Goal: Task Accomplishment & Management: Use online tool/utility

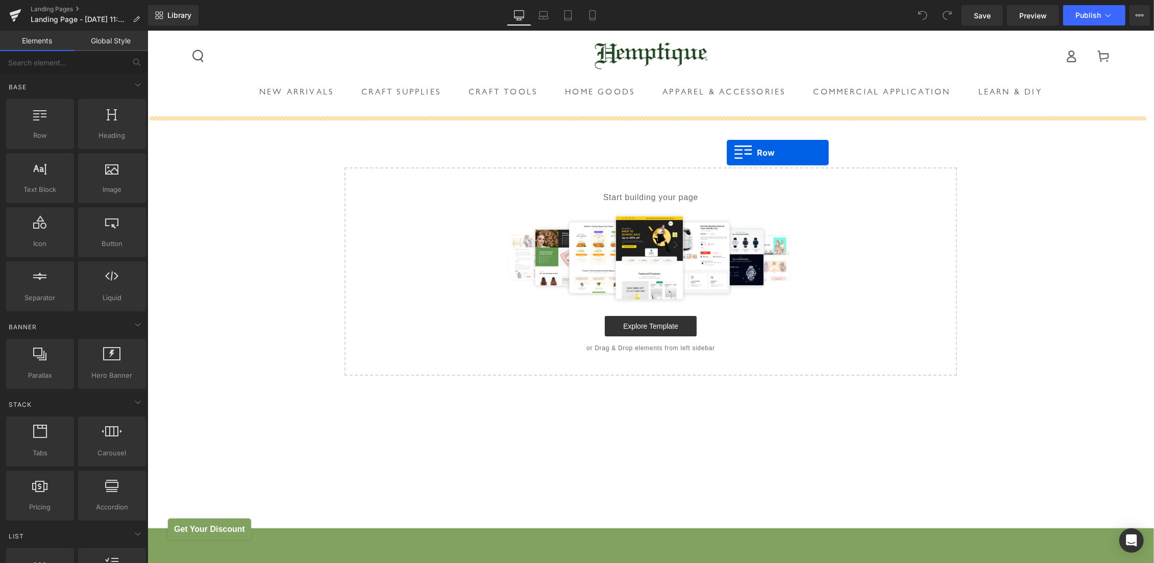
drag, startPoint x: 170, startPoint y: 167, endPoint x: 726, endPoint y: 152, distance: 556.6
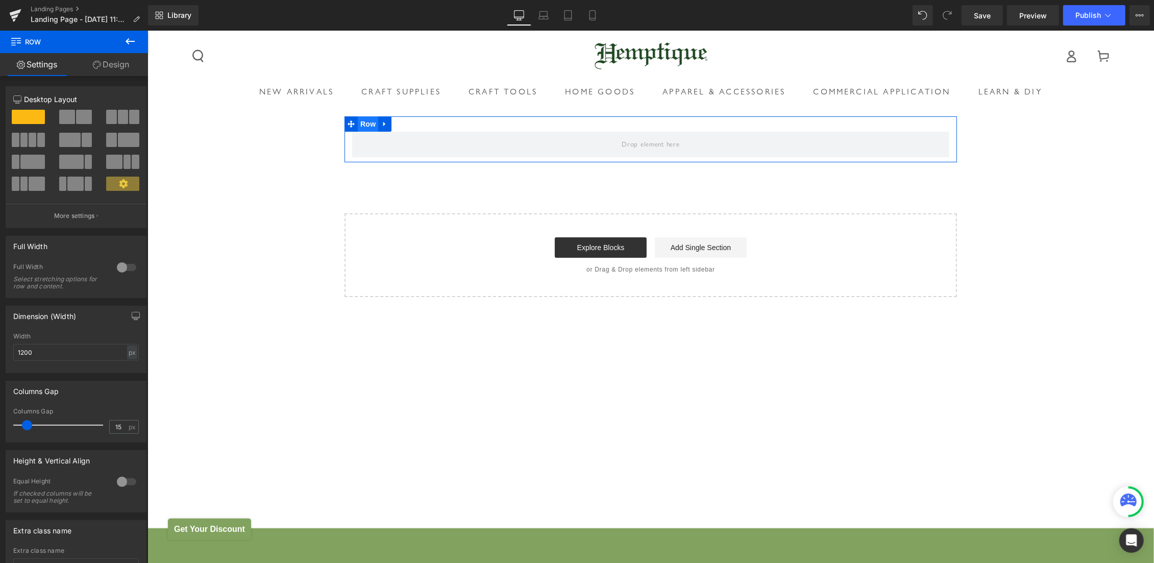
click at [359, 123] on span "Row" at bounding box center [367, 123] width 20 height 15
click at [65, 118] on span at bounding box center [67, 117] width 16 height 14
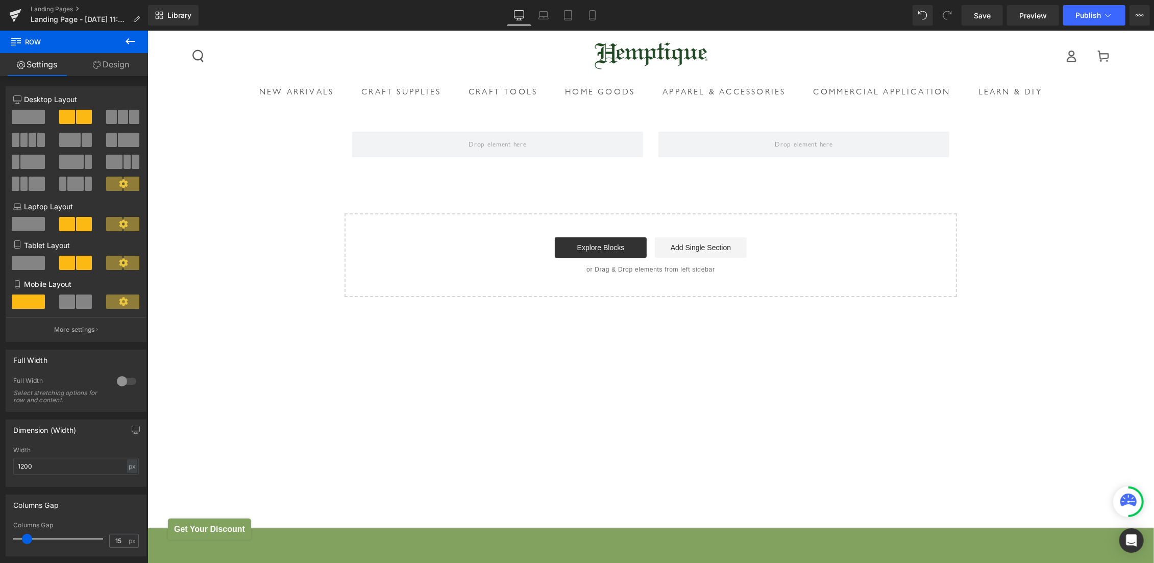
click at [136, 40] on icon at bounding box center [130, 41] width 12 height 12
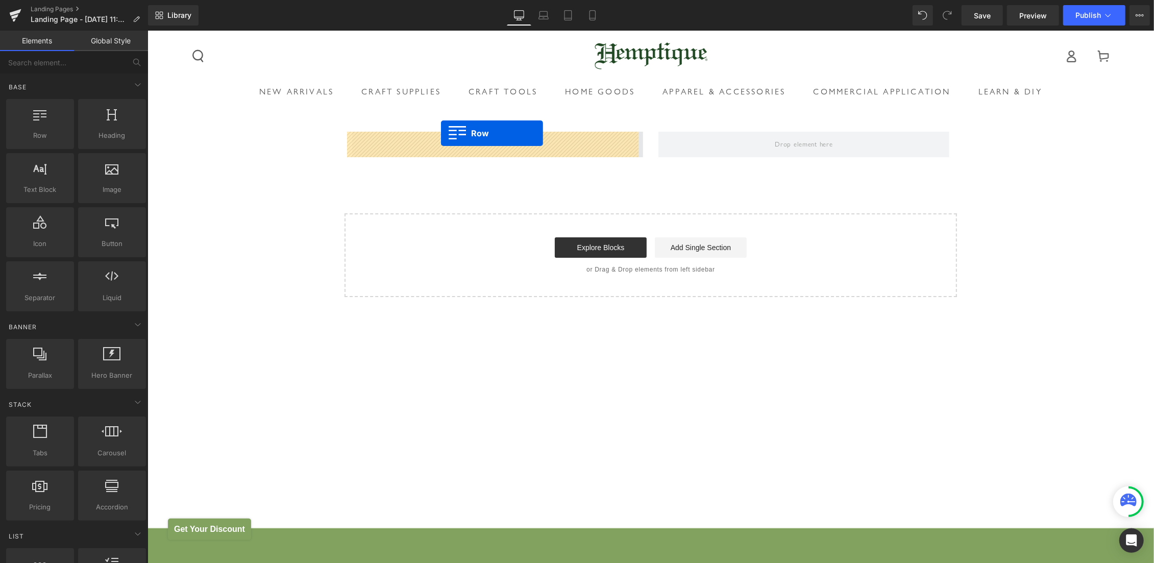
drag, startPoint x: 290, startPoint y: 166, endPoint x: 440, endPoint y: 132, distance: 153.8
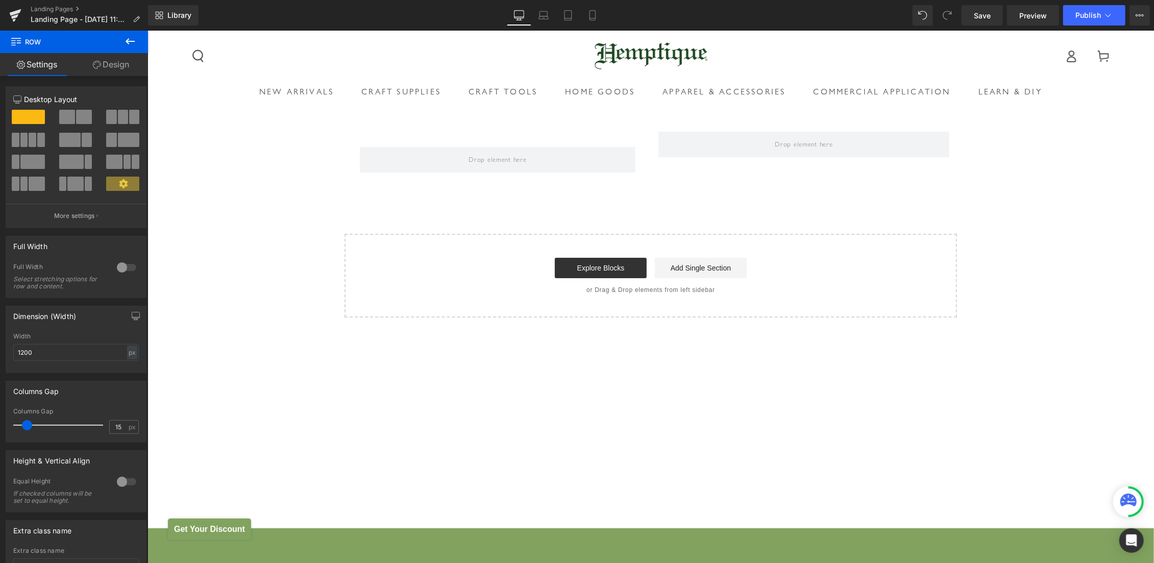
click at [128, 42] on icon at bounding box center [130, 41] width 9 height 6
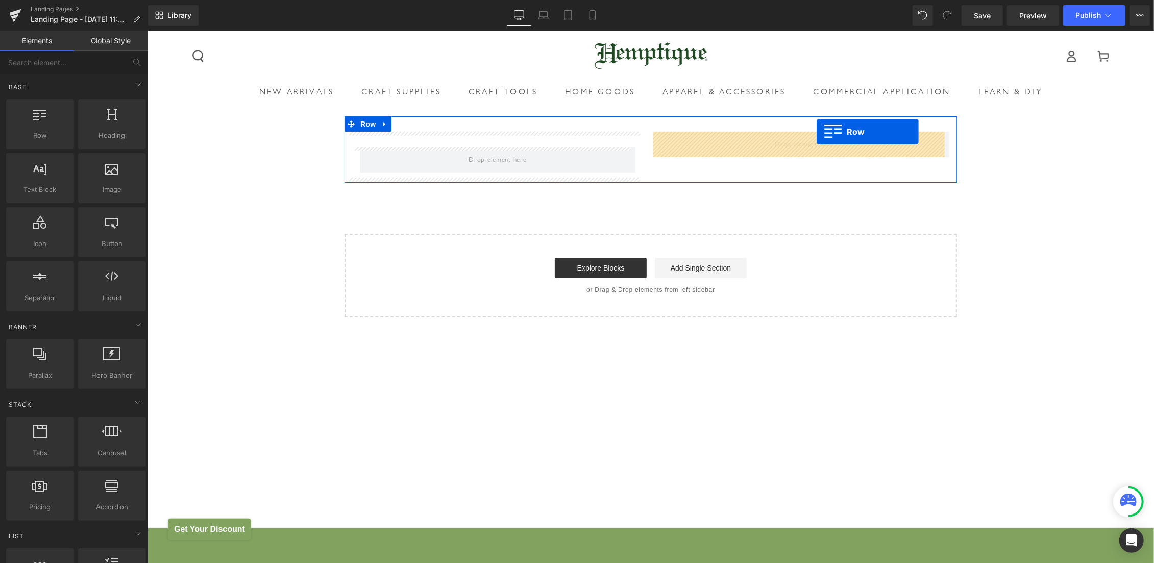
drag, startPoint x: 231, startPoint y: 143, endPoint x: 816, endPoint y: 131, distance: 585.1
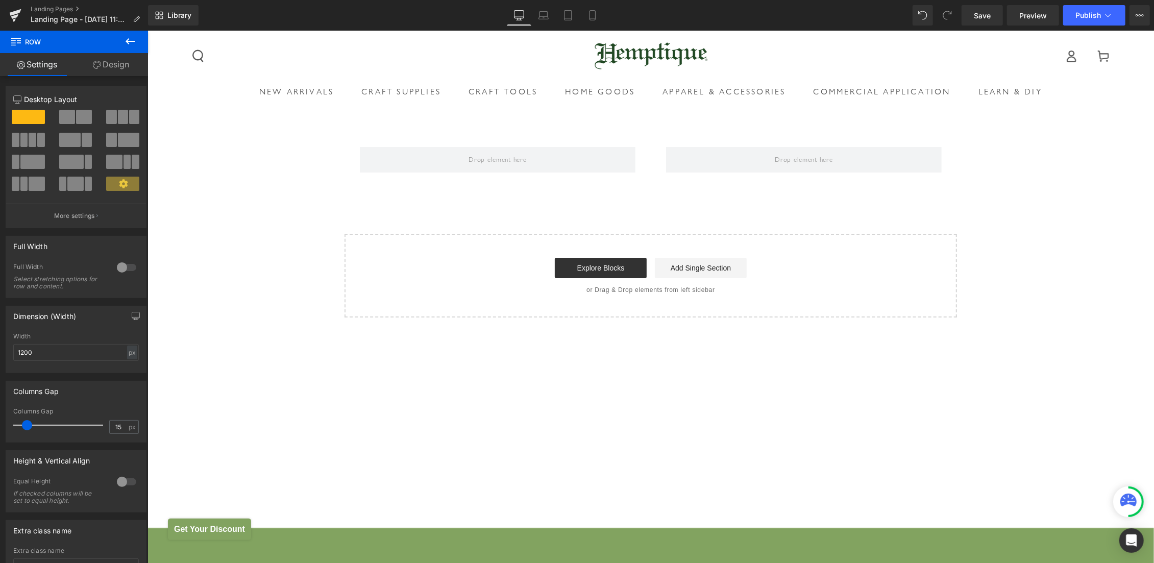
click at [133, 46] on icon at bounding box center [130, 41] width 12 height 12
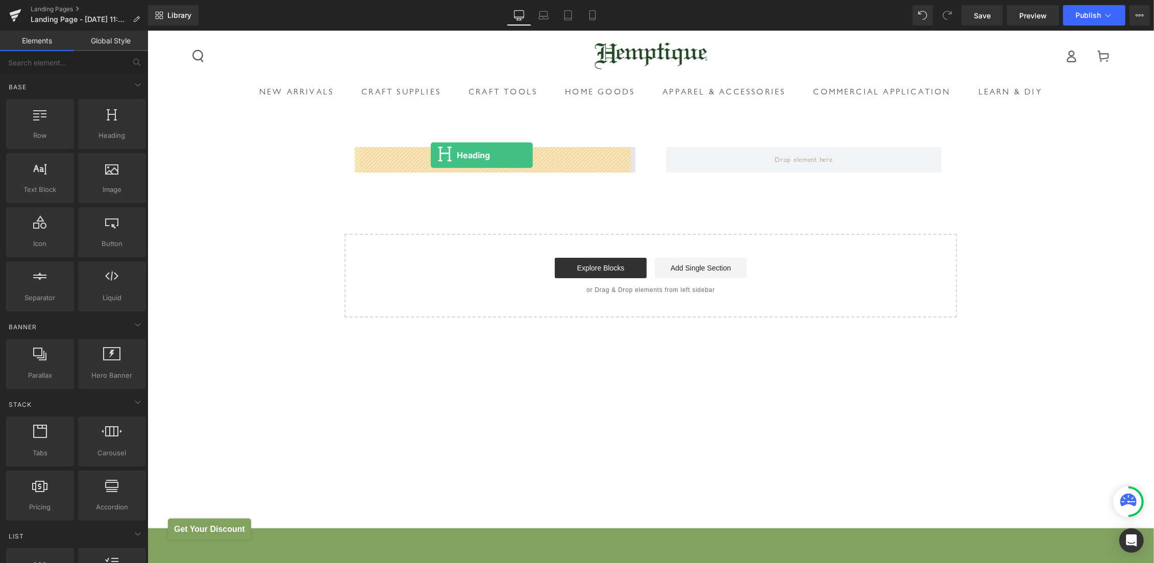
drag, startPoint x: 230, startPoint y: 161, endPoint x: 430, endPoint y: 155, distance: 200.2
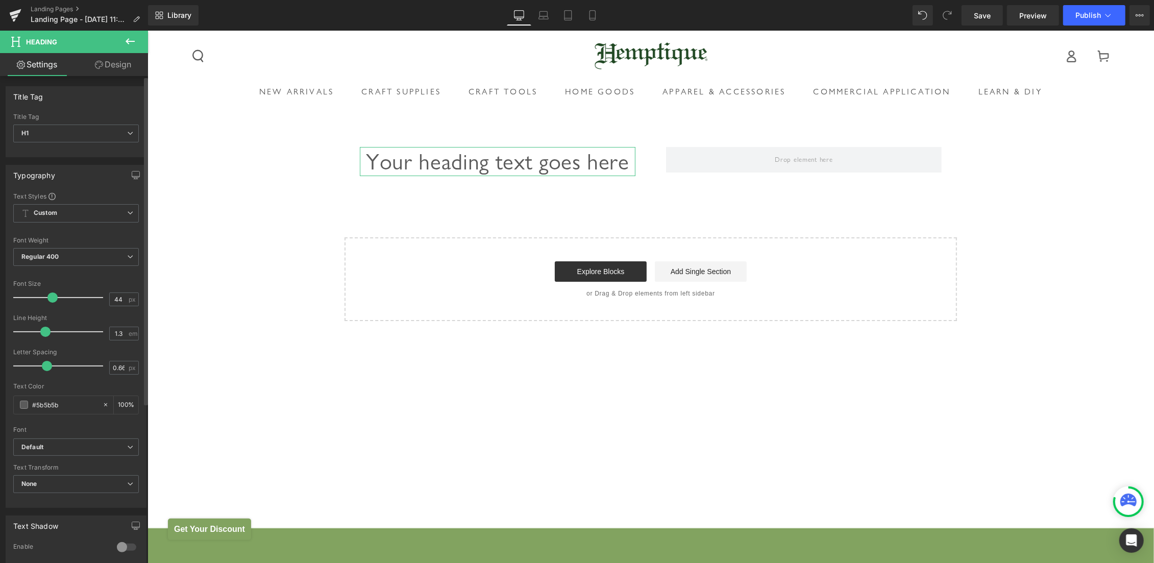
click at [48, 122] on div "Title Tag H1 H1 H2 H3 H4 H5 H6" at bounding box center [76, 133] width 126 height 41
click at [43, 136] on span "H1" at bounding box center [76, 134] width 126 height 18
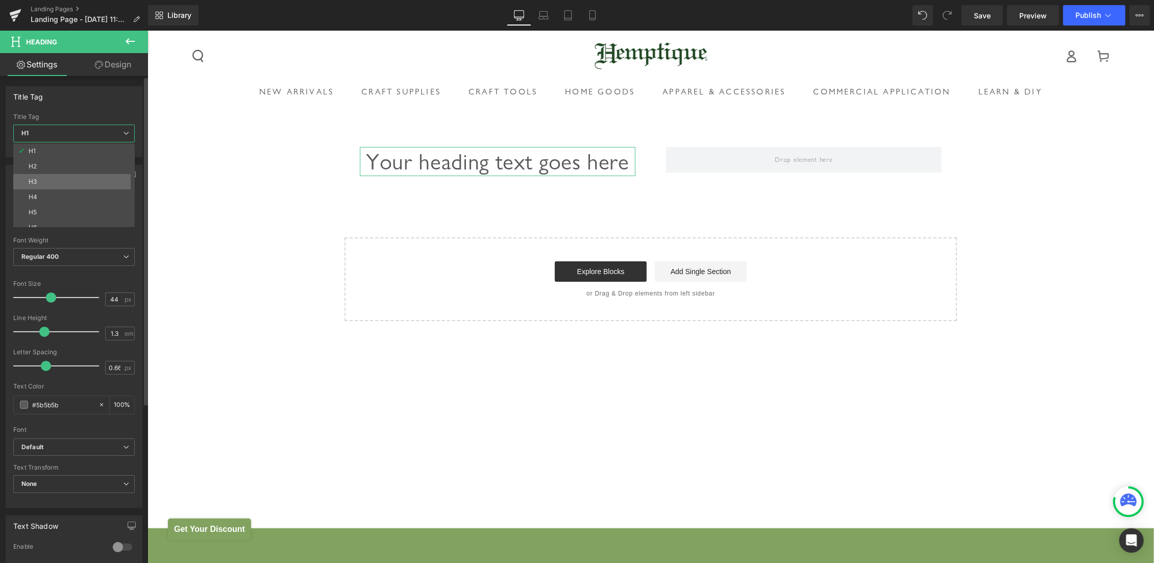
click at [48, 181] on li "H3" at bounding box center [76, 181] width 126 height 15
type input "22"
type input "100"
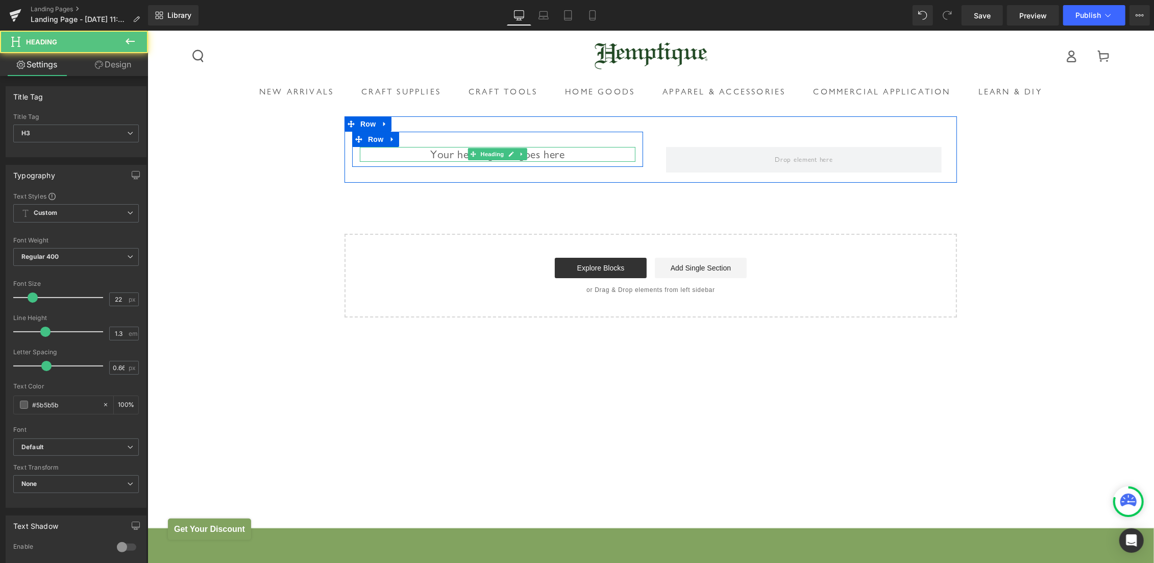
click at [417, 152] on h3 "Your heading text goes here" at bounding box center [497, 153] width 276 height 15
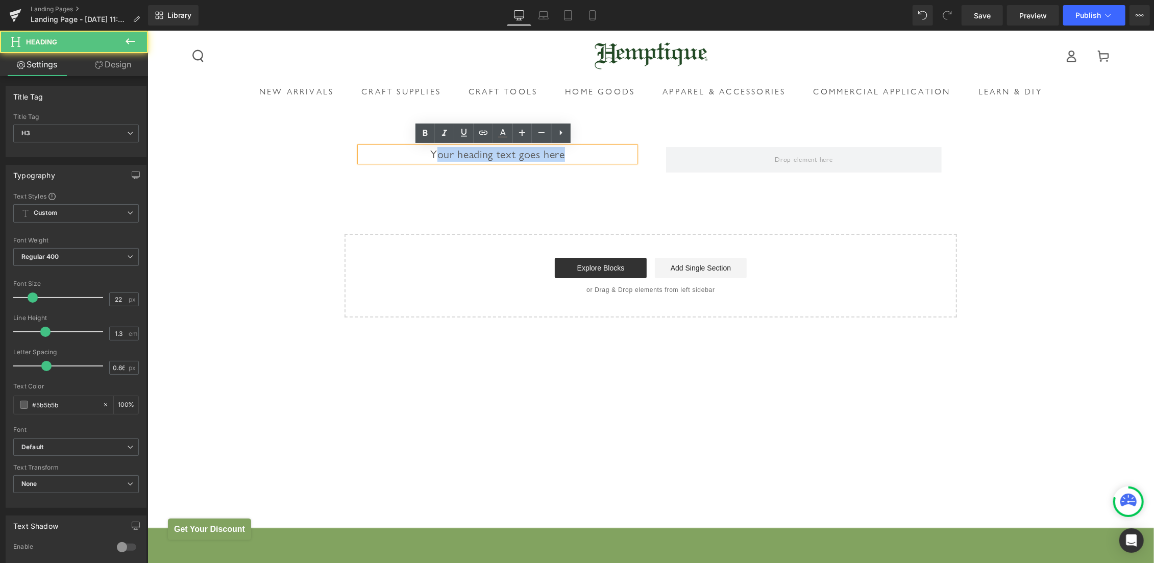
drag, startPoint x: 426, startPoint y: 154, endPoint x: 607, endPoint y: 157, distance: 181.2
click at [607, 157] on h3 "Your heading text goes here" at bounding box center [497, 153] width 276 height 15
paste div
click at [453, 152] on h3 "YFood Packaging" at bounding box center [497, 153] width 276 height 15
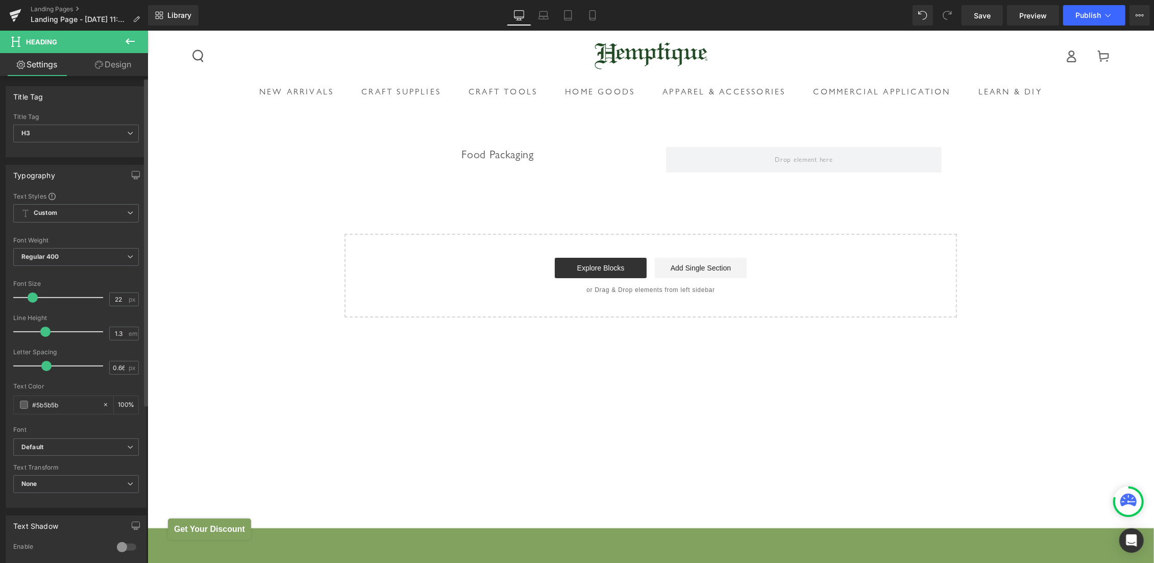
scroll to position [103, 0]
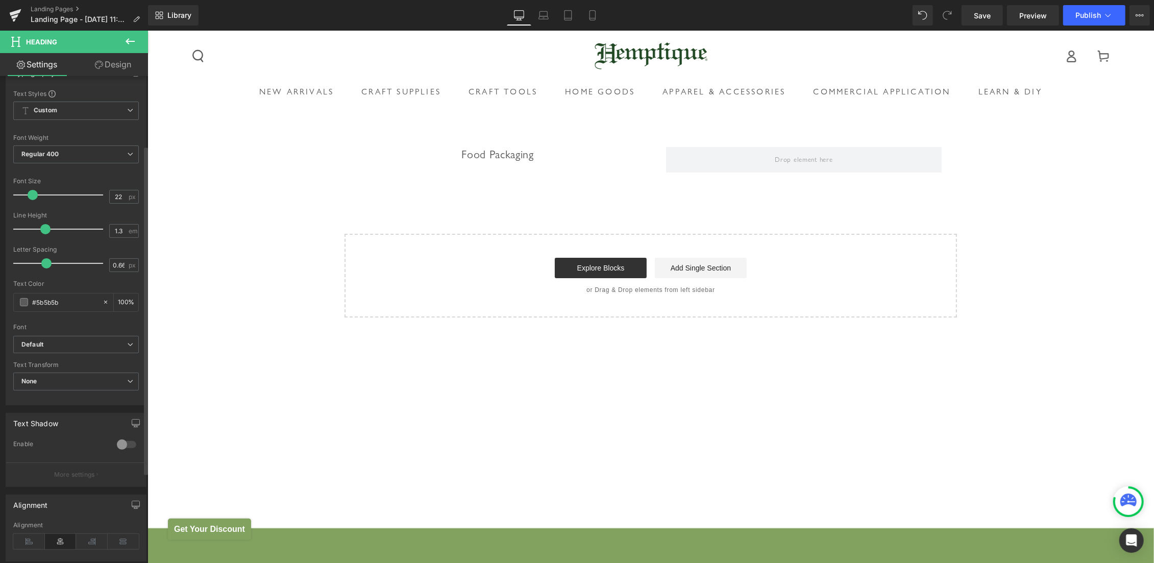
click at [24, 531] on div "Alignment" at bounding box center [76, 541] width 126 height 39
click at [23, 540] on icon at bounding box center [29, 541] width 32 height 15
click at [128, 37] on icon at bounding box center [130, 41] width 12 height 12
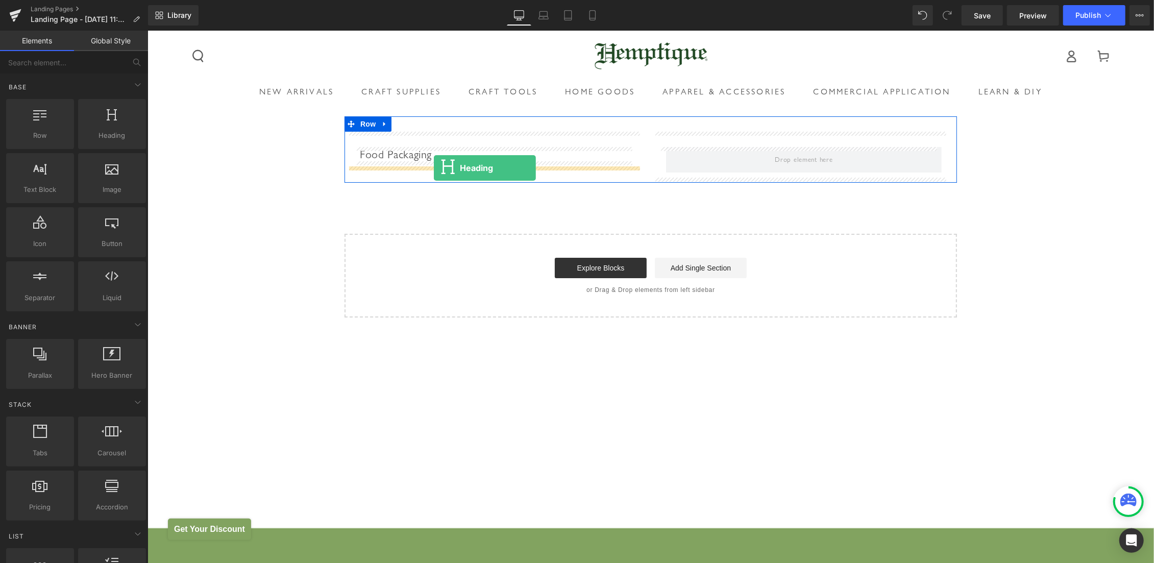
drag, startPoint x: 251, startPoint y: 150, endPoint x: 433, endPoint y: 167, distance: 183.6
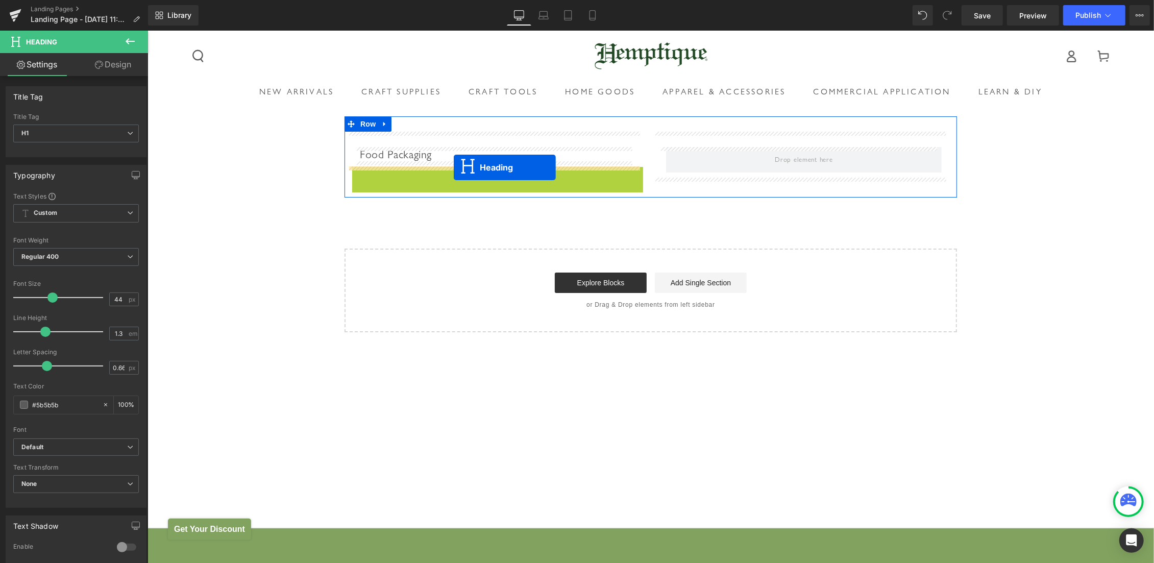
drag, startPoint x: 484, startPoint y: 182, endPoint x: 453, endPoint y: 167, distance: 34.0
drag, startPoint x: 469, startPoint y: 183, endPoint x: 454, endPoint y: 158, distance: 29.3
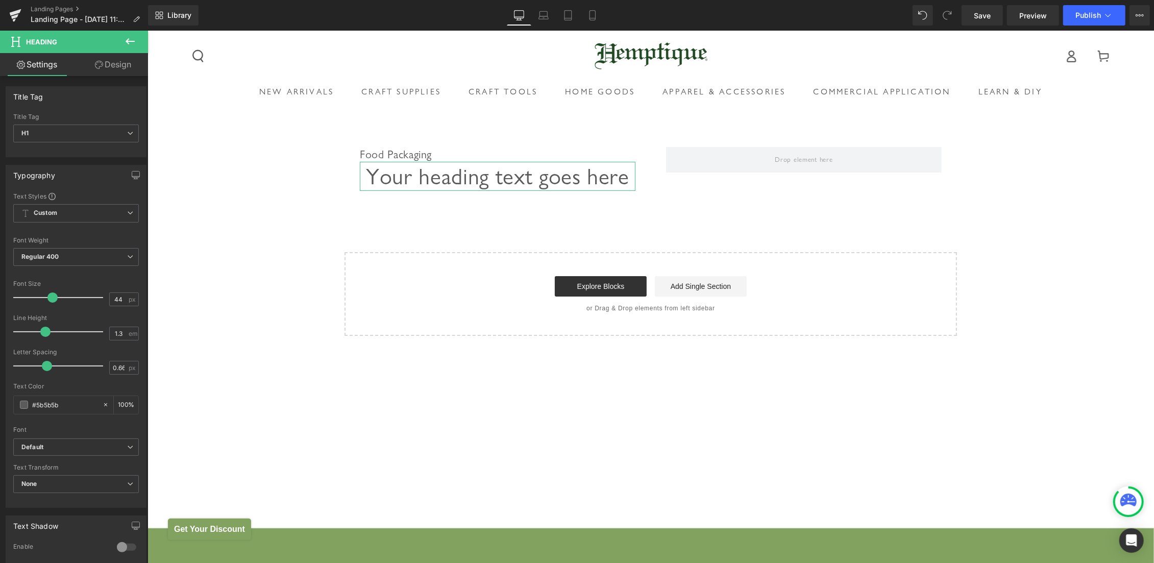
click at [118, 61] on link "Design" at bounding box center [113, 64] width 74 height 23
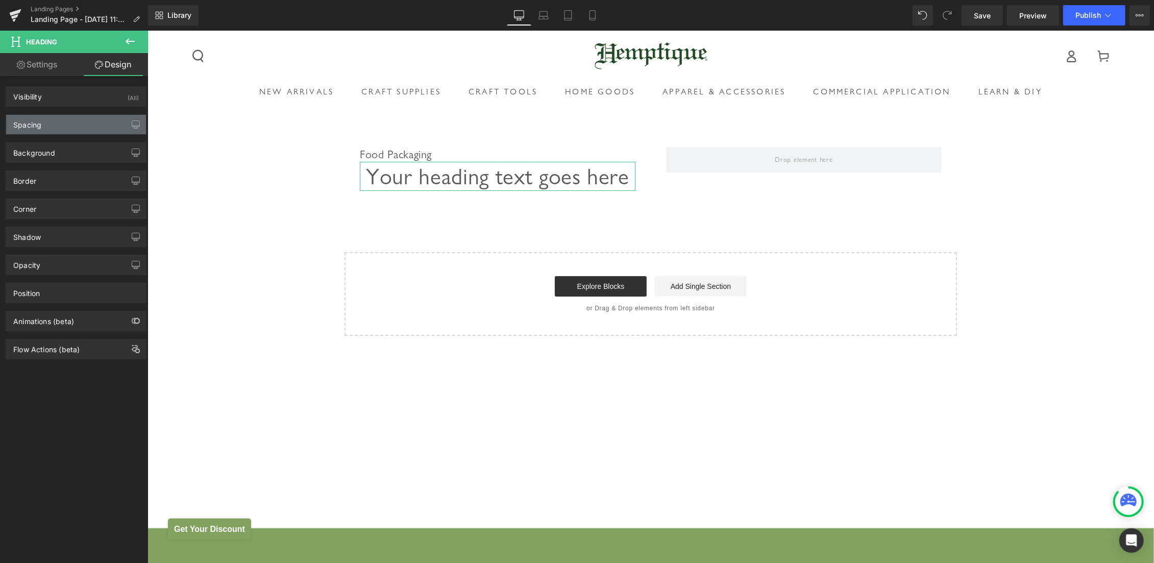
type input "0"
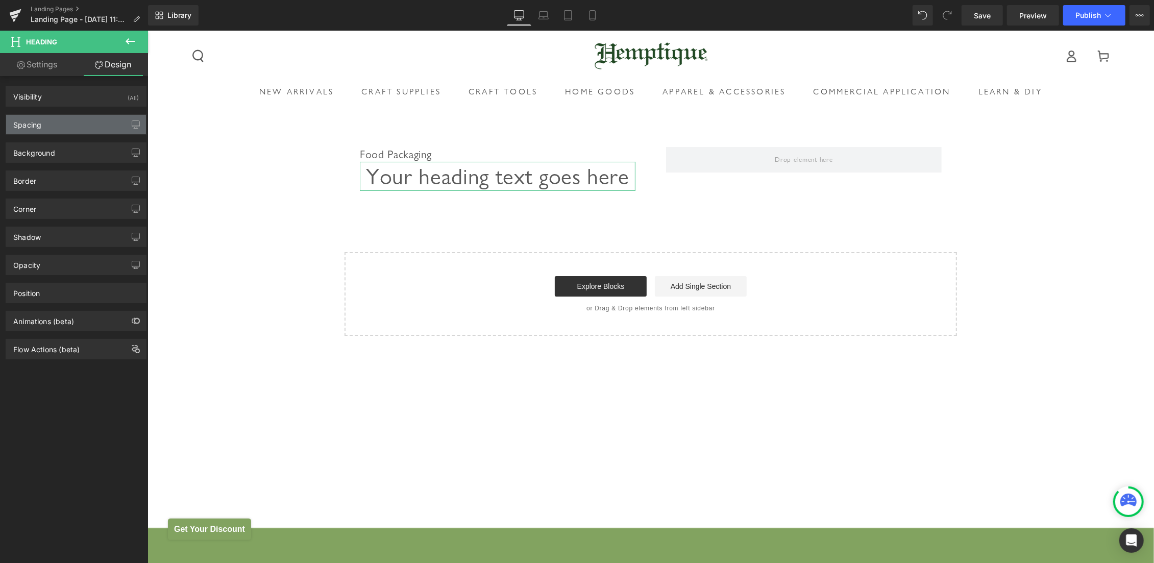
type input "0"
click at [54, 131] on div "Spacing" at bounding box center [76, 124] width 140 height 19
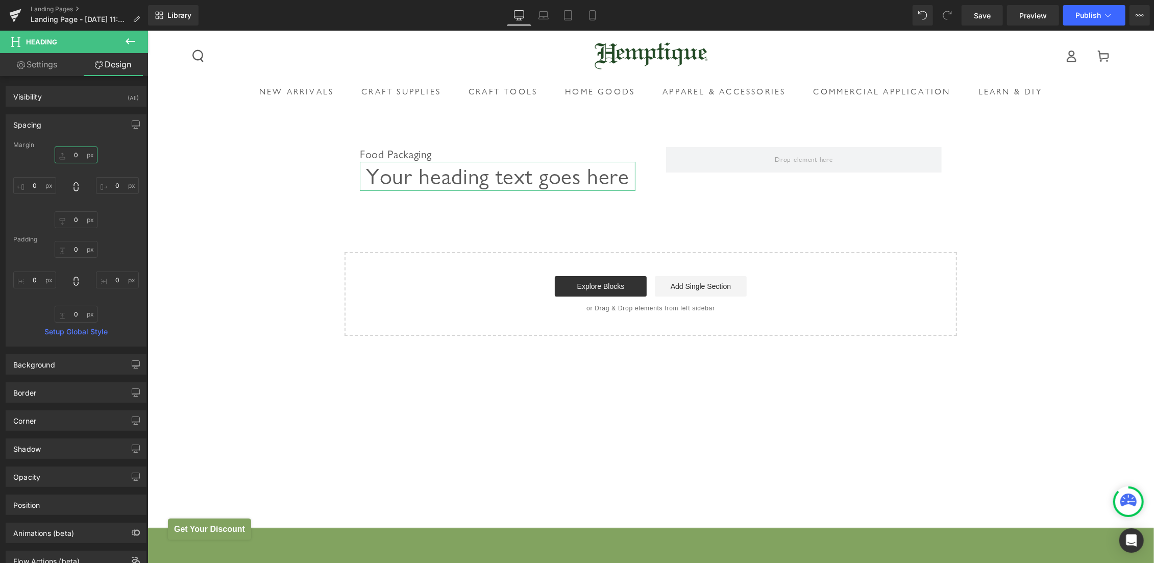
click at [63, 160] on input "0" at bounding box center [76, 154] width 43 height 17
click at [61, 154] on input "0" at bounding box center [76, 154] width 43 height 17
type input "20"
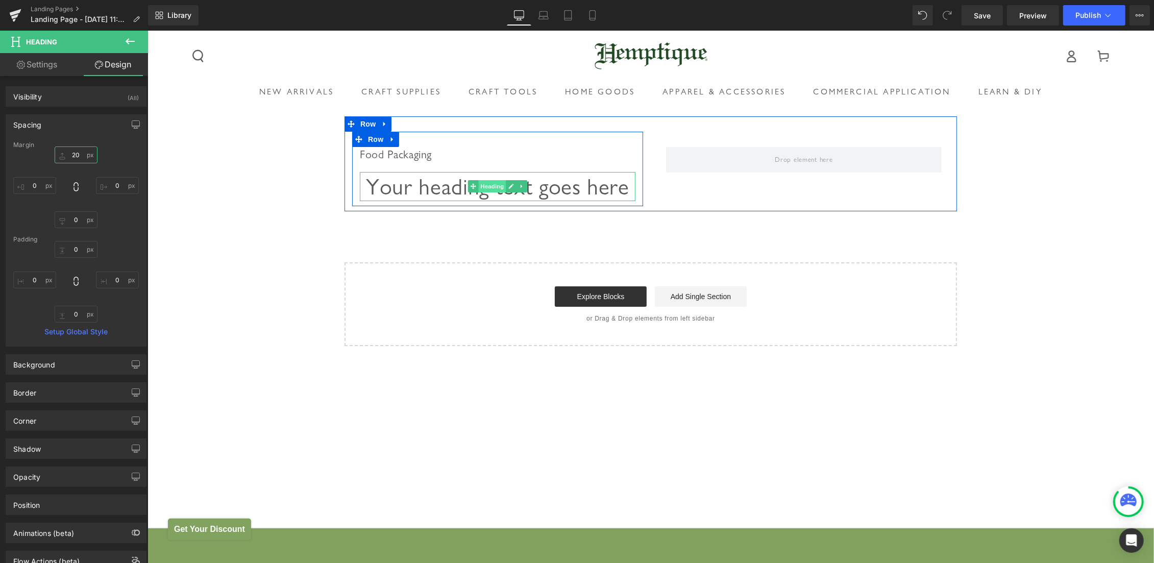
click at [492, 192] on span "Heading" at bounding box center [492, 186] width 28 height 12
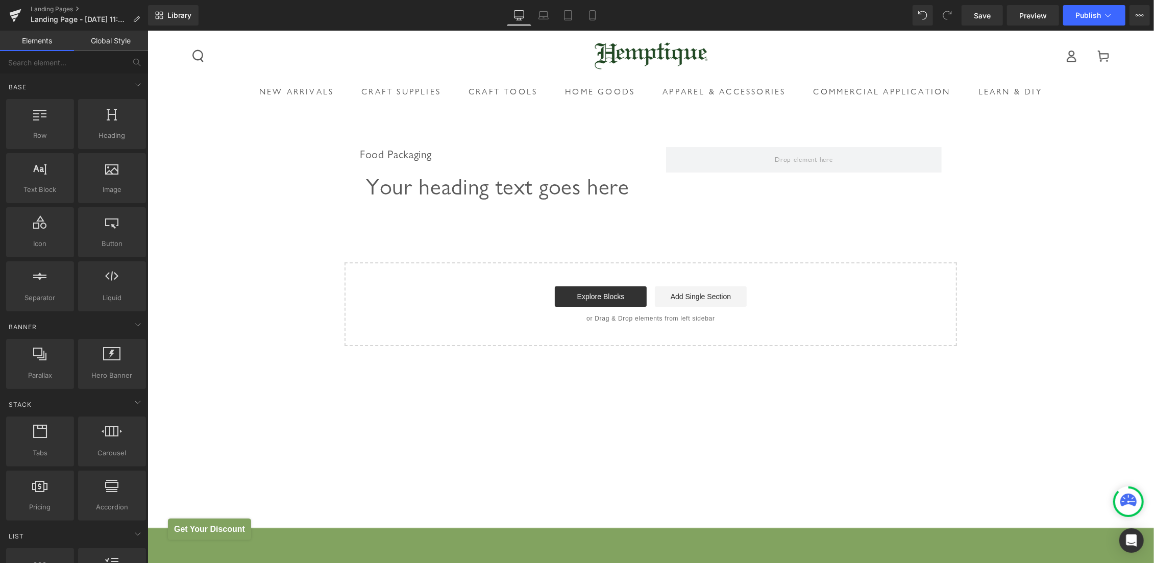
click at [212, 146] on div "Food Packaging Heading Your heading text goes here Heading Row Row Row Select y…" at bounding box center [650, 231] width 1007 height 230
click at [112, 42] on link "Global Style" at bounding box center [111, 41] width 74 height 20
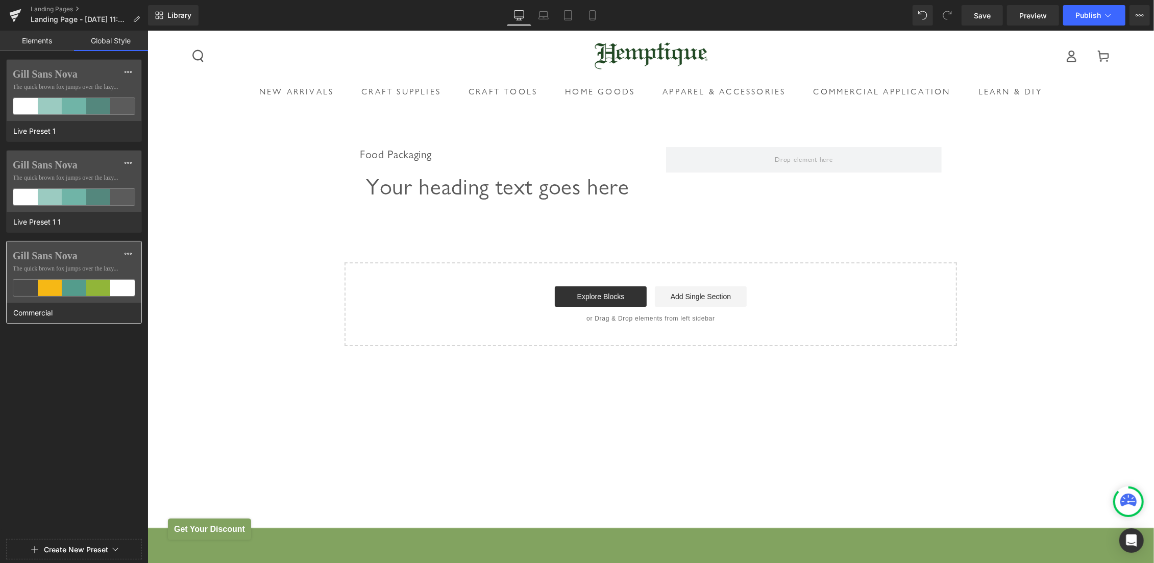
click at [83, 250] on label "Gill Sans Nova" at bounding box center [74, 256] width 122 height 12
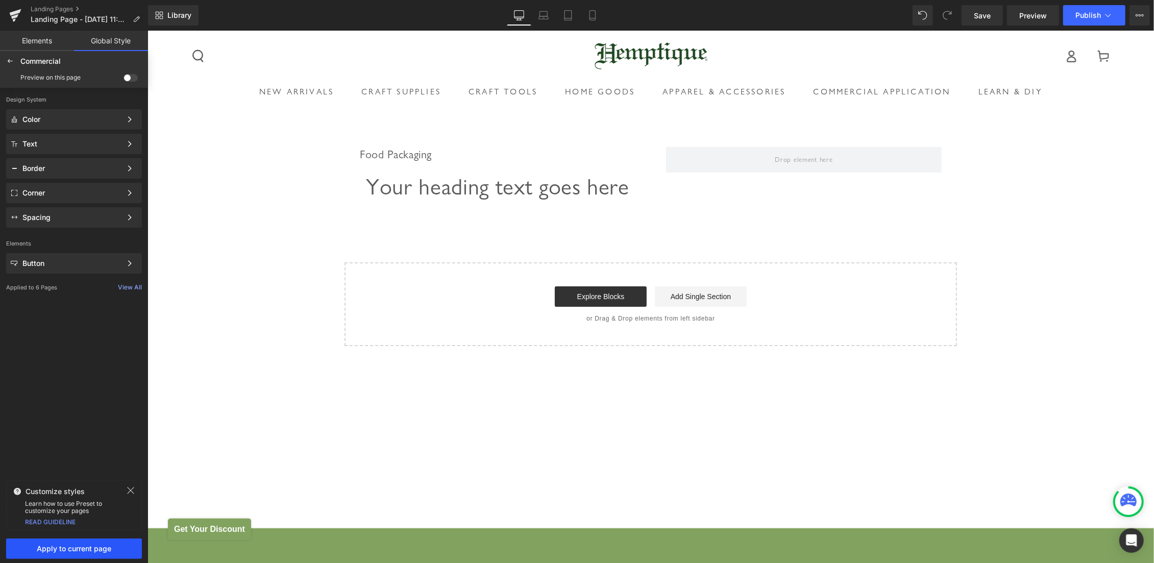
click at [75, 545] on span "Apply to current page" at bounding box center [74, 549] width 124 height 8
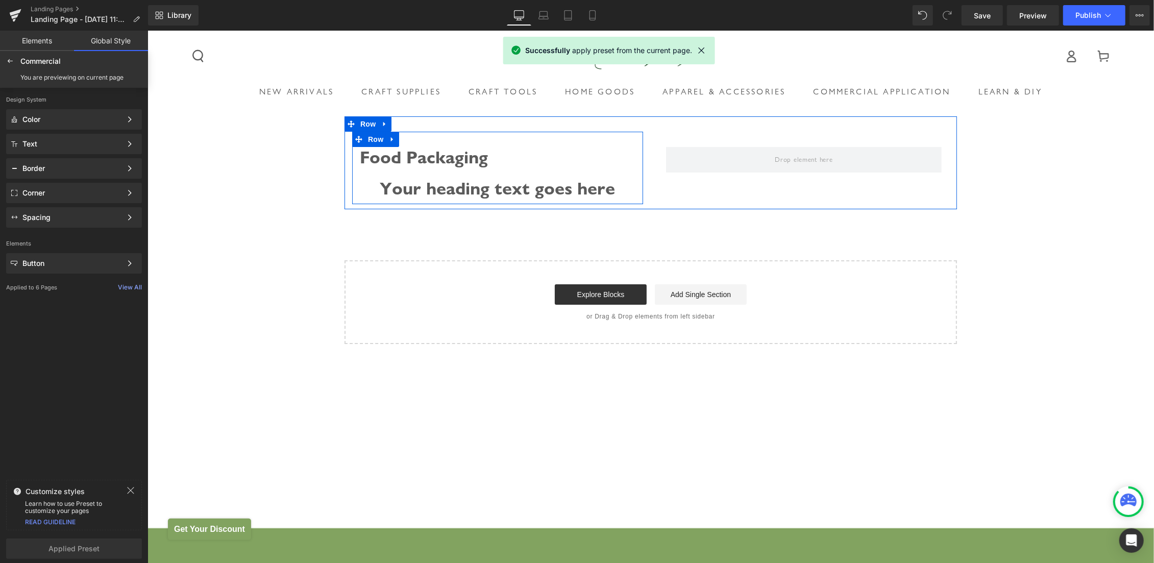
click at [414, 155] on h3 "Food Packaging" at bounding box center [497, 156] width 276 height 21
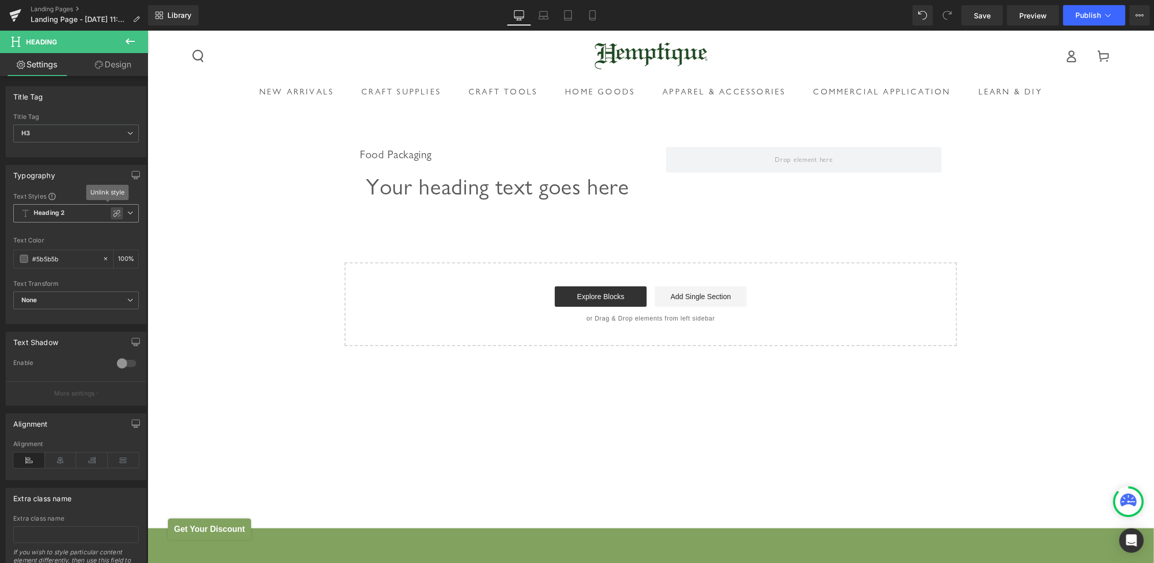
click at [113, 209] on icon at bounding box center [117, 213] width 8 height 8
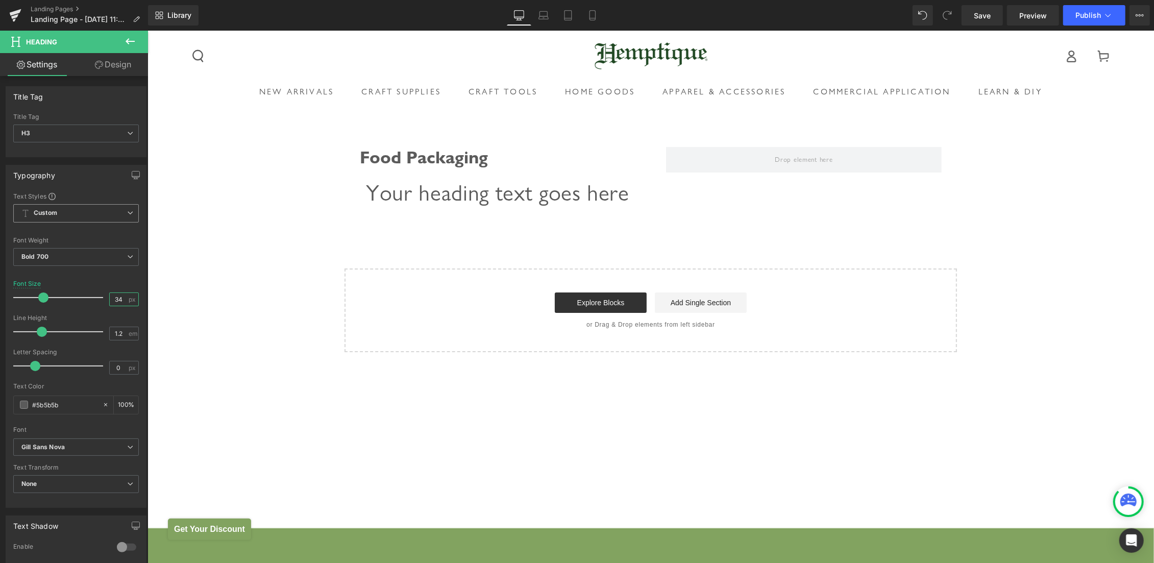
click at [113, 299] on input "34" at bounding box center [119, 299] width 18 height 13
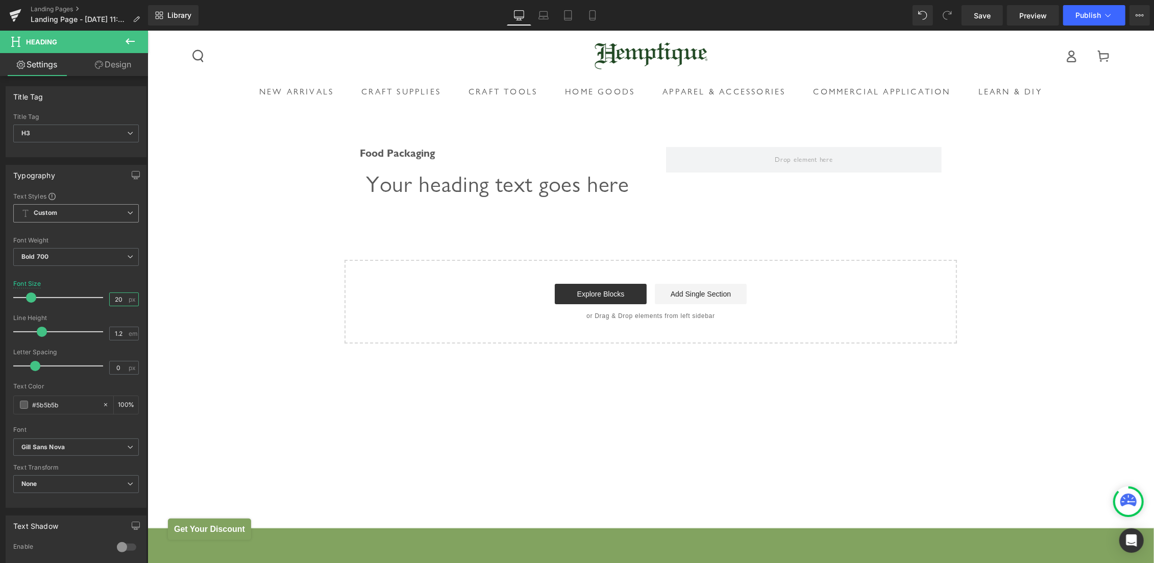
click at [112, 299] on input "20" at bounding box center [119, 299] width 18 height 13
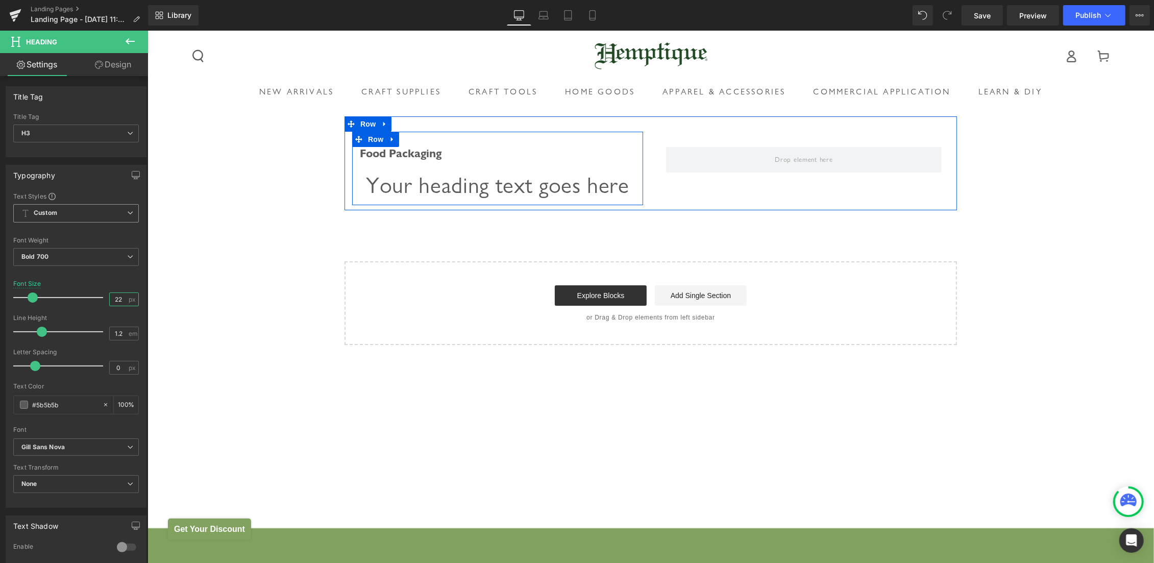
type input "22"
click at [393, 153] on h3 "Food Packaging" at bounding box center [497, 152] width 276 height 13
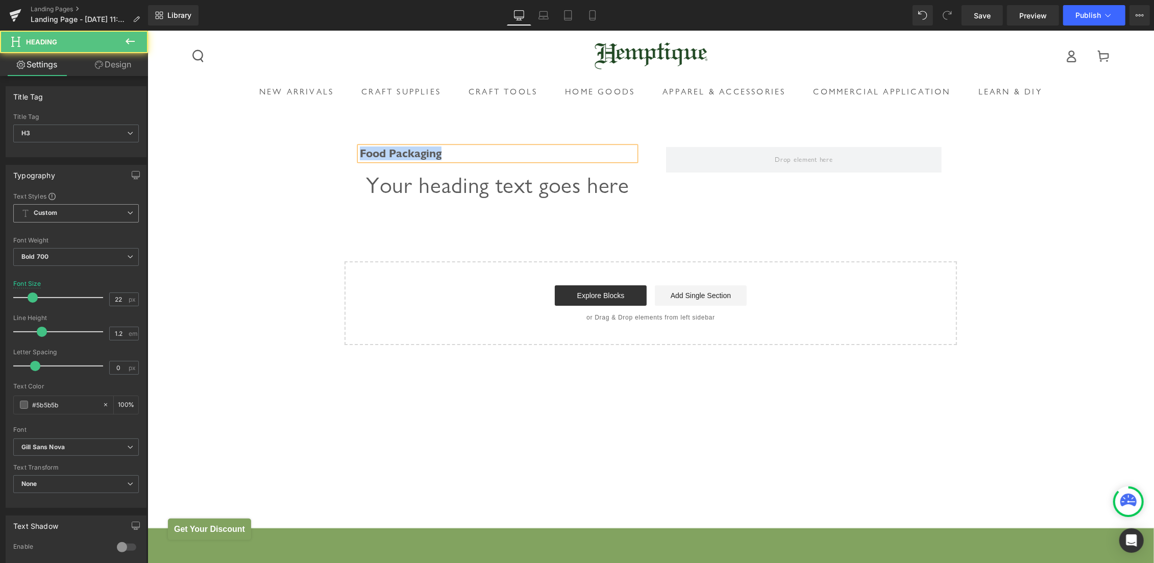
click at [440, 150] on h3 "Food Packaging" at bounding box center [497, 152] width 276 height 13
drag, startPoint x: 446, startPoint y: 153, endPoint x: 207, endPoint y: 148, distance: 238.4
click at [200, 146] on div "Food Packaging Heading Your heading text goes here Heading Row Row Row Select y…" at bounding box center [650, 230] width 1007 height 229
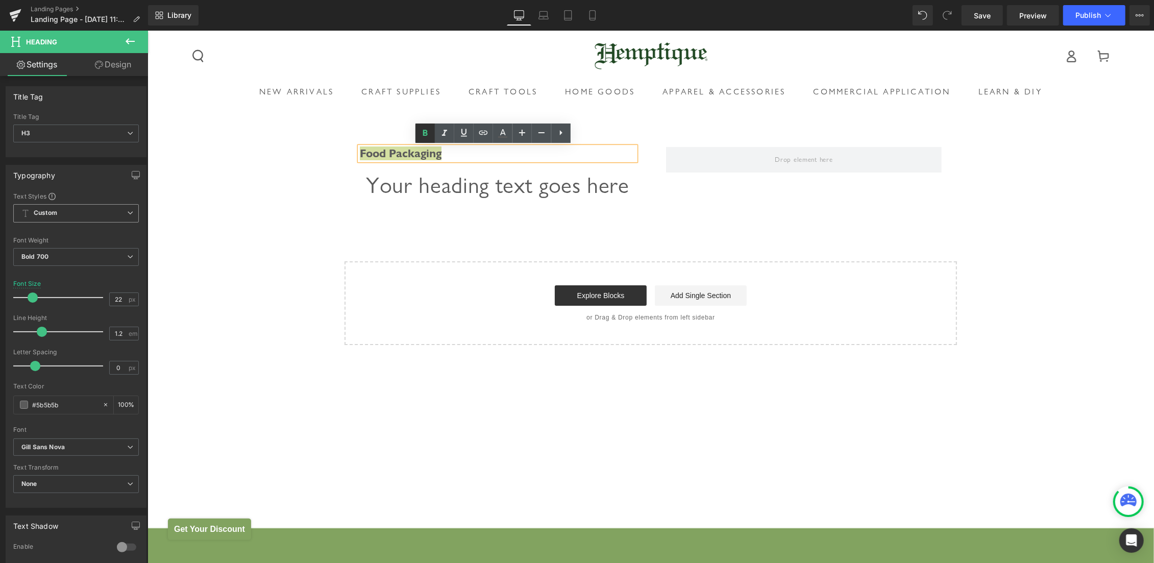
click at [425, 132] on icon at bounding box center [425, 133] width 12 height 12
click at [419, 187] on h1 "Your heading text goes here" at bounding box center [497, 184] width 276 height 29
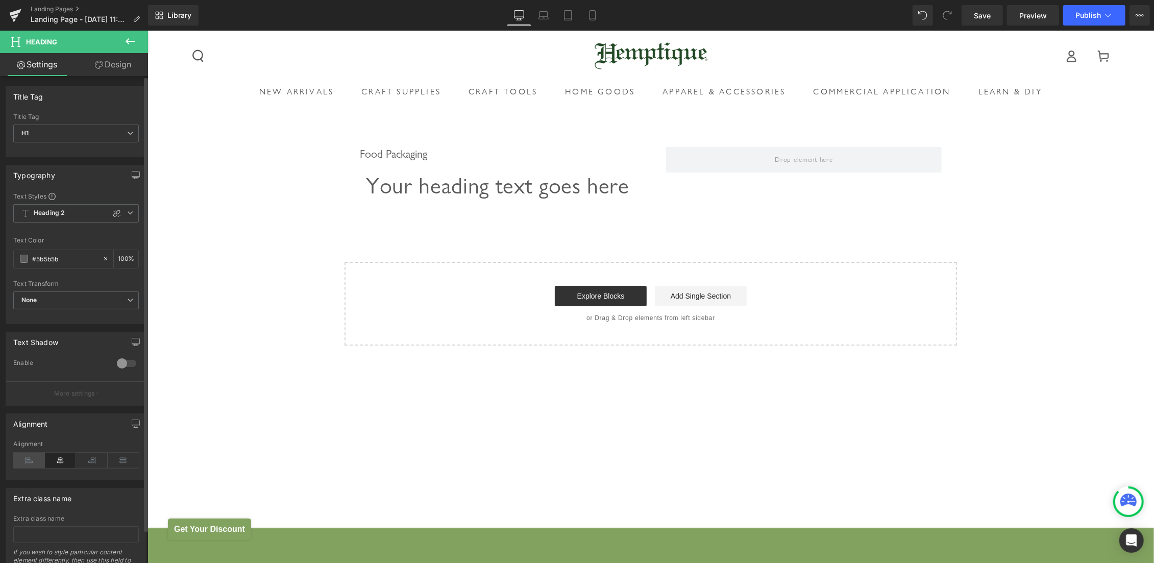
click at [33, 461] on icon at bounding box center [29, 460] width 32 height 15
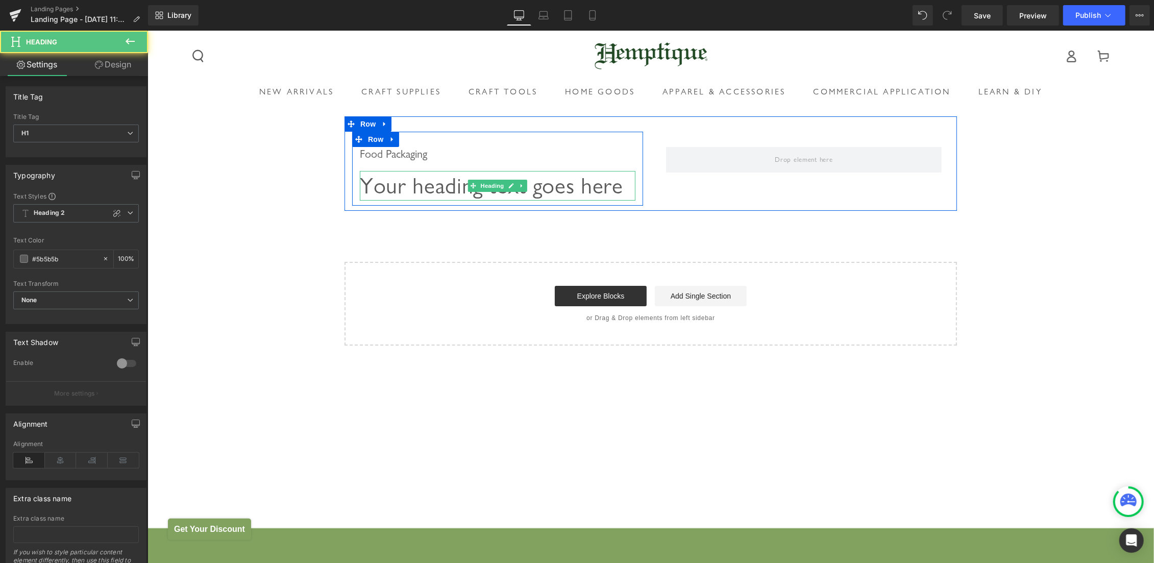
click at [386, 180] on h1 "Your heading text goes here" at bounding box center [497, 184] width 276 height 29
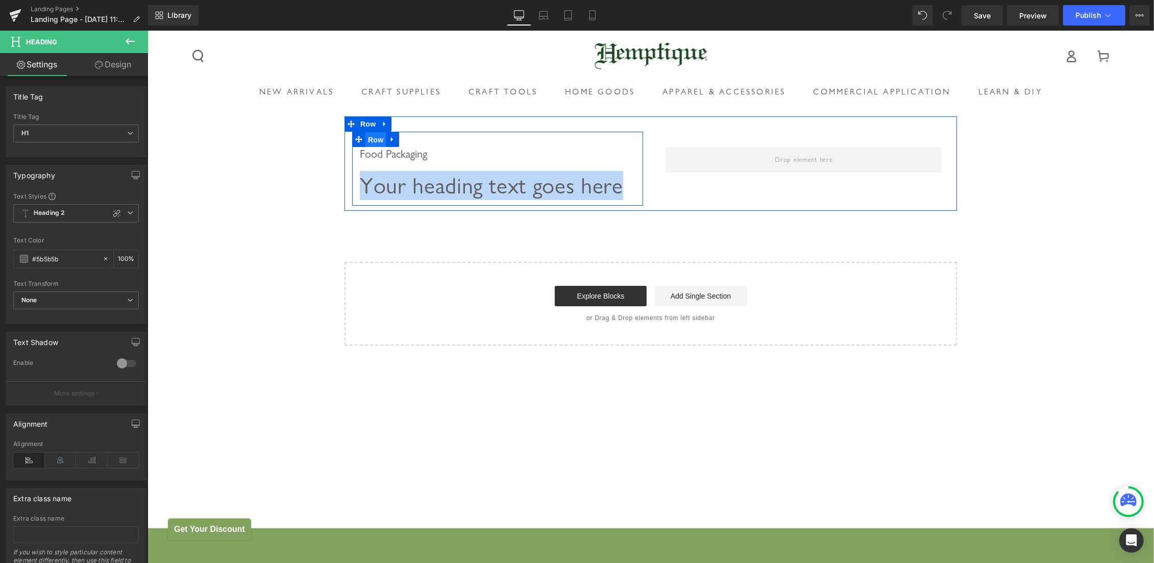
click at [370, 144] on span "Row" at bounding box center [375, 139] width 20 height 15
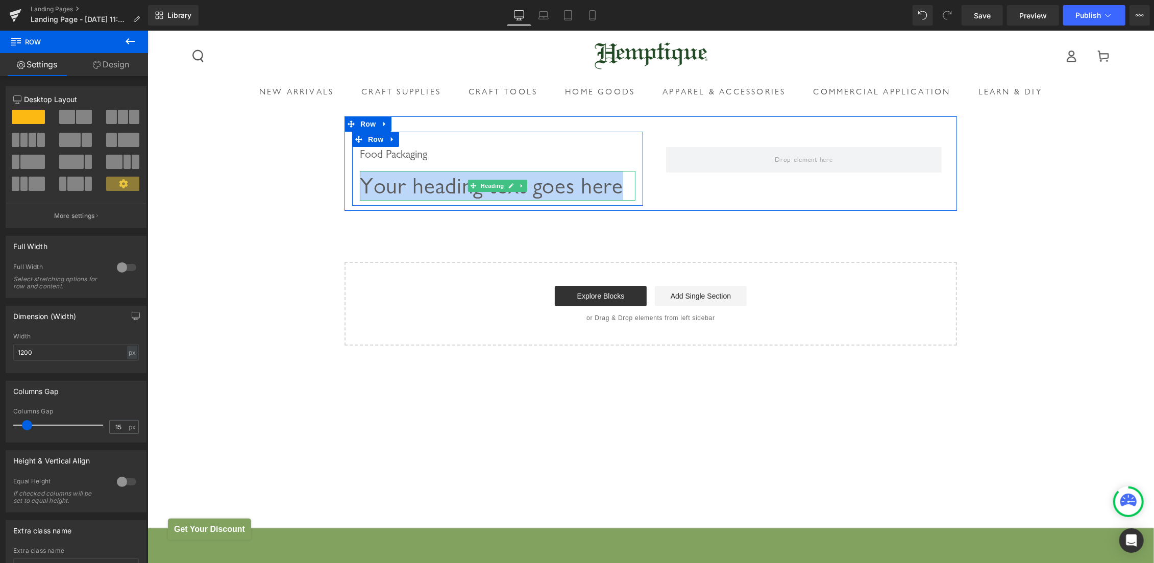
click at [376, 181] on h1 "Your heading text goes here" at bounding box center [497, 184] width 276 height 29
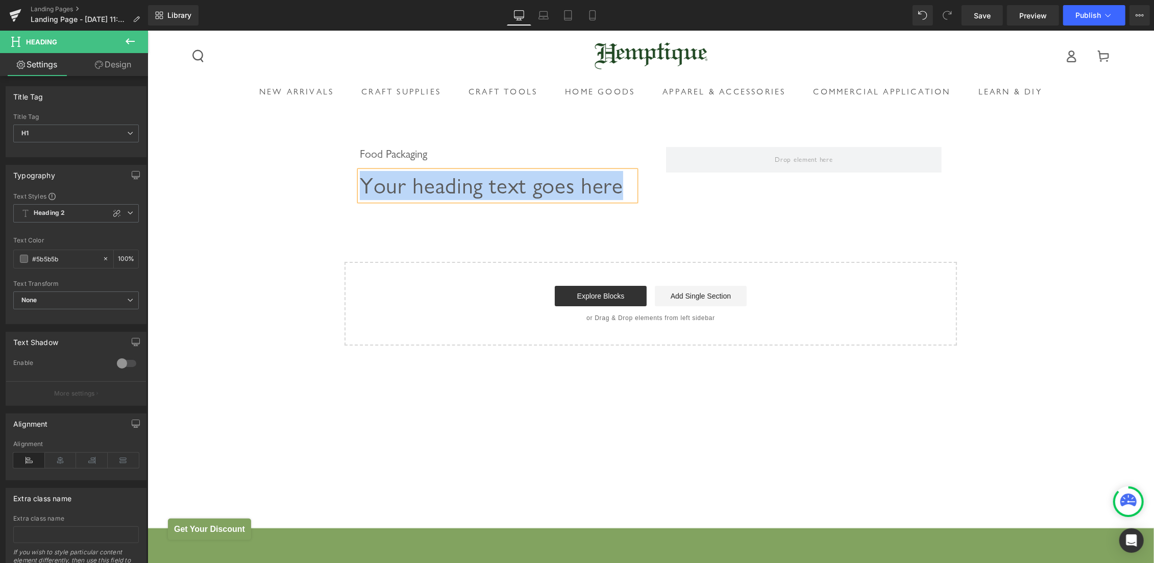
click at [425, 181] on h1 "Your heading text goes here" at bounding box center [497, 184] width 276 height 29
click at [478, 179] on h1 "Your heading text goes here" at bounding box center [497, 184] width 276 height 29
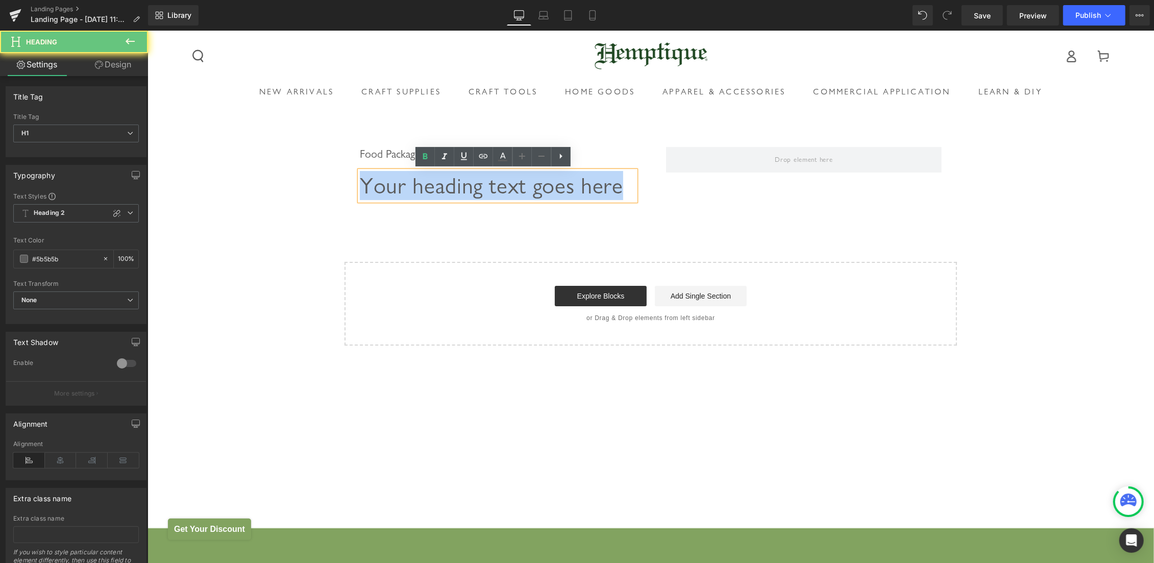
drag, startPoint x: 564, startPoint y: 177, endPoint x: 165, endPoint y: 176, distance: 398.6
click at [165, 176] on div "Food Packaging Heading Your heading text goes here Heading Row Row Row Select y…" at bounding box center [650, 230] width 1007 height 229
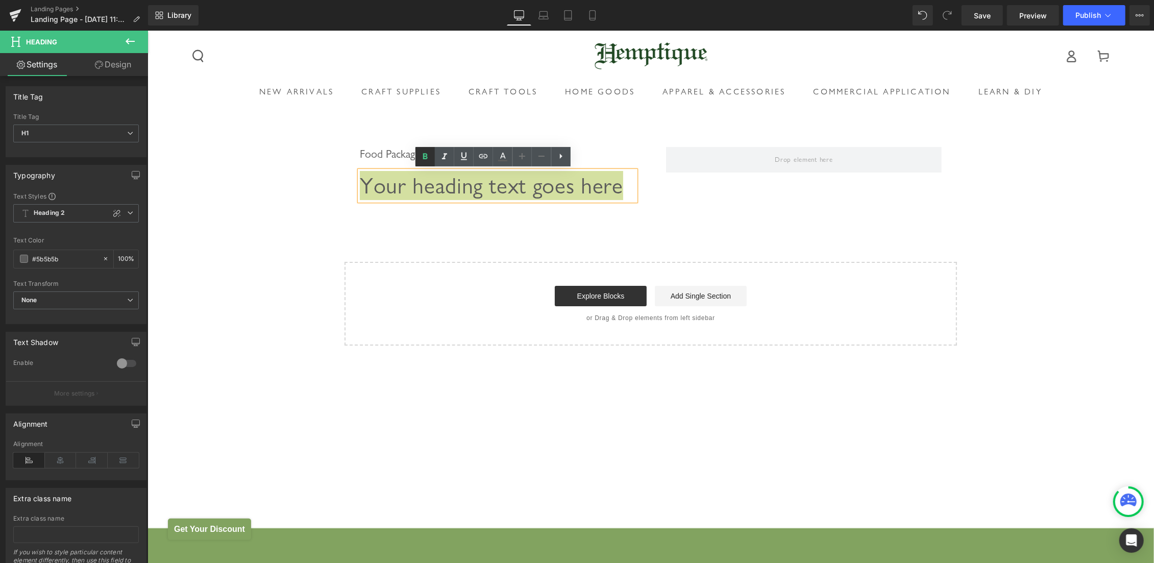
click at [425, 151] on link at bounding box center [424, 156] width 19 height 19
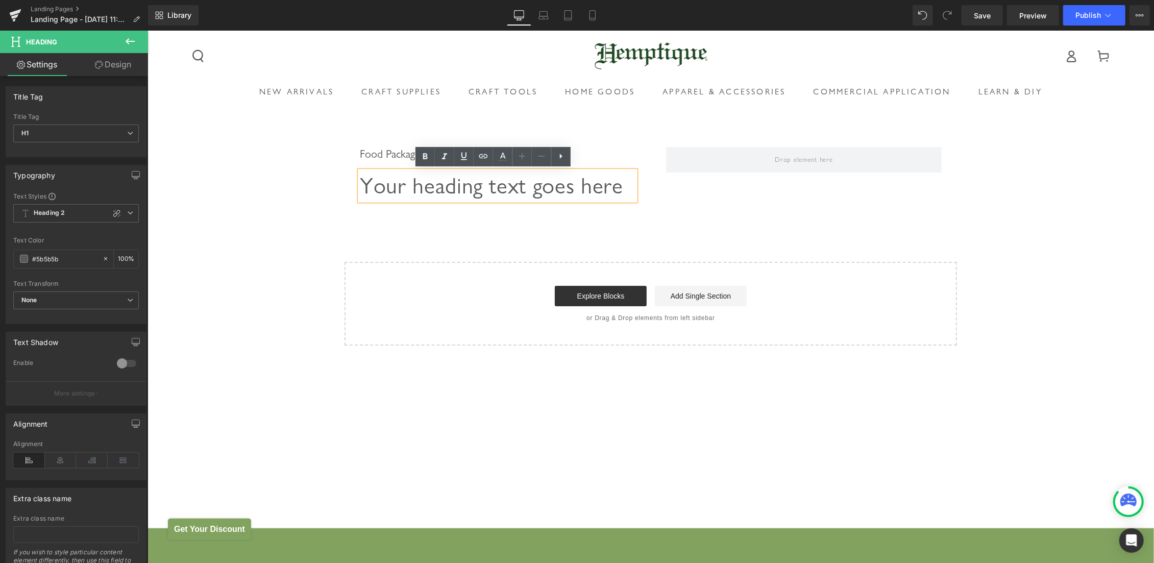
click at [388, 178] on span "Your heading text goes here" at bounding box center [490, 184] width 263 height 27
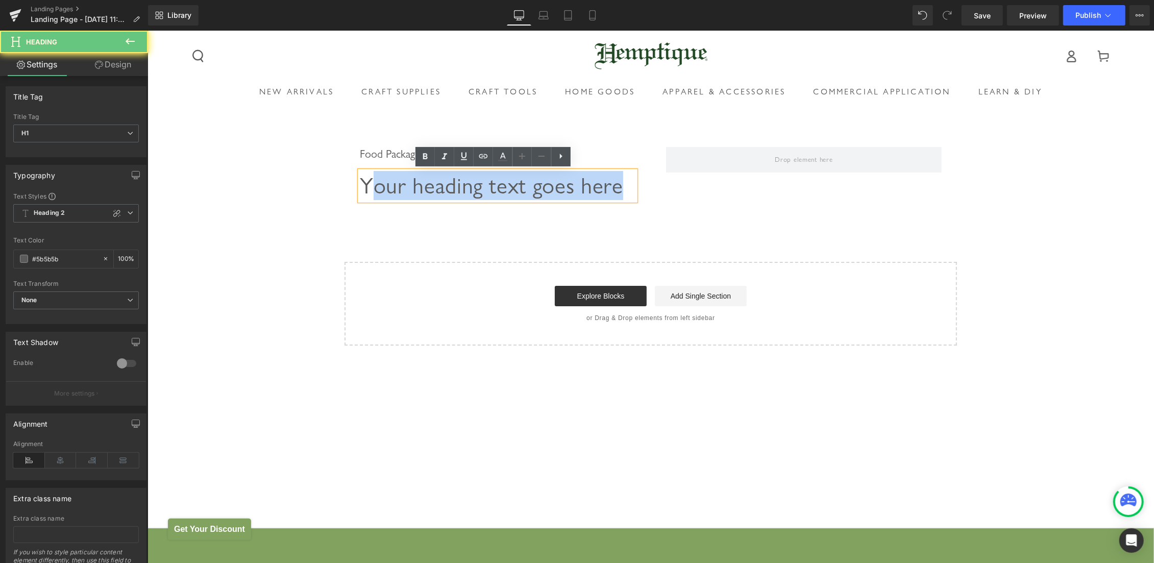
drag, startPoint x: 366, startPoint y: 180, endPoint x: 738, endPoint y: 179, distance: 371.6
click at [738, 179] on div "Food Packaging Heading Your heading text goes here Heading Row Row Row" at bounding box center [650, 163] width 612 height 94
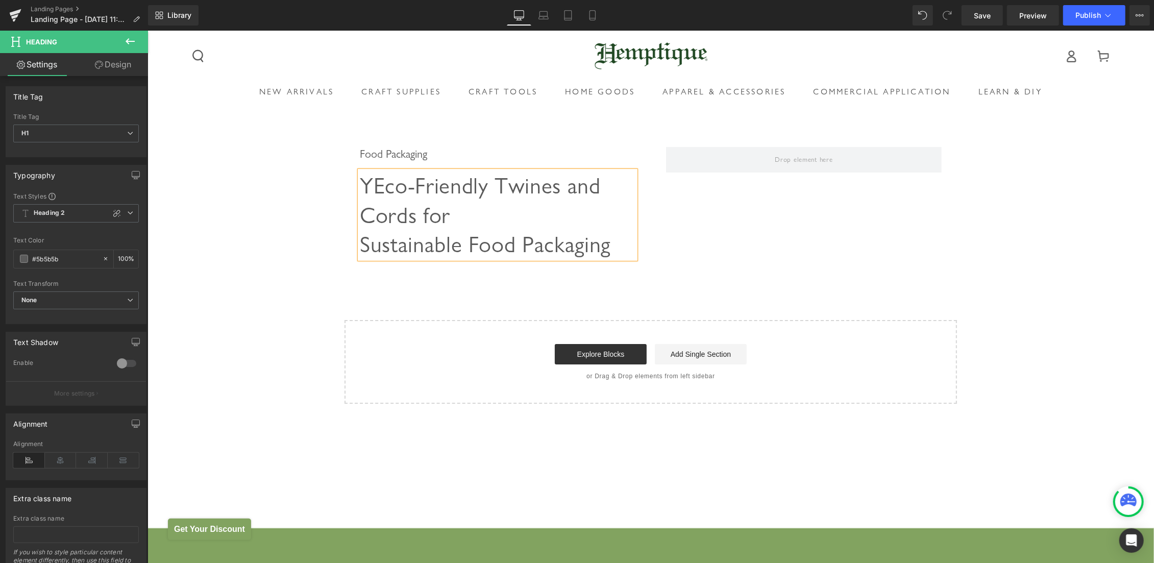
click at [371, 182] on span "YEco-Friendly Twines and Cords for Sustainable Food Packaging" at bounding box center [484, 213] width 251 height 85
click at [1072, 212] on div "Food Packaging Heading Eco-Friendly Twines and Cords for Sustainable Food Packa…" at bounding box center [650, 259] width 1007 height 287
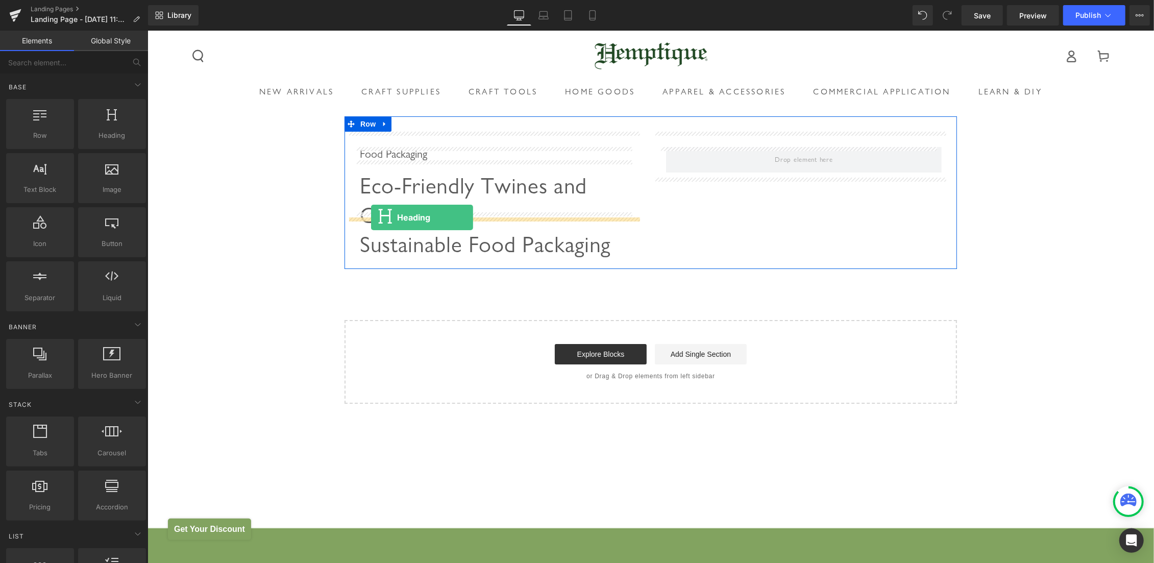
drag, startPoint x: 258, startPoint y: 150, endPoint x: 371, endPoint y: 217, distance: 131.4
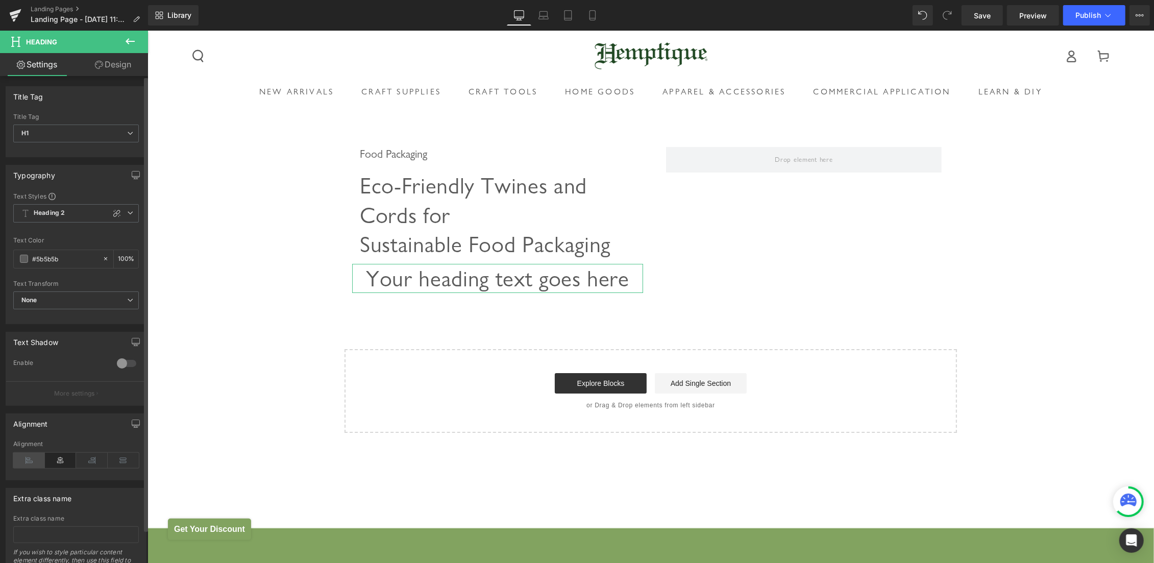
click at [29, 458] on icon at bounding box center [29, 460] width 32 height 15
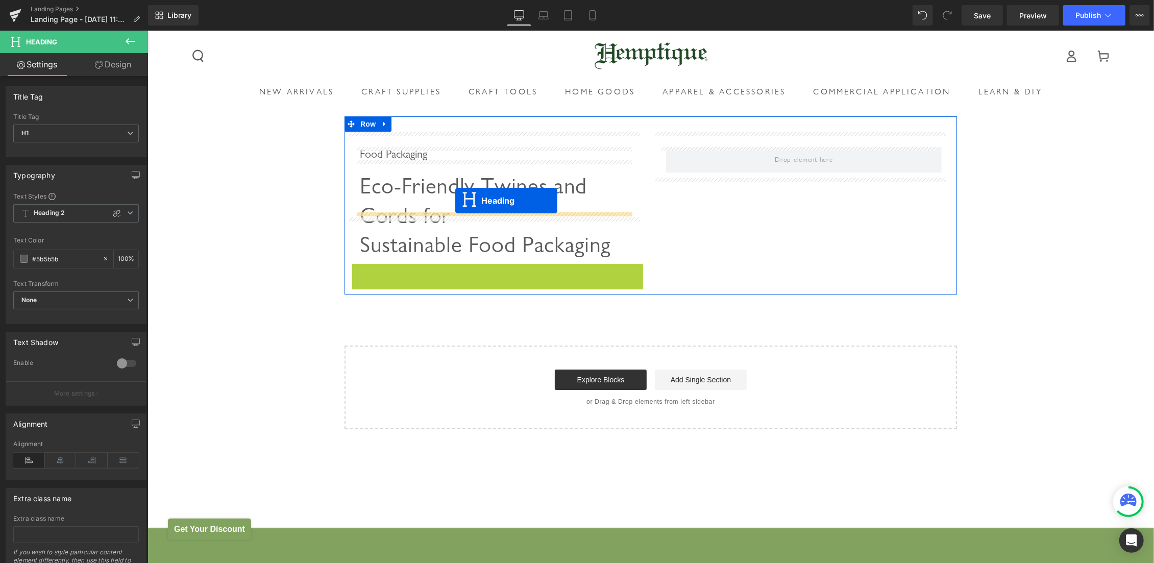
drag, startPoint x: 465, startPoint y: 230, endPoint x: 455, endPoint y: 200, distance: 31.5
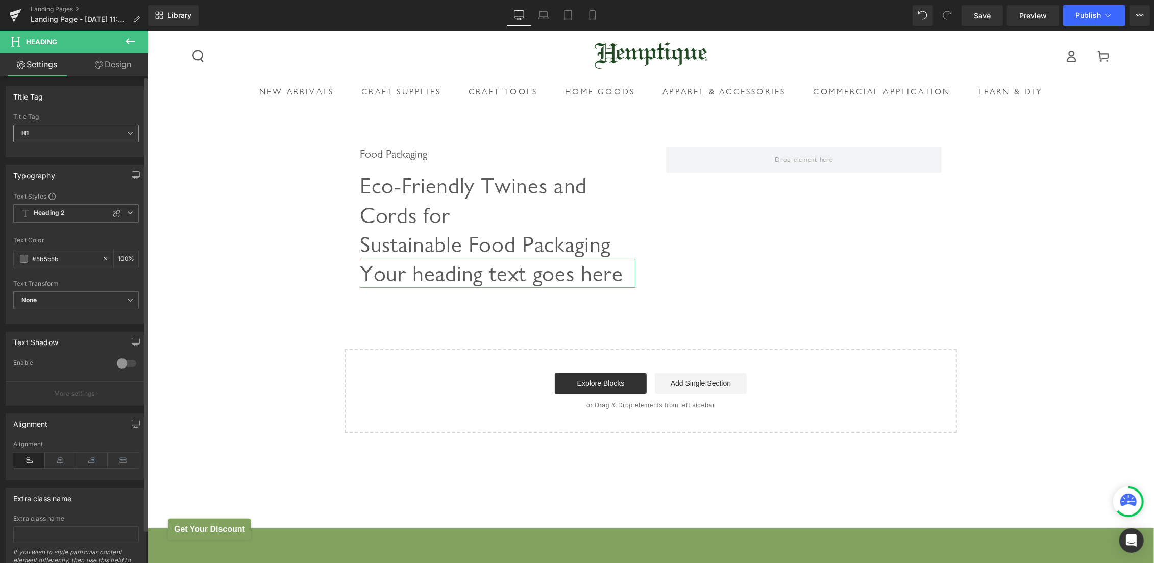
click at [54, 132] on span "H1" at bounding box center [76, 134] width 126 height 18
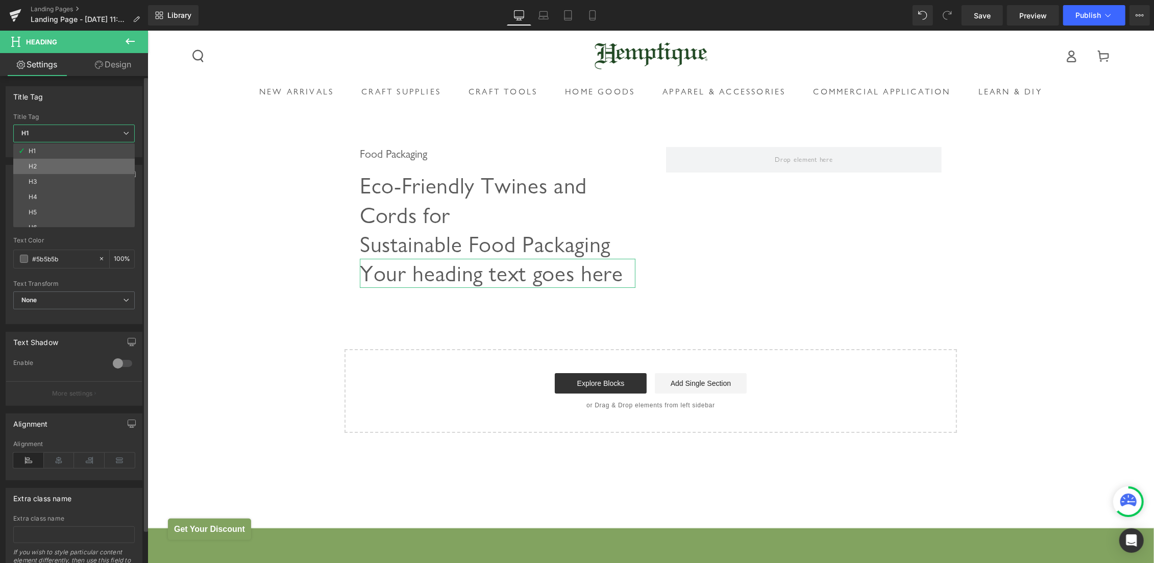
click at [42, 165] on li "H2" at bounding box center [76, 166] width 126 height 15
type input "100"
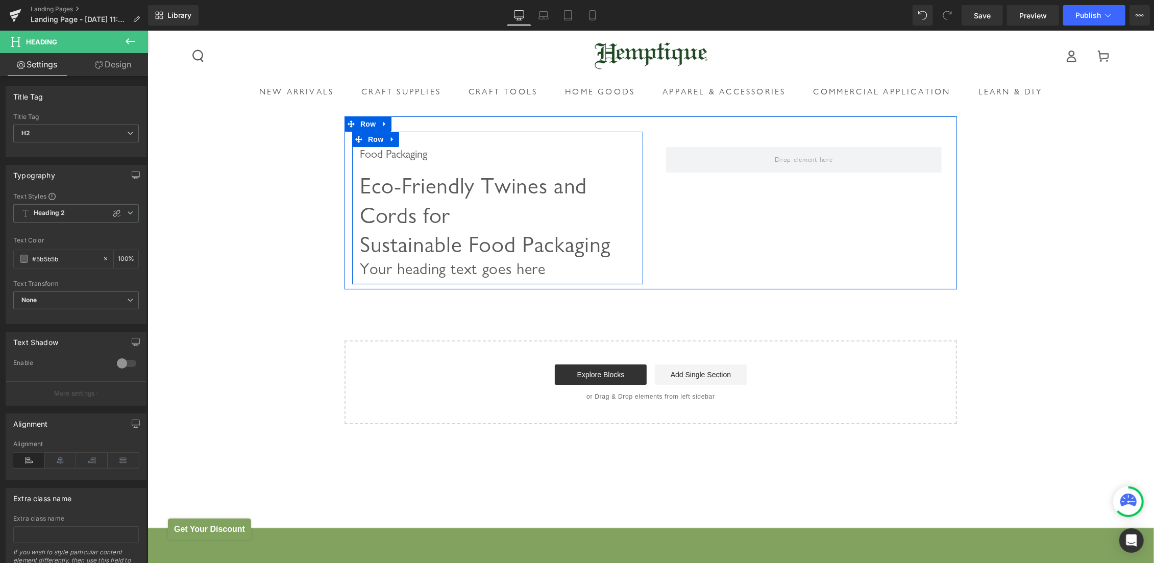
drag, startPoint x: 414, startPoint y: 229, endPoint x: 406, endPoint y: 226, distance: 8.7
click at [414, 258] on h2 "Your heading text goes here" at bounding box center [497, 268] width 276 height 20
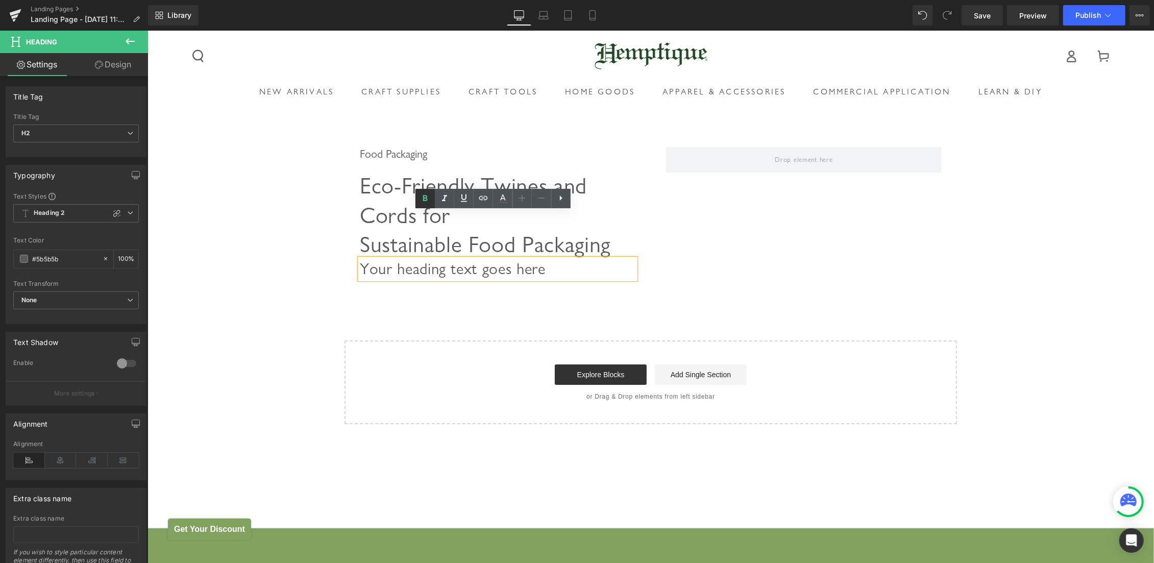
click at [423, 198] on icon at bounding box center [425, 198] width 12 height 12
click at [409, 258] on h2 "Your heading text goes here" at bounding box center [497, 268] width 276 height 20
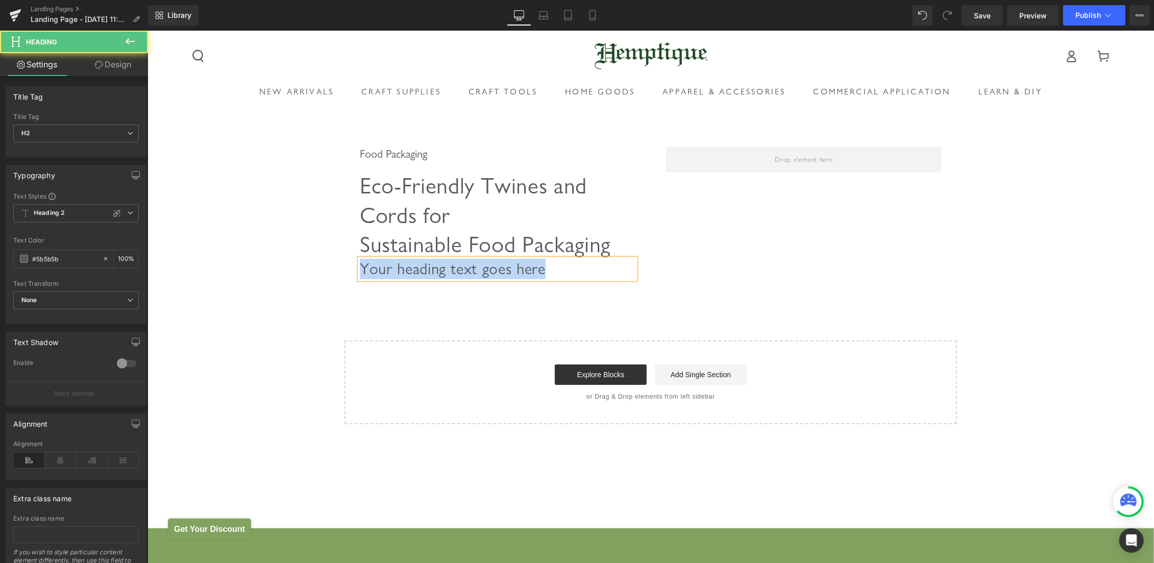
click at [466, 258] on h2 "Your heading text goes here" at bounding box center [497, 268] width 276 height 20
drag, startPoint x: 566, startPoint y: 228, endPoint x: 242, endPoint y: 220, distance: 323.2
click at [242, 220] on div "Food Packaging Heading Eco-Friendly Twines and Cords for Sustainable Food Packa…" at bounding box center [650, 270] width 1007 height 308
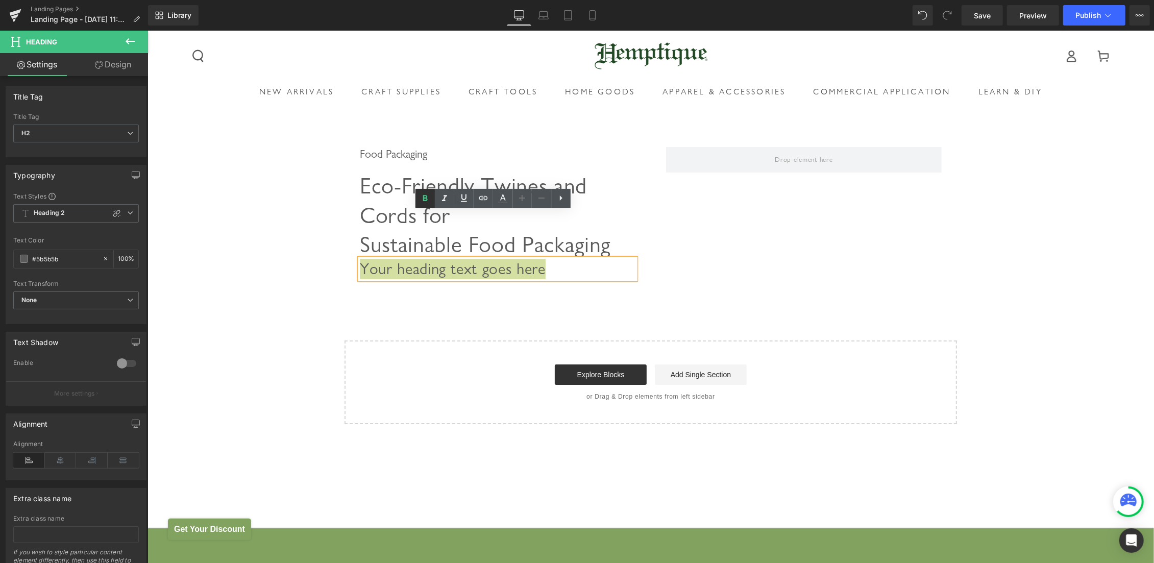
click at [429, 200] on icon at bounding box center [425, 198] width 12 height 12
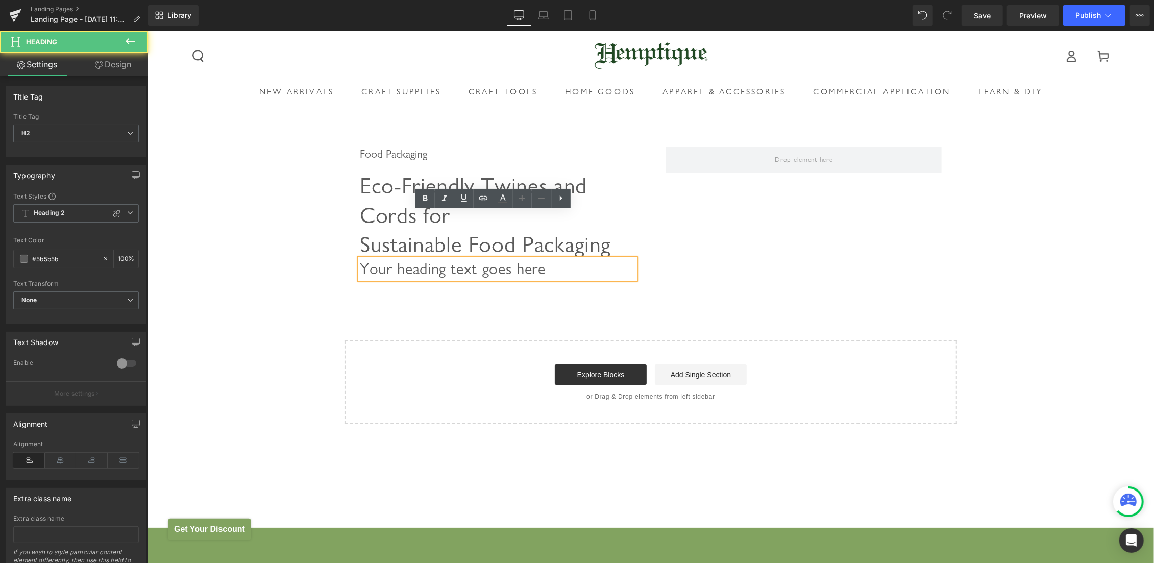
click at [373, 259] on span "Your heading text goes here" at bounding box center [452, 268] width 186 height 19
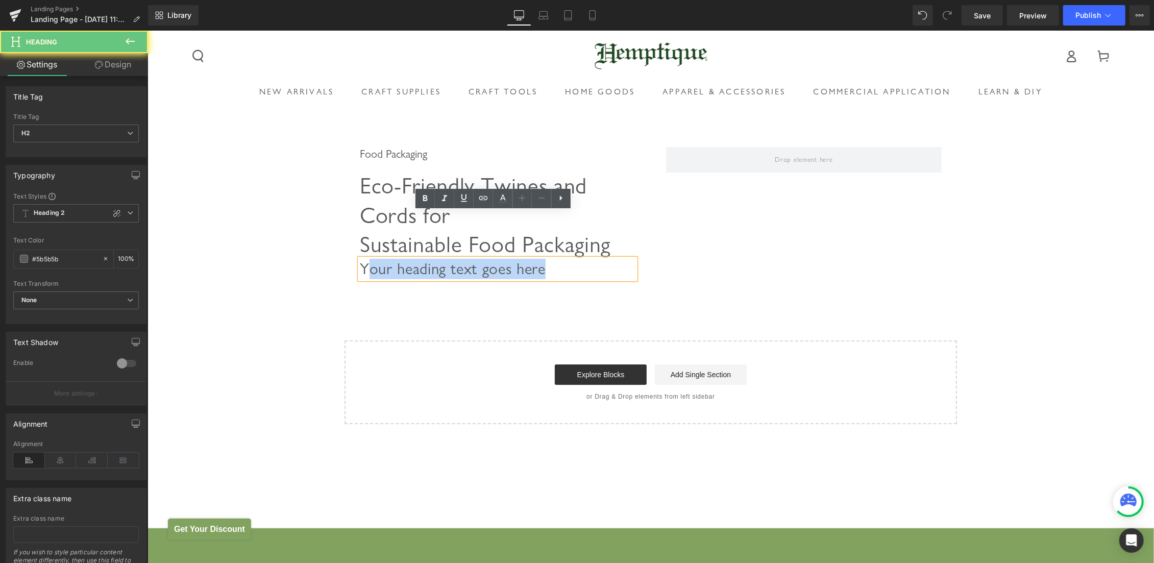
drag, startPoint x: 371, startPoint y: 221, endPoint x: 727, endPoint y: 221, distance: 355.8
click at [727, 221] on div "Food Packaging Heading Eco-Friendly Twines and Cords for Sustainable Food Packa…" at bounding box center [650, 202] width 612 height 173
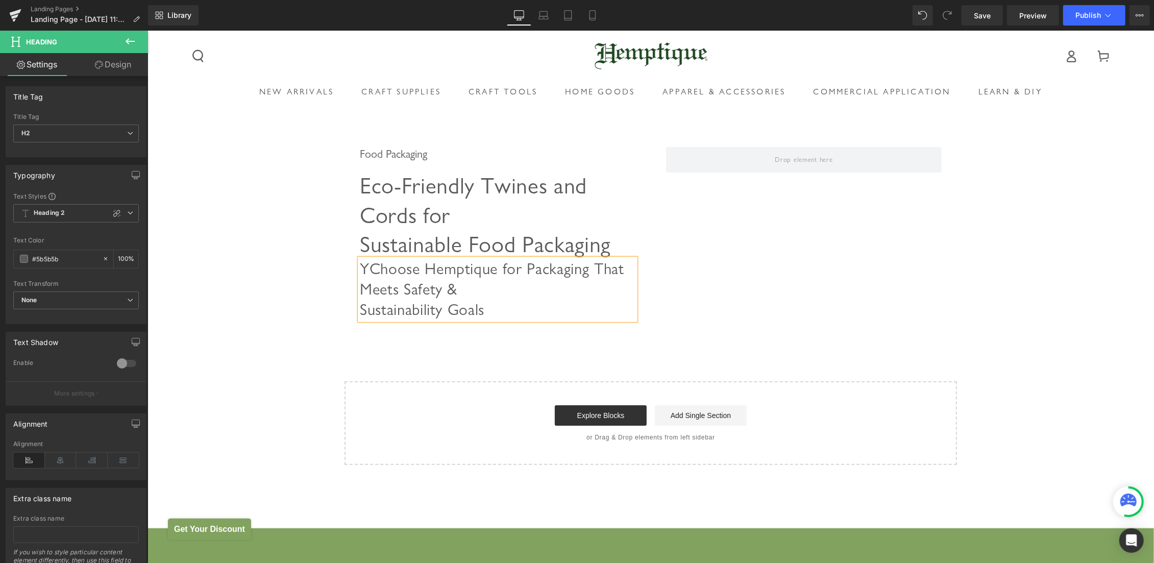
click at [366, 259] on span "YChoose Hemptique for Packaging That Meets Safety & Sustainability Goals" at bounding box center [491, 289] width 264 height 60
click at [113, 211] on icon at bounding box center [116, 213] width 7 height 7
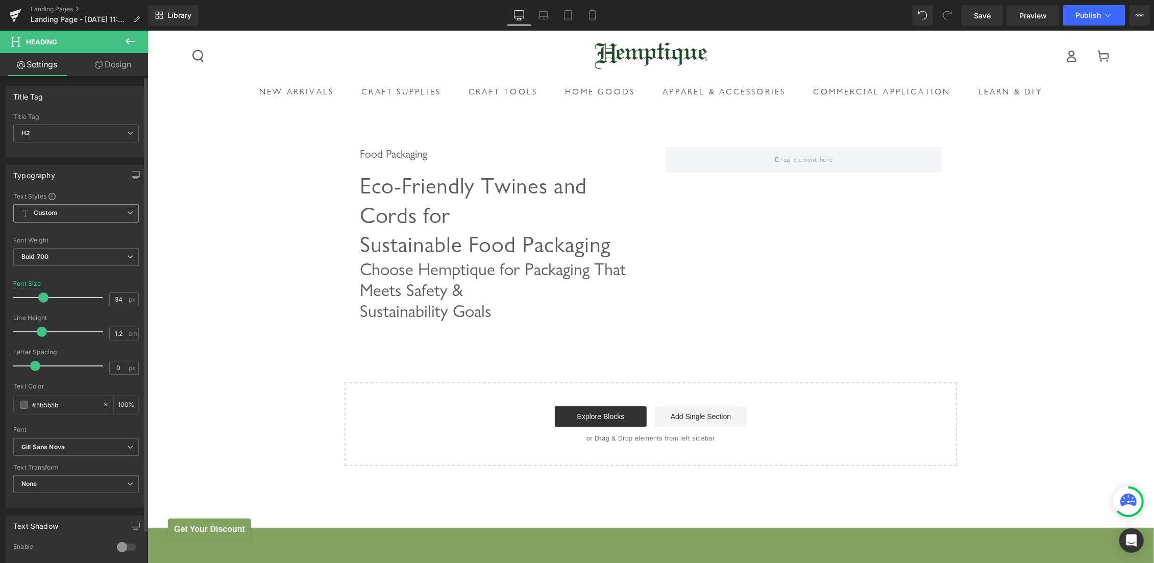
click at [92, 213] on span "Custom" at bounding box center [76, 213] width 126 height 18
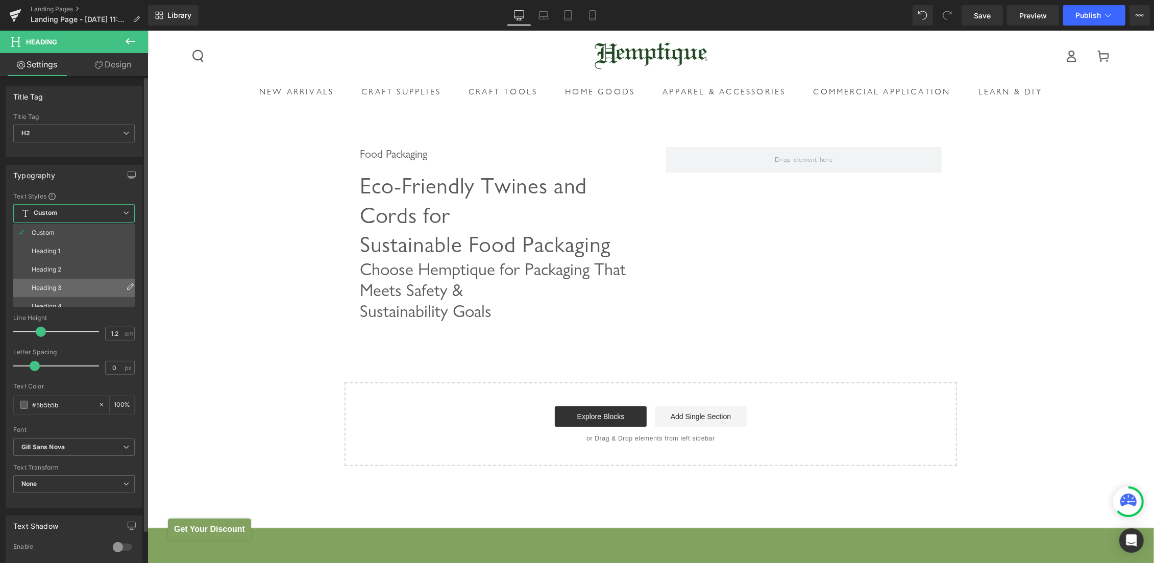
click at [76, 284] on li "Heading 3" at bounding box center [76, 288] width 126 height 18
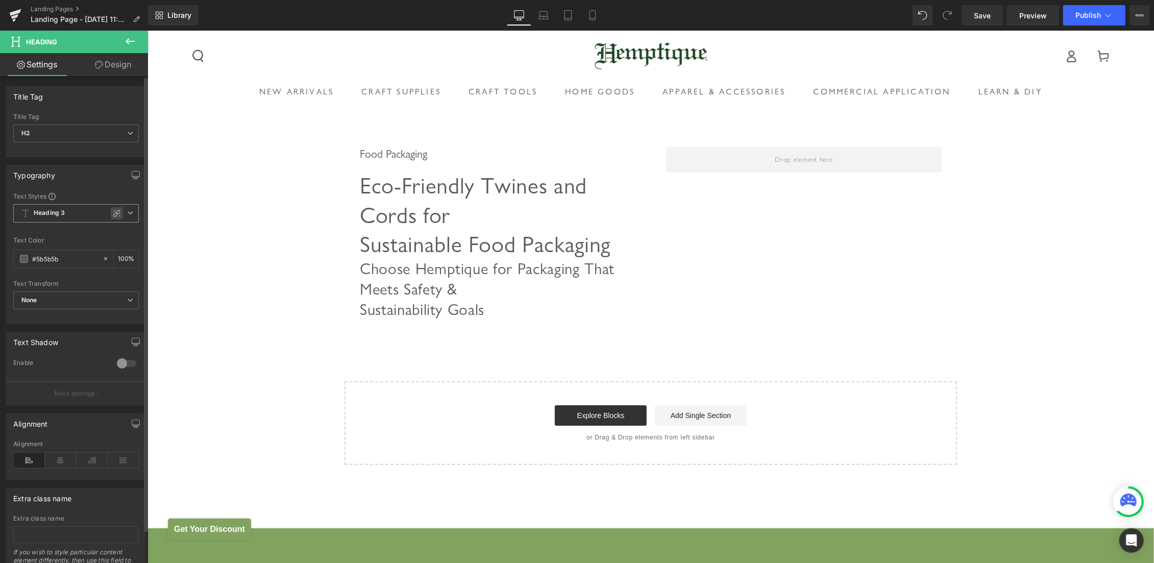
click at [113, 212] on icon at bounding box center [117, 213] width 8 height 8
type input "28"
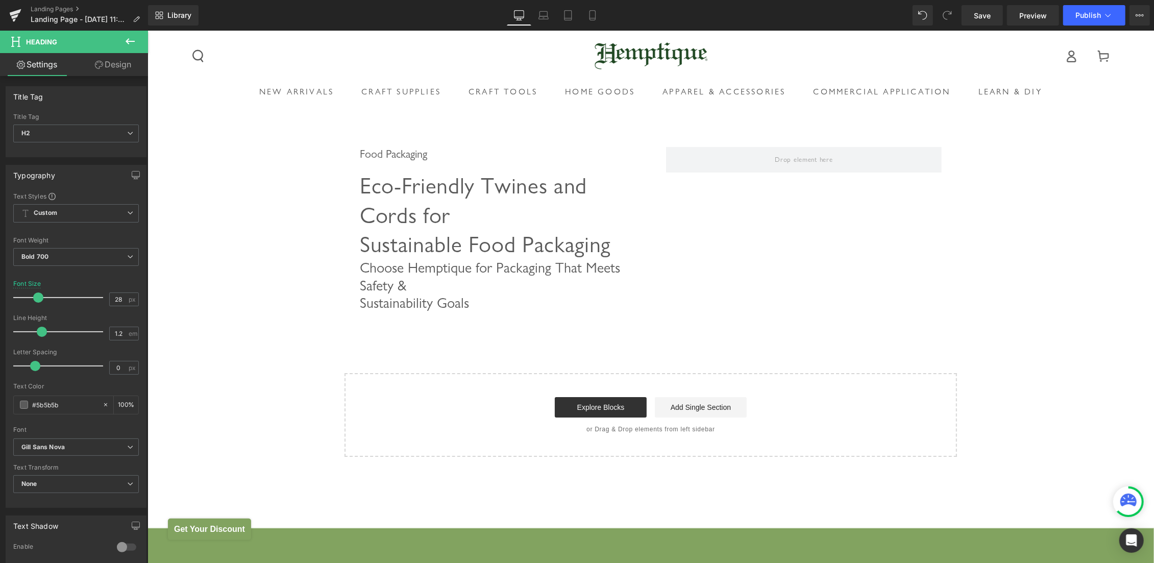
click at [794, 238] on div "Food Packaging Heading Eco-Friendly Twines and Cords for Sustainable Food Packa…" at bounding box center [650, 219] width 612 height 206
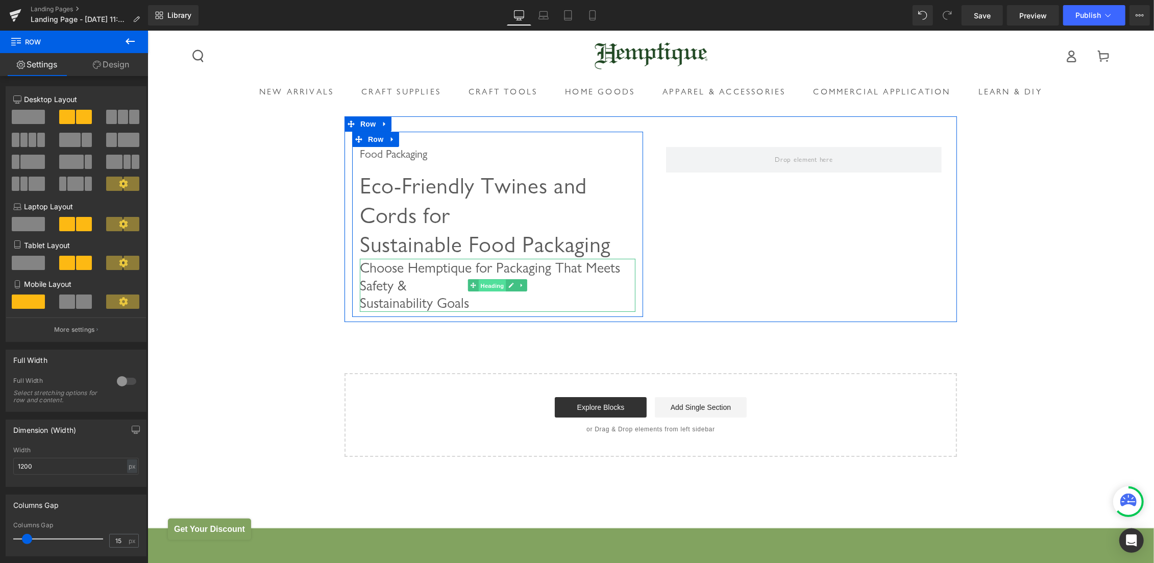
click at [486, 279] on span "Heading" at bounding box center [492, 285] width 28 height 12
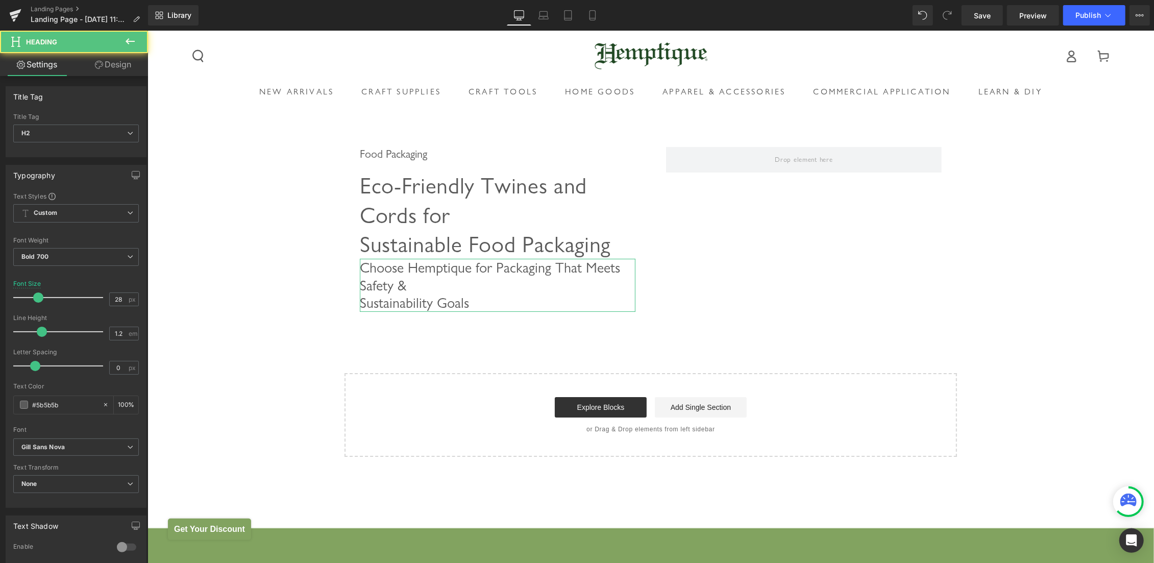
click at [117, 58] on link "Design" at bounding box center [113, 64] width 74 height 23
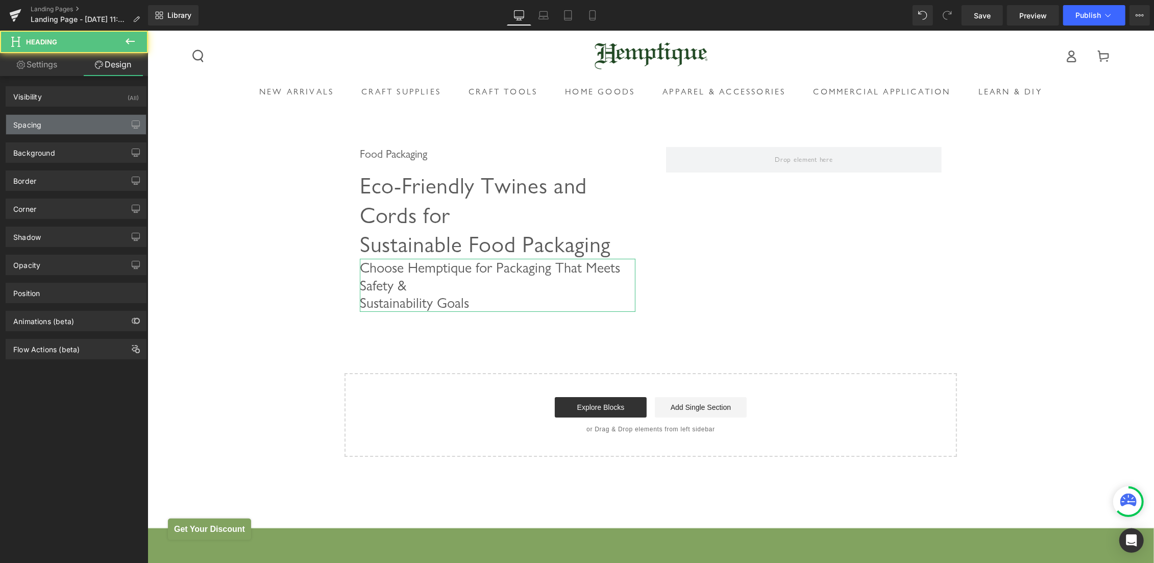
click at [36, 121] on div "Spacing" at bounding box center [27, 122] width 28 height 14
type input "0"
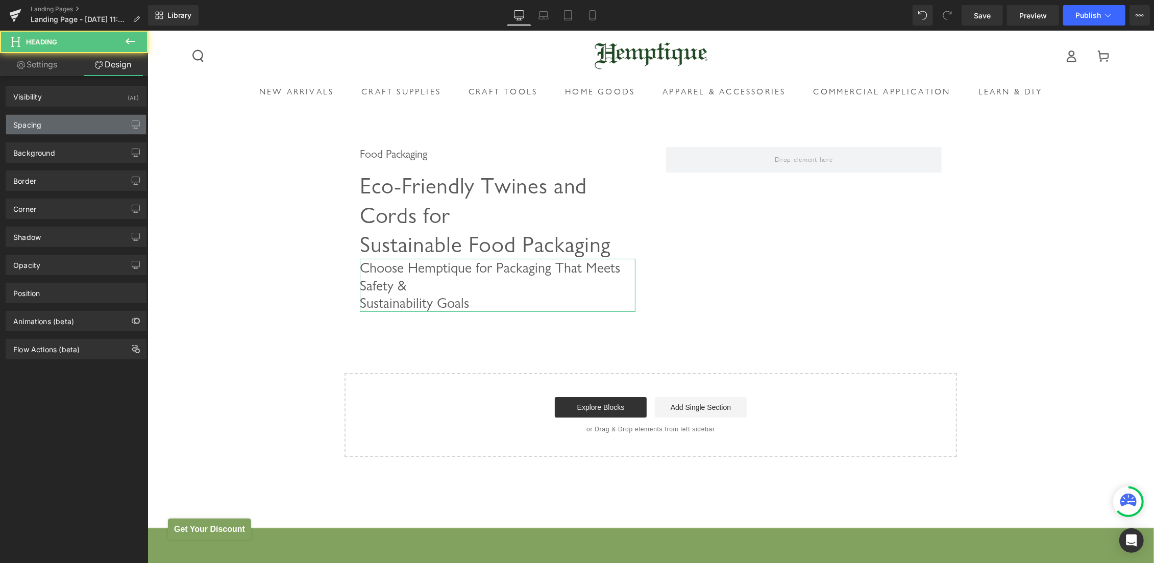
type input "0"
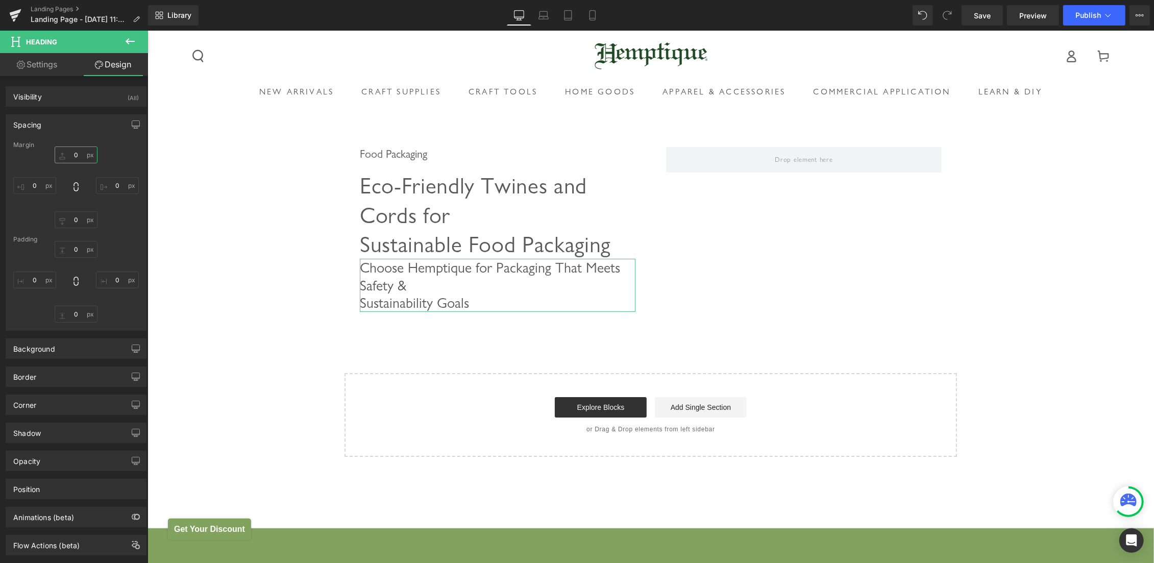
click at [62, 159] on input "0" at bounding box center [76, 154] width 43 height 17
click at [68, 154] on input "0" at bounding box center [76, 154] width 43 height 17
click at [65, 154] on input "0" at bounding box center [76, 154] width 43 height 17
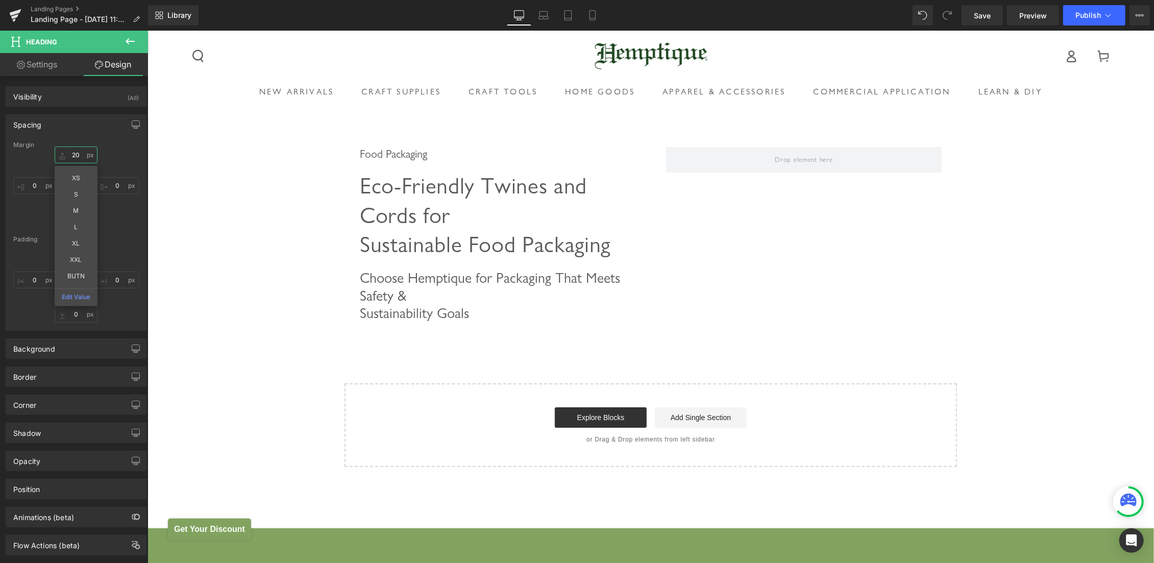
type input "20"
click at [131, 37] on icon at bounding box center [130, 41] width 12 height 12
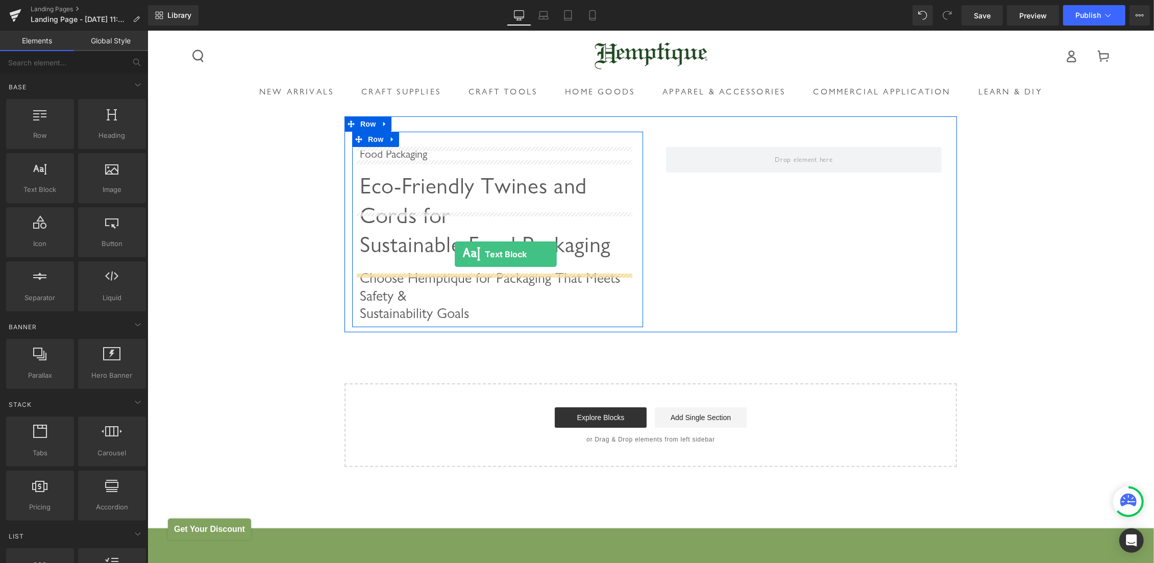
drag, startPoint x: 184, startPoint y: 214, endPoint x: 454, endPoint y: 254, distance: 273.4
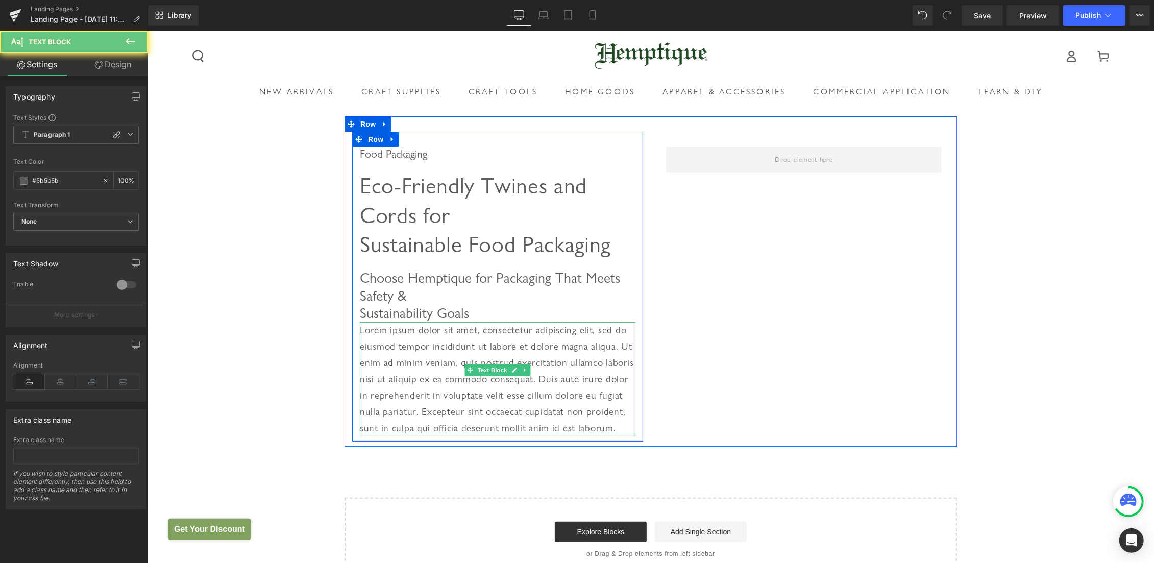
click at [404, 322] on p "Lorem ipsum dolor sit amet, consectetur adipiscing elit, sed do eiusmod tempor …" at bounding box center [497, 379] width 276 height 114
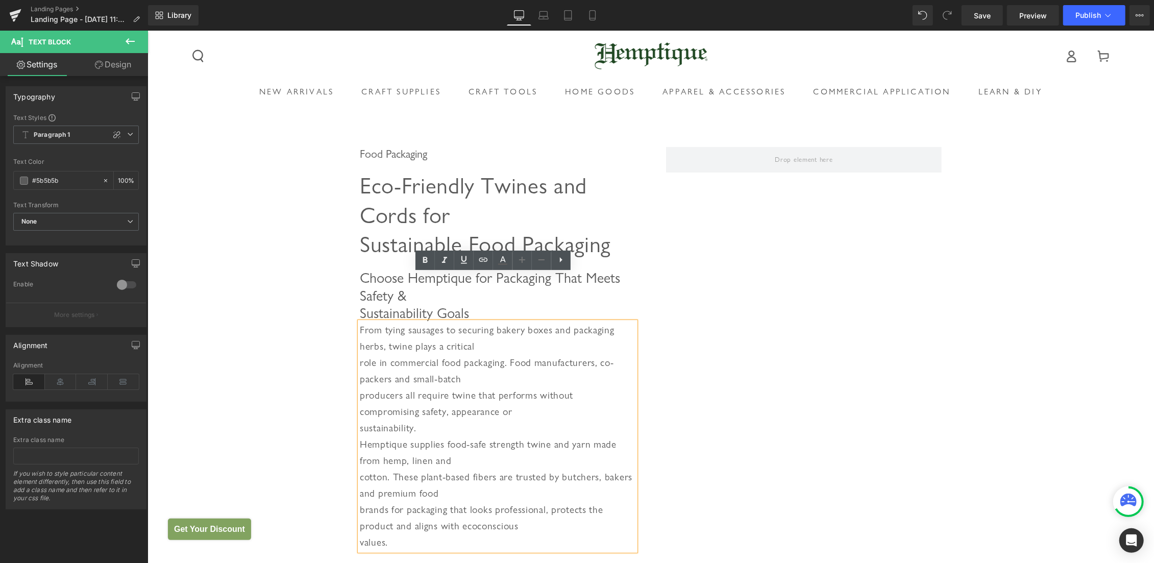
click at [469, 322] on div "From tying sausages to securing bakery boxes and packaging herbs, twine plays a…" at bounding box center [497, 436] width 276 height 229
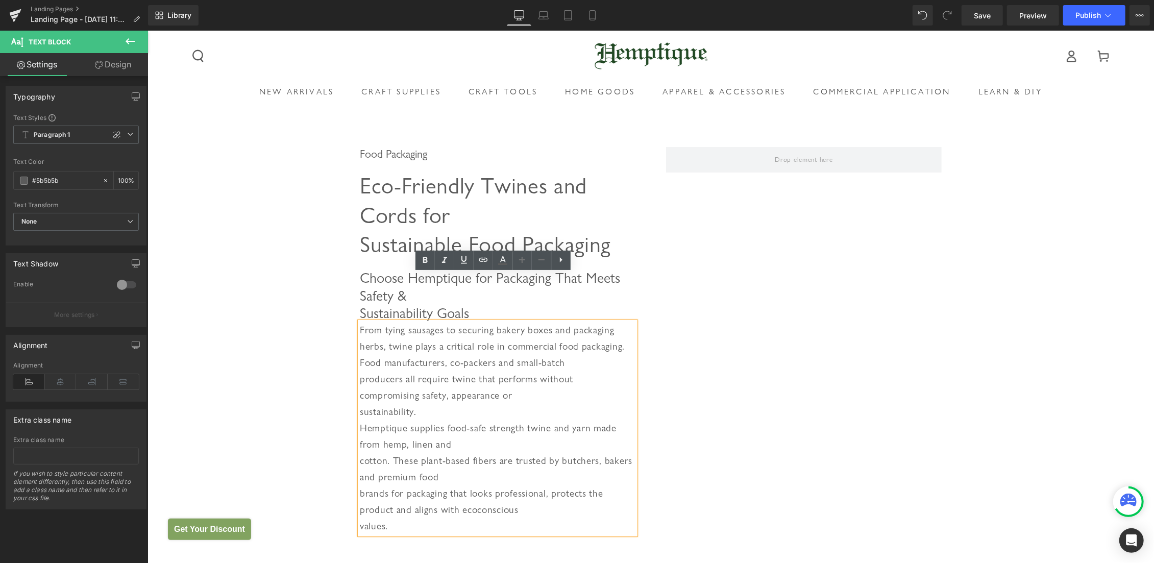
click at [501, 322] on div "From tying sausages to securing bakery boxes and packaging herbs, twine plays a…" at bounding box center [497, 428] width 276 height 212
click at [547, 322] on div "From tying sausages to securing bakery boxes and packaging herbs, twine plays a…" at bounding box center [497, 428] width 276 height 212
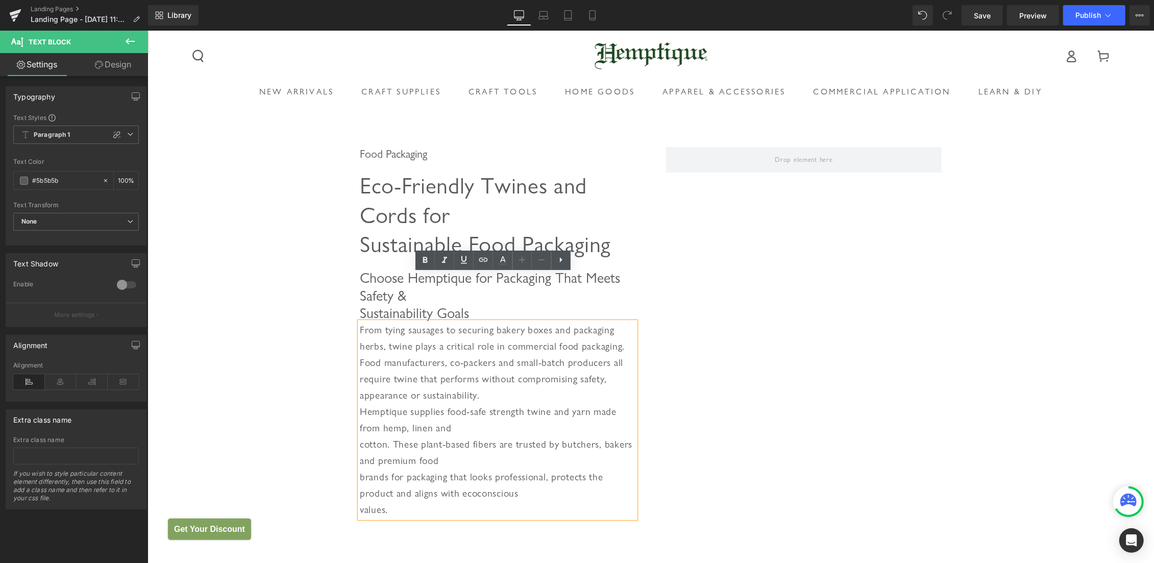
click at [530, 348] on div "From tying sausages to securing bakery boxes and packaging herbs, twine plays a…" at bounding box center [497, 420] width 276 height 196
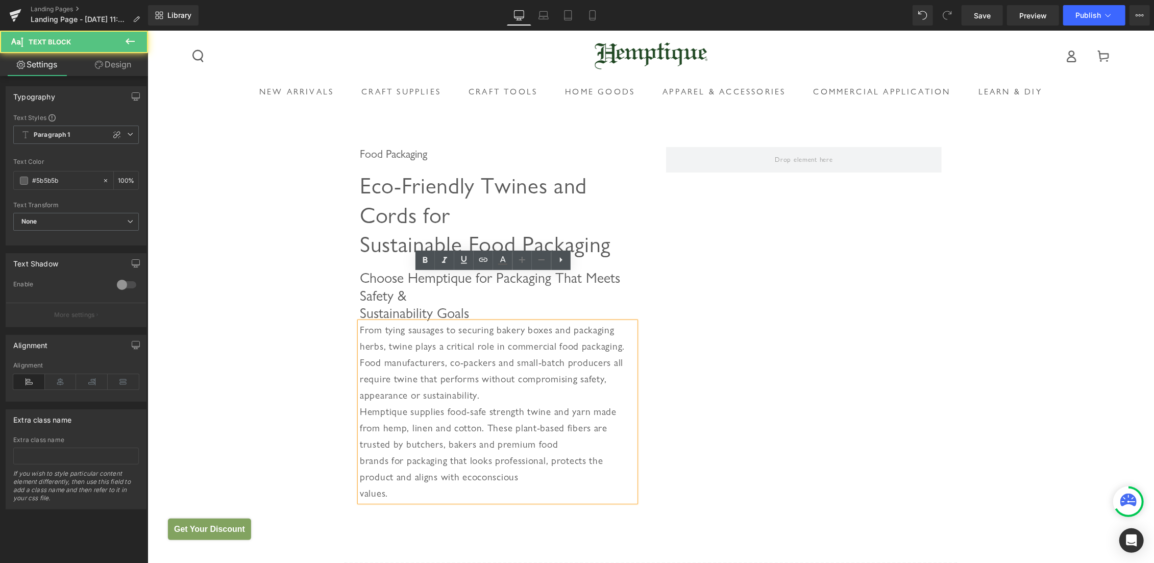
click at [518, 357] on div "From tying sausages to securing bakery boxes and packaging herbs, twine plays a…" at bounding box center [497, 412] width 276 height 180
click at [604, 322] on div "From tying sausages to securing bakery boxes and packaging herbs, twine plays a…" at bounding box center [497, 412] width 276 height 180
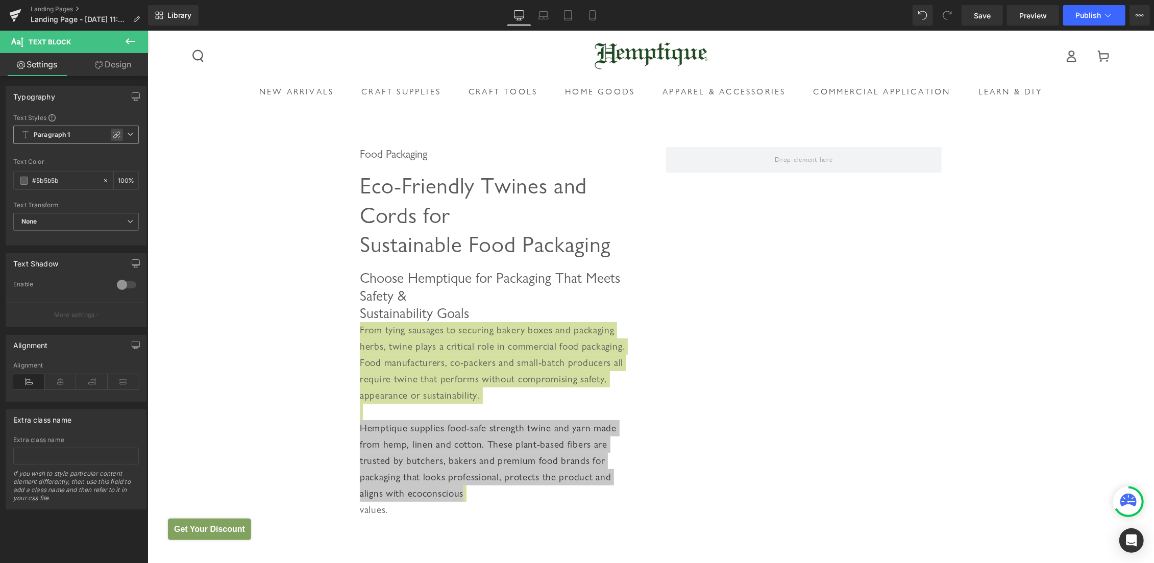
click at [113, 135] on icon at bounding box center [117, 135] width 8 height 8
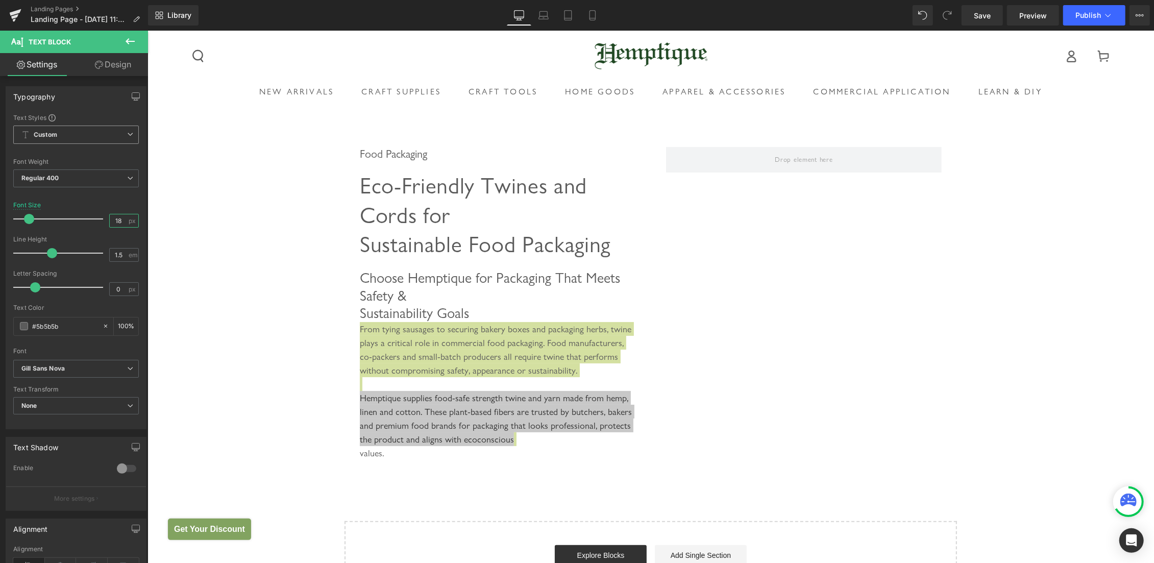
click at [110, 222] on input "18" at bounding box center [119, 220] width 18 height 13
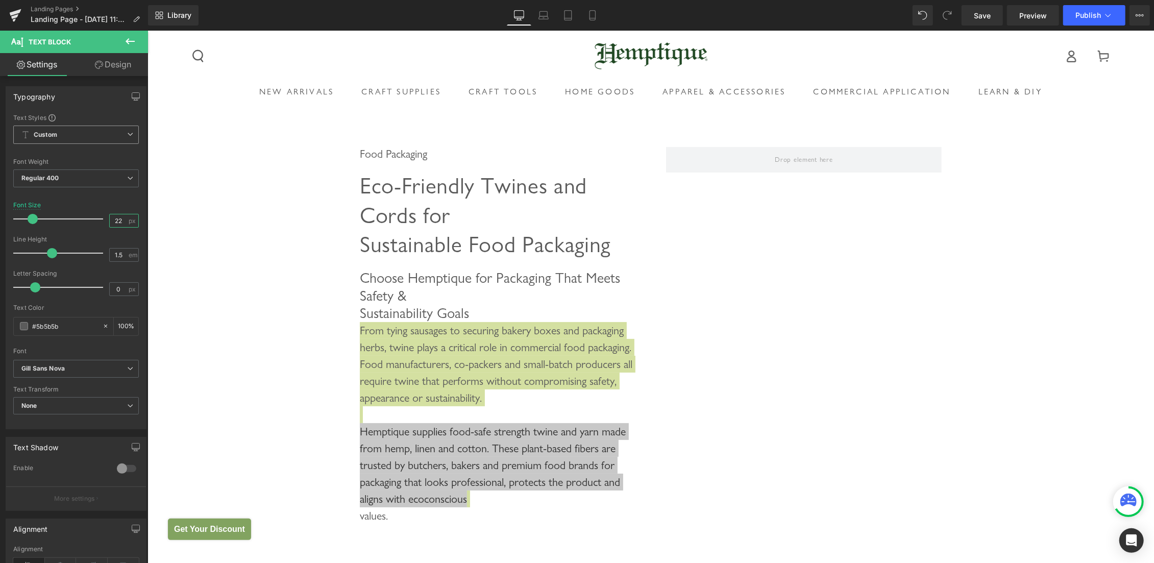
type input "22"
click at [1110, 14] on icon at bounding box center [1108, 15] width 10 height 10
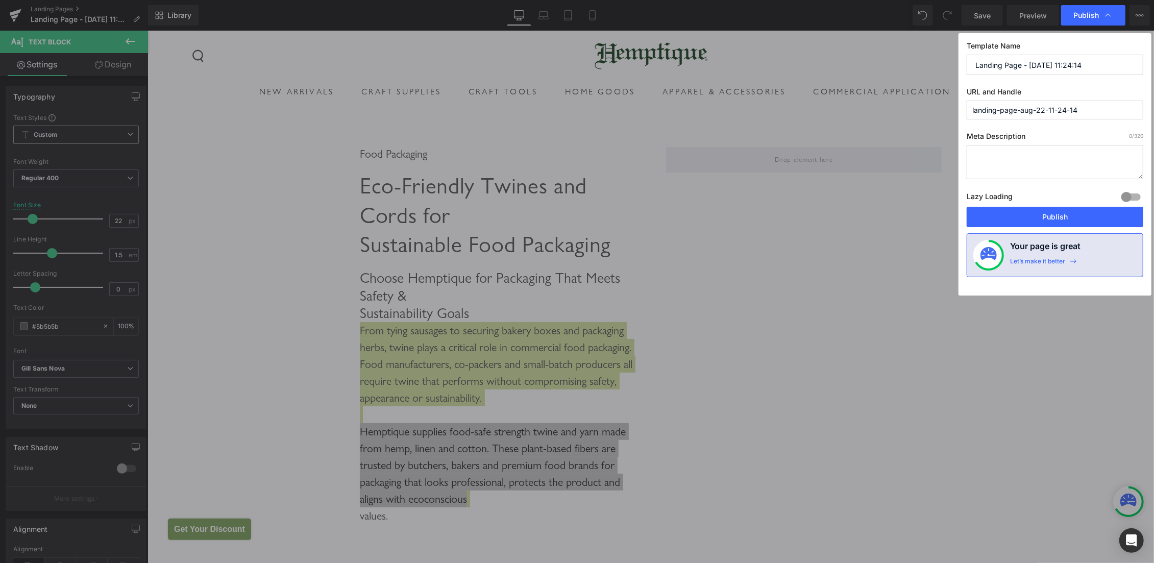
click at [1072, 113] on input "landing-page-aug-22-11-24-14" at bounding box center [1055, 110] width 177 height 19
paste input "food-packing-twine-yarn"
type input "food-packing-twine-yarn"
click at [1072, 63] on input "Landing Page - Aug 22, 11:24:14" at bounding box center [1055, 65] width 177 height 20
paste input "Natural Food Packaging Twine & Yarn | Hemptique"
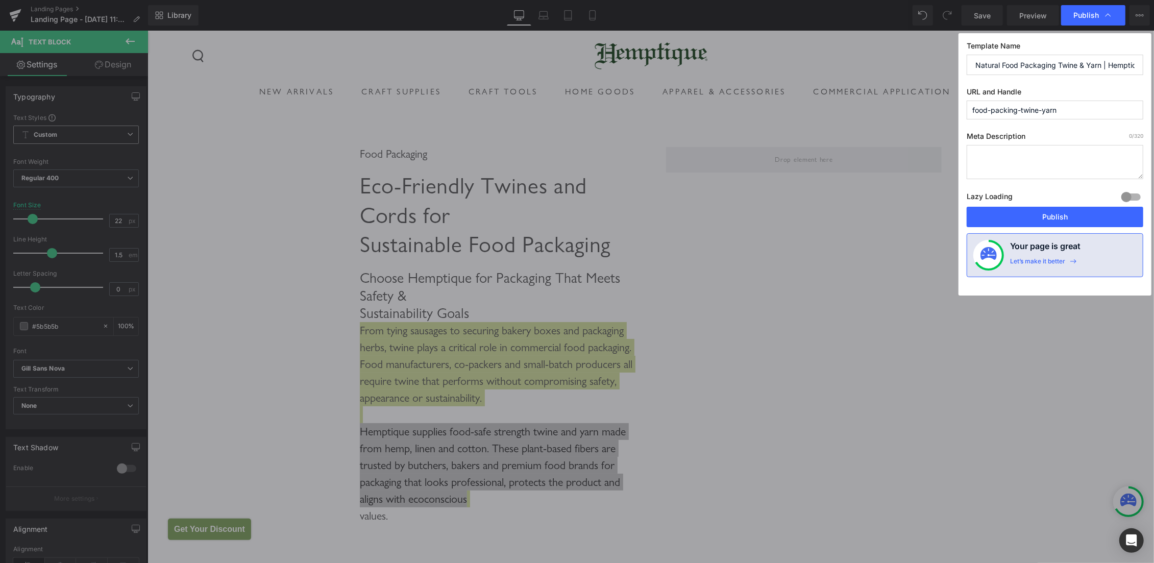
scroll to position [0, 11]
type input "Natural Food Packaging Twine & Yarn | Hemptique"
click at [1018, 160] on textarea at bounding box center [1055, 162] width 177 height 34
paste textarea "Discover hemp, linen and cotton twine and yarn made for food packaging. Trusted…"
type textarea "Discover hemp, linen and cotton twine and yarn made for food packaging. Trusted…"
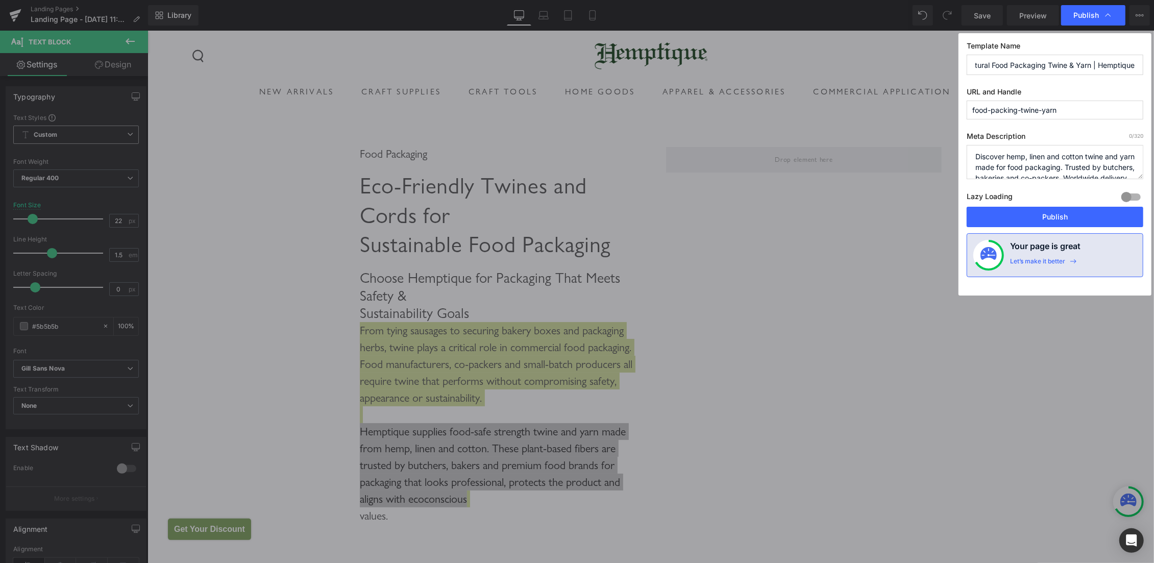
scroll to position [14, 0]
click at [1103, 165] on textarea "Discover hemp, linen and cotton twine and yarn made for food packaging. Trusted…" at bounding box center [1055, 162] width 177 height 34
click at [1057, 212] on button "Publish" at bounding box center [1055, 217] width 177 height 20
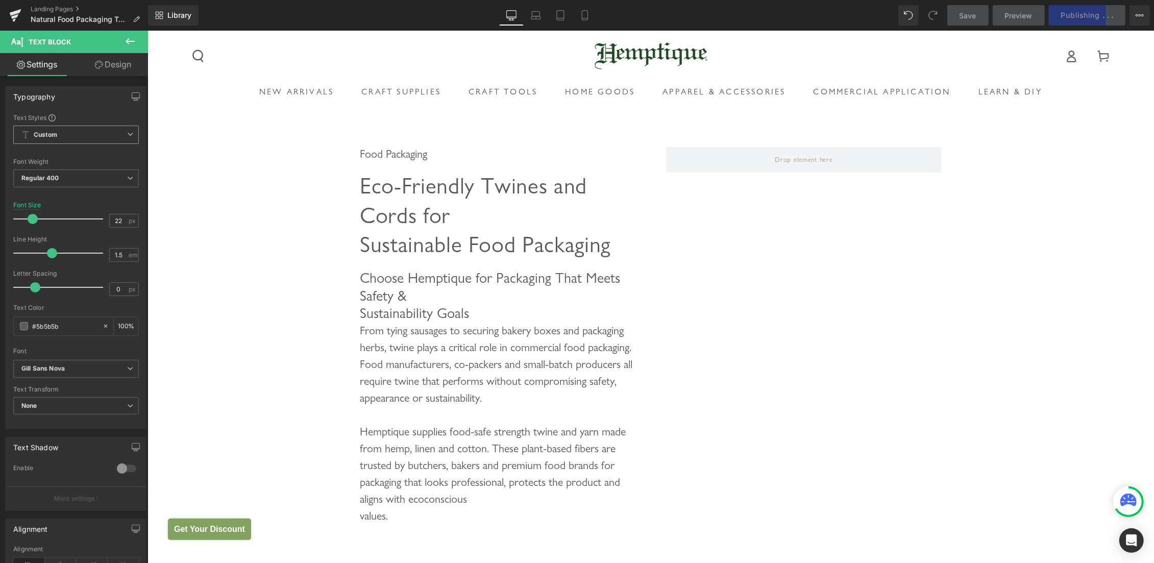
click at [249, 264] on div "Food Packaging Heading Eco-Friendly Twines and Cords for Sustainable Food Packa…" at bounding box center [650, 392] width 1007 height 553
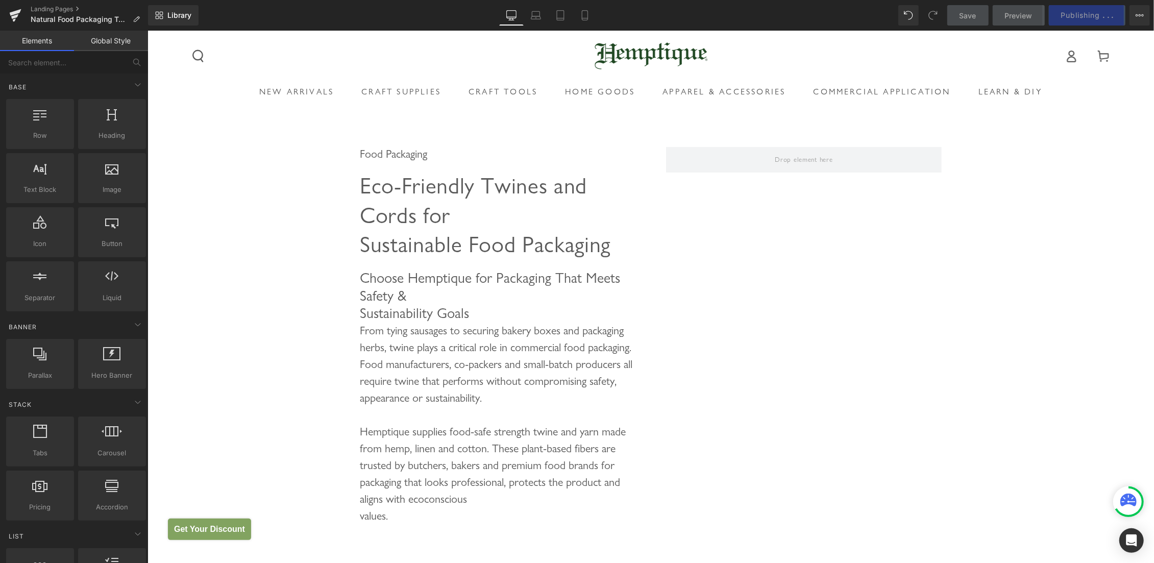
click at [110, 41] on link "Global Style" at bounding box center [111, 41] width 74 height 20
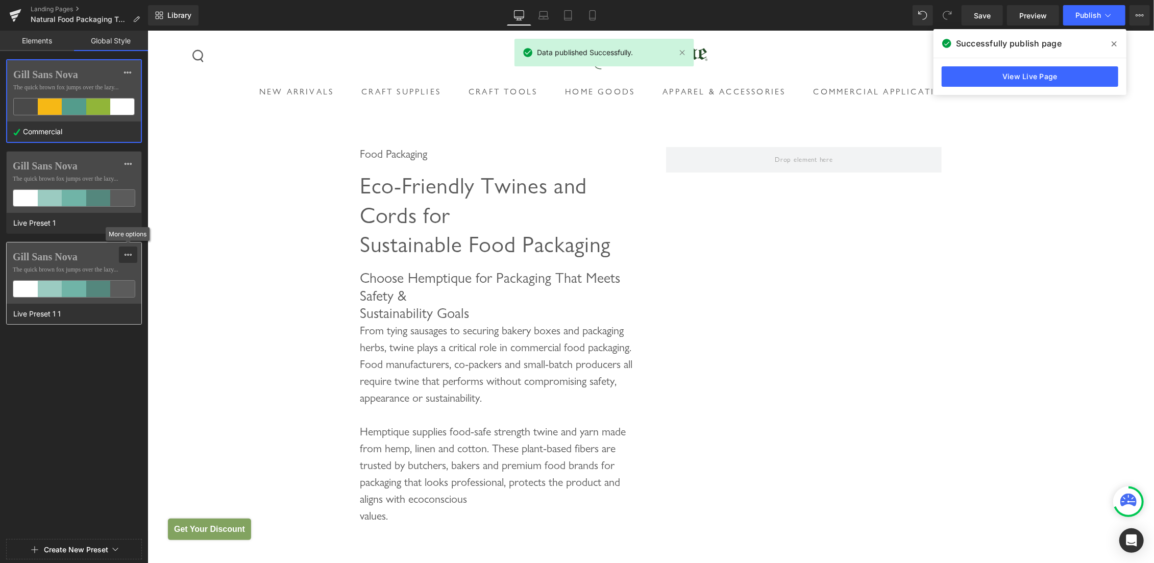
click at [132, 253] on icon at bounding box center [128, 255] width 8 height 8
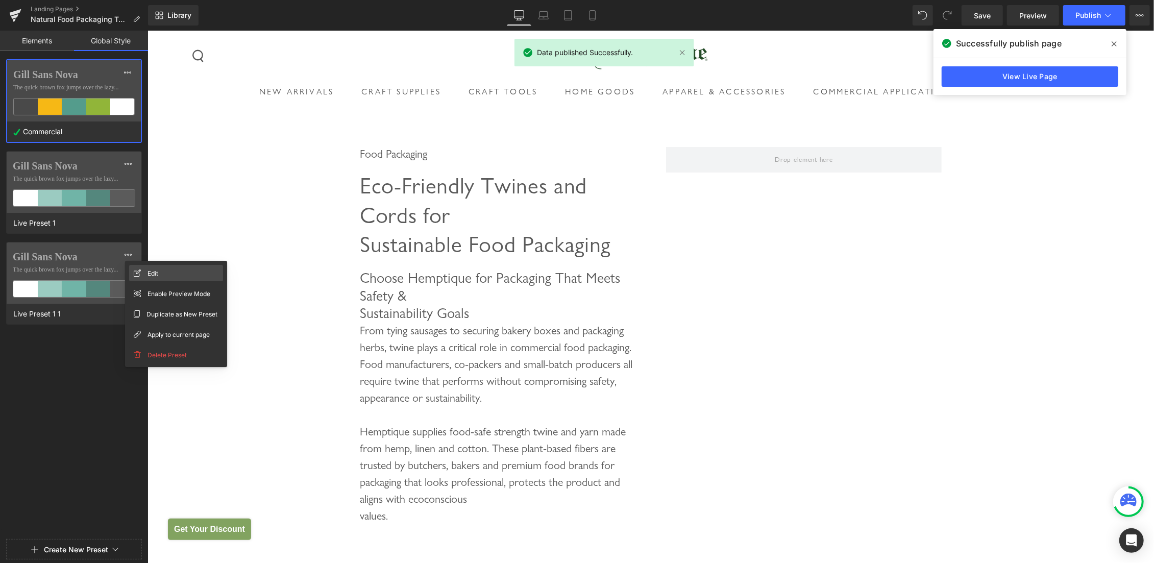
click at [148, 268] on div "Edit" at bounding box center [176, 273] width 94 height 16
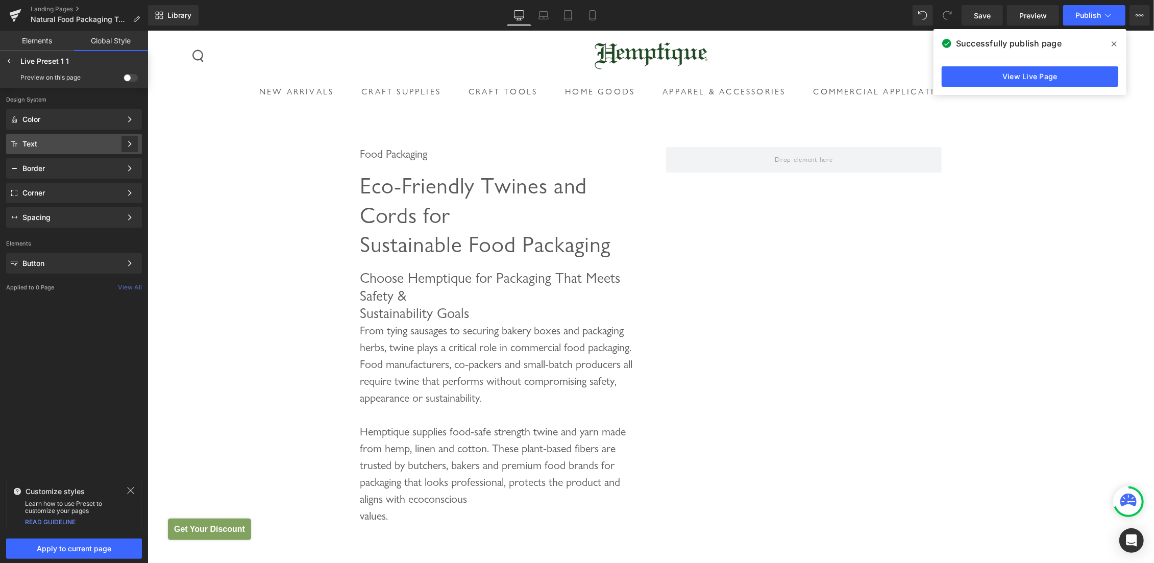
click at [128, 145] on icon at bounding box center [129, 143] width 7 height 7
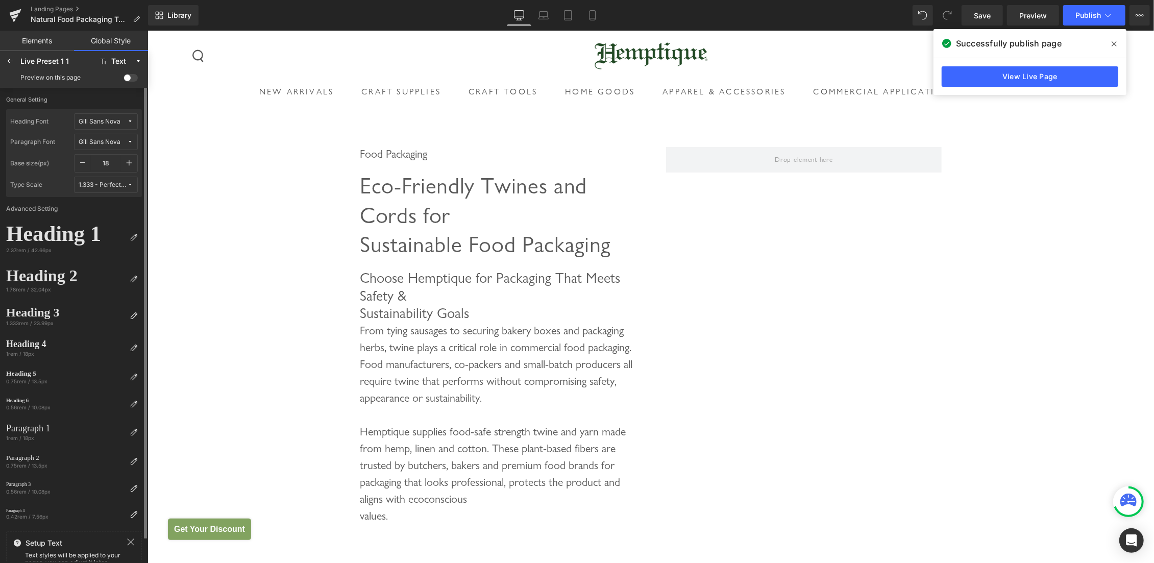
click at [128, 163] on icon "button" at bounding box center [130, 163] width 6 height 6
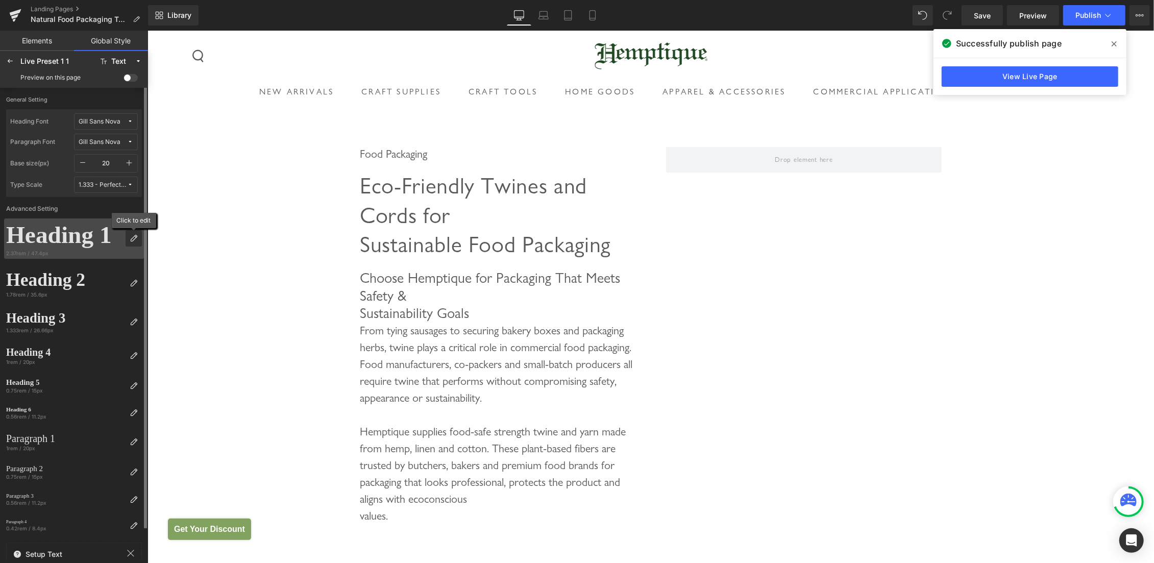
click at [131, 240] on icon at bounding box center [134, 238] width 8 height 8
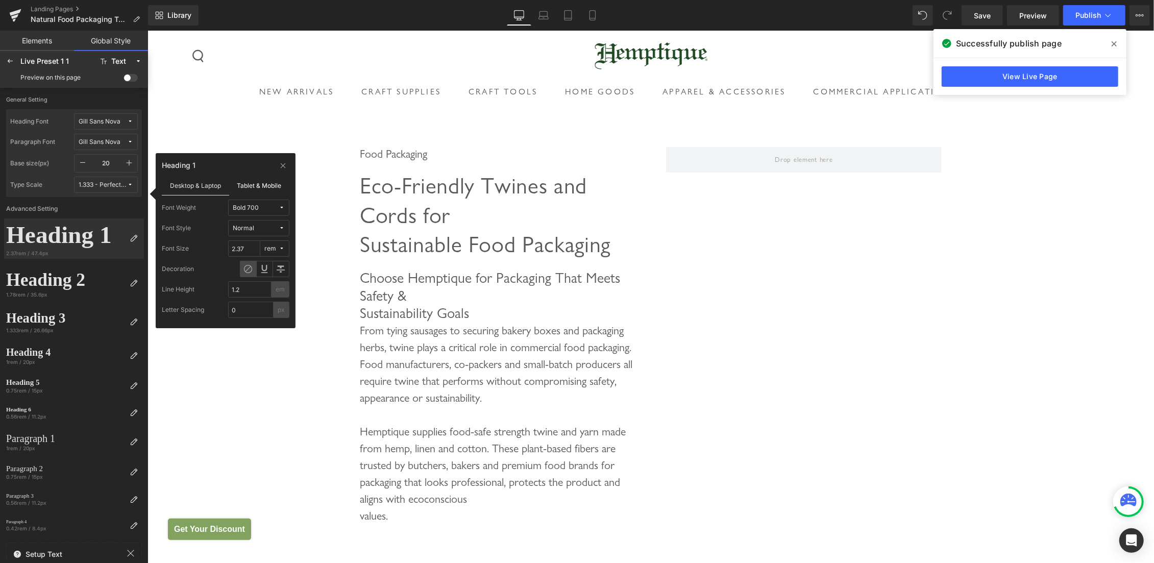
click at [270, 182] on label "Tablet & Mobile" at bounding box center [259, 185] width 61 height 19
click at [179, 182] on label "Desktop & Laptop" at bounding box center [195, 185] width 67 height 19
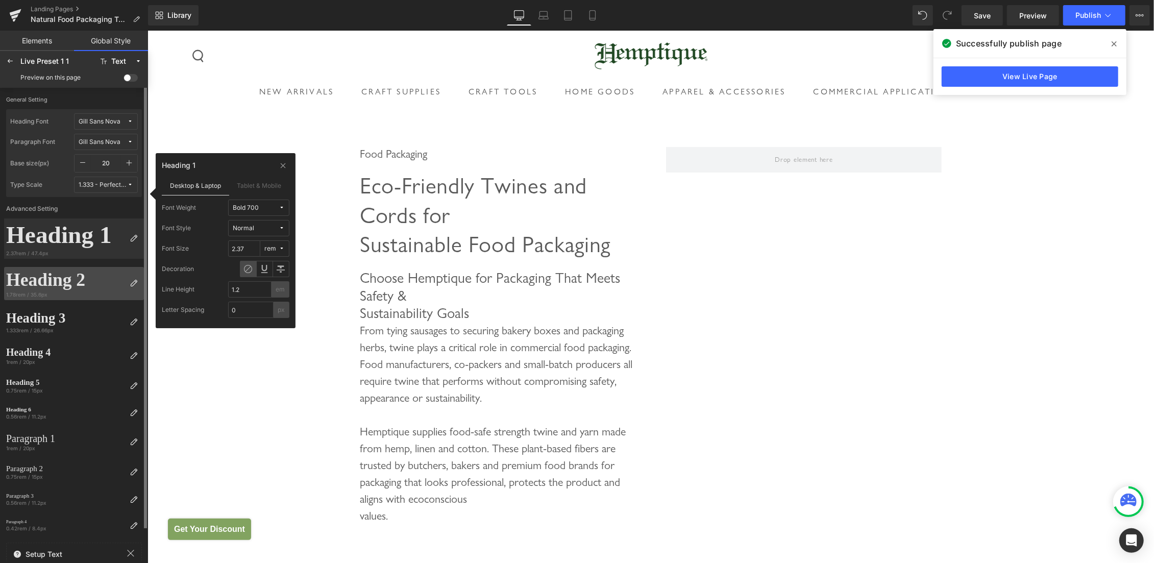
click at [73, 283] on div "Heading 2" at bounding box center [65, 280] width 119 height 22
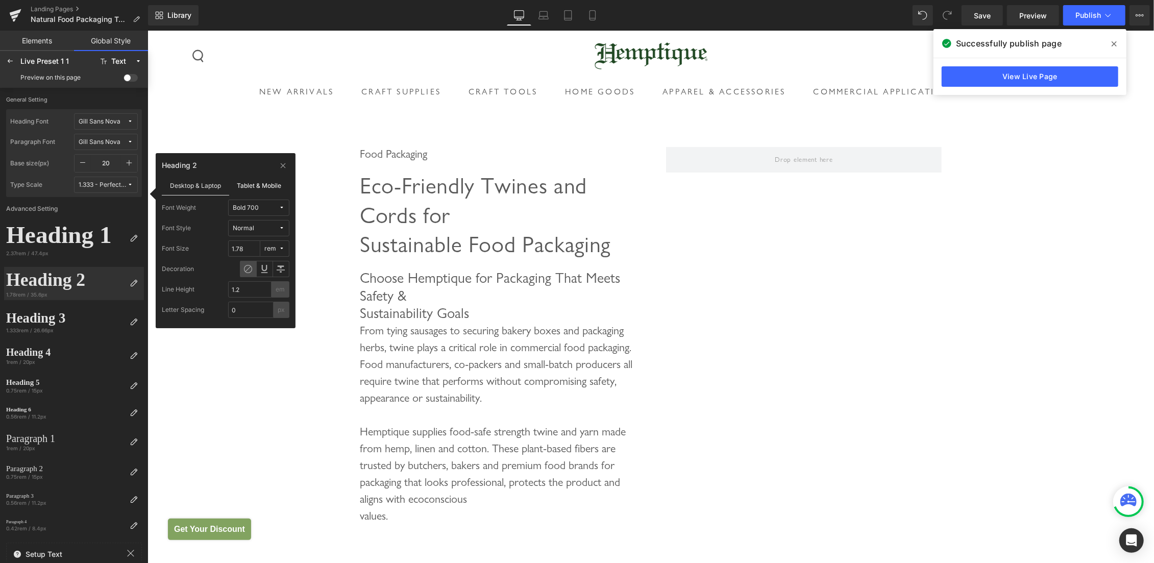
click at [276, 187] on label "Tablet & Mobile" at bounding box center [259, 185] width 61 height 19
click at [86, 80] on div "Preview on this page" at bounding box center [74, 77] width 144 height 16
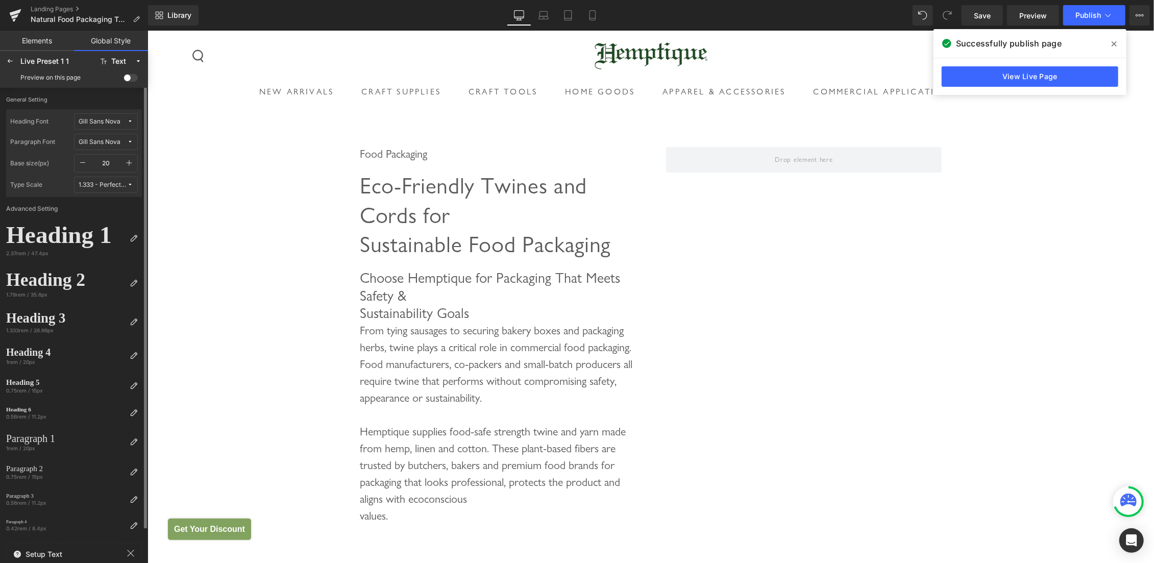
click at [24, 166] on label "Base size(px)" at bounding box center [42, 163] width 64 height 18
click at [34, 162] on label "Base size(px)" at bounding box center [42, 163] width 64 height 18
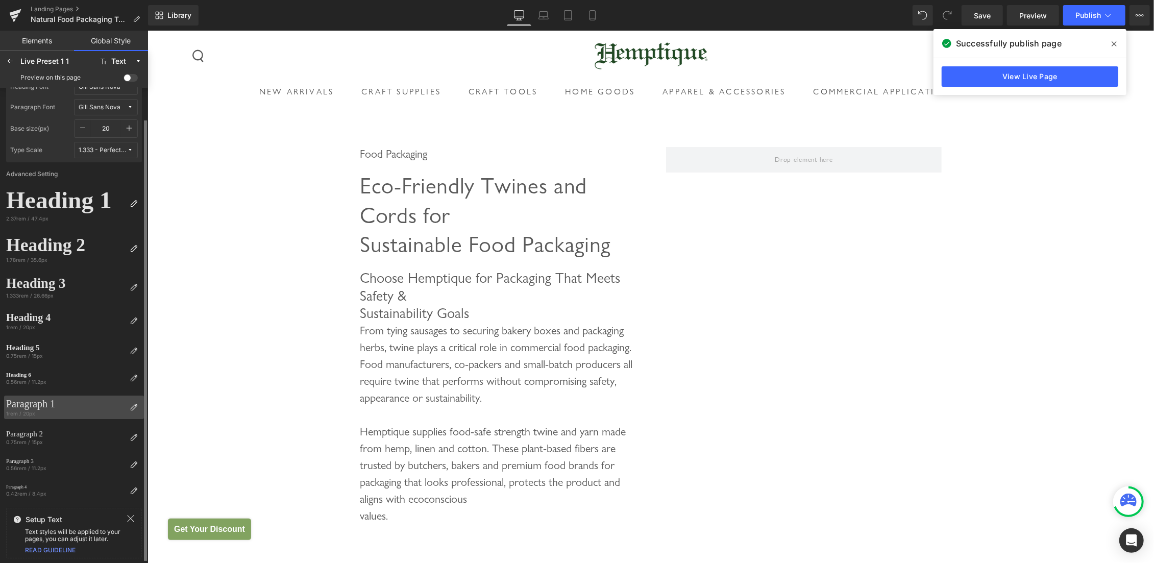
click at [44, 406] on div "Paragraph 1" at bounding box center [65, 404] width 119 height 12
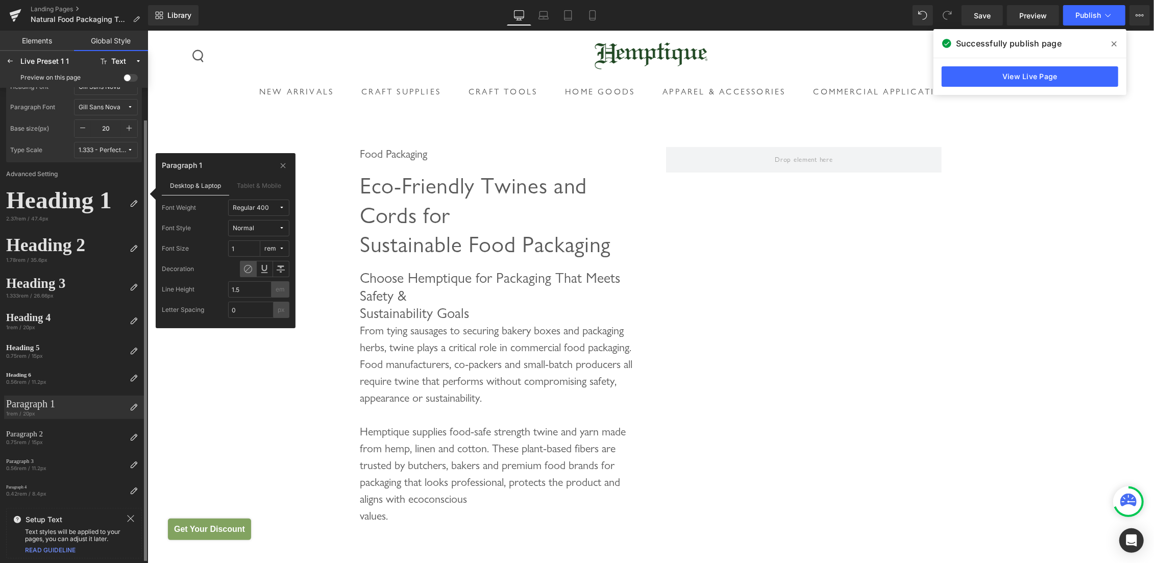
click at [127, 127] on icon "button" at bounding box center [129, 128] width 8 height 8
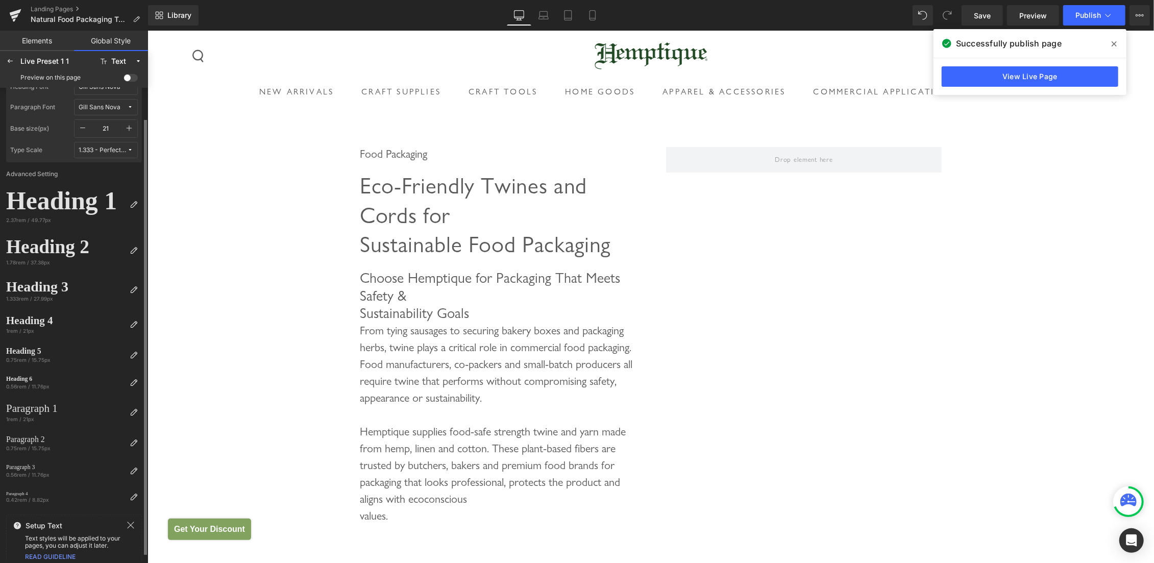
click at [127, 127] on icon "button" at bounding box center [129, 128] width 8 height 8
type input "22"
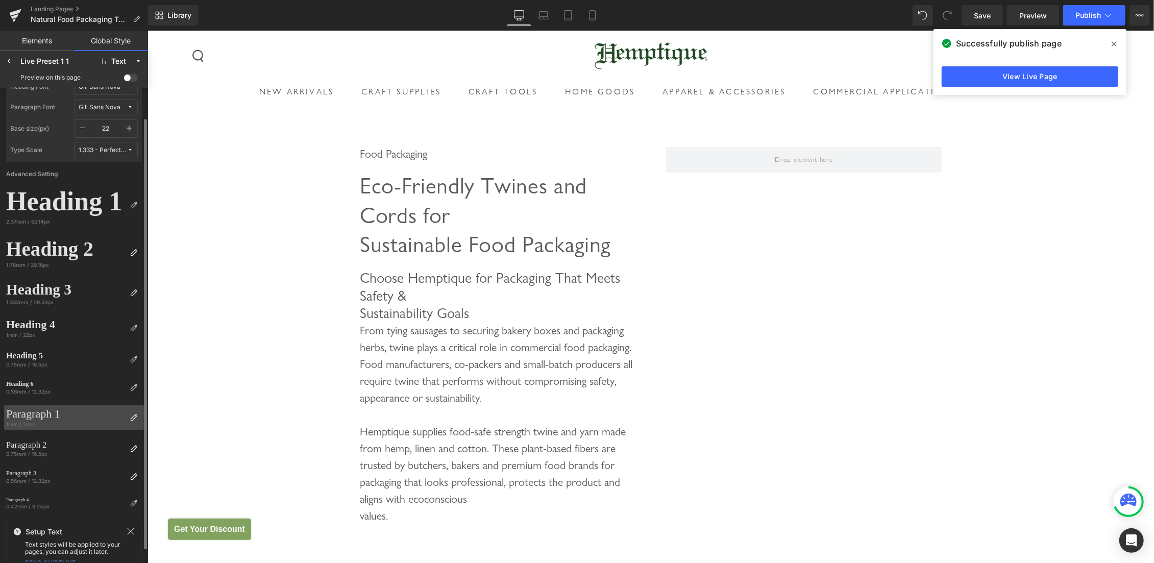
click at [75, 415] on div "Paragraph 1" at bounding box center [65, 413] width 119 height 13
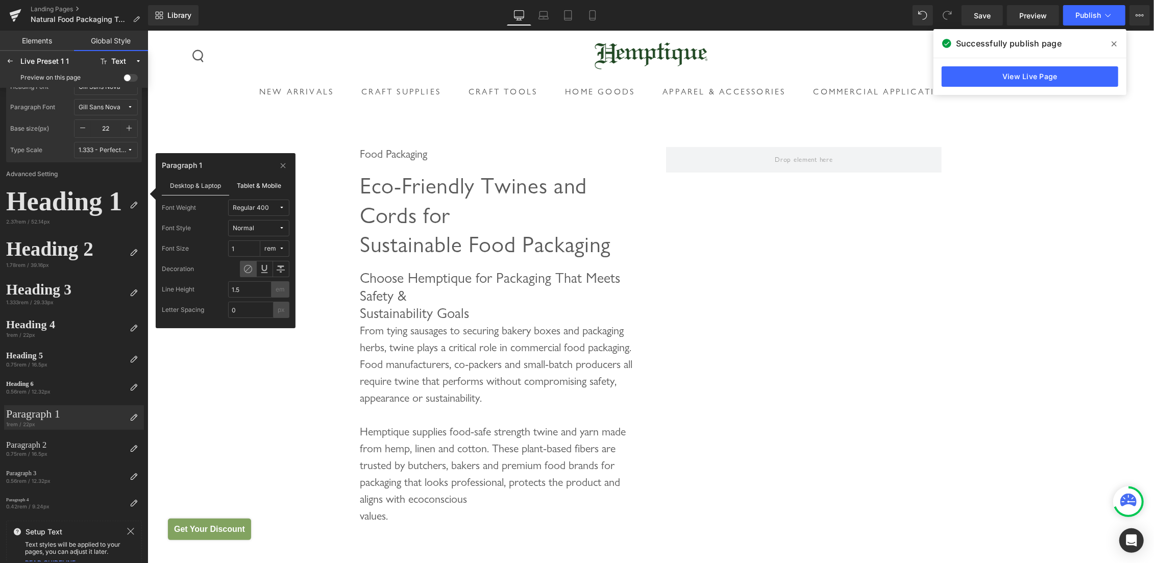
click at [277, 184] on label "Tablet & Mobile" at bounding box center [259, 185] width 61 height 19
click at [283, 228] on icon at bounding box center [282, 228] width 6 height 6
drag, startPoint x: 241, startPoint y: 247, endPoint x: 220, endPoint y: 248, distance: 21.5
click at [228, 248] on input "0.8" at bounding box center [244, 248] width 32 height 16
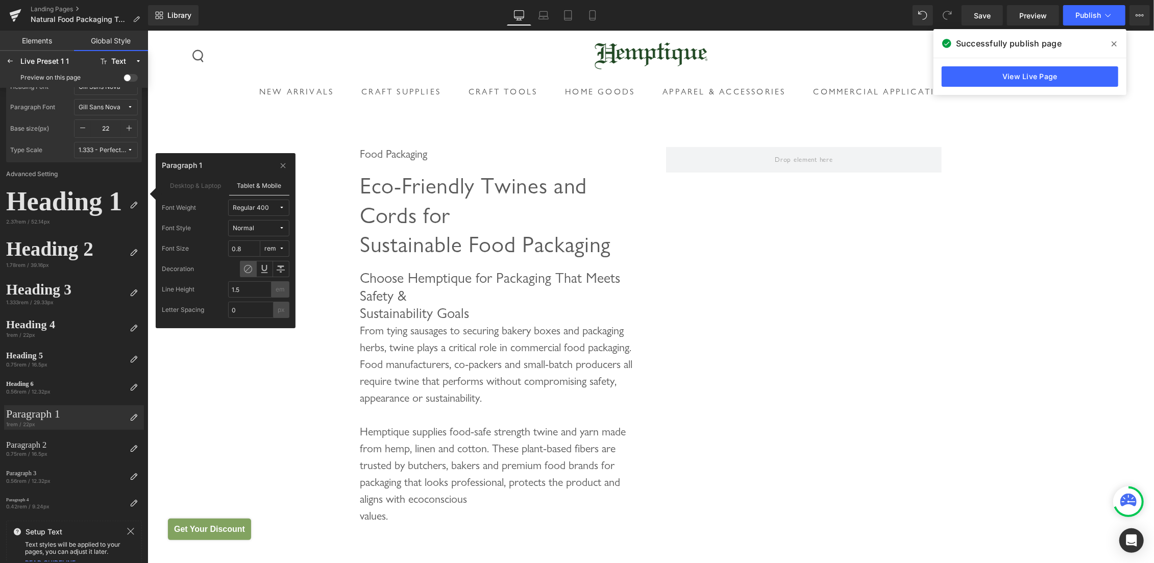
click at [284, 248] on icon at bounding box center [282, 249] width 6 height 6
click at [269, 266] on label "px" at bounding box center [272, 268] width 7 height 7
drag, startPoint x: 247, startPoint y: 249, endPoint x: 174, endPoint y: 249, distance: 72.5
click at [228, 249] on input "17.6" at bounding box center [244, 248] width 32 height 16
type input "20"
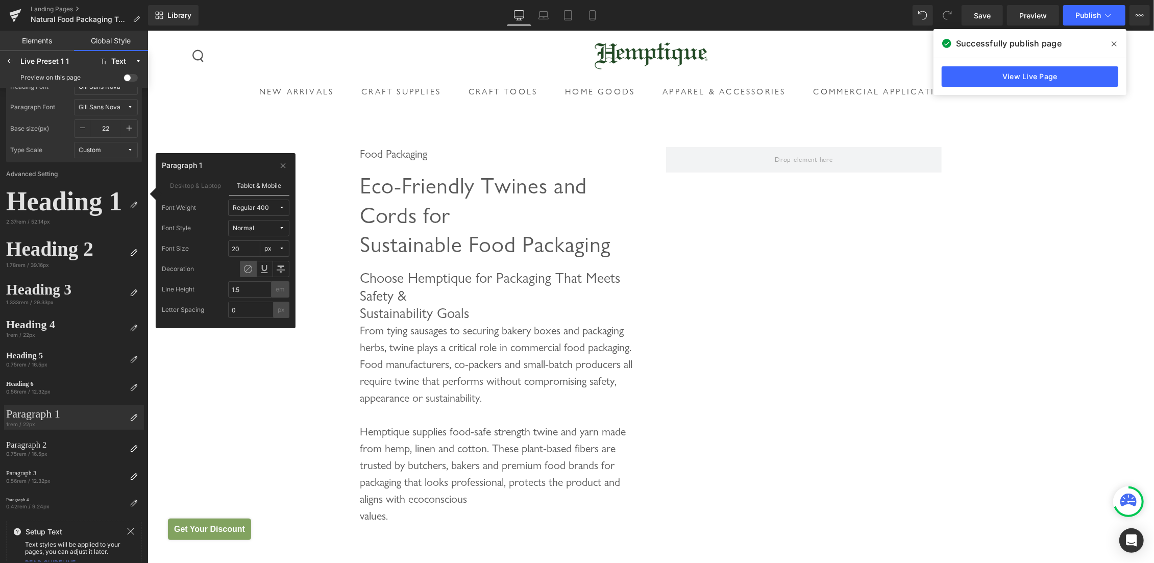
click at [231, 164] on div "Paragraph 1" at bounding box center [226, 167] width 128 height 16
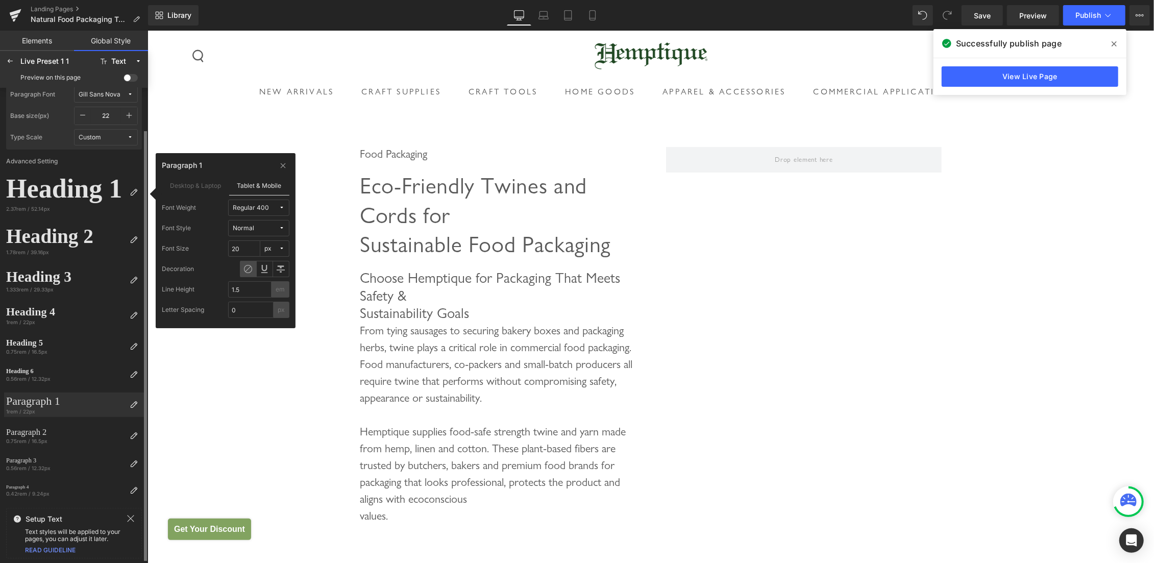
scroll to position [0, 0]
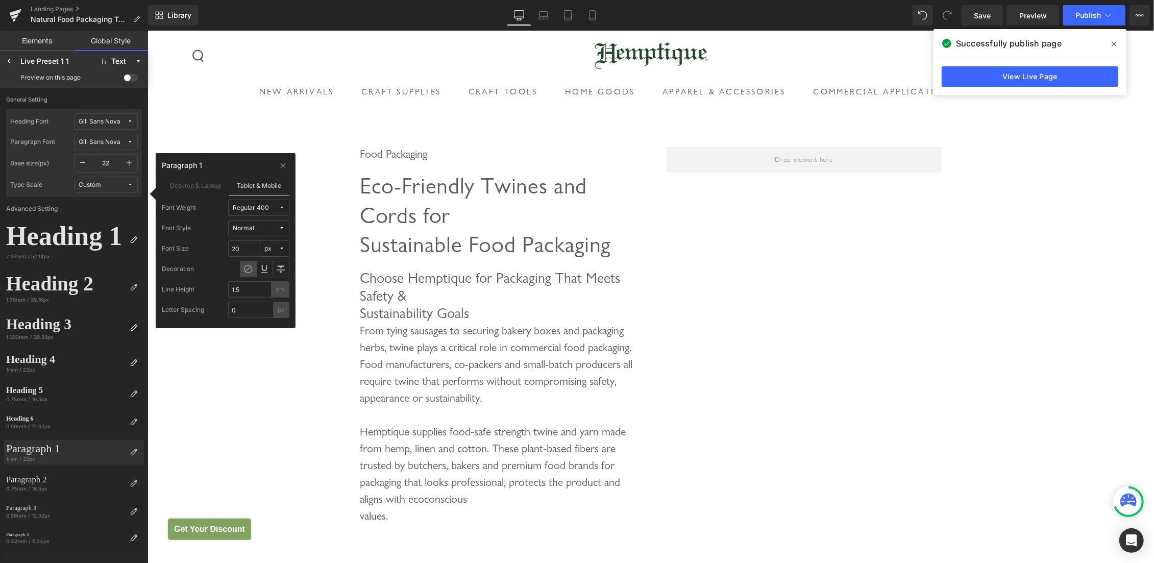
click at [228, 161] on div "Paragraph 1" at bounding box center [226, 167] width 128 height 16
click at [6, 61] on icon at bounding box center [10, 61] width 8 height 8
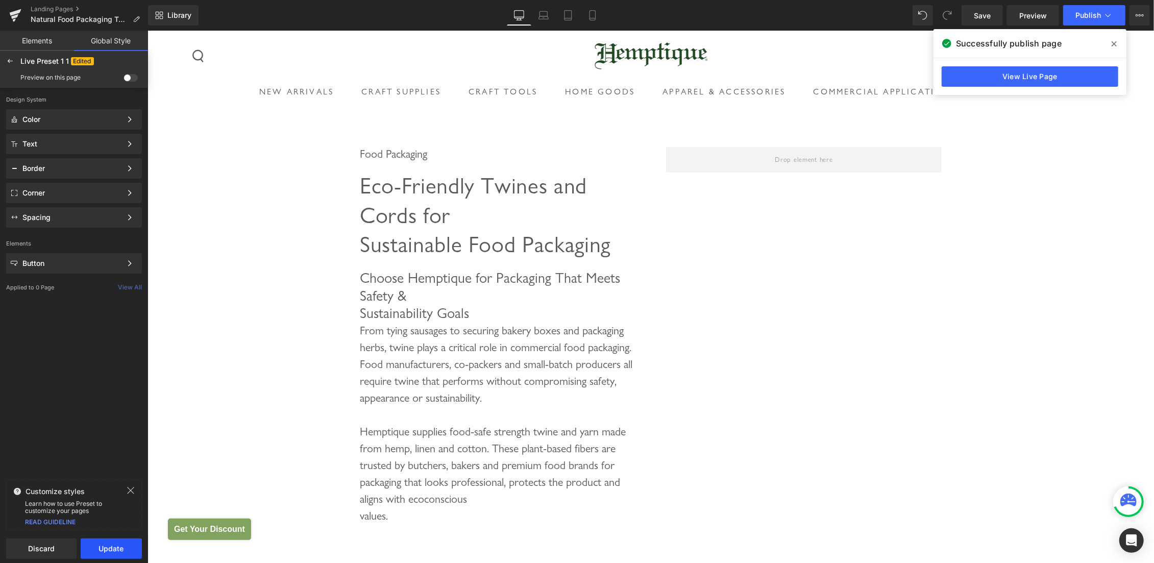
click at [101, 543] on button "Update" at bounding box center [111, 548] width 61 height 20
click at [86, 547] on span "Apply to current page" at bounding box center [74, 549] width 124 height 8
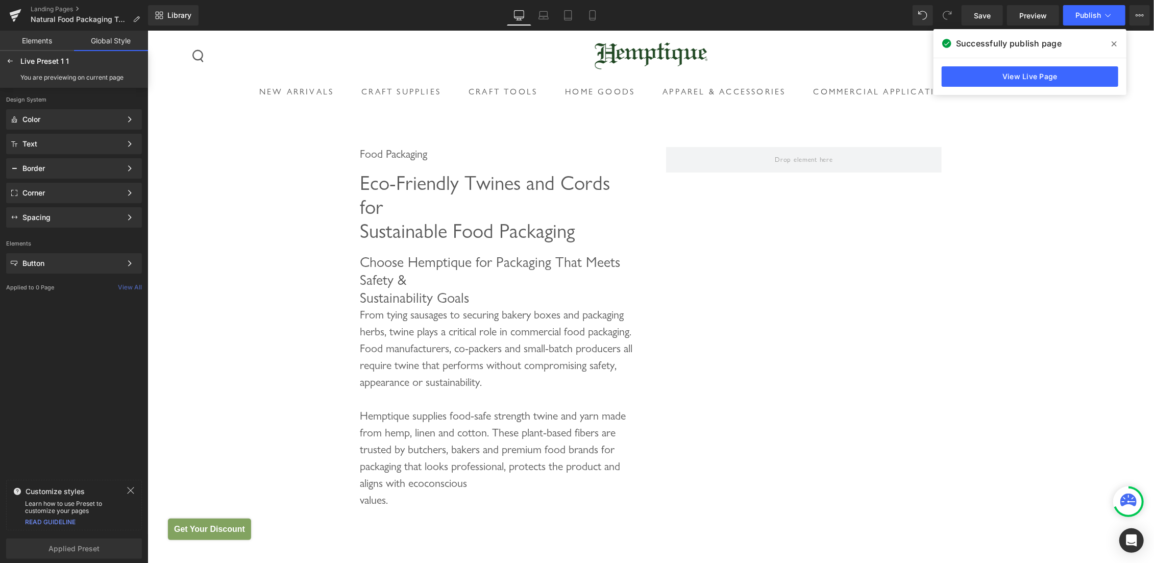
click at [452, 279] on body "Skip to content New Arrivals CRAFT SUPPLIES CRAFT SUPPLIES" at bounding box center [650, 530] width 1007 height 1000
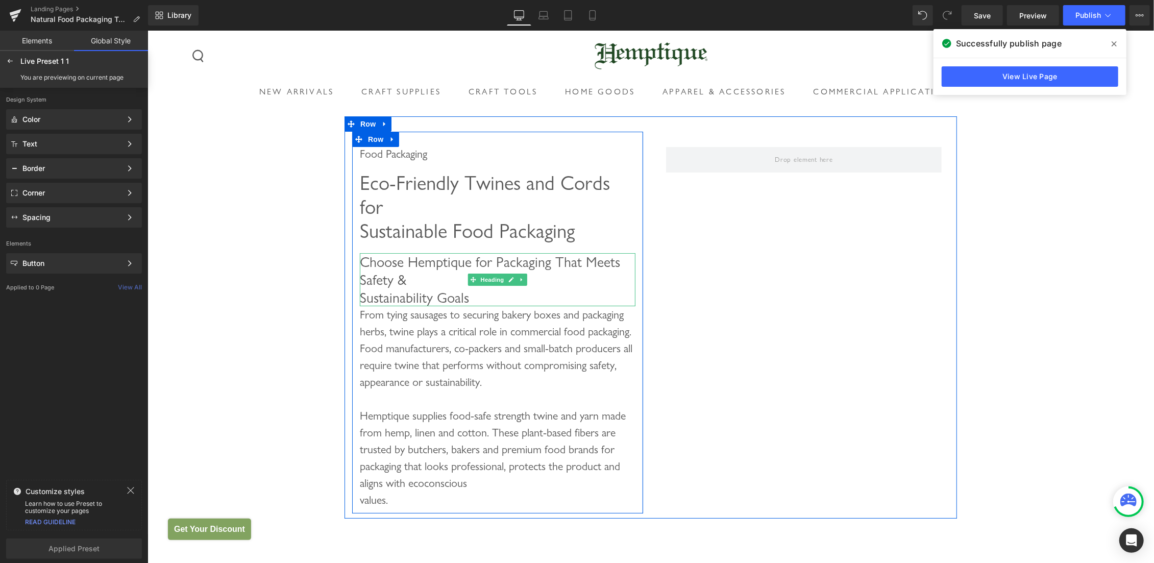
click at [435, 280] on h2 "Choose Hemptique for Packaging That Meets Safety & Sustainability Goals" at bounding box center [497, 279] width 276 height 53
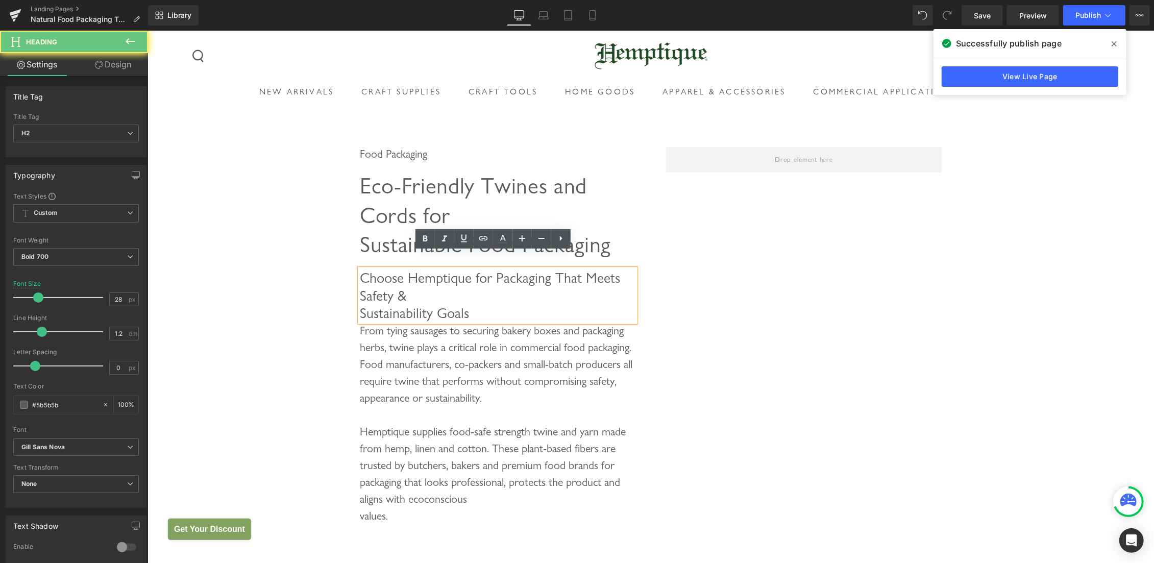
click at [418, 276] on h2 "Choose Hemptique for Packaging That Meets Safety & Sustainability Goals" at bounding box center [497, 294] width 276 height 53
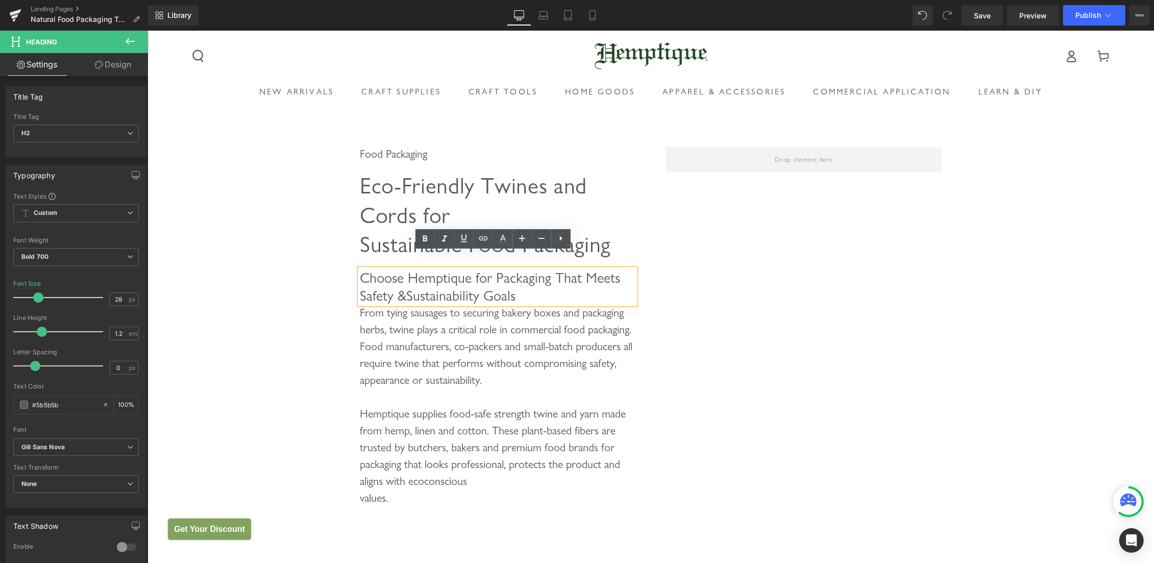
click at [565, 138] on div "Food Packaging Heading Eco-Friendly Twines and Cords for Sustainable Food Packa…" at bounding box center [497, 321] width 291 height 380
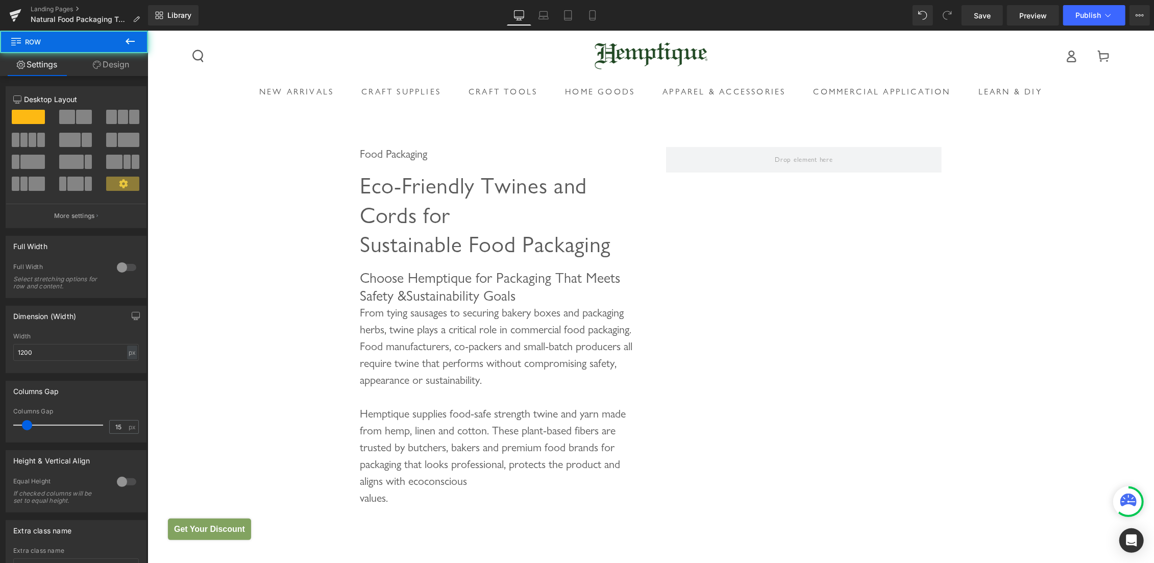
click at [290, 142] on div "Food Packaging Heading Eco-Friendly Twines and Cords for Sustainable Food Packa…" at bounding box center [650, 383] width 1007 height 535
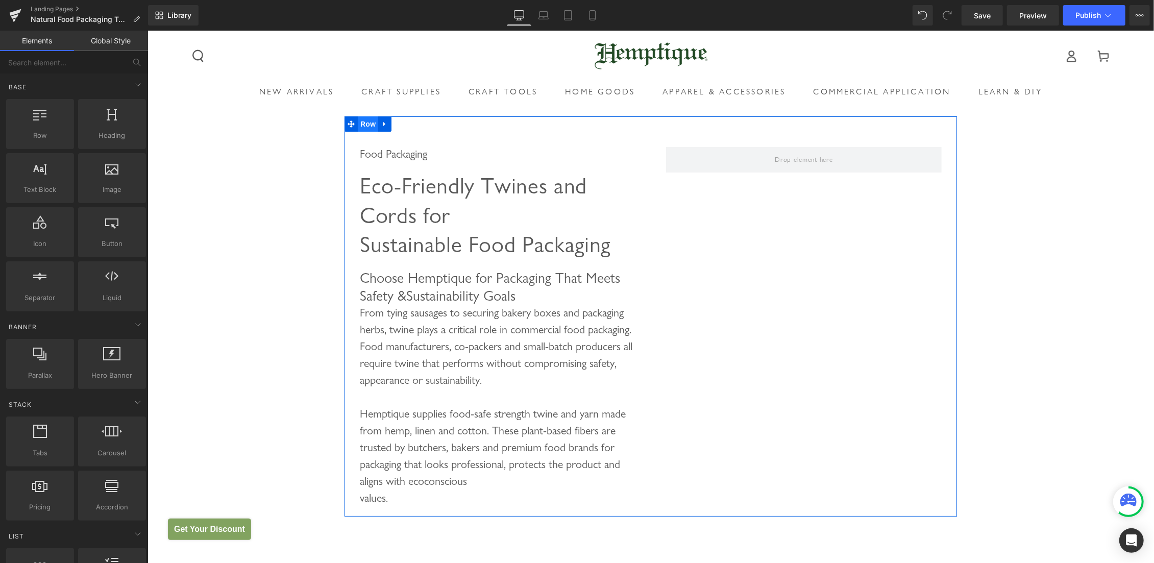
click at [359, 123] on span "Row" at bounding box center [367, 123] width 20 height 15
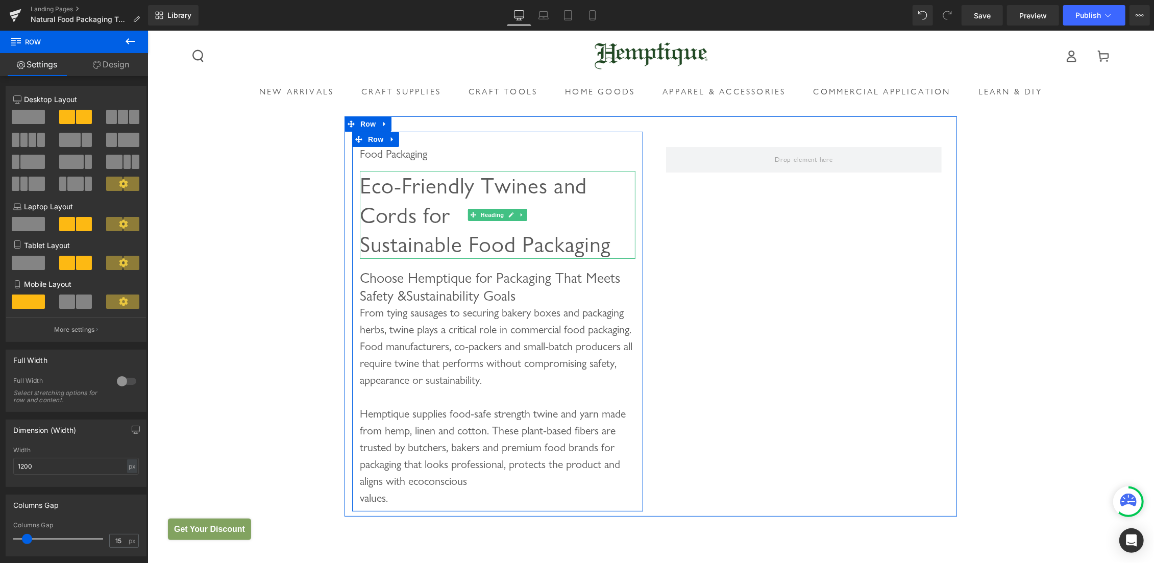
click at [401, 182] on span "Eco-Friendly Twines and Cords for Sustainable Food Packaging" at bounding box center [484, 213] width 251 height 85
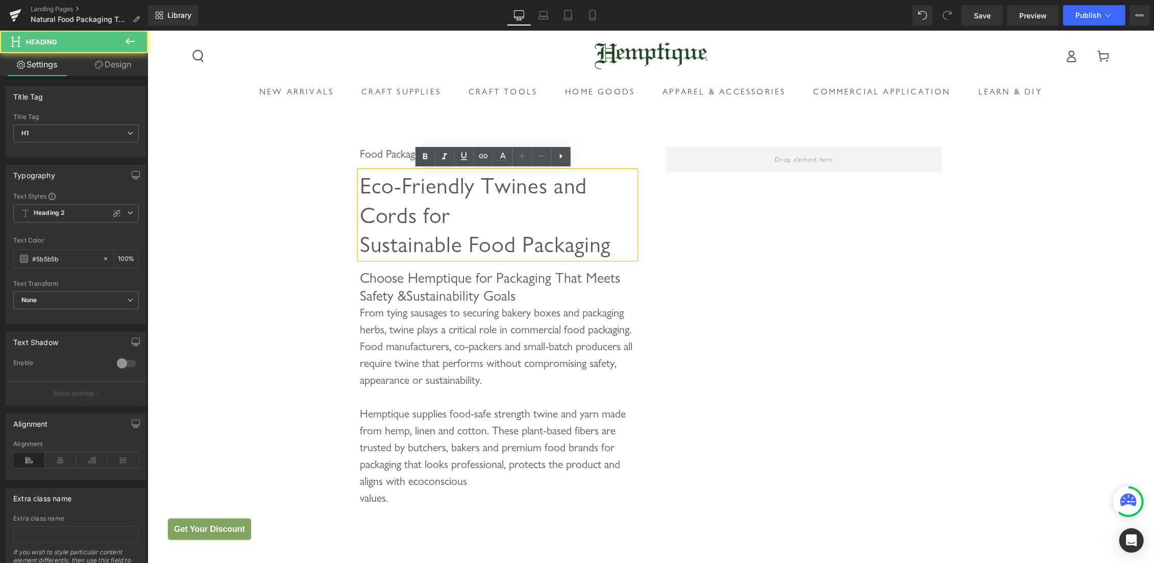
click at [390, 212] on h1 "Eco-Friendly Twines and Cords for Sustainable Food Packaging" at bounding box center [497, 214] width 276 height 88
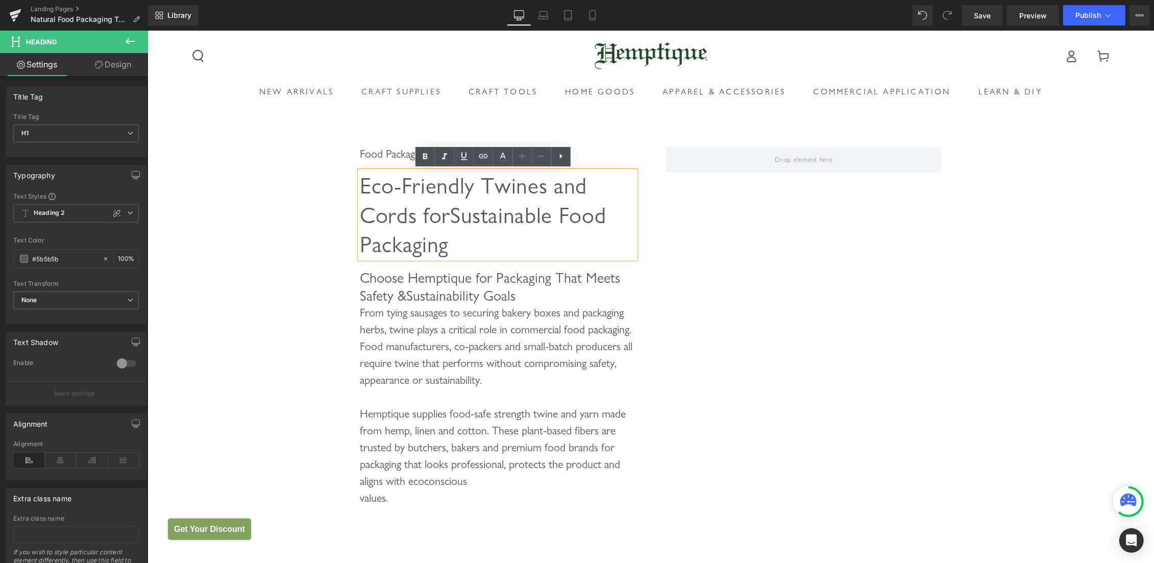
click at [756, 246] on div "Food Packaging Heading Eco-Friendly Twines and Cords for Sustainable Food Packa…" at bounding box center [650, 316] width 612 height 400
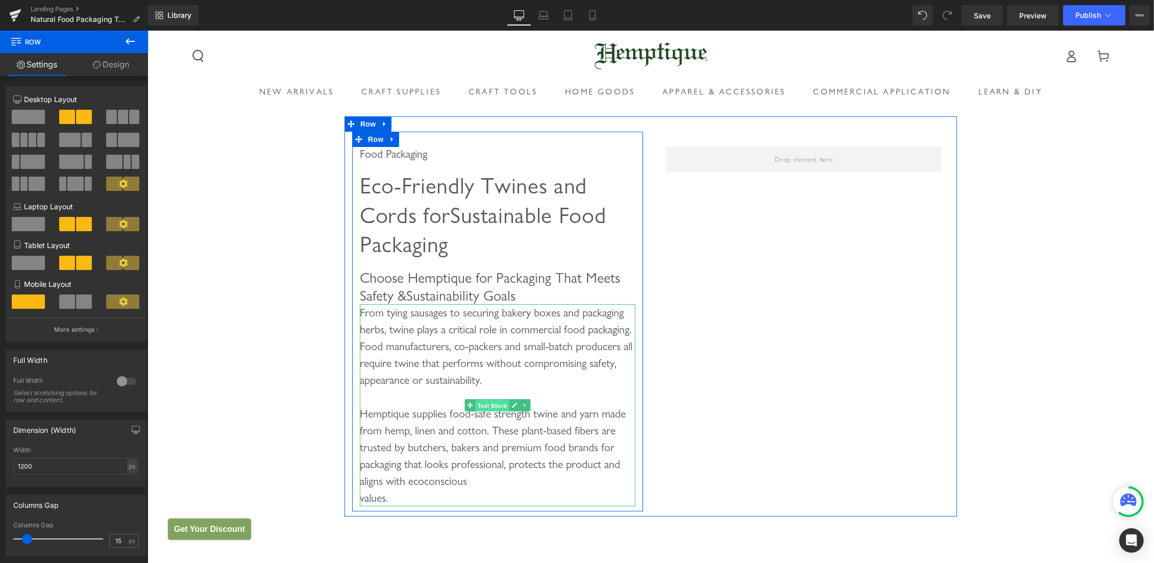
click at [488, 399] on span "Text Block" at bounding box center [492, 405] width 34 height 12
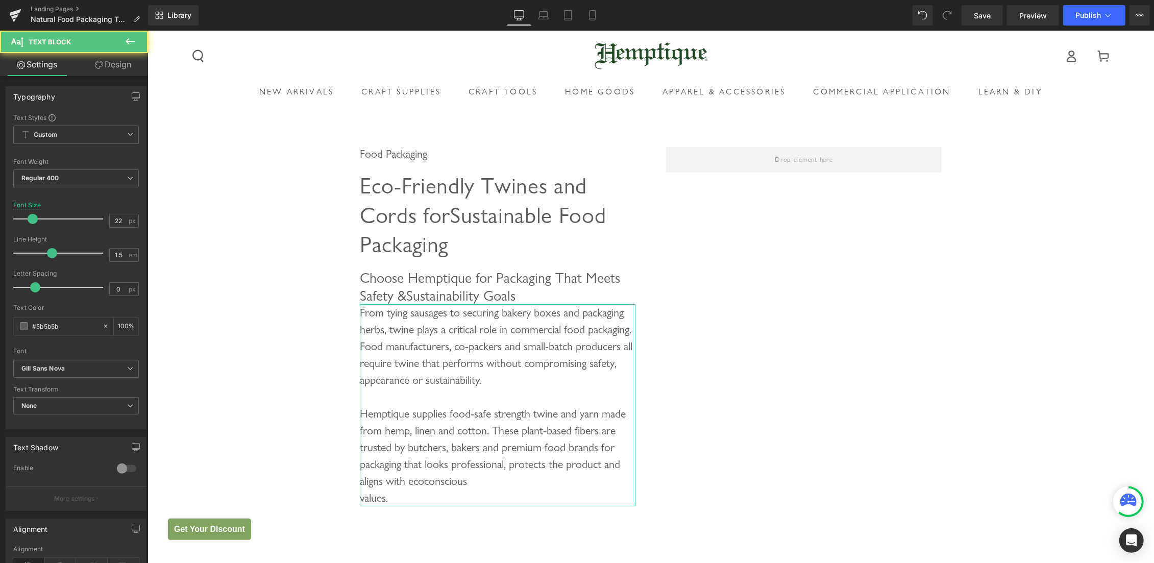
click at [115, 60] on link "Design" at bounding box center [113, 64] width 74 height 23
click at [0, 0] on div "Spacing" at bounding box center [0, 0] width 0 height 0
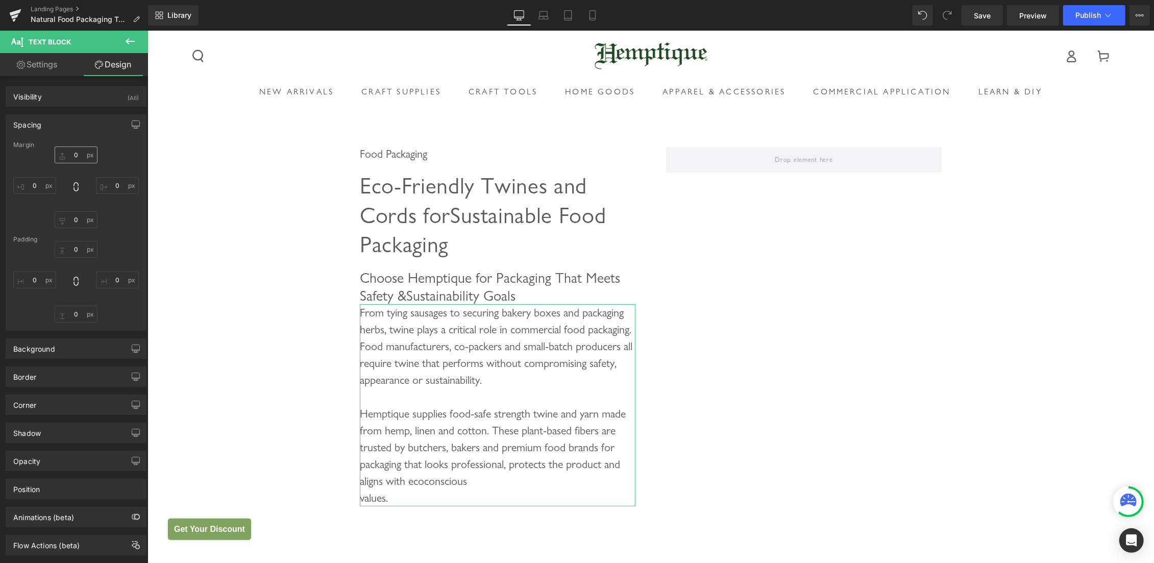
type input "0"
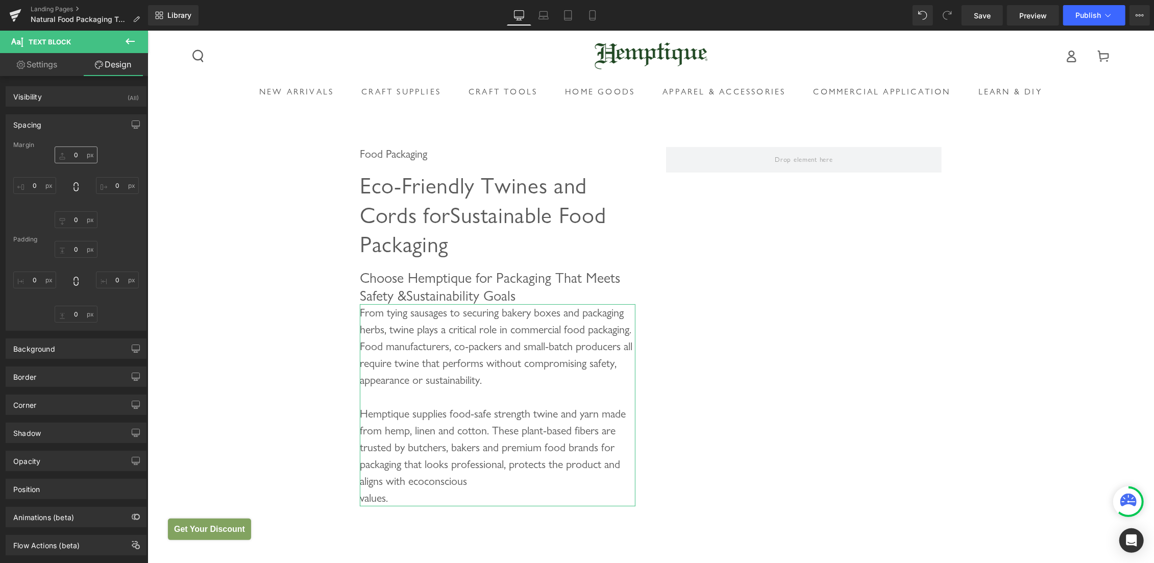
type input "0"
click at [62, 154] on input "0" at bounding box center [76, 154] width 43 height 17
click at [66, 156] on input "0" at bounding box center [76, 154] width 43 height 17
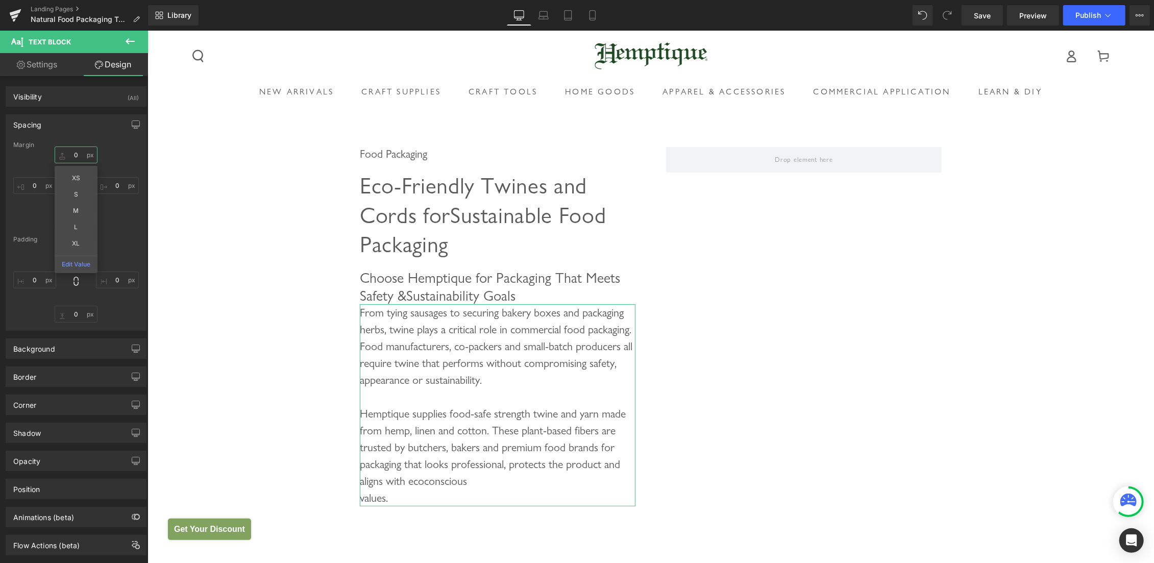
type input "20"
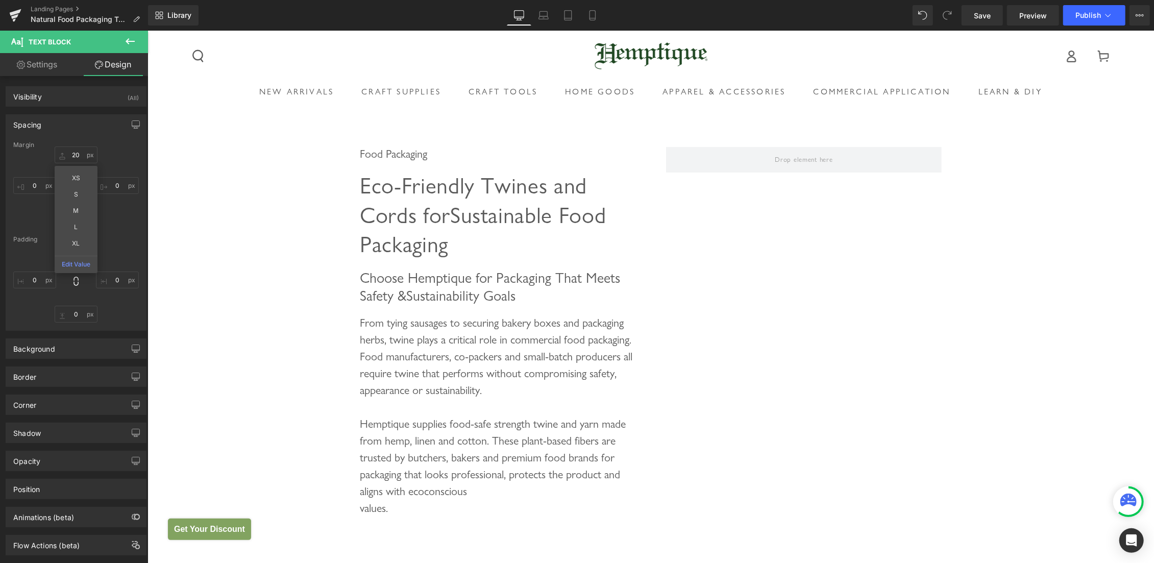
click at [1016, 200] on div "Food Packaging Heading Eco-Friendly Twines and Cords for Sustainable Food Packa…" at bounding box center [650, 388] width 1007 height 545
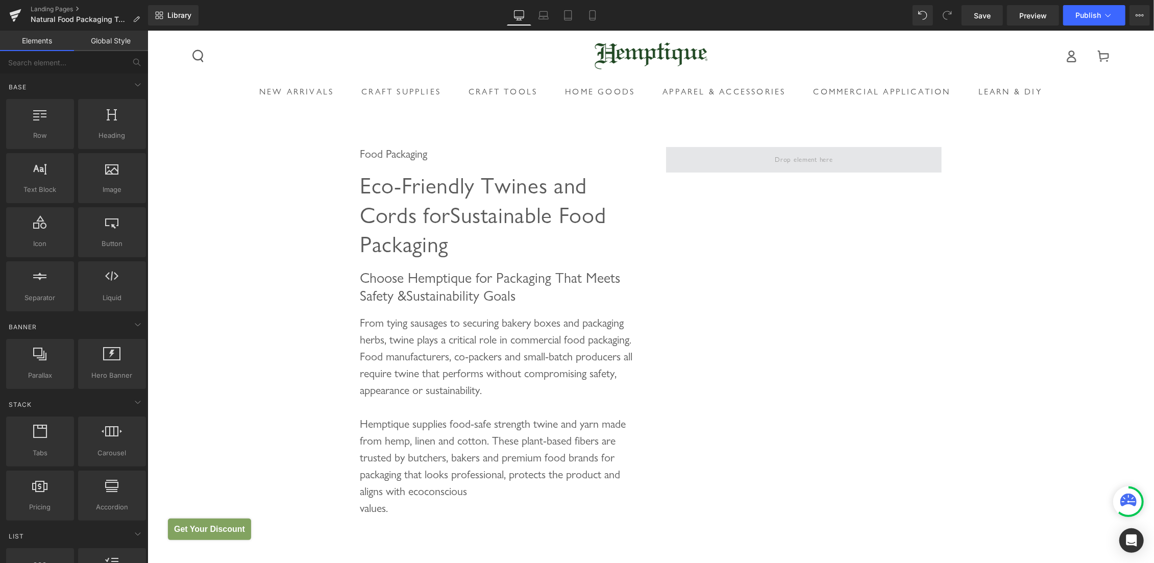
click at [764, 157] on span at bounding box center [804, 159] width 276 height 26
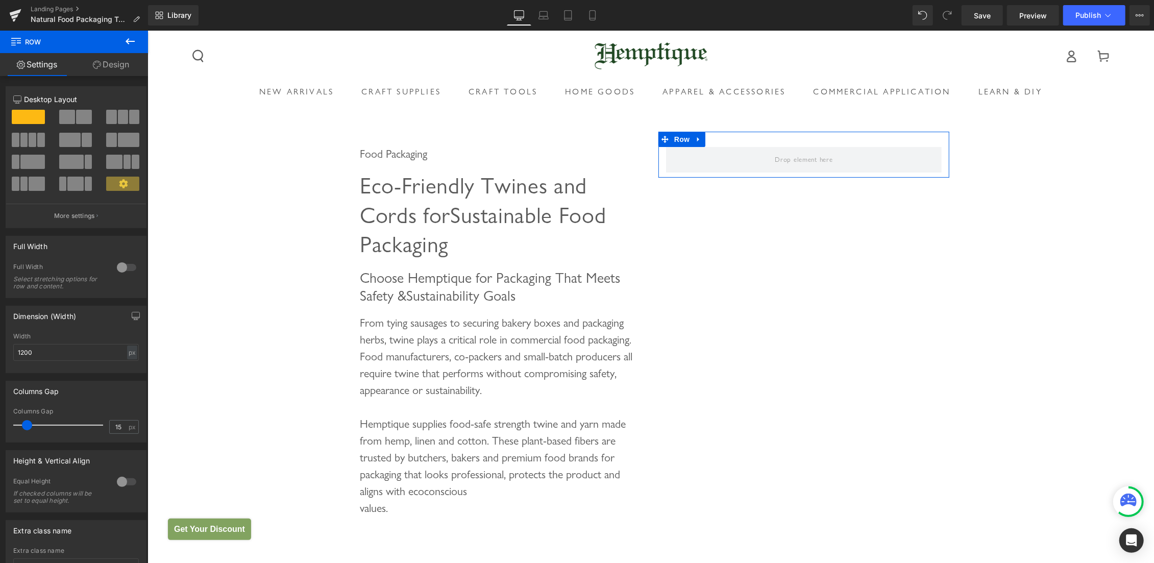
drag, startPoint x: 107, startPoint y: 182, endPoint x: 44, endPoint y: 192, distance: 63.2
click at [124, 187] on div at bounding box center [123, 188] width 47 height 22
click at [130, 40] on icon at bounding box center [130, 41] width 12 height 12
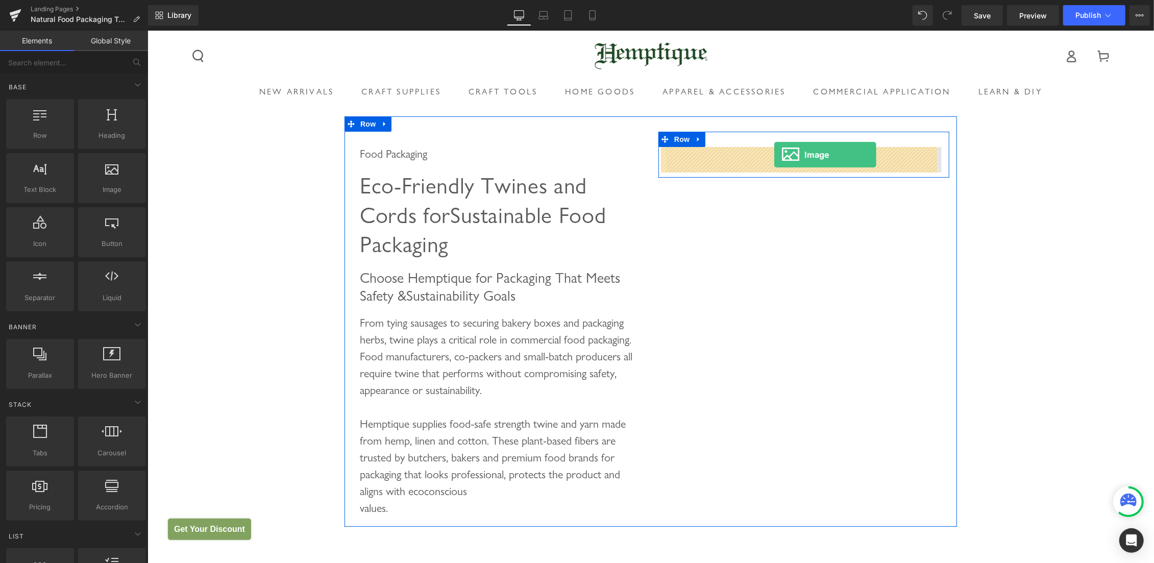
drag, startPoint x: 294, startPoint y: 208, endPoint x: 774, endPoint y: 154, distance: 482.8
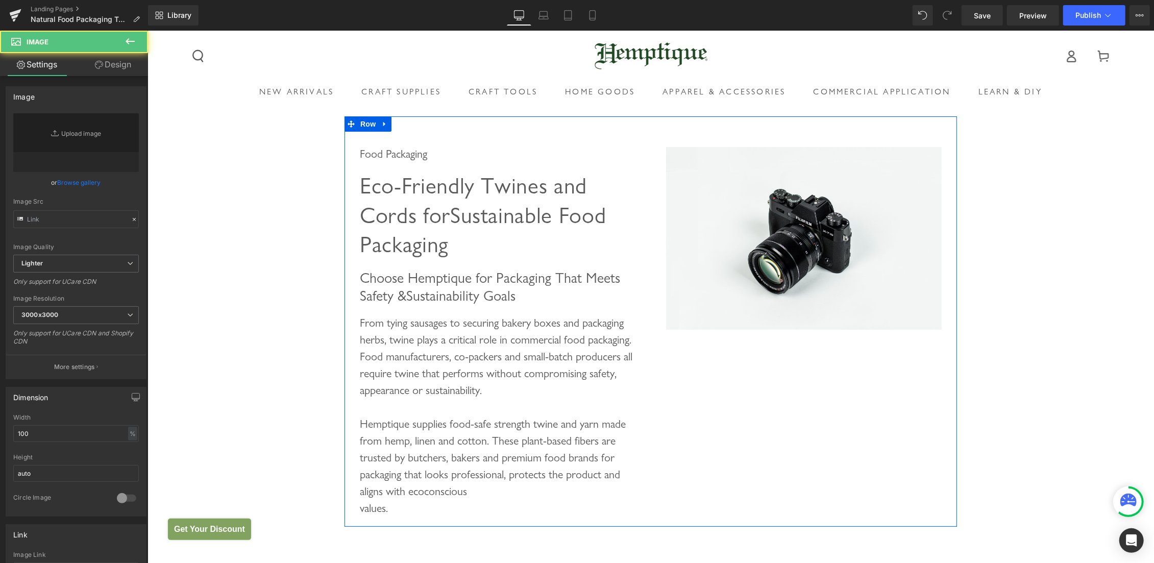
type input "//d1um8515vdn9kb.cloudfront.net/images/parallax.jpg"
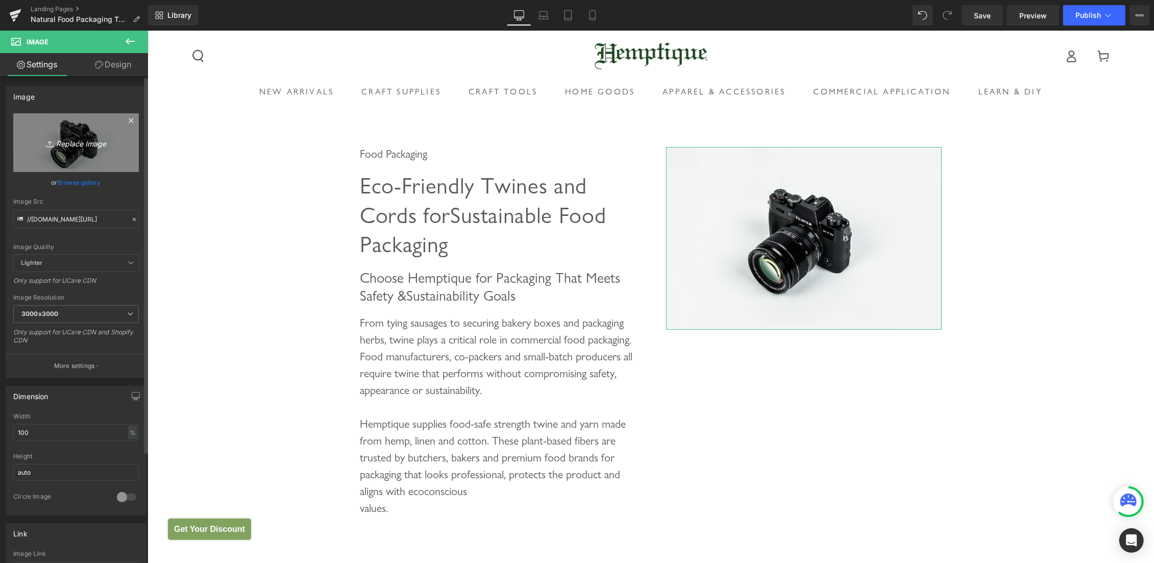
click at [64, 146] on icon "Replace Image" at bounding box center [76, 142] width 82 height 13
type input "C:\fakepath\food packing twine yarn.jpg"
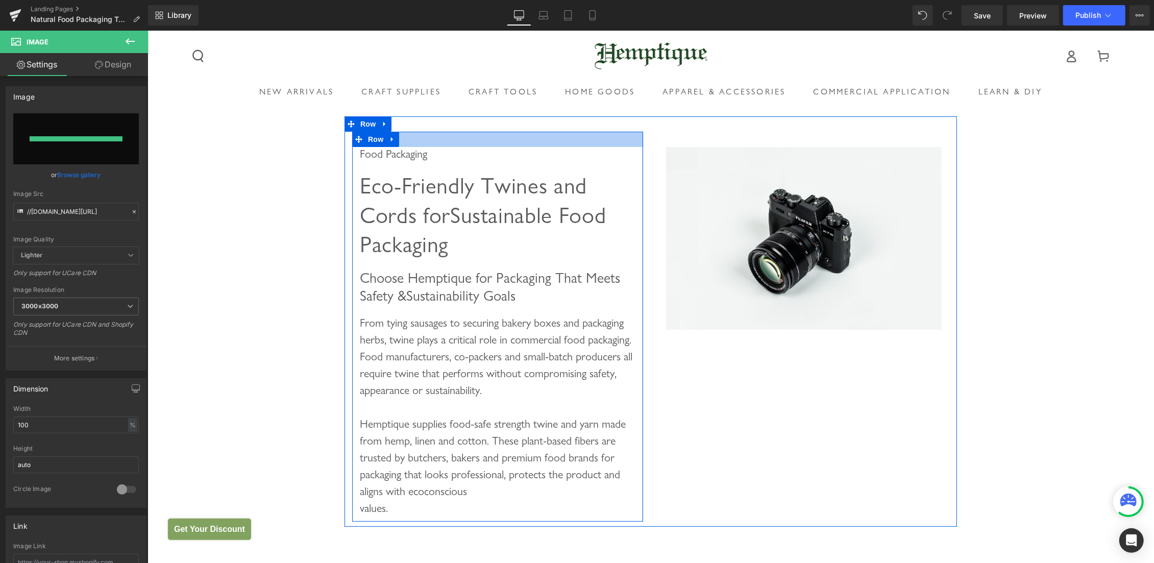
type input "https://ucarecdn.com/06b463a3-c64e-4e57-9ca2-19b0a06f5d68/-/format/auto/-/previ…"
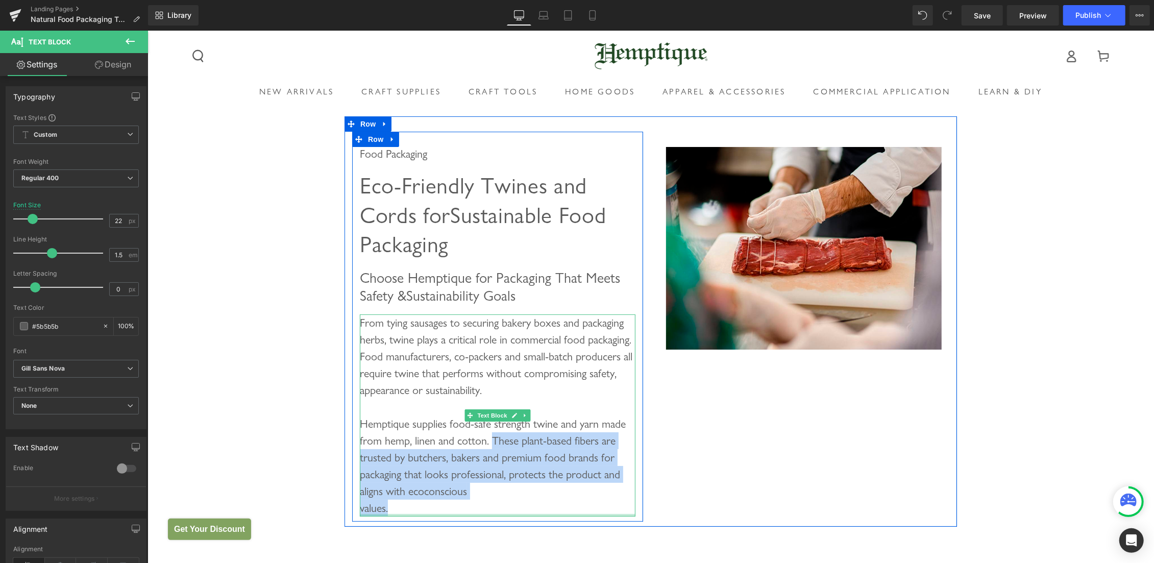
drag, startPoint x: 487, startPoint y: 398, endPoint x: 513, endPoint y: 473, distance: 79.6
click at [513, 473] on div "From tying sausages to securing bakery boxes and packaging herbs, twine plays a…" at bounding box center [497, 415] width 276 height 202
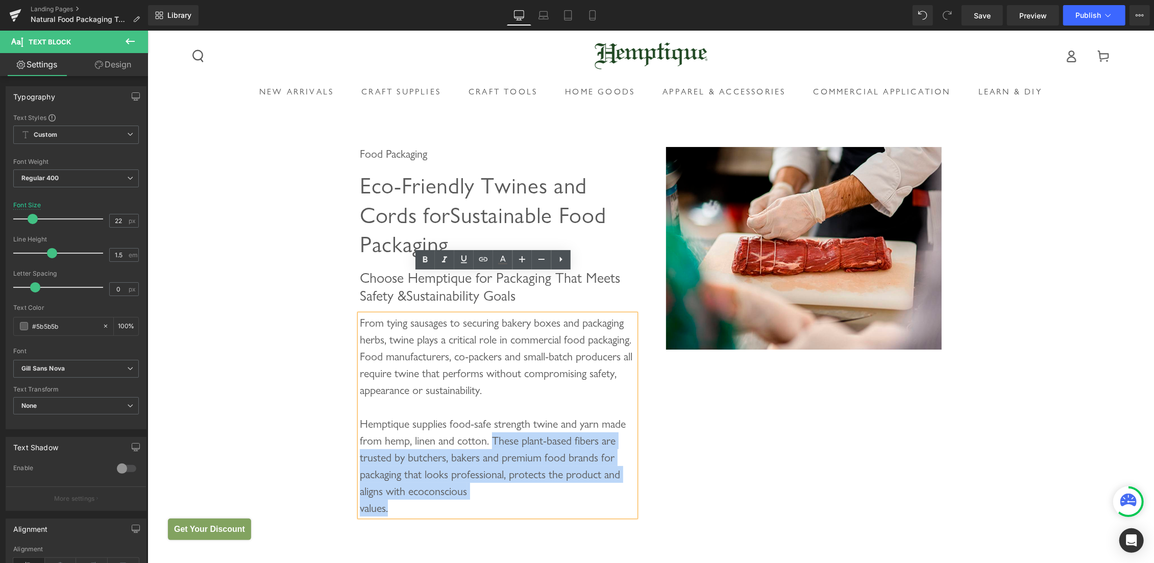
click at [504, 454] on div "From tying sausages to securing bakery boxes and packaging herbs, twine plays a…" at bounding box center [497, 415] width 276 height 202
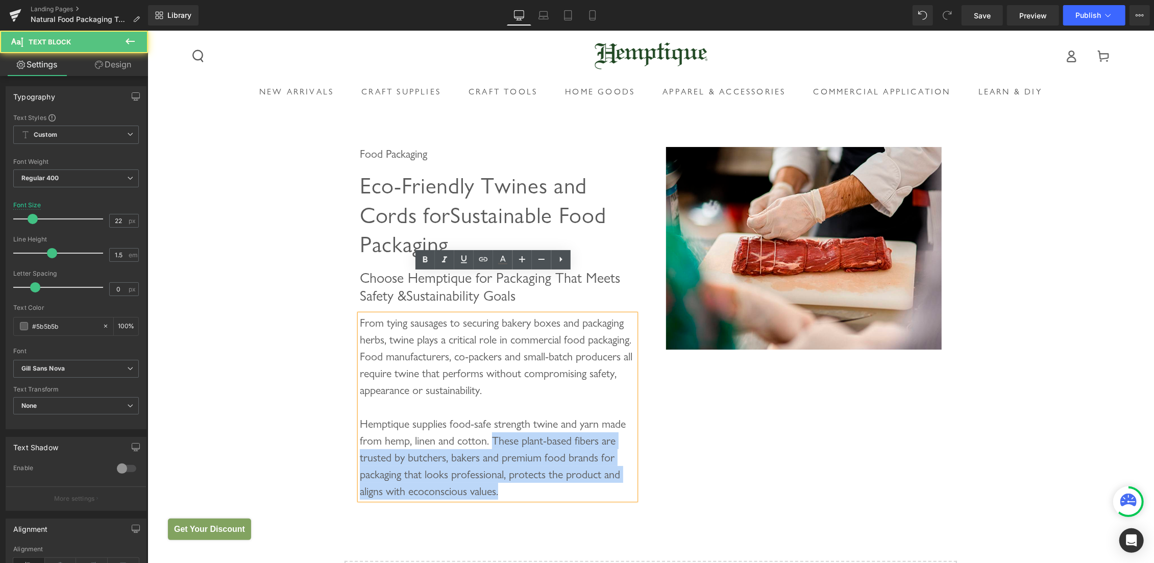
drag, startPoint x: 487, startPoint y: 395, endPoint x: 529, endPoint y: 458, distance: 75.7
click at [529, 458] on div "From tying sausages to securing bakery boxes and packaging herbs, twine plays a…" at bounding box center [497, 406] width 276 height 185
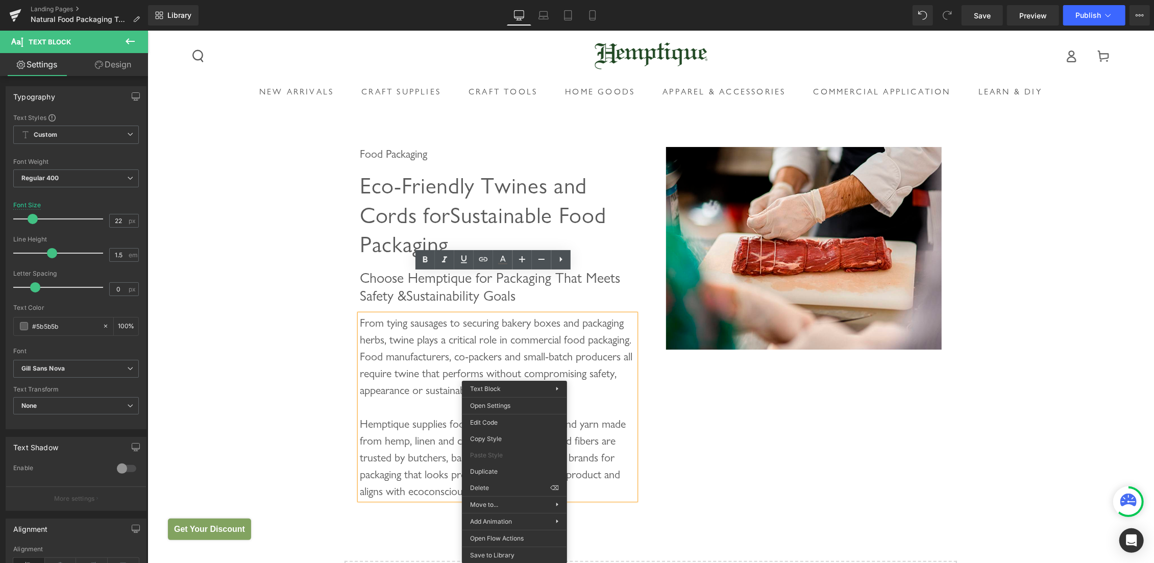
click at [425, 409] on div "From tying sausages to securing bakery boxes and packaging herbs, twine plays a…" at bounding box center [497, 406] width 276 height 185
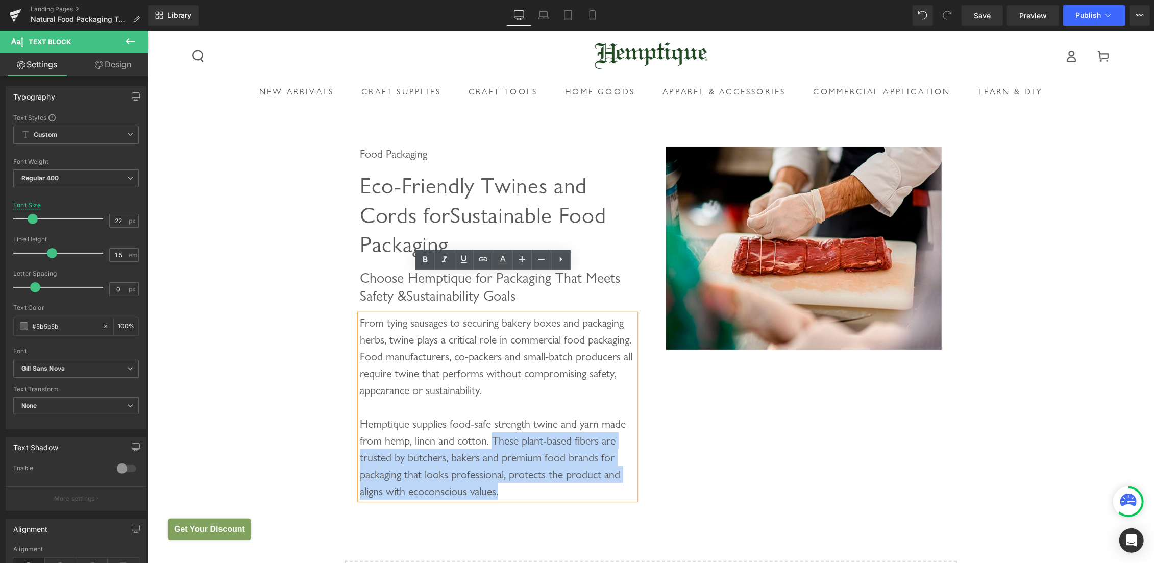
drag, startPoint x: 488, startPoint y: 400, endPoint x: 525, endPoint y: 457, distance: 68.7
click at [524, 458] on div "From tying sausages to securing bakery boxes and packaging herbs, twine plays a…" at bounding box center [497, 406] width 276 height 185
copy div "These plant-based fibers are trusted by butchers, bakers and premium food brand…"
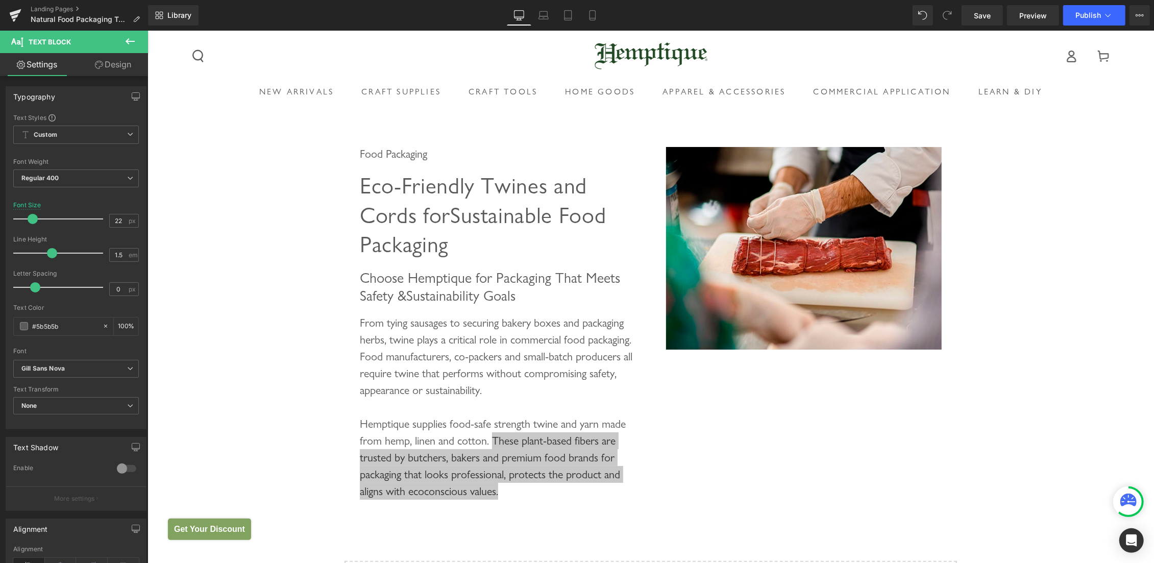
click at [127, 47] on icon at bounding box center [130, 41] width 12 height 12
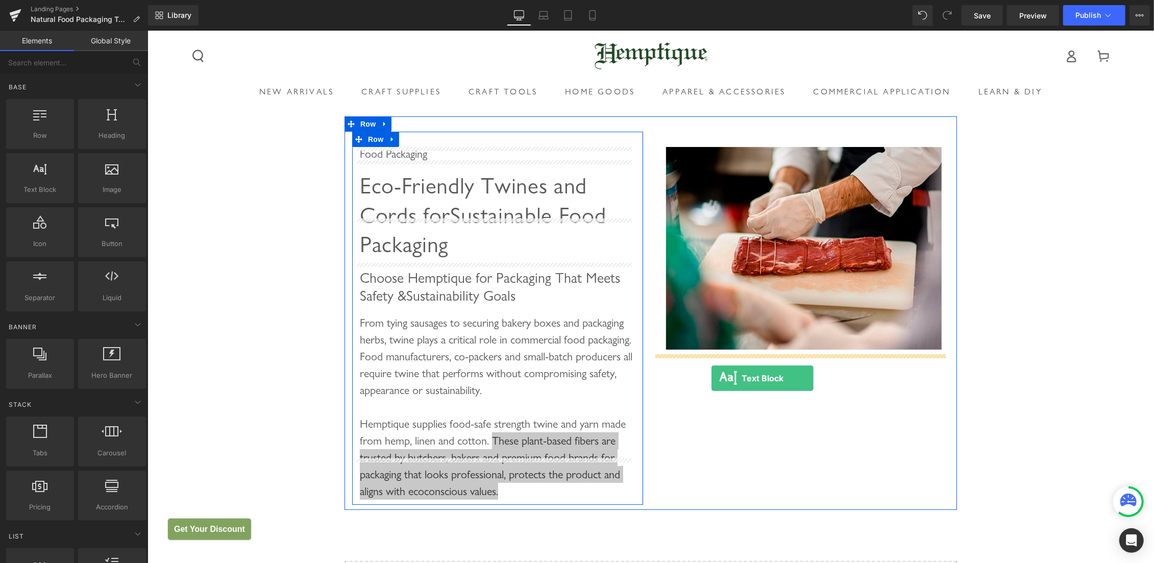
drag, startPoint x: 335, startPoint y: 272, endPoint x: 711, endPoint y: 378, distance: 390.9
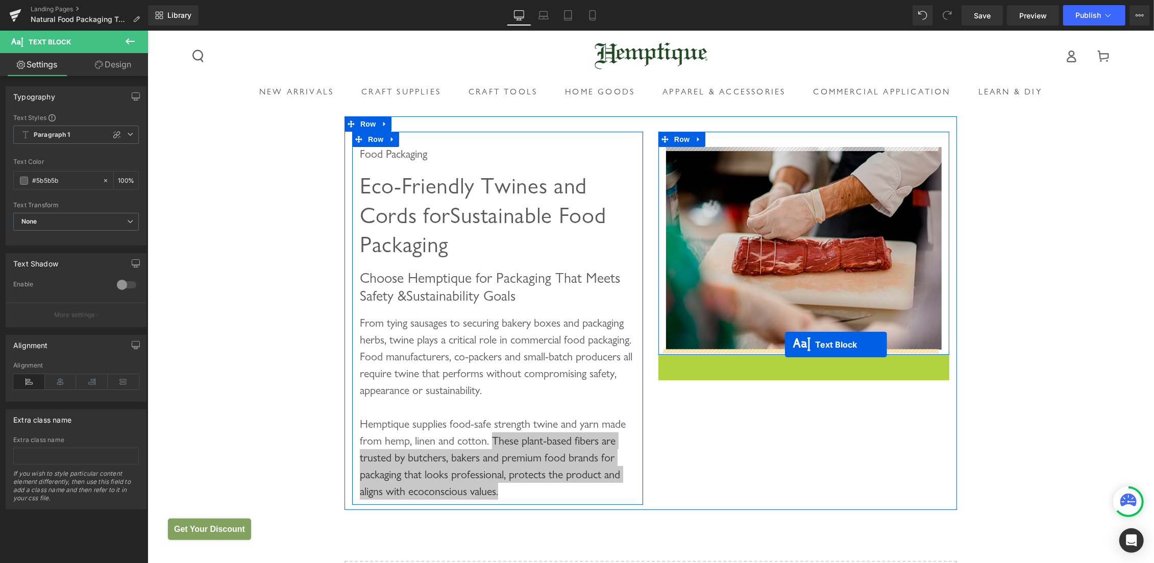
drag, startPoint x: 779, startPoint y: 424, endPoint x: 785, endPoint y: 344, distance: 79.8
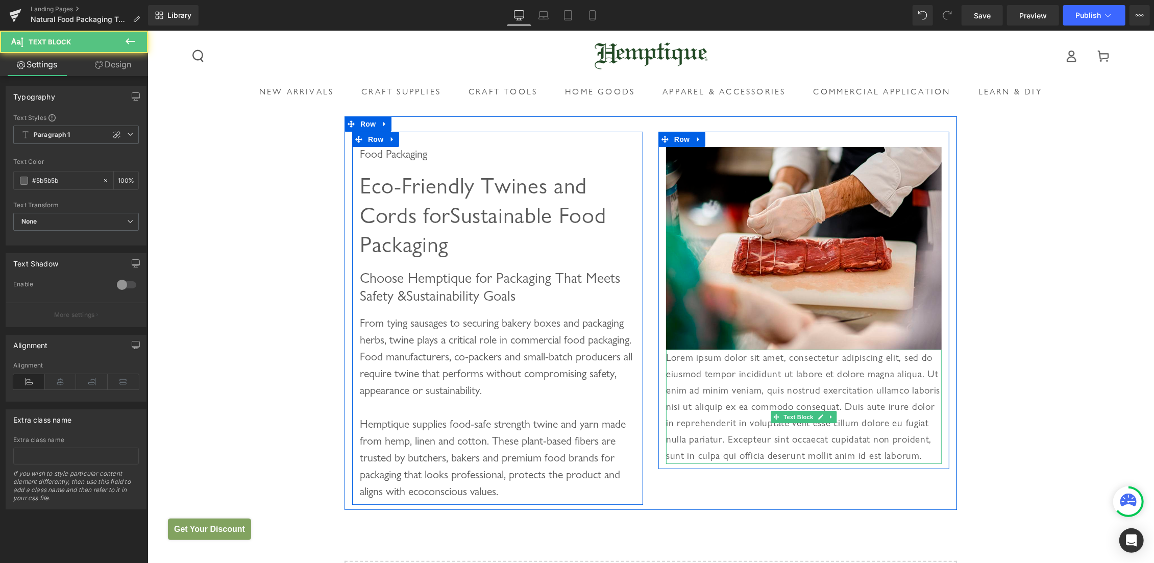
click at [753, 381] on p "Lorem ipsum dolor sit amet, consectetur adipiscing elit, sed do eiusmod tempor …" at bounding box center [804, 406] width 276 height 114
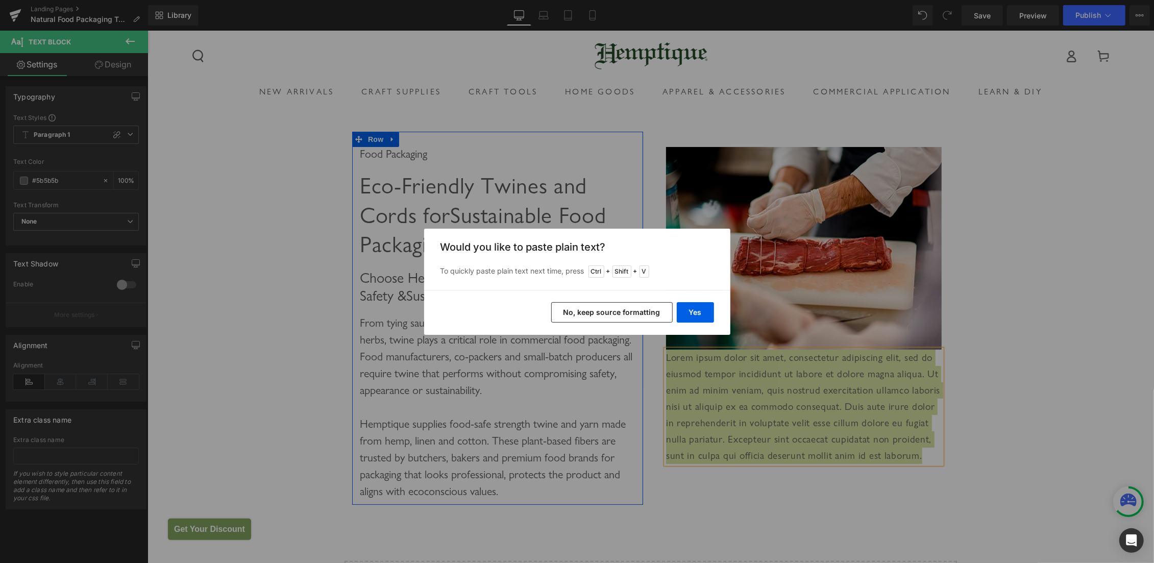
click at [640, 310] on button "No, keep source formatting" at bounding box center [611, 312] width 121 height 20
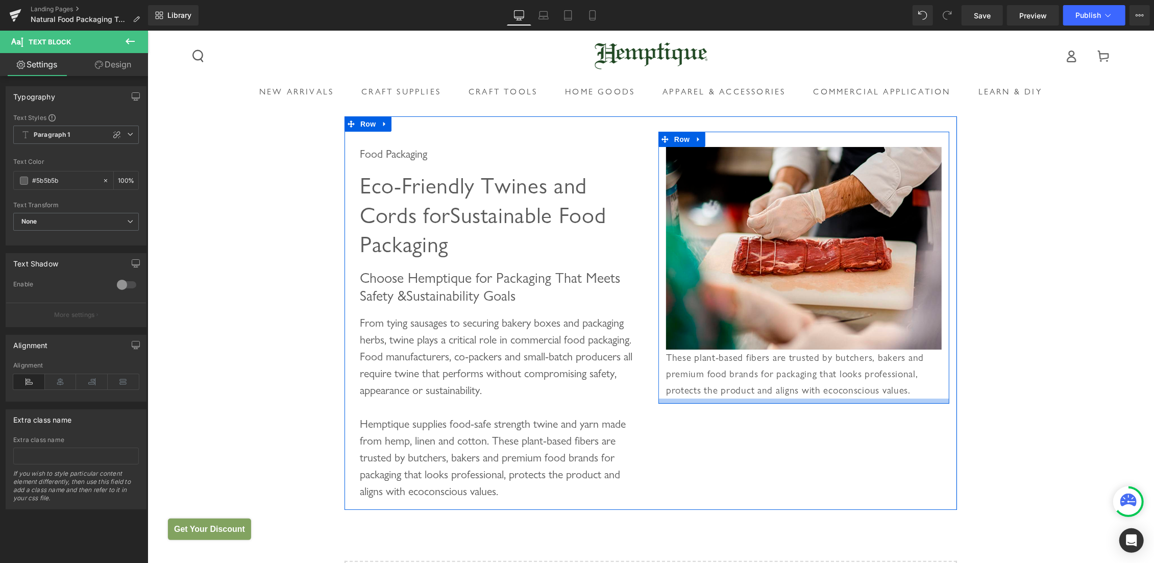
click at [834, 430] on div "Food Packaging Heading Eco-Friendly Twines and Cords for Sustainable Food Packa…" at bounding box center [650, 313] width 612 height 394
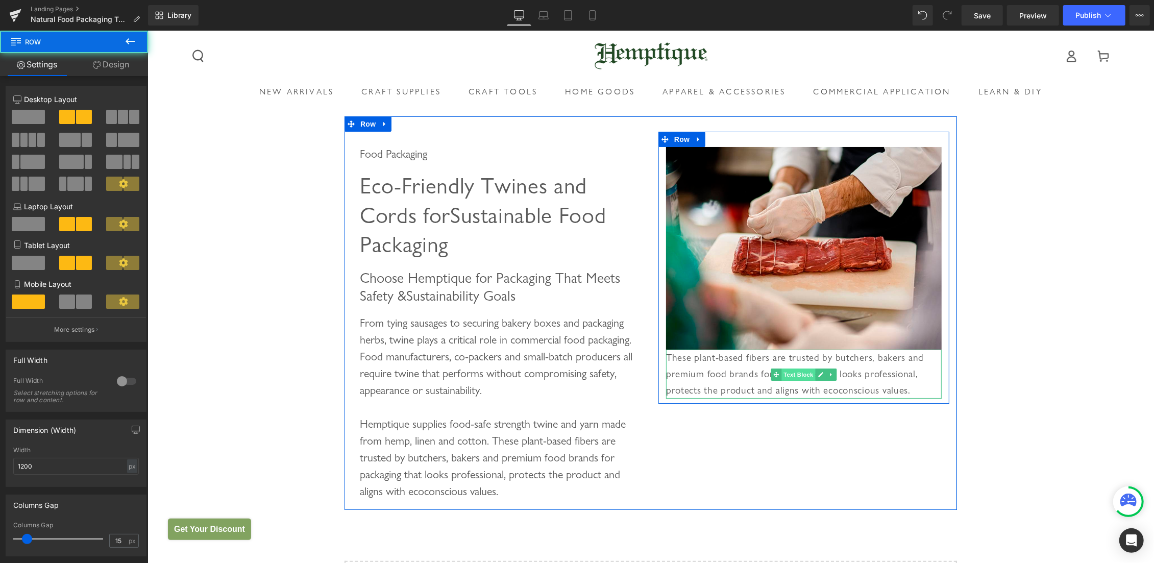
click at [791, 376] on span "Text Block" at bounding box center [798, 374] width 34 height 12
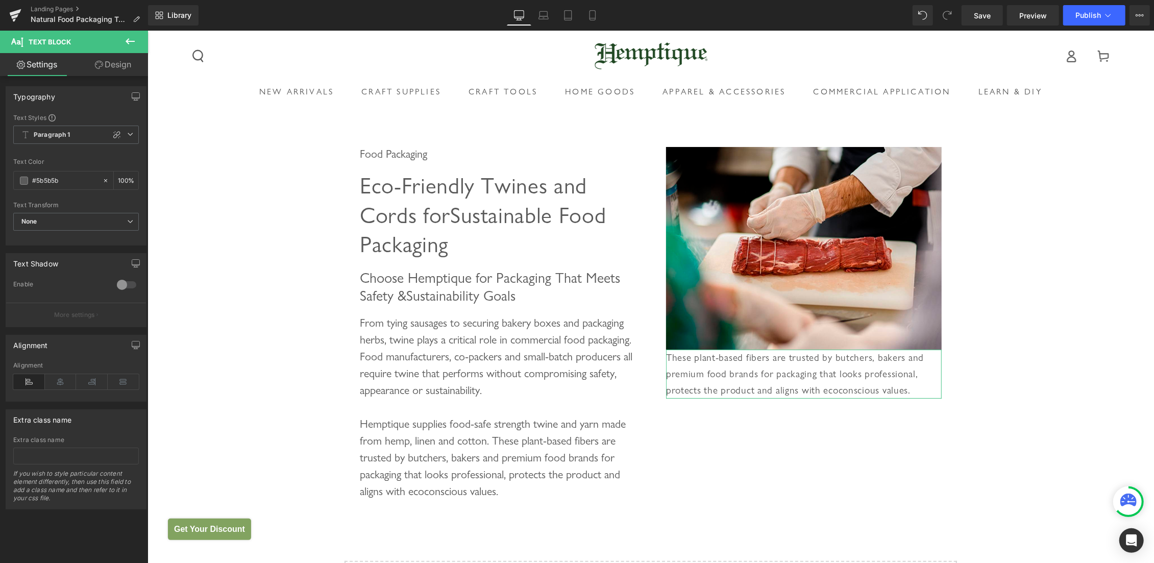
click at [117, 64] on link "Design" at bounding box center [113, 64] width 74 height 23
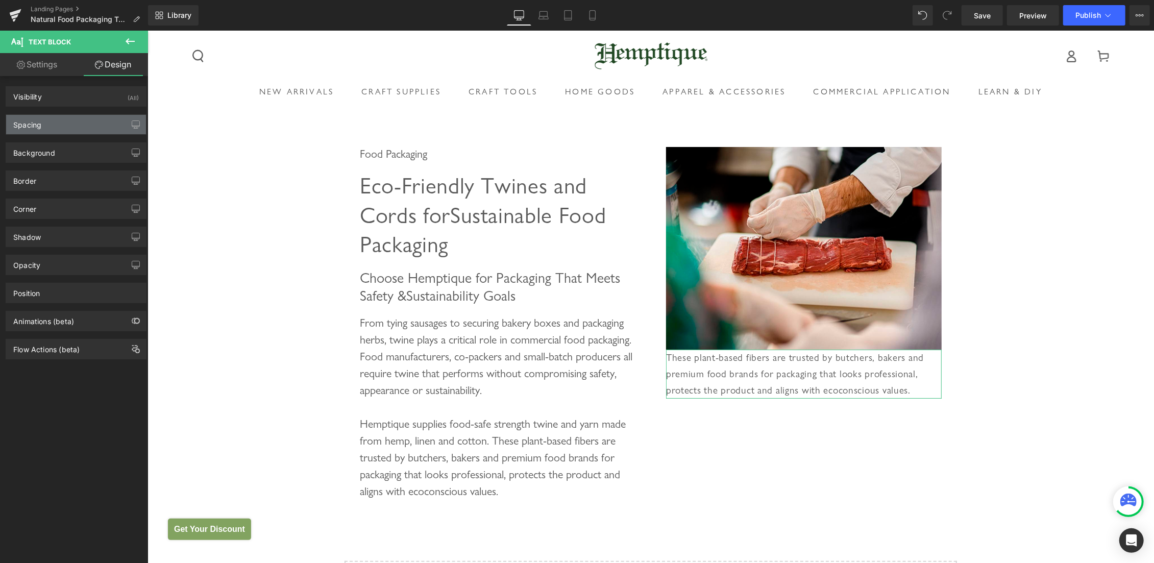
click at [54, 121] on div "Spacing" at bounding box center [76, 124] width 140 height 19
type input "0"
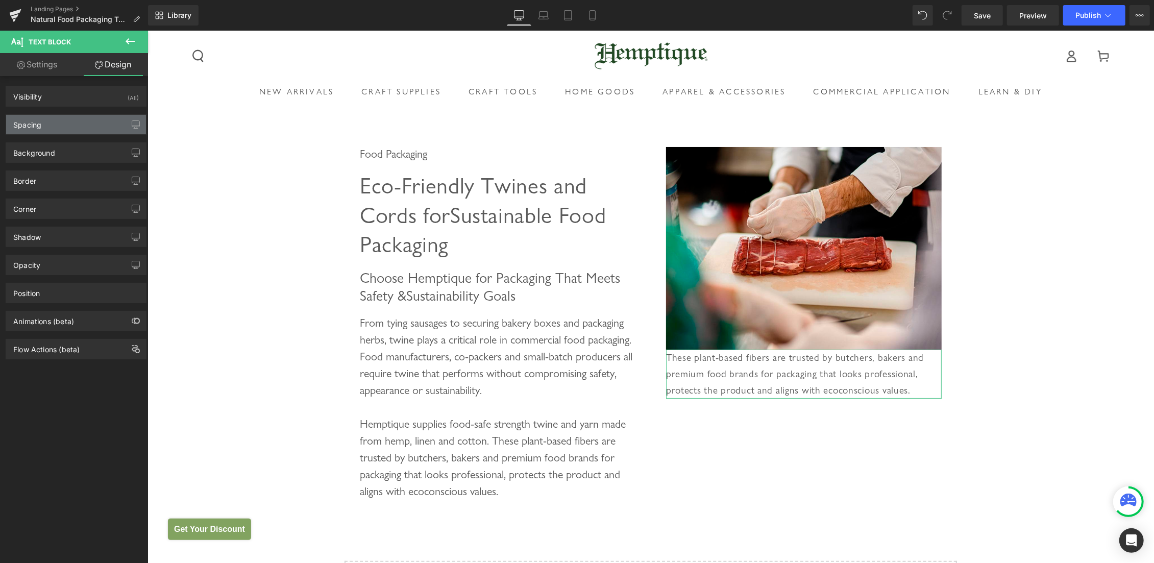
type input "0"
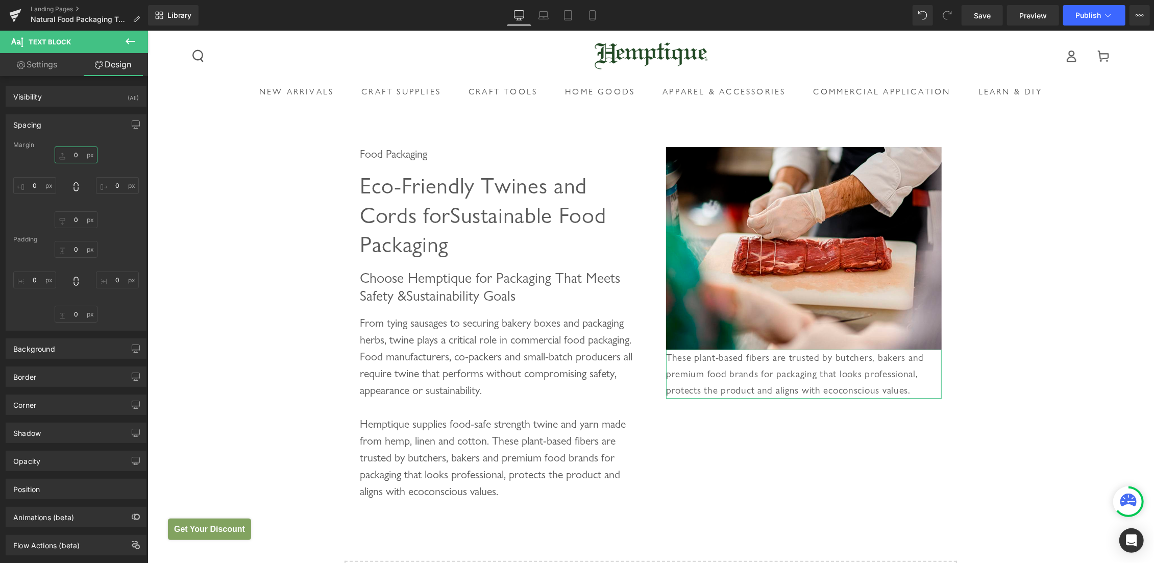
click at [67, 155] on input "0" at bounding box center [76, 154] width 43 height 17
click at [65, 155] on input "0" at bounding box center [76, 154] width 43 height 17
type input "20"
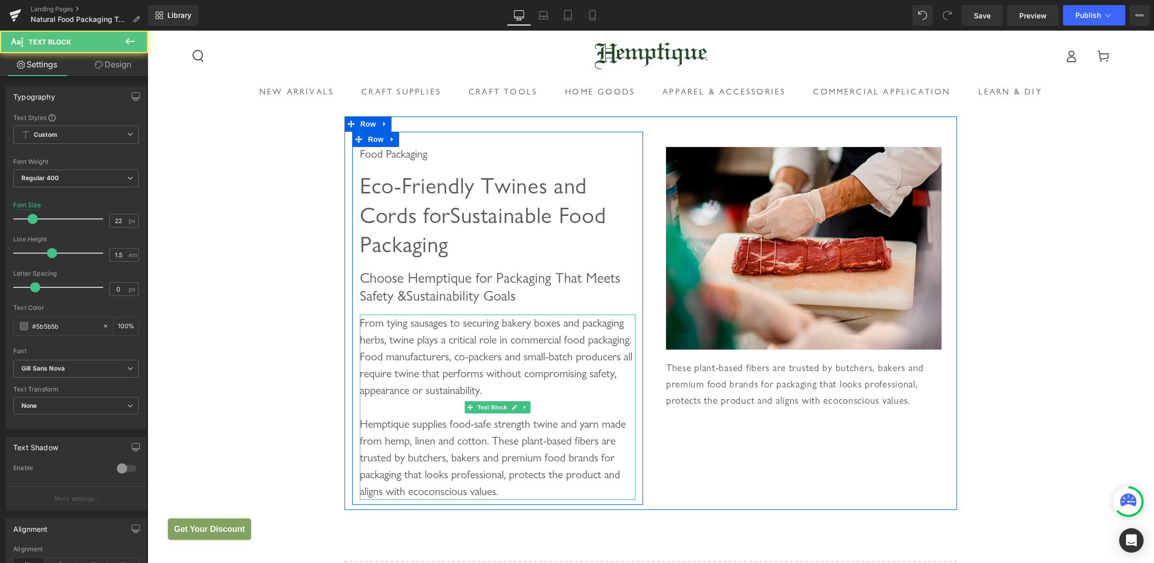
click at [382, 398] on div at bounding box center [497, 406] width 276 height 17
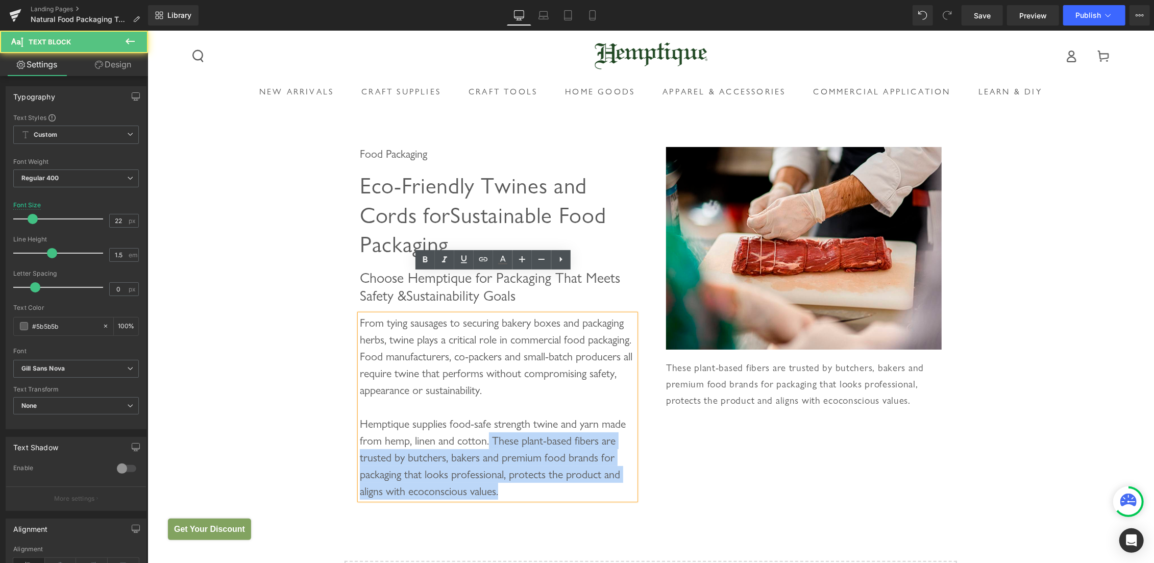
drag, startPoint x: 485, startPoint y: 394, endPoint x: 534, endPoint y: 458, distance: 80.9
click at [534, 458] on div "From tying sausages to securing bakery boxes and packaging herbs, twine plays a…" at bounding box center [497, 406] width 276 height 185
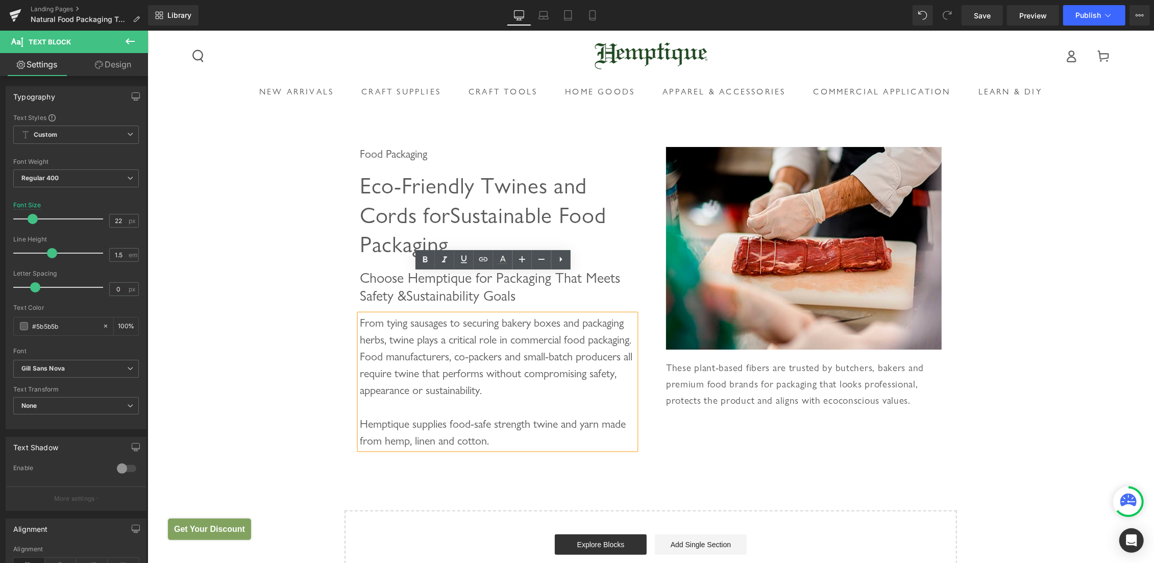
click at [1044, 287] on div "Food Packaging Heading Eco-Friendly Twines and Cords for Sustainable Food Packa…" at bounding box center [650, 355] width 1007 height 478
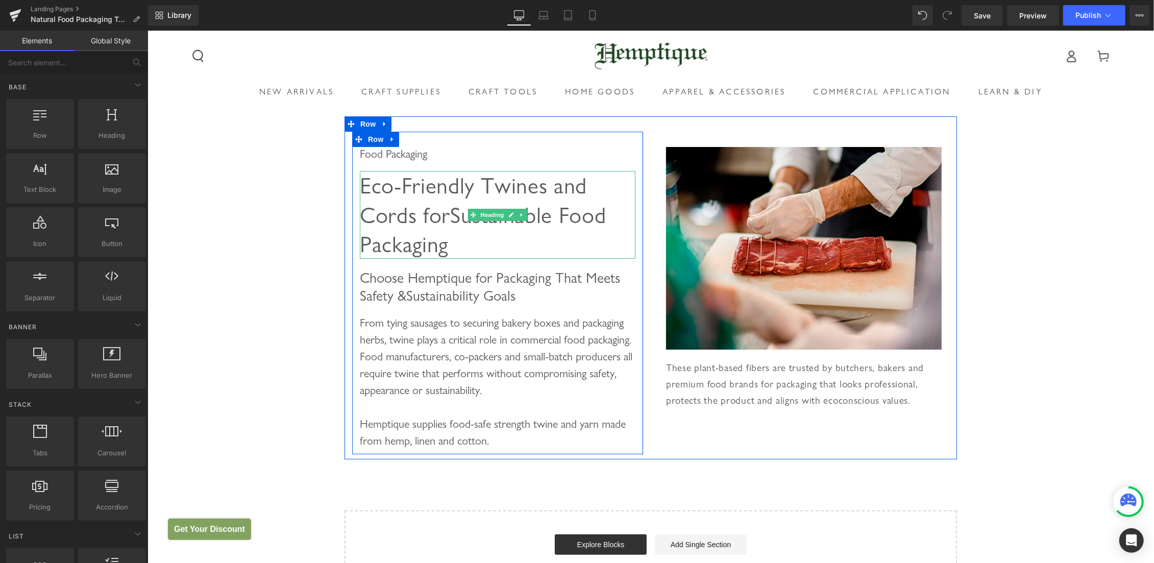
click at [516, 208] on link at bounding box center [521, 214] width 11 height 12
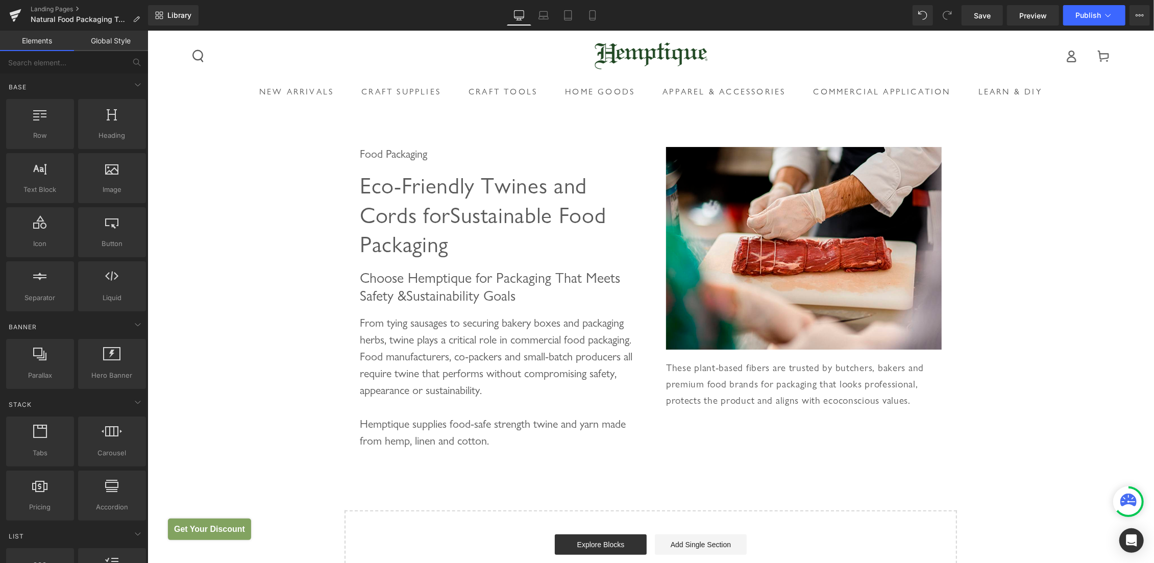
click at [33, 35] on link "Elements" at bounding box center [37, 41] width 74 height 20
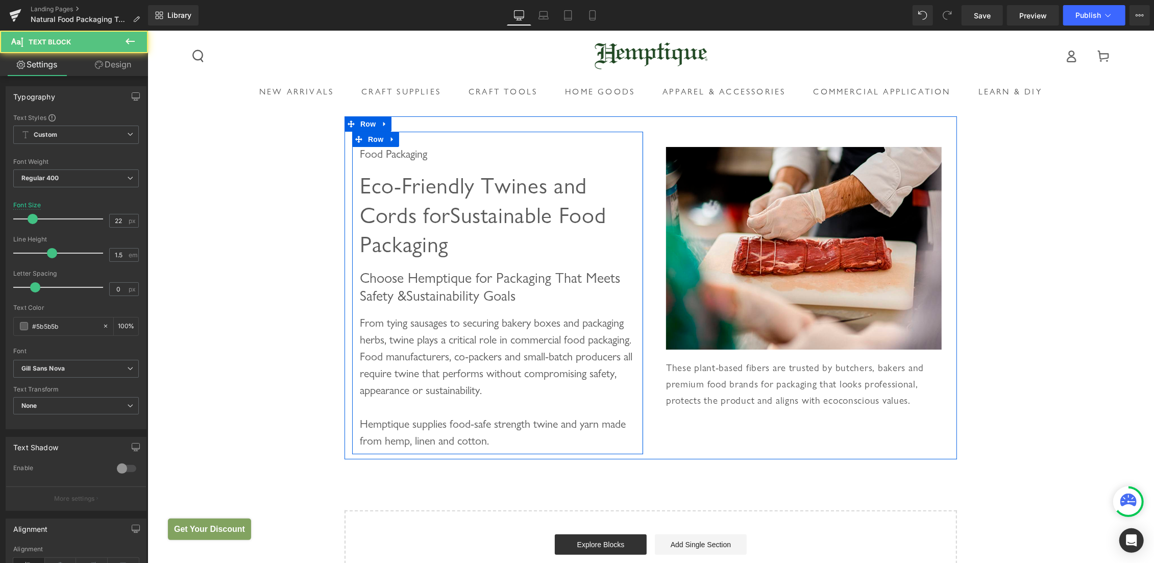
click at [387, 314] on div "From tying sausages to securing bakery boxes and packaging herbs, twine plays a…" at bounding box center [497, 356] width 276 height 84
click at [400, 268] on span "Choose Hemptique for Packaging That Meets Safety & Sustainability Goals" at bounding box center [489, 285] width 260 height 35
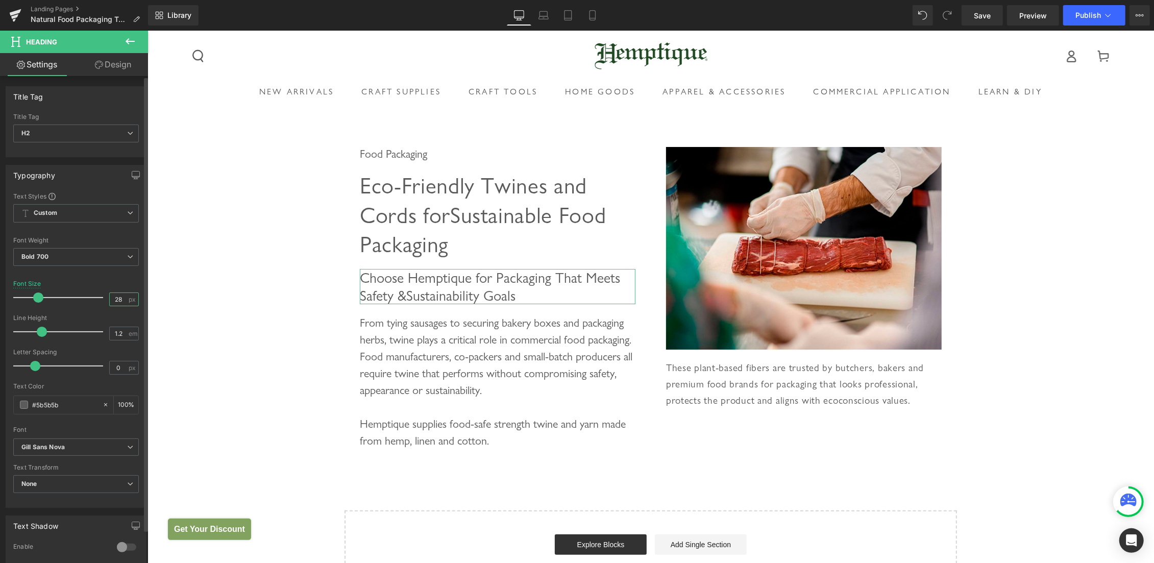
click at [112, 298] on input "28" at bounding box center [119, 299] width 18 height 13
type input "34"
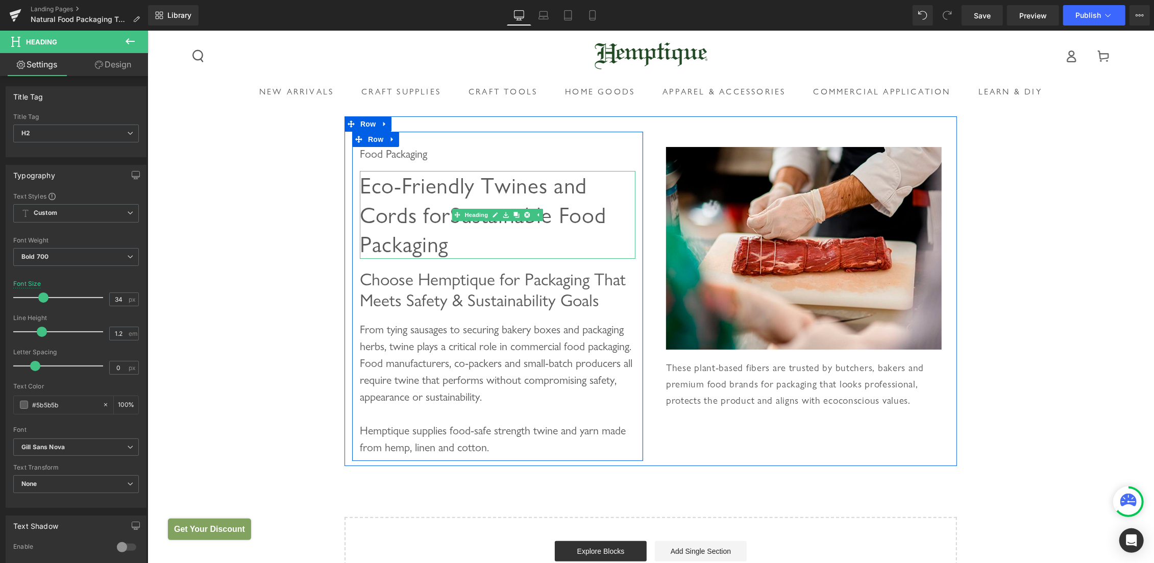
click at [412, 203] on span "Eco-Friendly Twines and Cords for Sustainable Food Packaging" at bounding box center [482, 213] width 247 height 85
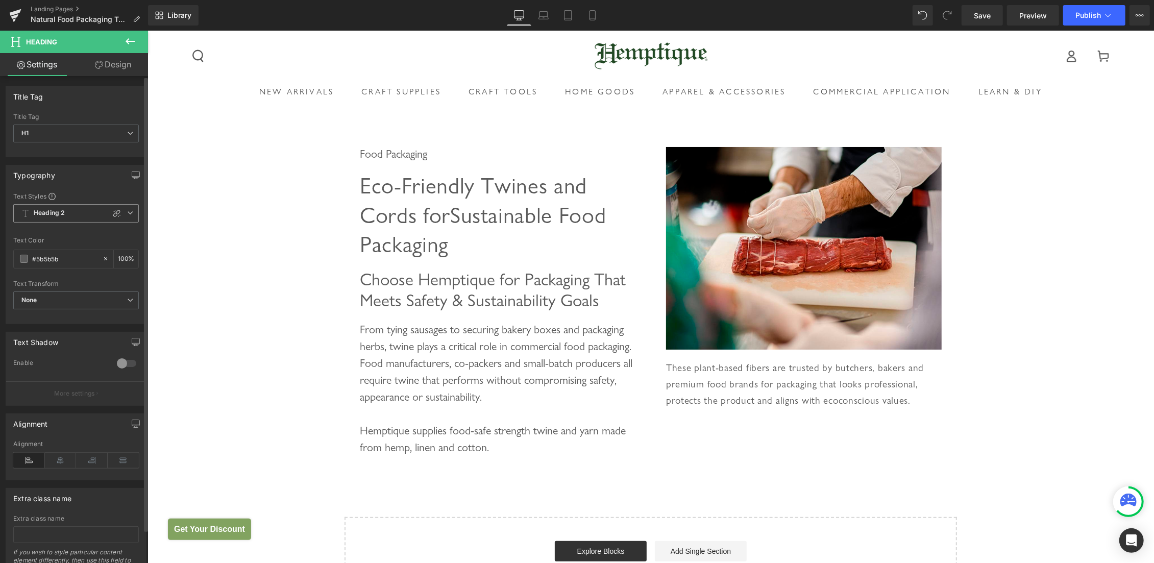
click at [110, 220] on span "Heading 2" at bounding box center [76, 213] width 126 height 18
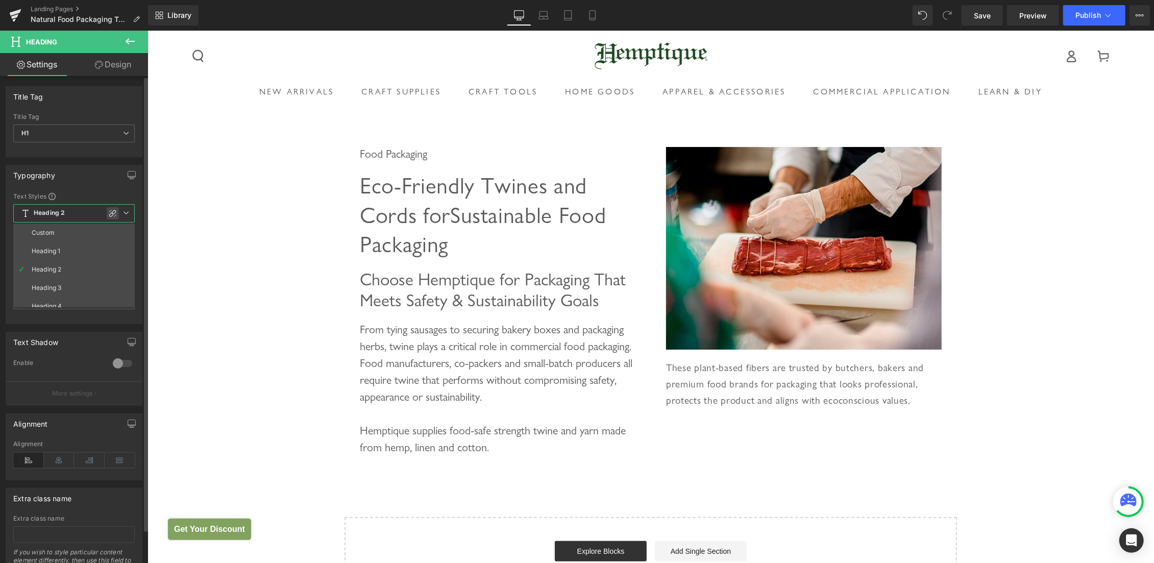
click at [113, 215] on icon at bounding box center [113, 213] width 8 height 8
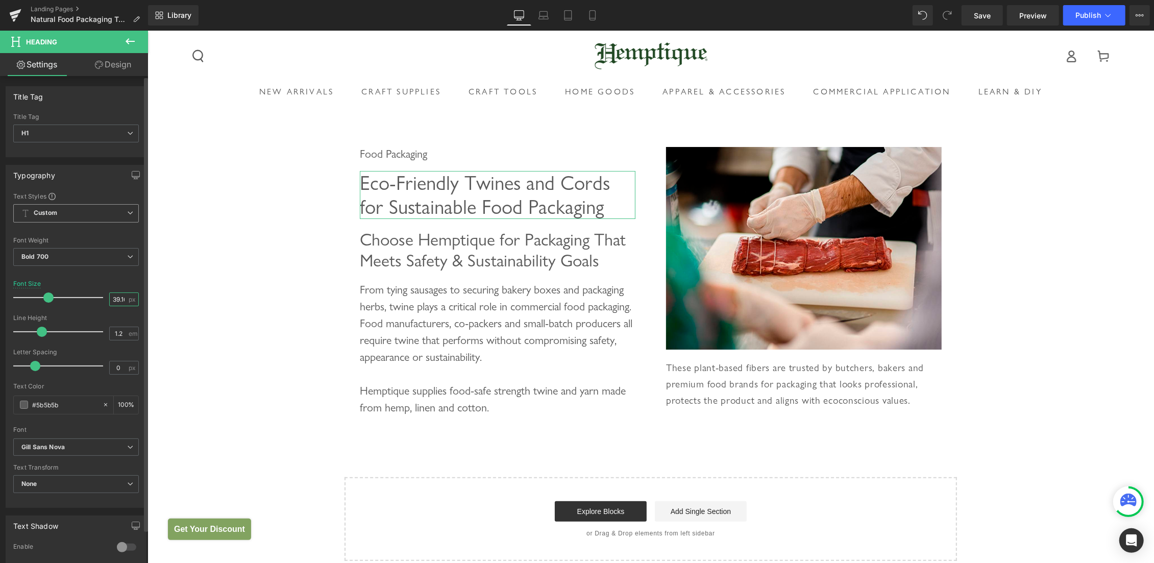
click at [114, 303] on input "39.16" at bounding box center [119, 299] width 18 height 13
click at [110, 300] on input "39.16" at bounding box center [119, 299] width 18 height 13
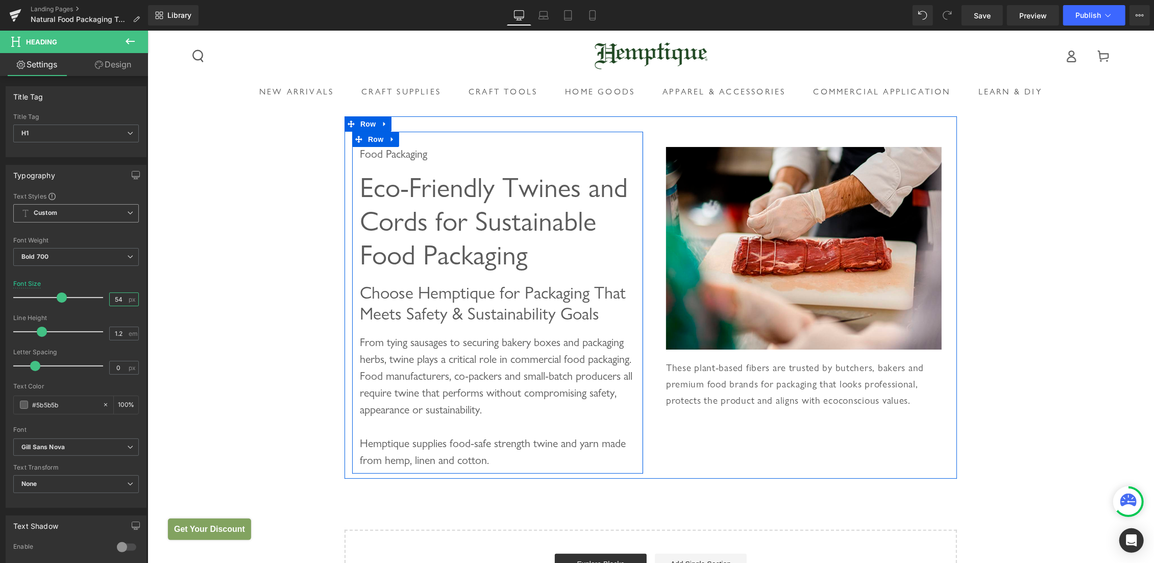
type input "54"
click at [523, 226] on h1 "Eco-Friendly Twines and Cords for Sustainable Food Packaging" at bounding box center [497, 220] width 276 height 101
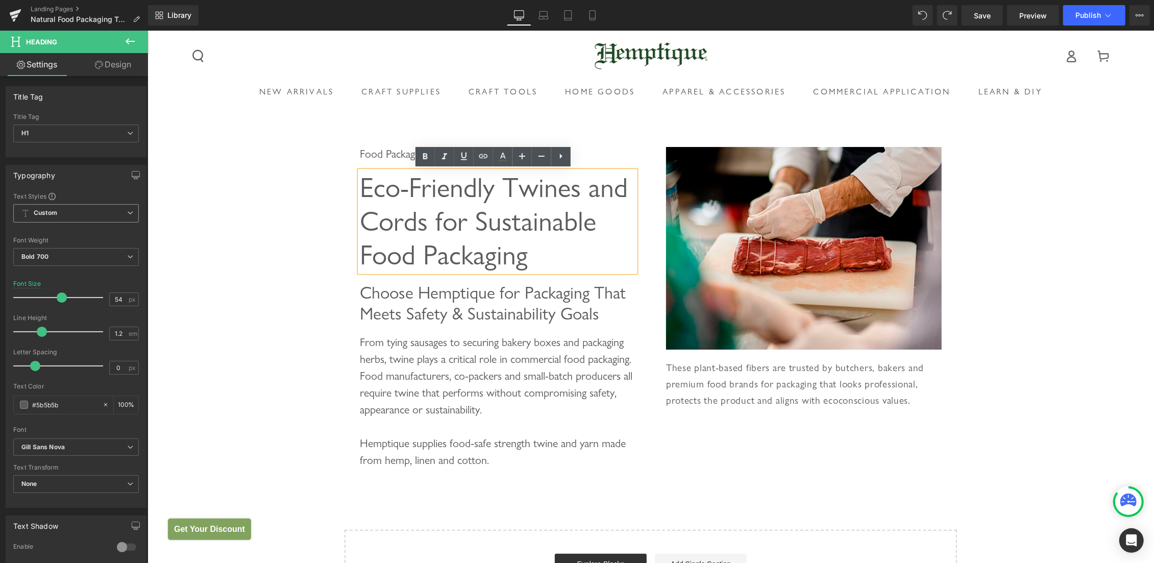
click at [359, 245] on span "Eco-Friendly Twines and Cords for Sustainable Food Packaging" at bounding box center [493, 220] width 268 height 100
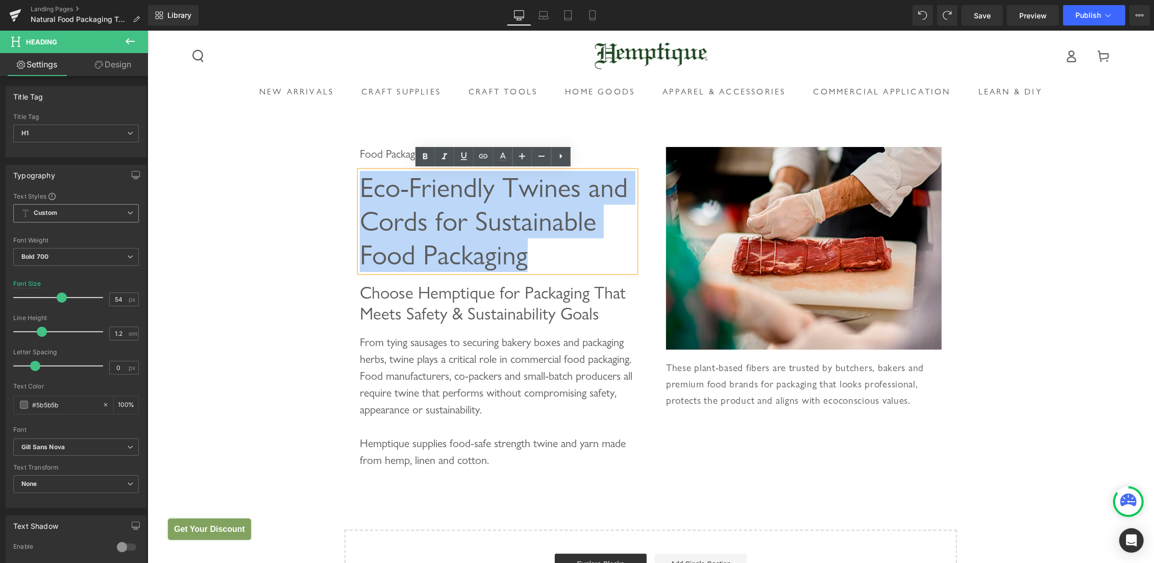
copy div "Eco-Friendly Twines and Cords for Sustainable Food Packaging"
click at [407, 206] on span "Eco-Friendly Twines and Cords for Sustainable Food Packaging" at bounding box center [493, 220] width 268 height 100
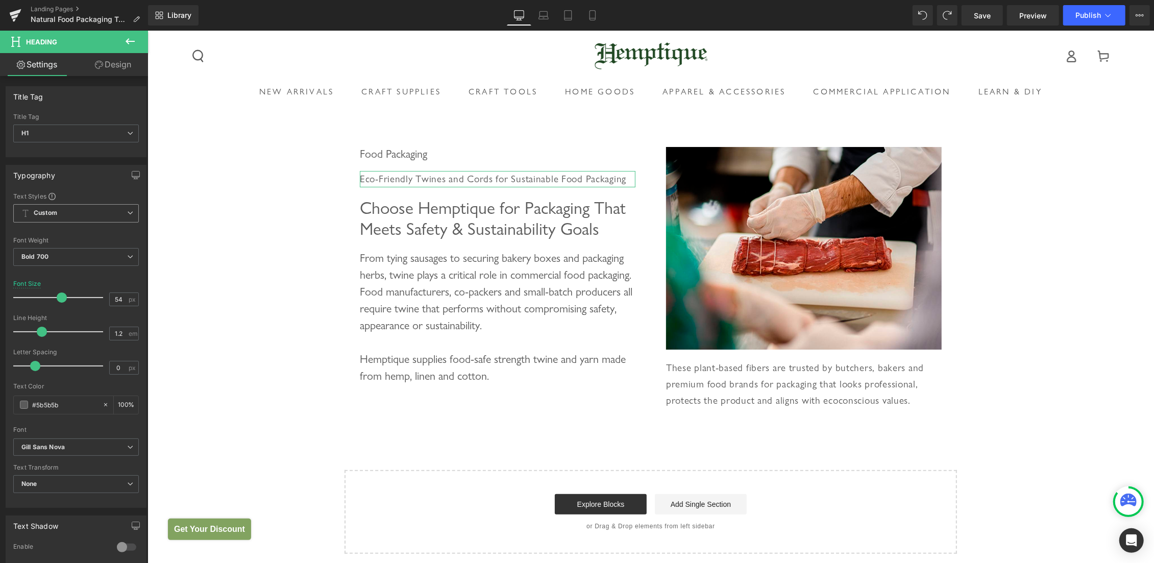
drag, startPoint x: 76, startPoint y: 212, endPoint x: 69, endPoint y: 238, distance: 26.5
click at [76, 212] on span "Custom" at bounding box center [76, 213] width 126 height 18
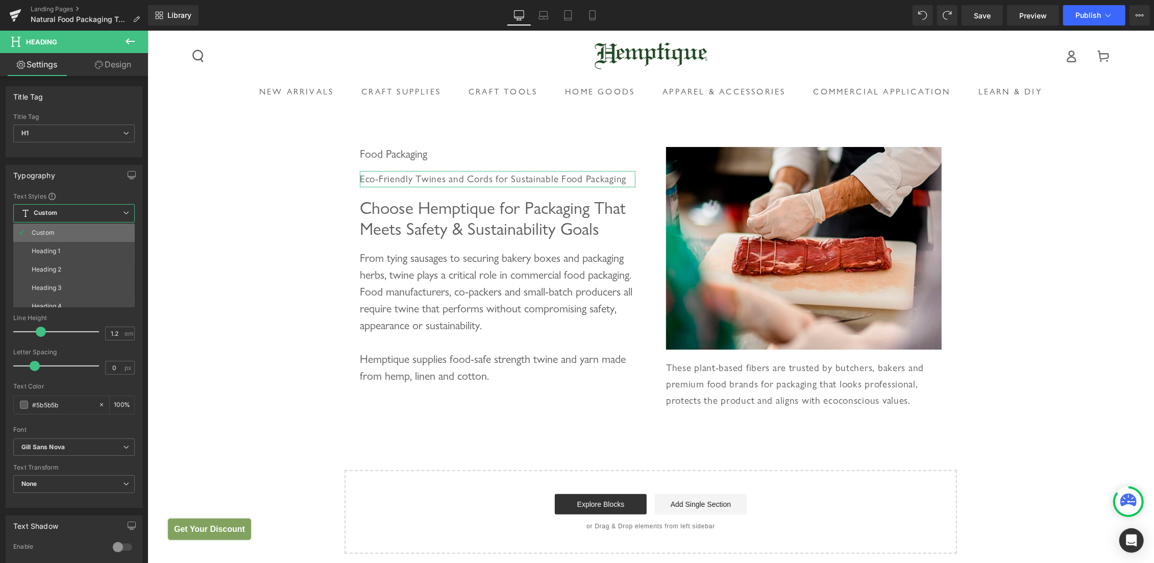
click at [42, 240] on li "Custom" at bounding box center [76, 233] width 126 height 18
click at [48, 254] on span "Bold 700" at bounding box center [73, 257] width 121 height 18
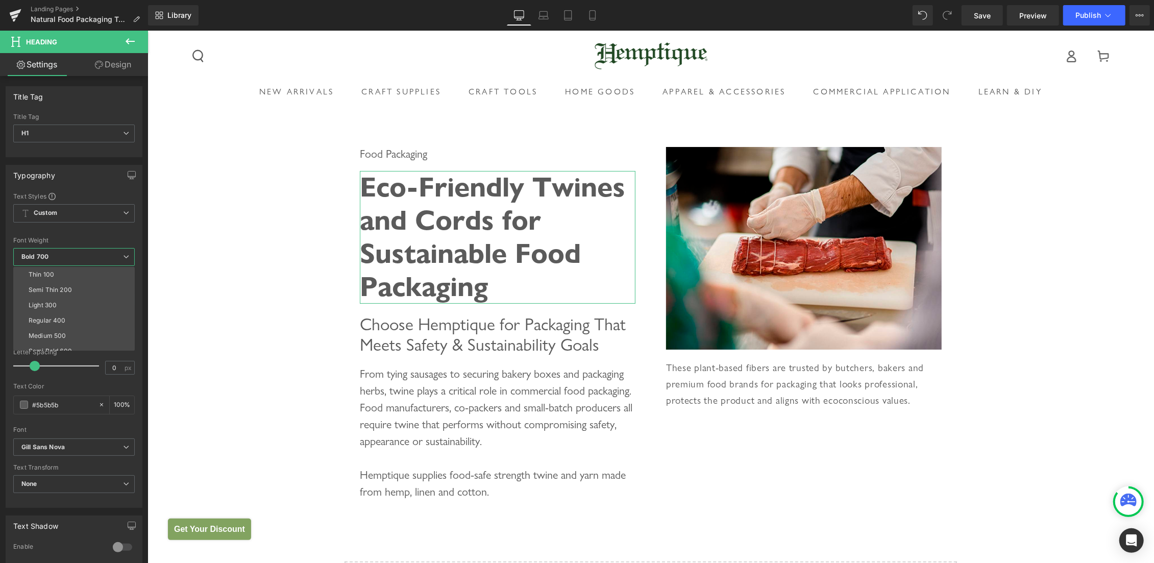
click at [83, 183] on div "Typography" at bounding box center [74, 174] width 136 height 19
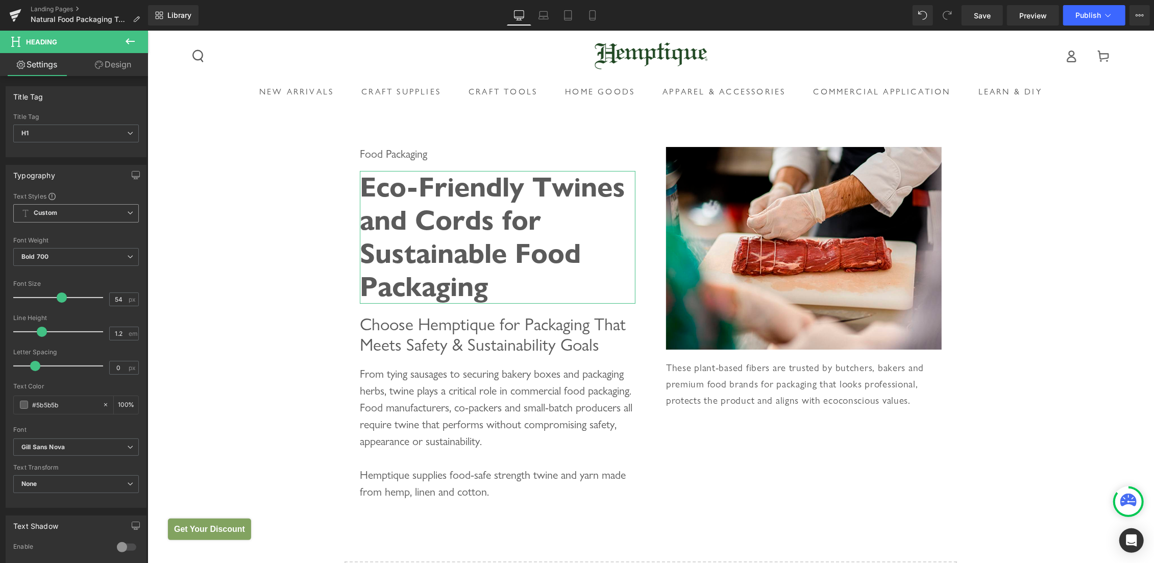
click at [72, 215] on span "Custom" at bounding box center [76, 213] width 126 height 18
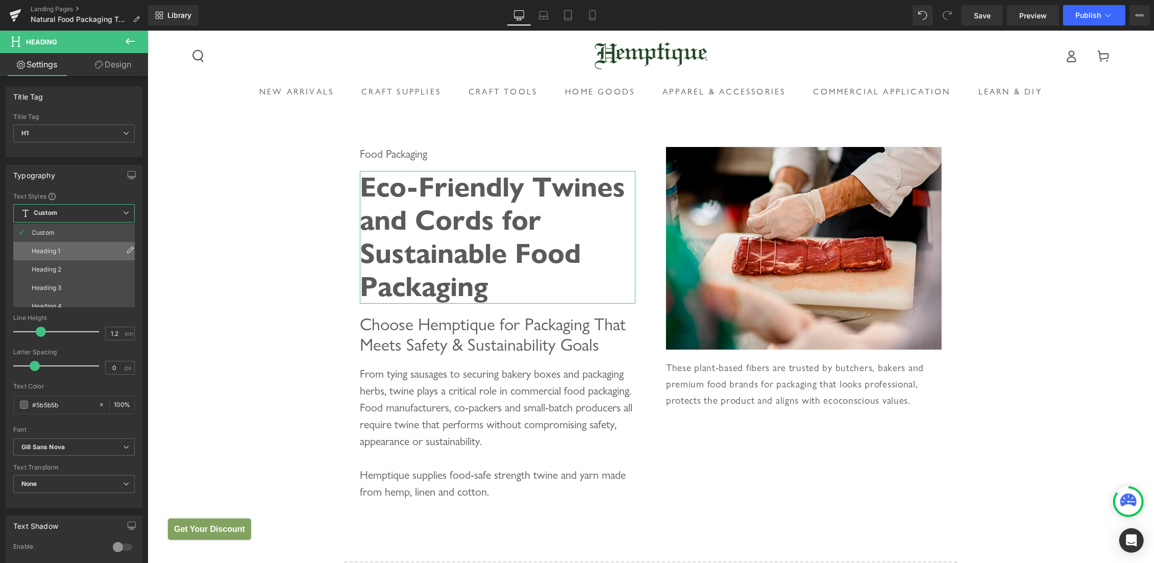
click at [62, 249] on li "Heading 1" at bounding box center [76, 251] width 126 height 18
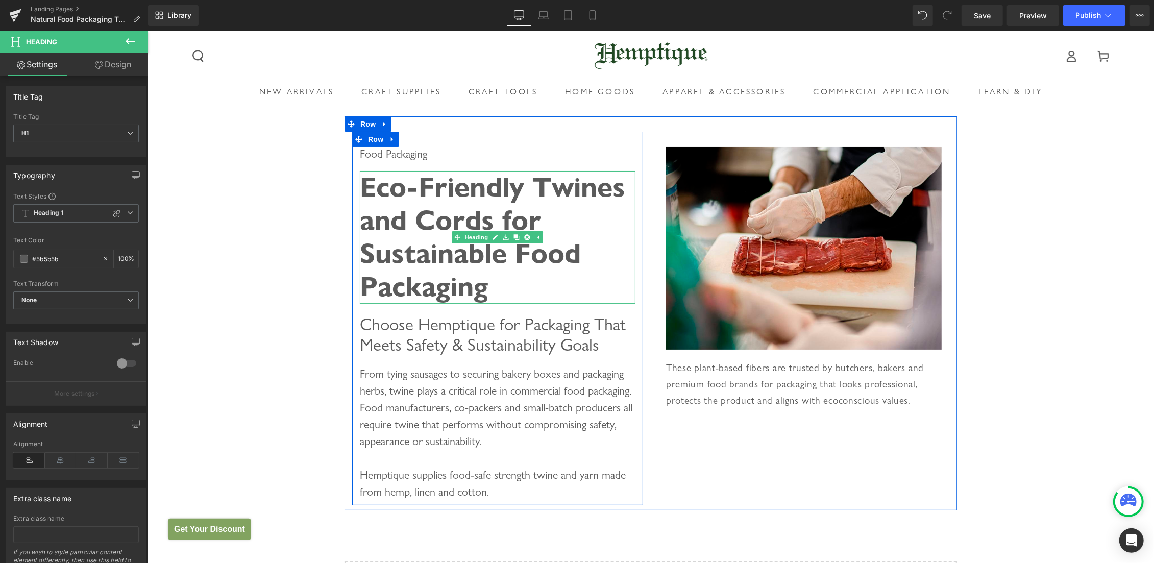
click at [532, 217] on div "Eco-Friendly Twines and Cords for Sustainable Food Packaging" at bounding box center [497, 236] width 276 height 132
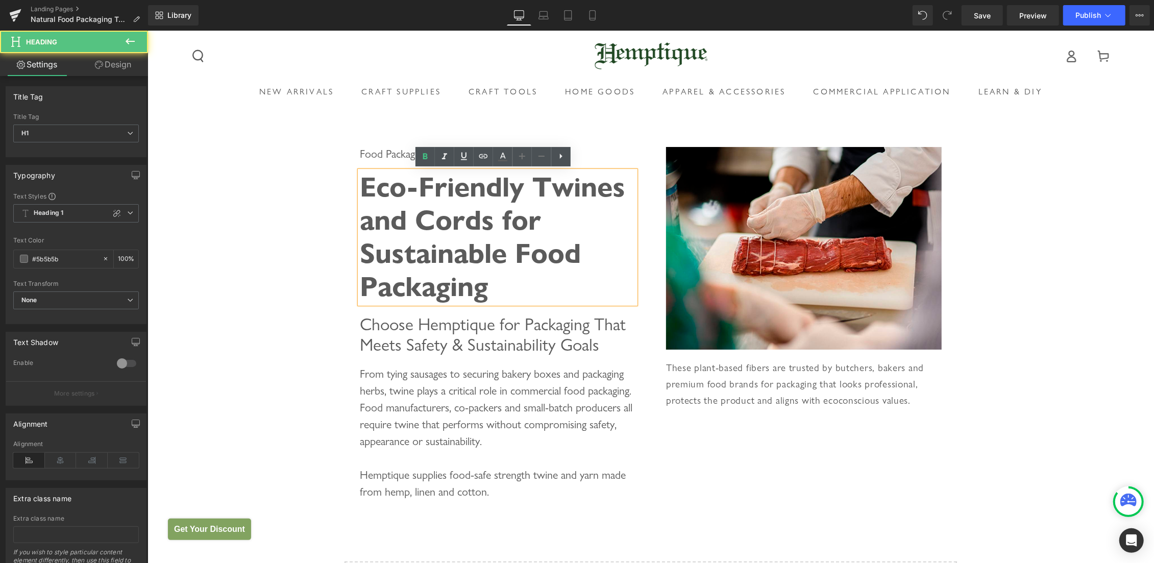
click at [537, 218] on div "Eco-Friendly Twines and Cords for Sustainable Food Packaging" at bounding box center [497, 236] width 276 height 132
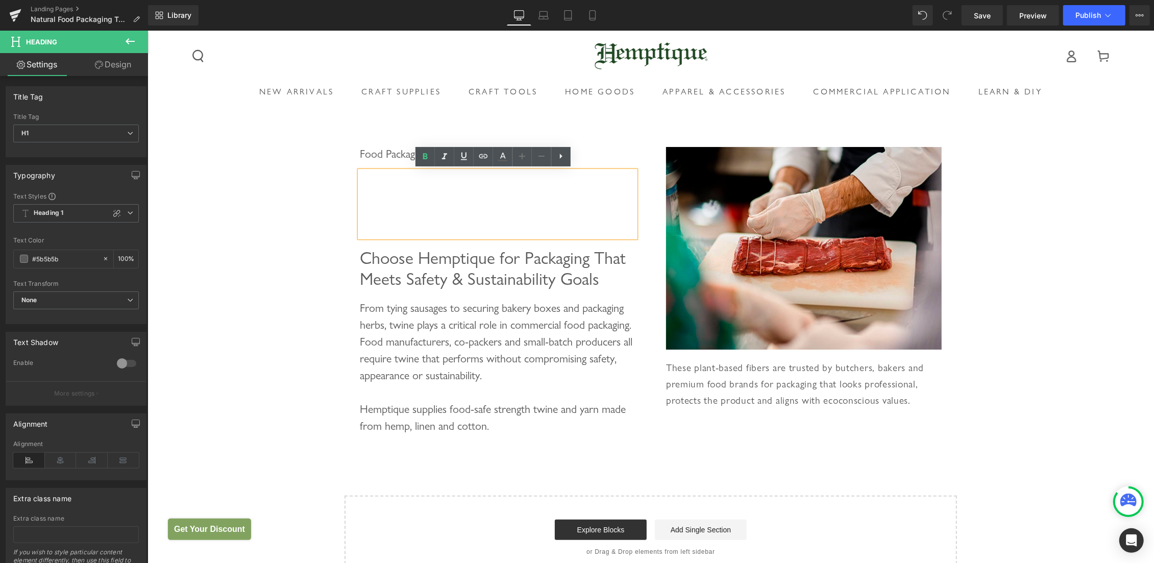
click at [300, 140] on div "Food Packaging Heading Heading Choose Hemptique for Packaging That Meets Safety…" at bounding box center [650, 347] width 1007 height 463
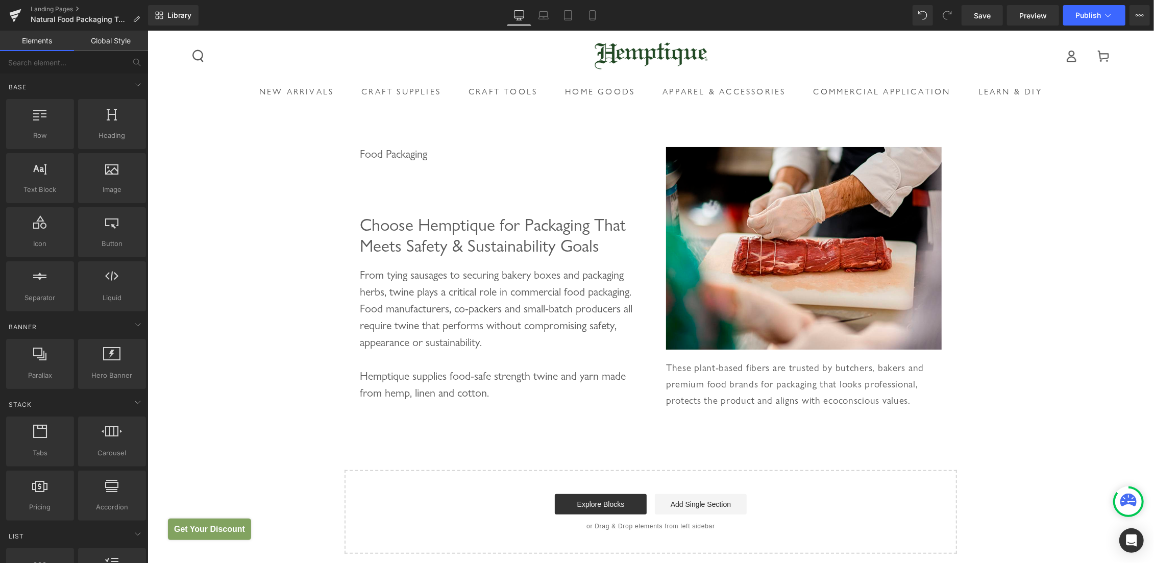
click at [389, 193] on div at bounding box center [497, 186] width 276 height 33
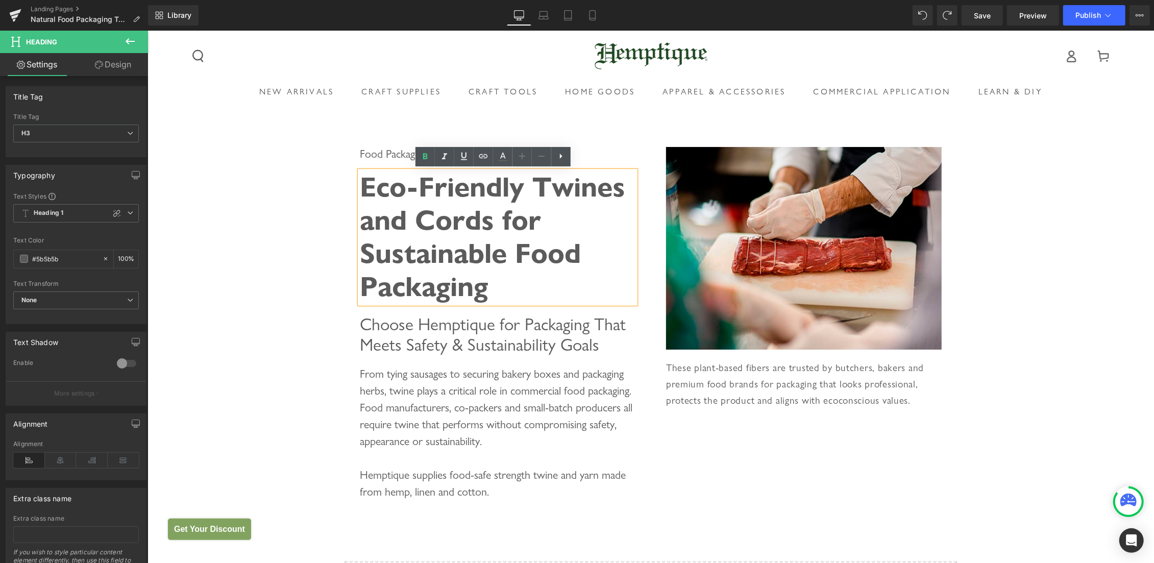
type input "100"
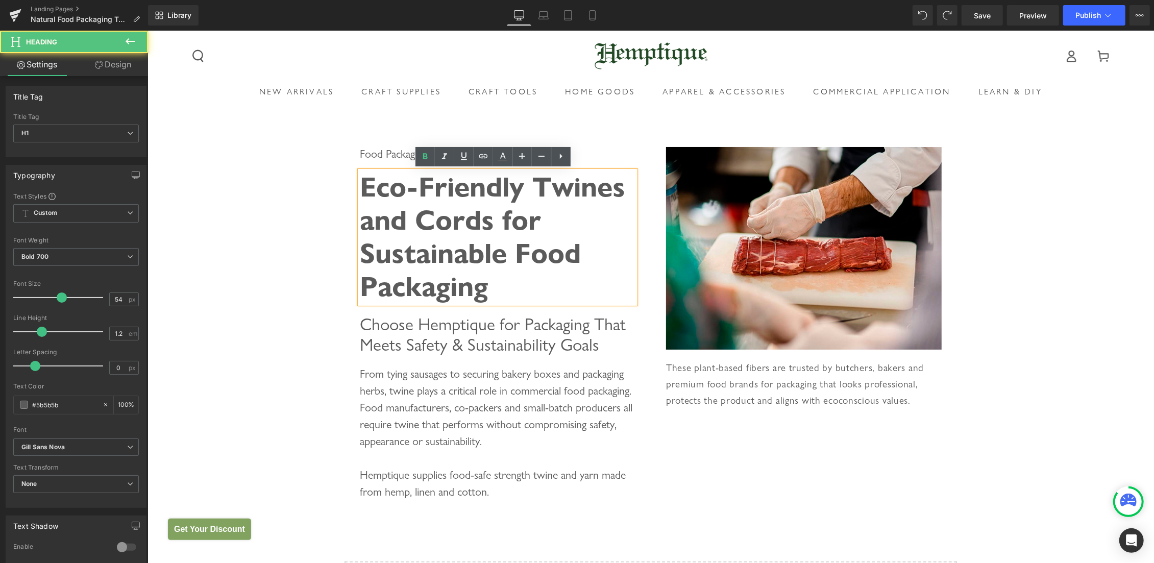
click at [399, 189] on div "Eco-Friendly Twines and Cords for Sustainable Food Packaging" at bounding box center [497, 236] width 276 height 132
click at [524, 257] on div "Eco-Friendly Twines and Cords for Sustainable Food Packaging" at bounding box center [497, 236] width 276 height 132
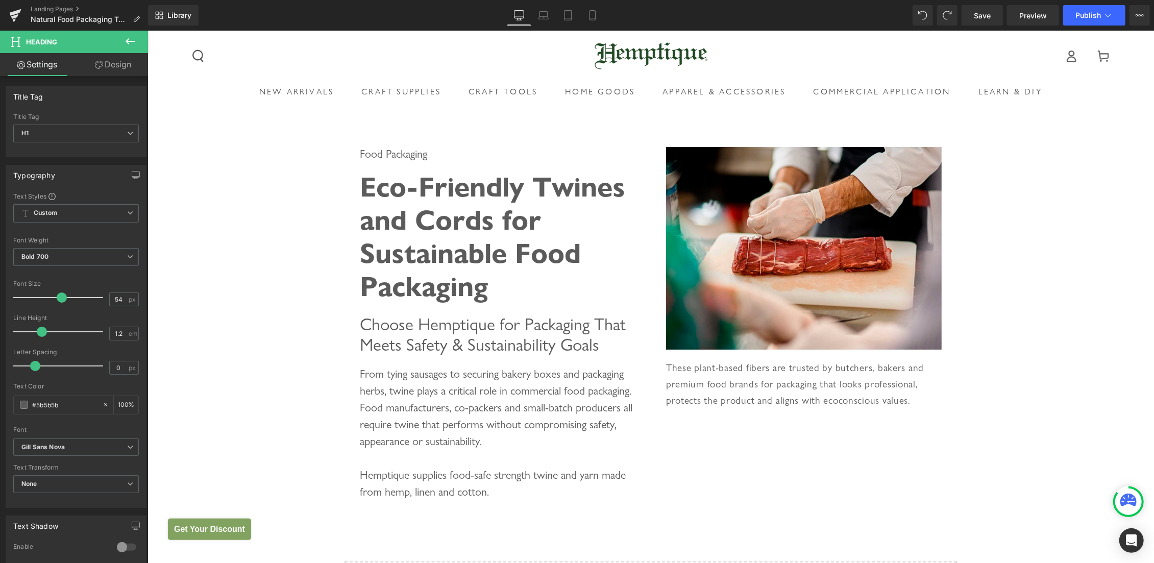
click at [127, 37] on icon at bounding box center [130, 41] width 12 height 12
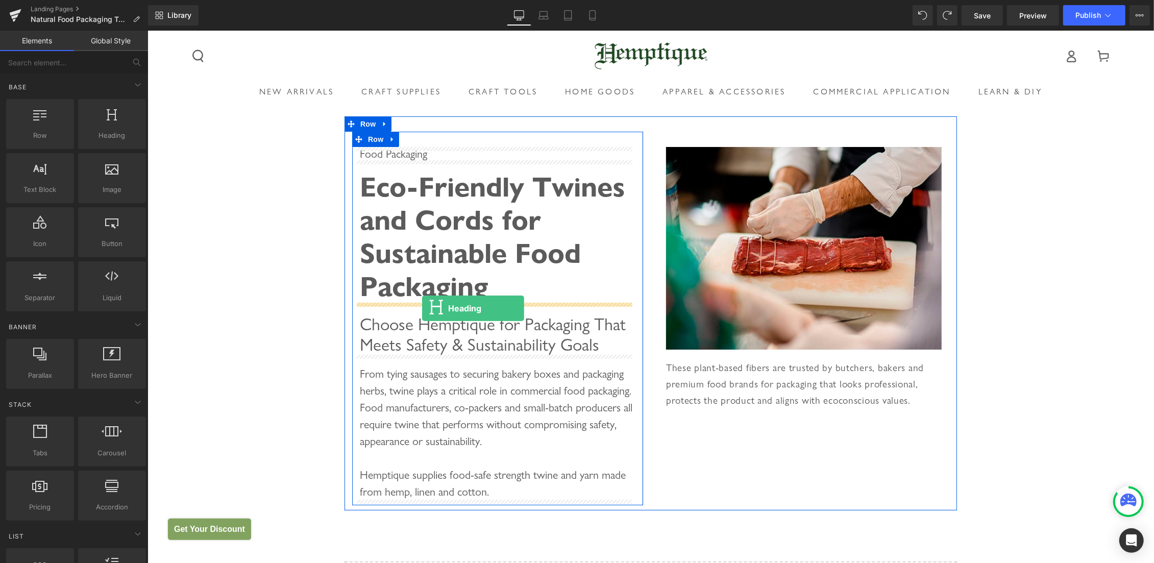
drag, startPoint x: 280, startPoint y: 164, endPoint x: 422, endPoint y: 308, distance: 201.8
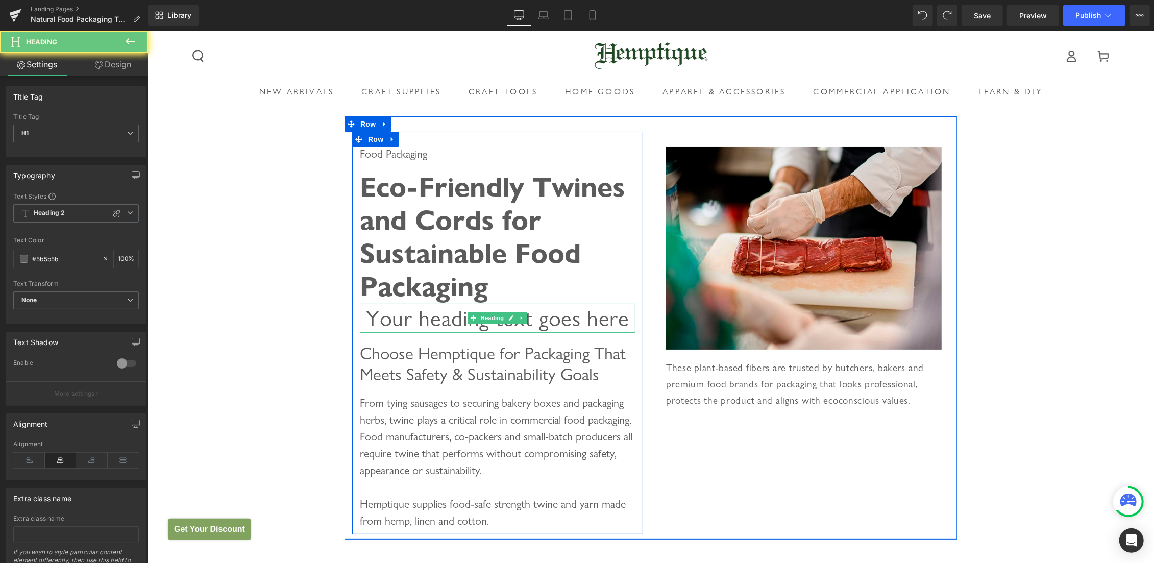
drag, startPoint x: 428, startPoint y: 323, endPoint x: 284, endPoint y: 272, distance: 153.2
click at [428, 323] on h1 "Your heading text goes here" at bounding box center [497, 317] width 276 height 29
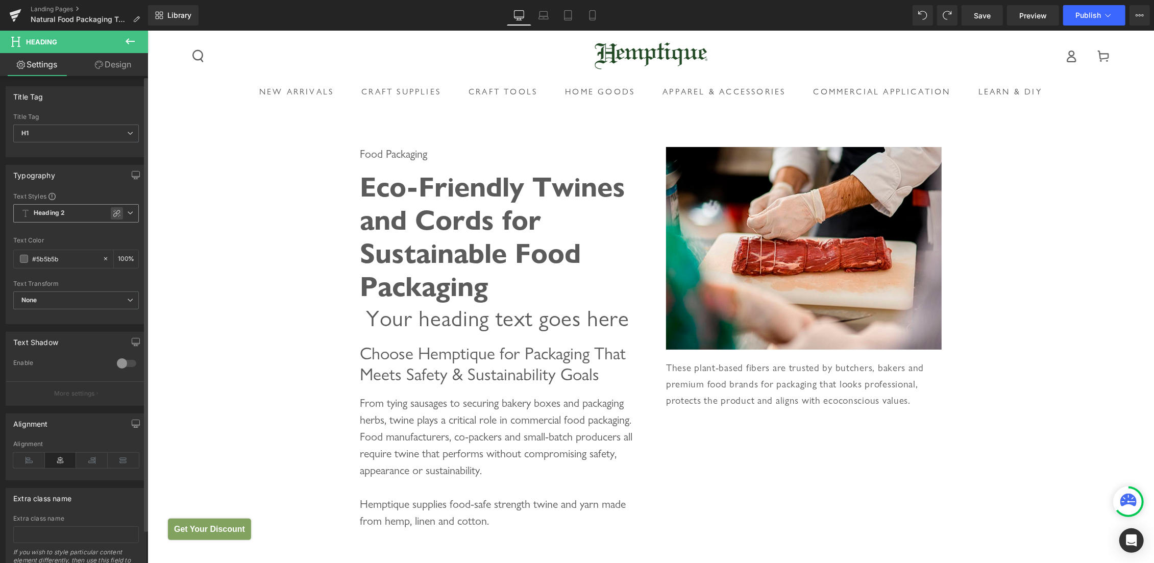
click at [111, 209] on div at bounding box center [117, 213] width 12 height 12
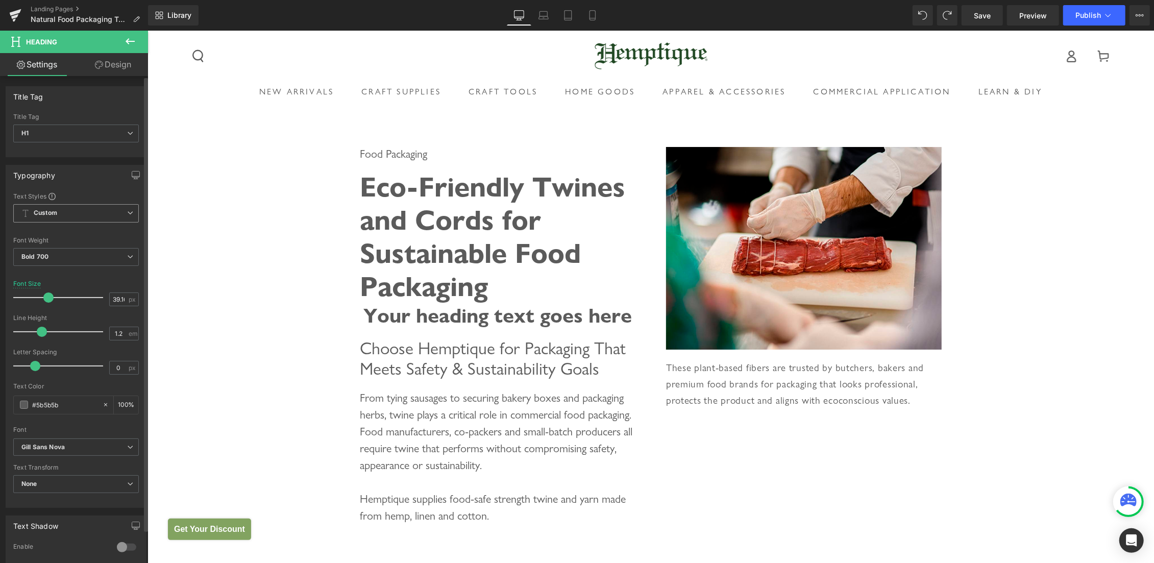
click at [118, 204] on span "Custom" at bounding box center [76, 213] width 126 height 18
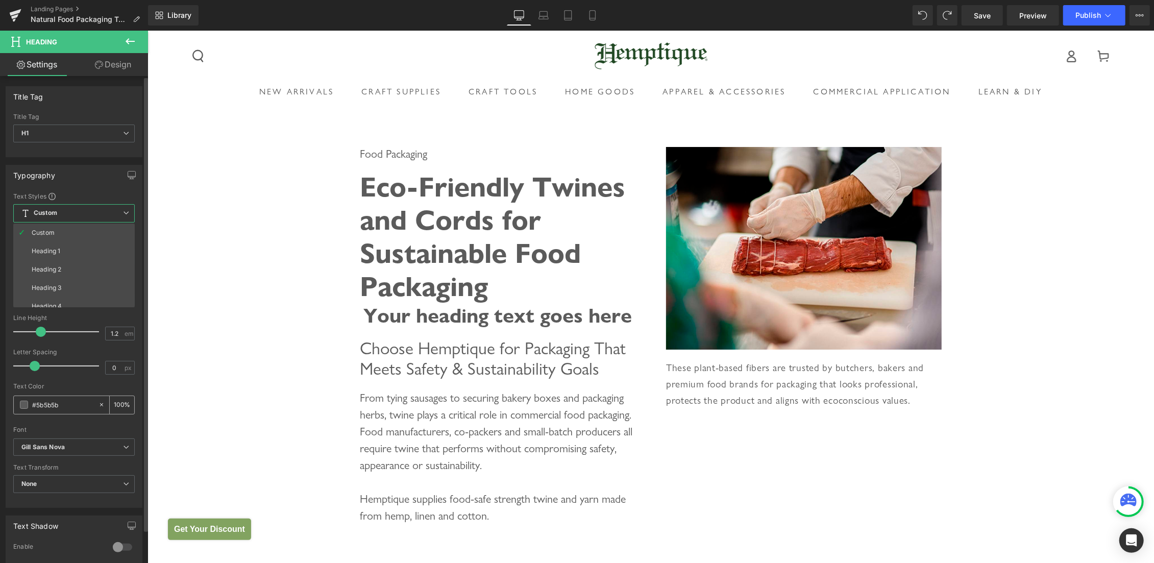
click at [64, 252] on li "Heading 1" at bounding box center [76, 251] width 126 height 18
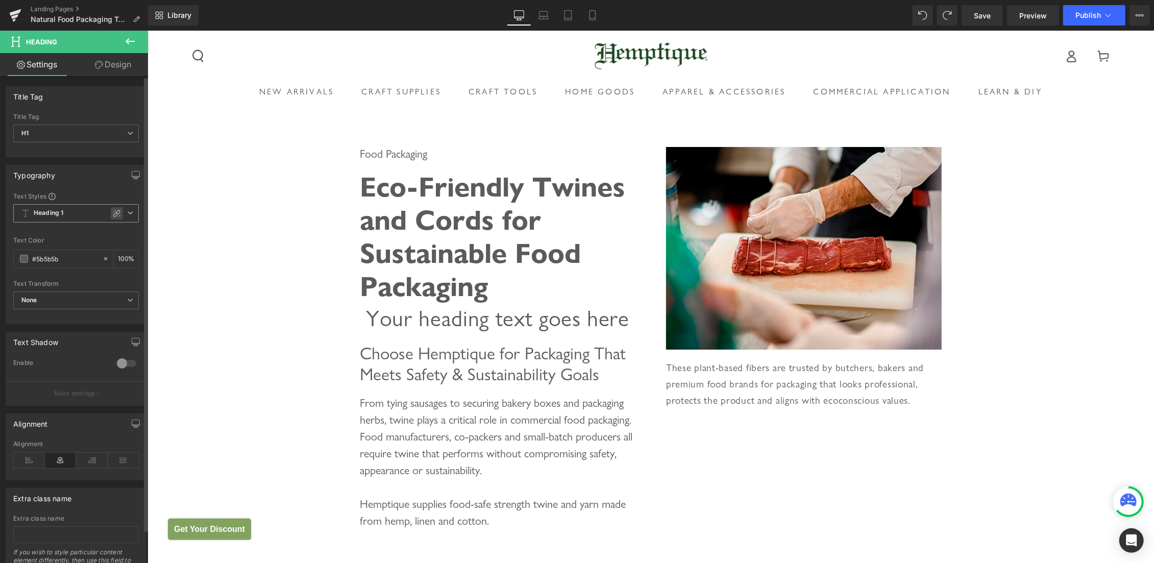
click at [112, 211] on div at bounding box center [117, 213] width 12 height 12
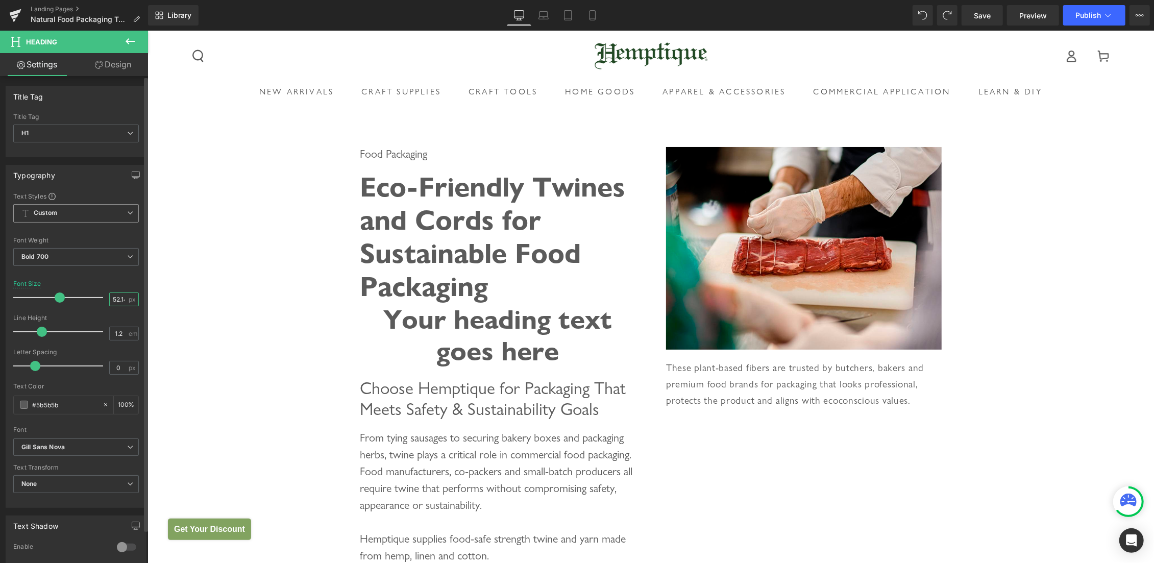
click at [115, 300] on input "52.14" at bounding box center [119, 299] width 18 height 13
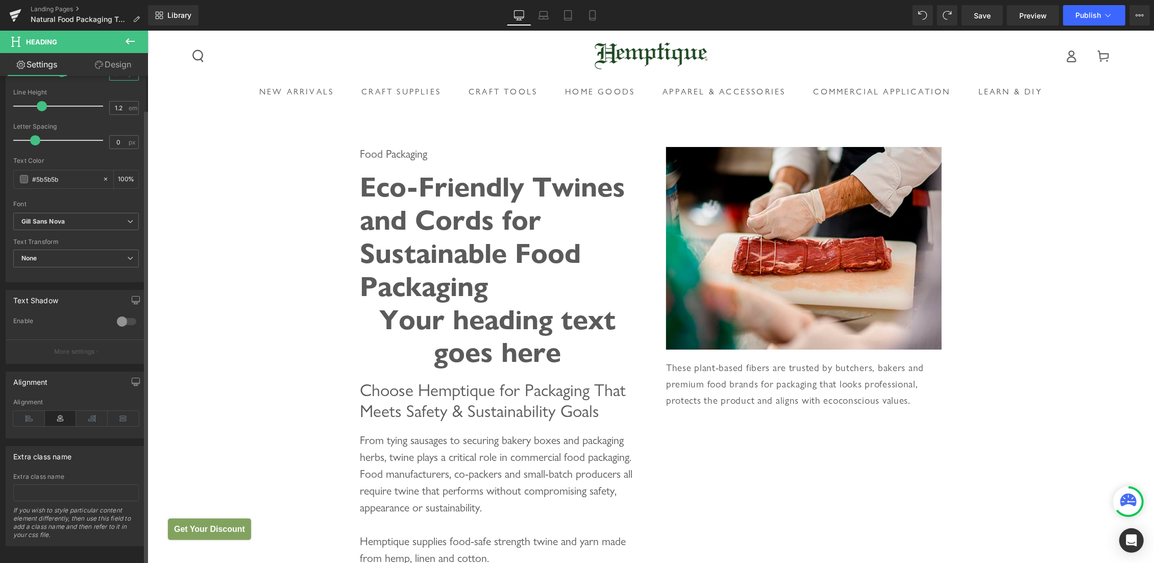
scroll to position [237, 0]
type input "54"
click at [35, 407] on icon at bounding box center [29, 414] width 32 height 15
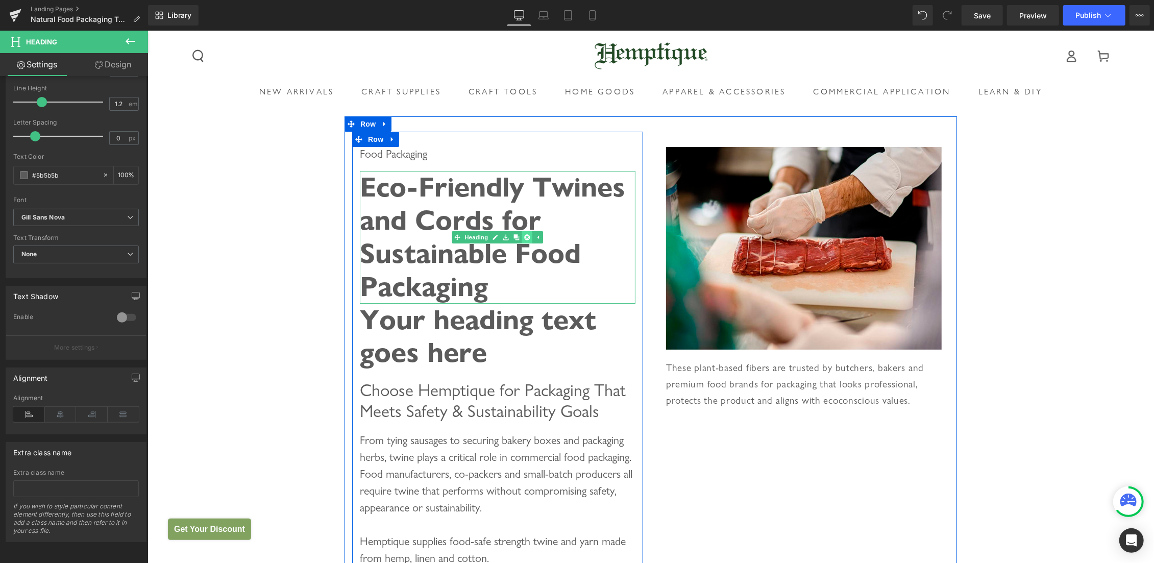
click at [524, 237] on icon at bounding box center [527, 237] width 6 height 6
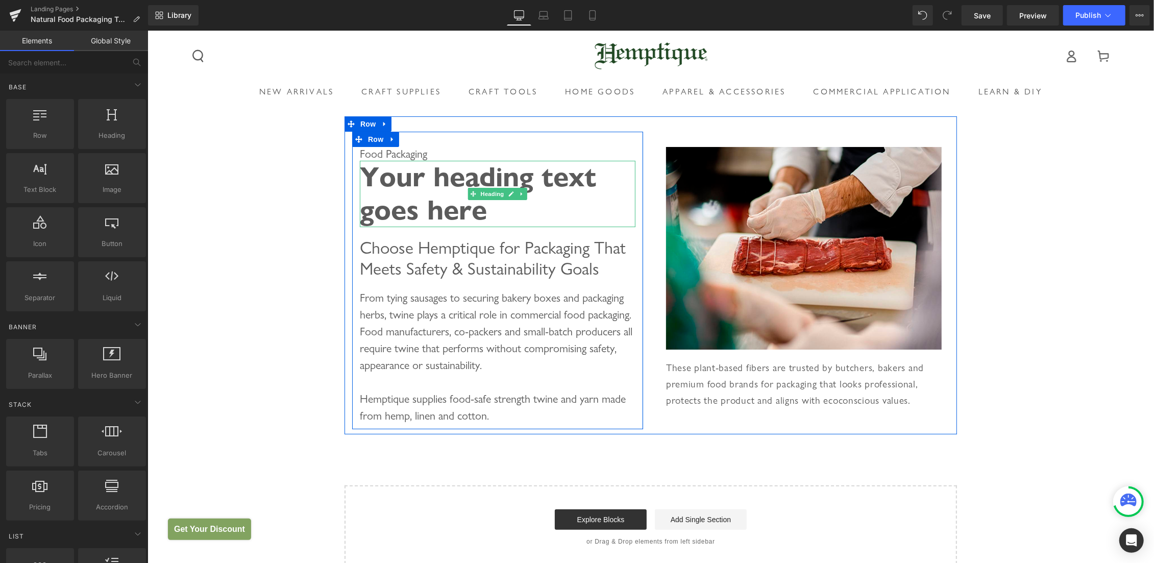
click at [375, 179] on h1 "Your heading text goes here" at bounding box center [497, 193] width 276 height 66
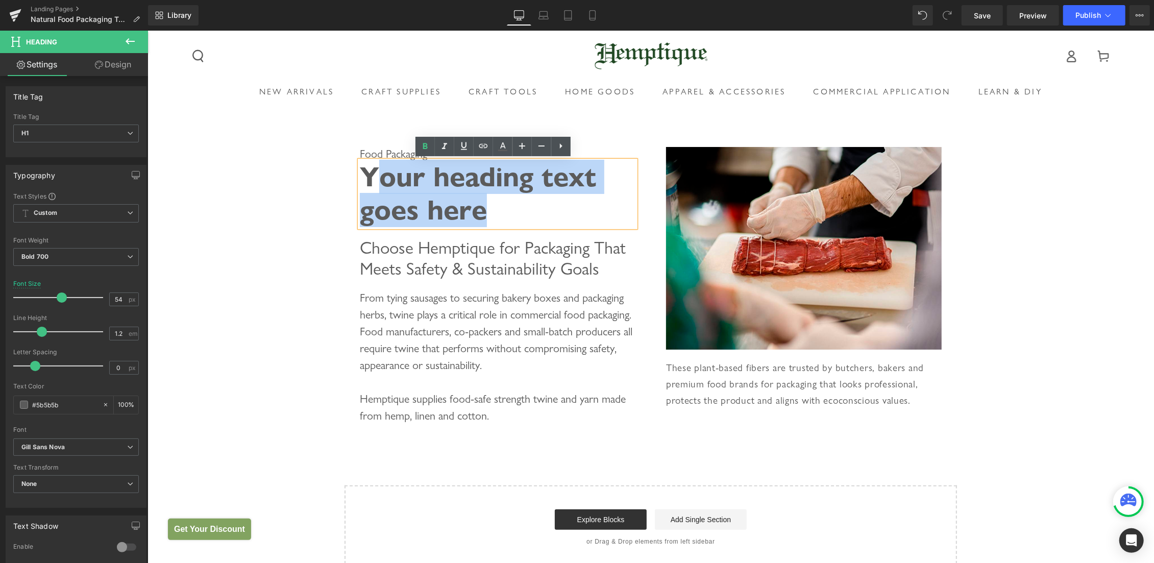
drag, startPoint x: 376, startPoint y: 174, endPoint x: 450, endPoint y: 218, distance: 85.9
click at [450, 218] on h1 "Your heading text goes here" at bounding box center [497, 193] width 276 height 66
paste div
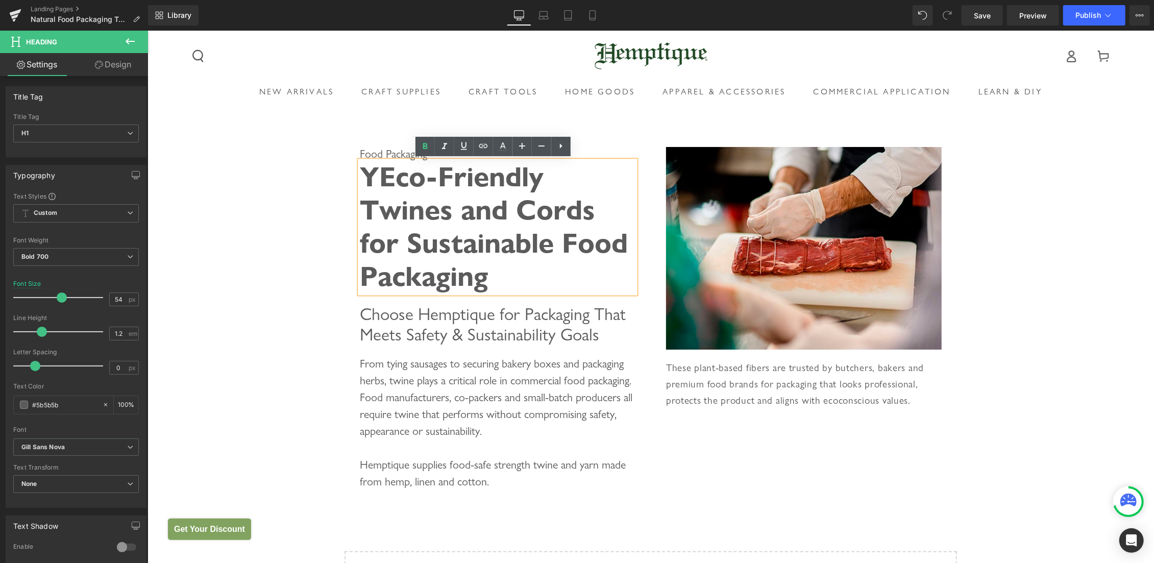
click at [377, 178] on h1 "YEco-Friendly Twines and Cords for Sustainable Food Packaging" at bounding box center [497, 226] width 276 height 132
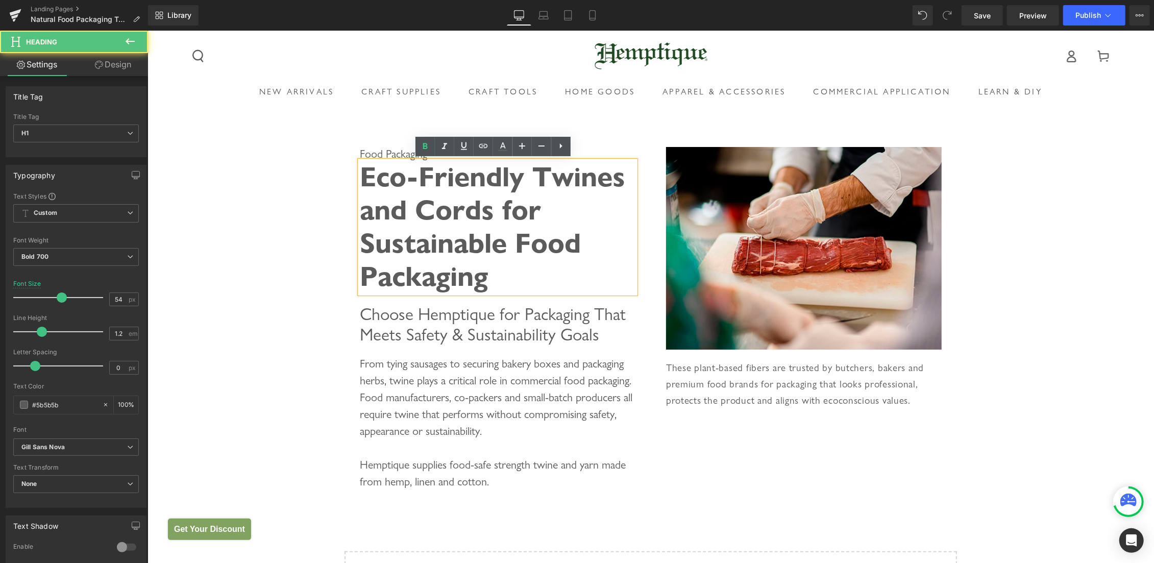
click at [549, 206] on h1 "Eco-Friendly Twines and Cords for Sustainable Food Packaging" at bounding box center [497, 226] width 276 height 132
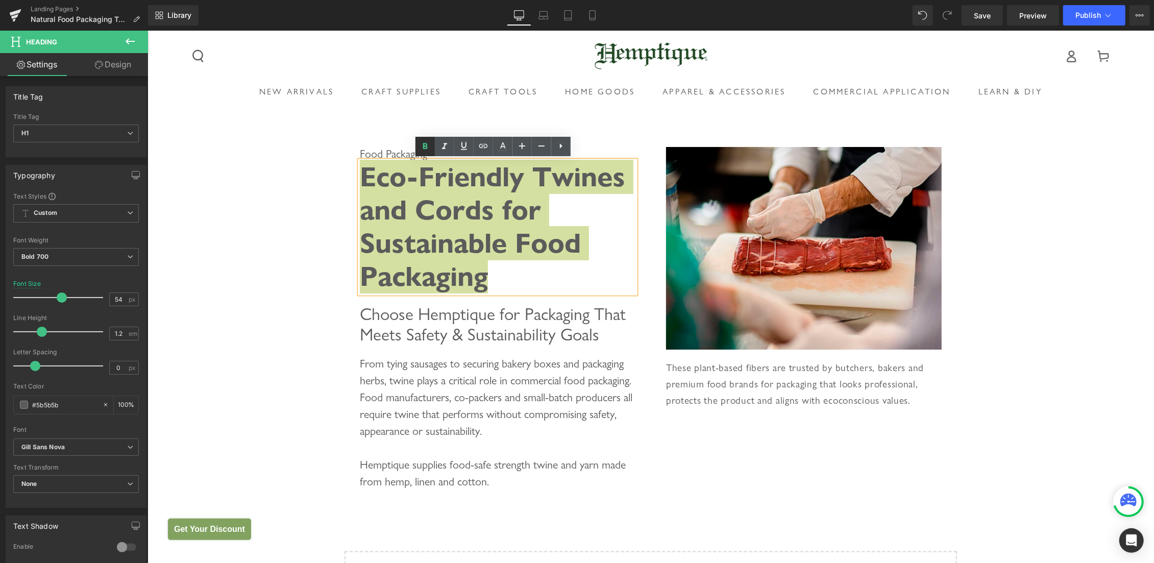
click at [425, 144] on icon at bounding box center [425, 146] width 5 height 6
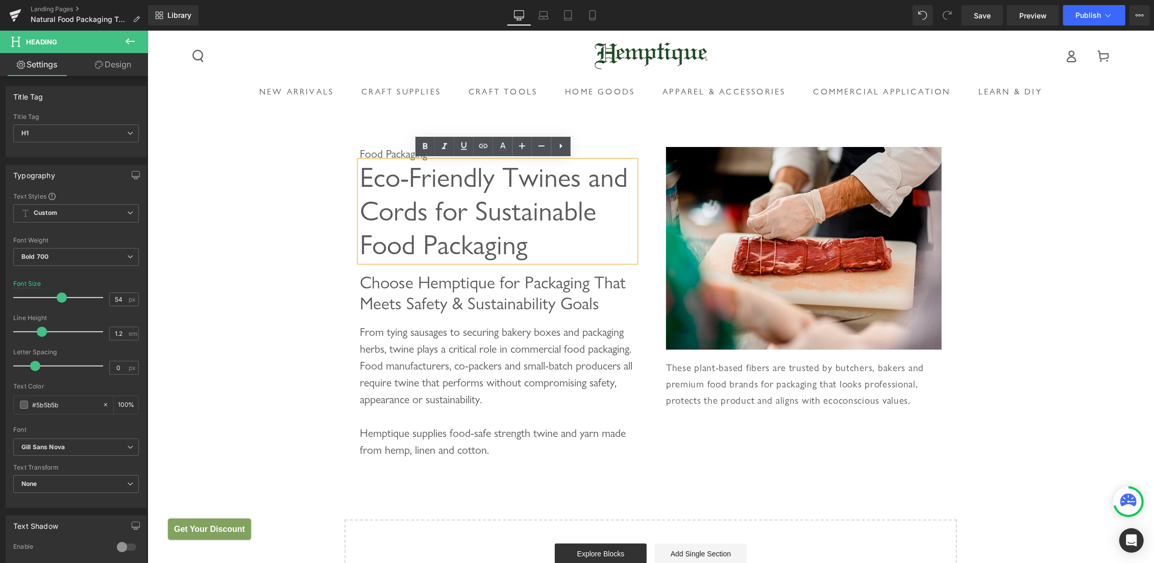
click at [535, 210] on h1 "Eco-Friendly Twines and Cords for Sustainable Food Packaging" at bounding box center [497, 210] width 276 height 101
drag, startPoint x: 514, startPoint y: 212, endPoint x: 543, endPoint y: 210, distance: 28.1
click at [543, 210] on h1 "Eco-Friendly Twines and Cords for Sustainable Food Packaging" at bounding box center [497, 210] width 276 height 101
click at [615, 211] on h1 "Eco-Friendly Twines and Cords for Sustainable Food Packaging" at bounding box center [497, 210] width 276 height 101
click at [632, 198] on div "Eco-Friendly Twines and Cords for Sustainable Food Packaging" at bounding box center [497, 210] width 276 height 101
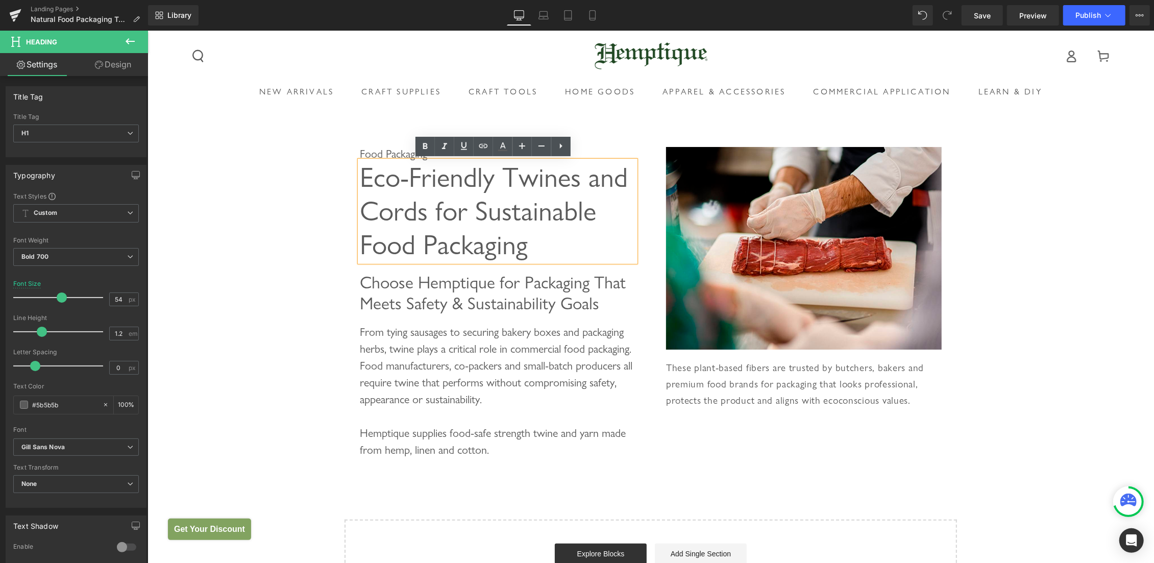
click at [1004, 169] on div "Food Packaging Heading Eco-Friendly Twines and Cords for Sustainable Food Packa…" at bounding box center [650, 359] width 1007 height 487
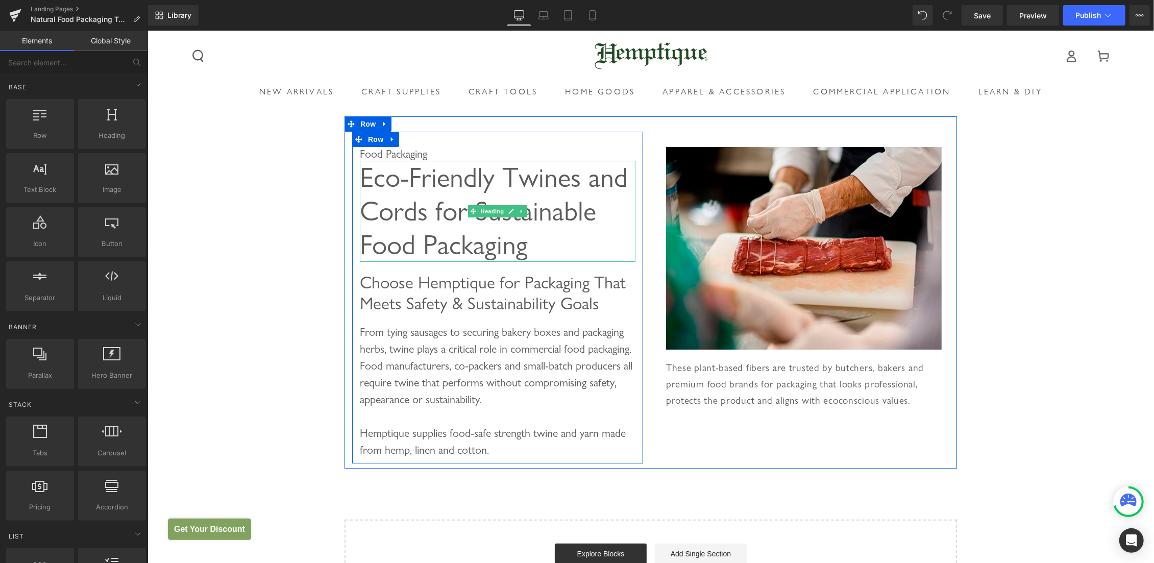
click at [464, 211] on span "Eco-Friendly Twines and Cords for Sustainable Food Packaging" at bounding box center [493, 210] width 268 height 100
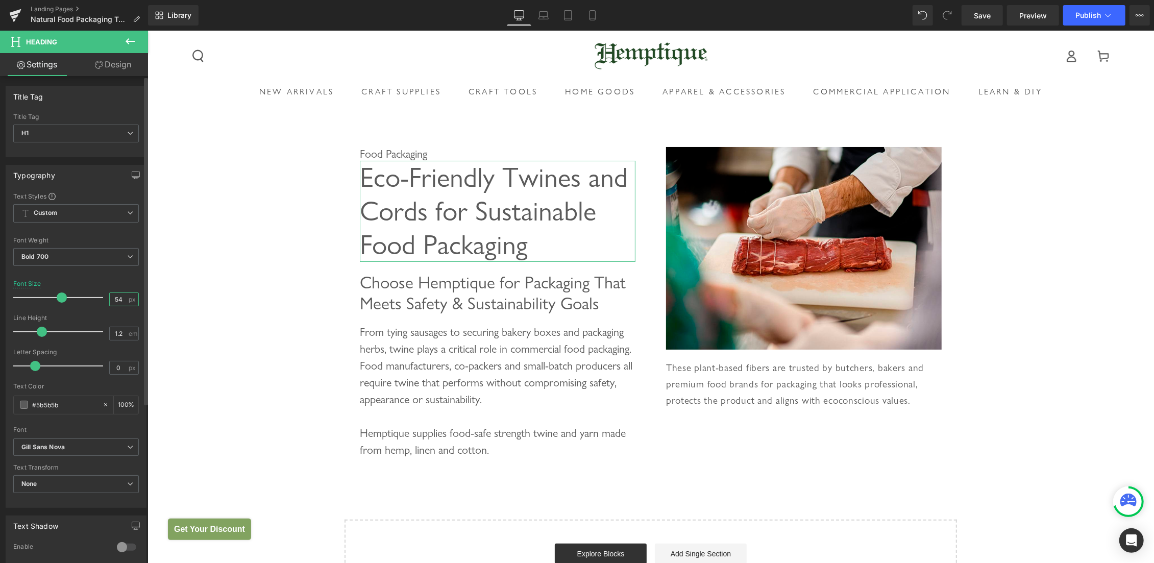
click at [114, 293] on input "54" at bounding box center [119, 299] width 18 height 13
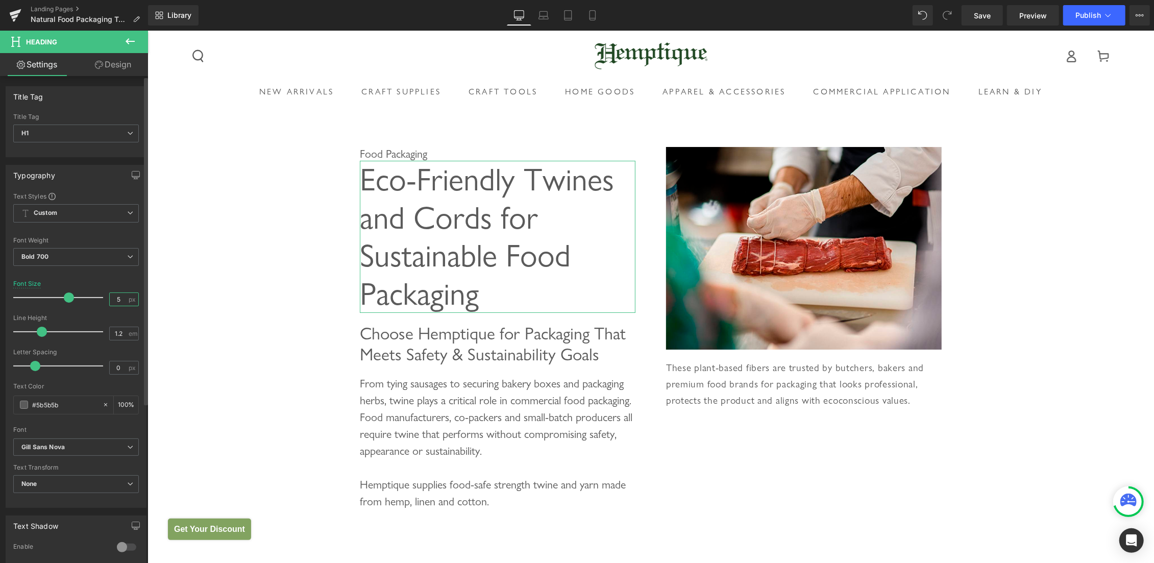
type input "52"
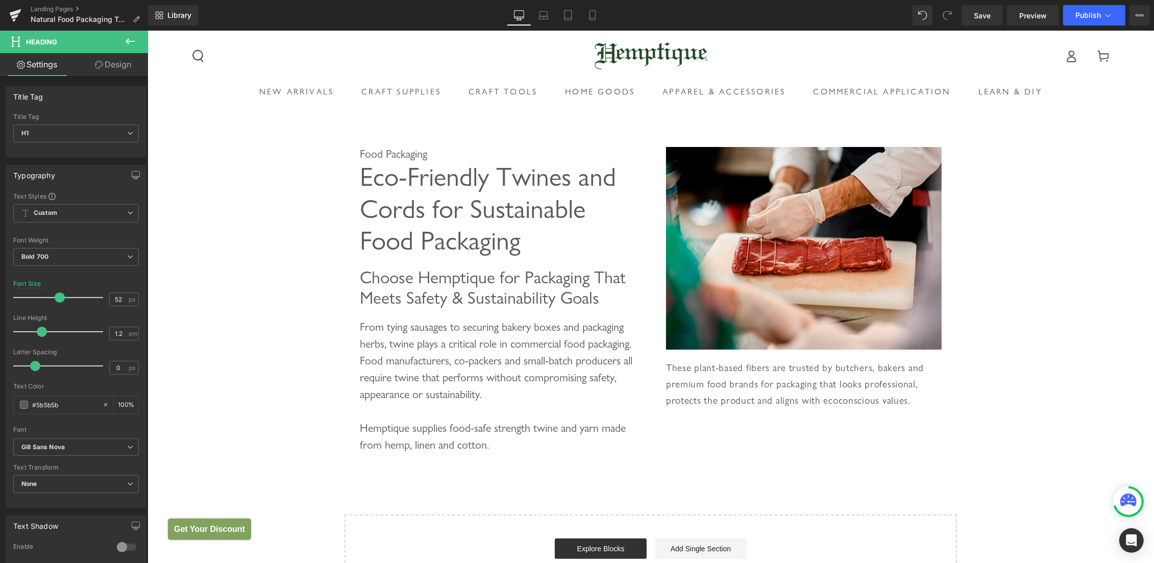
click at [1017, 341] on div "Food Packaging Heading Eco-Friendly Twines and Cords for Sustainable Food Packa…" at bounding box center [650, 357] width 1007 height 482
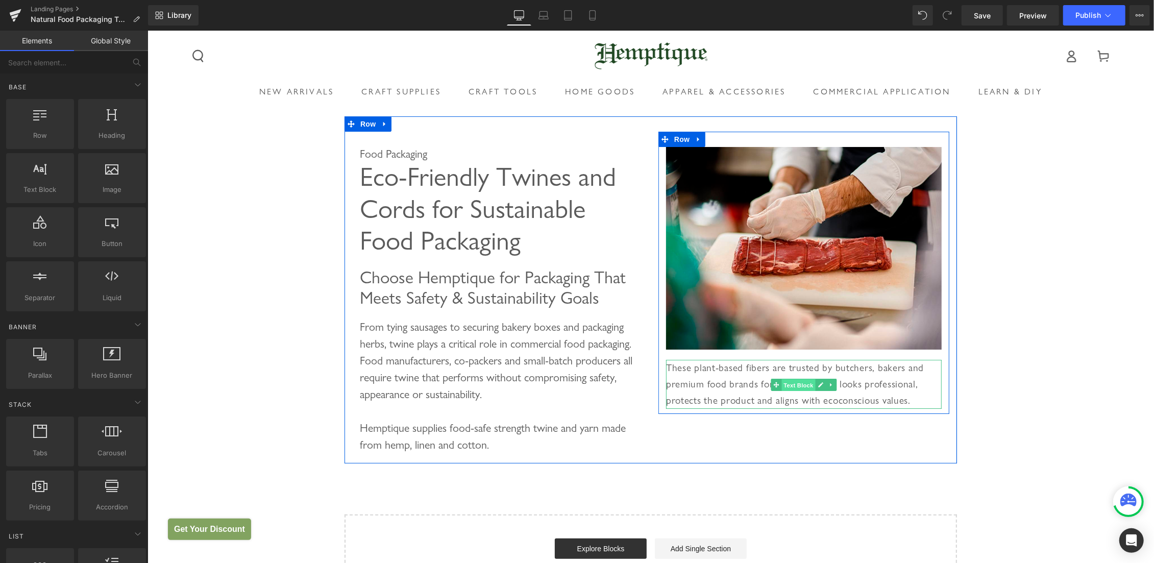
click at [796, 383] on span "Text Block" at bounding box center [798, 385] width 34 height 12
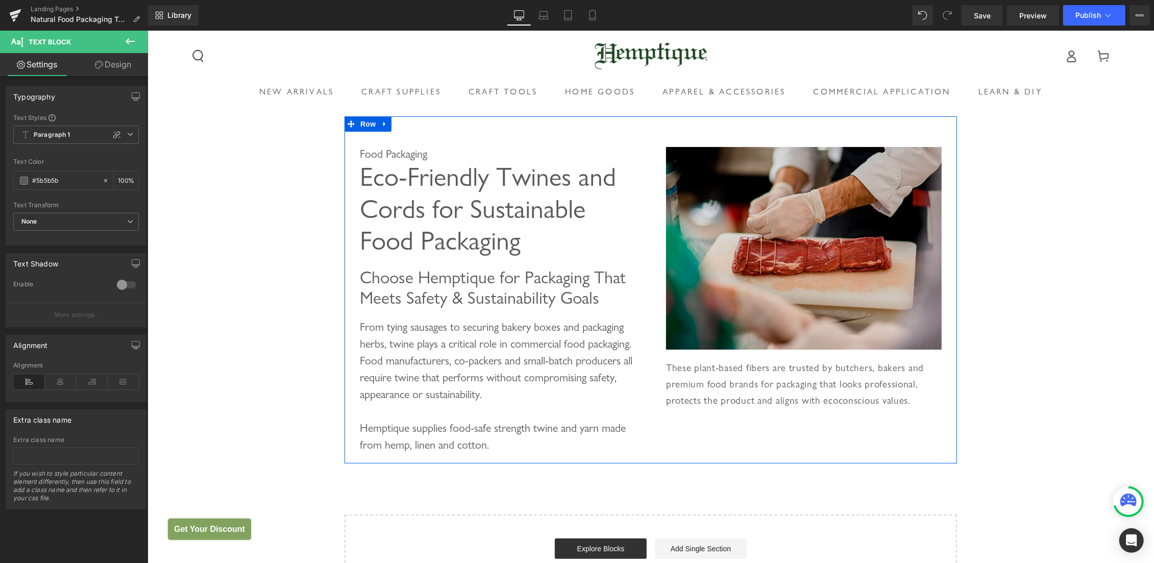
click at [733, 194] on img at bounding box center [804, 247] width 276 height 203
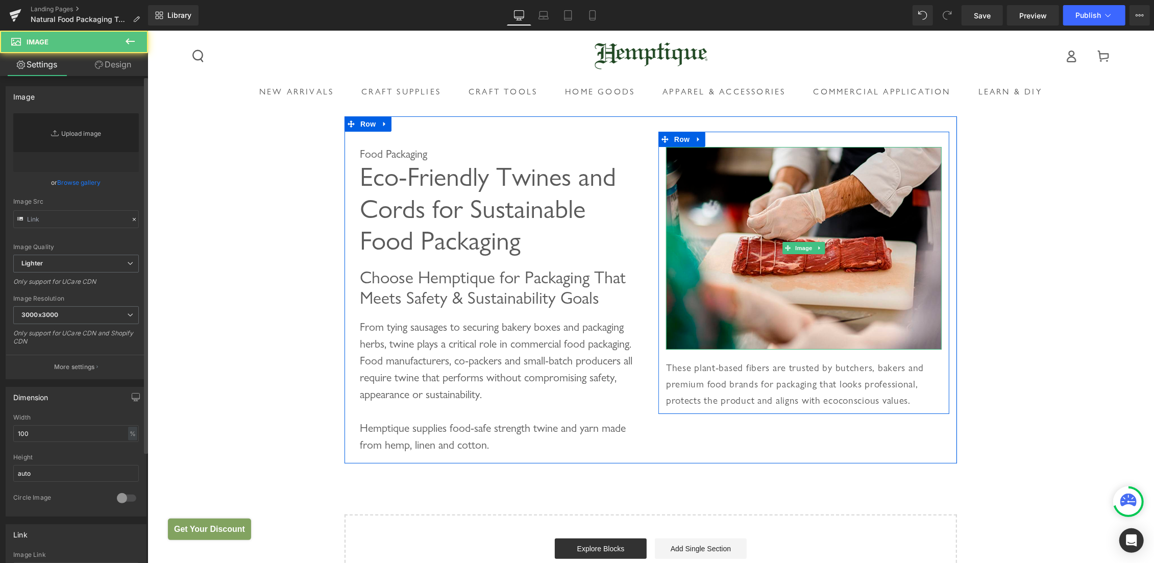
type input "https://ucarecdn.com/06b463a3-c64e-4e57-9ca2-19b0a06f5d68/-/format/auto/-/previ…"
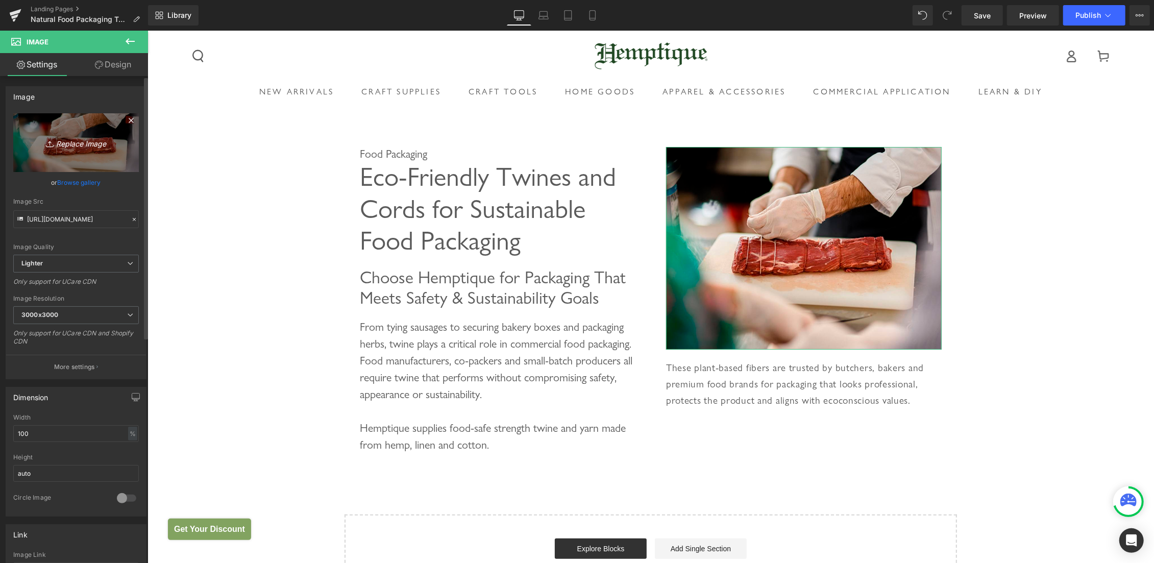
click at [79, 137] on icon "Replace Image" at bounding box center [76, 142] width 82 height 13
type input "C:\fakepath\food packing twine yarn.jpg"
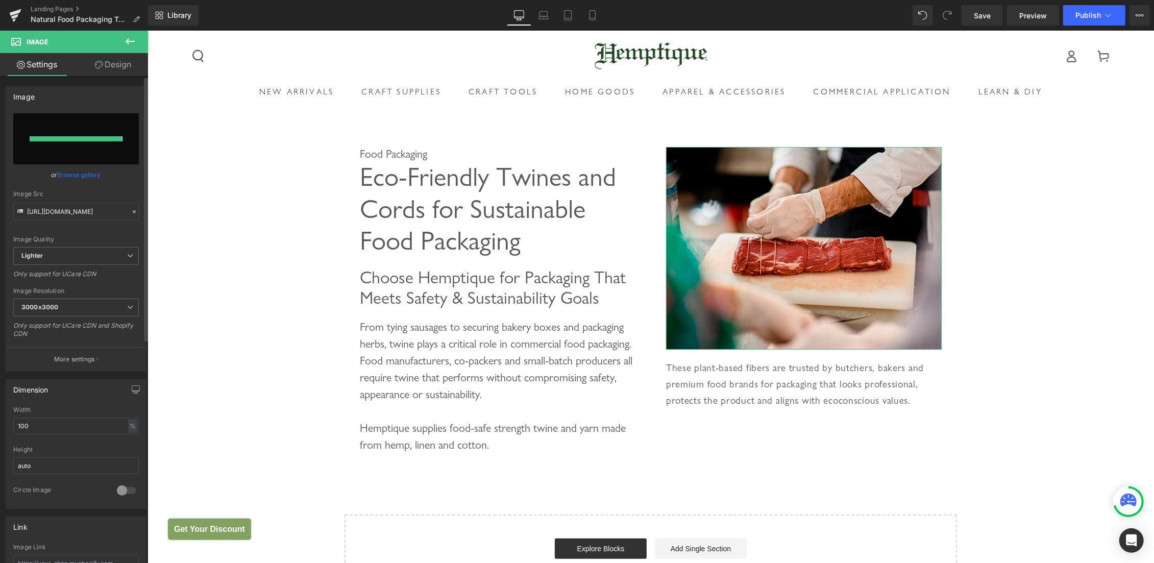
type input "https://ucarecdn.com/a921c873-9446-4e93-8216-b2638d4dfc19/-/format/auto/-/previ…"
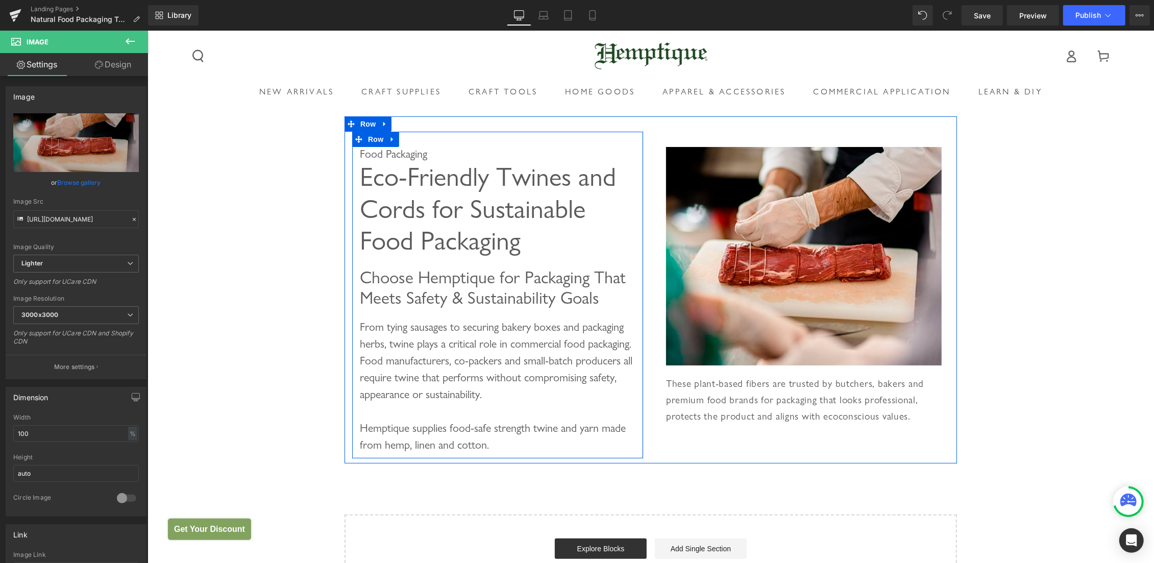
click at [484, 214] on span "Eco-Friendly Twines and Cords for Sustainable Food Packaging" at bounding box center [487, 207] width 256 height 95
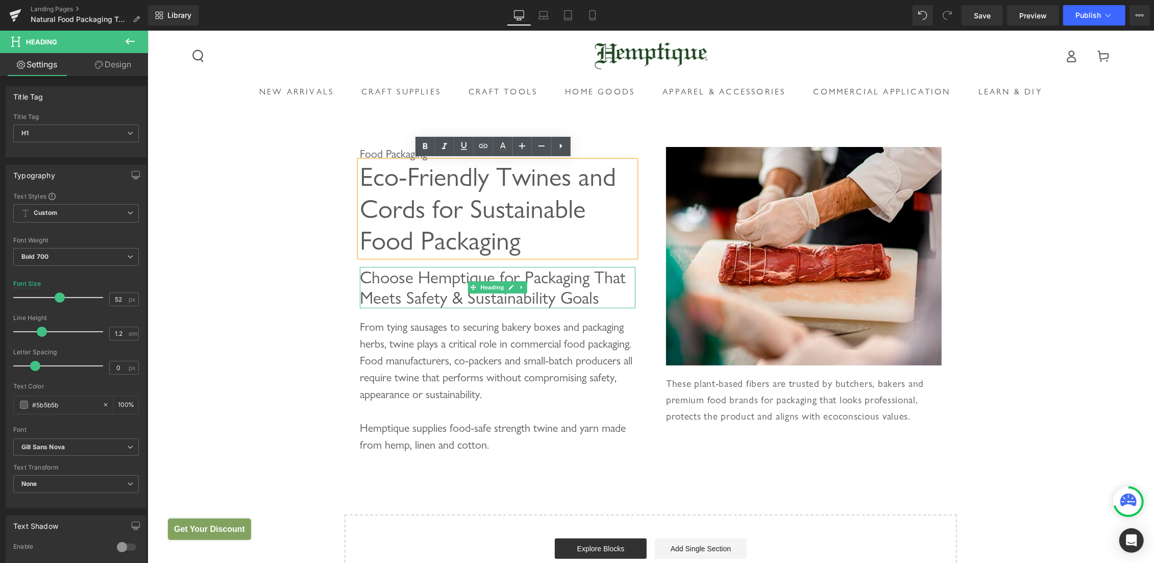
click at [441, 285] on span "Choose Hemptique for Packaging That Meets Safety & Sustainability Goals" at bounding box center [492, 286] width 266 height 41
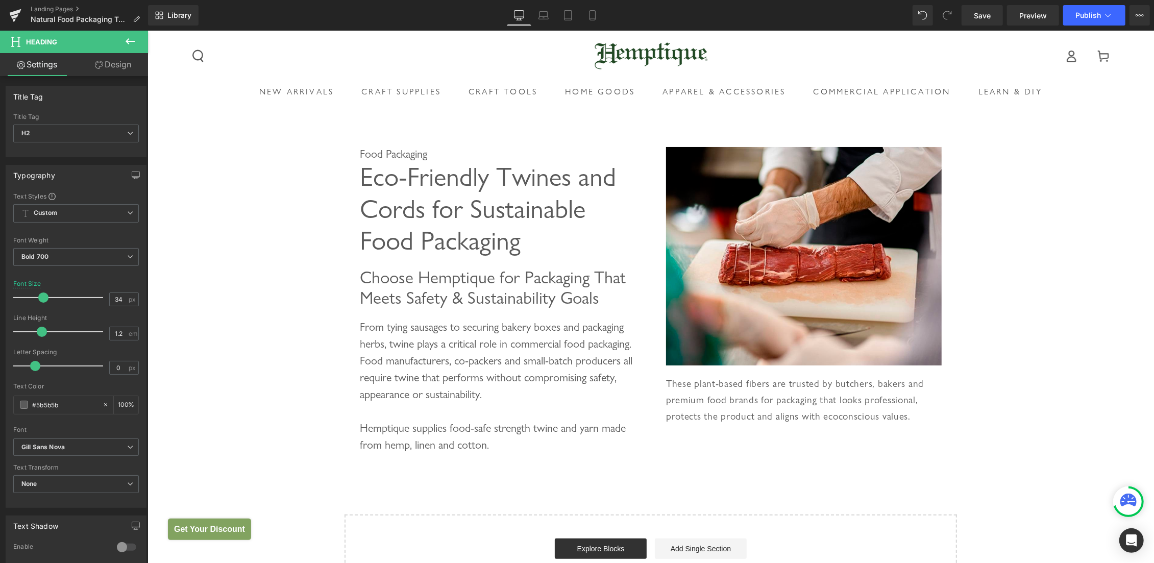
click at [275, 180] on div "Food Packaging Heading Eco-Friendly Twines and Cords for Sustainable Food Packa…" at bounding box center [650, 357] width 1007 height 482
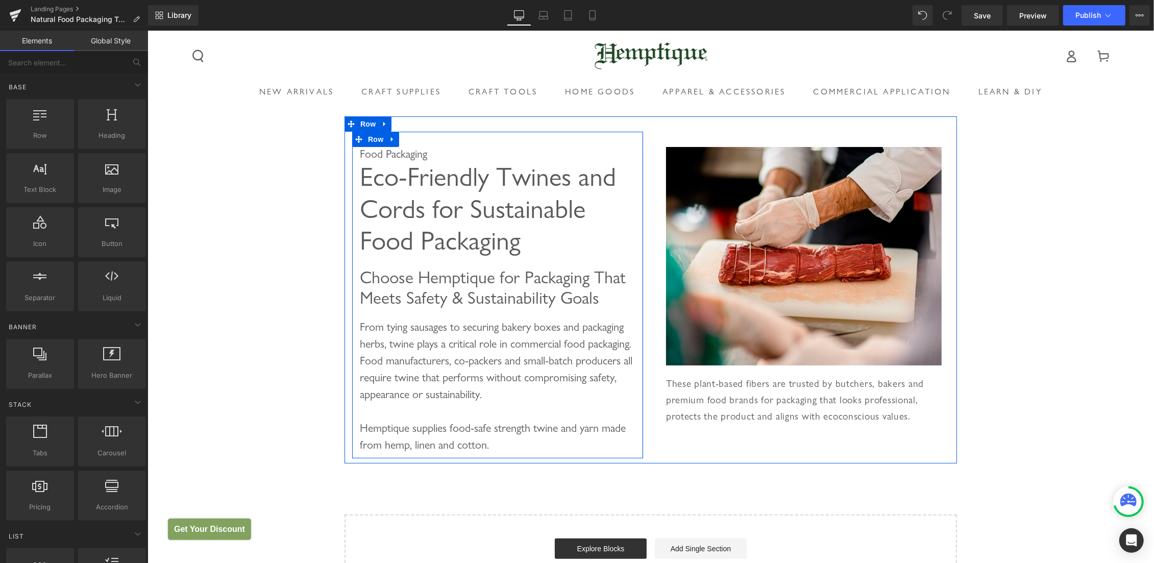
click at [381, 141] on ul "Row" at bounding box center [375, 138] width 47 height 15
click at [369, 137] on span "Row" at bounding box center [375, 138] width 20 height 15
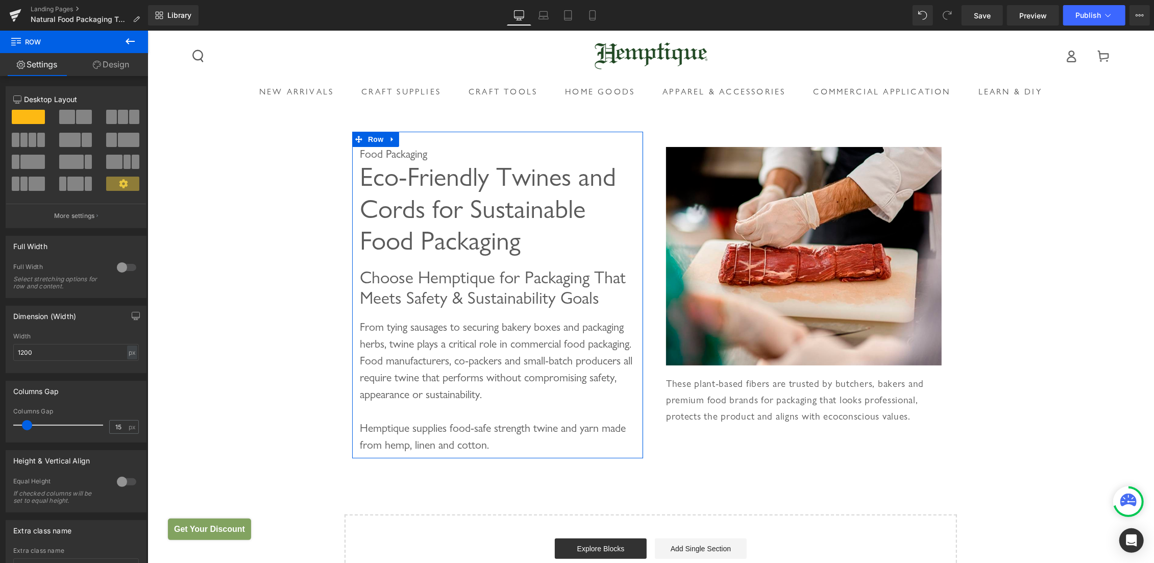
click at [129, 67] on link "Design" at bounding box center [111, 64] width 74 height 23
click at [0, 0] on div "Spacing" at bounding box center [0, 0] width 0 height 0
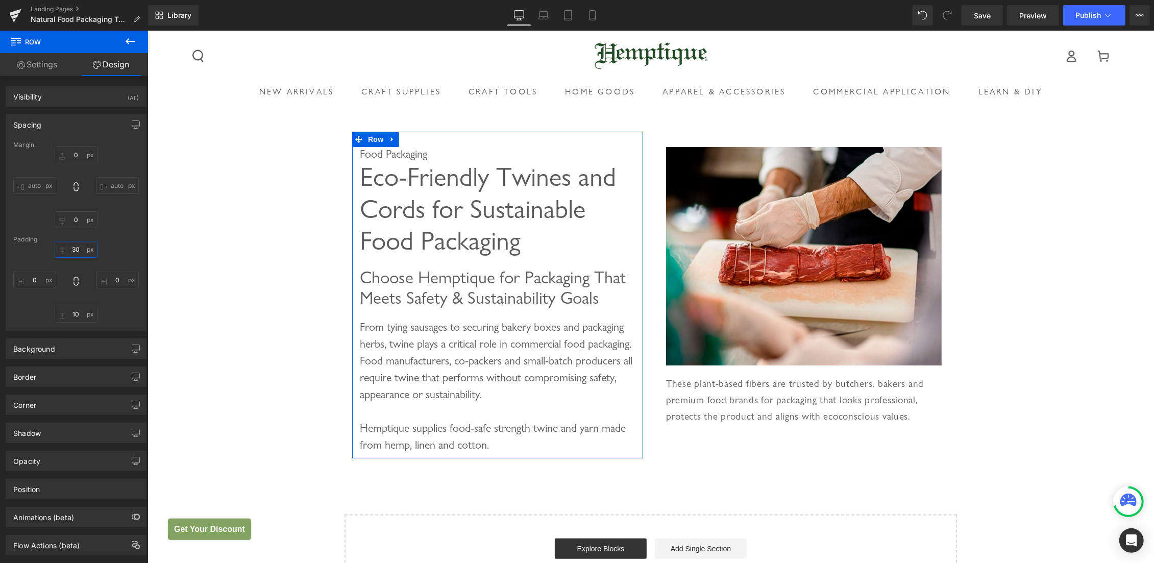
click at [71, 253] on input "30" at bounding box center [76, 249] width 43 height 17
click at [75, 248] on input "30" at bounding box center [76, 249] width 43 height 17
click at [72, 249] on input "30" at bounding box center [76, 249] width 43 height 17
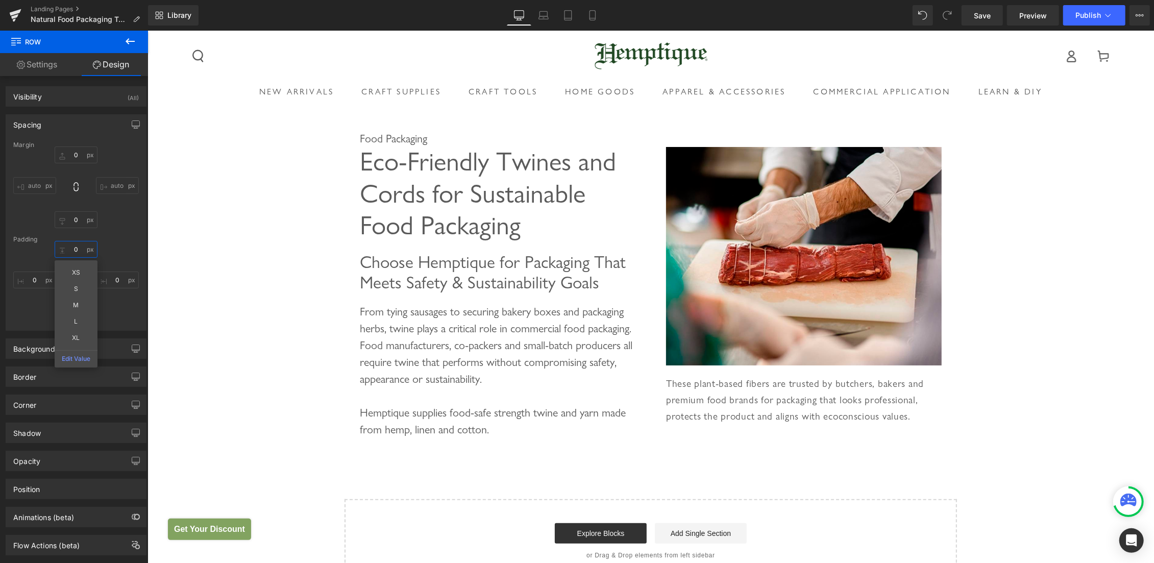
type input "0"
click at [176, 16] on span "Library" at bounding box center [179, 15] width 24 height 9
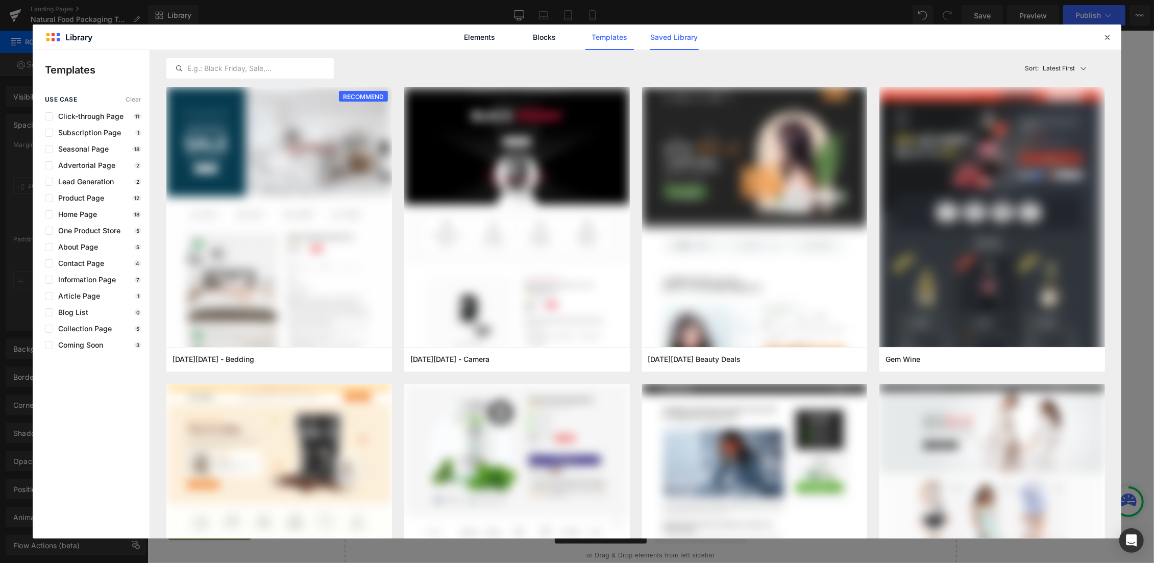
click at [667, 36] on link "Saved Library" at bounding box center [674, 37] width 48 height 26
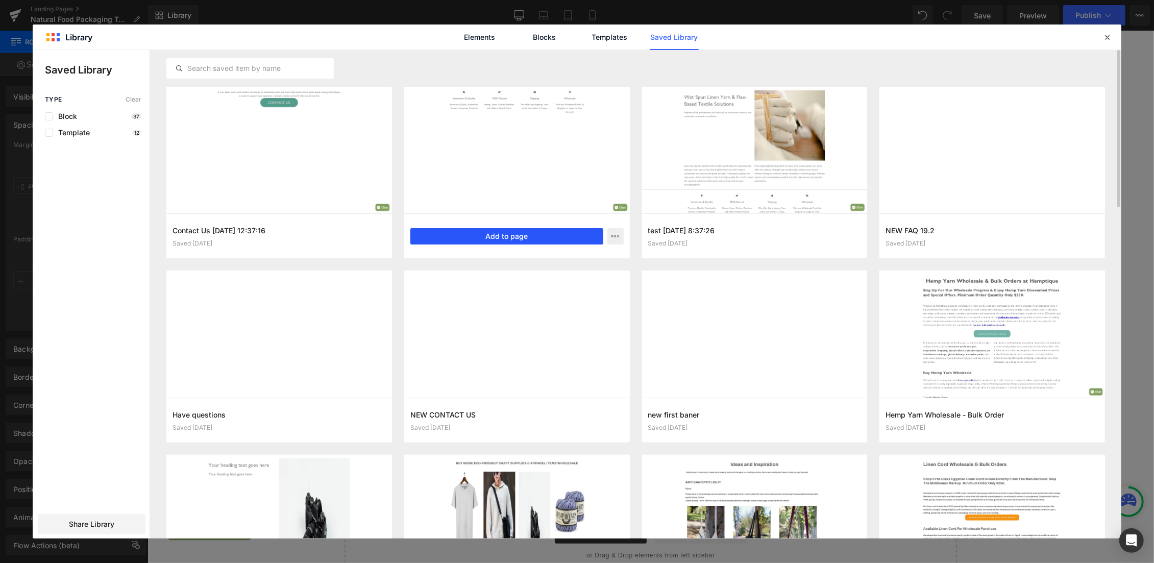
click at [479, 232] on button "Add to page" at bounding box center [506, 236] width 193 height 16
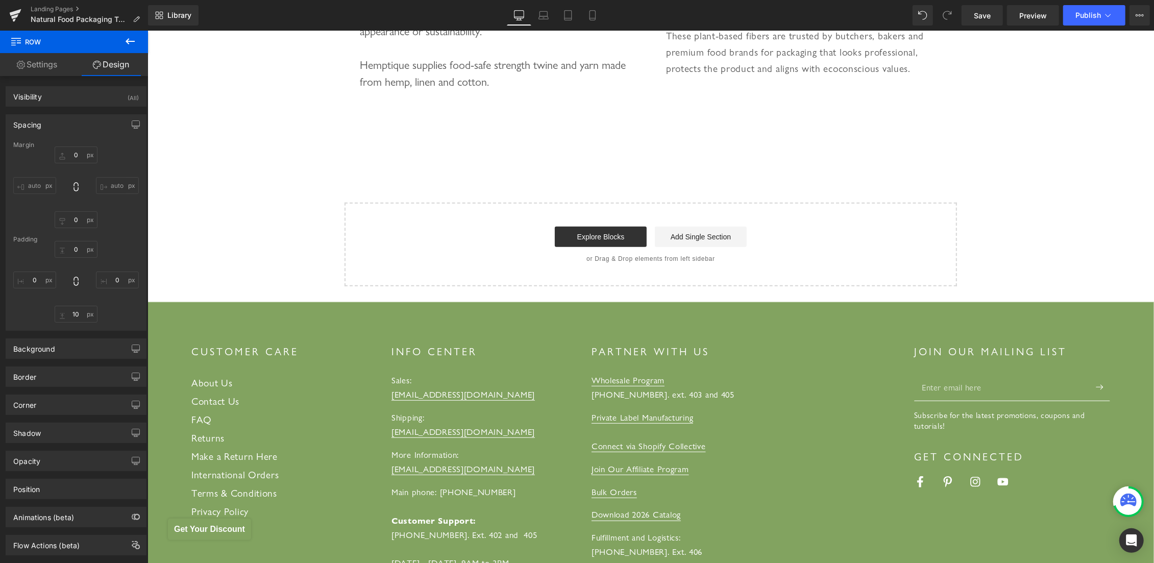
scroll to position [366, 0]
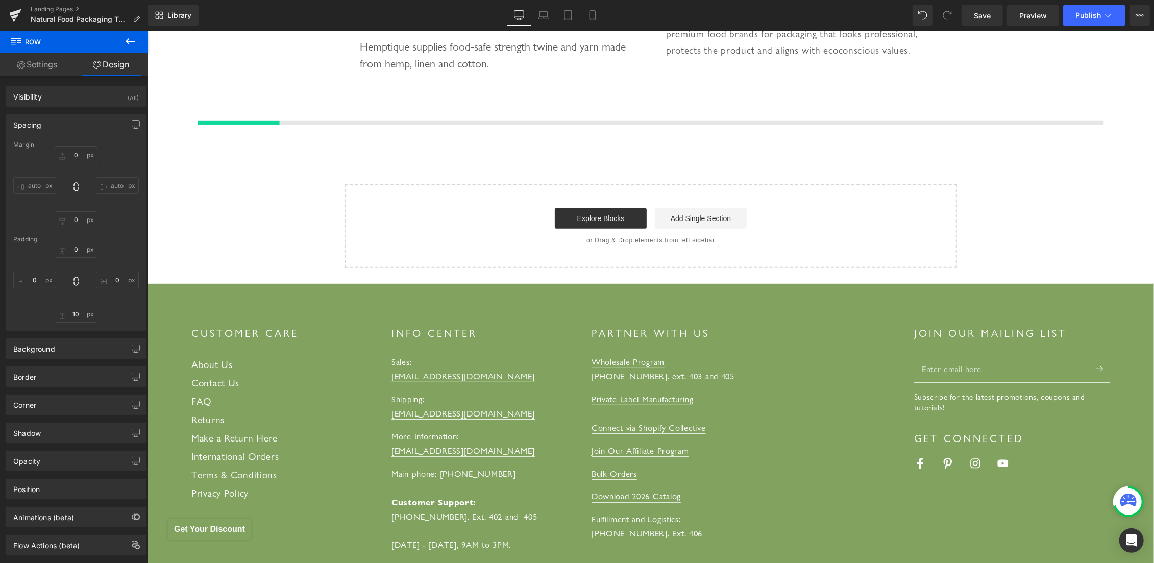
click at [130, 36] on icon at bounding box center [130, 41] width 12 height 12
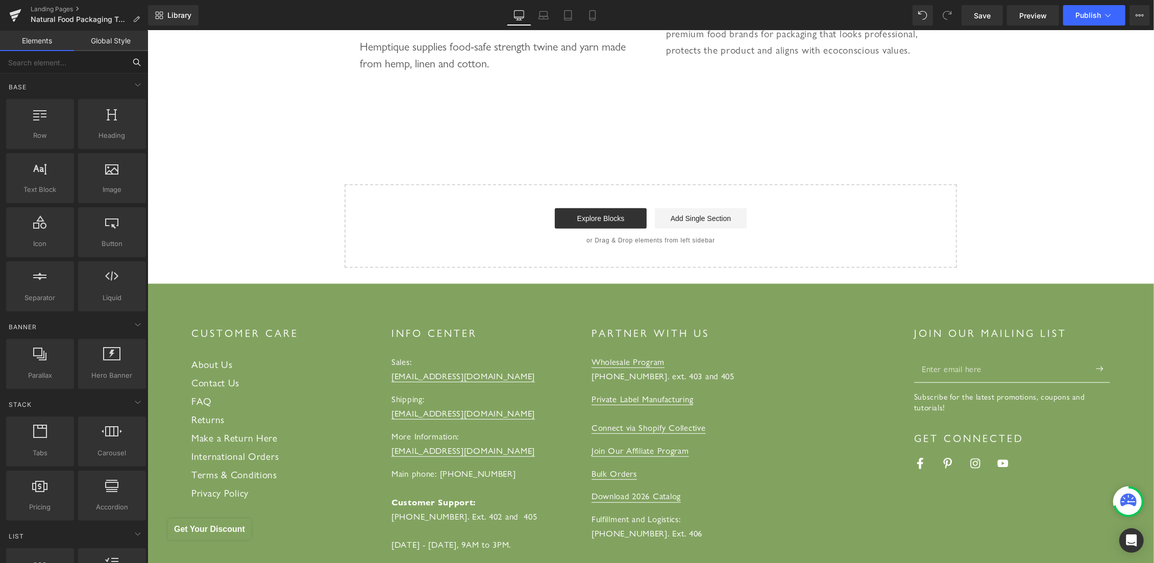
click at [48, 65] on input "text" at bounding box center [63, 62] width 126 height 22
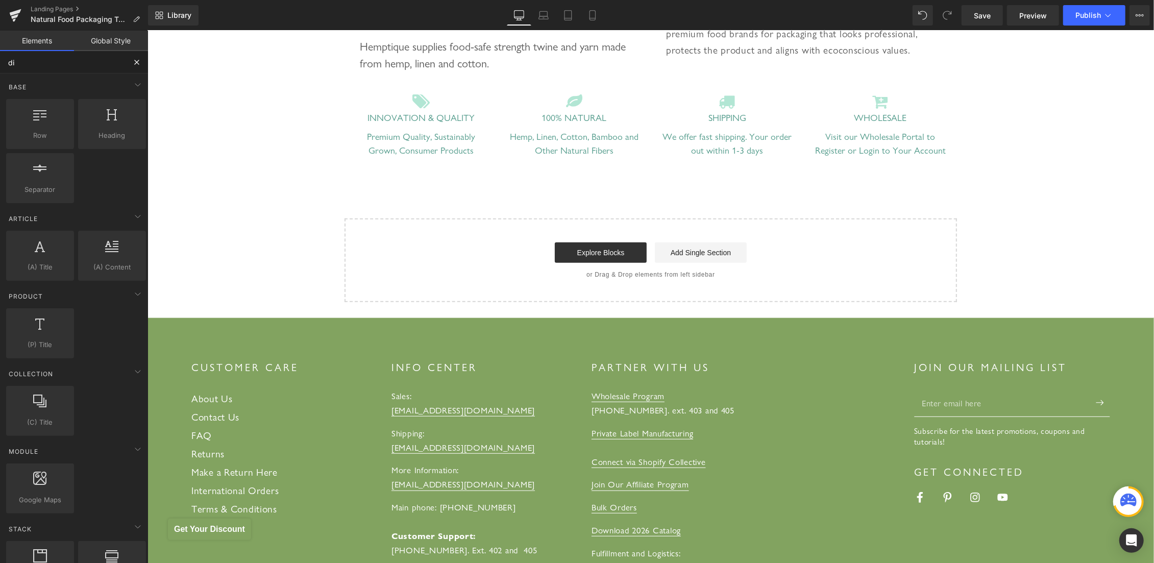
type input "div"
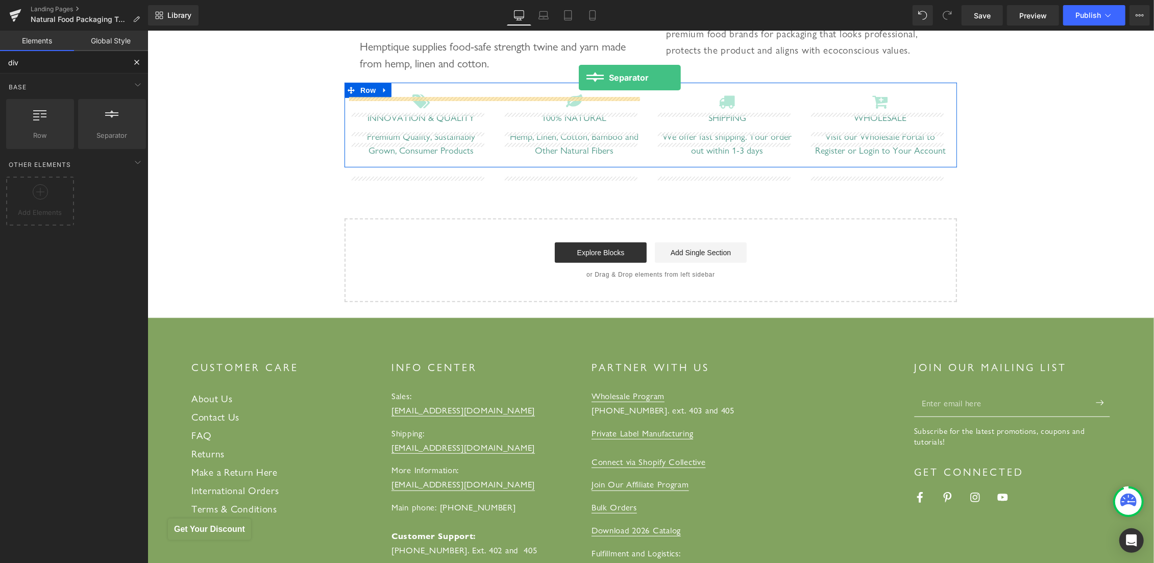
scroll to position [314, 0]
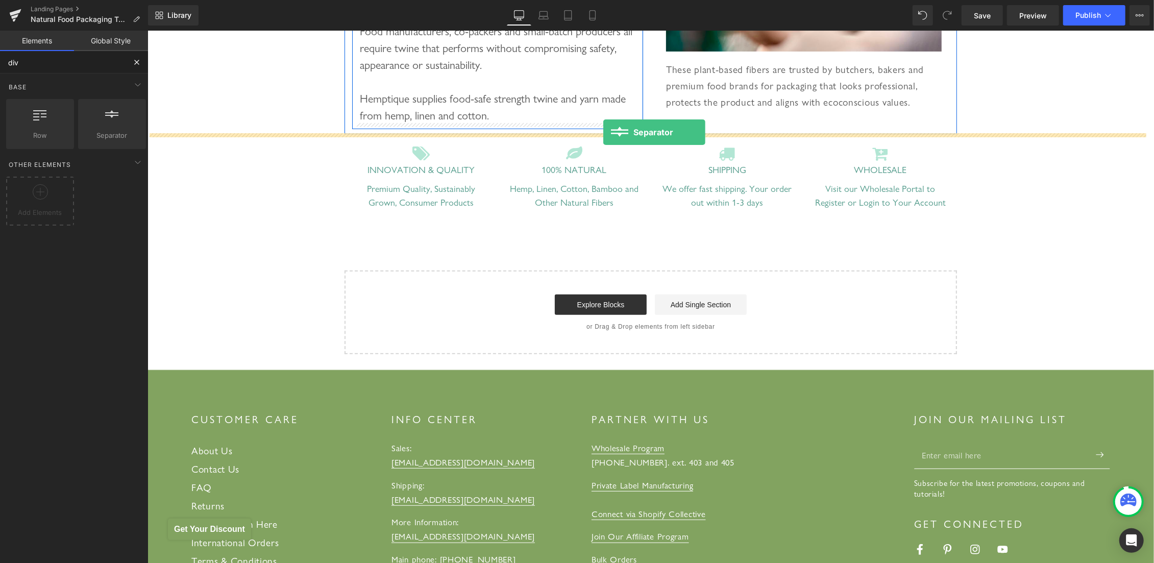
drag, startPoint x: 247, startPoint y: 154, endPoint x: 603, endPoint y: 132, distance: 356.9
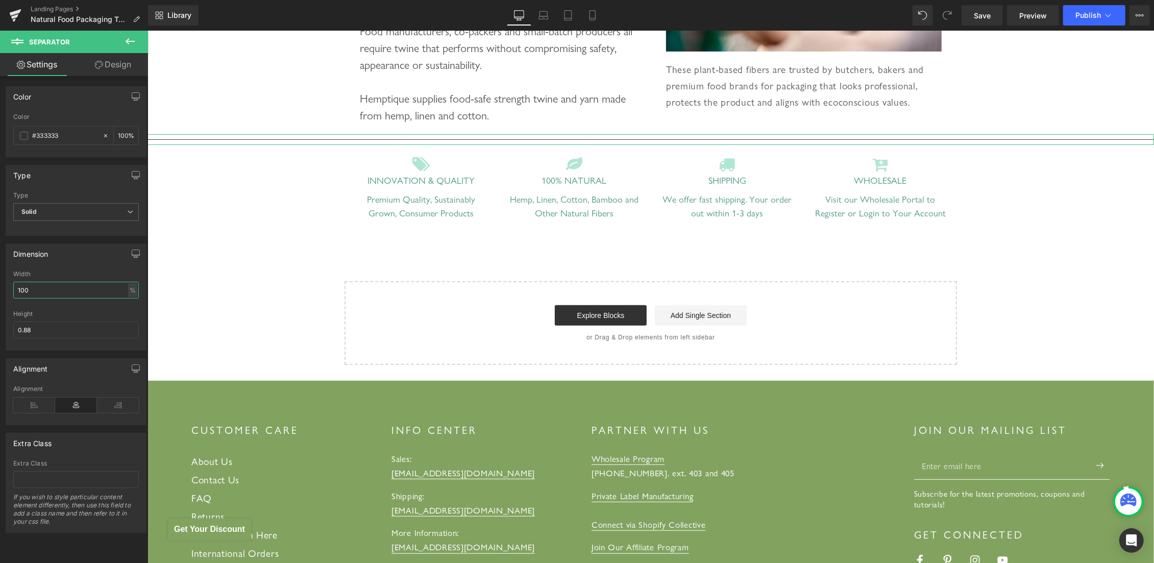
drag, startPoint x: 39, startPoint y: 293, endPoint x: 0, endPoint y: 288, distance: 39.6
click at [13, 288] on input "100" at bounding box center [76, 290] width 126 height 17
type input "62"
click at [111, 64] on link "Design" at bounding box center [113, 64] width 74 height 23
click at [0, 0] on div "Spacing" at bounding box center [0, 0] width 0 height 0
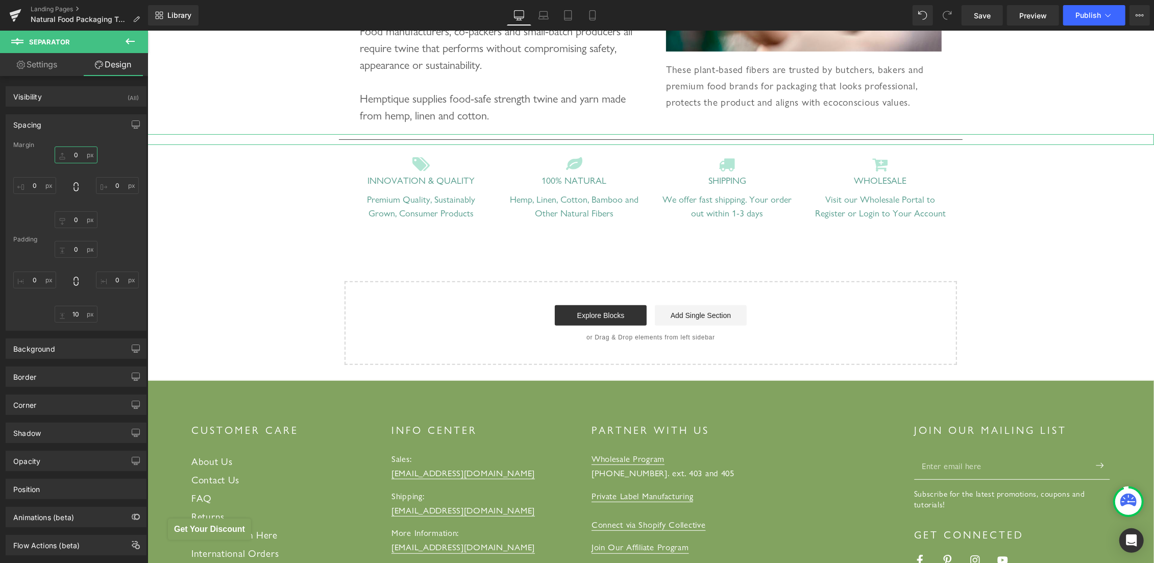
click at [68, 154] on input "0" at bounding box center [76, 154] width 43 height 17
click at [67, 154] on input "0" at bounding box center [76, 154] width 43 height 17
click at [65, 154] on input "0" at bounding box center [76, 154] width 43 height 17
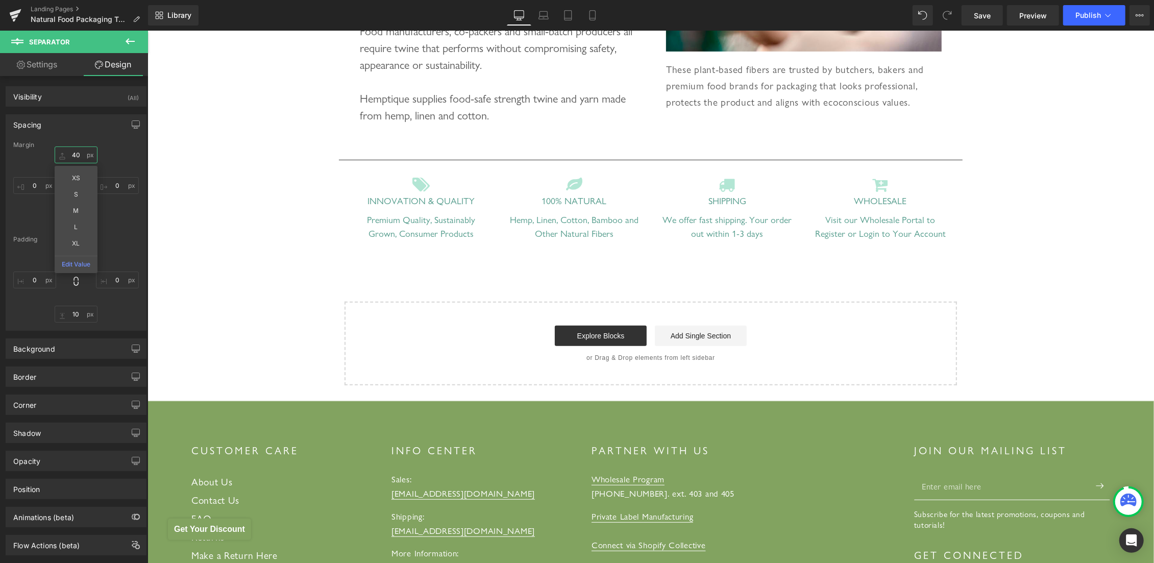
type input "40"
click at [411, 161] on hr at bounding box center [650, 162] width 624 height 6
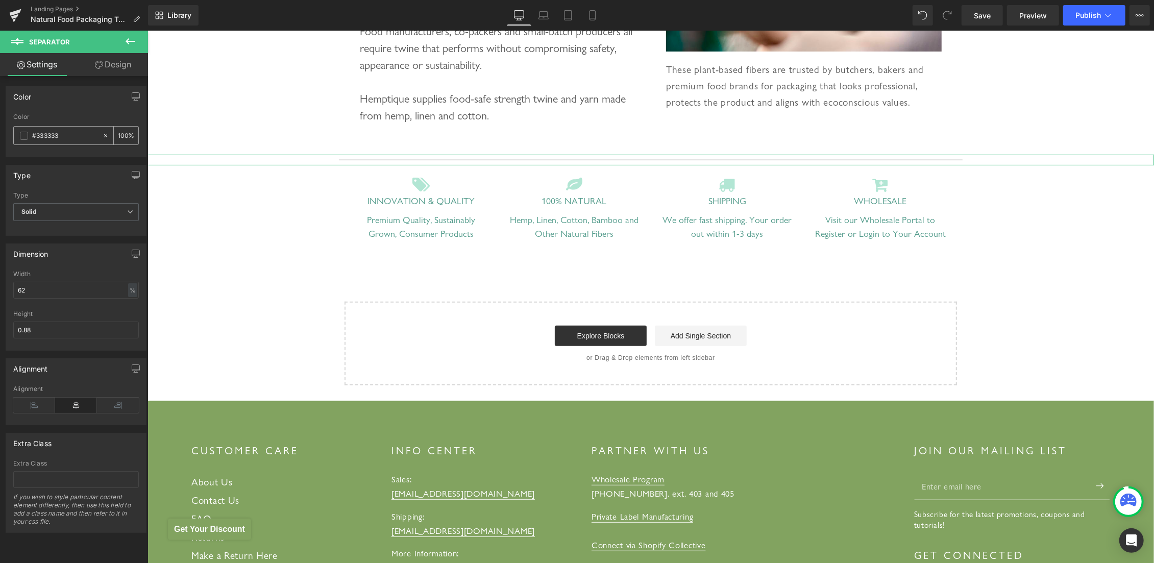
click at [41, 132] on input "#333333" at bounding box center [64, 135] width 65 height 11
click at [414, 160] on hr at bounding box center [650, 162] width 624 height 6
click at [47, 140] on input "#5b5b5b" at bounding box center [64, 135] width 65 height 11
paste input "49c8c"
type input "#549c8c"
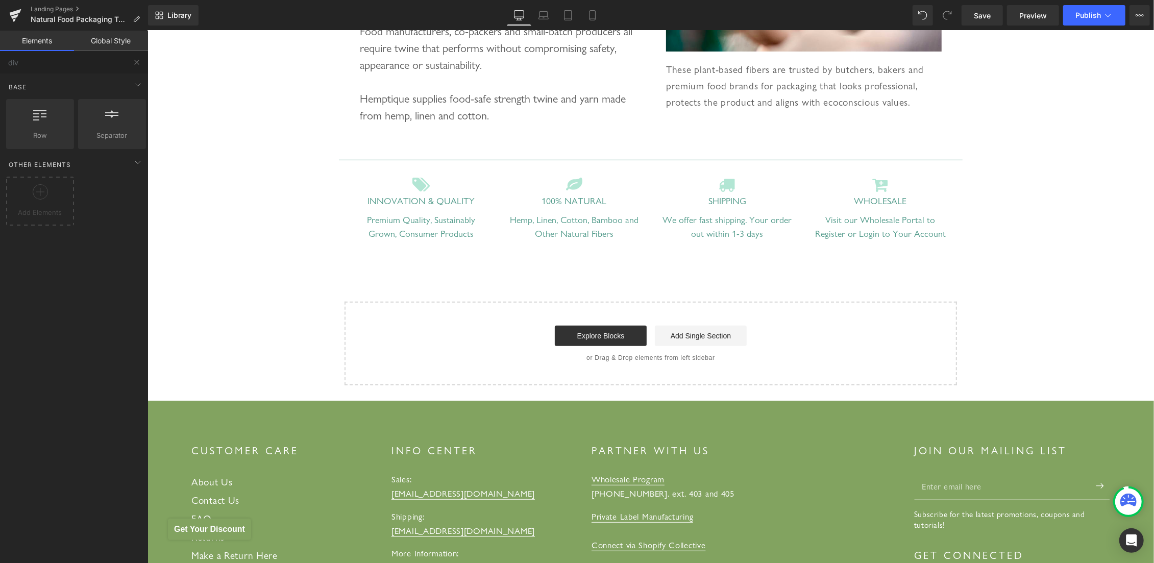
click at [263, 199] on div "Food Packaging Heading Eco-Friendly Twines and Cords for Sustainable Food Packa…" at bounding box center [650, 93] width 1007 height 583
click at [463, 160] on hr at bounding box center [650, 162] width 624 height 6
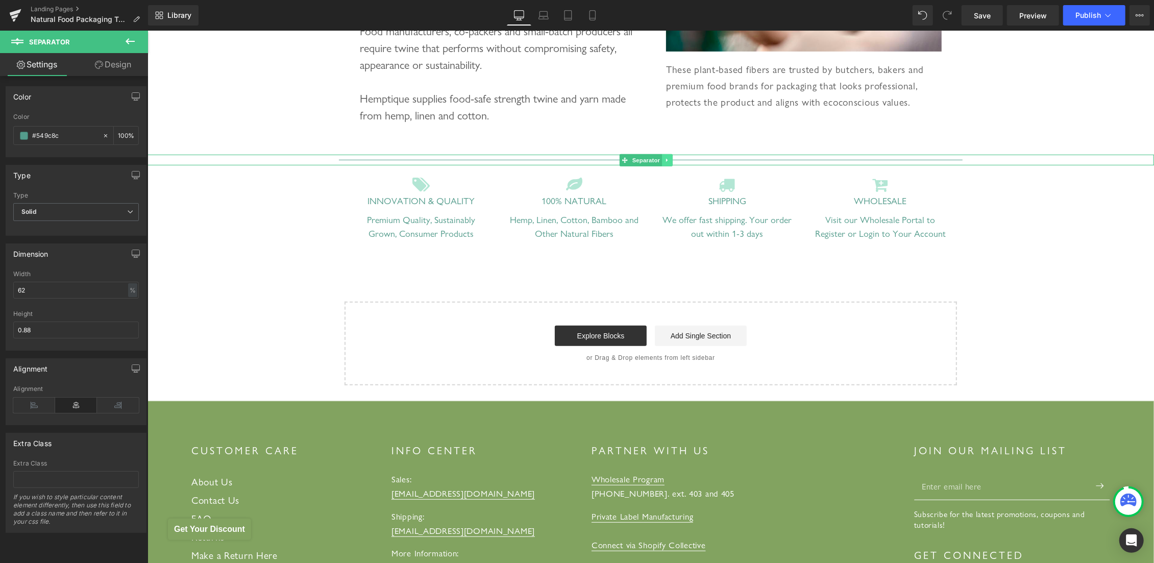
click at [669, 158] on icon at bounding box center [667, 160] width 6 height 6
click at [664, 157] on icon at bounding box center [661, 160] width 6 height 6
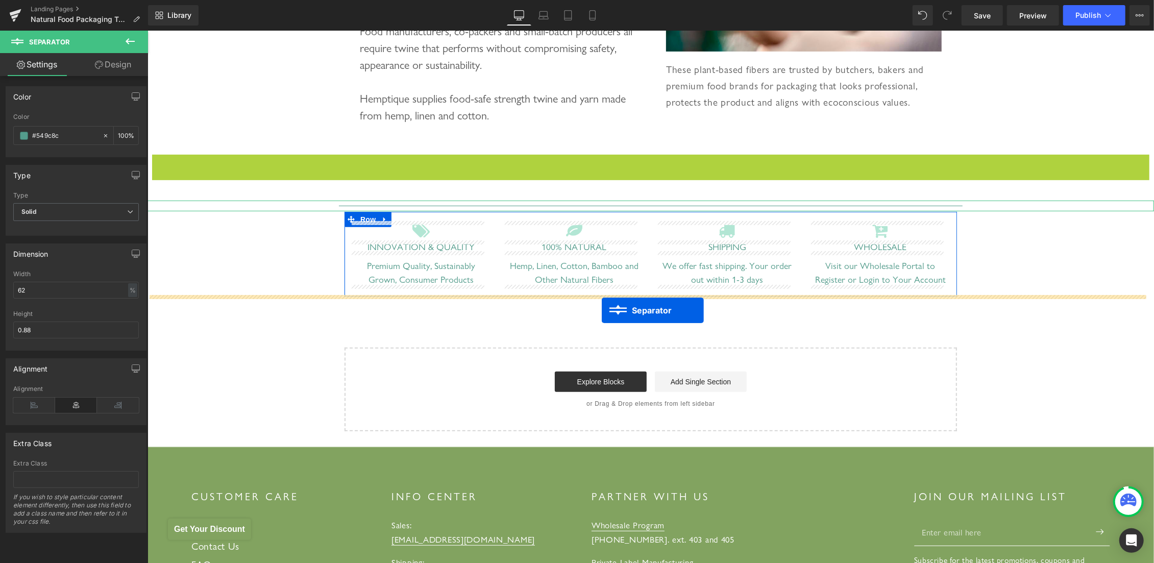
drag, startPoint x: 626, startPoint y: 160, endPoint x: 601, endPoint y: 310, distance: 152.6
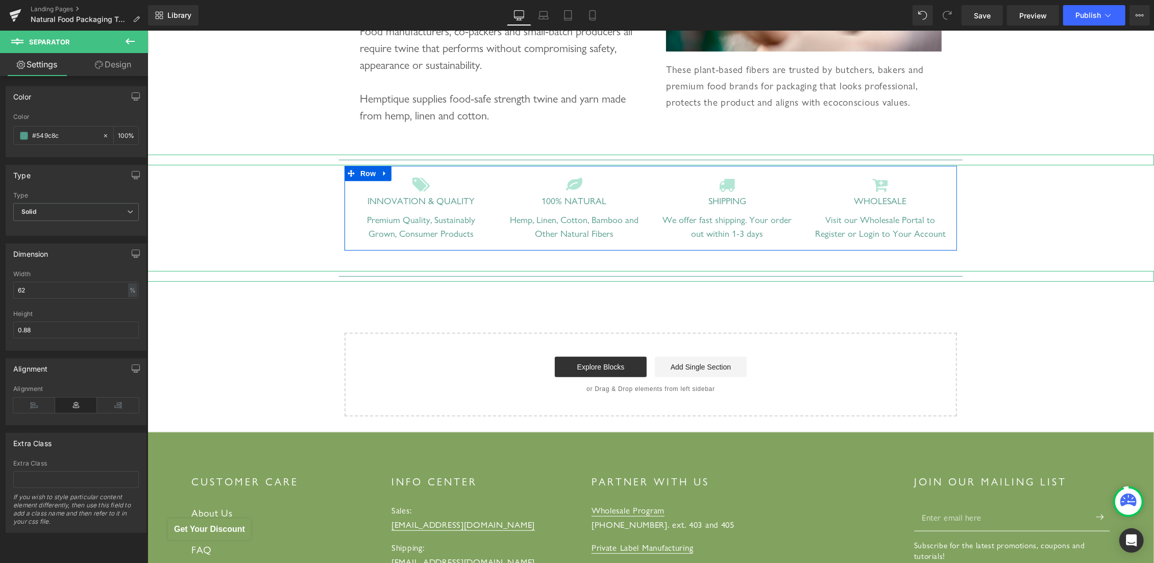
click at [110, 66] on link "Design" at bounding box center [113, 64] width 74 height 23
click at [0, 0] on div "Spacing" at bounding box center [0, 0] width 0 height 0
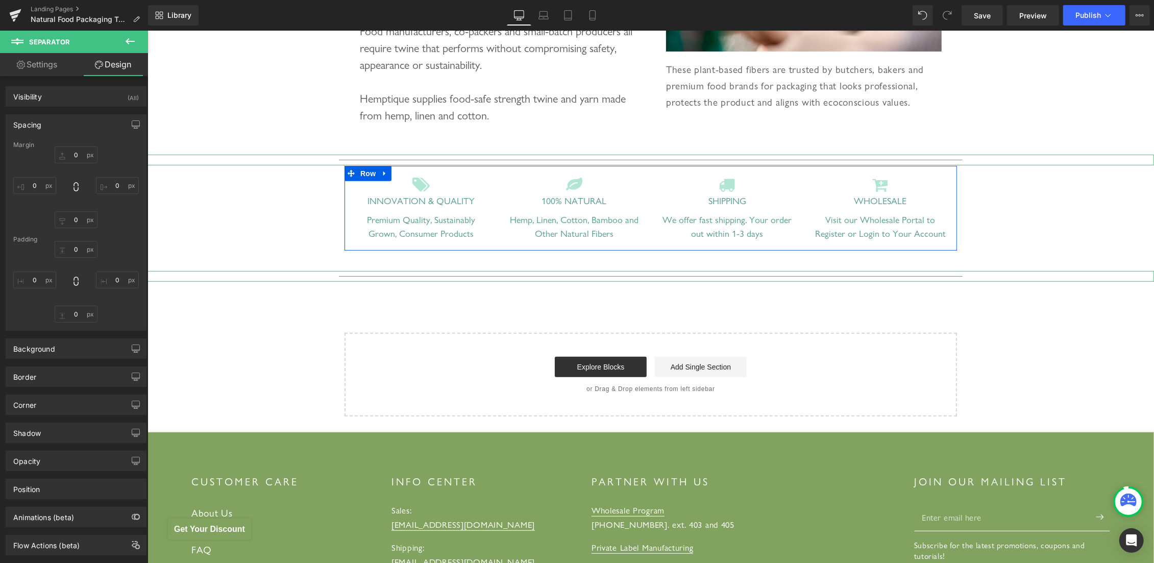
type input "40"
type input "0"
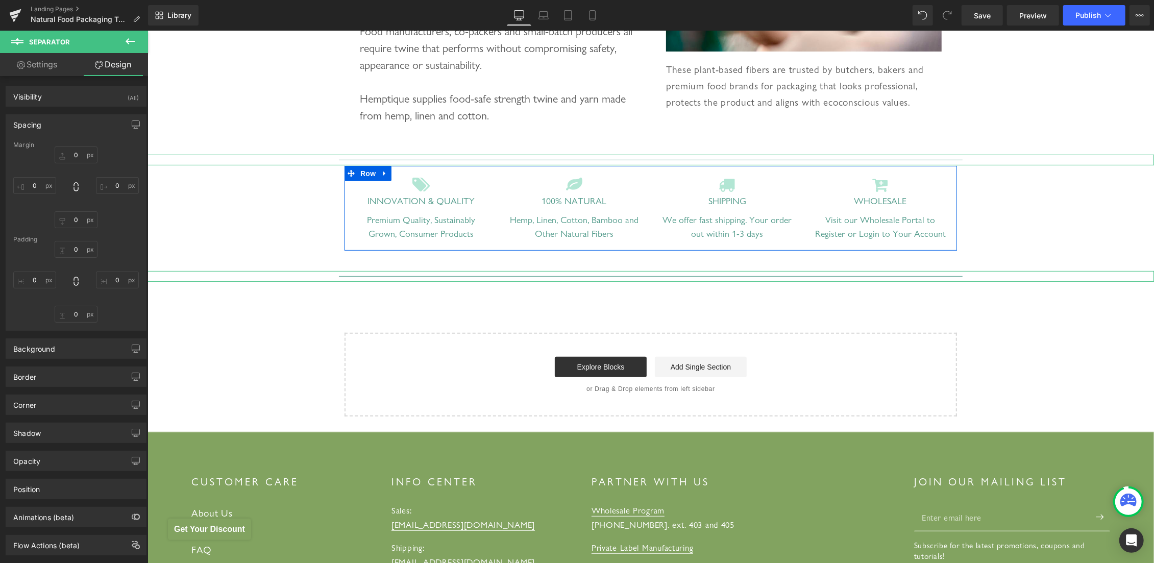
type input "0"
type input "10"
type input "0"
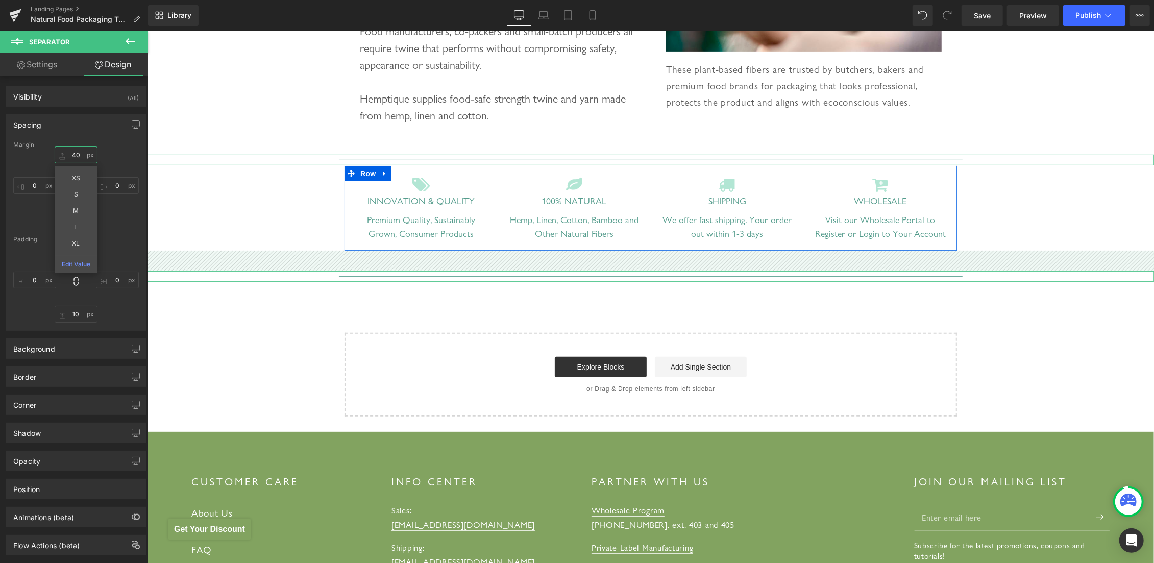
click at [71, 156] on input "40" at bounding box center [76, 154] width 43 height 17
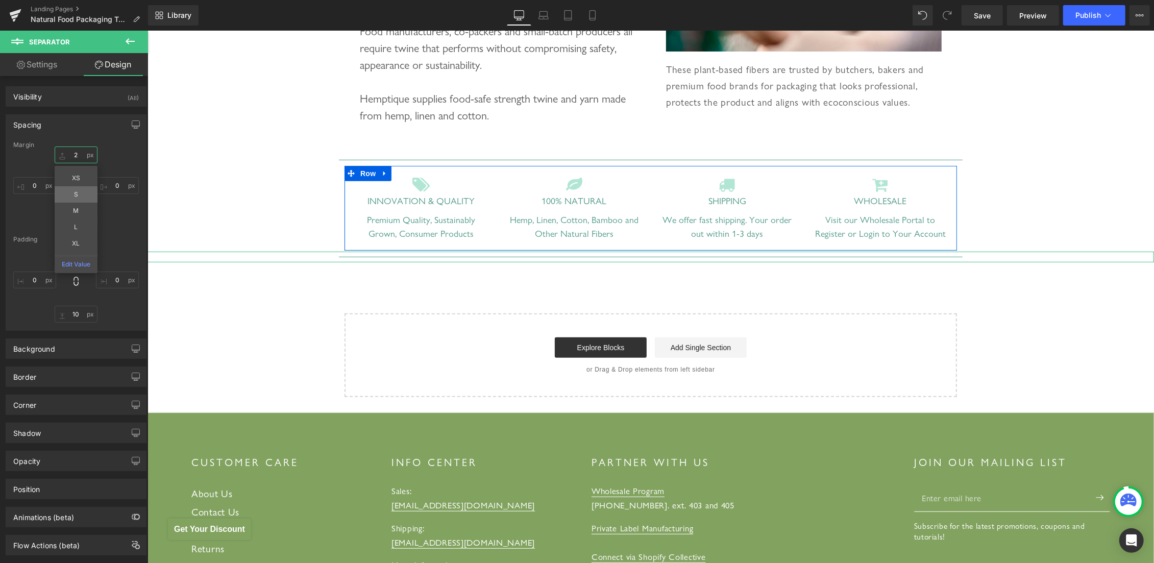
type input "20"
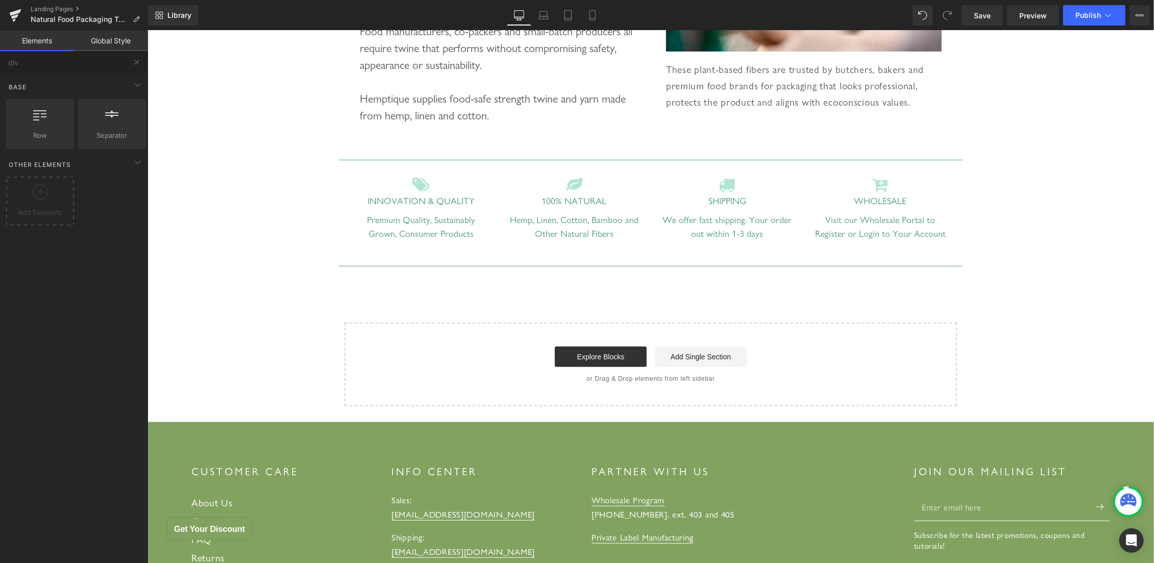
click at [275, 201] on div "Food Packaging Heading Eco-Friendly Twines and Cords for Sustainable Food Packa…" at bounding box center [650, 104] width 1007 height 604
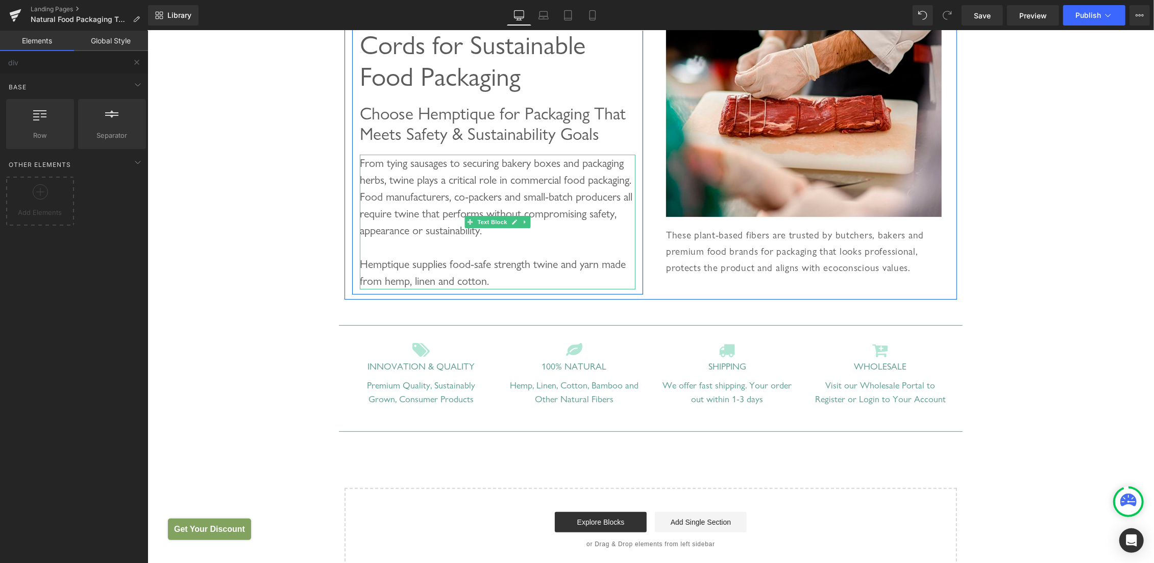
scroll to position [43, 0]
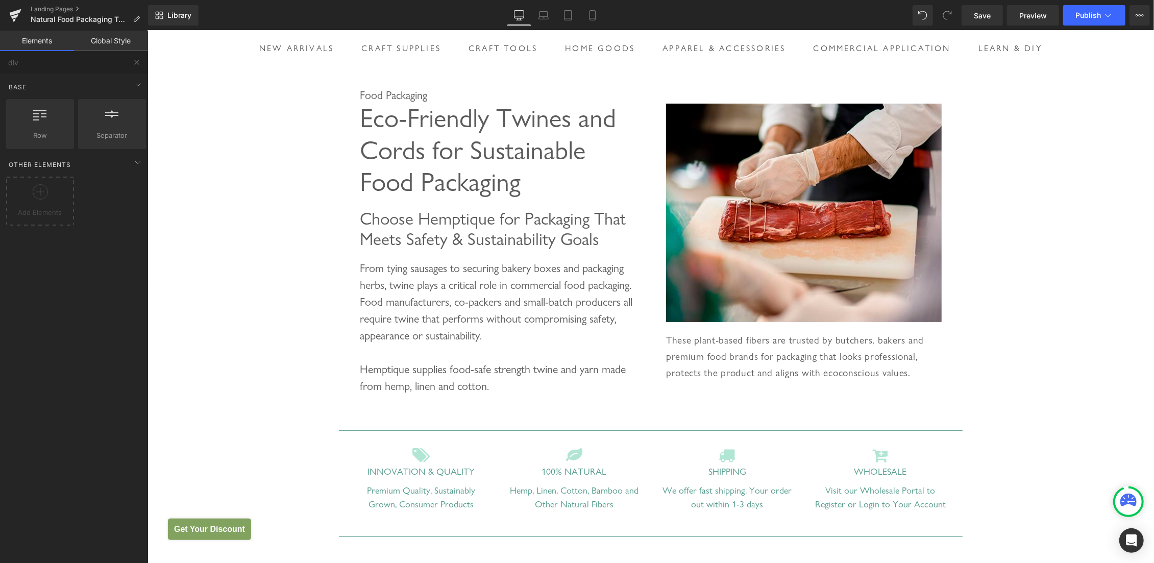
click at [275, 151] on div "Food Packaging Heading Eco-Friendly Twines and Cords for Sustainable Food Packa…" at bounding box center [650, 374] width 1007 height 604
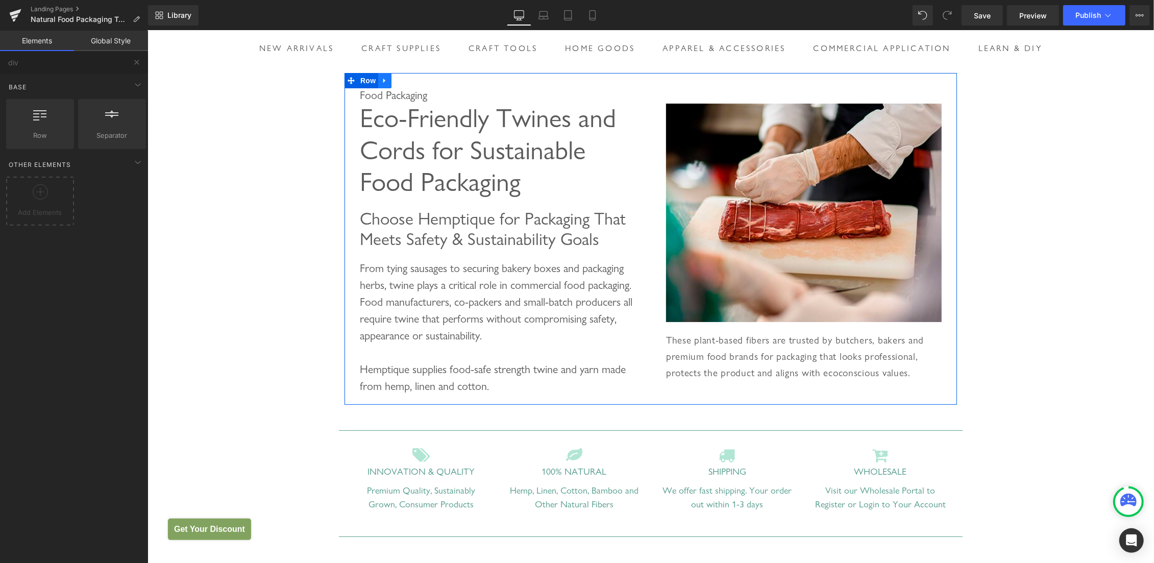
click at [381, 77] on icon at bounding box center [384, 81] width 7 height 8
click at [394, 80] on icon at bounding box center [397, 80] width 7 height 7
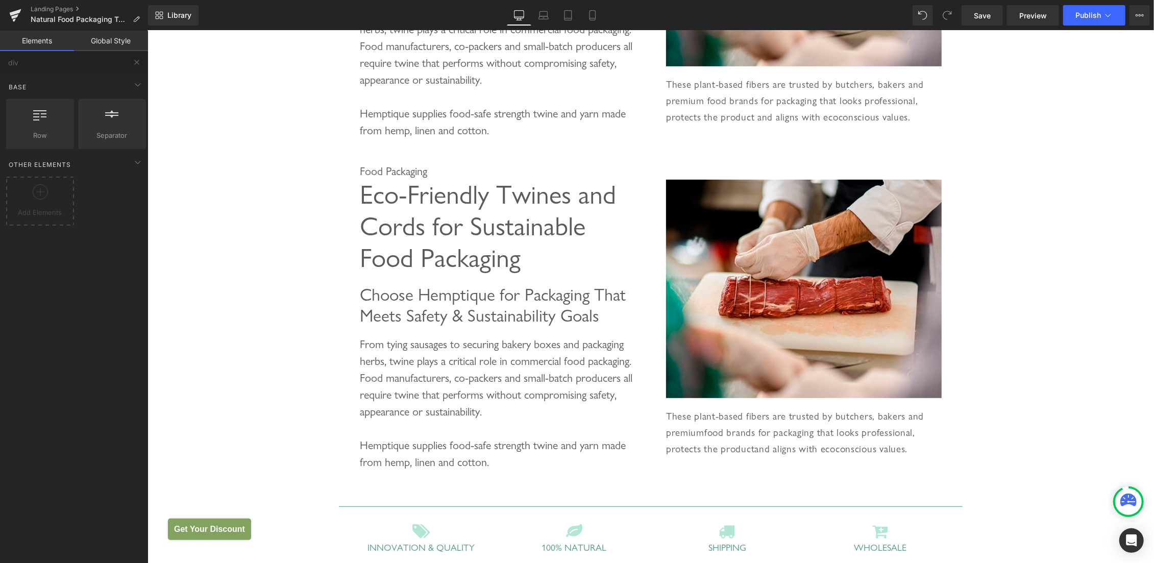
scroll to position [368, 0]
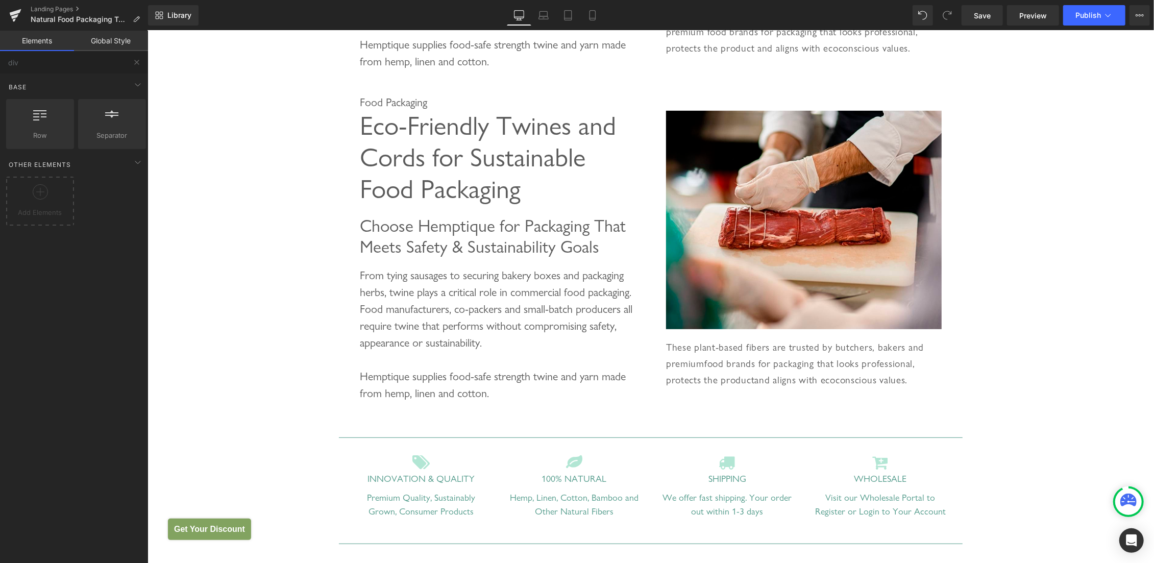
click at [255, 167] on div "Food Packaging Heading Eco-Friendly Twines and Cords for Sustainable Food Packa…" at bounding box center [650, 216] width 1007 height 936
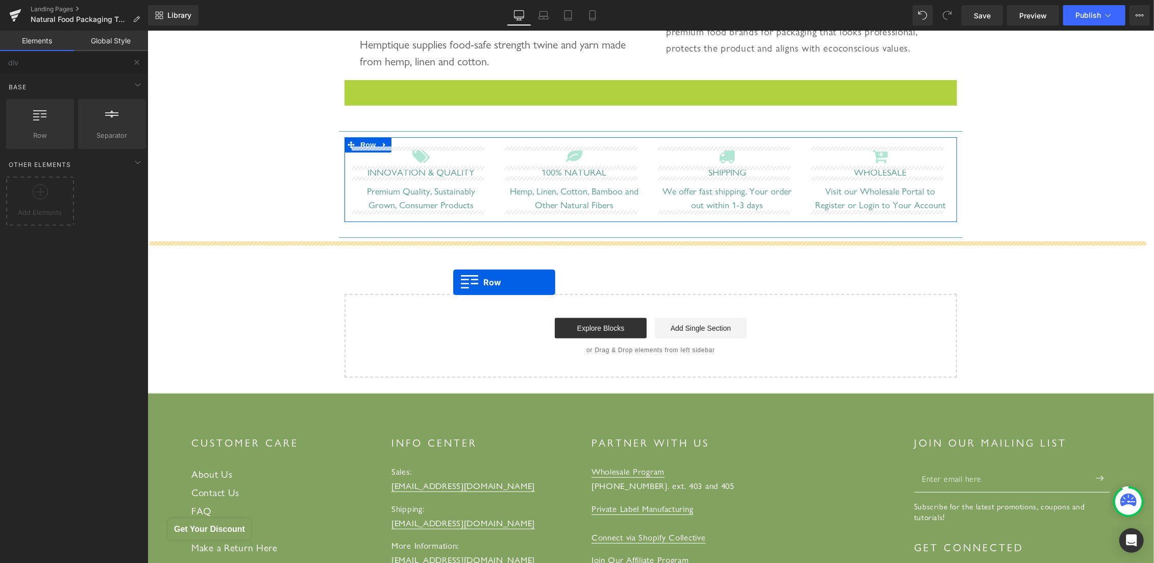
drag, startPoint x: 357, startPoint y: 87, endPoint x: 453, endPoint y: 277, distance: 212.5
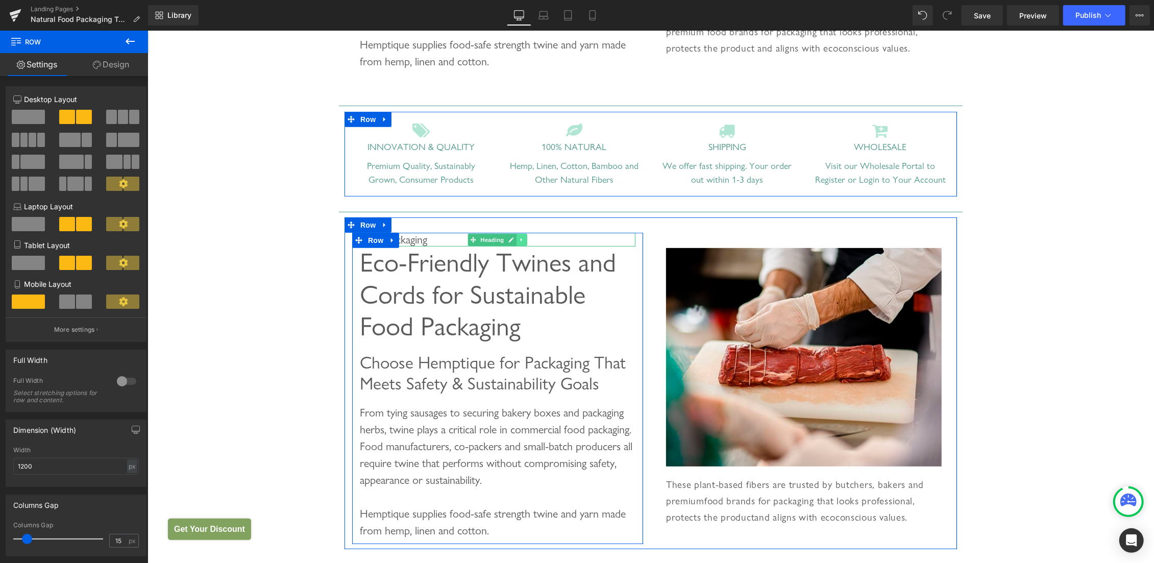
click at [516, 238] on link at bounding box center [521, 239] width 11 height 12
click at [524, 238] on icon at bounding box center [527, 239] width 6 height 6
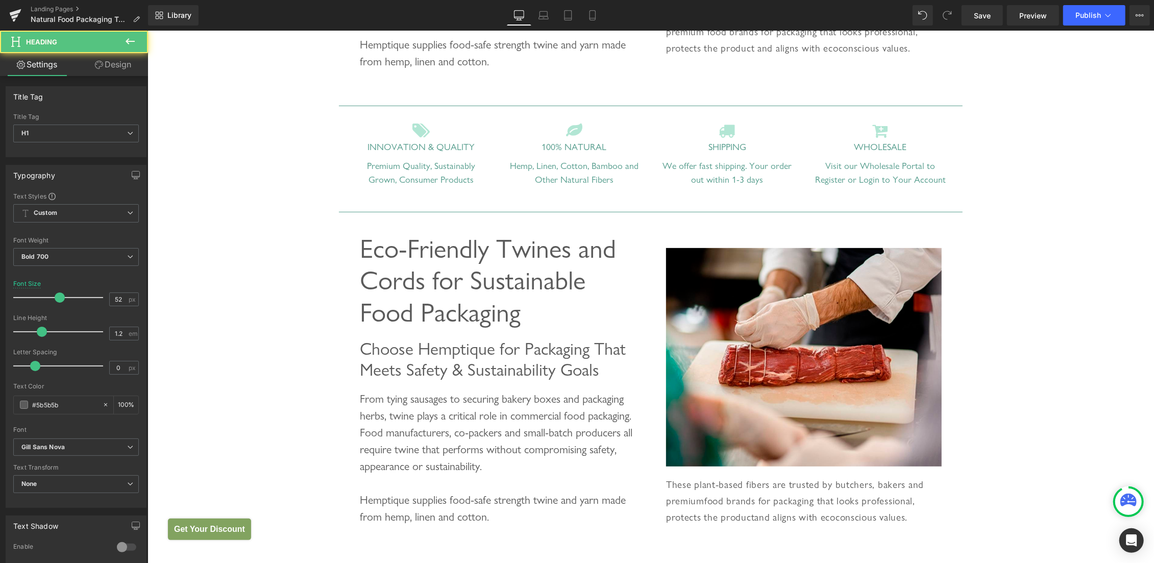
click at [379, 261] on span "Eco-Friendly Twines and Cords for Sustainable Food Packaging" at bounding box center [487, 279] width 256 height 95
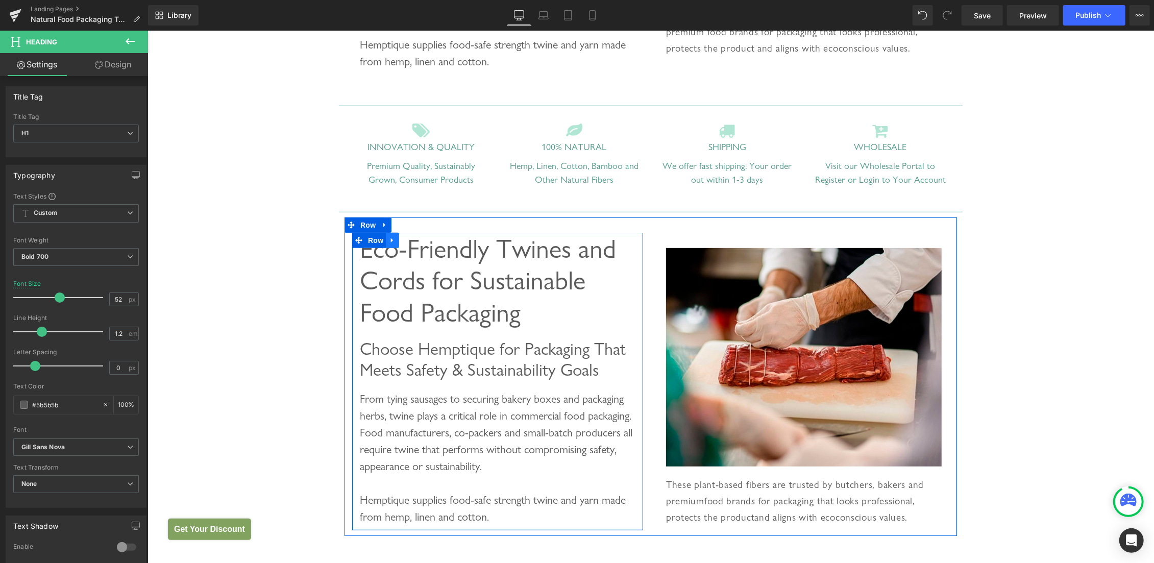
click at [388, 237] on icon at bounding box center [391, 240] width 7 height 8
click at [434, 279] on span "Eco-Friendly Twines and Cords for Sustainable Food Packaging" at bounding box center [487, 279] width 256 height 95
click at [415, 238] on icon at bounding box center [418, 239] width 7 height 7
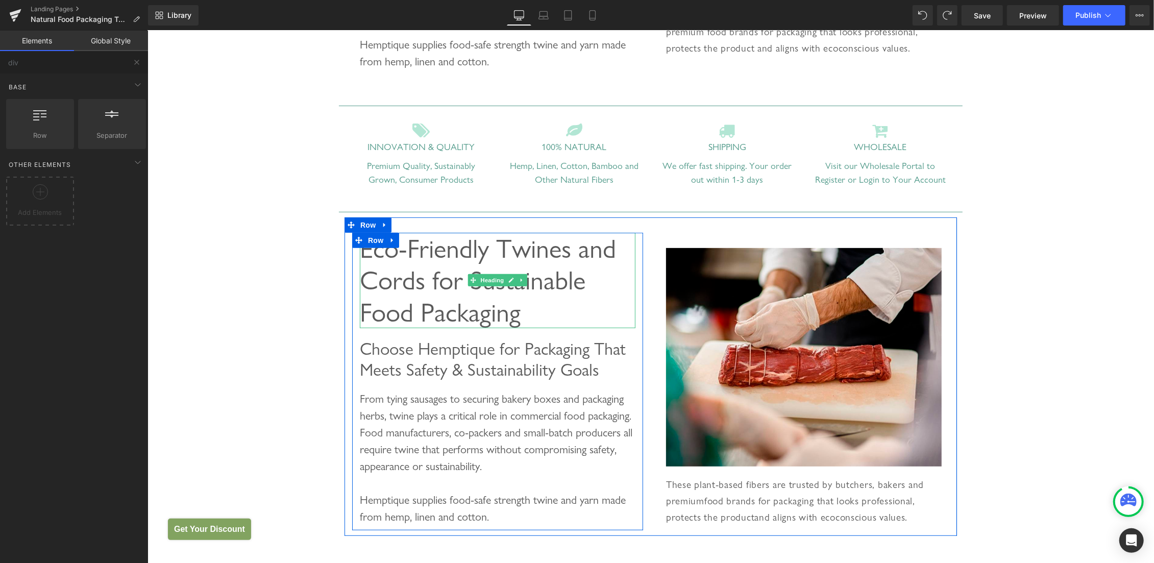
click at [437, 278] on span "Eco-Friendly Twines and Cords for Sustainable Food Packaging" at bounding box center [487, 279] width 256 height 95
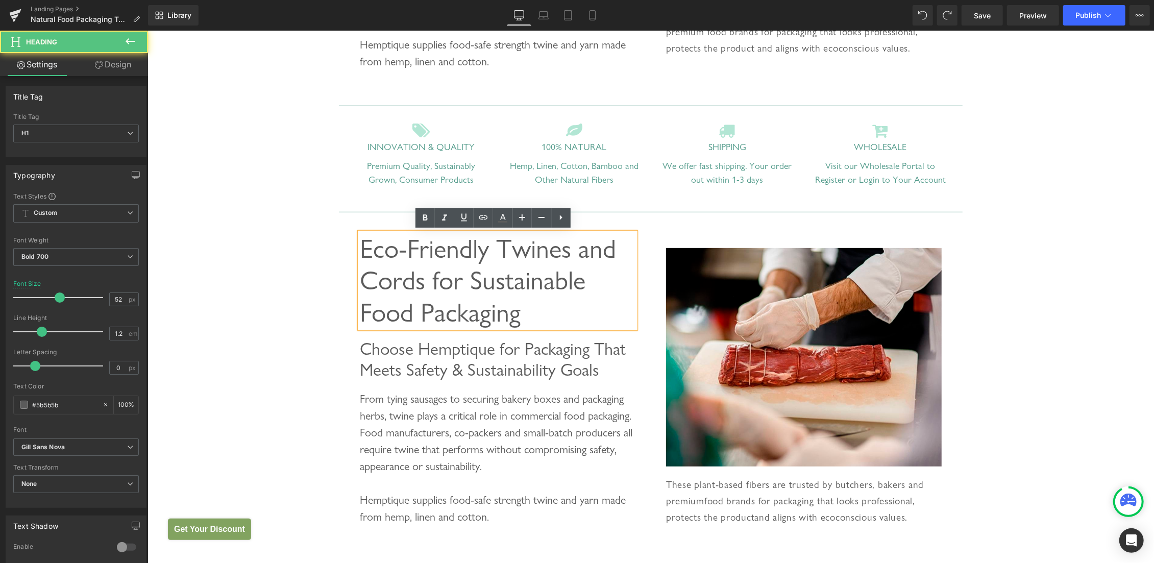
click at [519, 281] on span "Eco-Friendly Twines and Cords for Sustainable Food Packaging" at bounding box center [487, 279] width 256 height 95
click at [475, 275] on span "Eco-Friendly Twines and Cords for Sustainable Food Packaging" at bounding box center [487, 279] width 256 height 95
click at [248, 259] on div "Food Packaging Heading Eco-Friendly Twines and Cords for Sustainable Food Packa…" at bounding box center [650, 209] width 1007 height 922
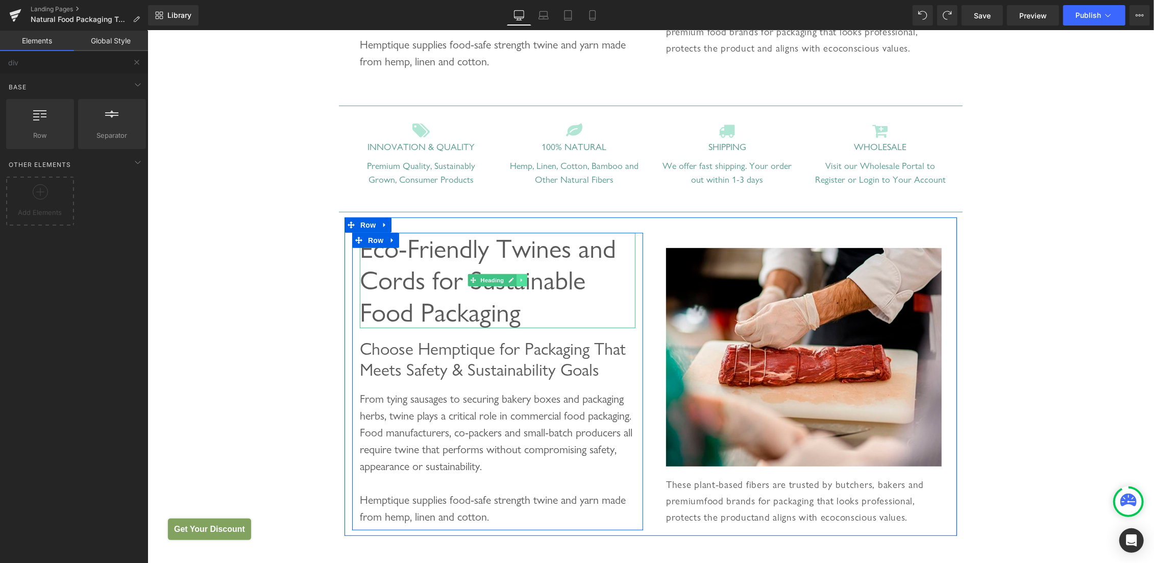
click at [519, 279] on icon at bounding box center [522, 280] width 6 height 6
click at [524, 281] on icon at bounding box center [527, 280] width 6 height 6
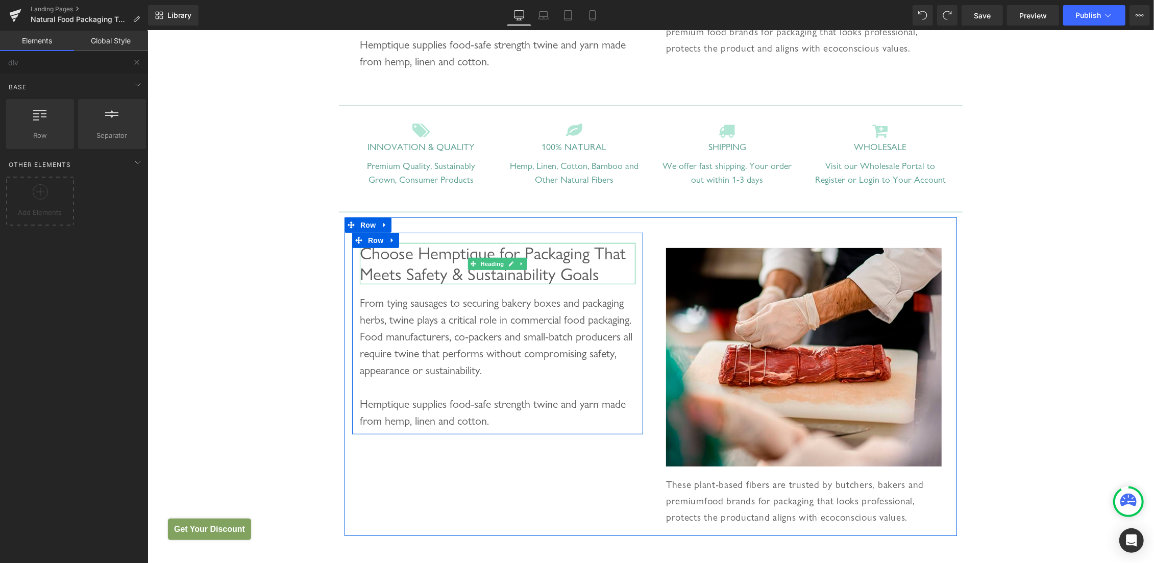
click at [422, 257] on span "Choose Hemptique for Packaging That Meets Safety & Sustainability Goals" at bounding box center [492, 262] width 266 height 41
click at [377, 257] on span "Choose Hemptique for Packaging That Meets Safety & Sustainability Goals" at bounding box center [492, 262] width 266 height 41
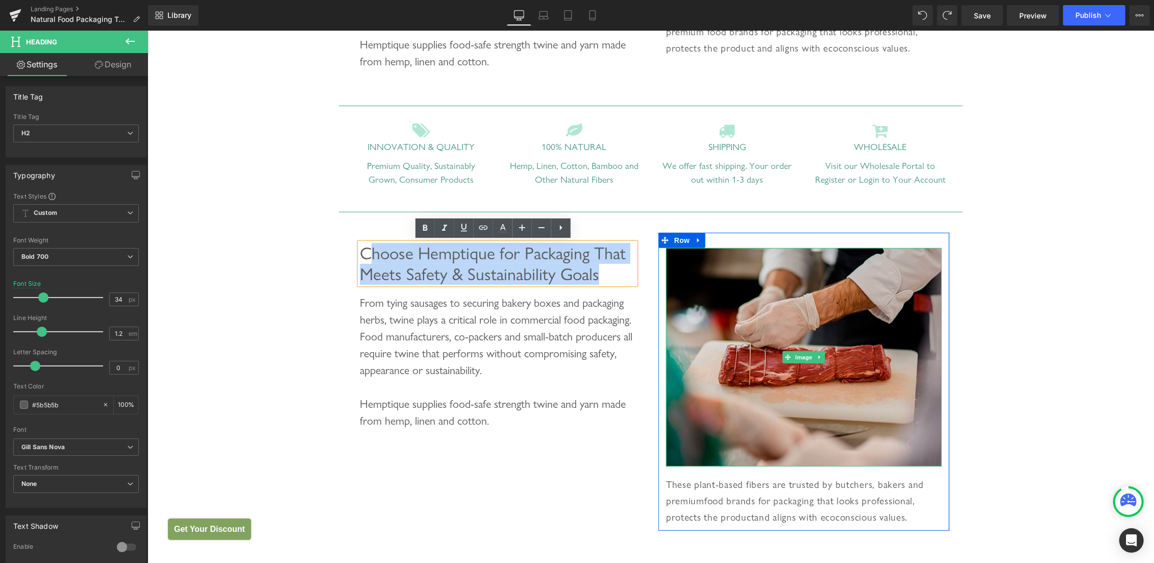
drag, startPoint x: 366, startPoint y: 253, endPoint x: 666, endPoint y: 303, distance: 304.3
click at [666, 303] on div "Choose Hemptique for Packaging That Meets Safety & Sustainability Goals Heading…" at bounding box center [650, 376] width 612 height 318
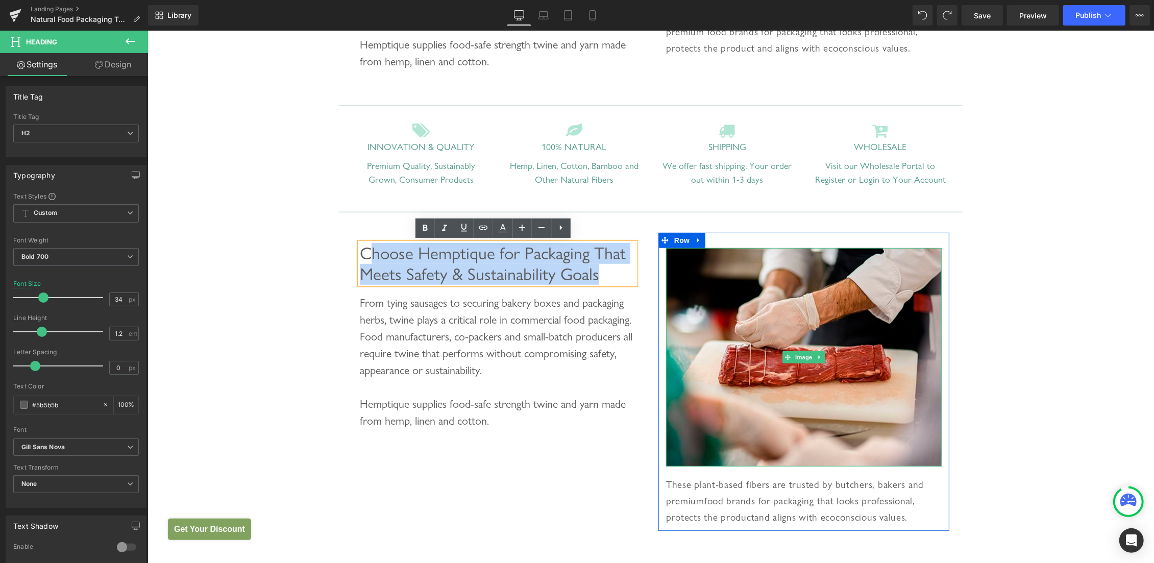
paste div
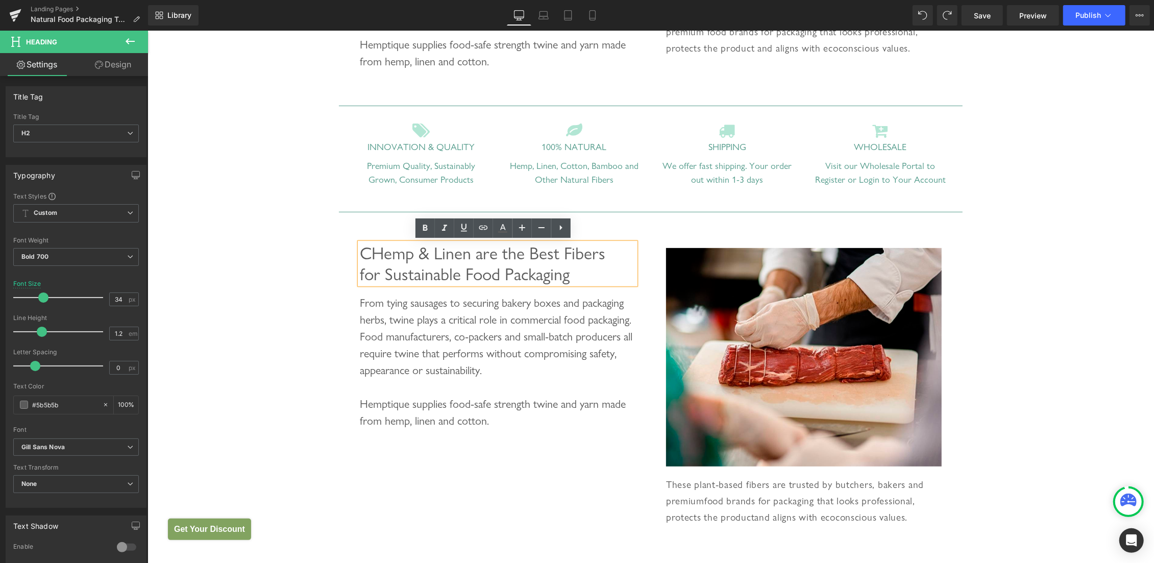
click at [367, 249] on span "CHemp & Linen are the Best Fibers for Sustainable Food Packaging" at bounding box center [482, 262] width 246 height 41
click at [110, 301] on input "34" at bounding box center [119, 299] width 18 height 13
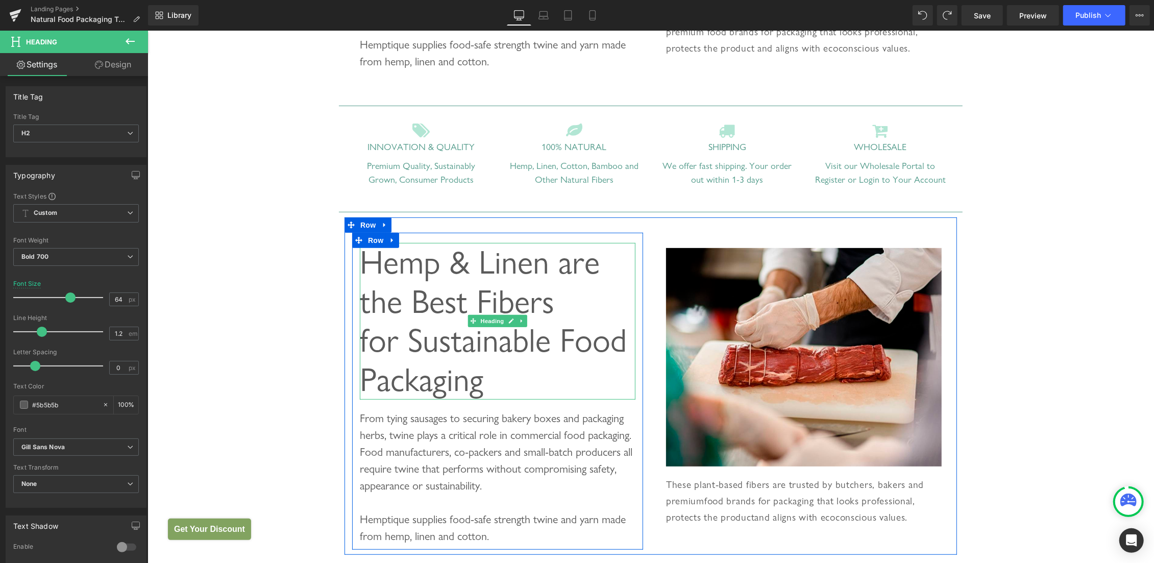
click at [508, 271] on span "Hemp & Linen are the Best Fibers for Sustainable Food Packaging" at bounding box center [492, 320] width 267 height 157
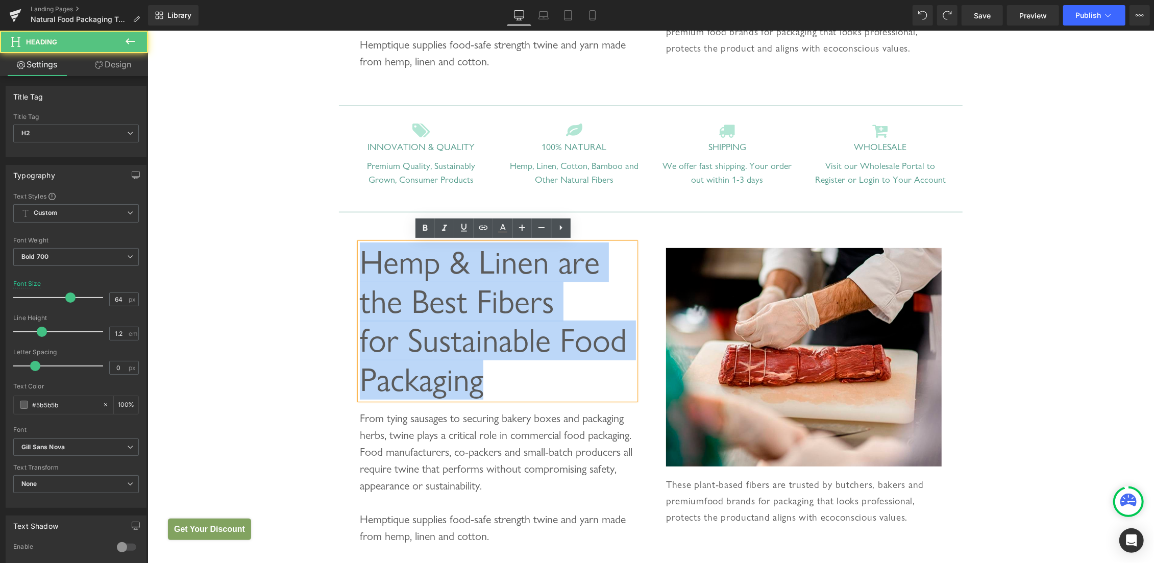
drag, startPoint x: 495, startPoint y: 376, endPoint x: 317, endPoint y: 271, distance: 206.0
click at [317, 271] on div "Food Packaging Heading Eco-Friendly Twines and Cords for Sustainable Food Packa…" at bounding box center [650, 218] width 1007 height 941
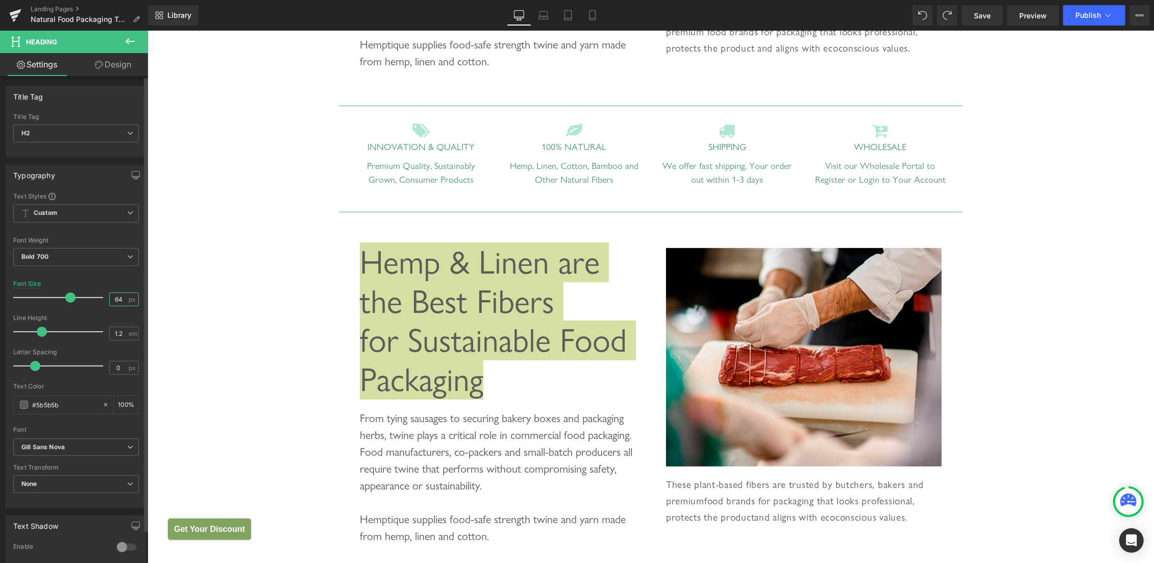
click at [110, 299] on input "64" at bounding box center [119, 299] width 18 height 13
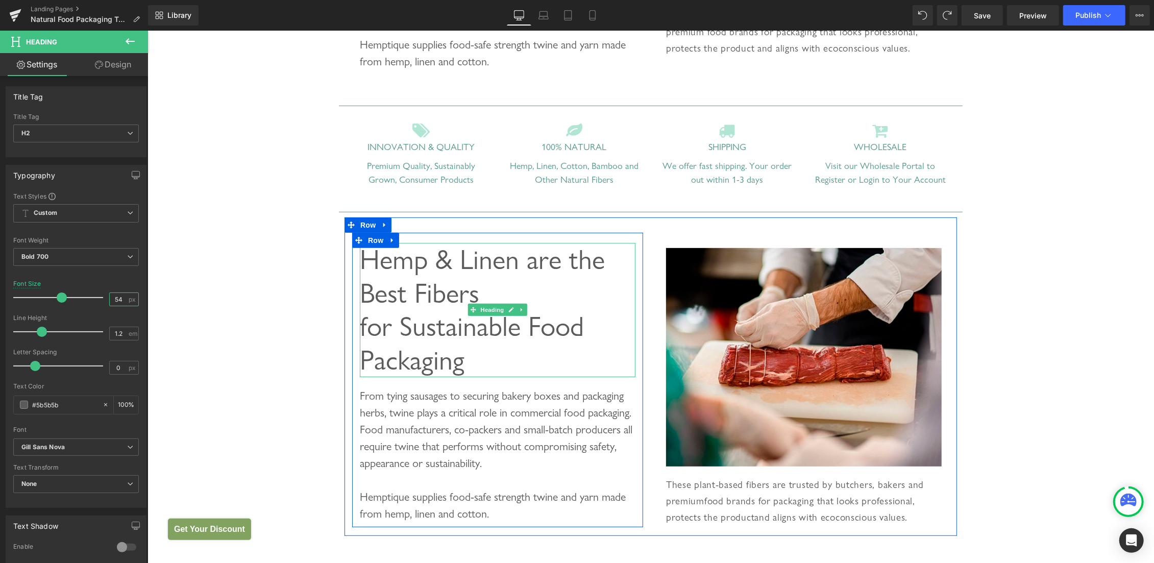
type input "54"
click at [527, 291] on h2 "Hemp & Linen are the Best Fibers for Sustainable Food Packaging" at bounding box center [497, 309] width 276 height 134
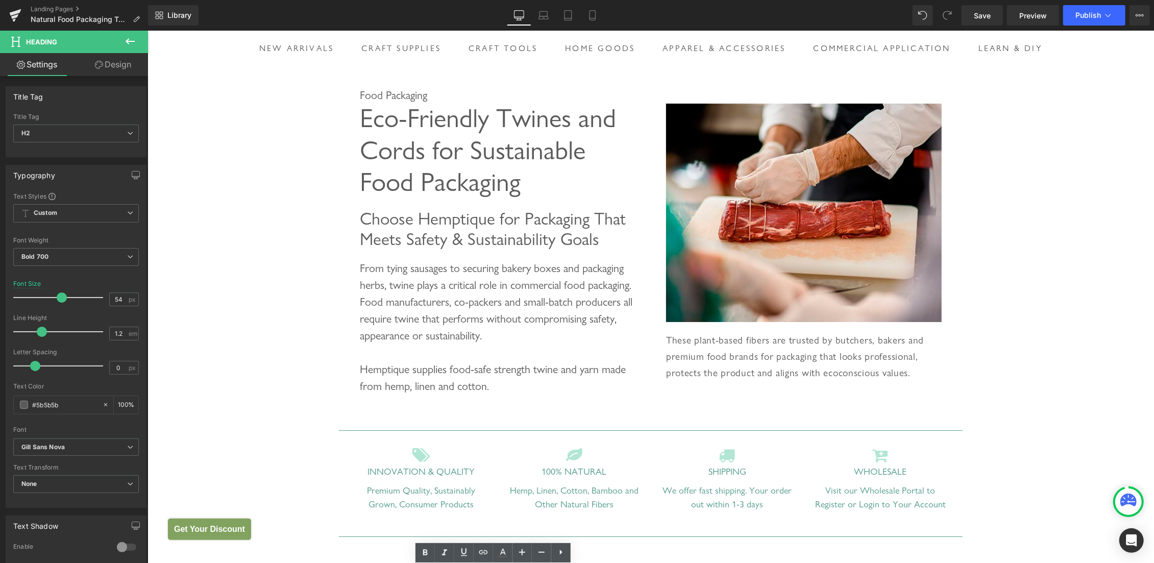
scroll to position [314, 0]
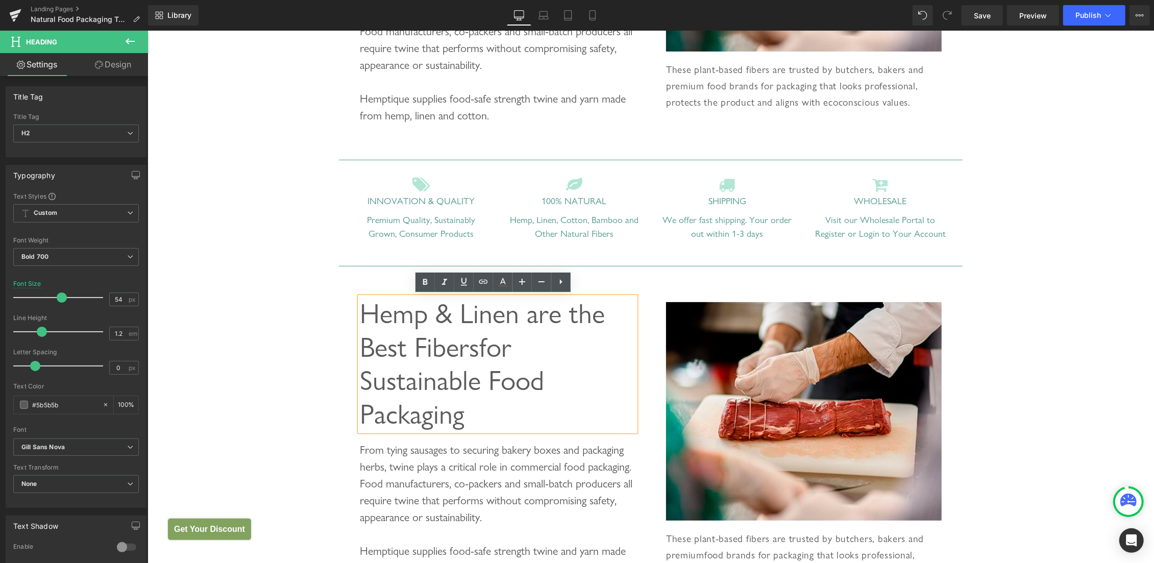
click at [537, 335] on h2 "Hemp & Linen are the Best Fibers for Sustainable Food Packaging" at bounding box center [497, 364] width 276 height 134
click at [430, 275] on link at bounding box center [424, 282] width 19 height 19
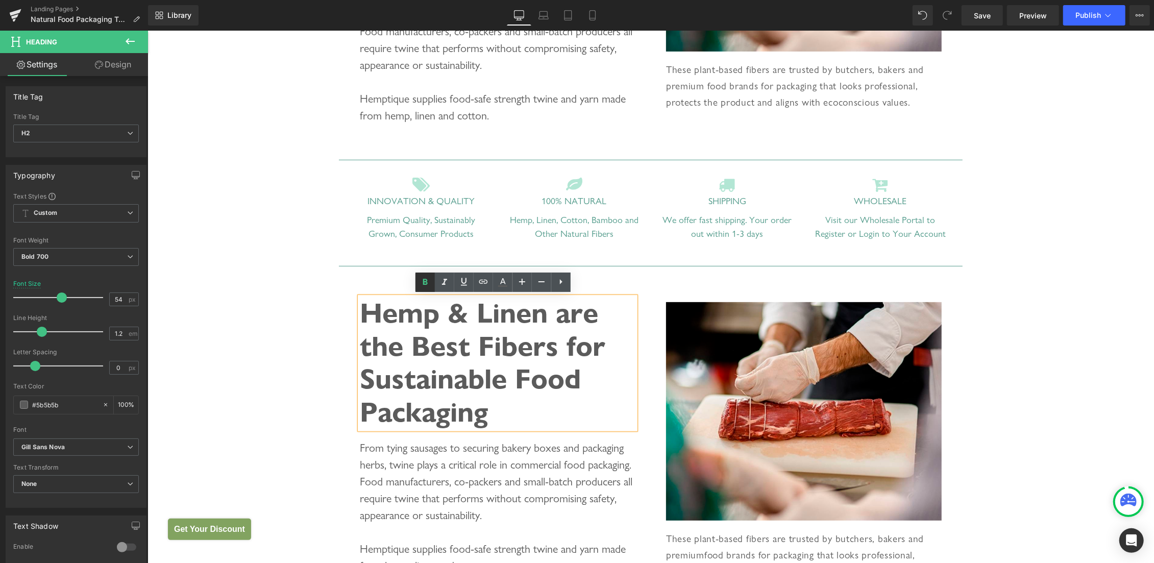
click at [429, 282] on icon at bounding box center [425, 282] width 12 height 12
click at [483, 329] on h2 "Hemp & Linen are the Best Fibers for Sustainable Food Packaging" at bounding box center [497, 363] width 276 height 132
click at [427, 280] on icon at bounding box center [425, 282] width 5 height 6
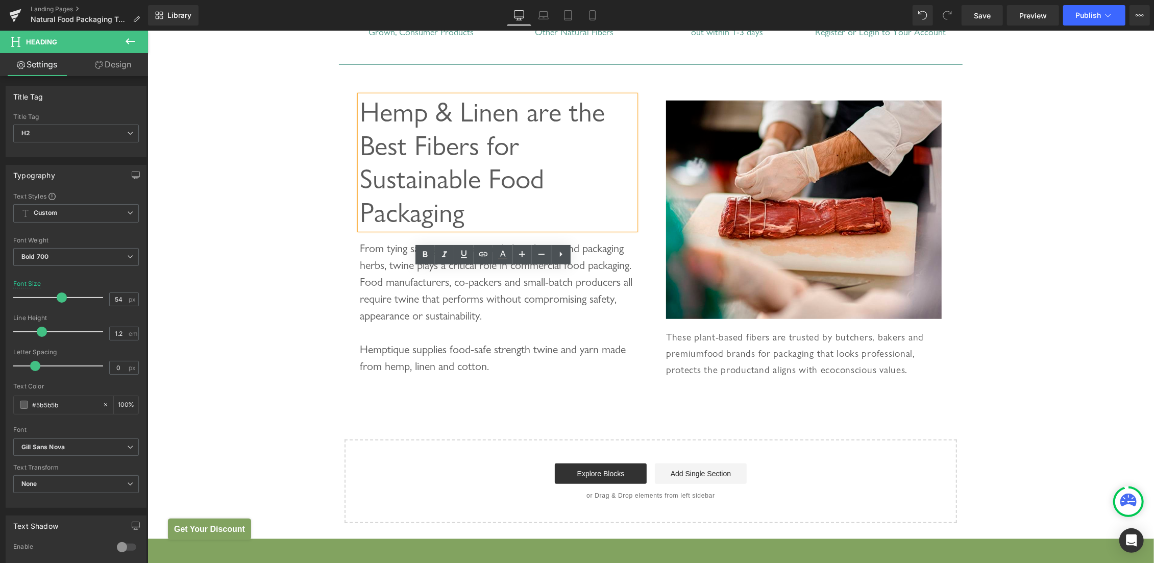
scroll to position [530, 0]
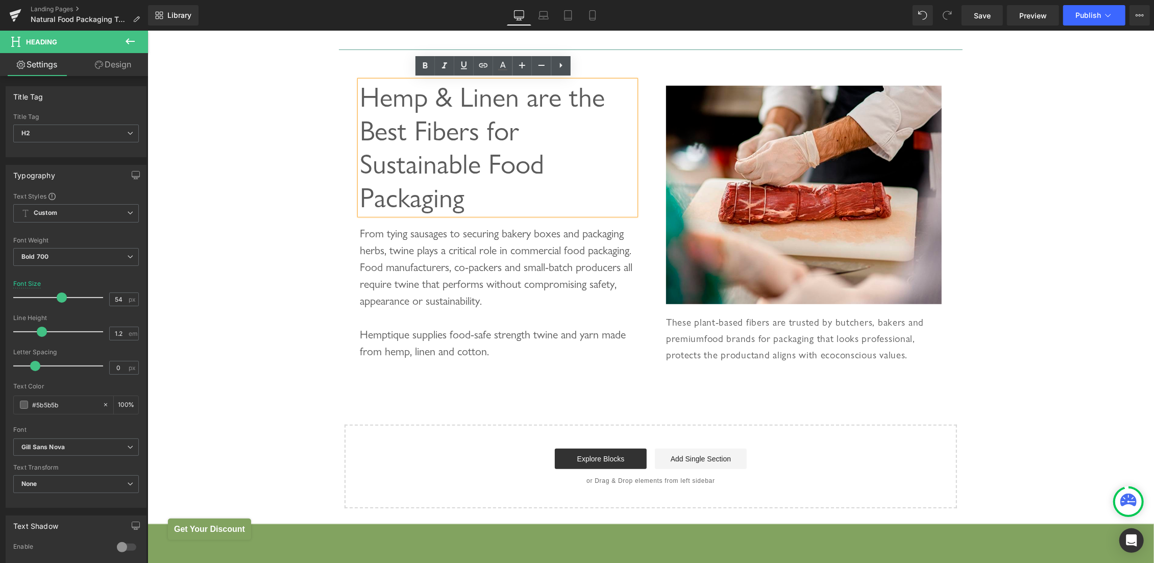
click at [271, 214] on div "Food Packaging Heading Eco-Friendly Twines and Cords for Sustainable Food Packa…" at bounding box center [650, 47] width 1007 height 922
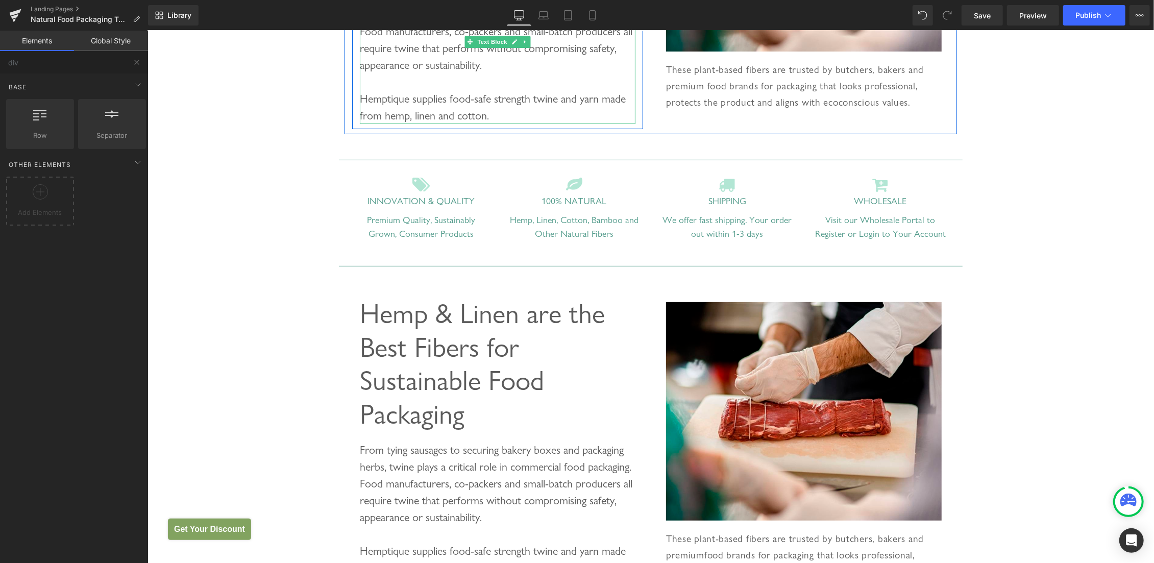
scroll to position [97, 0]
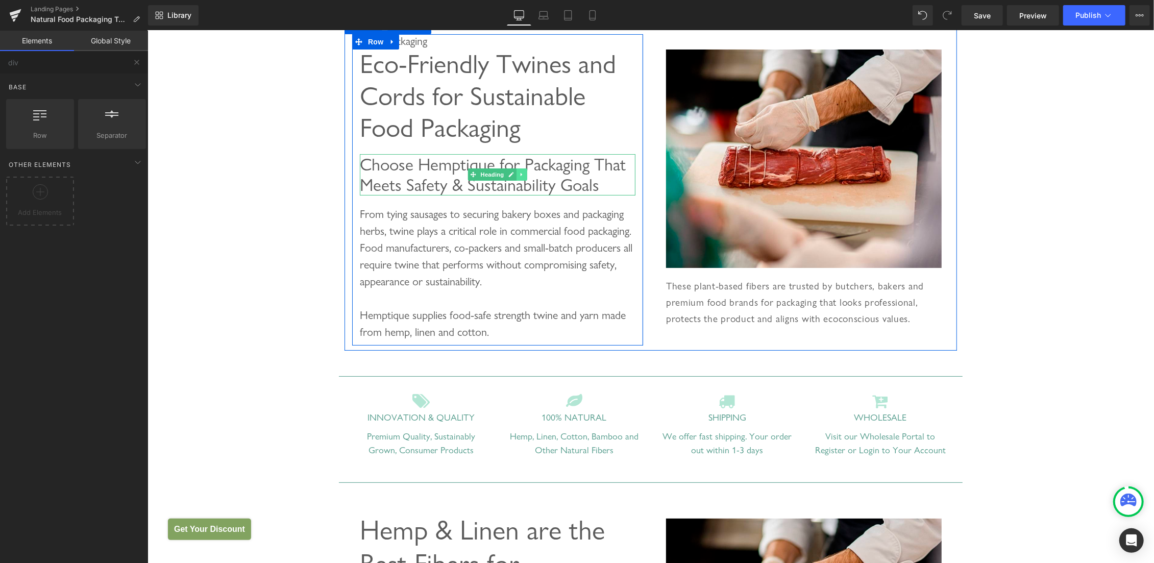
click at [519, 176] on icon at bounding box center [522, 174] width 6 height 6
click at [513, 175] on icon at bounding box center [516, 174] width 6 height 6
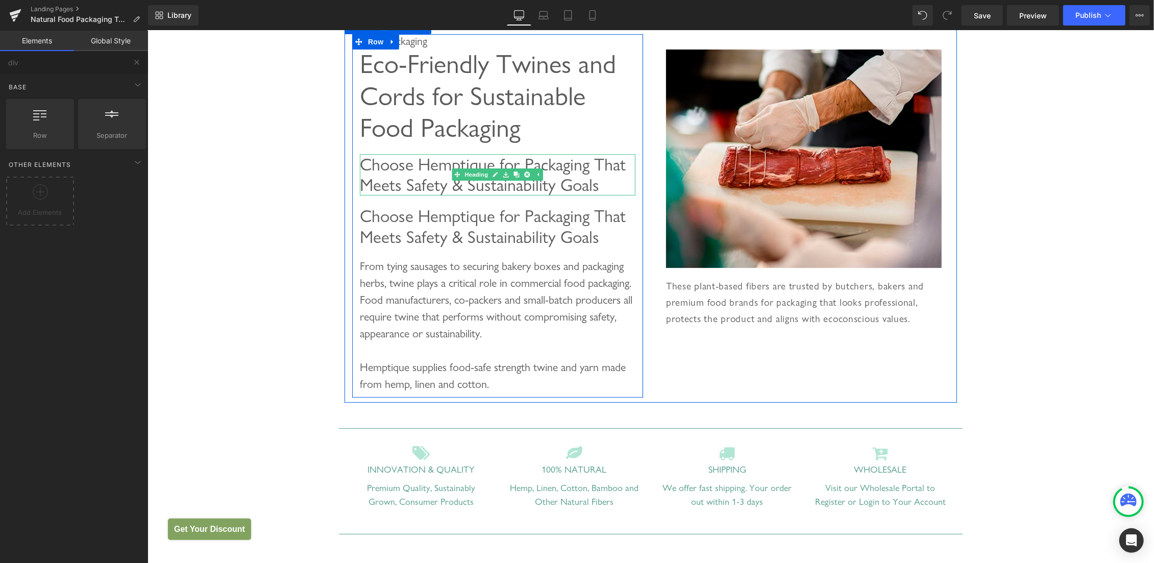
scroll to position [206, 0]
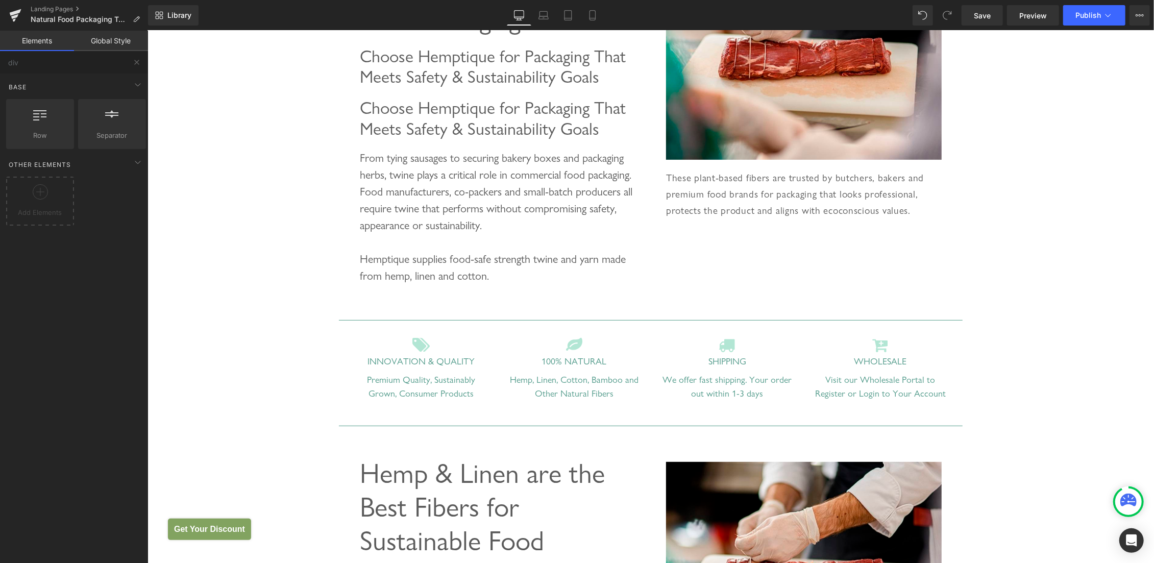
click at [185, 112] on div "Food Packaging Heading Eco-Friendly Twines and Cords for Sustainable Food Packa…" at bounding box center [650, 397] width 1007 height 974
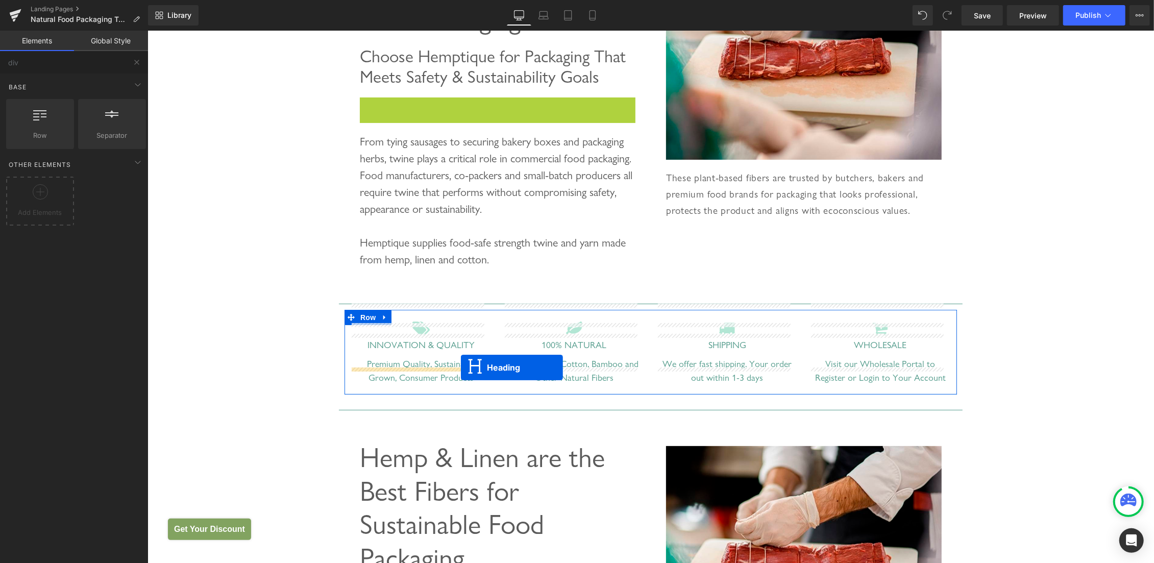
scroll to position [368, 0]
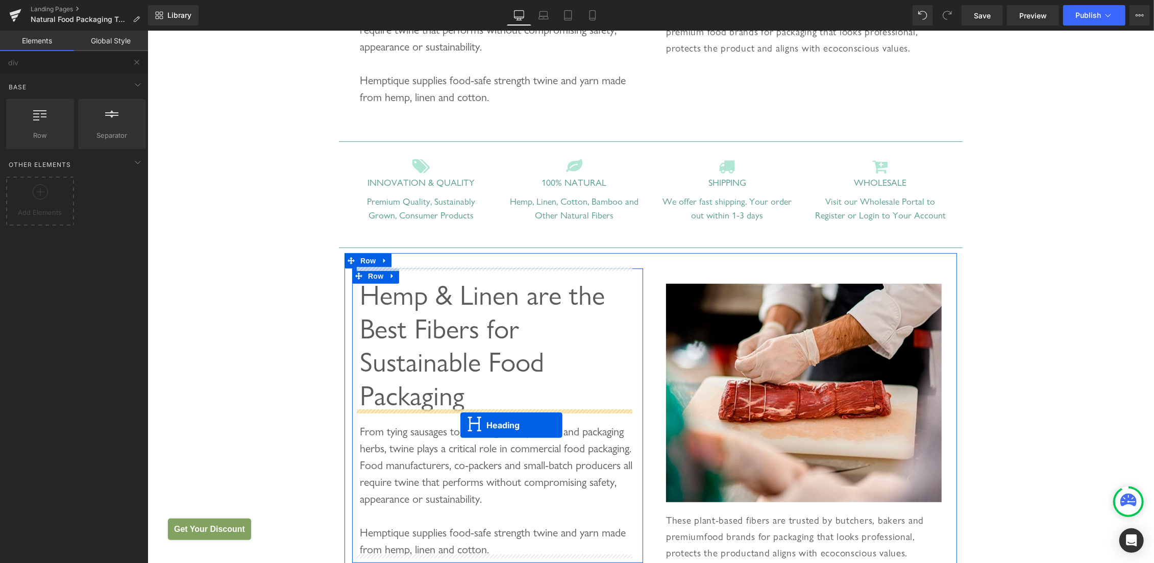
drag, startPoint x: 474, startPoint y: 117, endPoint x: 460, endPoint y: 425, distance: 307.6
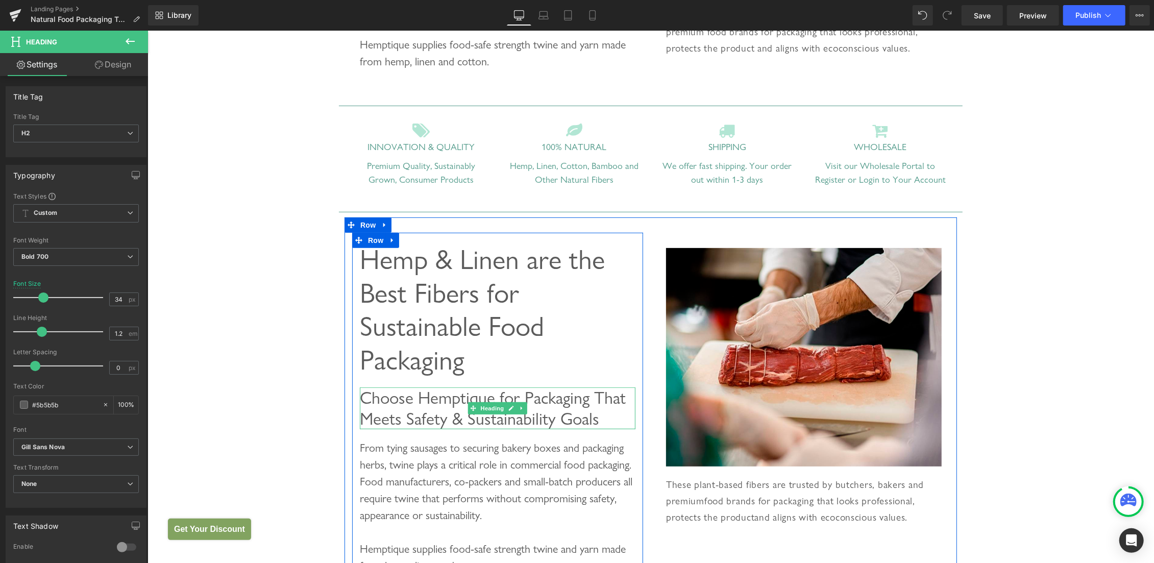
click at [448, 394] on span "Choose Hemptique for Packaging That Meets Safety & Sustainability Goals" at bounding box center [492, 407] width 266 height 41
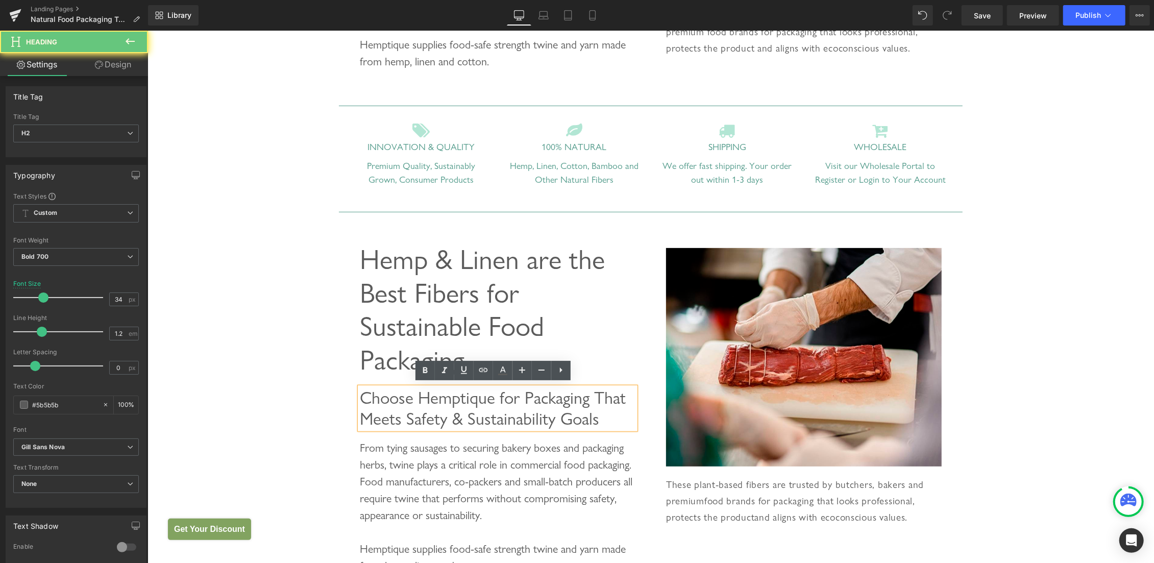
click at [394, 408] on span "Choose Hemptique for Packaging That Meets Safety & Sustainability Goals" at bounding box center [492, 407] width 266 height 41
click at [371, 391] on span "Choose Hemptique for Packaging That Meets Safety & Sustainability Goals" at bounding box center [492, 407] width 266 height 41
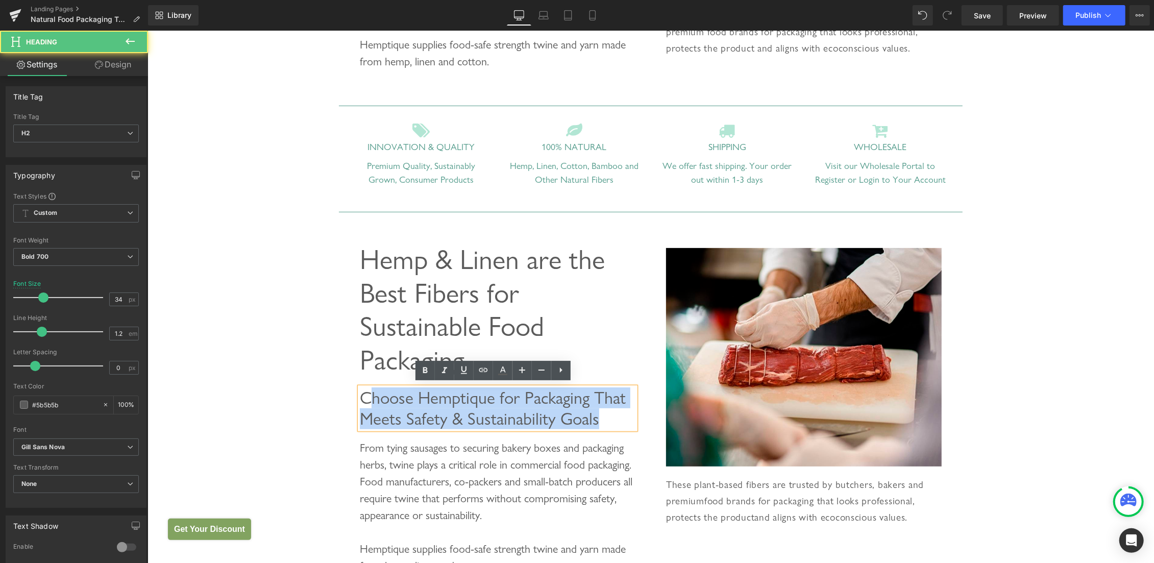
drag, startPoint x: 367, startPoint y: 393, endPoint x: 639, endPoint y: 419, distance: 272.3
click at [639, 419] on div "Hemp & Linen are the Best Fibers for Sustainable Food Packaging Heading Choose …" at bounding box center [497, 405] width 306 height 347
paste div
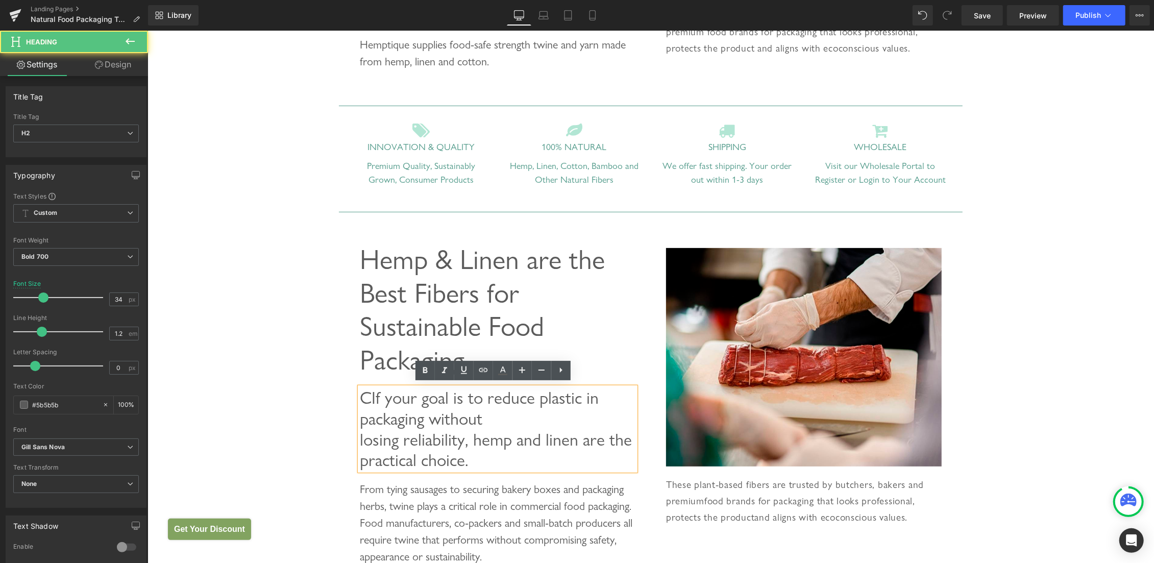
click at [363, 395] on span "CIf your goal is to reduce plastic in packaging without losing reliability, hem…" at bounding box center [495, 428] width 272 height 83
click at [527, 421] on h2 "If your goal is to reduce plastic in packaging without losing reliability, hemp…" at bounding box center [497, 428] width 276 height 83
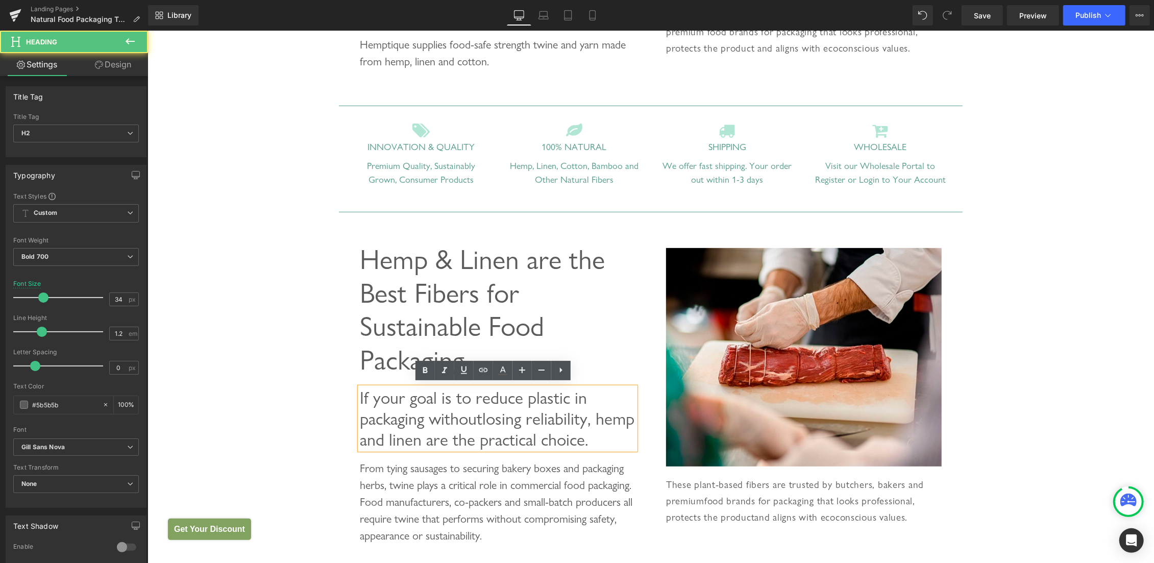
click at [587, 439] on h2 "If your goal is to reduce plastic in packaging without losing reliability, hemp…" at bounding box center [497, 418] width 276 height 62
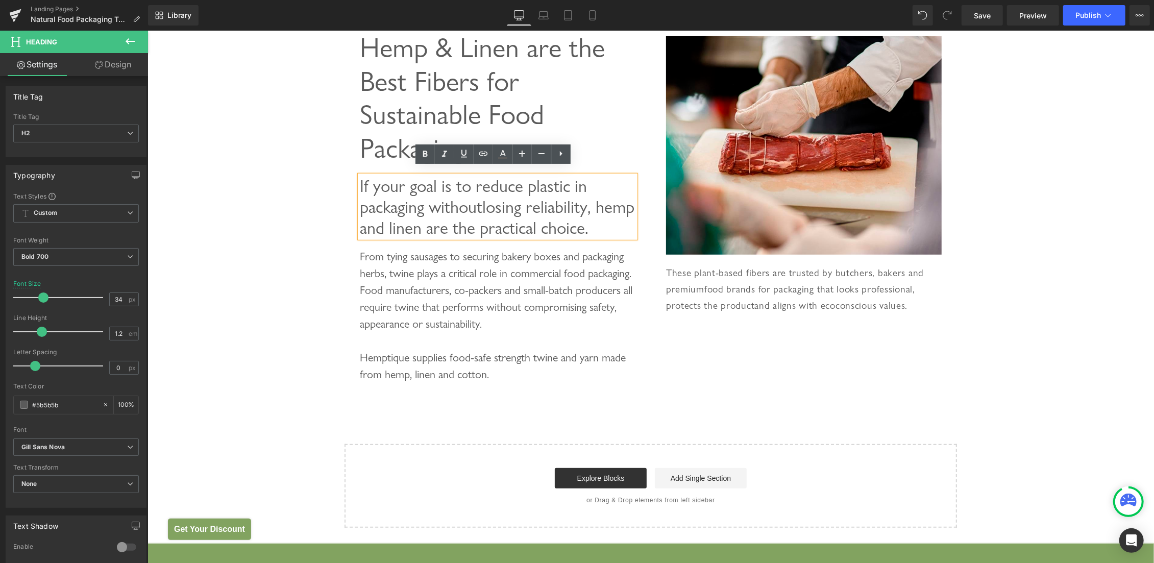
scroll to position [584, 0]
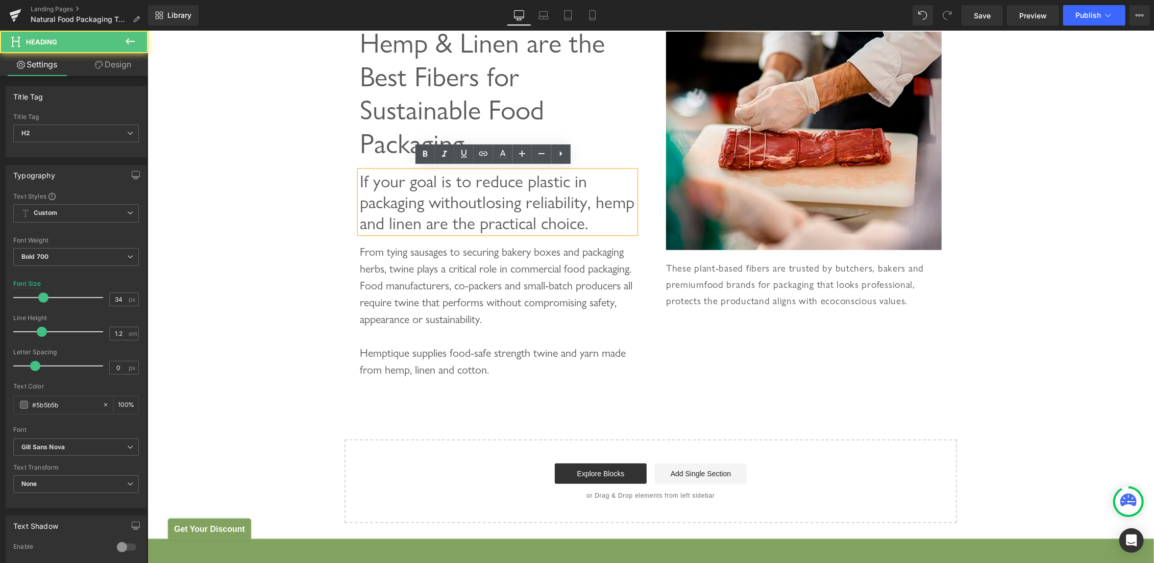
click at [385, 201] on span "If your goal is to reduce plastic in packaging without losing reliability, hemp…" at bounding box center [496, 201] width 275 height 62
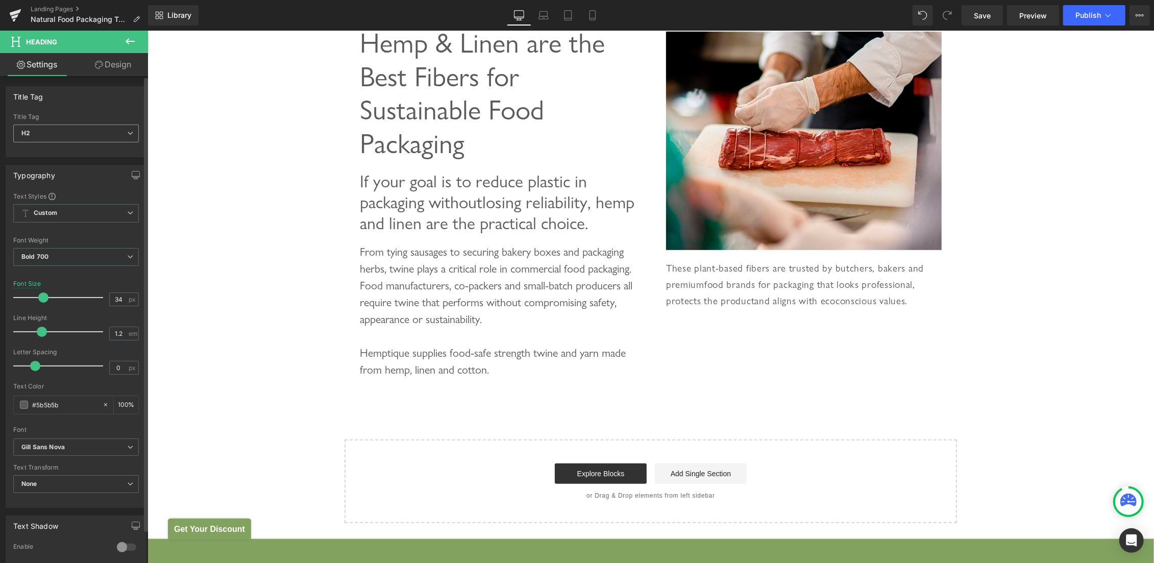
click at [127, 132] on icon at bounding box center [130, 133] width 6 height 6
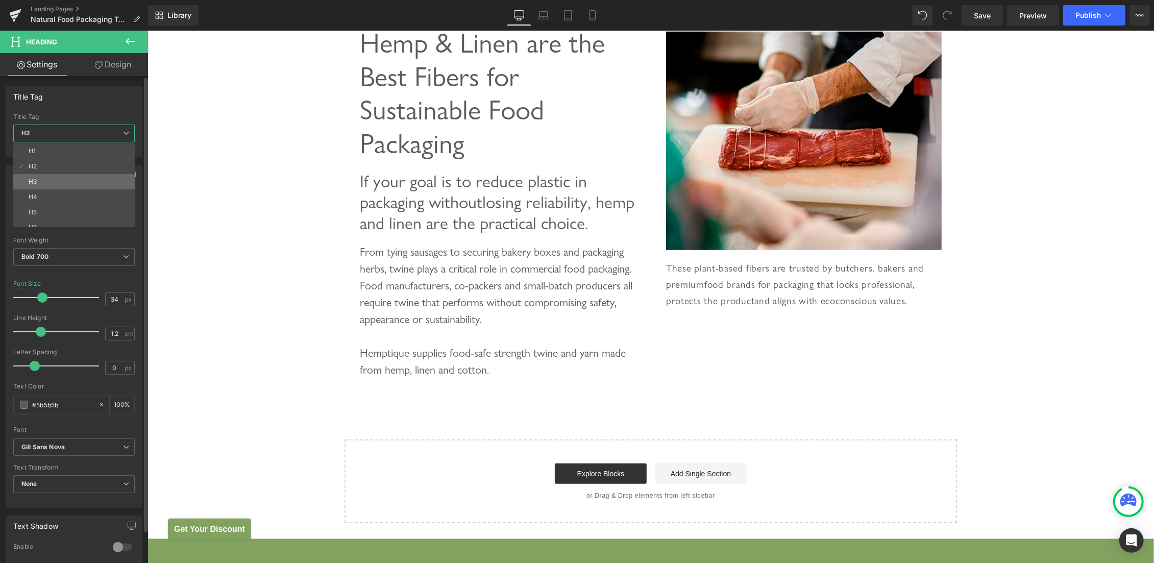
click at [57, 187] on li "H3" at bounding box center [76, 181] width 126 height 15
type input "22"
type input "1.3"
type input "0.66"
type input "100"
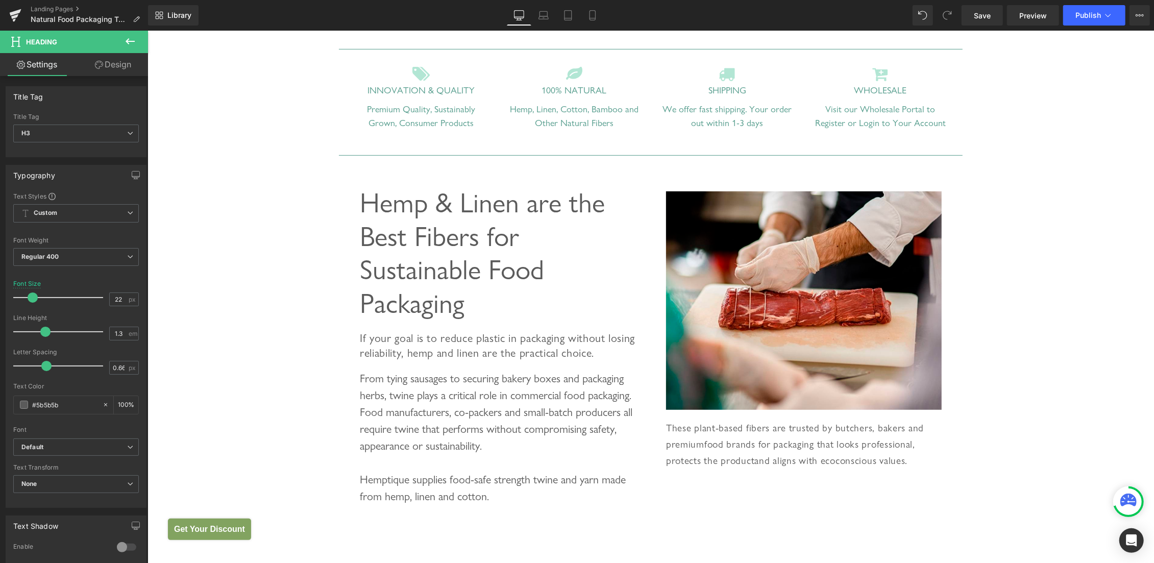
scroll to position [476, 0]
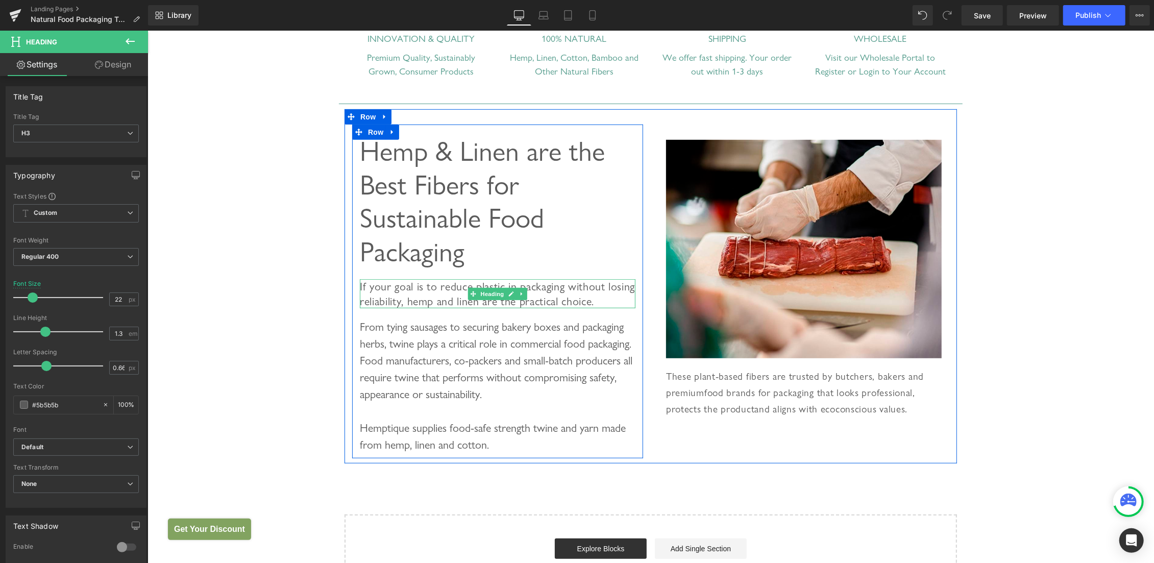
click at [402, 293] on span "If your goal is to reduce plastic in packaging without losing reliability, hemp…" at bounding box center [496, 293] width 275 height 28
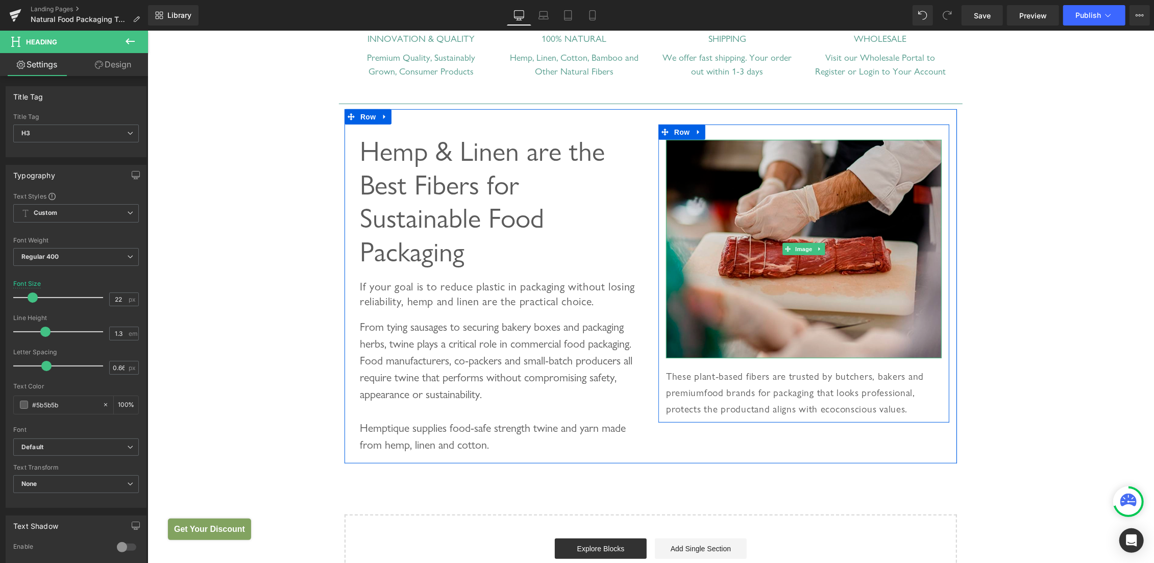
click at [849, 179] on img at bounding box center [804, 248] width 276 height 218
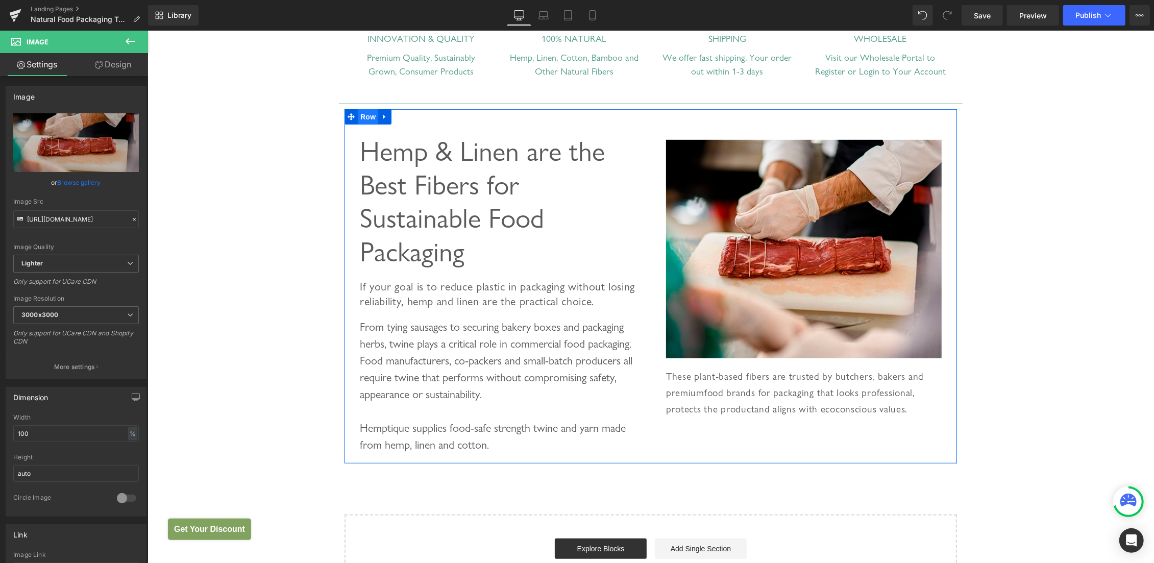
click at [364, 115] on span "Row" at bounding box center [367, 116] width 20 height 15
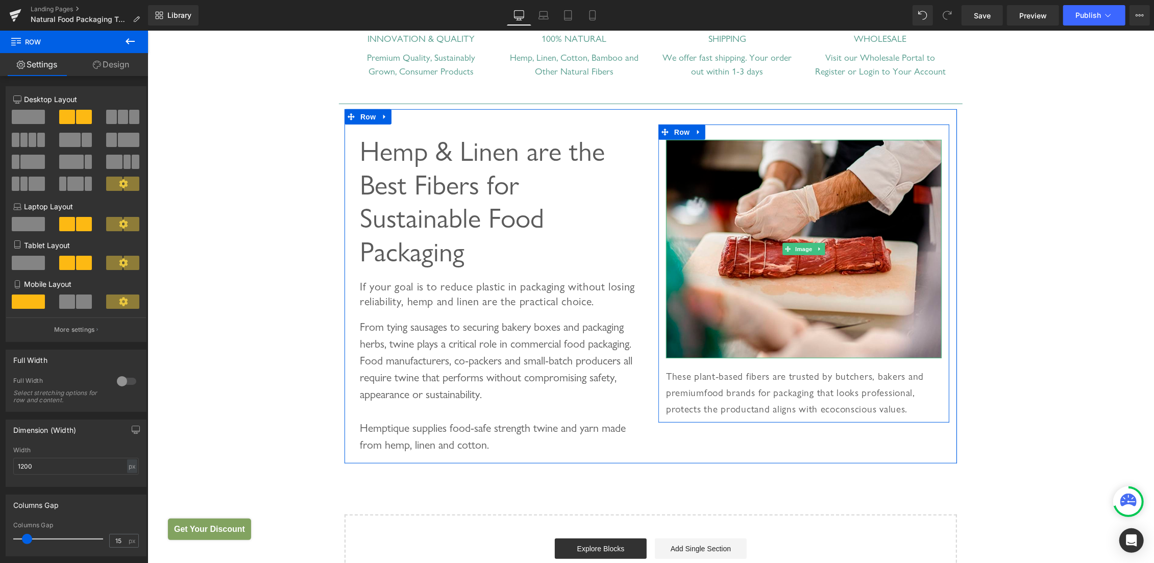
click at [789, 170] on img at bounding box center [804, 248] width 276 height 218
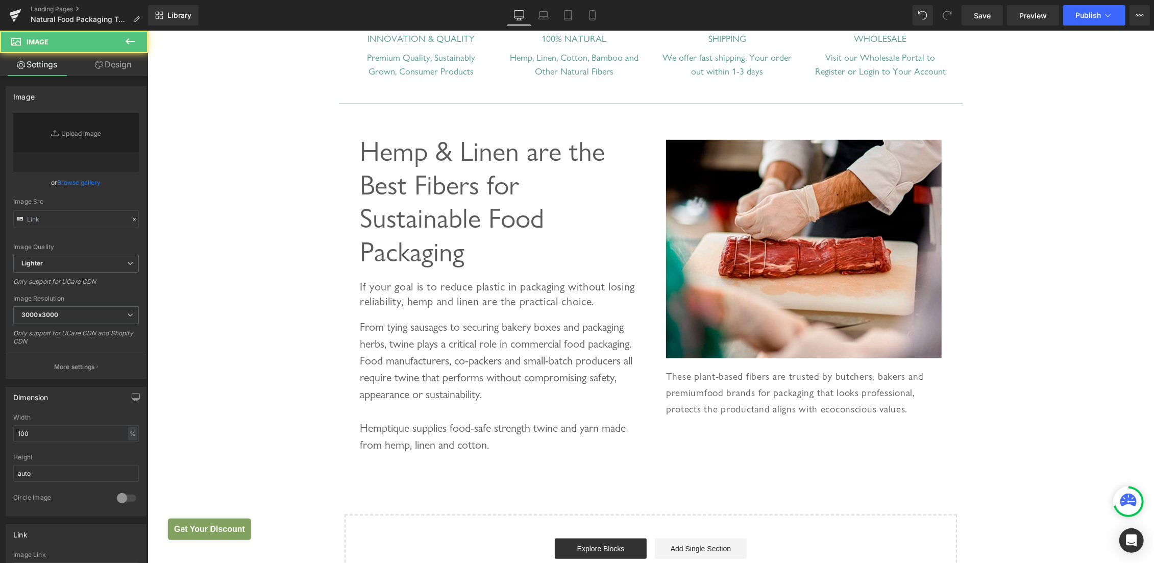
type input "https://ucarecdn.com/a921c873-9446-4e93-8216-b2638d4dfc19/-/format/auto/-/previ…"
click at [59, 132] on link "Replace Image" at bounding box center [76, 142] width 126 height 59
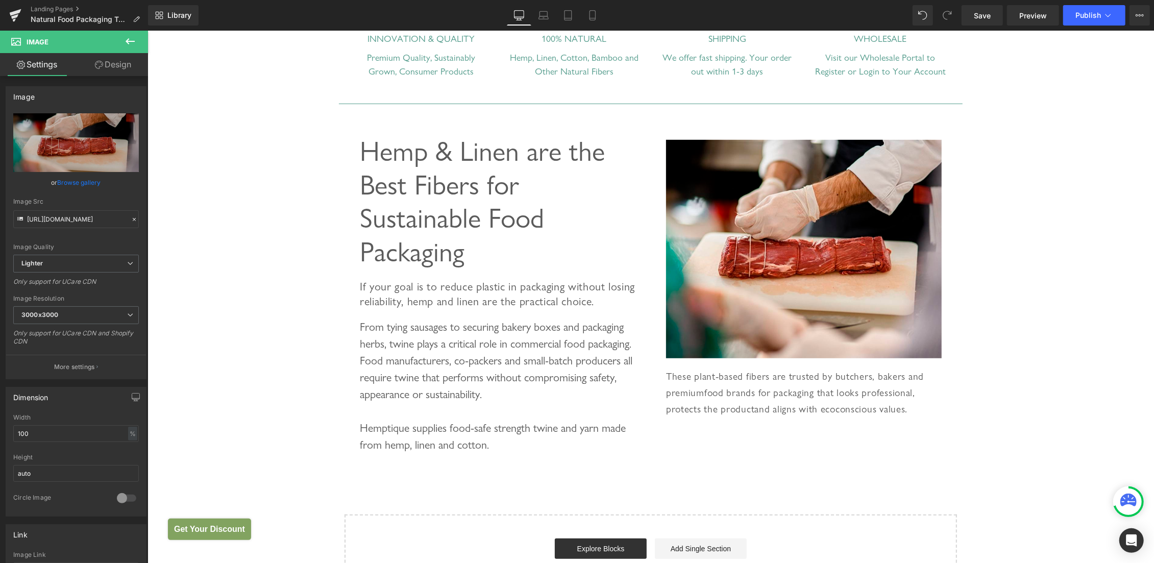
type input "C:\fakepath\Sustainable Food Packaging.jpg"
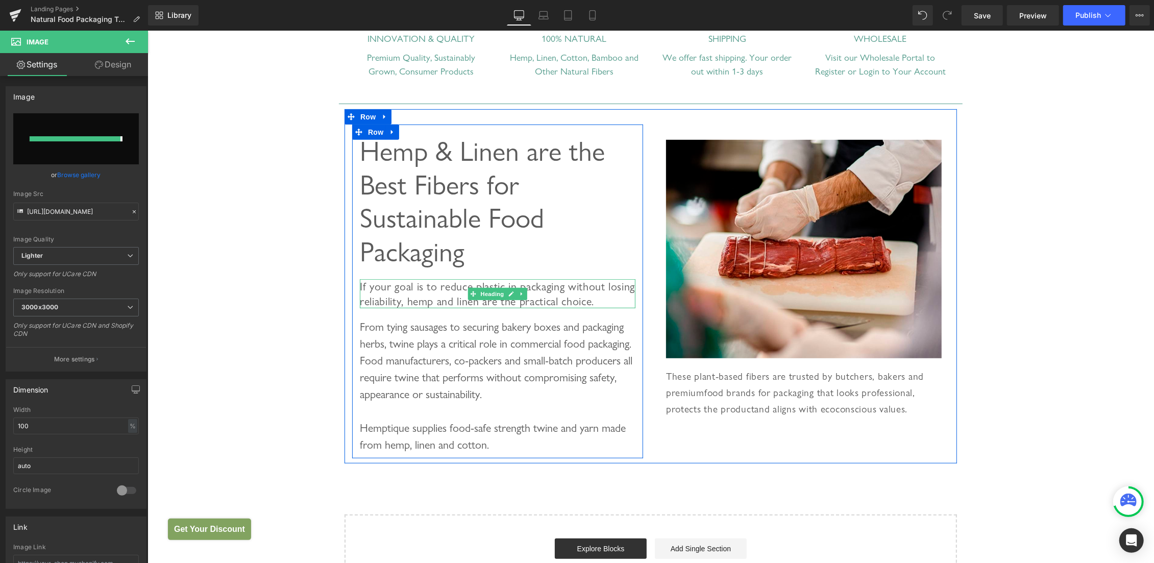
type input "https://ucarecdn.com/ab7f3b76-924e-4553-a050-c14e0d11064a/-/format/auto/-/previ…"
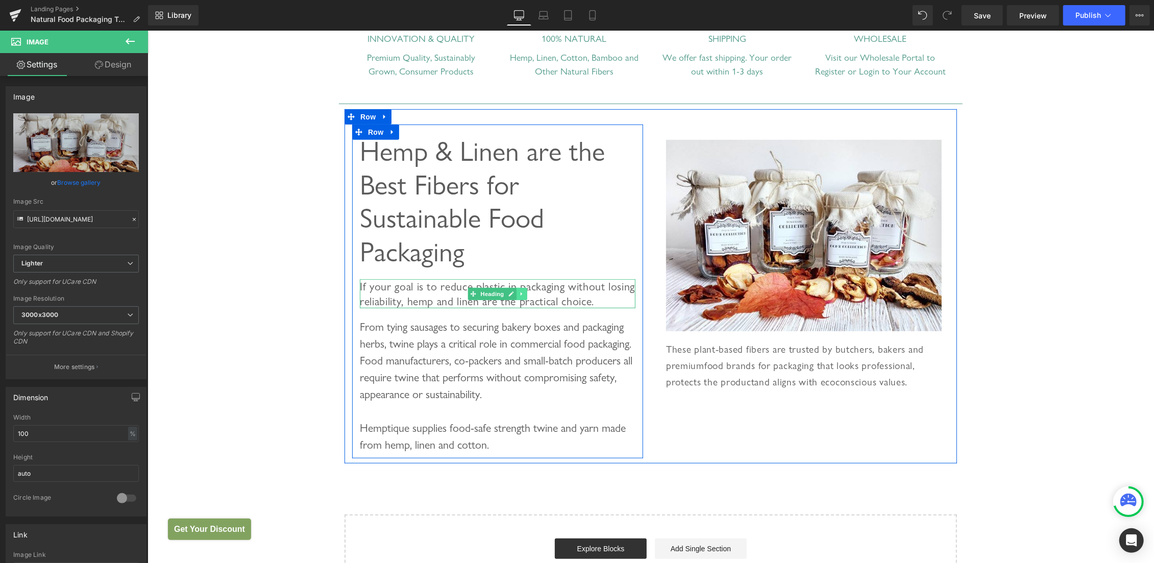
click at [519, 297] on icon at bounding box center [522, 293] width 6 height 6
click at [513, 297] on icon at bounding box center [516, 293] width 6 height 6
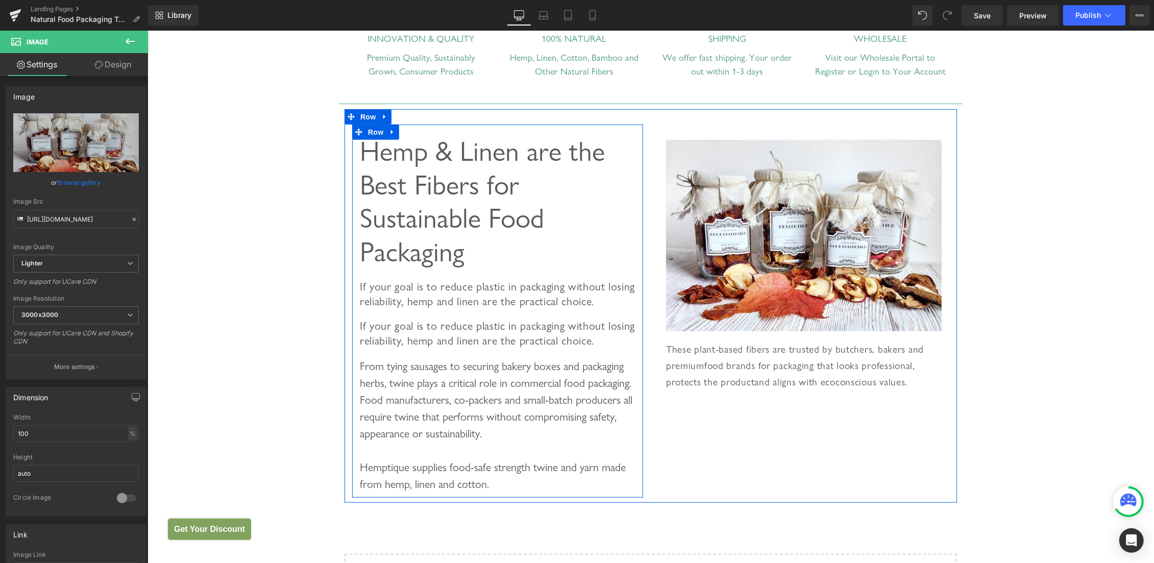
click at [397, 347] on h3 "If your goal is to reduce plastic in packaging without losing reliability, hemp…" at bounding box center [497, 332] width 276 height 29
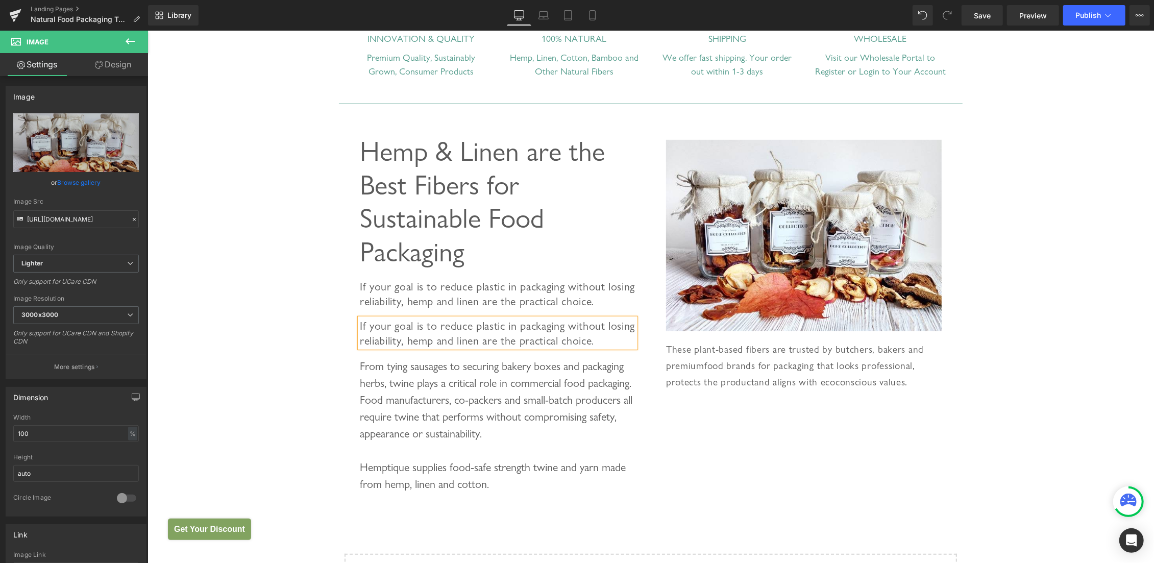
click at [380, 347] on span "If your goal is to reduce plastic in packaging without losing reliability, hemp…" at bounding box center [496, 332] width 275 height 28
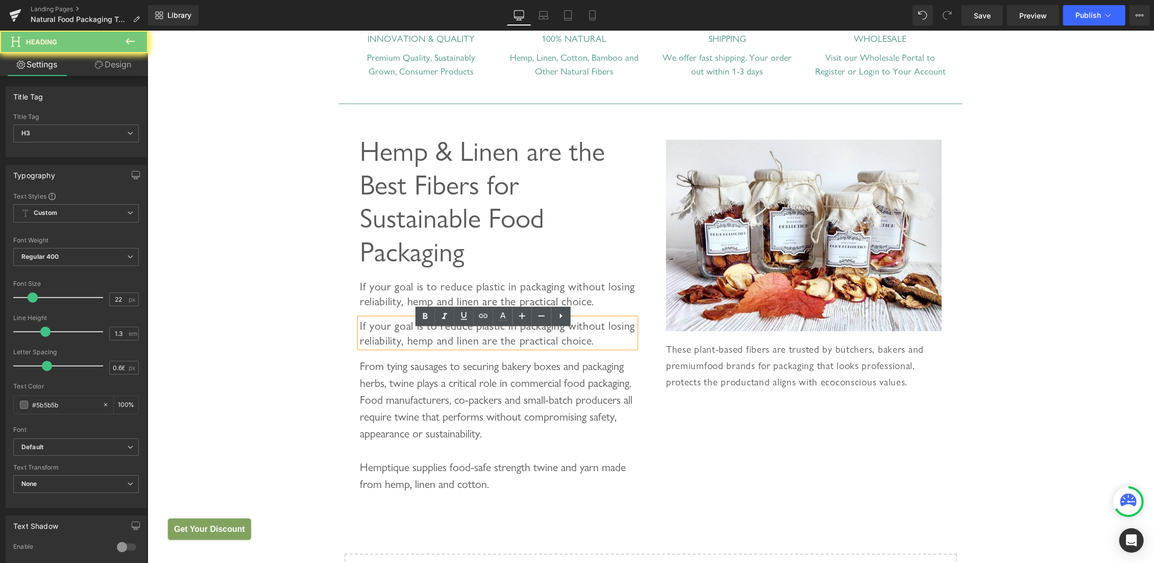
click at [363, 339] on span "If your goal is to reduce plastic in packaging without losing reliability, hemp…" at bounding box center [496, 332] width 275 height 28
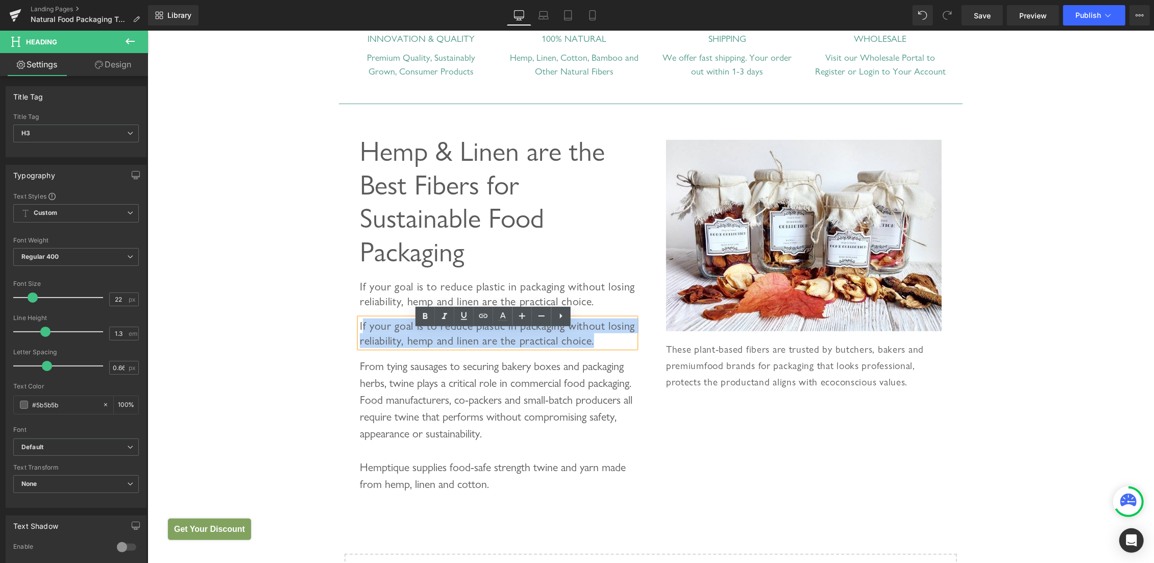
drag, startPoint x: 357, startPoint y: 337, endPoint x: 492, endPoint y: 367, distance: 138.0
click at [492, 347] on h3 "If your goal is to reduce plastic in packaging without losing reliability, hemp…" at bounding box center [497, 332] width 276 height 29
paste div
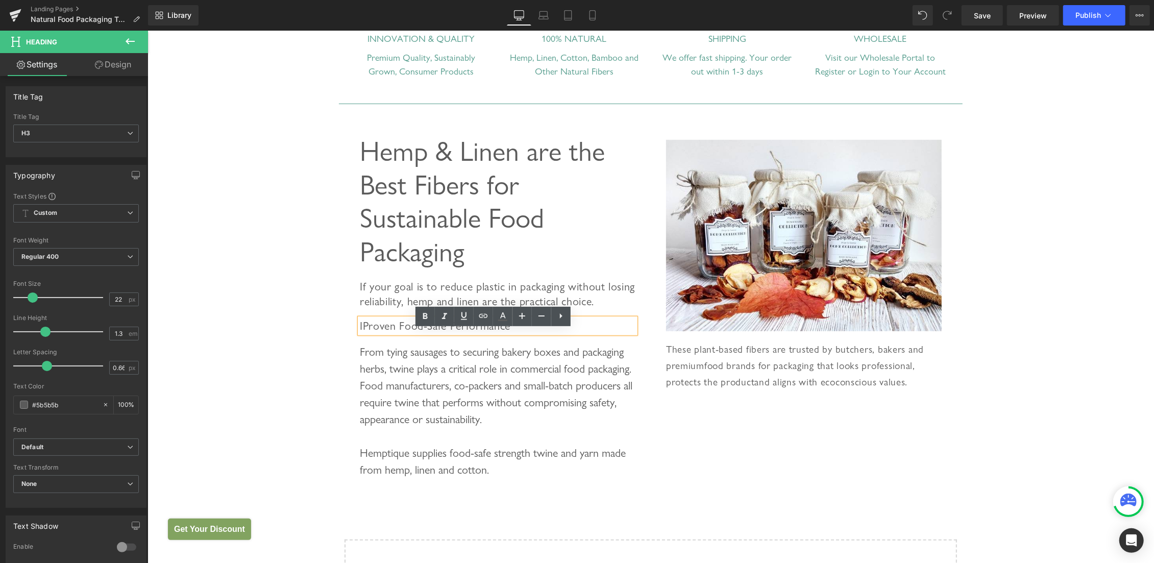
click at [359, 332] on span "IProven Food-Safe Performance" at bounding box center [434, 324] width 151 height 13
click at [269, 340] on div "Food Packaging Heading Eco-Friendly Twines and Cords for Sustainable Food Packa…" at bounding box center [650, 131] width 1007 height 983
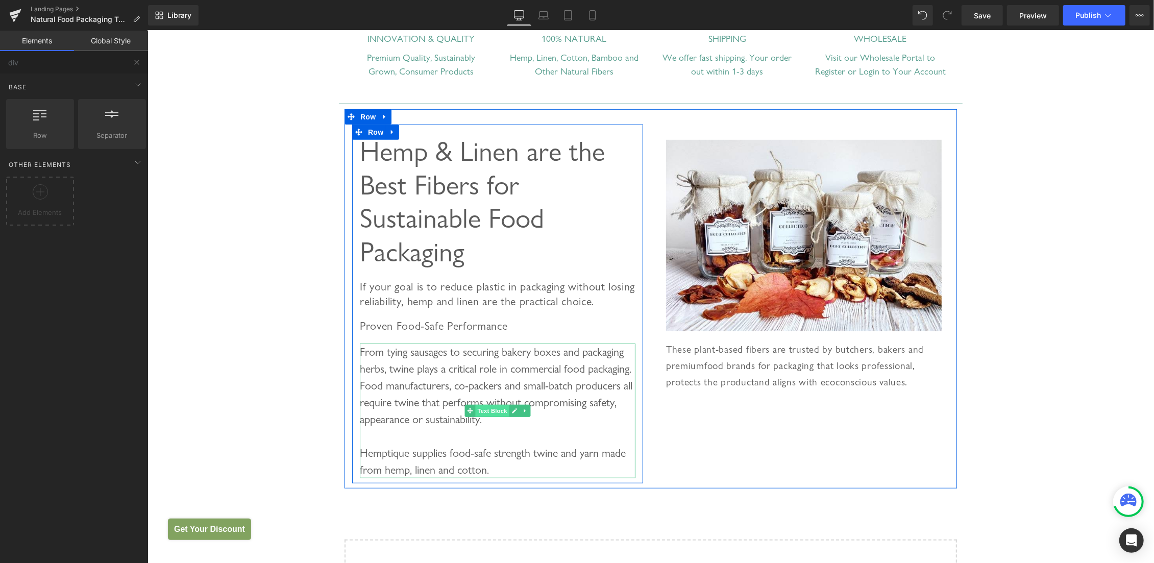
click at [482, 416] on span "Text Block" at bounding box center [492, 410] width 34 height 12
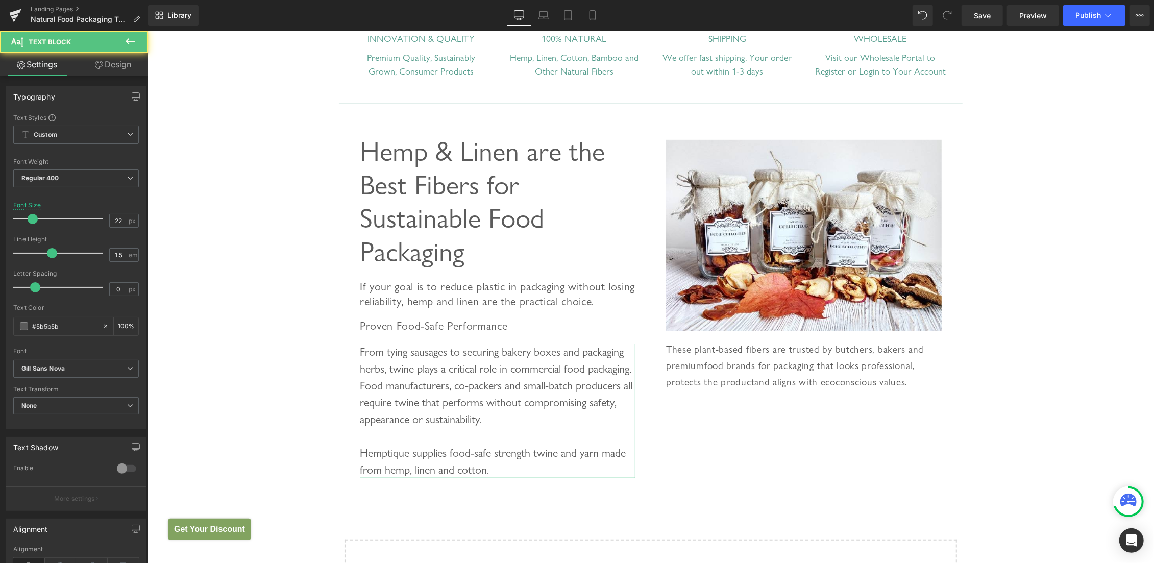
click at [111, 44] on span "Text Block" at bounding box center [61, 42] width 102 height 22
click at [112, 63] on link "Design" at bounding box center [113, 64] width 74 height 23
click at [0, 0] on div "Spacing" at bounding box center [0, 0] width 0 height 0
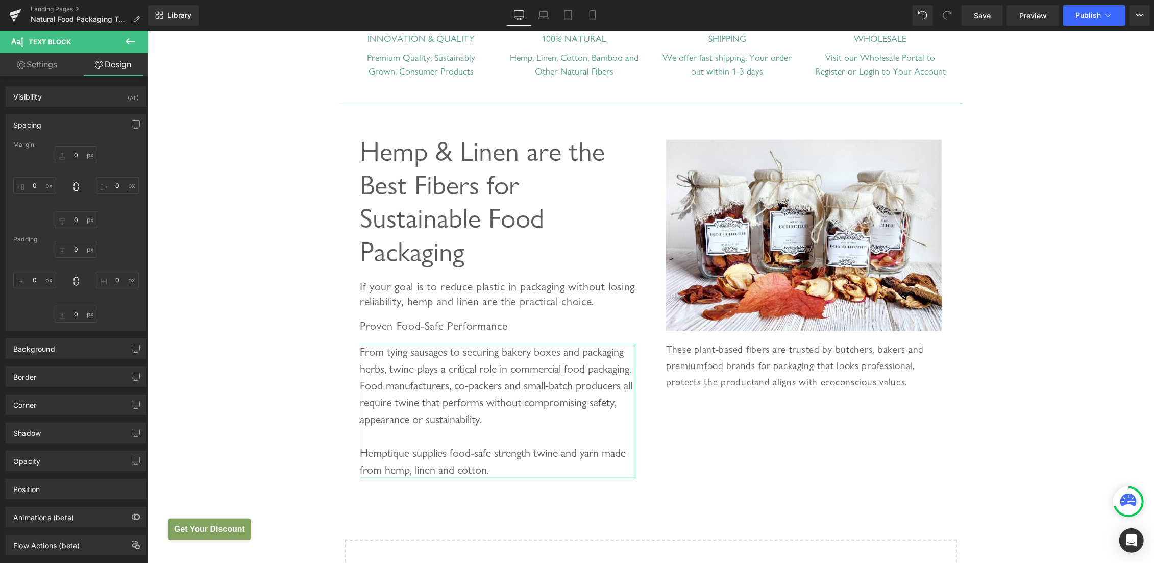
type input "20"
type input "0"
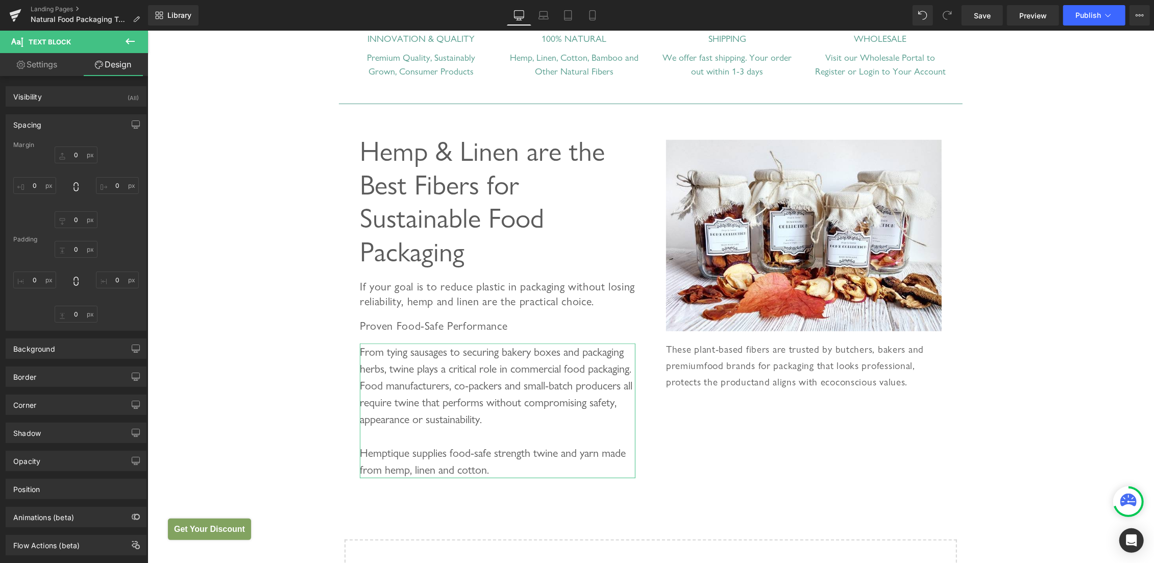
type input "0"
click at [66, 153] on input "20" at bounding box center [76, 154] width 43 height 17
click at [71, 156] on input "20" at bounding box center [76, 154] width 43 height 17
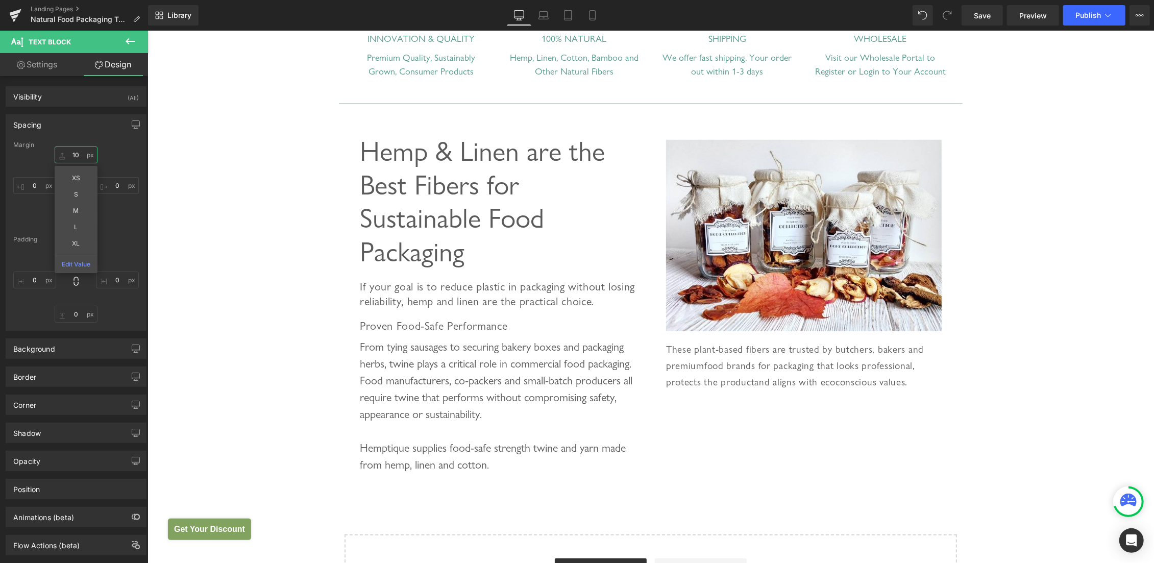
type input "10"
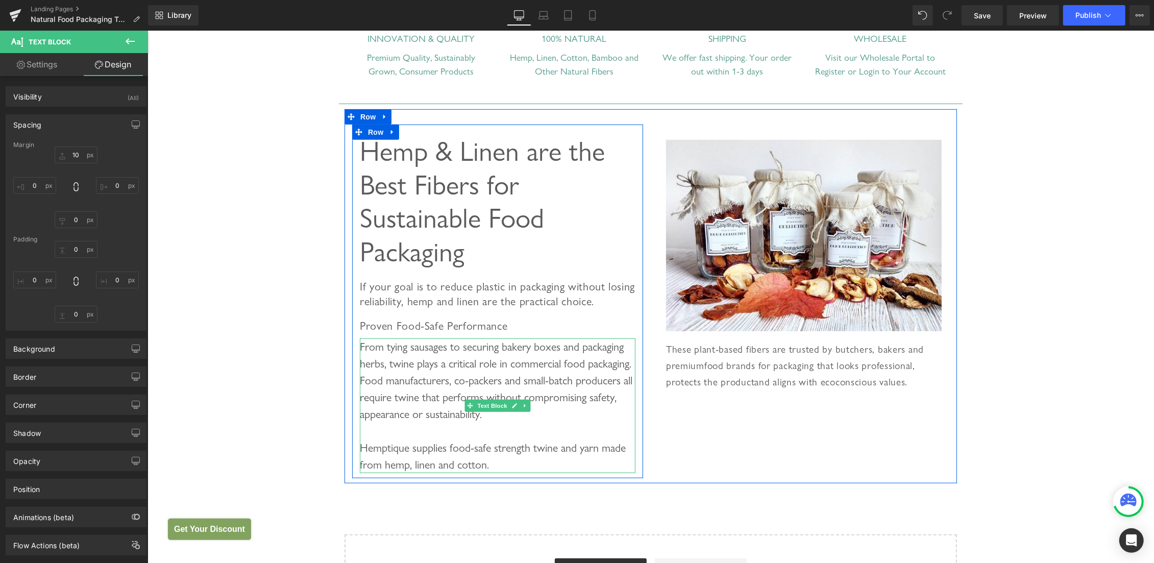
click at [462, 386] on div "From tying sausages to securing bakery boxes and packaging herbs, twine plays a…" at bounding box center [497, 380] width 276 height 84
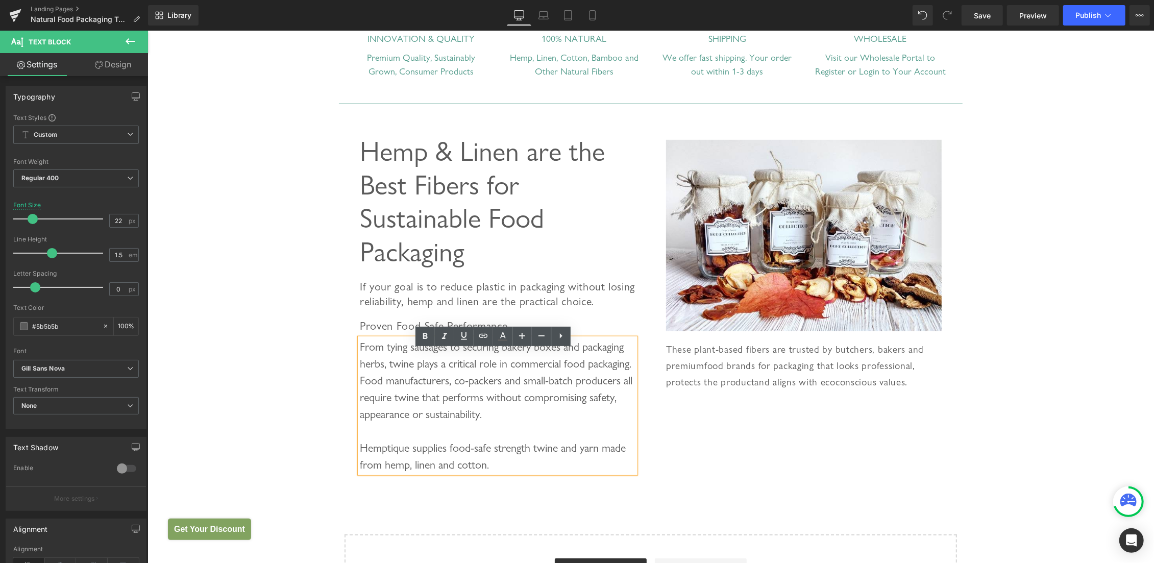
click at [435, 382] on div "From tying sausages to securing bakery boxes and packaging herbs, twine plays a…" at bounding box center [497, 380] width 276 height 84
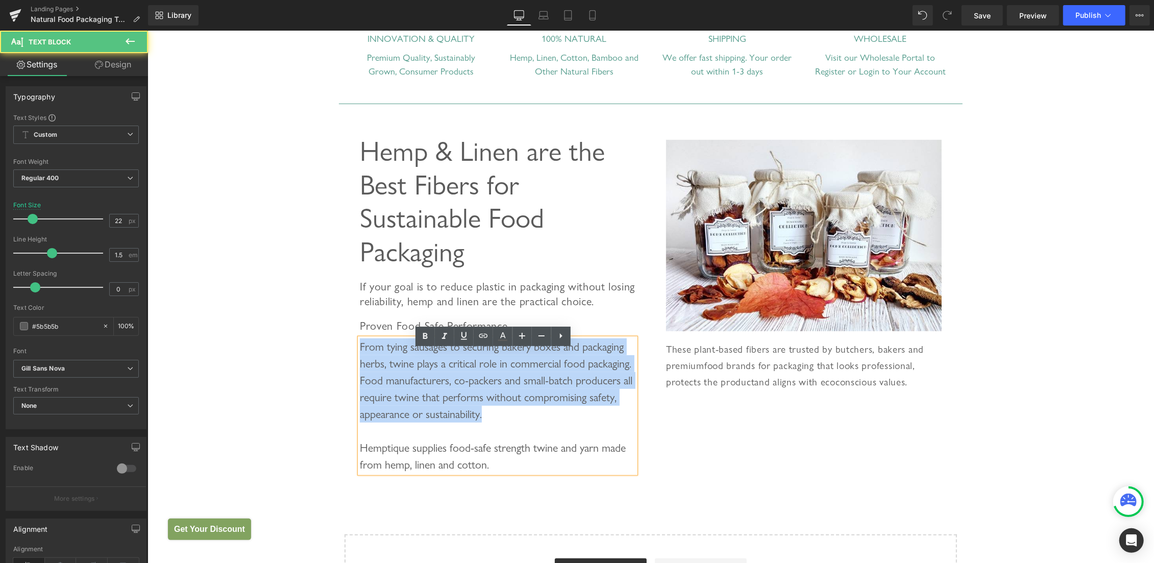
paste div
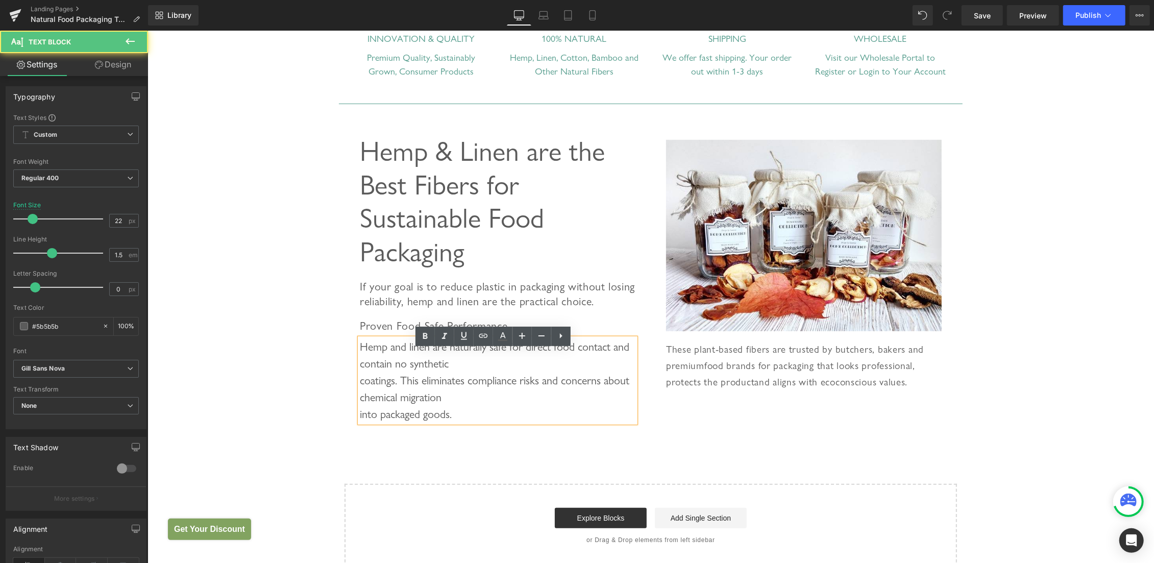
click at [474, 376] on div "Hemp and linen are naturally safe for direct food contact and contain no synthe…" at bounding box center [497, 380] width 276 height 84
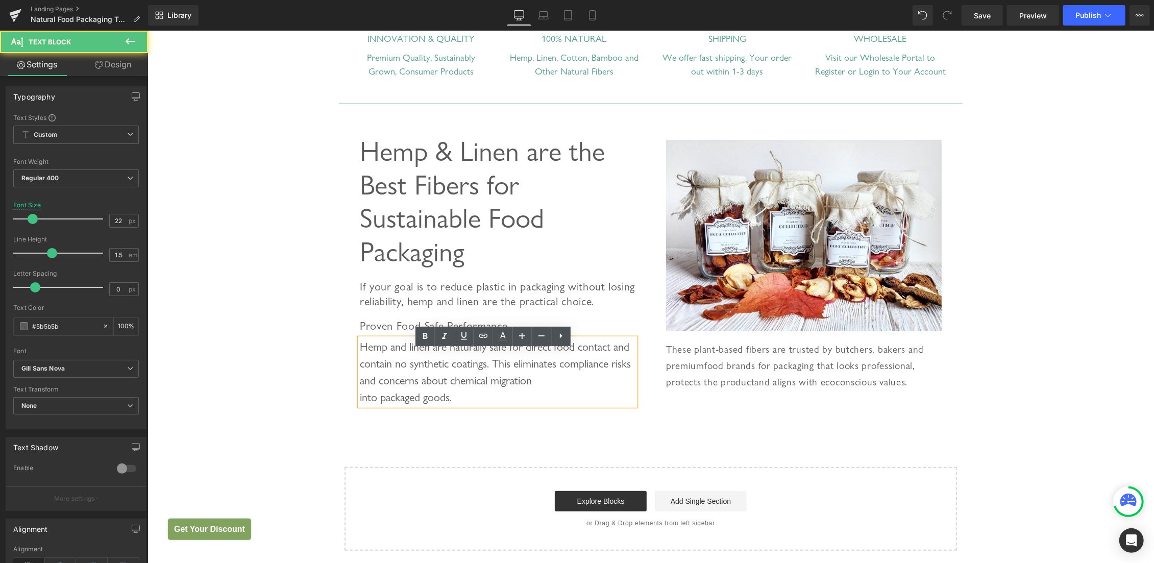
click at [570, 391] on div "Hemp and linen are naturally safe for direct food contact and contain no synthe…" at bounding box center [497, 371] width 276 height 67
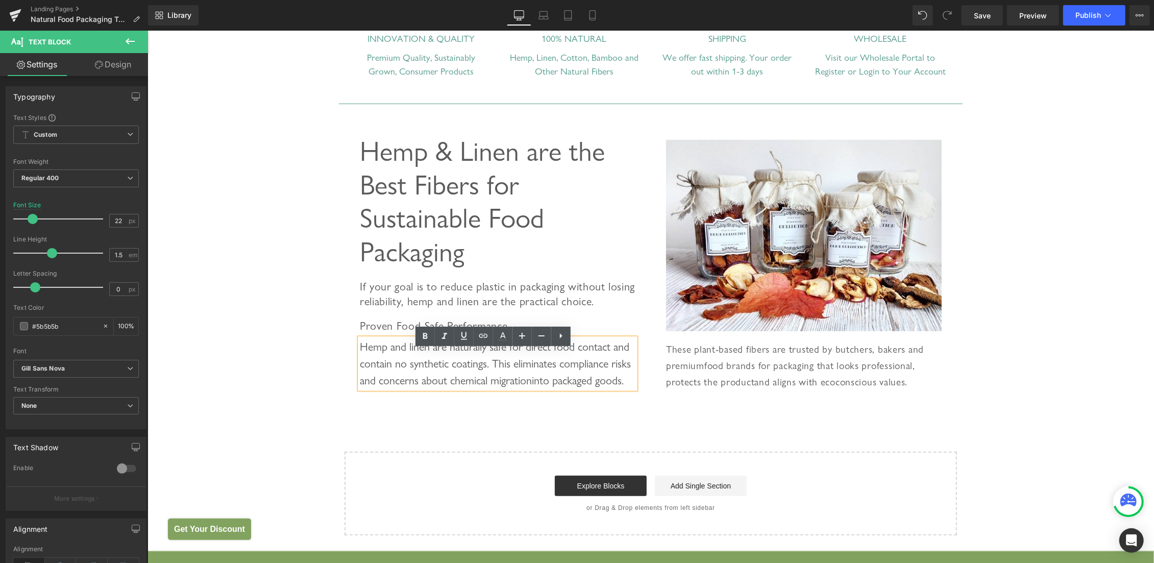
click at [246, 338] on div "Food Packaging Heading Eco-Friendly Twines and Cords for Sustainable Food Packa…" at bounding box center [650, 87] width 1007 height 895
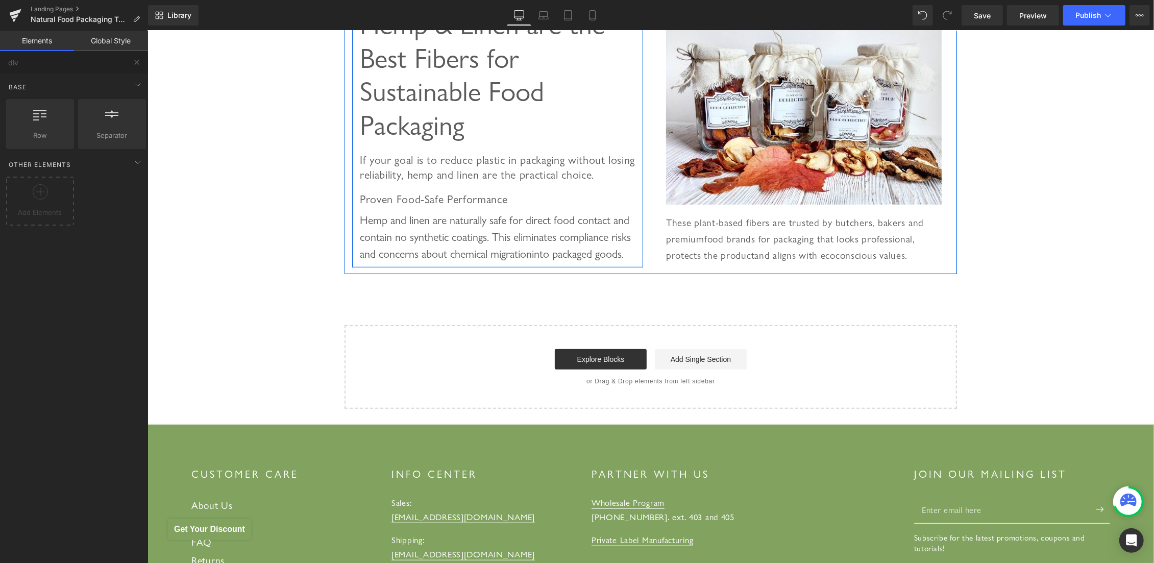
scroll to position [639, 0]
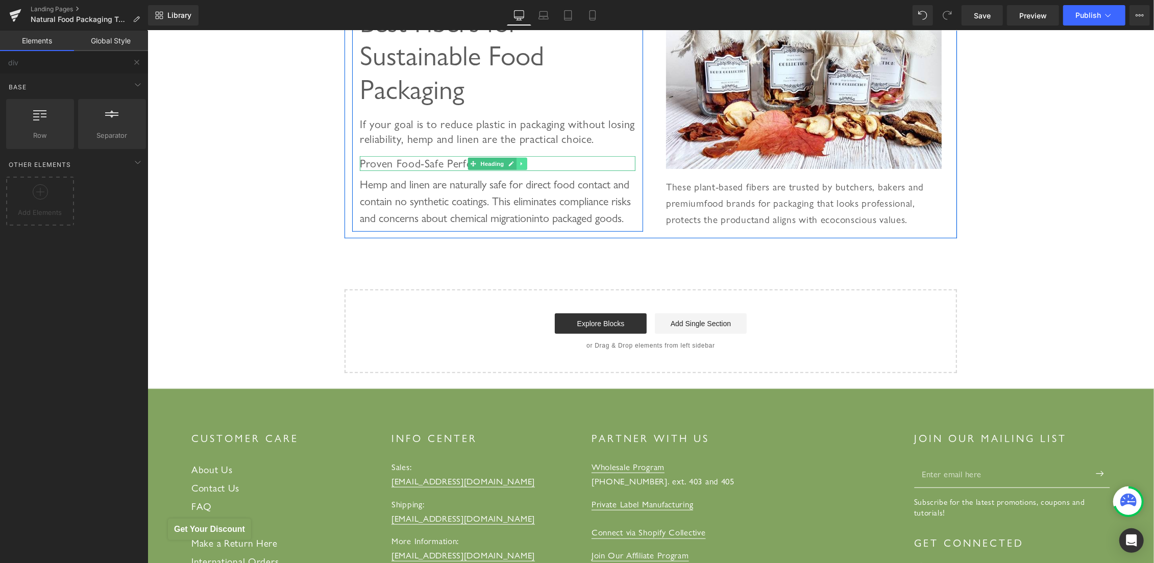
click at [519, 166] on icon at bounding box center [522, 163] width 6 height 6
click at [513, 166] on icon at bounding box center [516, 163] width 6 height 6
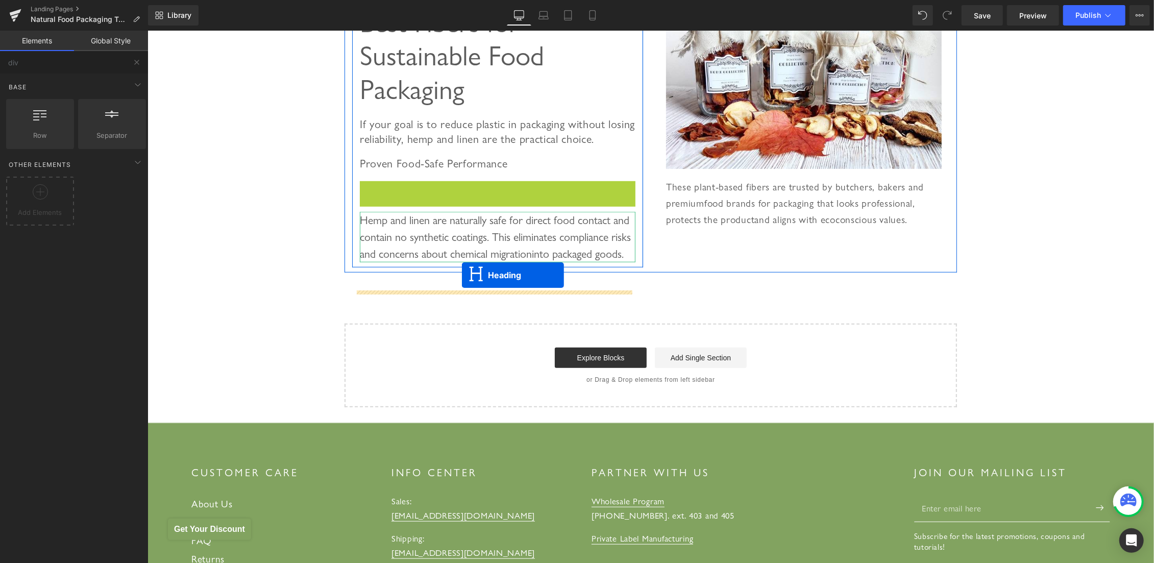
drag, startPoint x: 470, startPoint y: 202, endPoint x: 461, endPoint y: 275, distance: 74.0
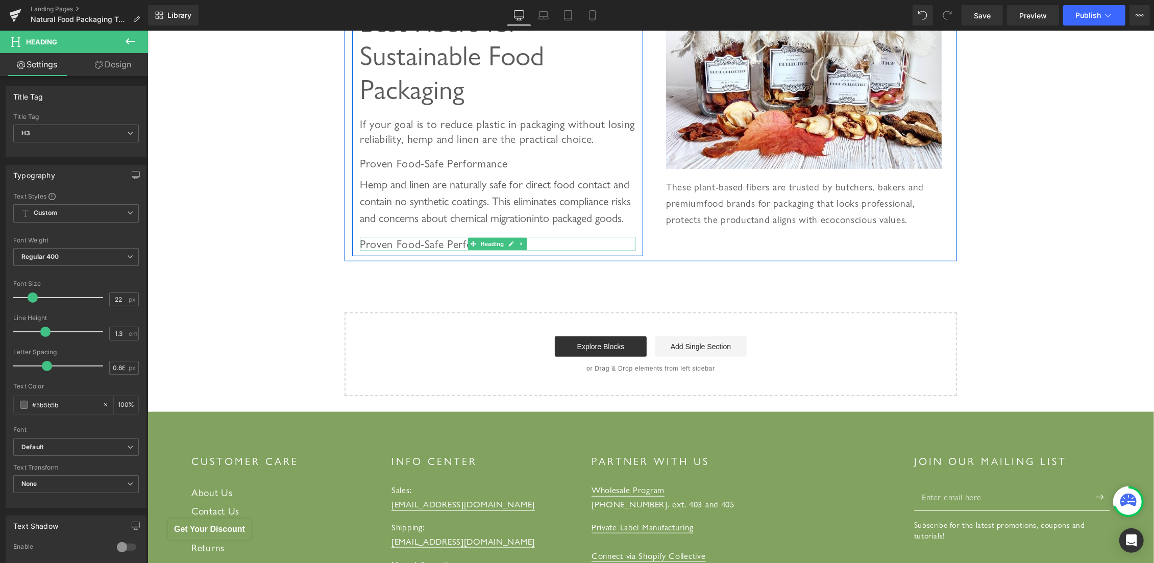
click at [386, 250] on span "Proven Food-Safe Performance" at bounding box center [433, 243] width 148 height 13
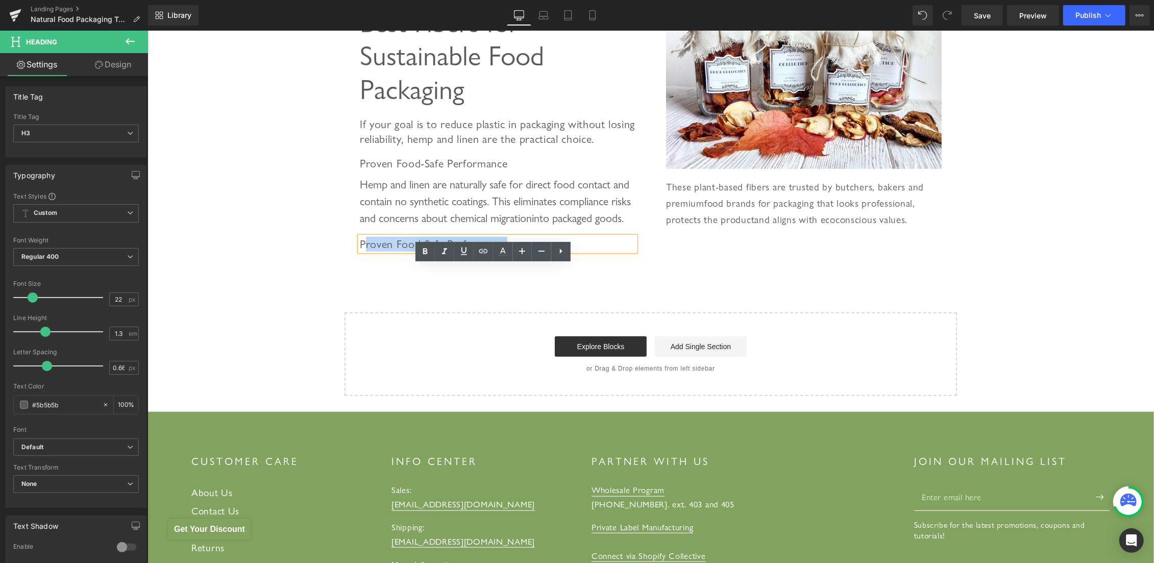
drag, startPoint x: 360, startPoint y: 267, endPoint x: 547, endPoint y: 267, distance: 186.8
click at [547, 251] on h3 "Proven Food-Safe Performance" at bounding box center [497, 243] width 276 height 15
paste div
click at [359, 250] on span "PReliable Strength" at bounding box center [401, 243] width 85 height 13
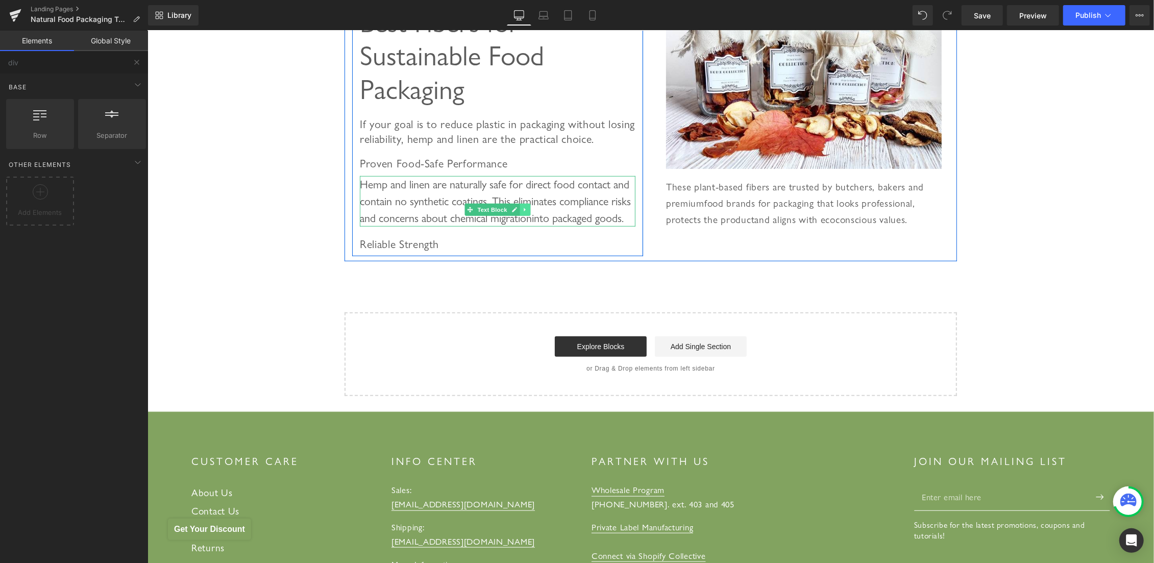
click at [520, 215] on link at bounding box center [525, 209] width 11 height 12
click at [517, 212] on icon at bounding box center [520, 209] width 6 height 6
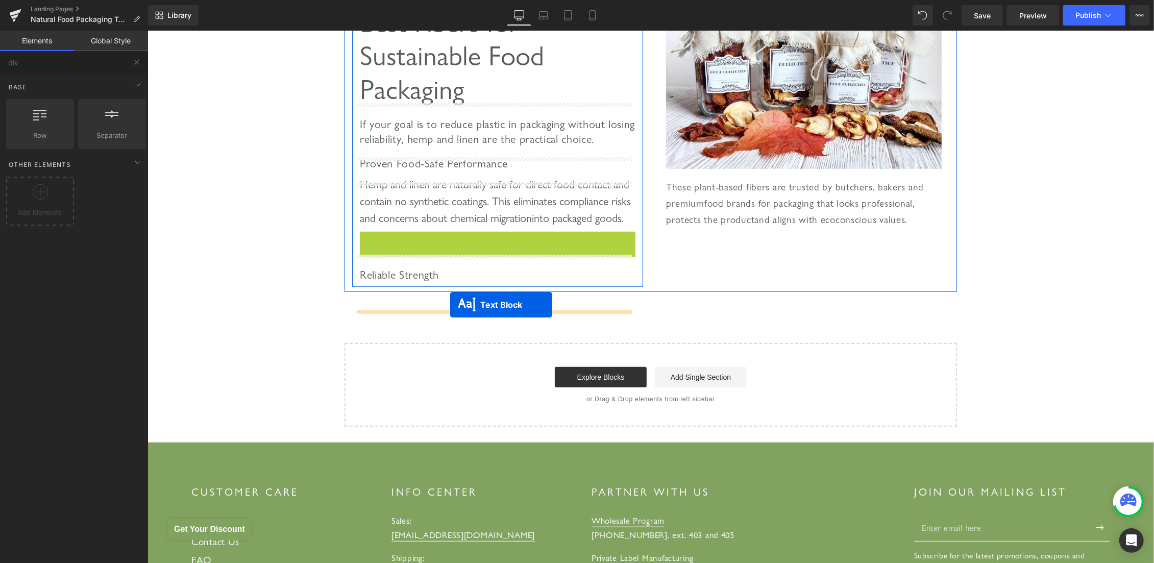
drag, startPoint x: 478, startPoint y: 296, endPoint x: 450, endPoint y: 304, distance: 29.2
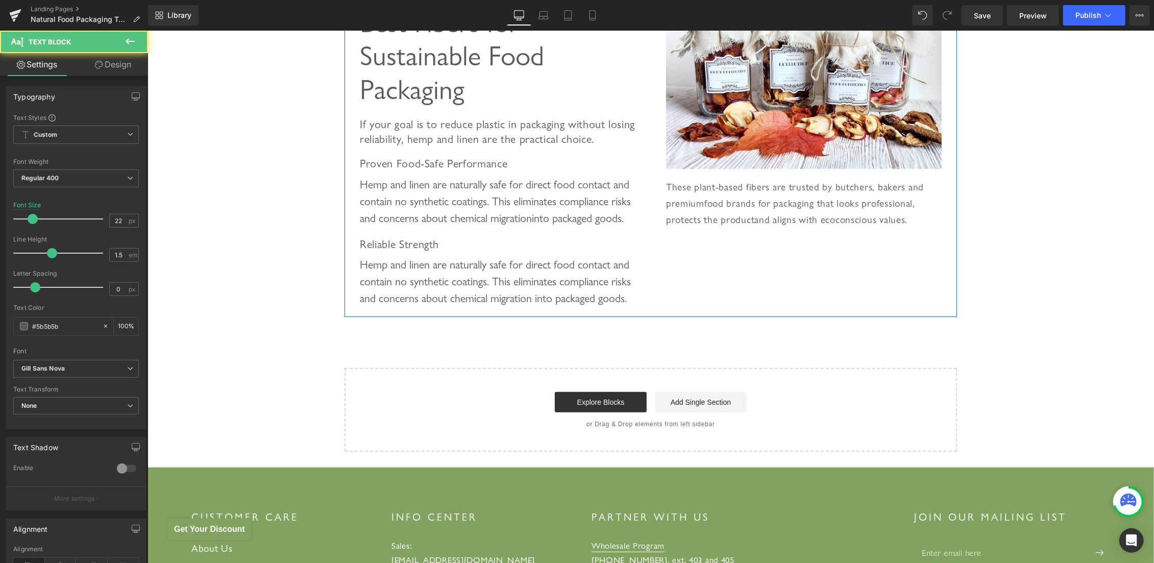
click at [402, 306] on div "Hemp and linen are naturally safe for direct food contact and contain no synthe…" at bounding box center [497, 281] width 276 height 51
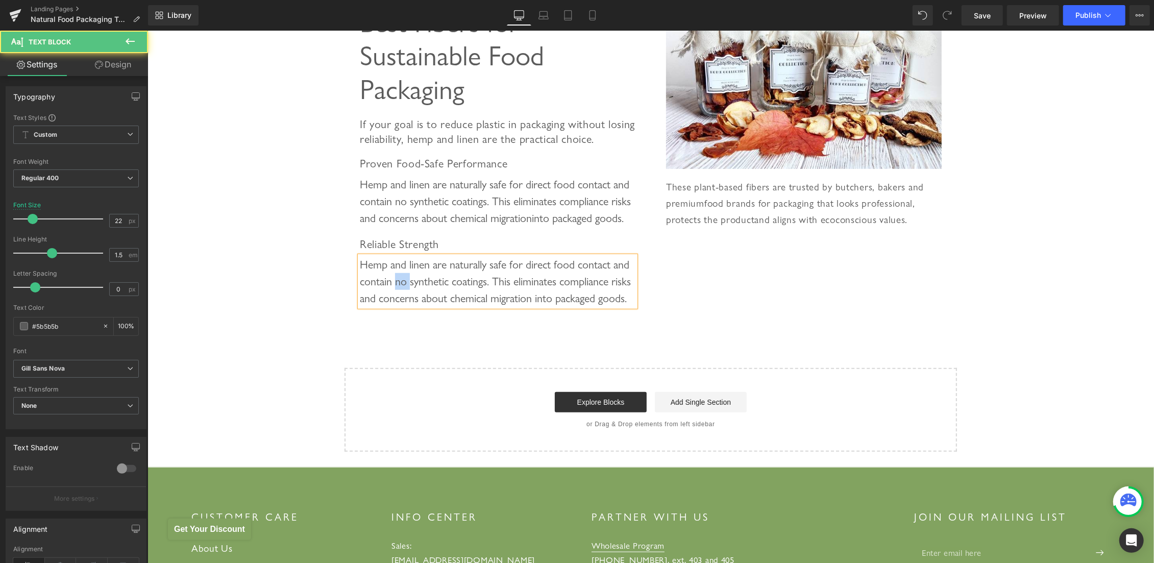
click at [402, 306] on div "Hemp and linen are naturally safe for direct food contact and contain no synthe…" at bounding box center [497, 281] width 276 height 51
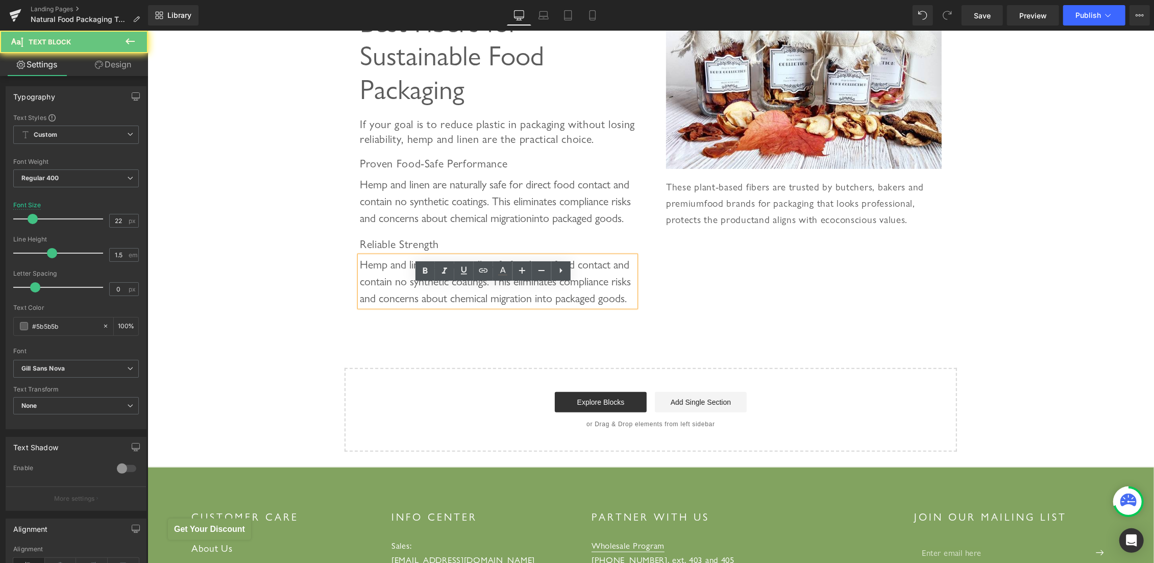
paste div
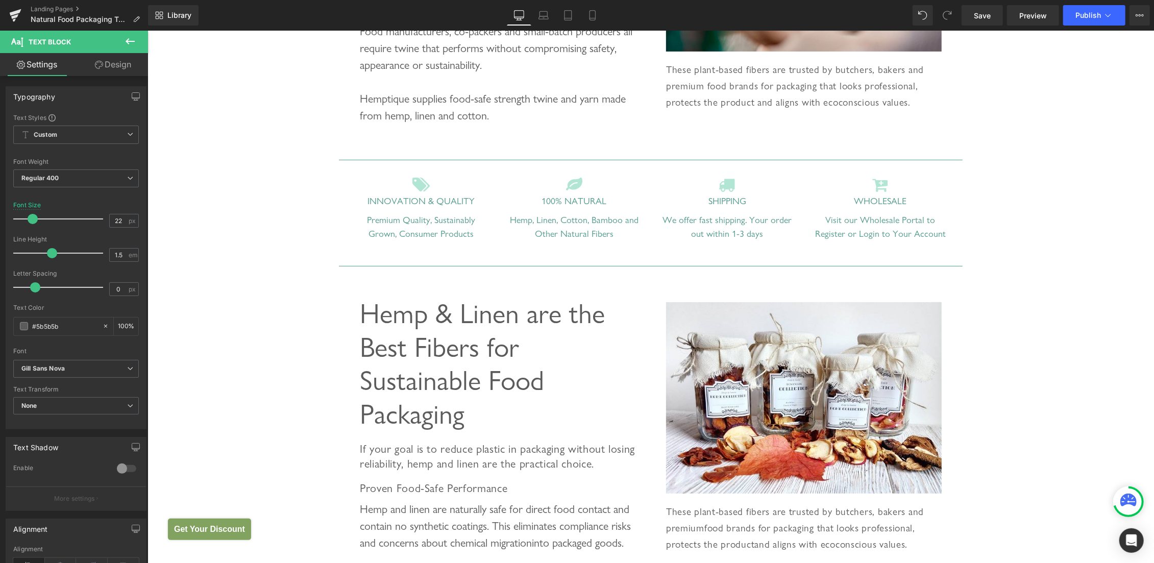
scroll to position [43, 0]
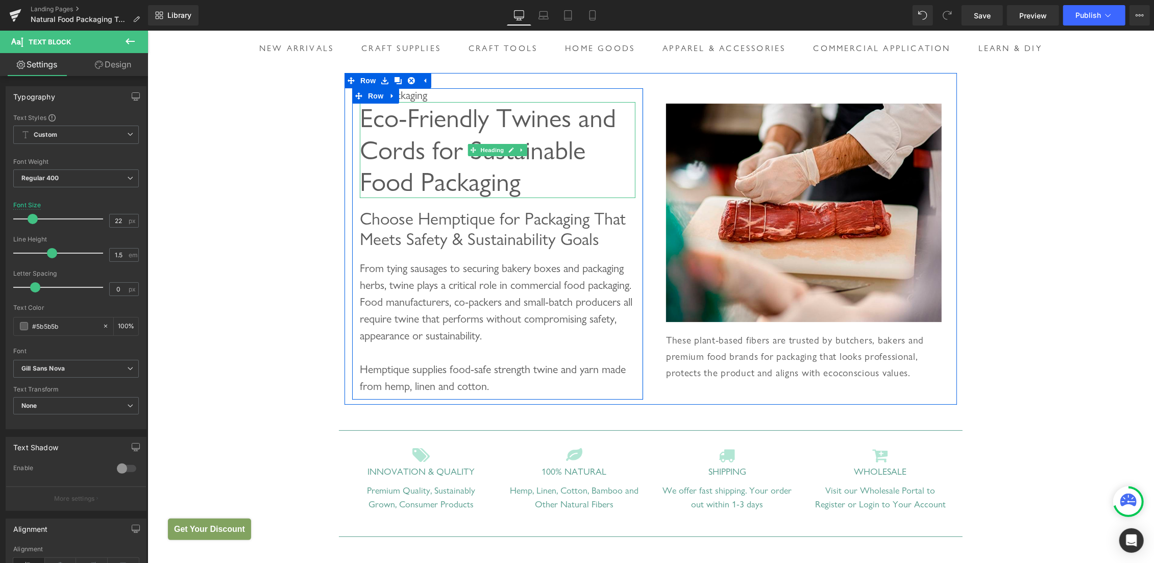
click at [444, 149] on span "Eco-Friendly Twines and Cords for Sustainable Food Packaging" at bounding box center [487, 149] width 256 height 95
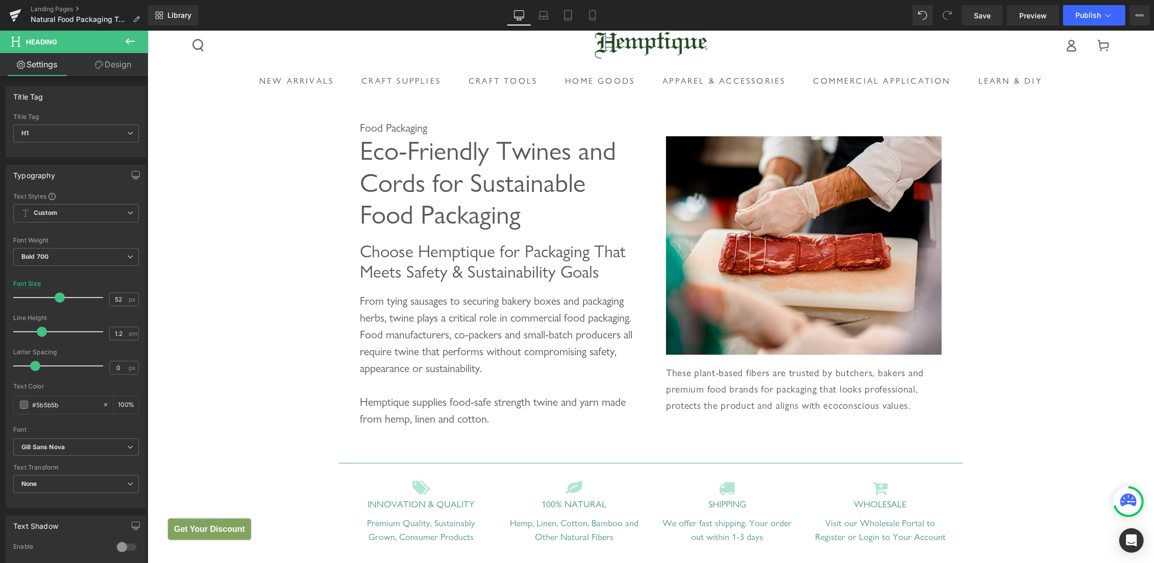
scroll to position [0, 0]
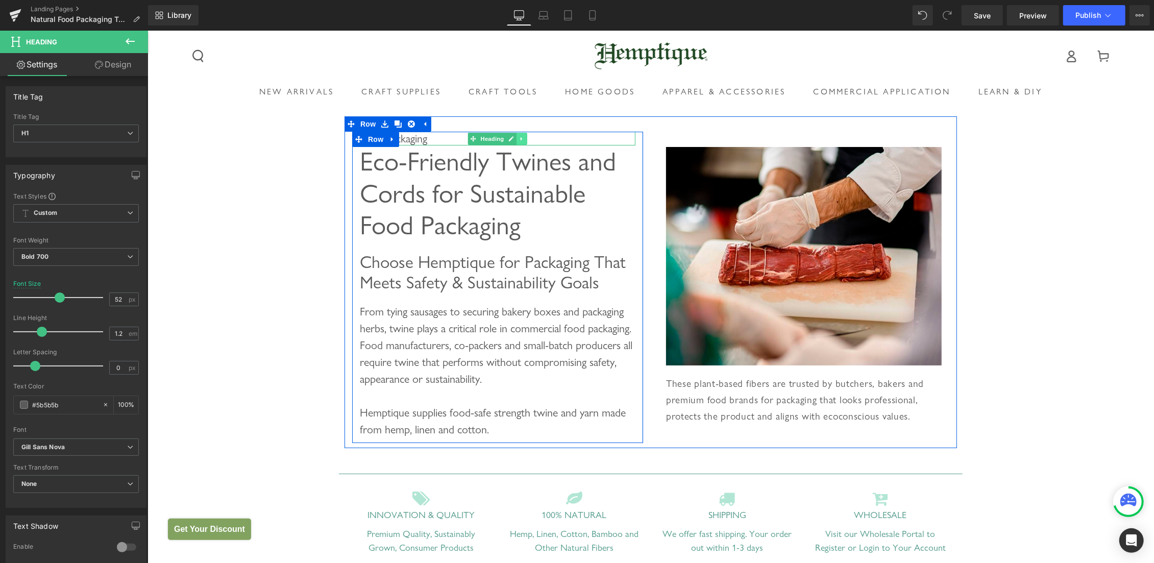
click at [521, 137] on link at bounding box center [521, 138] width 11 height 12
click at [524, 137] on icon at bounding box center [527, 138] width 6 height 6
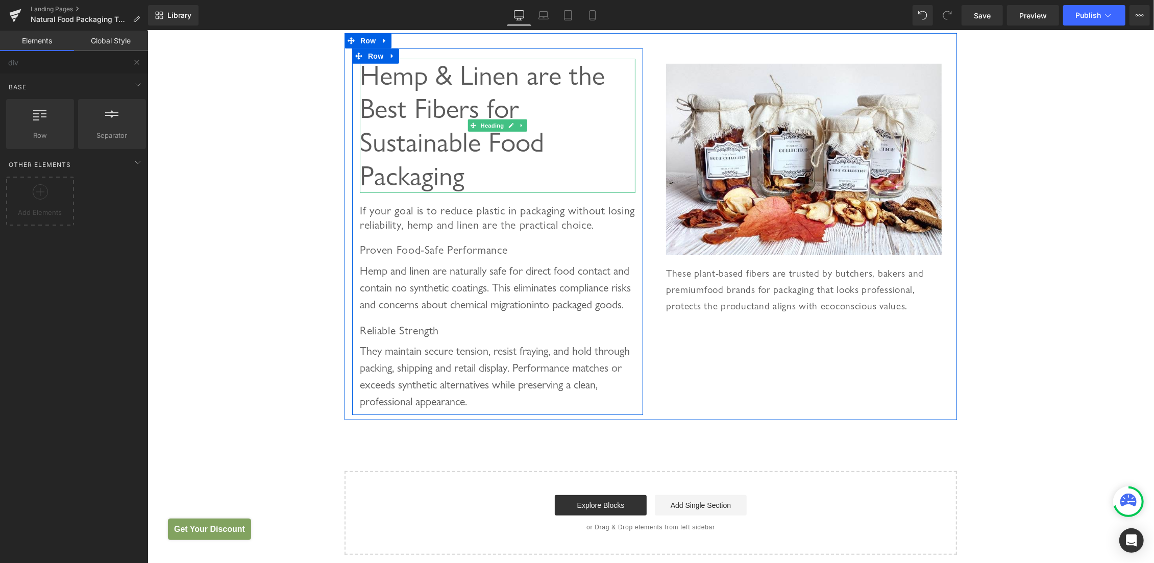
scroll to position [541, 0]
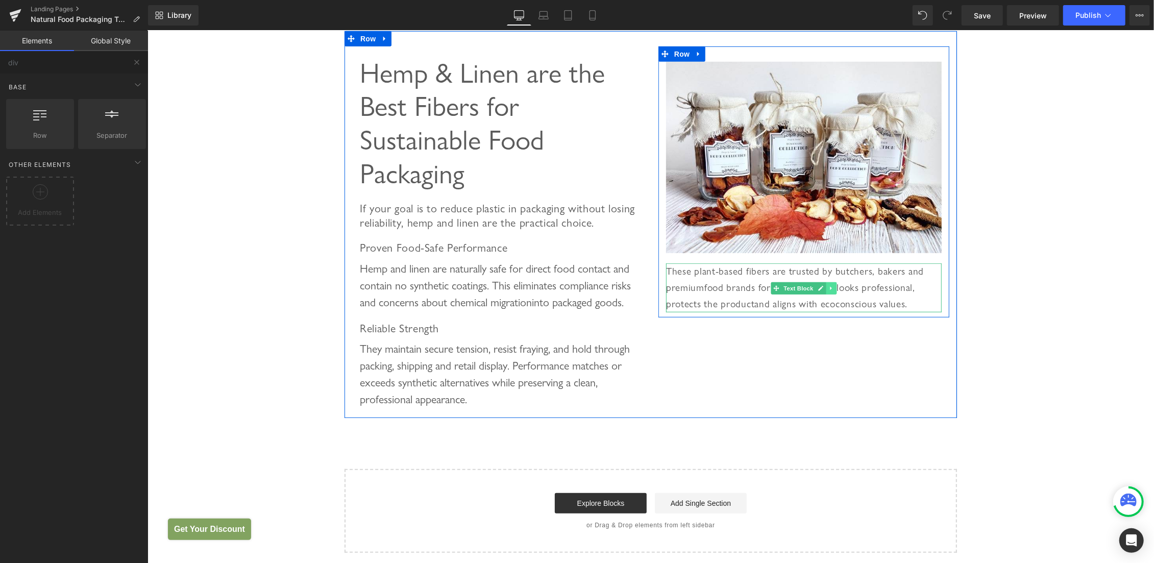
click at [828, 291] on icon at bounding box center [831, 288] width 6 height 6
click at [834, 289] on icon at bounding box center [837, 288] width 6 height 6
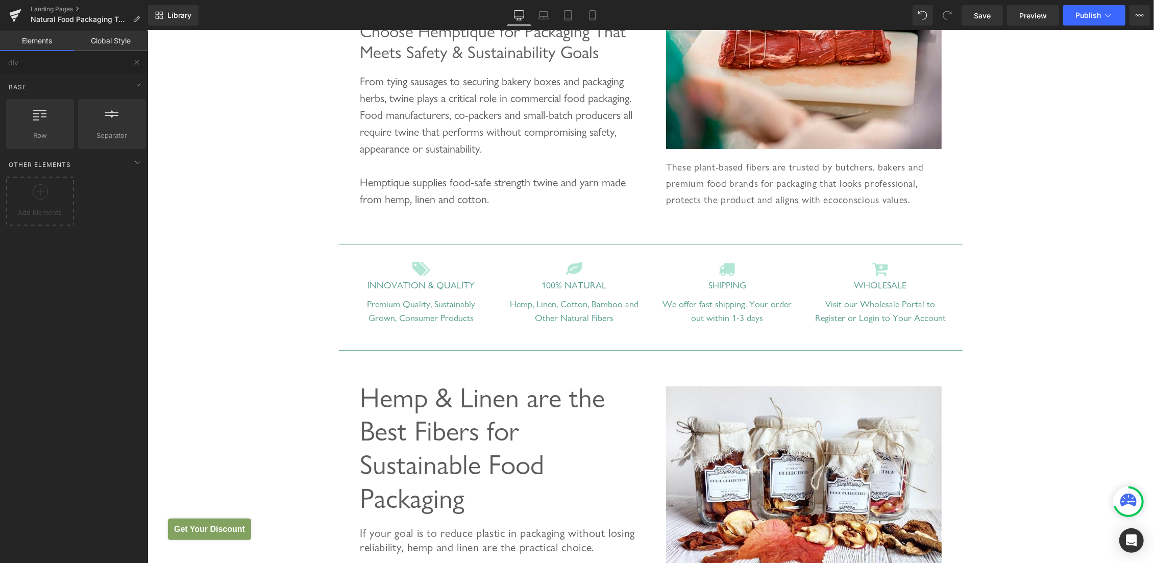
scroll to position [0, 0]
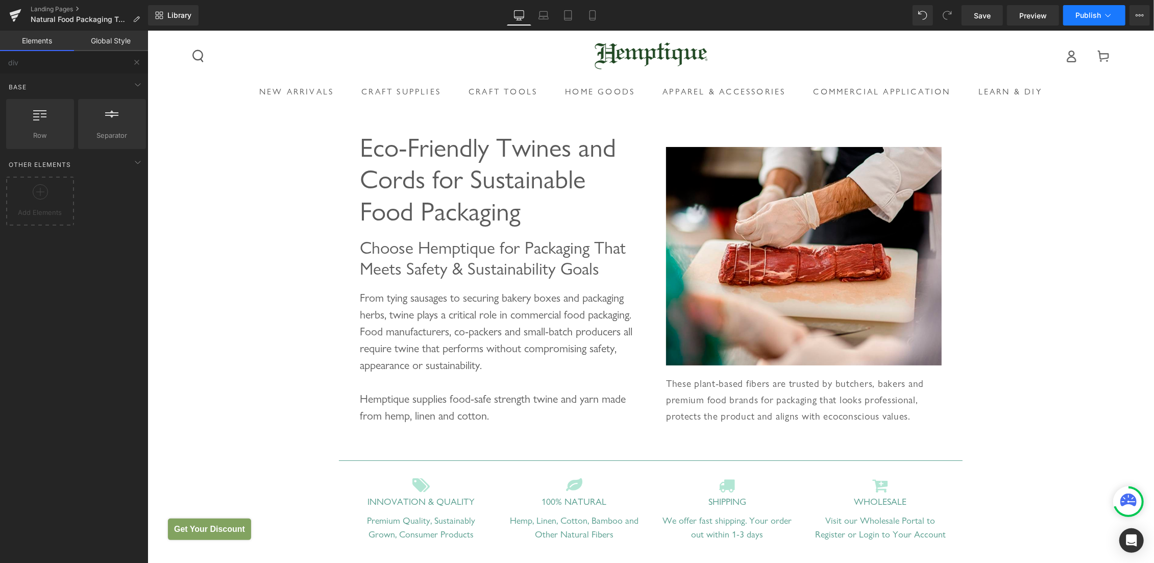
click at [1080, 15] on span "Publish" at bounding box center [1088, 15] width 26 height 8
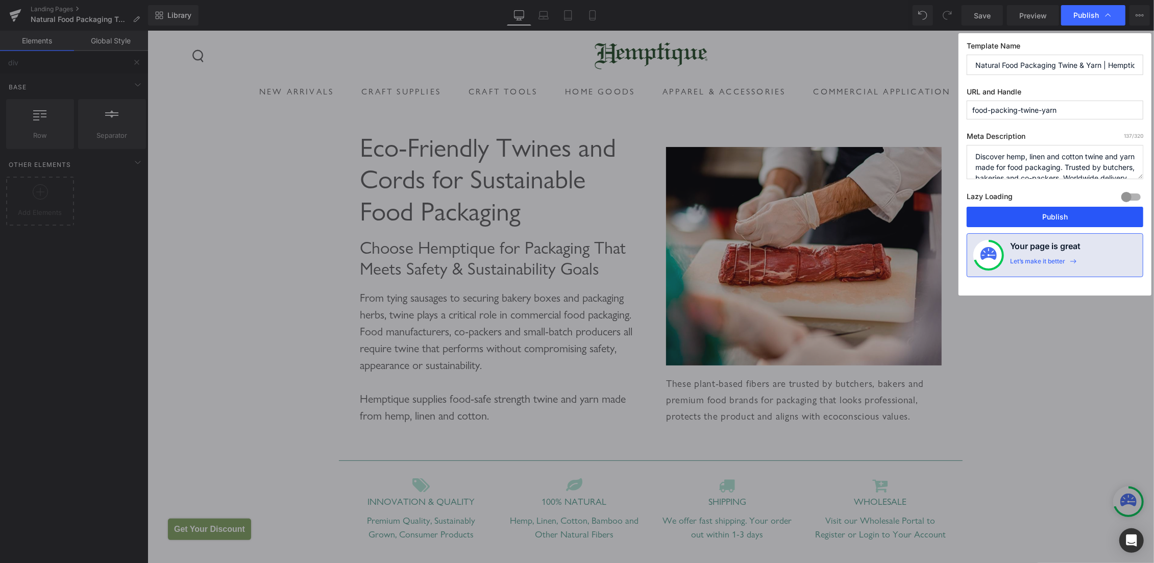
click at [1062, 207] on button "Publish" at bounding box center [1055, 217] width 177 height 20
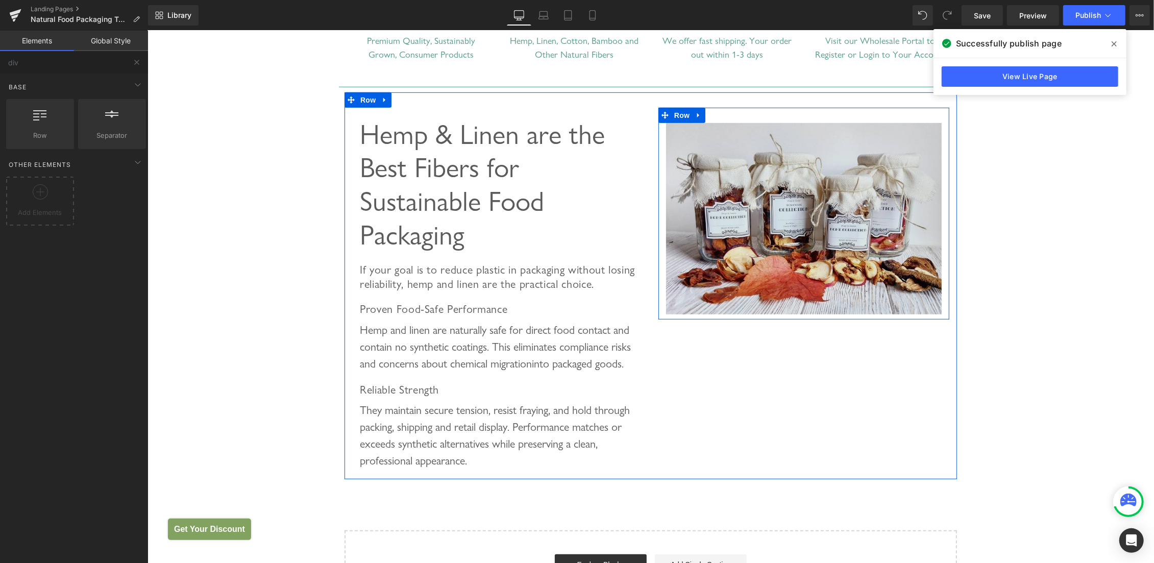
scroll to position [541, 0]
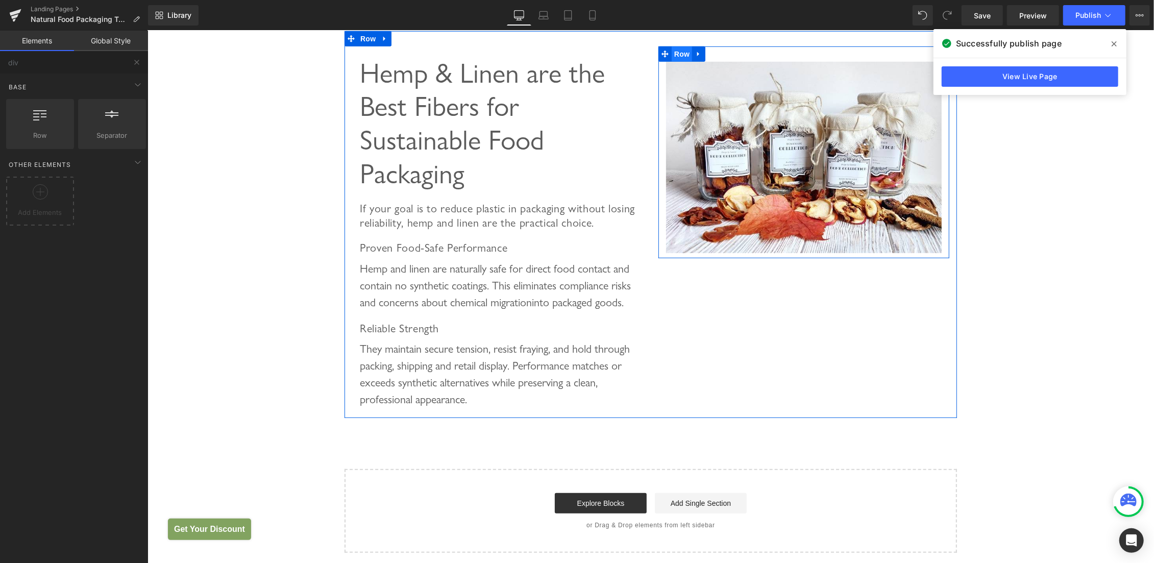
click at [678, 52] on span "Row" at bounding box center [681, 53] width 20 height 15
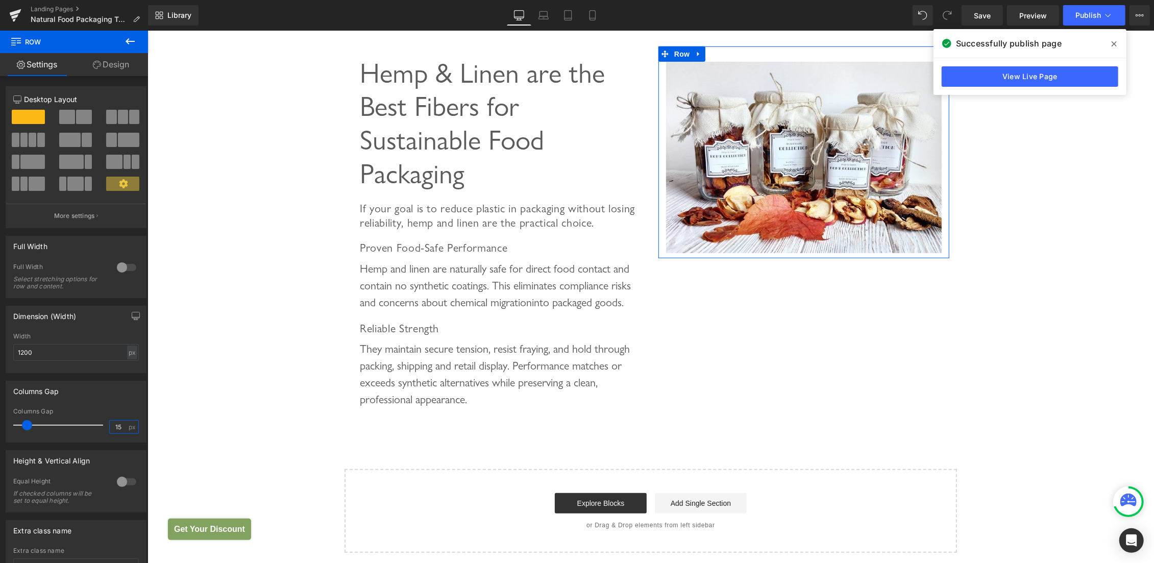
drag, startPoint x: 114, startPoint y: 427, endPoint x: 40, endPoint y: 424, distance: 73.6
click at [110, 424] on input "15" at bounding box center [119, 427] width 18 height 13
type input "0"
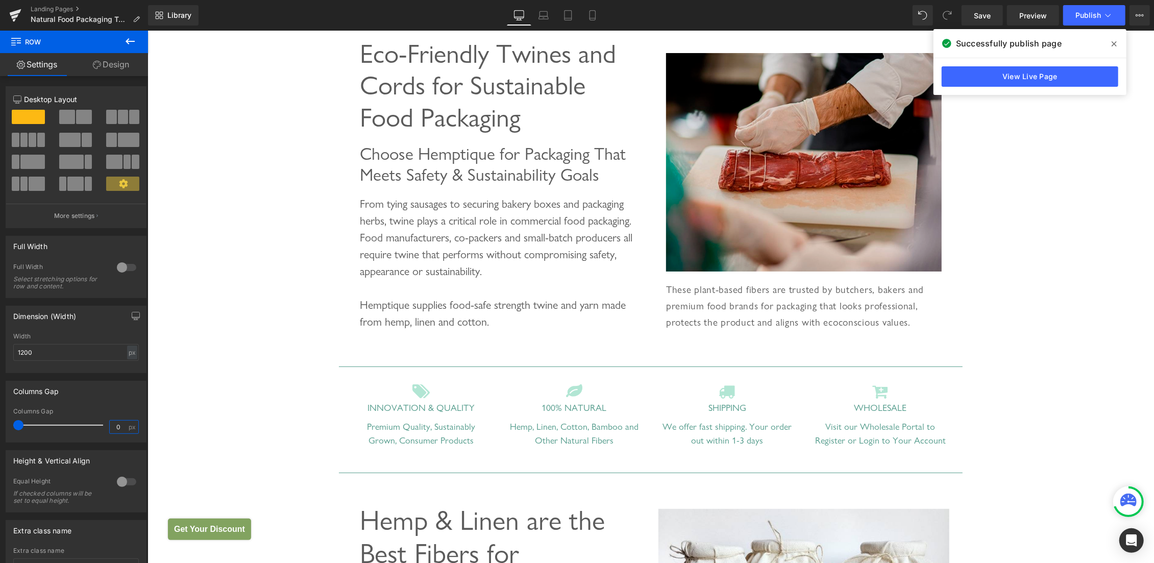
scroll to position [54, 0]
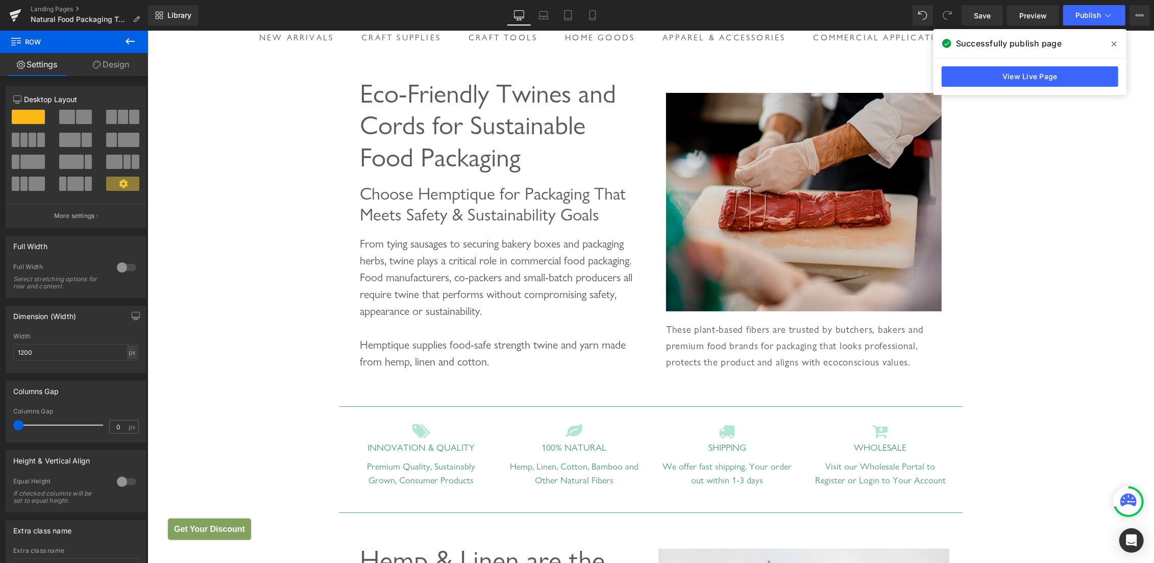
click at [707, 117] on img at bounding box center [804, 201] width 276 height 218
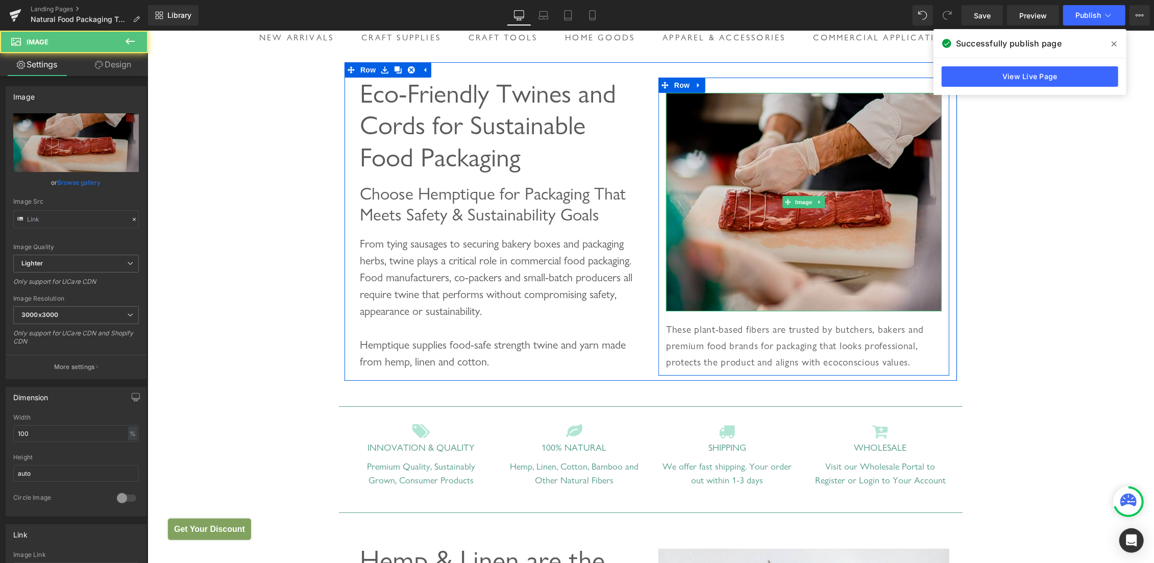
type input "https://ucarecdn.com/a921c873-9446-4e93-8216-b2638d4dfc19/-/format/auto/-/previ…"
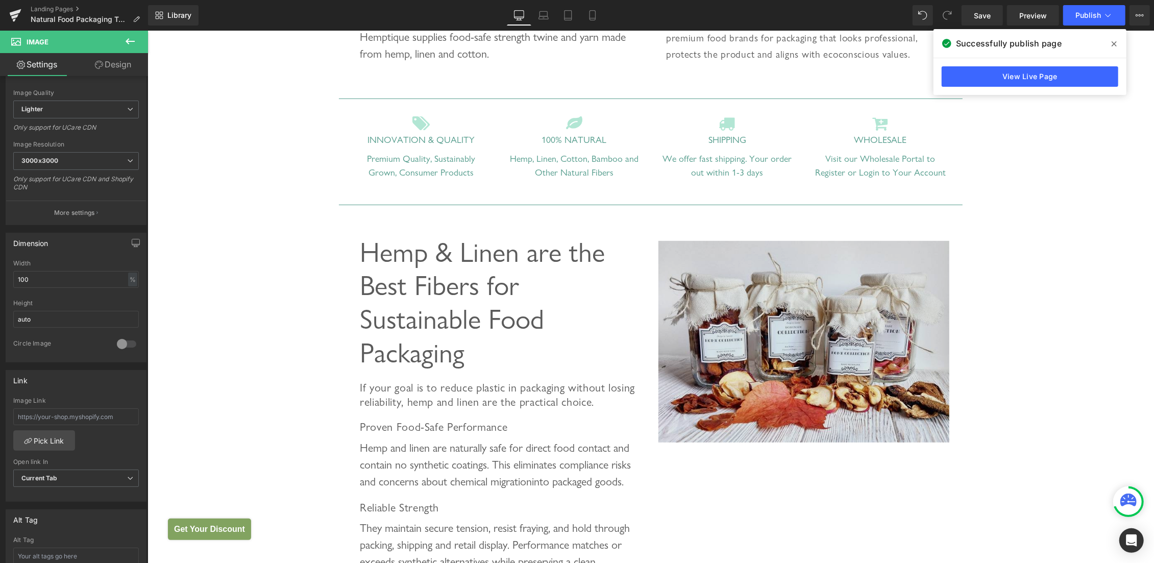
scroll to position [379, 0]
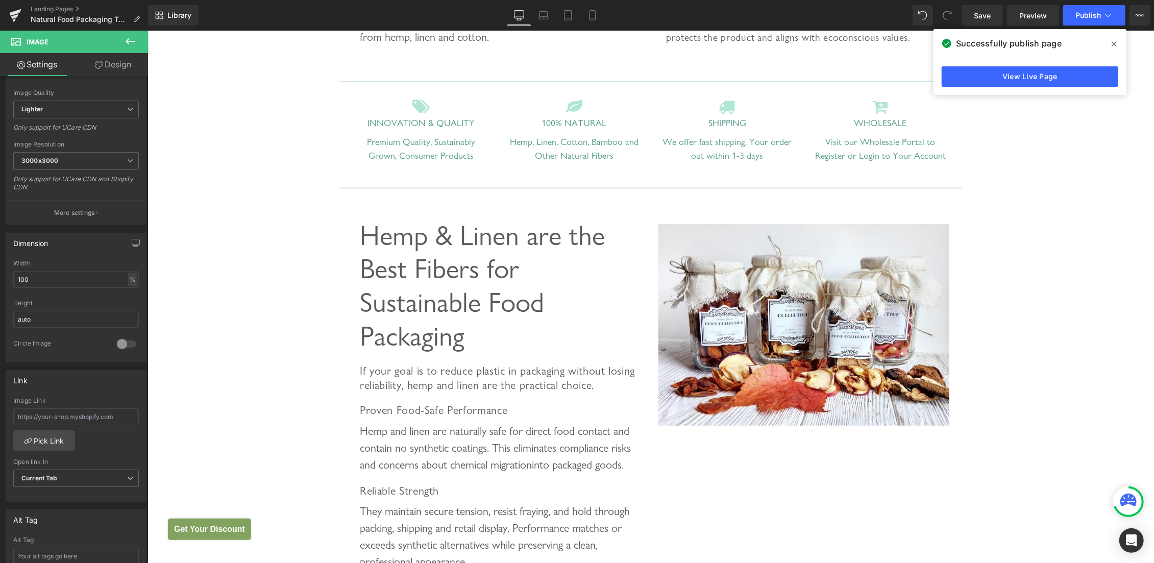
click at [726, 260] on img at bounding box center [803, 325] width 291 height 202
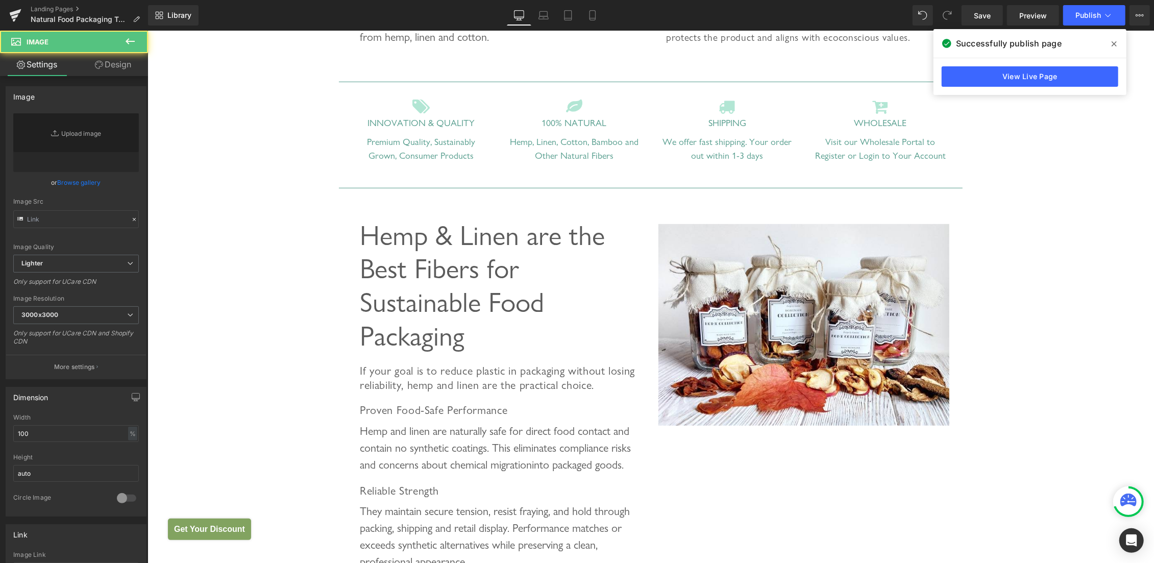
type input "https://ucarecdn.com/ab7f3b76-924e-4553-a050-c14e0d11064a/-/format/auto/-/previ…"
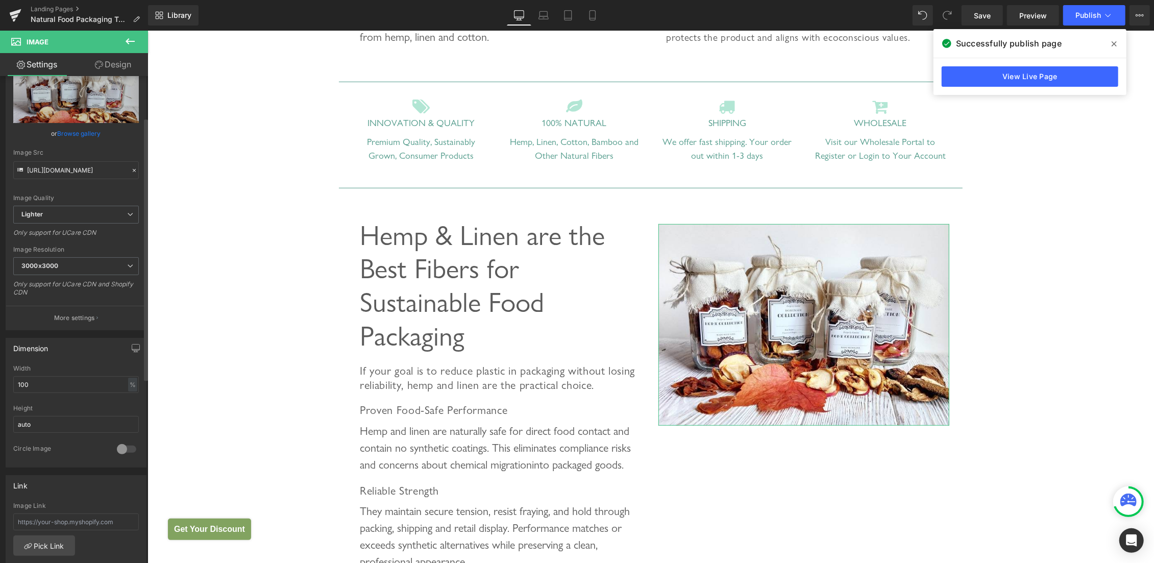
scroll to position [154, 0]
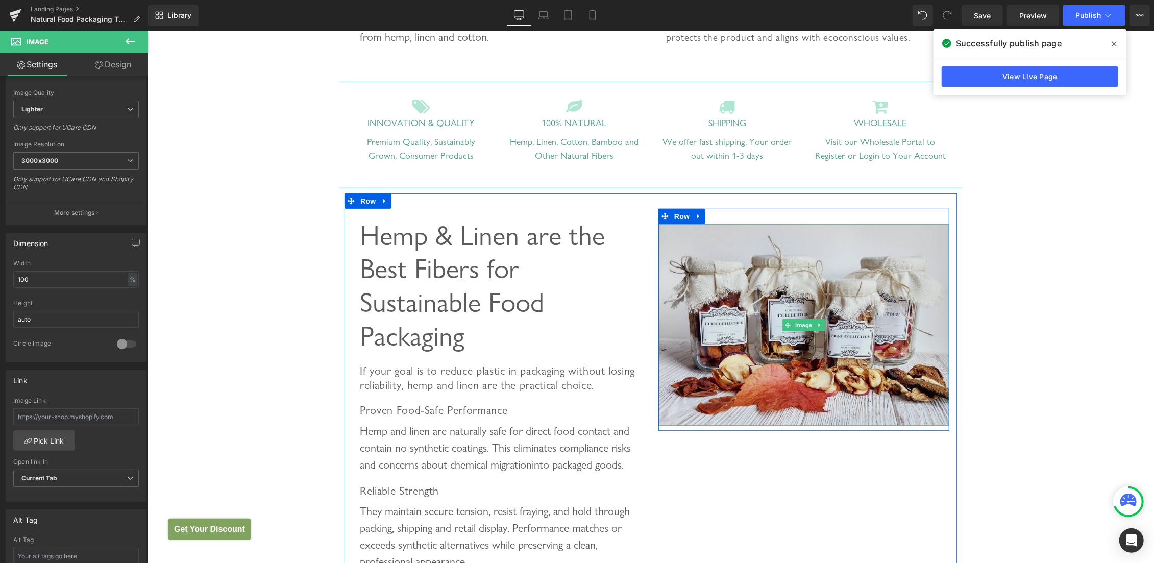
click at [770, 252] on img at bounding box center [803, 325] width 291 height 202
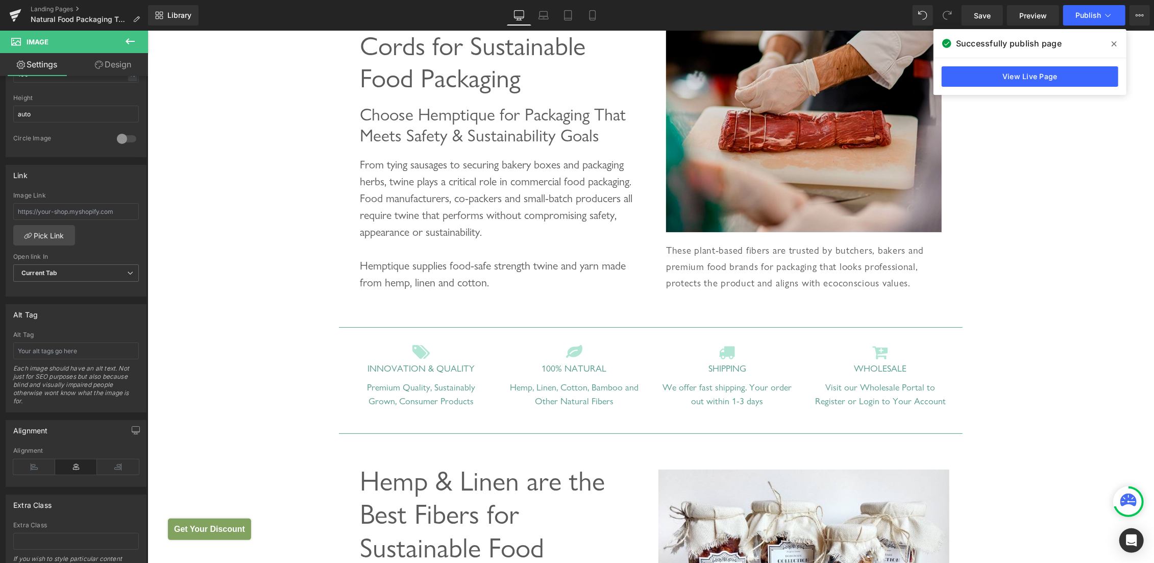
scroll to position [108, 0]
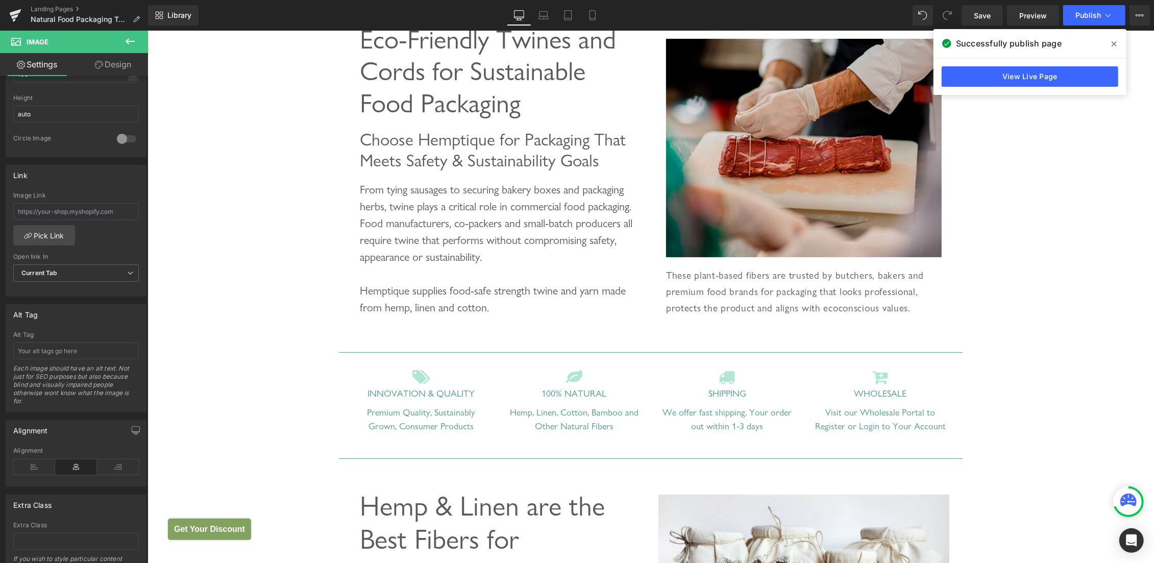
click at [746, 150] on img at bounding box center [804, 147] width 276 height 218
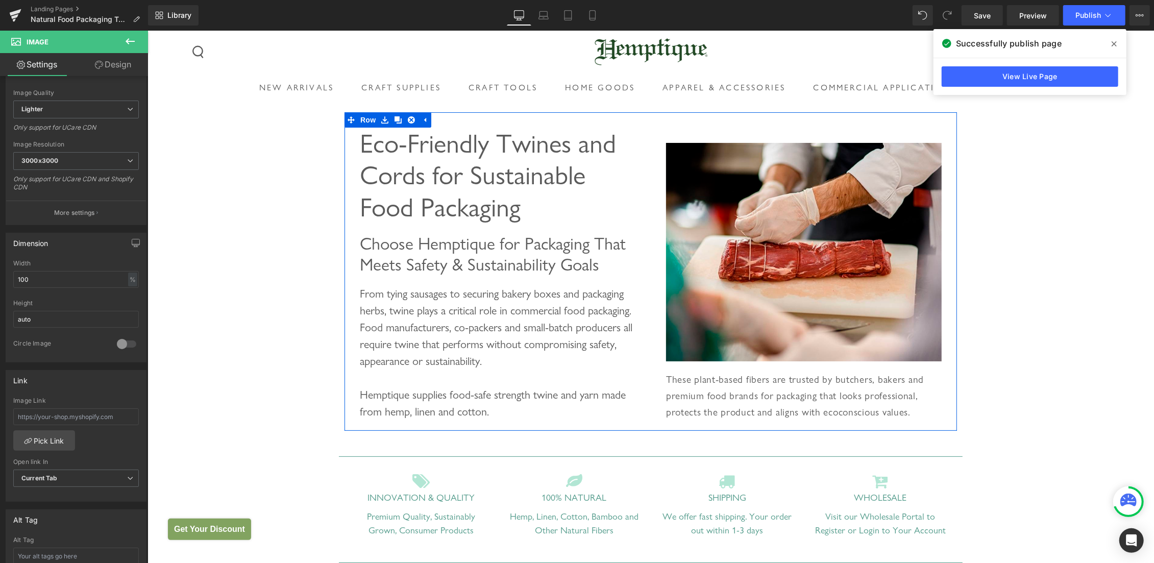
scroll to position [0, 0]
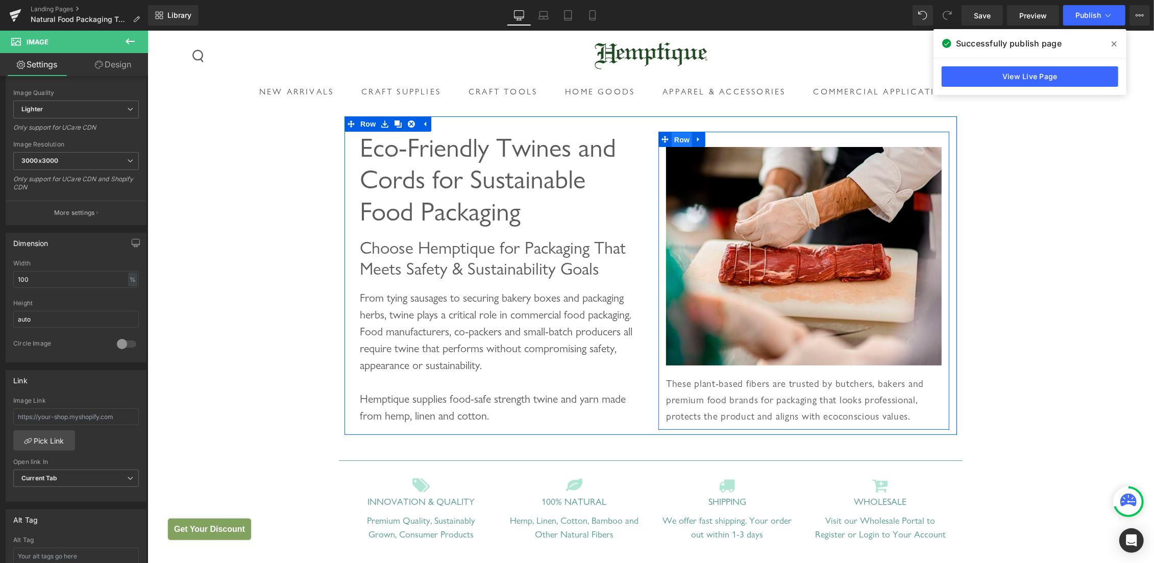
click at [682, 137] on span "Row" at bounding box center [681, 139] width 20 height 15
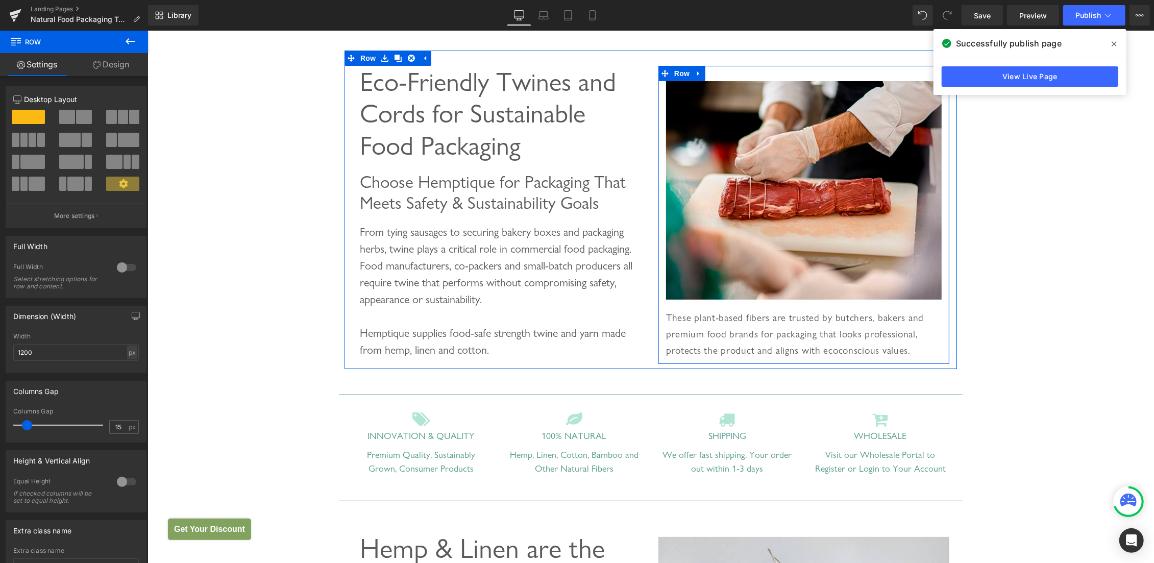
scroll to position [271, 0]
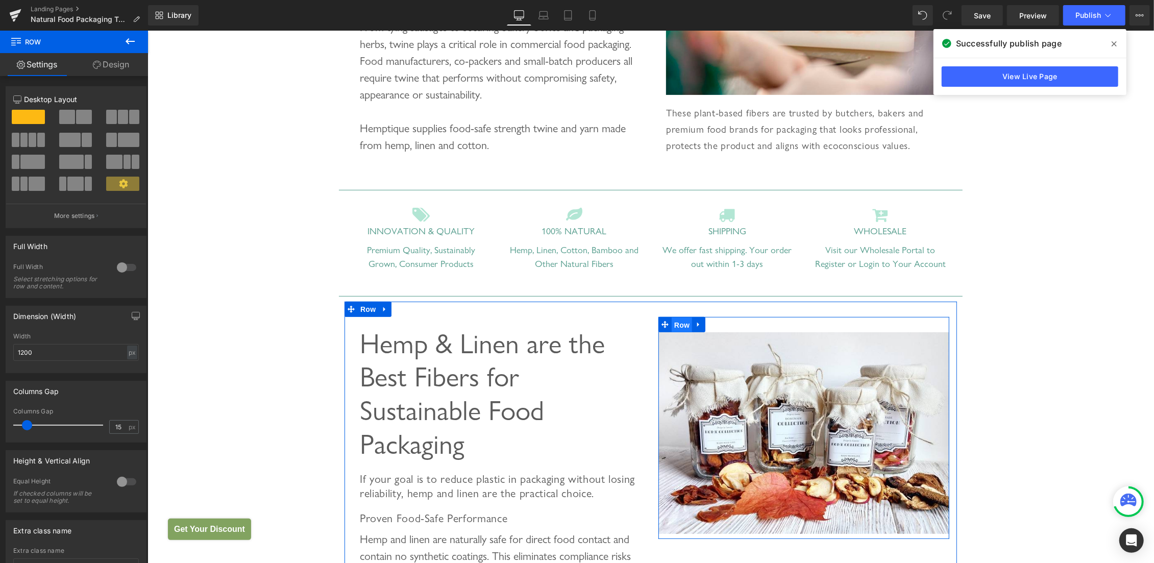
click at [672, 327] on span "Row" at bounding box center [681, 324] width 20 height 15
click at [113, 423] on input "0" at bounding box center [119, 427] width 18 height 13
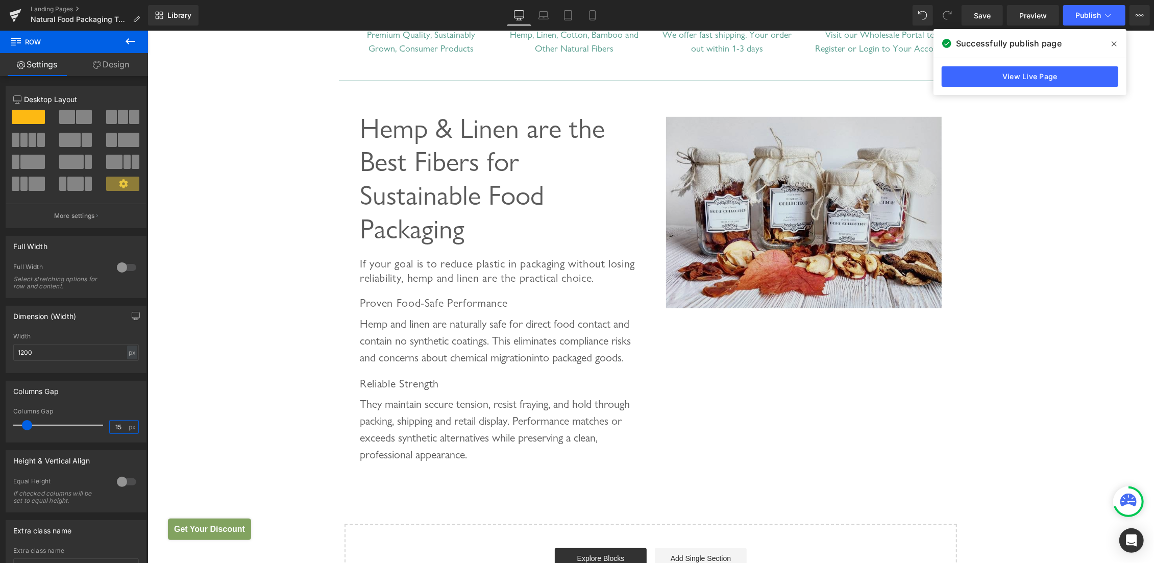
scroll to position [487, 0]
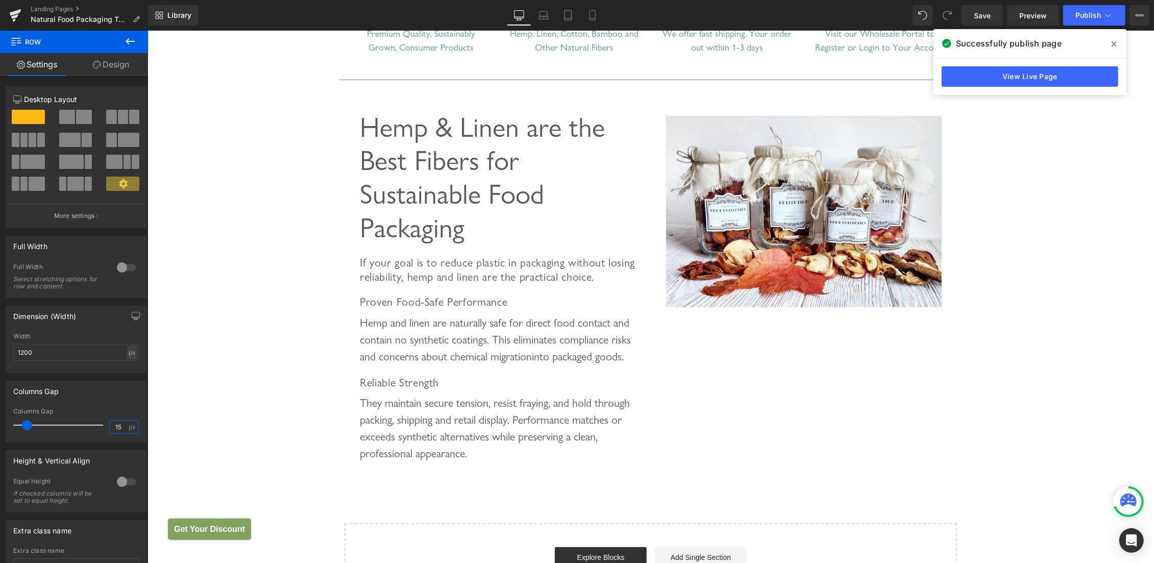
type input "15"
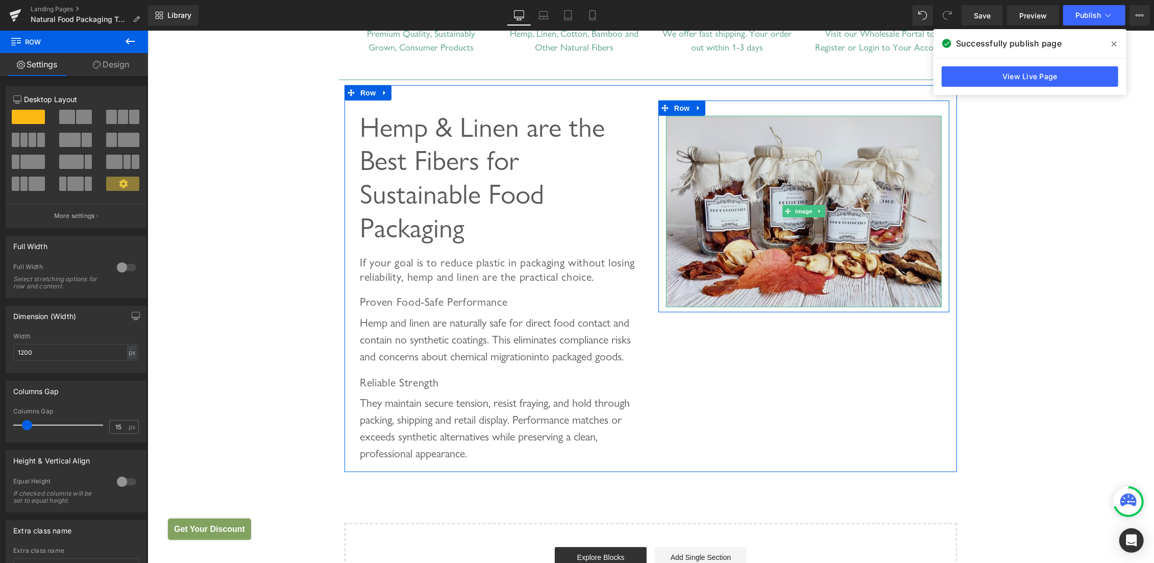
click at [753, 150] on img at bounding box center [804, 210] width 276 height 191
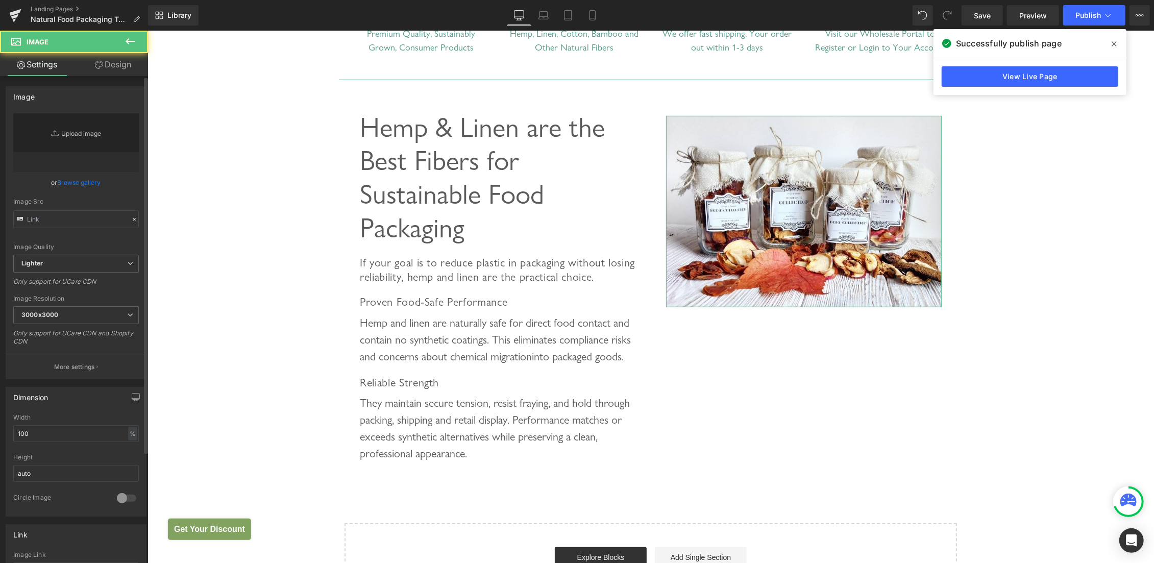
type input "https://ucarecdn.com/ab7f3b76-924e-4553-a050-c14e0d11064a/-/format/auto/-/previ…"
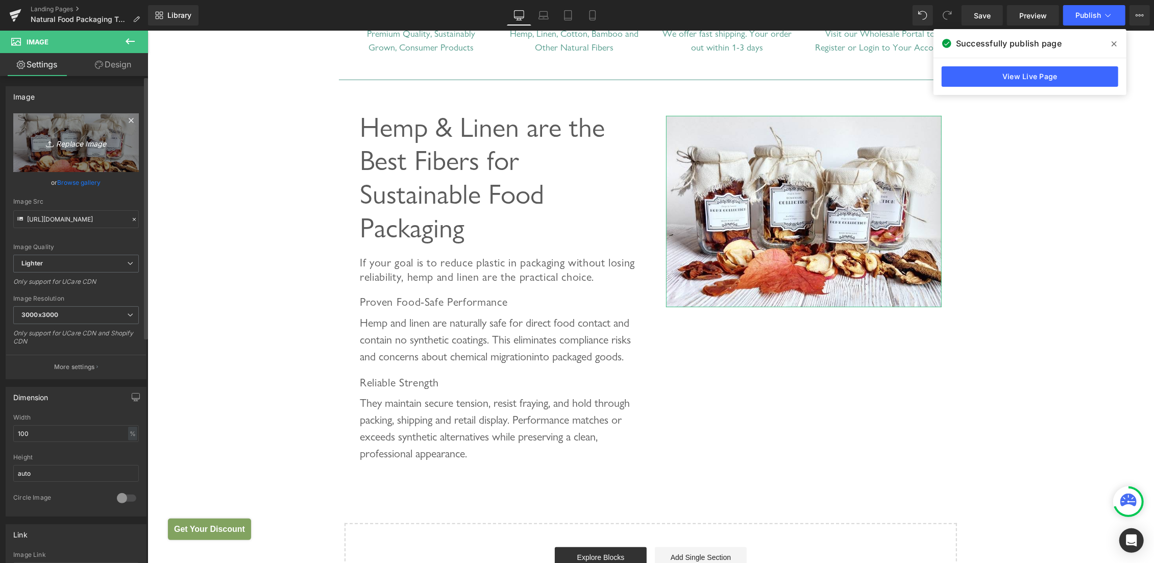
click at [65, 138] on icon "Replace Image" at bounding box center [76, 142] width 82 height 13
type input "C:\fakepath\Sustainable Food Packaging.jpg"
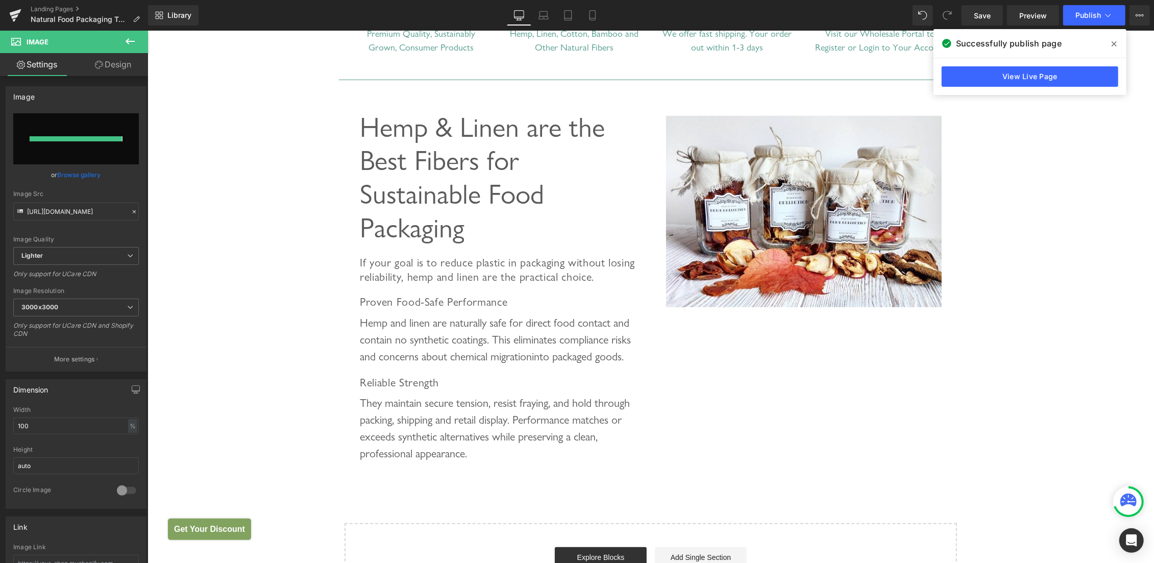
type input "https://ucarecdn.com/3c52e313-8a17-4497-9133-5c1b6514cbb4/-/format/auto/-/previ…"
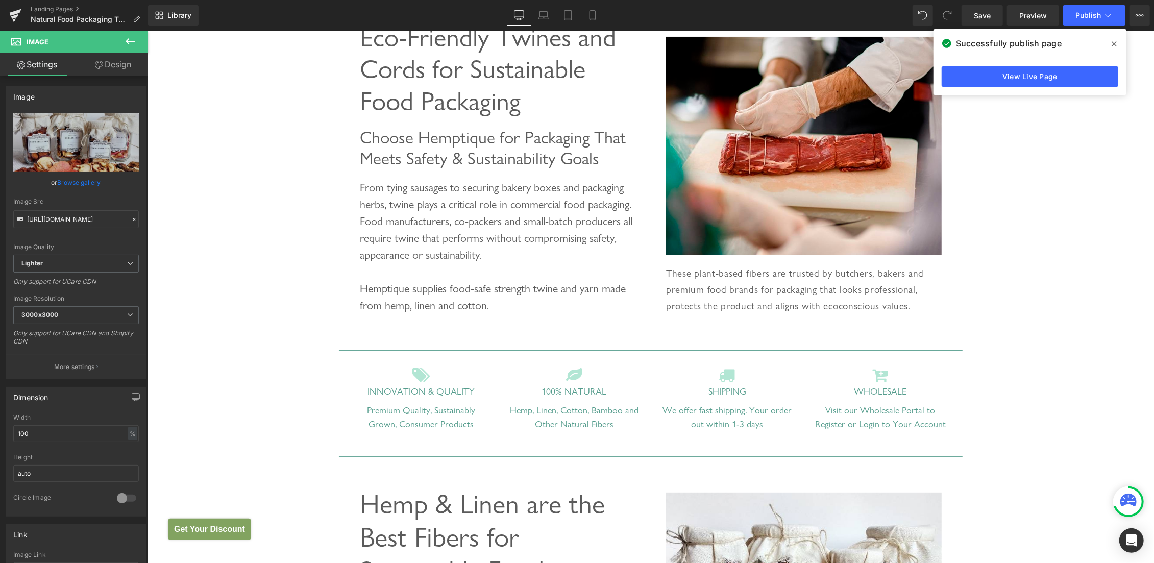
scroll to position [108, 0]
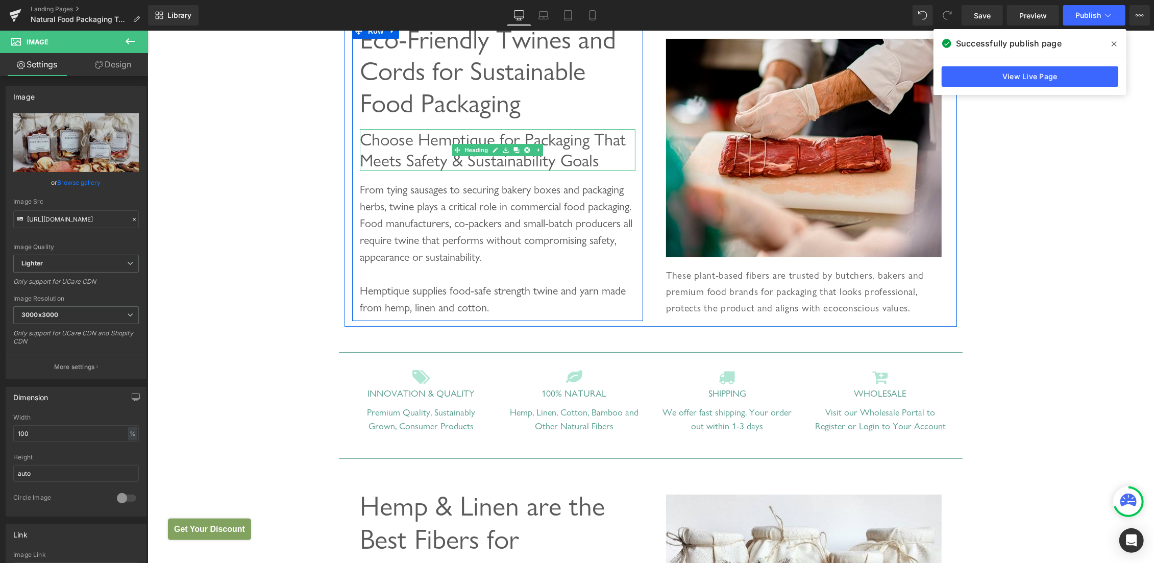
click at [447, 139] on span "Choose Hemptique for Packaging That Meets Safety & Sustainability Goals" at bounding box center [492, 149] width 266 height 41
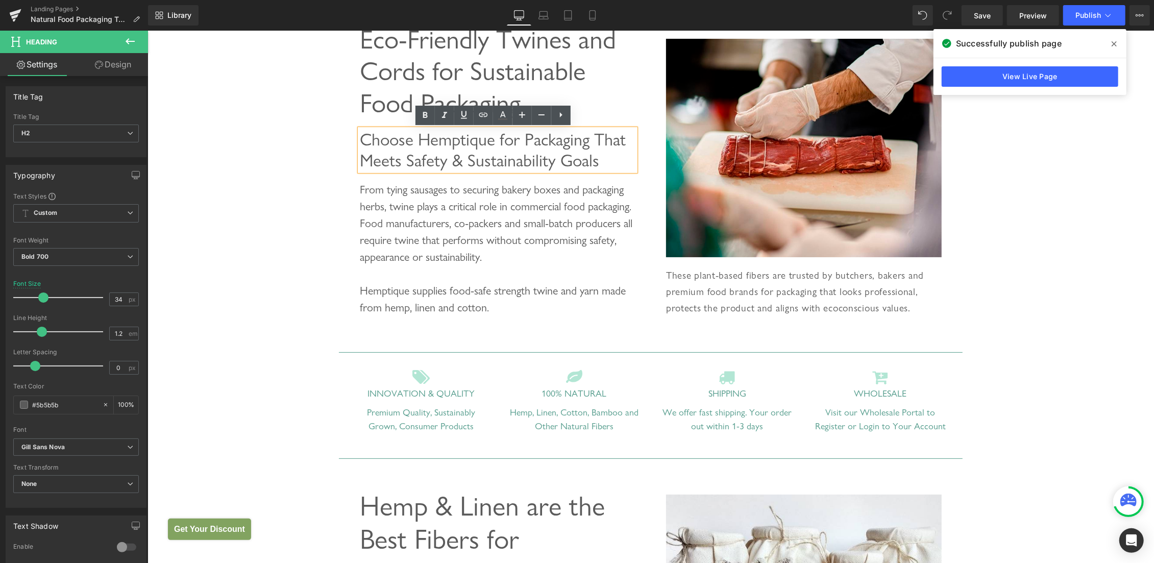
scroll to position [325, 0]
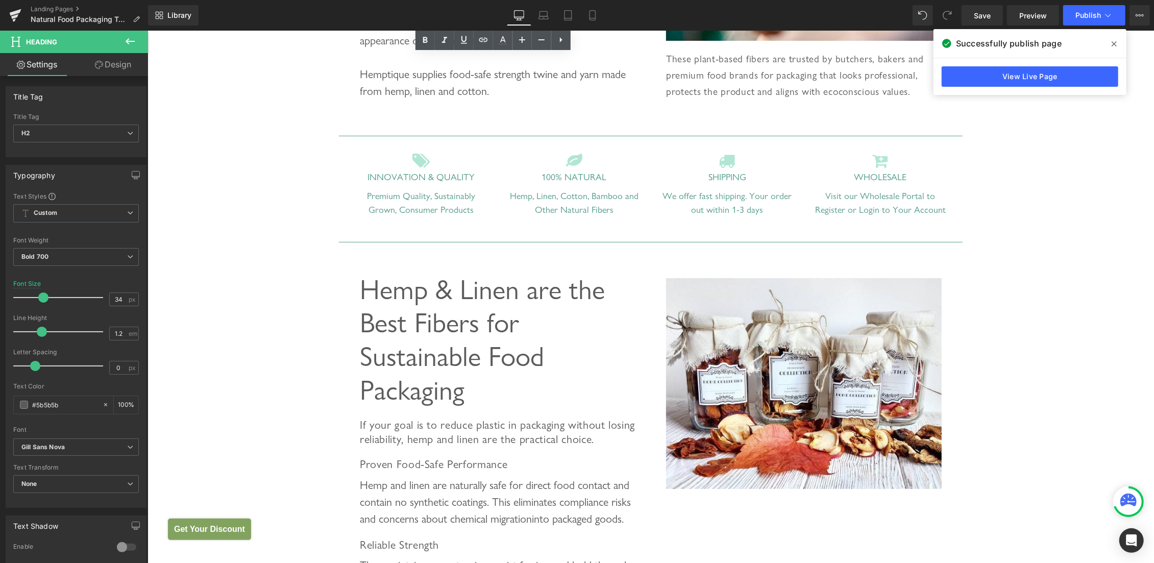
click at [444, 434] on span "If your goal is to reduce plastic in packaging without losing reliability, hemp…" at bounding box center [496, 432] width 275 height 28
drag, startPoint x: 113, startPoint y: 300, endPoint x: 92, endPoint y: 300, distance: 20.9
click at [110, 300] on input "22" at bounding box center [119, 299] width 18 height 13
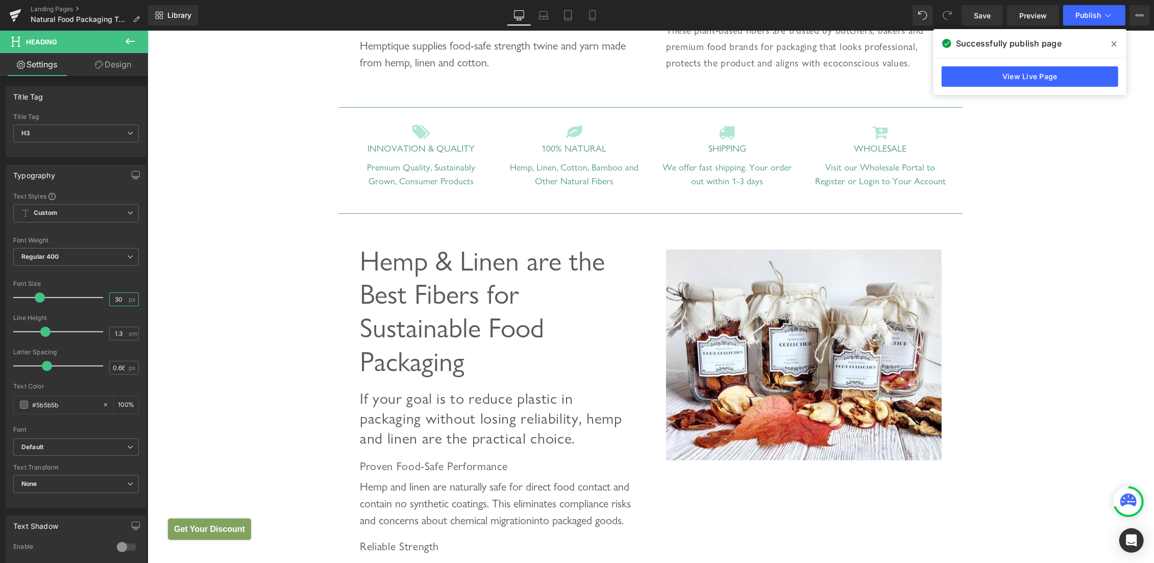
scroll to position [379, 0]
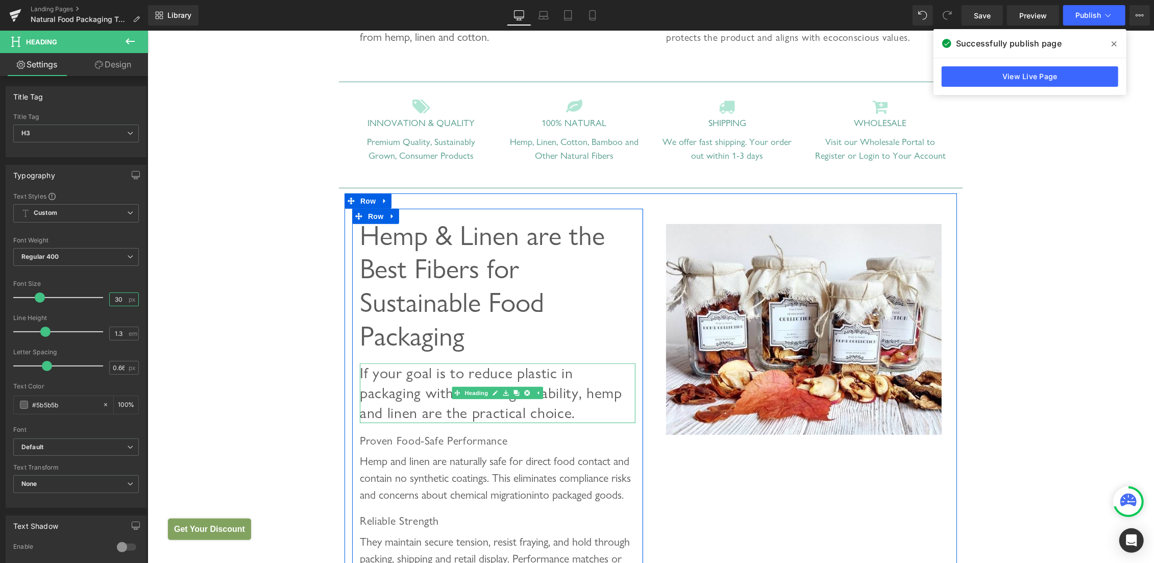
type input "30"
click at [374, 389] on span "If your goal is to reduce plastic in packaging without losing reliability, hemp…" at bounding box center [490, 392] width 262 height 58
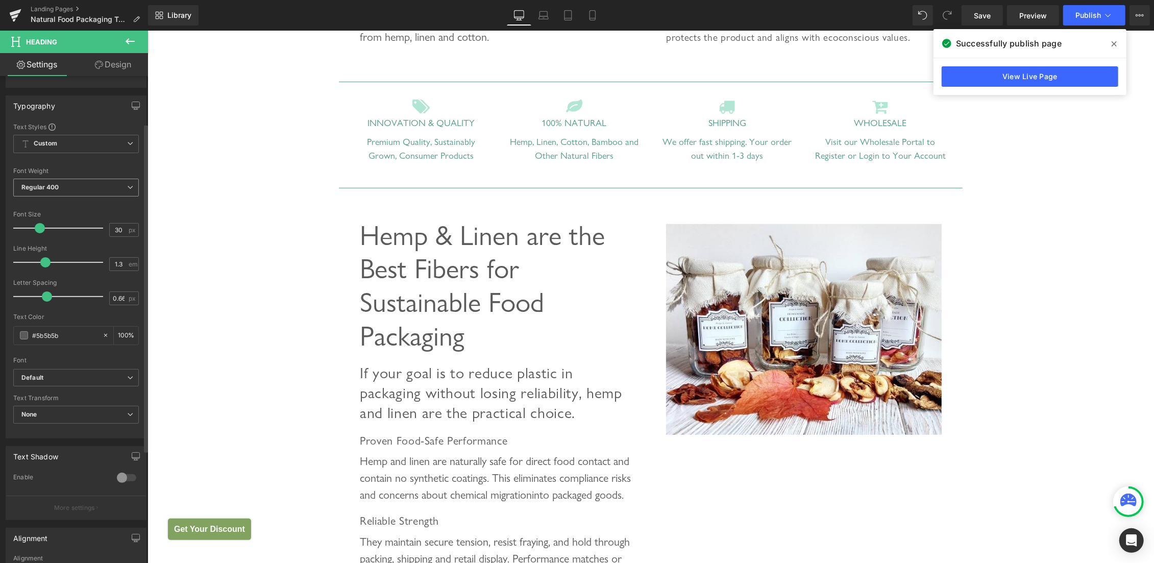
scroll to position [0, 0]
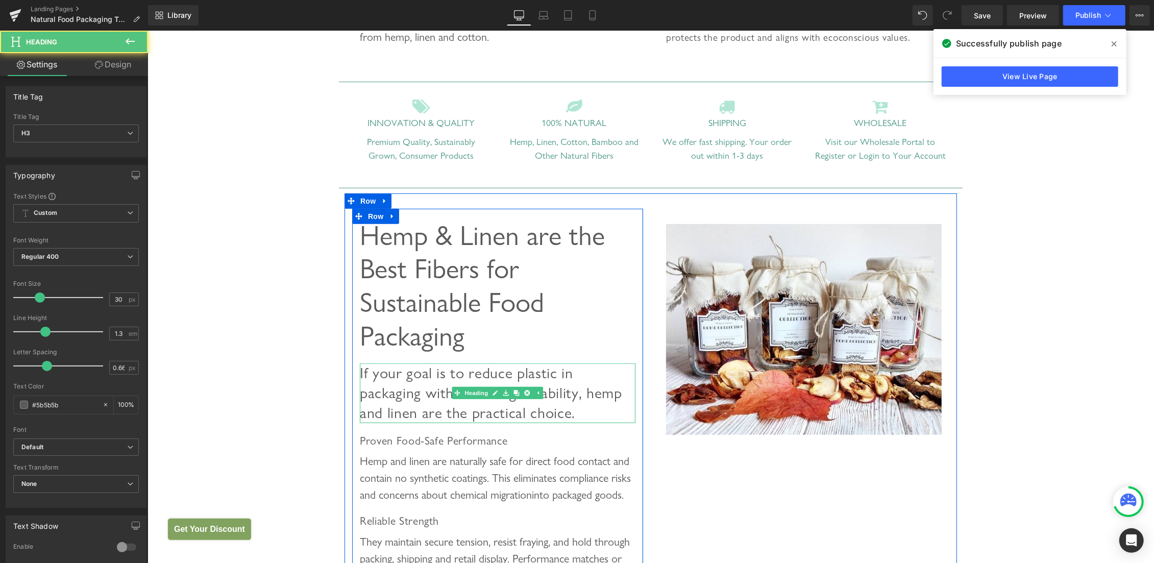
click at [377, 397] on span "If your goal is to reduce plastic in packaging without losing reliability, hemp…" at bounding box center [490, 392] width 262 height 58
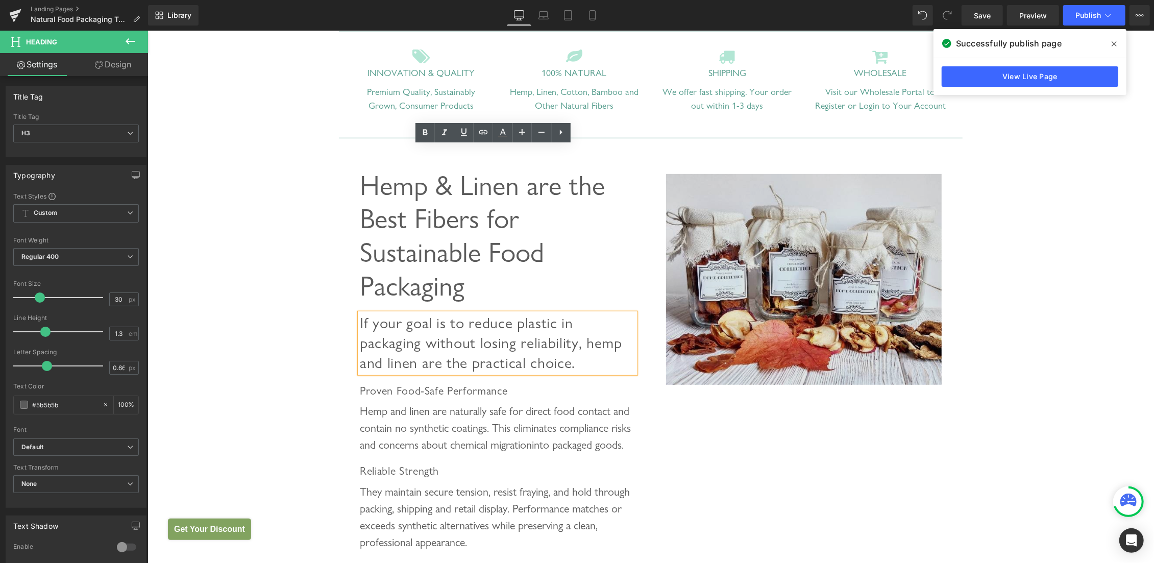
scroll to position [595, 0]
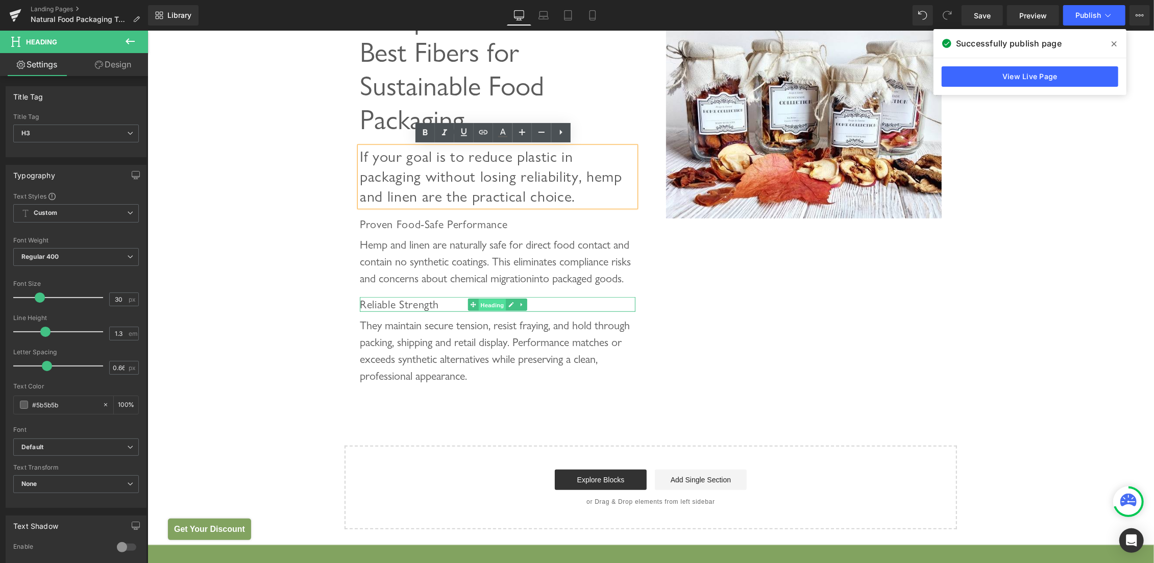
click at [488, 311] on span "Heading" at bounding box center [492, 305] width 28 height 12
click at [521, 310] on link at bounding box center [521, 304] width 11 height 12
click at [514, 310] on link at bounding box center [516, 304] width 11 height 12
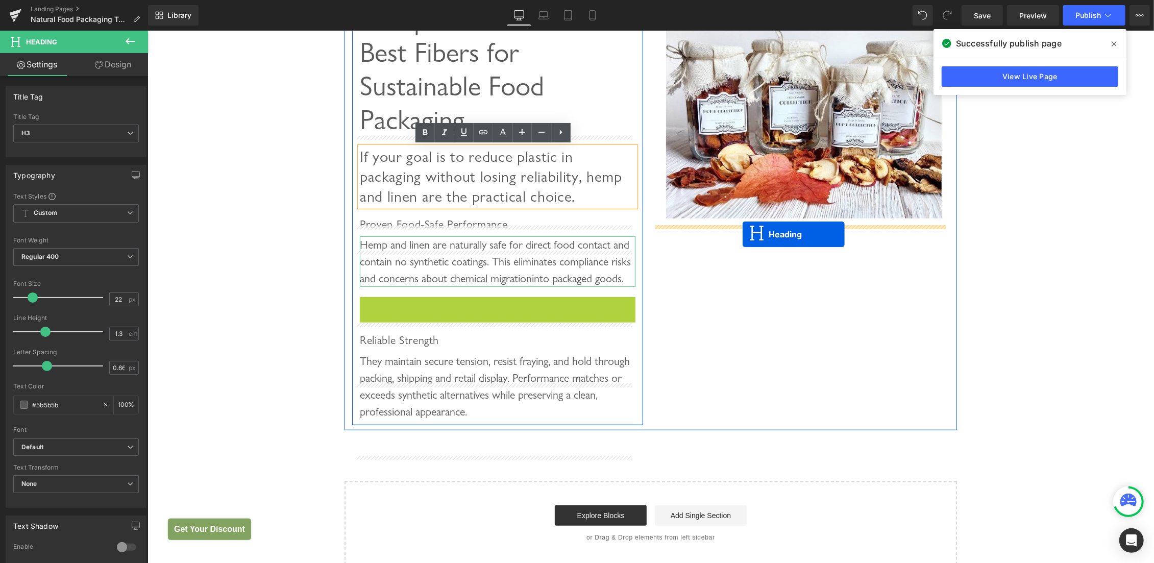
drag, startPoint x: 465, startPoint y: 340, endPoint x: 742, endPoint y: 234, distance: 297.0
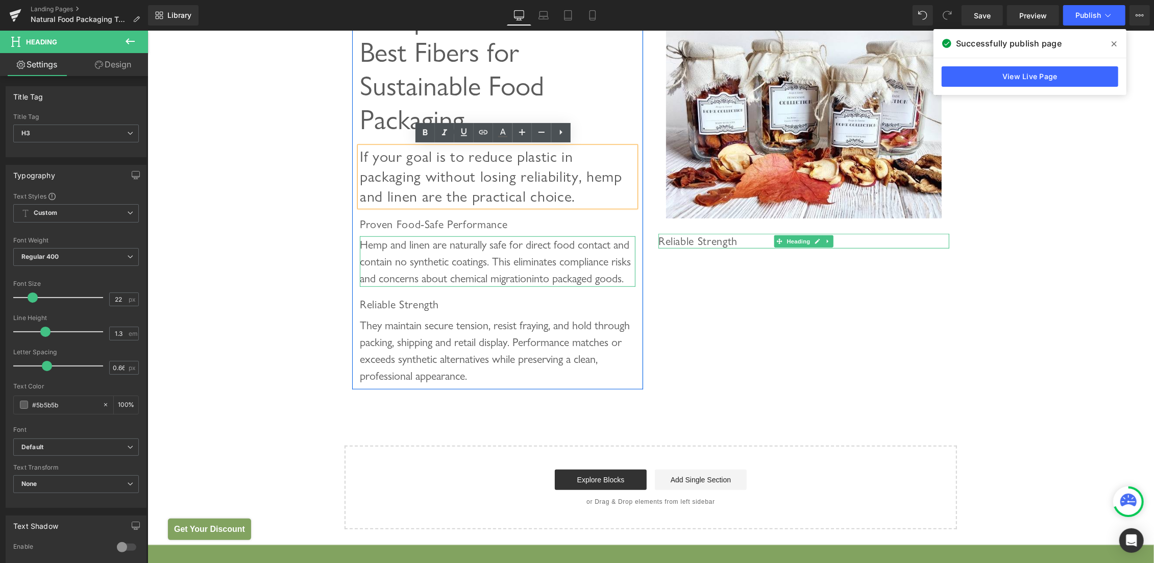
click at [695, 244] on span "Reliable Strength" at bounding box center [697, 240] width 79 height 13
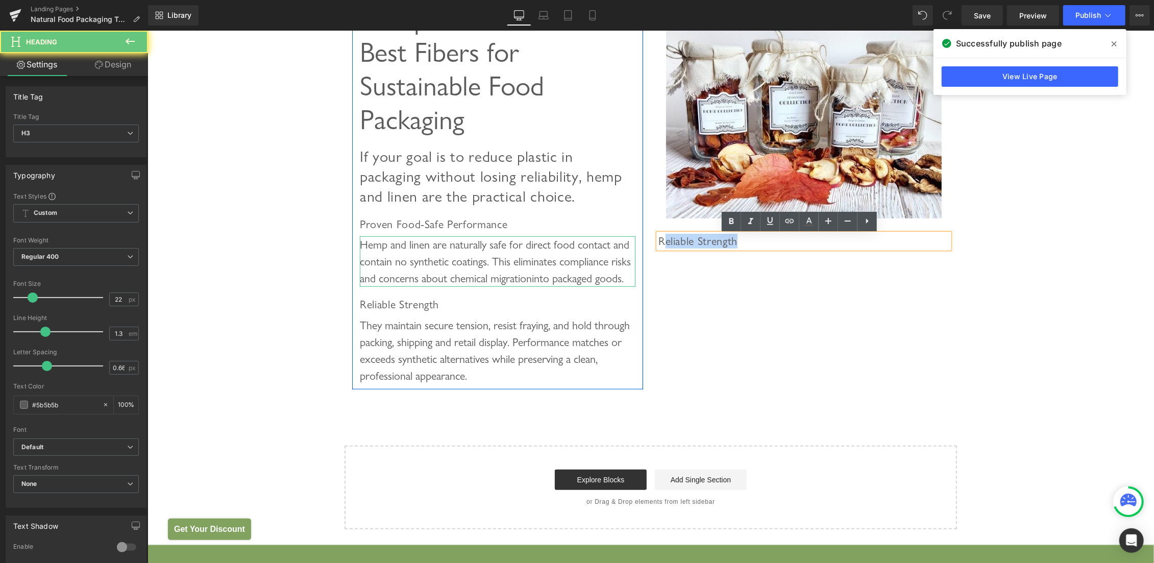
drag, startPoint x: 658, startPoint y: 241, endPoint x: 807, endPoint y: 244, distance: 149.6
click at [807, 244] on h3 "Reliable Strength" at bounding box center [803, 240] width 291 height 15
paste div
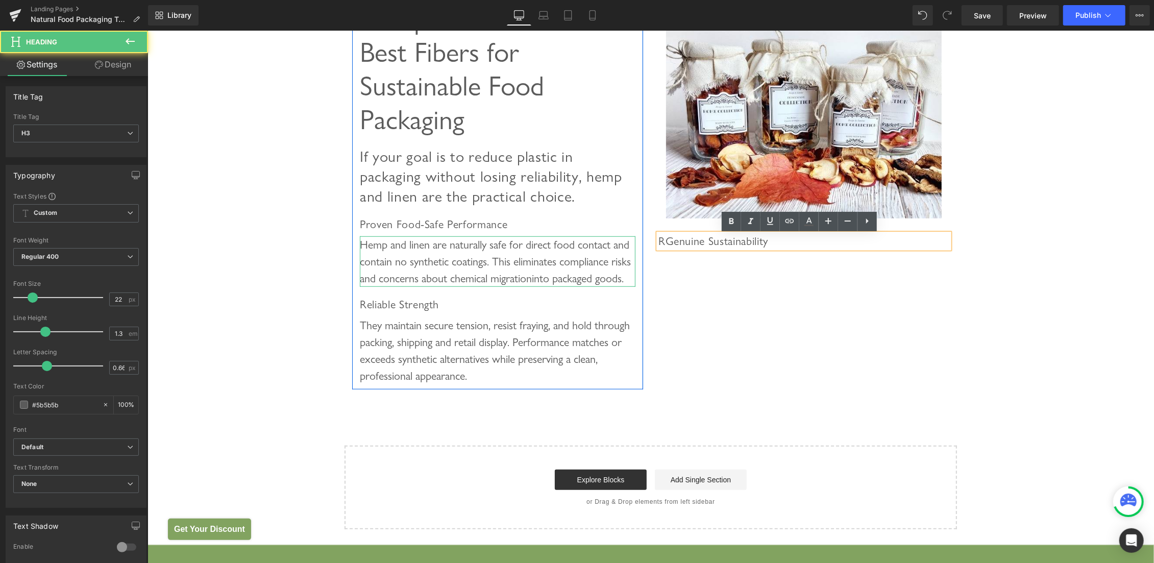
click at [663, 239] on span "RGenuine Sustainability" at bounding box center [713, 240] width 110 height 13
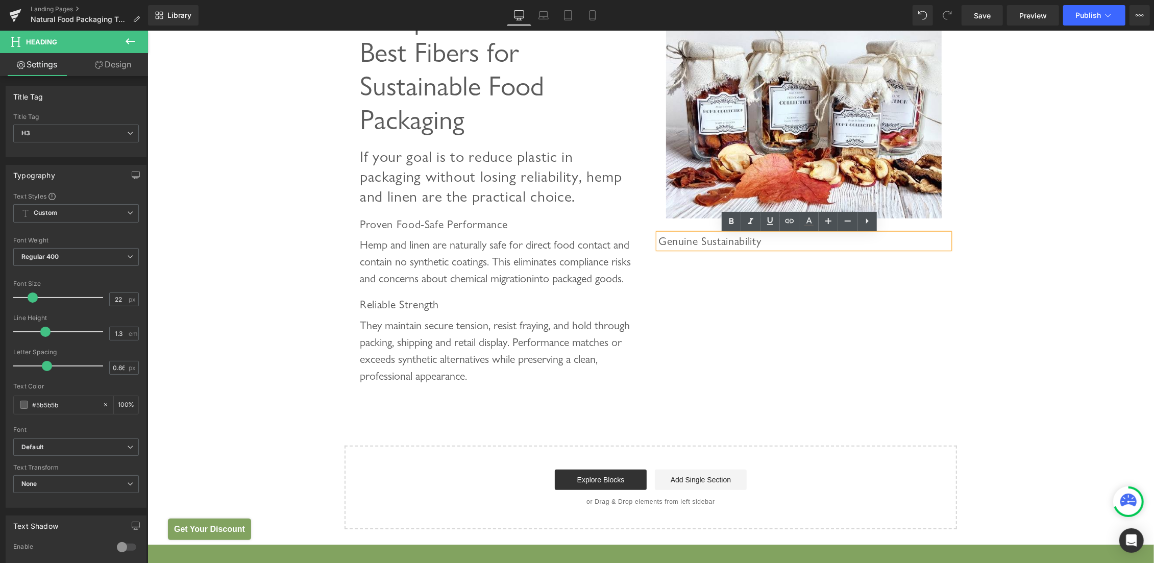
click at [811, 379] on div "Hemp & Linen are the Best Fibers for Sustainable Food Packaging Heading If your…" at bounding box center [650, 186] width 612 height 418
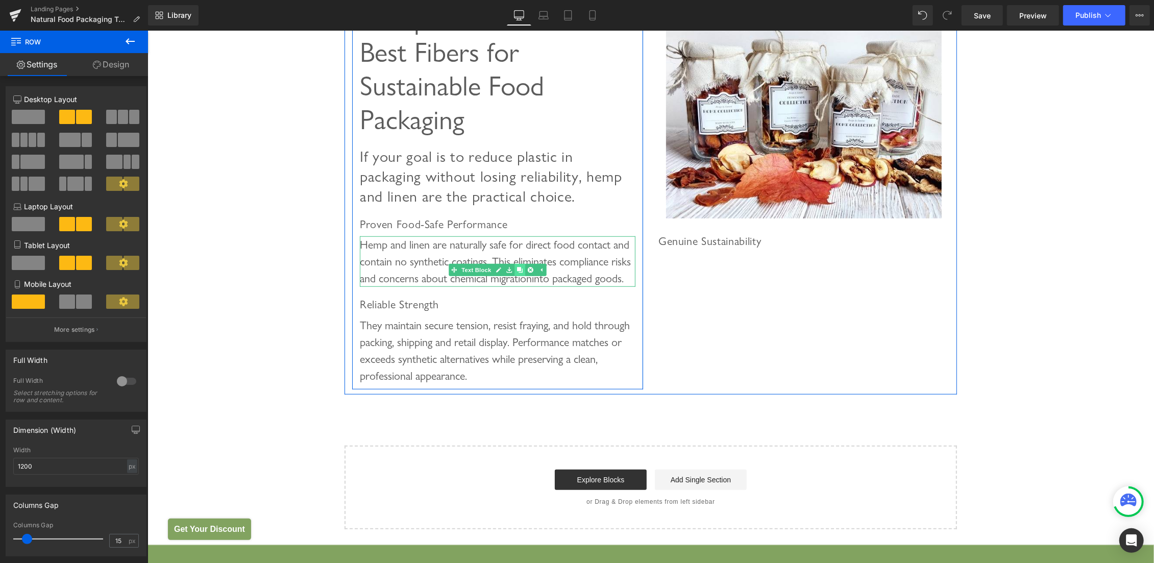
click at [517, 273] on icon at bounding box center [520, 270] width 6 height 6
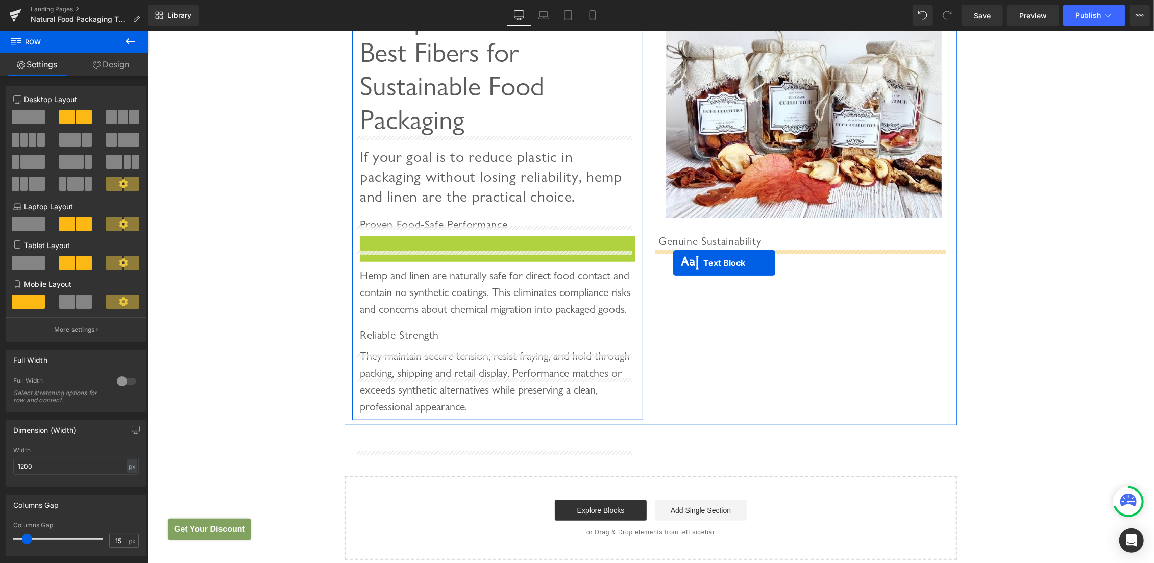
drag, startPoint x: 454, startPoint y: 287, endPoint x: 673, endPoint y: 262, distance: 219.9
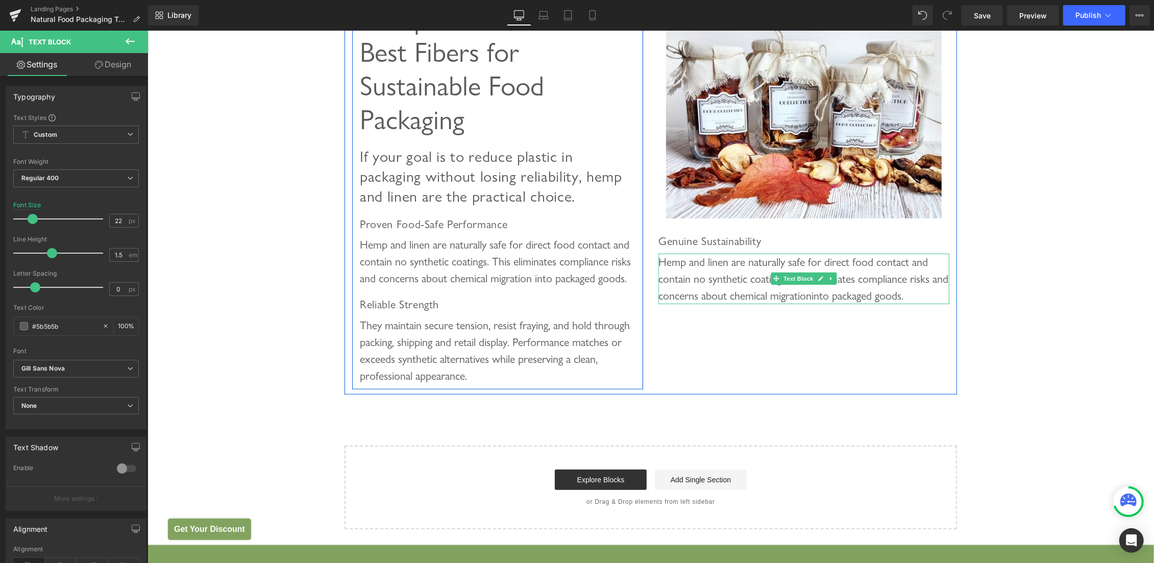
click at [719, 260] on div "Hemp and linen are naturally safe for direct food contact and contain no synthe…" at bounding box center [803, 278] width 291 height 51
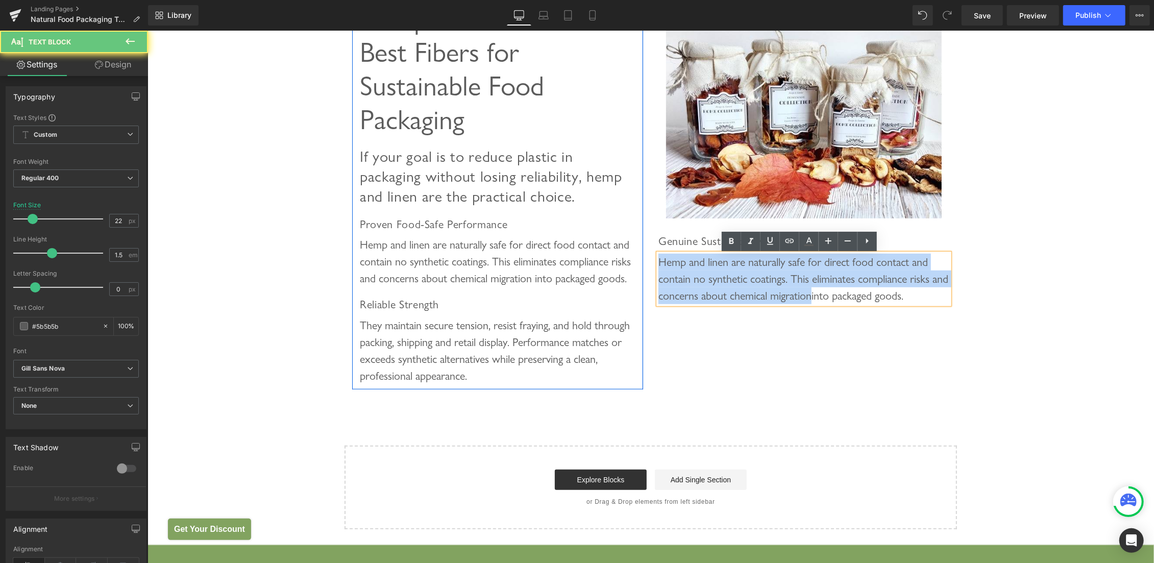
paste div
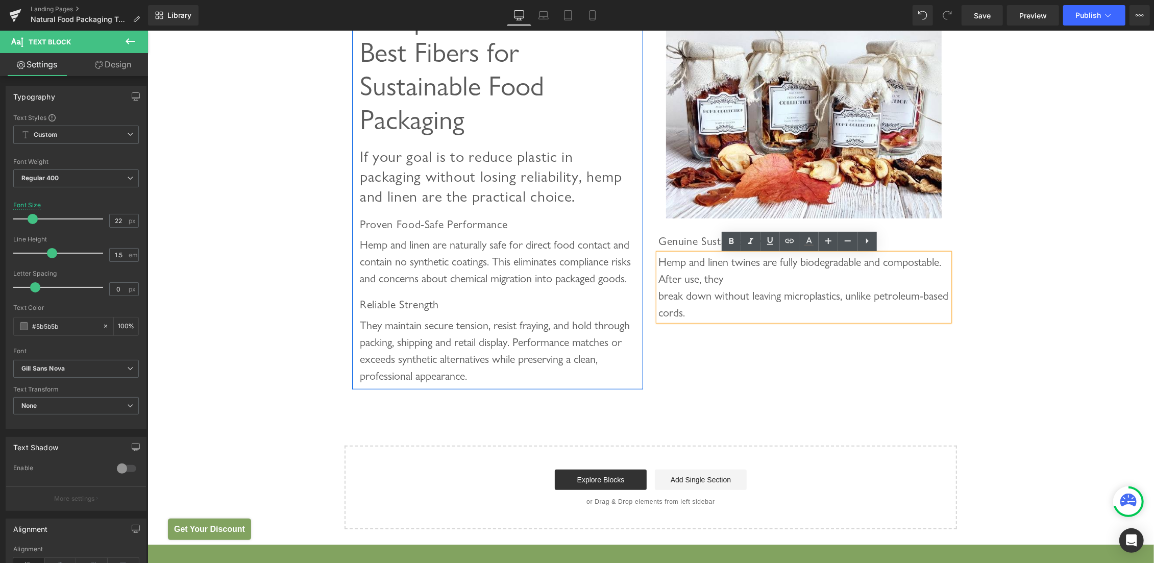
click at [794, 282] on div "Hemp and linen twines are fully biodegradable and compostable. After use, they …" at bounding box center [803, 286] width 291 height 67
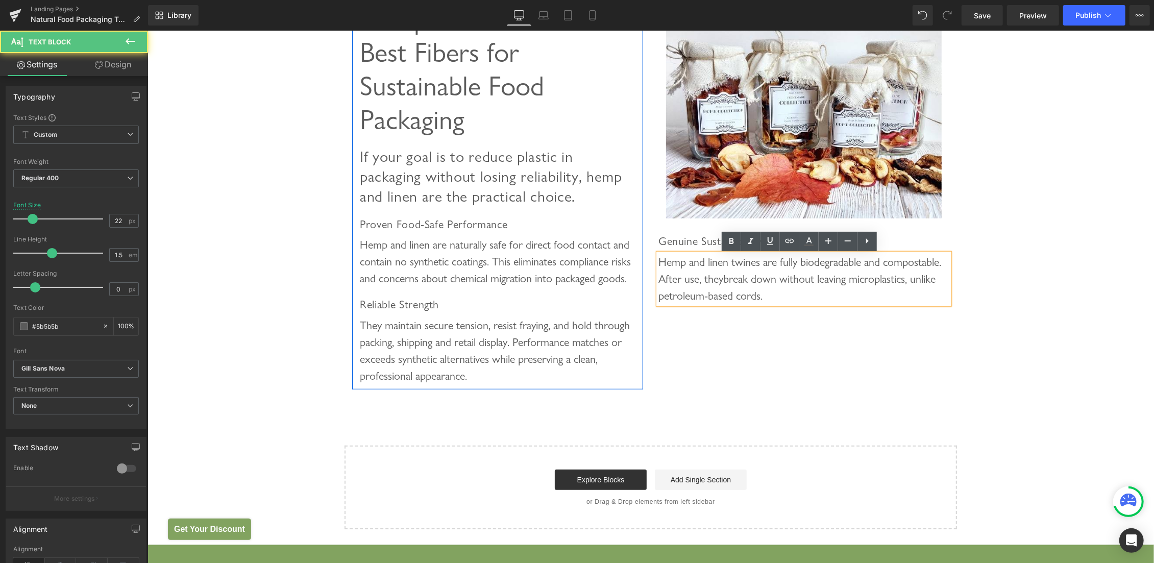
click at [891, 266] on div "Hemp and linen twines are fully biodegradable and compostable. After use, they …" at bounding box center [803, 278] width 291 height 51
click at [1024, 218] on div "Eco-Friendly Twines and Cords for Sustainable Food Packaging Heading Choose Hem…" at bounding box center [650, 25] width 1007 height 1008
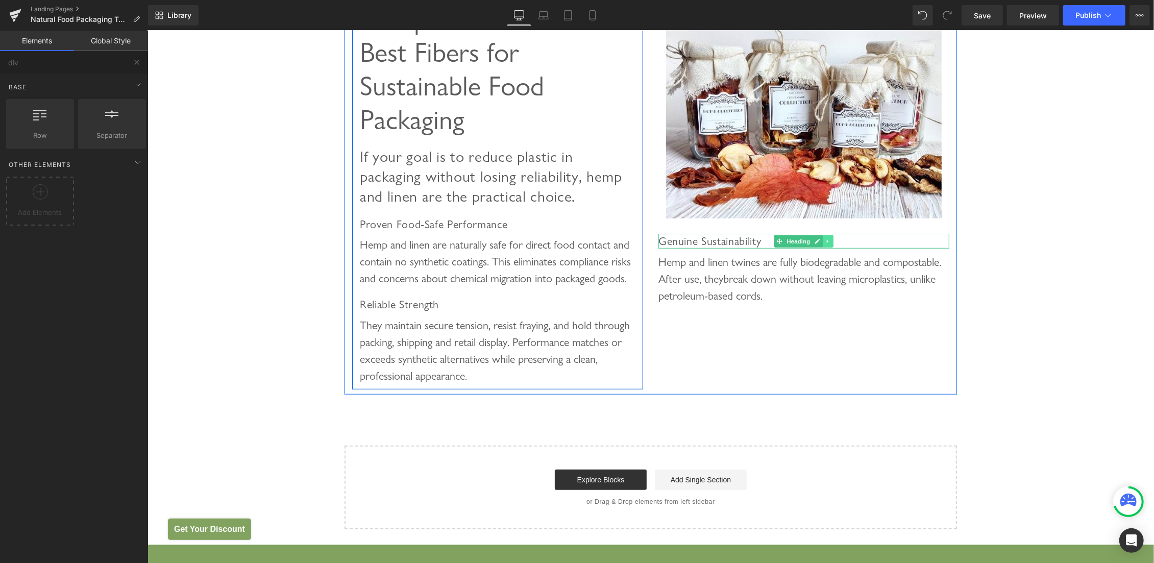
click at [825, 244] on icon at bounding box center [828, 241] width 6 height 6
click at [820, 242] on icon at bounding box center [823, 241] width 6 height 6
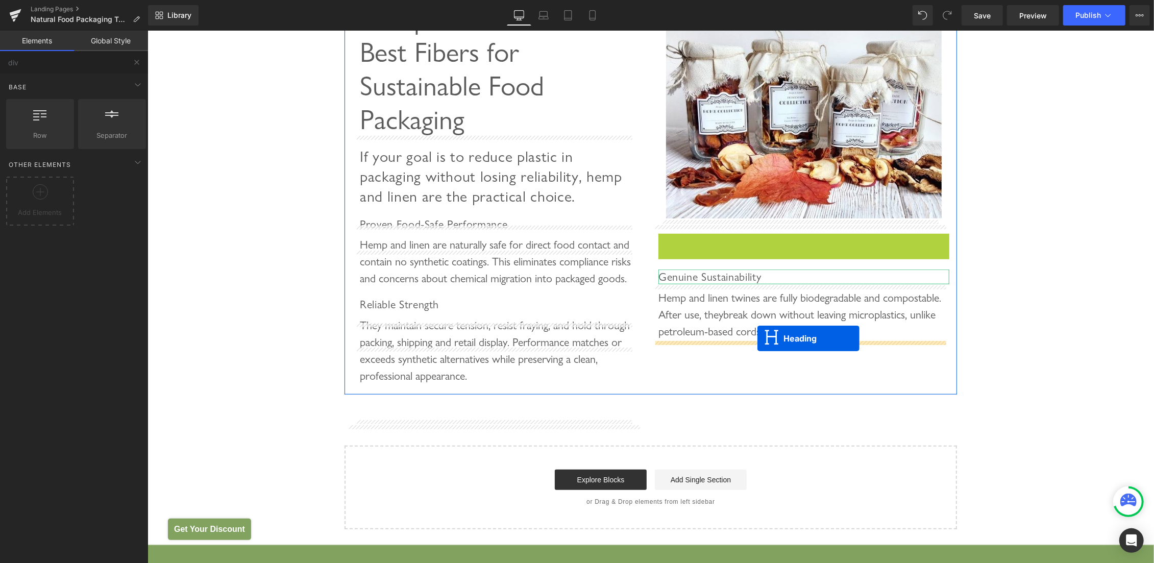
drag, startPoint x: 769, startPoint y: 242, endPoint x: 757, endPoint y: 338, distance: 96.2
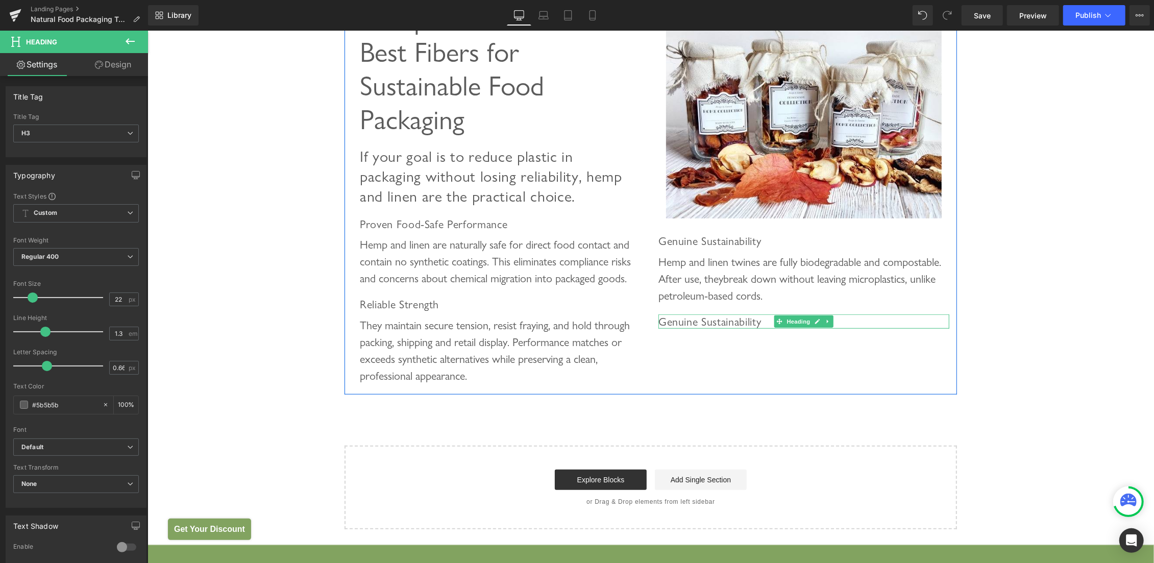
click at [678, 322] on span "Genuine Sustainability" at bounding box center [709, 320] width 103 height 13
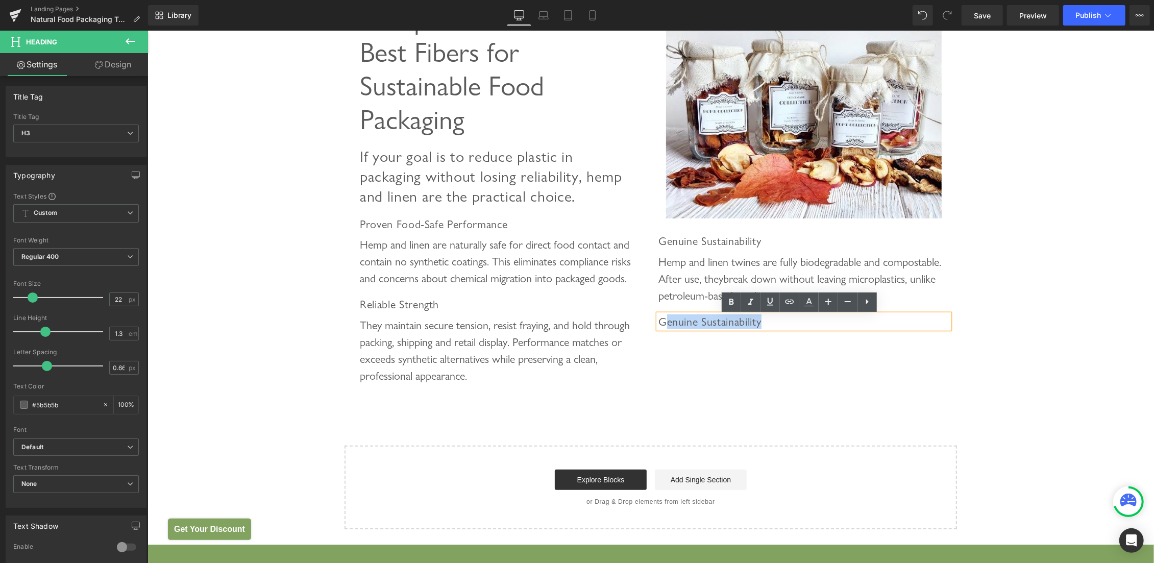
drag, startPoint x: 660, startPoint y: 322, endPoint x: 872, endPoint y: 318, distance: 211.3
click at [872, 318] on h3 "Genuine Sustainability" at bounding box center [803, 321] width 291 height 15
paste div
click at [662, 322] on span "GLower Impact from the Start" at bounding box center [730, 320] width 145 height 13
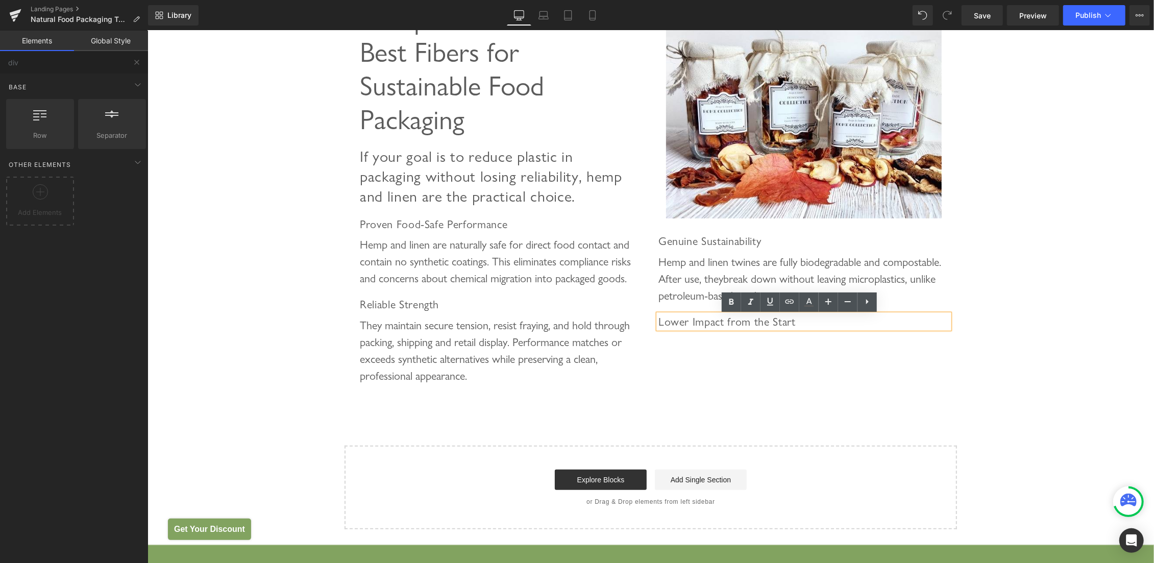
click at [1057, 279] on div "Eco-Friendly Twines and Cords for Sustainable Food Packaging Heading Choose Hem…" at bounding box center [650, 25] width 1007 height 1008
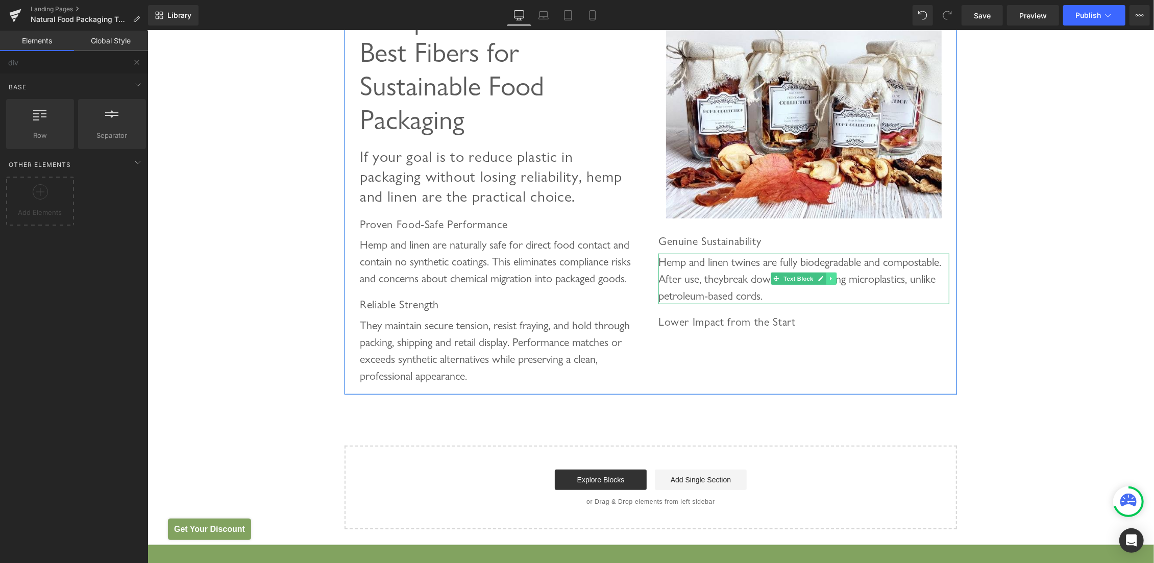
click at [828, 281] on icon at bounding box center [831, 278] width 6 height 6
click at [823, 281] on icon at bounding box center [826, 279] width 6 height 6
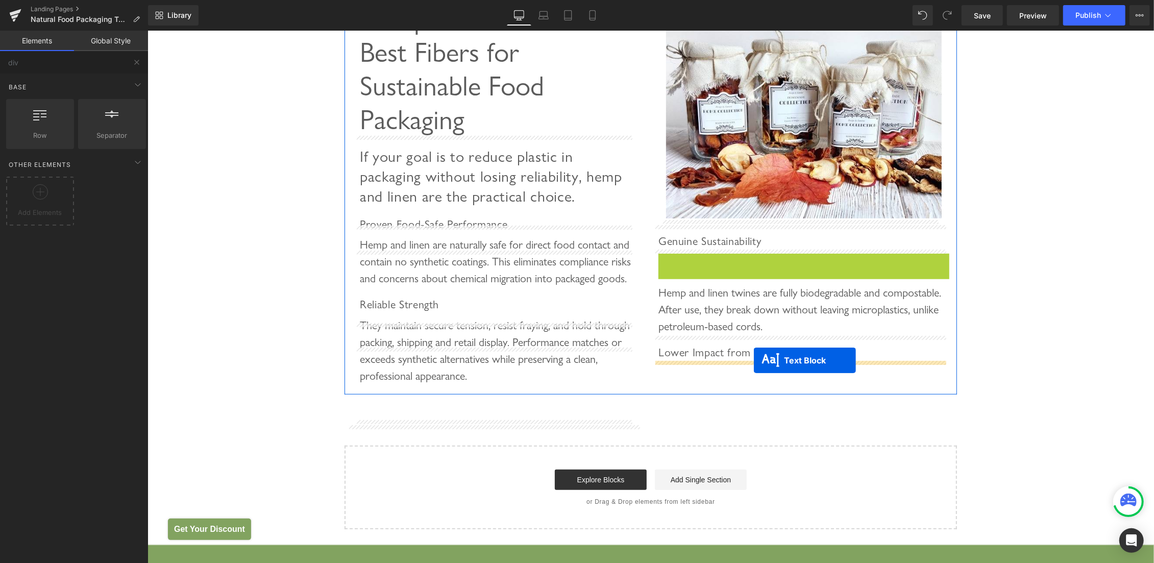
drag, startPoint x: 786, startPoint y: 277, endPoint x: 753, endPoint y: 360, distance: 88.9
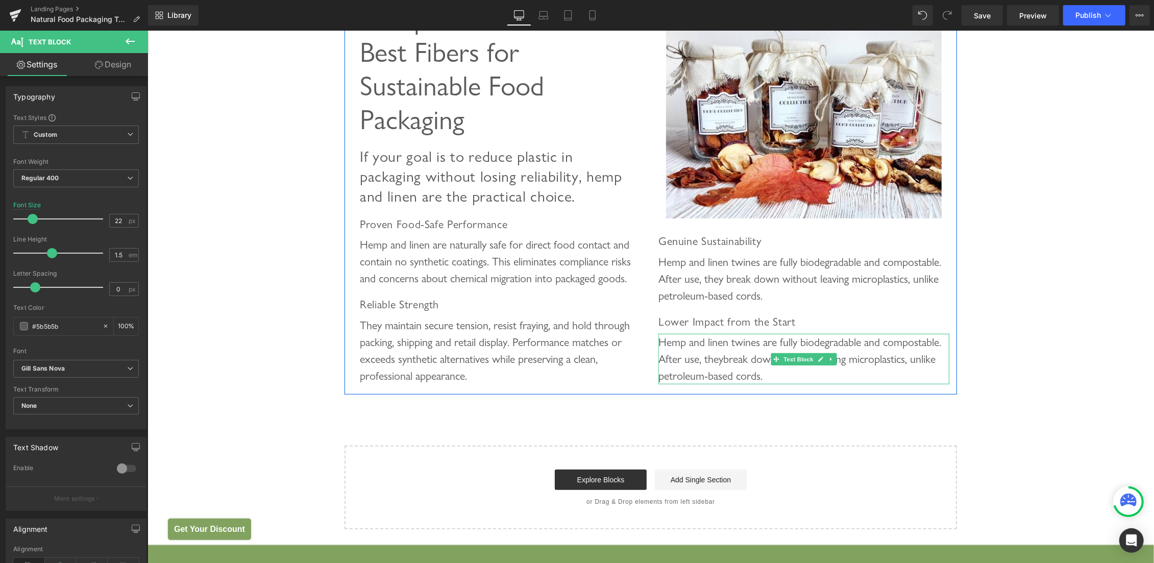
click at [711, 349] on div "Hemp and linen twines are fully biodegradable and compostable. After use, they …" at bounding box center [803, 358] width 291 height 51
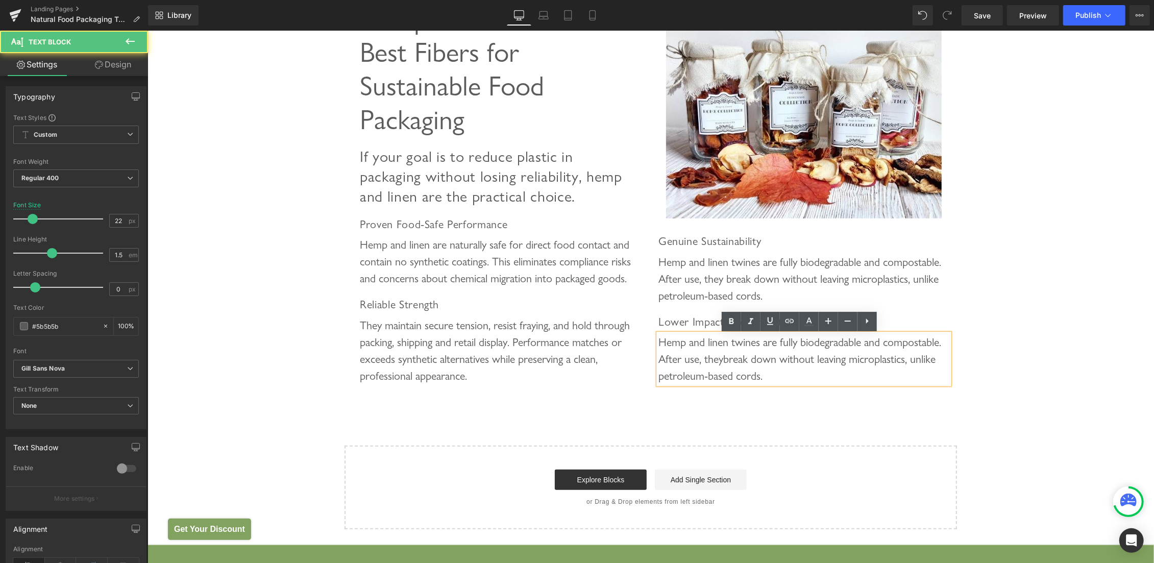
click at [684, 339] on div "Hemp and linen twines are fully biodegradable and compostable. After use, they …" at bounding box center [803, 358] width 291 height 51
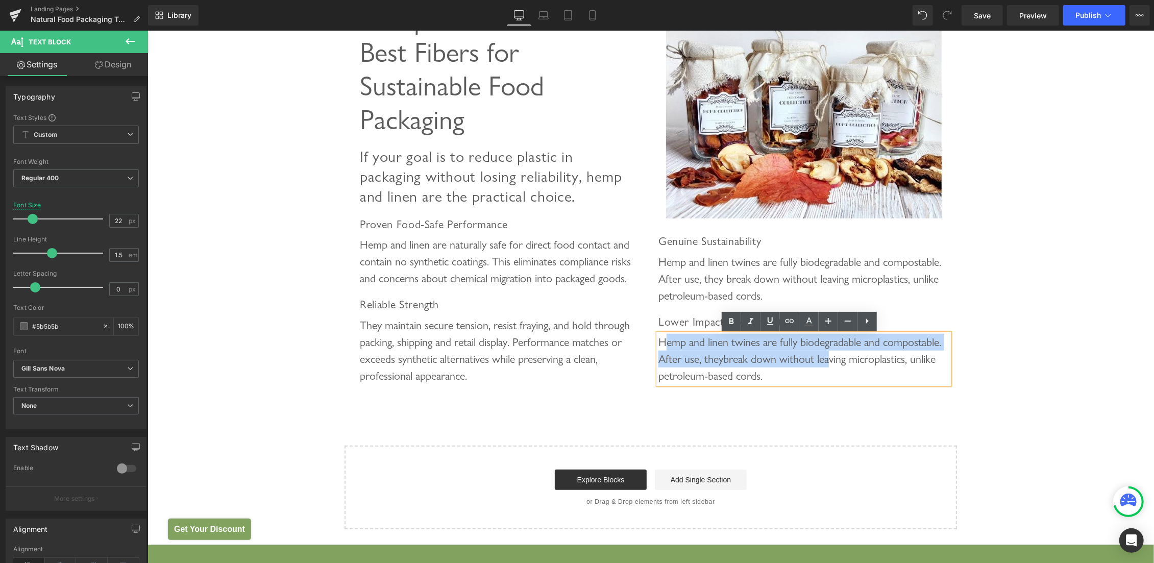
drag, startPoint x: 662, startPoint y: 344, endPoint x: 892, endPoint y: 366, distance: 230.8
click at [892, 366] on div "Hemp and linen twines are fully biodegradable and compostable. After use, they …" at bounding box center [803, 358] width 291 height 51
paste div
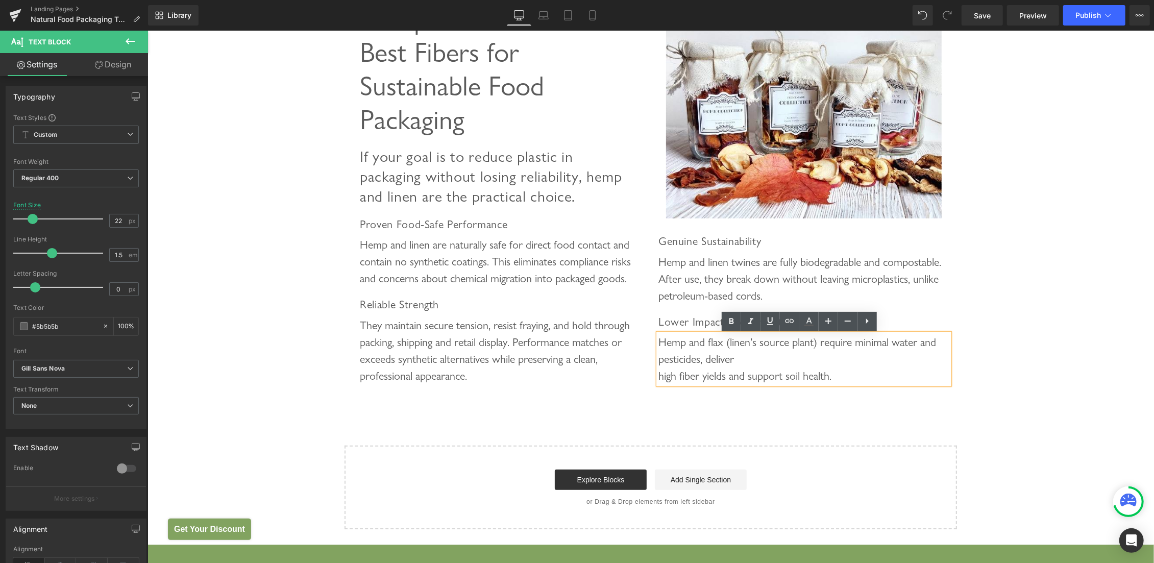
click at [745, 360] on div "Hemp and flax (linen’s source plant) require minimal water and pesticides, deli…" at bounding box center [803, 358] width 291 height 51
click at [1022, 250] on div "Eco-Friendly Twines and Cords for Sustainable Food Packaging Heading Choose Hem…" at bounding box center [650, 25] width 1007 height 1008
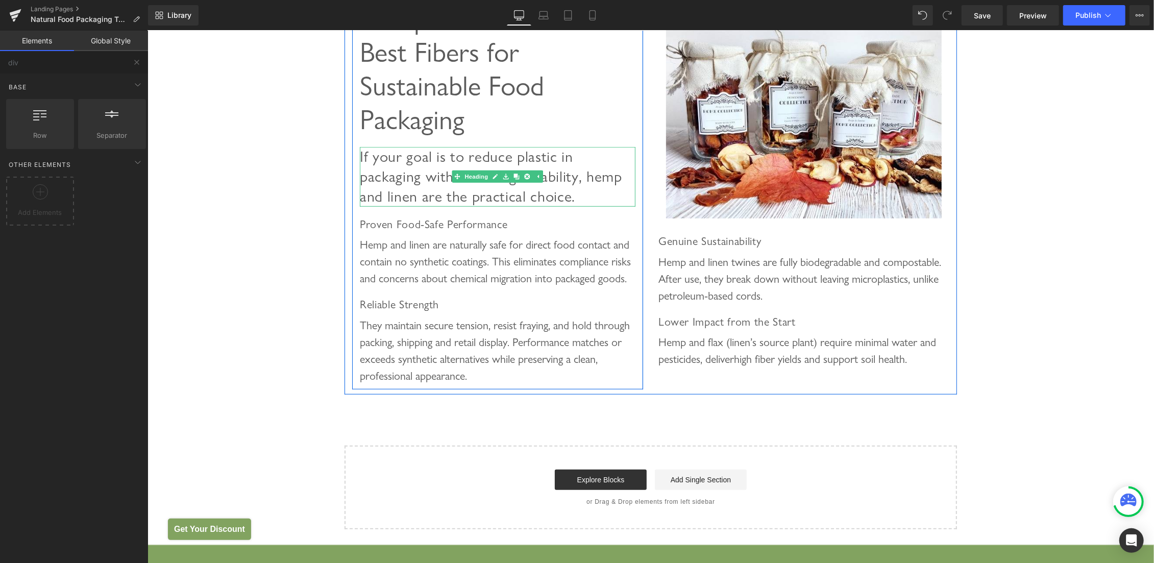
click at [455, 175] on span "If your goal is to reduce plastic in packaging without losing reliability, hemp…" at bounding box center [490, 176] width 262 height 58
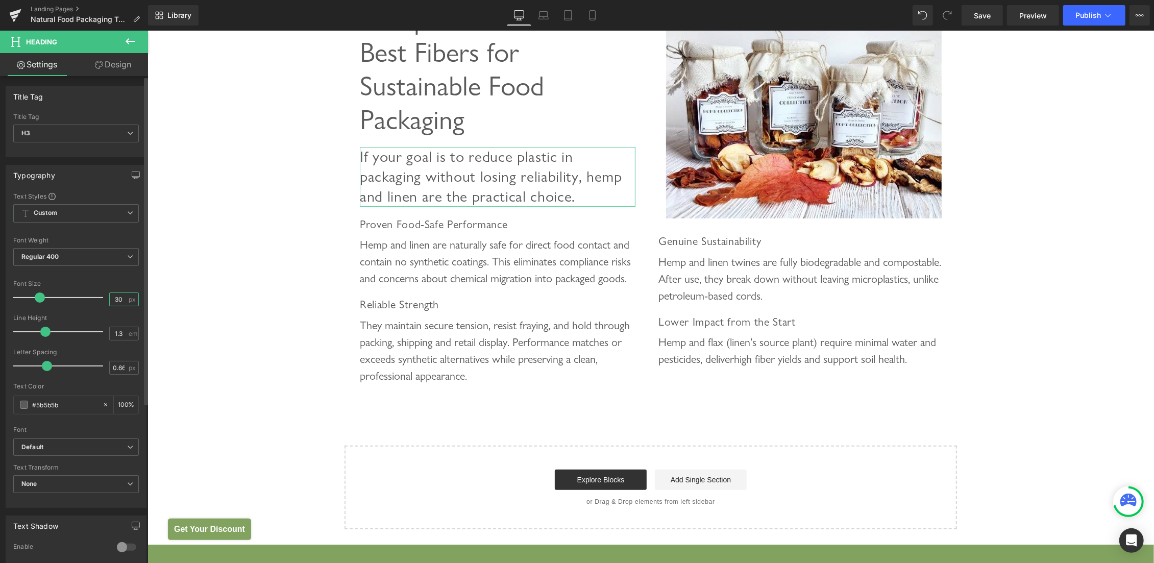
click at [110, 297] on input "30" at bounding box center [119, 299] width 18 height 13
type input "34"
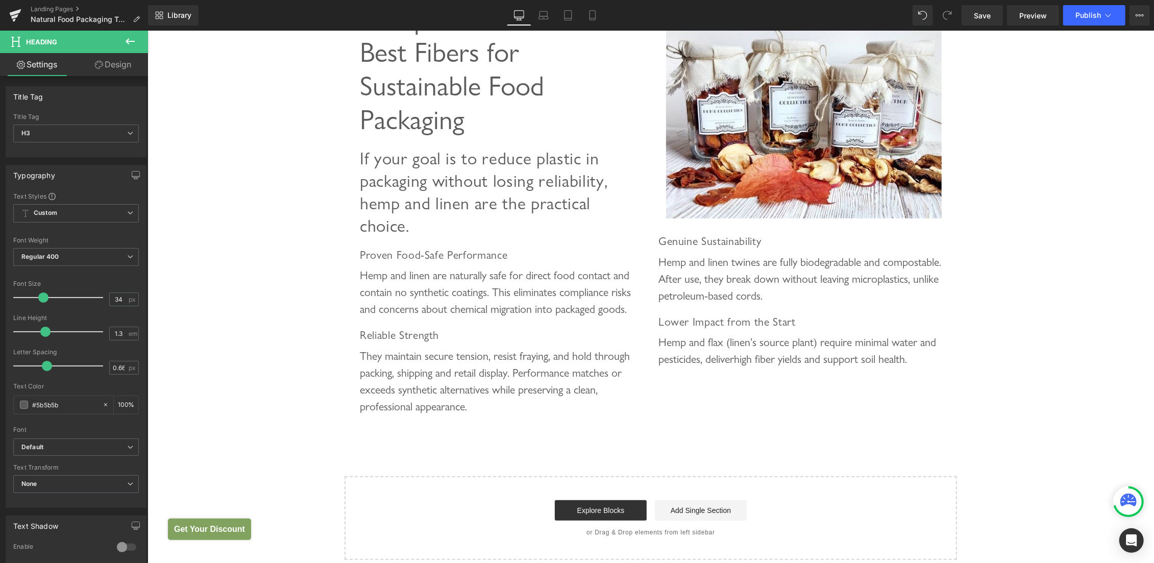
click at [992, 120] on div "Eco-Friendly Twines and Cords for Sustainable Food Packaging Heading Choose Hem…" at bounding box center [650, 40] width 1007 height 1039
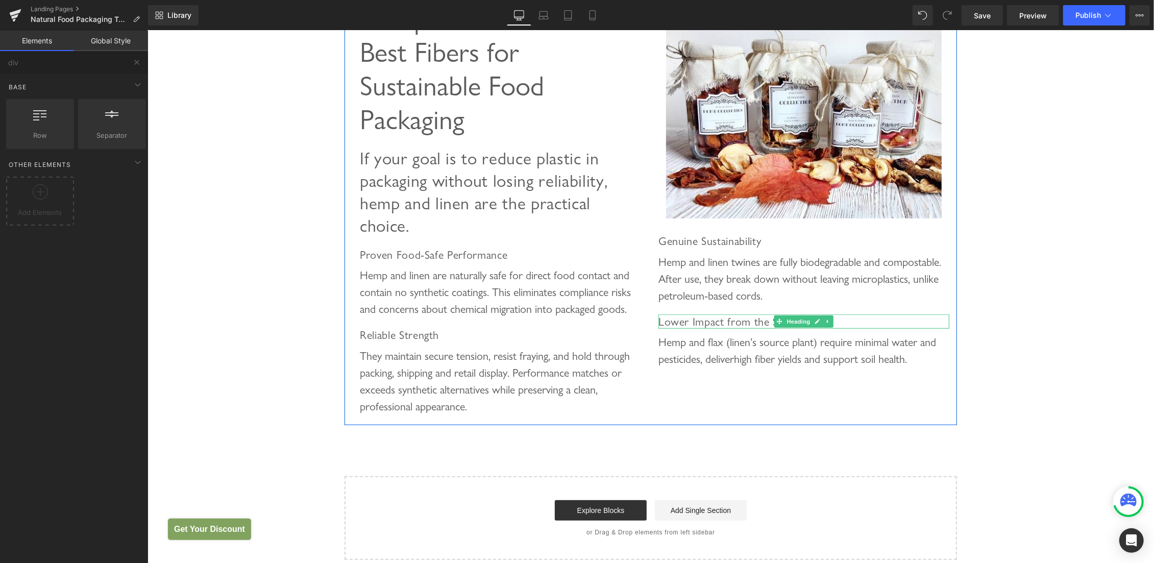
click at [735, 326] on span "Lower Impact from the Start" at bounding box center [726, 320] width 137 height 13
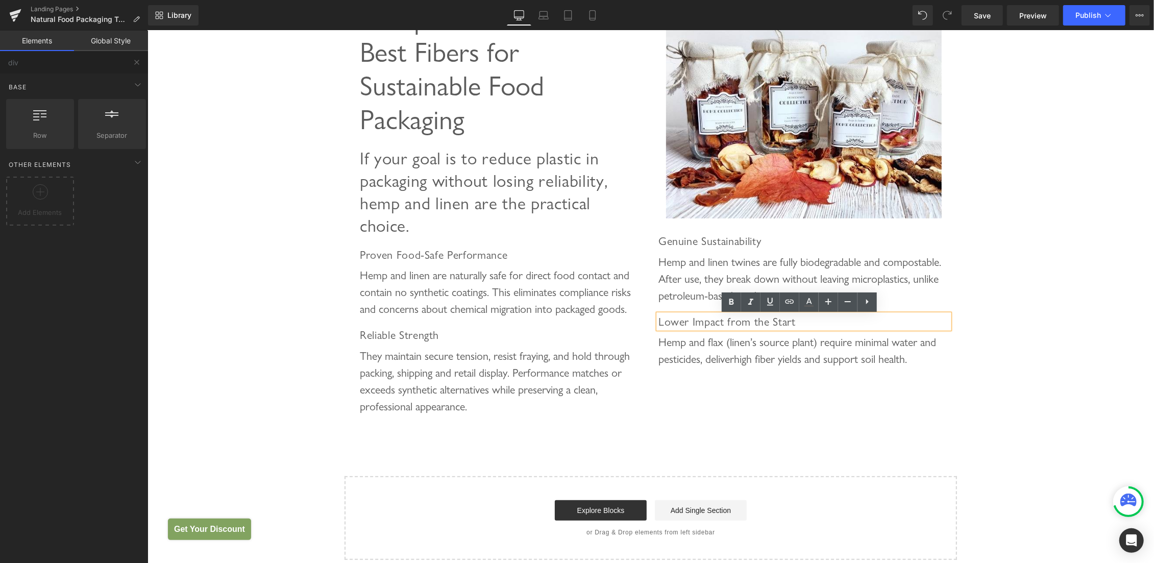
click at [1045, 256] on div "Eco-Friendly Twines and Cords for Sustainable Food Packaging Heading Choose Hem…" at bounding box center [650, 40] width 1007 height 1039
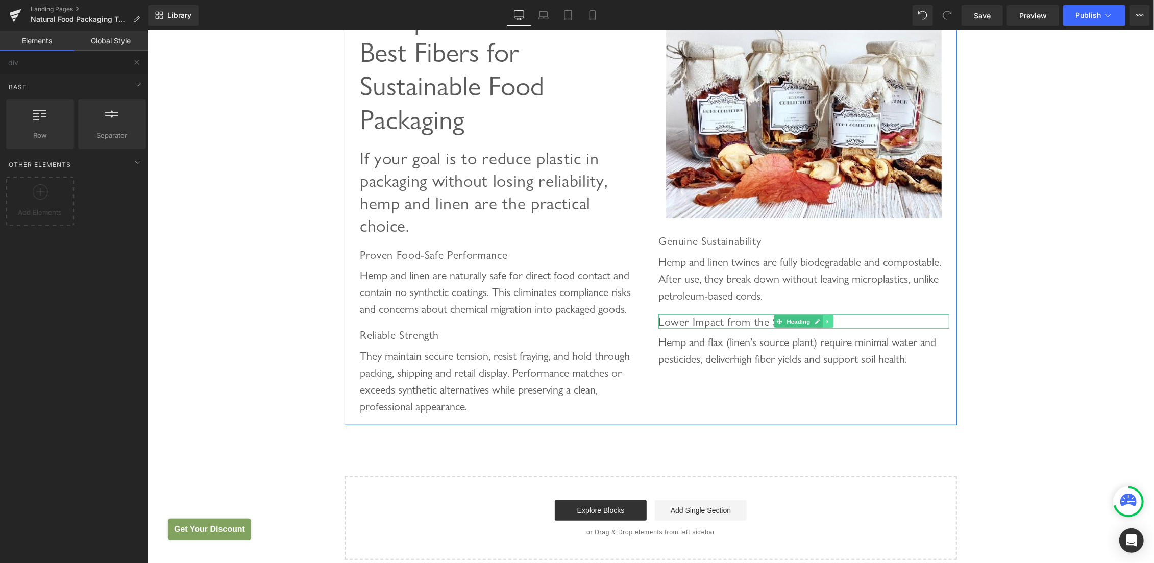
click at [826, 323] on icon at bounding box center [827, 322] width 2 height 4
click at [820, 322] on icon at bounding box center [823, 321] width 6 height 6
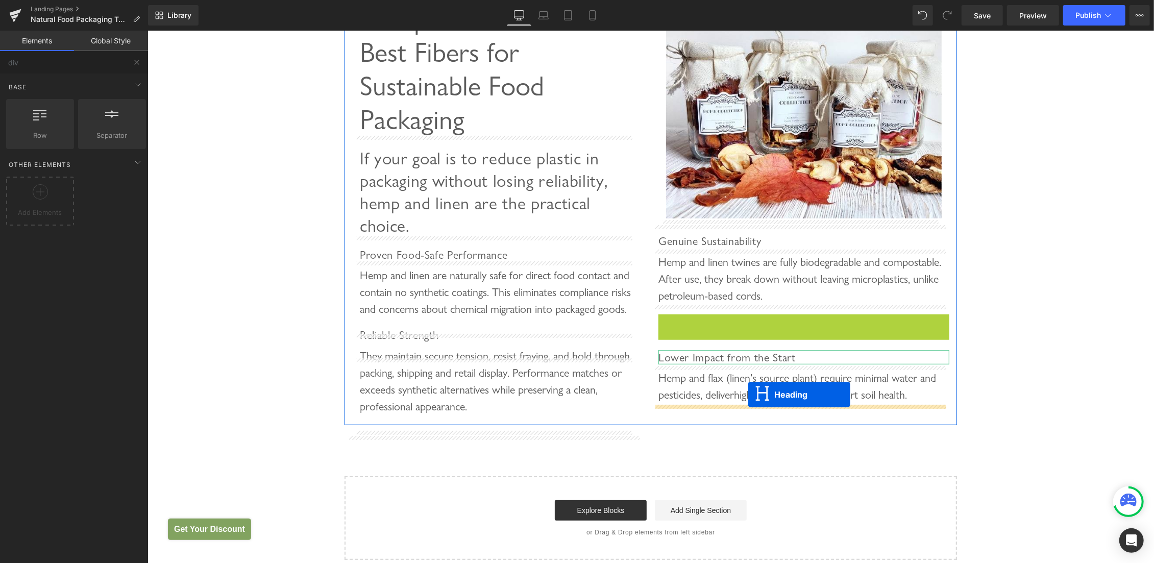
drag, startPoint x: 767, startPoint y: 324, endPoint x: 748, endPoint y: 394, distance: 72.9
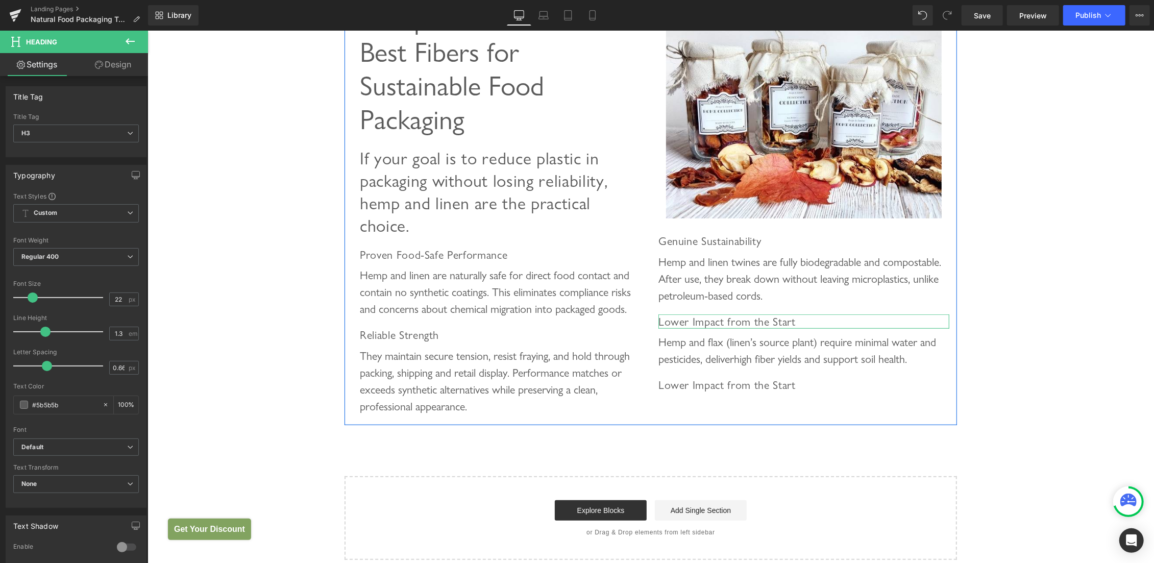
click at [672, 386] on span "Lower Impact from the Start" at bounding box center [726, 384] width 137 height 13
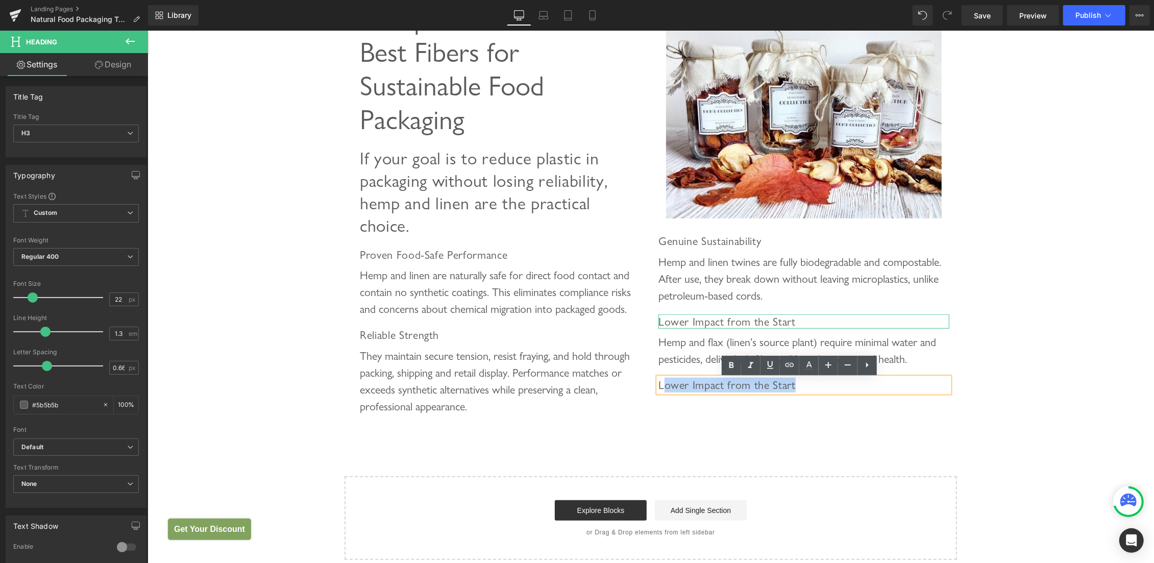
drag, startPoint x: 656, startPoint y: 384, endPoint x: 900, endPoint y: 392, distance: 244.1
click at [900, 392] on h3 "Lower Impact from the Start" at bounding box center [803, 384] width 291 height 15
paste div
click at [658, 384] on span "LPresentation That Supports Your Brand" at bounding box center [755, 384] width 194 height 13
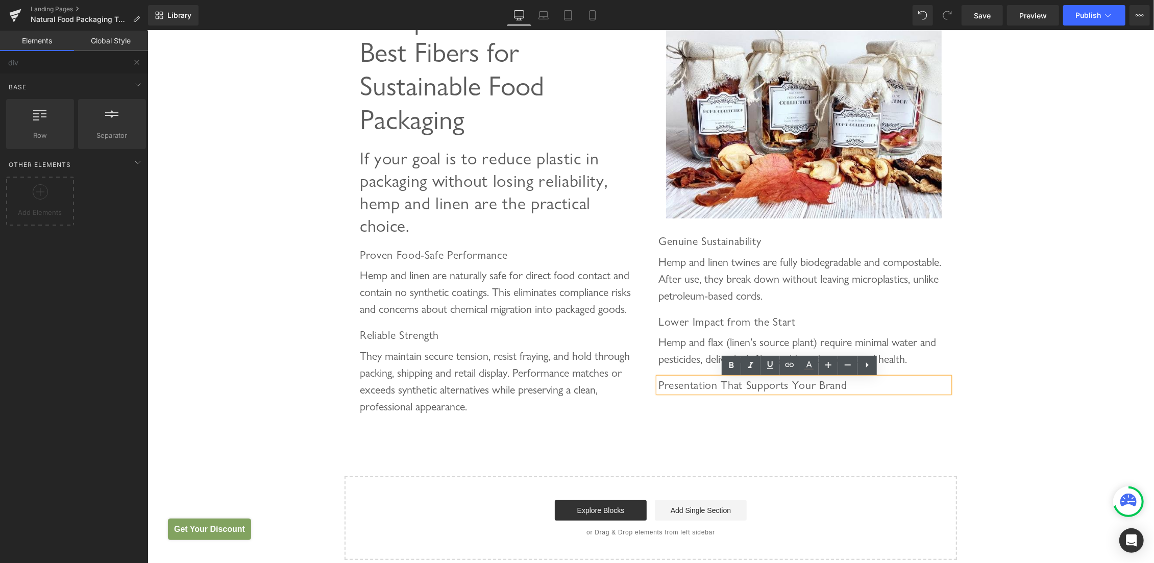
click at [1017, 299] on div "Eco-Friendly Twines and Cords for Sustainable Food Packaging Heading Choose Hem…" at bounding box center [650, 40] width 1007 height 1039
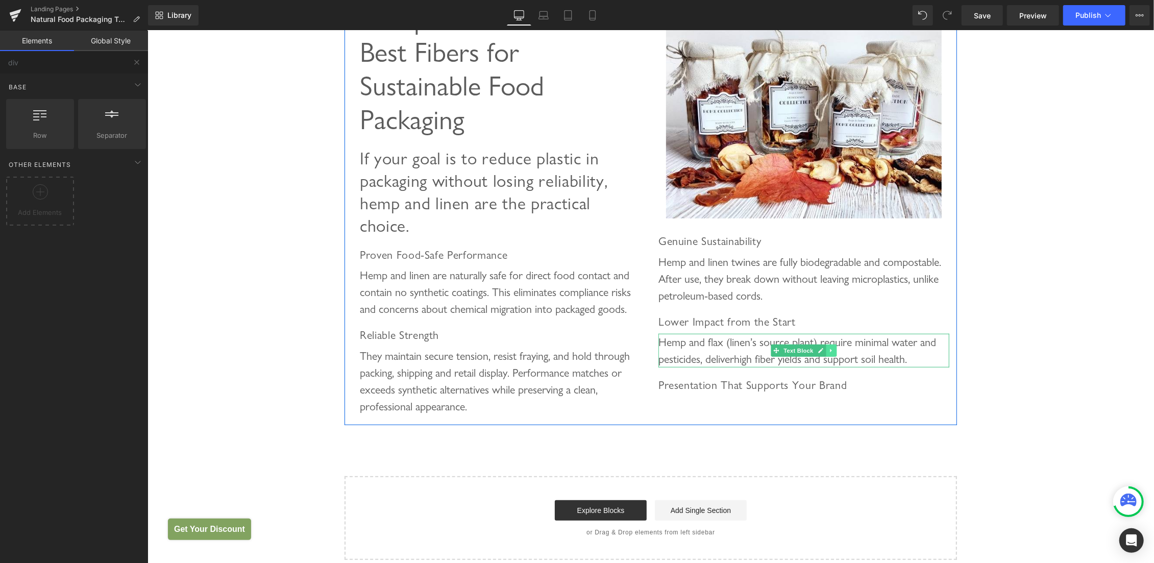
click at [829, 352] on icon at bounding box center [830, 351] width 2 height 4
click at [823, 352] on icon at bounding box center [826, 351] width 6 height 6
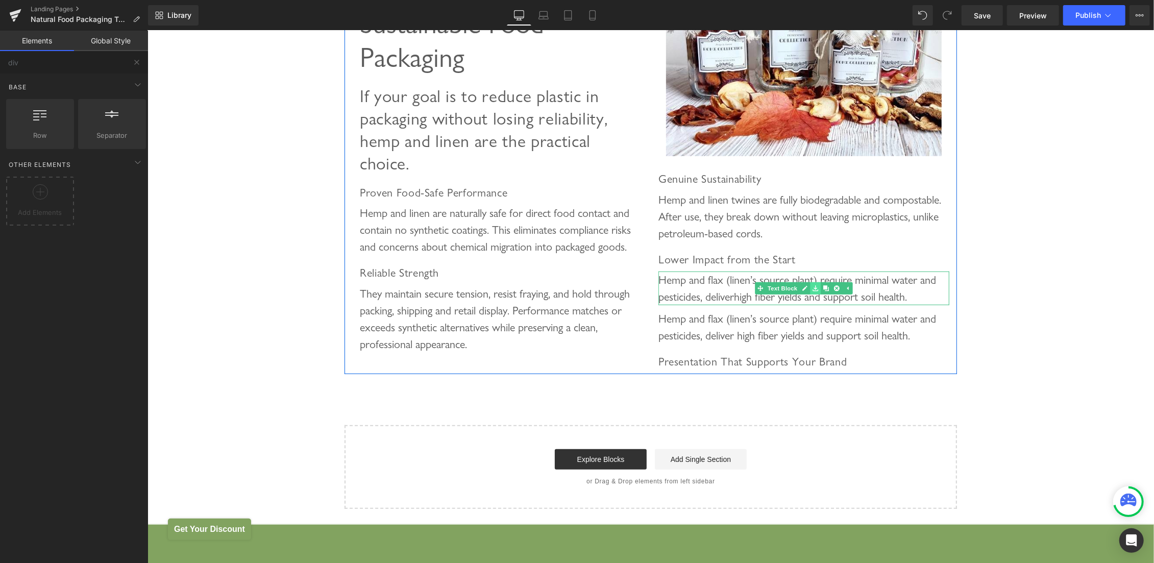
scroll to position [703, 0]
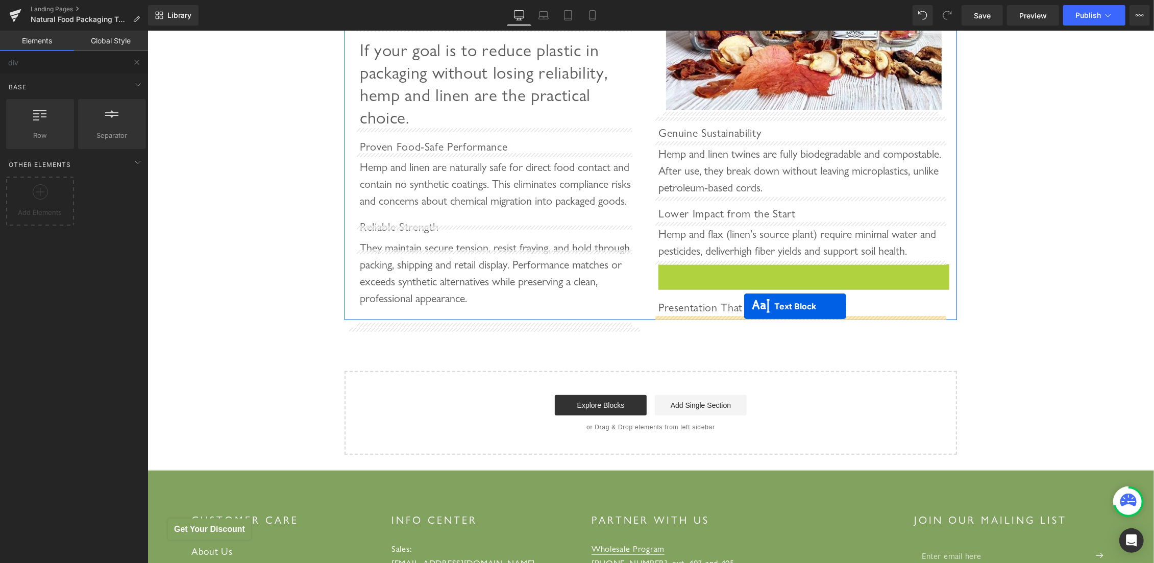
drag, startPoint x: 781, startPoint y: 279, endPoint x: 744, endPoint y: 306, distance: 45.7
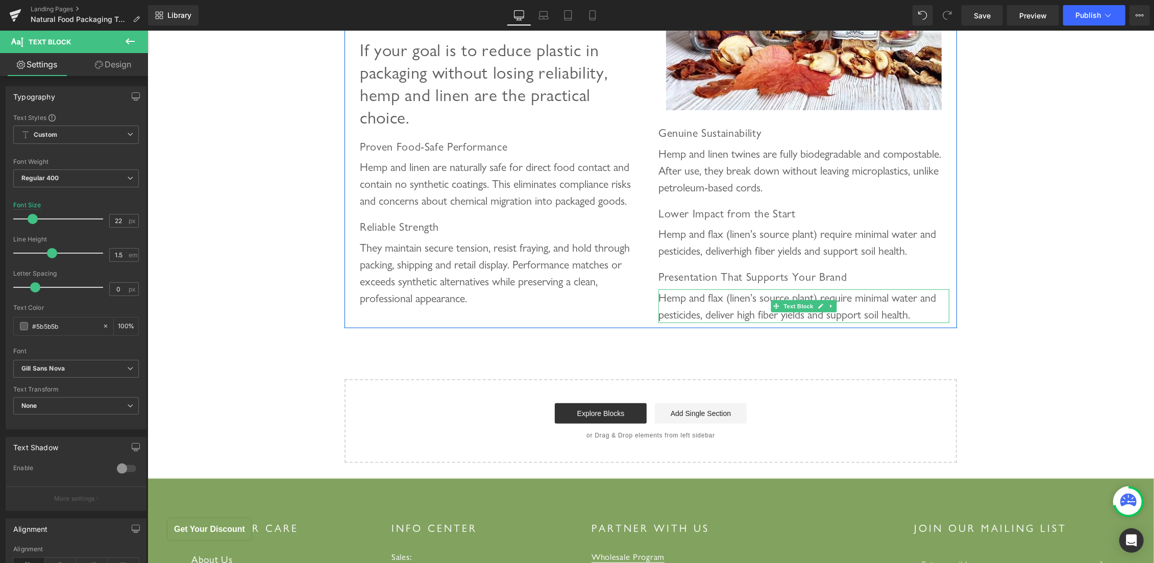
click at [734, 303] on div "Hemp and flax (linen’s source plant) require minimal water and pesticides, deli…" at bounding box center [803, 306] width 291 height 34
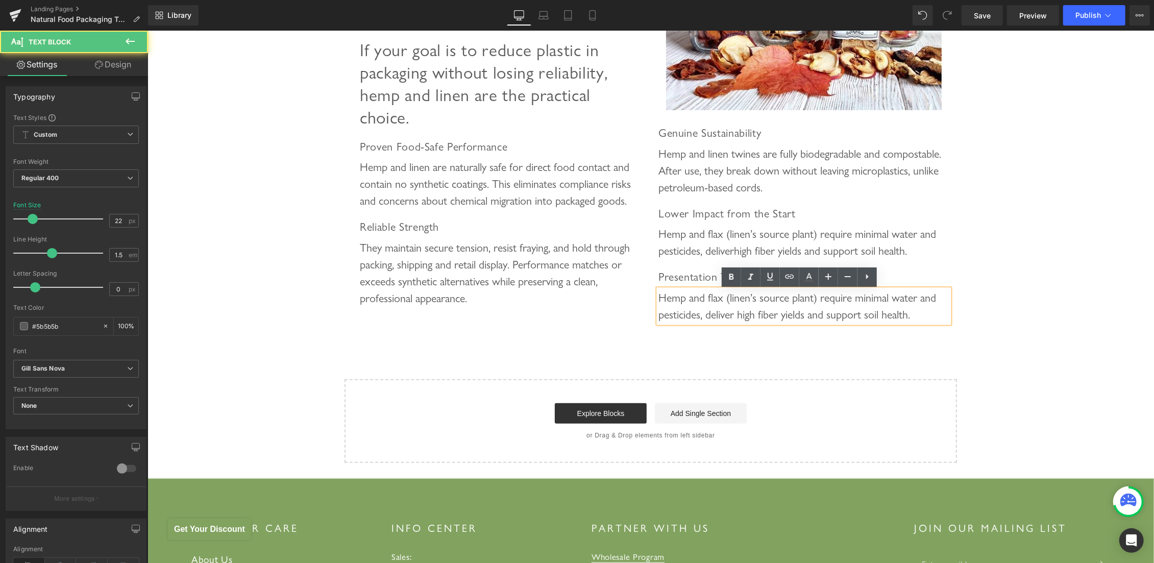
click at [701, 301] on div "Hemp and flax (linen’s source plant) require minimal water and pesticides, deli…" at bounding box center [803, 306] width 291 height 34
paste div
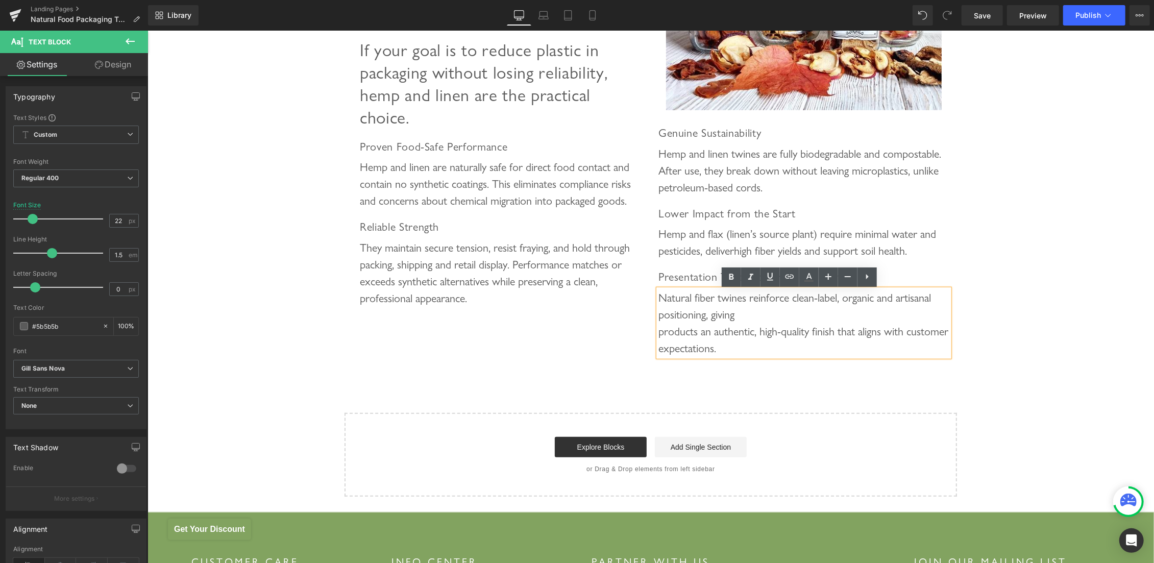
click at [763, 316] on div "Natural fiber twines reinforce clean-label, organic and artisanal positioning, …" at bounding box center [803, 322] width 291 height 67
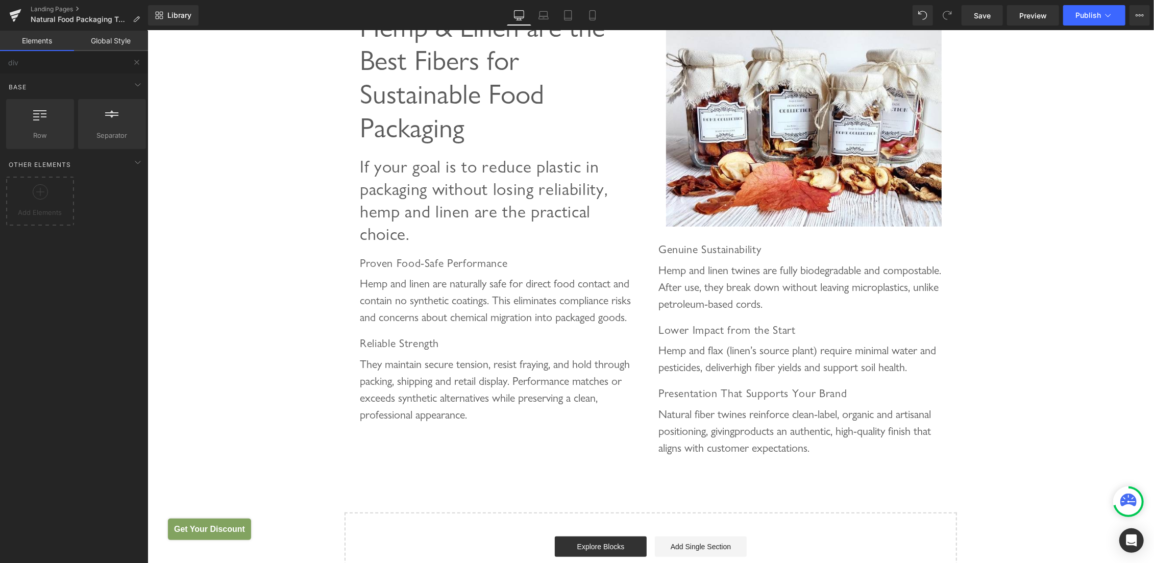
scroll to position [541, 0]
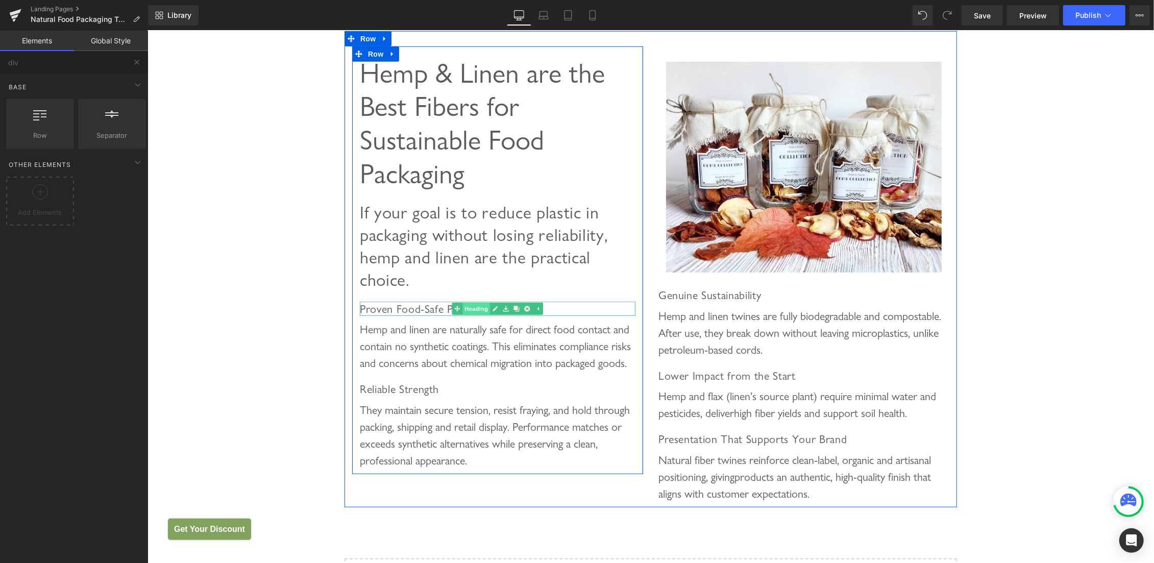
click at [479, 308] on span "Heading" at bounding box center [476, 308] width 28 height 12
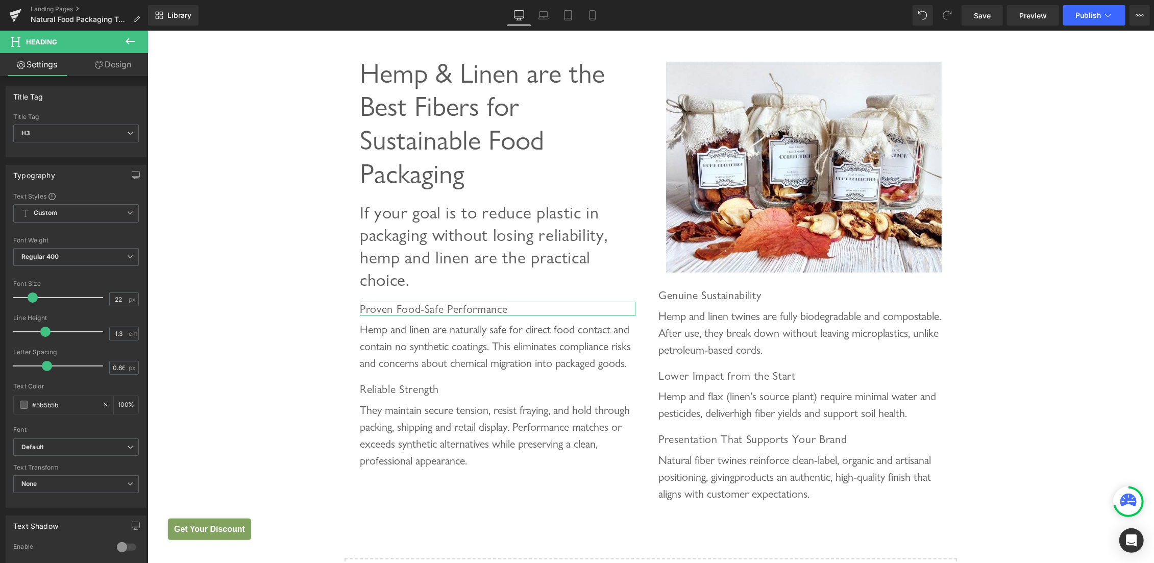
click at [124, 68] on link "Design" at bounding box center [113, 64] width 74 height 23
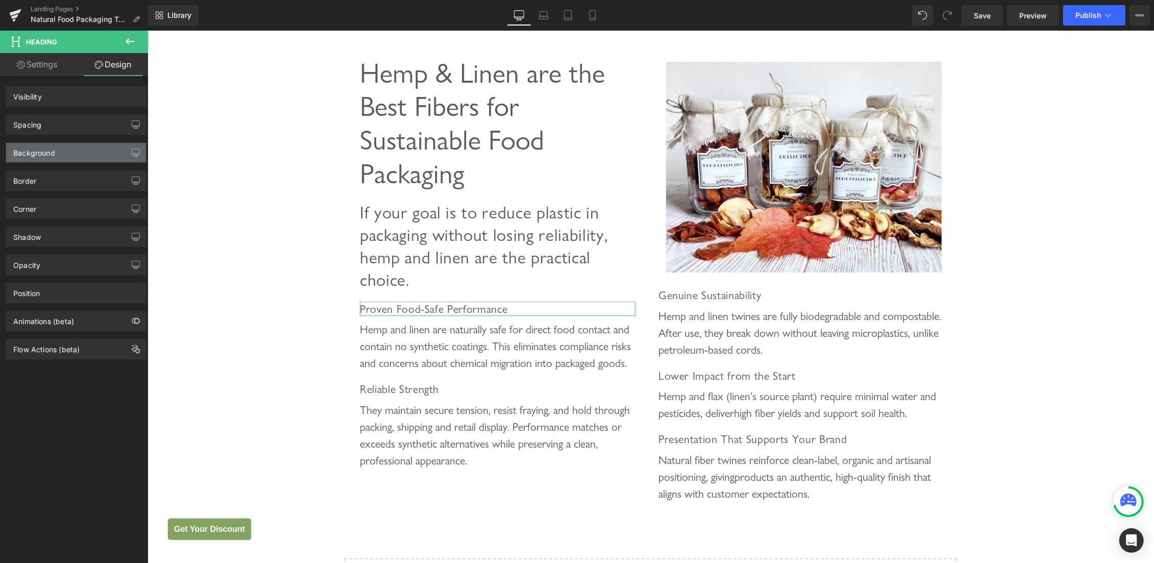
click at [76, 118] on div "Spacing" at bounding box center [76, 124] width 140 height 19
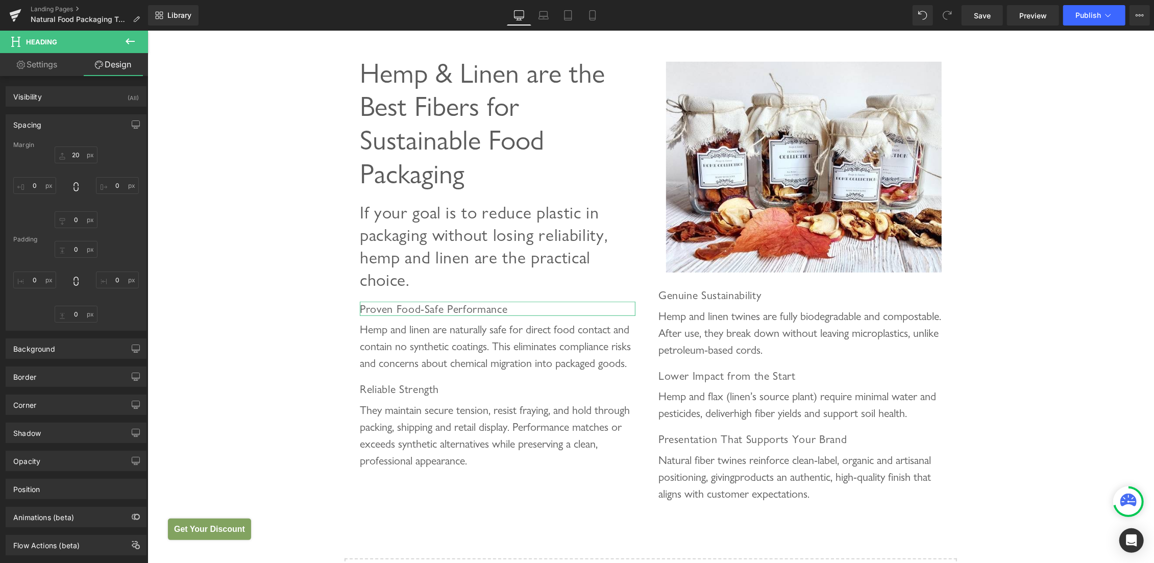
type input "20"
type input "0"
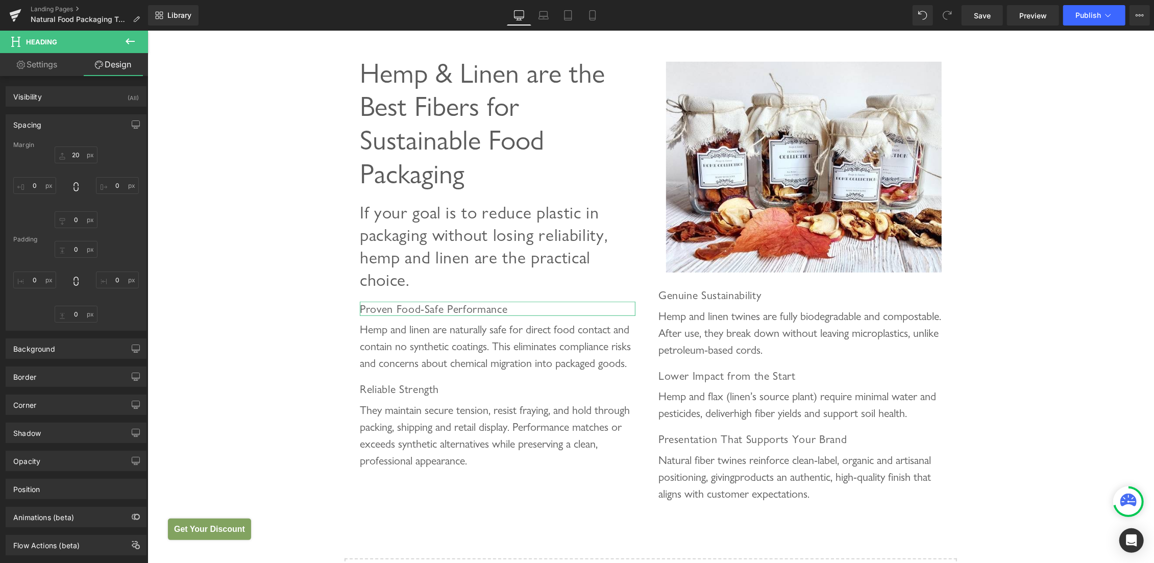
type input "0"
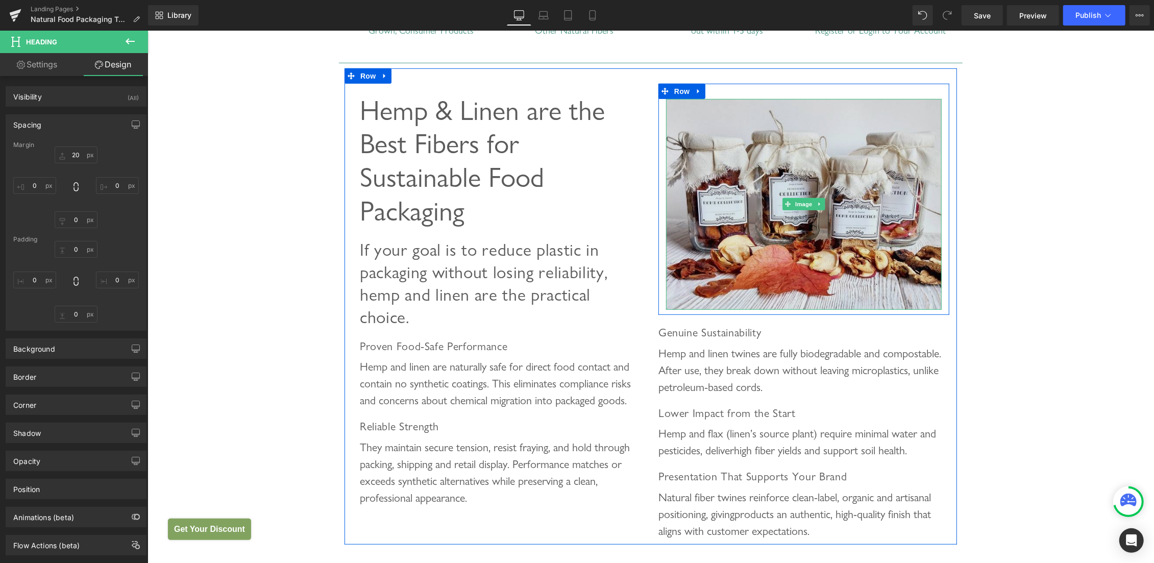
scroll to position [487, 0]
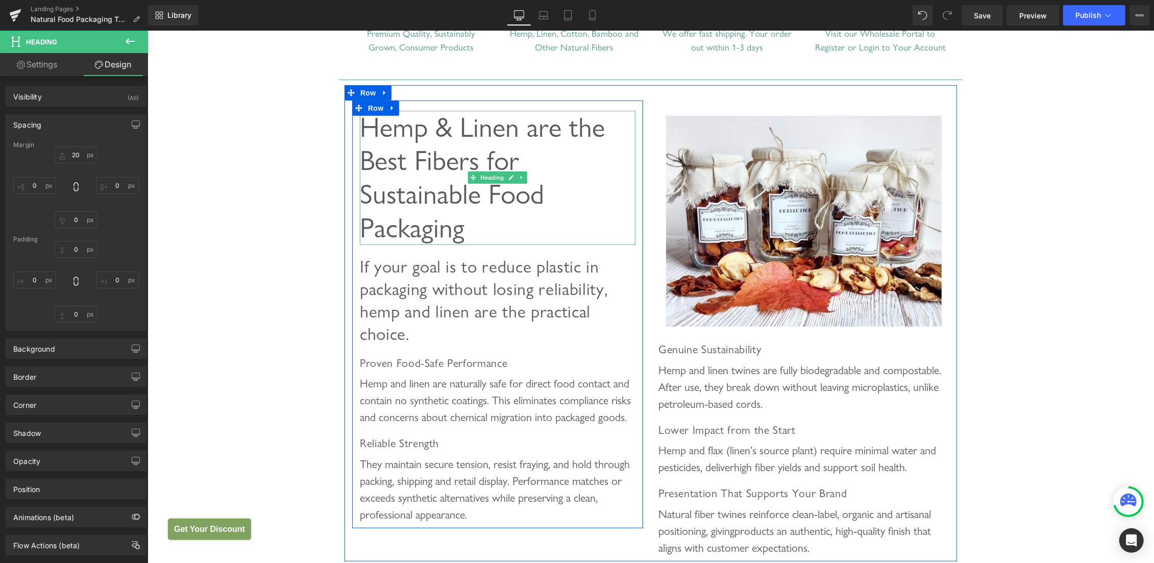
click at [514, 134] on span "Hemp & Linen are the Best Fibers for Sustainable Food Packaging" at bounding box center [481, 176] width 245 height 133
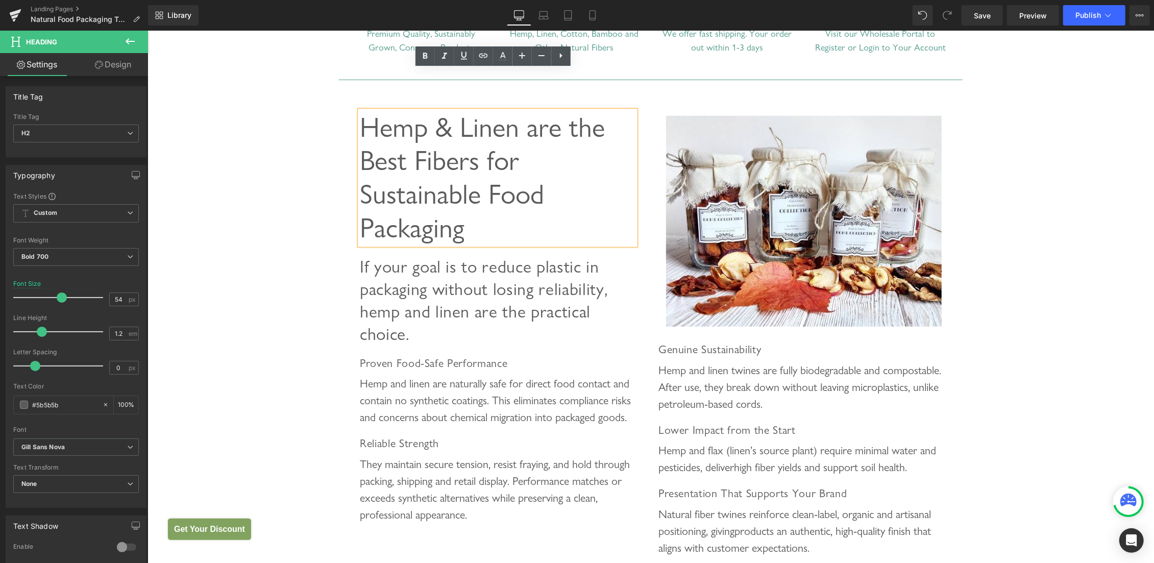
scroll to position [812, 0]
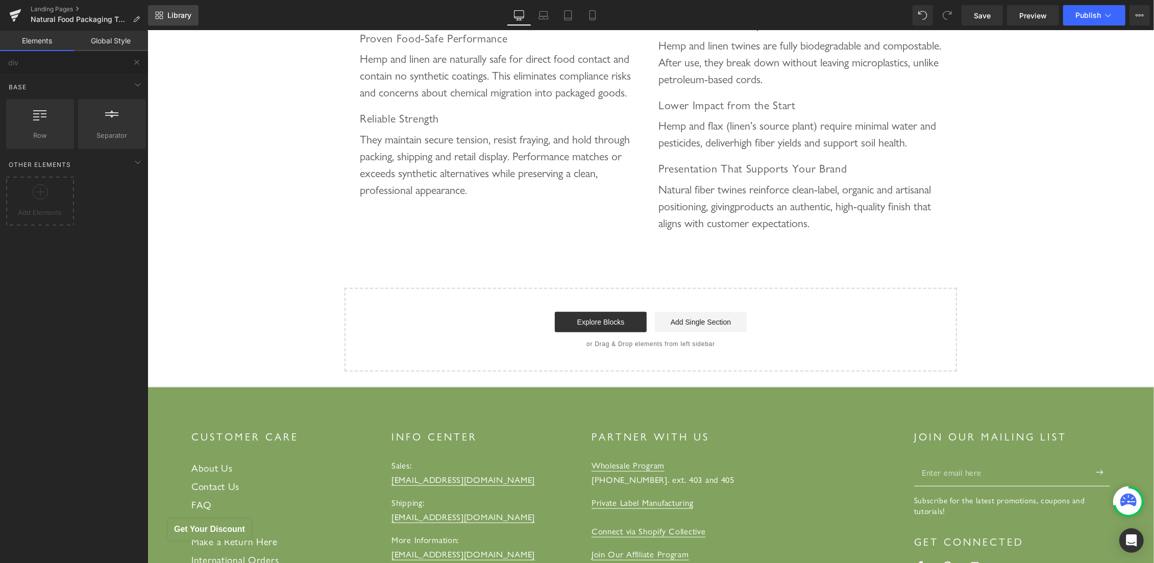
click at [177, 11] on span "Library" at bounding box center [179, 15] width 24 height 9
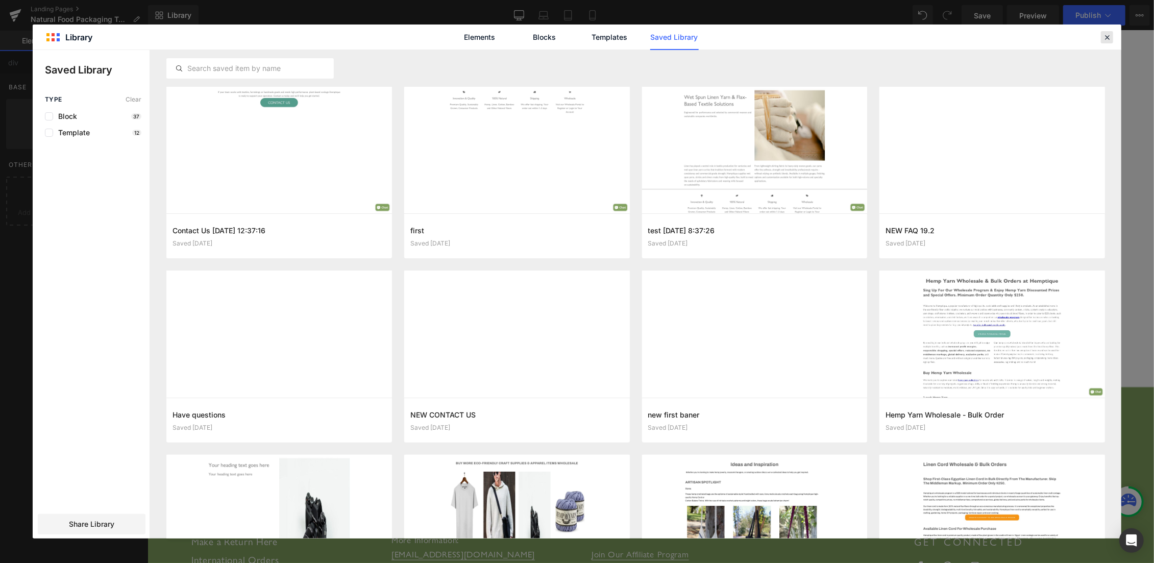
click at [1104, 39] on icon at bounding box center [1106, 37] width 9 height 9
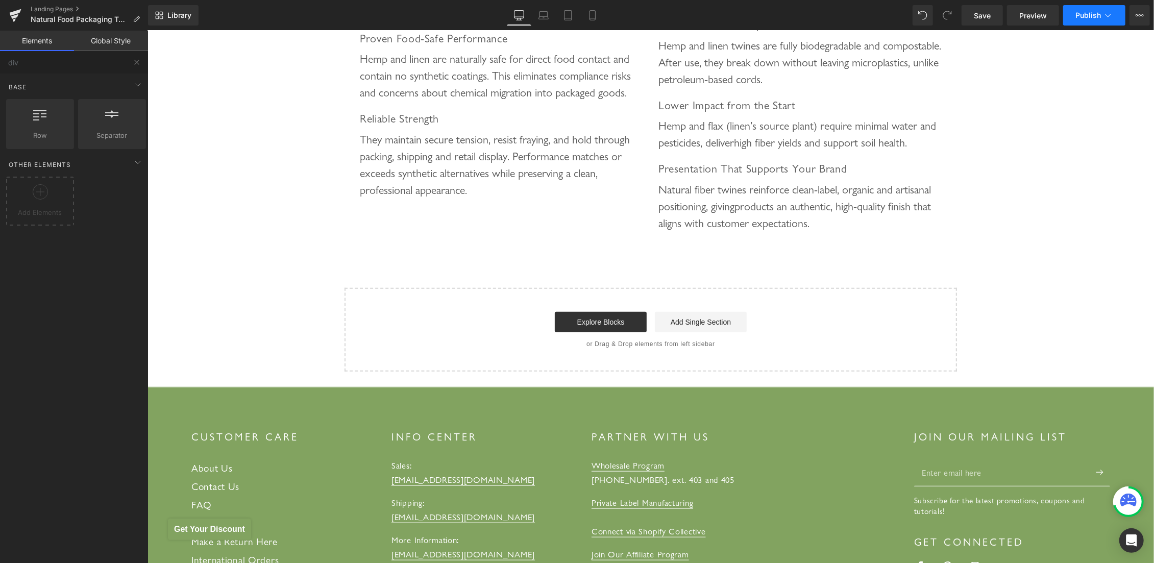
click at [1087, 16] on span "Publish" at bounding box center [1088, 15] width 26 height 8
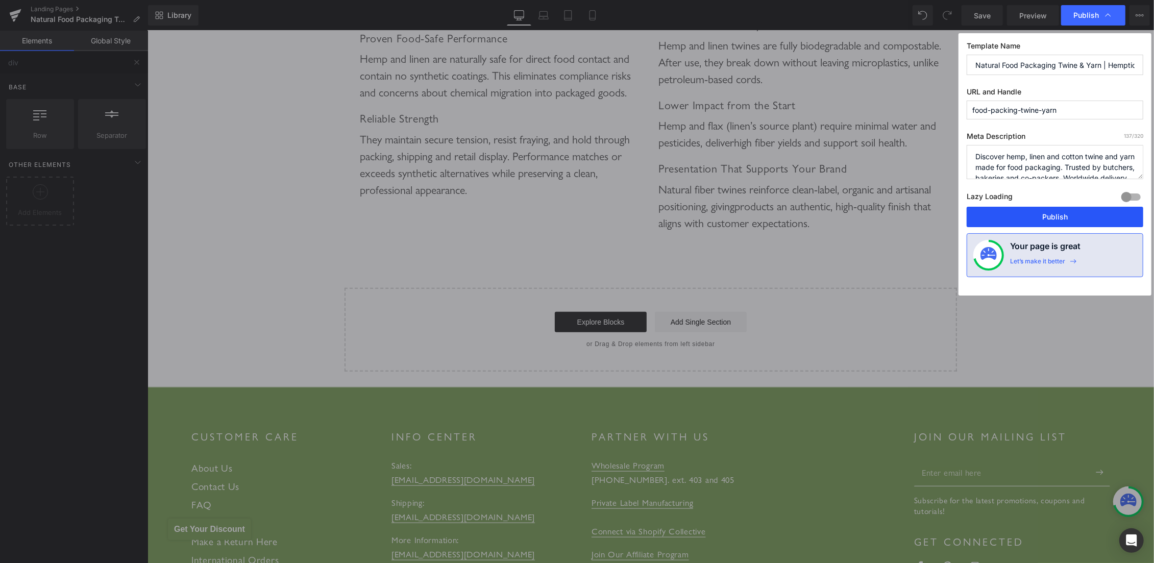
click at [1053, 211] on button "Publish" at bounding box center [1055, 217] width 177 height 20
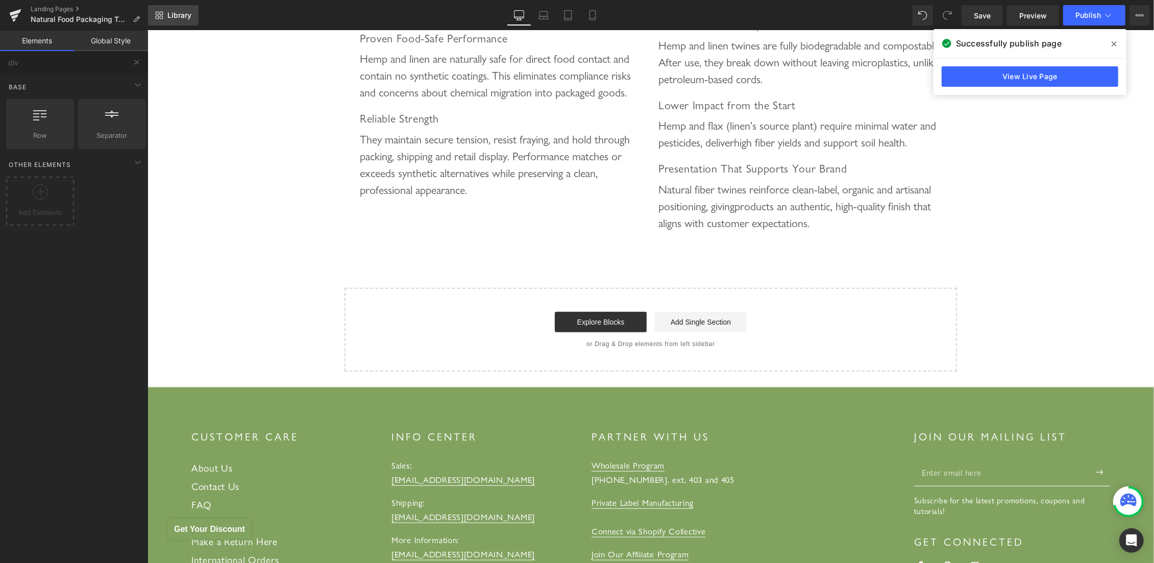
click at [174, 14] on span "Library" at bounding box center [179, 15] width 24 height 9
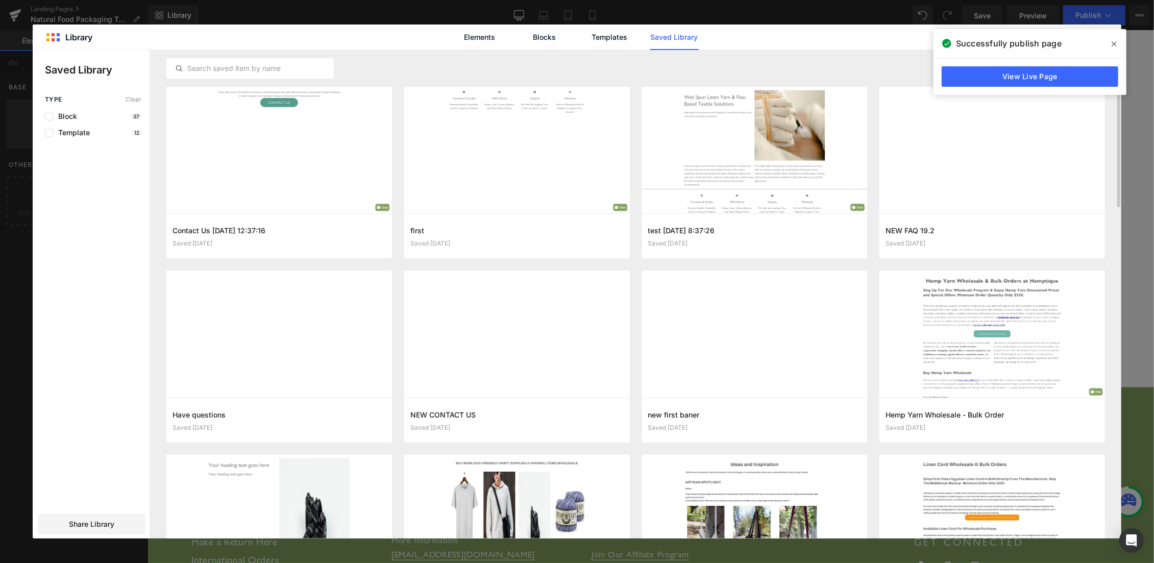
click at [486, 68] on div at bounding box center [635, 68] width 939 height 37
click at [73, 116] on span "Block" at bounding box center [65, 116] width 24 height 8
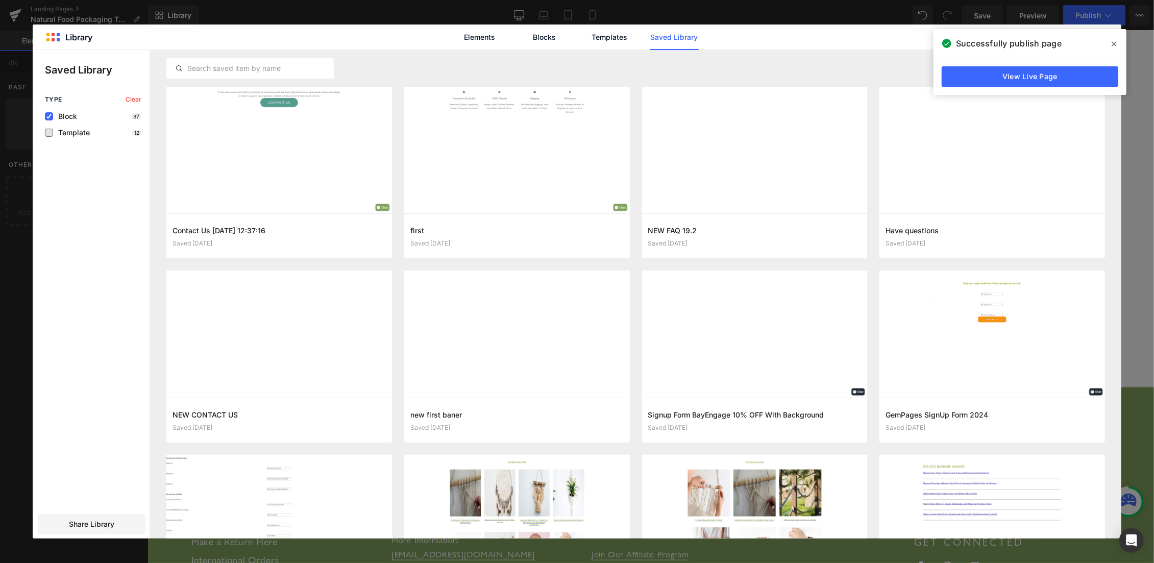
click at [79, 134] on span "Template" at bounding box center [71, 133] width 37 height 8
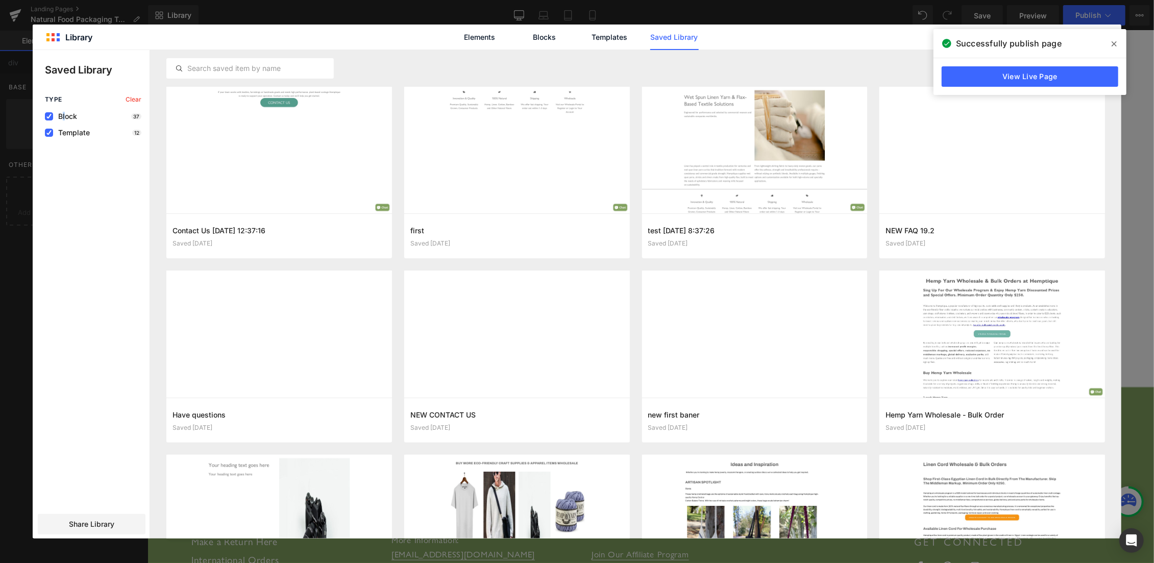
click at [64, 114] on span "Block" at bounding box center [65, 116] width 24 height 8
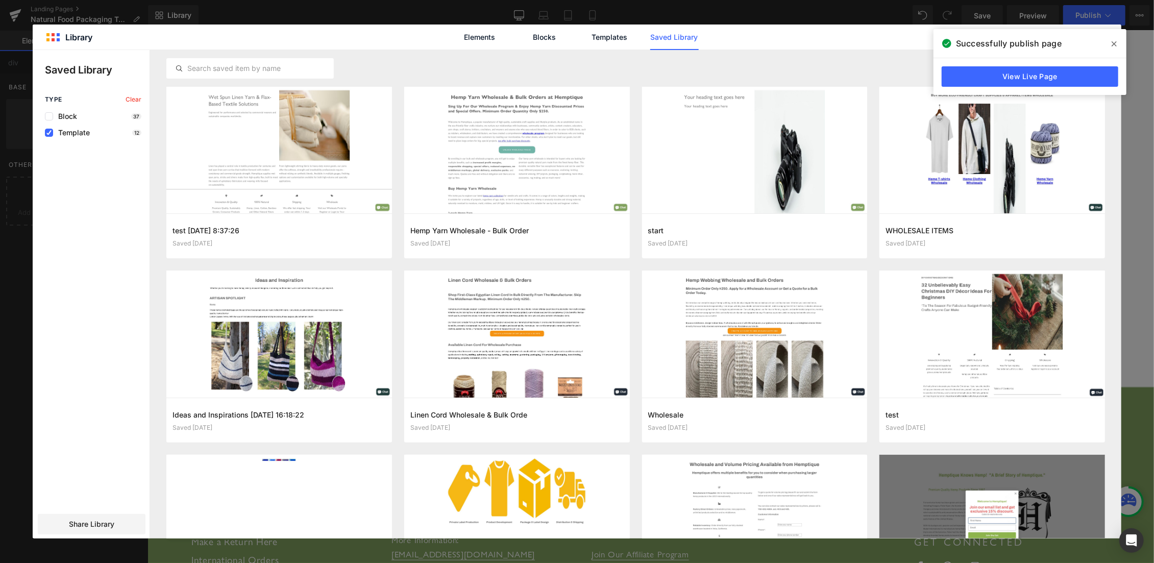
click at [64, 137] on div "Type Clear Block 37 Template 12 Share Library" at bounding box center [91, 317] width 117 height 443
click at [78, 133] on span "Template" at bounding box center [71, 133] width 37 height 8
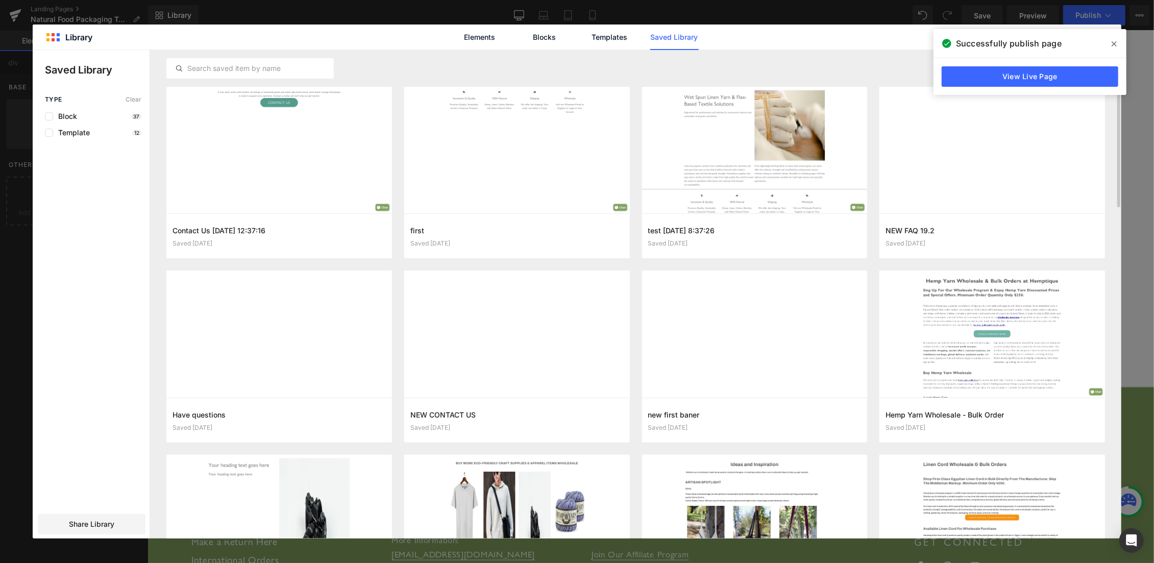
click at [660, 67] on div at bounding box center [635, 68] width 939 height 37
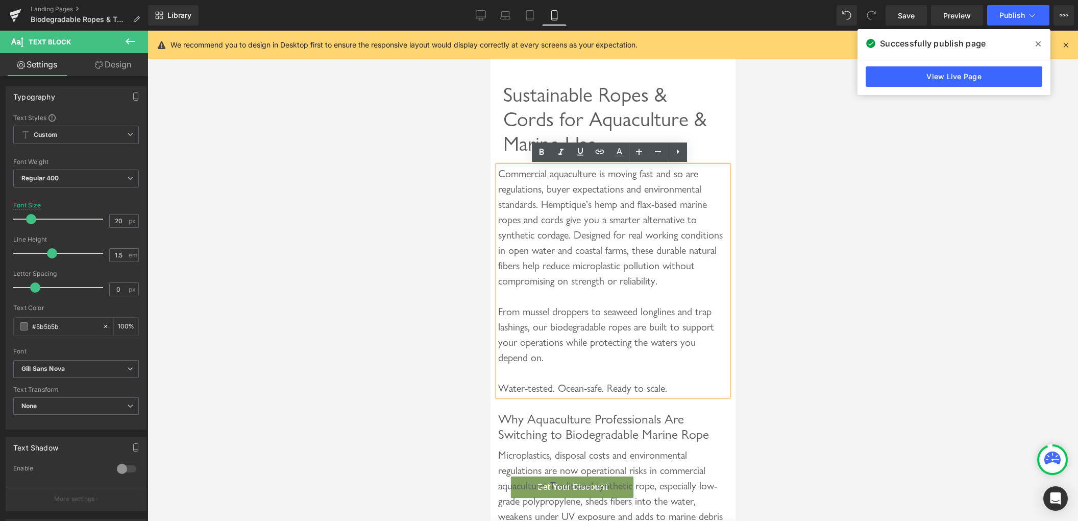
click at [508, 223] on div "Commercial aquaculture is moving fast and so are regulations, buyer expectation…" at bounding box center [613, 227] width 230 height 122
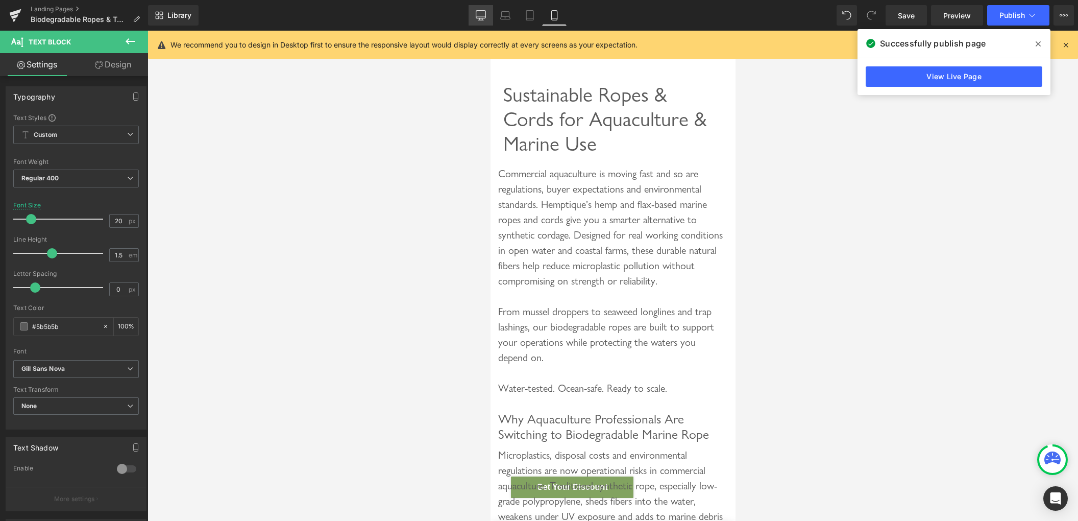
click at [483, 12] on icon at bounding box center [481, 15] width 10 height 10
type input "22"
type input "100"
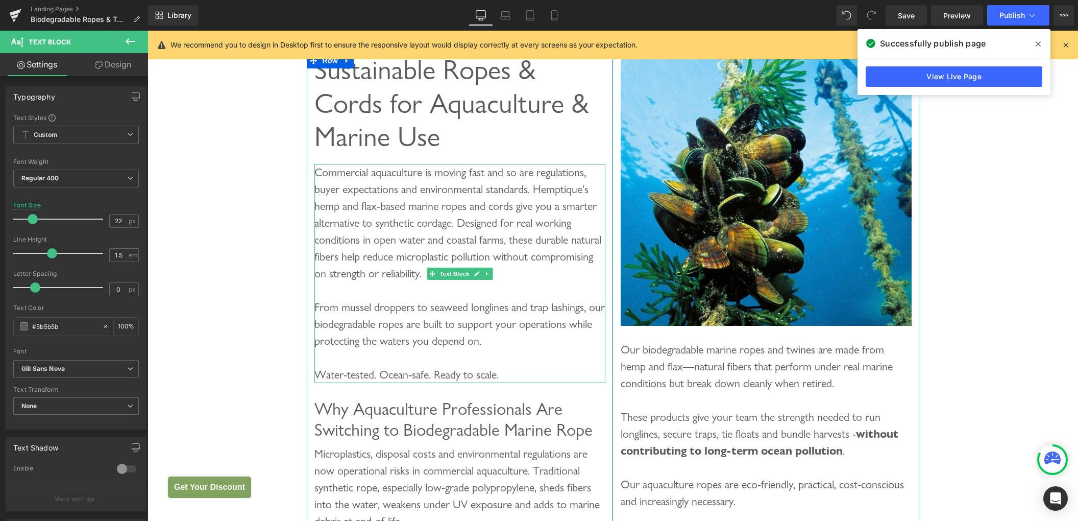
scroll to position [403, 0]
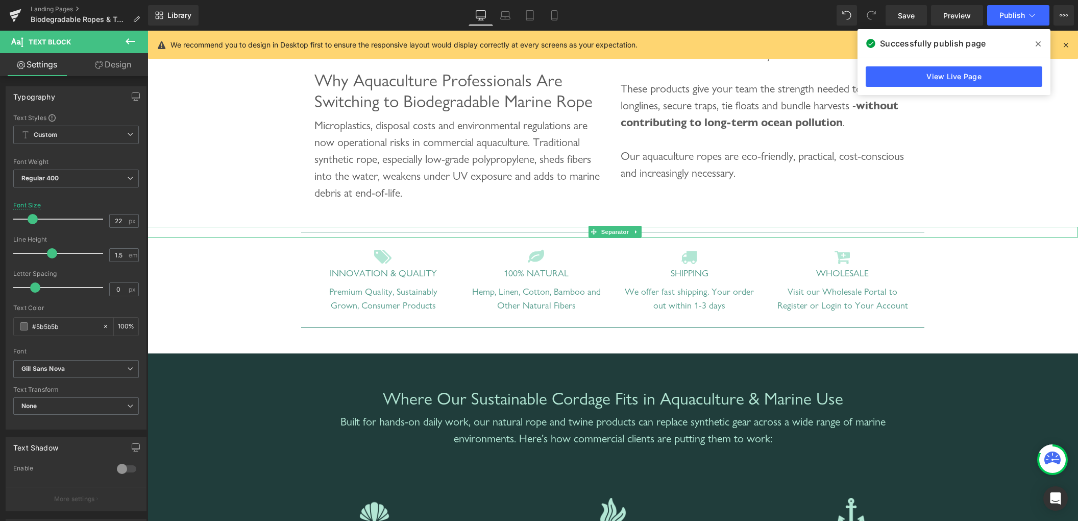
click at [480, 233] on div at bounding box center [613, 232] width 930 height 11
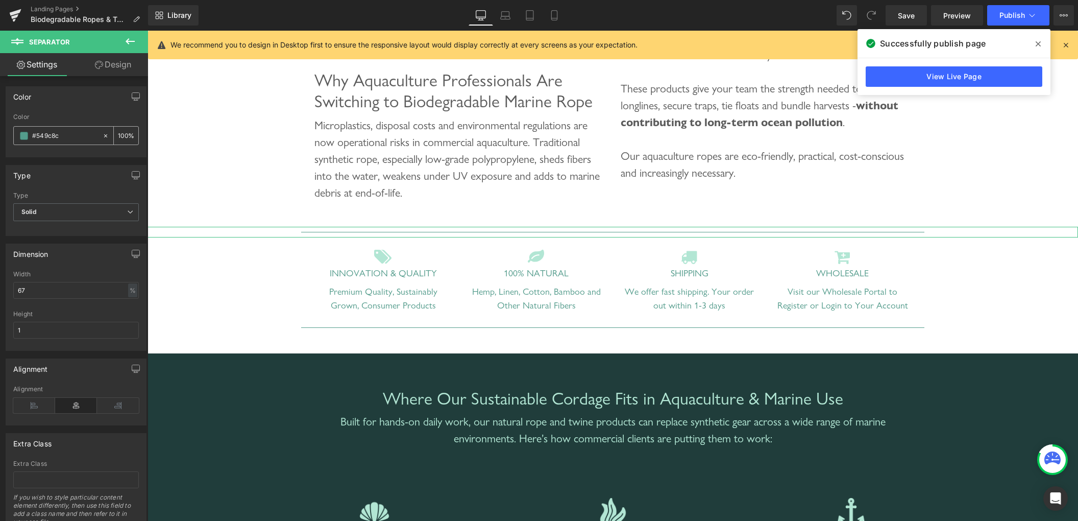
click at [57, 136] on input "#549c8c" at bounding box center [64, 135] width 65 height 11
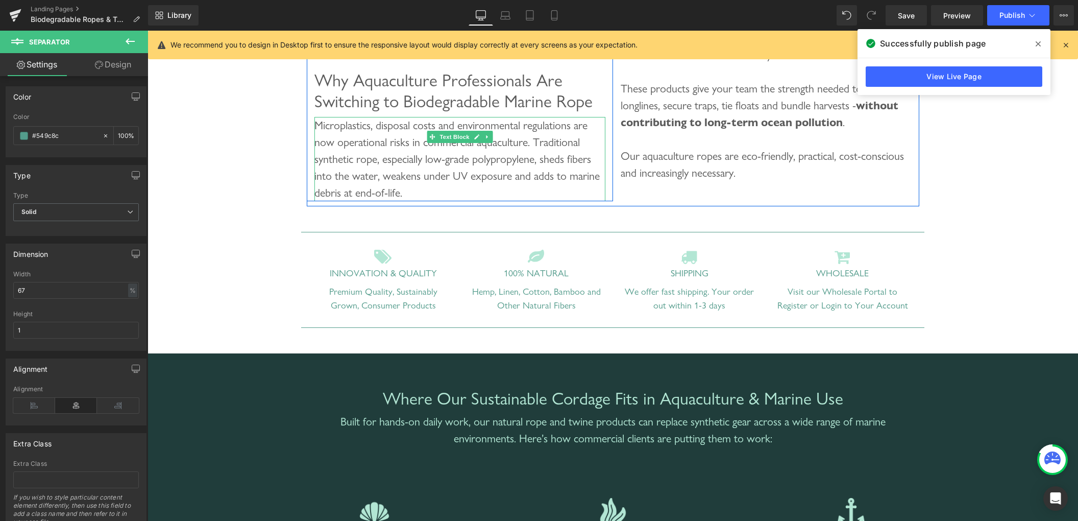
scroll to position [568, 0]
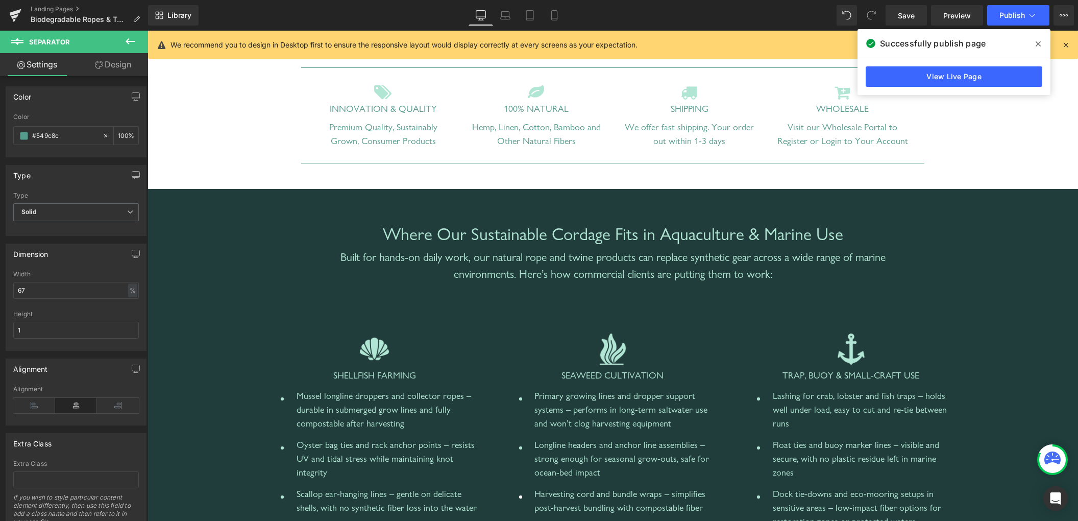
click at [1041, 45] on span at bounding box center [1038, 44] width 16 height 16
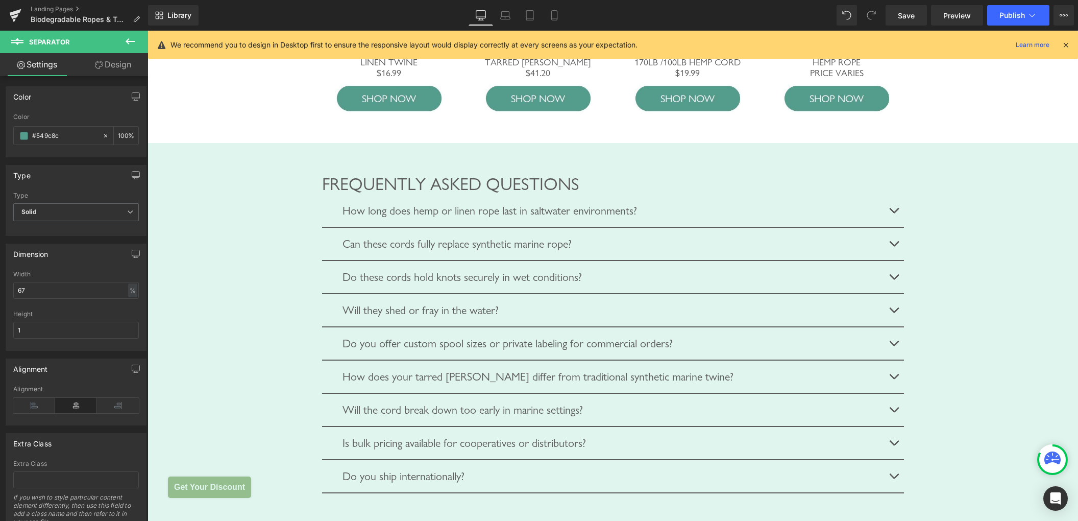
scroll to position [2811, 0]
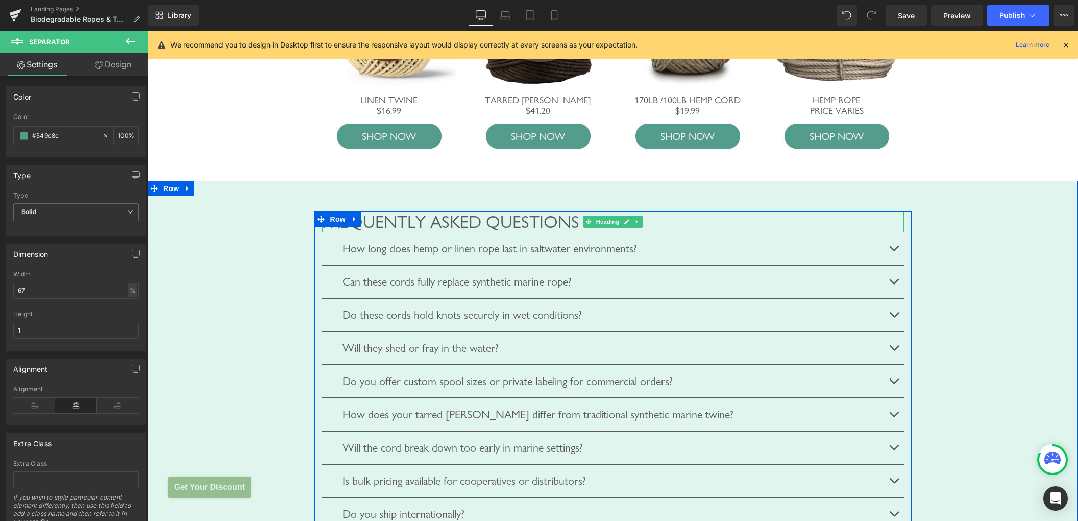
click at [517, 232] on span "Frequently Asked Questions" at bounding box center [450, 221] width 257 height 20
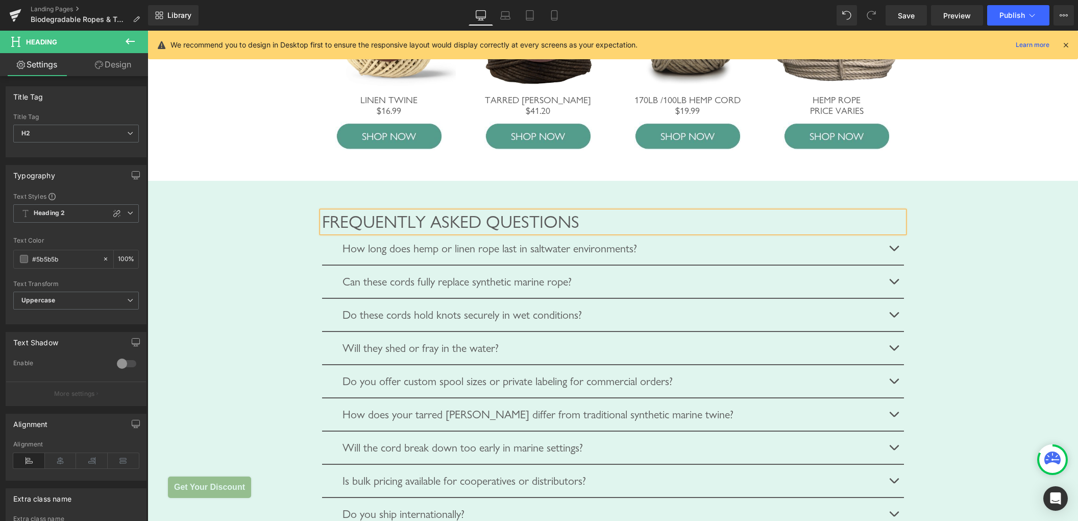
click at [1047, 201] on div "Frequently Asked Questions Heading How long does hemp or linen rope last in sal…" at bounding box center [613, 371] width 930 height 381
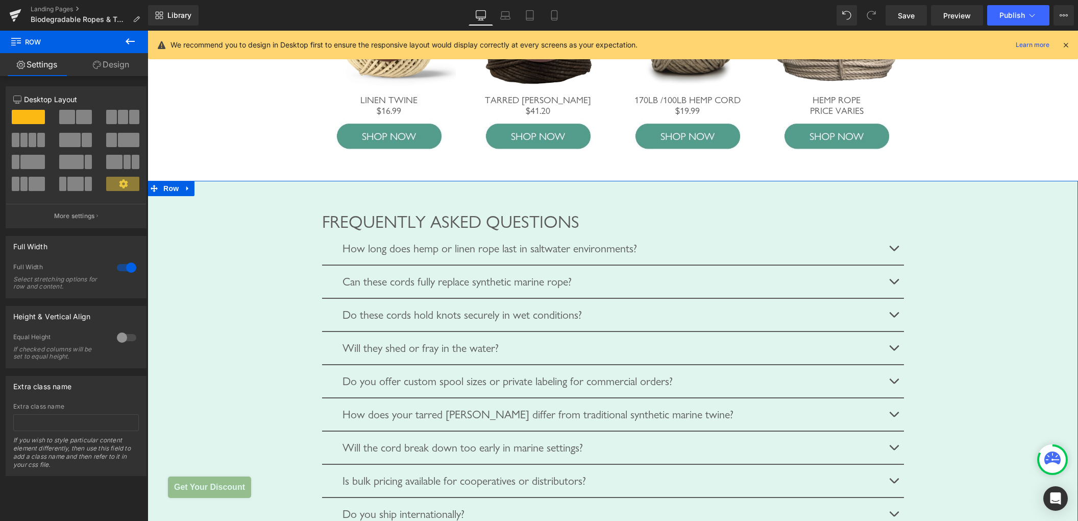
click at [177, 214] on div "Frequently Asked Questions Heading How long does hemp or linen rope last in sal…" at bounding box center [613, 376] width 930 height 360
click at [175, 196] on span "Row" at bounding box center [171, 188] width 20 height 15
click at [184, 192] on icon at bounding box center [187, 188] width 7 height 8
click at [186, 192] on icon at bounding box center [187, 188] width 7 height 8
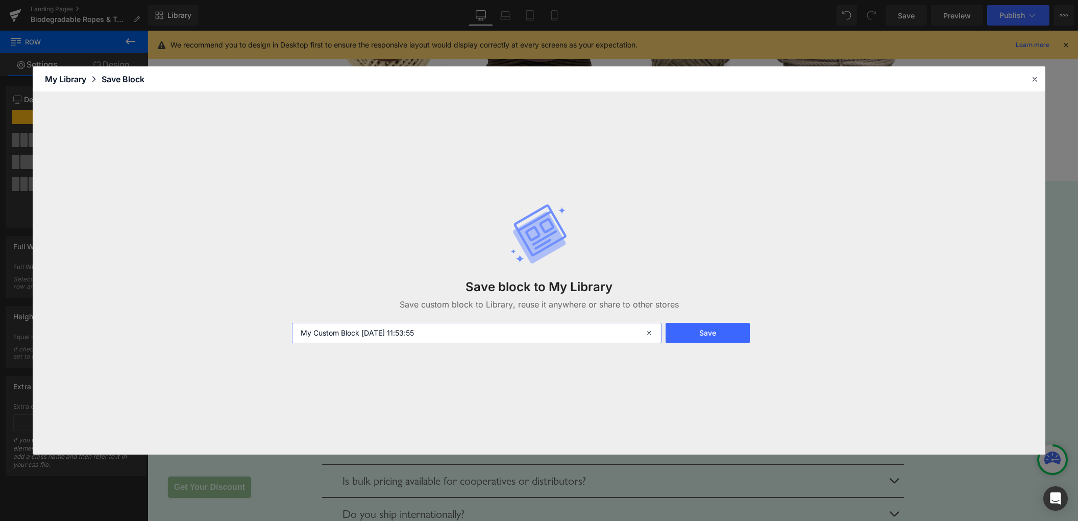
click at [423, 336] on input "My Custom Block 2025-08-22 11:53:55" at bounding box center [477, 333] width 370 height 20
type input "Frequently Asked Questions NEW"
click at [717, 327] on button "Save" at bounding box center [708, 333] width 84 height 20
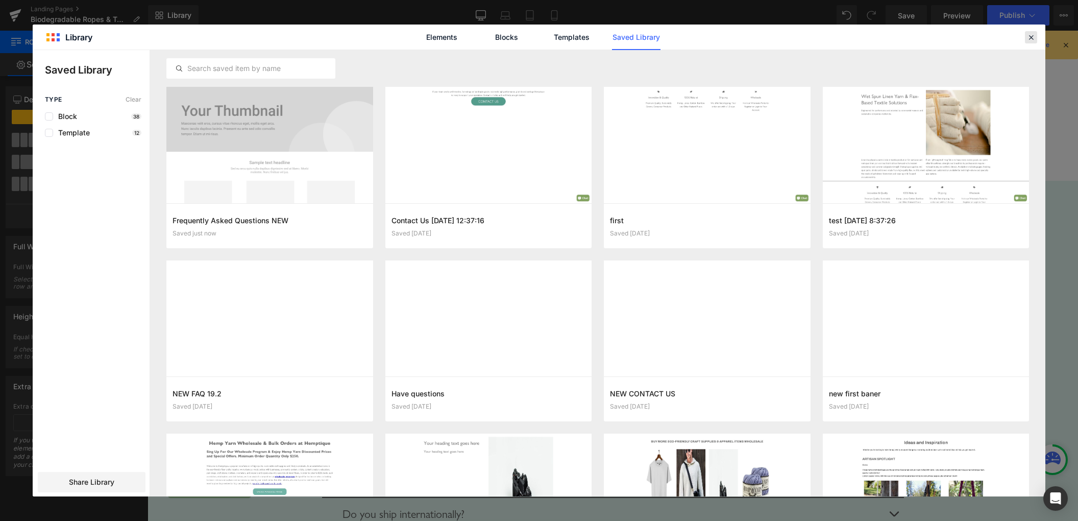
click at [1028, 37] on icon at bounding box center [1030, 37] width 9 height 9
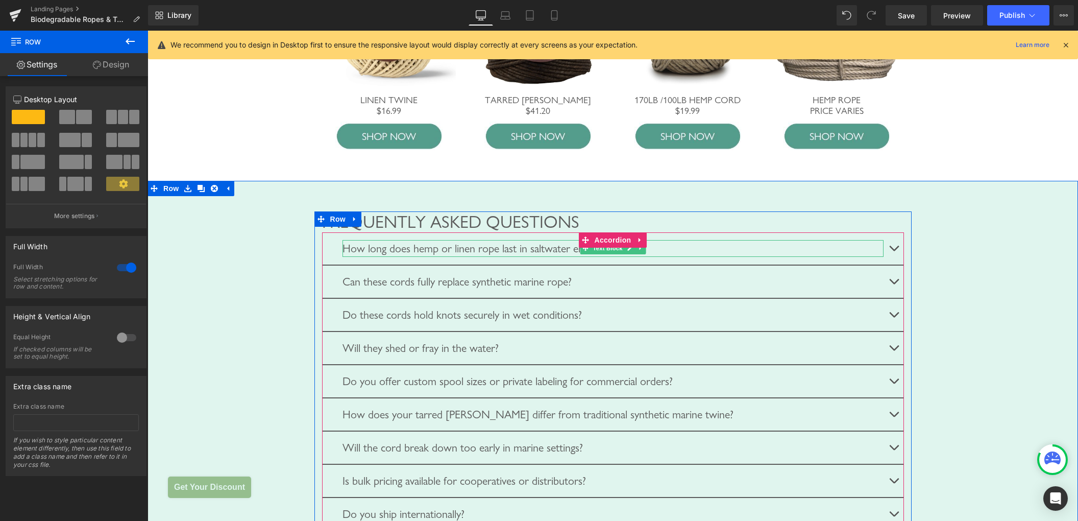
click at [445, 257] on div "How long does hemp or linen rope last in saltwater environments?" at bounding box center [612, 248] width 541 height 17
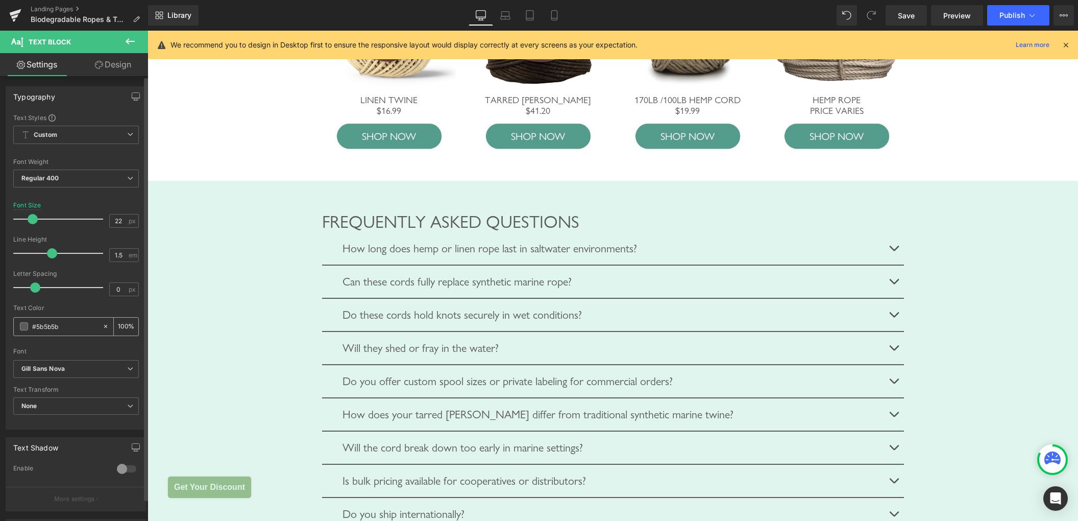
click at [65, 331] on input "#5b5b5b" at bounding box center [64, 326] width 65 height 11
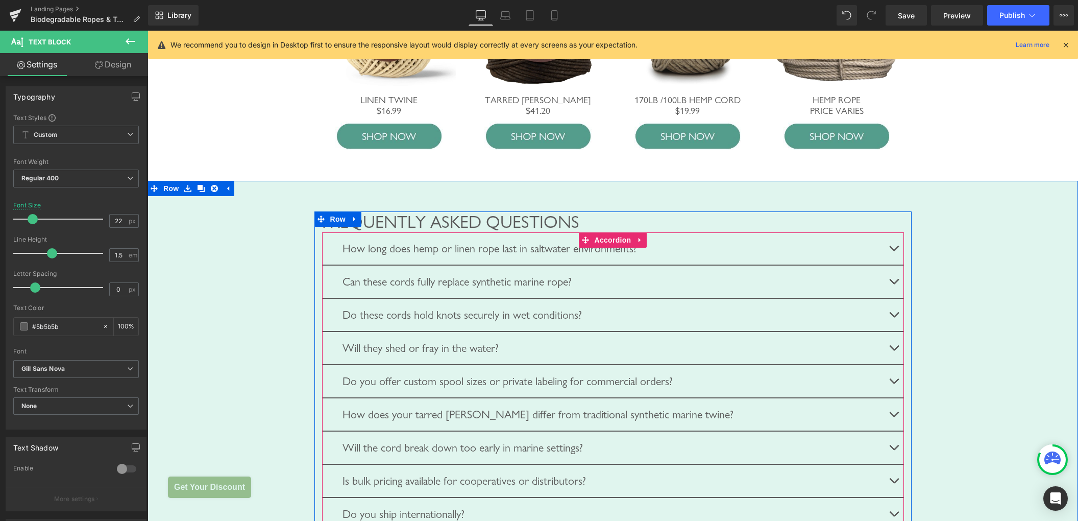
click at [894, 317] on span "button" at bounding box center [894, 317] width 0 height 0
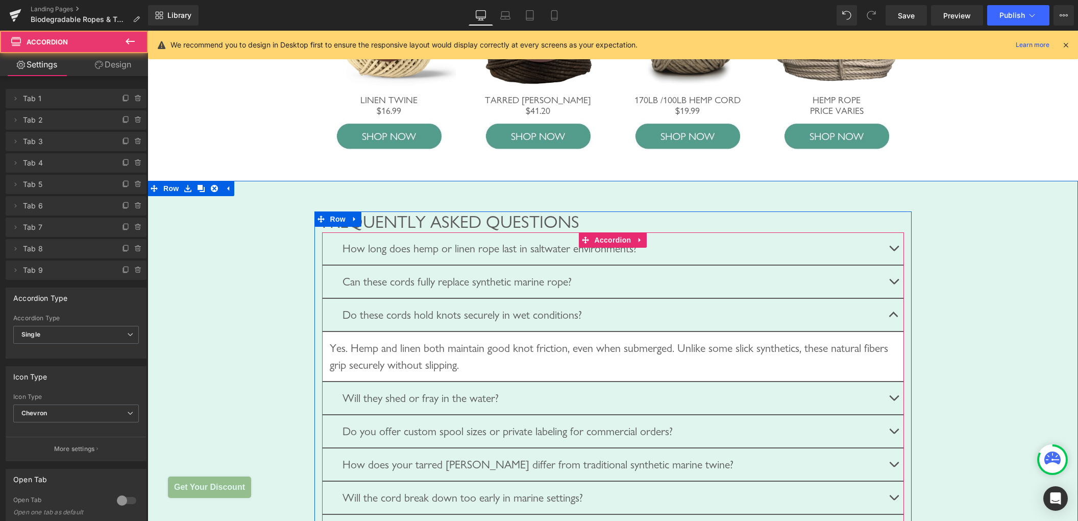
click at [894, 400] on span "button" at bounding box center [894, 400] width 0 height 0
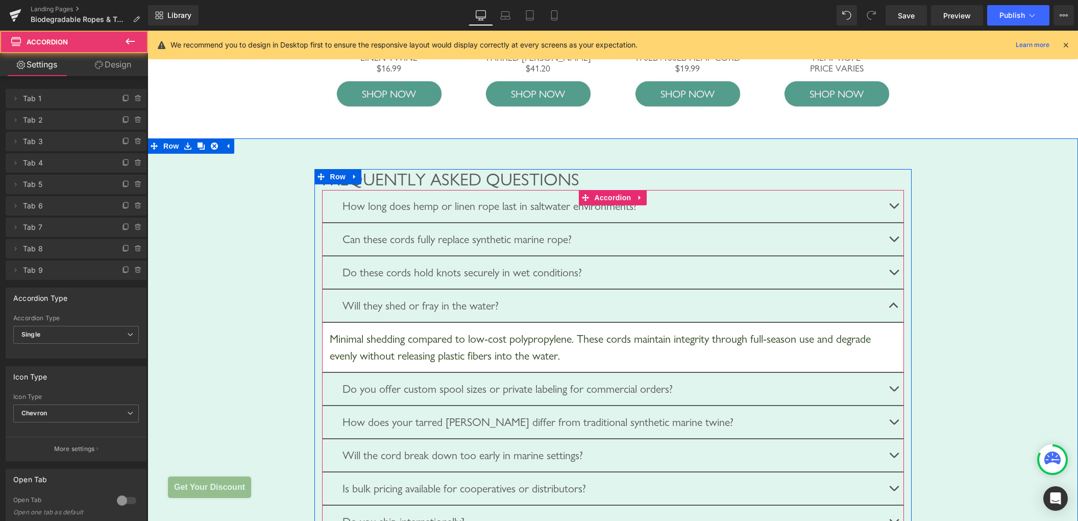
scroll to position [2920, 0]
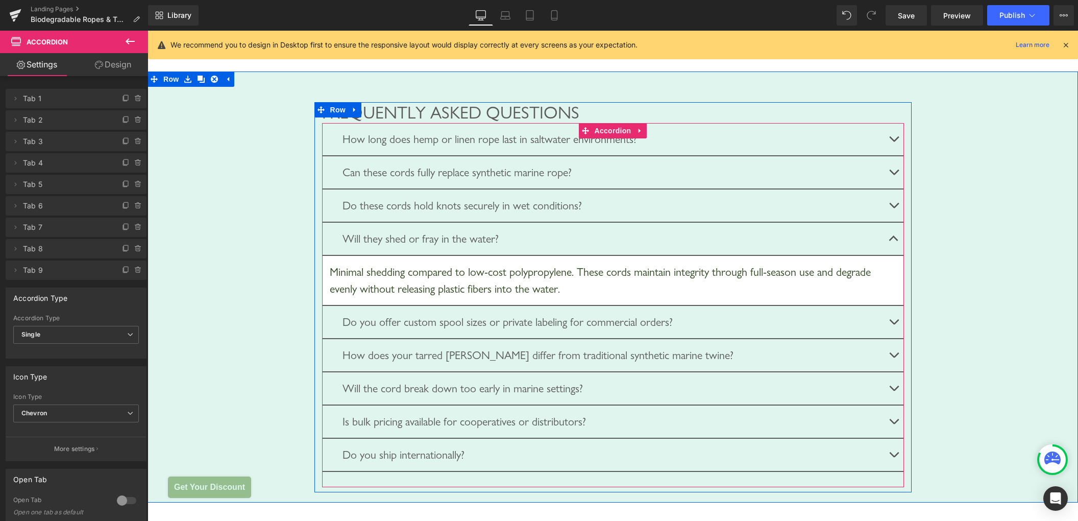
click at [656, 297] on div "Minimal shedding compared to low-cost polypropylene. These cords maintain integ…" at bounding box center [613, 280] width 567 height 34
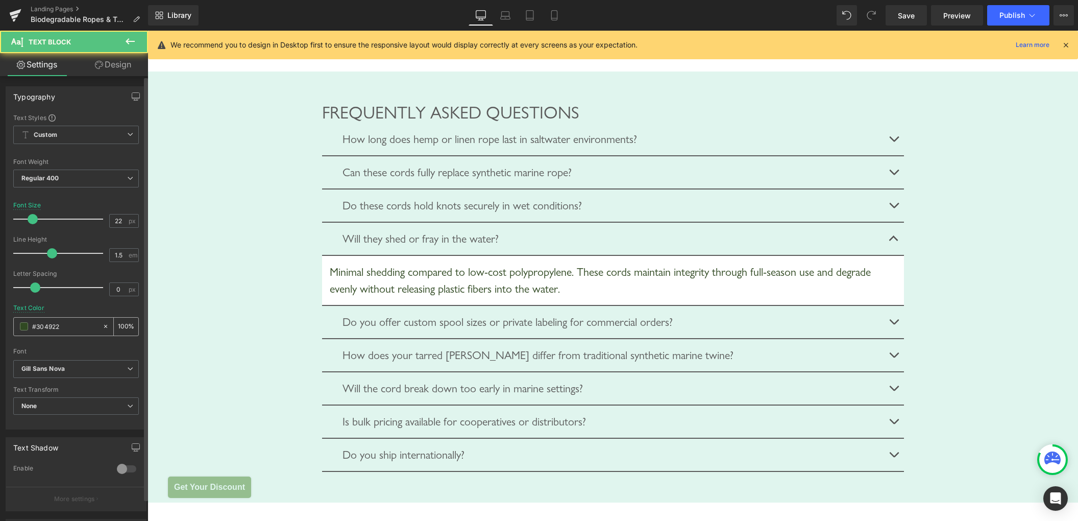
click at [75, 330] on input "#304922" at bounding box center [64, 326] width 65 height 11
type input "#5b5b5b"
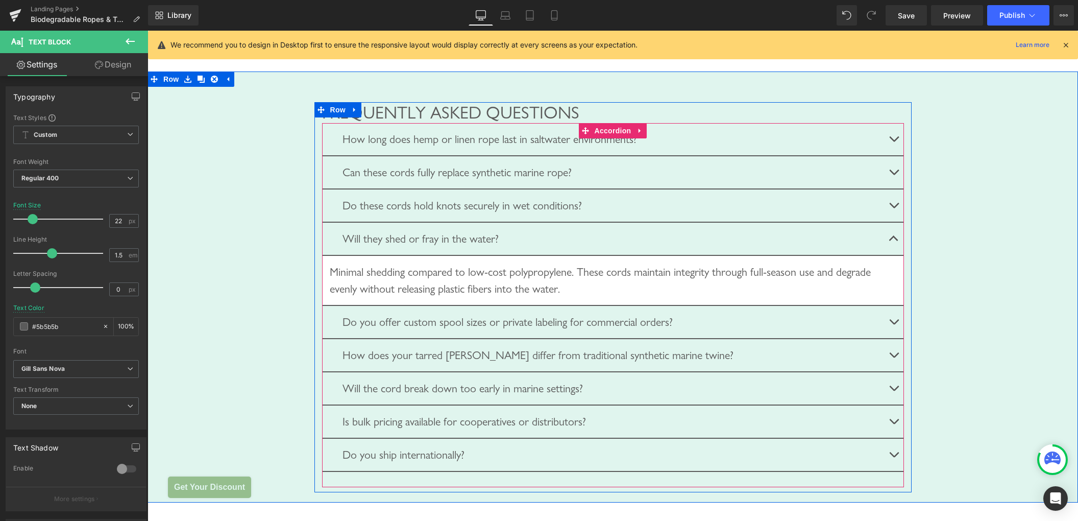
click at [894, 324] on span "button" at bounding box center [894, 324] width 0 height 0
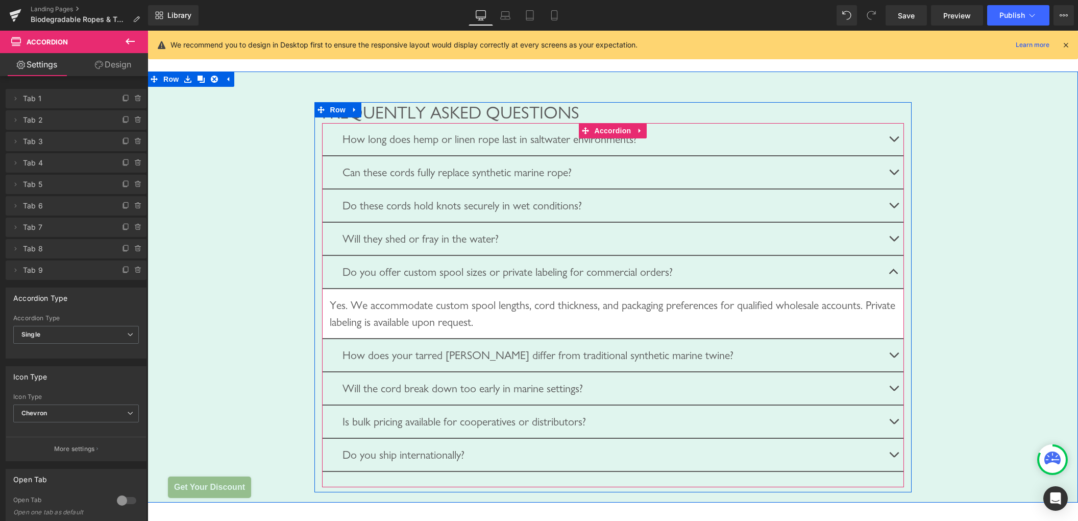
click at [894, 357] on span "button" at bounding box center [894, 357] width 0 height 0
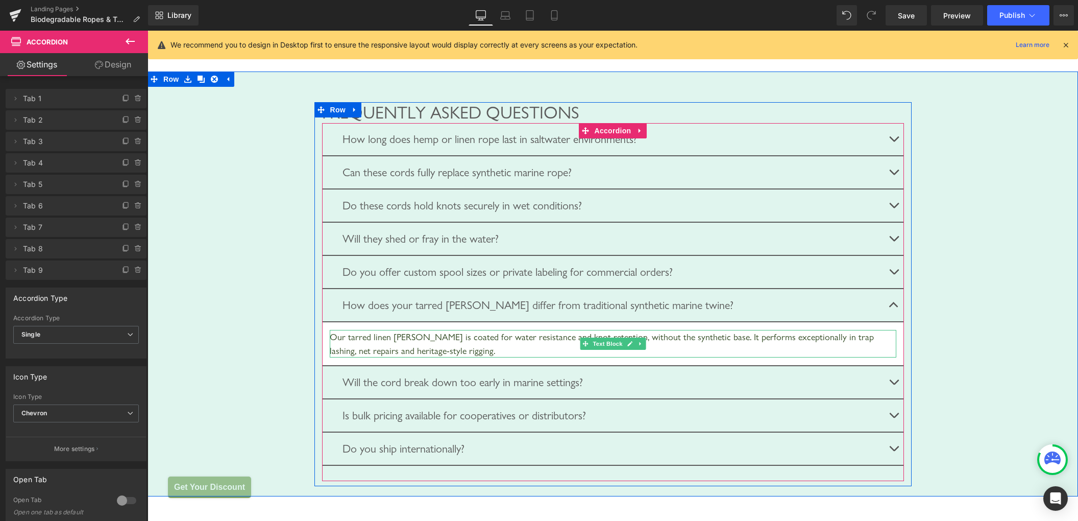
click at [743, 357] on div "Our tarred linen marline is coated for water resistance and knot retention, wit…" at bounding box center [613, 344] width 567 height 28
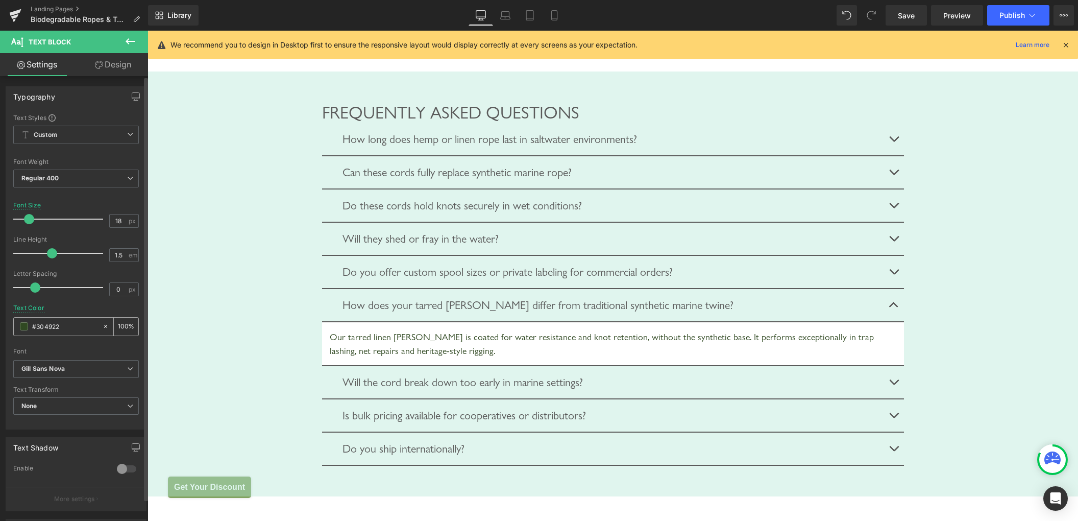
click at [73, 327] on input "#304922" at bounding box center [64, 326] width 65 height 11
type input "#5b5b5b"
click at [110, 213] on div "Font Size 18 px" at bounding box center [76, 219] width 126 height 34
click at [113, 226] on input "18" at bounding box center [119, 220] width 18 height 13
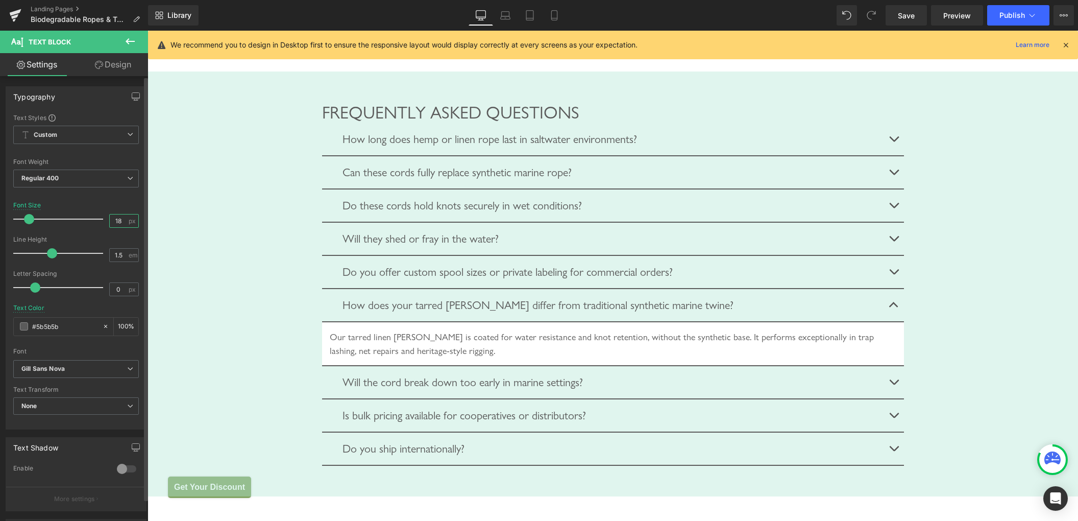
click at [113, 226] on input "18" at bounding box center [119, 220] width 18 height 13
type input "22"
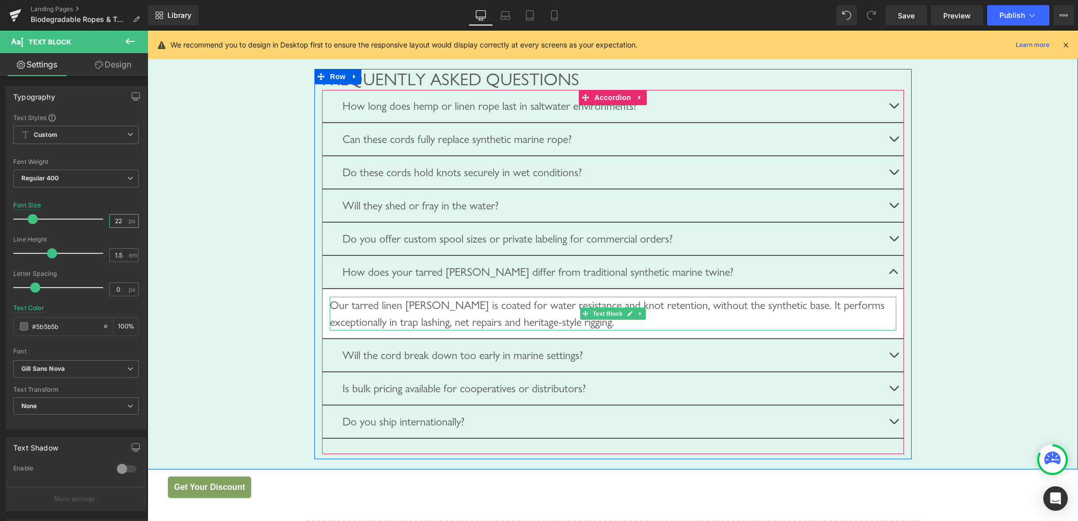
scroll to position [3084, 0]
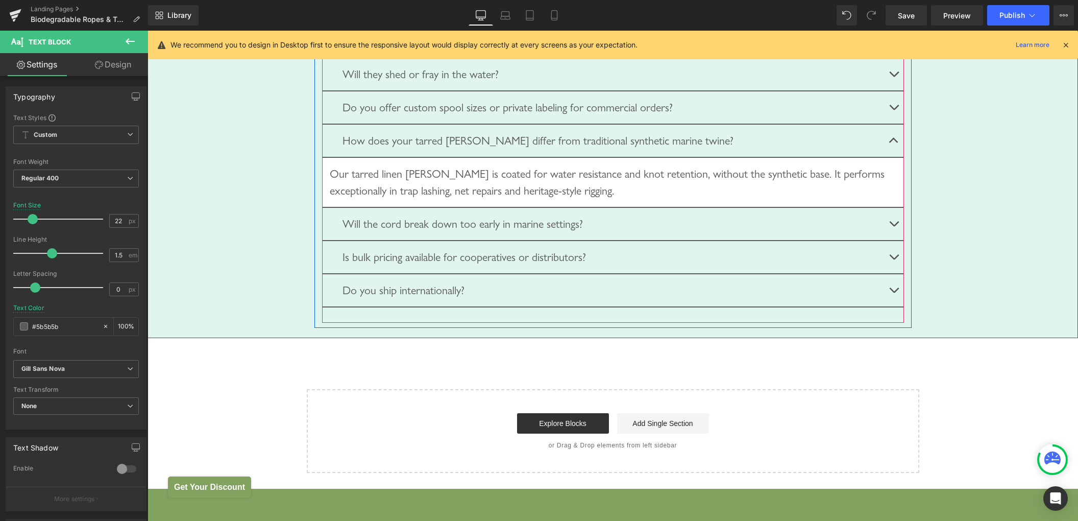
click at [897, 238] on button "button" at bounding box center [894, 224] width 20 height 32
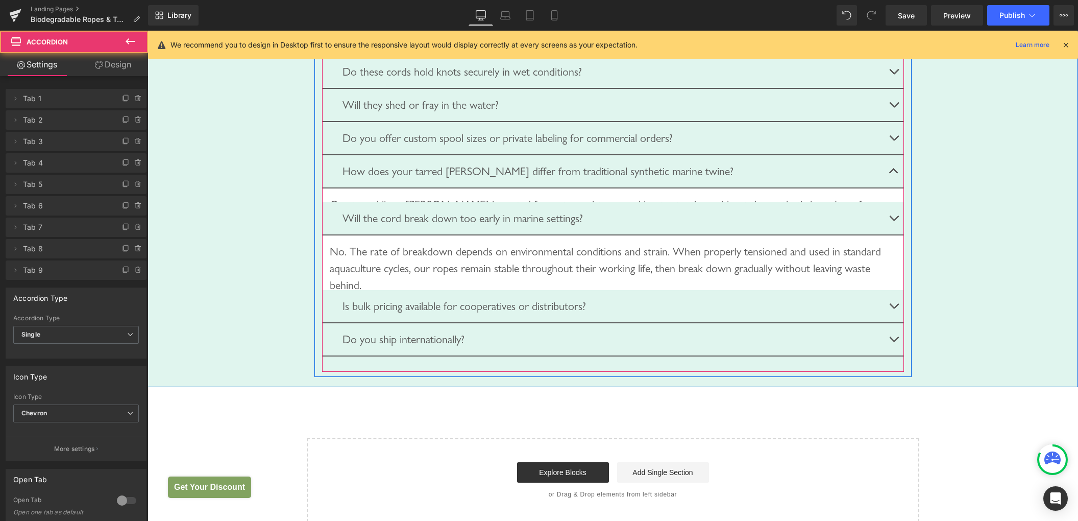
scroll to position [3035, 0]
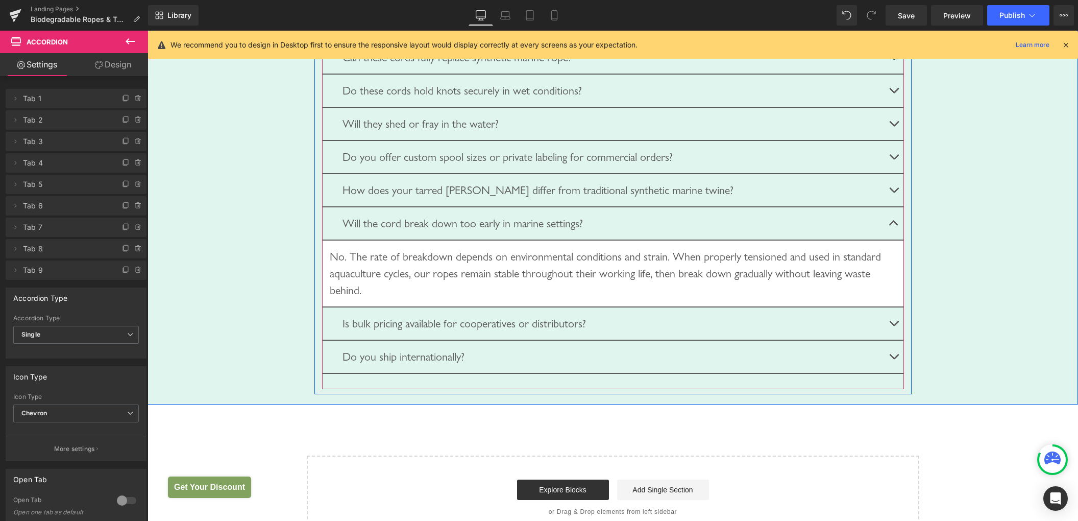
click at [895, 337] on button "button" at bounding box center [894, 323] width 20 height 32
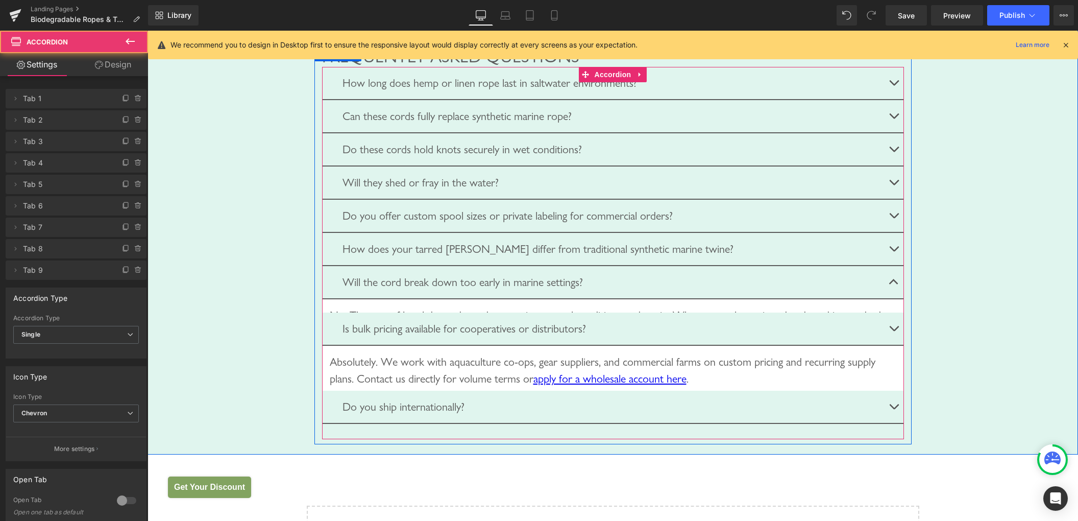
scroll to position [2969, 0]
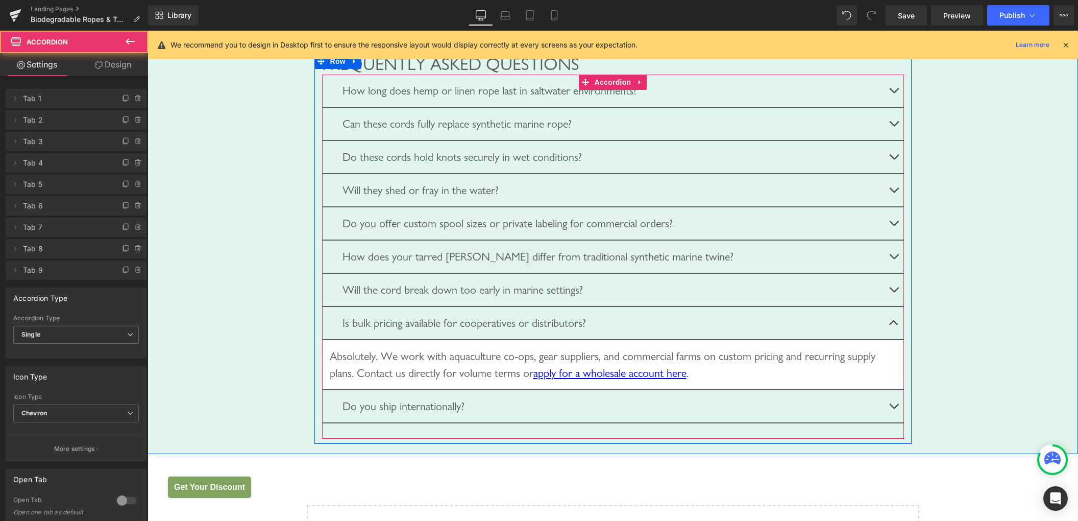
click at [899, 419] on button "button" at bounding box center [894, 406] width 20 height 32
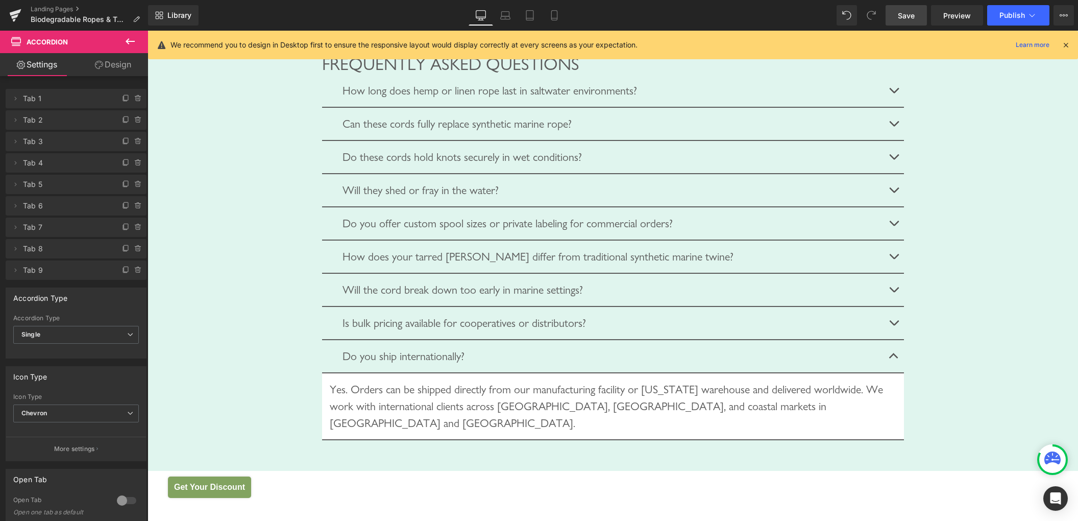
click at [911, 20] on span "Save" at bounding box center [906, 15] width 17 height 11
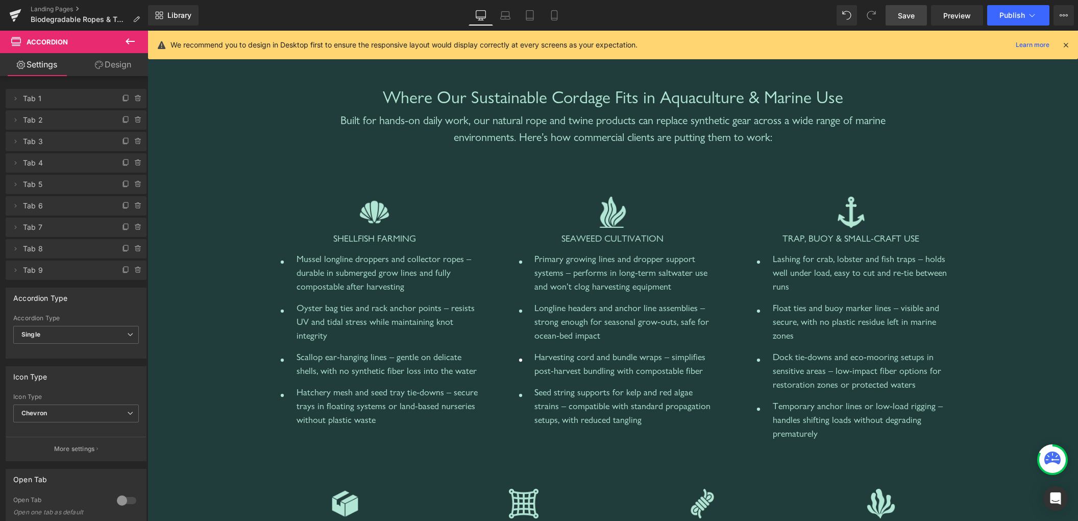
scroll to position [485, 0]
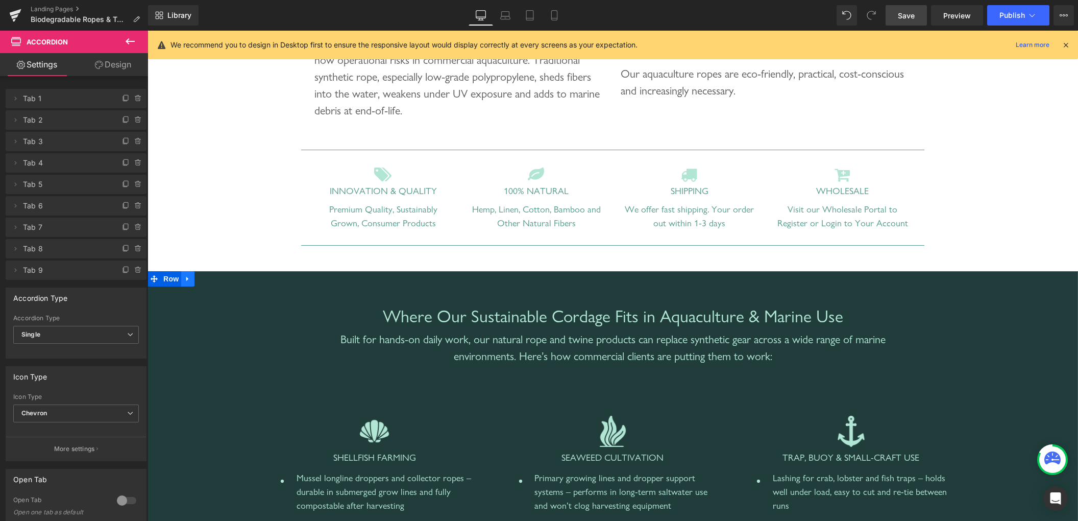
click at [184, 282] on icon at bounding box center [187, 279] width 7 height 8
click at [184, 279] on icon at bounding box center [187, 279] width 7 height 7
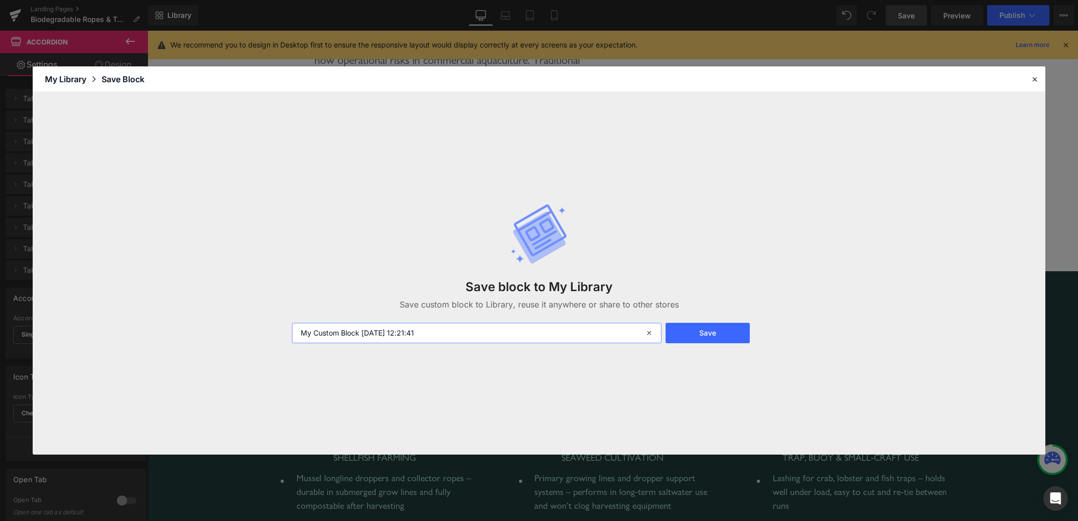
click at [443, 333] on input "My Custom Block 2025-08-22 12:21:41" at bounding box center [477, 333] width 370 height 20
type input "Where"
click at [694, 329] on button "Save" at bounding box center [708, 333] width 84 height 20
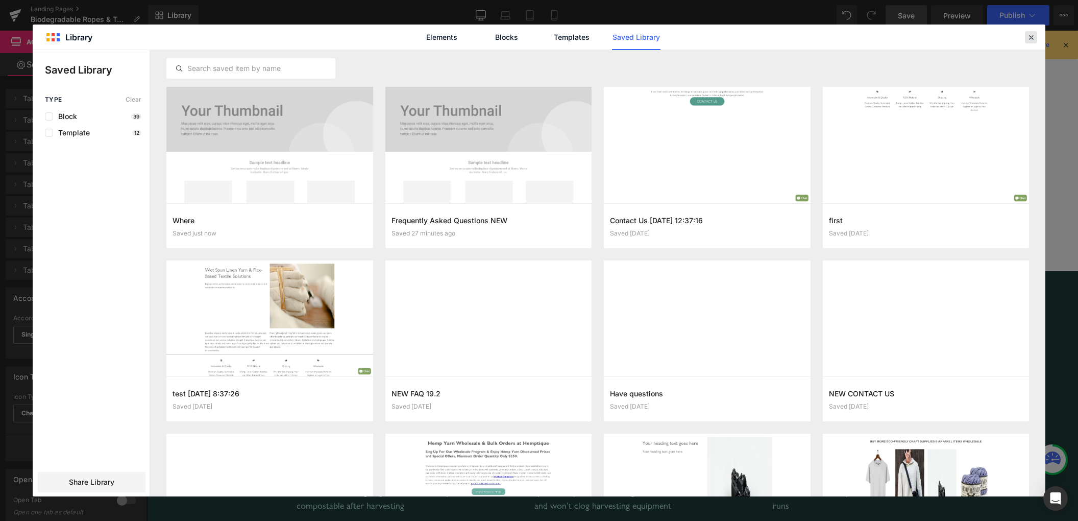
click at [1034, 38] on icon at bounding box center [1030, 37] width 9 height 9
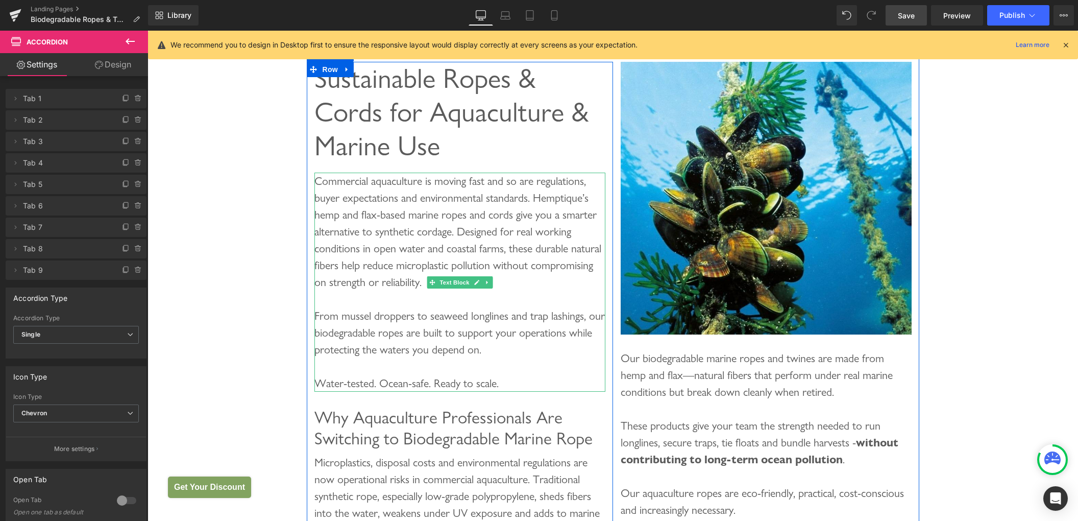
scroll to position [164, 0]
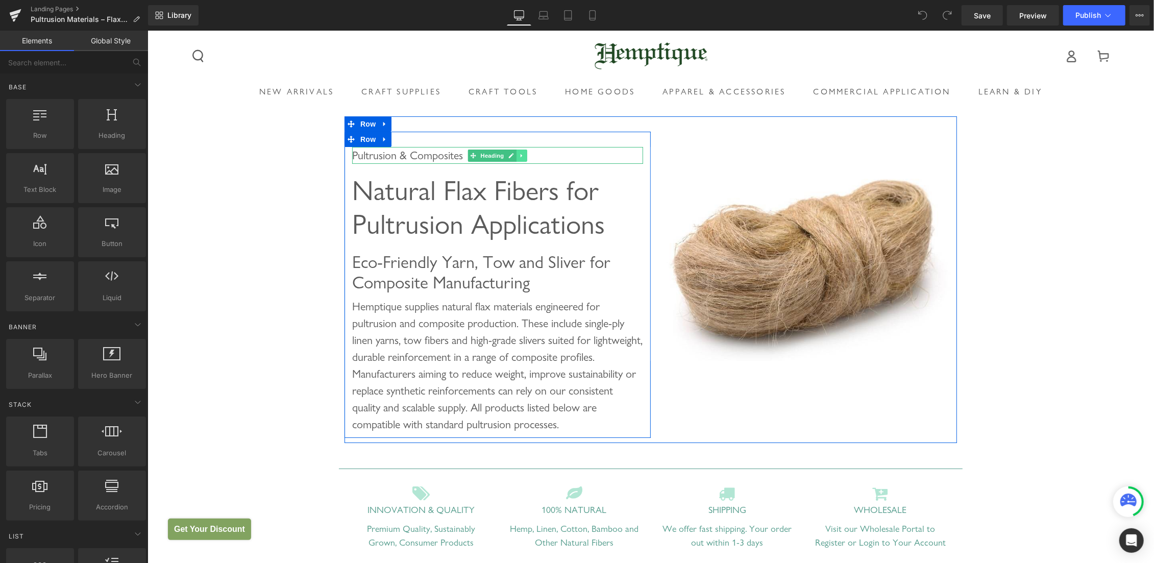
click at [519, 154] on icon at bounding box center [522, 155] width 6 height 6
click at [525, 155] on icon at bounding box center [527, 155] width 6 height 6
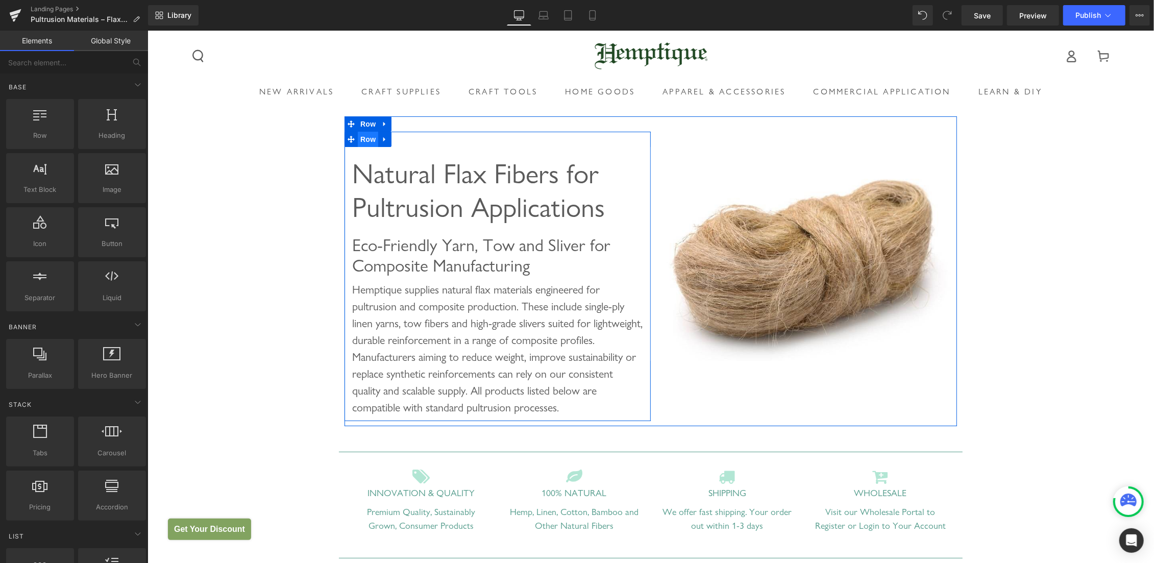
click at [364, 139] on span "Row" at bounding box center [367, 138] width 20 height 15
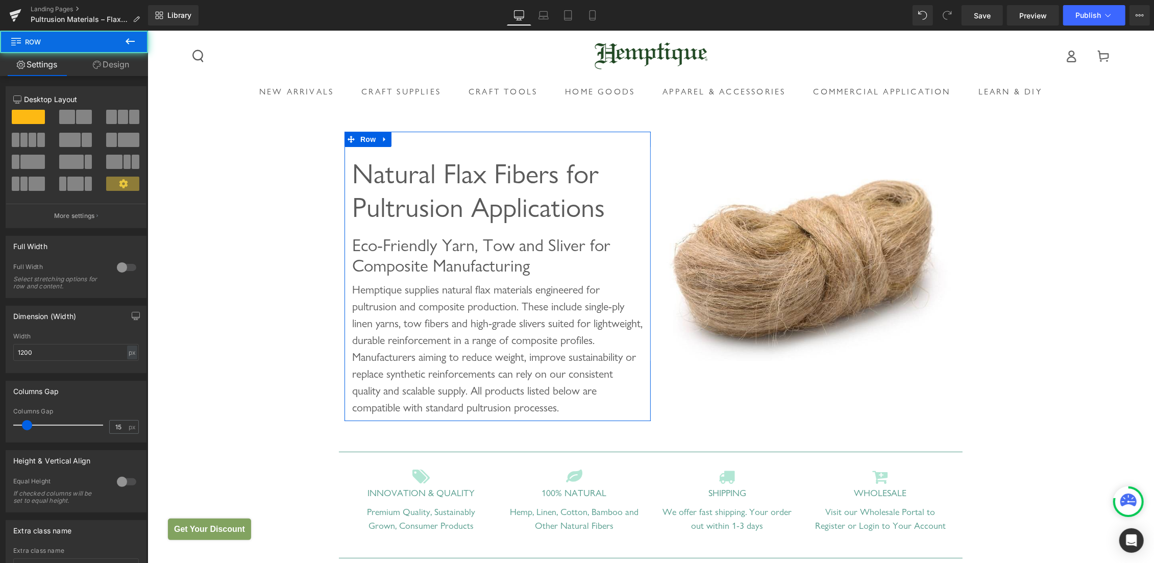
click at [107, 66] on link "Design" at bounding box center [111, 64] width 74 height 23
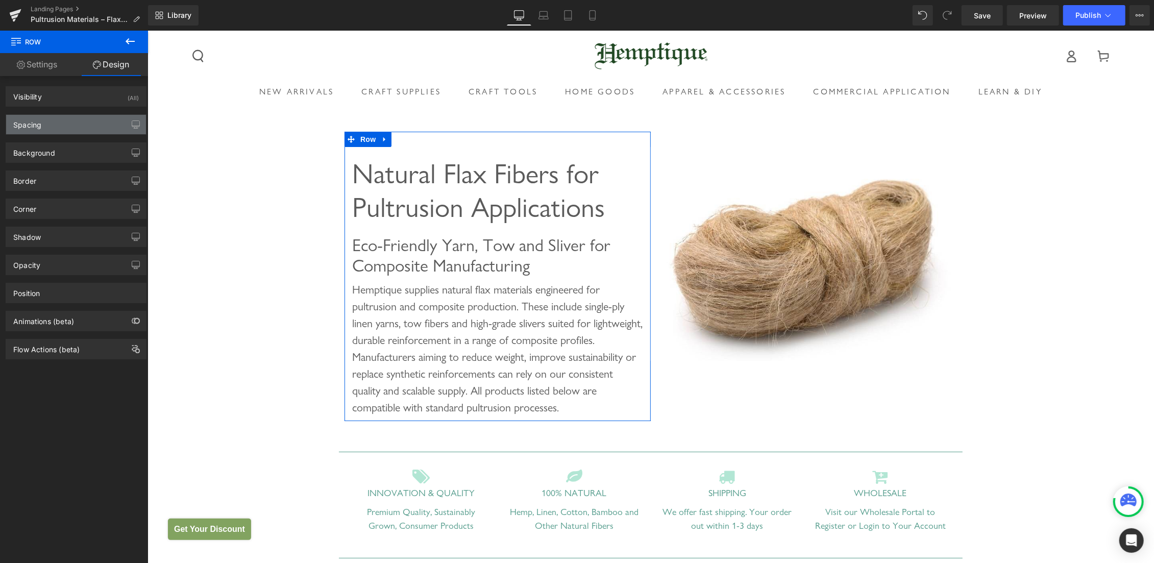
click at [55, 122] on div "Spacing" at bounding box center [76, 124] width 140 height 19
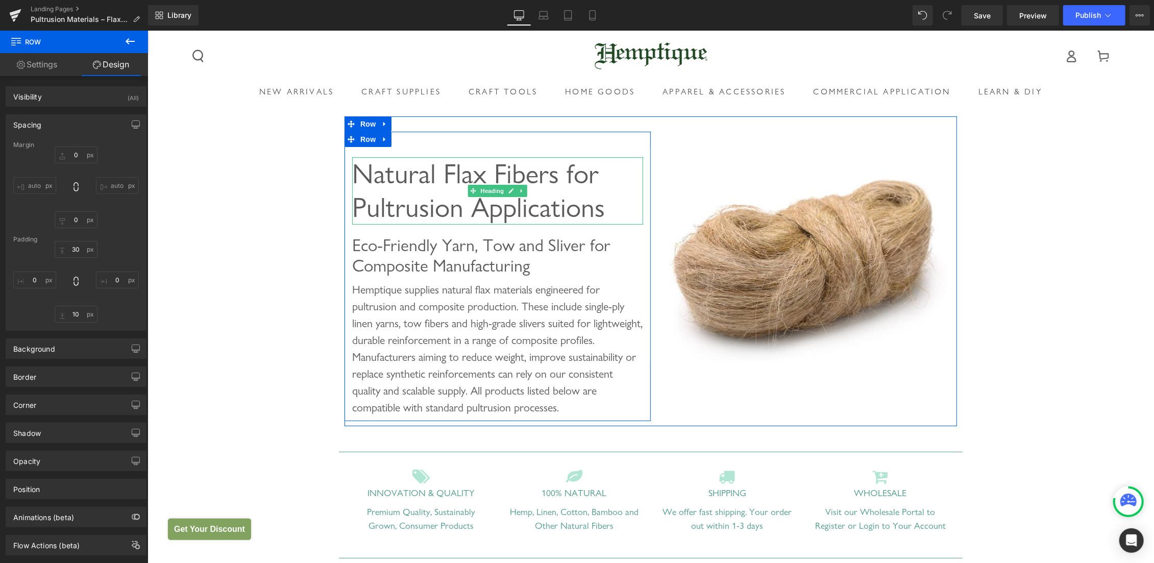
click at [480, 193] on span "Heading" at bounding box center [492, 190] width 28 height 12
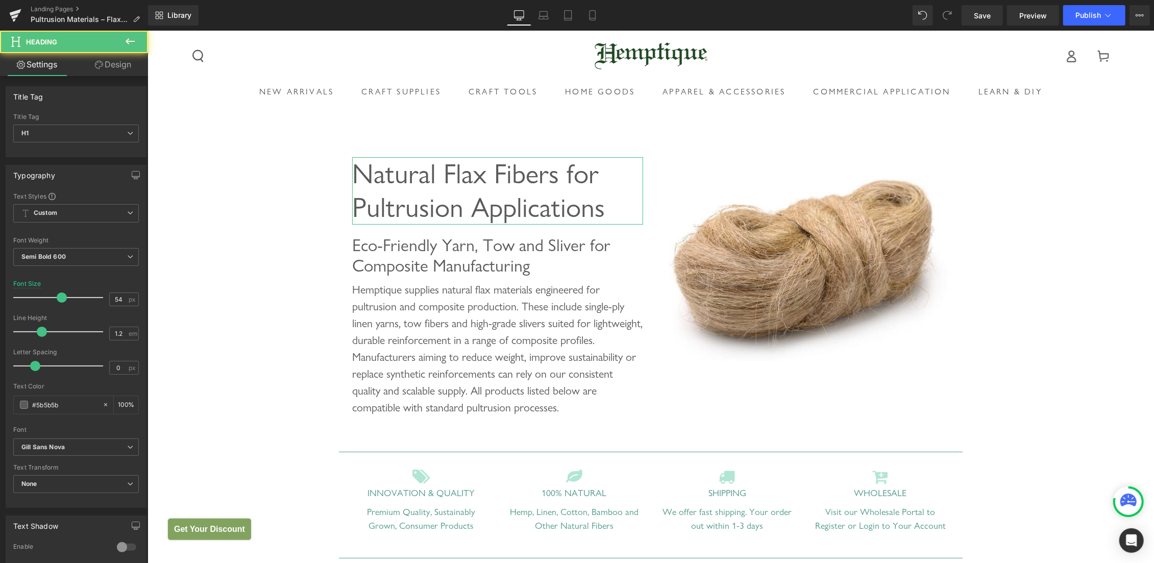
click at [118, 68] on link "Design" at bounding box center [113, 64] width 74 height 23
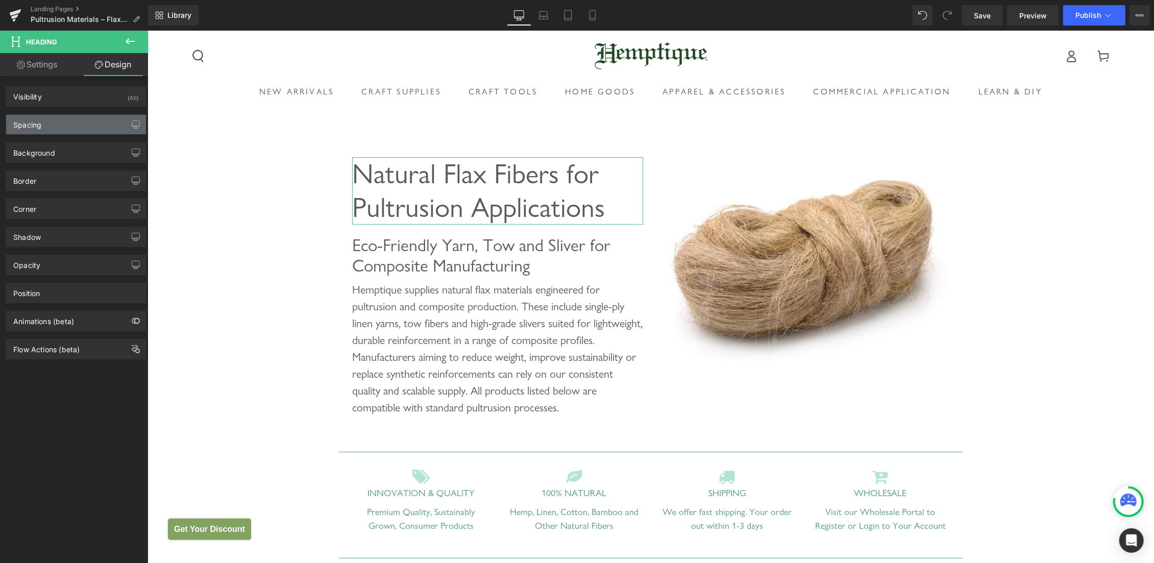
click at [44, 126] on div "Spacing" at bounding box center [76, 124] width 140 height 19
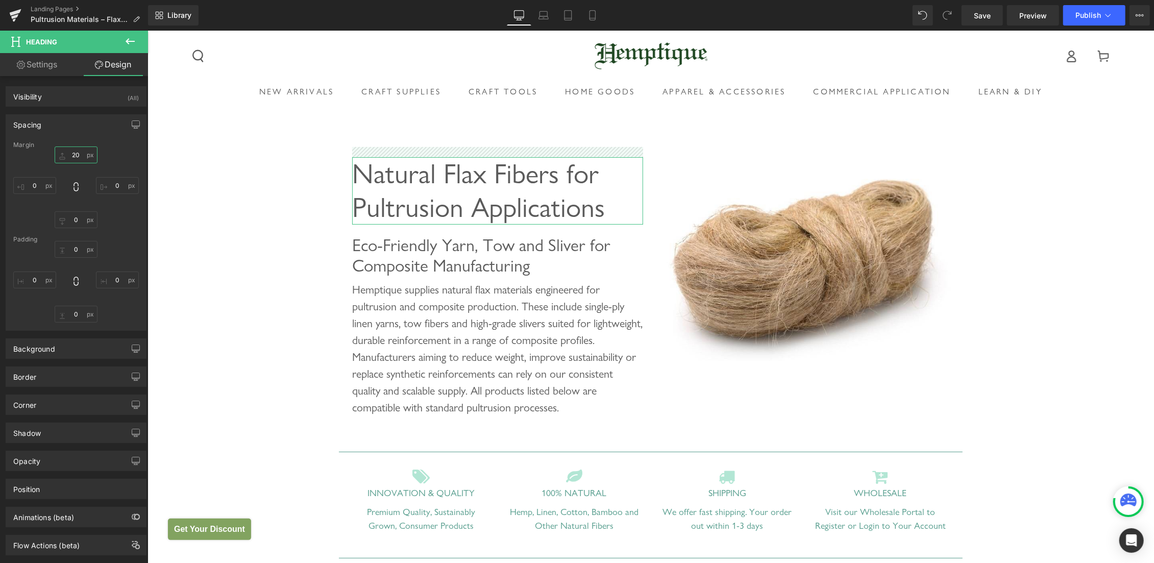
click at [71, 155] on input "20" at bounding box center [76, 154] width 43 height 17
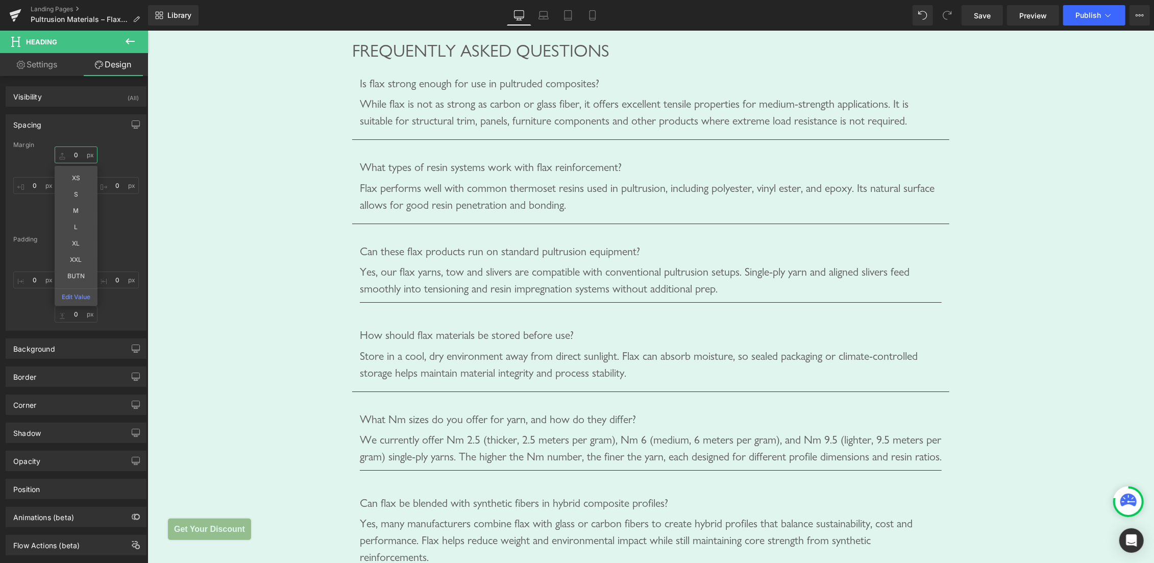
scroll to position [3107, 0]
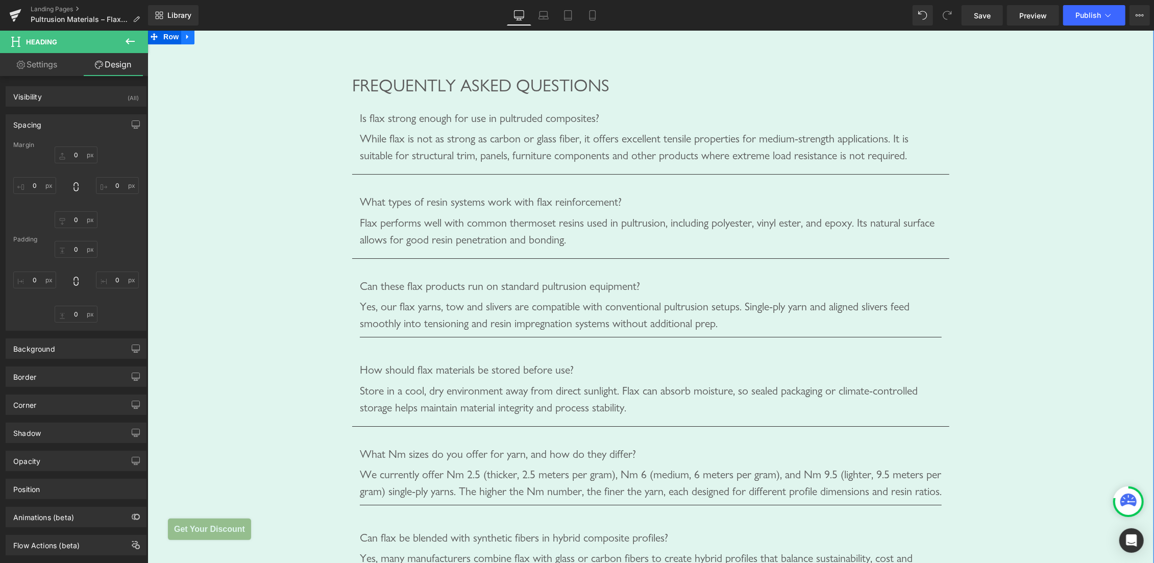
click at [186, 44] on link at bounding box center [187, 36] width 13 height 15
click at [212, 40] on icon at bounding box center [213, 37] width 7 height 8
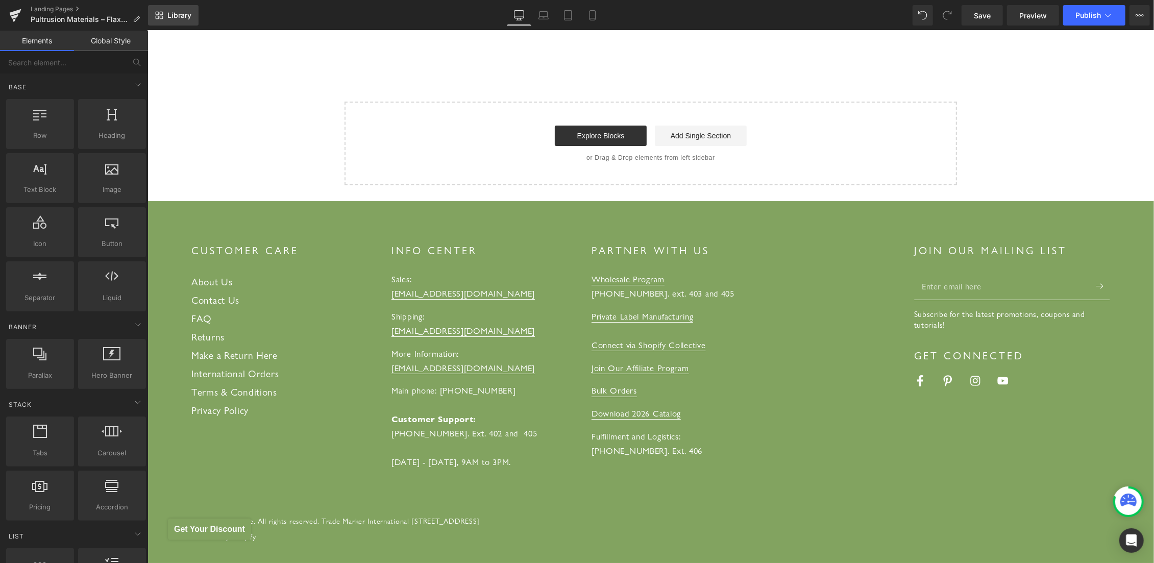
click at [181, 13] on span "Library" at bounding box center [179, 15] width 24 height 9
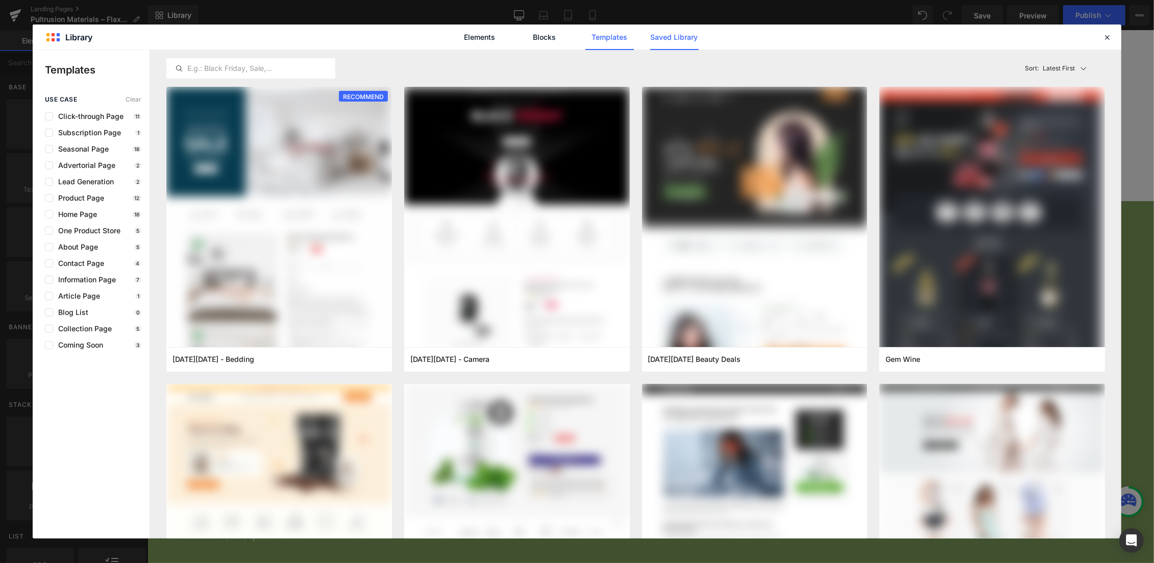
click at [0, 0] on link "Saved Library" at bounding box center [0, 0] width 0 height 0
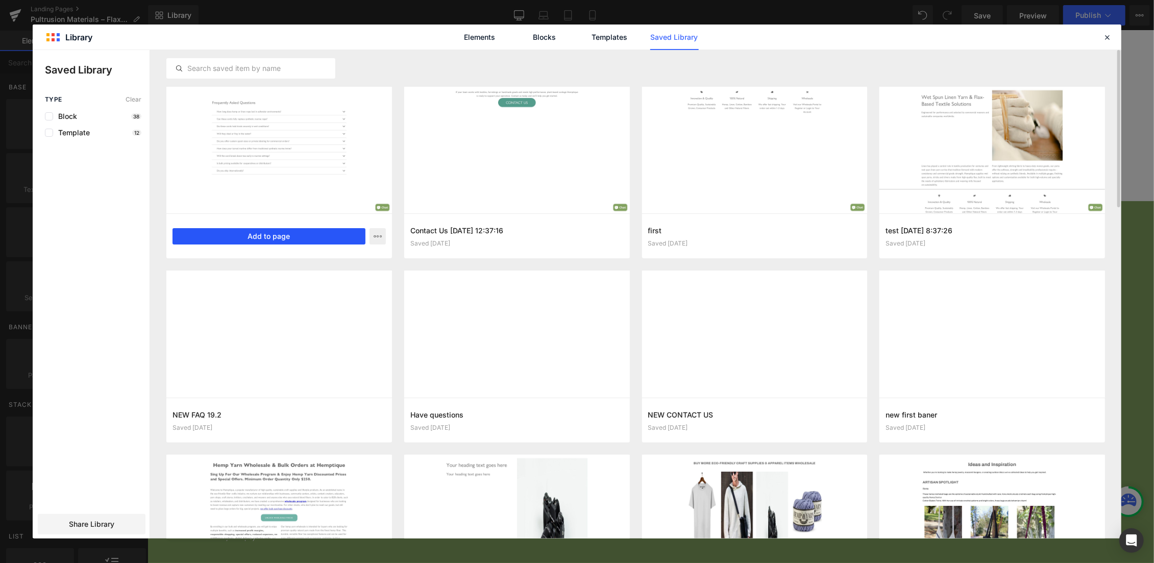
drag, startPoint x: 268, startPoint y: 239, endPoint x: 153, endPoint y: 217, distance: 117.8
click at [268, 239] on button "Add to page" at bounding box center [269, 236] width 193 height 16
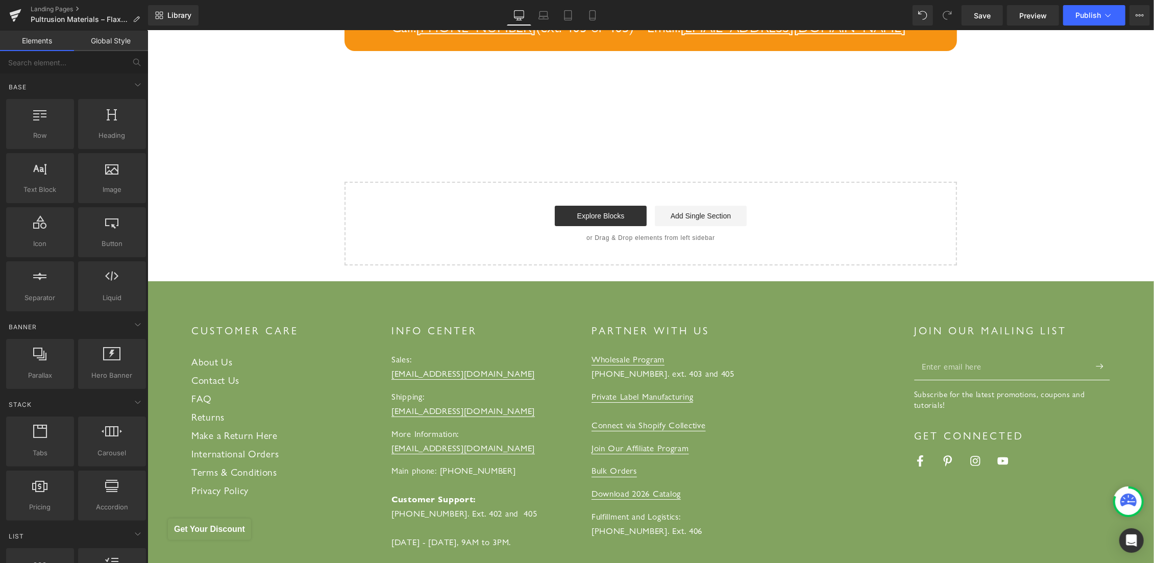
scroll to position [3006, 0]
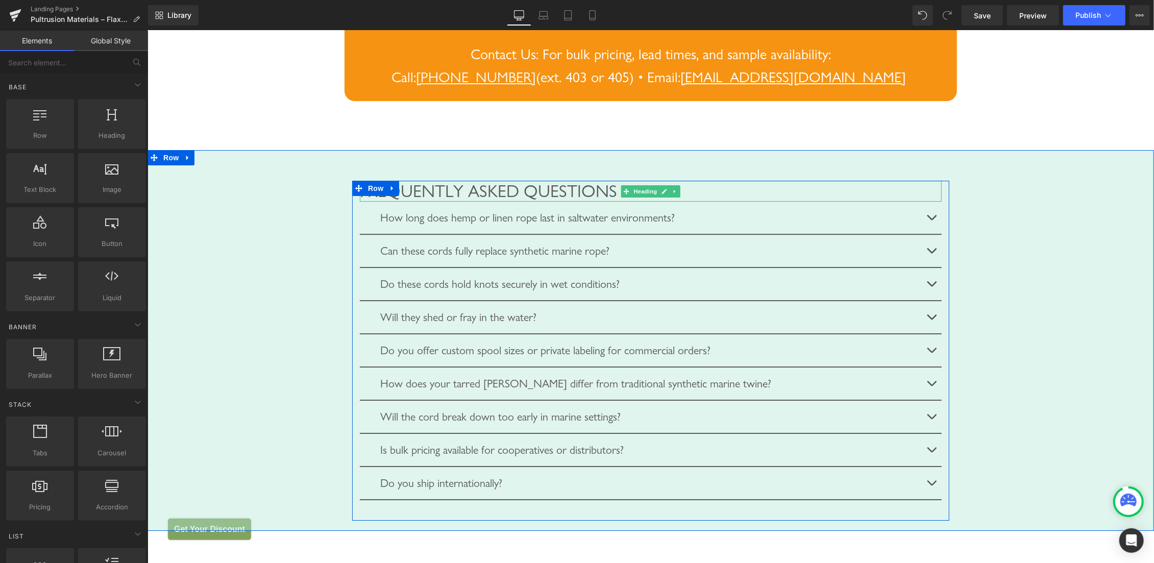
click at [452, 201] on span "Frequently Asked Questions" at bounding box center [487, 190] width 257 height 20
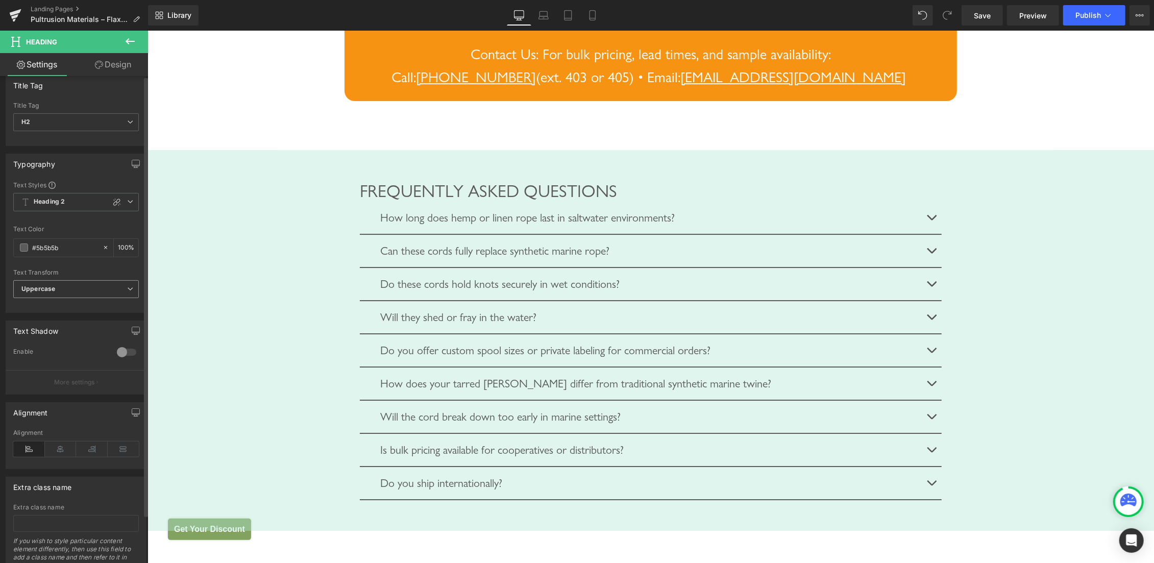
scroll to position [0, 0]
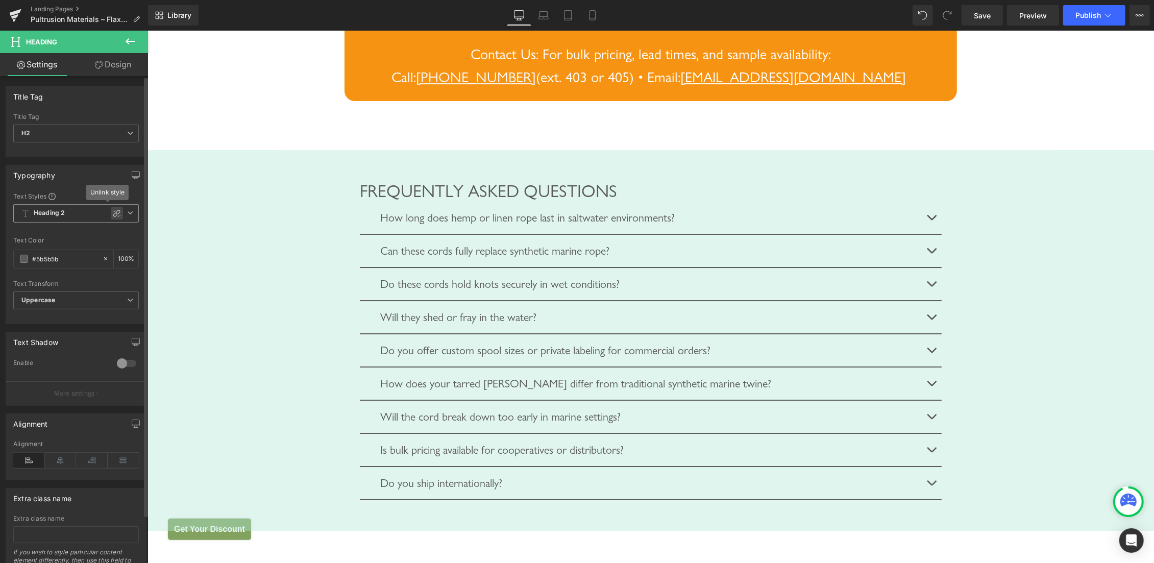
click at [113, 215] on icon at bounding box center [117, 213] width 8 height 8
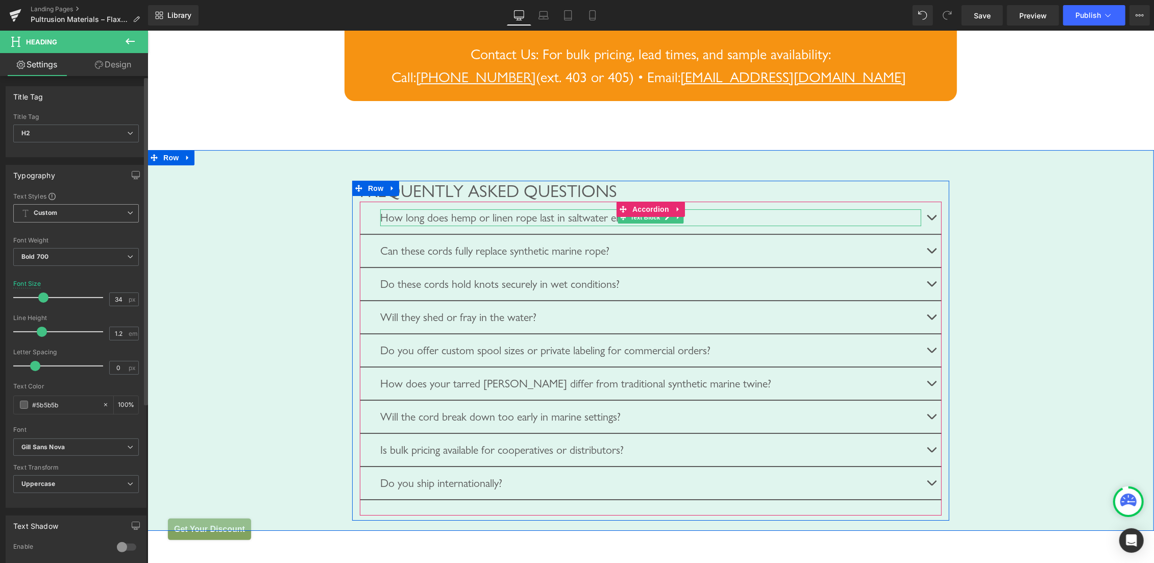
click at [499, 226] on div "How long does hemp or linen rope last in saltwater environments?" at bounding box center [650, 217] width 541 height 17
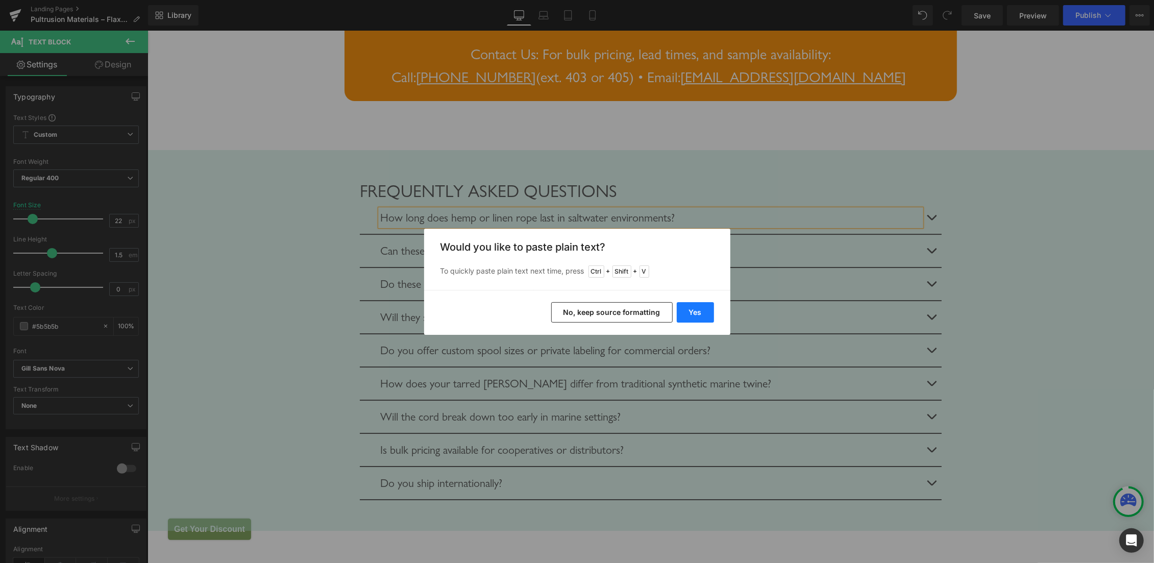
drag, startPoint x: 698, startPoint y: 312, endPoint x: 549, endPoint y: 282, distance: 152.1
click at [698, 312] on button "Yes" at bounding box center [695, 312] width 37 height 20
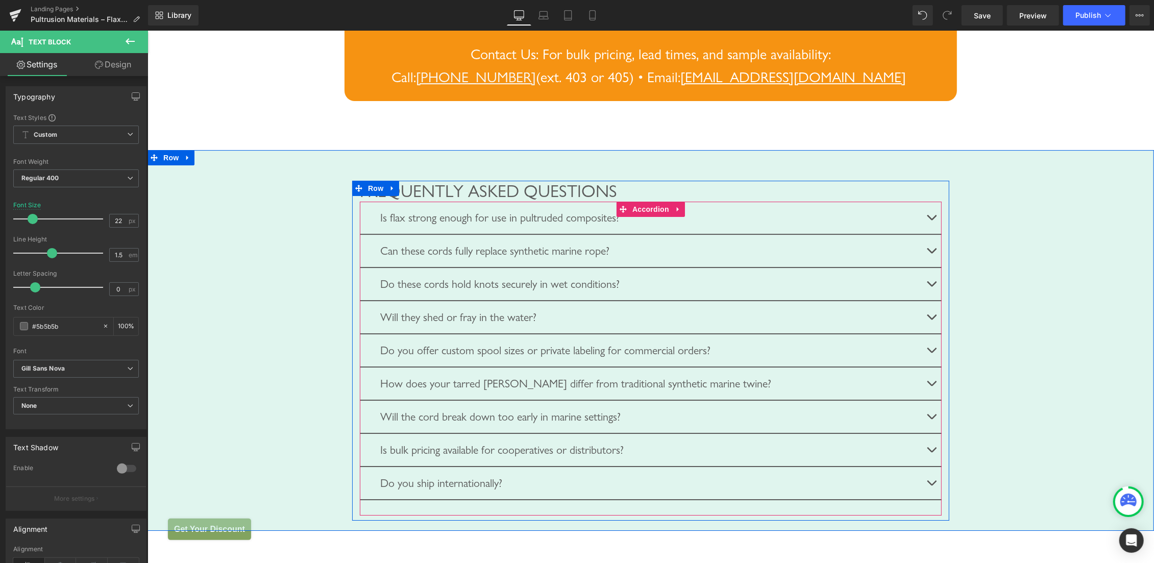
click at [931, 219] on span "button" at bounding box center [931, 219] width 0 height 0
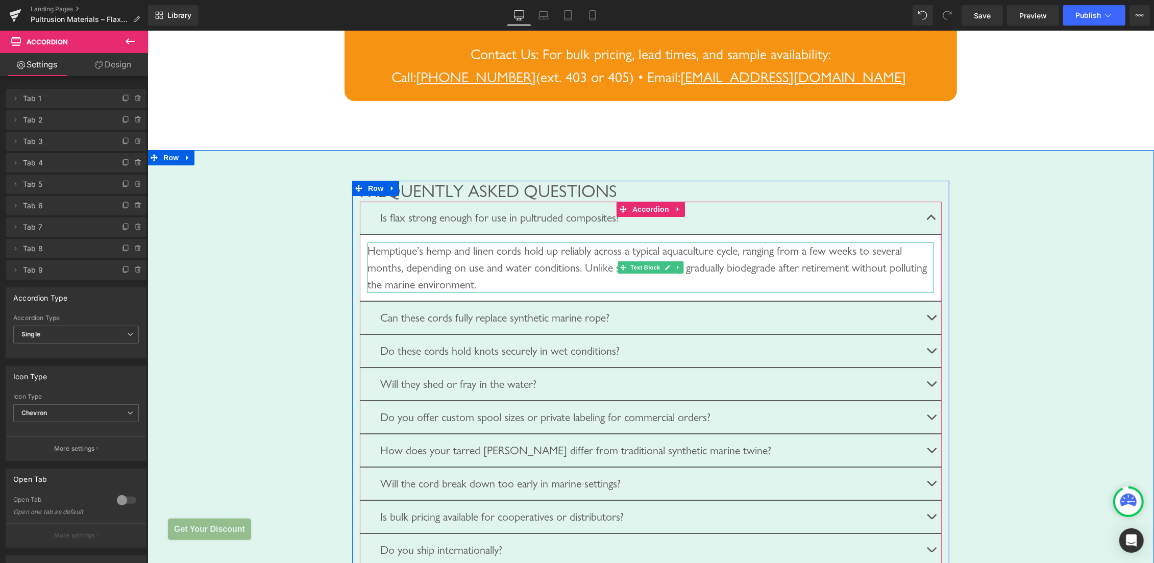
click at [441, 292] on div "Hemptique’s hemp and linen cords hold up reliably across a typical aquaculture …" at bounding box center [650, 267] width 567 height 51
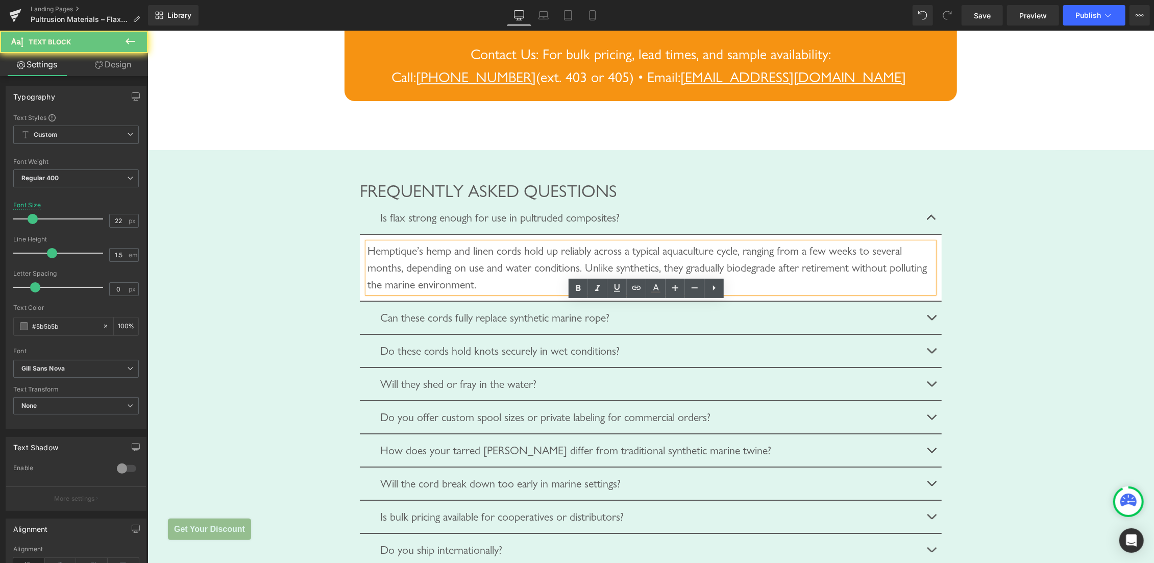
click at [441, 292] on div "Hemptique’s hemp and linen cords hold up reliably across a typical aquaculture …" at bounding box center [650, 267] width 567 height 51
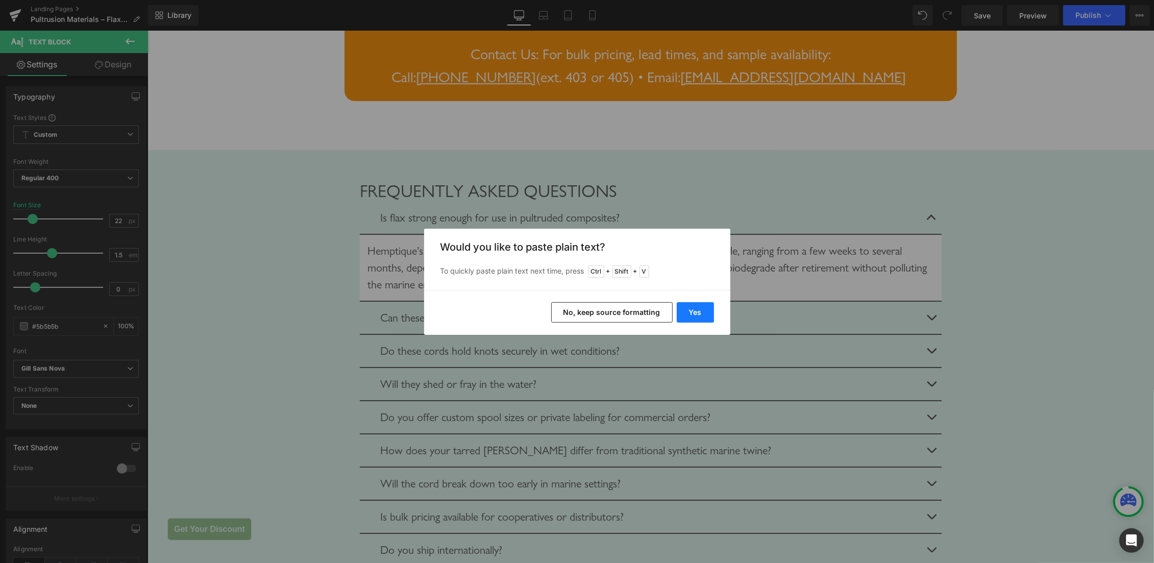
click at [696, 309] on button "Yes" at bounding box center [695, 312] width 37 height 20
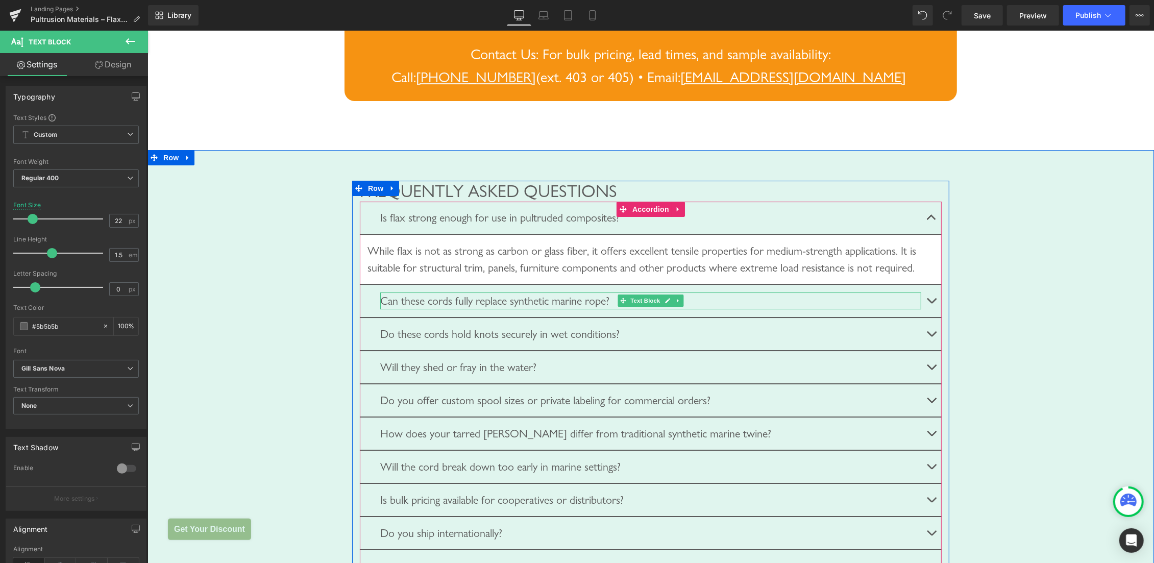
click at [572, 309] on div "Can these cords fully replace synthetic marine rope?" at bounding box center [650, 300] width 541 height 17
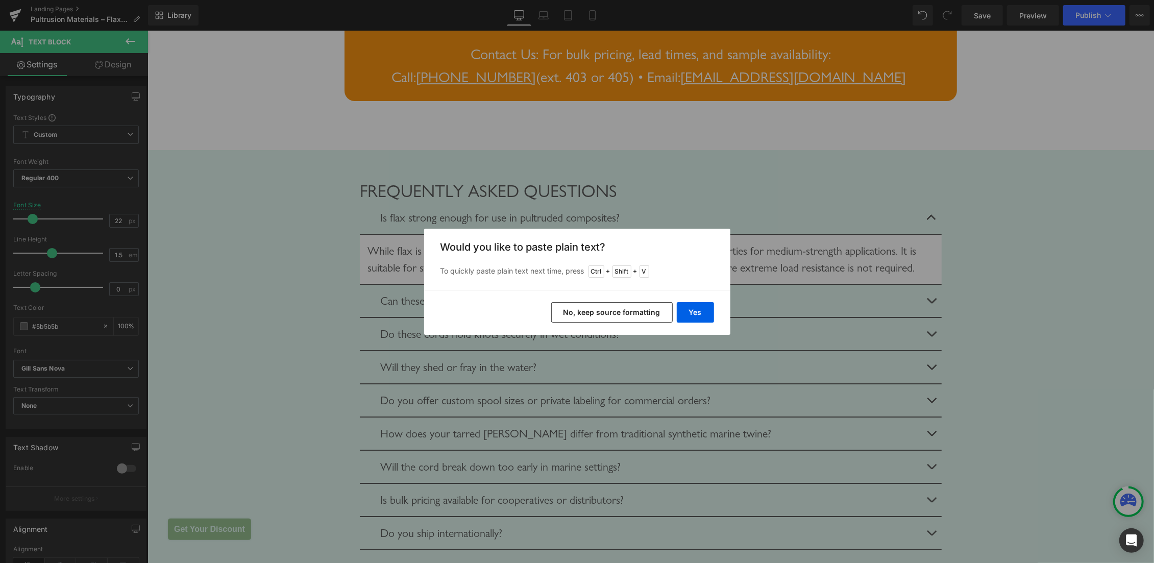
click at [694, 302] on div "Yes No, keep source formatting" at bounding box center [577, 312] width 306 height 45
click at [701, 311] on button "Yes" at bounding box center [695, 312] width 37 height 20
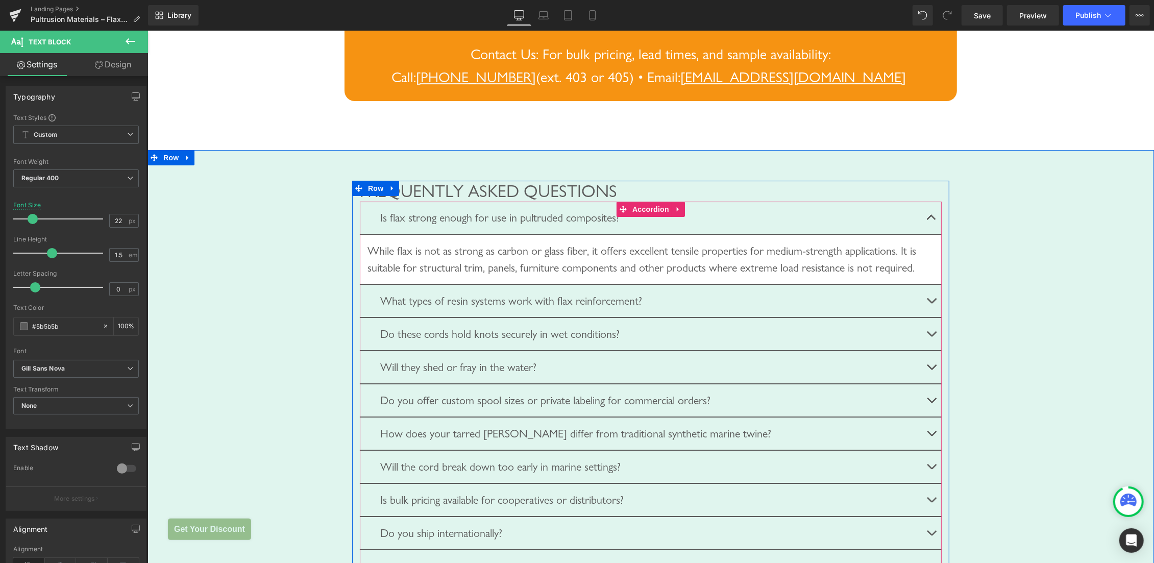
click at [926, 316] on button "button" at bounding box center [931, 300] width 20 height 32
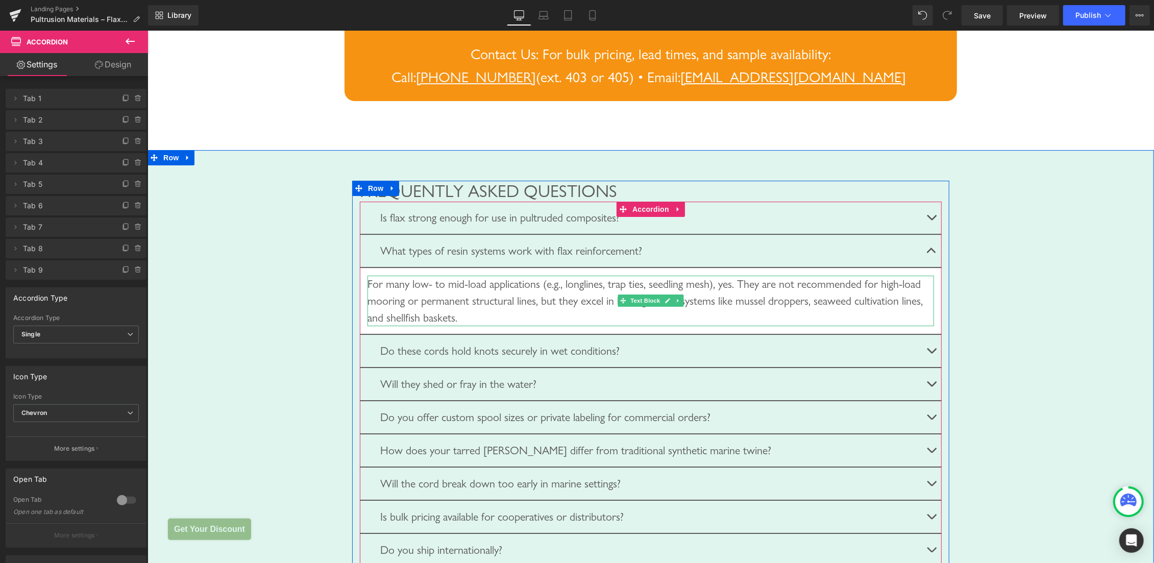
click at [551, 326] on div "For many low- to mid-load applications (e.g., longlines, trap ties, seedling me…" at bounding box center [650, 300] width 567 height 51
click at [548, 326] on div "For many low- to mid-load applications (e.g., longlines, trap ties, seedling me…" at bounding box center [650, 300] width 567 height 51
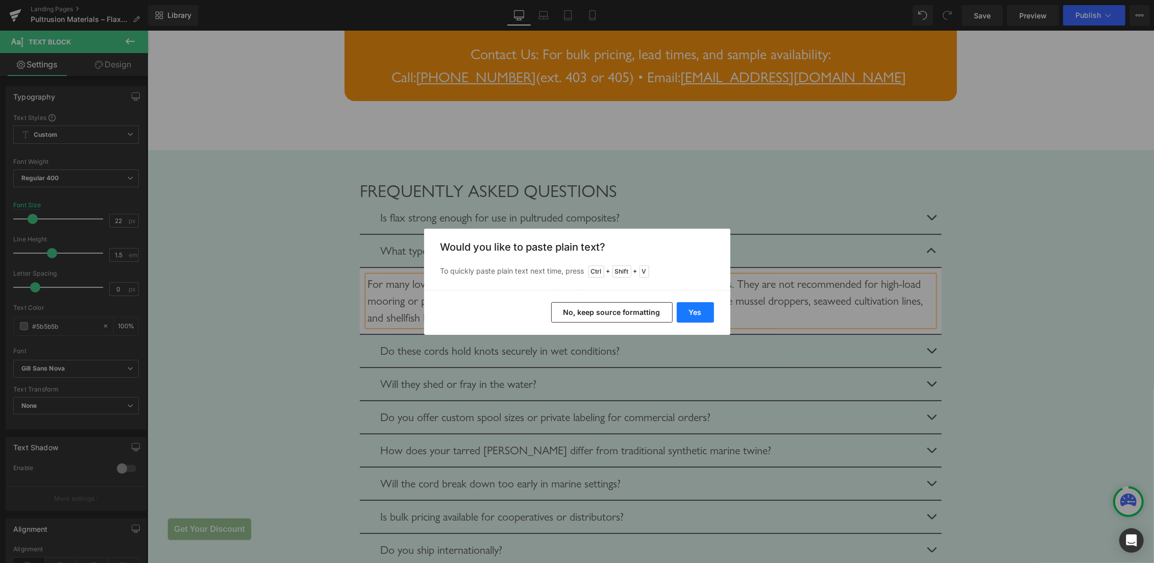
click at [696, 307] on button "Yes" at bounding box center [695, 312] width 37 height 20
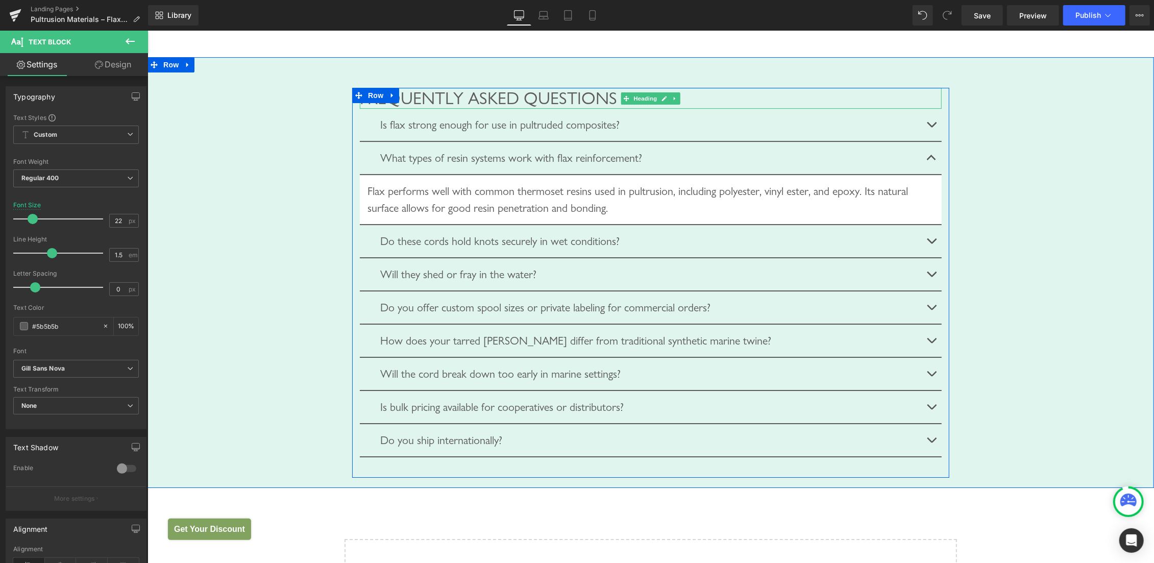
scroll to position [3115, 0]
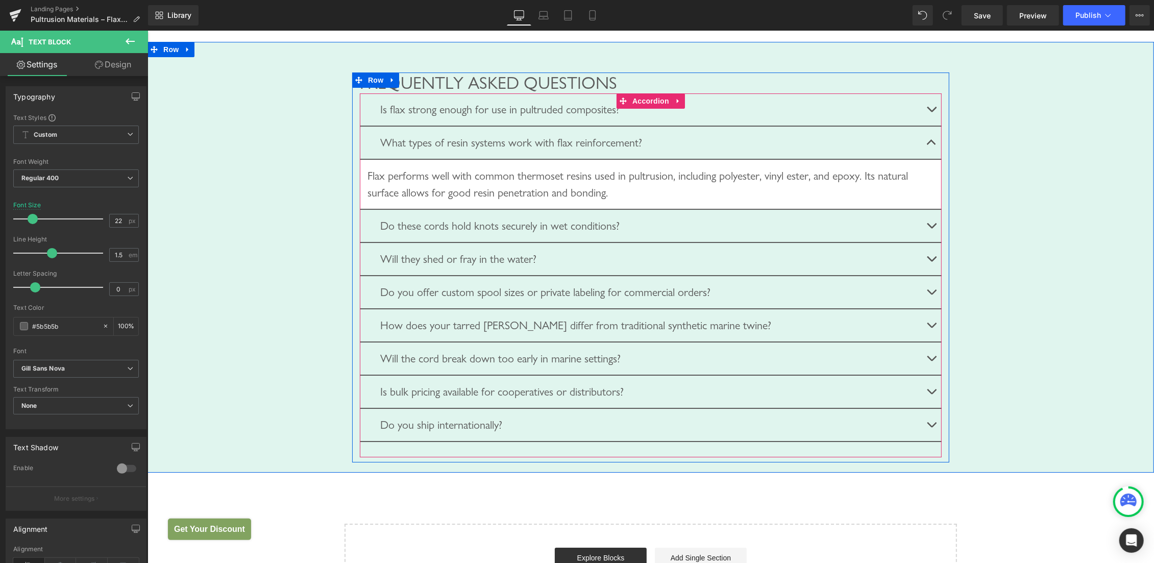
click at [925, 241] on button "button" at bounding box center [931, 225] width 20 height 32
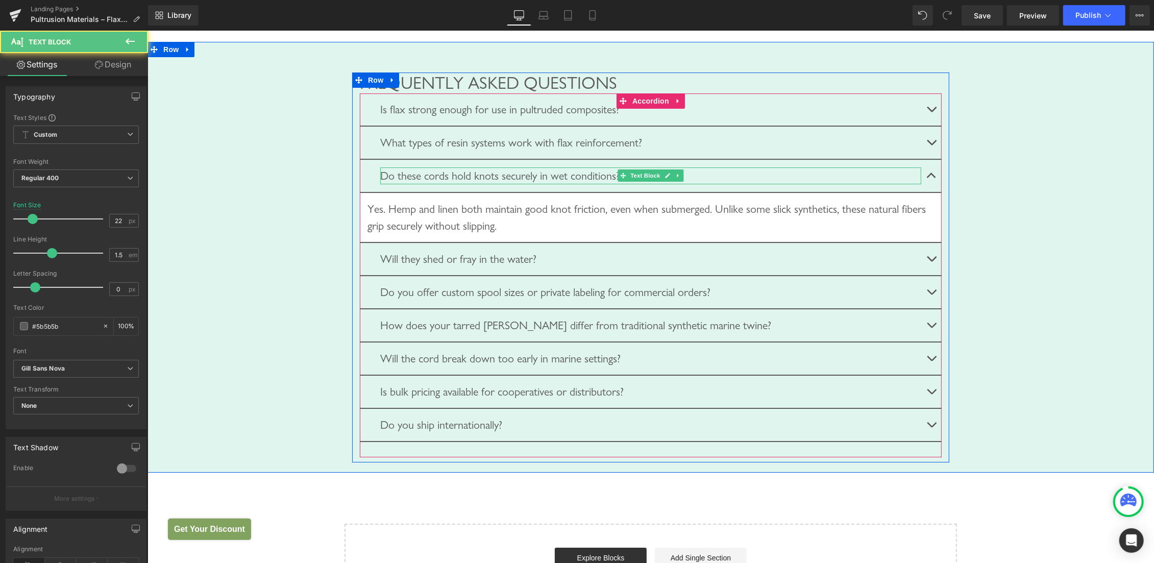
click at [489, 184] on div "Do these cords hold knots securely in wet conditions?" at bounding box center [650, 175] width 541 height 17
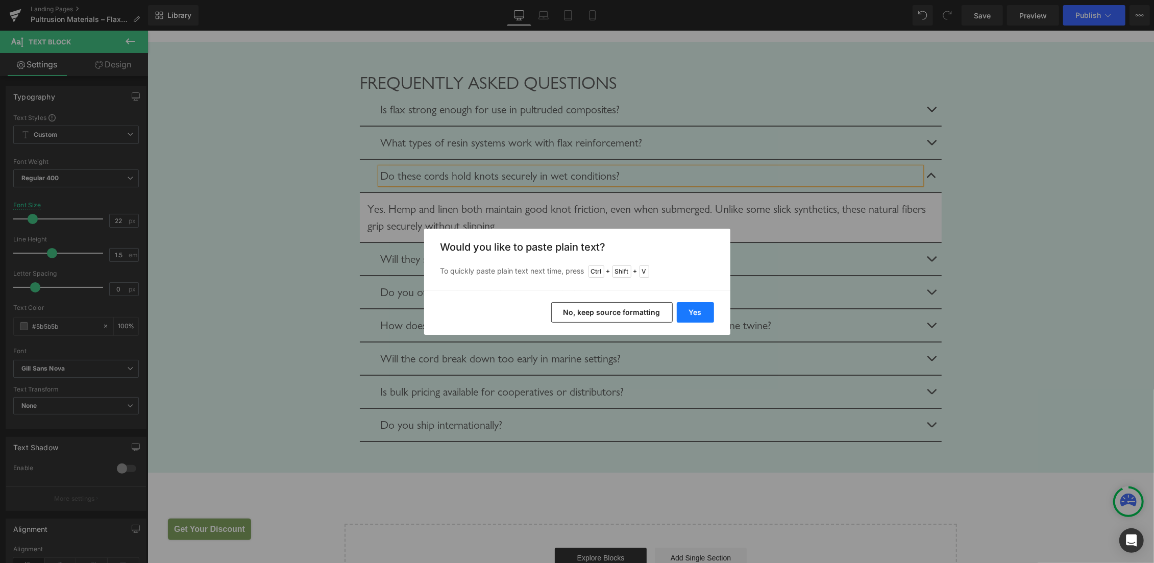
click at [700, 309] on button "Yes" at bounding box center [695, 312] width 37 height 20
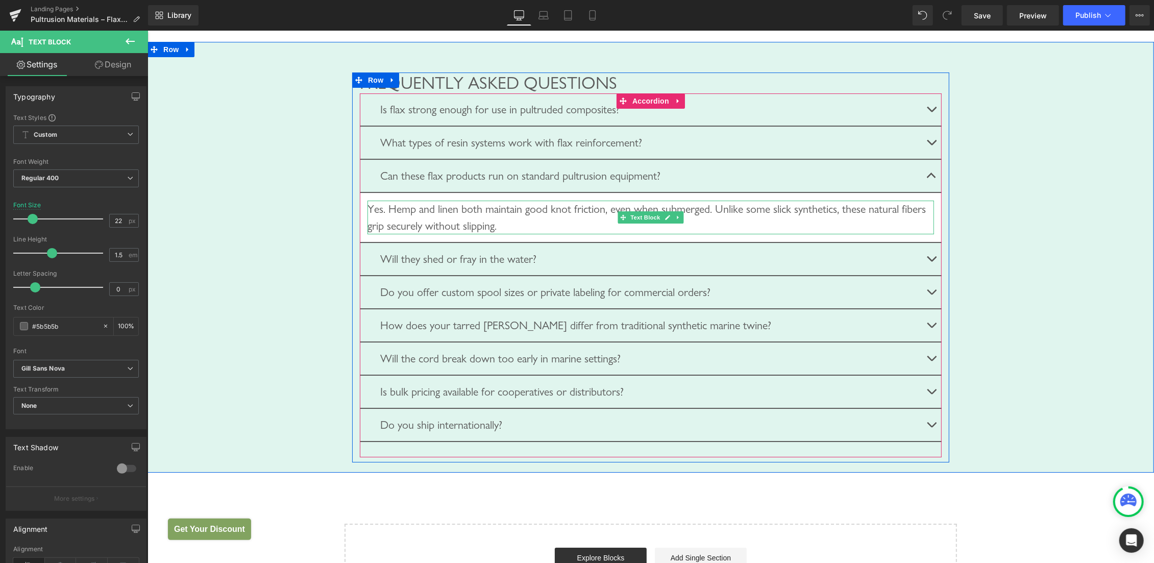
click at [484, 234] on div "Yes. Hemp and linen both maintain good knot friction, even when submerged. Unli…" at bounding box center [650, 217] width 567 height 34
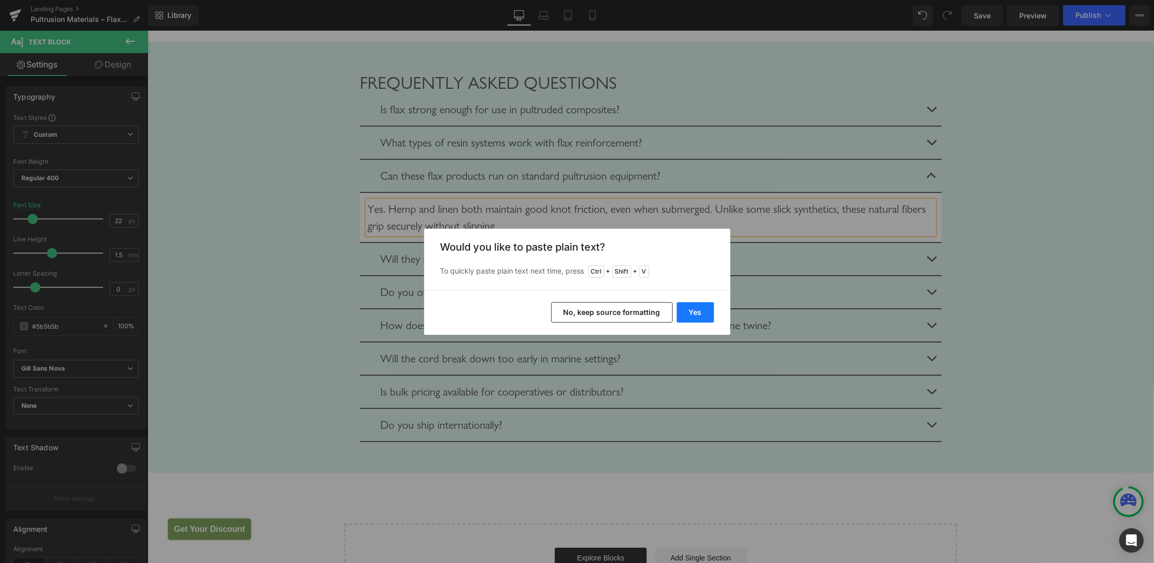
click at [690, 306] on button "Yes" at bounding box center [695, 312] width 37 height 20
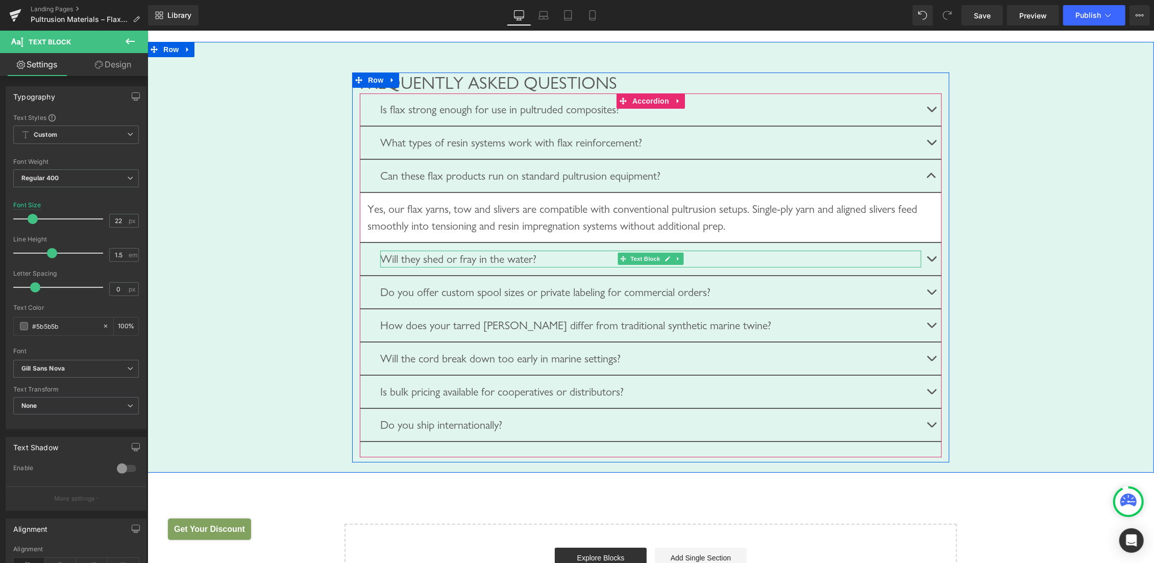
click at [850, 267] on div "Will they shed or fray in the water?" at bounding box center [650, 258] width 541 height 17
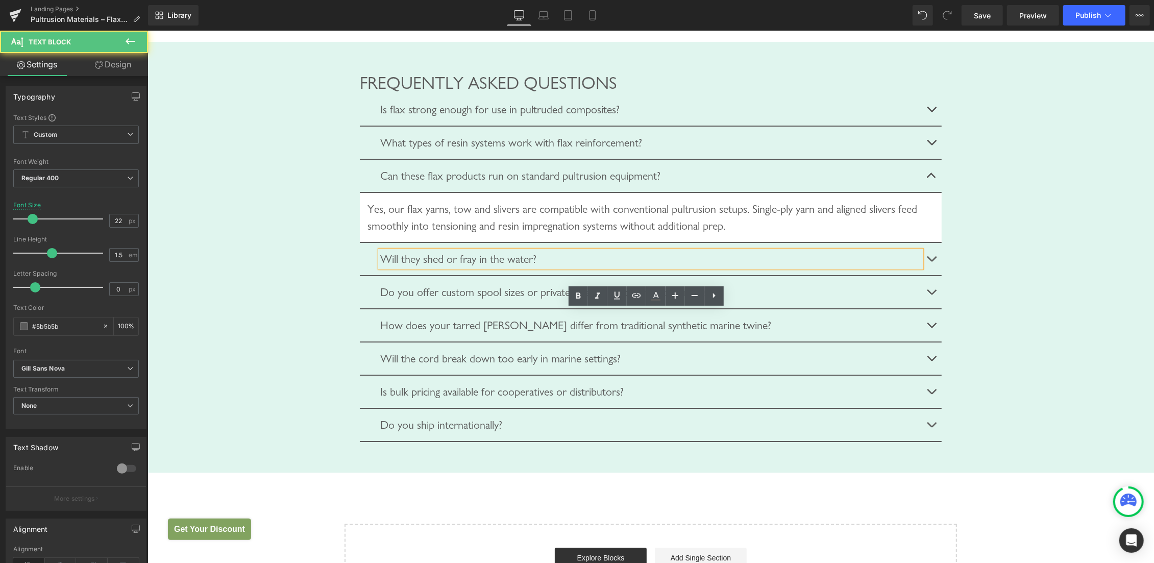
click at [509, 267] on div "Will they shed or fray in the water?" at bounding box center [650, 258] width 541 height 17
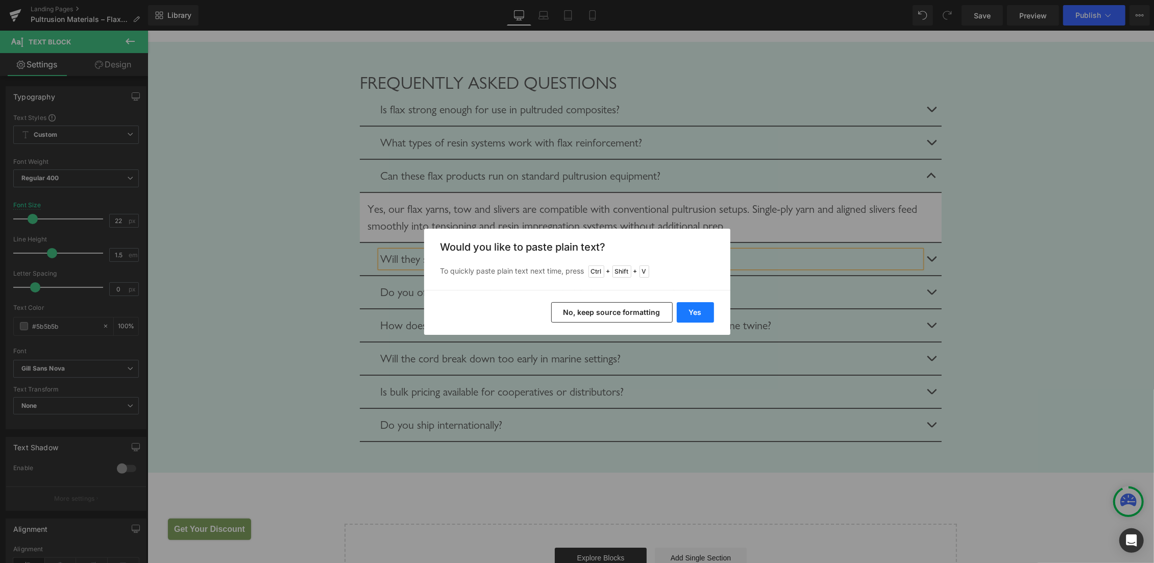
click at [688, 310] on button "Yes" at bounding box center [695, 312] width 37 height 20
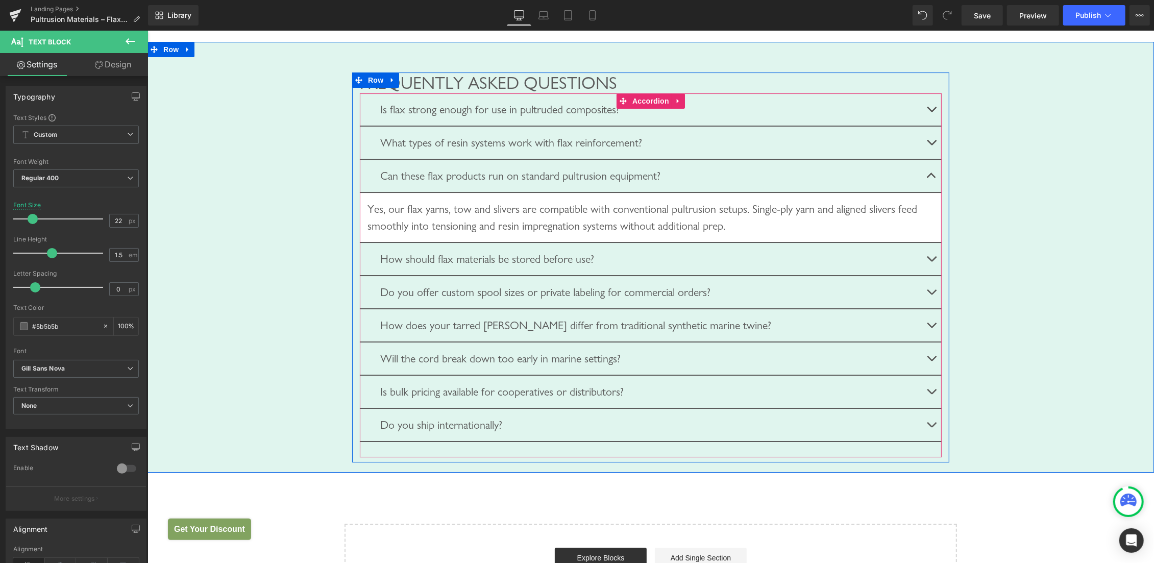
click at [931, 261] on span "button" at bounding box center [931, 261] width 0 height 0
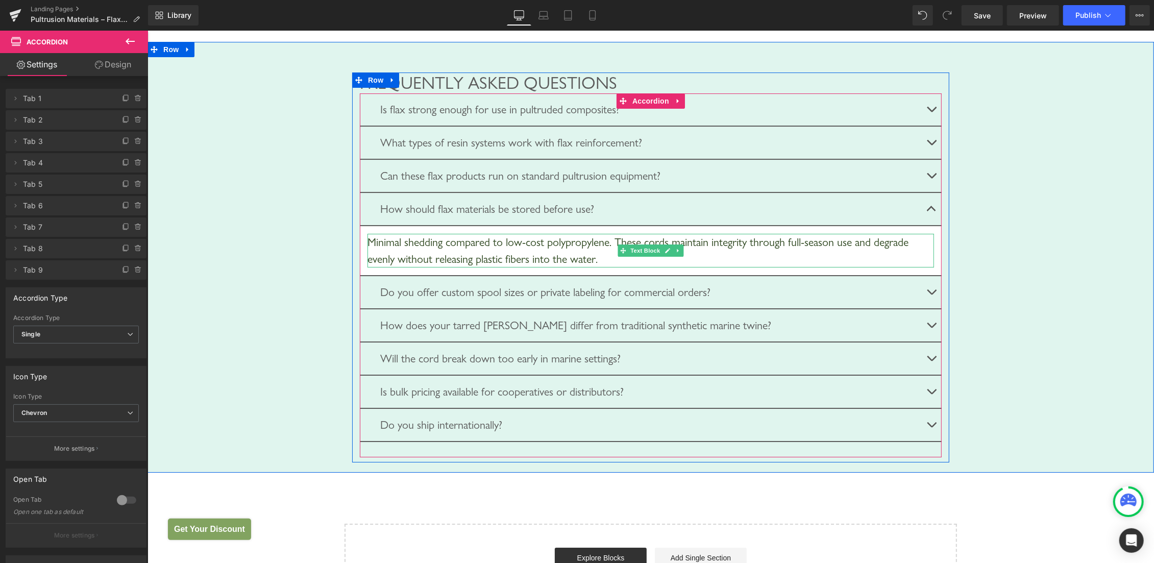
click at [464, 267] on div "Minimal shedding compared to low-cost polypropylene. These cords maintain integ…" at bounding box center [650, 250] width 567 height 34
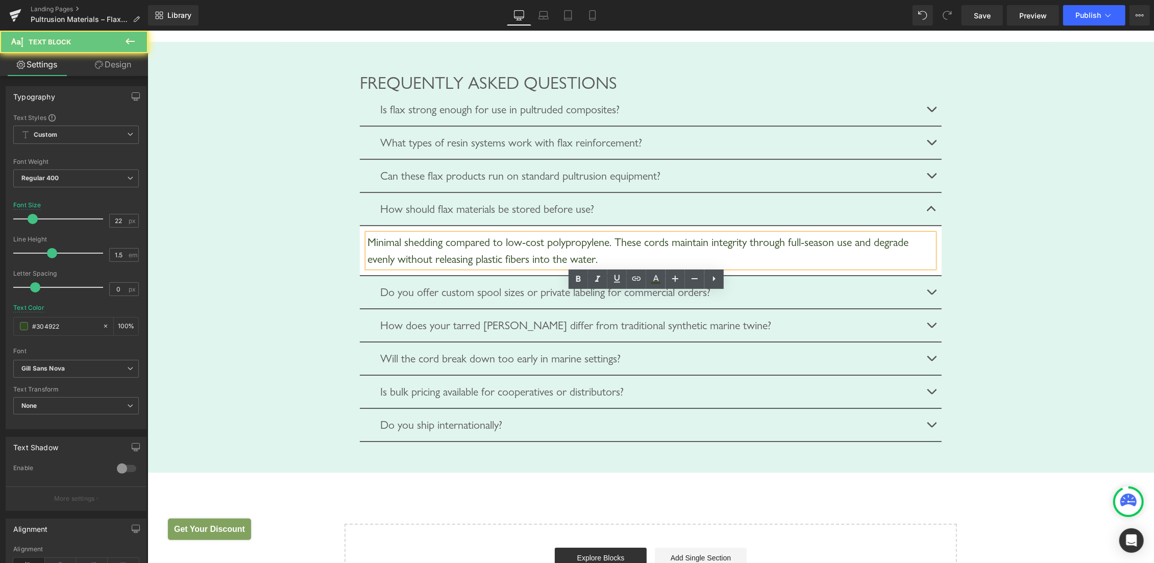
click at [457, 267] on div "Minimal shedding compared to low-cost polypropylene. These cords maintain integ…" at bounding box center [650, 250] width 567 height 34
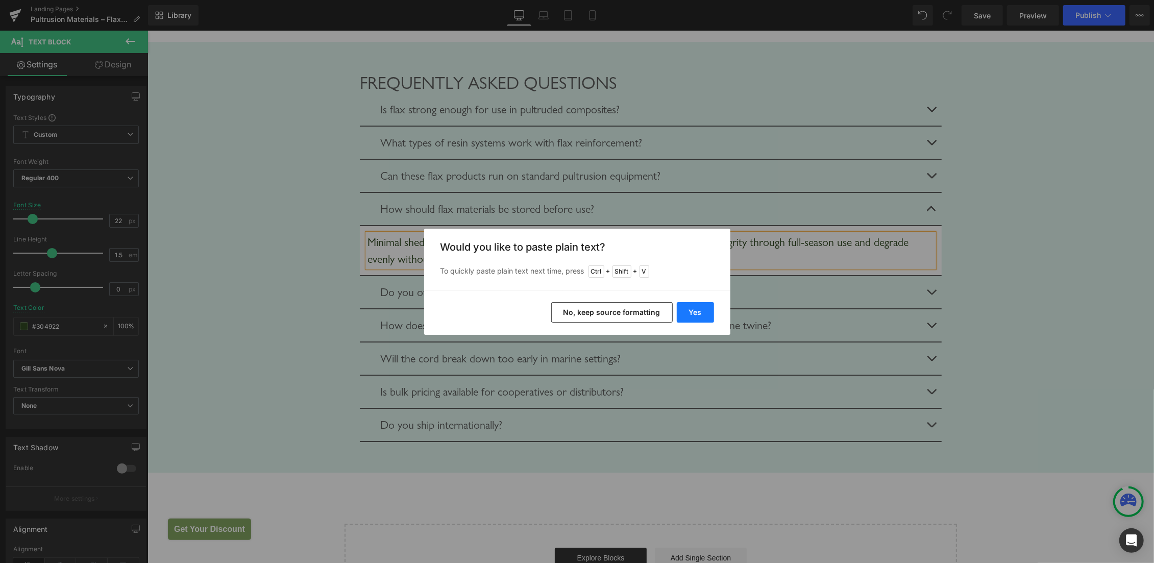
click at [688, 311] on button "Yes" at bounding box center [695, 312] width 37 height 20
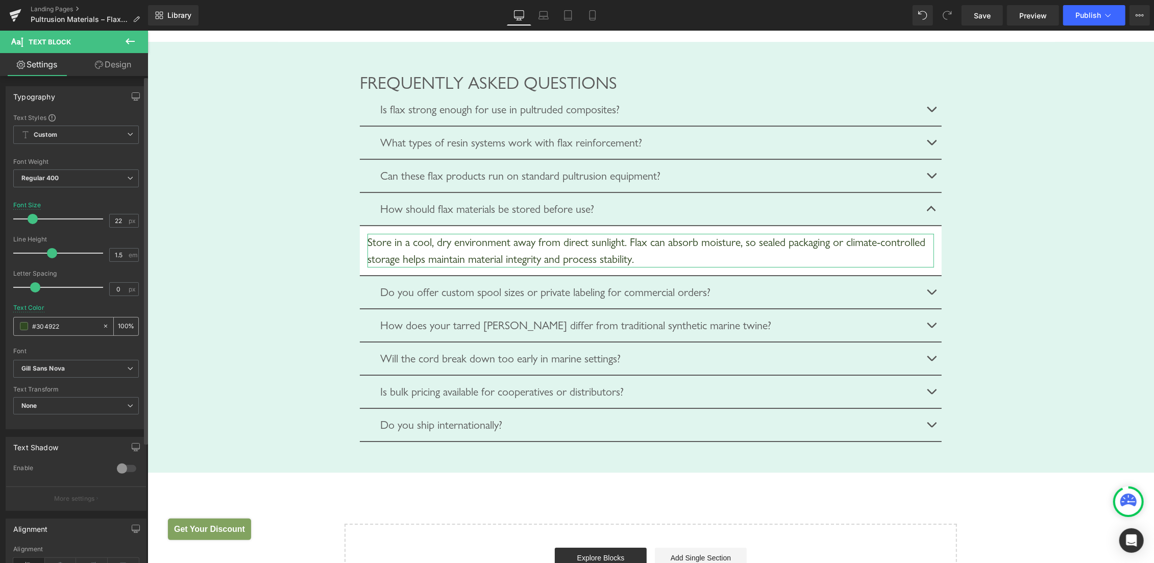
click at [44, 329] on input "#304922" at bounding box center [64, 326] width 65 height 11
paste input "5b5b5b"
type input "#5b5b5b"
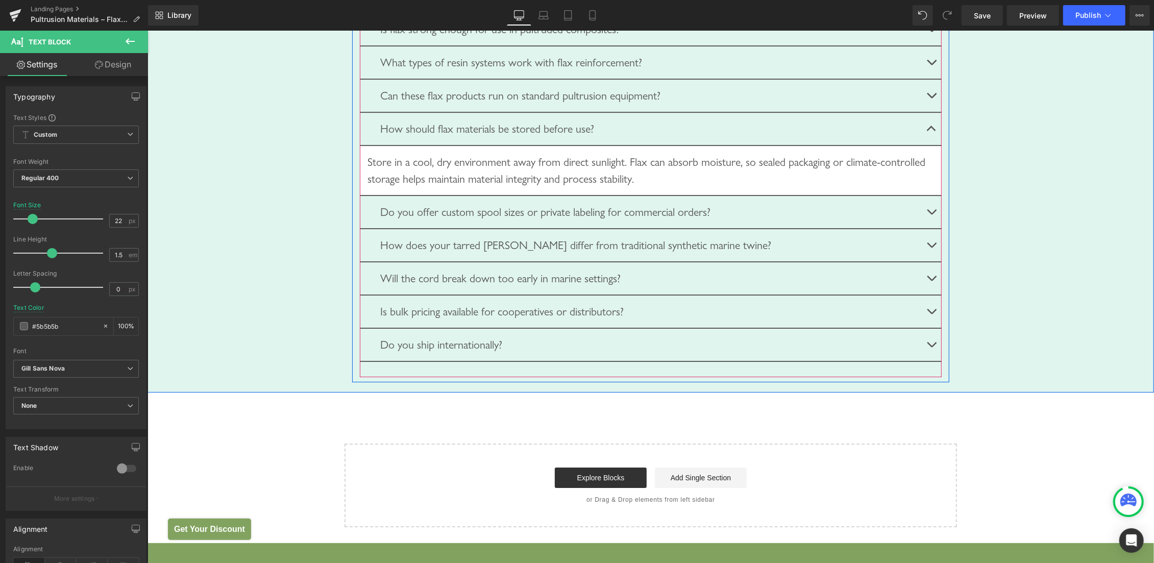
scroll to position [3277, 0]
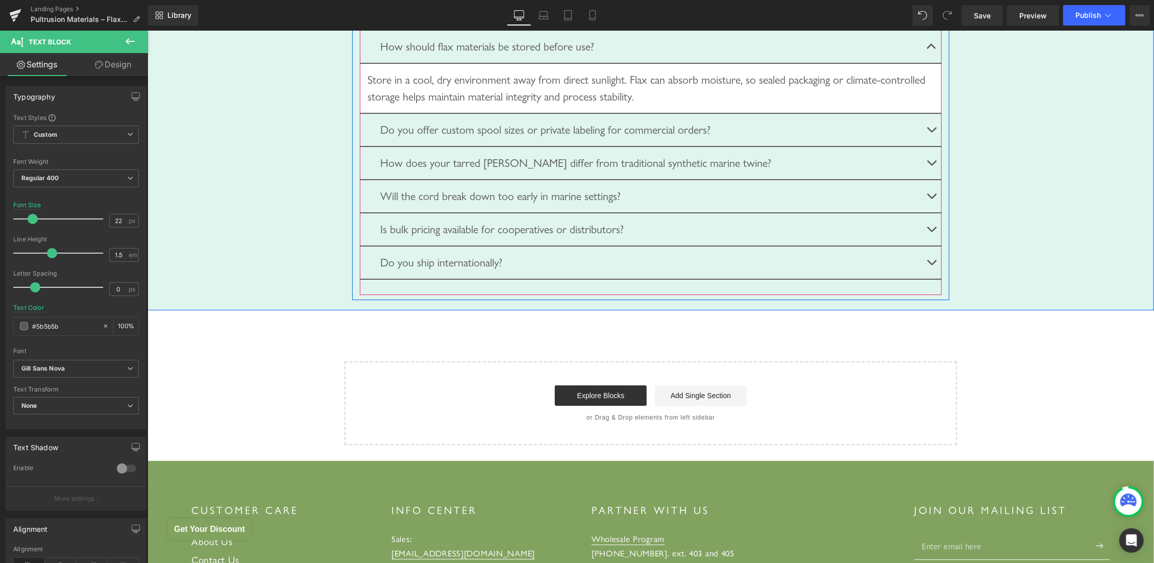
click at [931, 132] on span "button" at bounding box center [931, 132] width 0 height 0
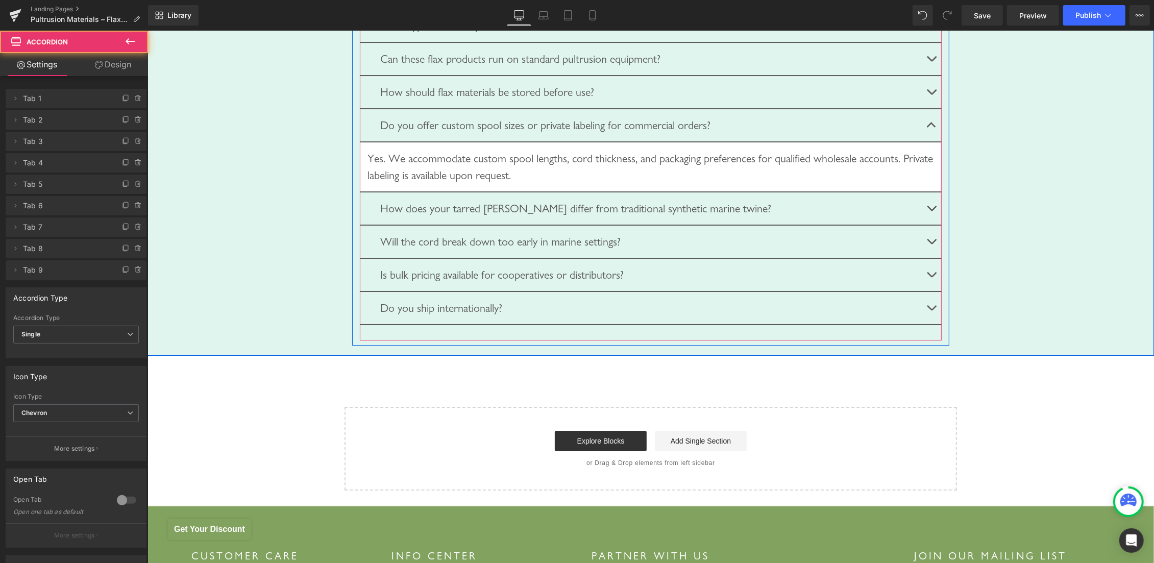
scroll to position [3227, 0]
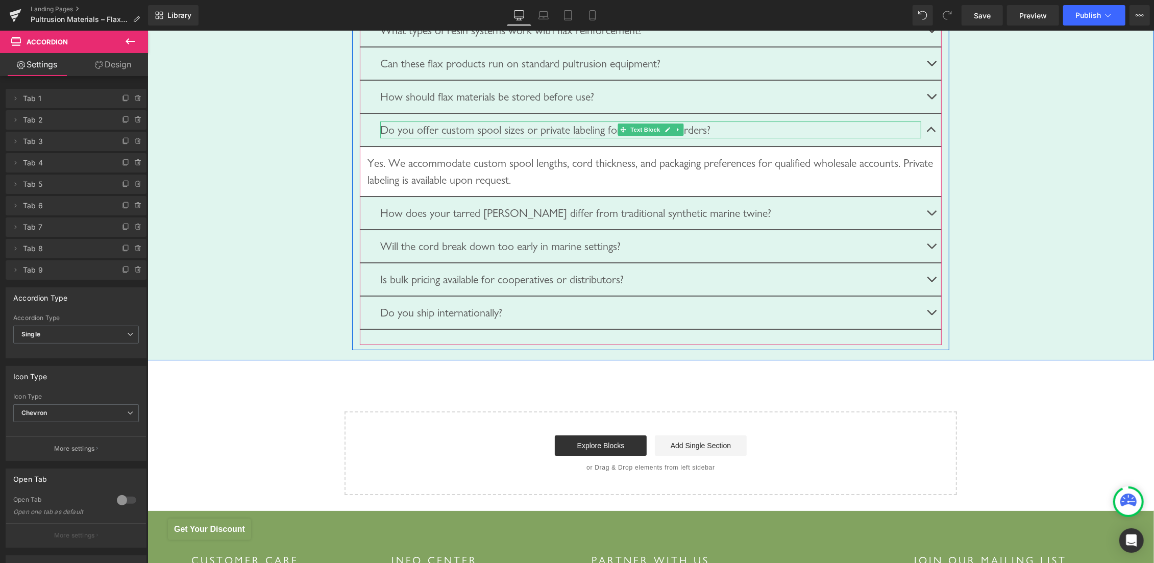
click at [432, 138] on div "Do you offer custom spool sizes or private labeling for commercial orders?" at bounding box center [650, 129] width 541 height 17
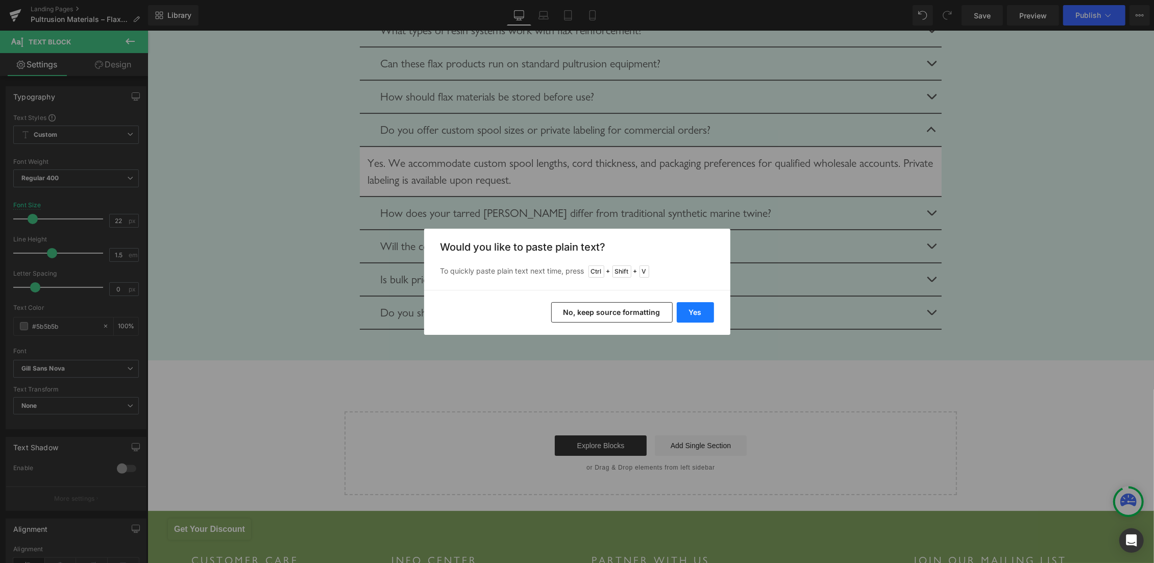
click at [690, 308] on button "Yes" at bounding box center [695, 312] width 37 height 20
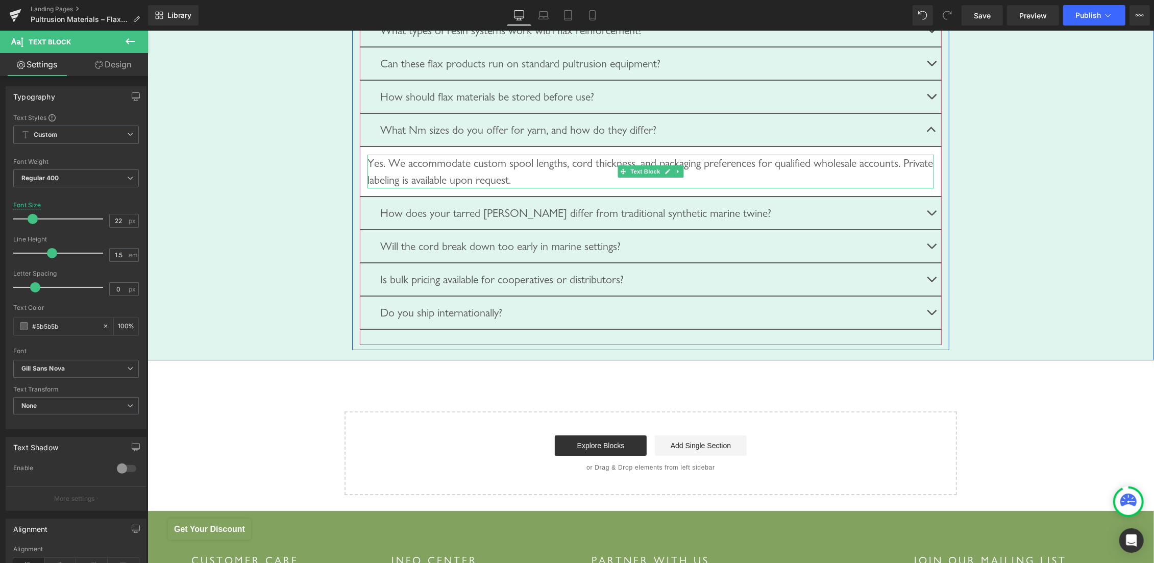
click at [458, 188] on div "Yes. We accommodate custom spool lengths, cord thickness, and packaging prefere…" at bounding box center [650, 171] width 567 height 34
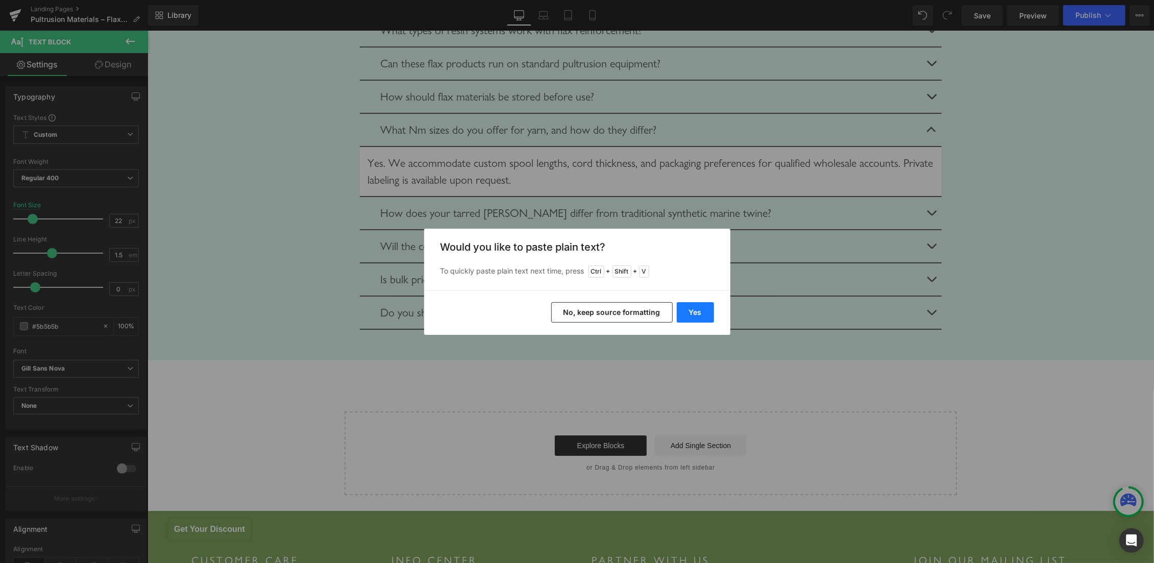
click at [695, 313] on button "Yes" at bounding box center [695, 312] width 37 height 20
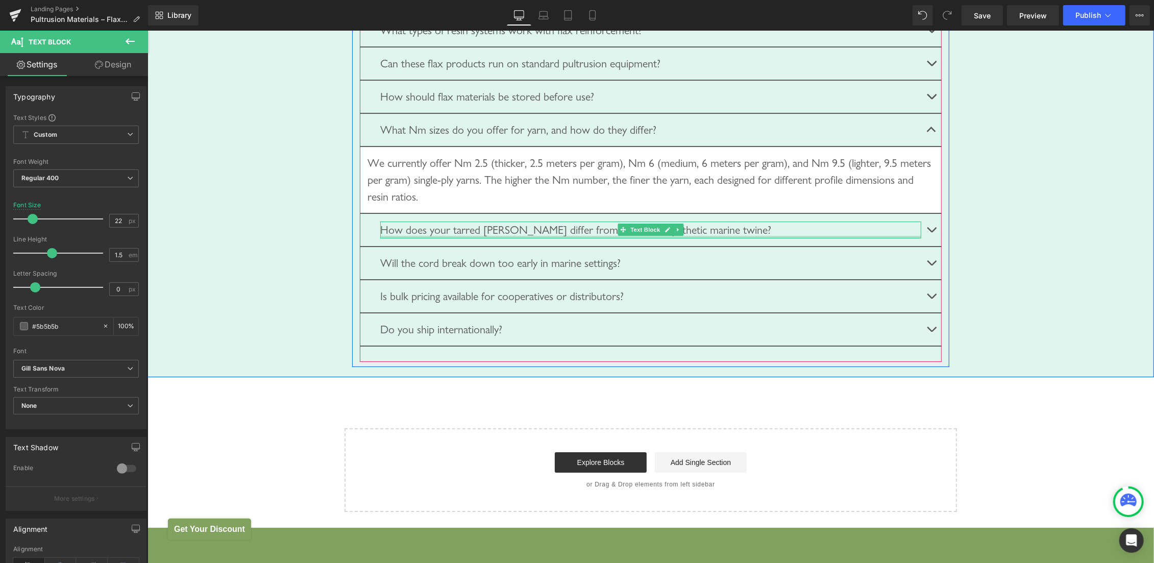
click at [549, 238] on div at bounding box center [650, 236] width 541 height 3
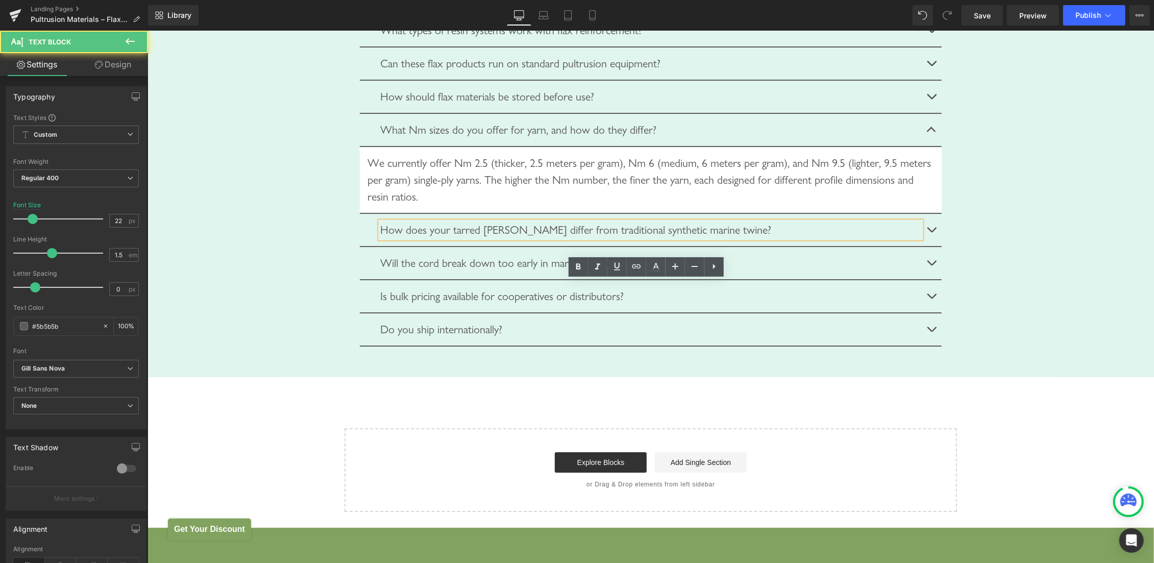
click at [543, 238] on div "How does your tarred marline differ from traditional synthetic marine twine?" at bounding box center [650, 229] width 541 height 17
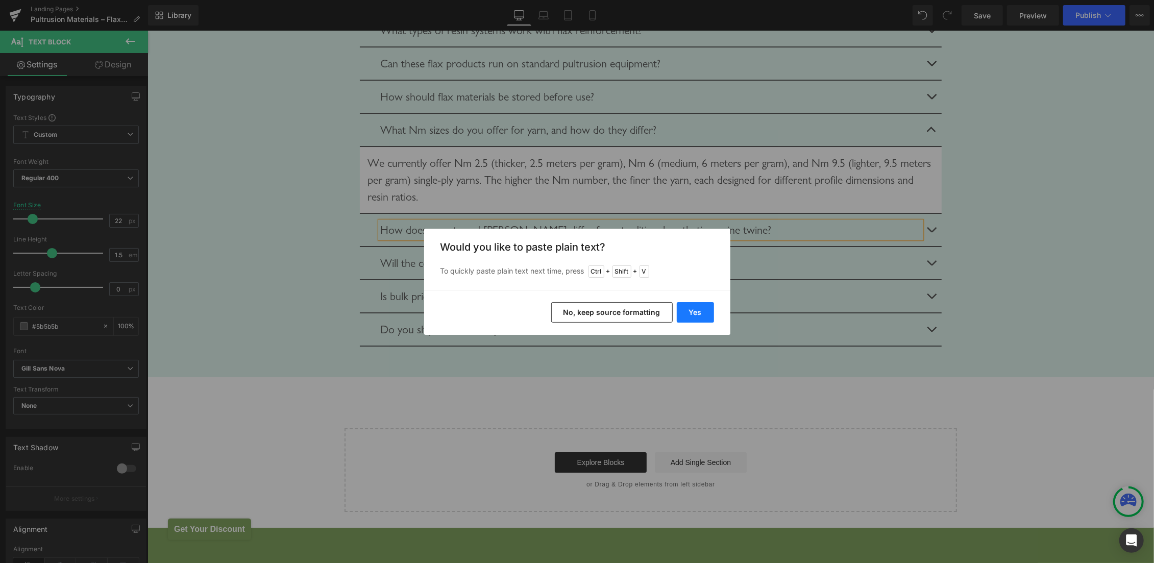
click at [688, 311] on button "Yes" at bounding box center [695, 312] width 37 height 20
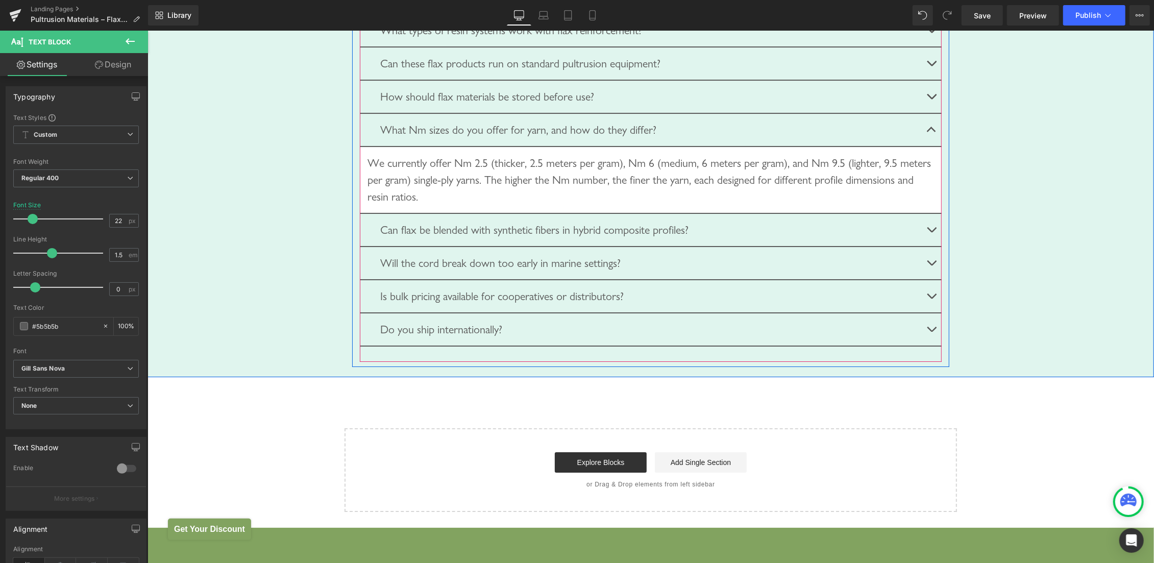
click at [931, 232] on span "button" at bounding box center [931, 232] width 0 height 0
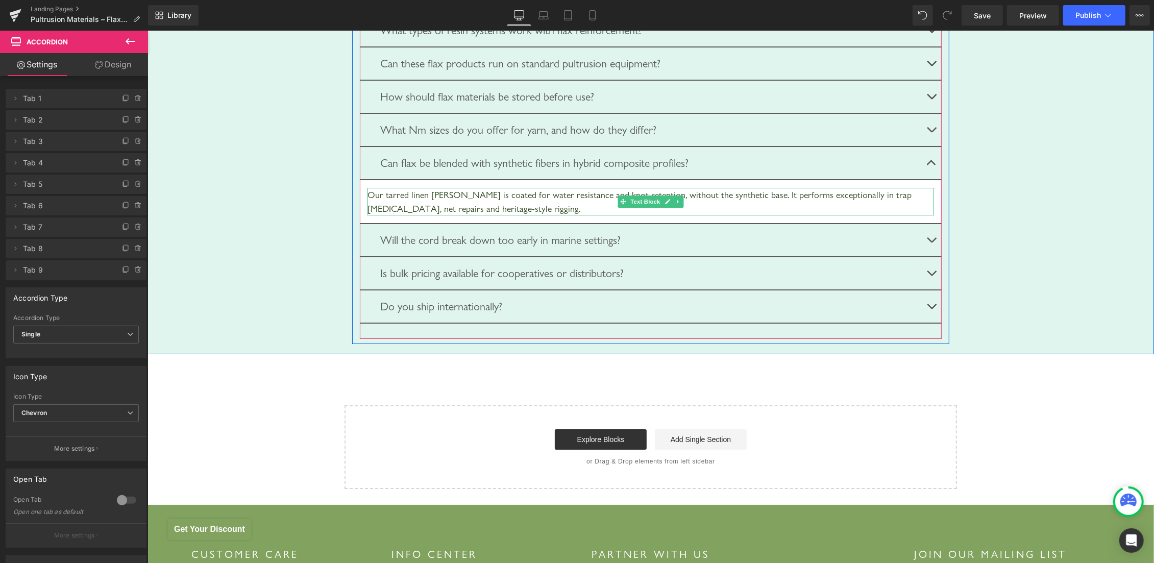
click at [474, 215] on div "Our tarred linen marline is coated for water resistance and knot retention, wit…" at bounding box center [650, 201] width 567 height 28
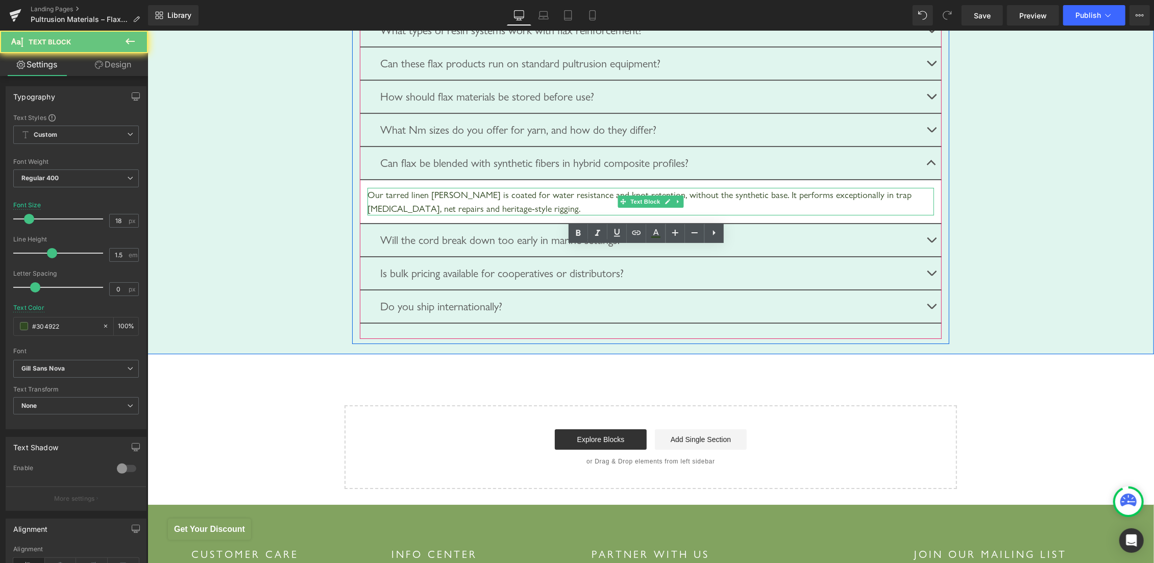
click at [474, 215] on div "Our tarred linen marline is coated for water resistance and knot retention, wit…" at bounding box center [650, 201] width 567 height 28
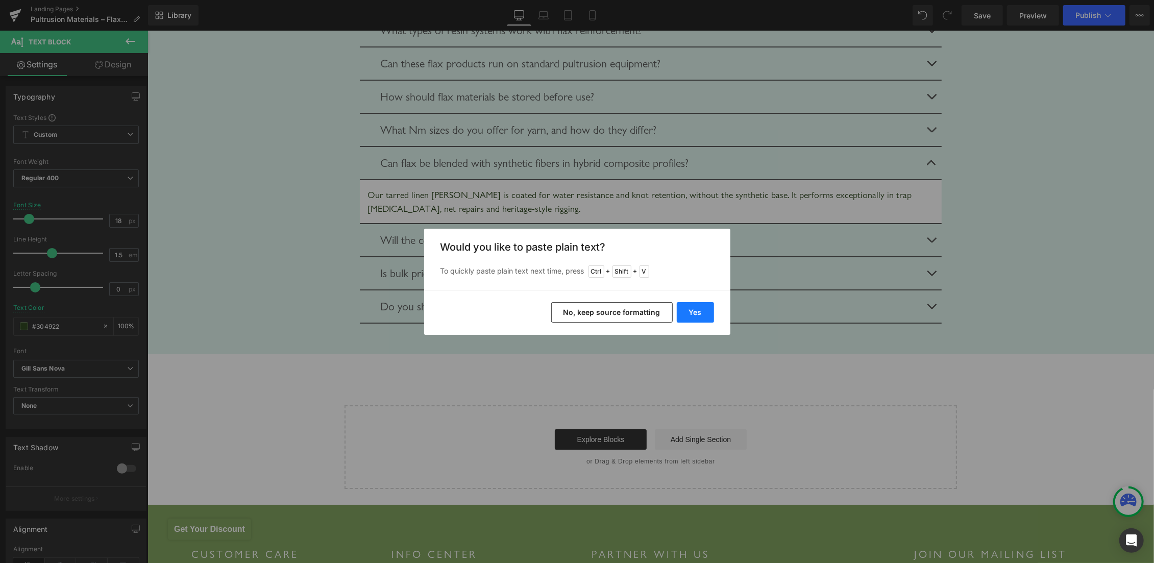
click at [697, 311] on button "Yes" at bounding box center [695, 312] width 37 height 20
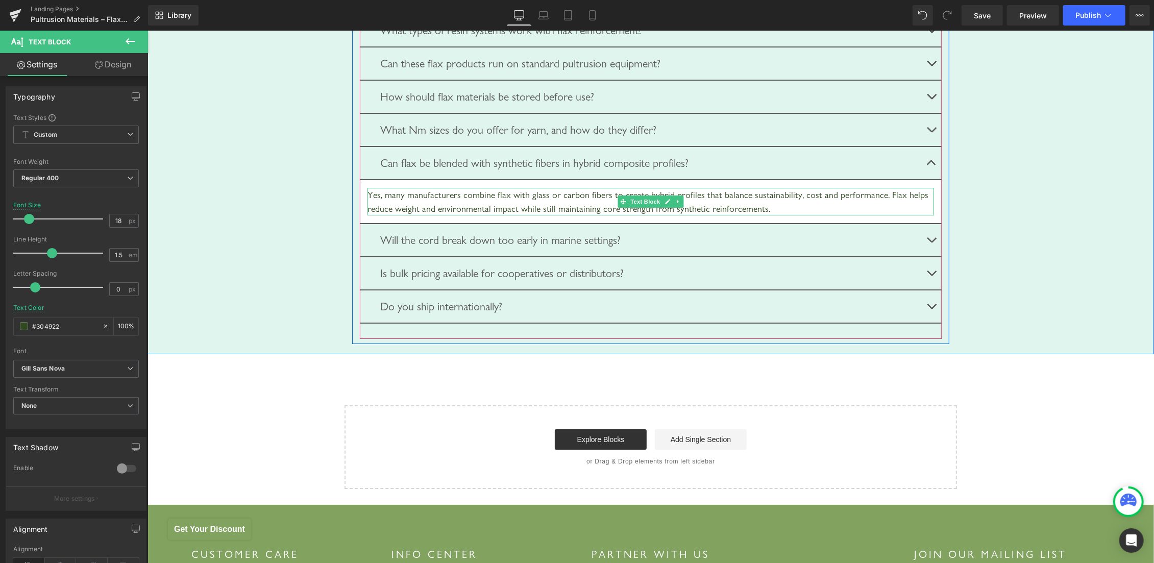
click at [527, 215] on div "Yes, many manufacturers combine flax with glass or carbon fibers to create hybr…" at bounding box center [650, 201] width 567 height 28
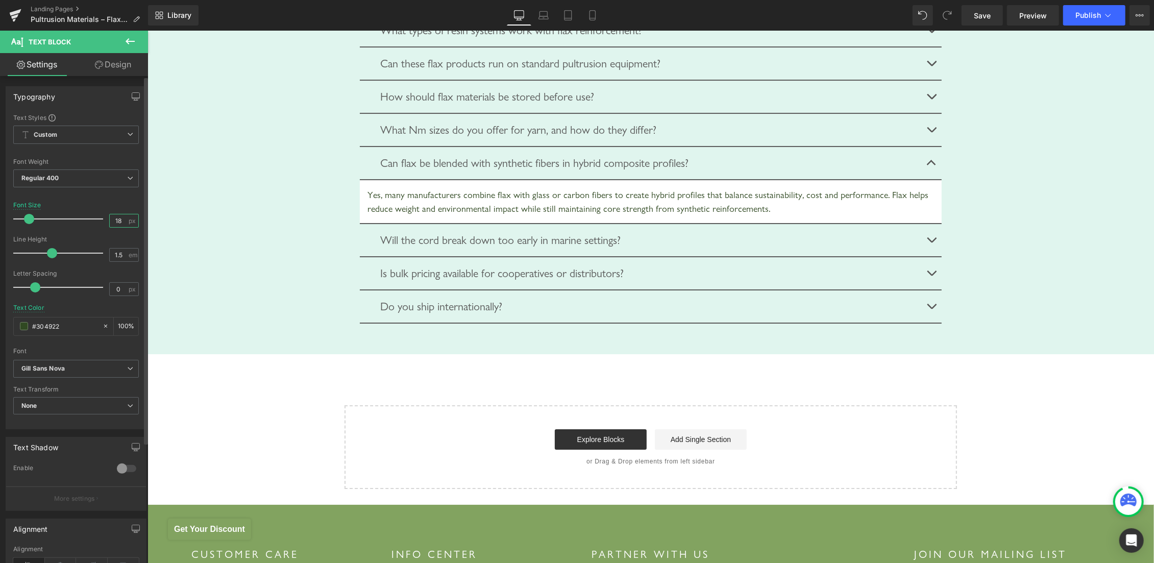
click at [110, 224] on input "18" at bounding box center [119, 220] width 18 height 13
type input "22"
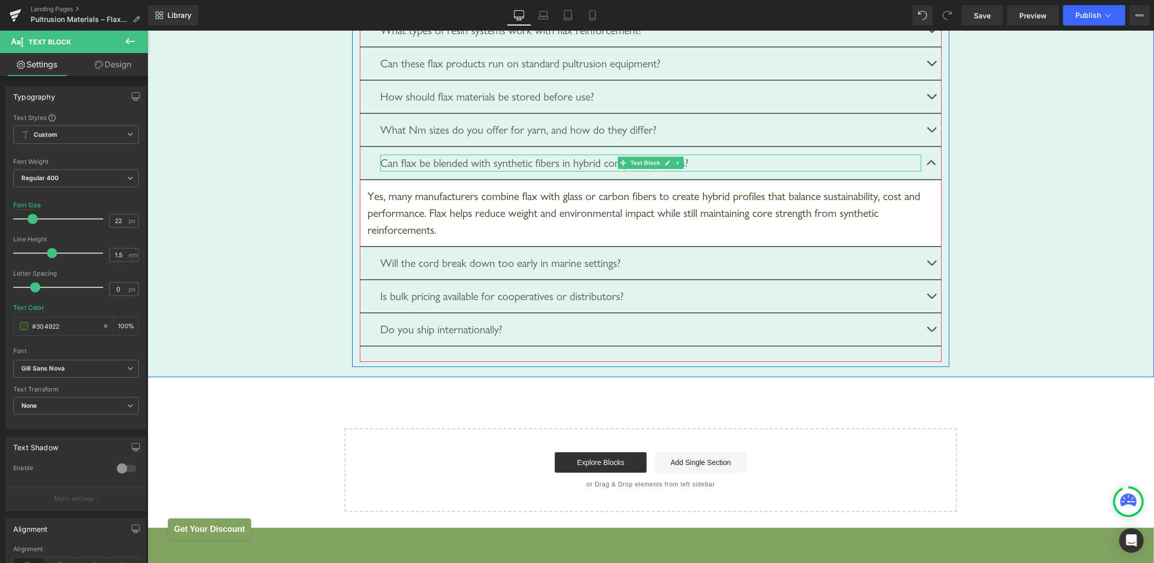
click at [432, 171] on div "Can flax be blended with synthetic fibers in hybrid composite profiles?" at bounding box center [650, 162] width 541 height 17
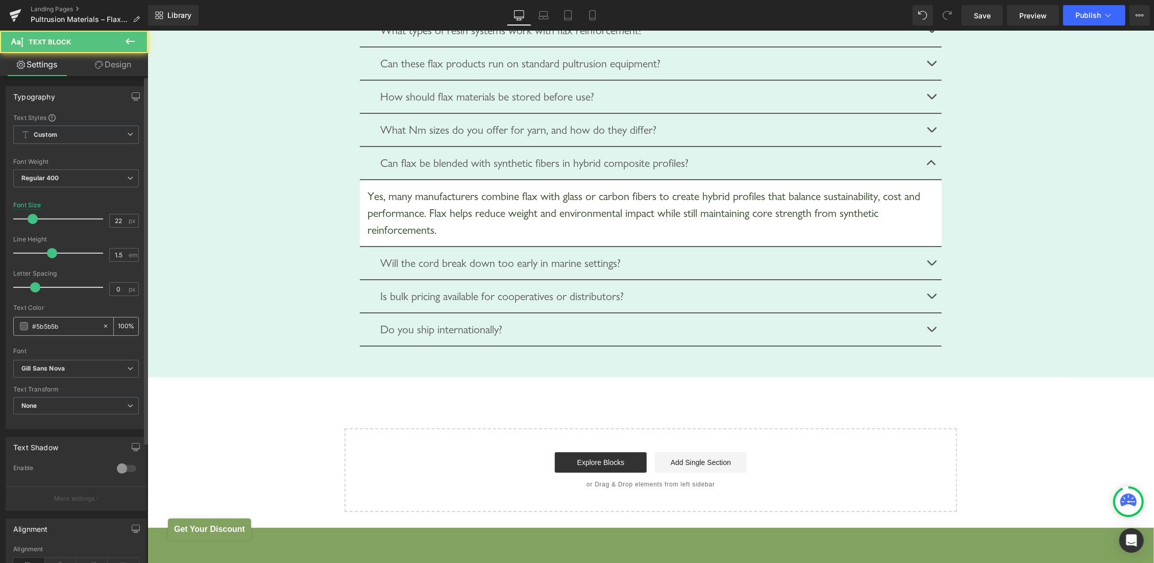
click at [68, 324] on input "#5b5b5b" at bounding box center [64, 326] width 65 height 11
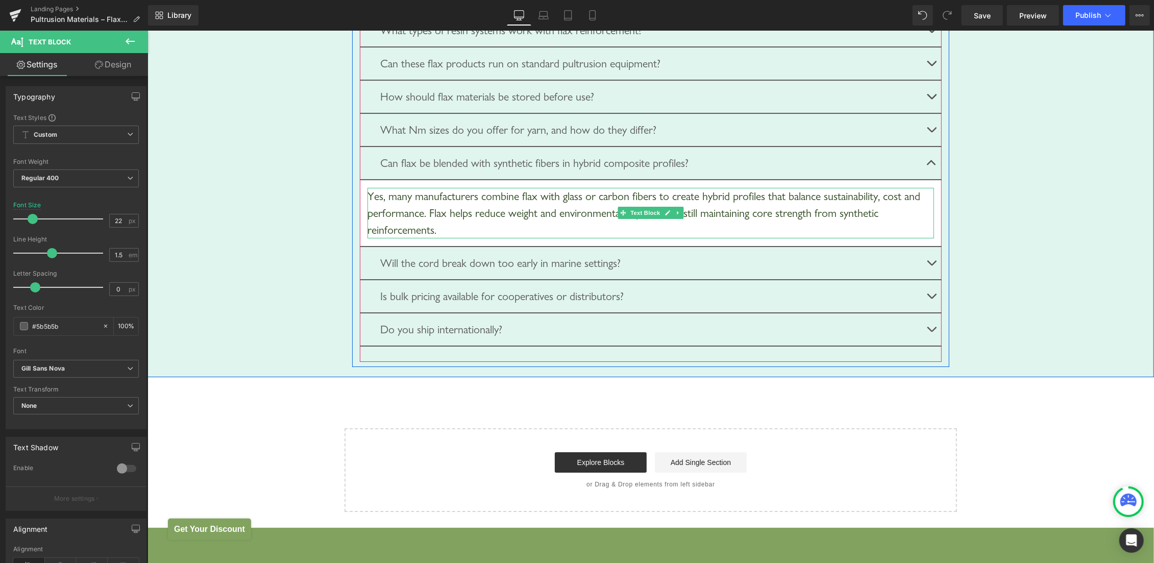
click at [534, 238] on div "Yes, many manufacturers combine flax with glass or carbon fibers to create hybr…" at bounding box center [650, 212] width 567 height 51
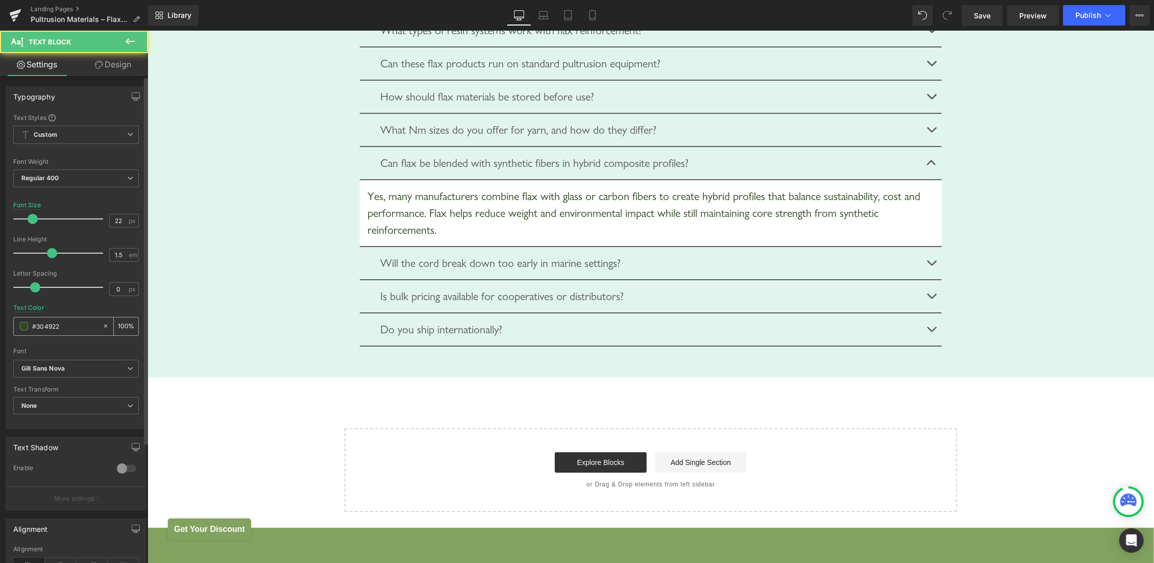
click at [50, 323] on input "#304922" at bounding box center [64, 326] width 65 height 11
type input "#5b5b5b"
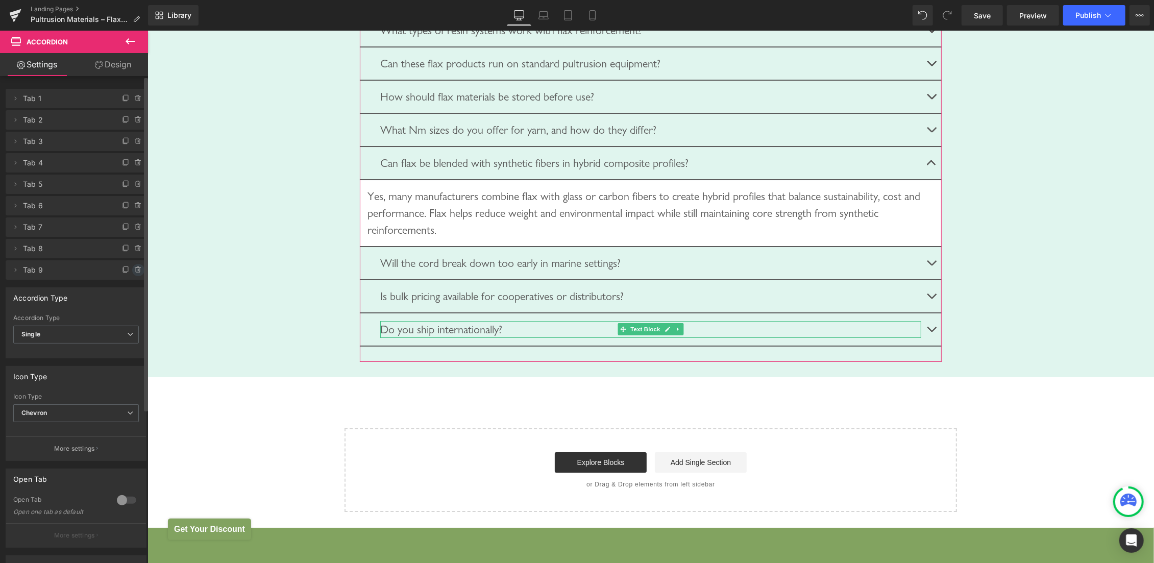
click at [134, 268] on icon at bounding box center [138, 270] width 8 height 8
click at [130, 268] on button "Delete" at bounding box center [127, 270] width 32 height 13
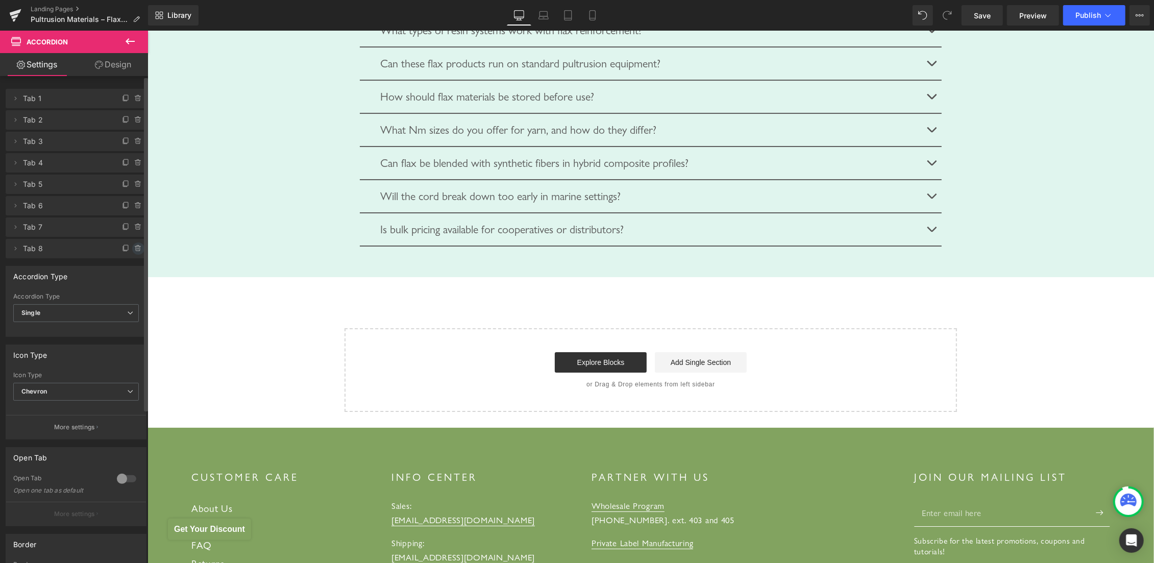
click at [134, 249] on icon at bounding box center [138, 248] width 8 height 8
click at [126, 250] on button "Delete" at bounding box center [127, 248] width 32 height 13
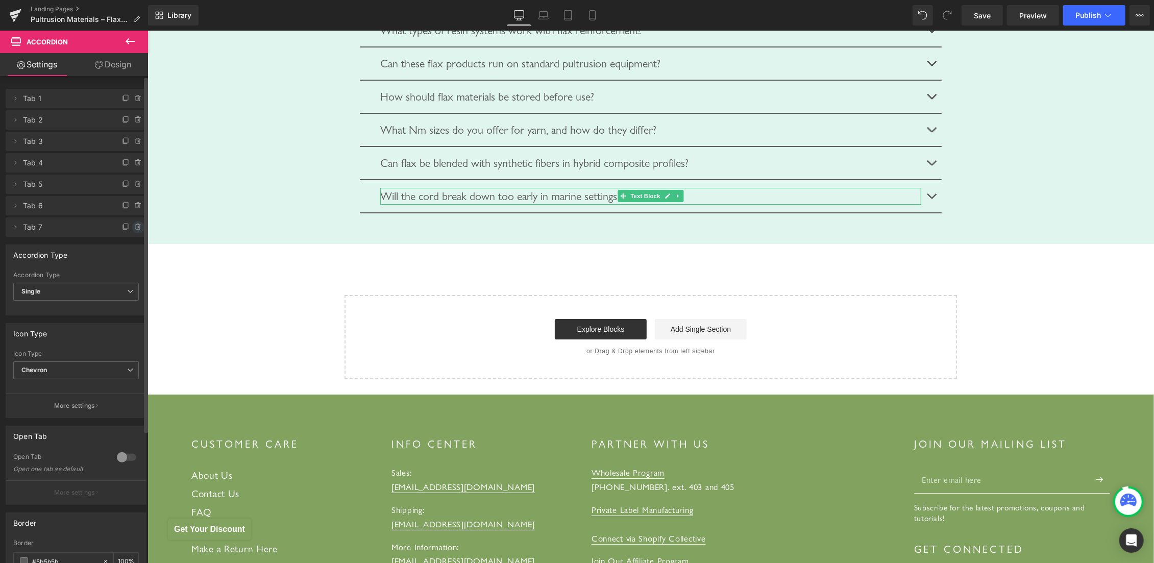
click at [134, 226] on icon at bounding box center [138, 227] width 8 height 8
click at [120, 227] on button "Delete" at bounding box center [127, 227] width 32 height 13
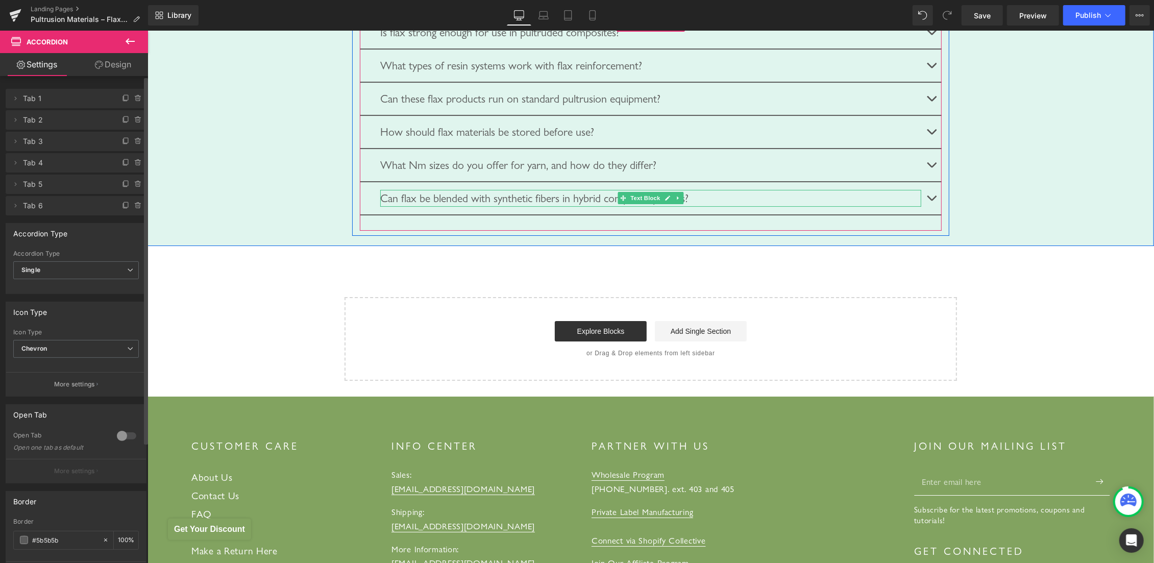
scroll to position [3065, 0]
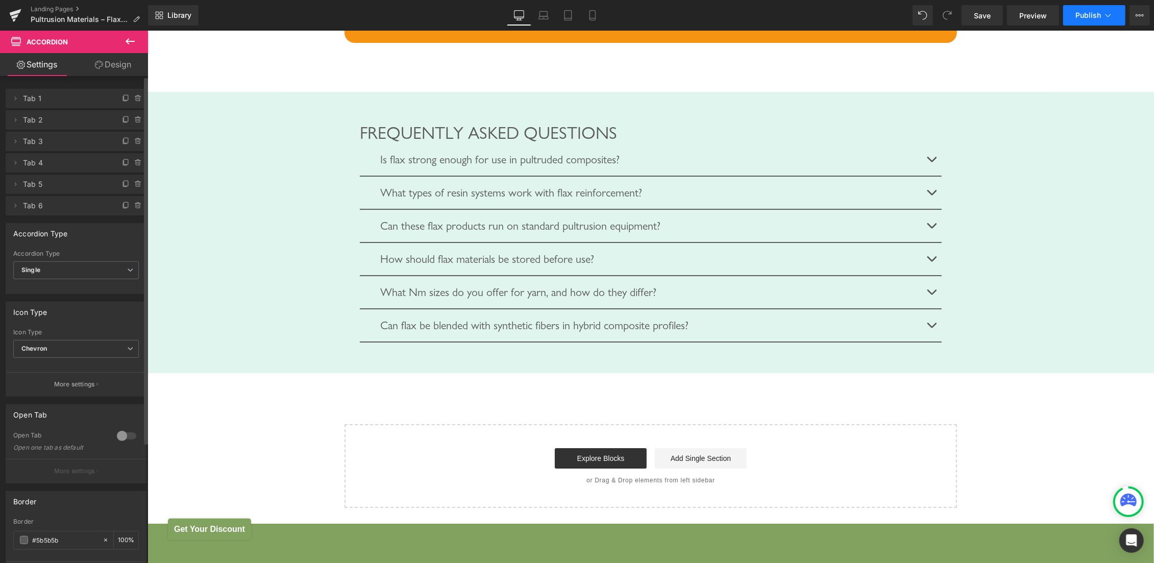
click at [1087, 15] on span "Publish" at bounding box center [1088, 15] width 26 height 8
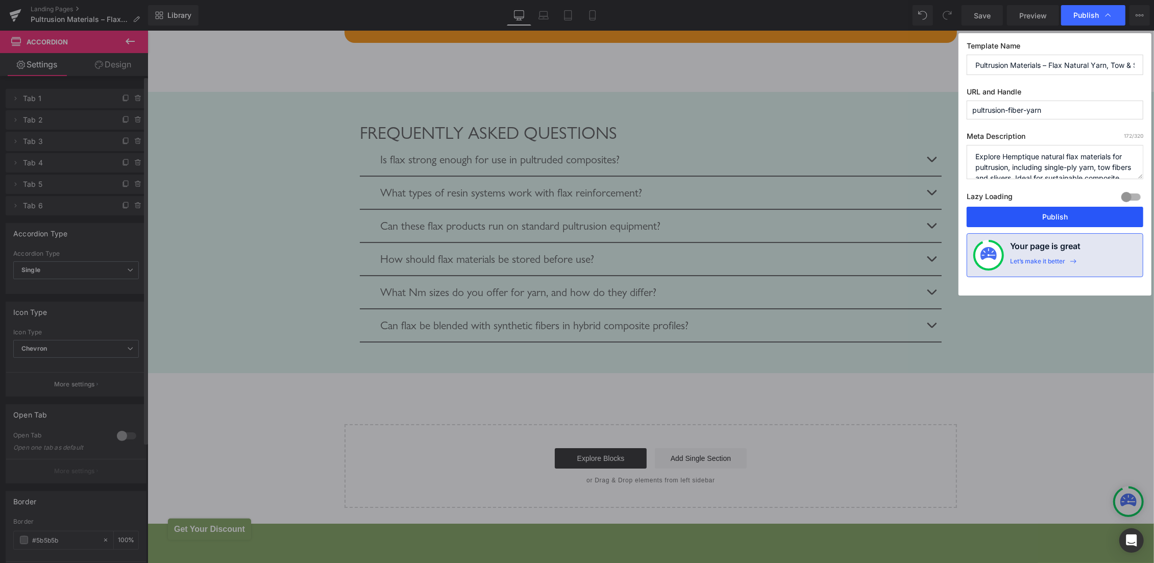
click at [1052, 211] on button "Publish" at bounding box center [1055, 217] width 177 height 20
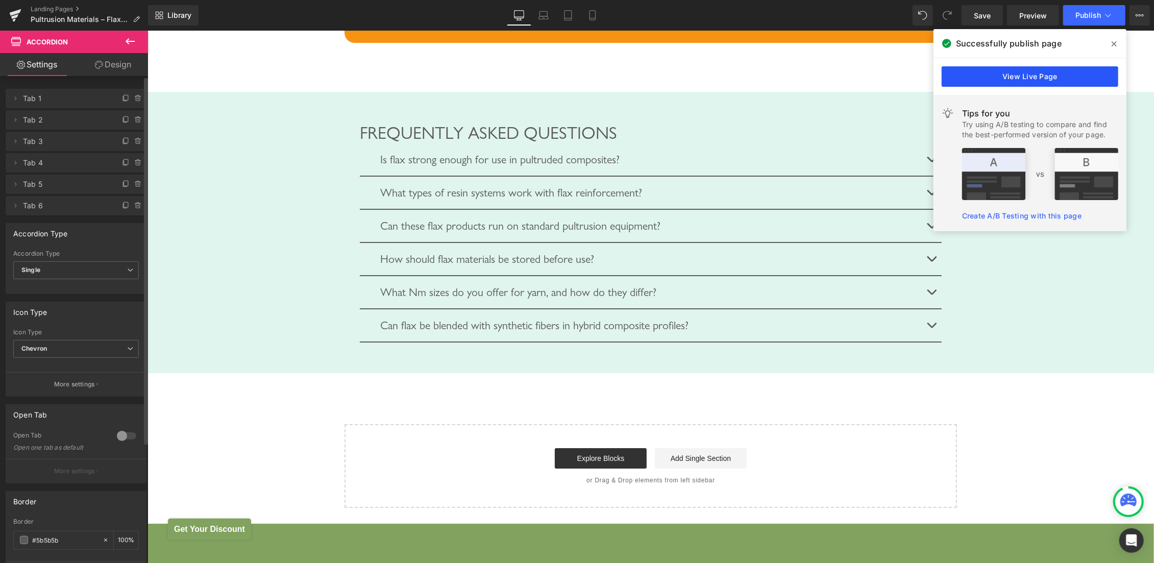
click at [1011, 71] on link "View Live Page" at bounding box center [1030, 76] width 177 height 20
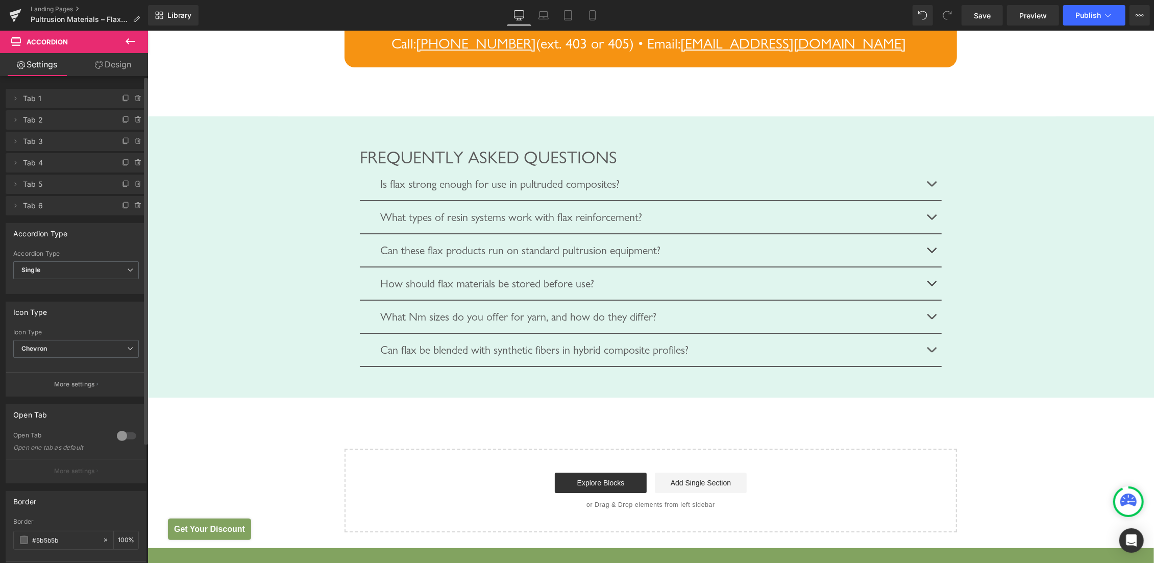
scroll to position [3084, 0]
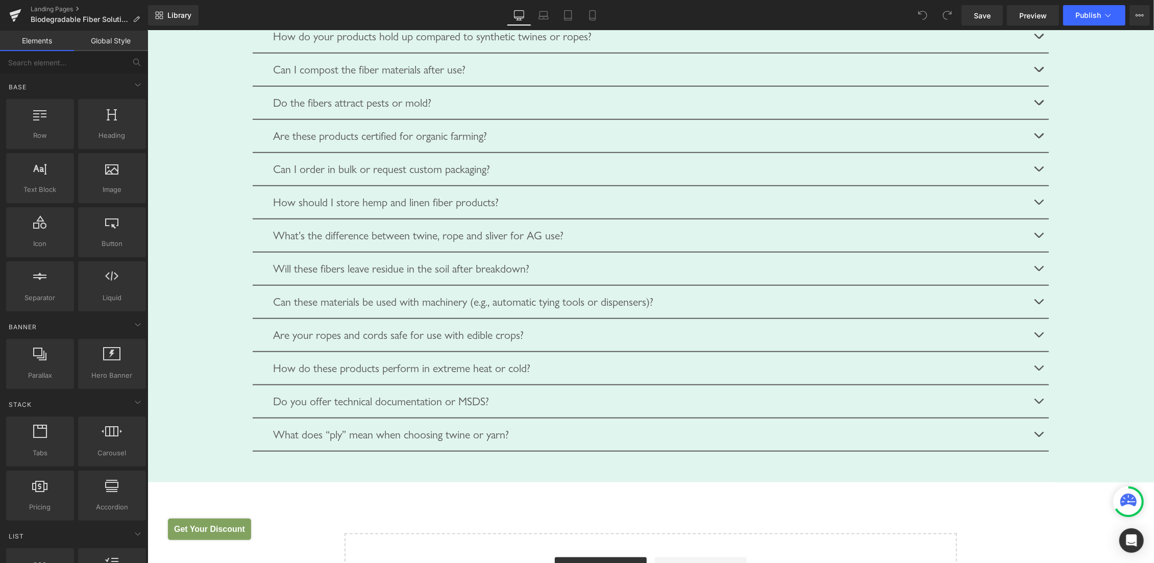
scroll to position [4076, 0]
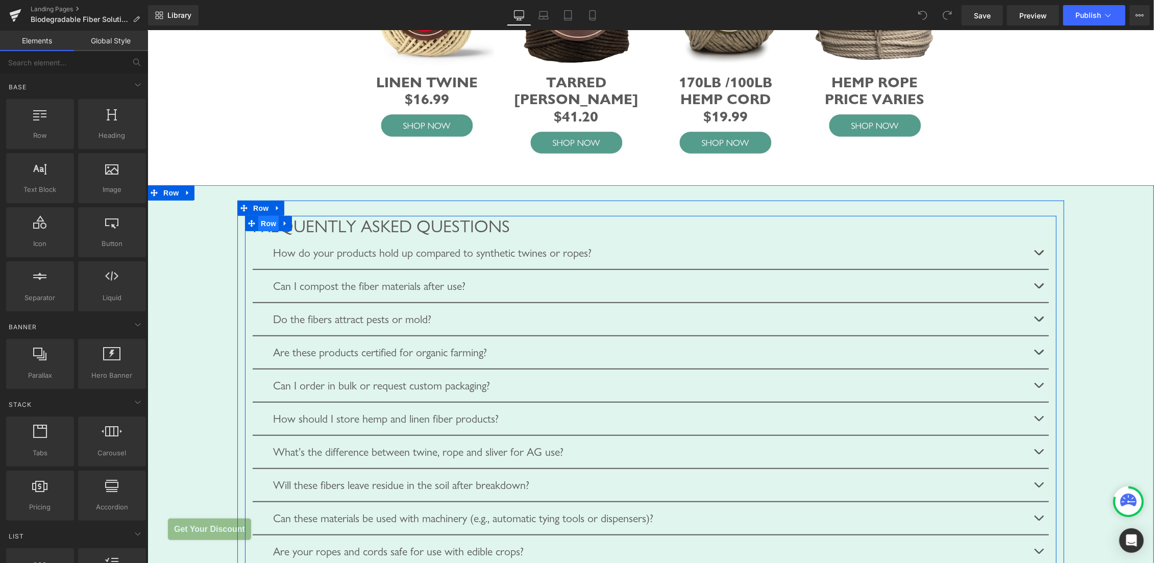
click at [268, 231] on span "Row" at bounding box center [268, 222] width 20 height 15
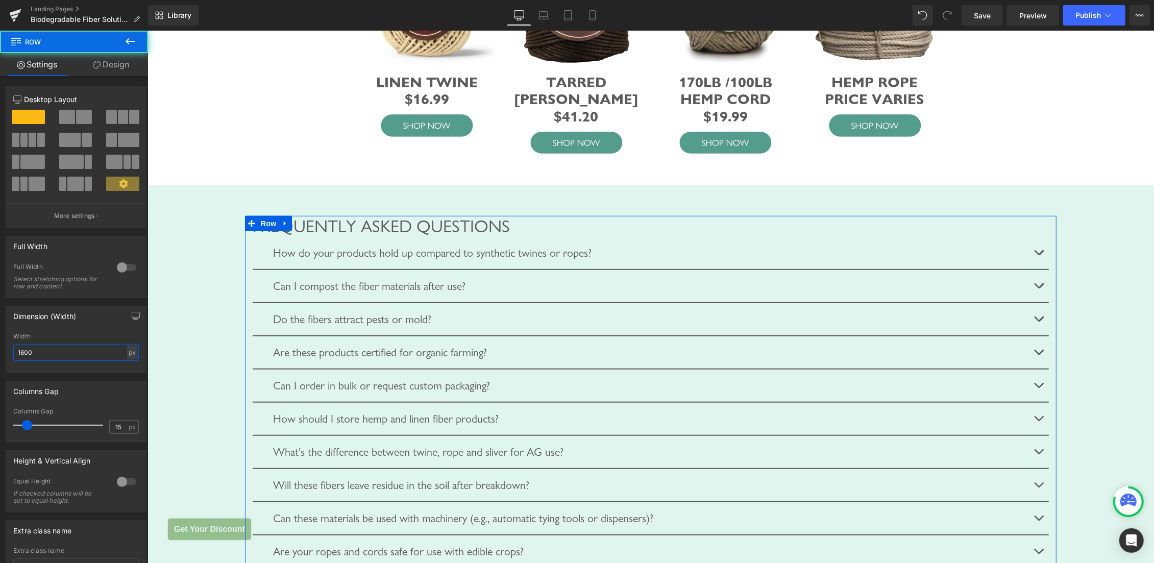
drag, startPoint x: 52, startPoint y: 355, endPoint x: 0, endPoint y: 345, distance: 53.2
click at [13, 345] on input "1600" at bounding box center [76, 352] width 126 height 17
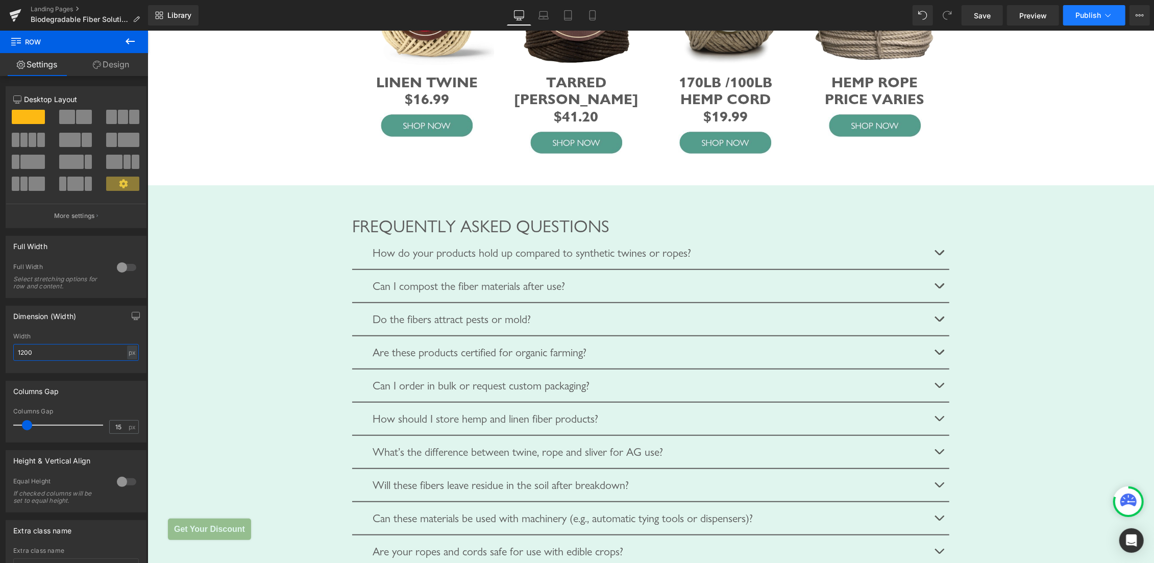
type input "1200"
click at [1083, 14] on span "Publish" at bounding box center [1088, 15] width 26 height 8
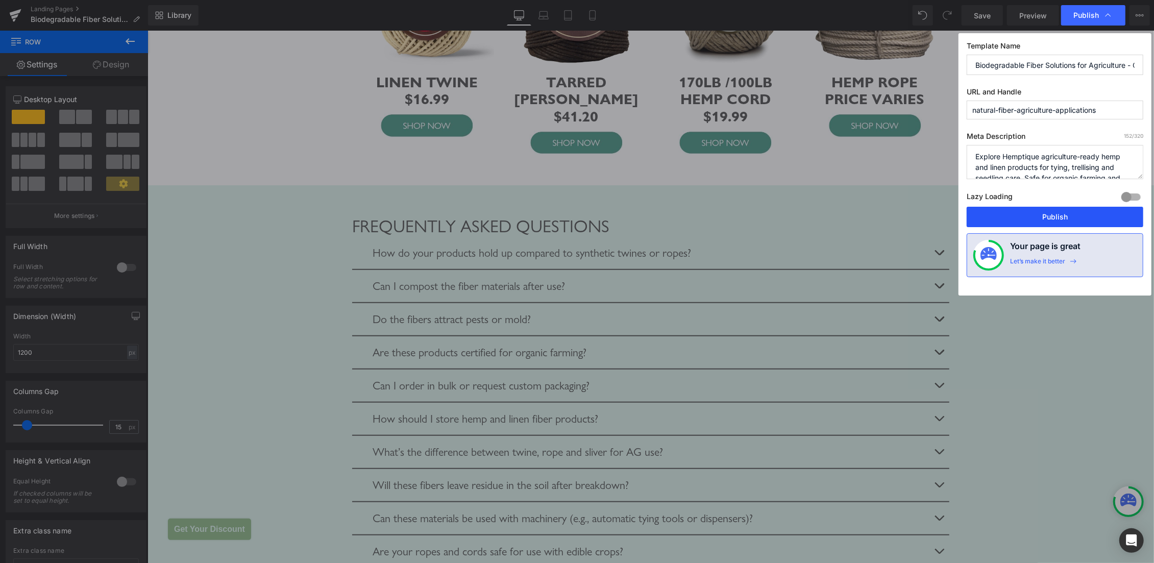
click at [1049, 214] on button "Publish" at bounding box center [1055, 217] width 177 height 20
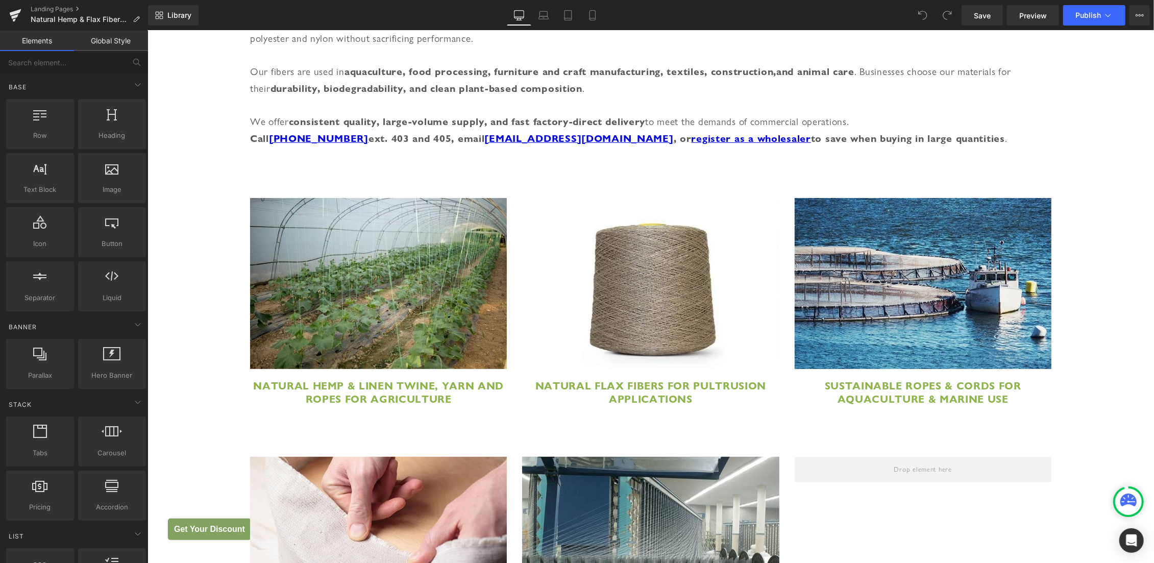
scroll to position [433, 0]
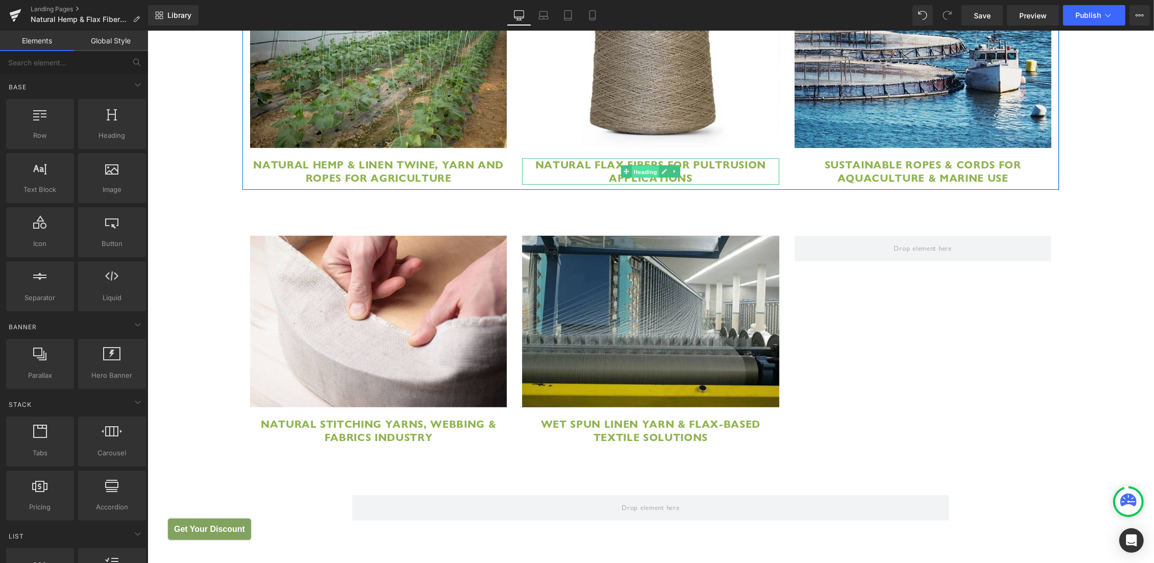
click at [638, 174] on span "Heading" at bounding box center [645, 171] width 28 height 12
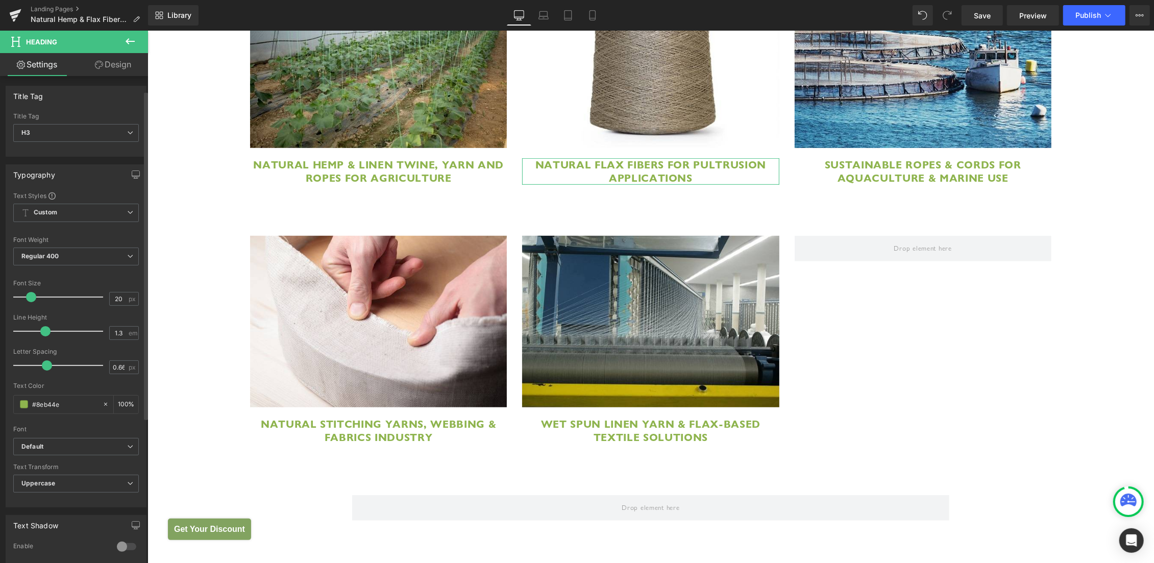
scroll to position [0, 0]
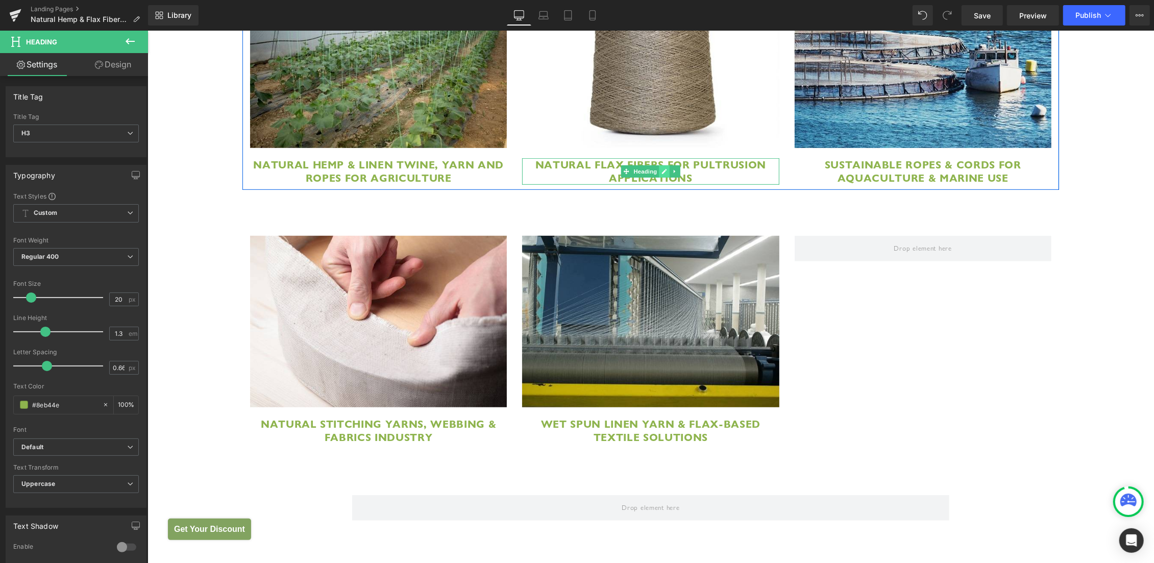
click at [661, 172] on icon at bounding box center [664, 171] width 6 height 6
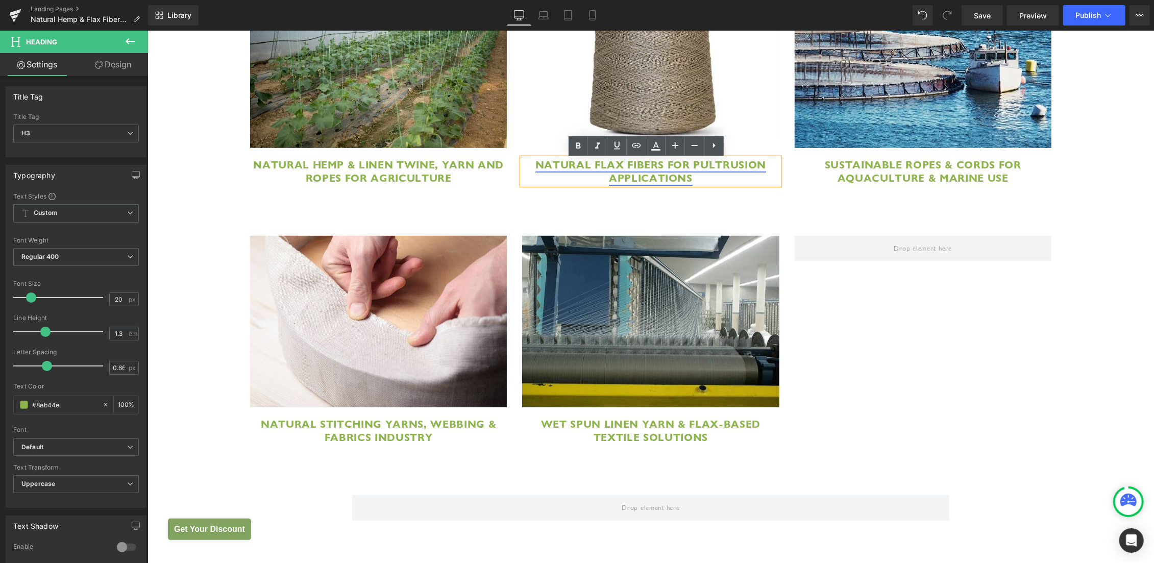
click at [650, 165] on link "Natural Flax Fibers for Pultrusion Applications" at bounding box center [650, 171] width 231 height 27
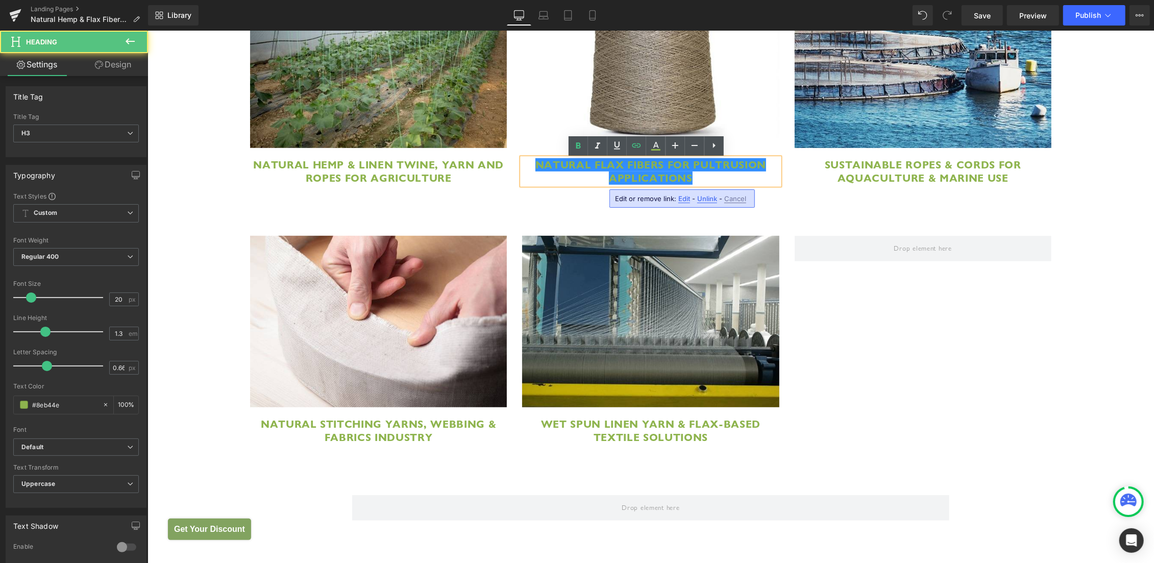
click at [682, 196] on span "Edit" at bounding box center [684, 198] width 12 height 9
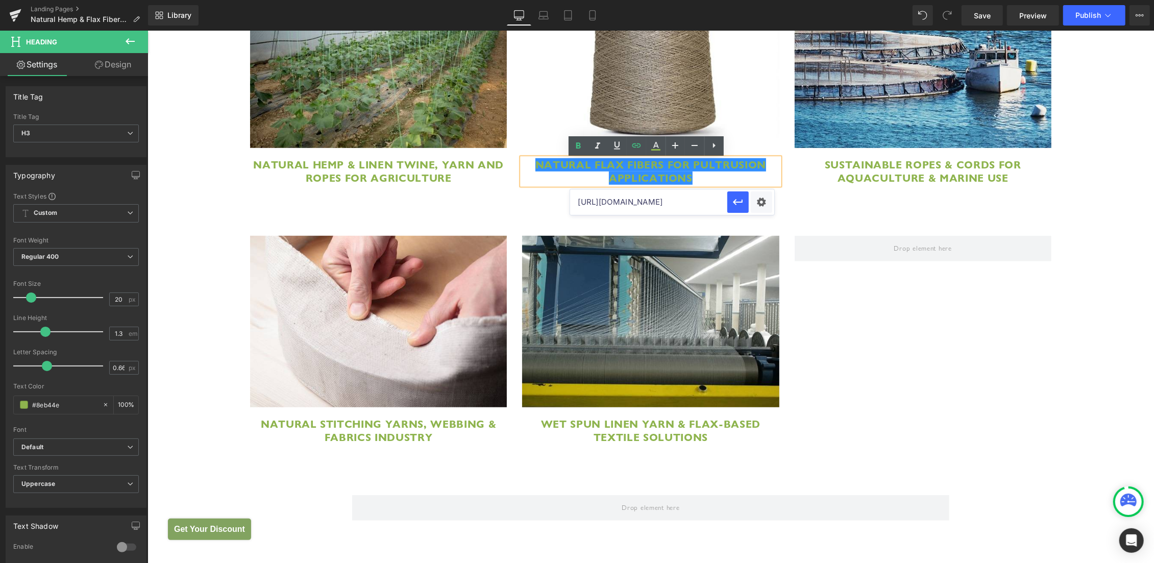
click at [655, 201] on input "[URL][DOMAIN_NAME]" at bounding box center [648, 202] width 157 height 26
paste input "pultrusion-fiber-yarn"
type input "[URL][DOMAIN_NAME]"
click at [744, 199] on icon "button" at bounding box center [738, 202] width 12 height 12
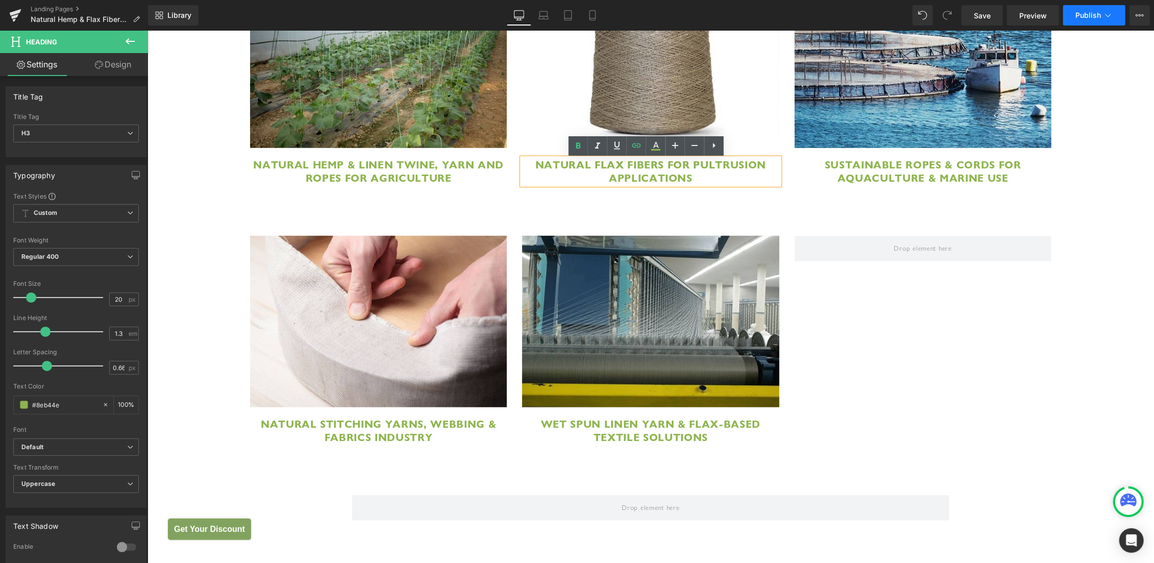
click at [1087, 14] on span "Publish" at bounding box center [1088, 15] width 26 height 8
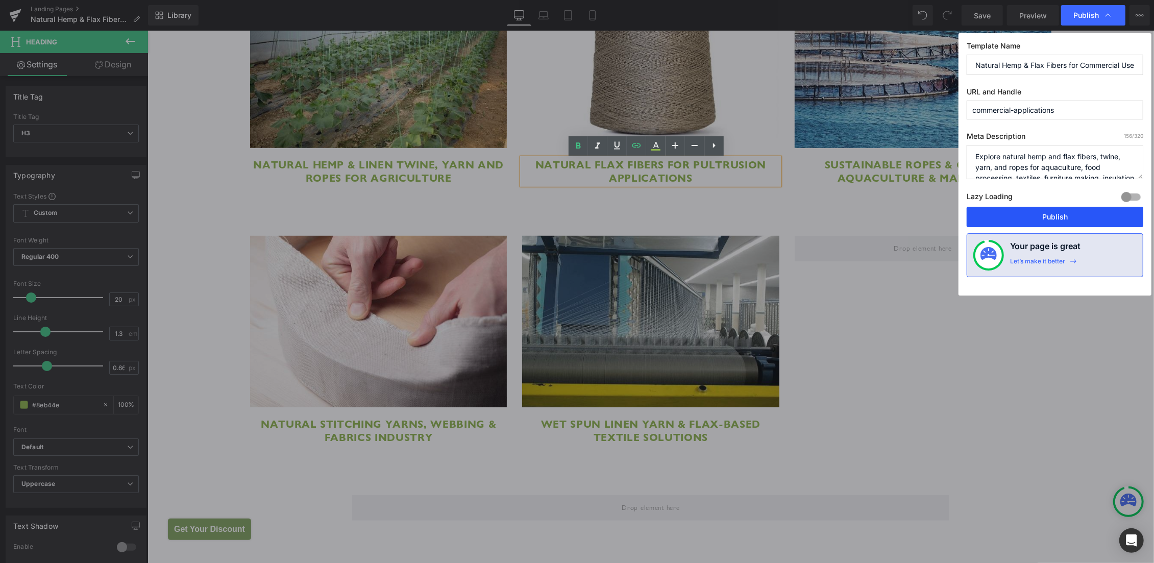
drag, startPoint x: 1069, startPoint y: 215, endPoint x: 1001, endPoint y: 189, distance: 73.0
click at [1069, 215] on button "Publish" at bounding box center [1055, 217] width 177 height 20
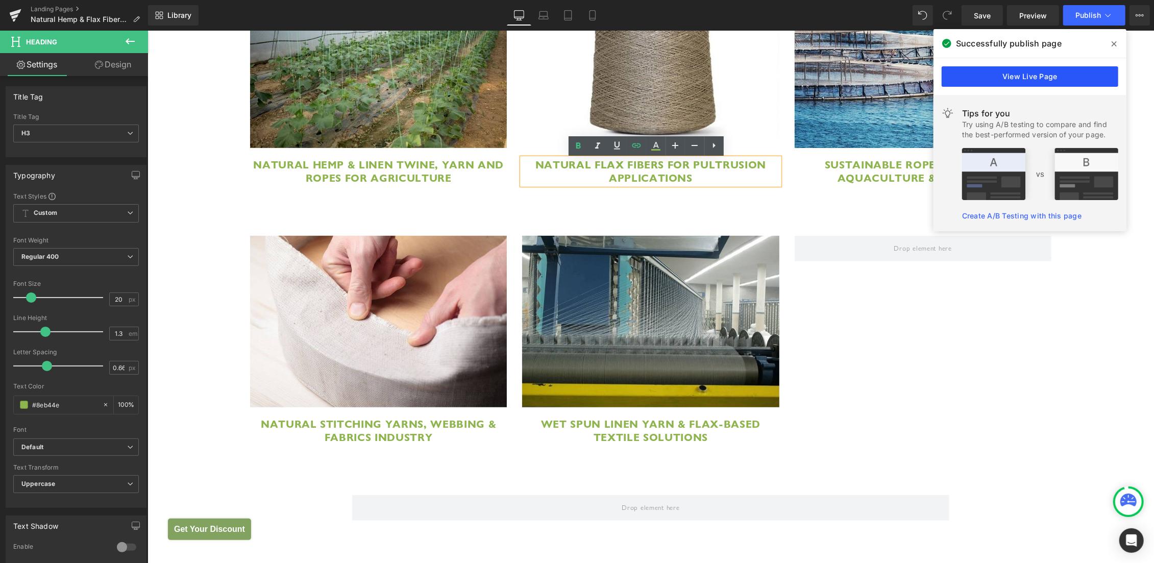
click at [987, 73] on link "View Live Page" at bounding box center [1030, 76] width 177 height 20
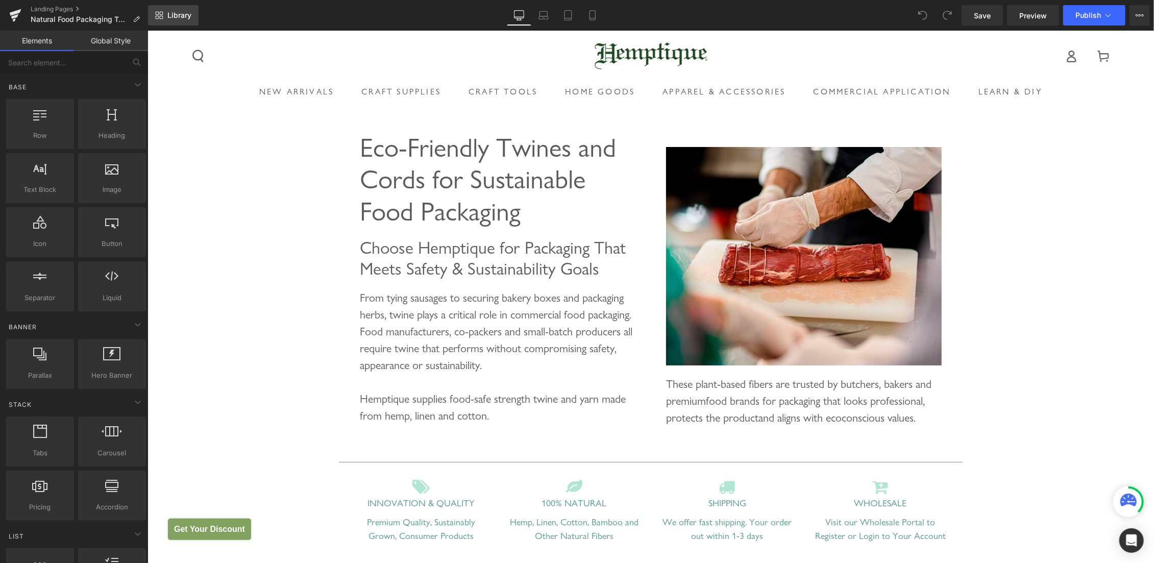
click at [181, 21] on link "Library" at bounding box center [173, 15] width 51 height 20
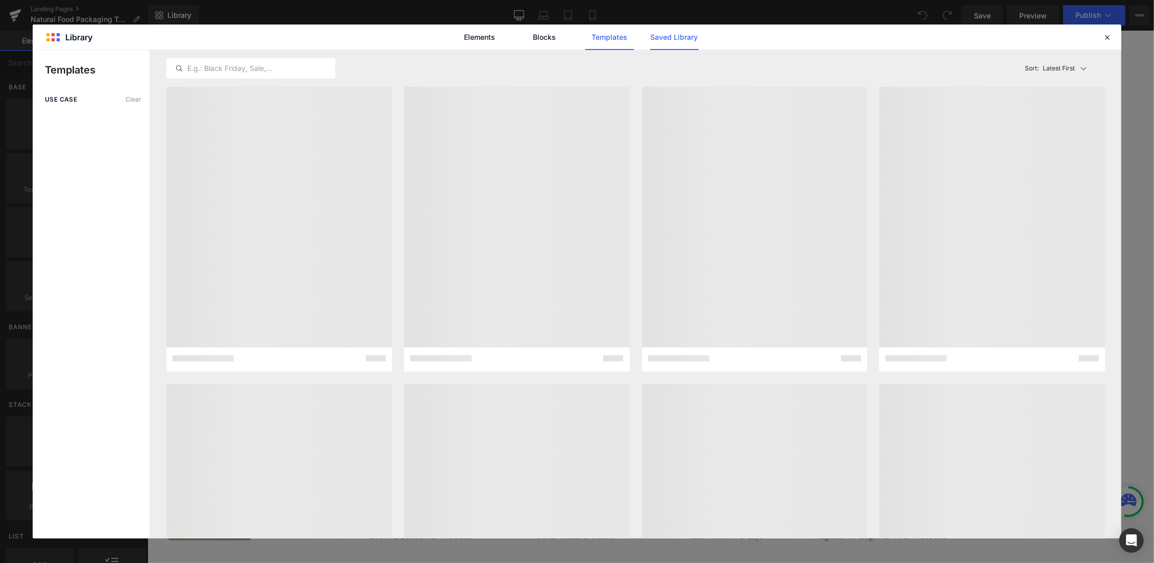
click at [661, 37] on link "Saved Library" at bounding box center [674, 37] width 48 height 26
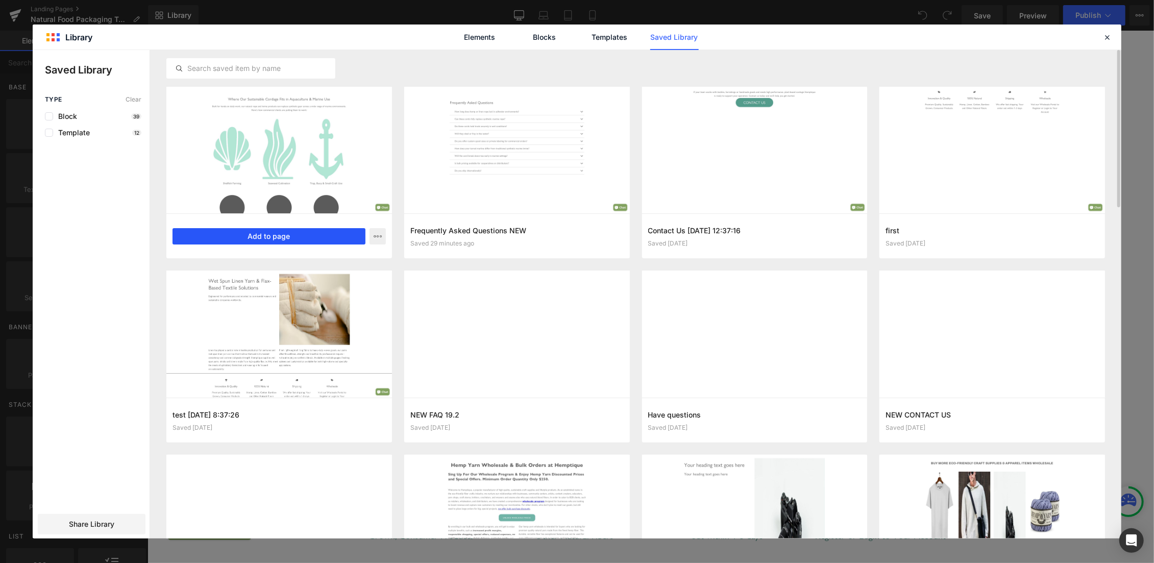
click at [250, 230] on button "Add to page" at bounding box center [269, 236] width 193 height 16
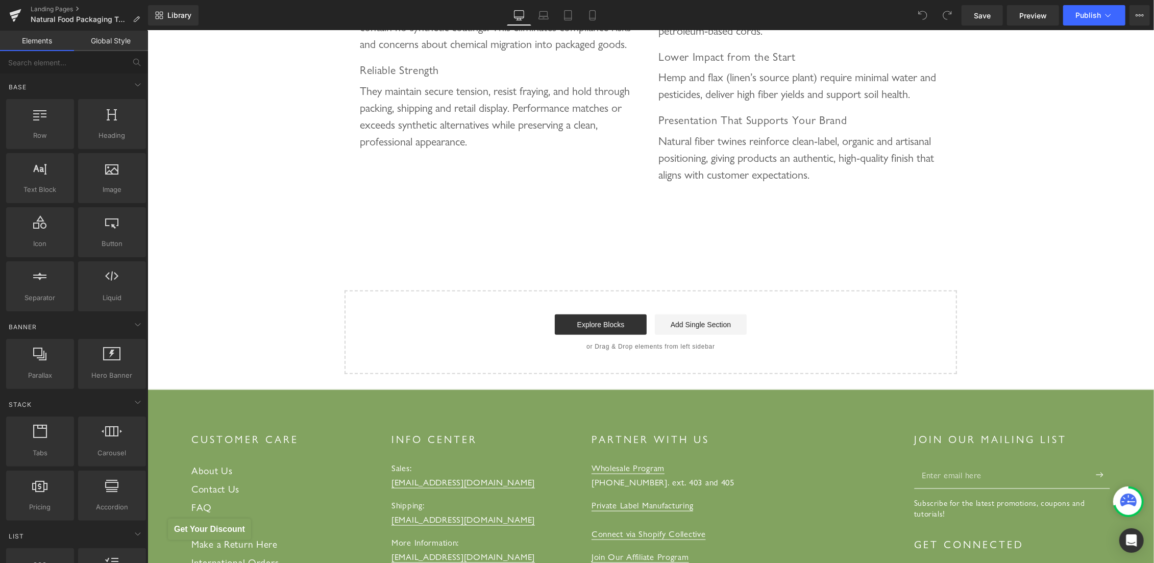
scroll to position [860, 0]
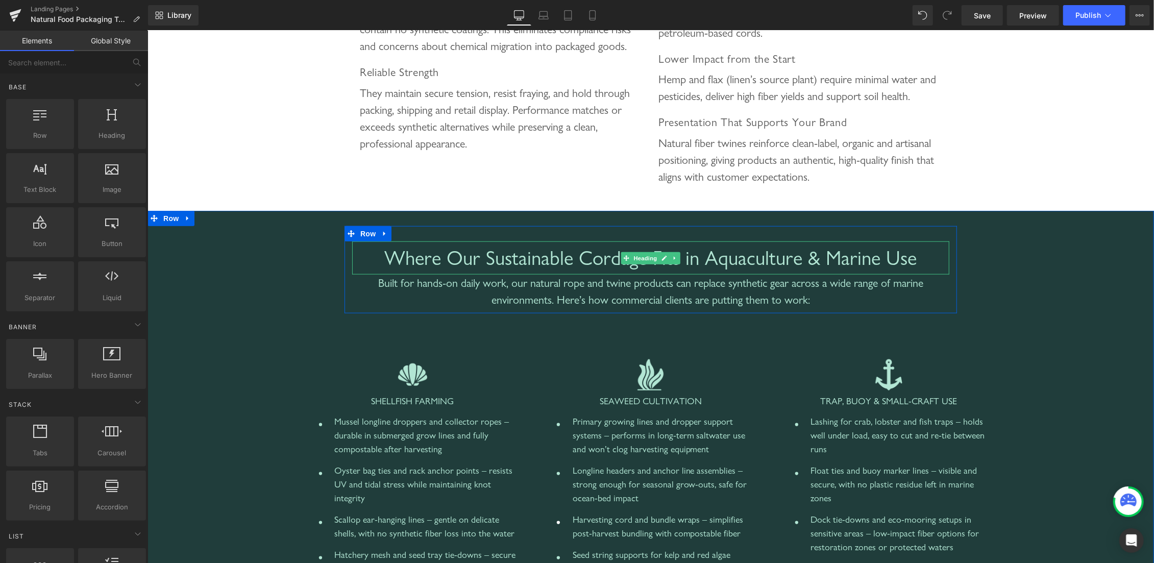
click at [420, 263] on span "Where Our Sustainable Cordage Fits in Aquaculture & Marine Use" at bounding box center [650, 257] width 532 height 23
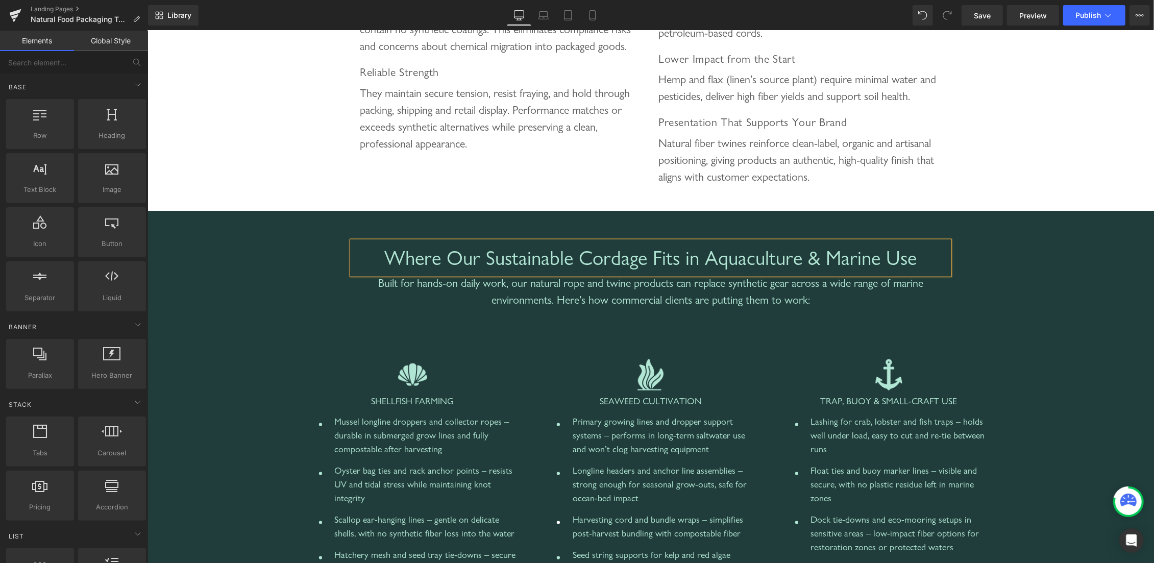
click at [403, 262] on span "Where Our Sustainable Cordage Fits in Aquaculture & Marine Use" at bounding box center [650, 257] width 532 height 23
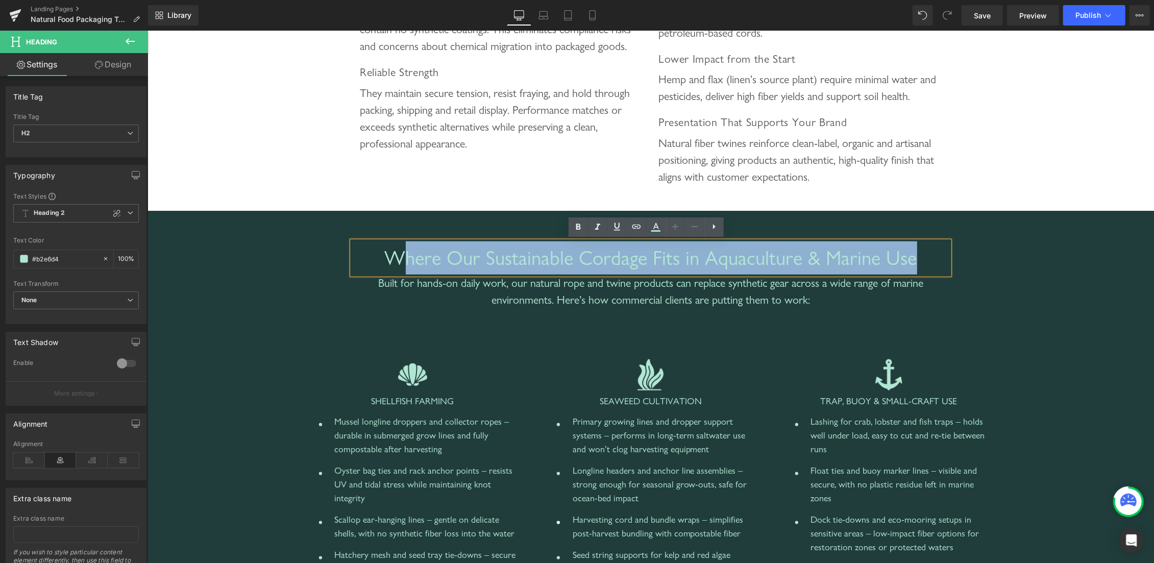
drag, startPoint x: 393, startPoint y: 260, endPoint x: 962, endPoint y: 260, distance: 568.6
click at [962, 260] on div "Where Our Sustainable Cordage Fits in Aquaculture & Marine Use Heading Built fo…" at bounding box center [650, 526] width 986 height 600
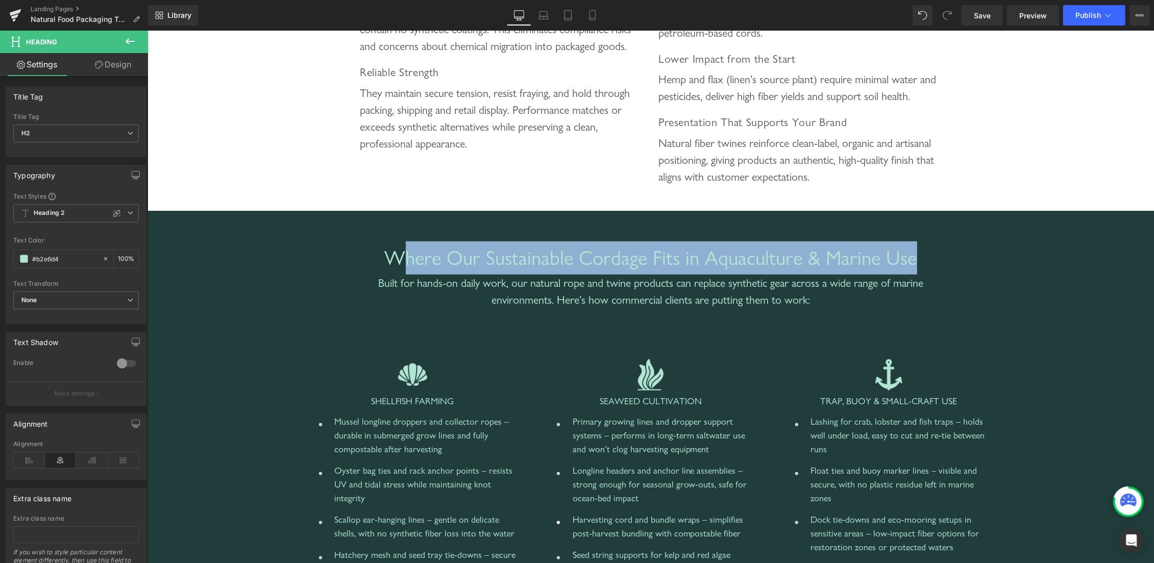
paste div
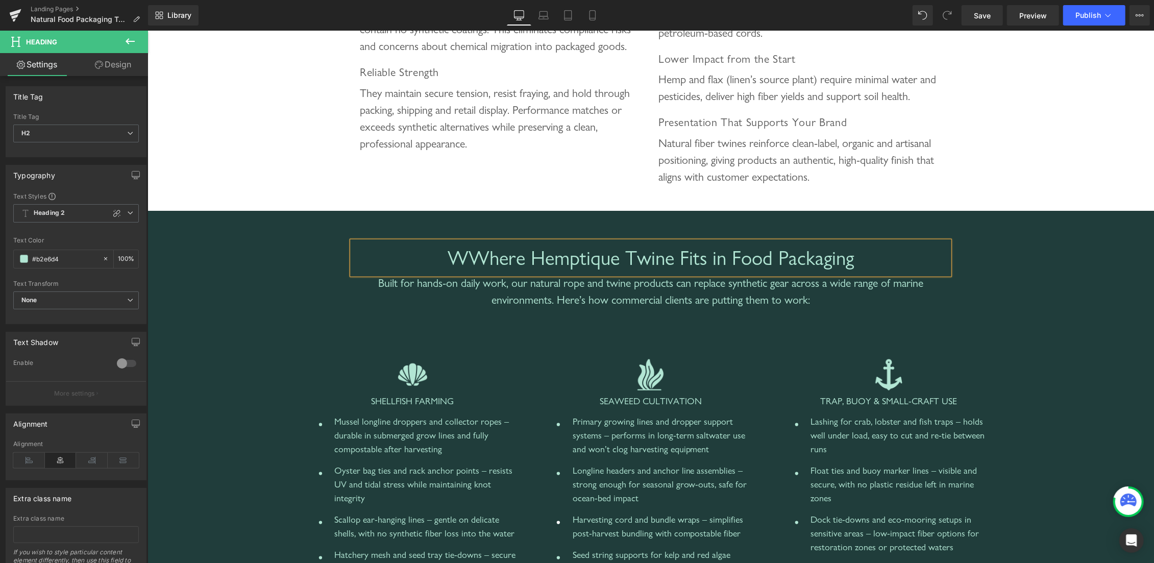
click at [455, 257] on span "WWhere Hemptique Twine Fits in Food Packaging" at bounding box center [650, 257] width 406 height 23
click at [445, 279] on div "Built for hands-on daily work, our natural rope and twine products can replace …" at bounding box center [650, 291] width 597 height 34
click at [442, 284] on div "Built for hands-on daily work, our natural rope and twine products can replace …" at bounding box center [650, 291] width 597 height 34
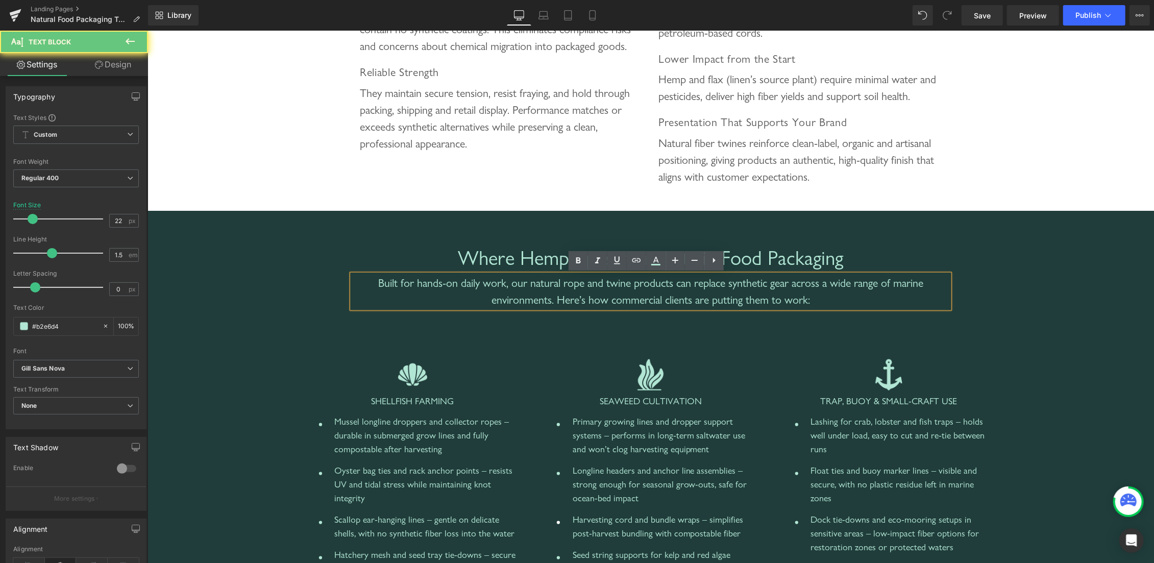
click at [384, 284] on div "Built for hands-on daily work, our natural rope and twine products can replace …" at bounding box center [650, 291] width 597 height 34
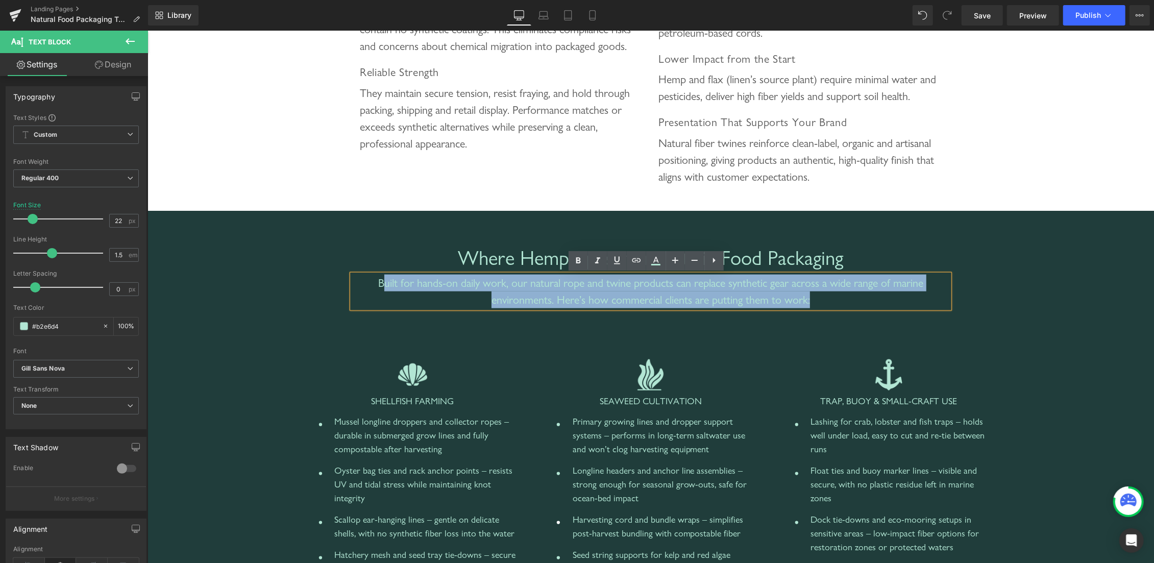
drag, startPoint x: 376, startPoint y: 284, endPoint x: 872, endPoint y: 296, distance: 496.3
click at [872, 296] on div "Built for hands-on daily work, our natural rope and twine products can replace …" at bounding box center [650, 291] width 597 height 34
paste div
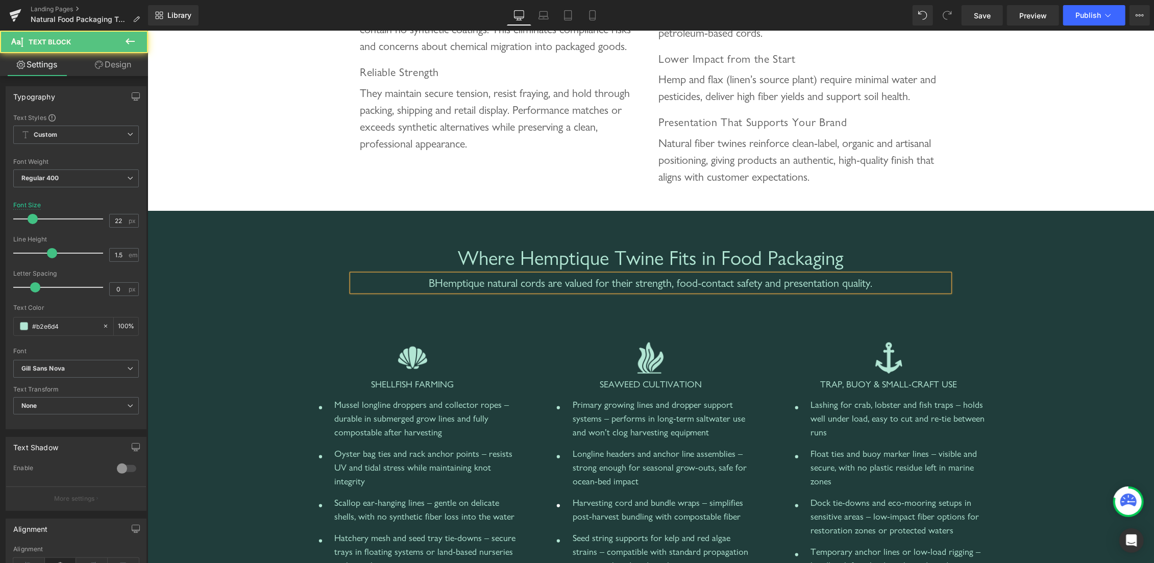
click at [425, 282] on div "BHemptique natural cords are valued for their strength, food-contact safety and…" at bounding box center [650, 282] width 597 height 17
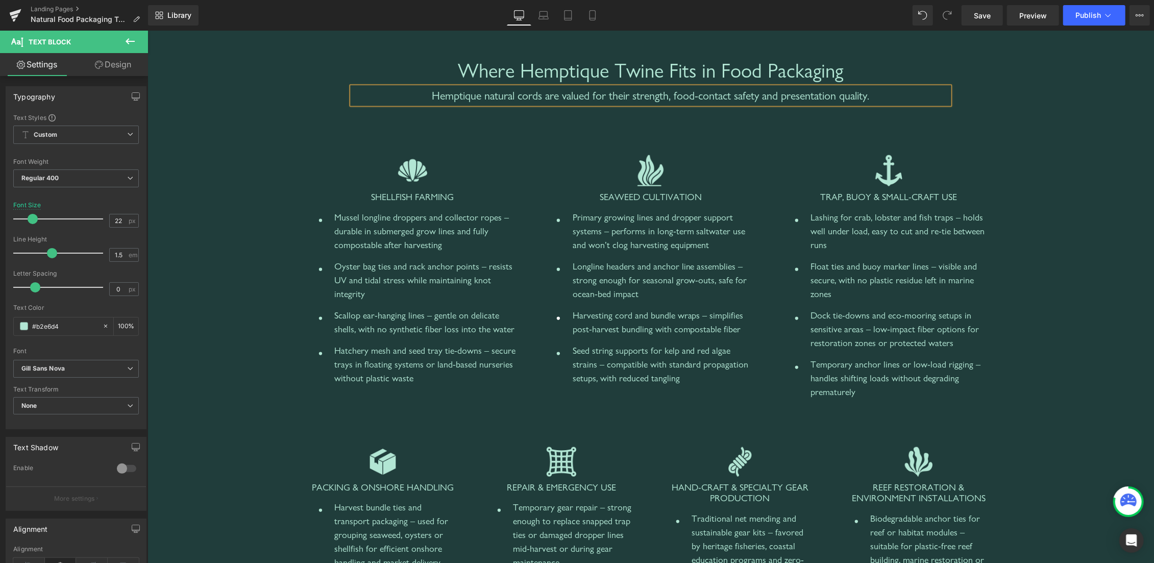
scroll to position [1076, 0]
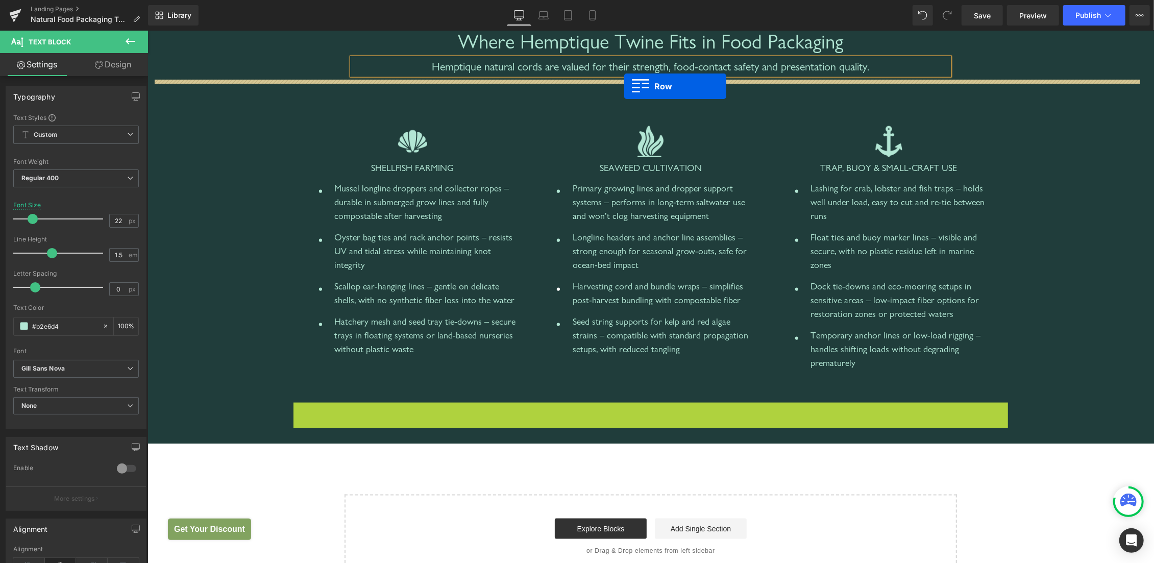
drag, startPoint x: 293, startPoint y: 410, endPoint x: 624, endPoint y: 86, distance: 463.1
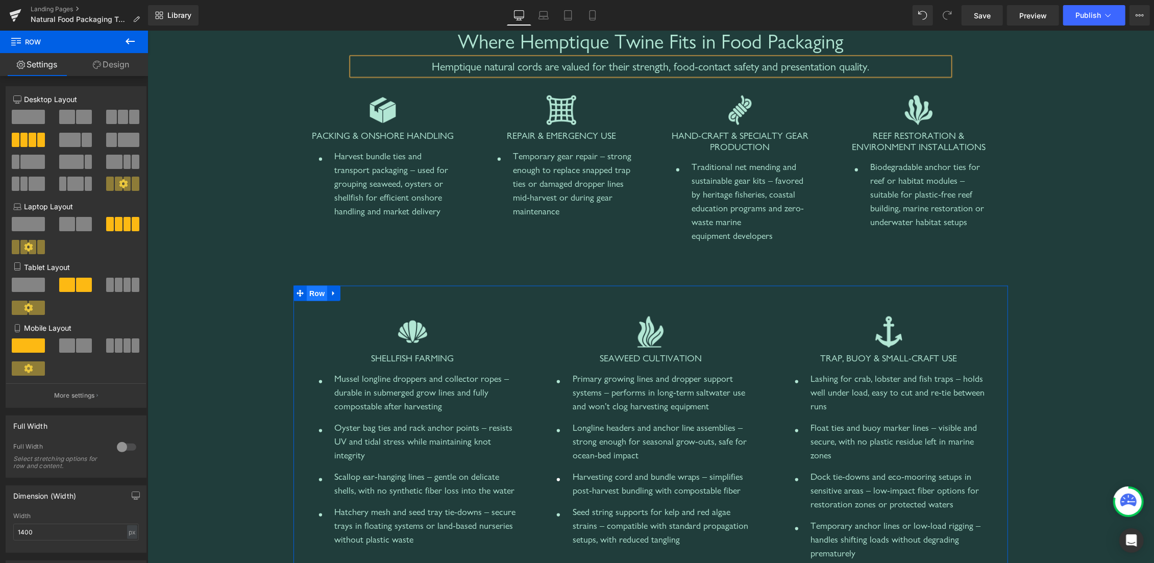
click at [318, 292] on span "Row" at bounding box center [316, 292] width 20 height 15
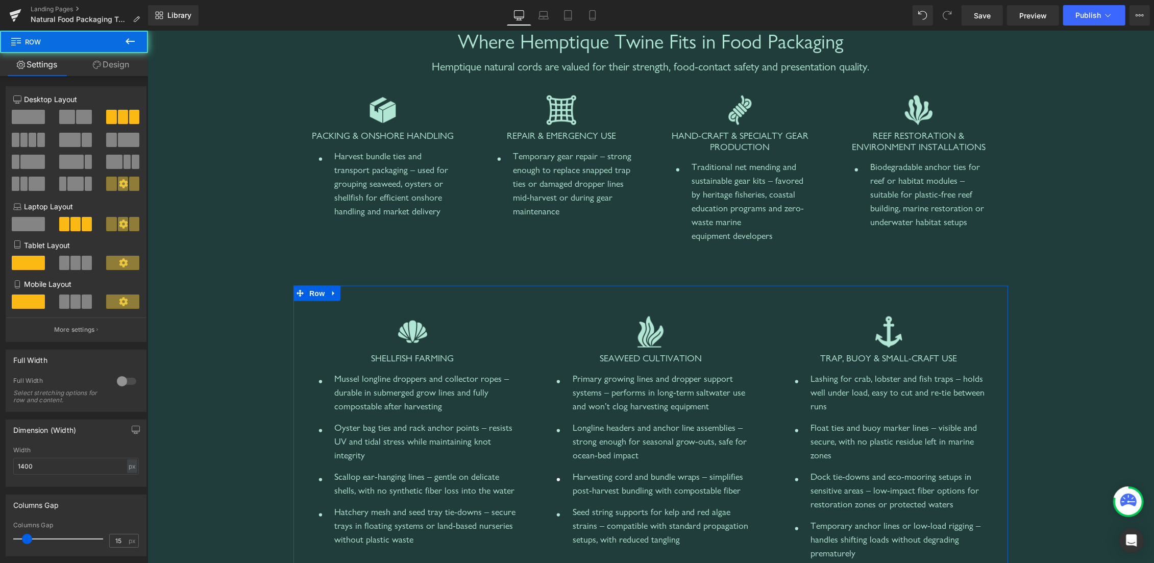
click at [112, 65] on link "Design" at bounding box center [111, 64] width 74 height 23
click at [0, 0] on div "Spacing" at bounding box center [0, 0] width 0 height 0
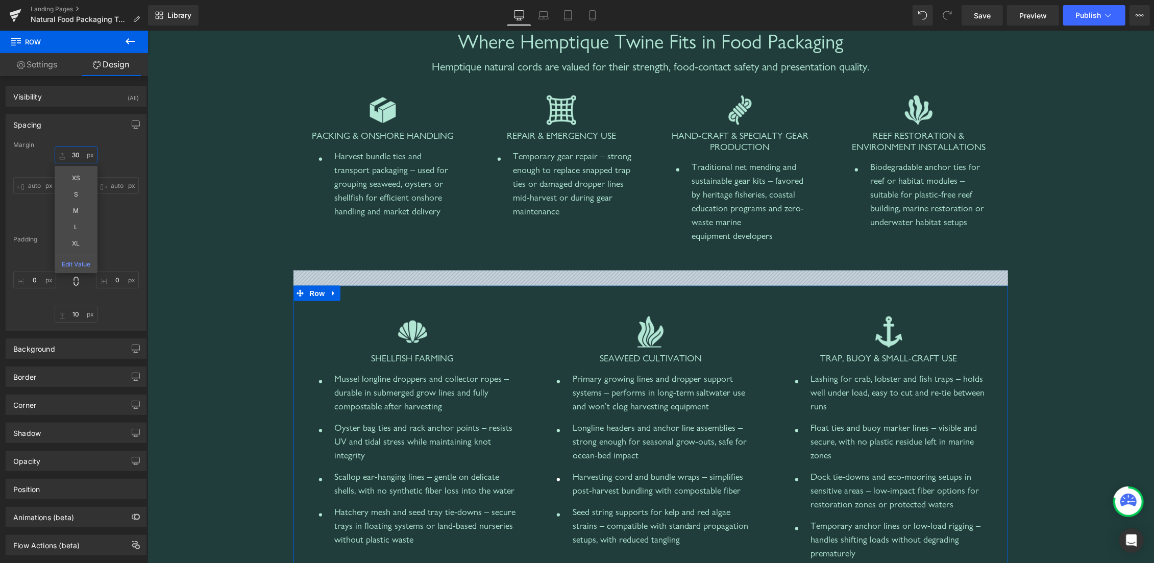
click at [72, 157] on input "30" at bounding box center [76, 154] width 43 height 17
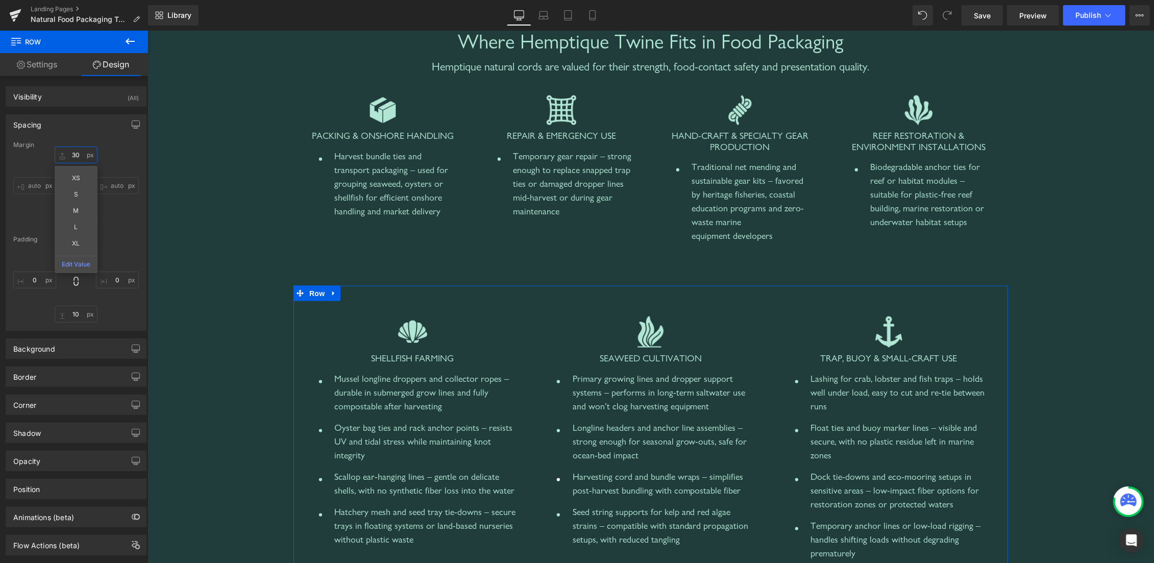
click at [72, 157] on input "30" at bounding box center [76, 154] width 43 height 17
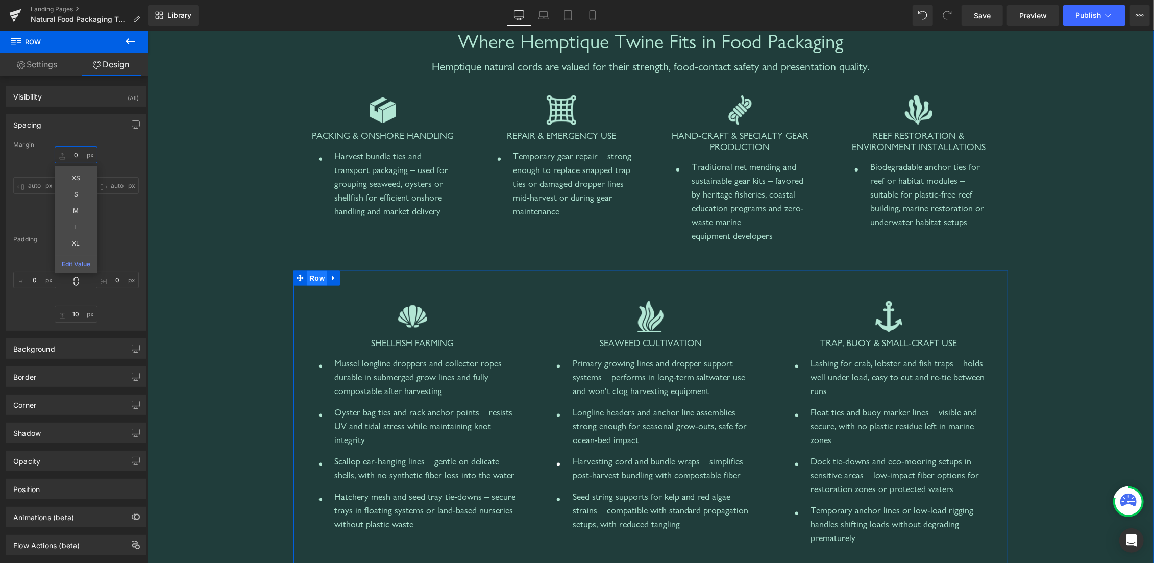
click at [306, 276] on span "Row" at bounding box center [316, 277] width 20 height 15
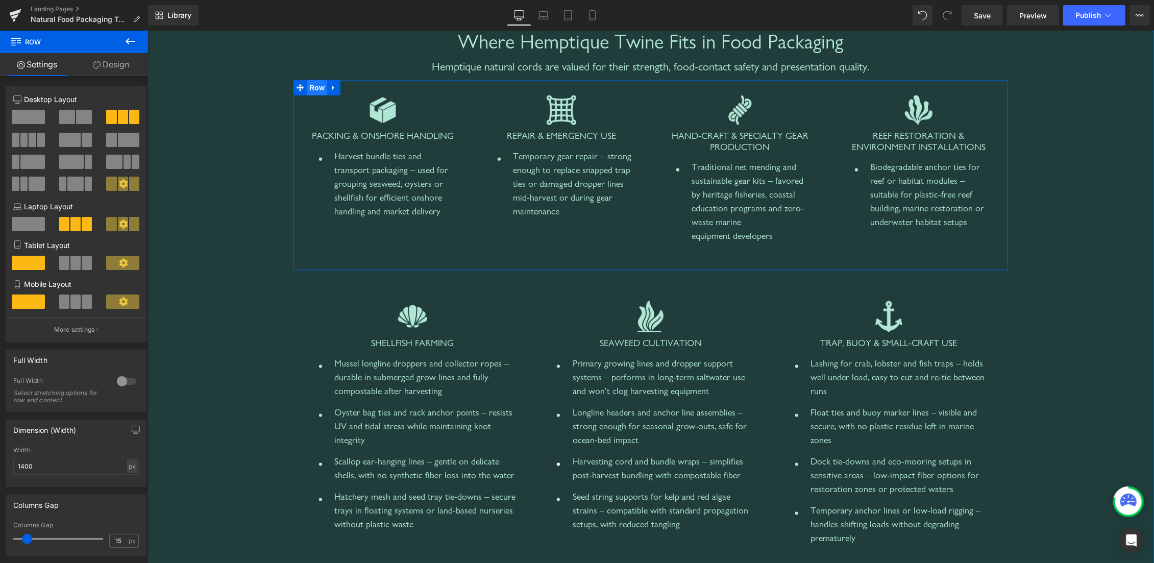
click at [306, 86] on span "Row" at bounding box center [316, 87] width 20 height 15
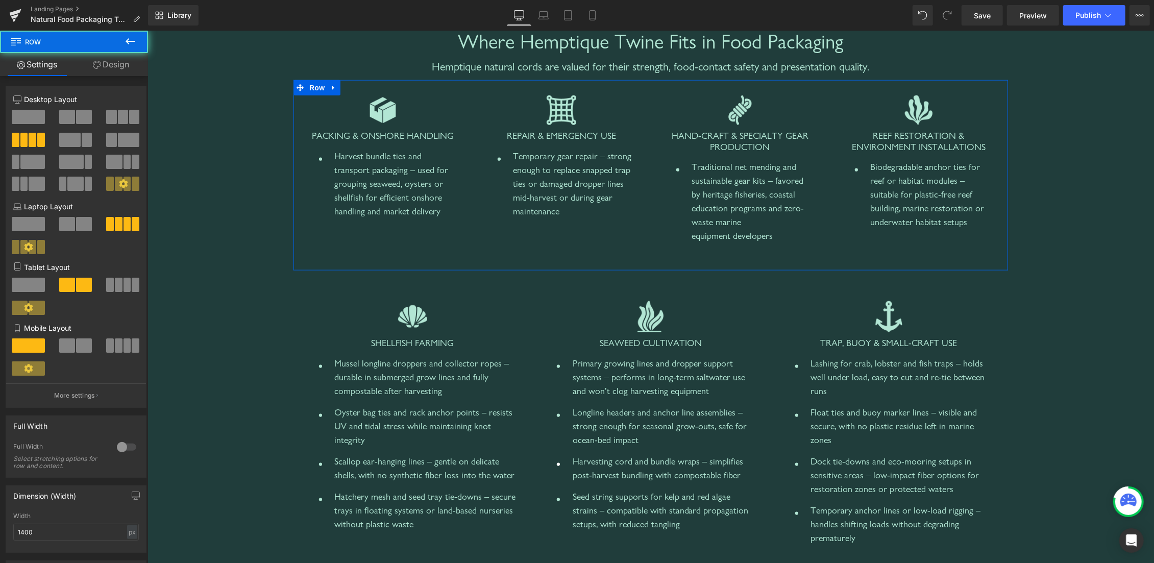
drag, startPoint x: 126, startPoint y: 60, endPoint x: 63, endPoint y: 126, distance: 90.6
click at [126, 60] on link "Design" at bounding box center [111, 64] width 74 height 23
click at [0, 0] on div "Spacing" at bounding box center [0, 0] width 0 height 0
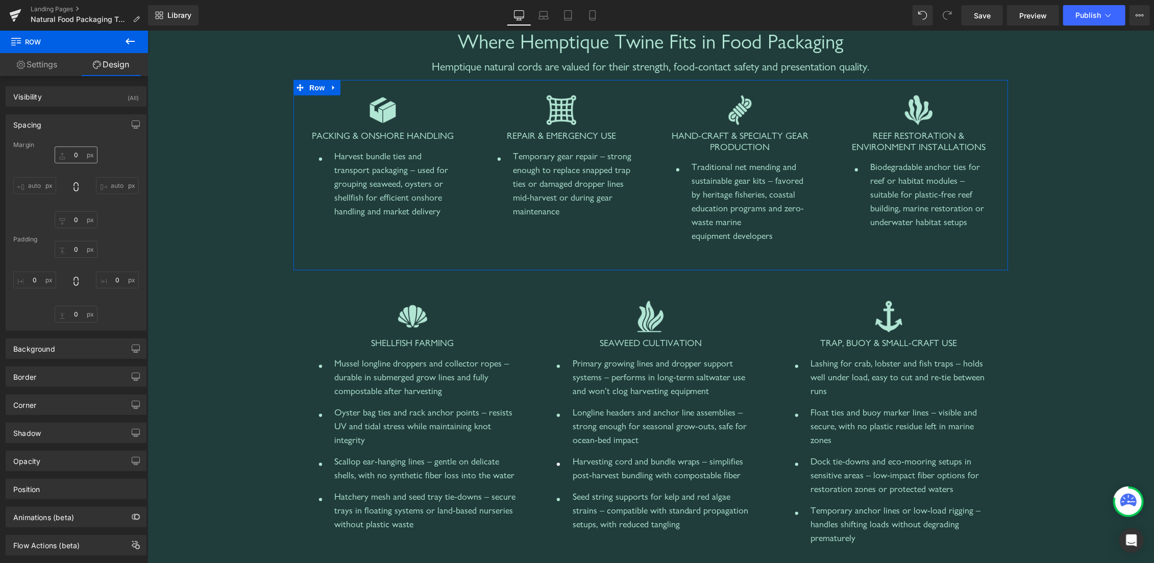
type input "0"
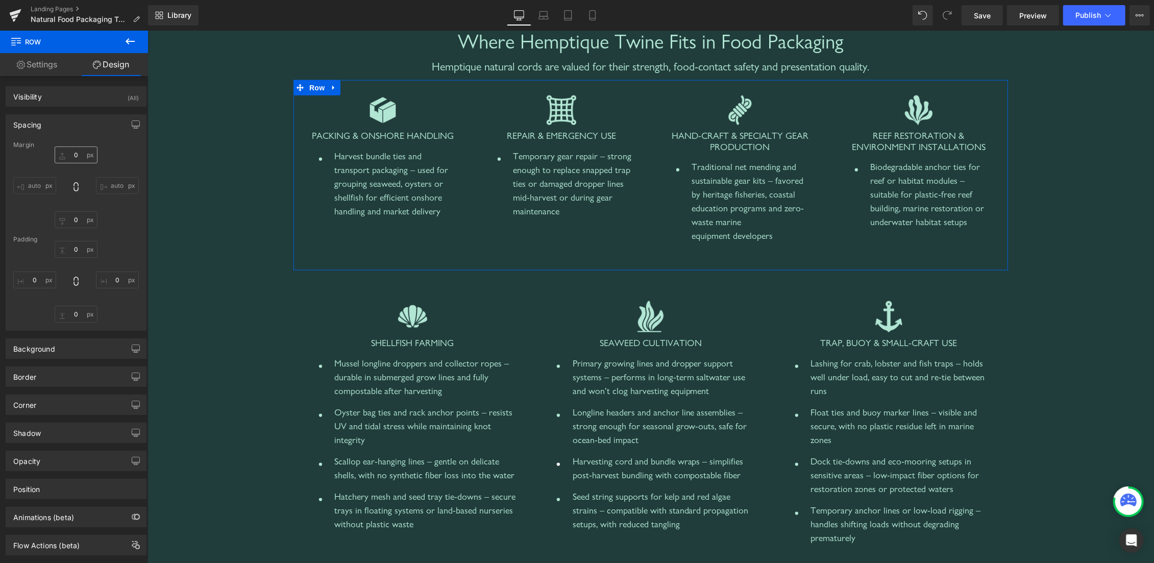
type input "0"
click at [68, 159] on input "0" at bounding box center [76, 154] width 43 height 17
click at [66, 155] on input "0" at bounding box center [76, 154] width 43 height 17
type input "30"
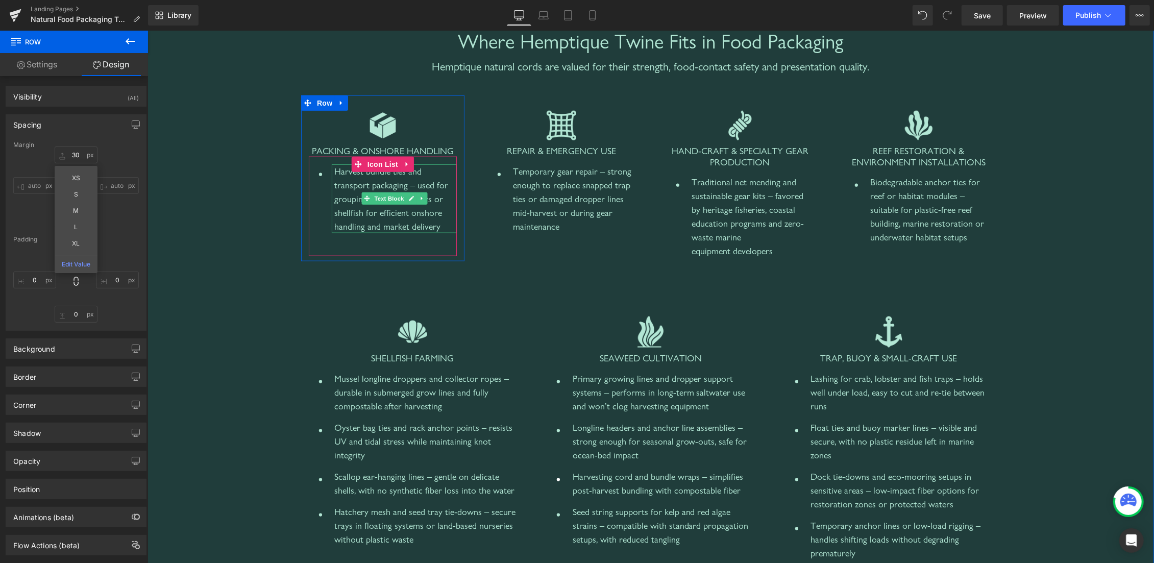
click at [379, 183] on div "Harvest bundle ties and transport packaging – used for grouping seaweed, oyster…" at bounding box center [395, 198] width 122 height 69
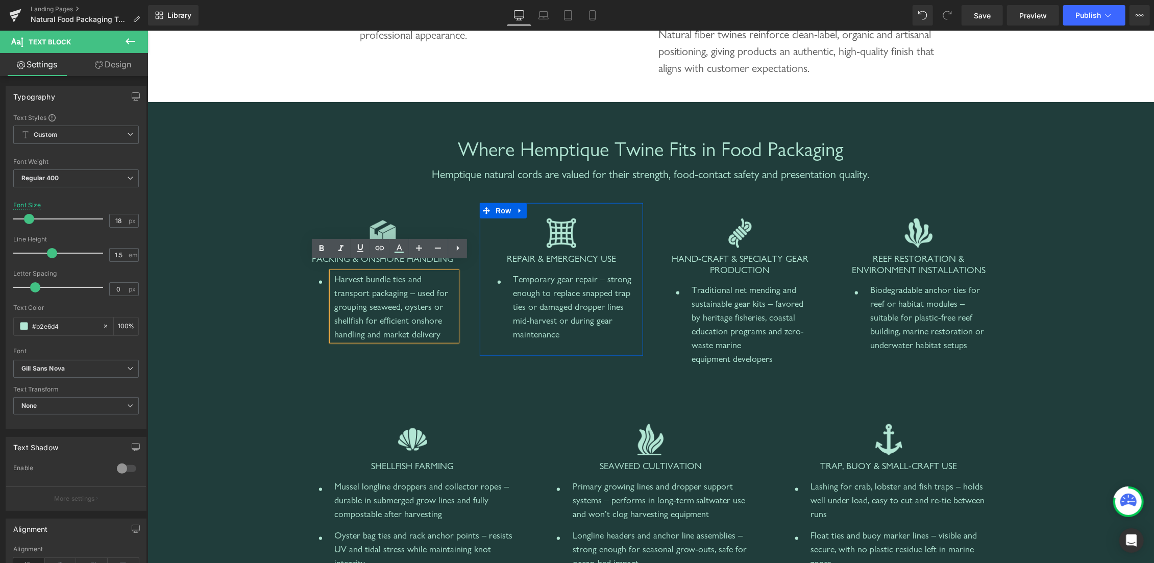
scroll to position [968, 0]
click at [308, 258] on div at bounding box center [309, 256] width 3 height 16
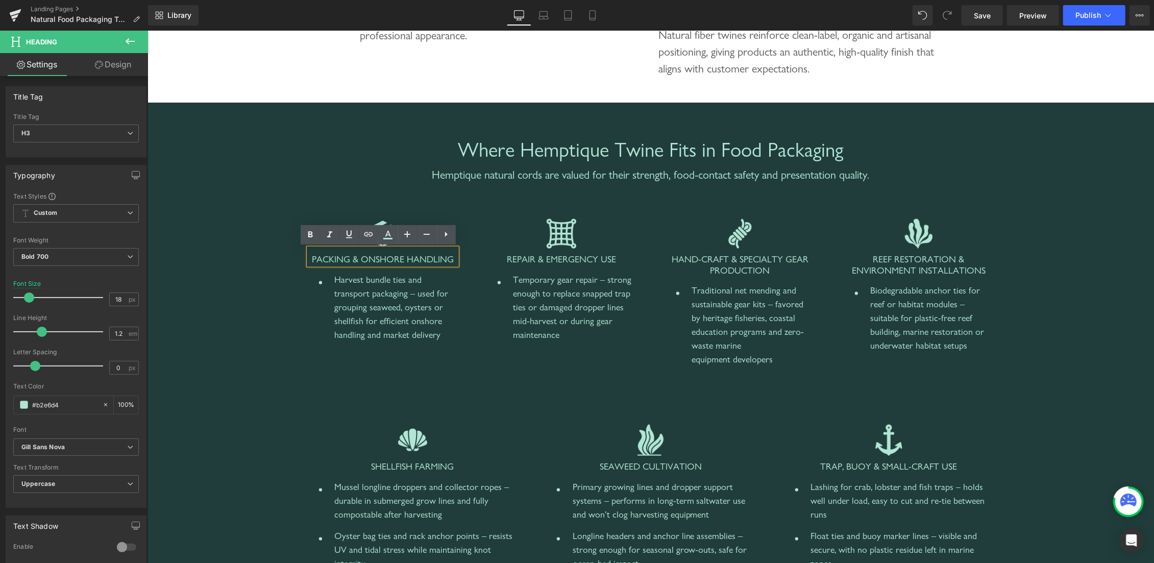
click at [363, 258] on span "Packing & Onshore Handling" at bounding box center [382, 258] width 142 height 11
click at [383, 259] on span "Packing & Onshore Handling" at bounding box center [382, 258] width 142 height 11
click at [318, 263] on span "Packing & Onshore Handling" at bounding box center [382, 258] width 142 height 11
paste div
click at [328, 260] on span "Packing & Onshore Handling" at bounding box center [382, 258] width 142 height 11
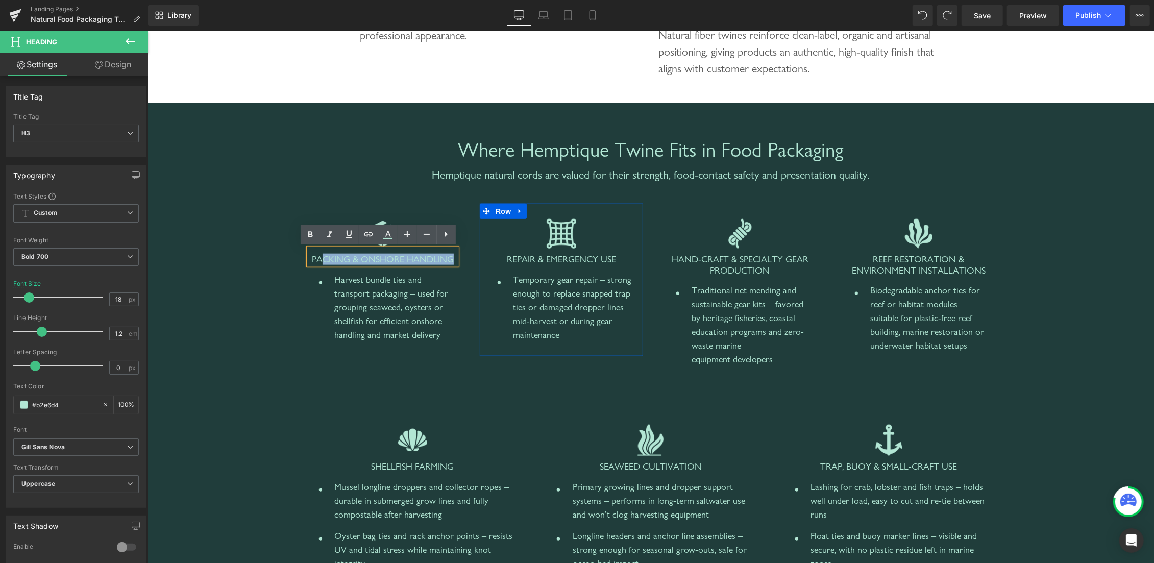
drag, startPoint x: 312, startPoint y: 257, endPoint x: 479, endPoint y: 258, distance: 166.4
click at [479, 258] on div "Image Packing & Onshore Handling Heading Icon Harvest bundle ties and transport…" at bounding box center [650, 298] width 715 height 190
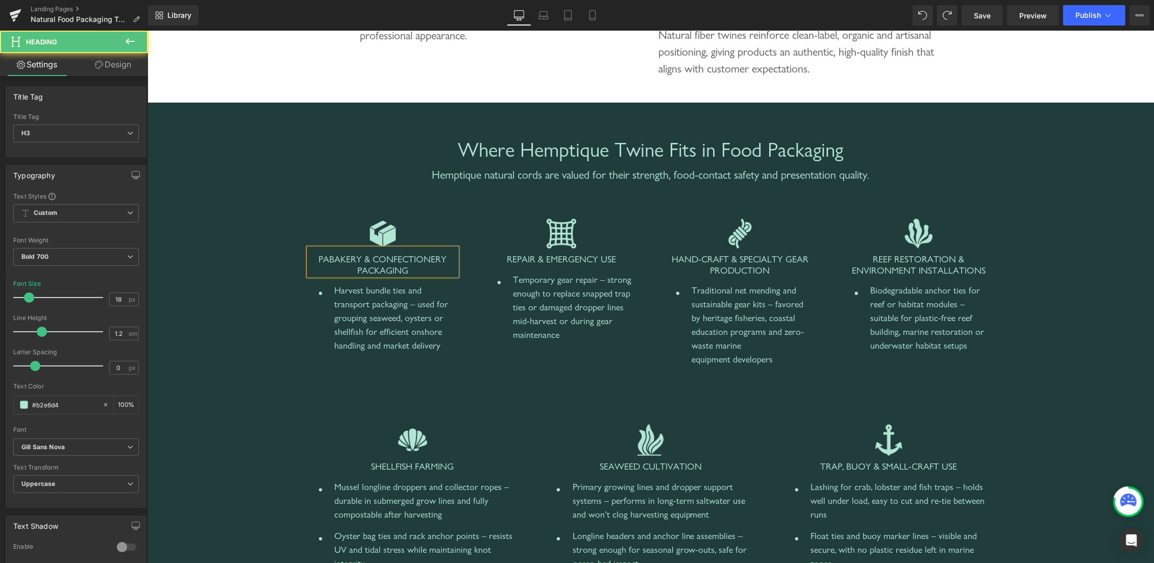
click at [318, 259] on span "PaBAKERY & CONFECTIONERY PACKAGING" at bounding box center [382, 264] width 128 height 22
click at [516, 260] on span "Repair & Emergency Use" at bounding box center [560, 258] width 109 height 11
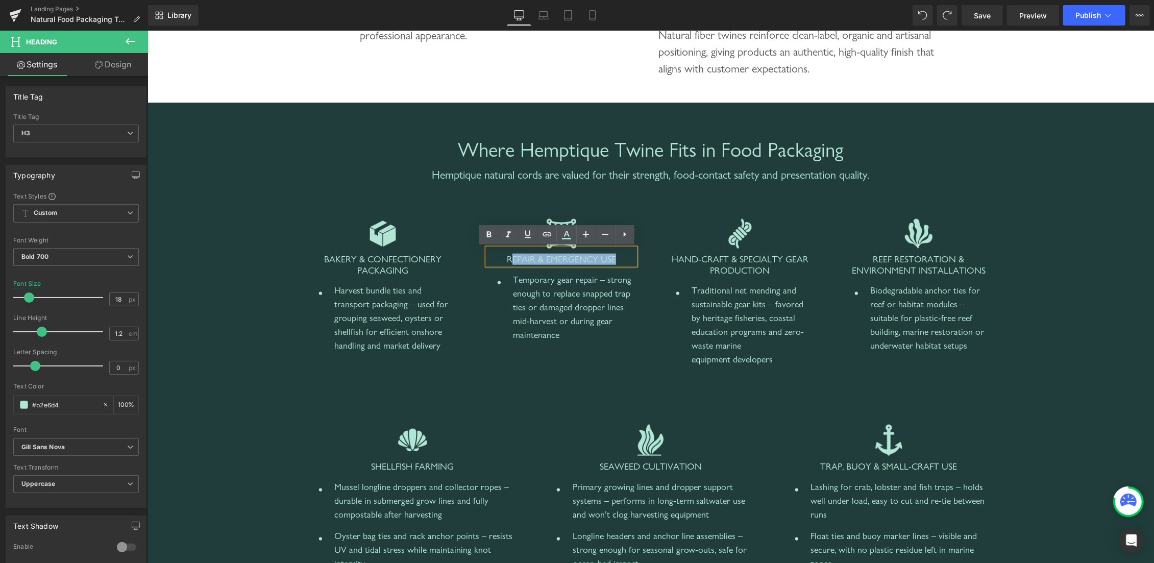
drag, startPoint x: 500, startPoint y: 256, endPoint x: 636, endPoint y: 267, distance: 136.8
click at [636, 267] on div "Image Repair & Emergency Use Heading Icon Temporary gear repair – strong enough…" at bounding box center [560, 284] width 163 height 132
paste div
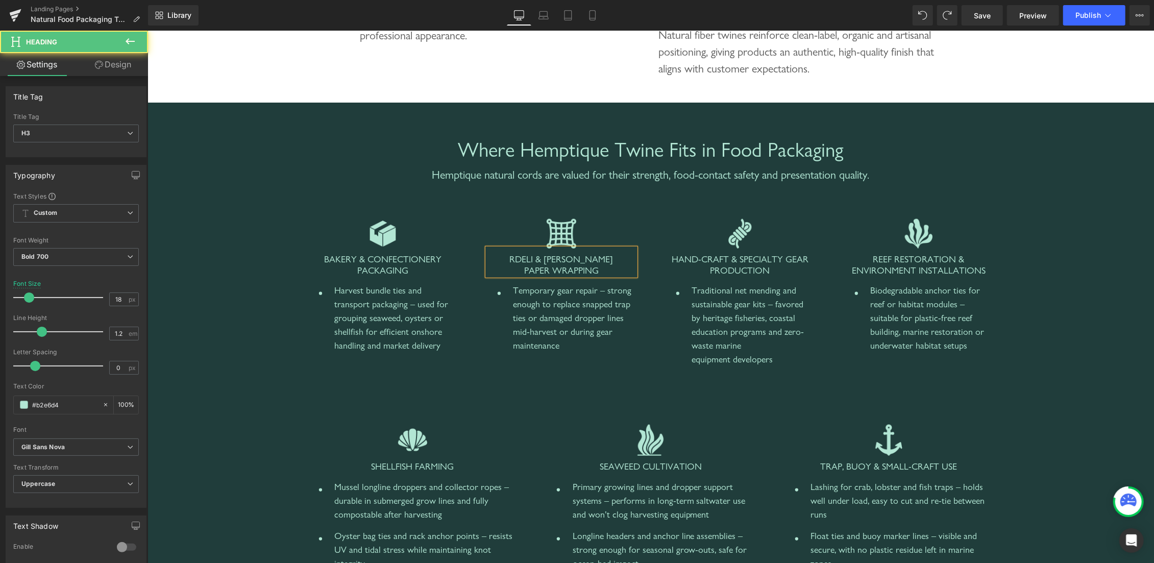
click at [521, 257] on span "RDELI & BUTCHER PAPER WRAPPING" at bounding box center [561, 264] width 104 height 22
click at [671, 259] on span "HAND-CRAFT & SPECIALTY GEAR PRODUCTION" at bounding box center [739, 264] width 137 height 22
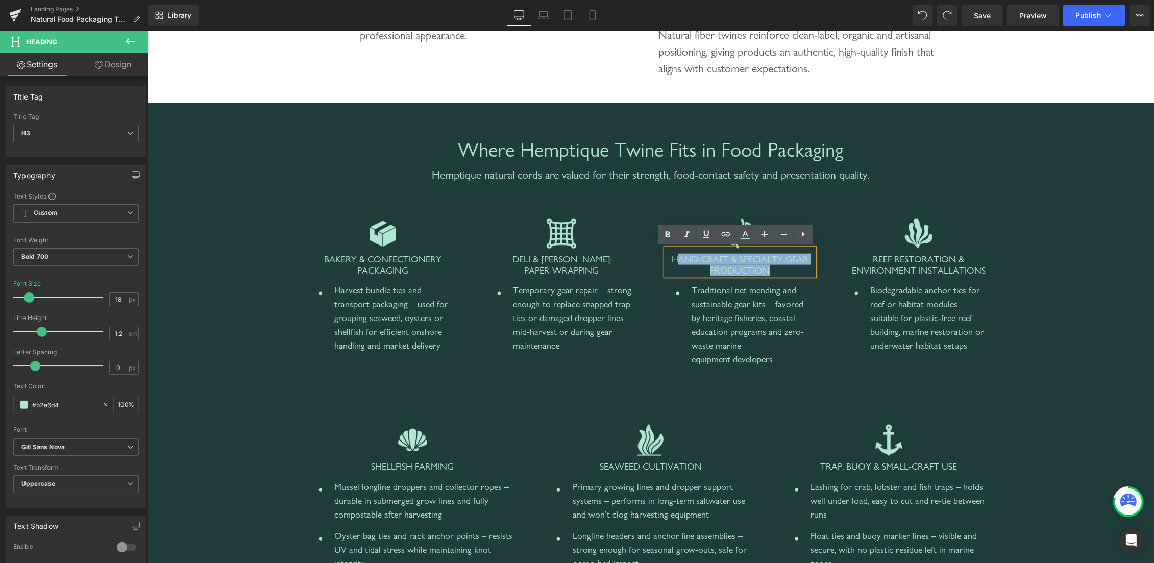
drag, startPoint x: 670, startPoint y: 259, endPoint x: 816, endPoint y: 275, distance: 146.3
click at [816, 275] on div "Image HAND-CRAFT & SPECIALTY GEAR PRODUCTION Heading Icon Traditional net mendi…" at bounding box center [739, 303] width 163 height 170
paste div
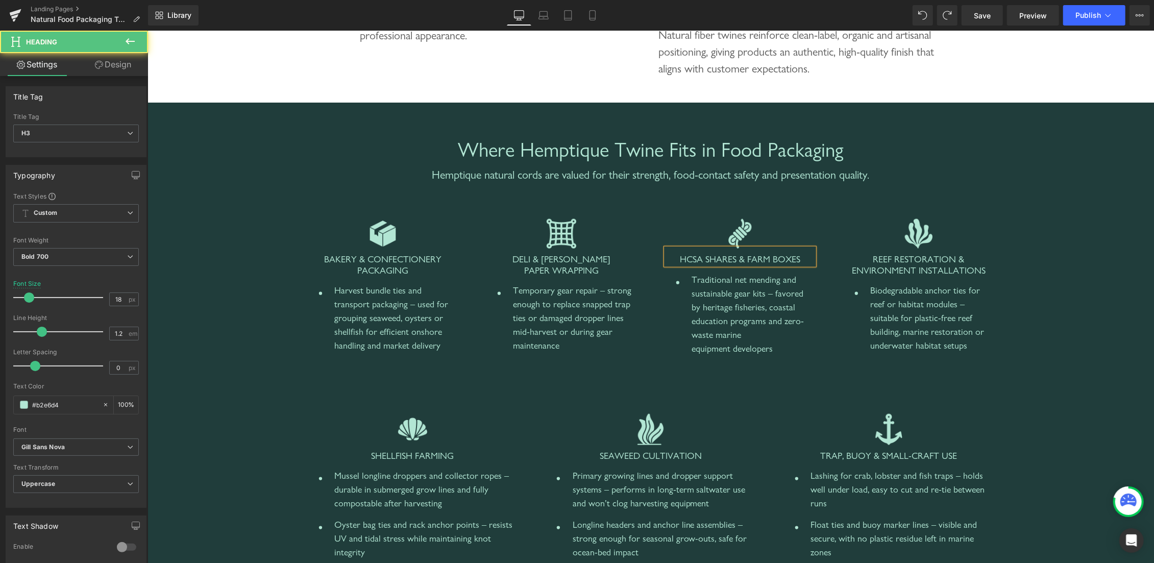
click at [679, 256] on span "HCSA SHARES & FARM BOXES" at bounding box center [739, 258] width 120 height 11
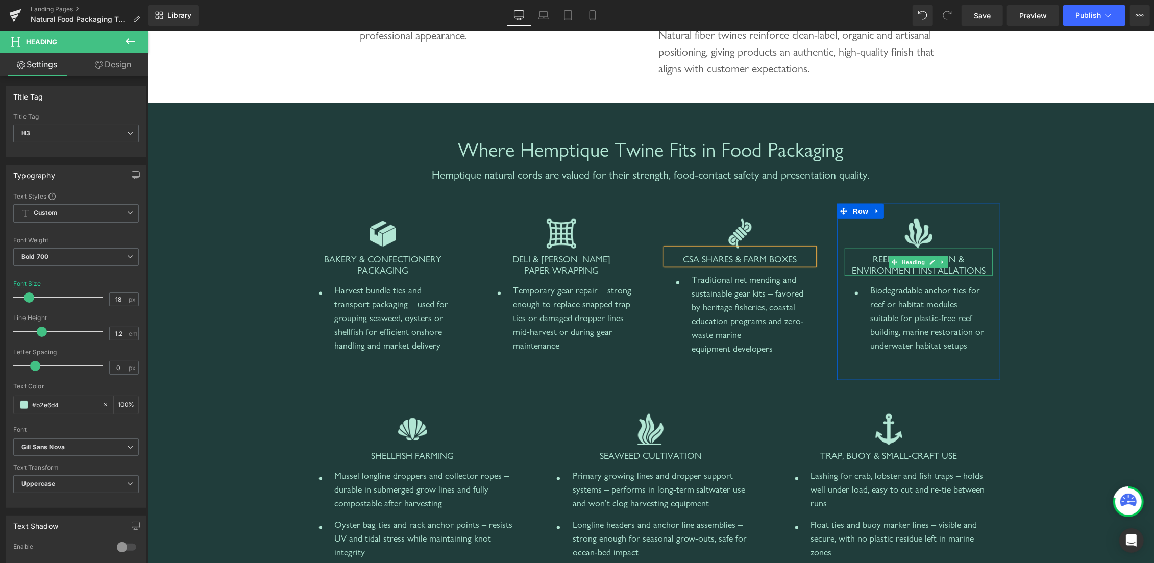
click at [885, 250] on div "REEF RESTORATION & ENVIRONMENT INSTALLATIONS Heading" at bounding box center [918, 261] width 148 height 27
click at [876, 267] on span "REEF RESTORATION & ENVIRONMENT INSTALLATIONS" at bounding box center [918, 264] width 134 height 22
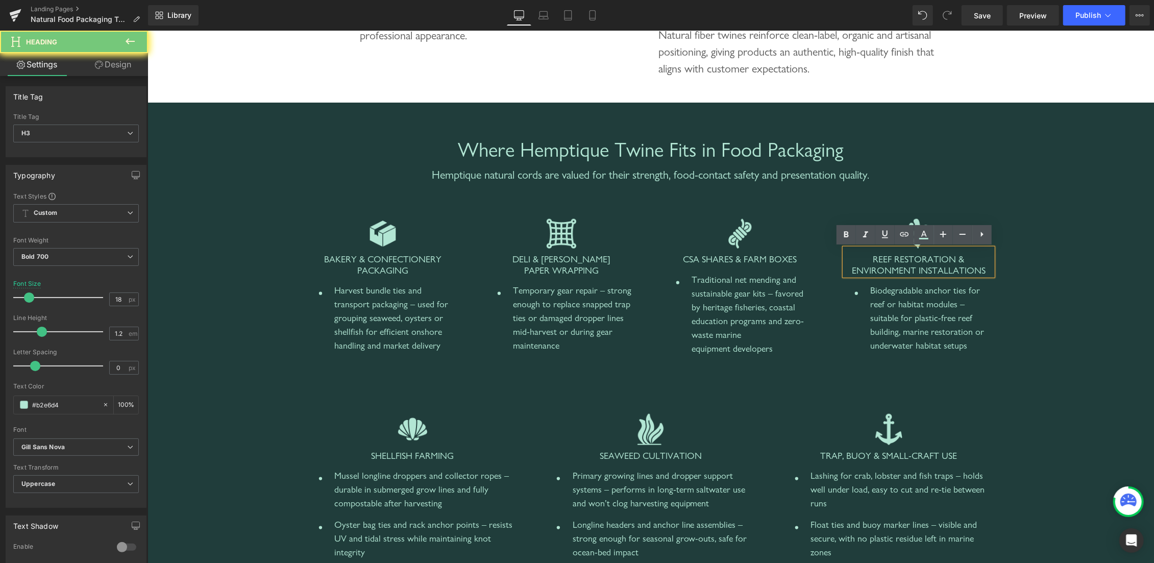
click at [878, 260] on span "REEF RESTORATION & ENVIRONMENT INSTALLATIONS" at bounding box center [918, 264] width 134 height 22
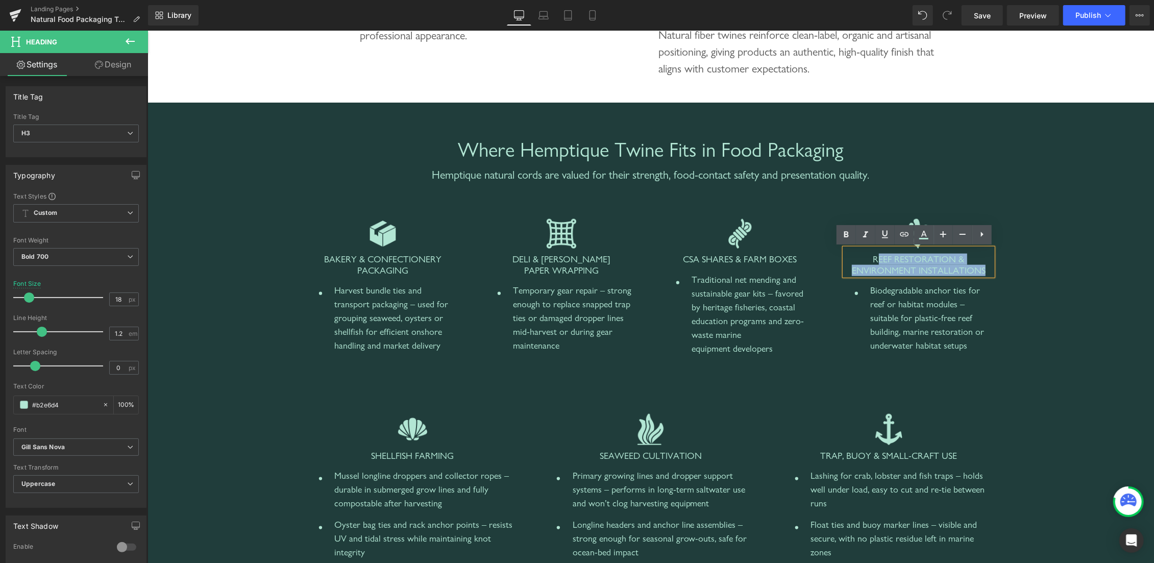
drag, startPoint x: 872, startPoint y: 257, endPoint x: 984, endPoint y: 271, distance: 113.1
click at [984, 271] on h3 "REEF RESTORATION & ENVIRONMENT INSTALLATIONS" at bounding box center [918, 264] width 148 height 22
paste div
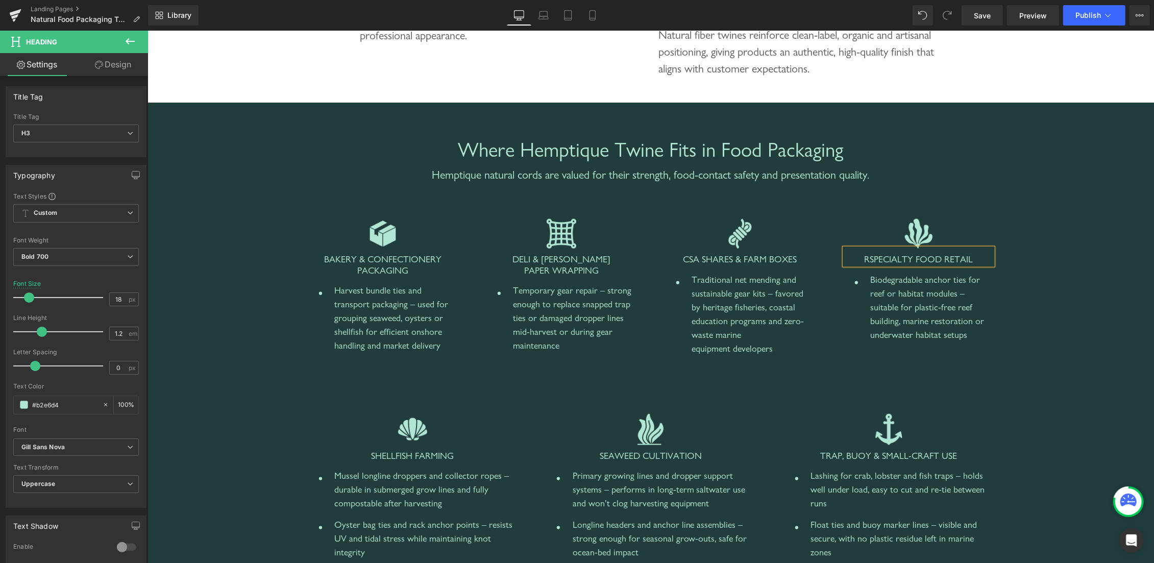
click at [864, 257] on span "RSPECIALTY FOOD RETAIL" at bounding box center [918, 258] width 109 height 11
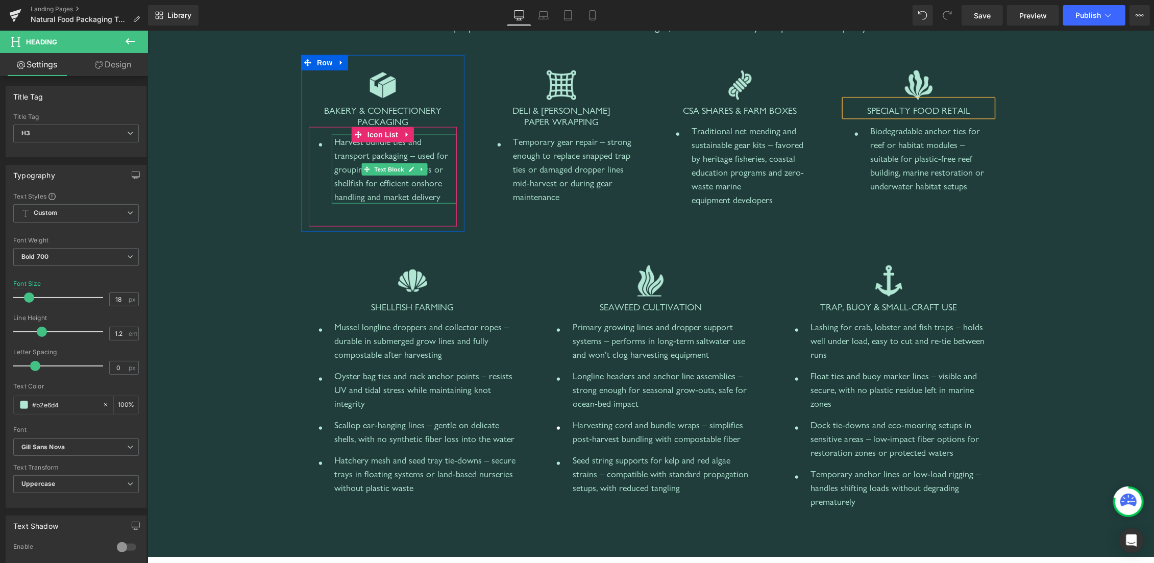
scroll to position [1130, 0]
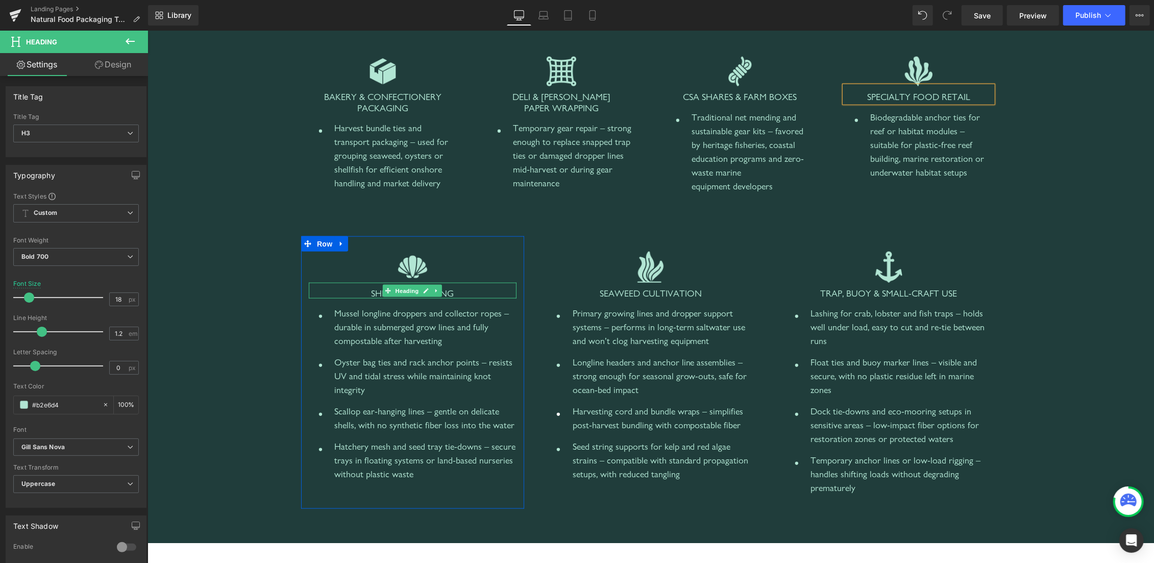
click at [371, 291] on span "Shellfish Farming" at bounding box center [412, 292] width 83 height 11
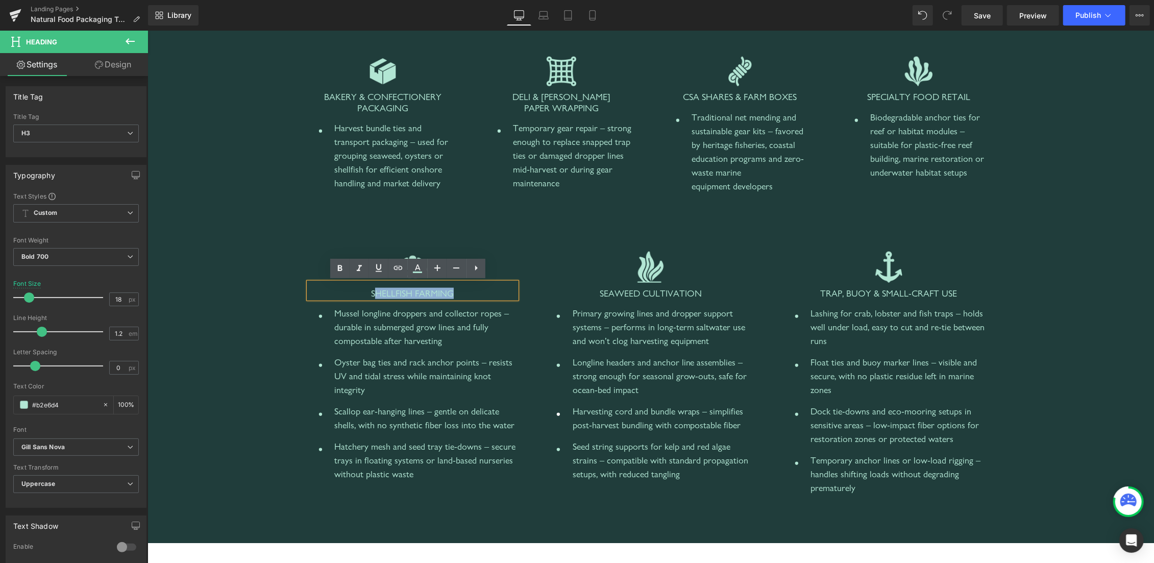
drag, startPoint x: 366, startPoint y: 295, endPoint x: 474, endPoint y: 295, distance: 107.7
click at [474, 295] on h3 "Shellfish Farming" at bounding box center [412, 292] width 208 height 11
paste div
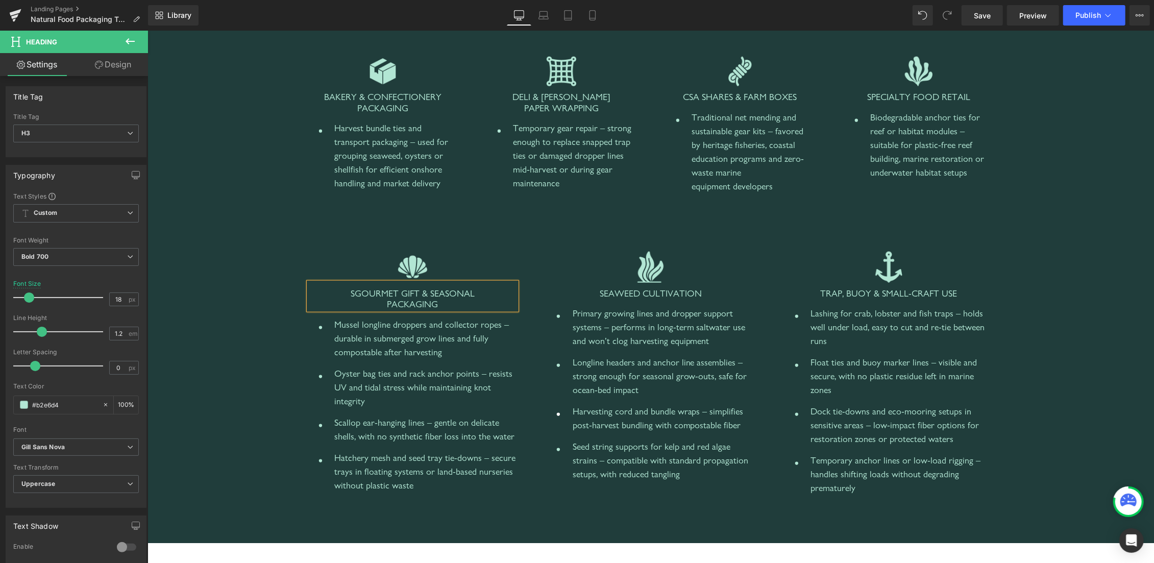
click at [350, 292] on span "SGOURMET GIFT & SEASONAL PACKAGING" at bounding box center [412, 298] width 124 height 22
click at [633, 295] on span "Heading" at bounding box center [645, 290] width 28 height 12
click at [608, 293] on span "Seaweed Cultivation" at bounding box center [650, 292] width 102 height 11
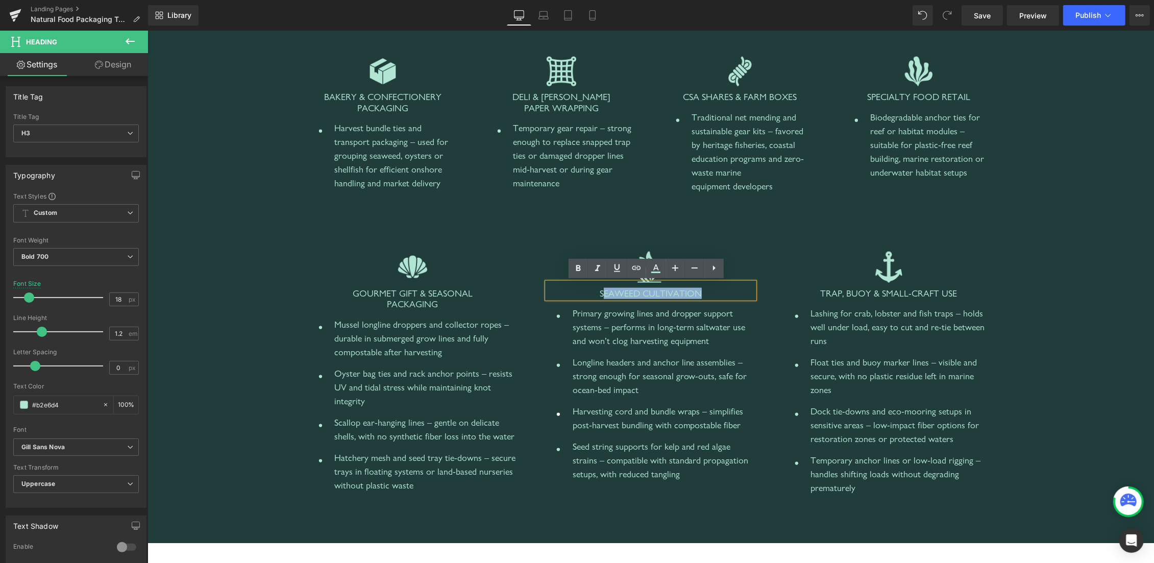
drag, startPoint x: 597, startPoint y: 292, endPoint x: 712, endPoint y: 295, distance: 115.4
click at [712, 295] on h3 "Seaweed Cultivation" at bounding box center [651, 292] width 208 height 11
paste div
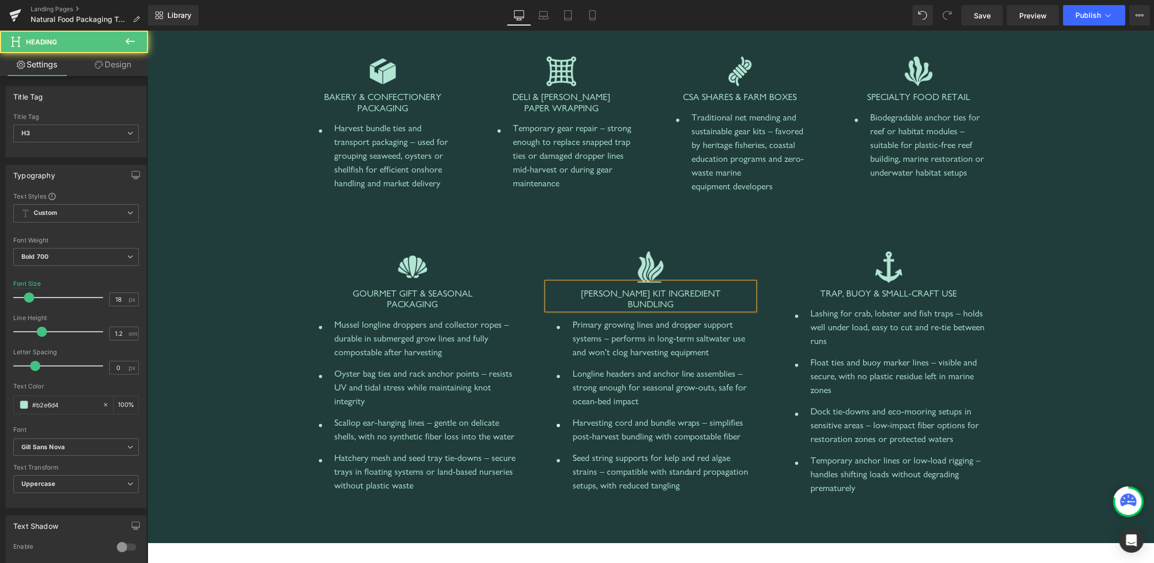
click at [597, 292] on span "SMEAL KIT INGREDIENT BUNDLING" at bounding box center [650, 298] width 140 height 22
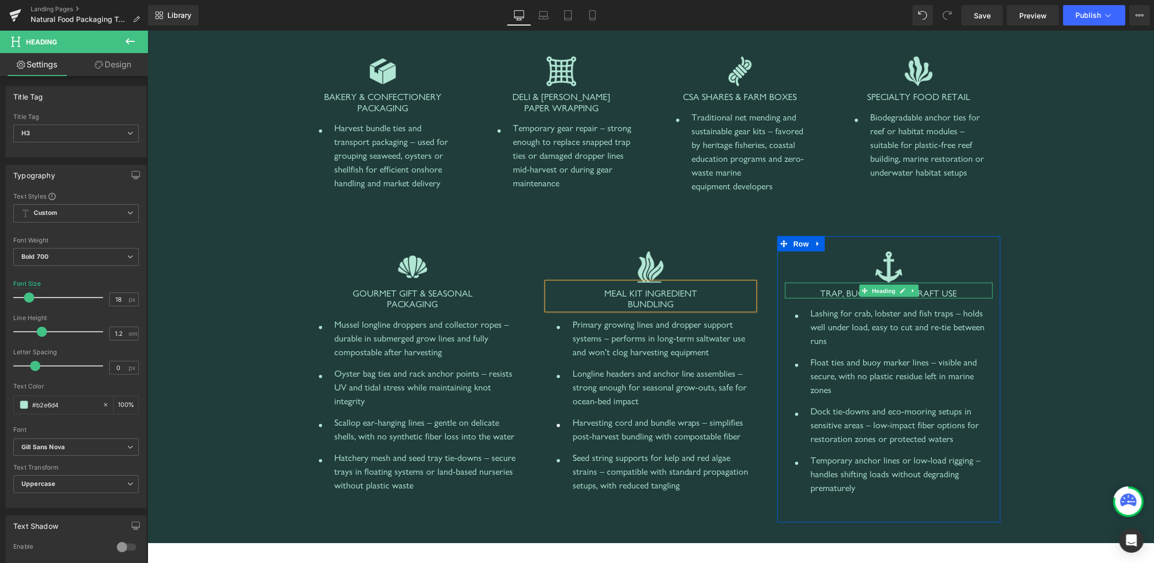
click at [826, 293] on span "Trap, Buoy & Small-Craft Use" at bounding box center [888, 292] width 137 height 11
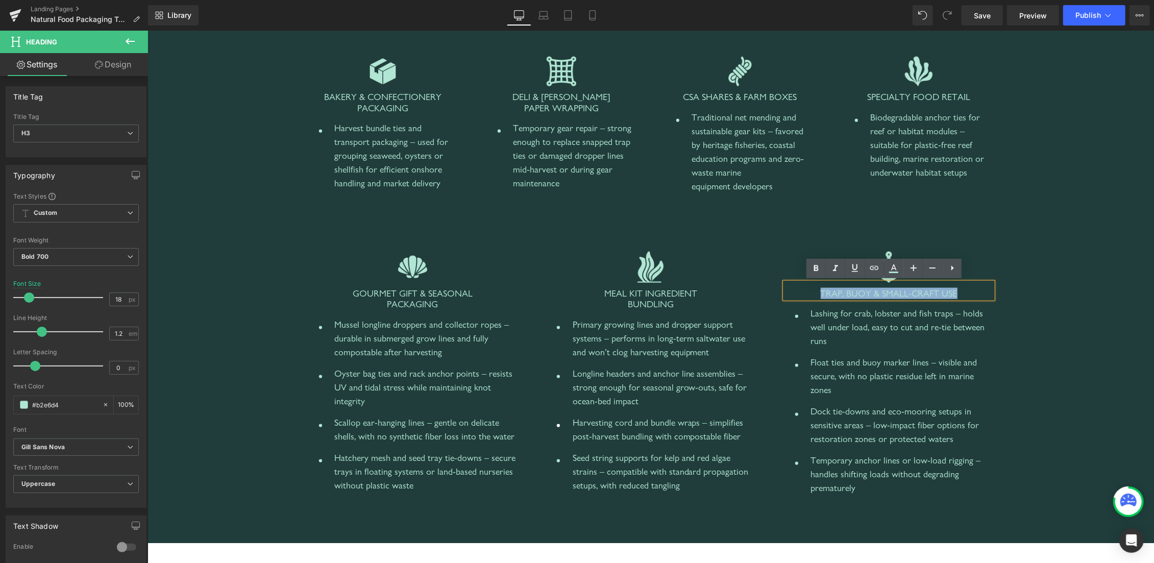
drag, startPoint x: 814, startPoint y: 291, endPoint x: 974, endPoint y: 298, distance: 159.9
click at [974, 298] on h3 "Trap, Buoy & Small-Craft Use" at bounding box center [889, 292] width 208 height 11
paste div
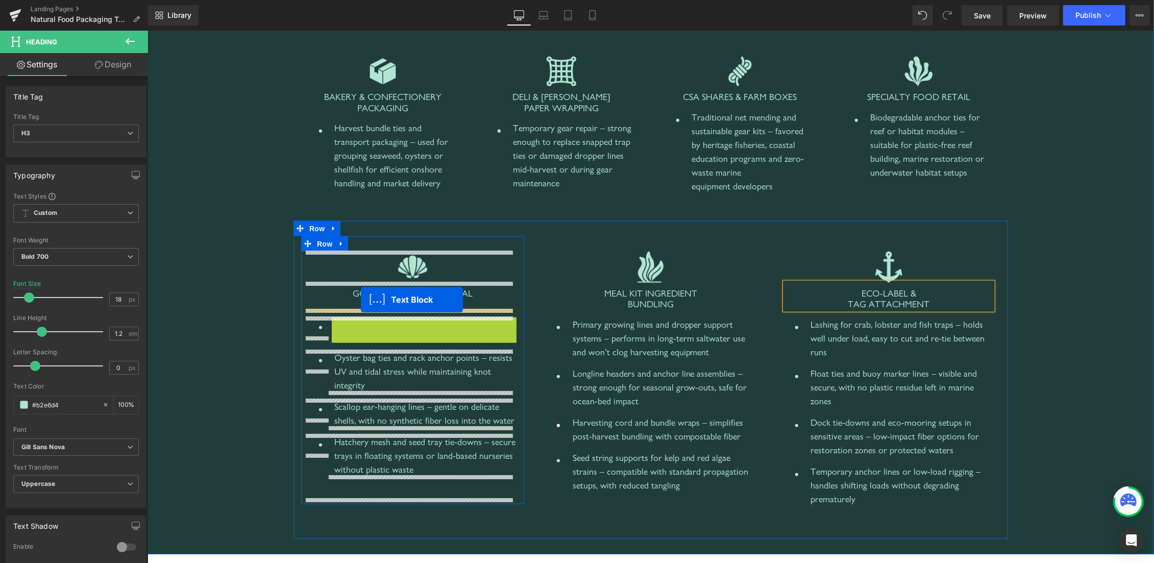
drag, startPoint x: 389, startPoint y: 341, endPoint x: 360, endPoint y: 299, distance: 51.1
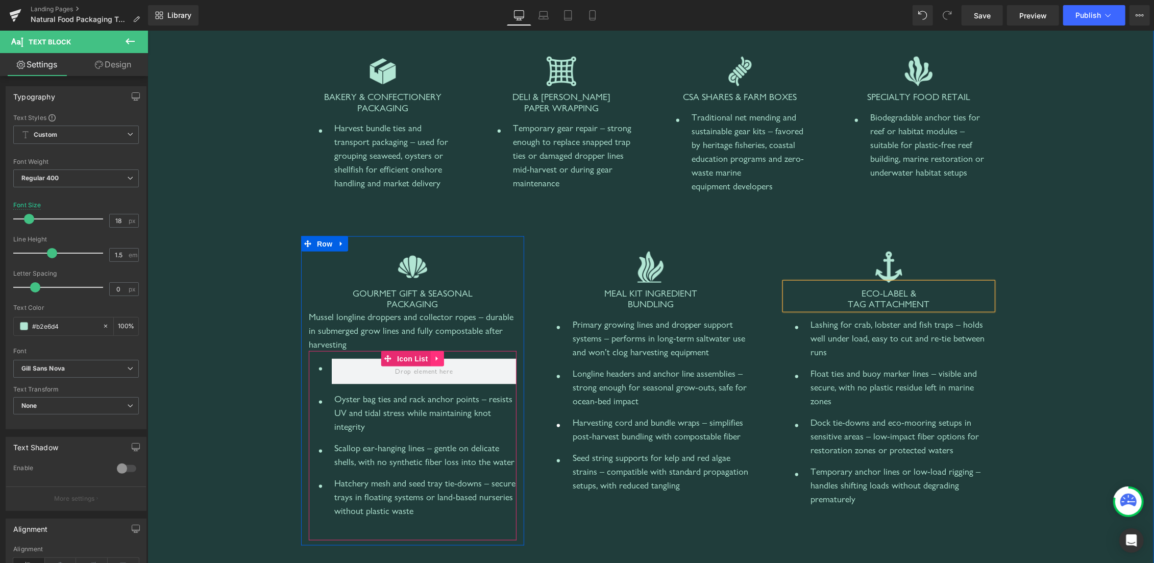
click at [433, 359] on icon at bounding box center [436, 359] width 7 height 8
click at [440, 358] on icon at bounding box center [442, 358] width 7 height 7
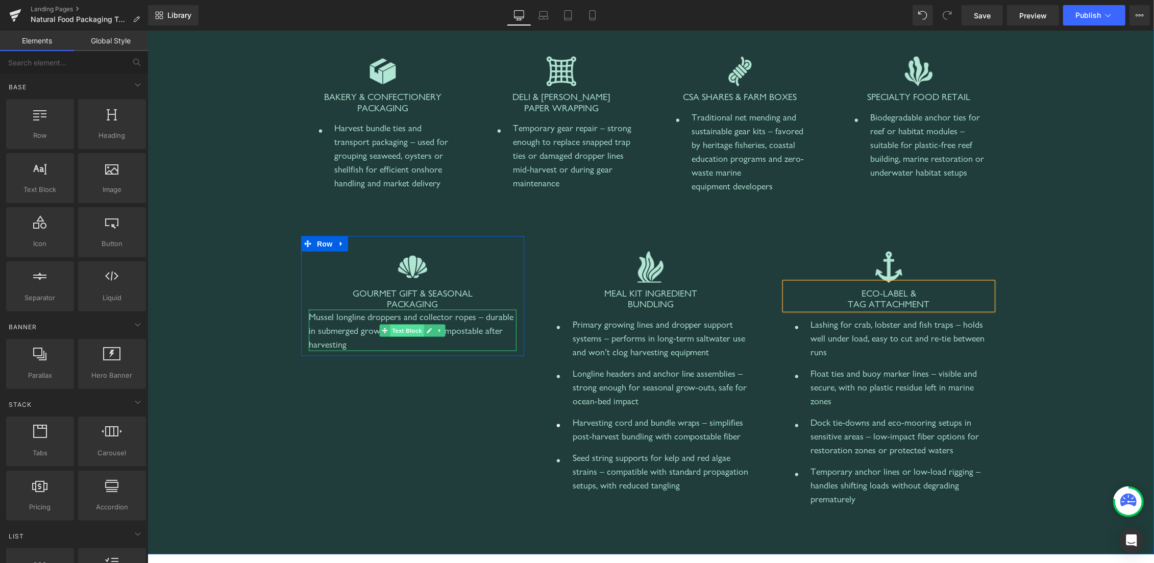
click at [404, 328] on span "Text Block" at bounding box center [407, 330] width 34 height 12
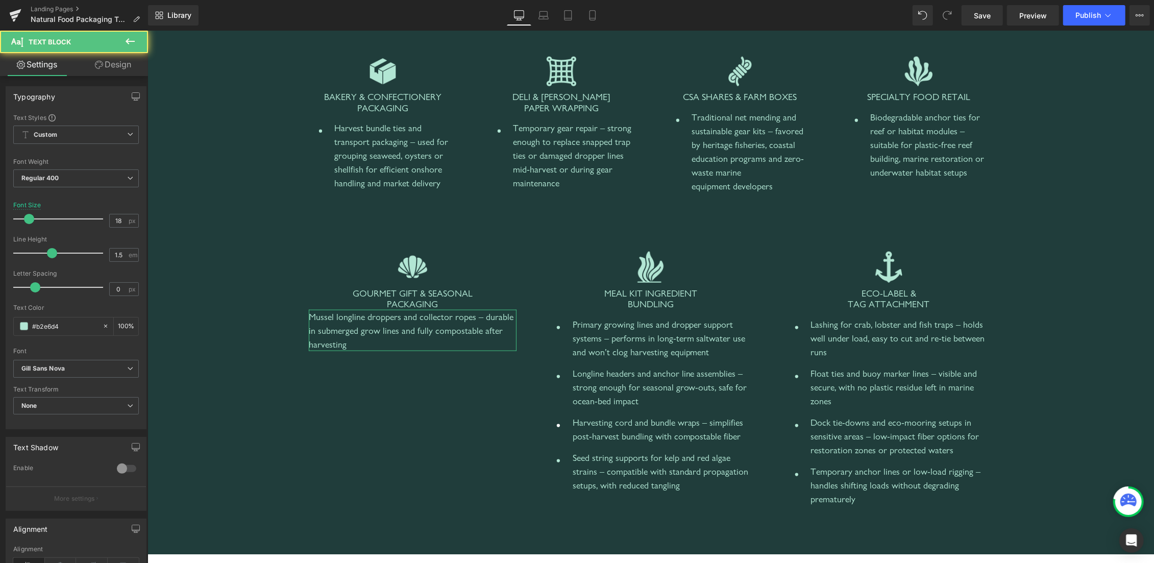
click at [109, 70] on link "Design" at bounding box center [113, 64] width 74 height 23
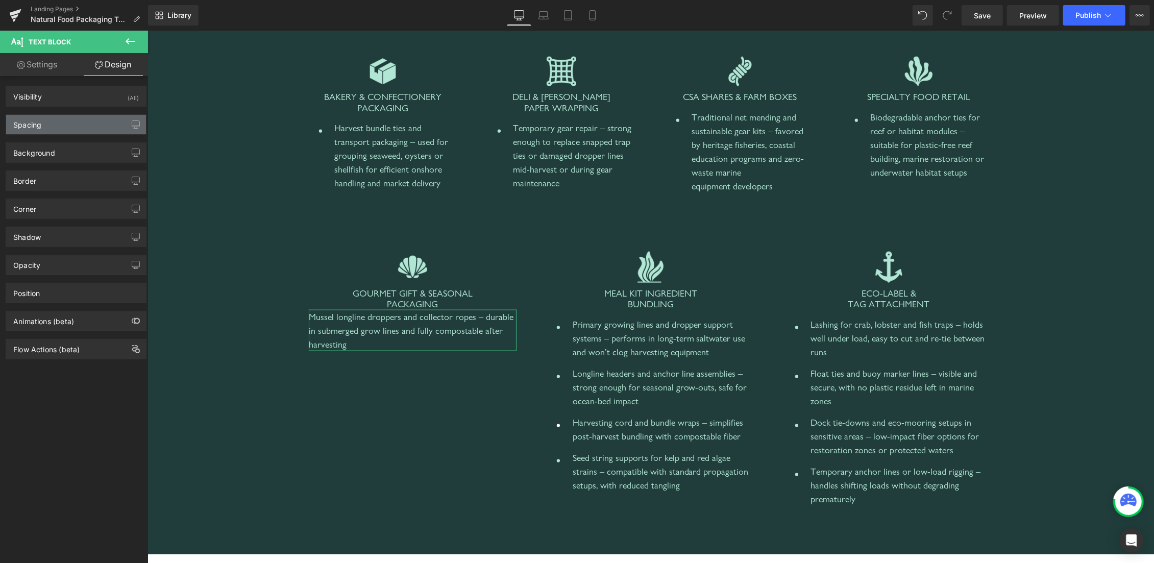
click at [49, 132] on div "Spacing" at bounding box center [76, 124] width 140 height 19
type input "0"
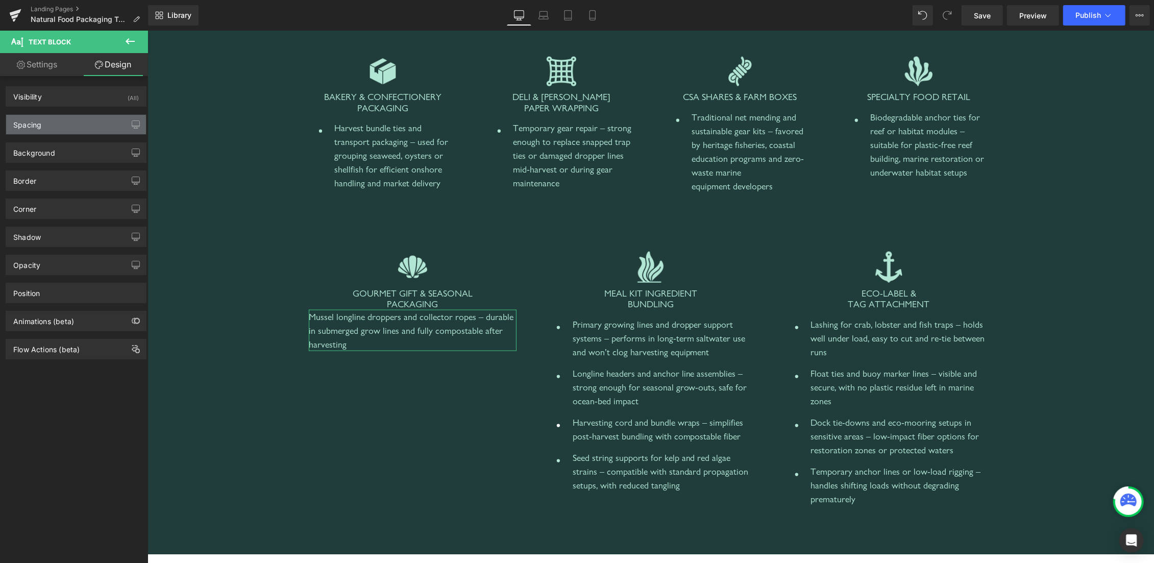
type input "0"
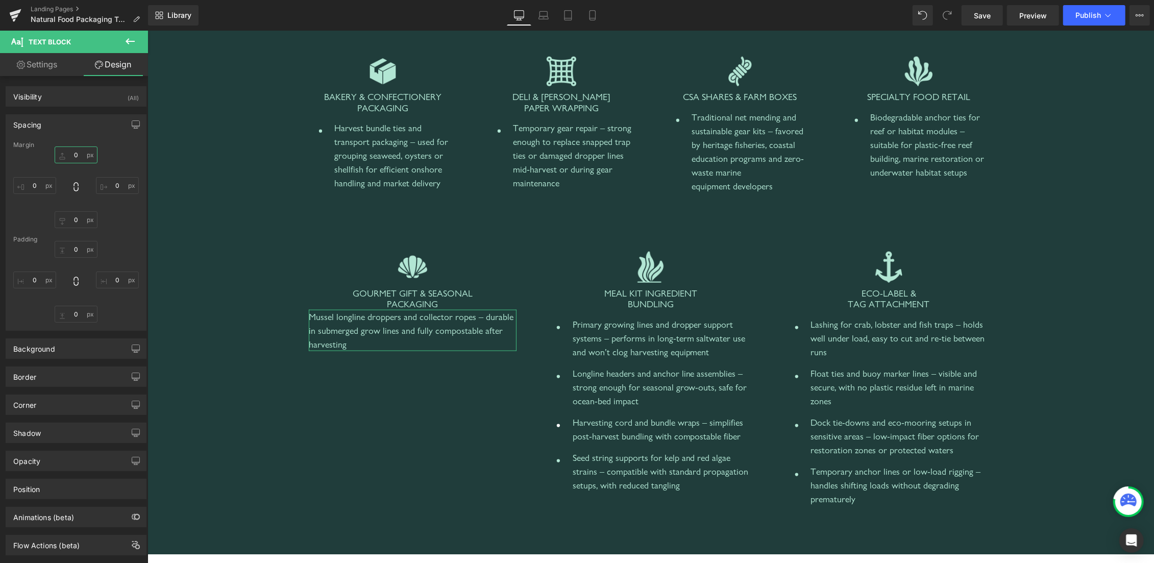
click at [65, 154] on input "0" at bounding box center [76, 154] width 43 height 17
click at [59, 155] on input "0" at bounding box center [76, 154] width 43 height 17
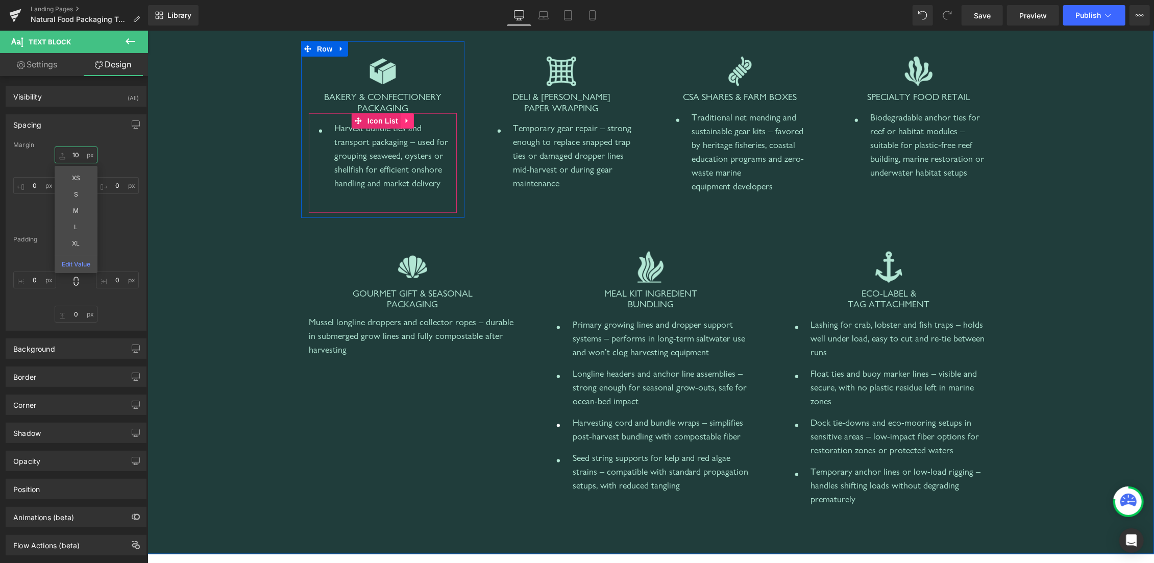
type input "10"
click at [403, 118] on icon at bounding box center [406, 121] width 7 height 8
click at [410, 119] on icon at bounding box center [413, 120] width 7 height 7
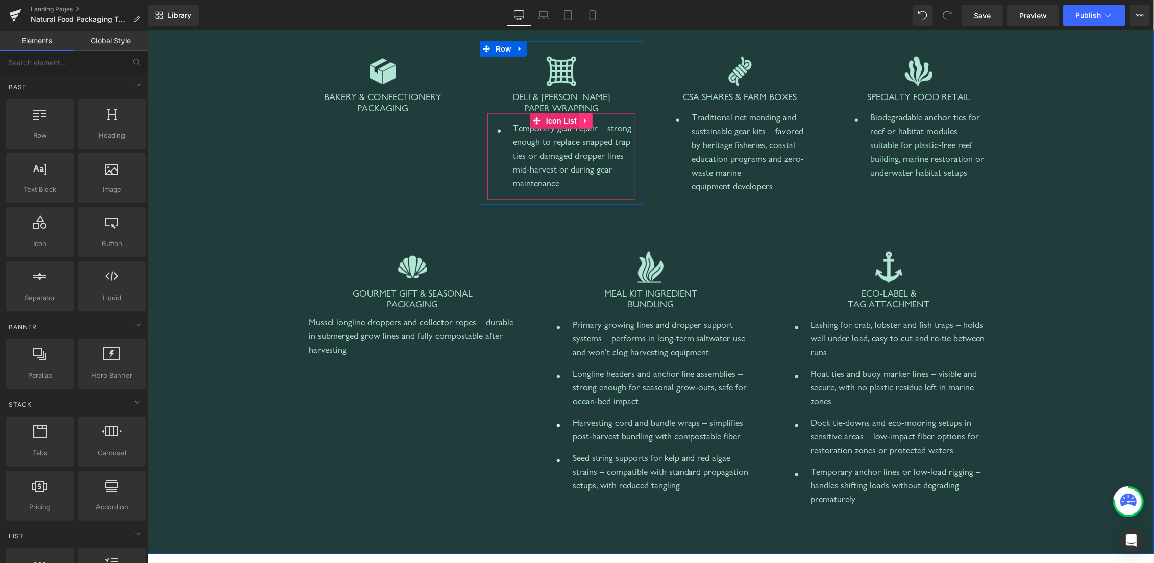
click at [582, 121] on icon at bounding box center [585, 121] width 7 height 8
click at [589, 120] on icon at bounding box center [592, 121] width 7 height 8
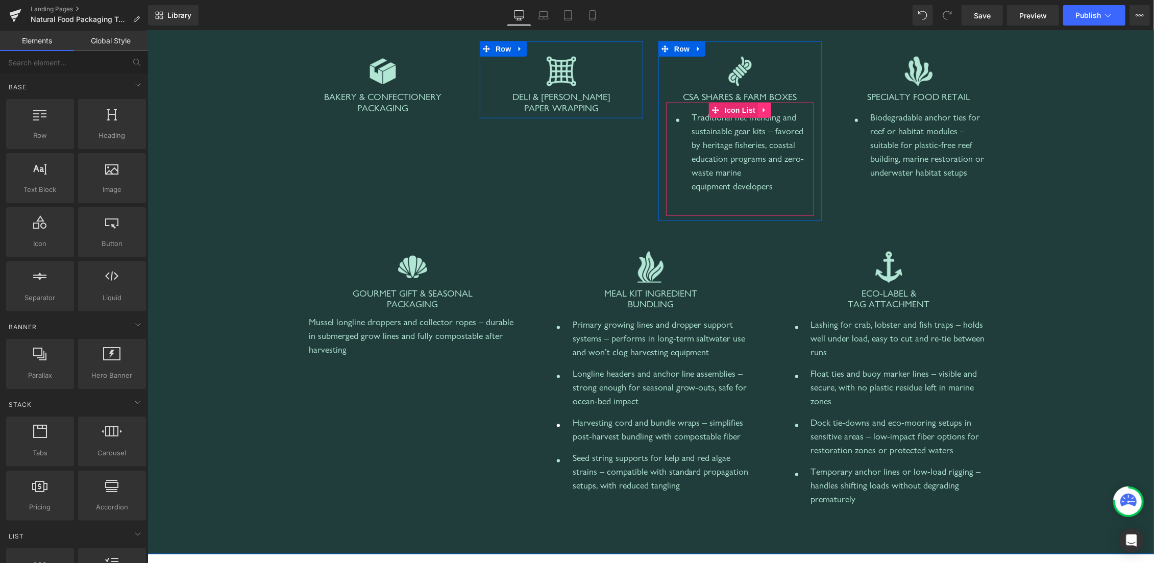
click at [763, 106] on link at bounding box center [763, 109] width 13 height 15
click at [768, 109] on icon at bounding box center [770, 109] width 7 height 7
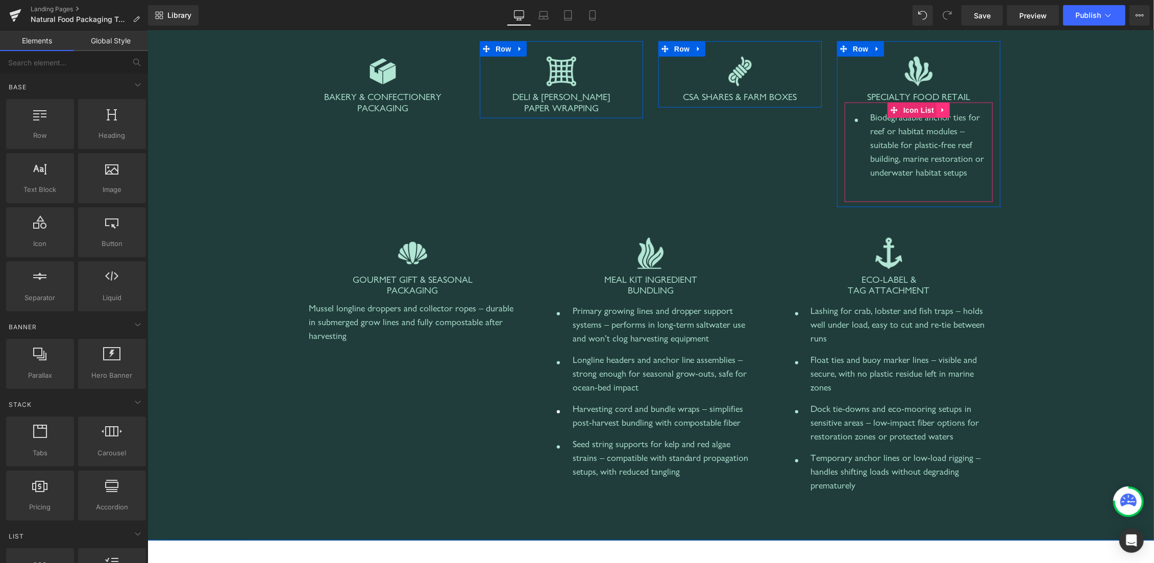
click at [941, 110] on icon at bounding box center [942, 110] width 2 height 5
click at [946, 110] on icon at bounding box center [949, 109] width 7 height 7
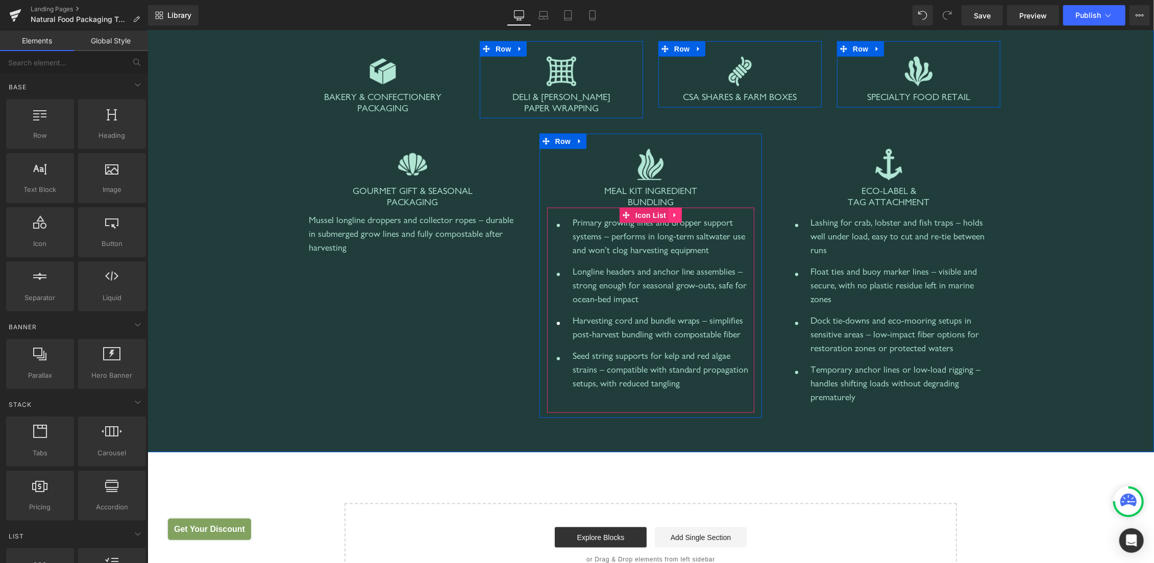
click at [672, 211] on icon at bounding box center [674, 215] width 7 height 8
click at [678, 214] on icon at bounding box center [681, 215] width 7 height 8
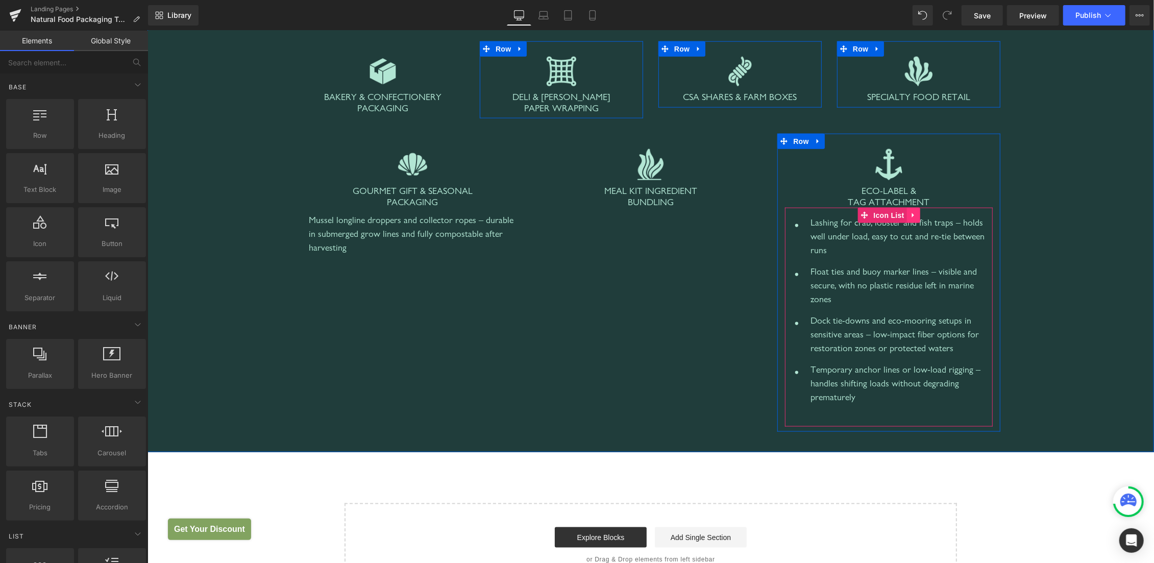
click at [911, 212] on icon at bounding box center [913, 215] width 7 height 8
click at [916, 216] on icon at bounding box center [919, 214] width 7 height 7
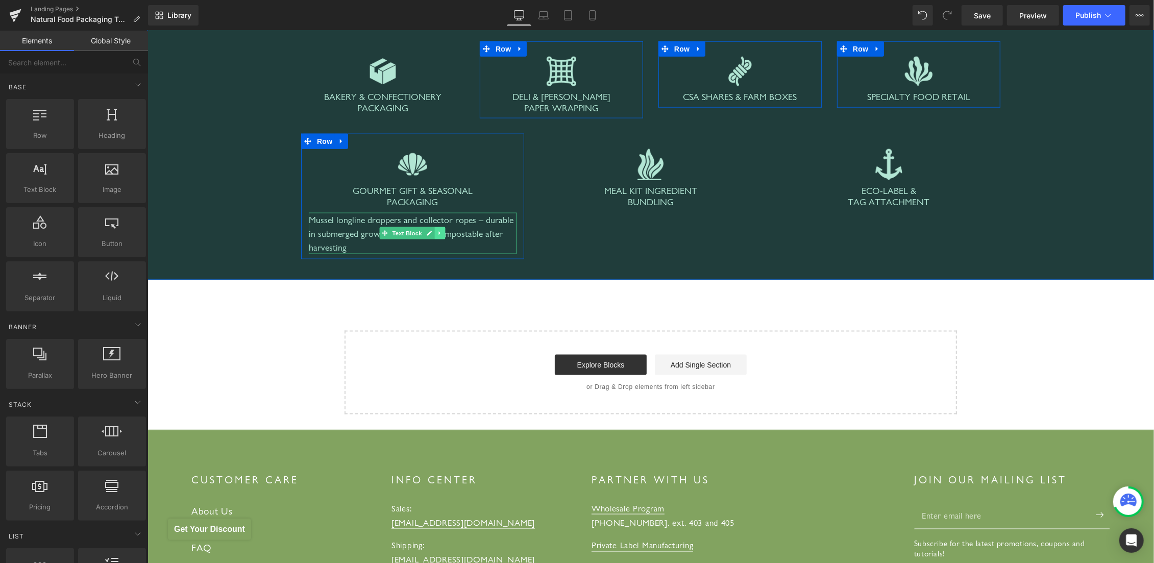
click at [437, 230] on icon at bounding box center [440, 233] width 6 height 6
click at [433, 232] on link at bounding box center [434, 233] width 11 height 12
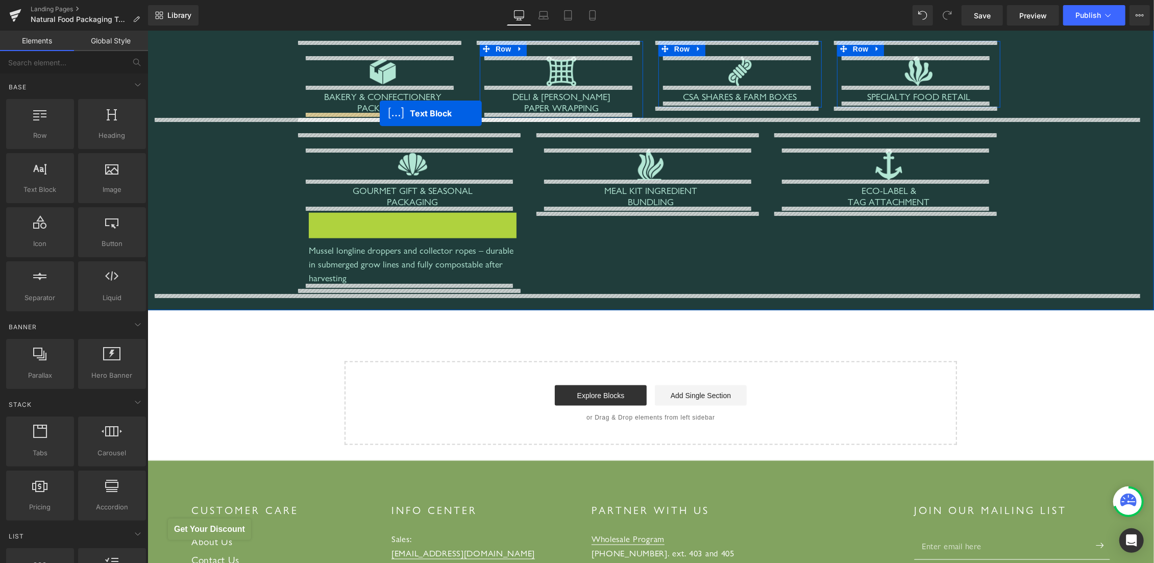
drag, startPoint x: 393, startPoint y: 230, endPoint x: 379, endPoint y: 113, distance: 117.1
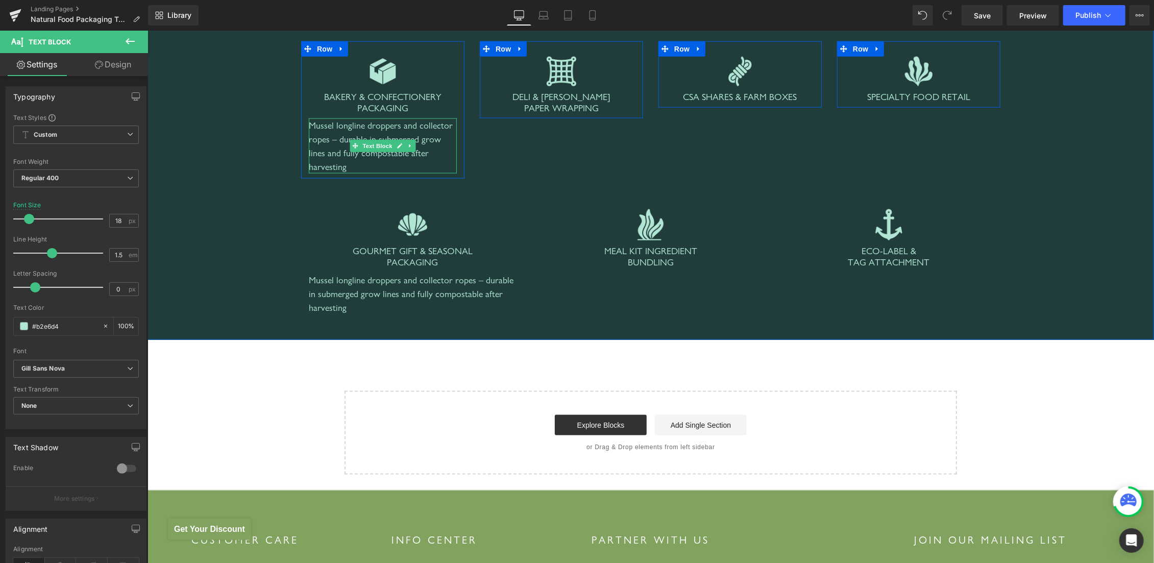
click at [332, 133] on div "Mussel longline droppers and collector ropes – durable in submerged grow lines …" at bounding box center [382, 145] width 148 height 55
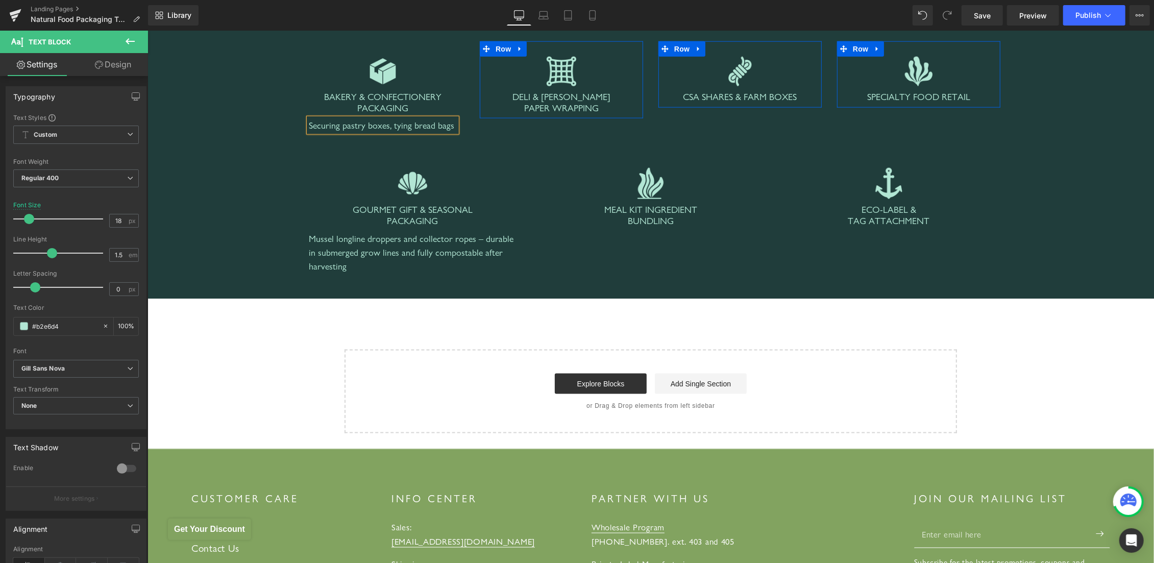
click at [380, 126] on div "Securing pastry boxes, tying bread bags" at bounding box center [382, 125] width 148 height 14
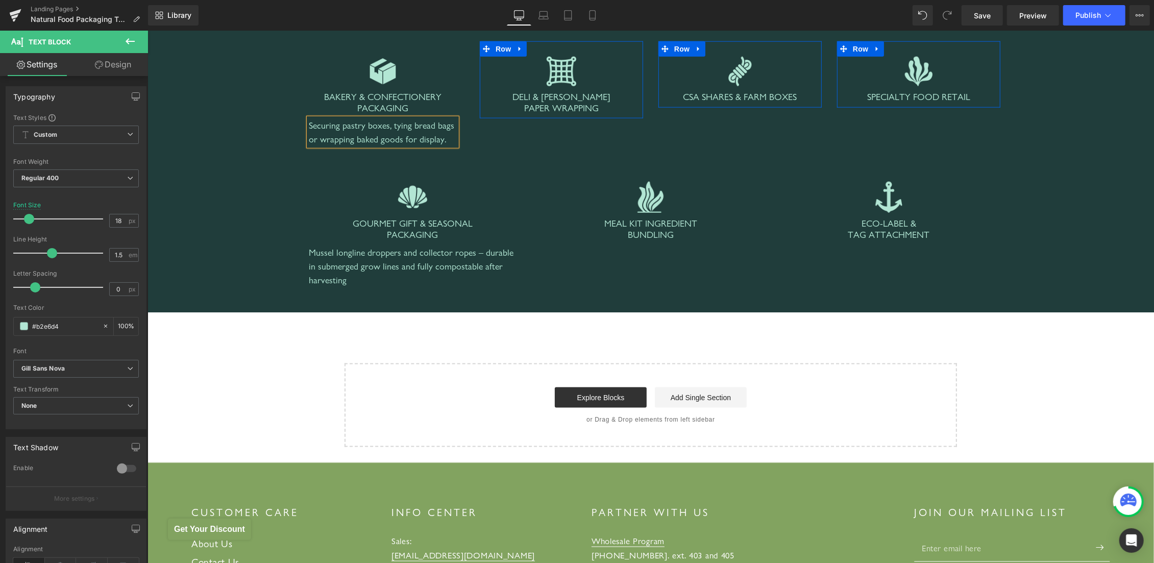
click at [211, 158] on div "Where Hemptique Twine Fits in Food Packaging Heading Hemptique natural cords ar…" at bounding box center [650, 125] width 986 height 341
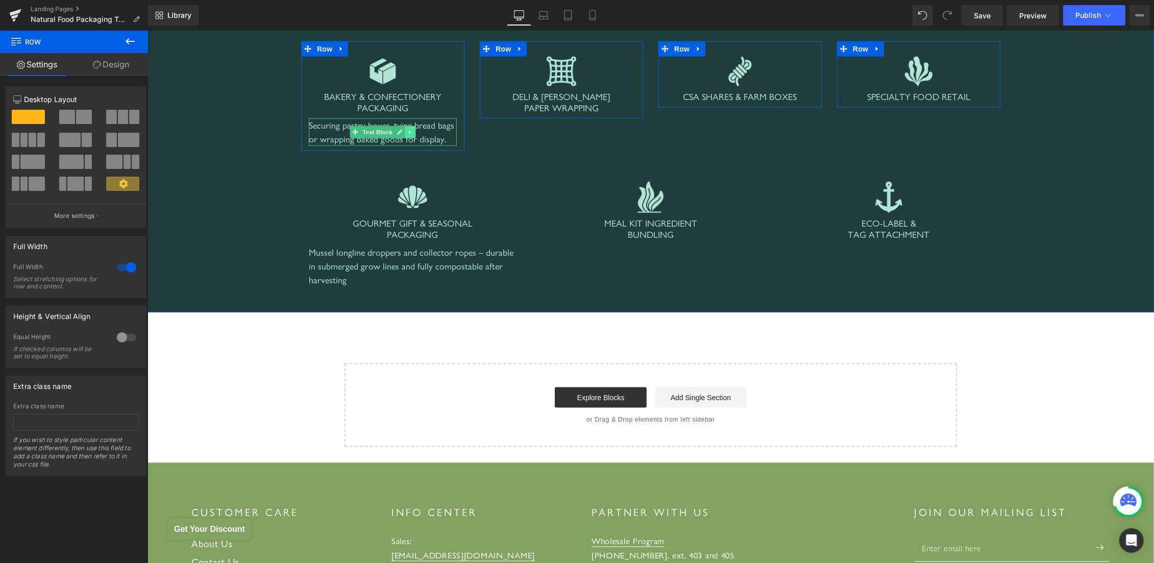
click at [407, 131] on icon at bounding box center [410, 132] width 6 height 6
click at [402, 130] on icon at bounding box center [405, 132] width 6 height 6
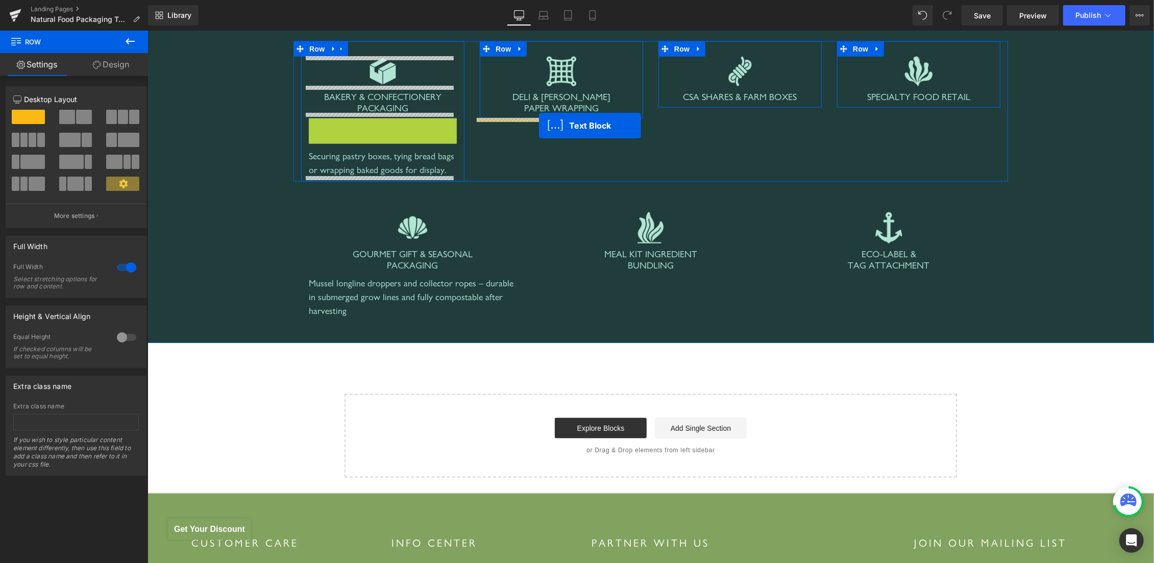
drag, startPoint x: 356, startPoint y: 133, endPoint x: 538, endPoint y: 125, distance: 182.4
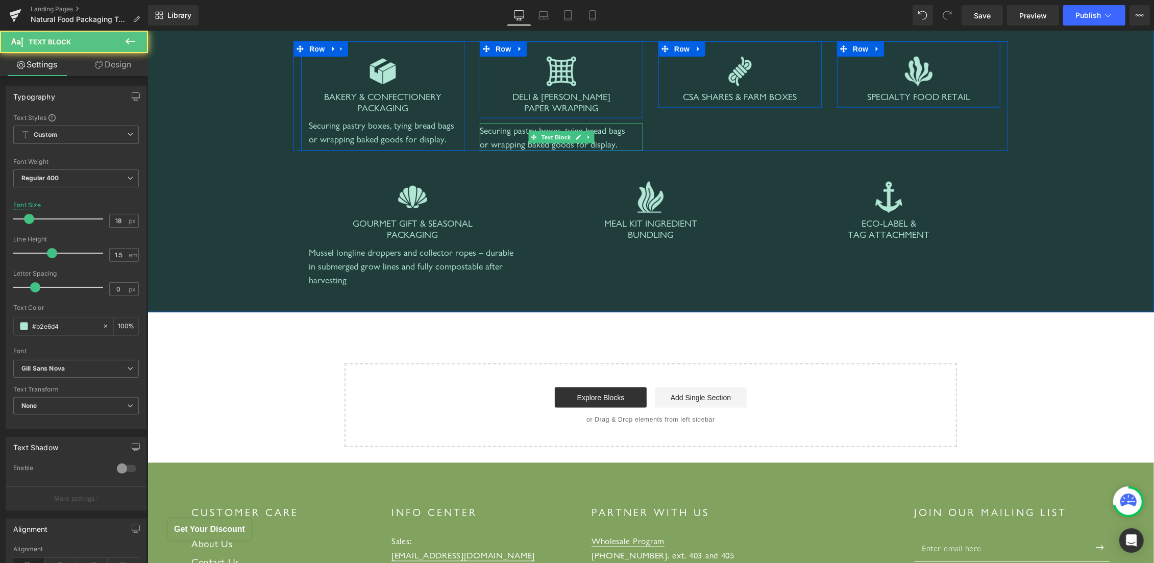
click at [508, 135] on div "Securing pastry boxes, tying bread bags or wrapping baked goods for display." at bounding box center [560, 137] width 163 height 28
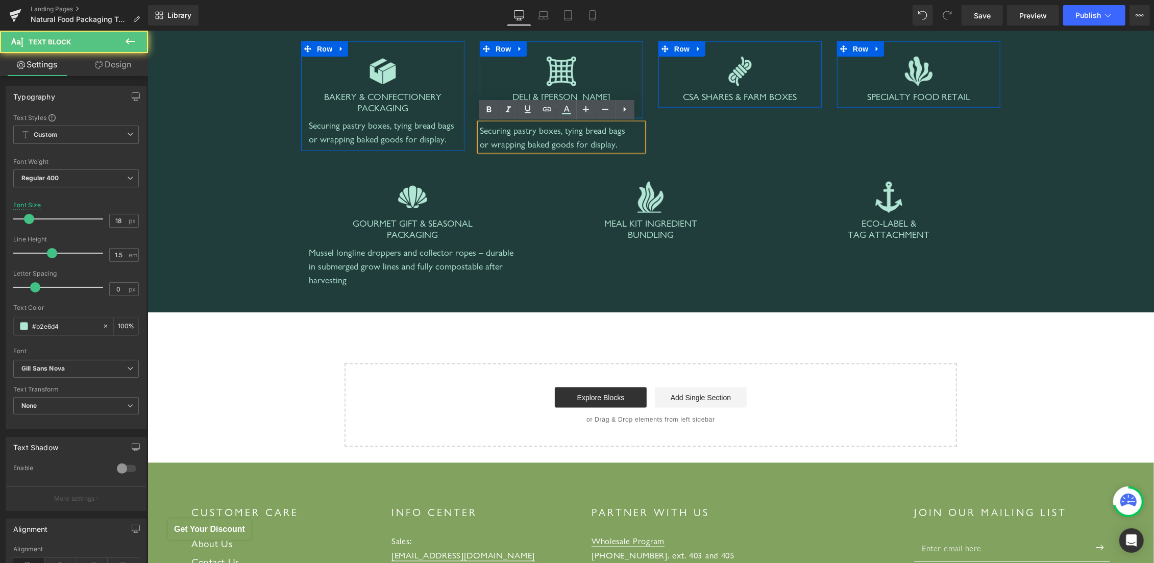
click at [508, 135] on div "Securing pastry boxes, tying bread bags or wrapping baked goods for display." at bounding box center [560, 137] width 163 height 28
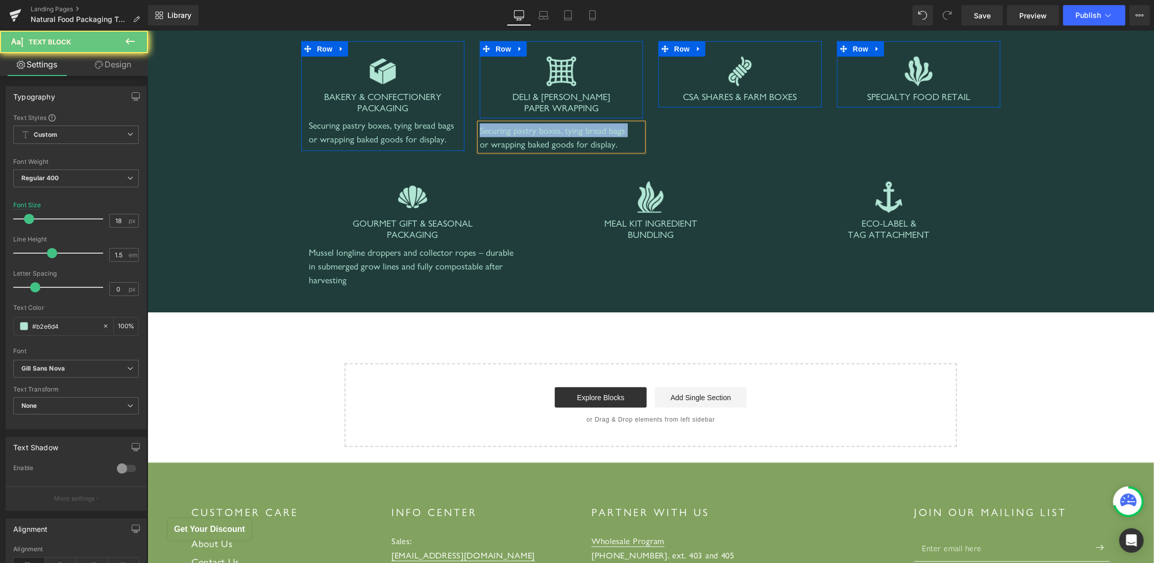
paste div
click at [583, 144] on div "Keeping ready-to-sell meats, cheeses or cold cuts neatly wrapped." at bounding box center [560, 137] width 163 height 28
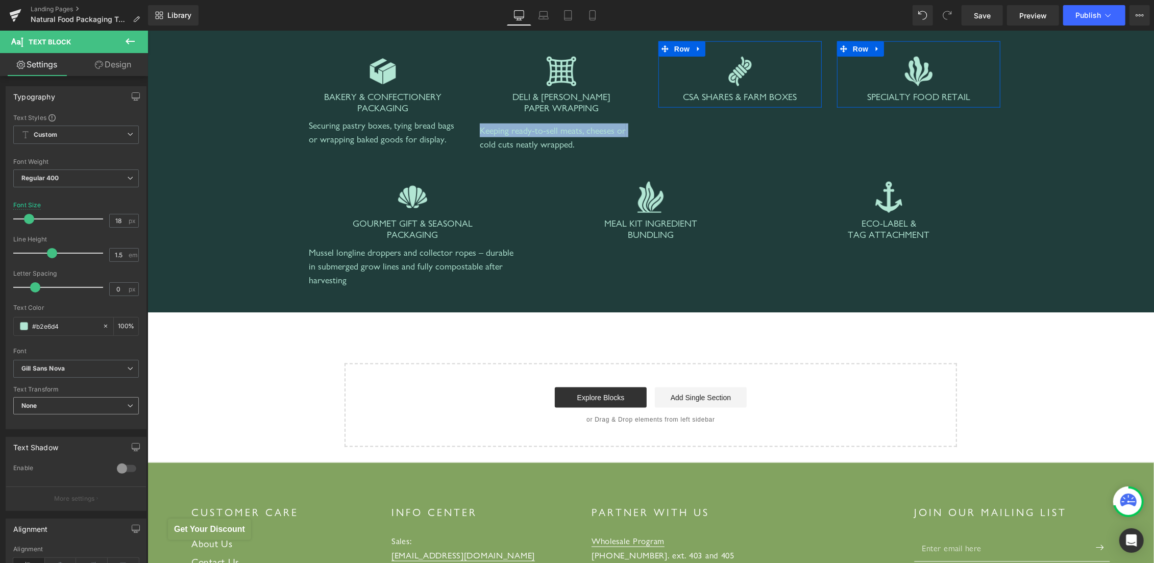
scroll to position [159, 0]
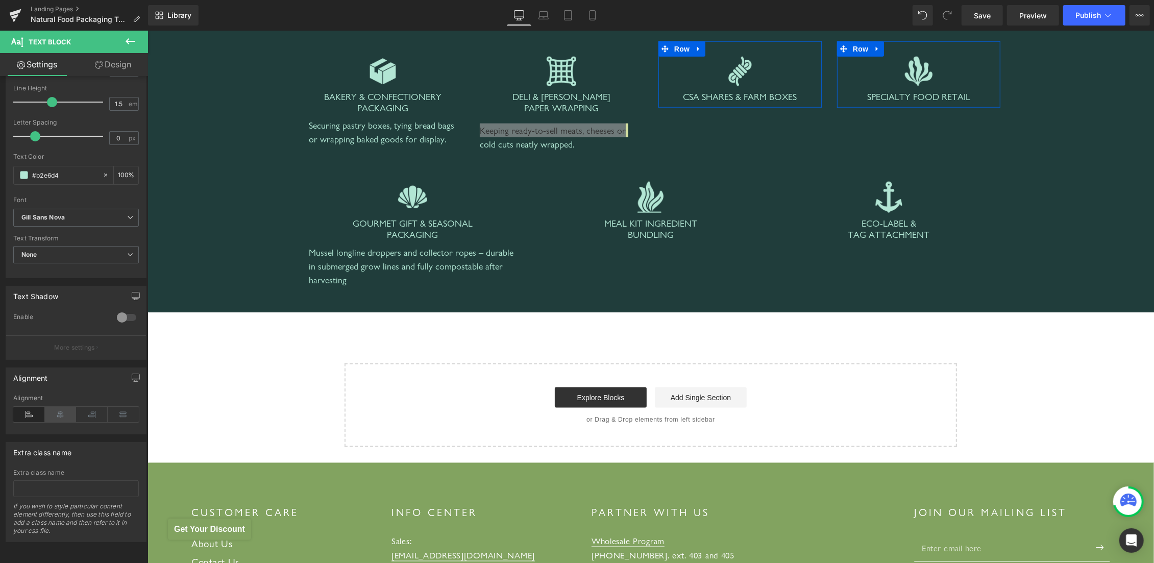
click at [60, 410] on icon at bounding box center [61, 414] width 32 height 15
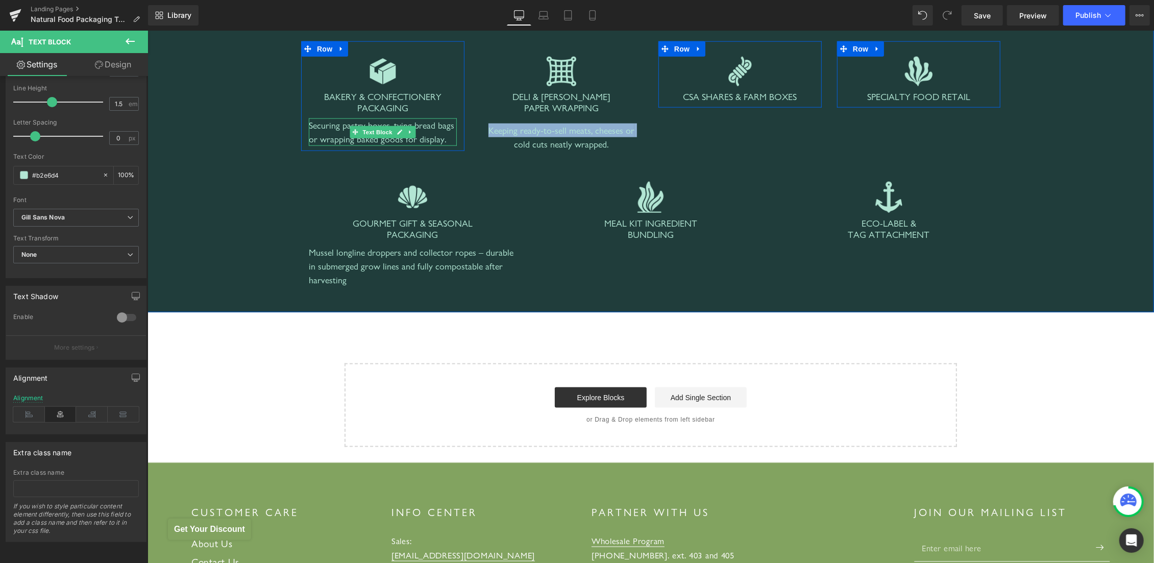
click at [435, 126] on div "Securing pastry boxes, tying bread bags or wrapping baked goods for display." at bounding box center [382, 132] width 148 height 28
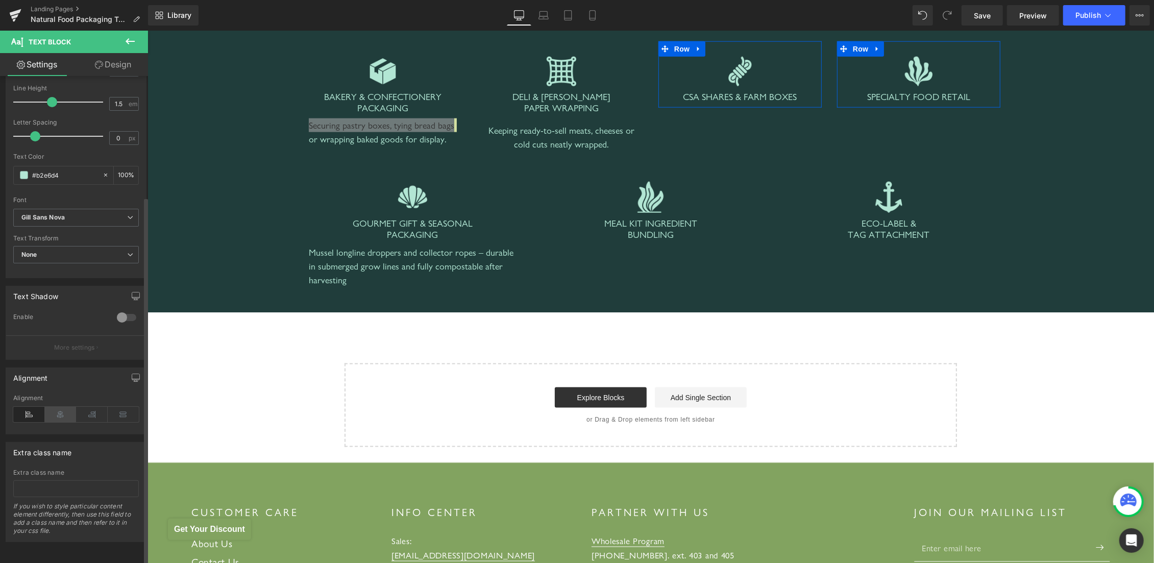
click at [55, 407] on icon at bounding box center [61, 414] width 32 height 15
click at [1067, 146] on div "Where Hemptique Twine Fits in Food Packaging Heading Hemptique natural cords ar…" at bounding box center [650, 125] width 986 height 341
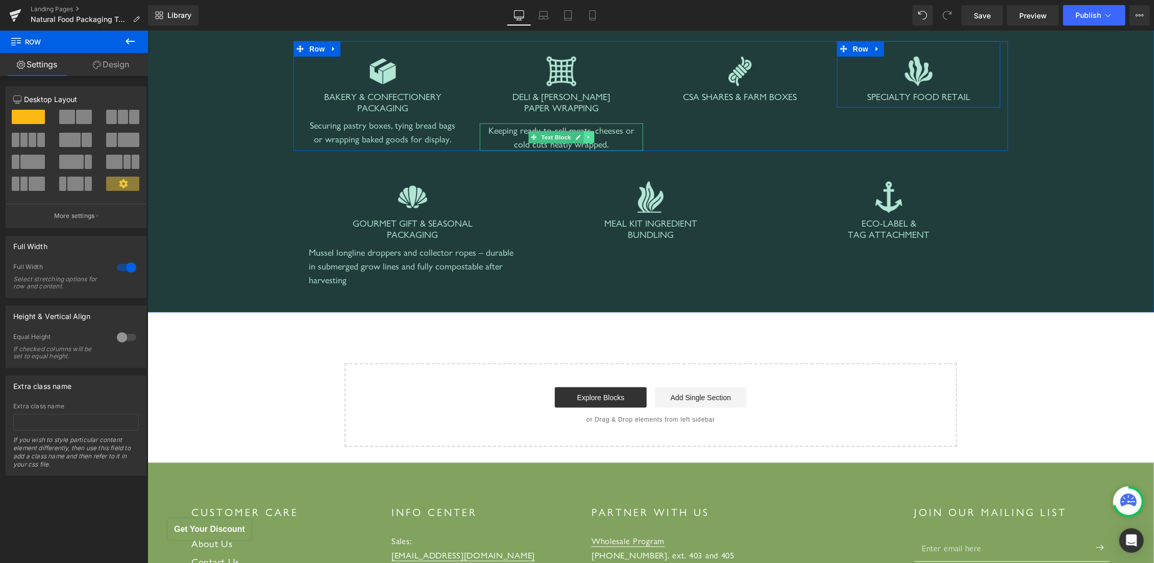
click at [587, 137] on icon at bounding box center [588, 137] width 2 height 4
click at [580, 136] on icon at bounding box center [583, 137] width 6 height 6
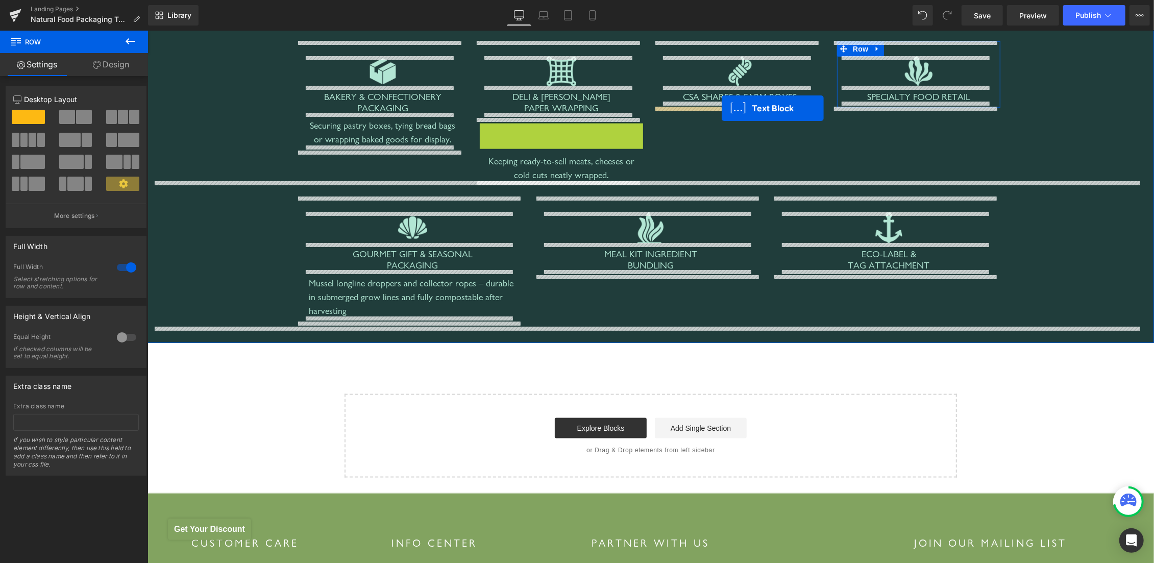
drag, startPoint x: 544, startPoint y: 137, endPoint x: 721, endPoint y: 108, distance: 180.0
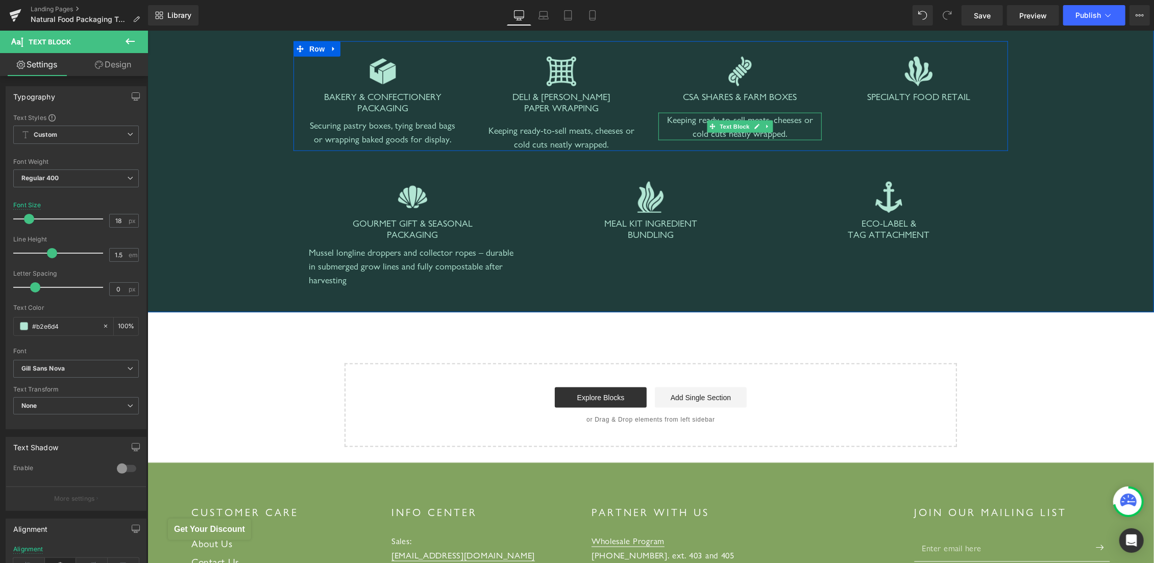
click at [682, 124] on div "Keeping ready-to-sell meats, cheeses or cold cuts neatly wrapped." at bounding box center [739, 126] width 163 height 28
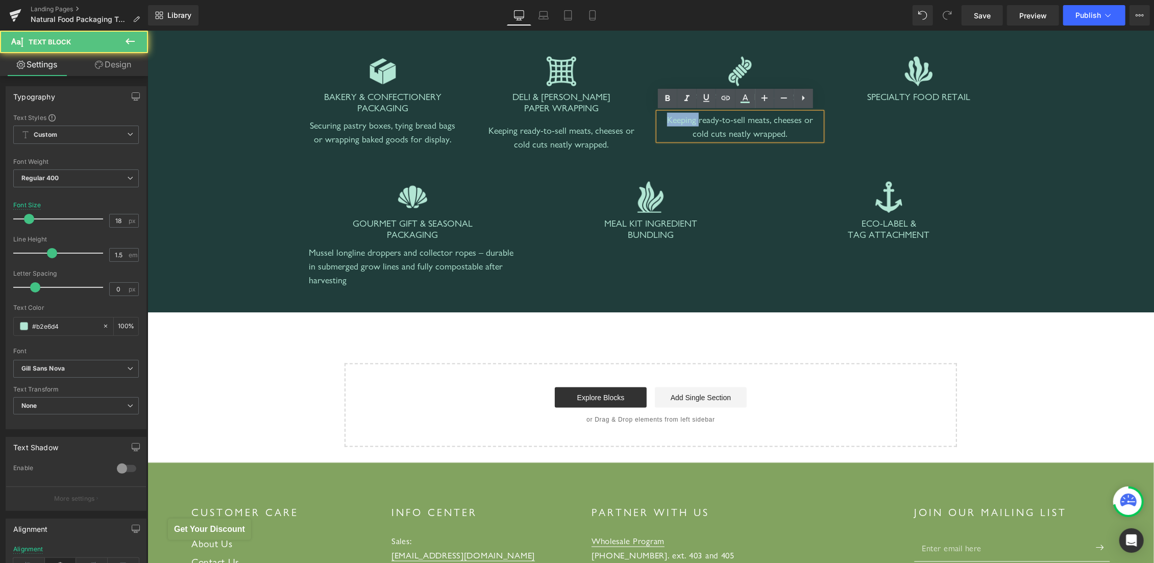
click at [682, 124] on div "Keeping ready-to-sell meats, cheeses or cold cuts neatly wrapped." at bounding box center [739, 126] width 163 height 28
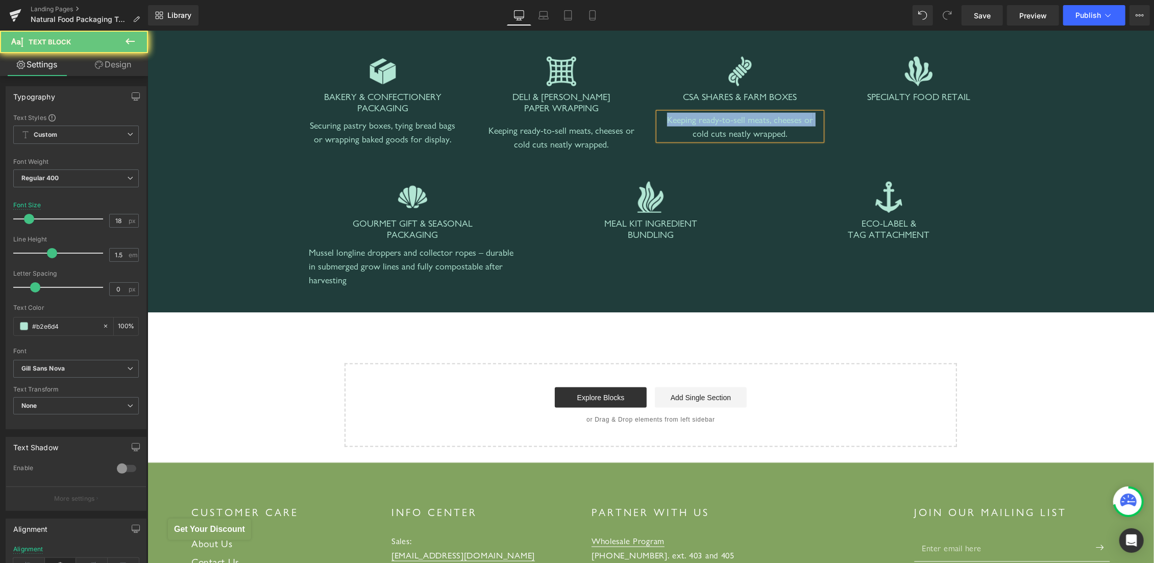
paste div
click at [147, 30] on div at bounding box center [147, 30] width 0 height 0
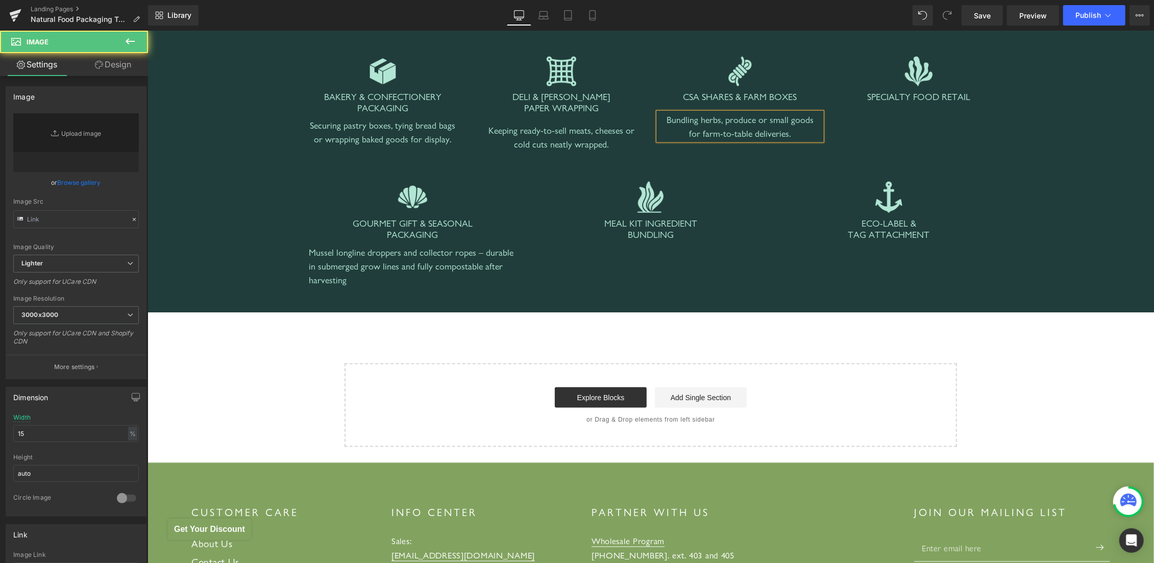
type input "https://ucarecdn.com/78e85a04-d97b-48af-96b8-ddc0ce7793c0/-/format/auto/-/previ…"
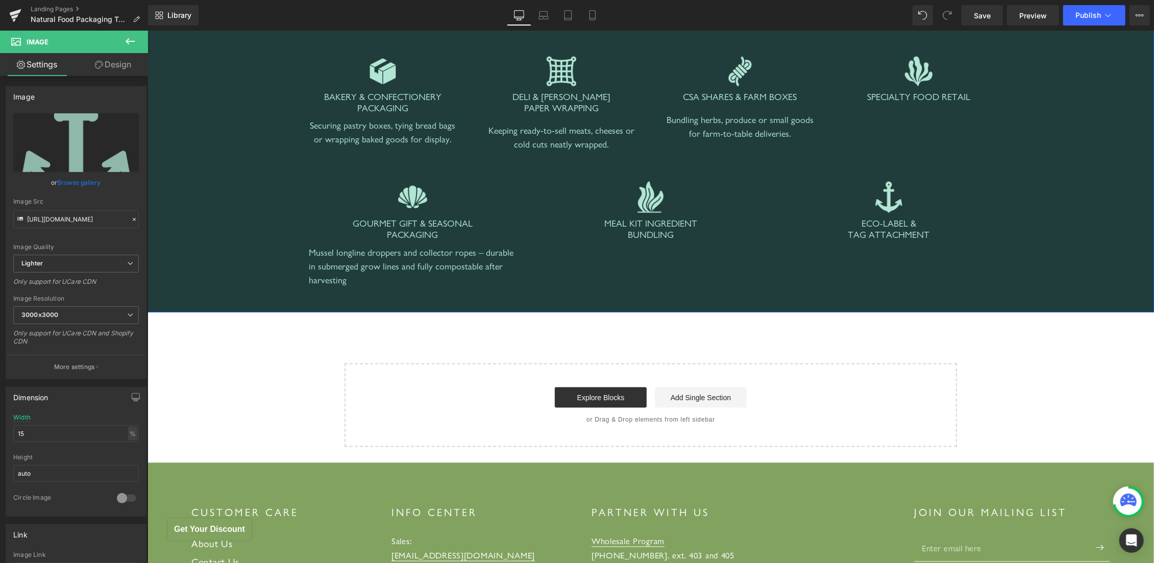
click at [222, 143] on div "Where Hemptique Twine Fits in Food Packaging Heading Hemptique natural cords ar…" at bounding box center [650, 125] width 986 height 341
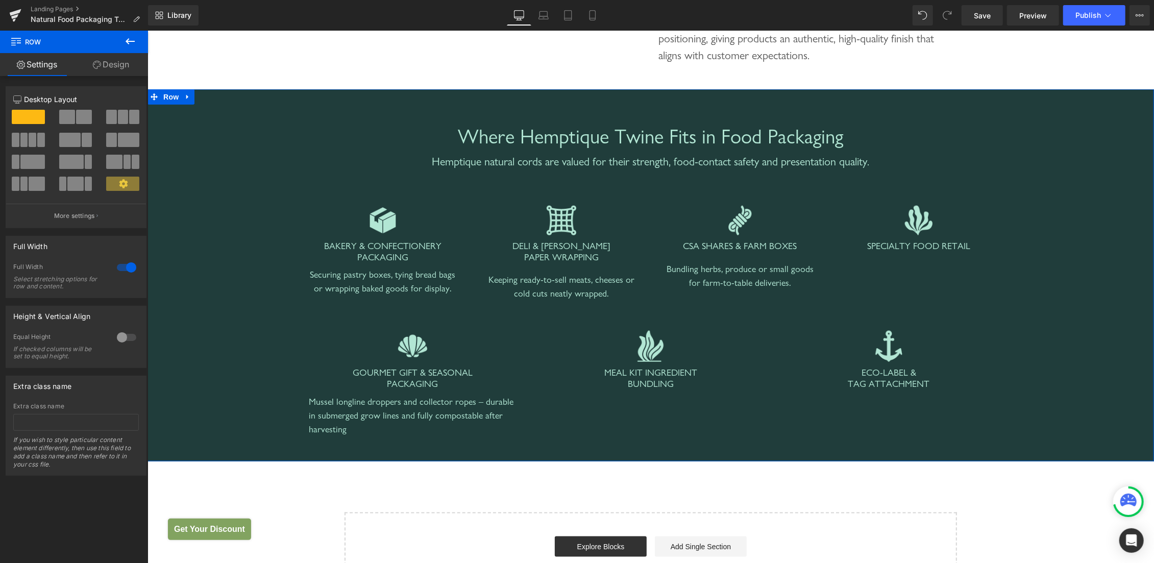
scroll to position [968, 0]
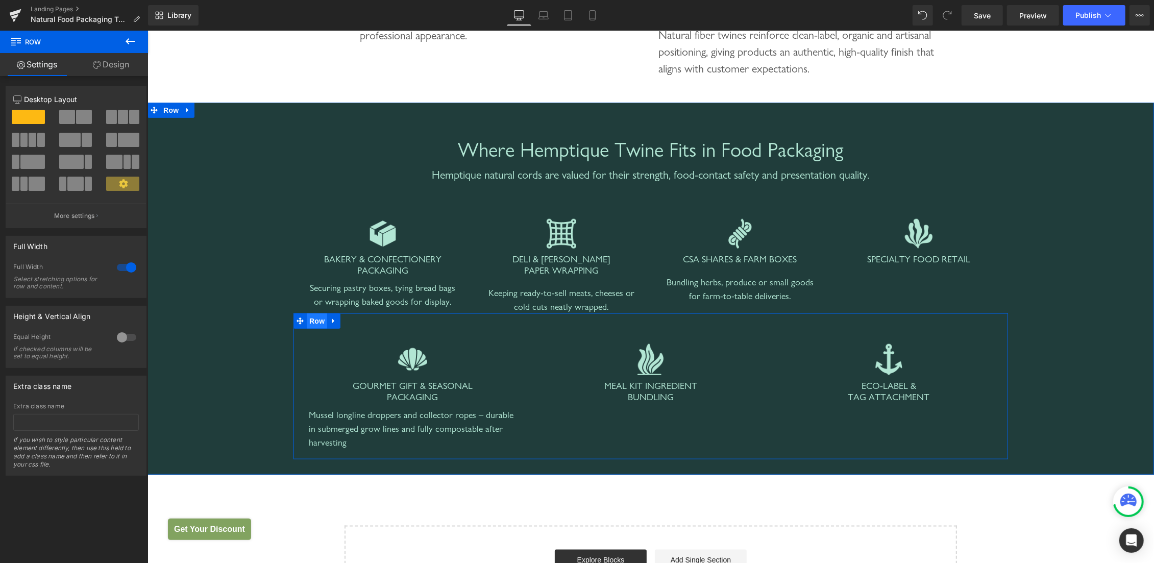
click at [306, 324] on span "Row" at bounding box center [316, 320] width 20 height 15
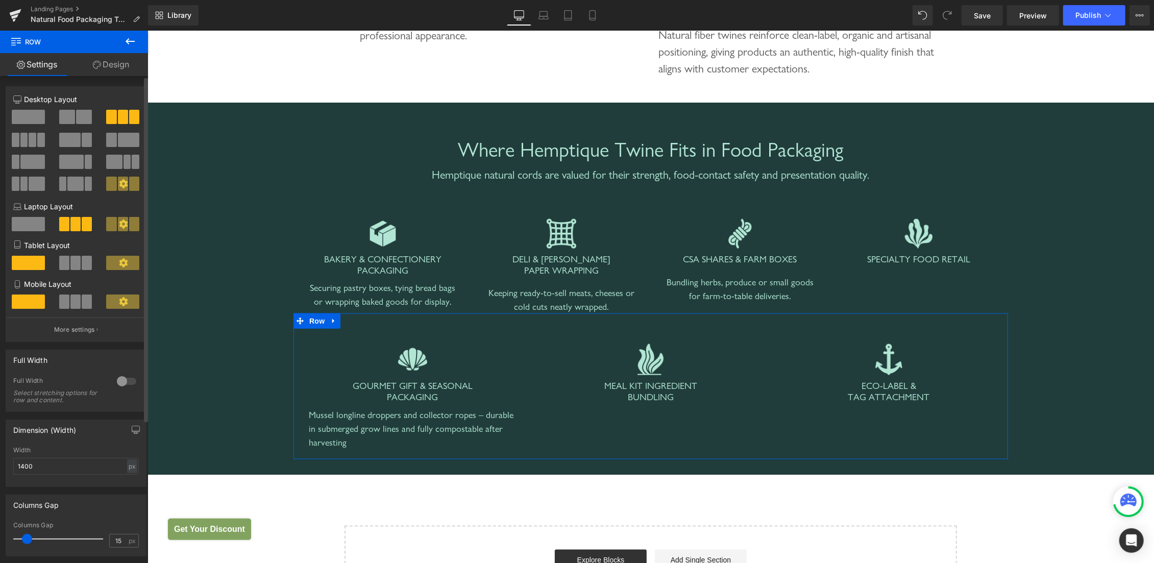
click at [26, 145] on span at bounding box center [24, 140] width 8 height 14
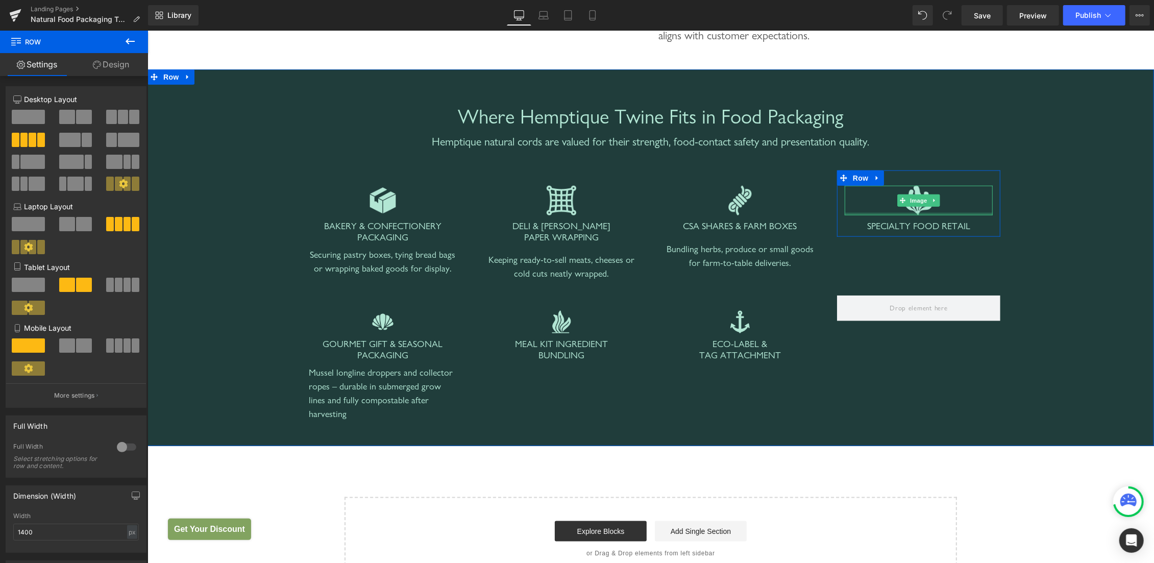
scroll to position [1022, 0]
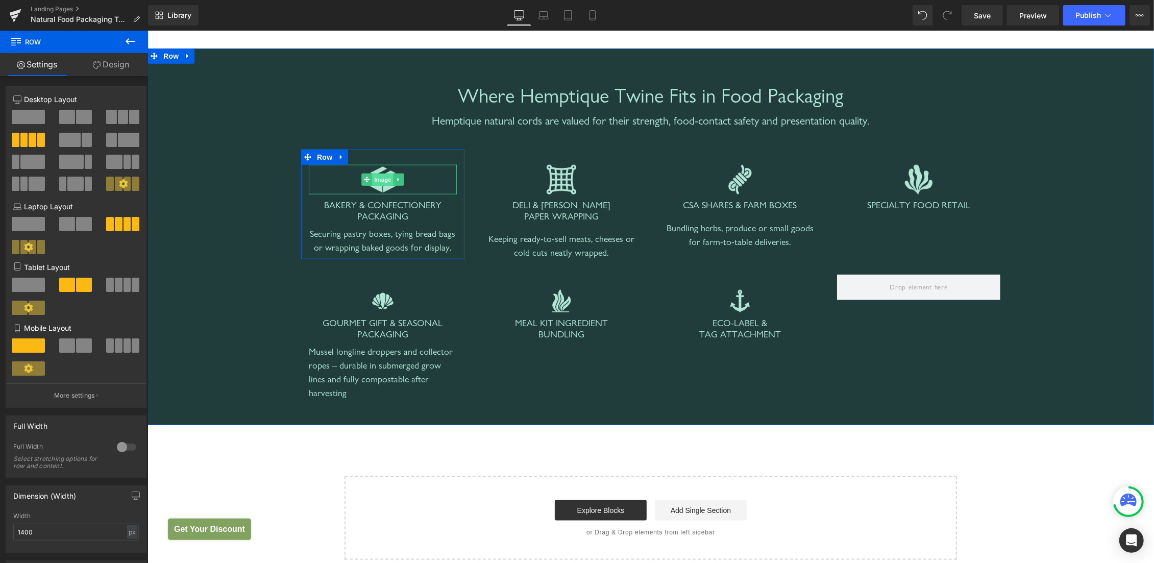
click at [380, 179] on span "Image" at bounding box center [382, 180] width 21 height 12
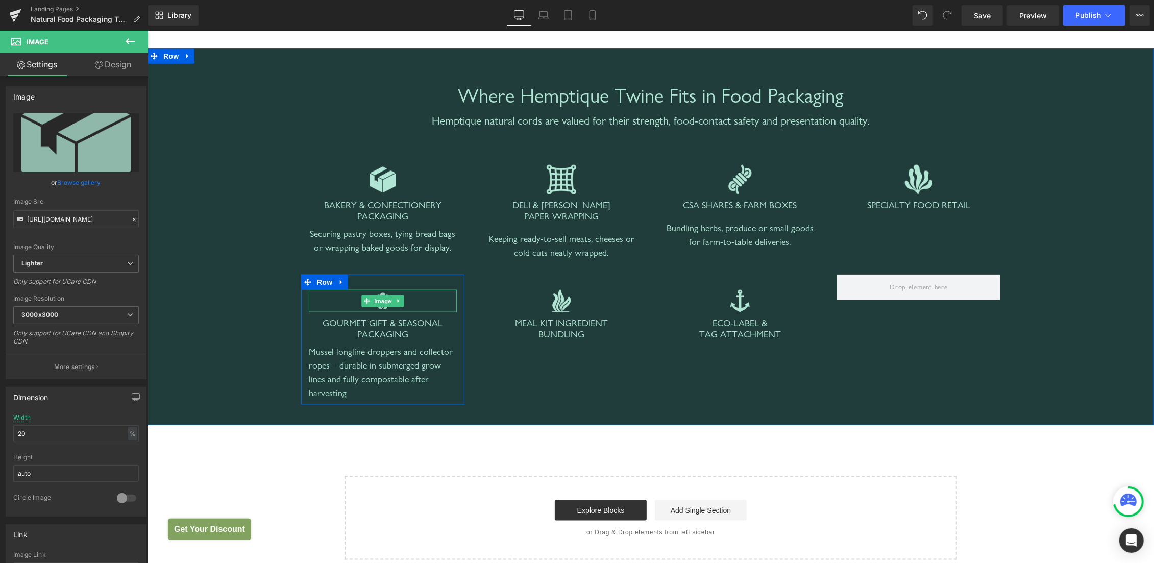
click at [382, 296] on span "Image" at bounding box center [382, 301] width 21 height 12
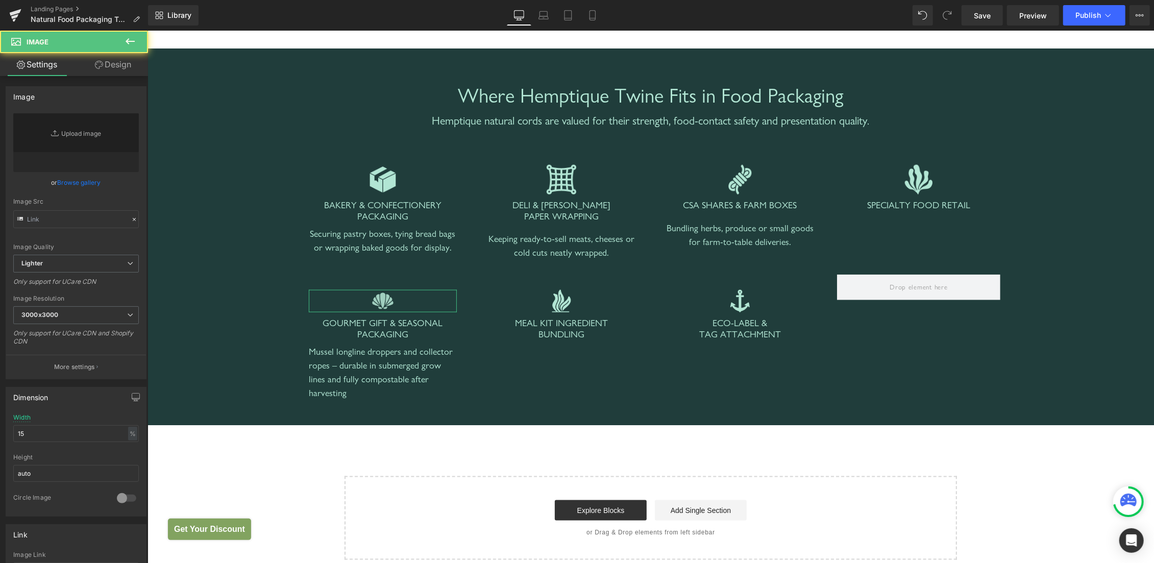
type input "https://ucarecdn.com/dbaf5371-a883-4be0-8954-c952863e10c1/-/format/auto/-/previ…"
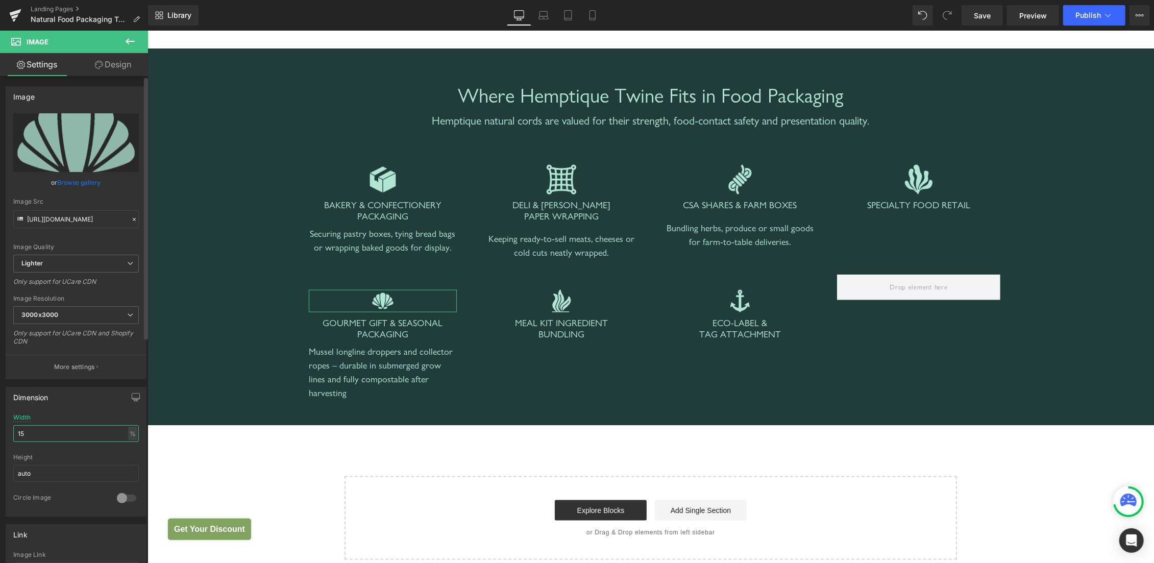
drag, startPoint x: 36, startPoint y: 434, endPoint x: 6, endPoint y: 438, distance: 29.9
click at [13, 435] on input "15" at bounding box center [76, 433] width 126 height 17
type input "20"
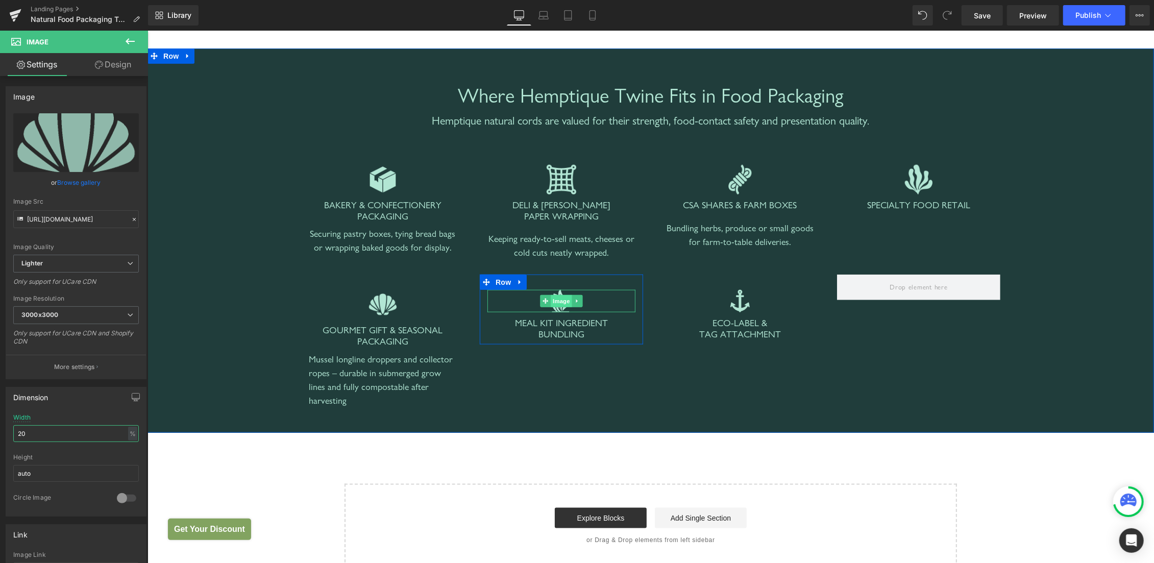
click at [561, 303] on span "Image" at bounding box center [560, 301] width 21 height 12
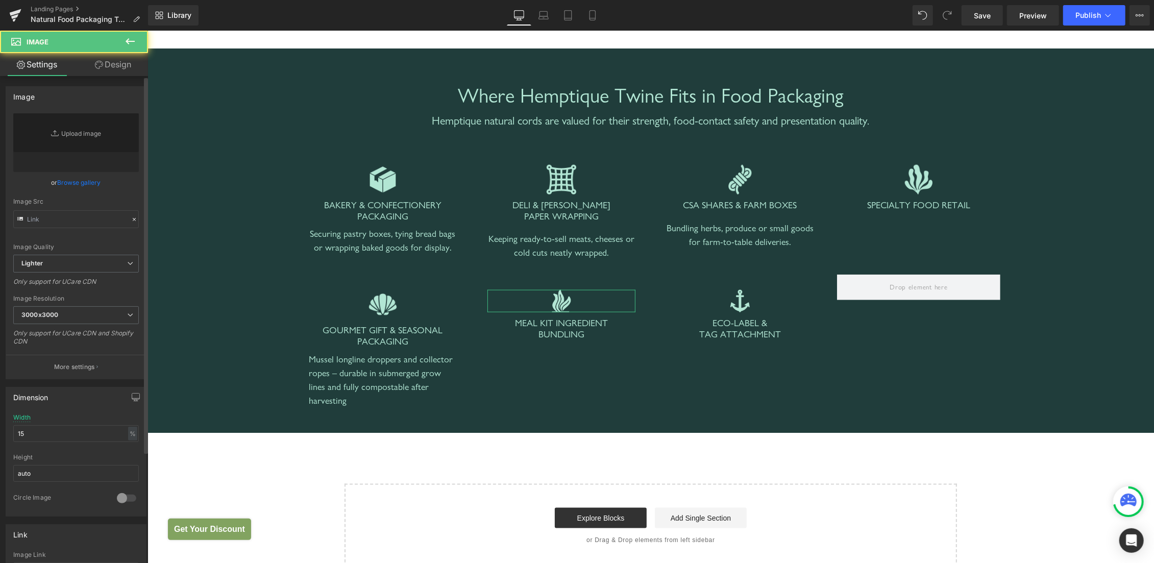
type input "https://ucarecdn.com/3fdb7e88-baad-49bd-b19e-b5bd402fc0f6/-/format/auto/-/previ…"
drag, startPoint x: 51, startPoint y: 428, endPoint x: 0, endPoint y: 430, distance: 50.6
click at [13, 430] on input "15" at bounding box center [76, 433] width 126 height 17
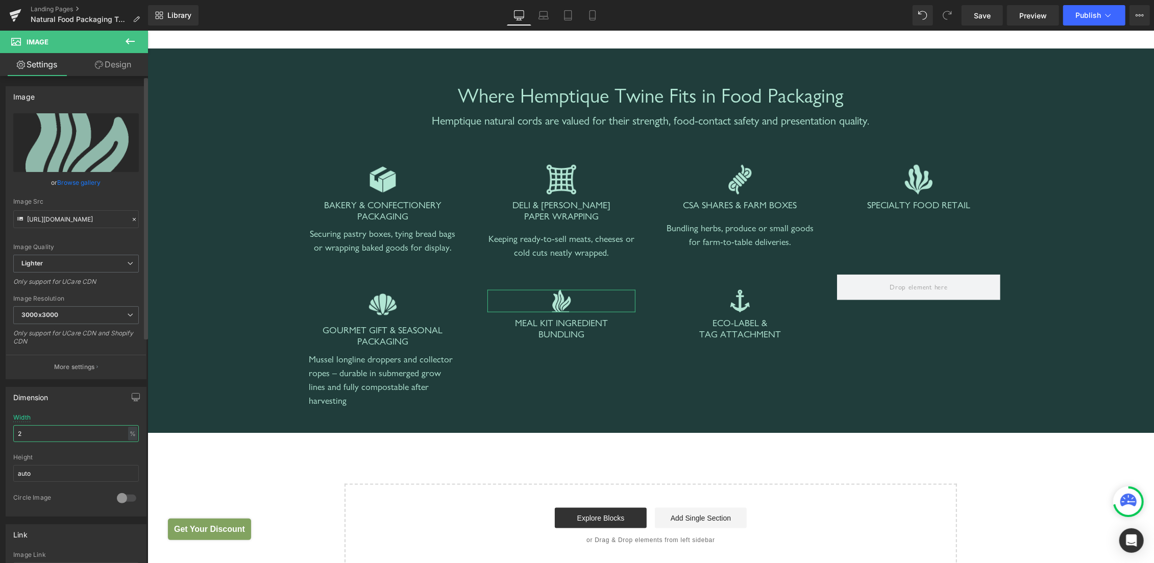
type input "20"
click at [741, 304] on span "Image" at bounding box center [739, 301] width 21 height 12
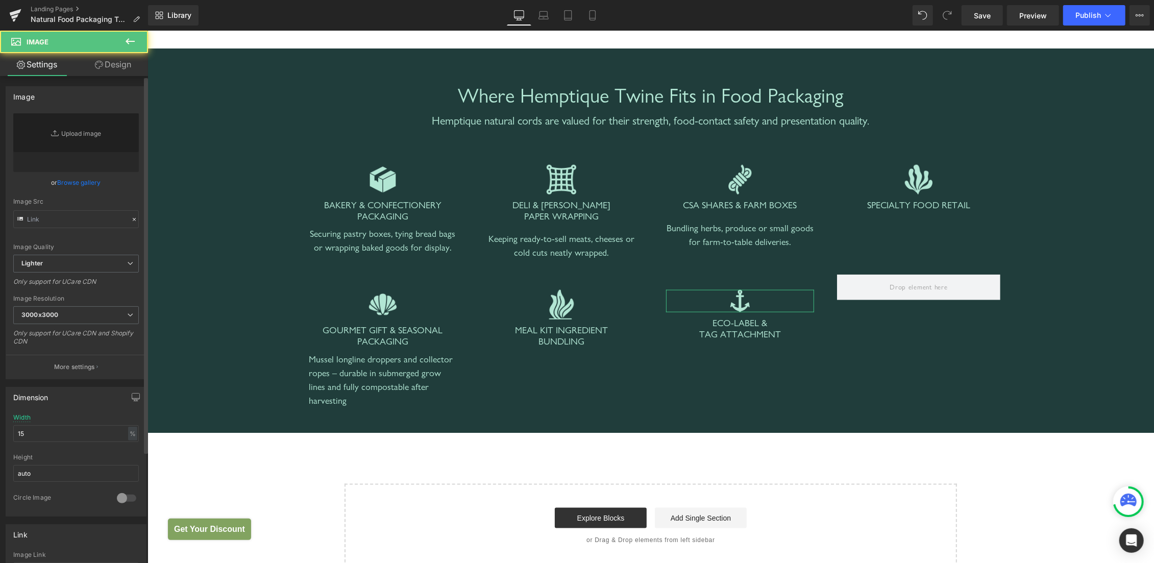
type input "https://ucarecdn.com/78e85a04-d97b-48af-96b8-ddc0ce7793c0/-/format/auto/-/previ…"
drag, startPoint x: 51, startPoint y: 431, endPoint x: 0, endPoint y: 430, distance: 50.5
click at [13, 430] on input "15" at bounding box center [76, 433] width 126 height 17
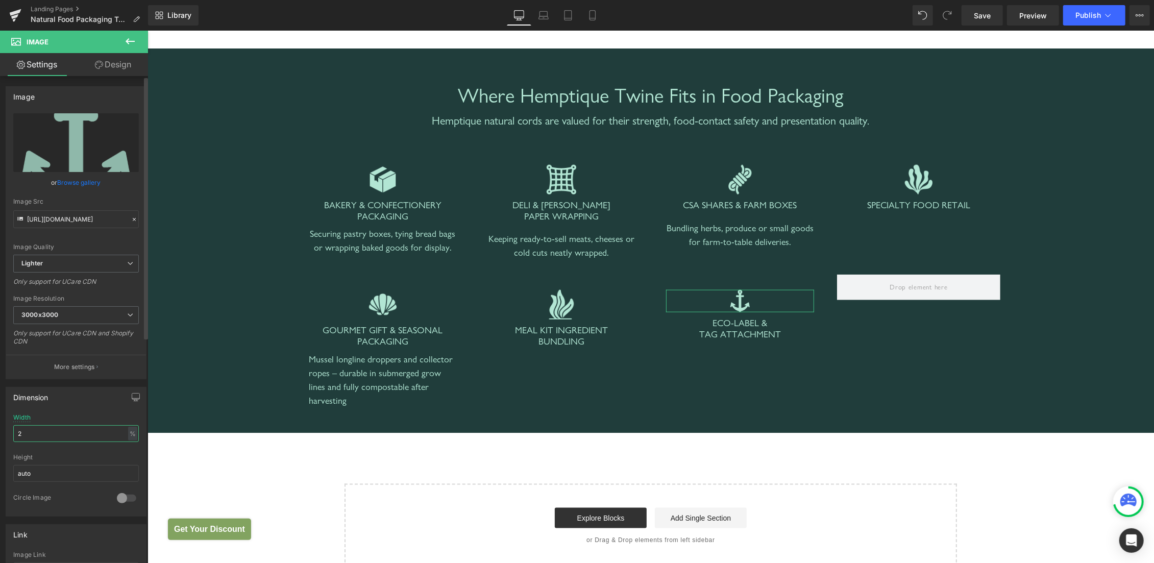
type input "20"
click at [1064, 140] on div "Where Hemptique Twine Fits in Food Packaging Heading Hemptique natural cords ar…" at bounding box center [650, 240] width 986 height 354
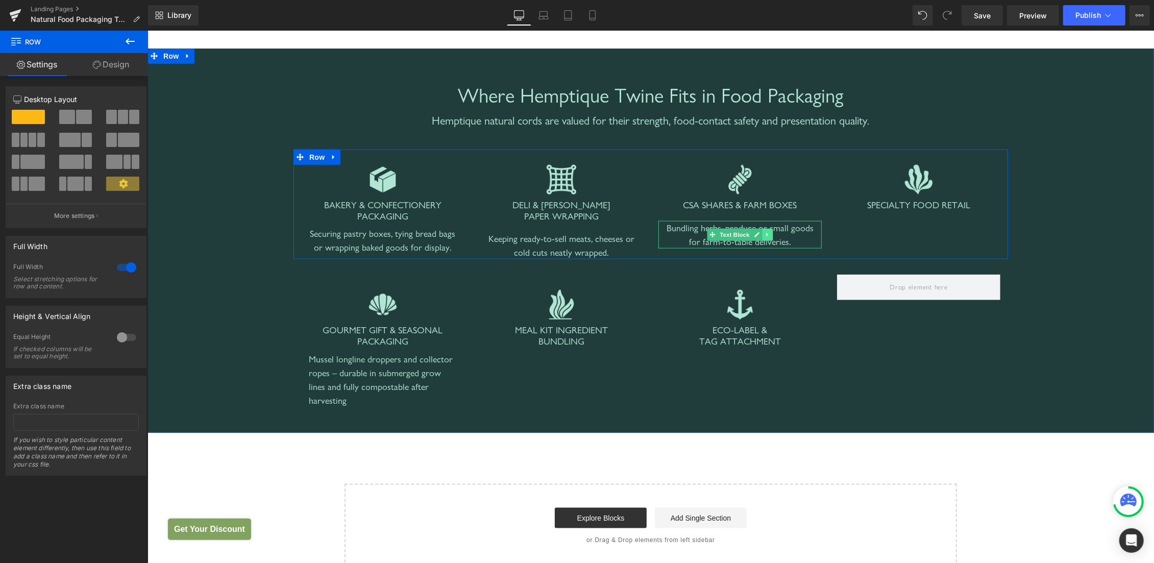
click at [762, 238] on link at bounding box center [767, 234] width 11 height 12
click at [759, 235] on icon at bounding box center [762, 234] width 6 height 6
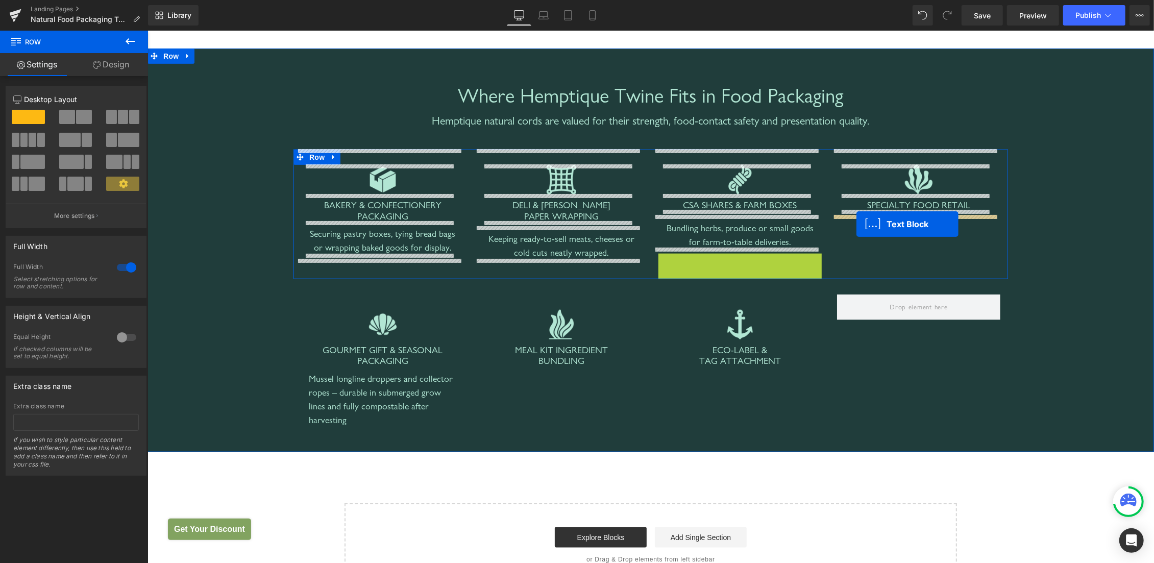
drag, startPoint x: 716, startPoint y: 264, endPoint x: 988, endPoint y: 211, distance: 277.7
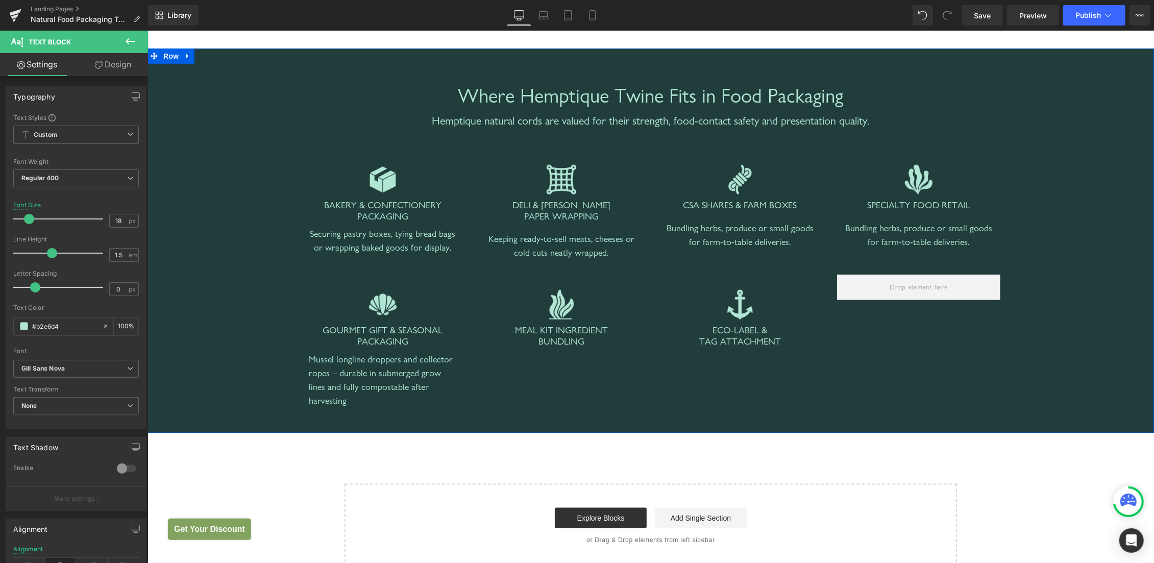
click at [857, 229] on div "Bundling herbs, produce or small goods for farm-to-table deliveries." at bounding box center [918, 234] width 163 height 28
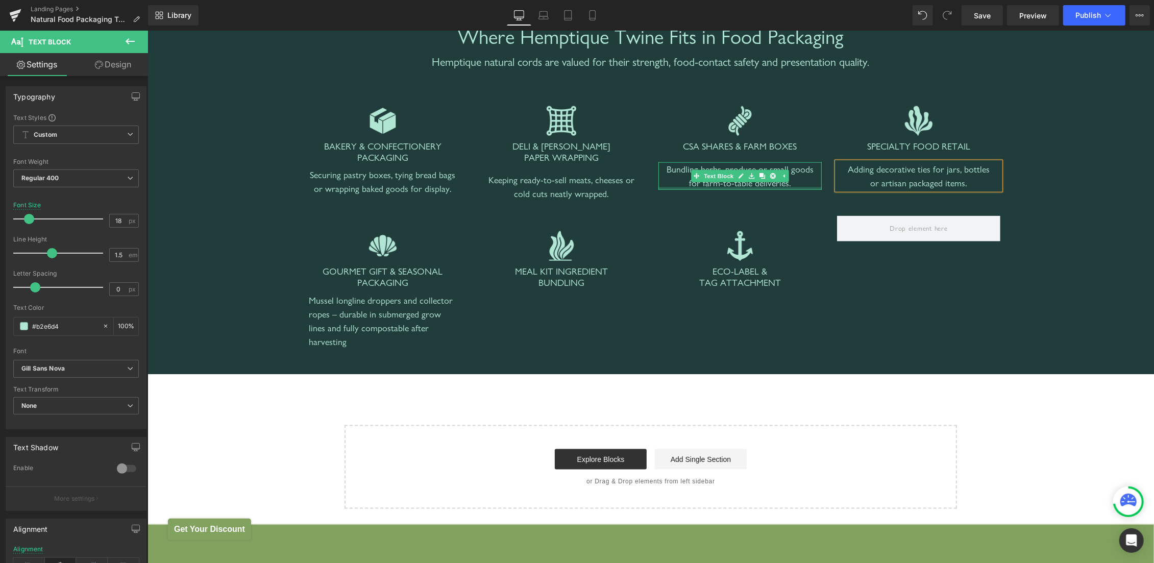
scroll to position [1130, 0]
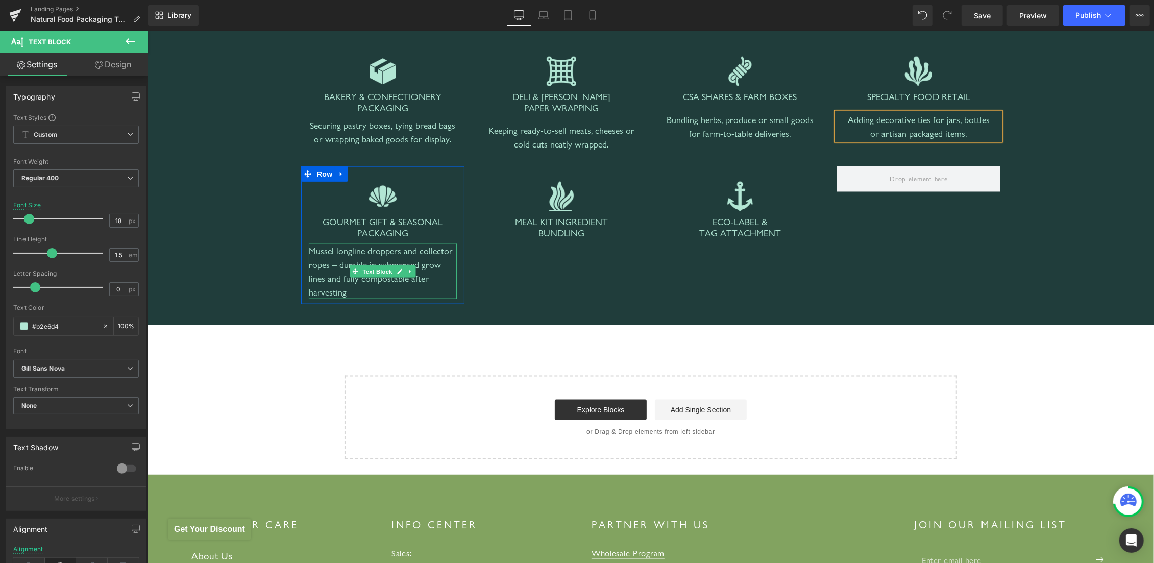
click at [346, 260] on div "Mussel longline droppers and collector ropes – durable in submerged grow lines …" at bounding box center [382, 270] width 148 height 55
click at [341, 261] on div "Mussel longline droppers and collector ropes – durable in submerged grow lines …" at bounding box center [382, 270] width 148 height 55
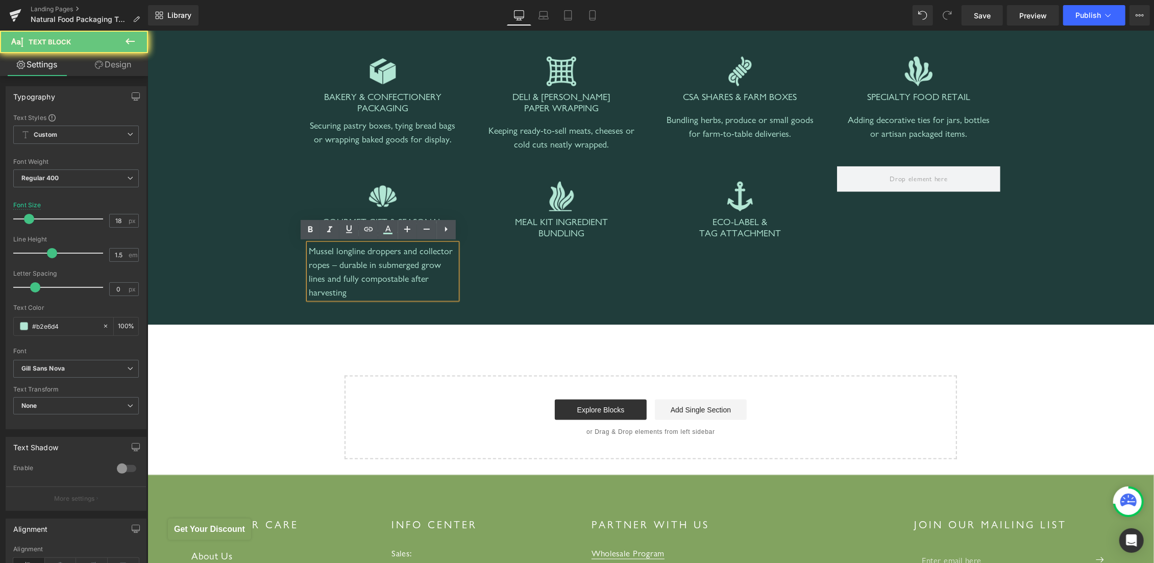
paste div
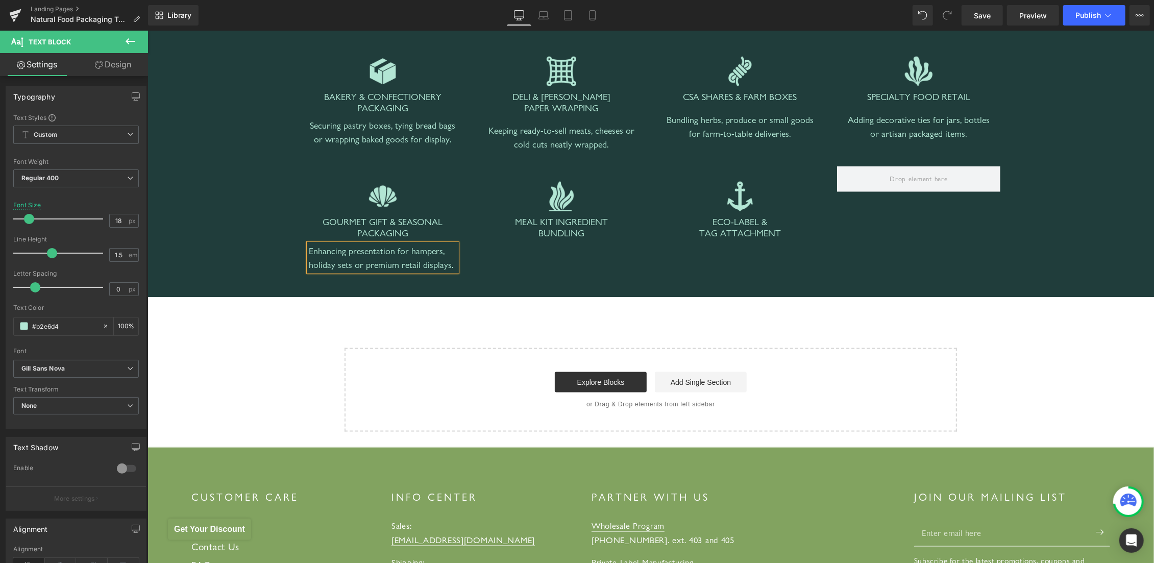
click at [511, 263] on div "Image GOURMET GIFT & SEASONAL PACKAGING Heading Enhancing presentation for hamp…" at bounding box center [650, 216] width 715 height 130
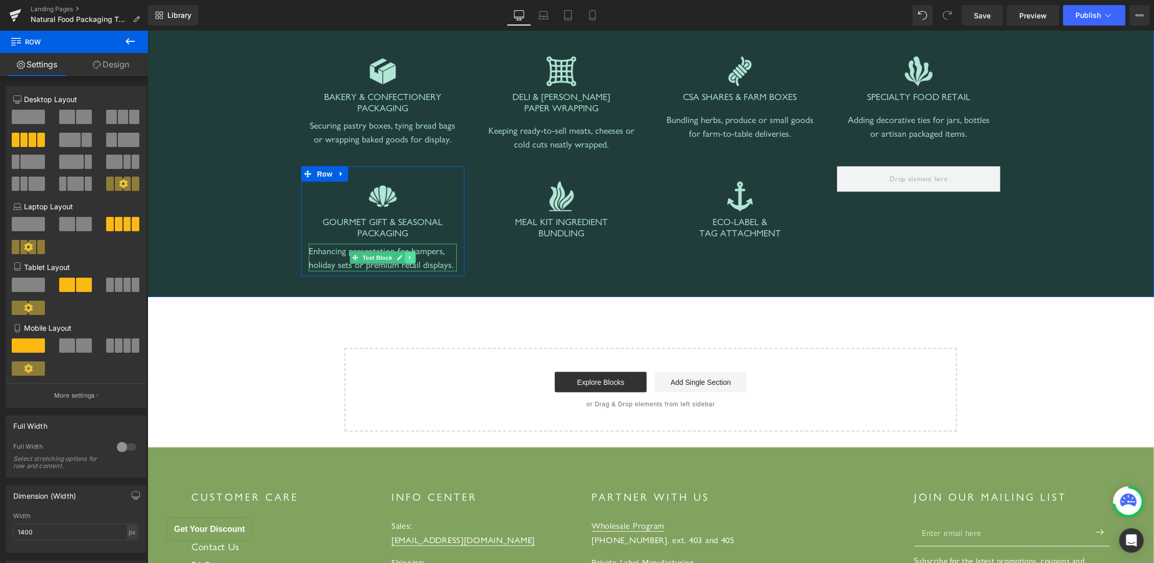
click at [407, 257] on icon at bounding box center [410, 257] width 6 height 6
click at [402, 256] on icon at bounding box center [405, 257] width 6 height 6
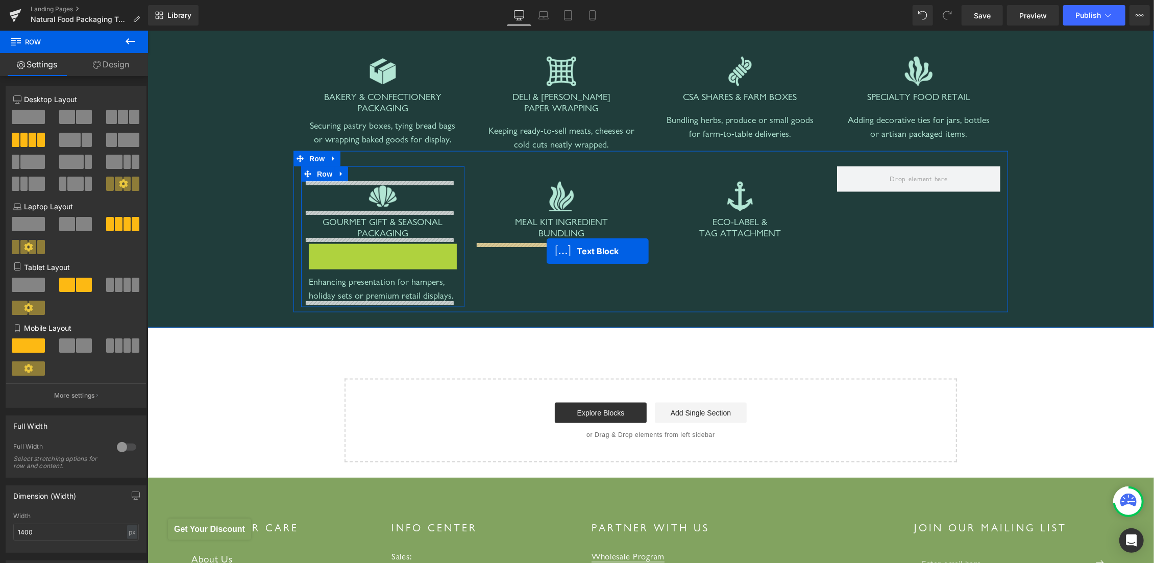
drag, startPoint x: 359, startPoint y: 257, endPoint x: 546, endPoint y: 251, distance: 186.9
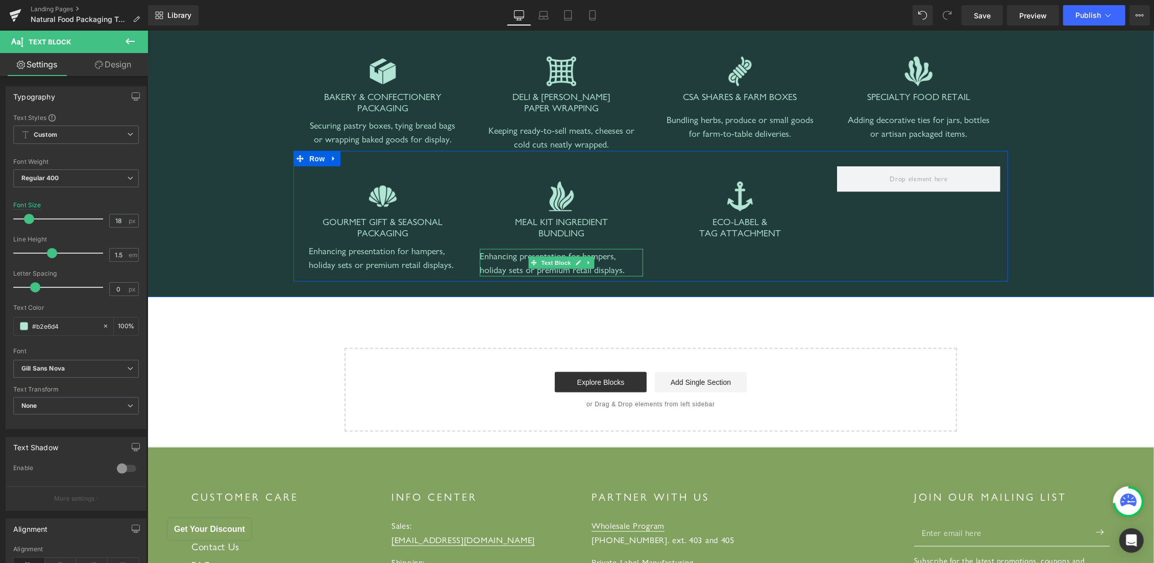
click at [502, 264] on div "Enhancing presentation for hampers, holiday sets or premium retail displays." at bounding box center [560, 263] width 163 height 28
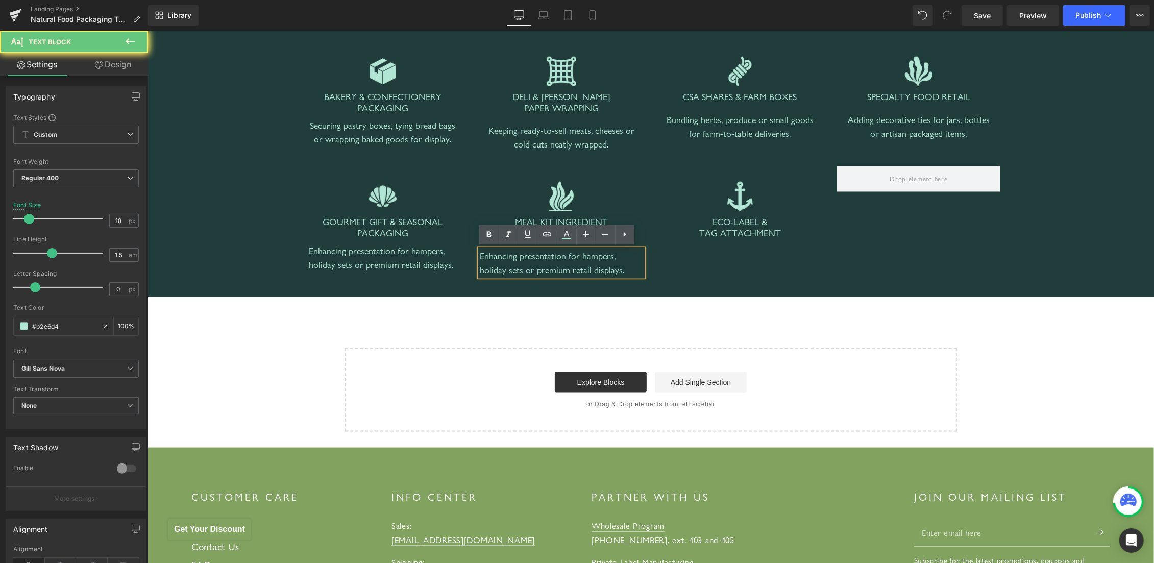
click at [497, 259] on div "Enhancing presentation for hampers, holiday sets or premium retail displays." at bounding box center [560, 263] width 163 height 28
paste div
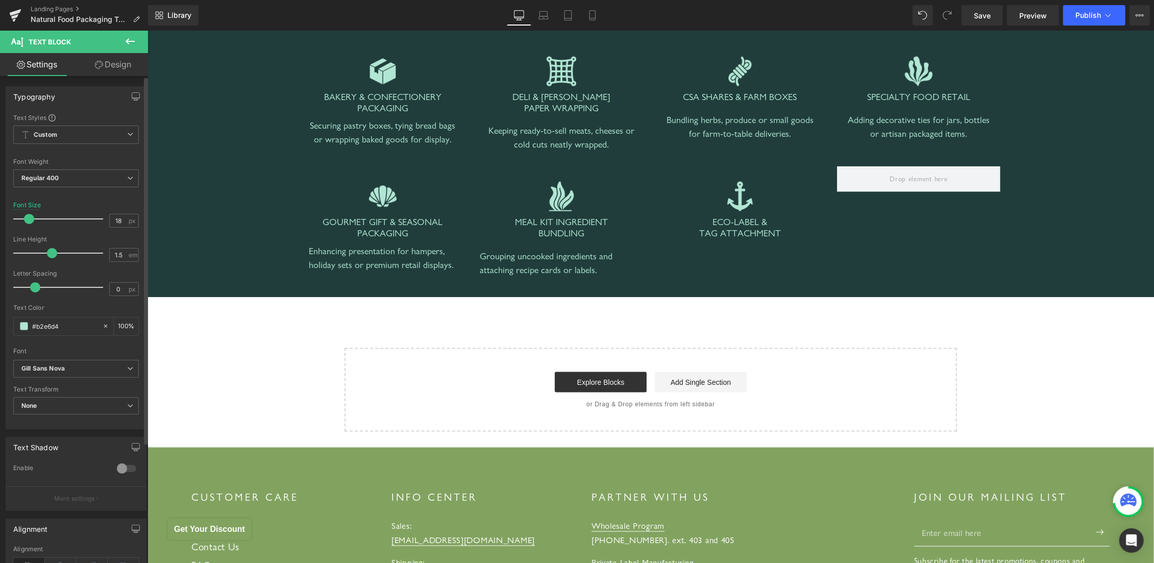
scroll to position [159, 0]
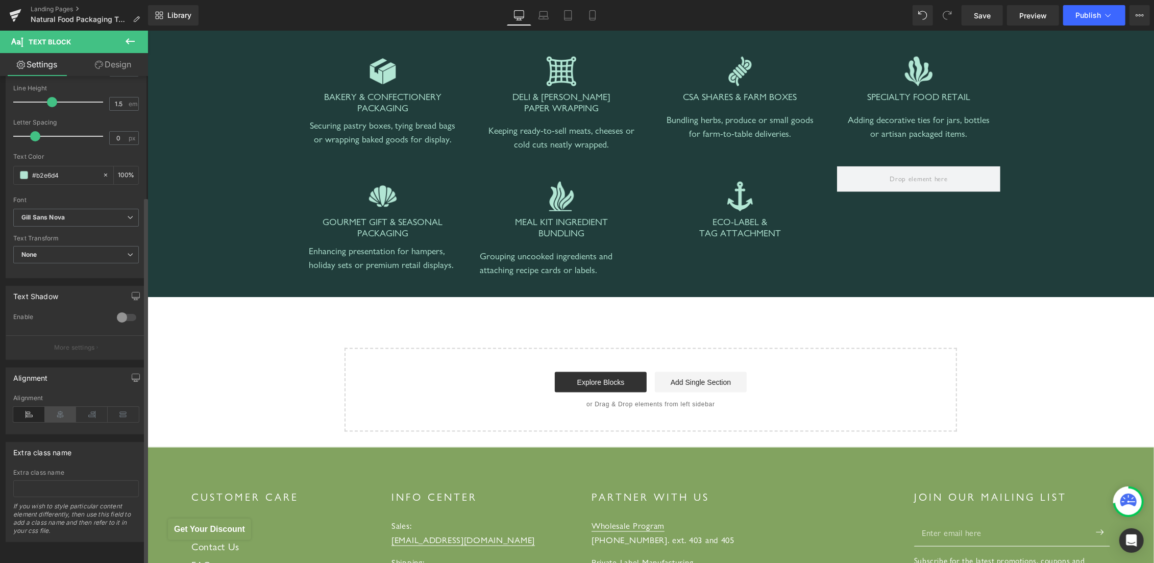
drag, startPoint x: 57, startPoint y: 409, endPoint x: 23, endPoint y: 282, distance: 131.5
click at [57, 409] on icon at bounding box center [61, 414] width 32 height 15
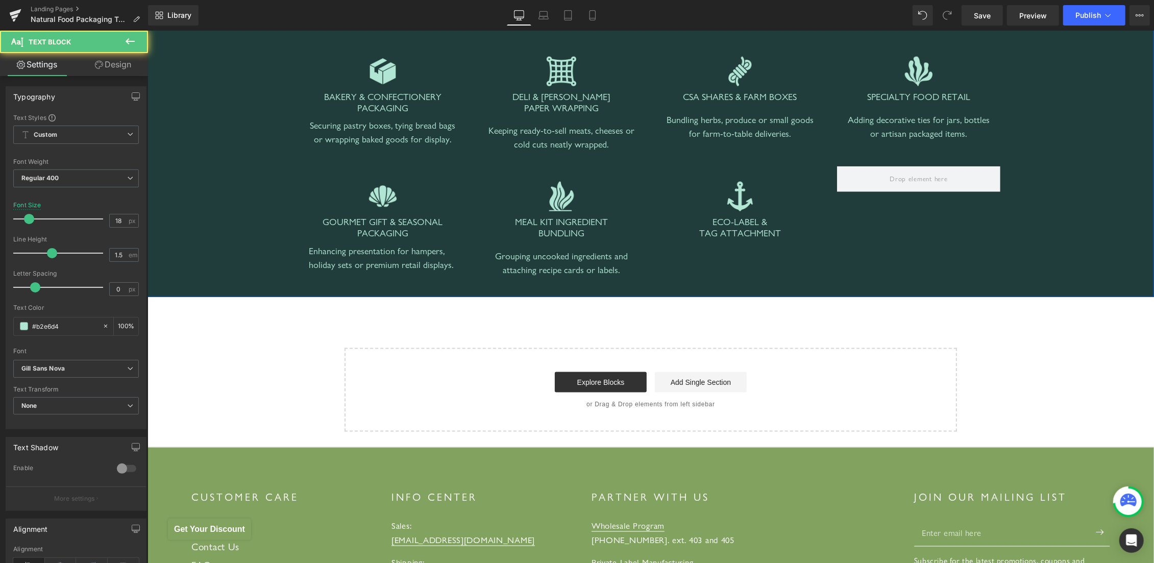
click at [321, 257] on div "Enhancing presentation for hampers, holiday sets or premium retail displays." at bounding box center [382, 257] width 148 height 28
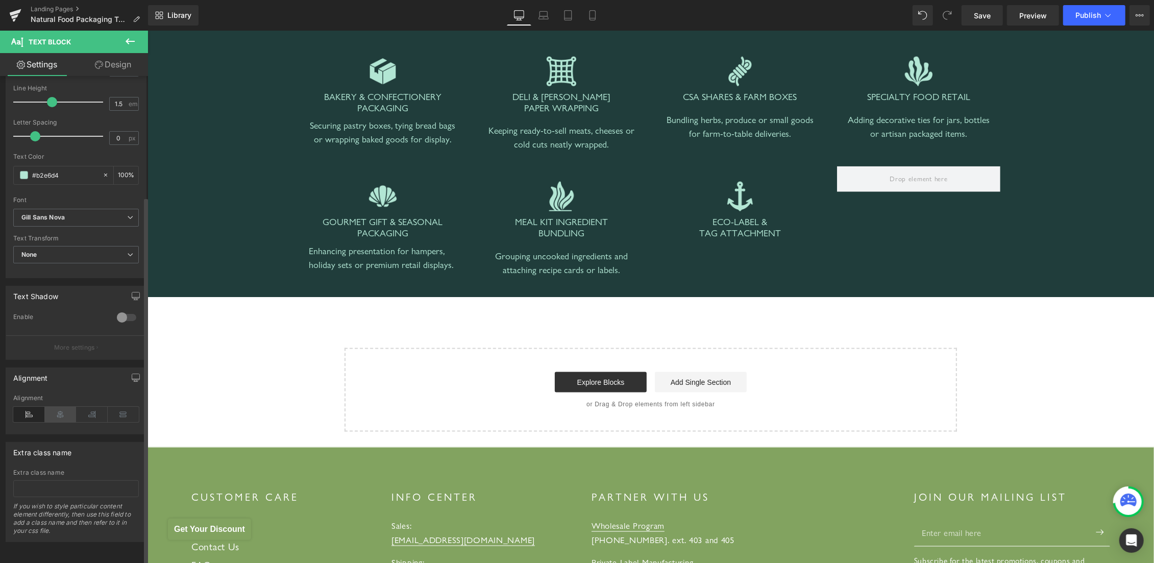
click at [55, 408] on icon at bounding box center [61, 414] width 32 height 15
click at [930, 249] on div "Image GOURMET GIFT & SEASONAL PACKAGING Heading Enhancing presentation for hamp…" at bounding box center [650, 216] width 715 height 130
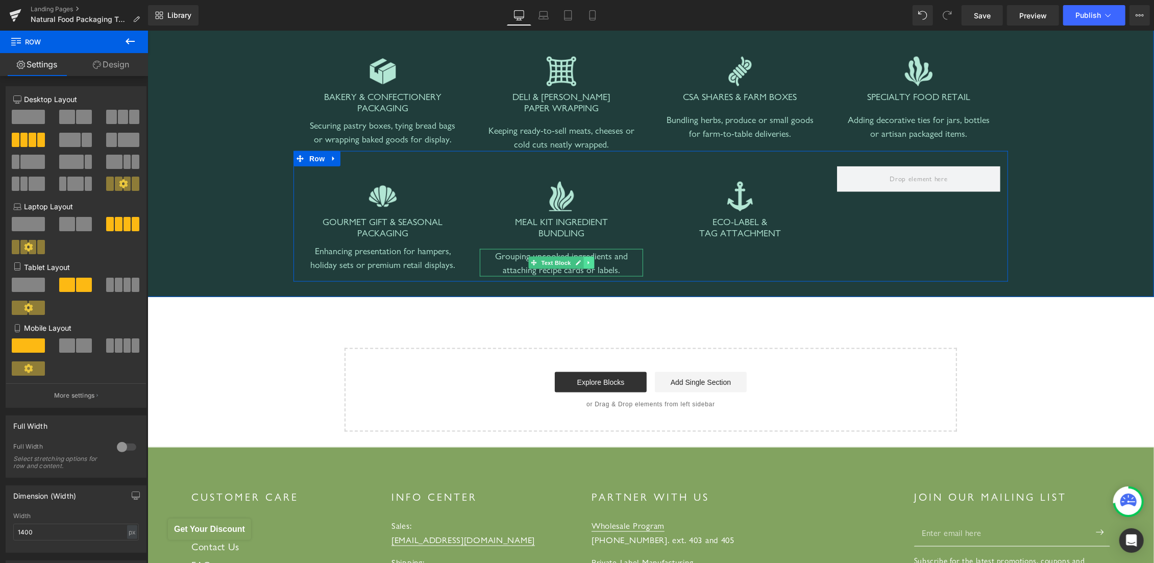
click at [585, 264] on icon at bounding box center [588, 262] width 6 height 6
click at [580, 263] on icon at bounding box center [583, 262] width 6 height 6
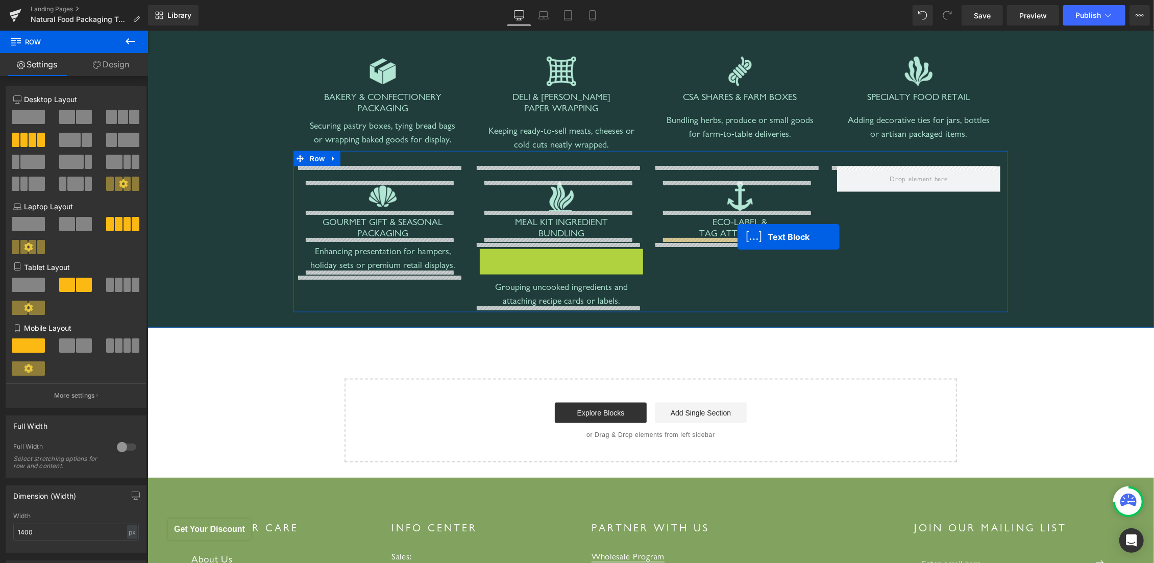
drag, startPoint x: 572, startPoint y: 255, endPoint x: 737, endPoint y: 237, distance: 166.4
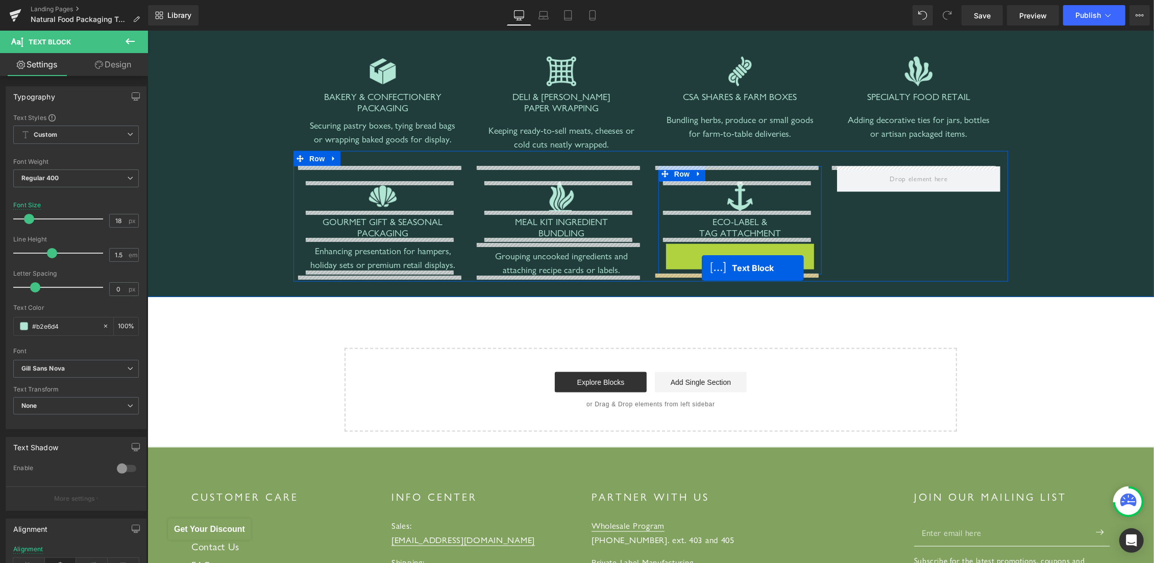
drag, startPoint x: 704, startPoint y: 254, endPoint x: 701, endPoint y: 268, distance: 14.5
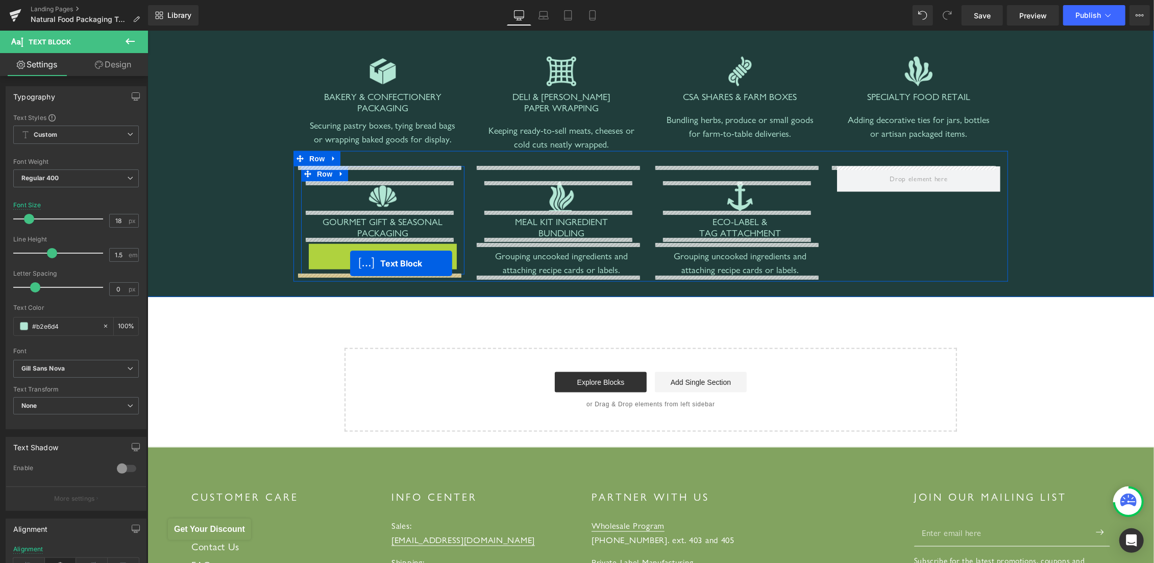
drag, startPoint x: 349, startPoint y: 254, endPoint x: 350, endPoint y: 263, distance: 9.2
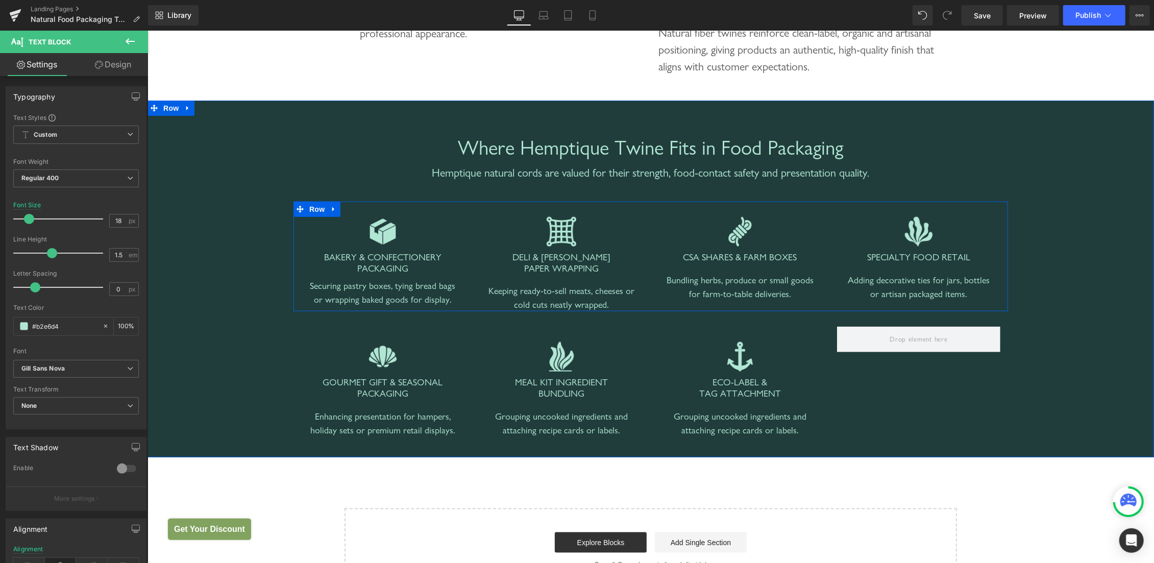
scroll to position [968, 0]
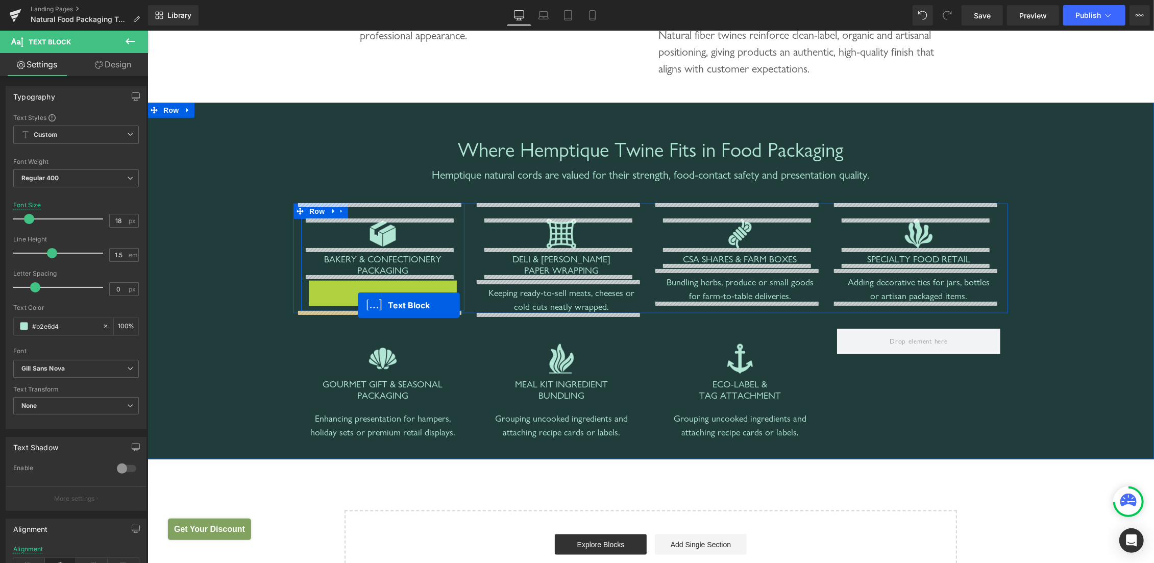
drag, startPoint x: 349, startPoint y: 296, endPoint x: 357, endPoint y: 305, distance: 12.3
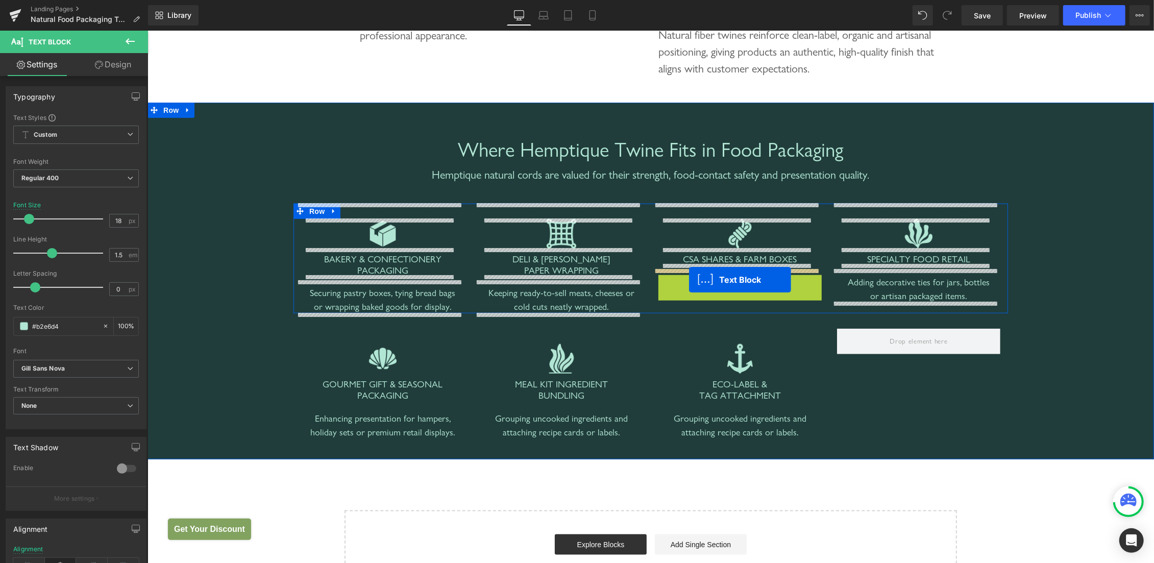
drag, startPoint x: 692, startPoint y: 289, endPoint x: 689, endPoint y: 280, distance: 9.9
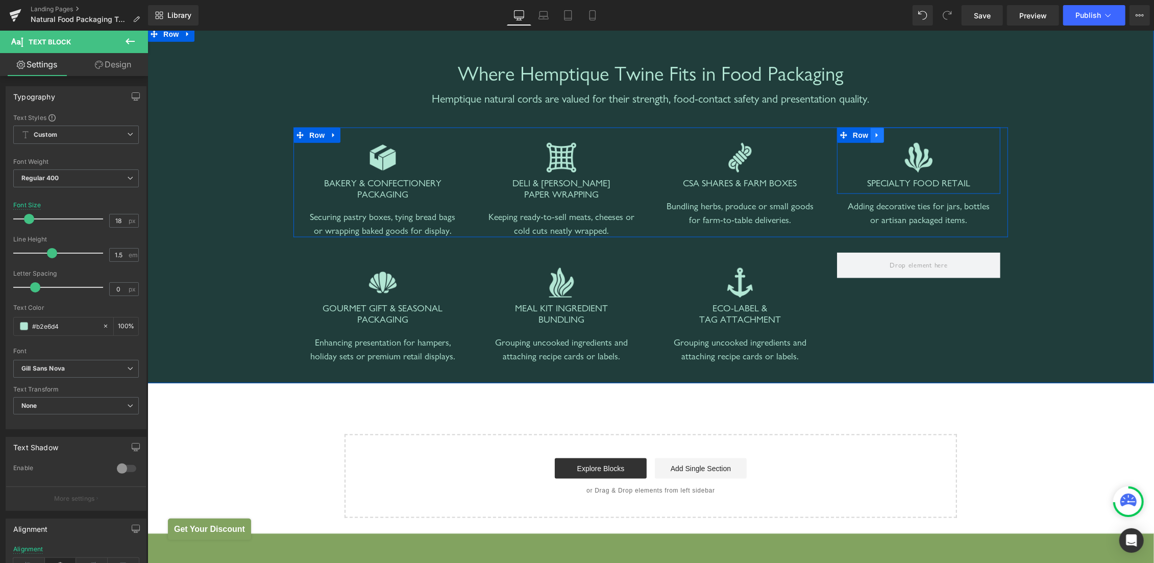
scroll to position [1076, 0]
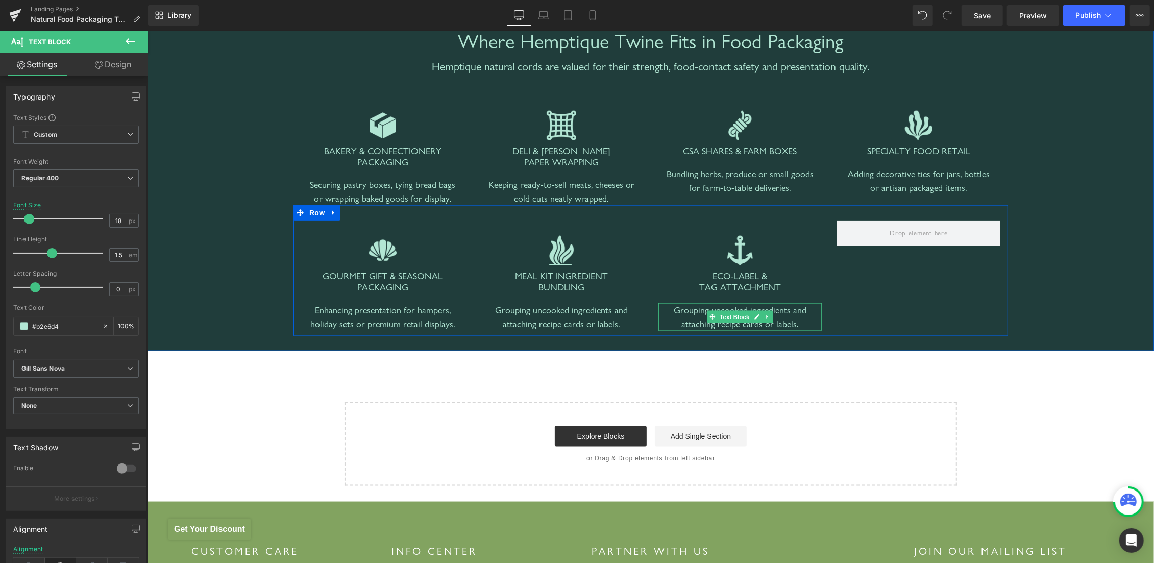
click at [697, 318] on div "Grouping uncooked ingredients and attaching recipe cards or labels." at bounding box center [739, 317] width 163 height 28
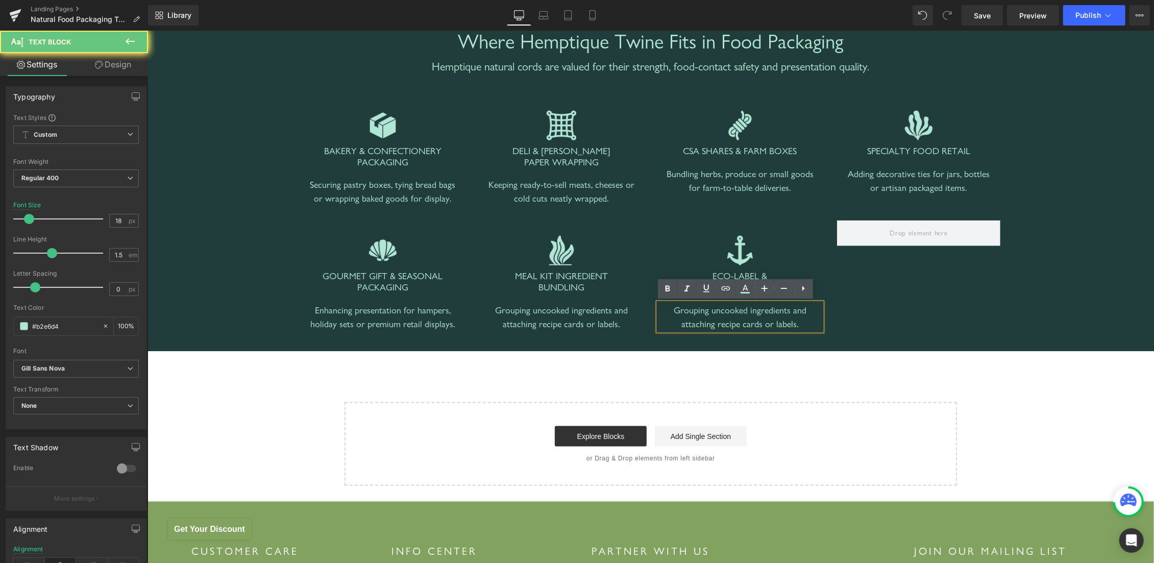
click at [686, 315] on div "Grouping uncooked ingredients and attaching recipe cards or labels." at bounding box center [739, 317] width 163 height 28
click at [684, 314] on div "Grouping uncooked ingredients and attaching recipe cards or labels." at bounding box center [739, 317] width 163 height 28
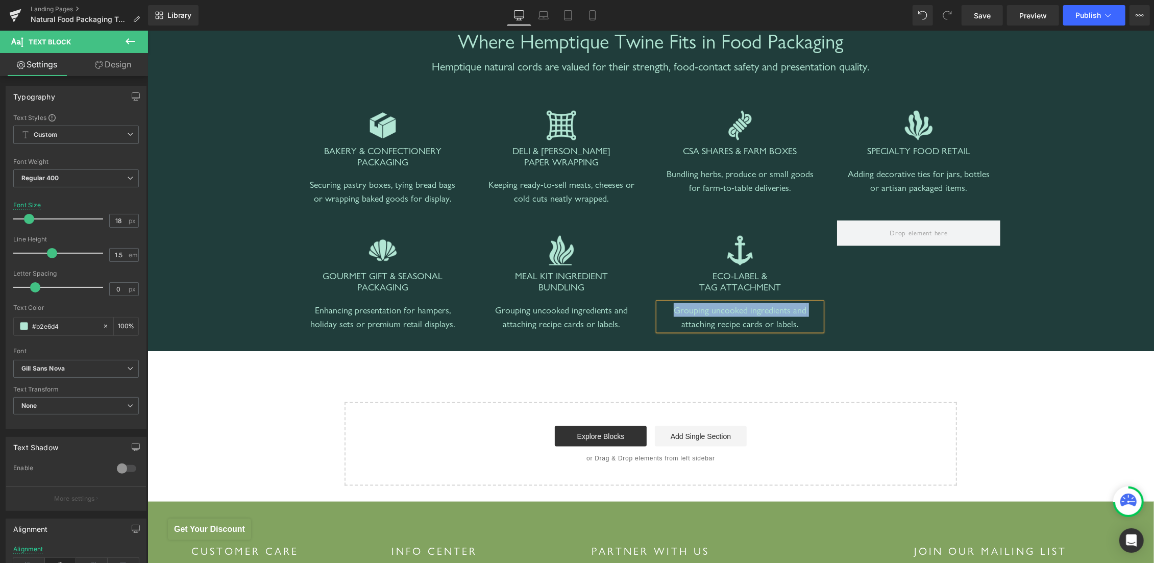
paste div
click at [716, 313] on div "Securing compostable tags or branding elements to packaged goods." at bounding box center [739, 317] width 163 height 28
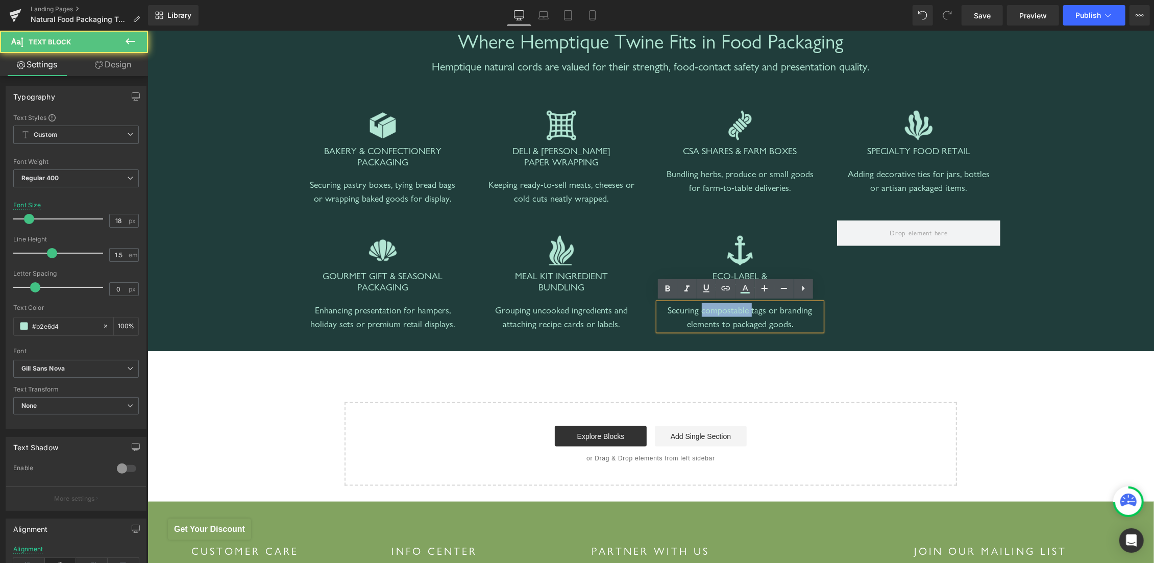
click at [716, 313] on div "Securing compostable tags or branding elements to packaged goods." at bounding box center [739, 317] width 163 height 28
copy div "compostable"
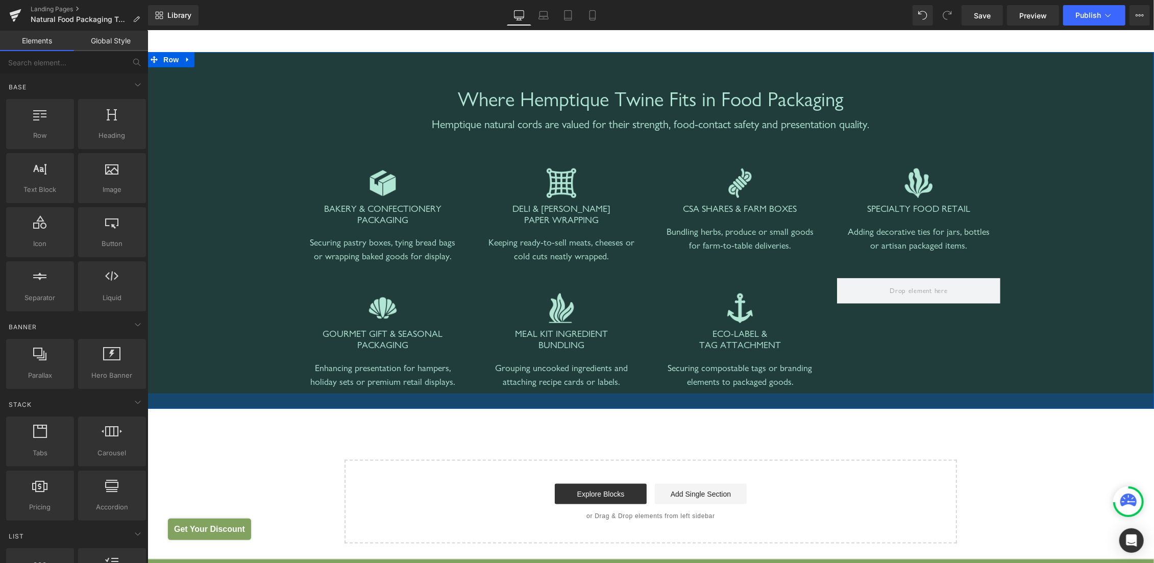
scroll to position [968, 0]
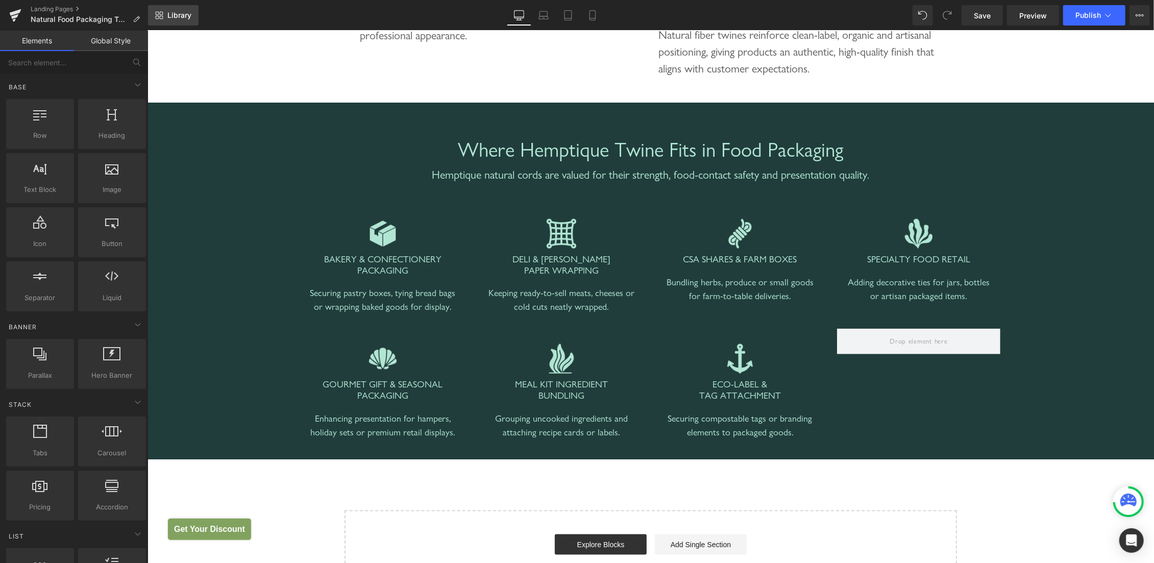
click at [166, 15] on link "Library" at bounding box center [173, 15] width 51 height 20
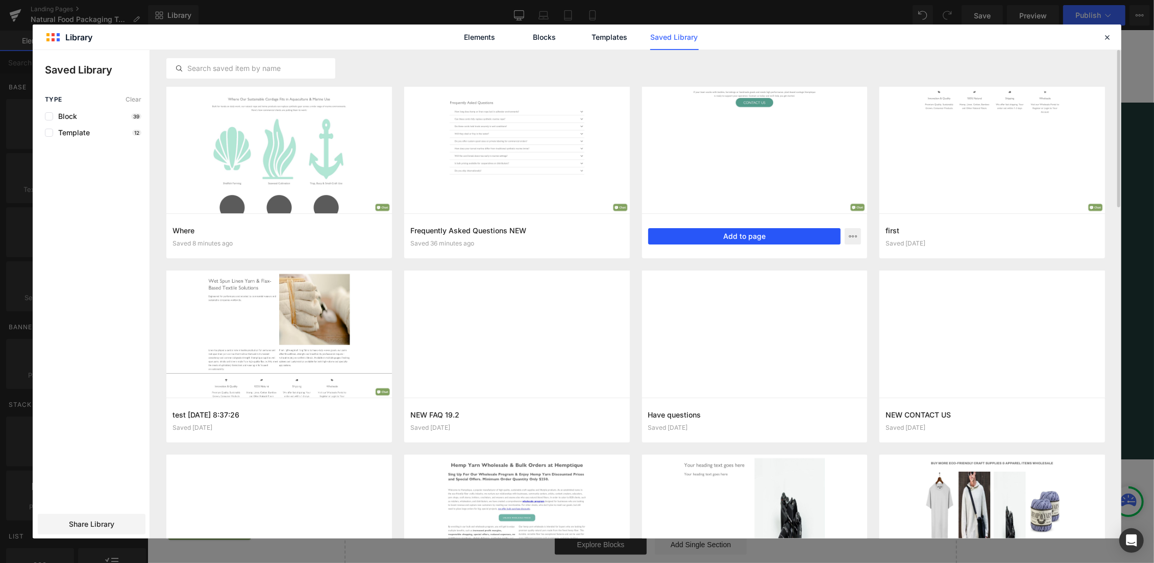
drag, startPoint x: 752, startPoint y: 238, endPoint x: 604, endPoint y: 207, distance: 151.2
click at [752, 238] on button "Add to page" at bounding box center [744, 236] width 193 height 16
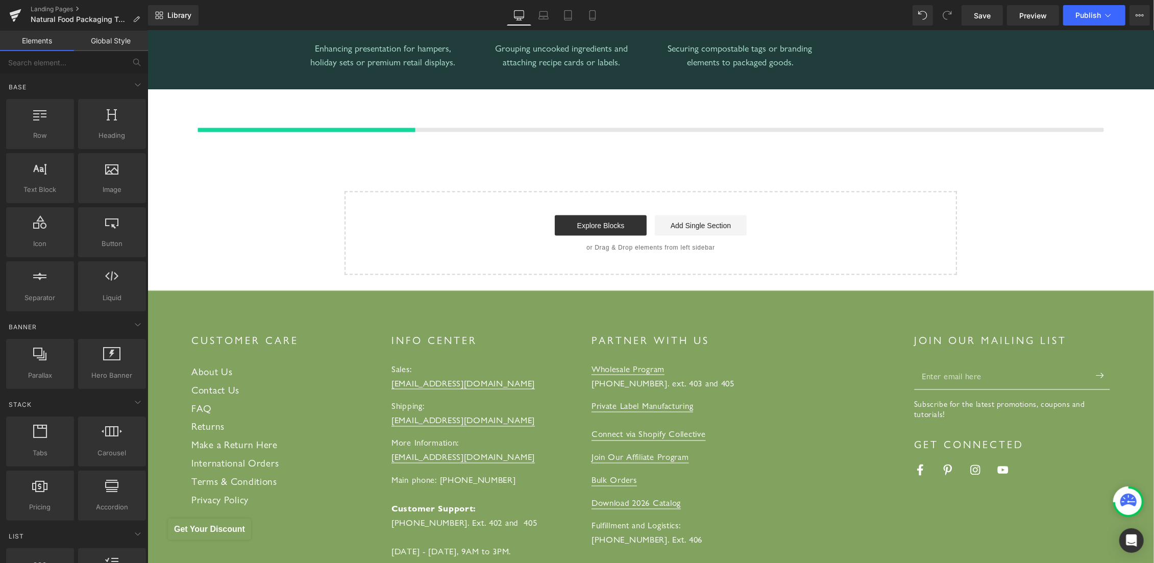
scroll to position [1345, 0]
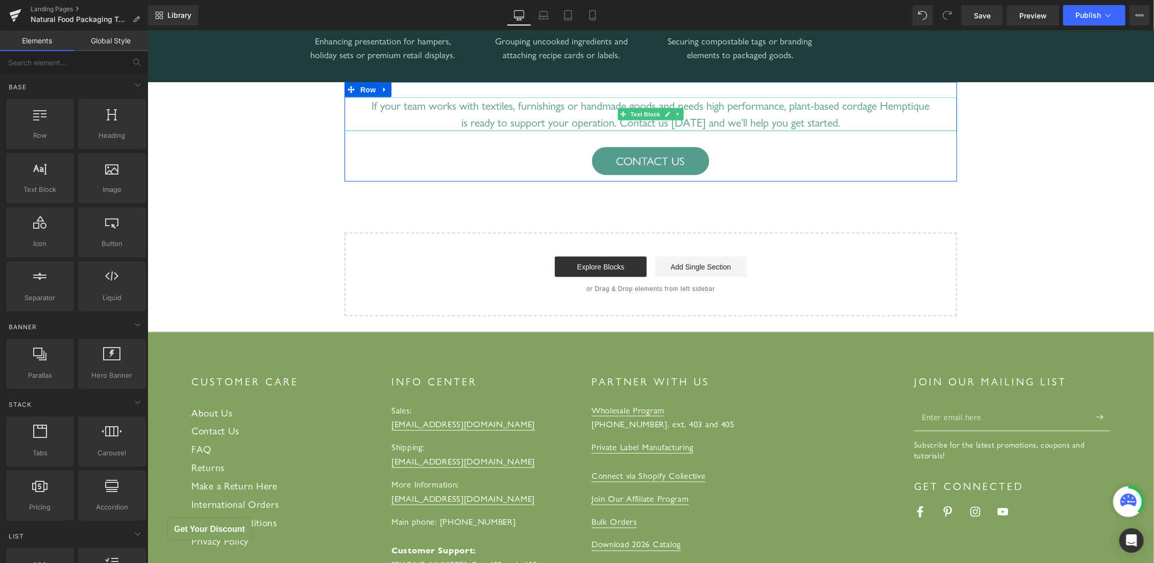
click at [572, 105] on div "If your team works with textiles, furnishings or handmade goods and needs high …" at bounding box center [650, 114] width 612 height 34
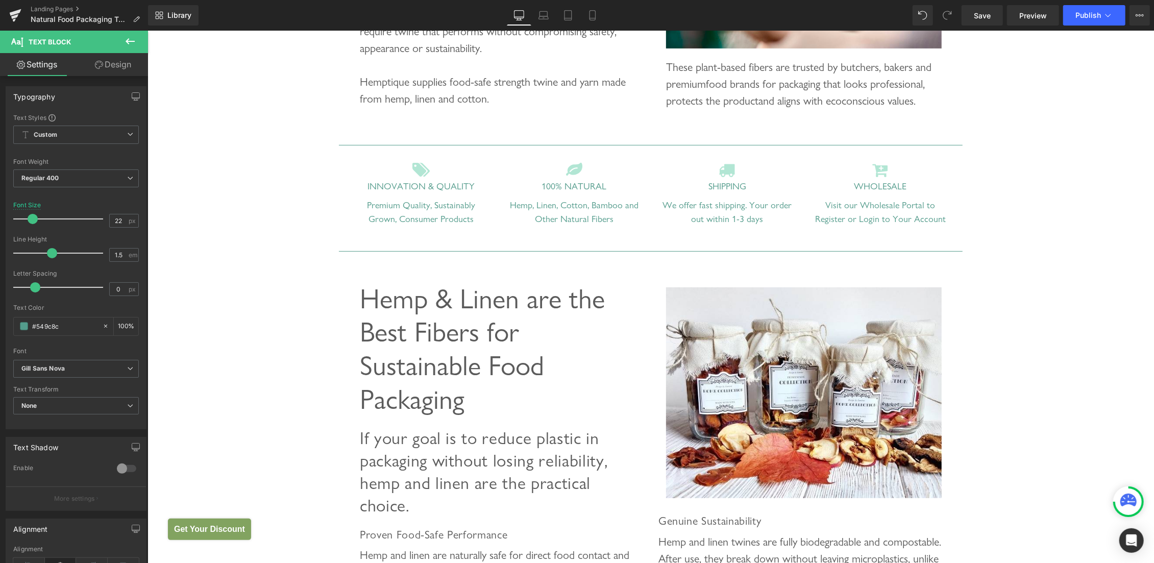
scroll to position [101, 0]
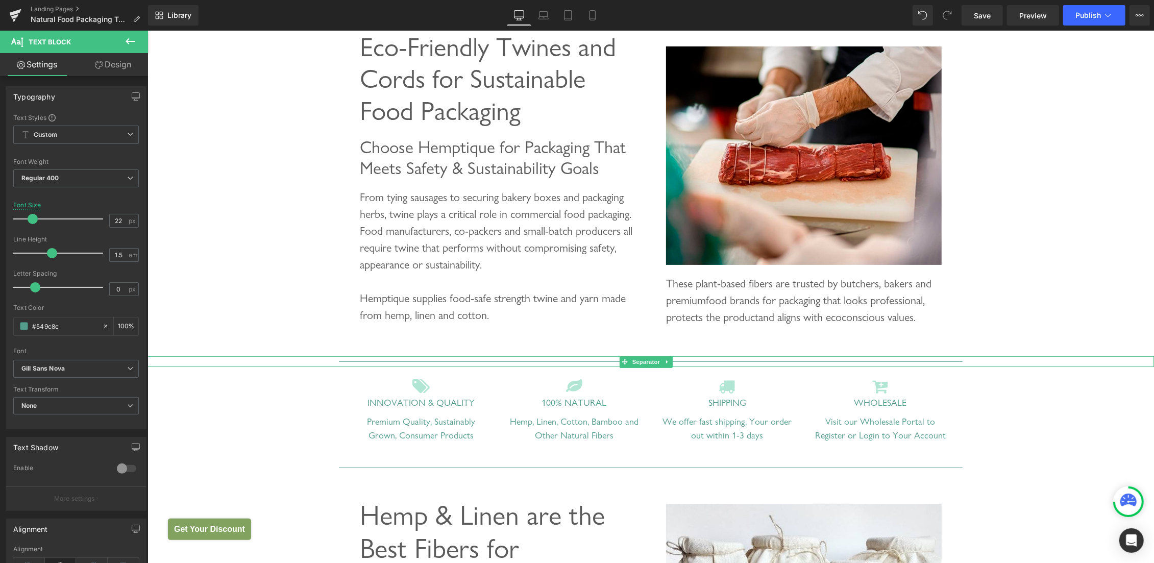
click at [577, 359] on div at bounding box center [650, 361] width 1007 height 11
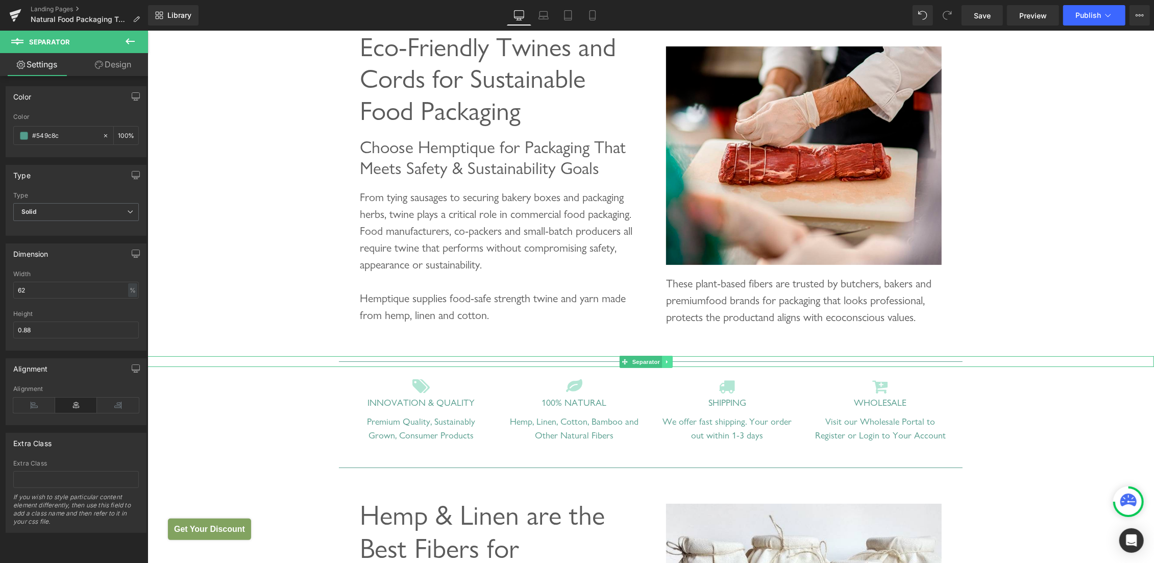
click at [669, 361] on icon at bounding box center [667, 361] width 6 height 6
click at [663, 360] on icon at bounding box center [661, 361] width 6 height 6
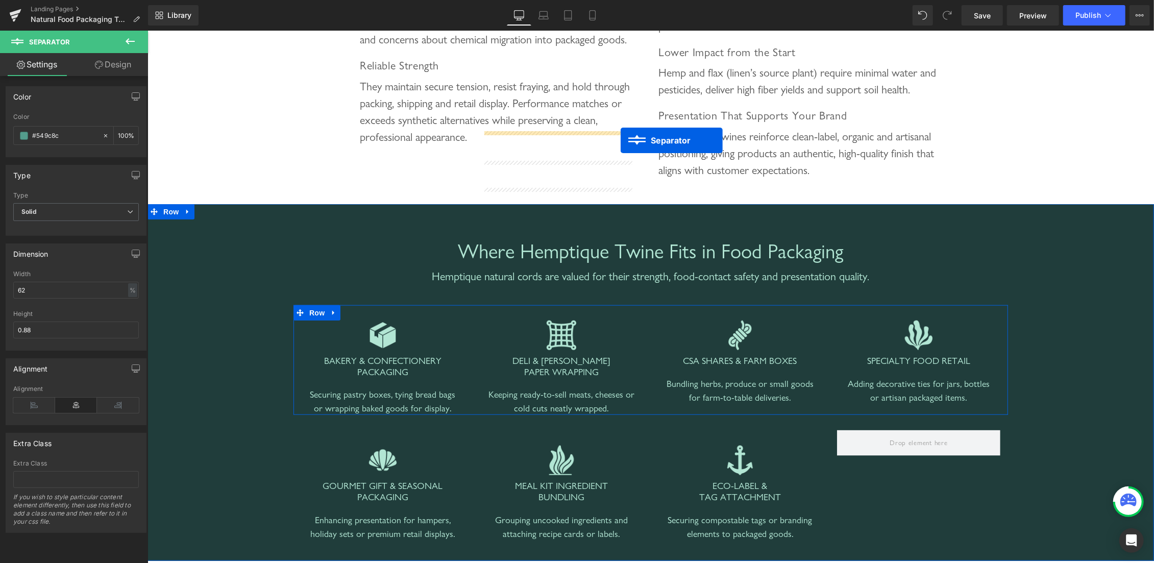
scroll to position [1237, 0]
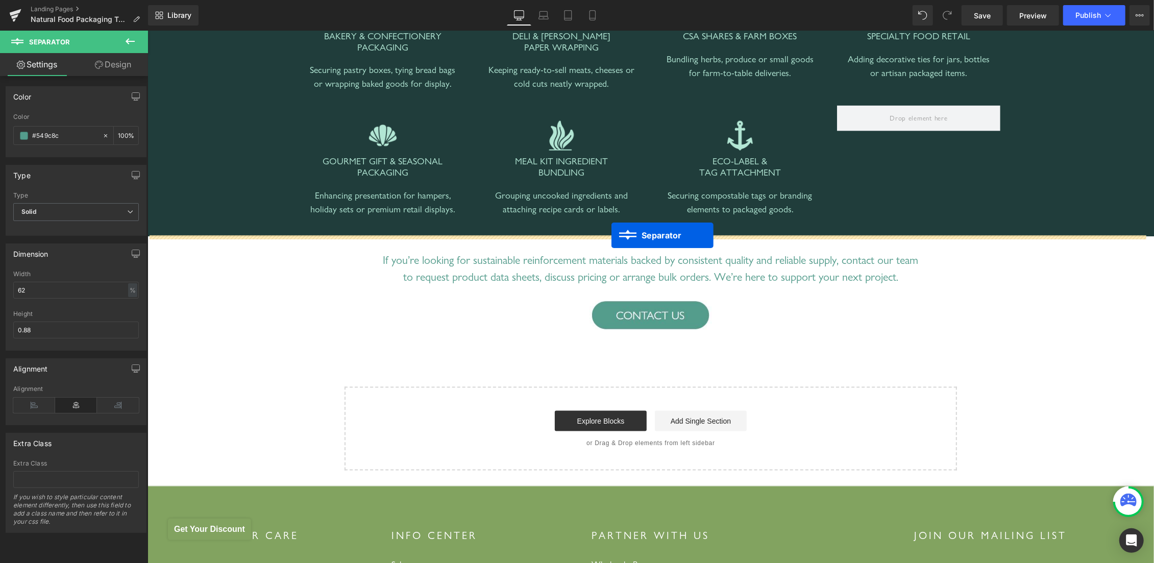
drag, startPoint x: 622, startPoint y: 175, endPoint x: 611, endPoint y: 235, distance: 60.8
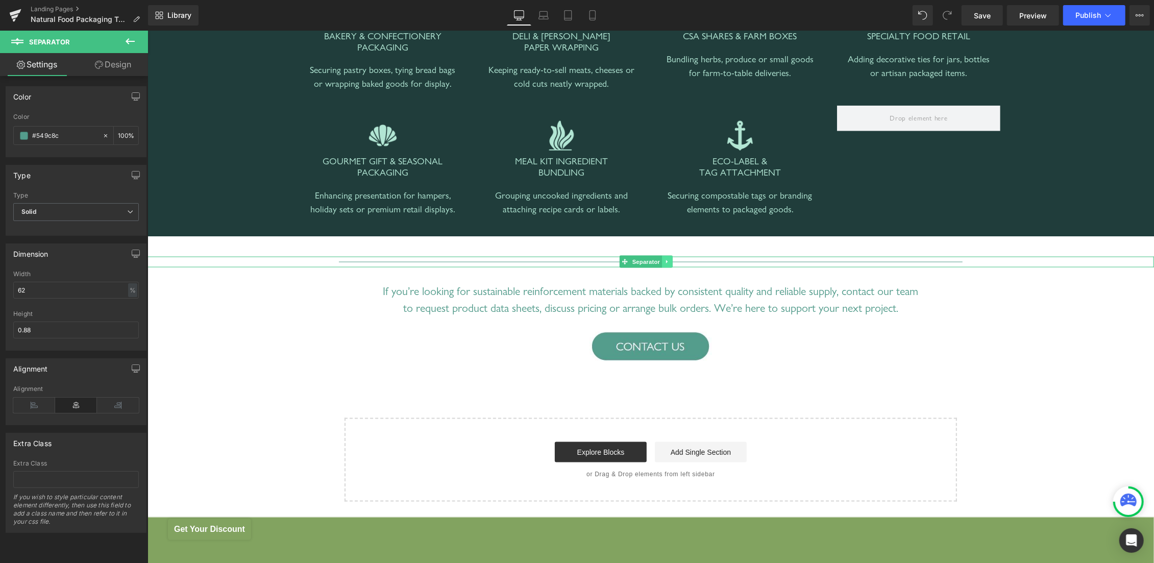
click at [667, 260] on icon at bounding box center [667, 261] width 6 height 6
click at [664, 260] on icon at bounding box center [661, 262] width 6 height 6
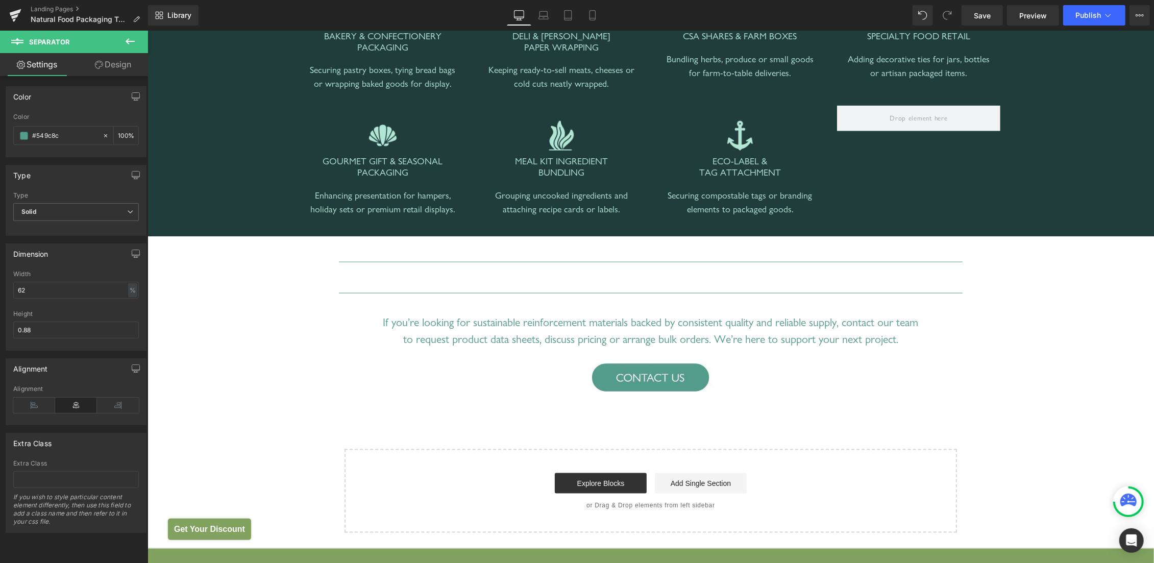
scroll to position [1299, 0]
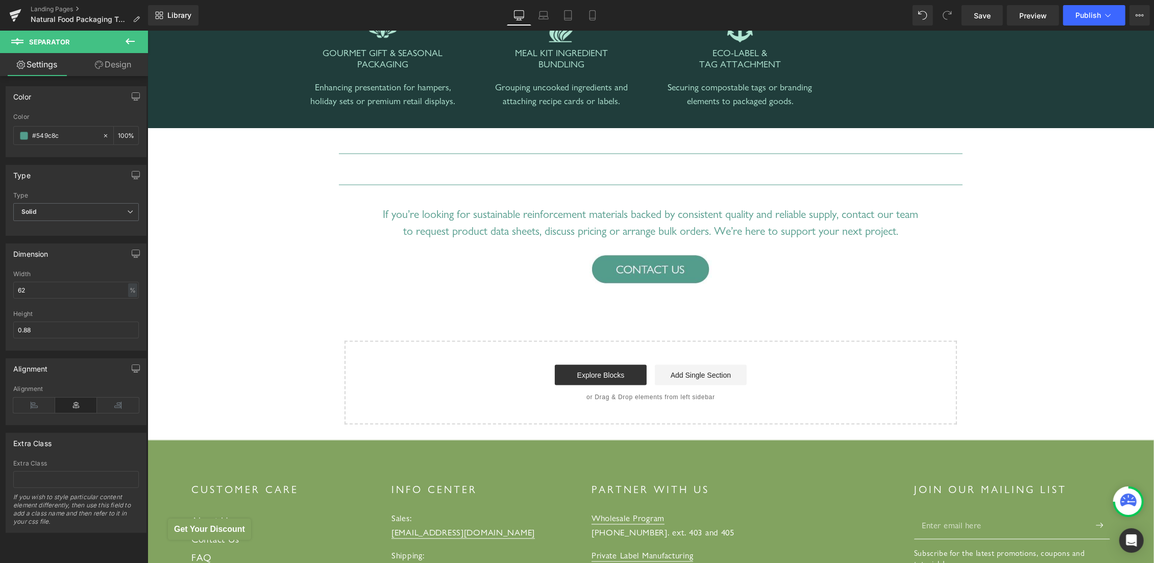
click at [302, 188] on div "Separator" at bounding box center [650, 184] width 1007 height 11
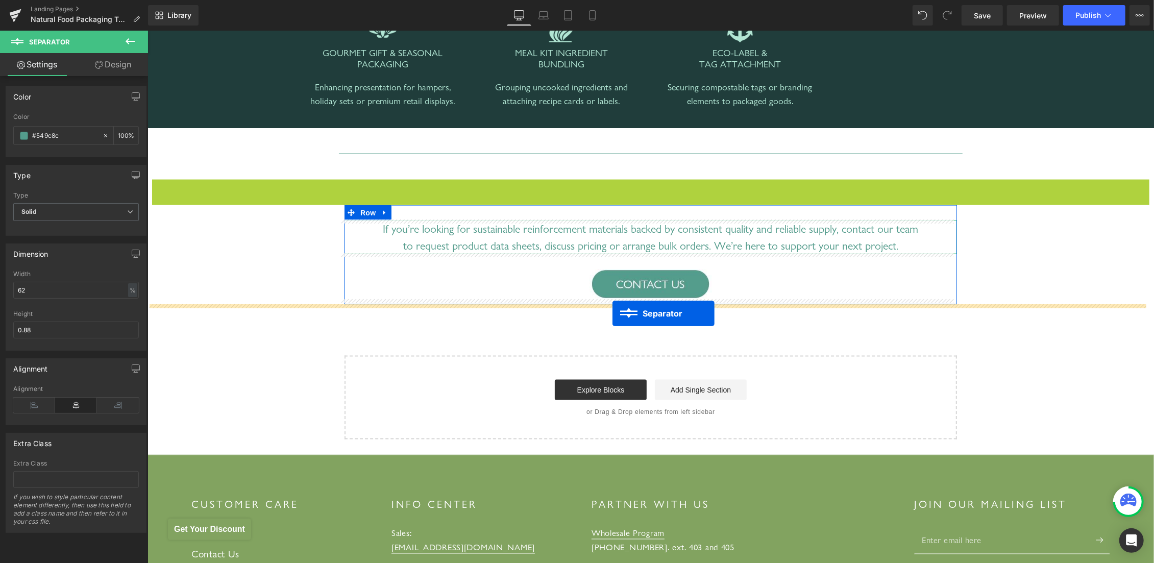
drag, startPoint x: 622, startPoint y: 181, endPoint x: 612, endPoint y: 313, distance: 132.1
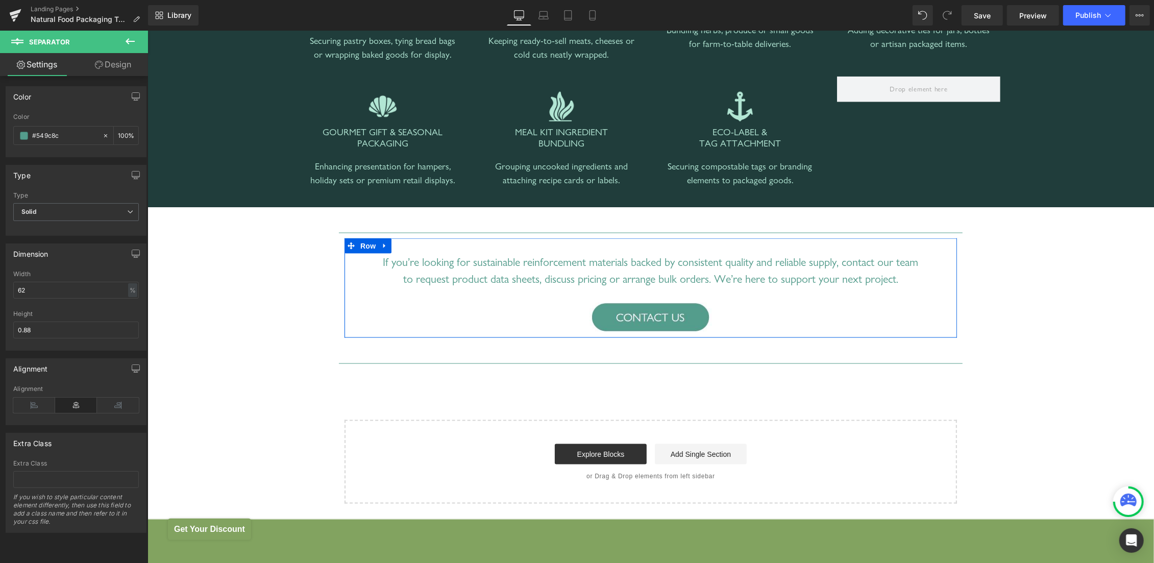
scroll to position [1191, 0]
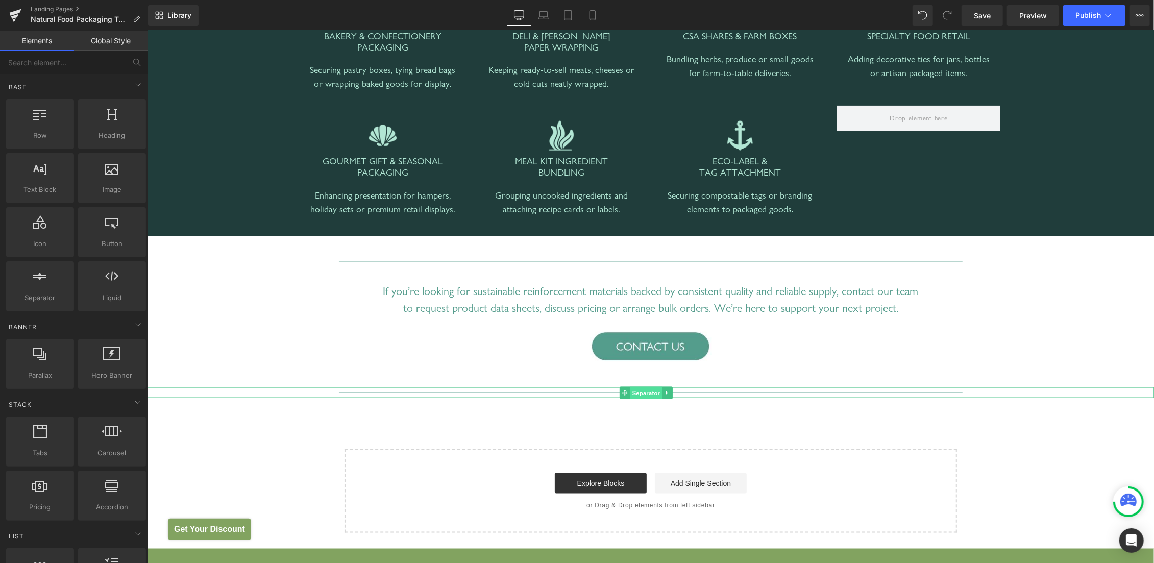
click at [650, 390] on span "Separator" at bounding box center [645, 392] width 32 height 12
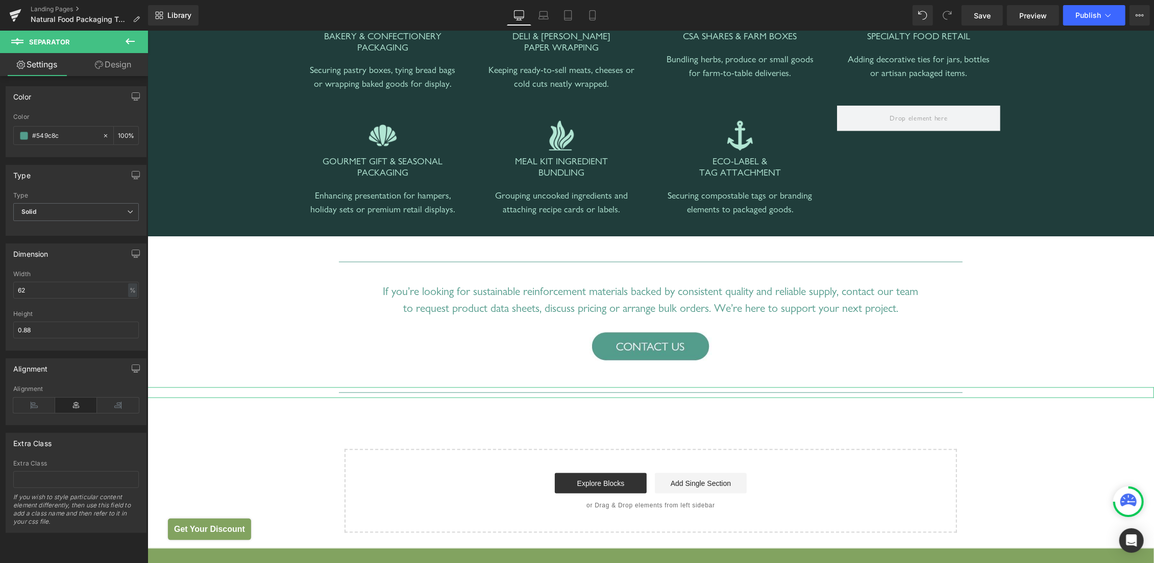
click at [126, 67] on link "Design" at bounding box center [113, 64] width 74 height 23
click at [0, 0] on div "Spacing" at bounding box center [0, 0] width 0 height 0
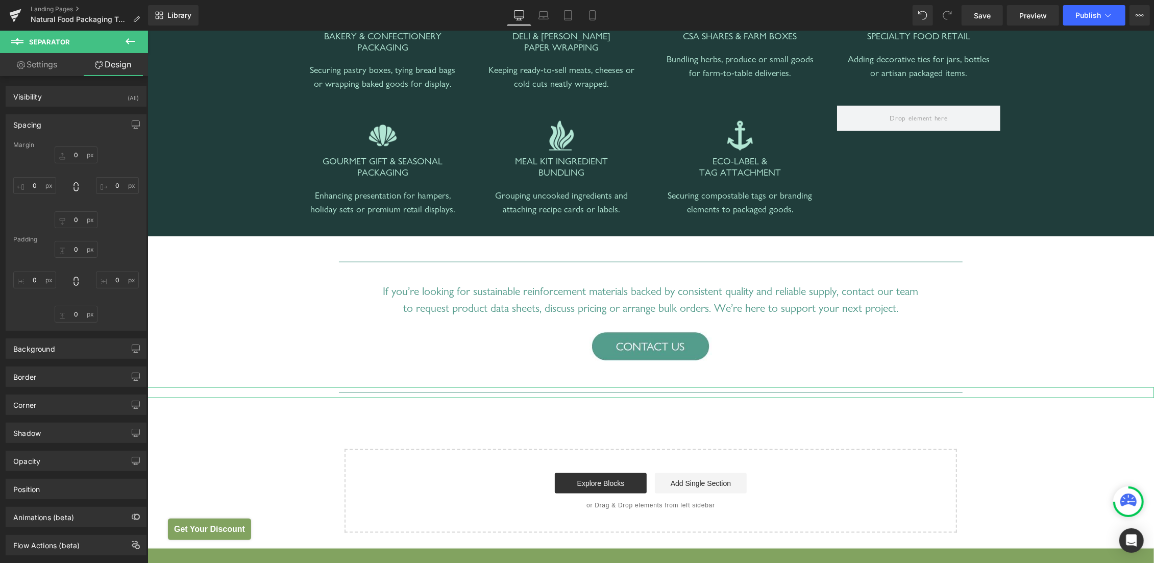
type input "40"
type input "0"
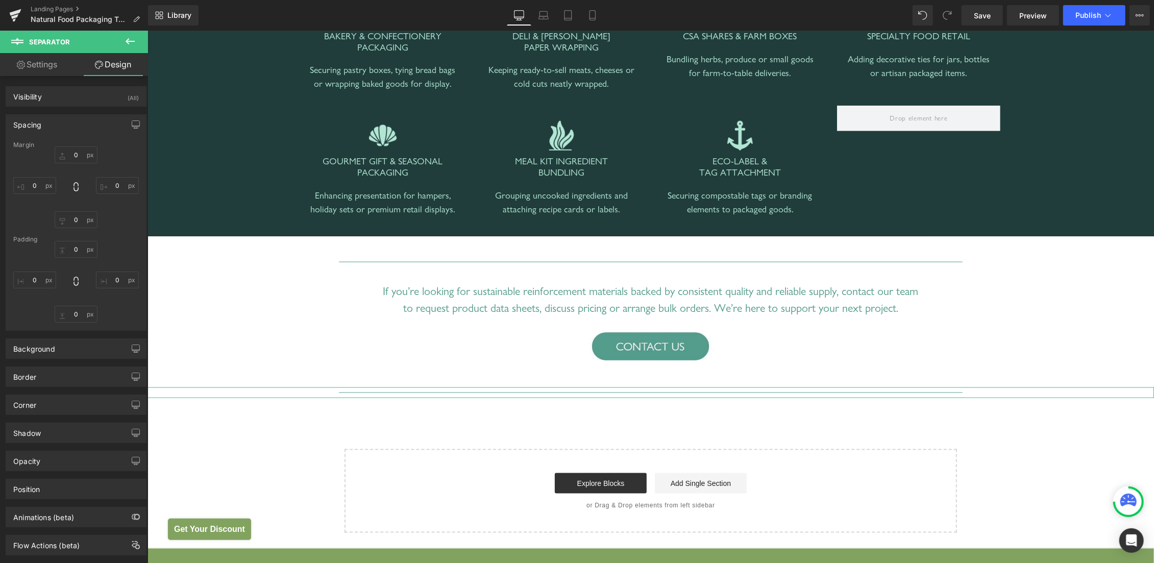
type input "0"
type input "10"
type input "0"
click at [66, 157] on input "40" at bounding box center [76, 154] width 43 height 17
click at [73, 157] on input "40" at bounding box center [76, 154] width 43 height 17
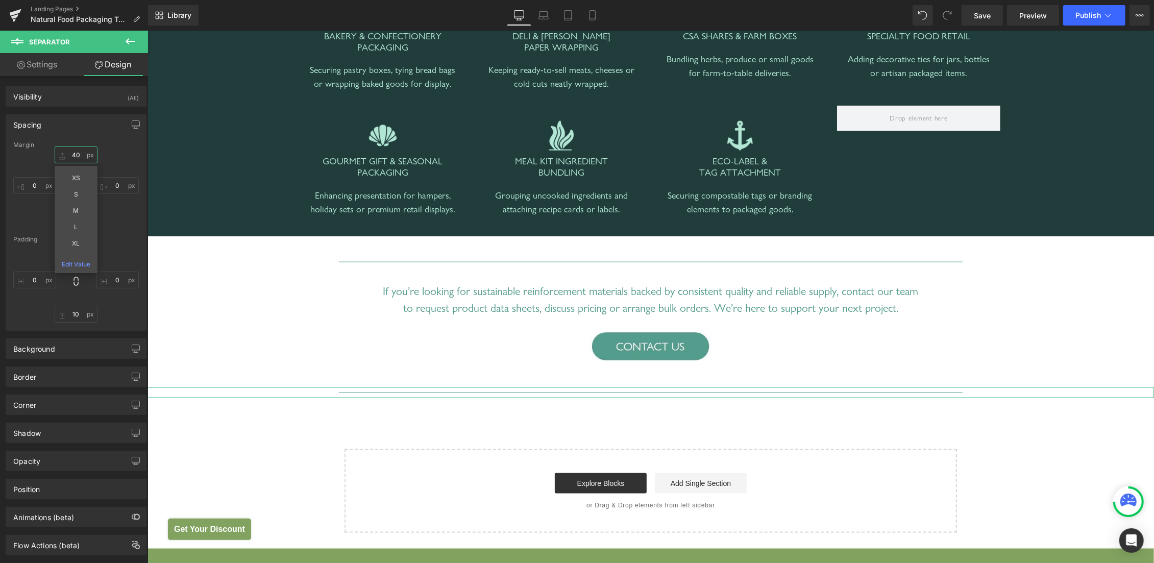
type input "4"
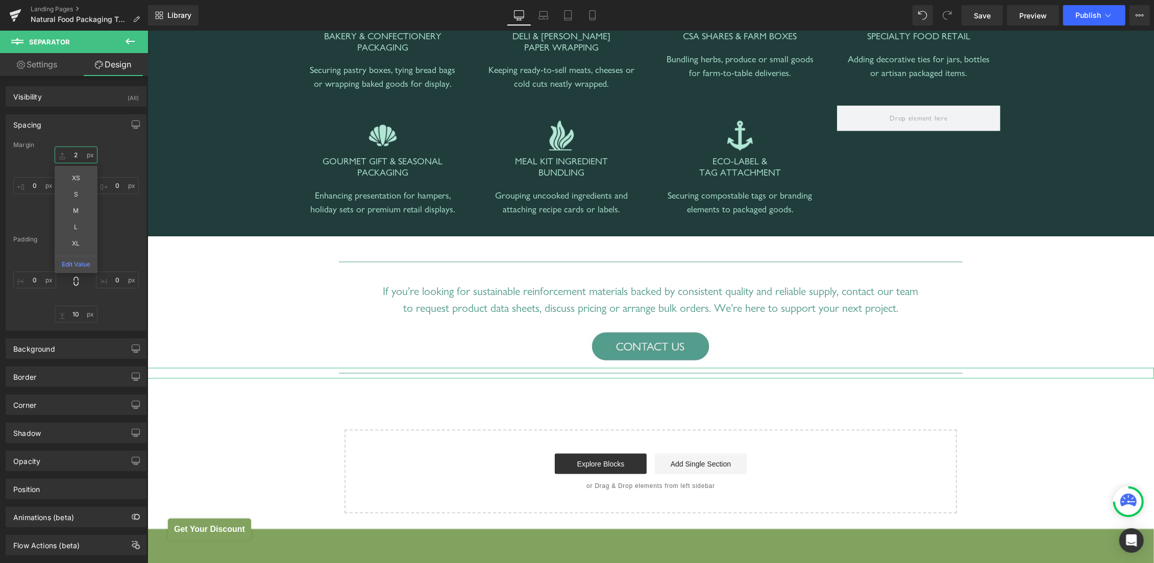
type input "20"
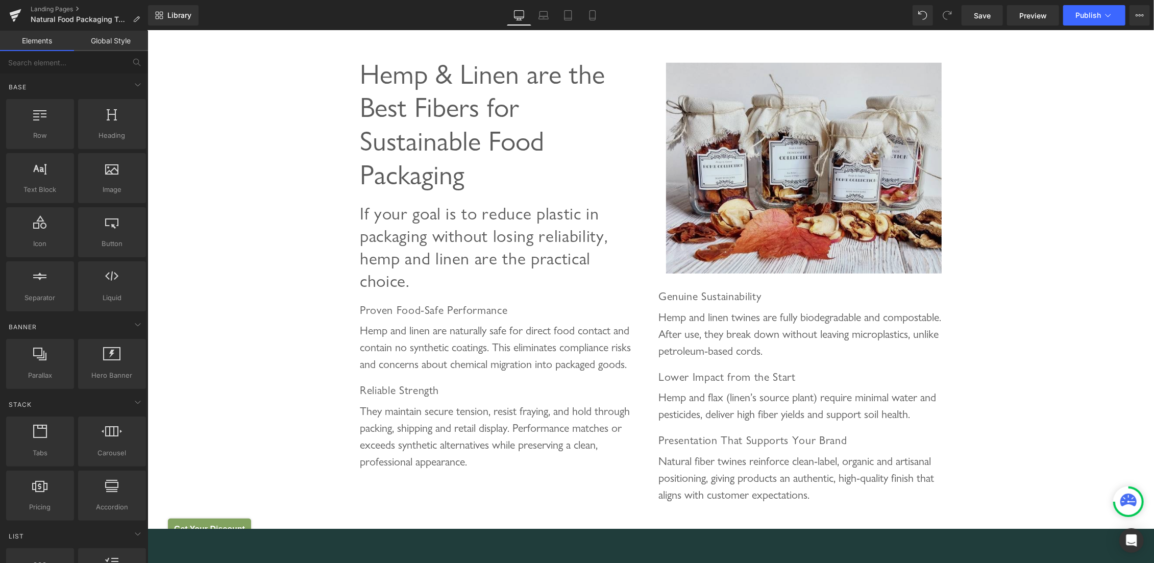
scroll to position [433, 0]
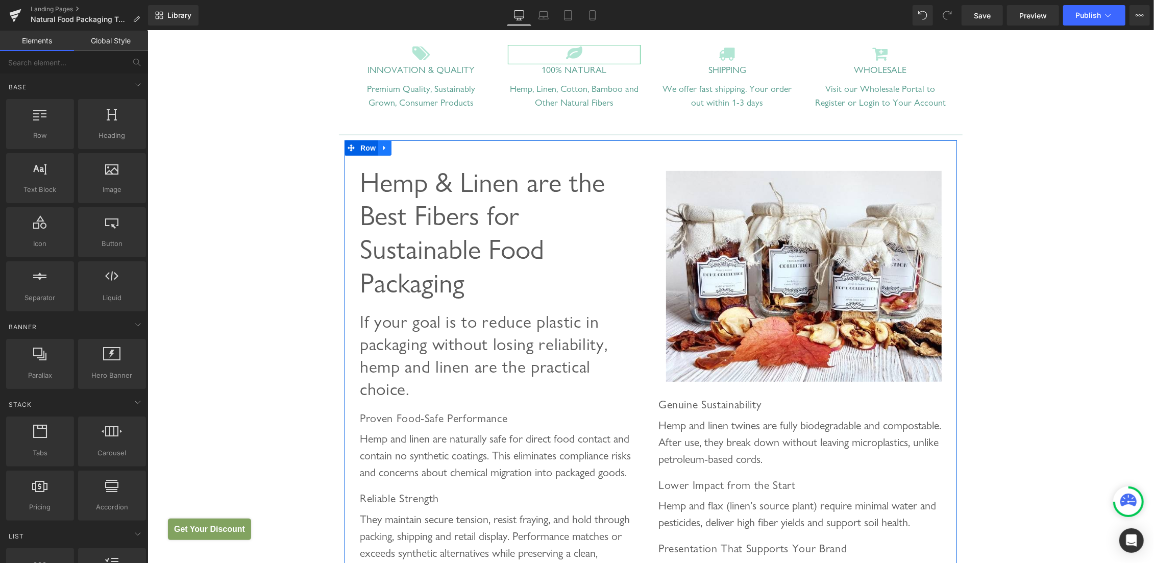
click at [382, 149] on icon at bounding box center [384, 147] width 7 height 8
click at [394, 145] on icon at bounding box center [397, 147] width 7 height 7
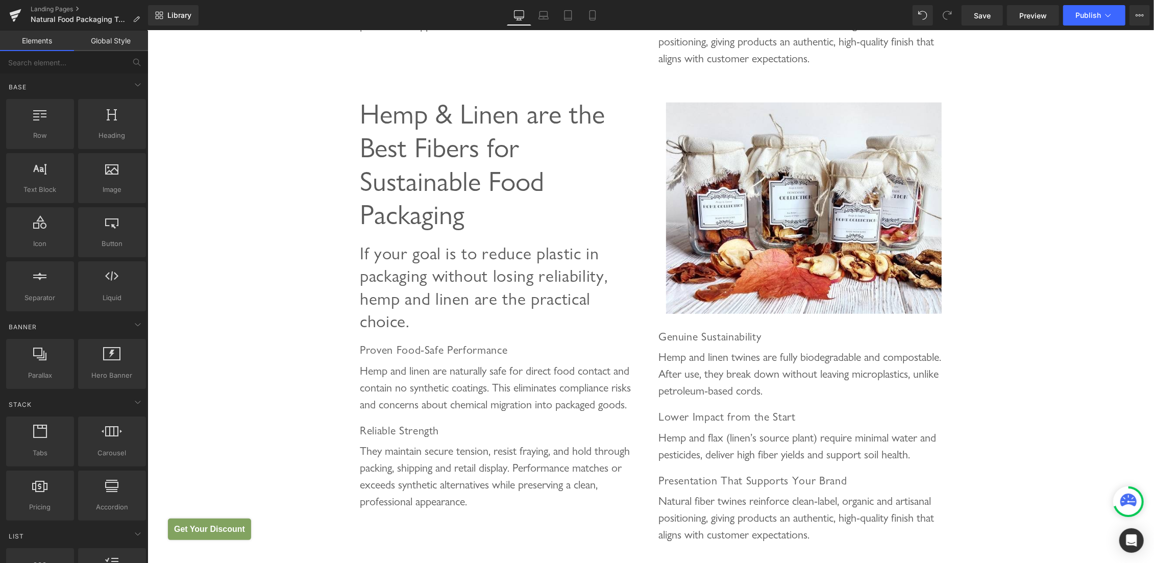
scroll to position [987, 0]
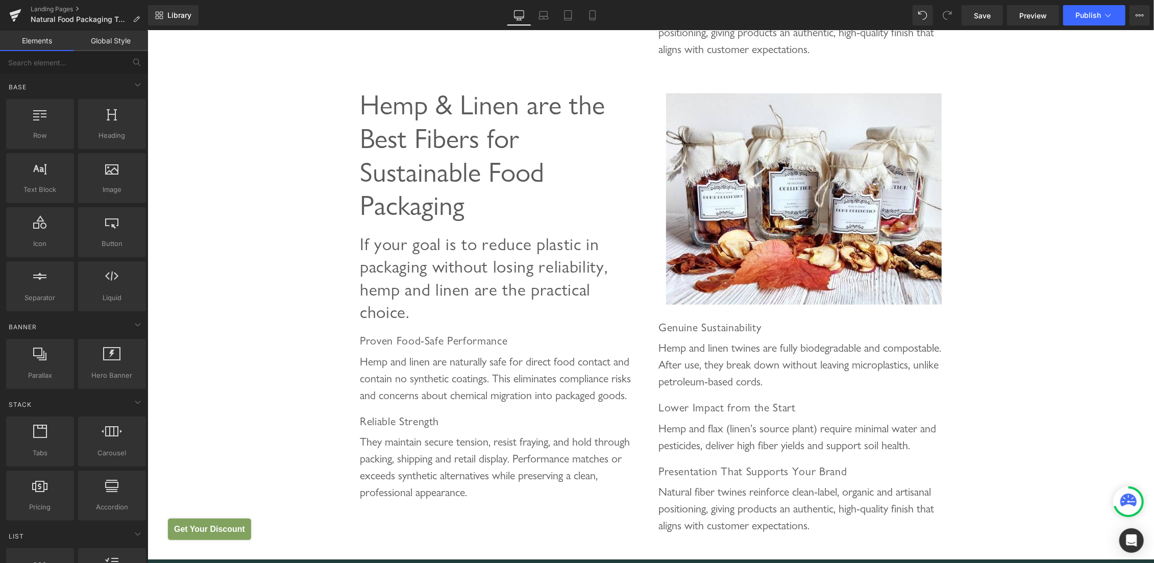
click at [195, 90] on div "Eco-Friendly Twines and Cords for Sustainable Food Packaging Heading Choose Hem…" at bounding box center [650, 166] width 1007 height 2074
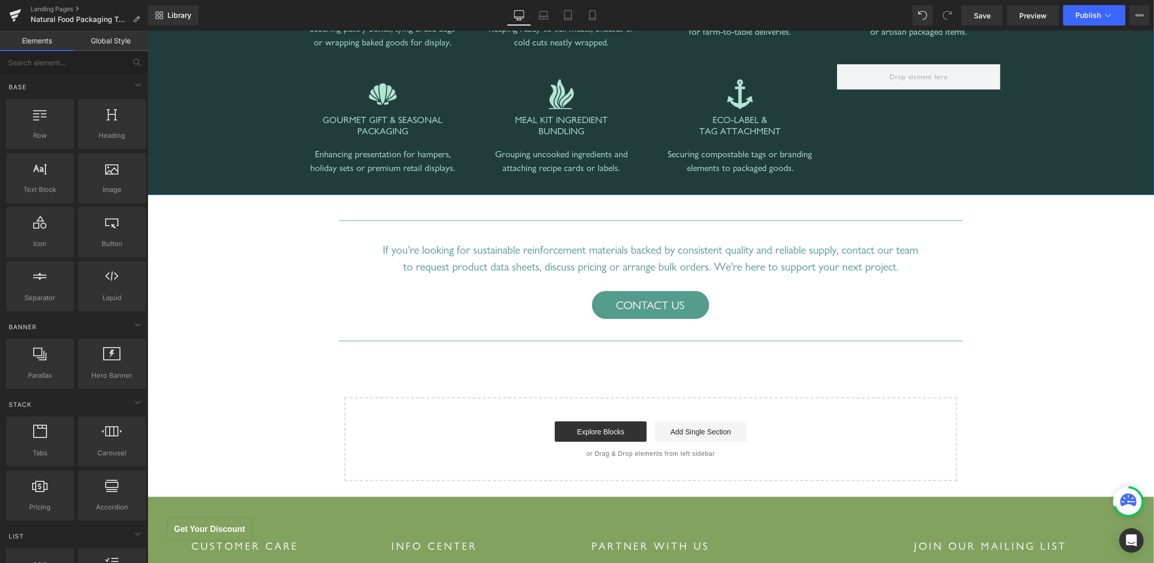
scroll to position [1528, 0]
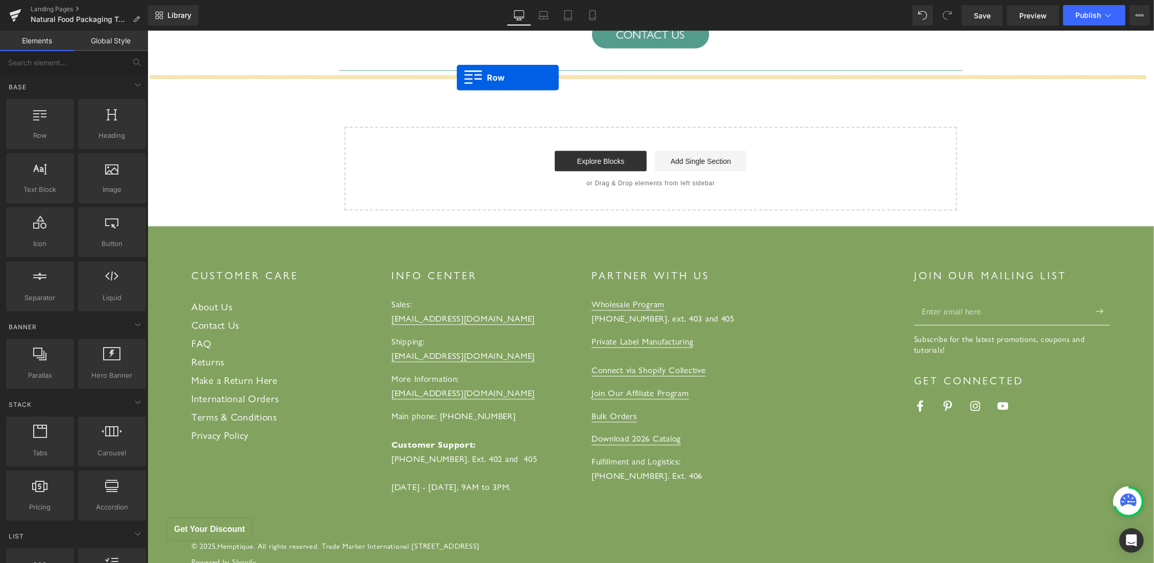
drag, startPoint x: 356, startPoint y: 69, endPoint x: 456, endPoint y: 78, distance: 100.9
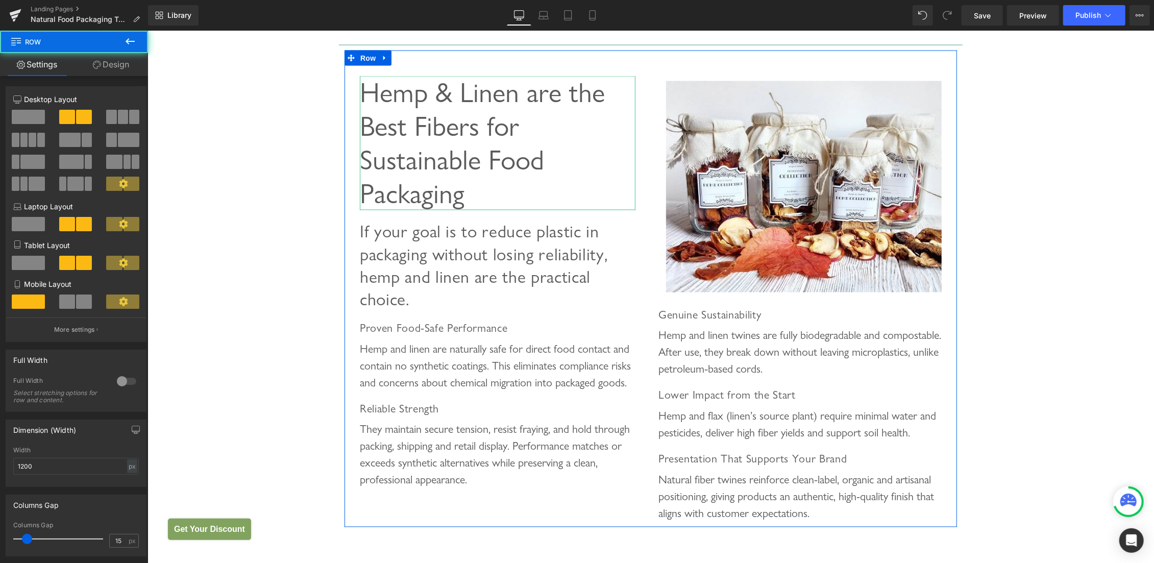
scroll to position [1503, 0]
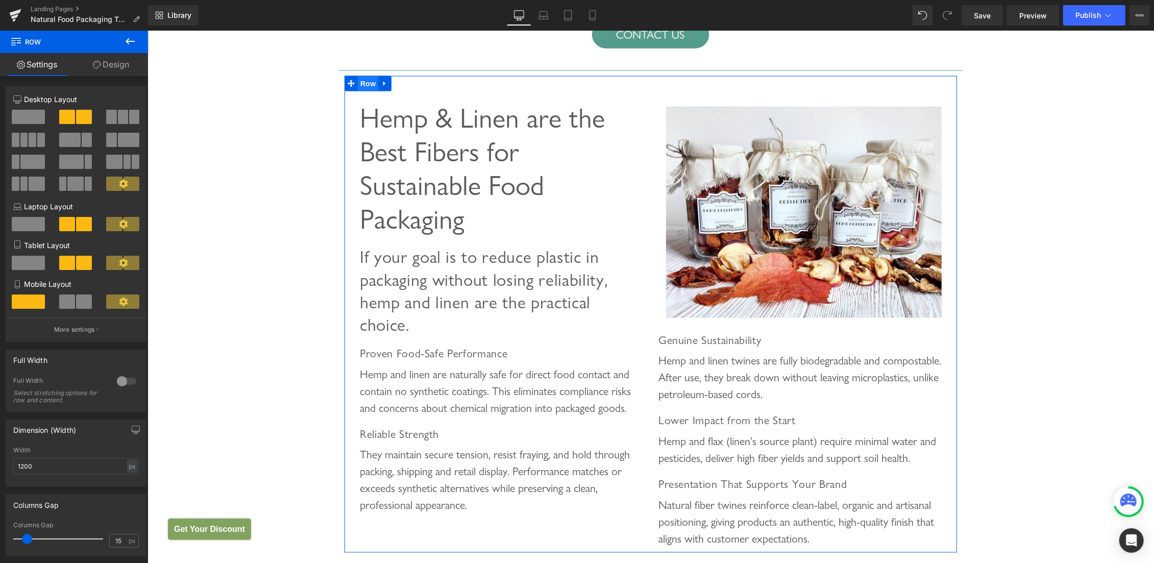
click at [361, 84] on span "Row" at bounding box center [367, 83] width 20 height 15
drag, startPoint x: 34, startPoint y: 116, endPoint x: 21, endPoint y: 104, distance: 18.0
click at [34, 116] on span at bounding box center [28, 117] width 33 height 14
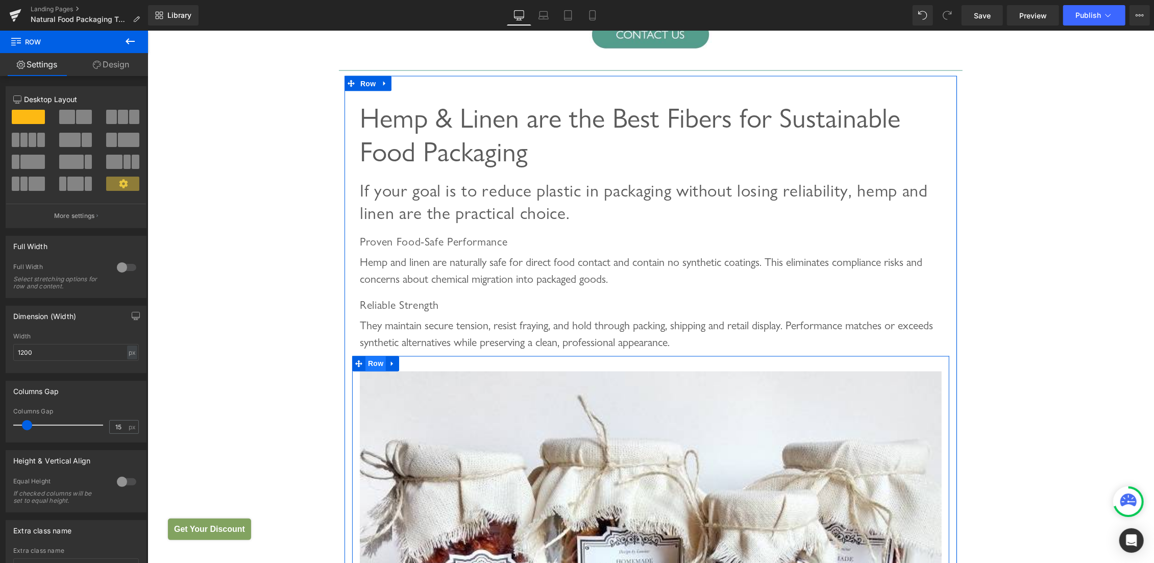
click at [370, 363] on span "Row" at bounding box center [375, 363] width 20 height 15
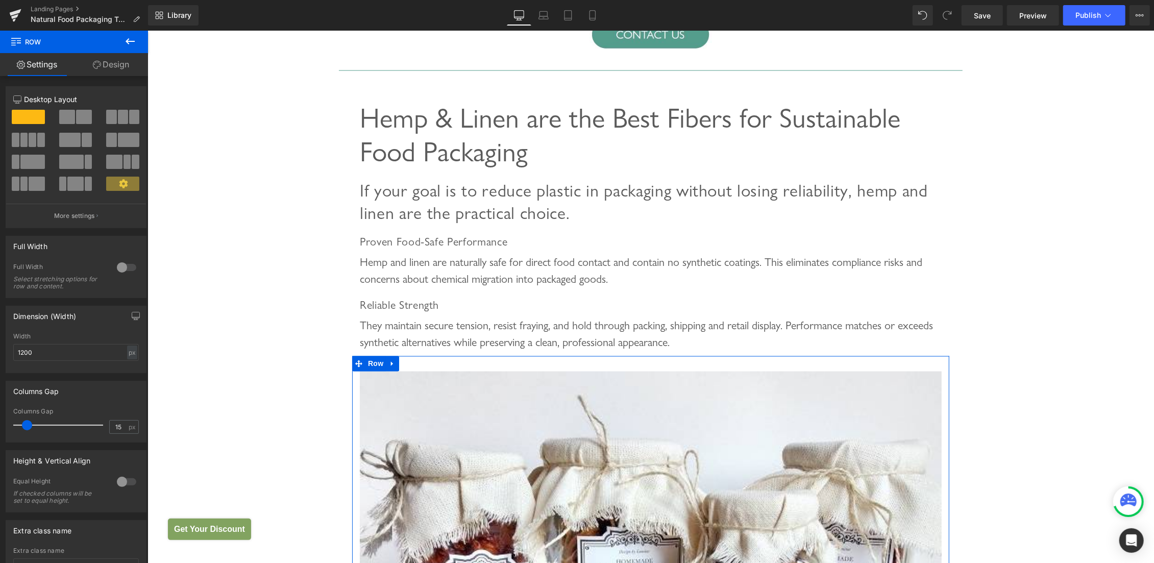
drag, startPoint x: 65, startPoint y: 111, endPoint x: 141, endPoint y: 134, distance: 78.8
click at [65, 111] on span at bounding box center [67, 117] width 16 height 14
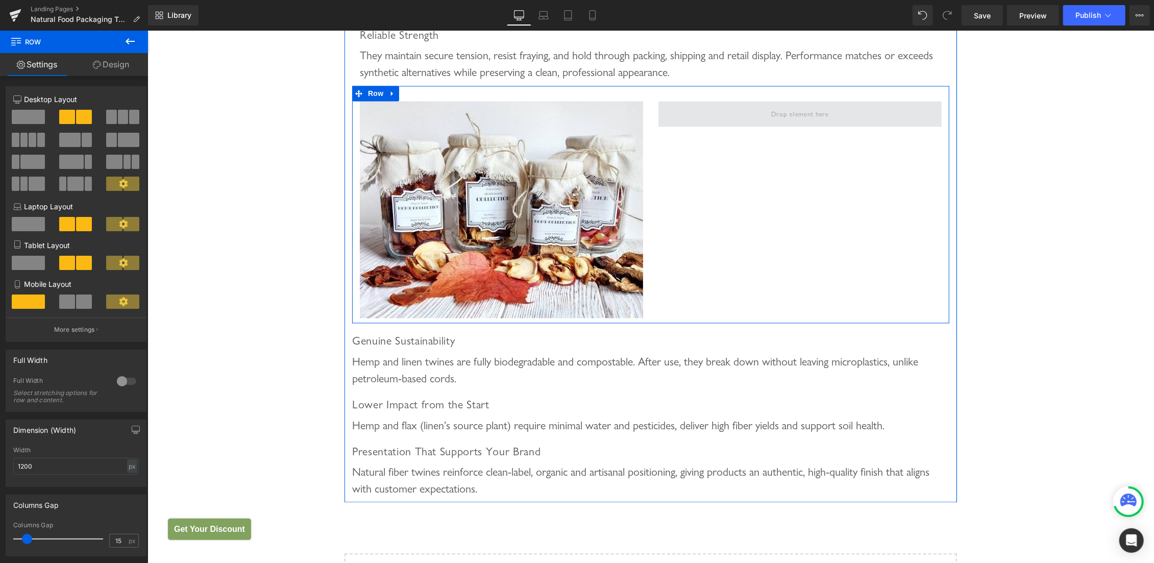
scroll to position [1827, 0]
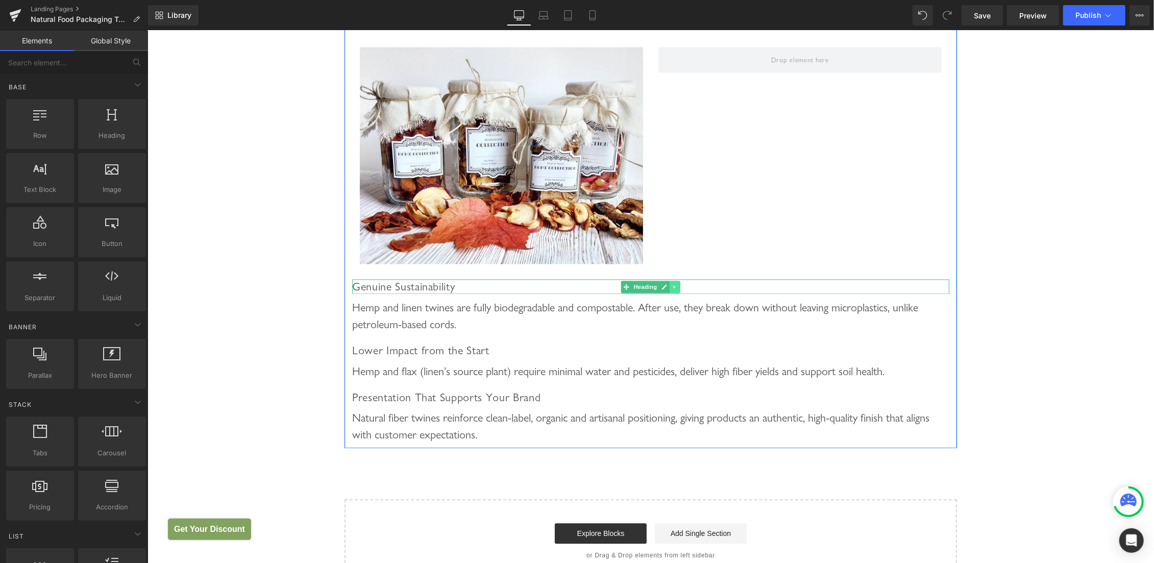
click at [672, 283] on icon at bounding box center [675, 286] width 6 height 6
click at [677, 283] on icon at bounding box center [680, 286] width 6 height 6
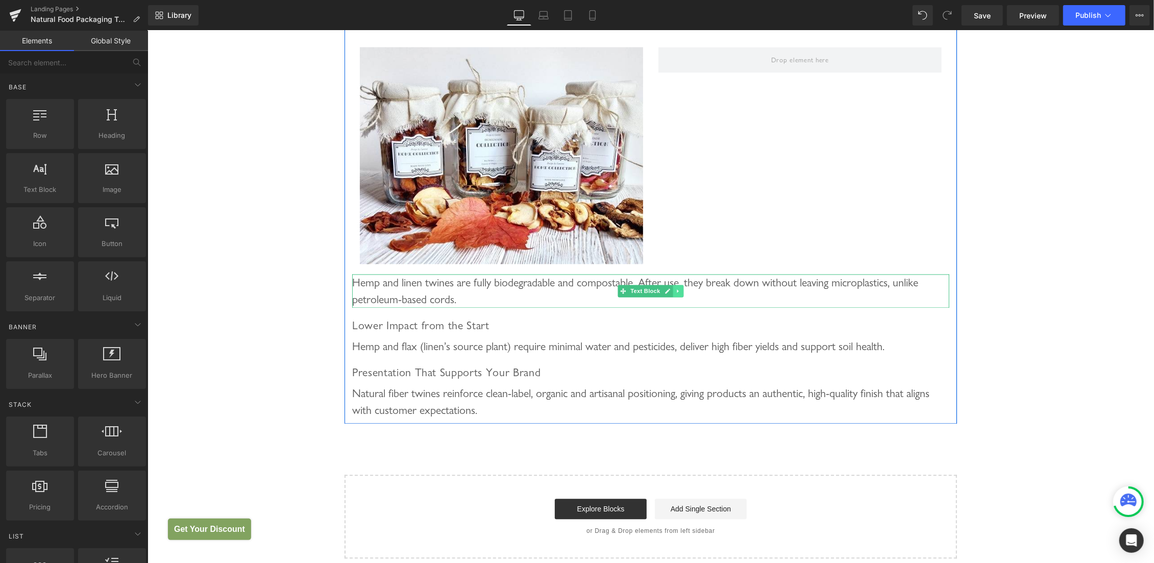
click at [676, 289] on icon at bounding box center [677, 291] width 2 height 4
click at [680, 289] on icon at bounding box center [683, 291] width 6 height 6
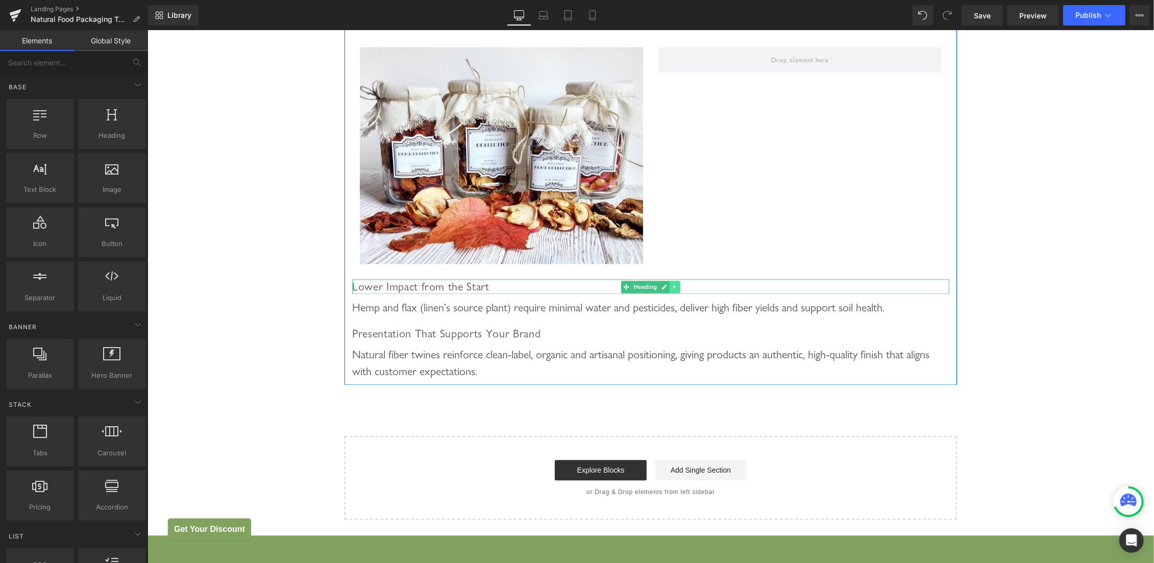
click at [672, 287] on icon at bounding box center [675, 286] width 6 height 6
click at [679, 286] on link at bounding box center [680, 286] width 11 height 12
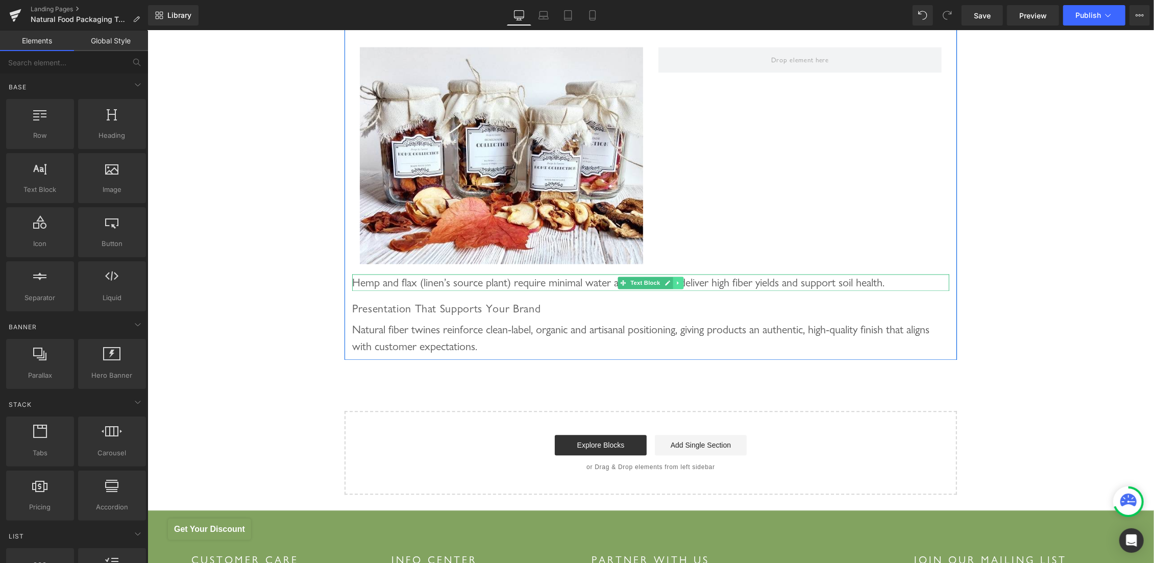
click at [673, 281] on link at bounding box center [678, 282] width 11 height 12
click at [680, 281] on icon at bounding box center [683, 282] width 6 height 6
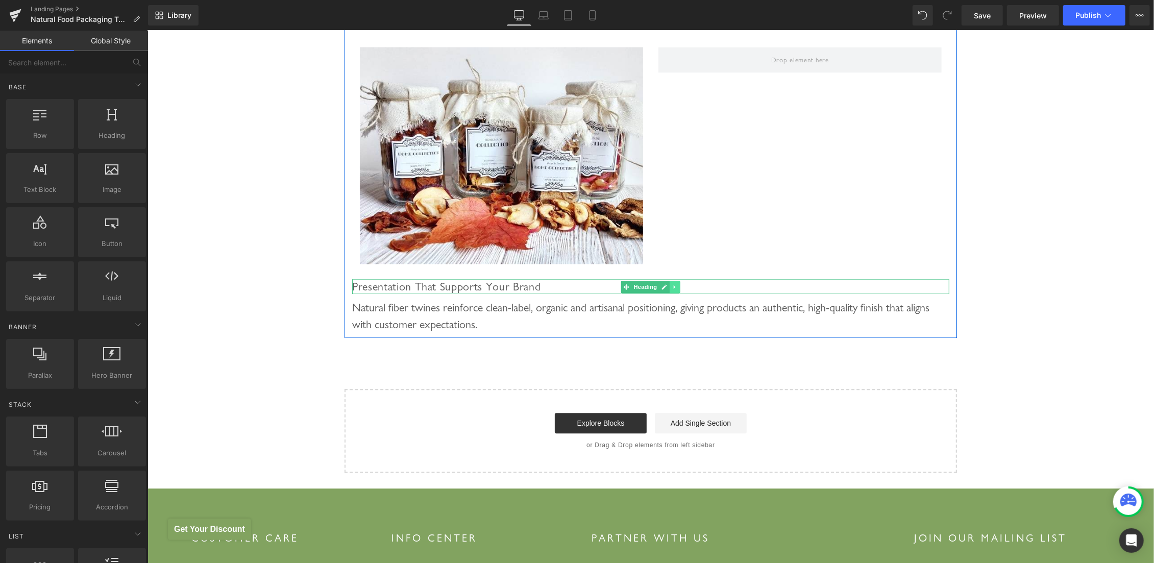
click at [672, 283] on icon at bounding box center [675, 286] width 6 height 6
click at [678, 287] on icon at bounding box center [680, 286] width 6 height 6
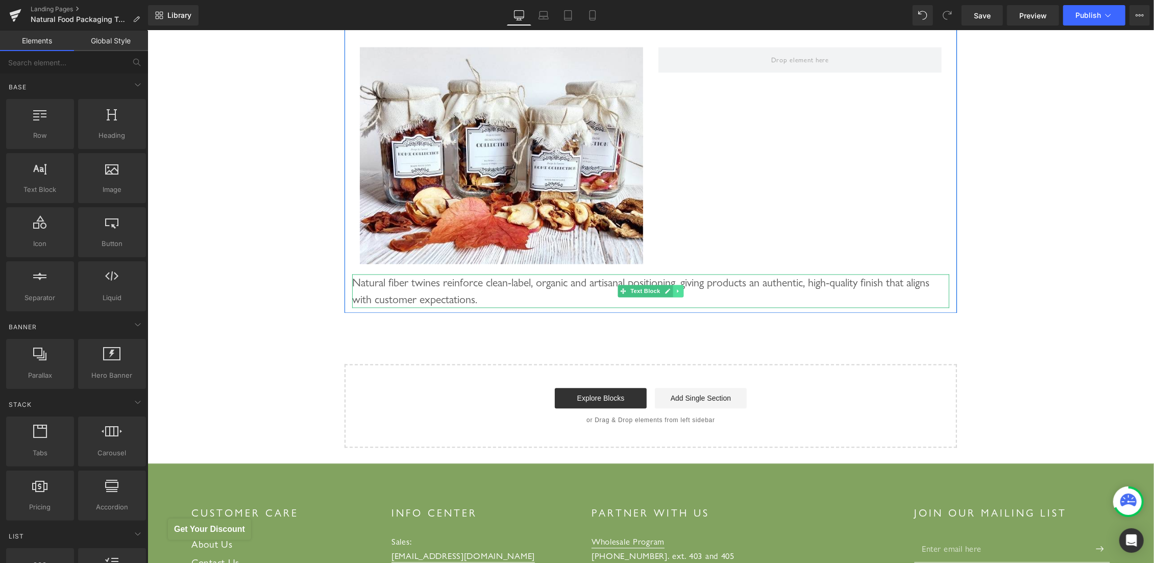
click at [676, 287] on icon at bounding box center [678, 290] width 6 height 6
click at [680, 288] on icon at bounding box center [683, 291] width 6 height 6
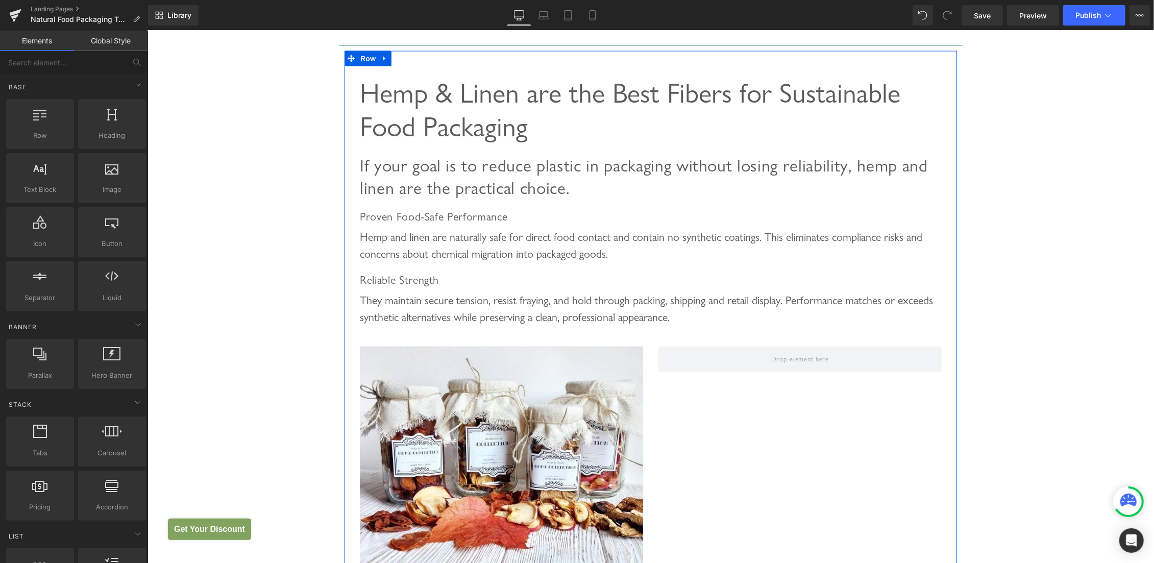
scroll to position [1503, 0]
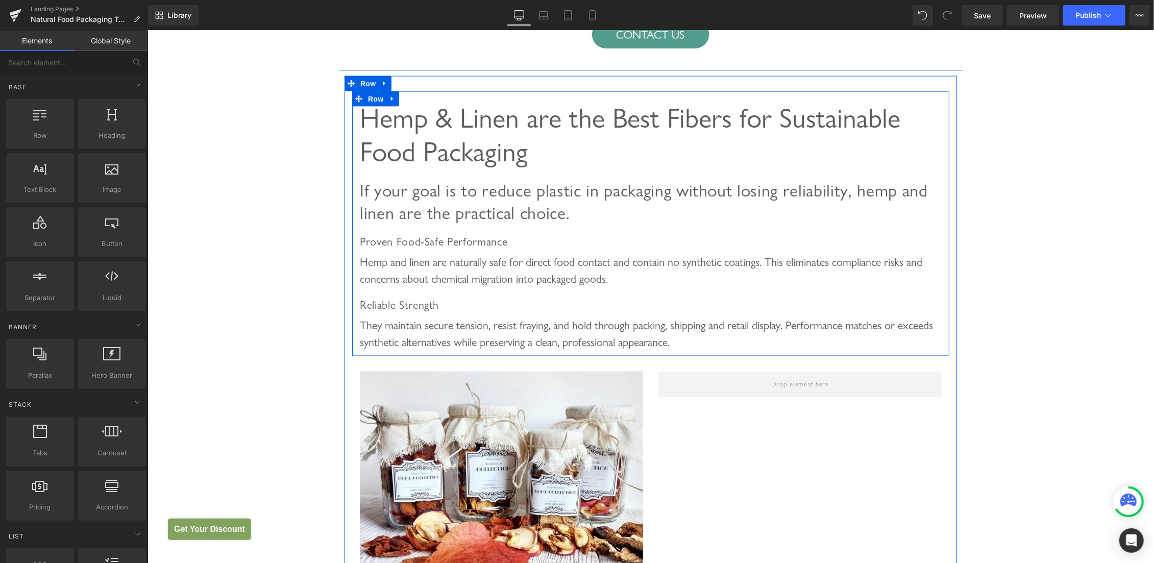
click at [450, 119] on span "Hemp & Linen are the Best Fibers for Sustainable Food Packaging" at bounding box center [629, 134] width 541 height 66
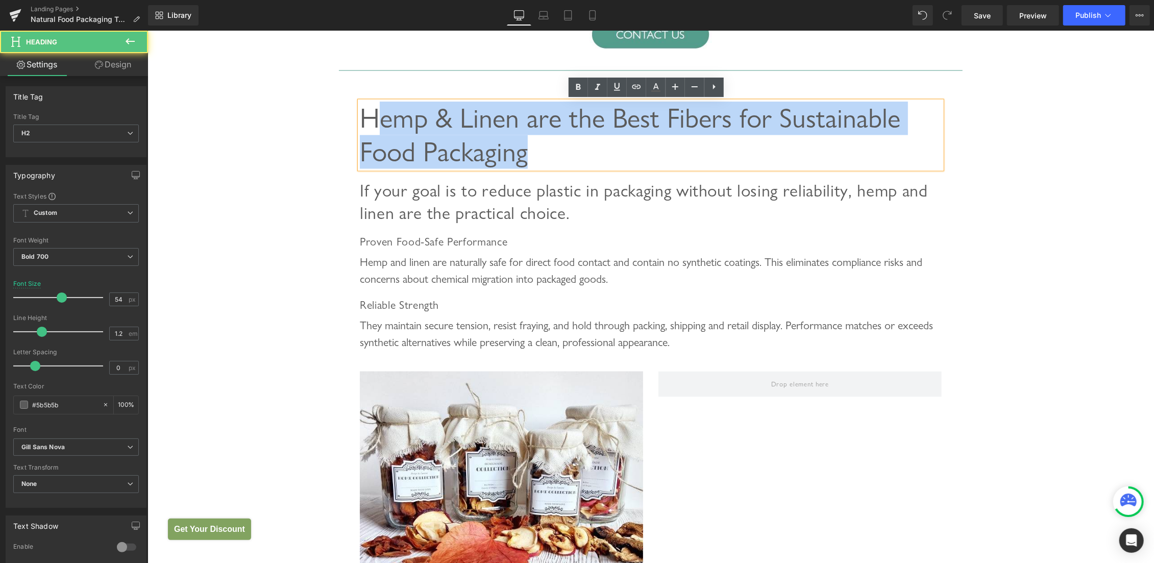
drag, startPoint x: 378, startPoint y: 120, endPoint x: 647, endPoint y: 170, distance: 274.1
click at [647, 170] on div "Hemp & Linen are the Best Fibers for Sustainable Food Packaging Heading If your…" at bounding box center [650, 221] width 597 height 260
paste div
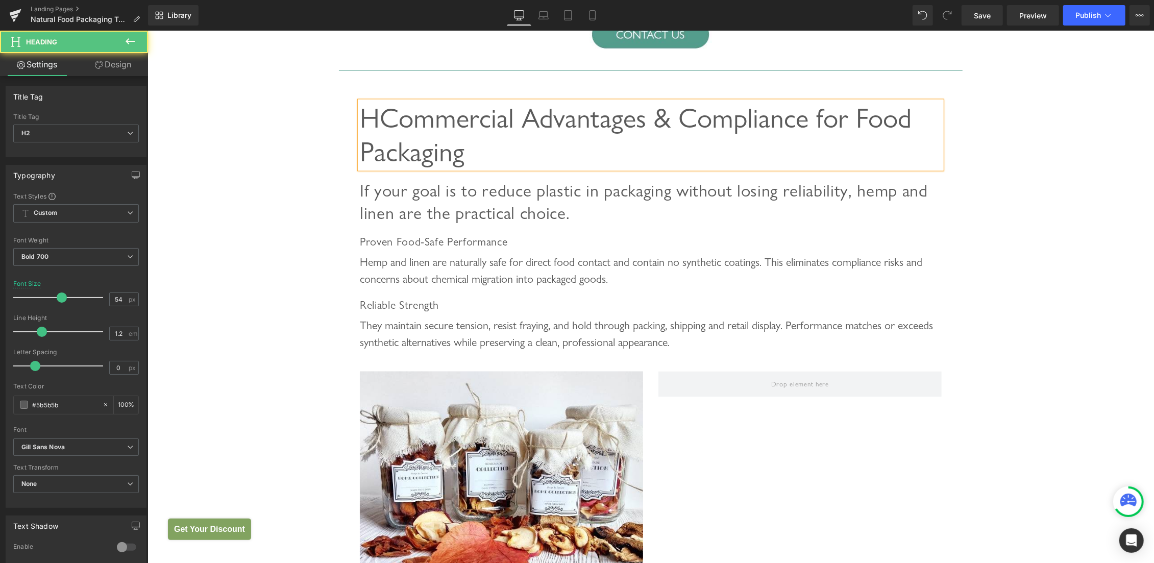
click at [373, 116] on span "HCommercial Advantages & Compliance for Food Packaging" at bounding box center [635, 134] width 552 height 66
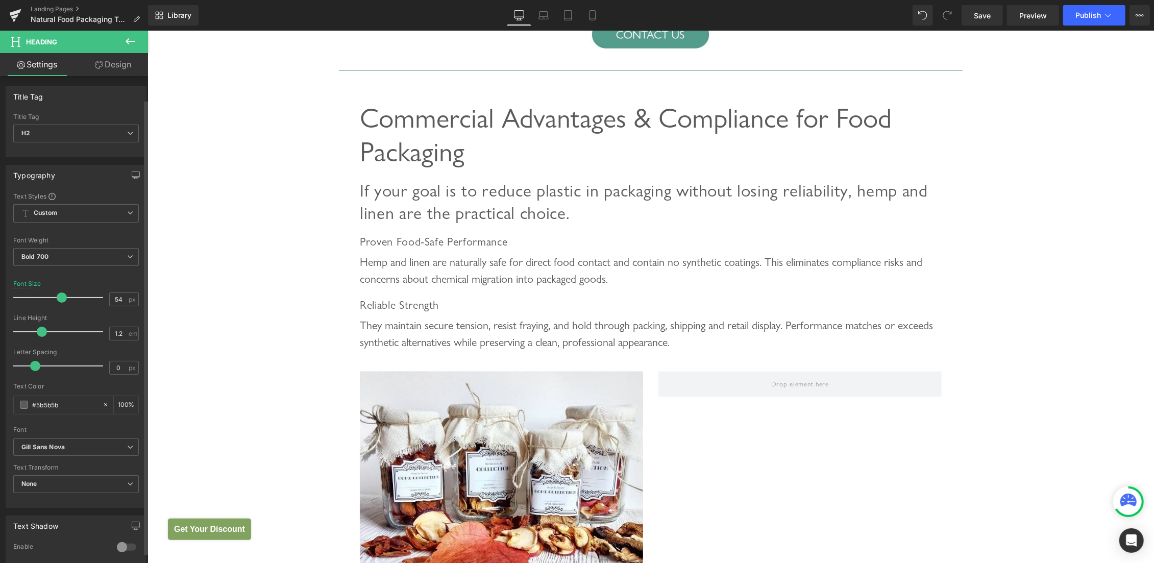
scroll to position [237, 0]
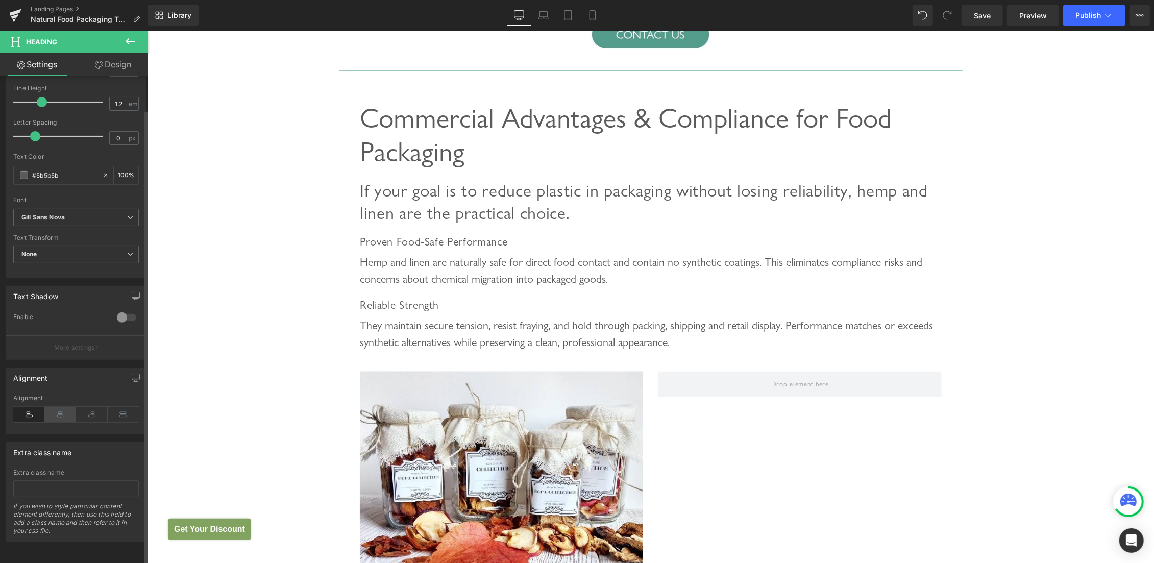
click at [56, 407] on icon at bounding box center [61, 414] width 32 height 15
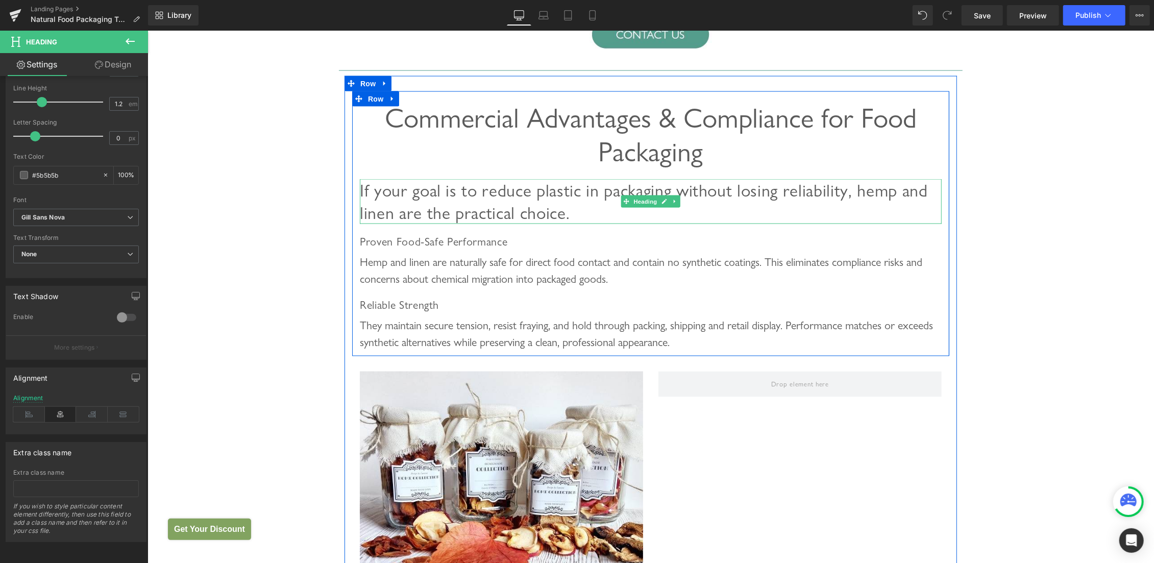
click at [416, 194] on span "If your goal is to reduce plastic in packaging without losing reliability, hemp…" at bounding box center [643, 201] width 568 height 43
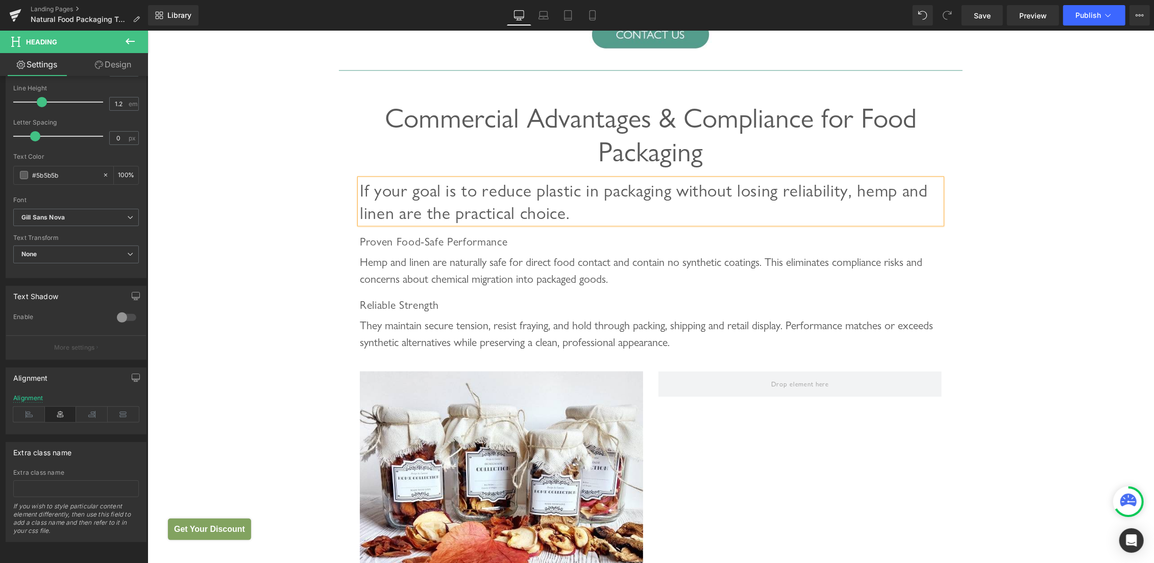
click at [418, 194] on span "If your goal is to reduce plastic in packaging without losing reliability, hemp…" at bounding box center [643, 201] width 568 height 43
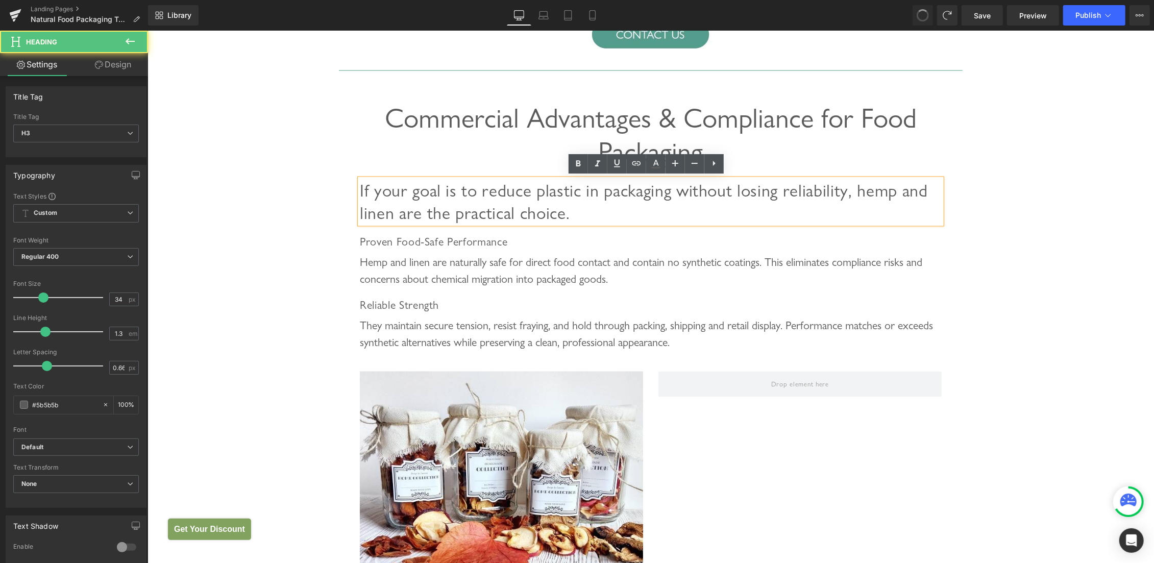
click at [400, 203] on span "If your goal is to reduce plastic in packaging without losing reliability, hemp…" at bounding box center [643, 201] width 568 height 43
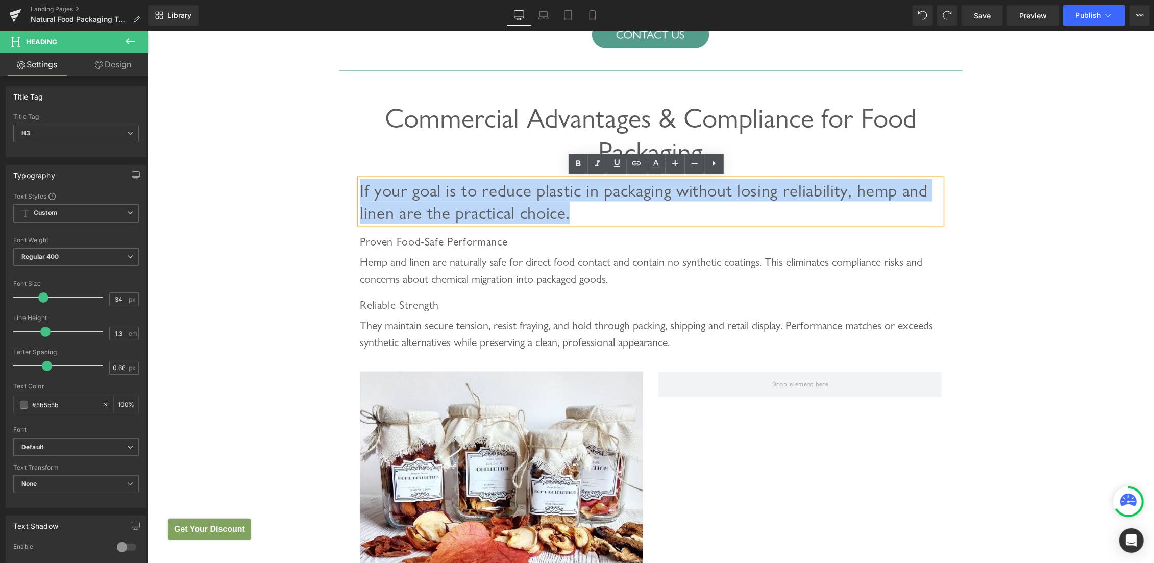
drag, startPoint x: 357, startPoint y: 184, endPoint x: 905, endPoint y: 204, distance: 549.1
click at [905, 204] on h3 "If your goal is to reduce plastic in packaging without losing reliability, hemp…" at bounding box center [650, 201] width 582 height 45
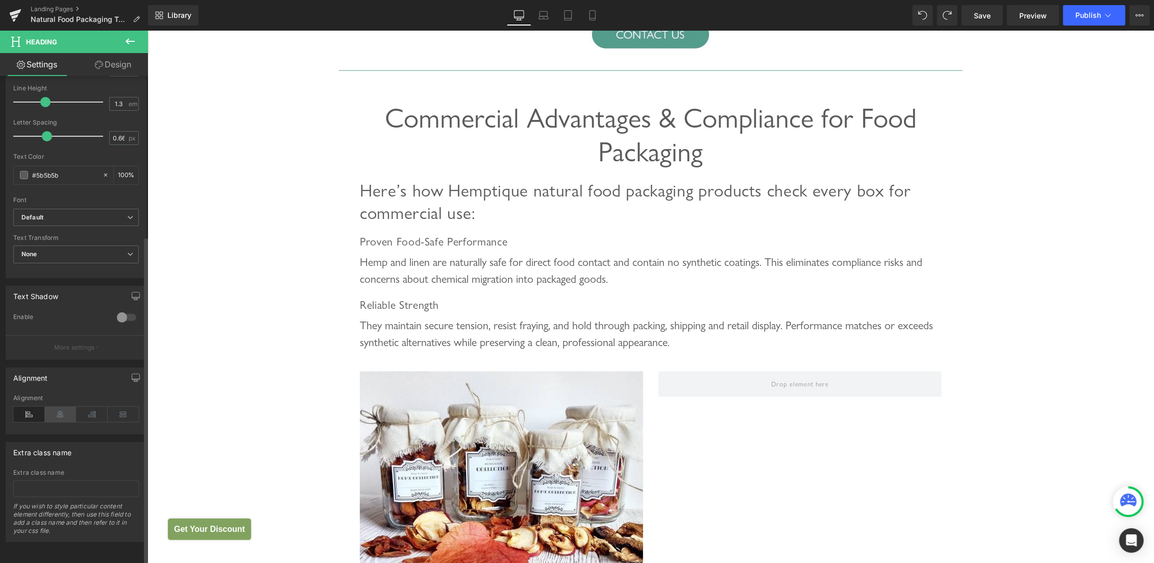
click at [52, 409] on icon at bounding box center [61, 414] width 32 height 15
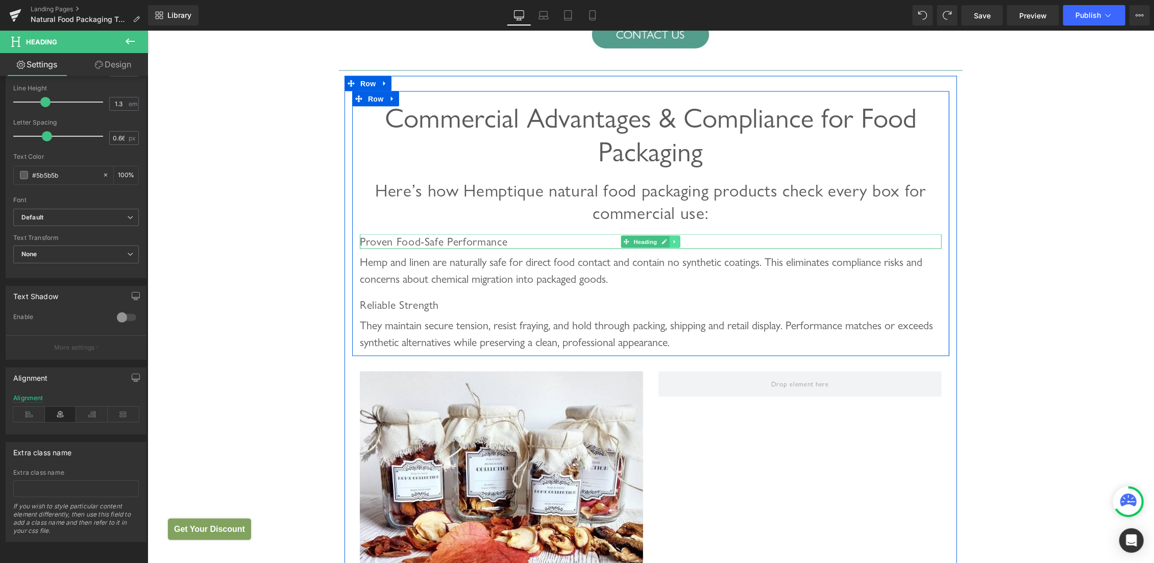
click at [672, 239] on icon at bounding box center [675, 241] width 6 height 6
click at [677, 239] on icon at bounding box center [680, 241] width 6 height 6
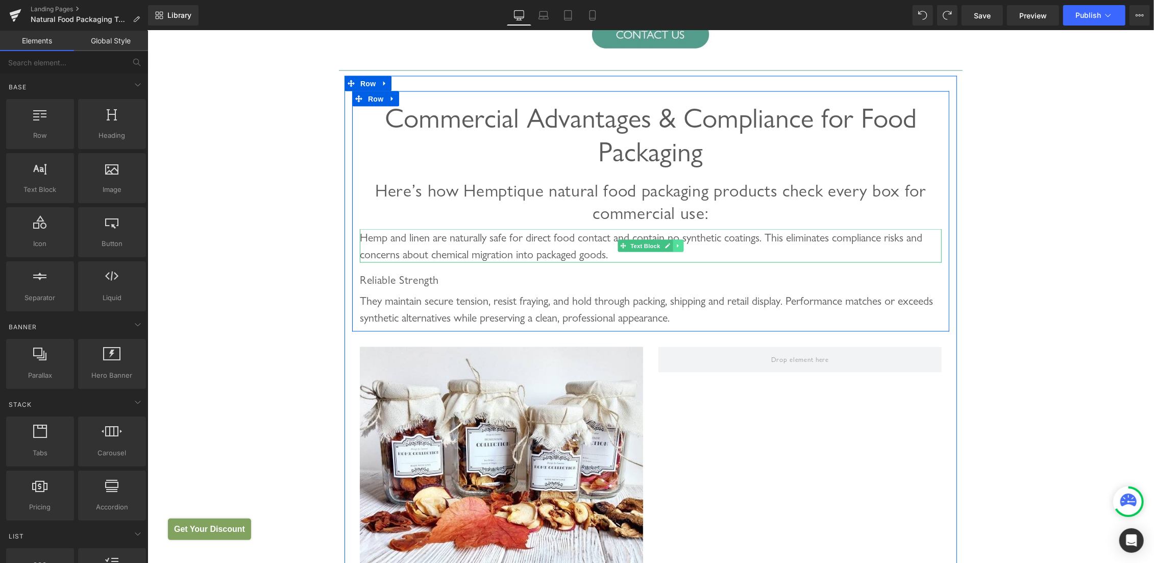
click at [675, 243] on icon at bounding box center [678, 245] width 6 height 6
click at [680, 245] on icon at bounding box center [683, 246] width 6 height 6
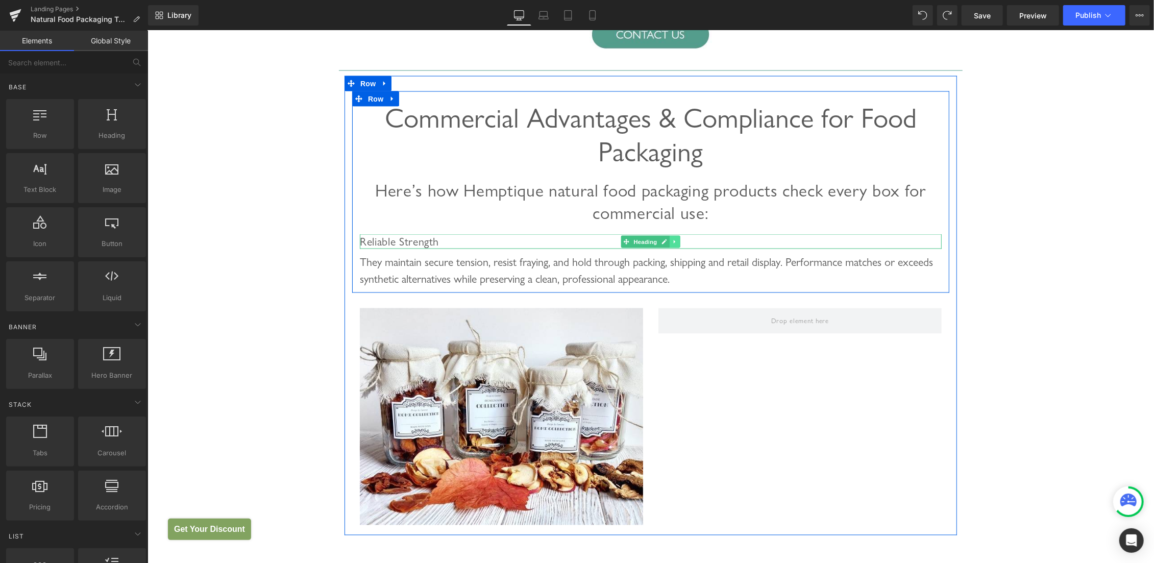
click at [672, 240] on icon at bounding box center [675, 241] width 6 height 6
click at [677, 240] on icon at bounding box center [680, 241] width 6 height 6
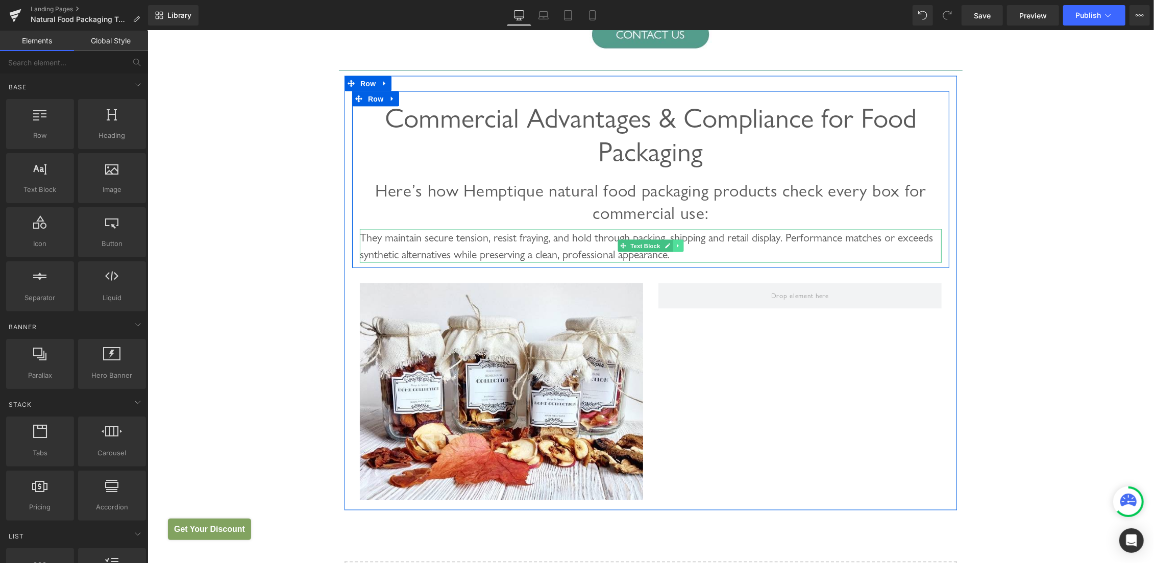
click at [675, 242] on icon at bounding box center [678, 245] width 6 height 6
click at [680, 244] on icon at bounding box center [683, 246] width 6 height 6
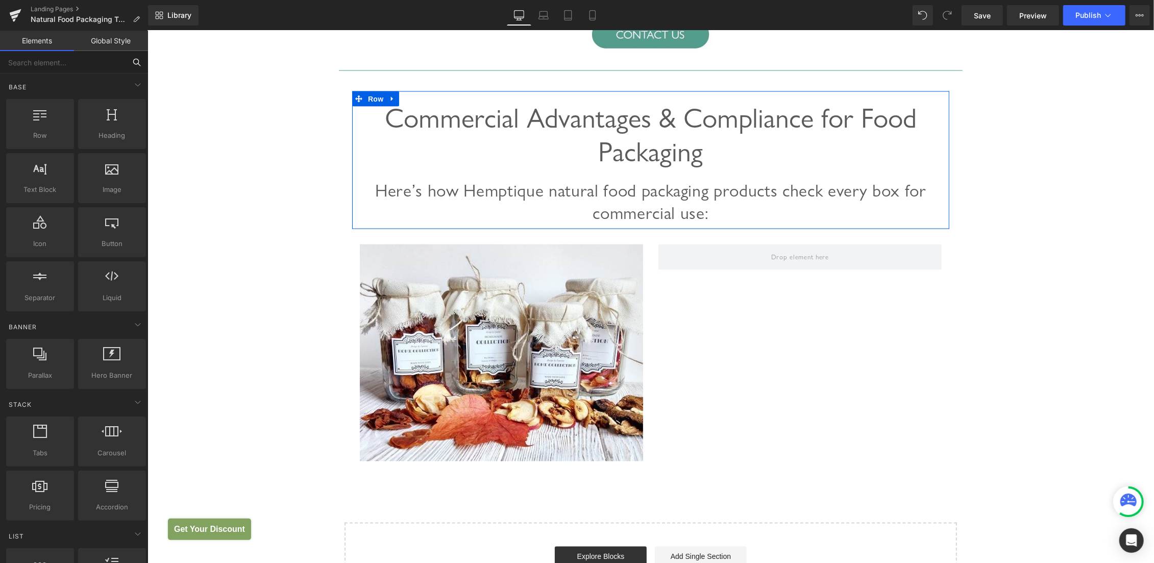
click at [65, 68] on input "text" at bounding box center [63, 62] width 126 height 22
type input "lis"
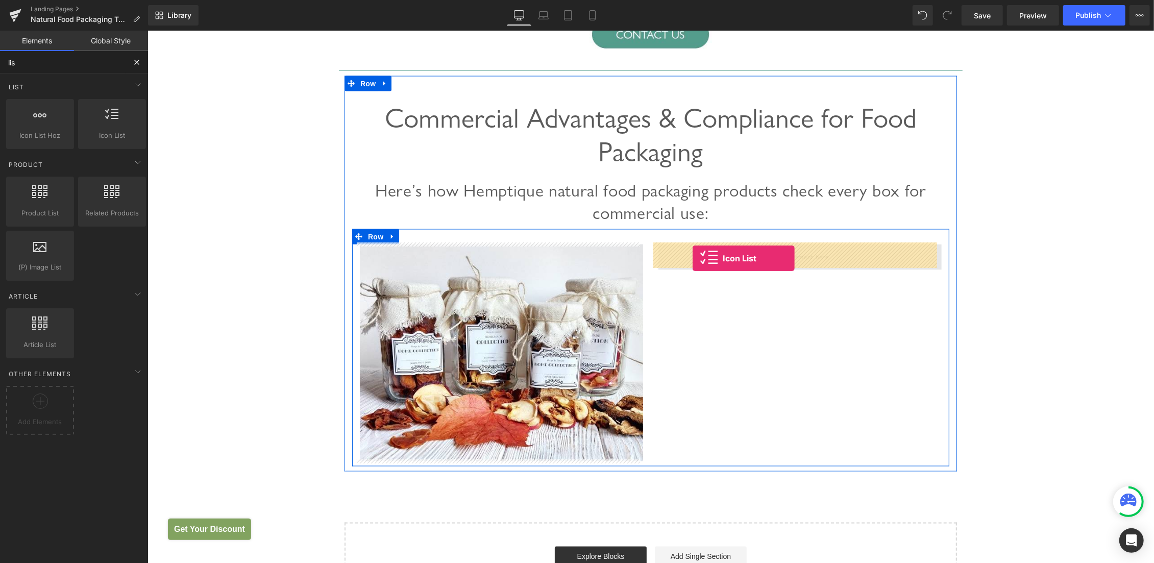
drag, startPoint x: 261, startPoint y: 148, endPoint x: 694, endPoint y: 257, distance: 446.9
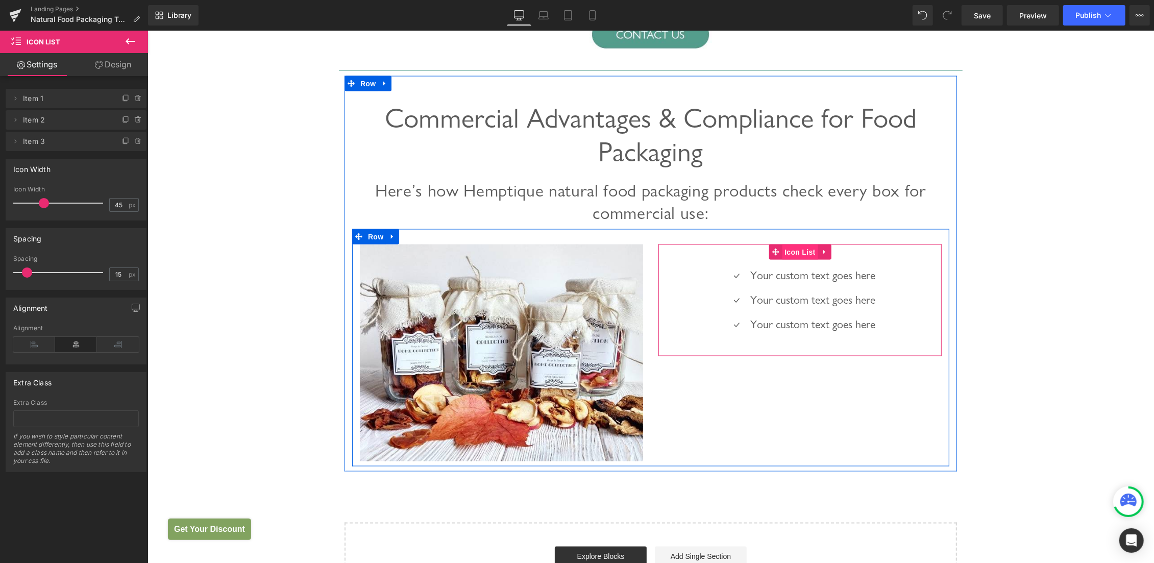
click at [789, 249] on span "Icon List" at bounding box center [799, 251] width 36 height 15
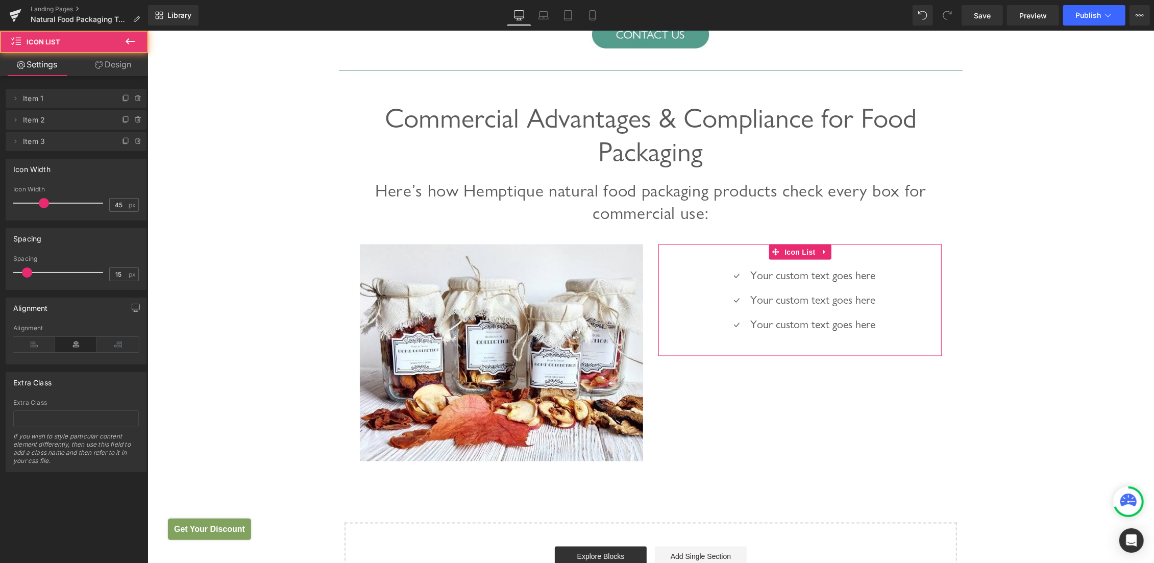
click at [118, 65] on link "Design" at bounding box center [113, 64] width 74 height 23
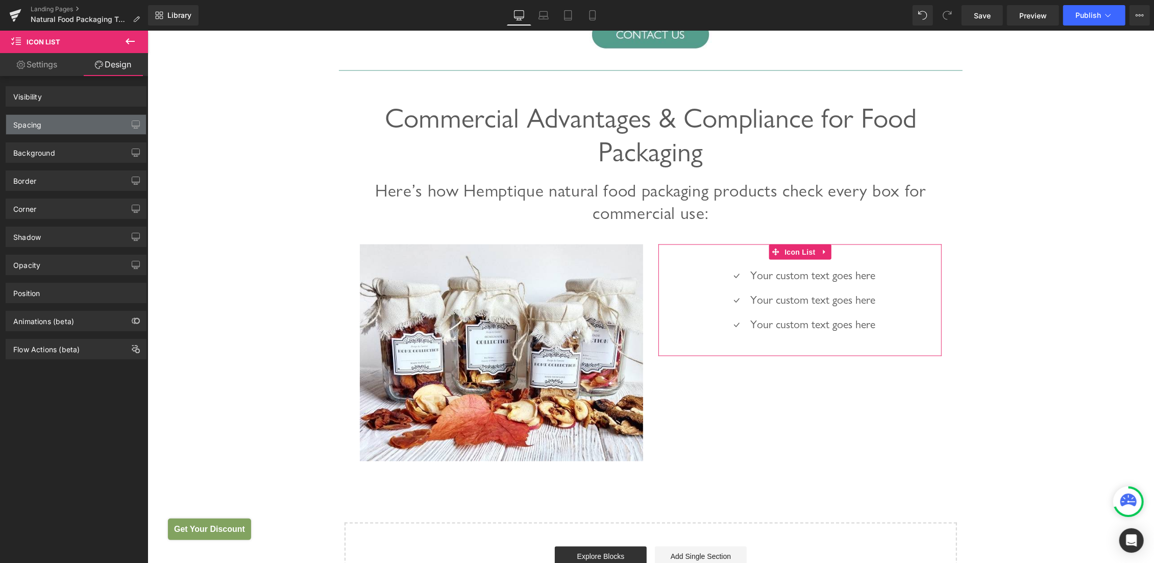
click at [33, 125] on div "Spacing" at bounding box center [27, 122] width 28 height 14
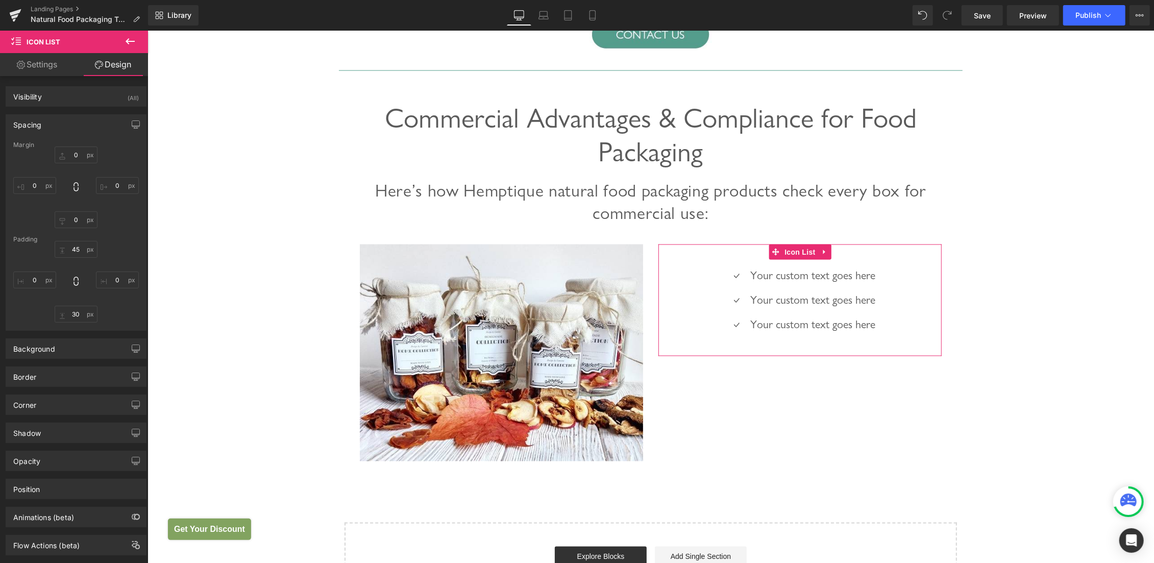
type input "0"
type input "45"
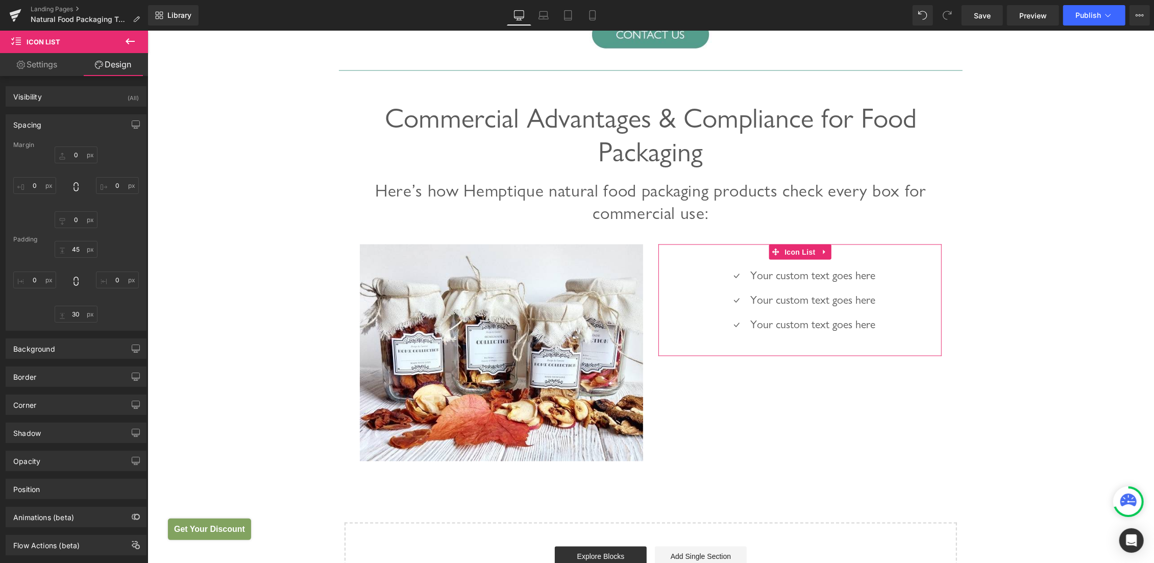
type input "0"
type input "30"
type input "0"
click at [71, 246] on input "45" at bounding box center [76, 249] width 43 height 17
click at [75, 250] on input "45" at bounding box center [76, 249] width 43 height 17
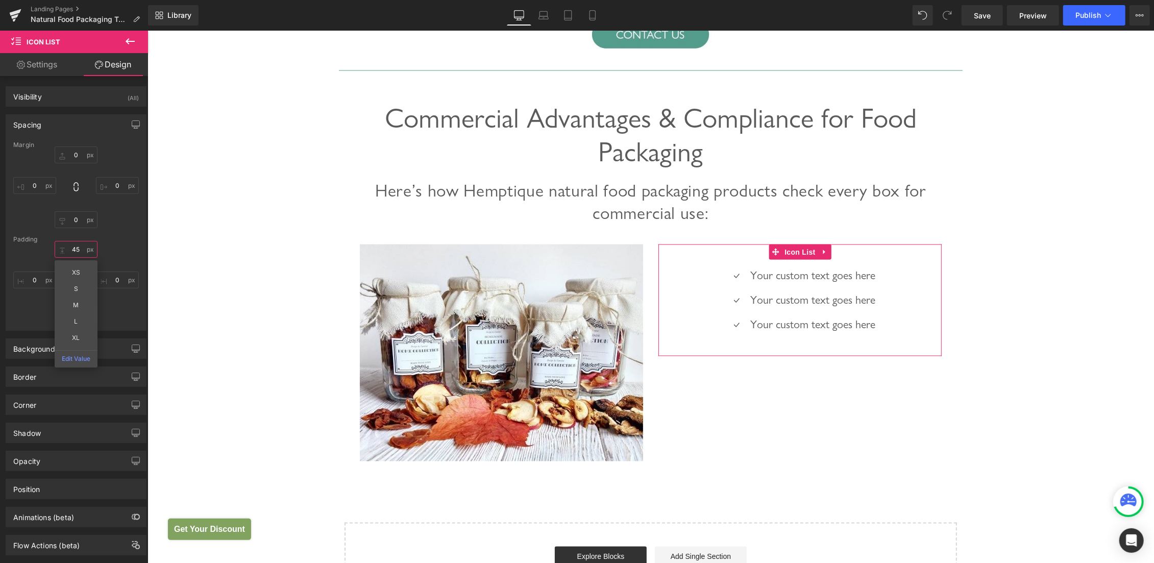
type input "4"
type input "15"
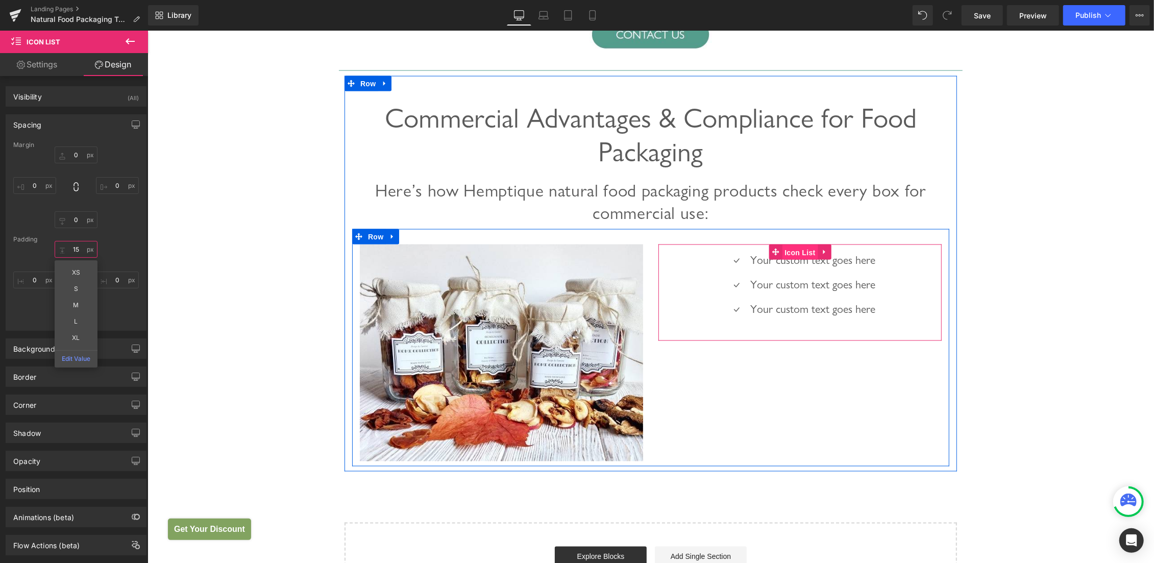
click at [797, 249] on span "Icon List" at bounding box center [799, 251] width 36 height 15
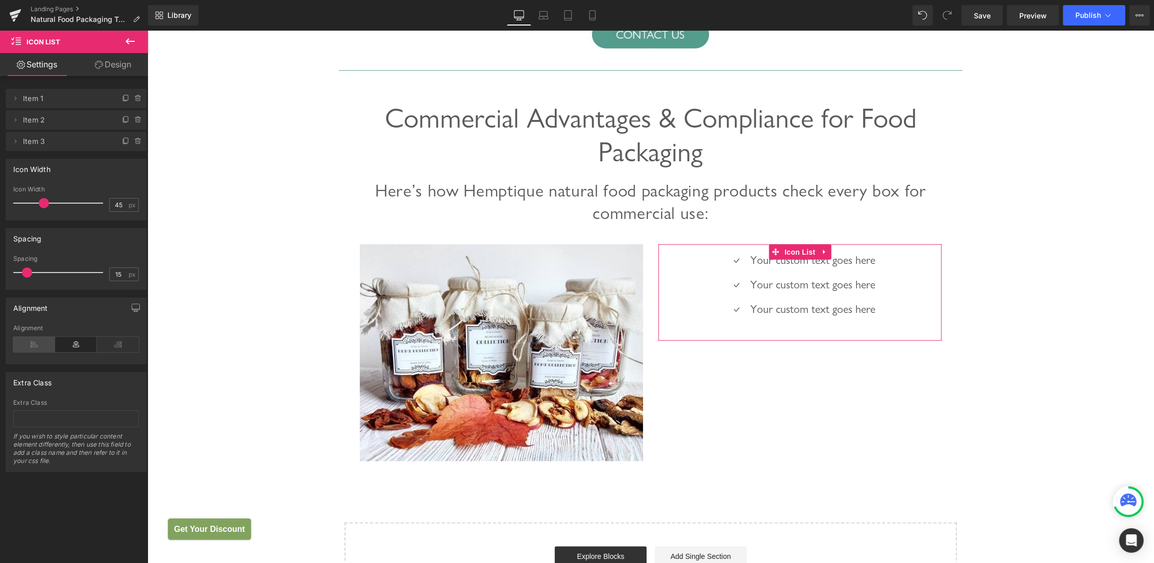
drag, startPoint x: 27, startPoint y: 344, endPoint x: 379, endPoint y: 287, distance: 356.8
click at [27, 344] on icon at bounding box center [34, 344] width 42 height 15
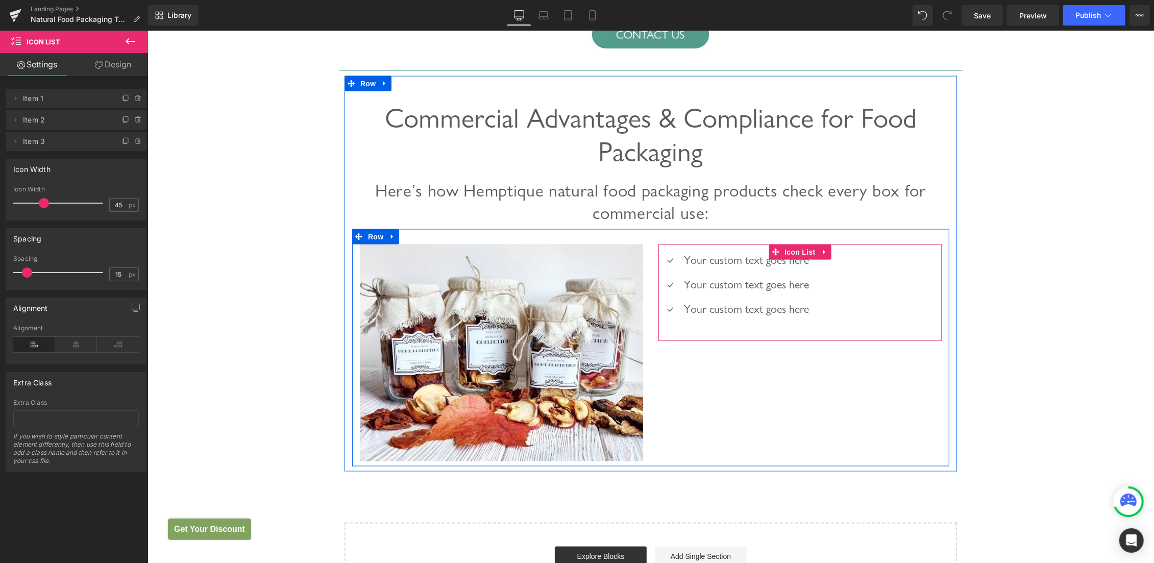
click at [715, 263] on span at bounding box center [717, 260] width 11 height 12
click at [695, 261] on p "Your custom text goes here" at bounding box center [745, 260] width 125 height 17
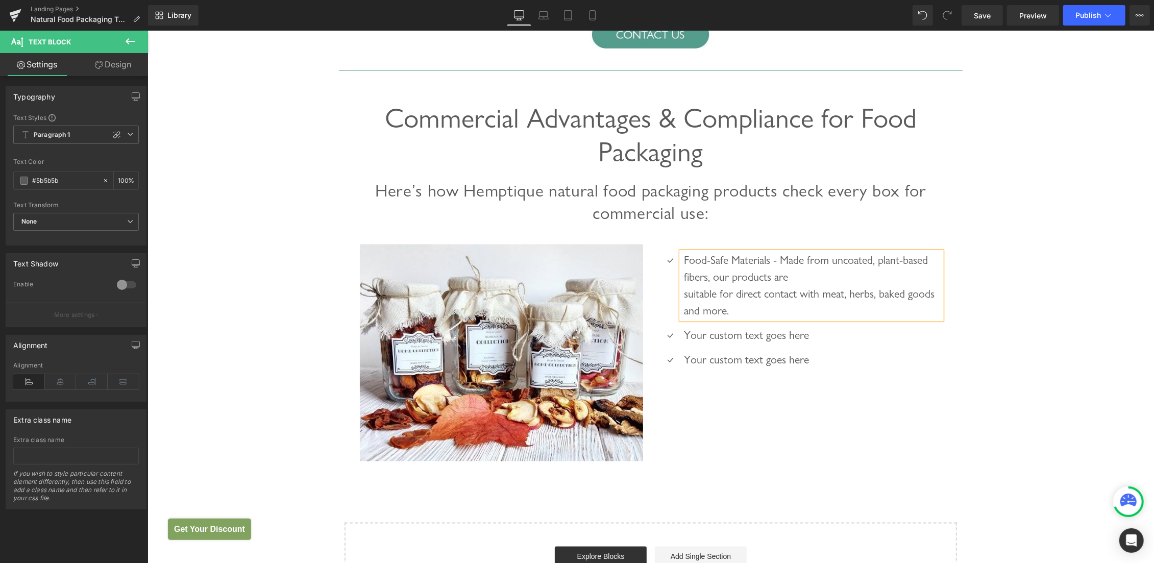
click at [832, 279] on div "Food-Safe Materials - Made from uncoated, plant-based fibers, our products are …" at bounding box center [811, 285] width 260 height 67
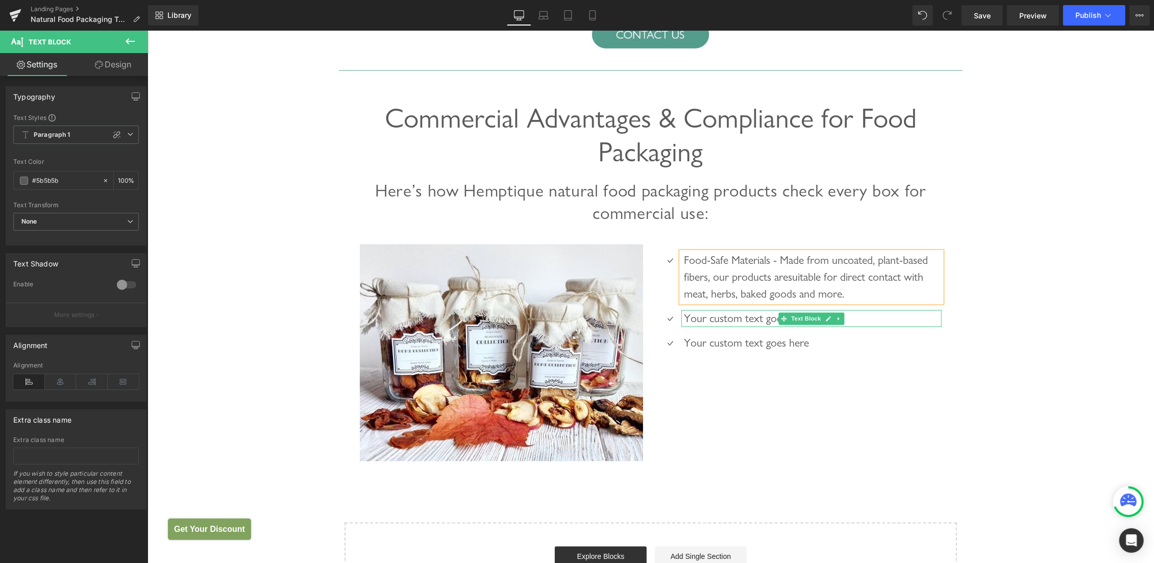
click at [693, 317] on p "Your custom text goes here" at bounding box center [812, 318] width 258 height 17
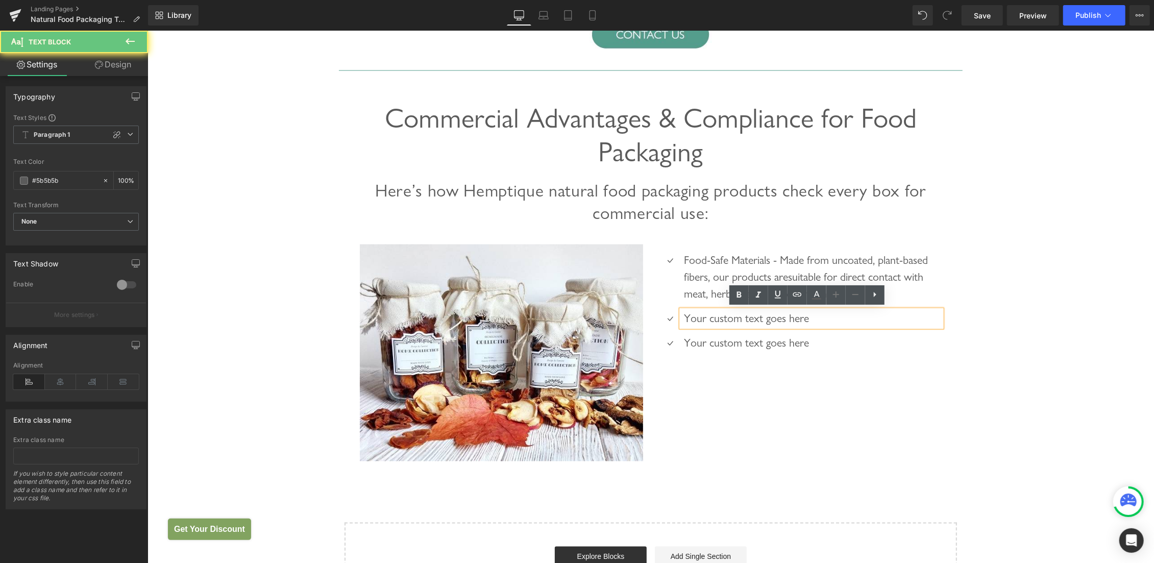
click at [693, 317] on p "Your custom text goes here" at bounding box center [812, 318] width 258 height 17
paste div
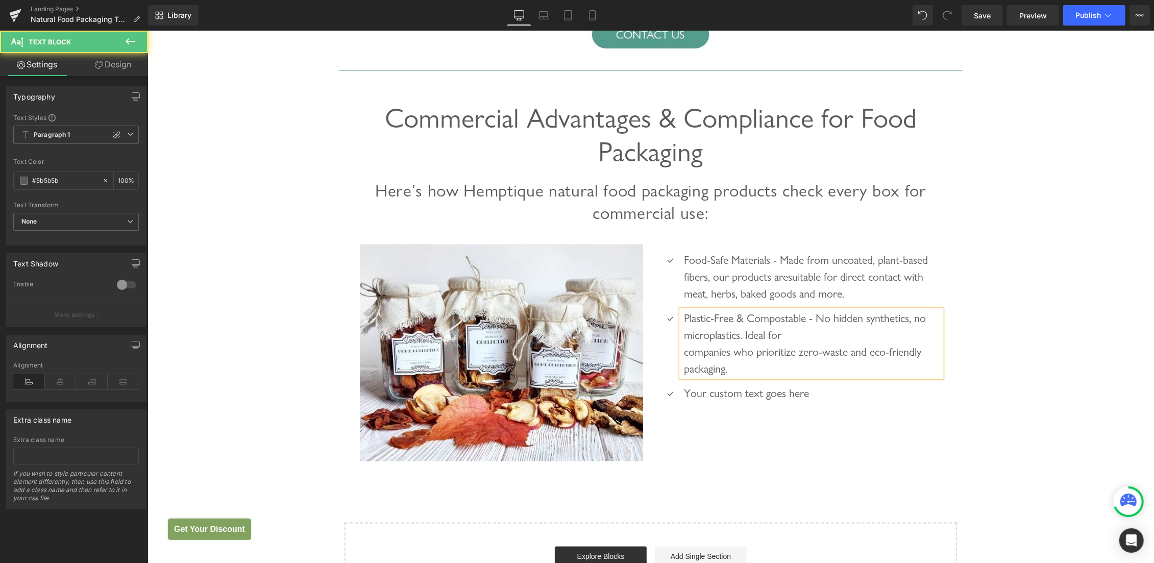
click at [801, 330] on div "Plastic-Free & Compostable - No hidden synthetics, no microplastics. Ideal for …" at bounding box center [811, 343] width 260 height 67
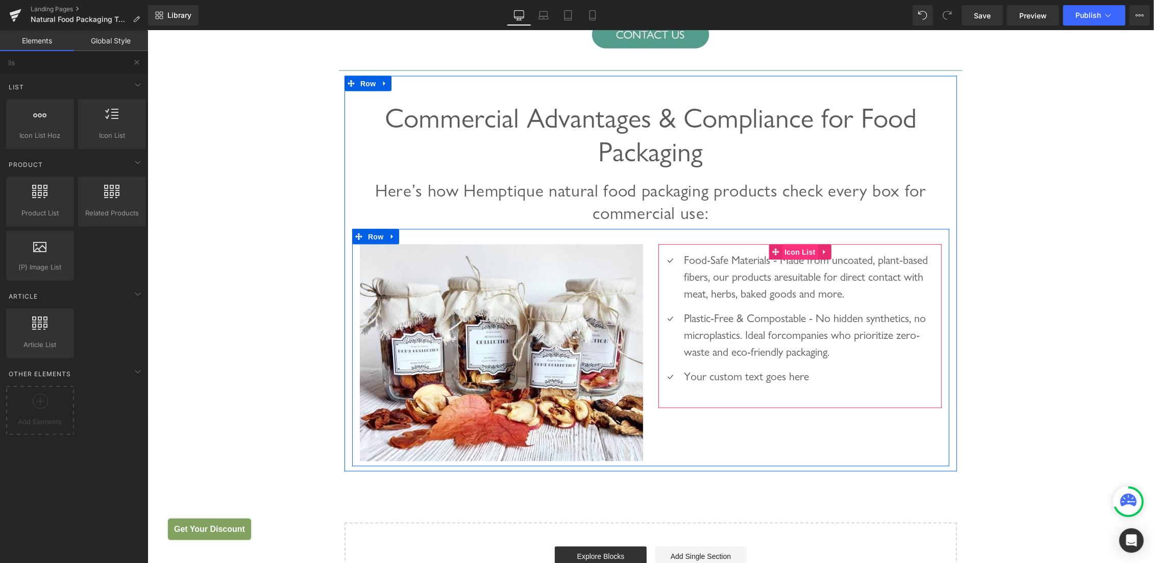
click at [787, 246] on span "Icon List" at bounding box center [799, 251] width 36 height 15
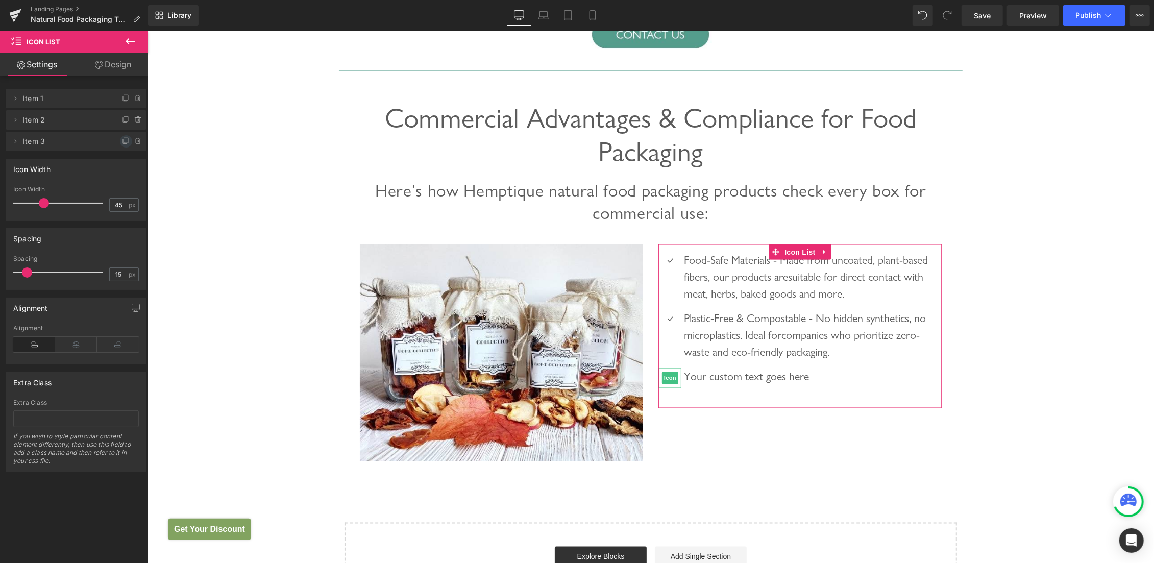
click at [122, 144] on icon at bounding box center [126, 141] width 8 height 8
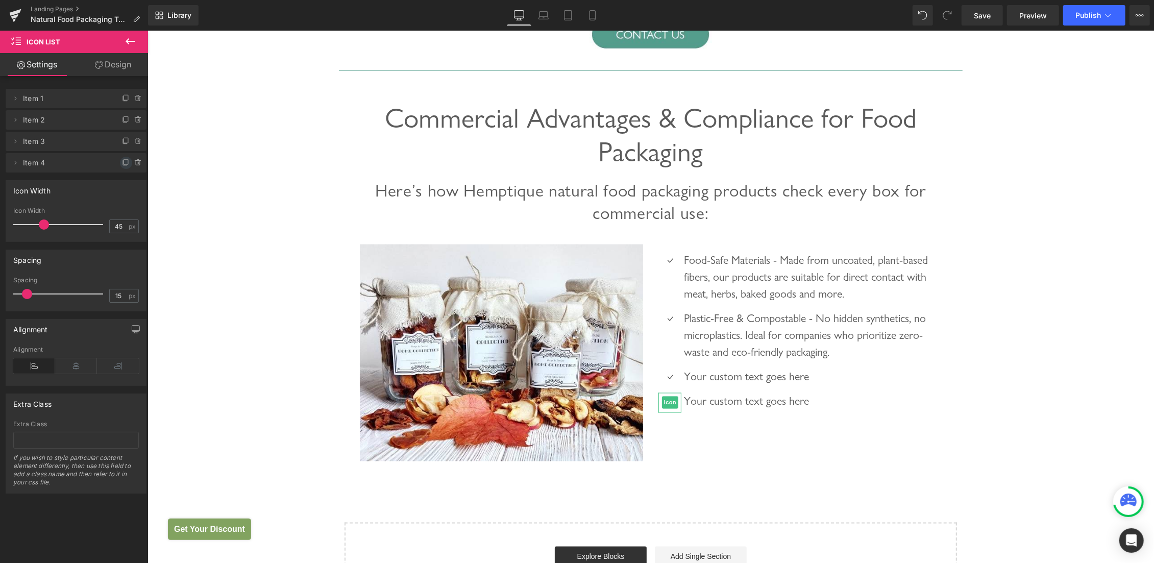
click at [122, 164] on icon at bounding box center [126, 163] width 8 height 8
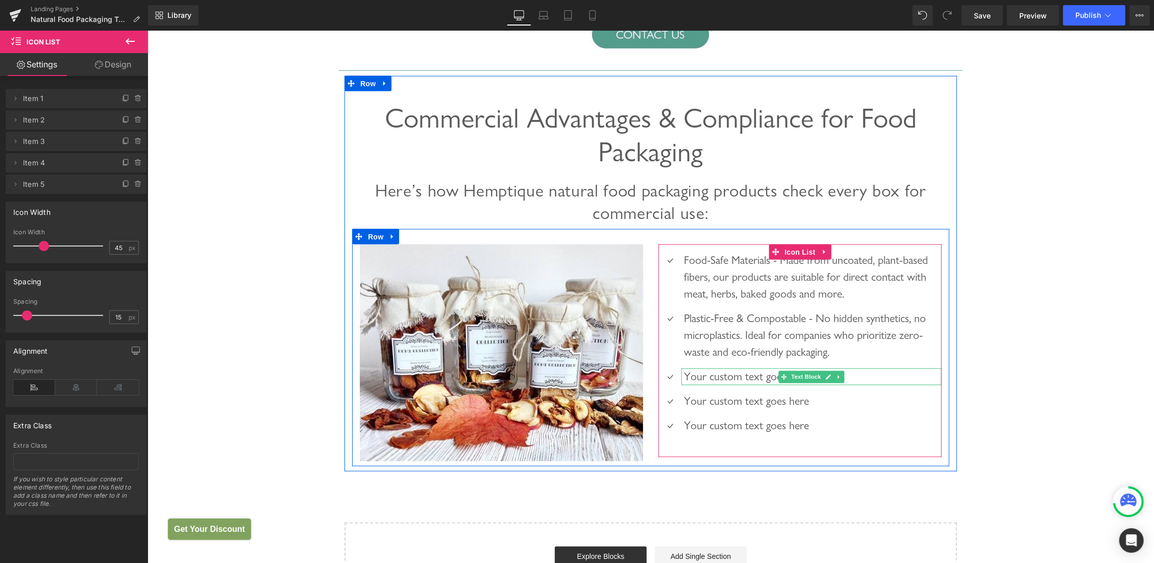
click at [690, 379] on p "Your custom text goes here" at bounding box center [812, 376] width 258 height 17
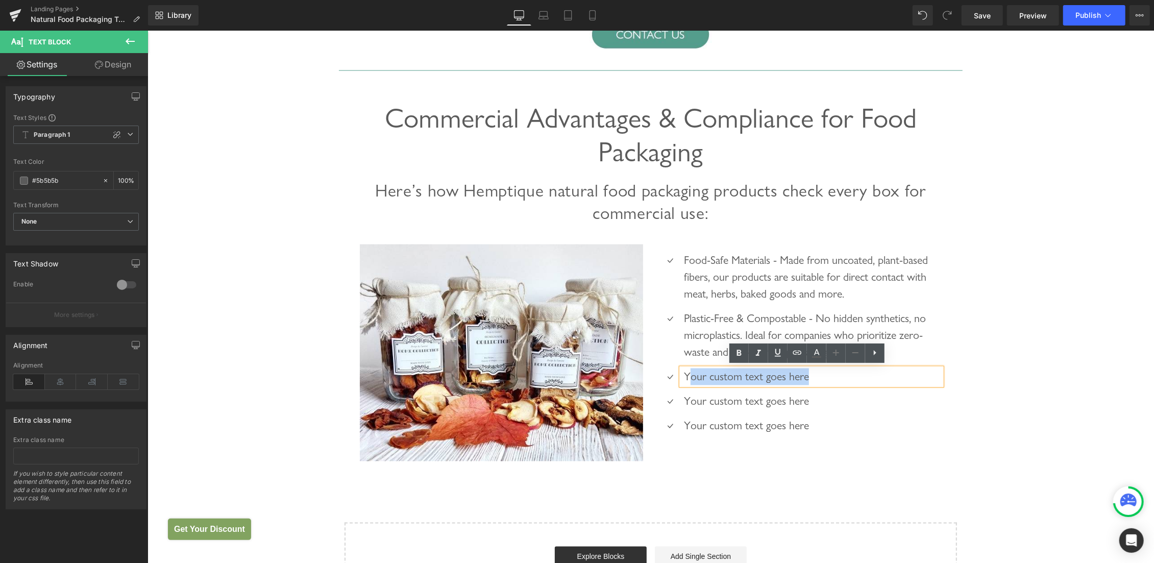
drag, startPoint x: 684, startPoint y: 376, endPoint x: 828, endPoint y: 378, distance: 144.5
click at [828, 378] on p "Your custom text goes here" at bounding box center [812, 376] width 258 height 17
paste div
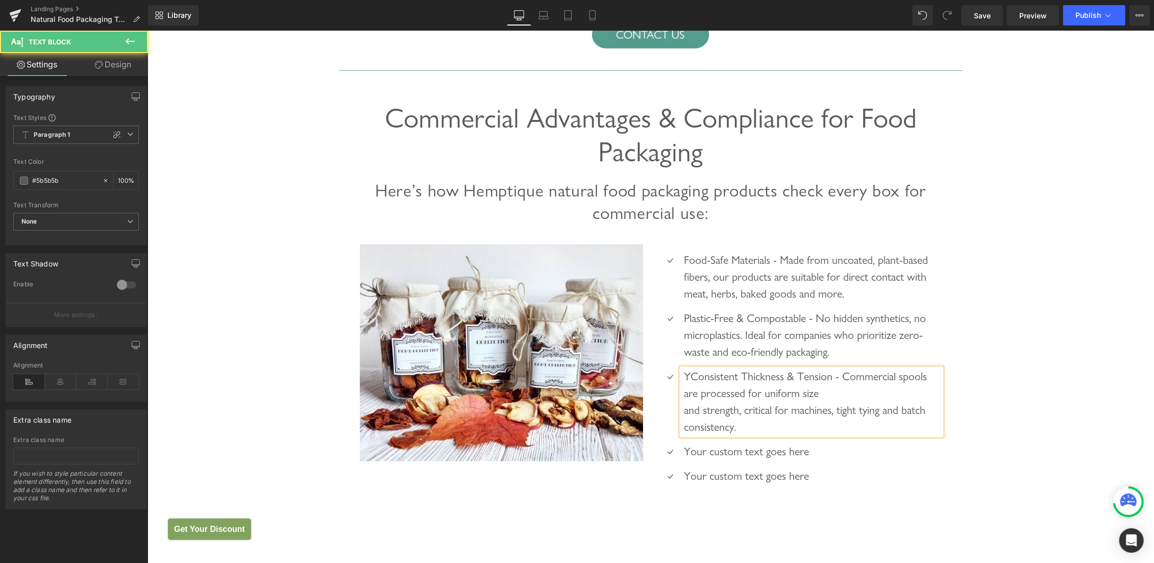
click at [684, 376] on p "YConsistent Thickness & Tension - Commercial spools are processed for uniform s…" at bounding box center [812, 401] width 258 height 67
click at [844, 388] on p "Consistent Thickness & Tension - Commercial spools are processed for uniform si…" at bounding box center [812, 401] width 258 height 67
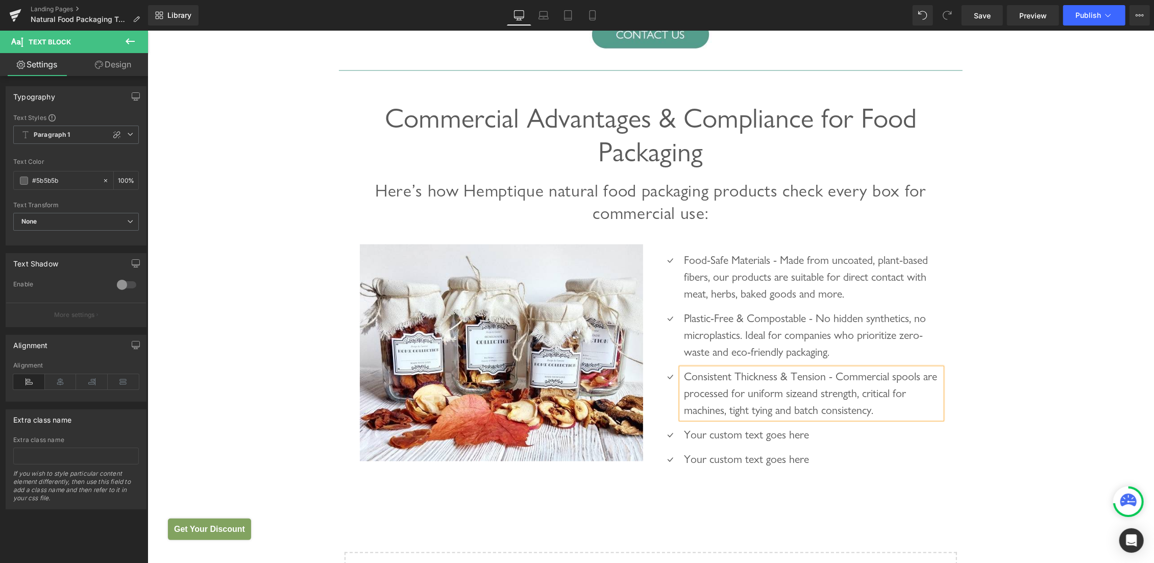
click at [147, 30] on div at bounding box center [147, 30] width 0 height 0
click at [693, 435] on p "Your custom text goes here" at bounding box center [812, 434] width 258 height 17
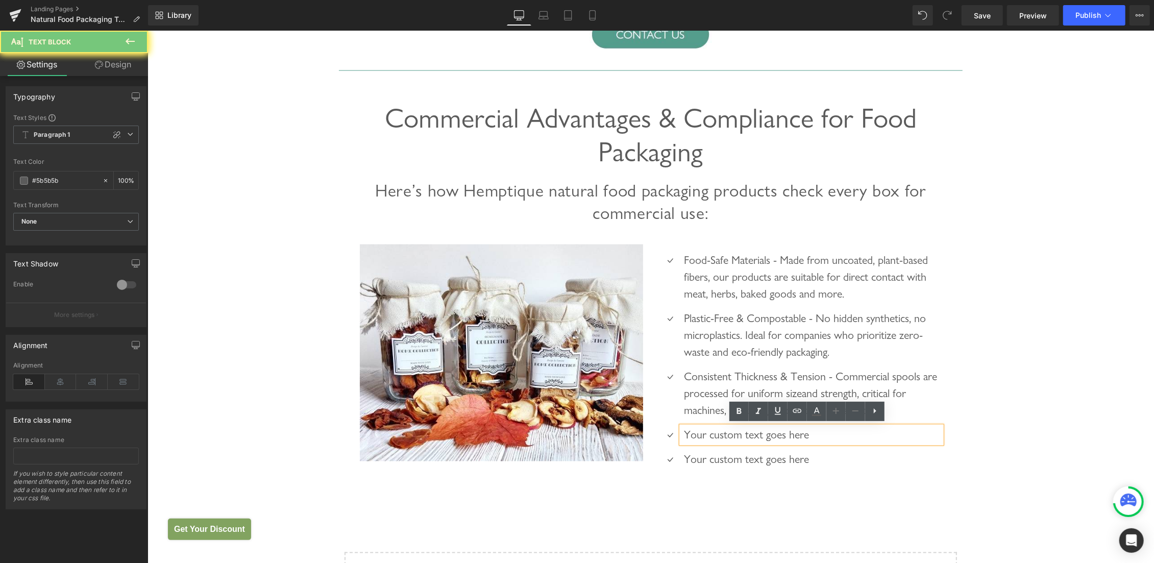
click at [695, 435] on p "Your custom text goes here" at bounding box center [812, 434] width 258 height 17
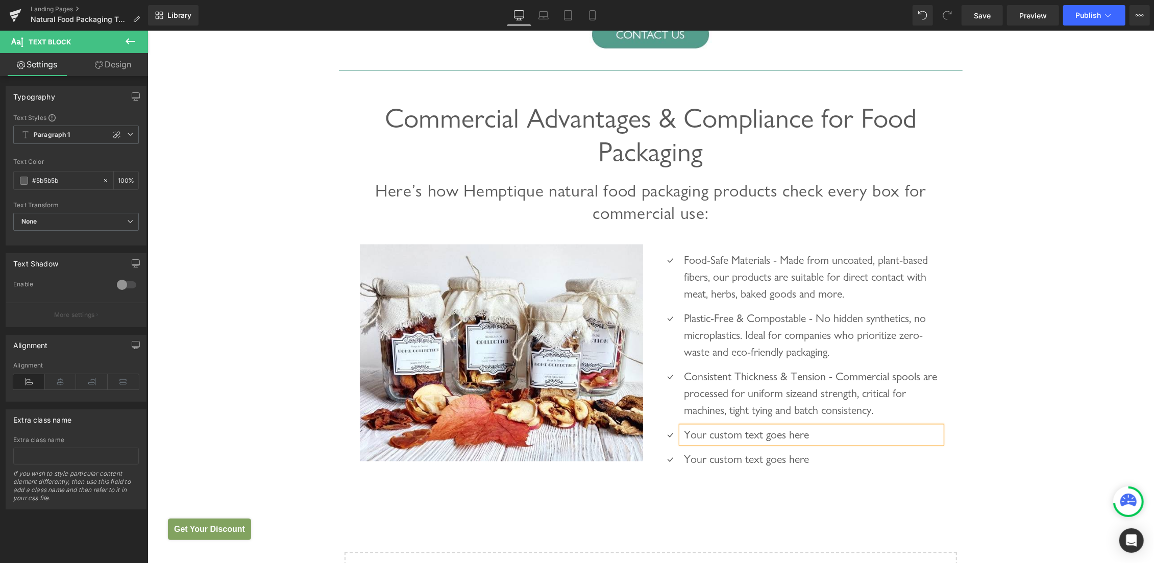
paste div
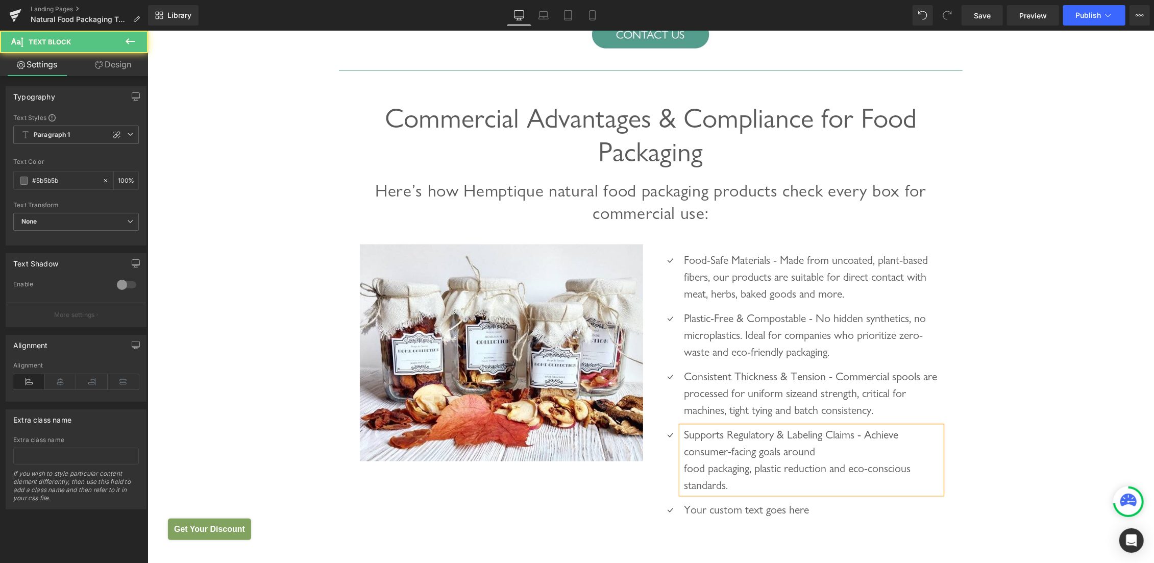
click at [839, 455] on div "Supports Regulatory & Labeling Claims - Achieve consumer-facing goals around fo…" at bounding box center [811, 459] width 260 height 67
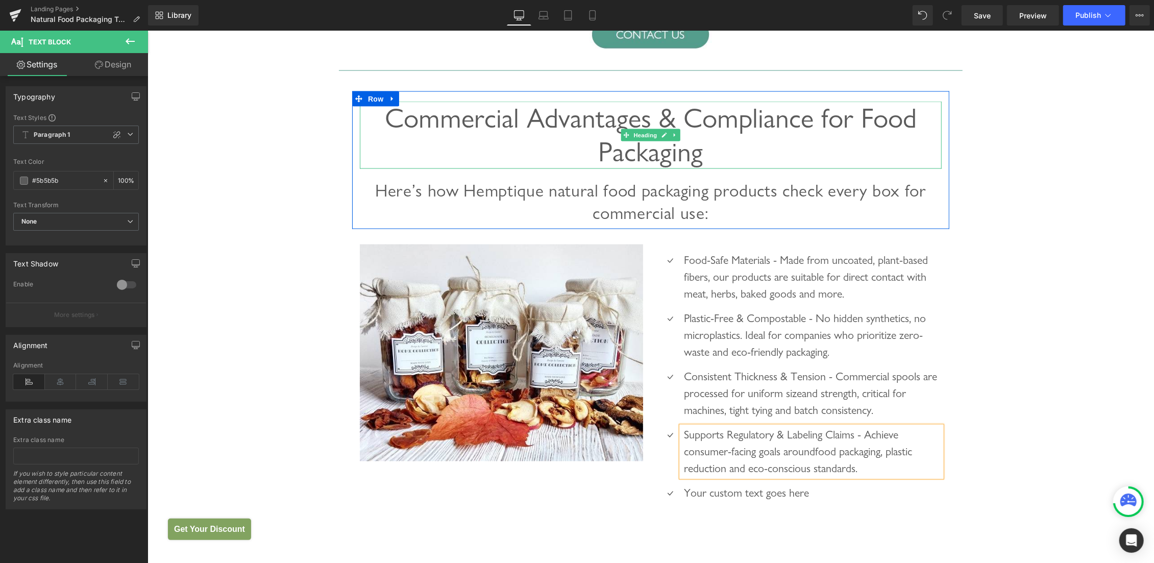
click at [510, 112] on span "Commercial Advantages & Compliance for Food Packaging" at bounding box center [650, 134] width 532 height 66
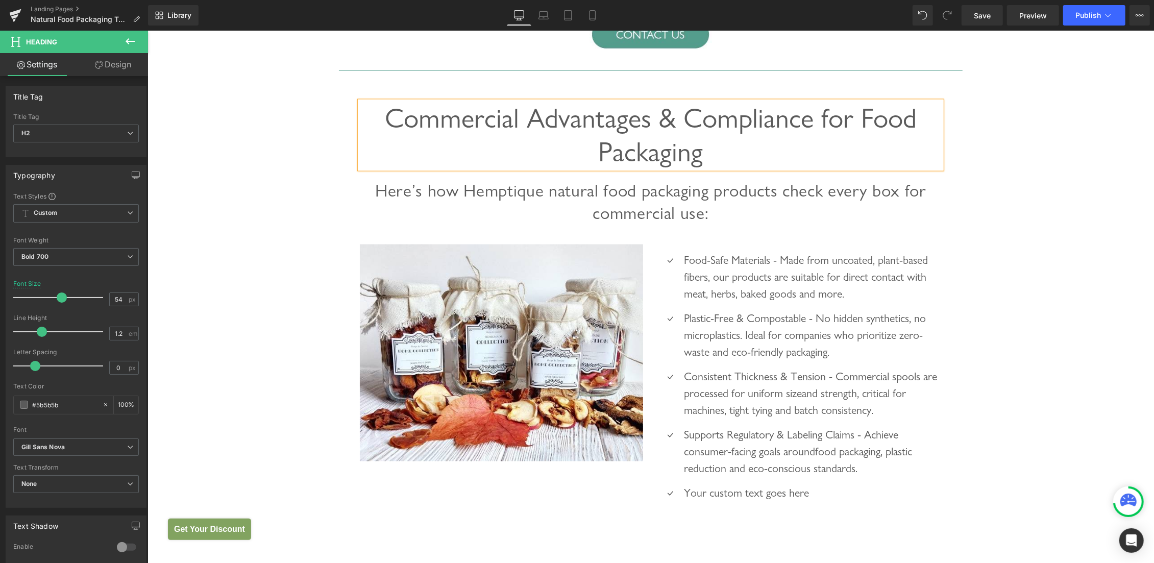
click at [537, 112] on span "Commercial Advantages & Compliance for Food Packaging" at bounding box center [650, 134] width 532 height 66
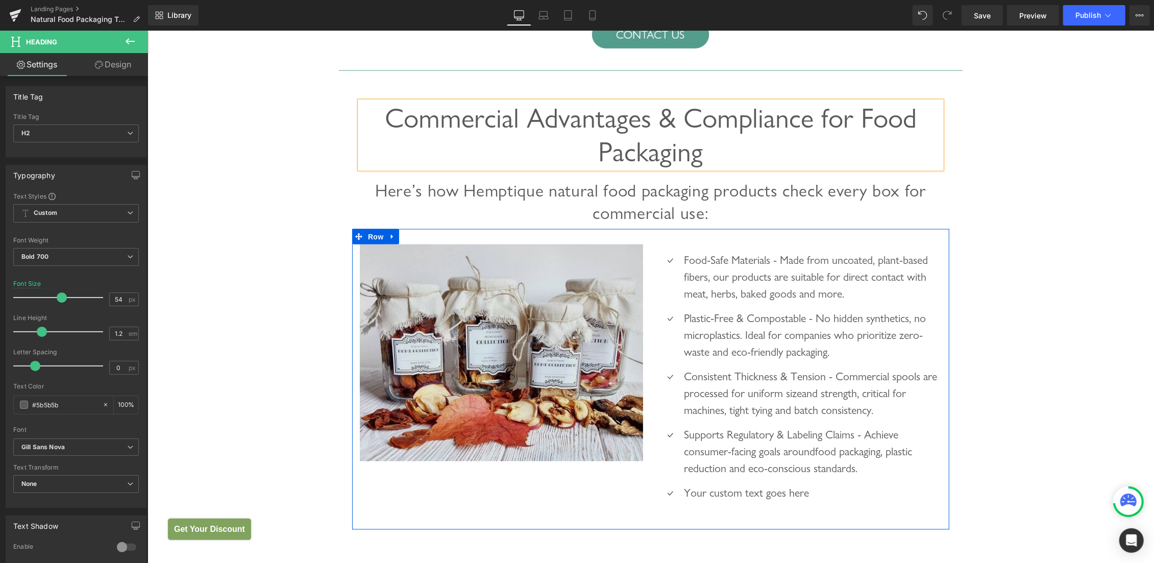
click at [428, 305] on img at bounding box center [500, 352] width 283 height 217
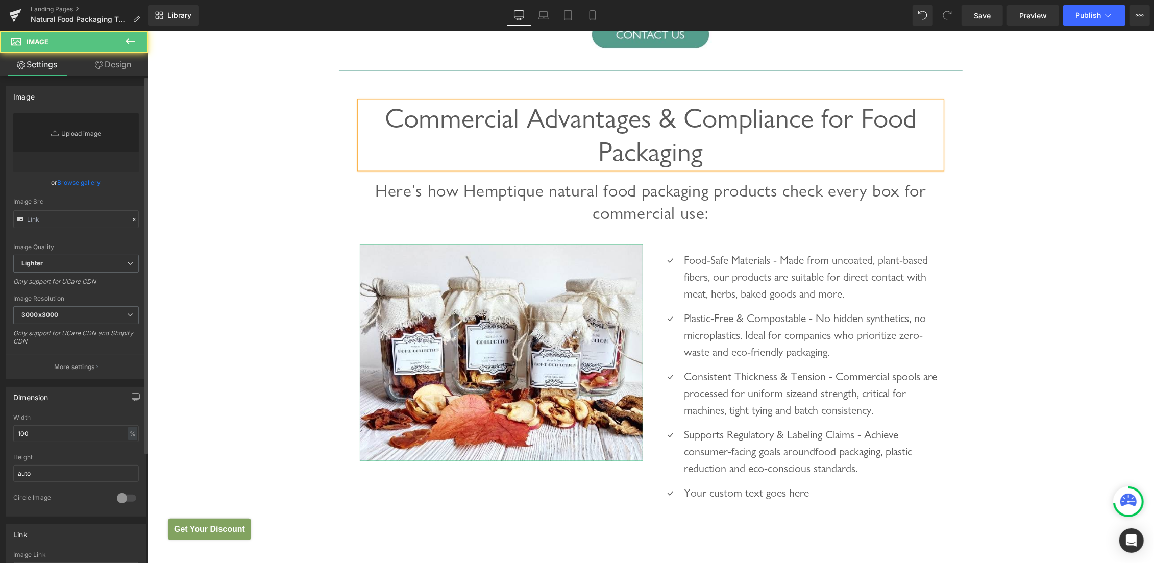
type input "https://ucarecdn.com/3c52e313-8a17-4497-9133-5c1b6514cbb4/-/format/auto/-/previ…"
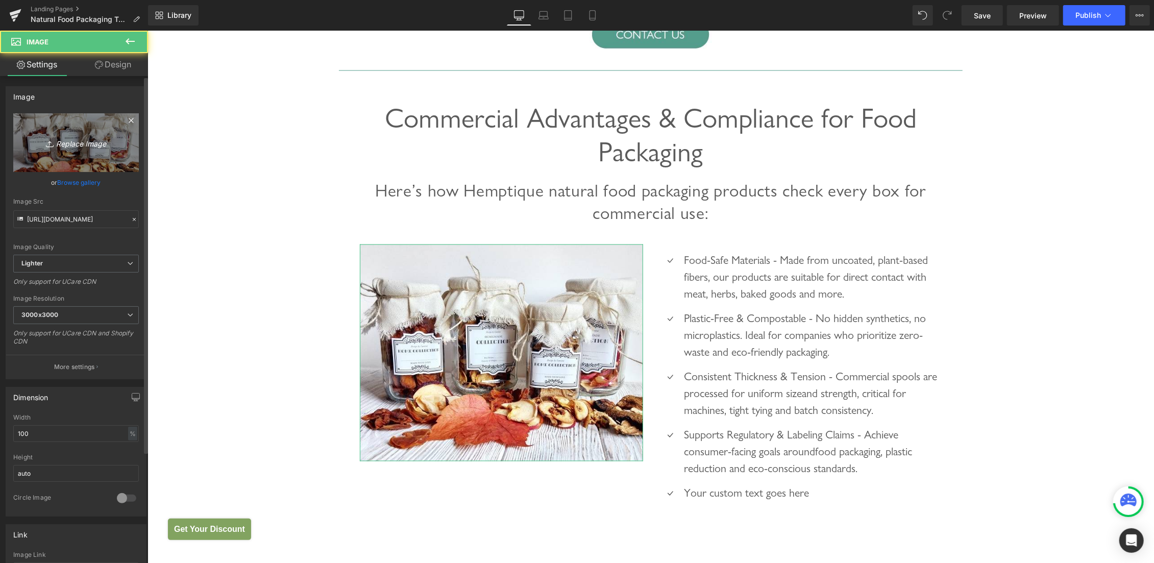
click at [68, 127] on link "Replace Image" at bounding box center [76, 142] width 126 height 59
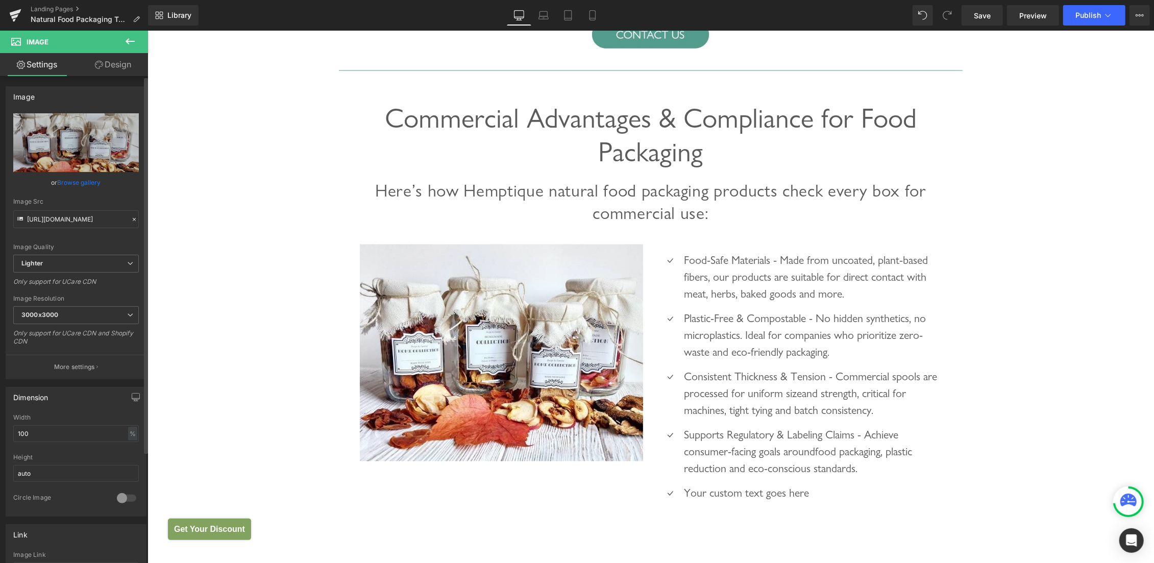
type input "C:\fakepath\Commercial Advantages & Compliance for Food Packaging.jpg"
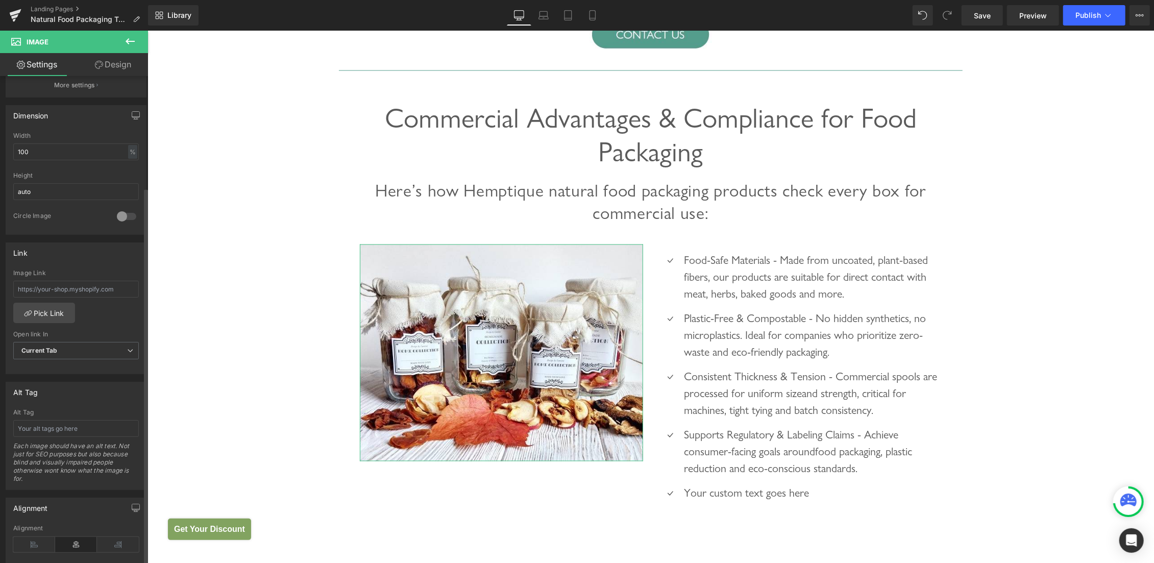
scroll to position [308, 0]
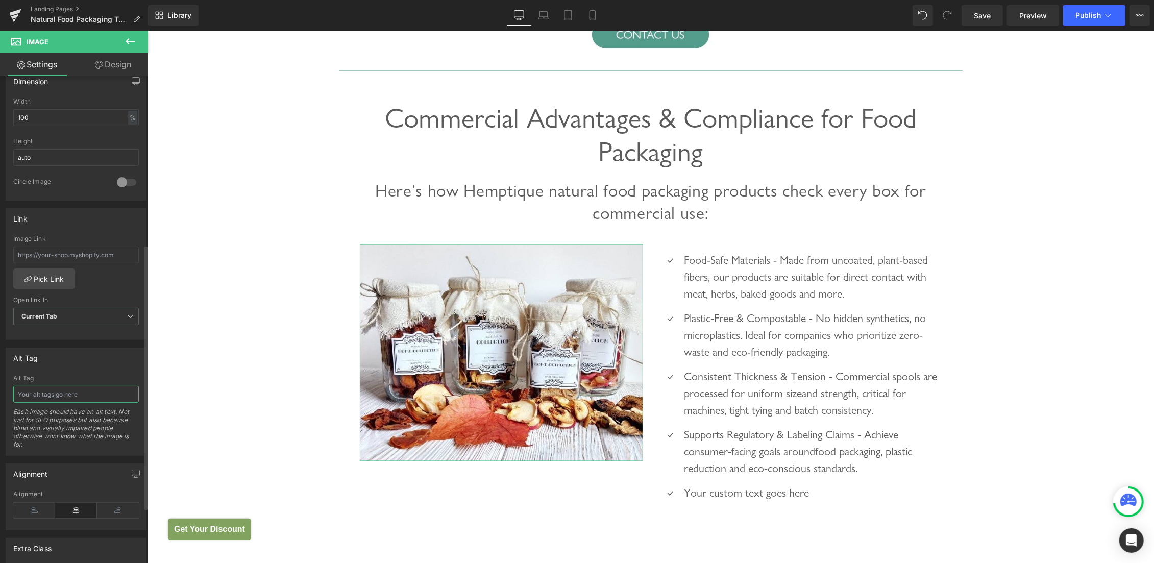
click at [91, 389] on input "text" at bounding box center [76, 394] width 126 height 17
paste input "Commercial Advantages & Compliance for Food Packaging"
type input "Commercial Advantages & Compliance for Food Packaging"
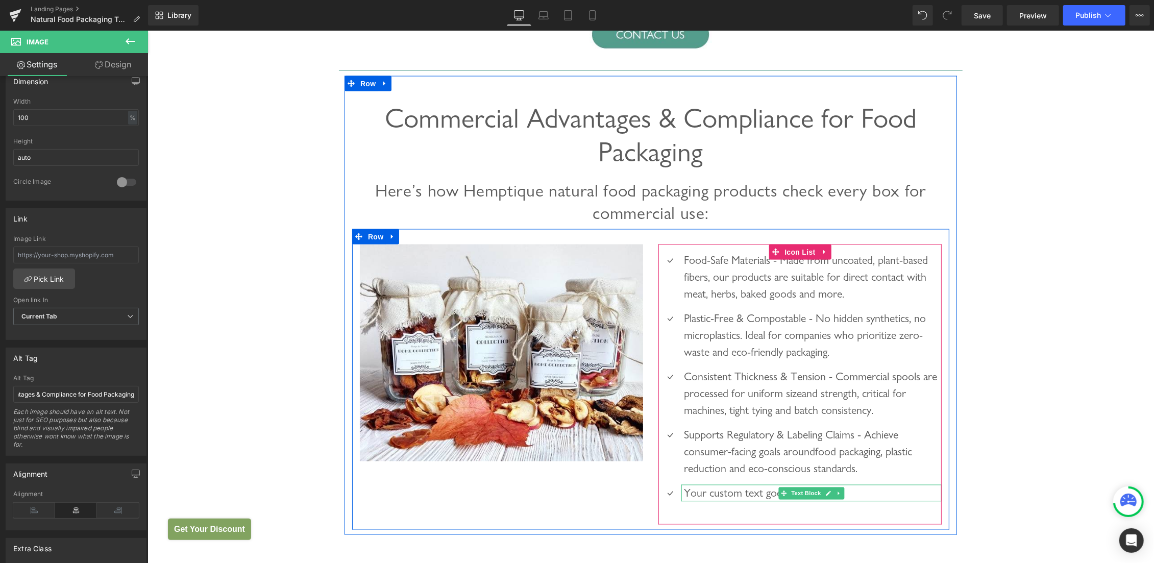
click at [697, 492] on p "Your custom text goes here" at bounding box center [812, 492] width 258 height 17
click at [706, 494] on p "Your custom text goes here" at bounding box center [812, 492] width 258 height 17
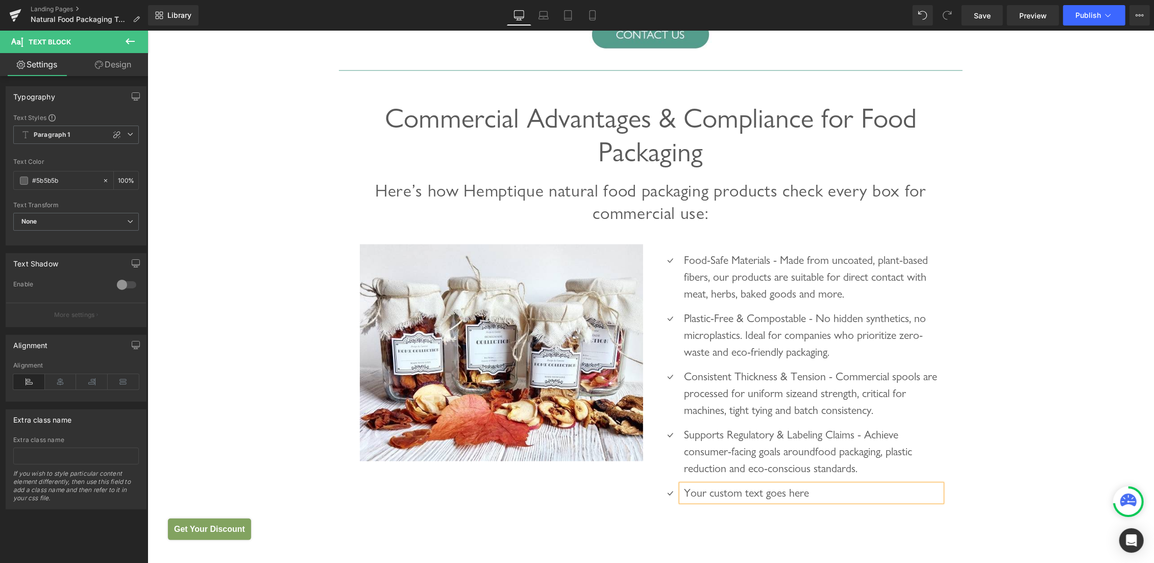
paste div
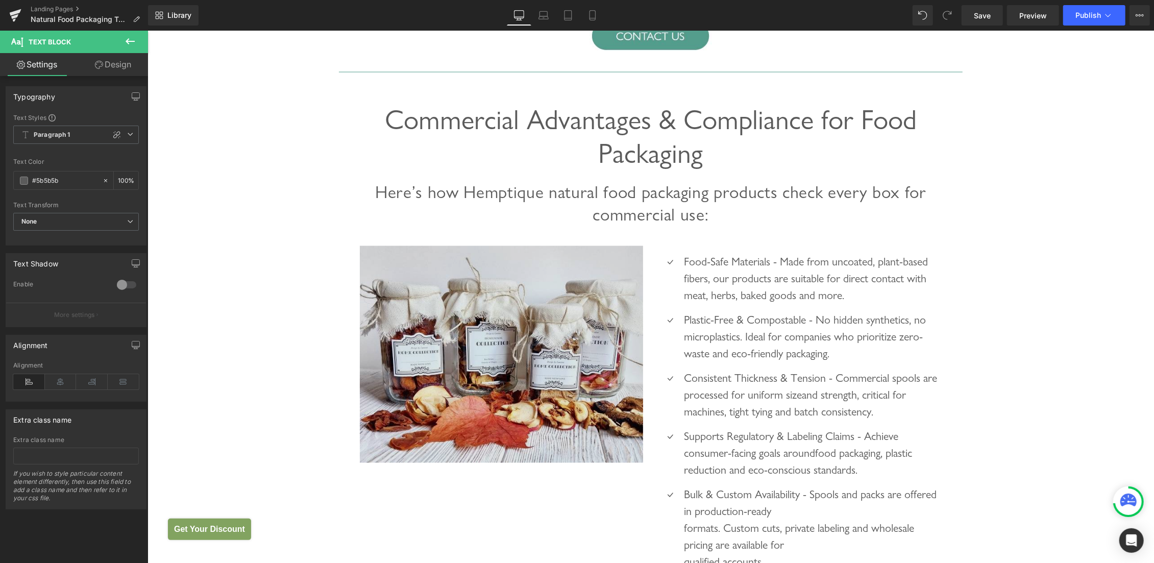
scroll to position [1505, 0]
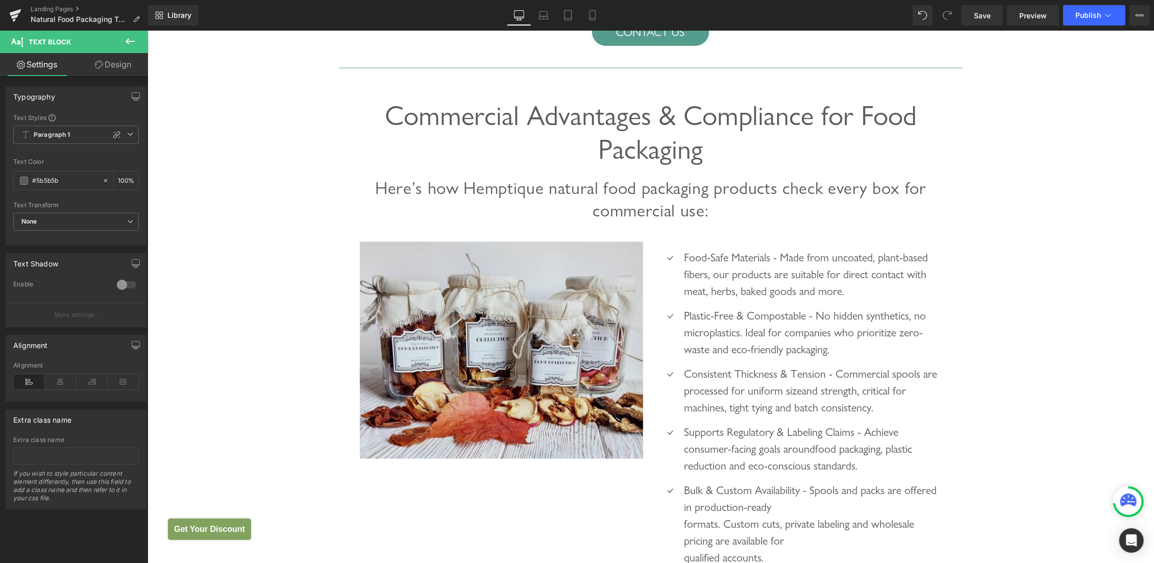
click at [510, 305] on img at bounding box center [500, 349] width 283 height 217
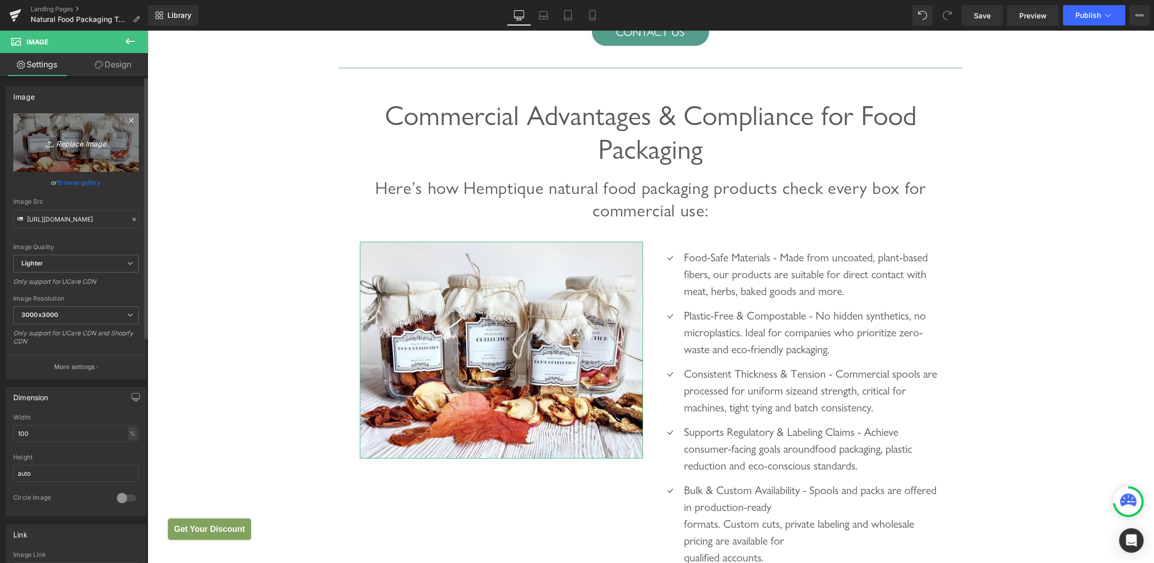
click at [57, 136] on icon "Replace Image" at bounding box center [76, 142] width 82 height 13
click at [58, 184] on link "Browse gallery" at bounding box center [79, 183] width 43 height 18
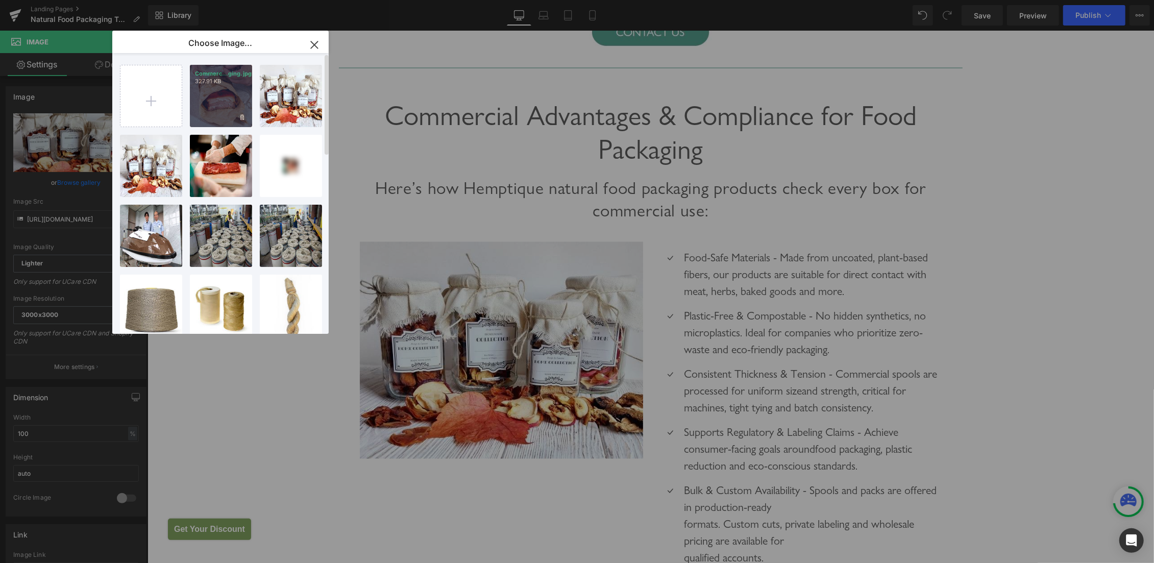
click at [216, 99] on div "Commerc...ging.jpg 327.91 KB" at bounding box center [221, 96] width 62 height 62
type input "https://ucarecdn.com/87a067f3-dd5b-4ef4-a9b5-5d4a211c50b8/-/format/auto/-/previ…"
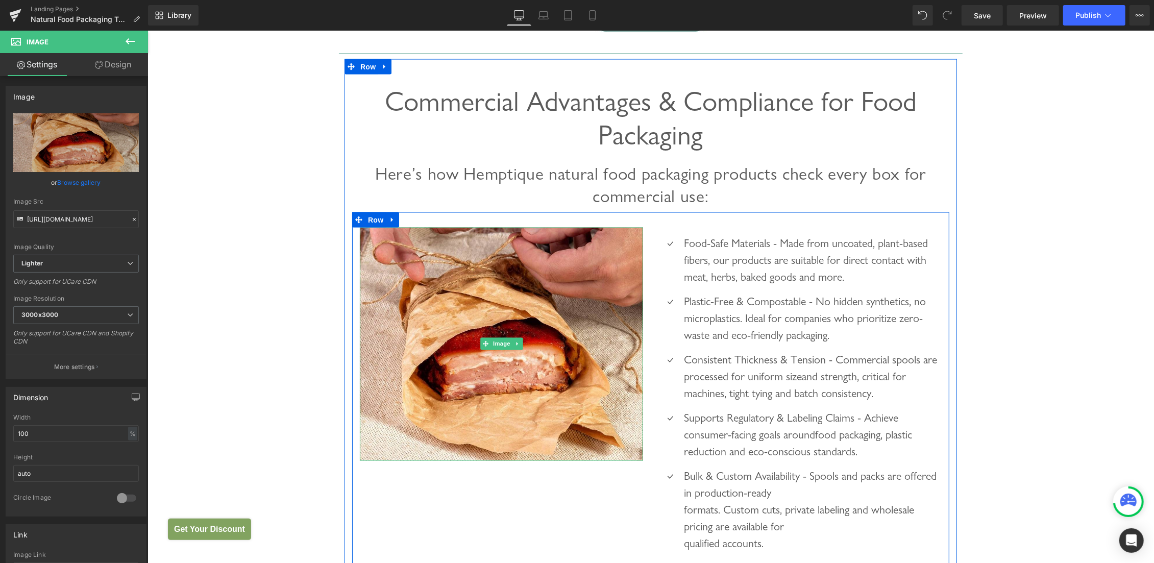
scroll to position [1451, 0]
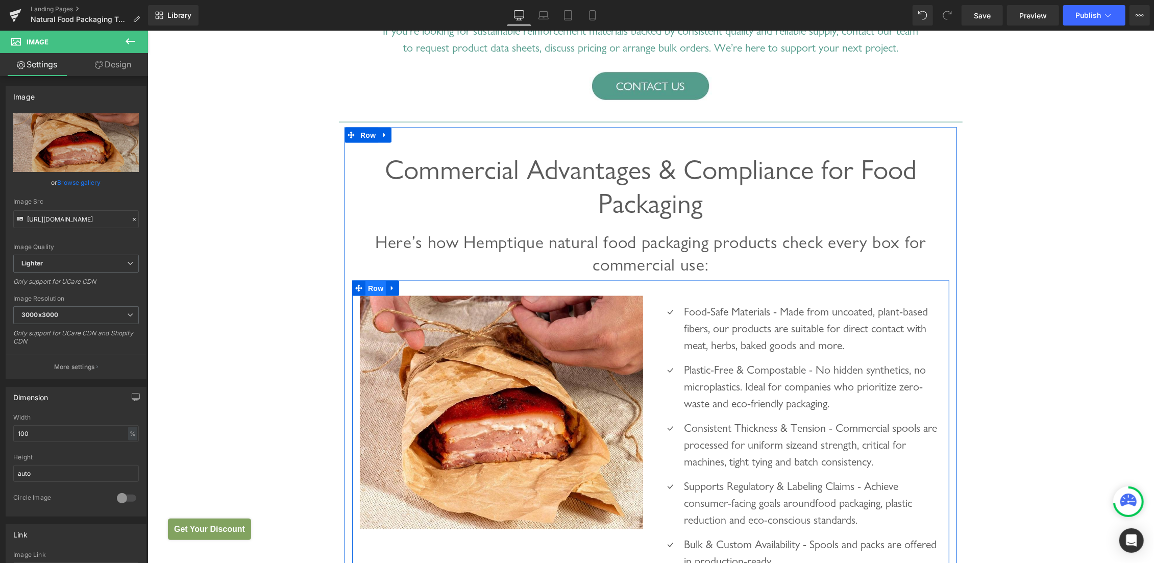
click at [365, 287] on span "Row" at bounding box center [375, 287] width 20 height 15
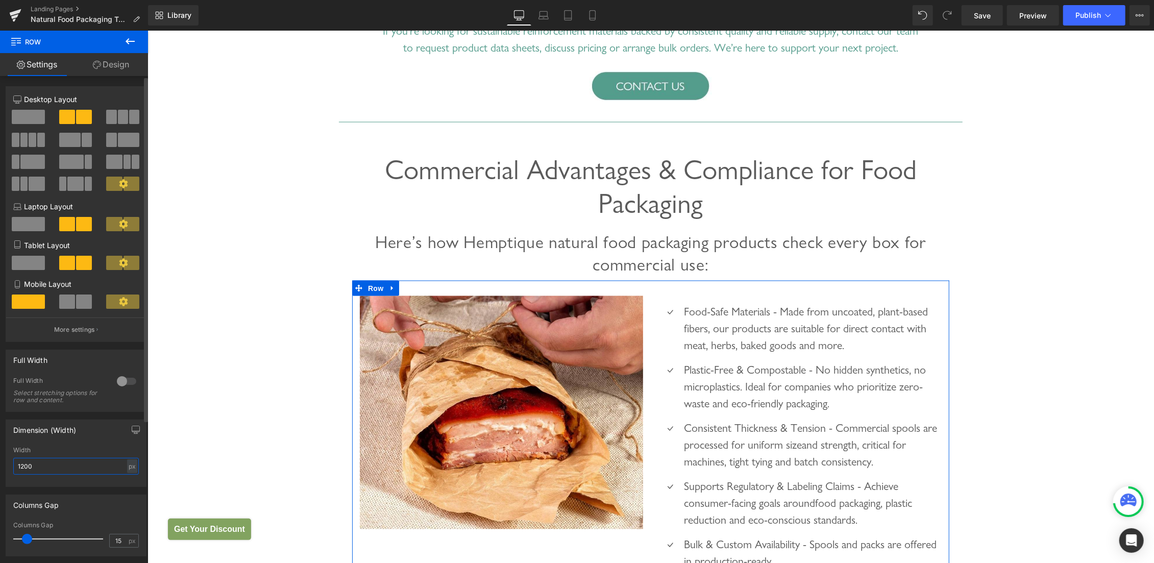
drag, startPoint x: 46, startPoint y: 465, endPoint x: 0, endPoint y: 450, distance: 48.9
click at [13, 458] on input "1200" at bounding box center [76, 466] width 126 height 17
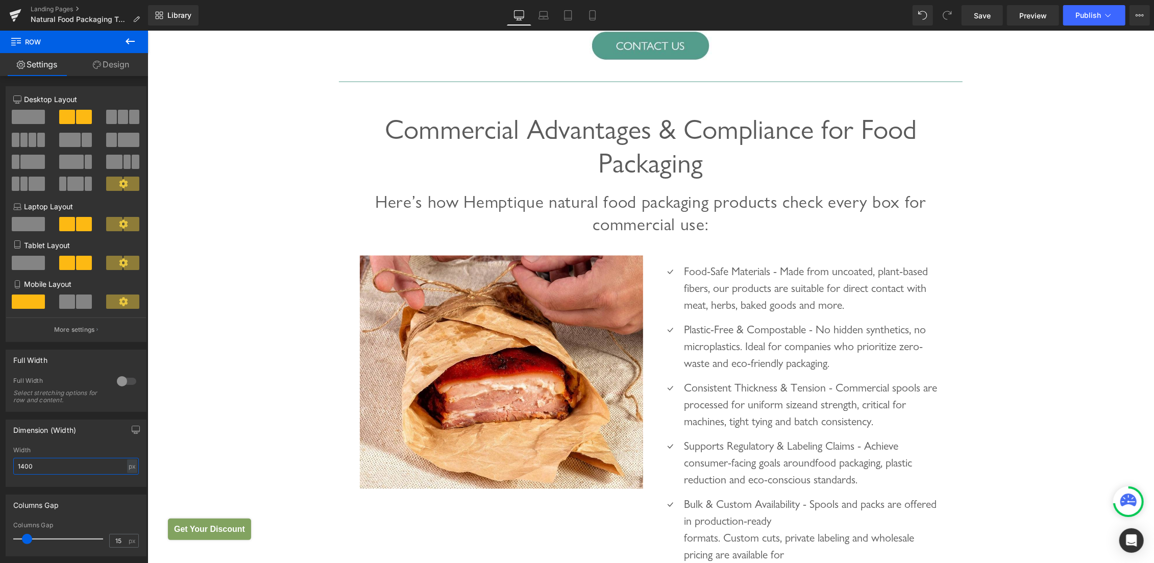
scroll to position [1559, 0]
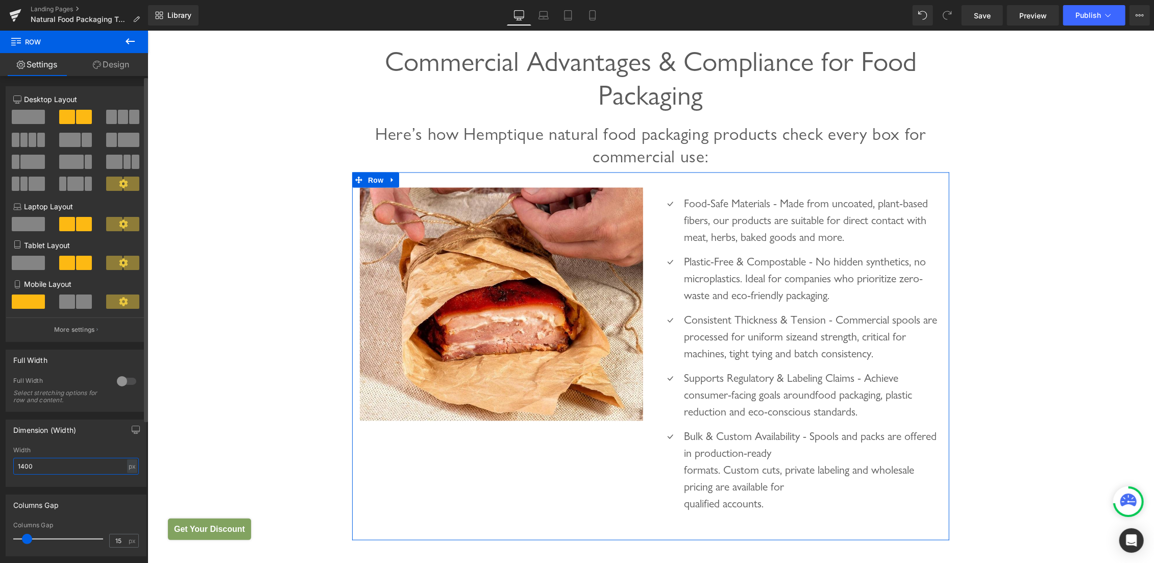
drag, startPoint x: 27, startPoint y: 467, endPoint x: 0, endPoint y: 458, distance: 27.8
click at [13, 458] on input "1400" at bounding box center [76, 466] width 126 height 17
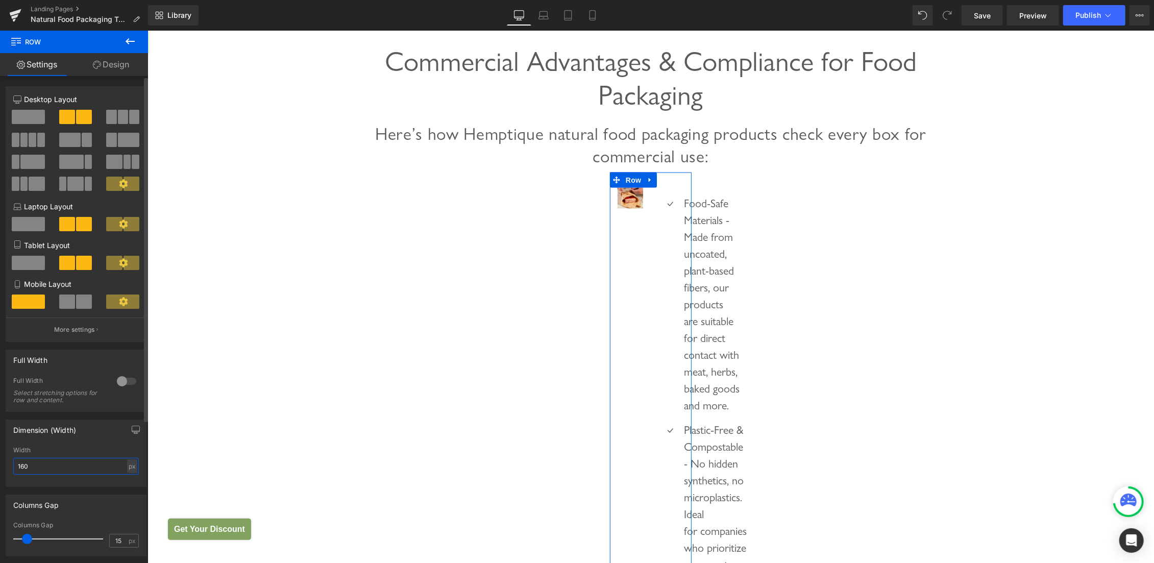
type input "1600"
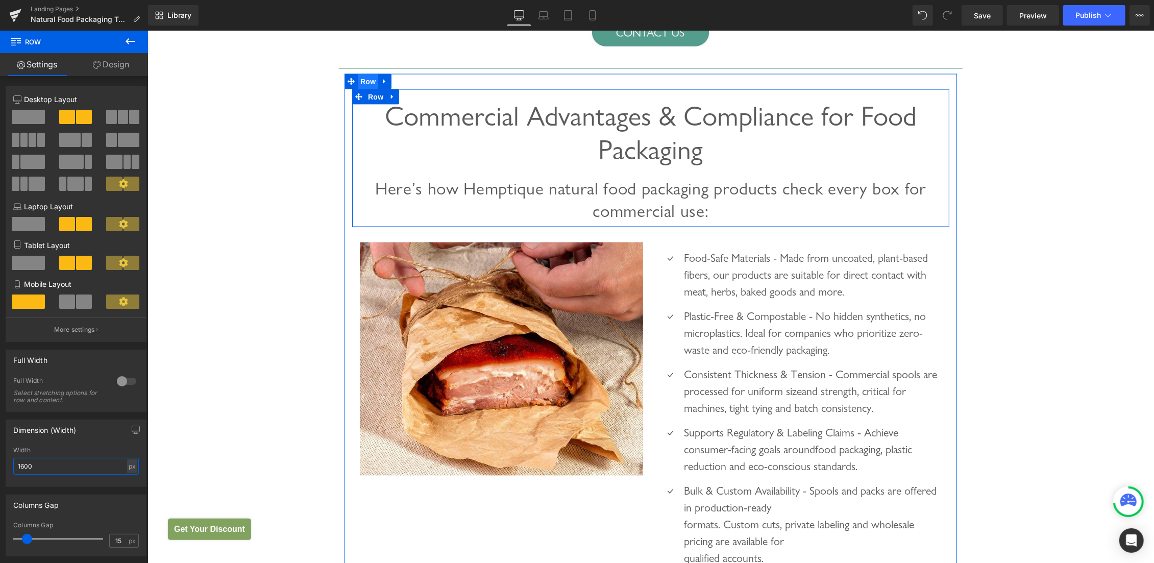
scroll to position [1451, 0]
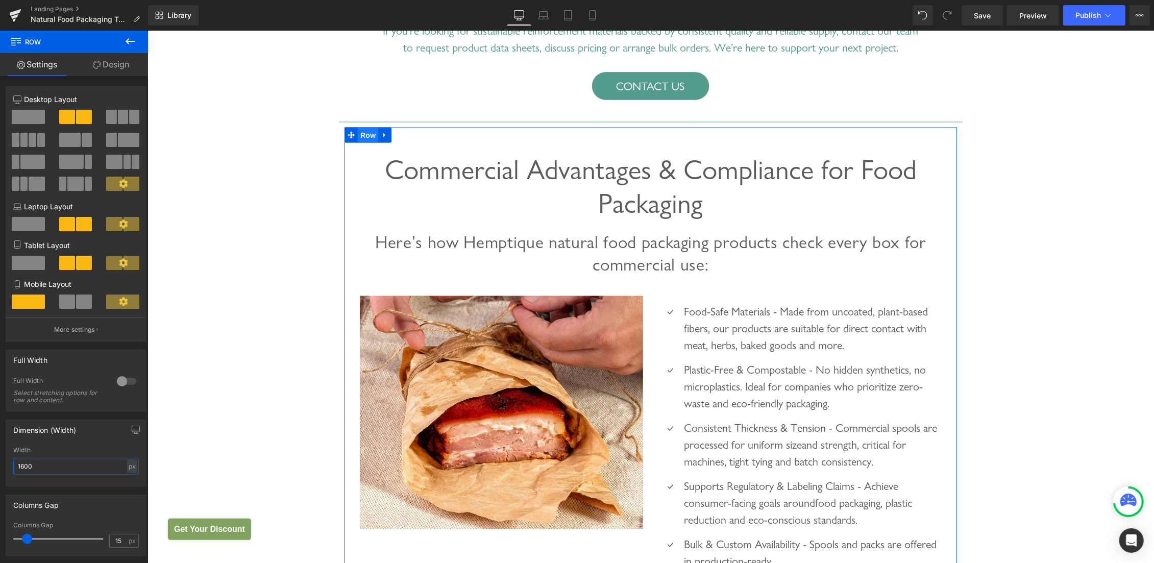
click at [363, 134] on span "Row" at bounding box center [367, 134] width 20 height 15
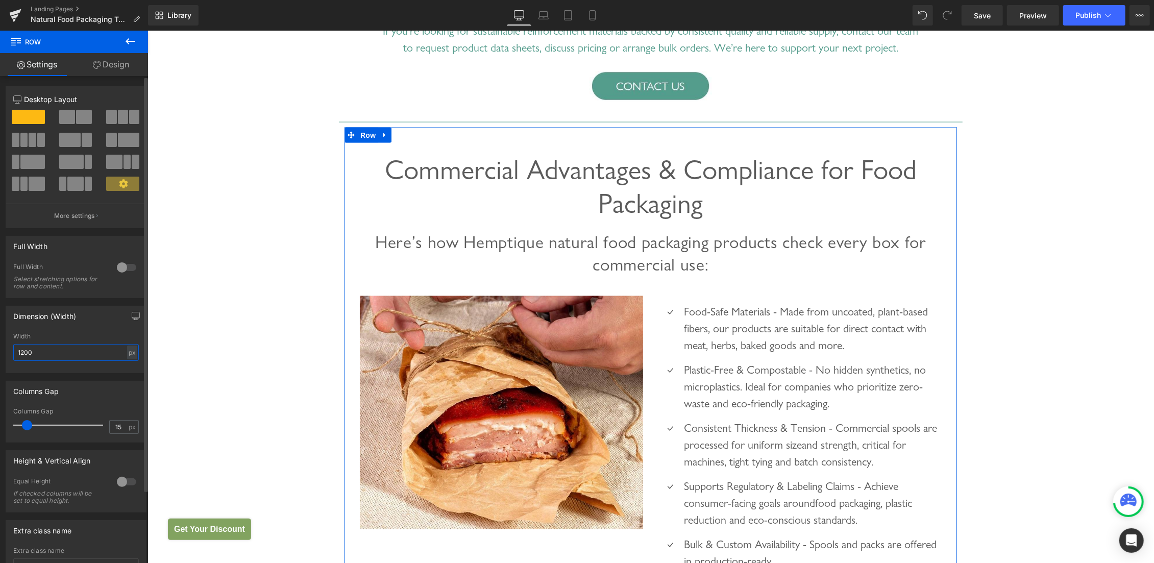
drag, startPoint x: 37, startPoint y: 348, endPoint x: 0, endPoint y: 335, distance: 38.9
click at [13, 344] on input "1200" at bounding box center [76, 352] width 126 height 17
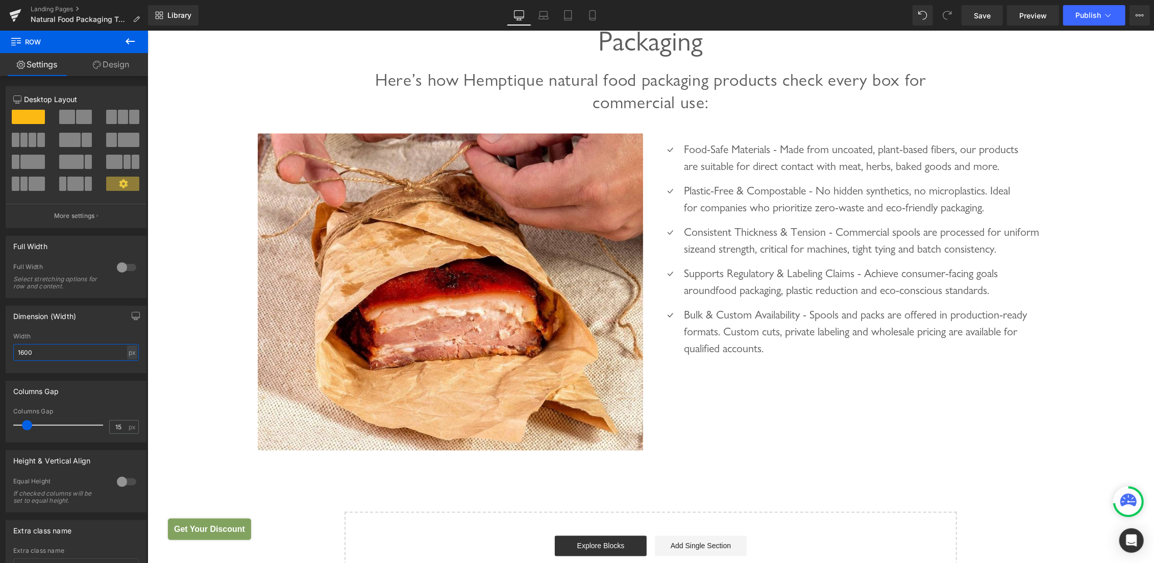
scroll to position [1505, 0]
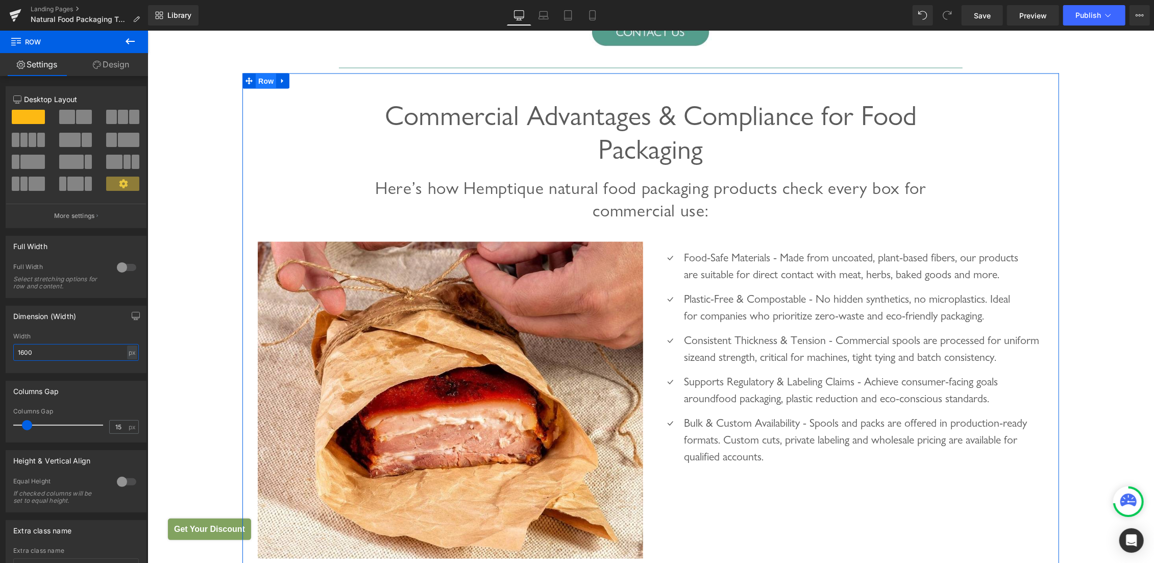
click at [257, 80] on span "Row" at bounding box center [265, 80] width 20 height 15
drag, startPoint x: 29, startPoint y: 352, endPoint x: 0, endPoint y: 342, distance: 30.7
click at [13, 344] on input "1600" at bounding box center [76, 352] width 126 height 17
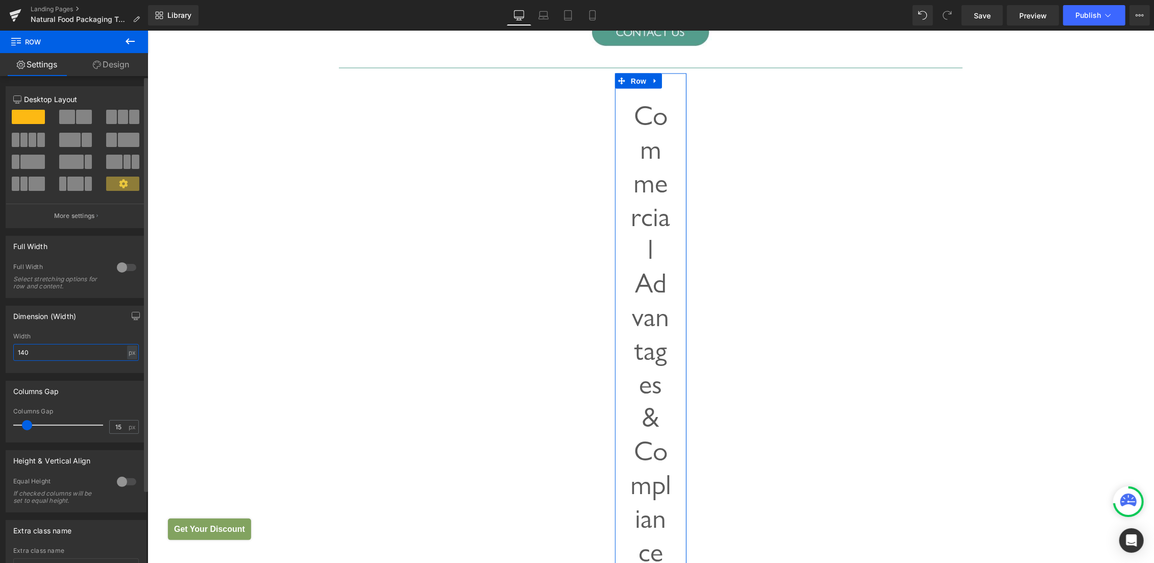
type input "1400"
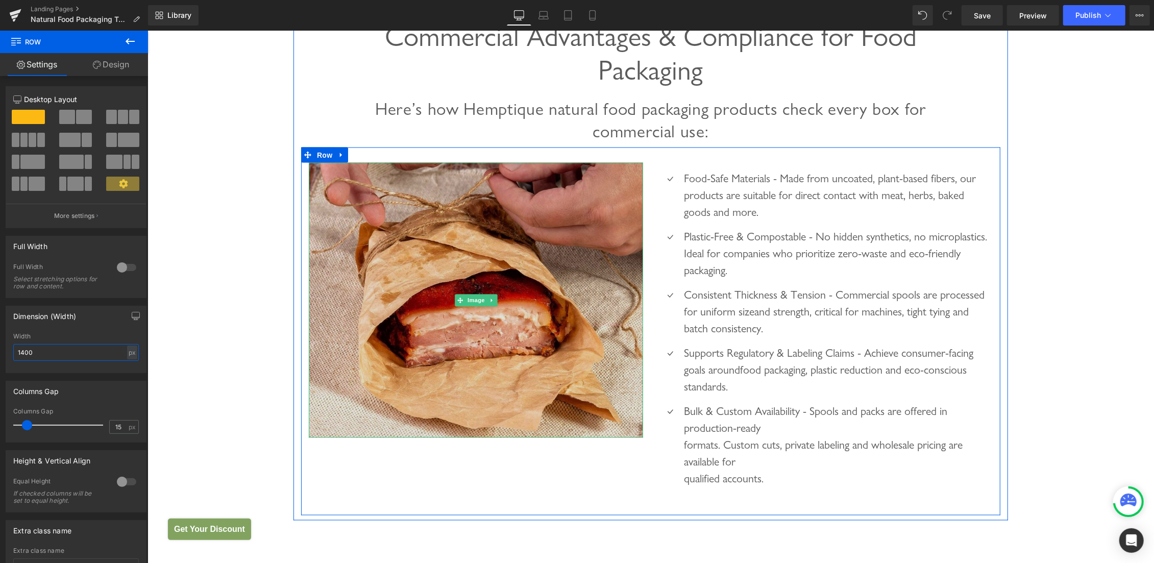
scroll to position [1613, 0]
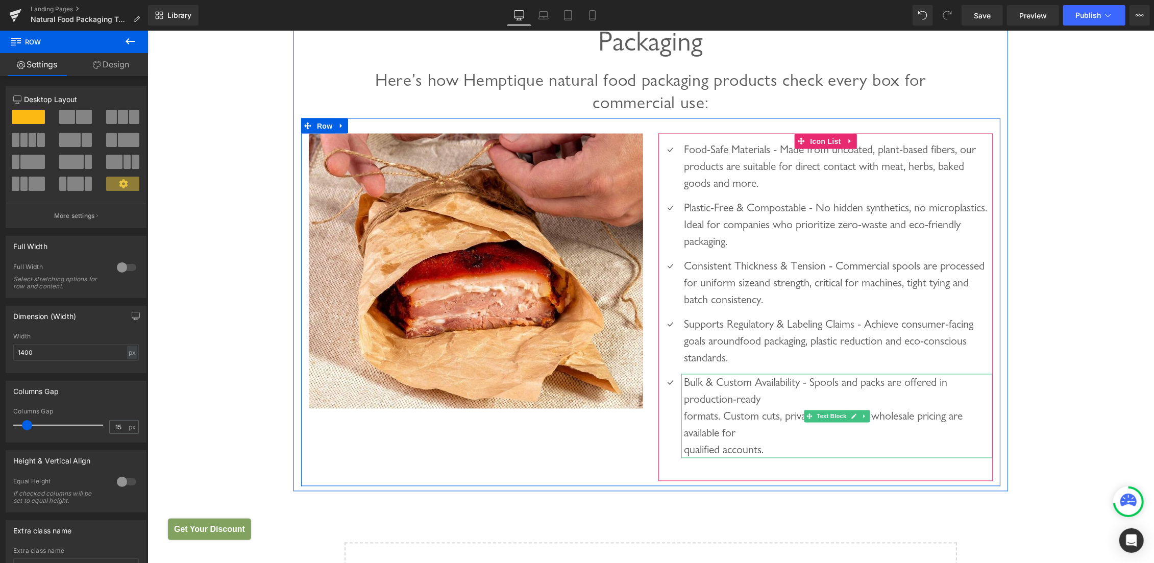
click at [782, 396] on div "Bulk & Custom Availability - Spools and packs are offered in production-ready f…" at bounding box center [836, 416] width 311 height 84
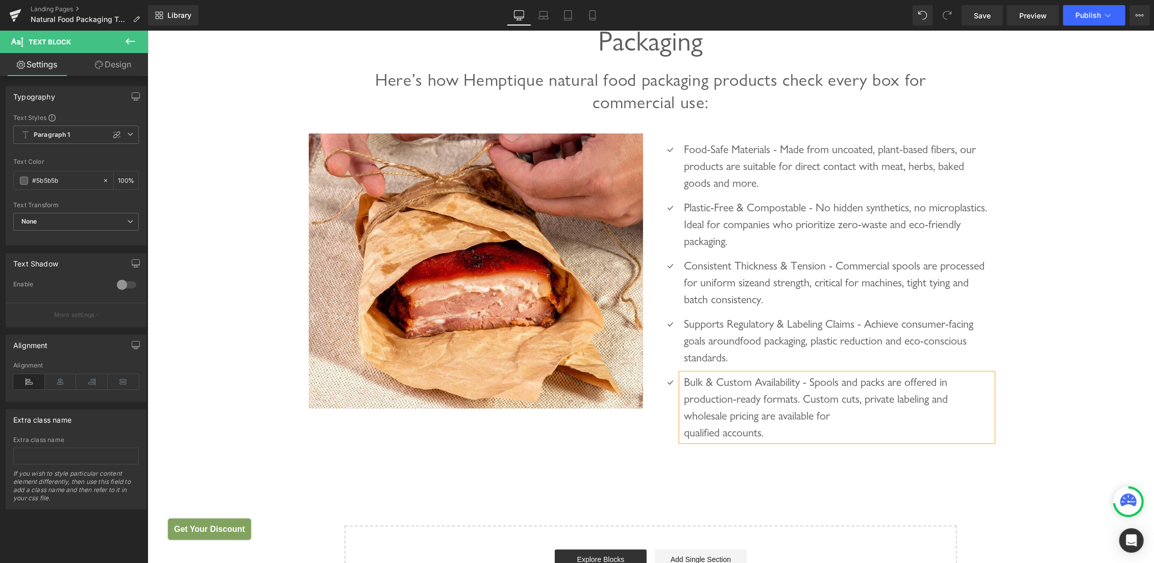
click at [844, 422] on div "Bulk & Custom Availability - Spools and packs are offered in production-ready f…" at bounding box center [836, 407] width 311 height 67
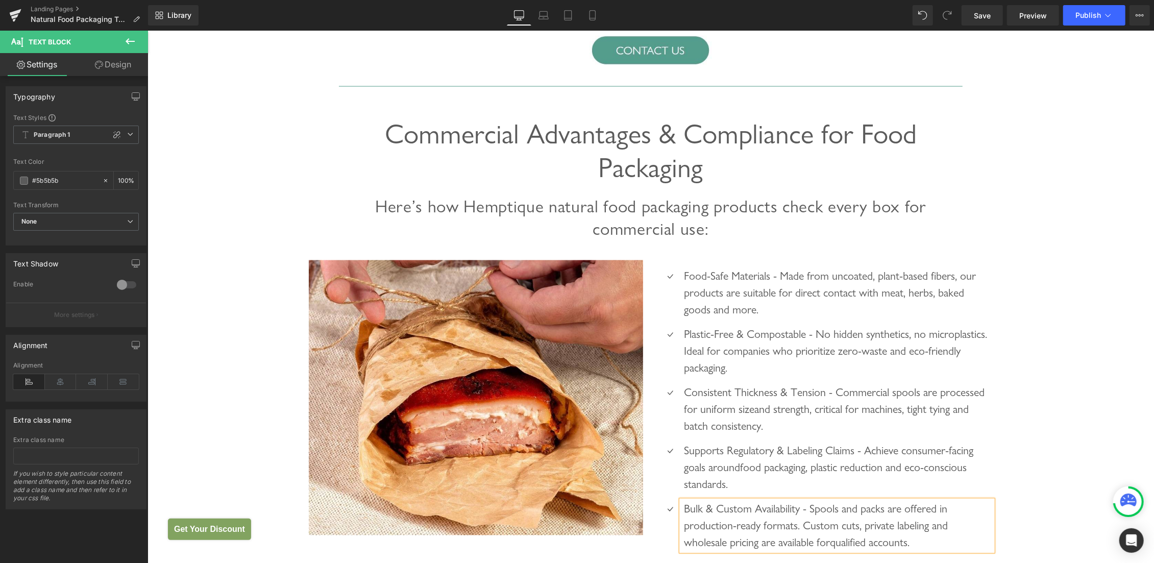
scroll to position [1505, 0]
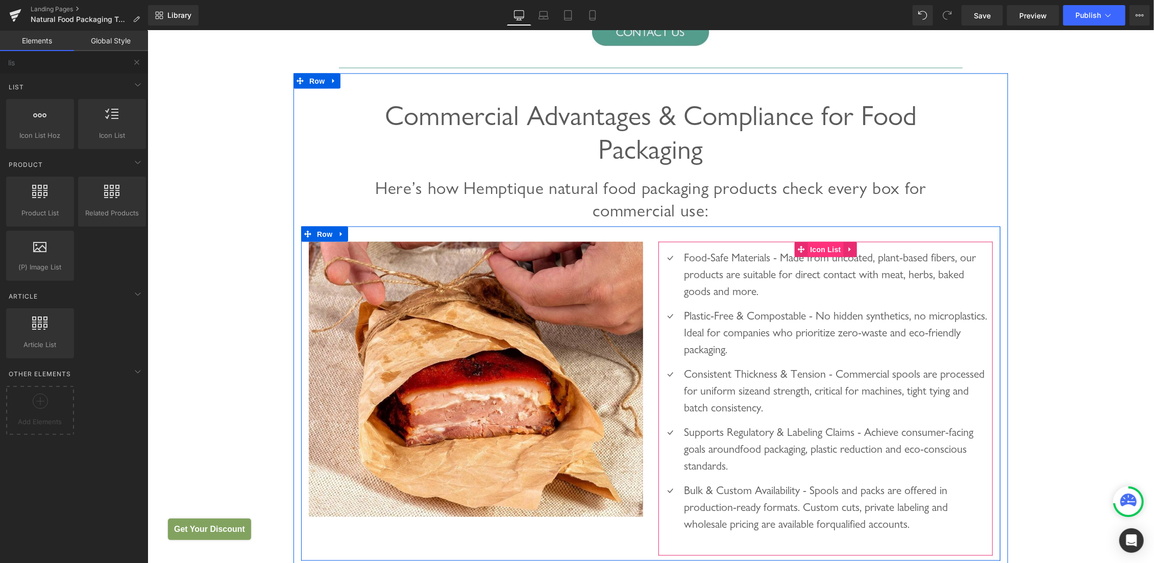
click at [814, 250] on span "Icon List" at bounding box center [825, 248] width 36 height 15
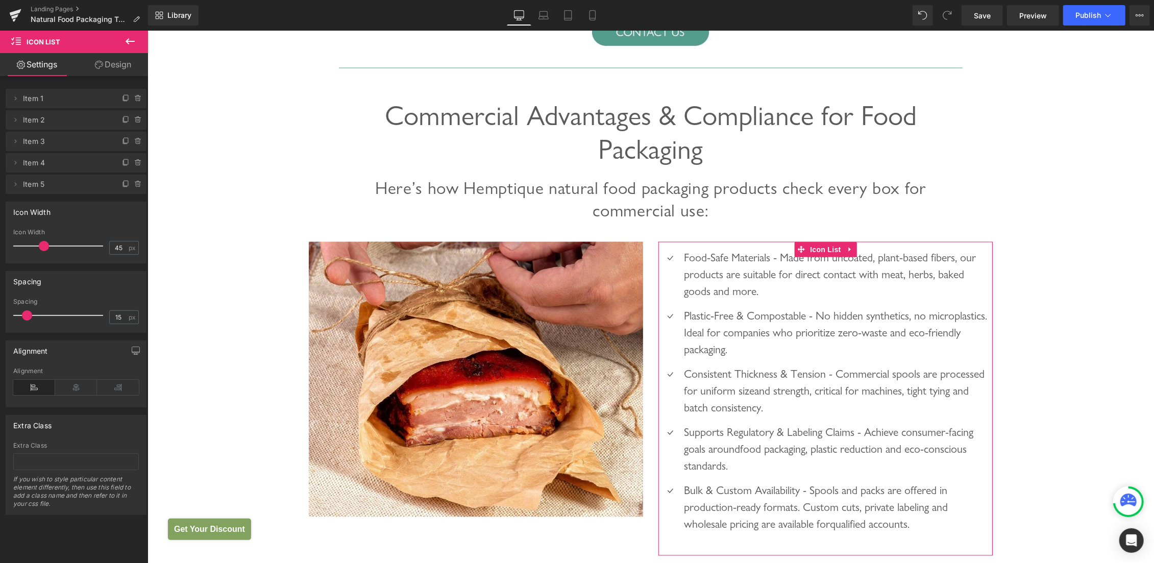
click at [113, 64] on link "Design" at bounding box center [113, 64] width 74 height 23
click at [0, 0] on div "Spacing" at bounding box center [0, 0] width 0 height 0
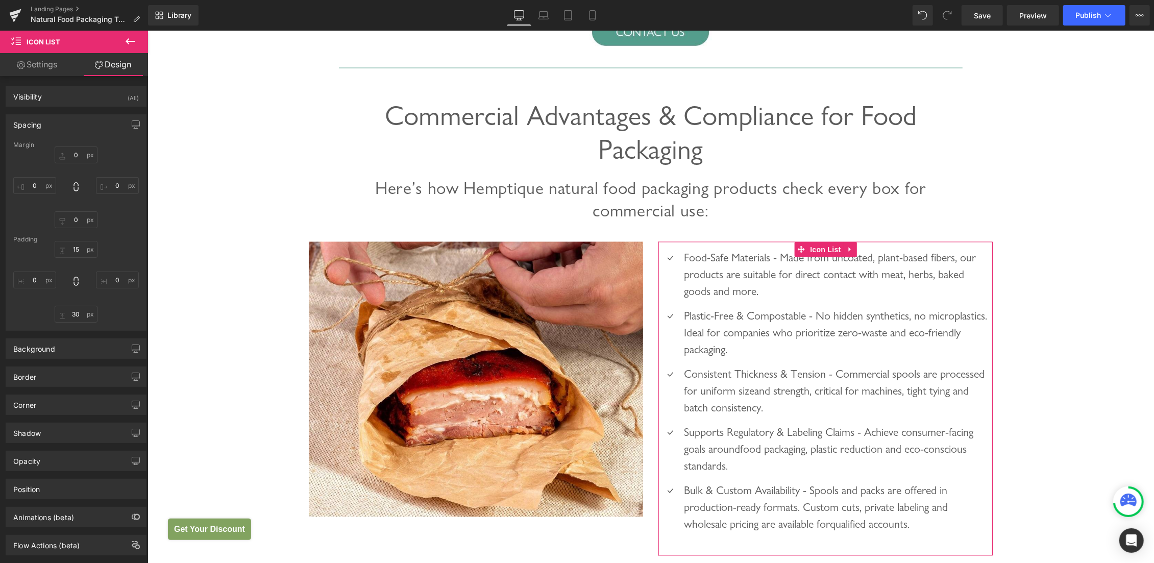
type input "0"
type input "15"
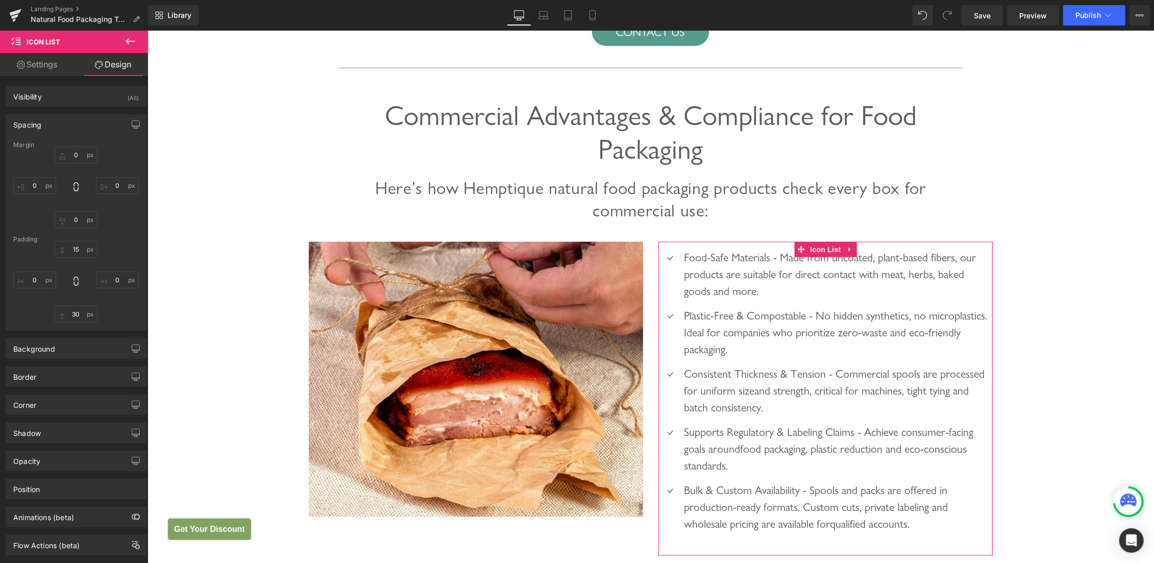
type input "0"
type input "30"
type input "0"
click at [71, 250] on input "15" at bounding box center [76, 249] width 43 height 17
click at [72, 250] on input "15" at bounding box center [76, 249] width 43 height 17
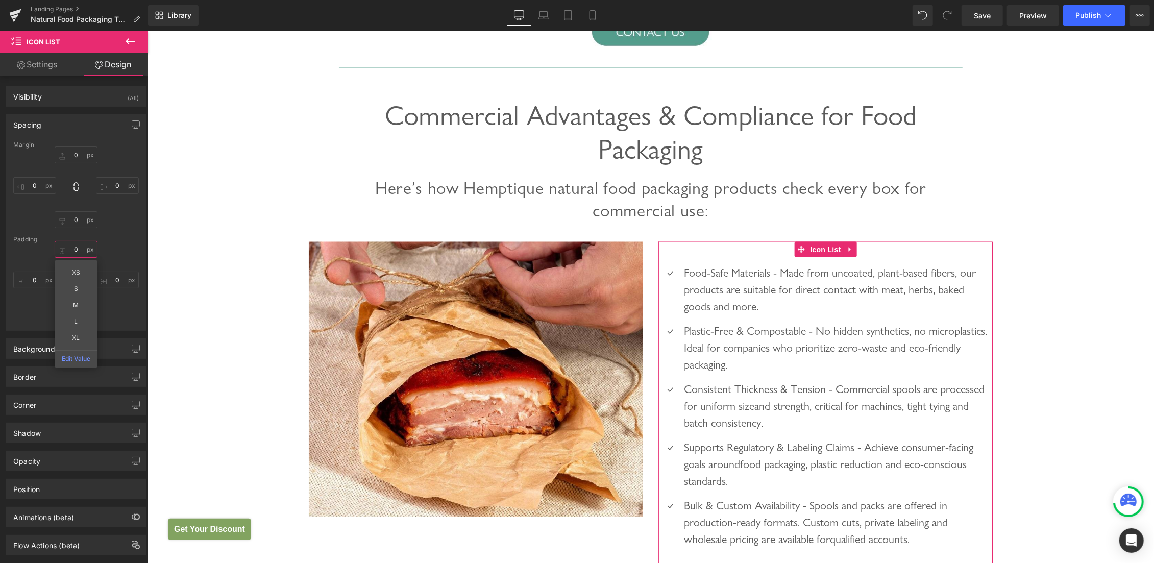
type input "0"
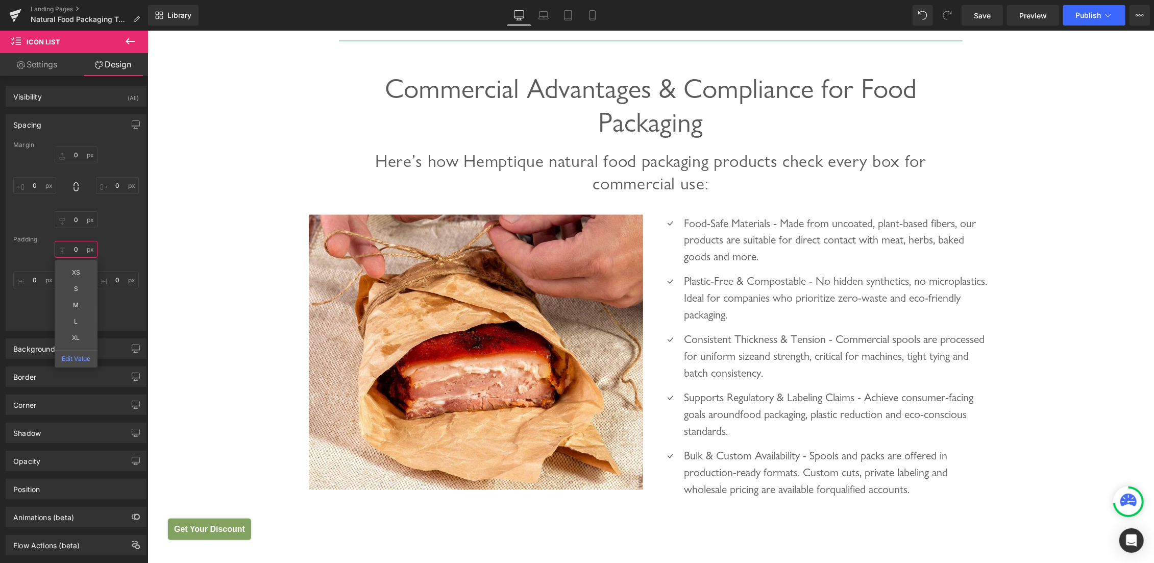
scroll to position [1559, 0]
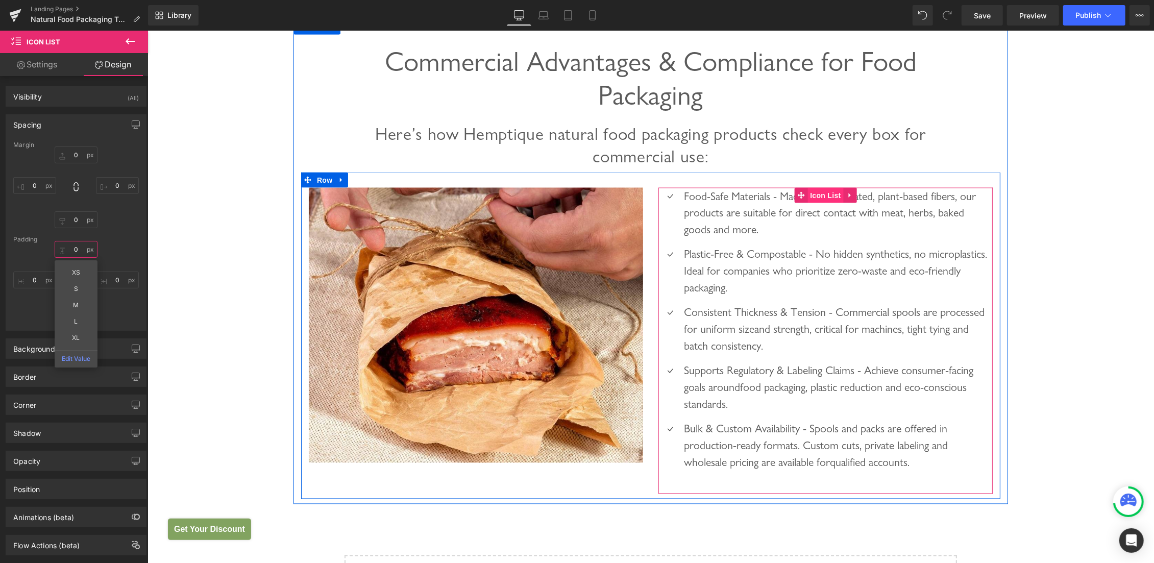
click at [825, 190] on span "Icon List" at bounding box center [825, 194] width 36 height 15
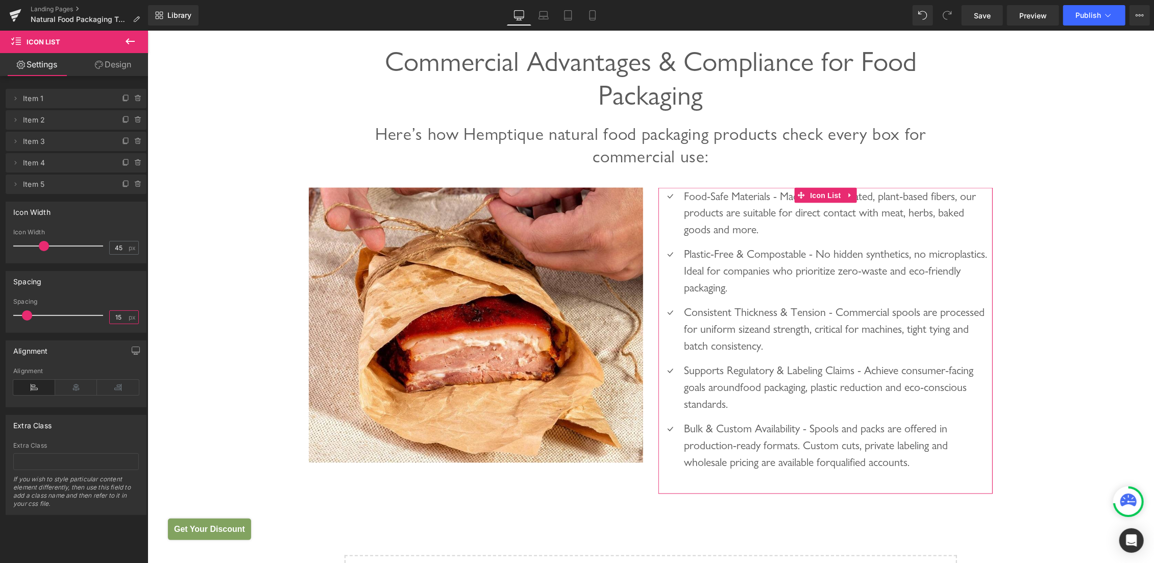
click at [112, 316] on input "15" at bounding box center [119, 317] width 18 height 13
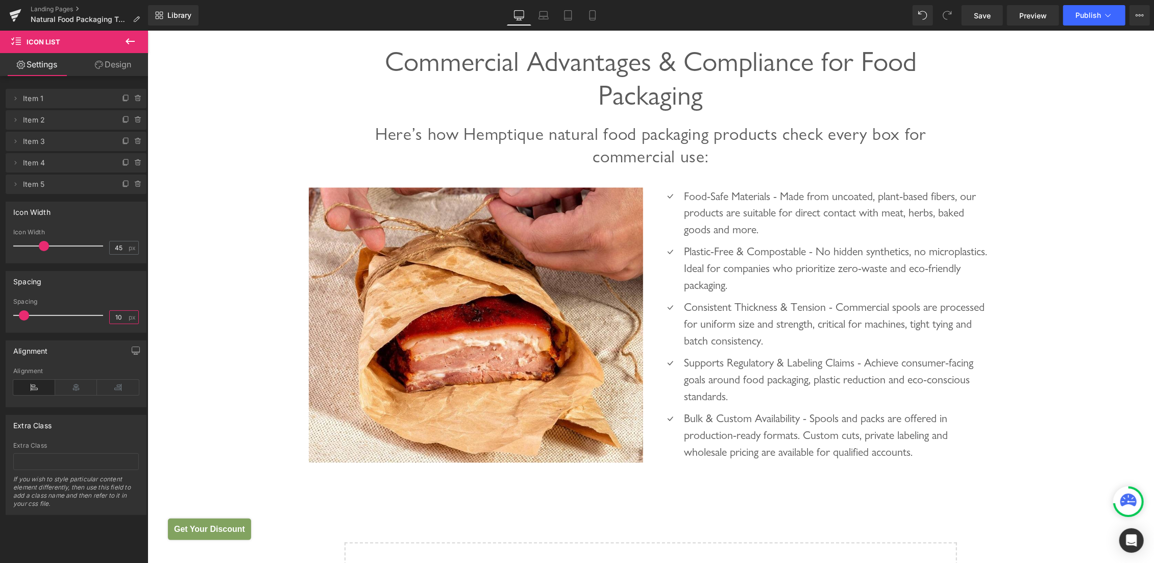
type input "10"
click at [1089, 11] on span "Publish" at bounding box center [1088, 15] width 26 height 8
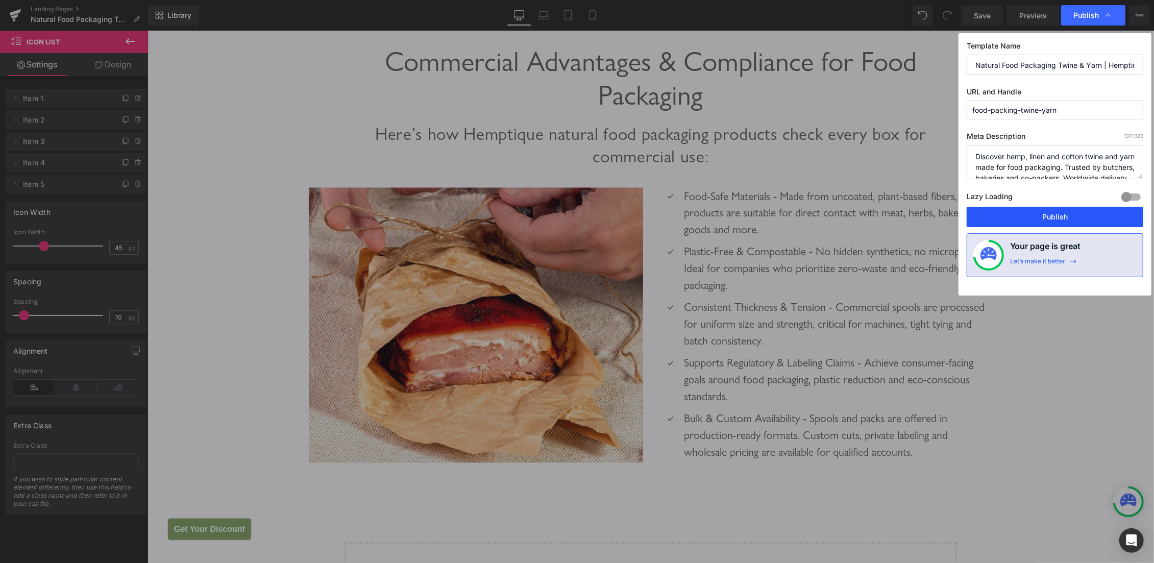
click at [1061, 218] on button "Publish" at bounding box center [1055, 217] width 177 height 20
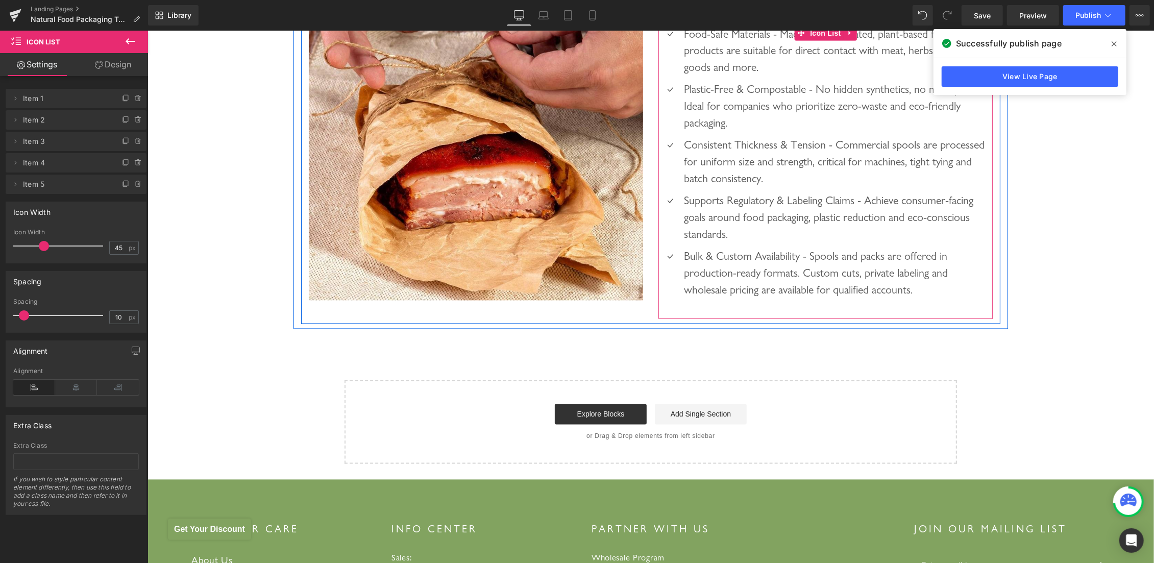
scroll to position [1938, 0]
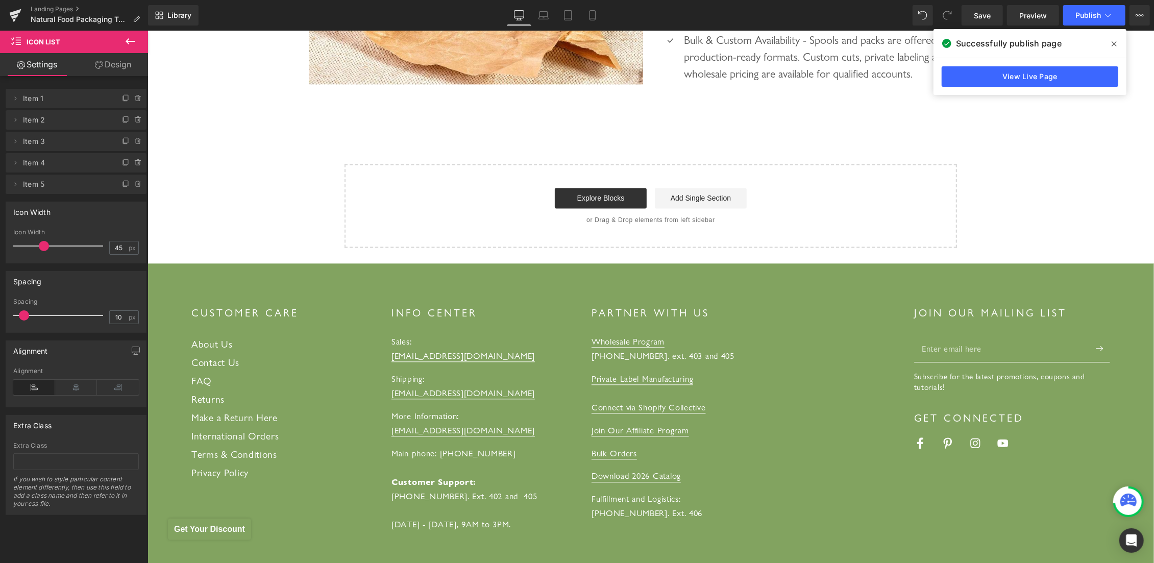
click at [128, 38] on icon at bounding box center [130, 41] width 12 height 12
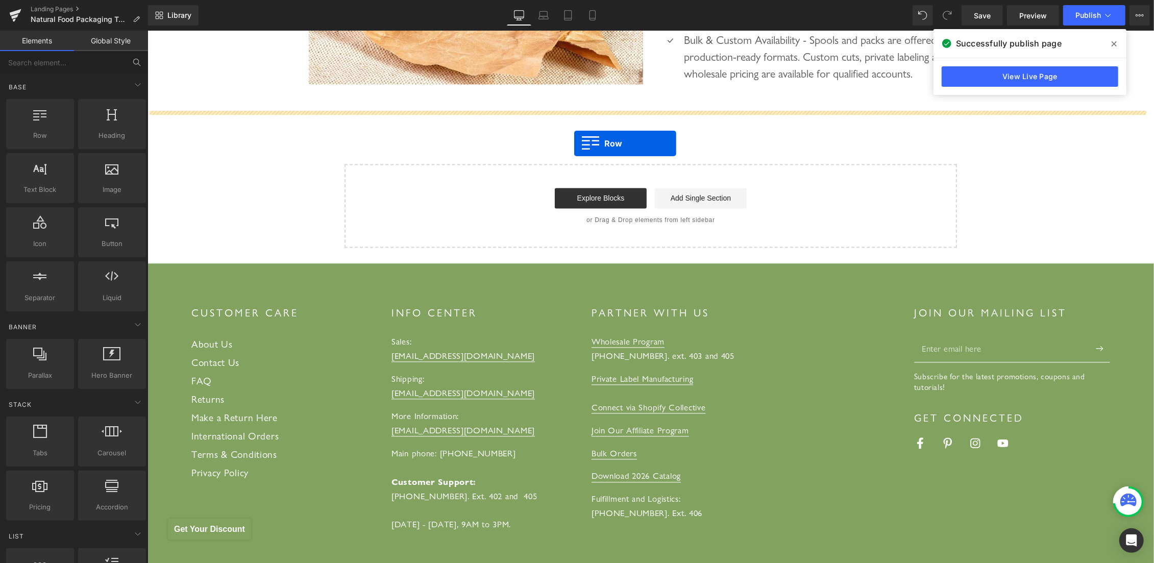
drag, startPoint x: 226, startPoint y: 162, endPoint x: 626, endPoint y: 138, distance: 400.9
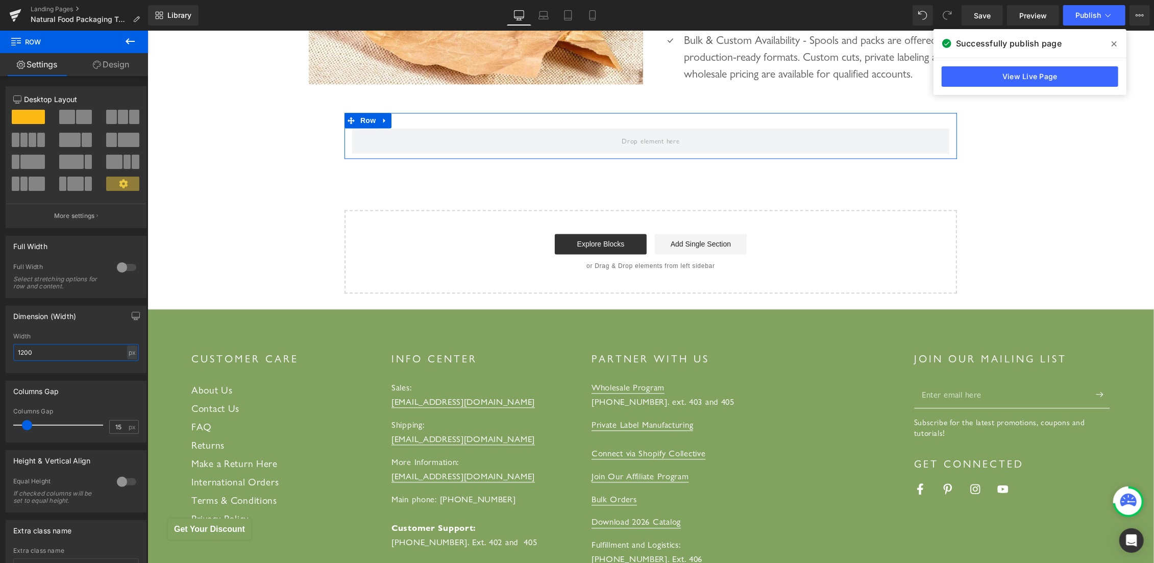
drag, startPoint x: 53, startPoint y: 349, endPoint x: 0, endPoint y: 342, distance: 53.0
click at [13, 344] on input "1200" at bounding box center [76, 352] width 126 height 17
click at [118, 265] on div at bounding box center [126, 267] width 24 height 16
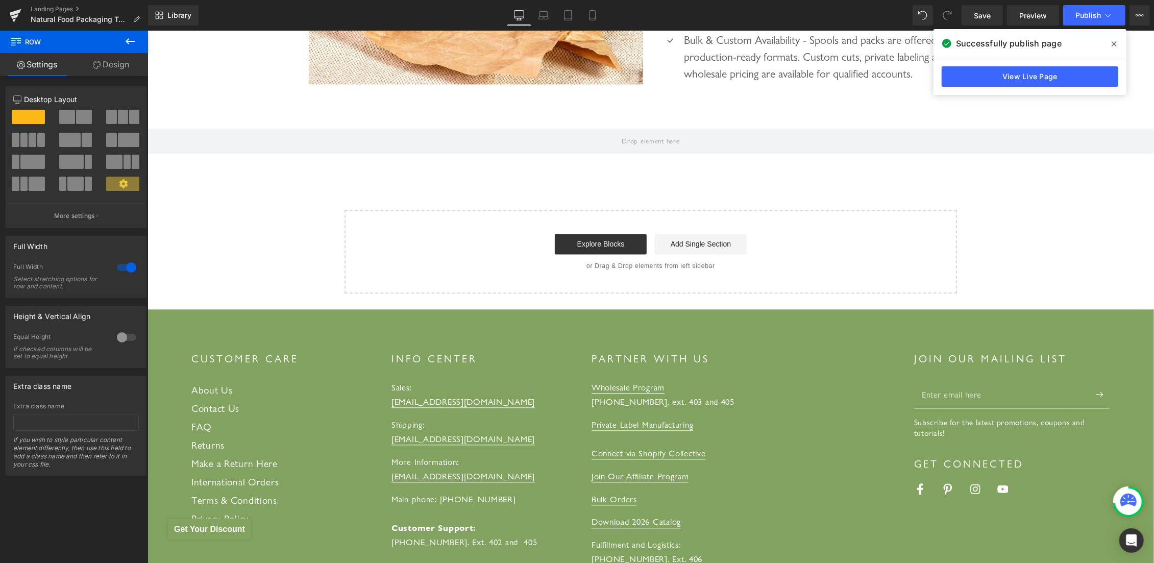
click at [132, 40] on icon at bounding box center [130, 41] width 12 height 12
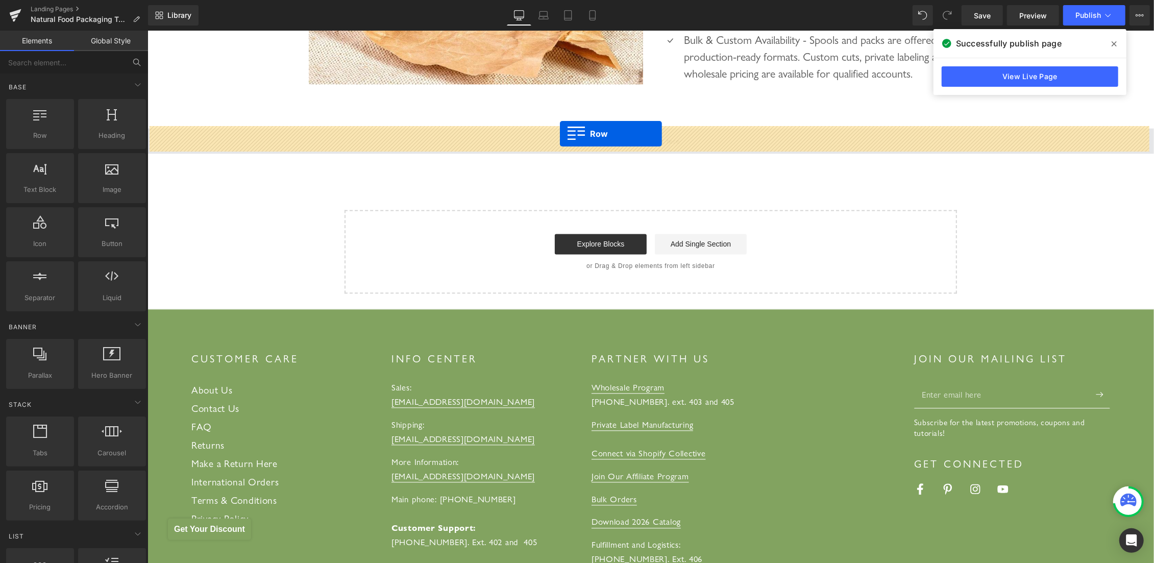
drag, startPoint x: 234, startPoint y: 163, endPoint x: 559, endPoint y: 133, distance: 327.0
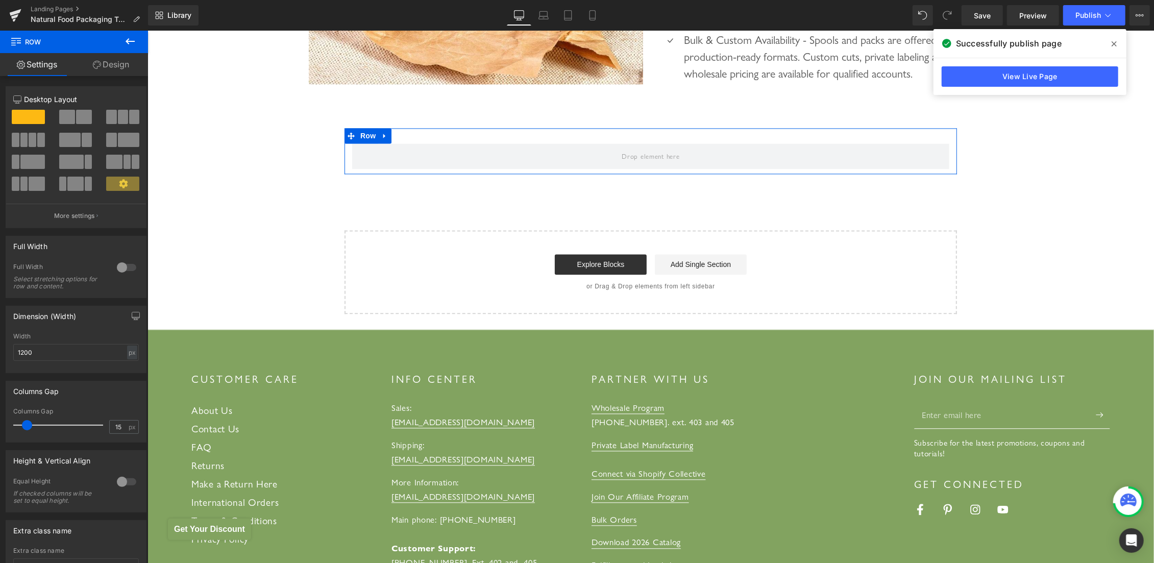
click at [29, 136] on span at bounding box center [33, 140] width 8 height 14
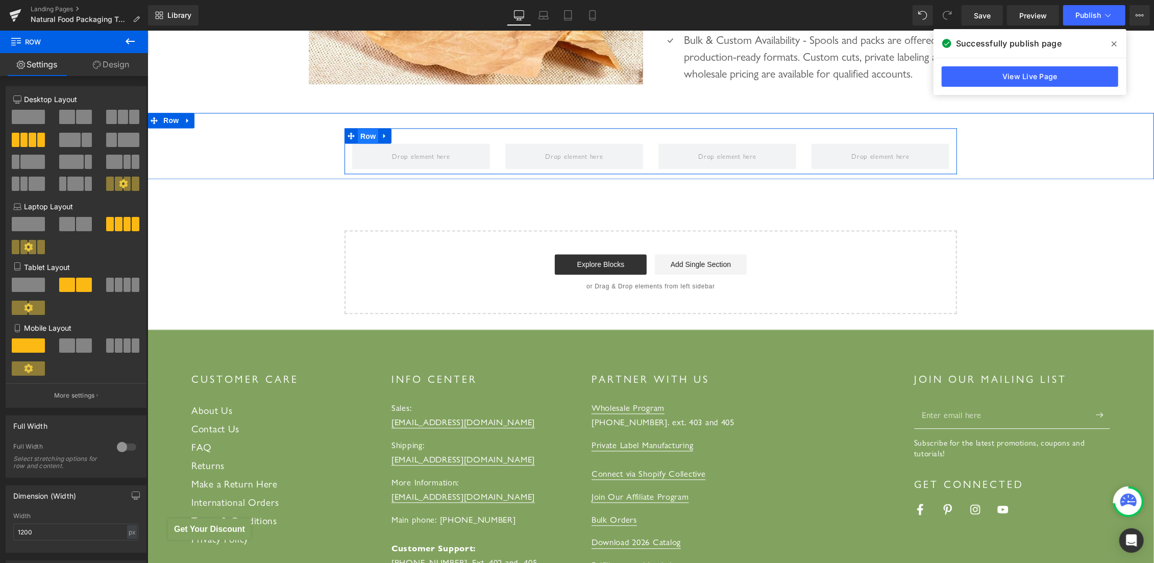
click at [358, 129] on span "Row" at bounding box center [367, 135] width 20 height 15
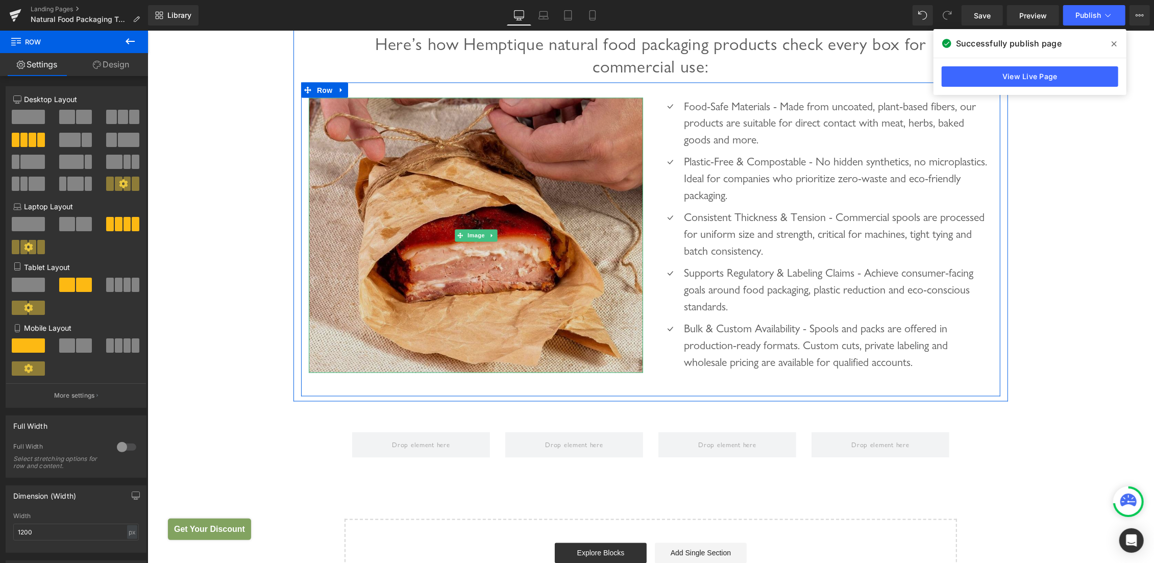
scroll to position [1722, 0]
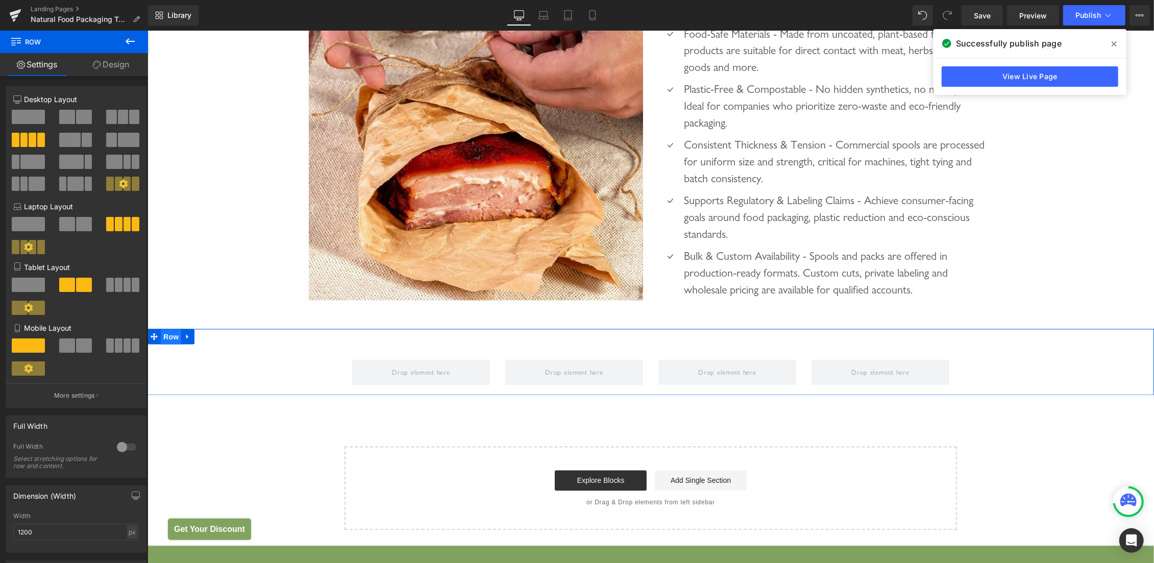
click at [162, 337] on span "Row" at bounding box center [170, 336] width 20 height 15
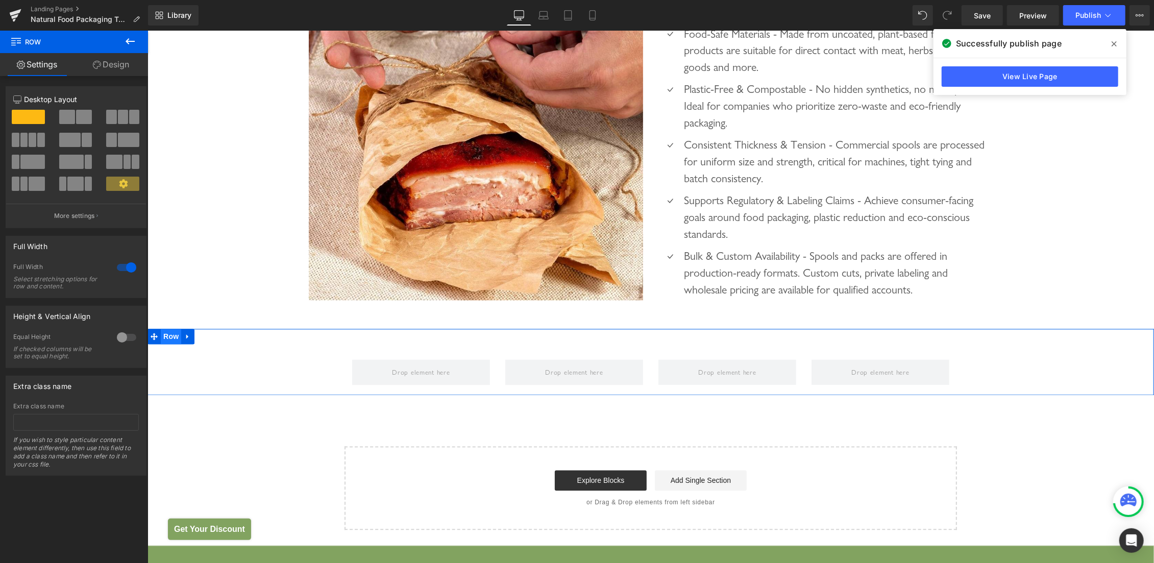
click at [160, 338] on span "Row" at bounding box center [170, 336] width 20 height 15
click at [124, 63] on link "Design" at bounding box center [111, 64] width 74 height 23
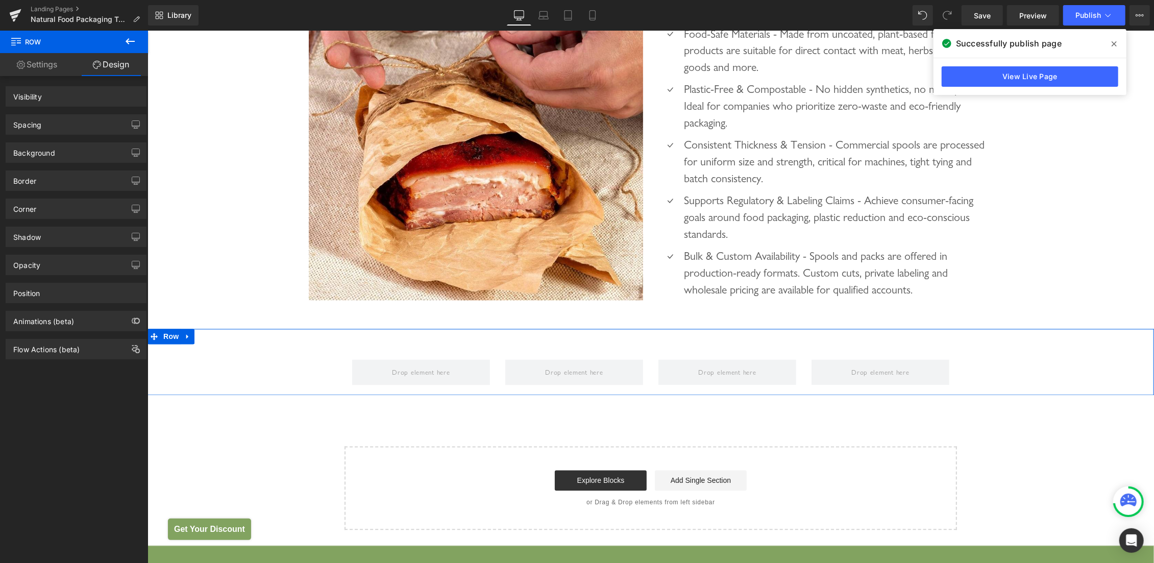
click at [44, 158] on div "Background" at bounding box center [76, 152] width 140 height 19
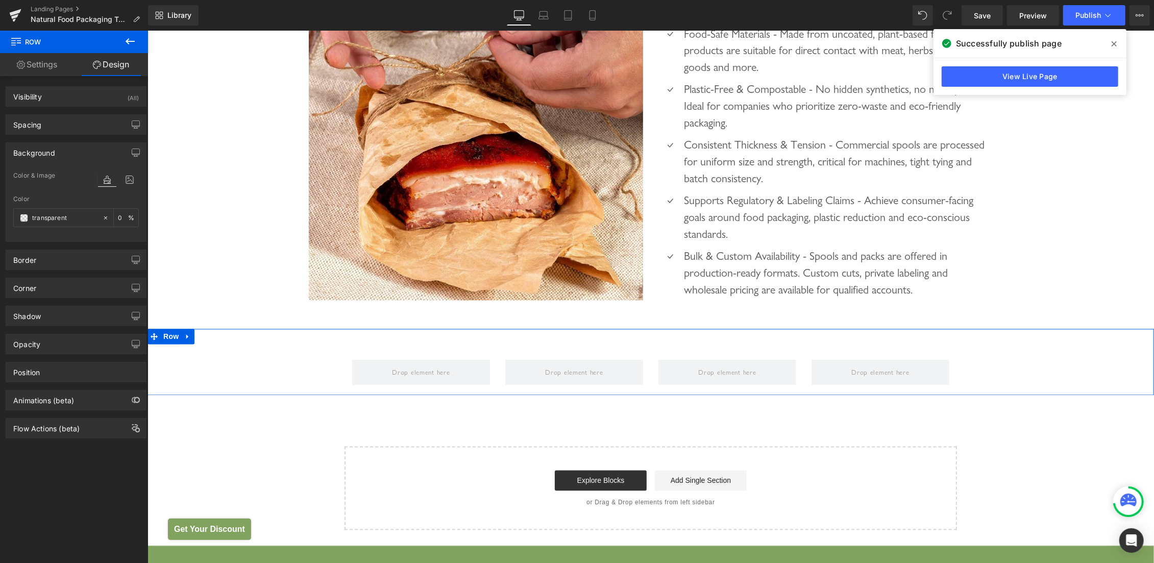
type input "transparent"
type input "0"
click at [54, 226] on div "transparent 0 %" at bounding box center [76, 217] width 126 height 19
click at [54, 218] on input "transparent" at bounding box center [64, 217] width 65 height 11
paste input "B2E6D4"
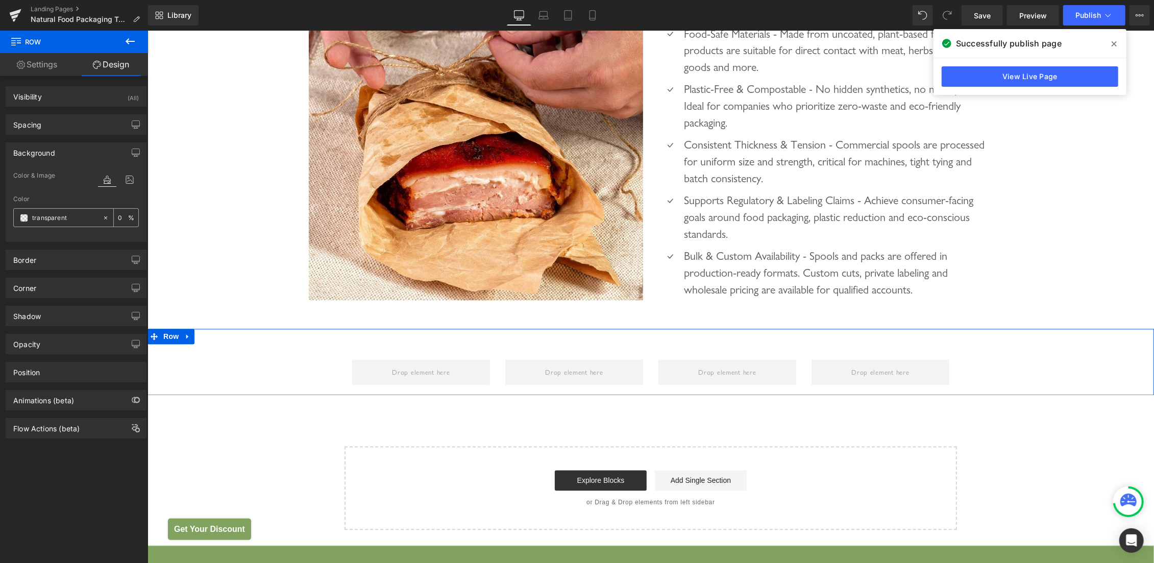
type input "B2E6D4"
type input "100"
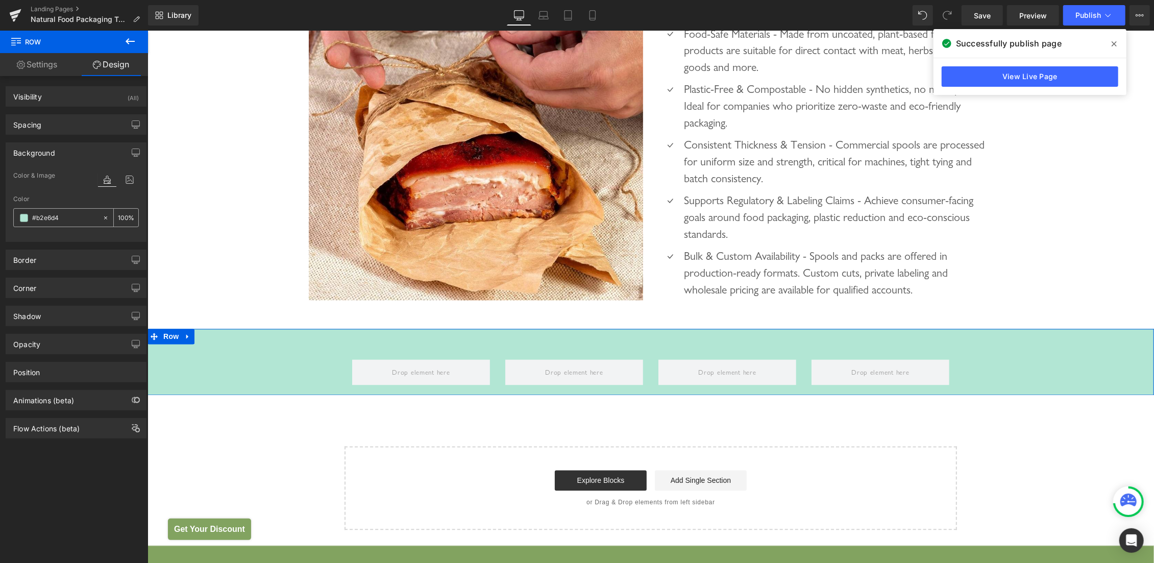
click at [103, 216] on div at bounding box center [108, 218] width 12 height 18
type input "none"
type input "0"
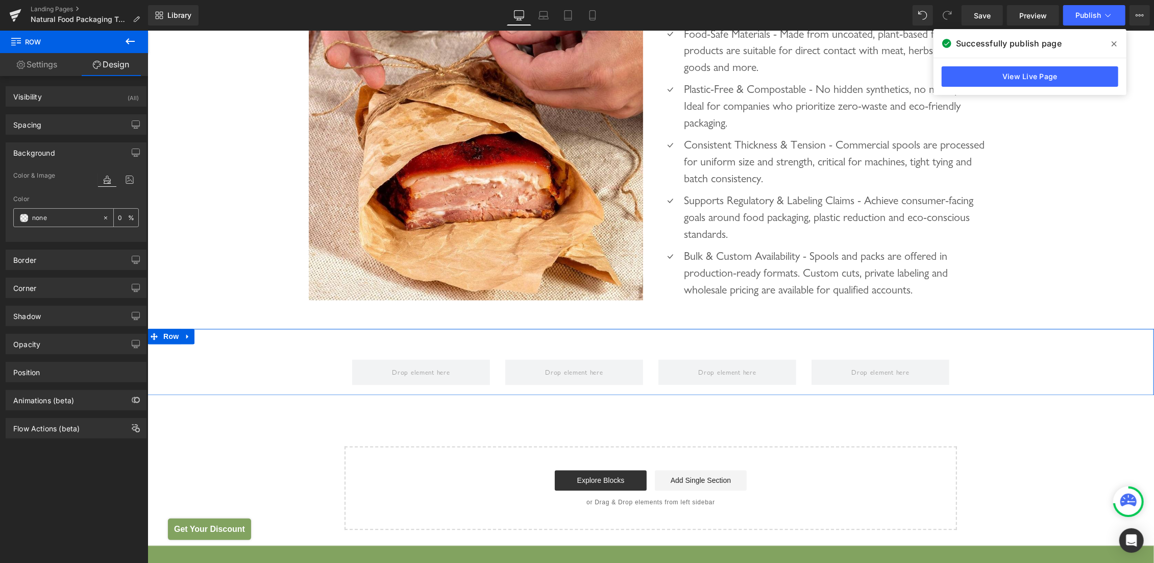
click at [114, 223] on div "0 %" at bounding box center [126, 218] width 24 height 18
click at [84, 219] on input "none" at bounding box center [64, 217] width 65 height 11
paste input "B2E6D4"
type input "B2E6D4"
type input "100"
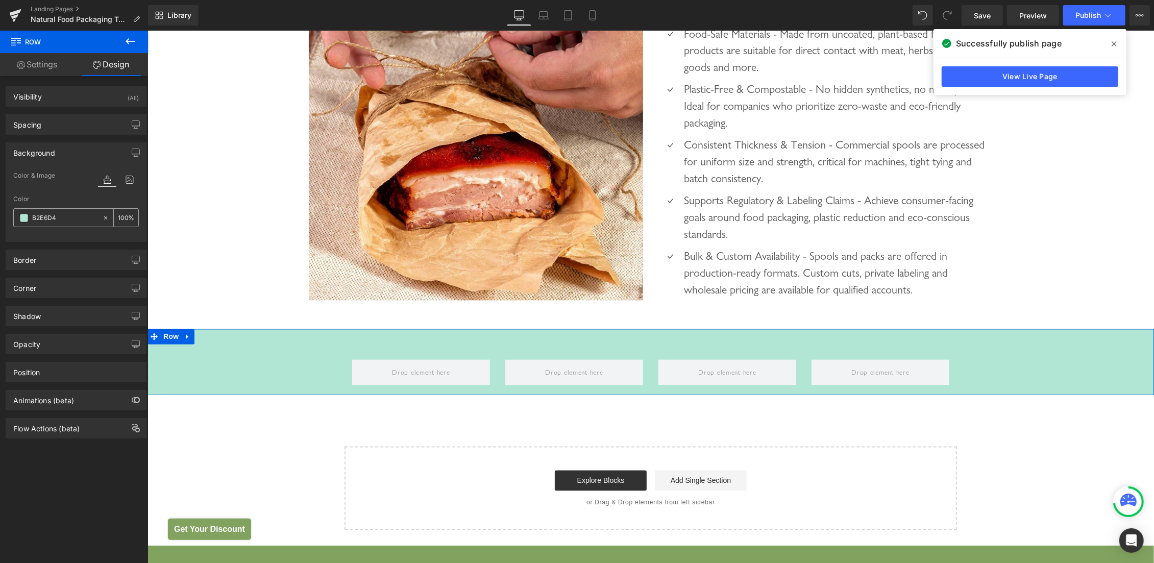
type input "B2E6D4"
click at [118, 218] on input "100" at bounding box center [123, 217] width 10 height 11
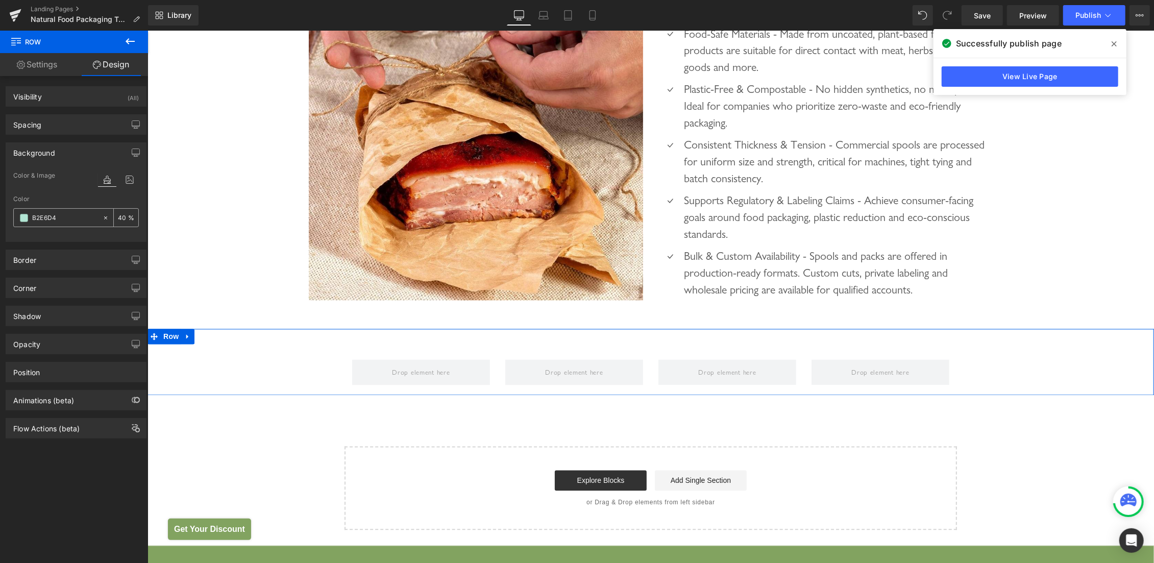
click at [87, 215] on input "B2E6D4" at bounding box center [64, 217] width 65 height 11
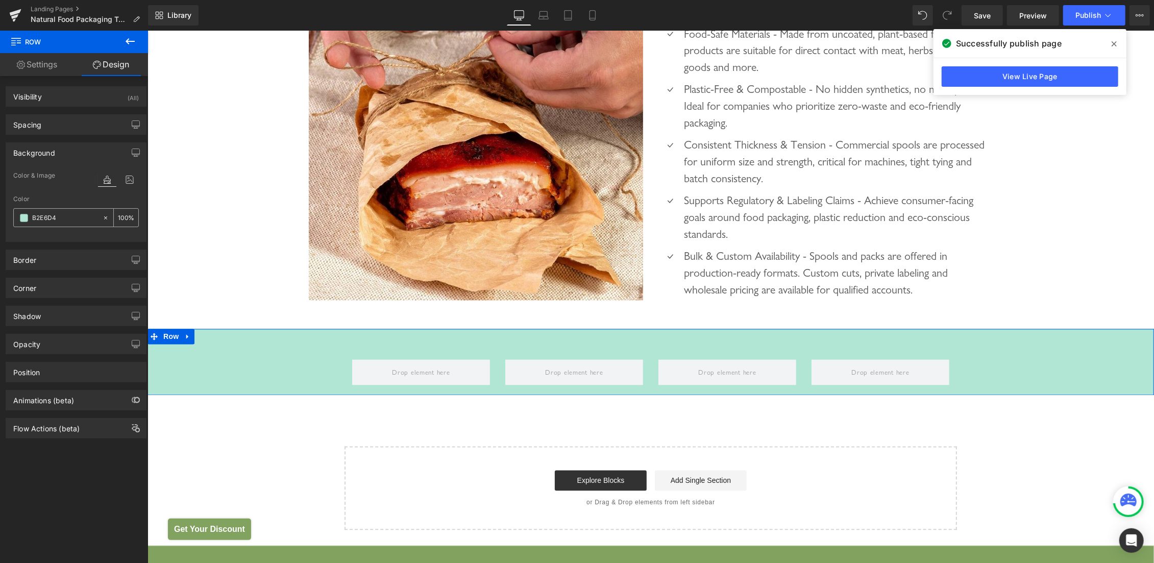
click at [118, 215] on input "100" at bounding box center [123, 217] width 10 height 11
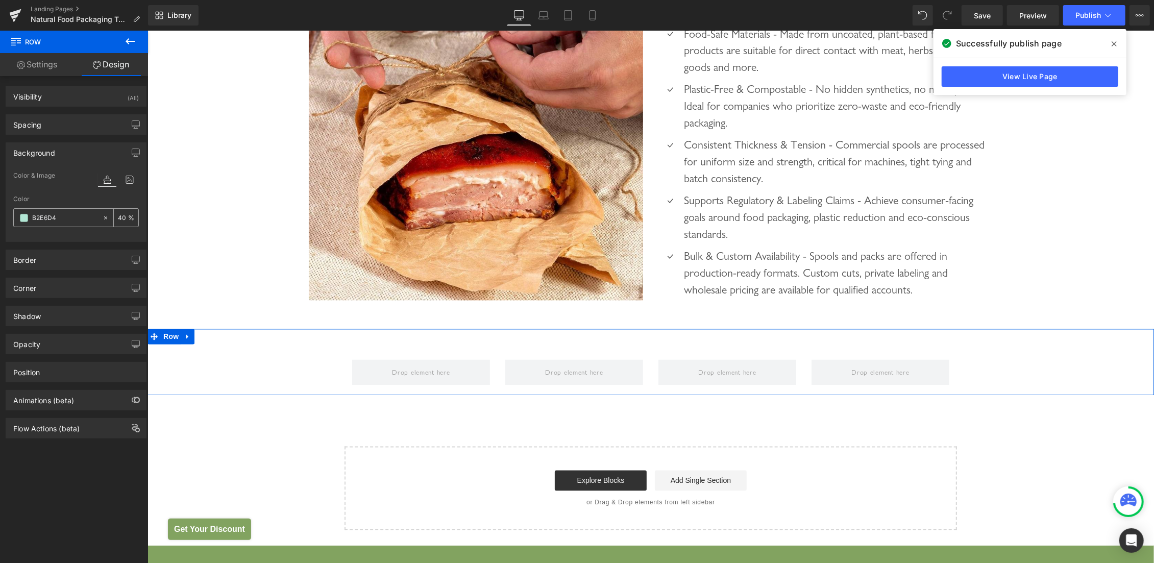
type input "40"
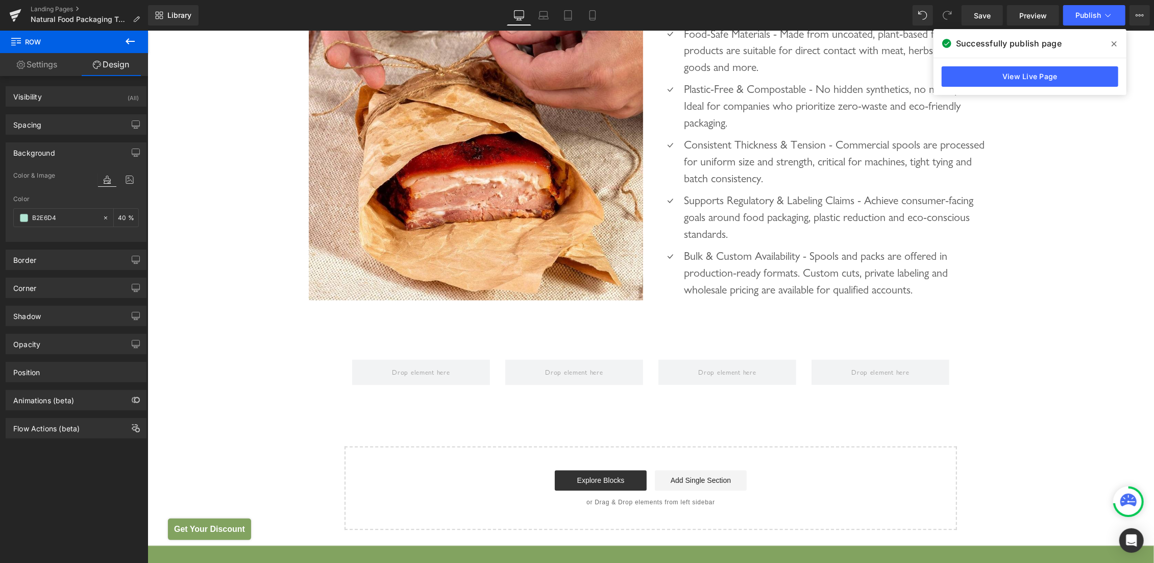
click at [231, 339] on div "Row Row" at bounding box center [650, 362] width 1007 height 66
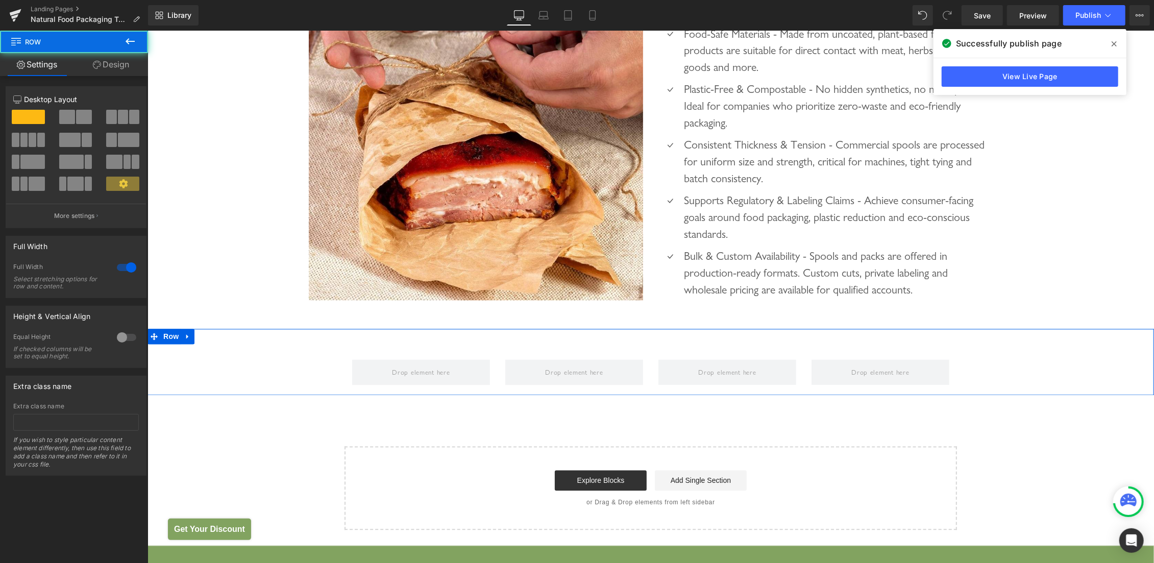
click at [222, 361] on div "Row" at bounding box center [650, 367] width 1007 height 46
click at [115, 60] on link "Design" at bounding box center [111, 64] width 74 height 23
click at [0, 0] on div "Background" at bounding box center [0, 0] width 0 height 0
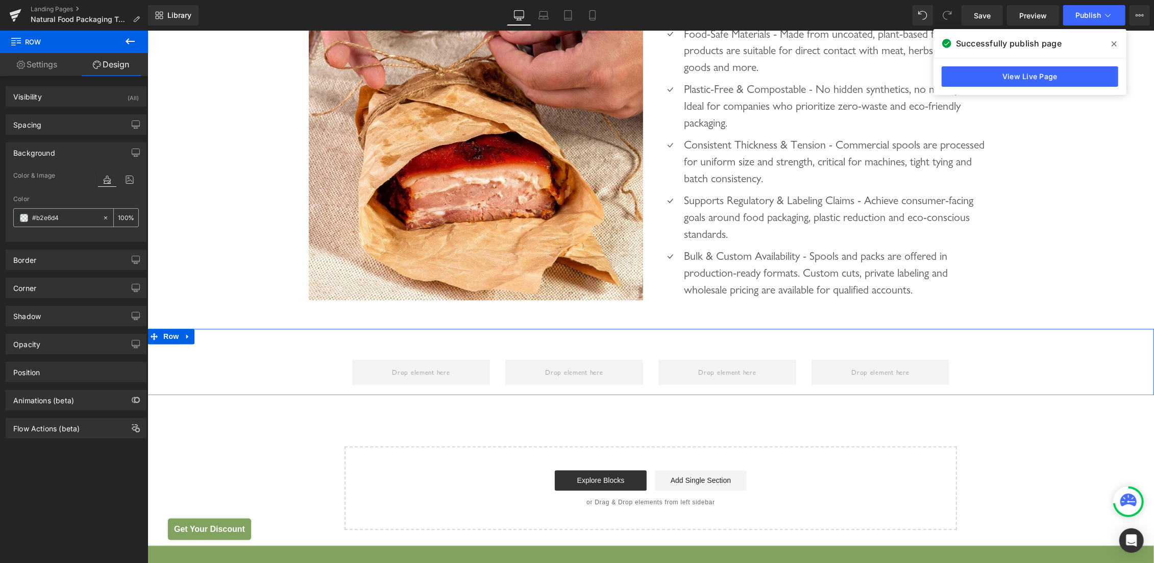
type input "#b2e6d4"
type input "100"
click at [59, 214] on input "#b2e6d4" at bounding box center [64, 217] width 65 height 11
paste input "B2E6D"
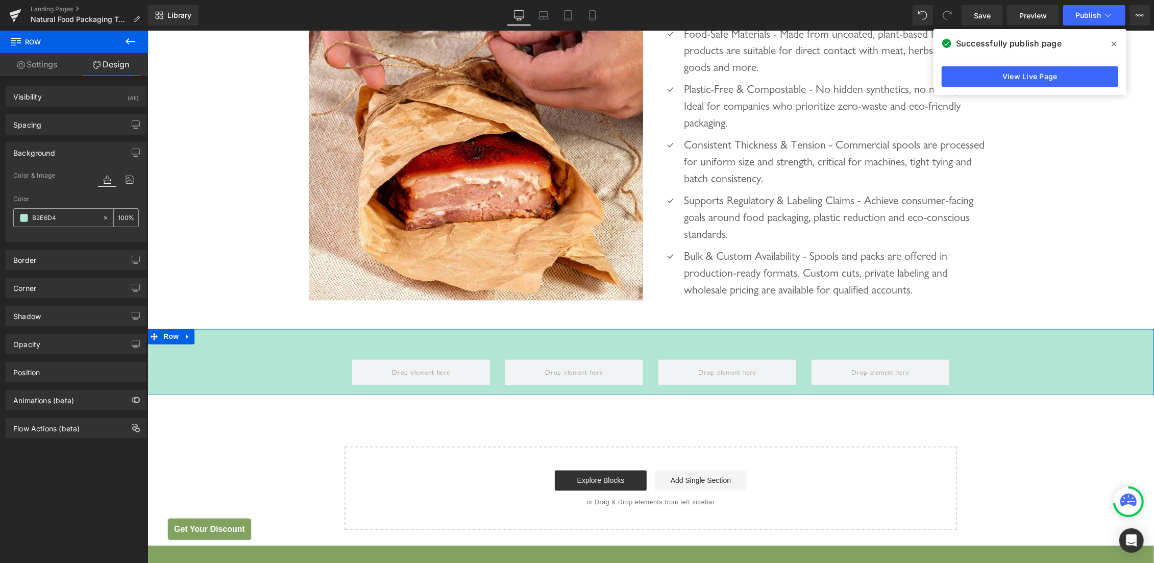
type input "#b2e6d4"
click at [118, 220] on input "100" at bounding box center [123, 217] width 10 height 11
type input "40"
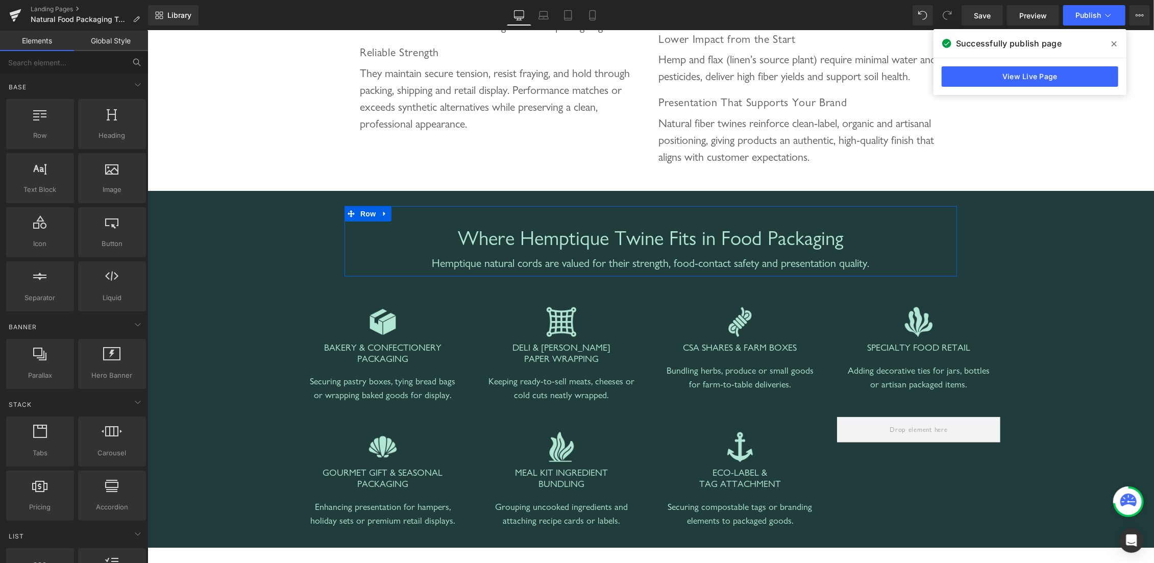
scroll to position [856, 0]
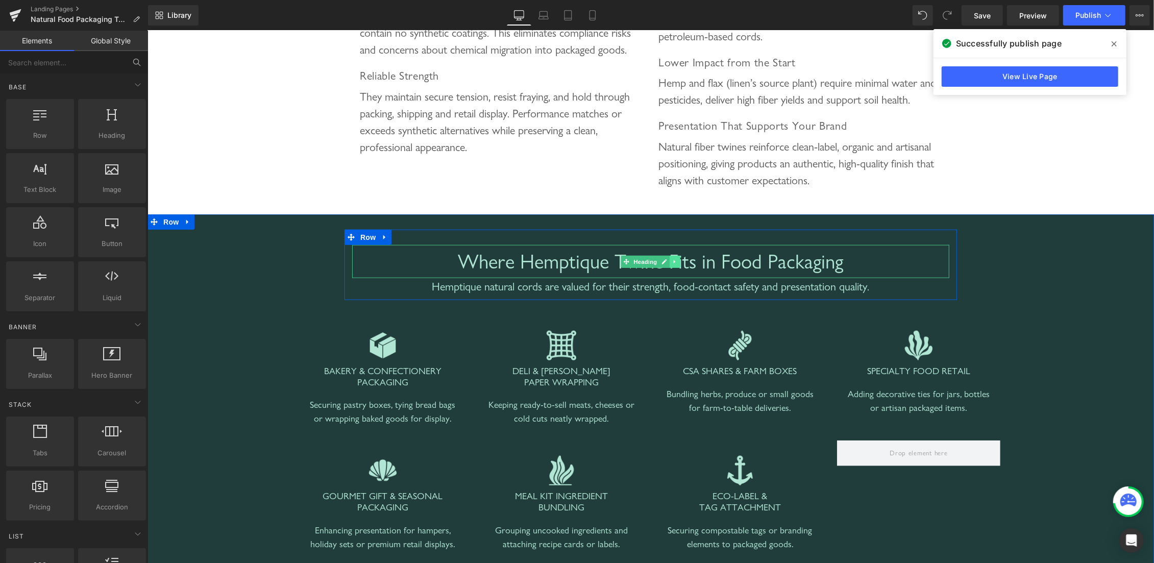
click at [673, 261] on icon at bounding box center [674, 261] width 2 height 4
click at [667, 259] on icon at bounding box center [670, 261] width 6 height 6
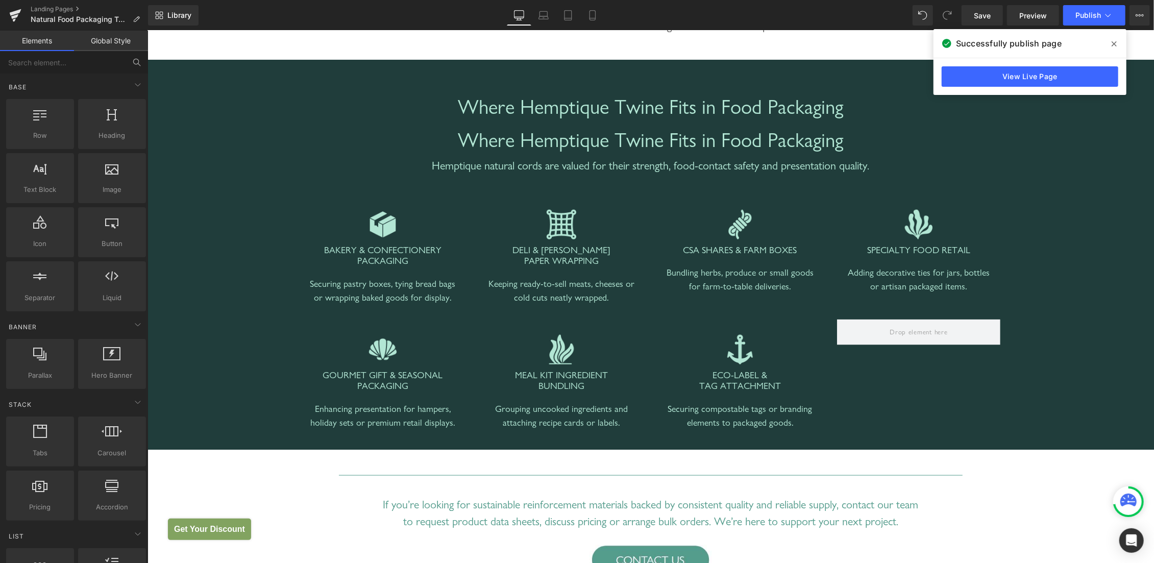
scroll to position [1018, 0]
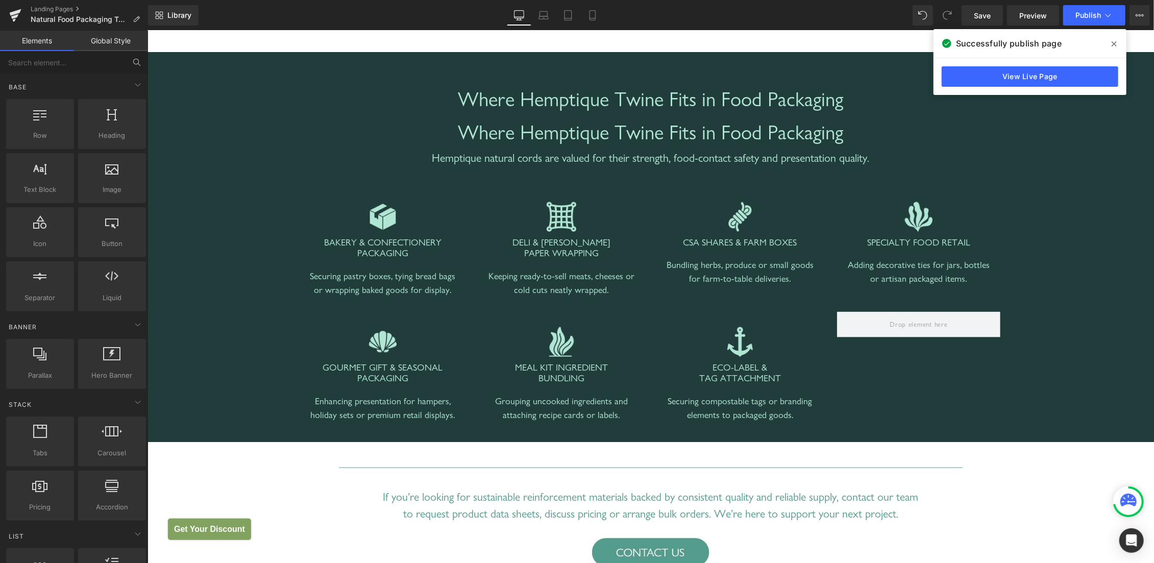
click at [365, 113] on div "Where Hemptique Twine Fits in Food Packaging Heading" at bounding box center [650, 98] width 597 height 33
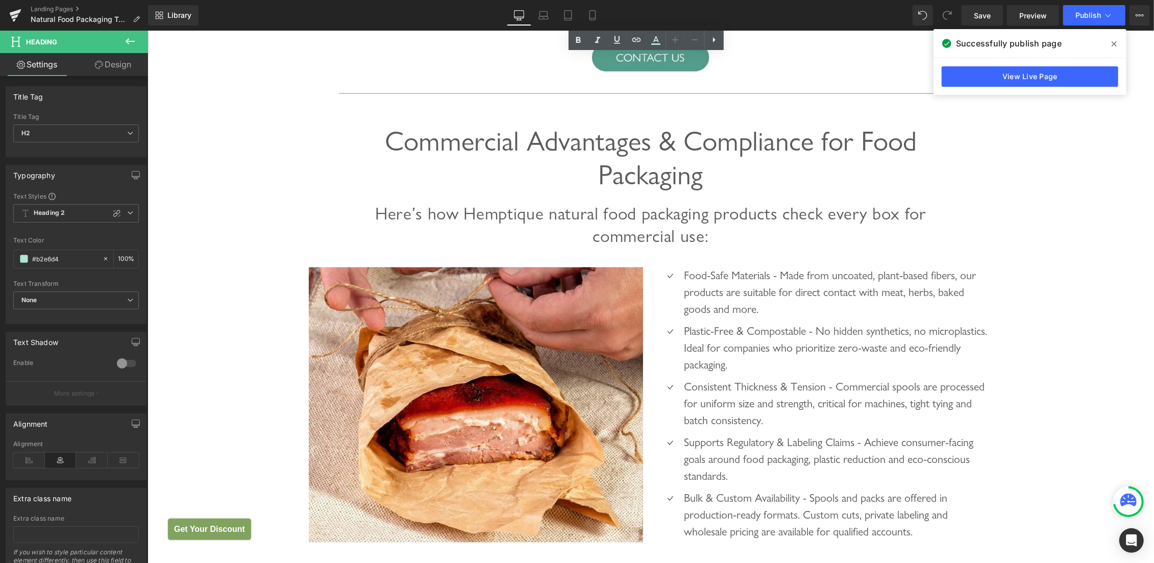
scroll to position [1776, 0]
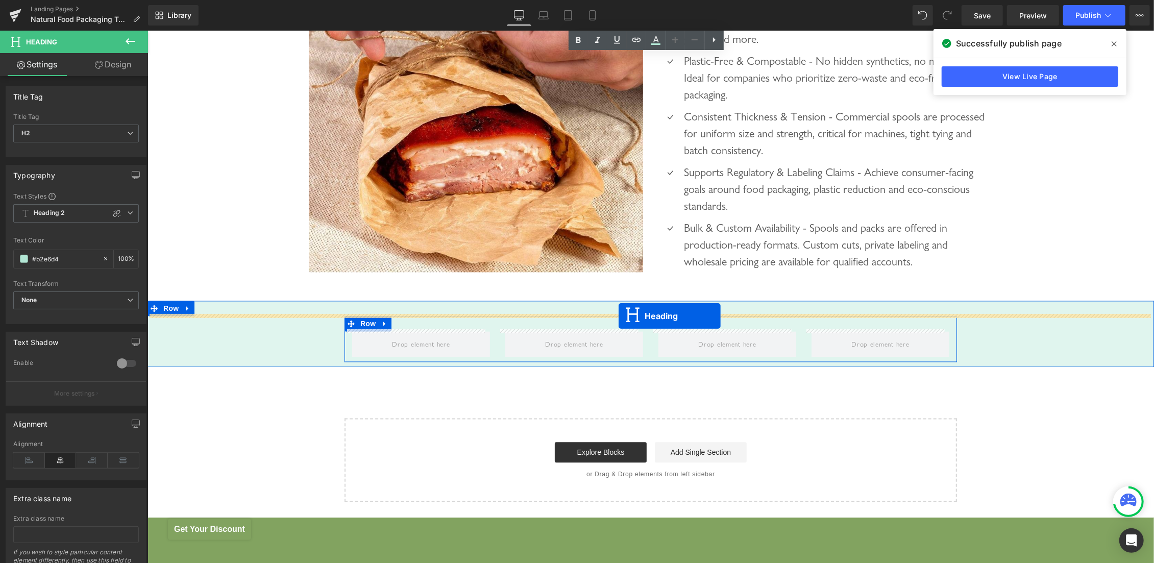
drag, startPoint x: 644, startPoint y: 132, endPoint x: 618, endPoint y: 315, distance: 185.0
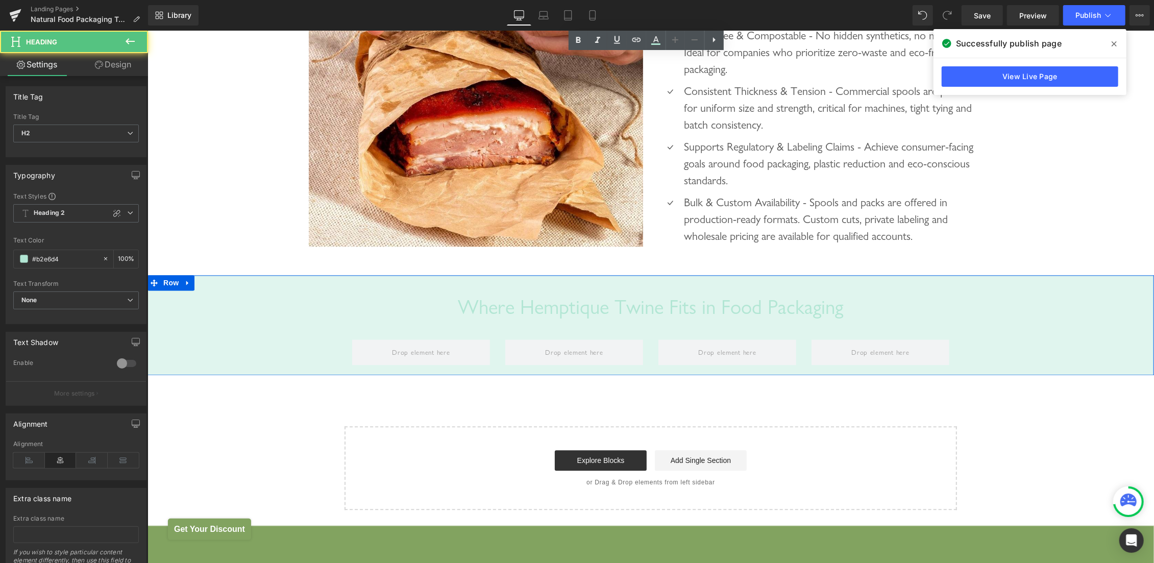
scroll to position [1750, 0]
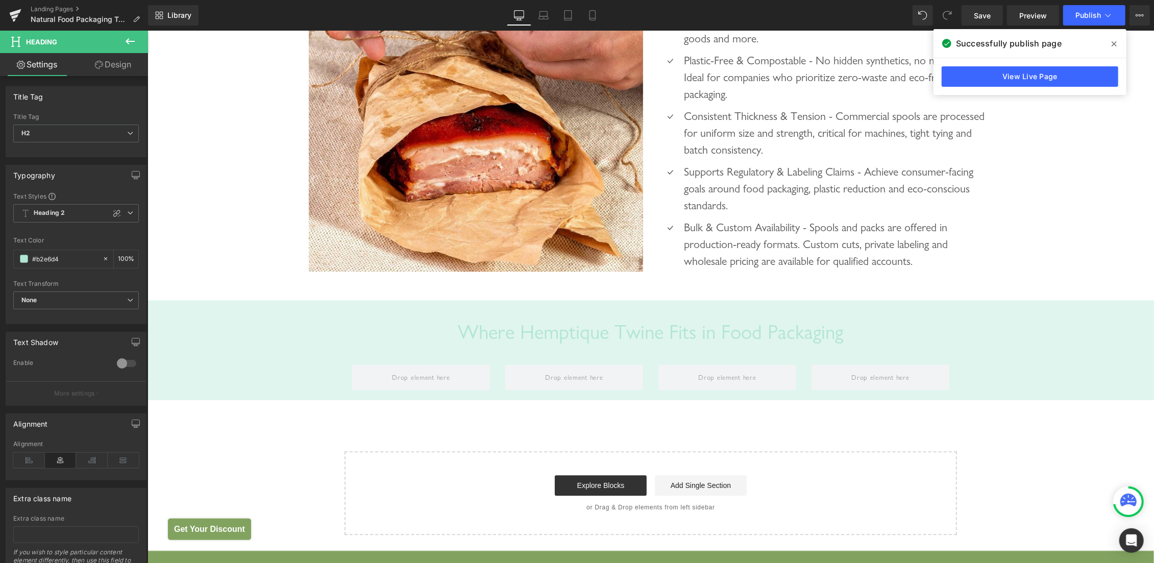
click at [125, 44] on icon at bounding box center [130, 41] width 12 height 12
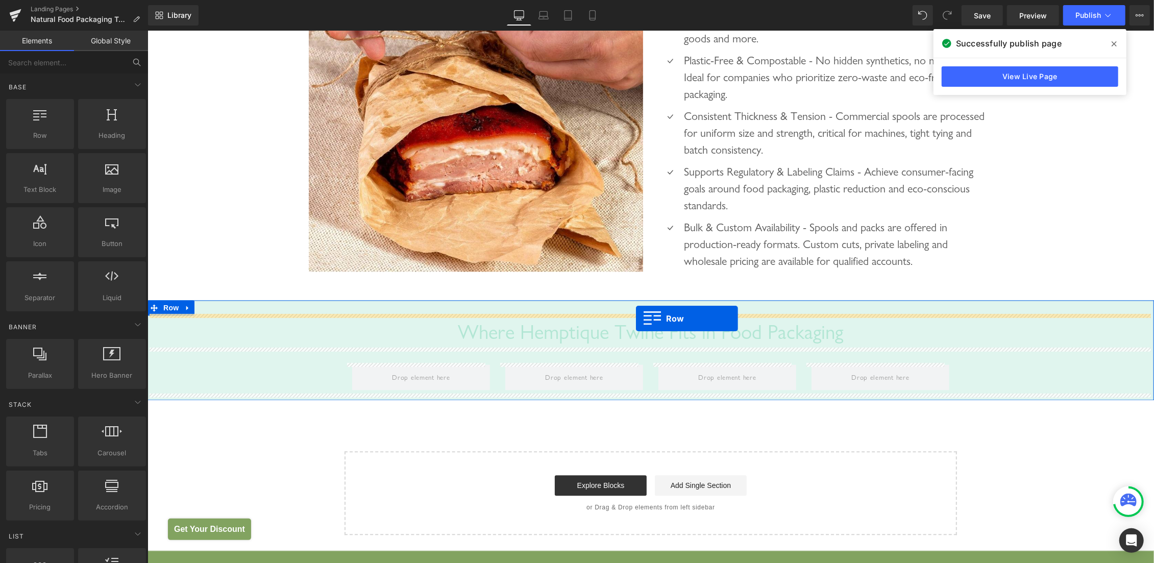
drag, startPoint x: 263, startPoint y: 189, endPoint x: 635, endPoint y: 318, distance: 394.0
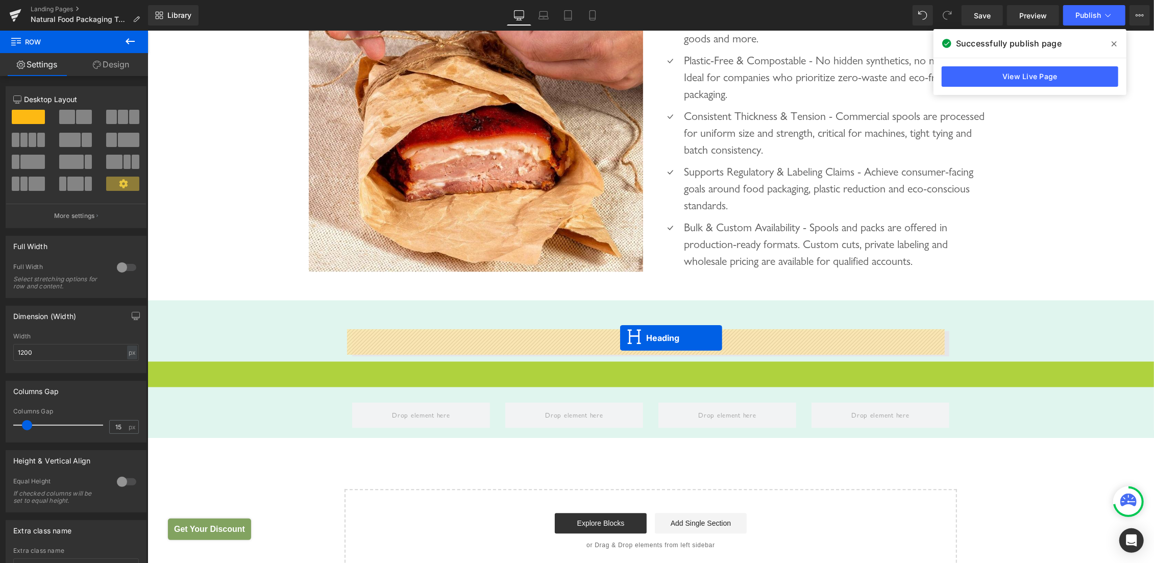
drag, startPoint x: 622, startPoint y: 378, endPoint x: 620, endPoint y: 337, distance: 40.4
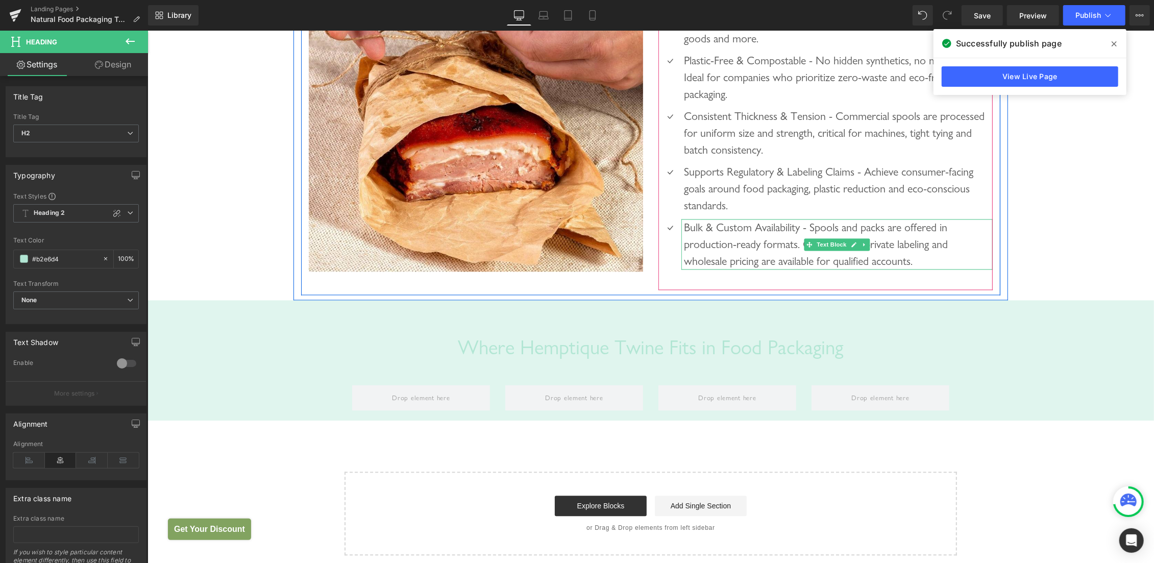
scroll to position [1480, 0]
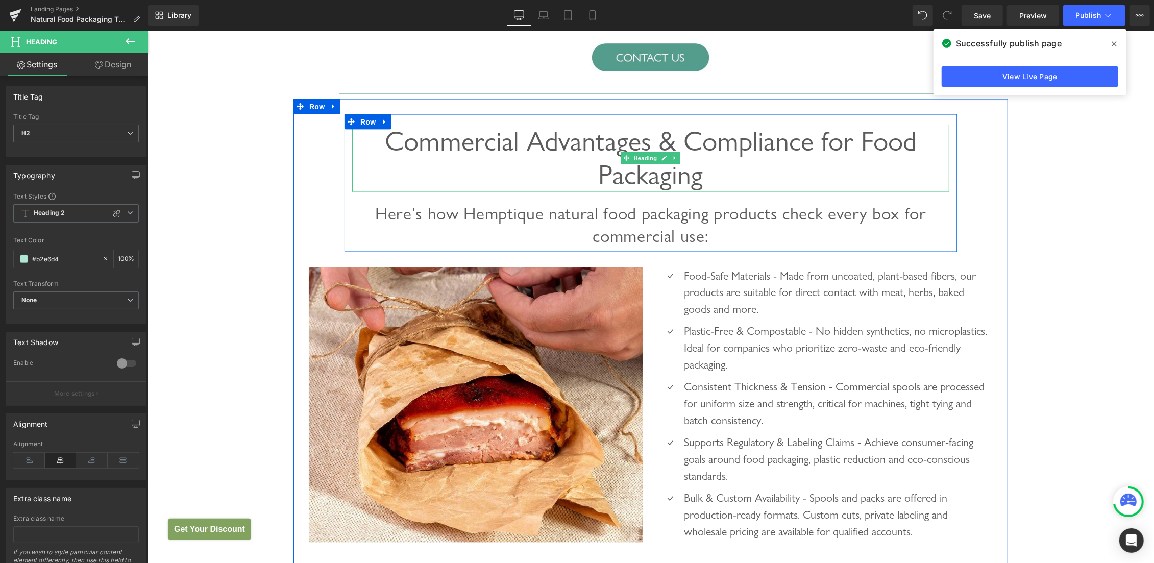
click at [706, 145] on span "Commercial Advantages & Compliance for Food Packaging" at bounding box center [650, 157] width 532 height 66
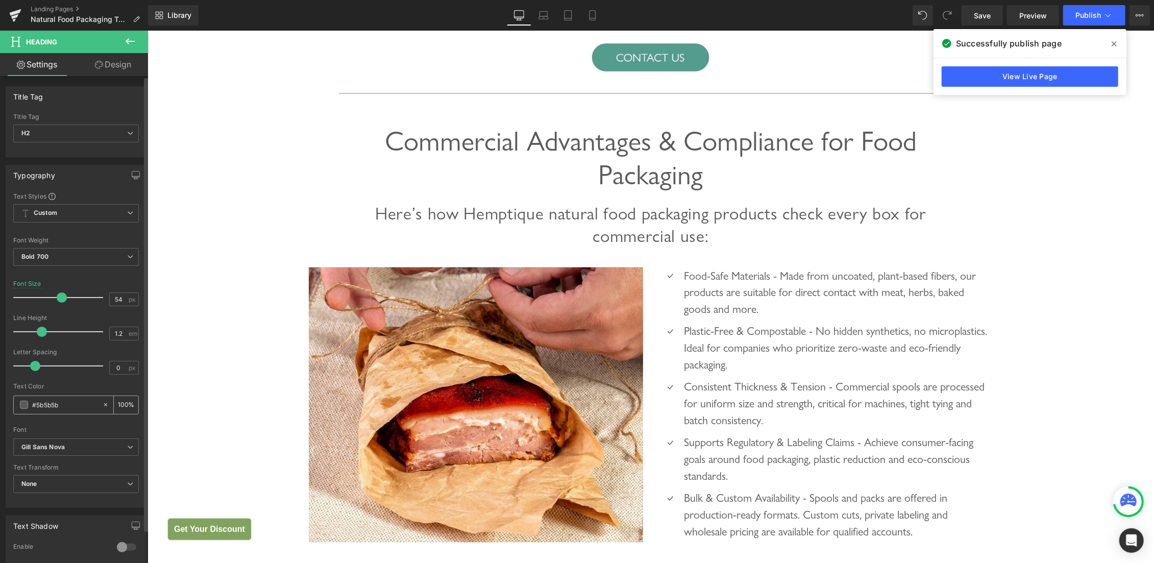
click at [66, 406] on input "#5b5b5b" at bounding box center [64, 404] width 65 height 11
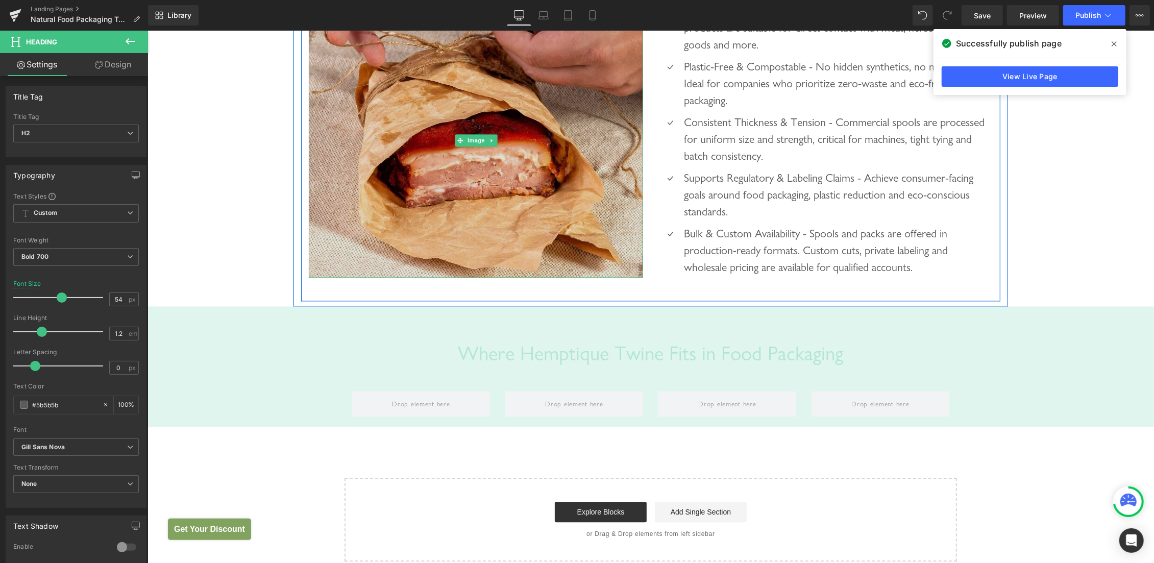
scroll to position [1913, 0]
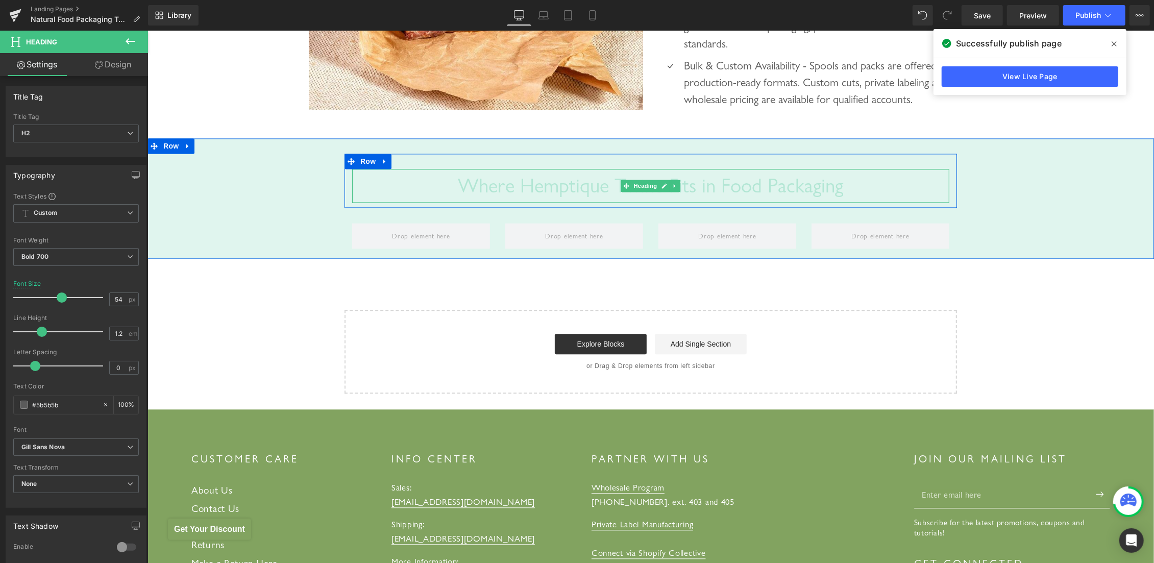
click at [558, 188] on span "Where Hemptique Twine Fits in Food Packaging" at bounding box center [650, 184] width 385 height 23
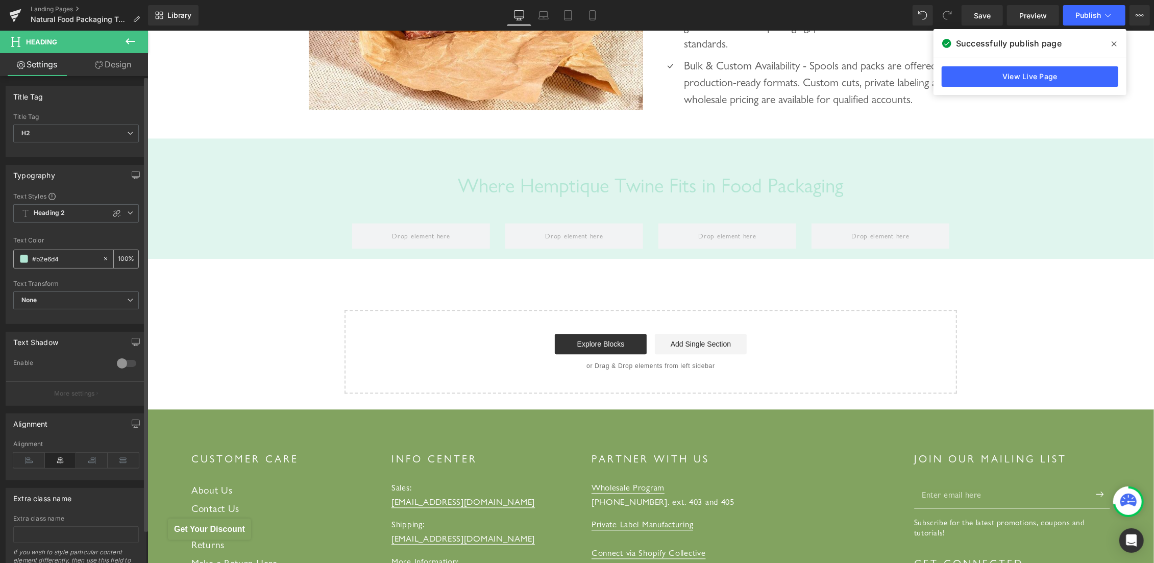
click at [43, 254] on input "#b2e6d4" at bounding box center [64, 258] width 65 height 11
paste input "5b5b5b"
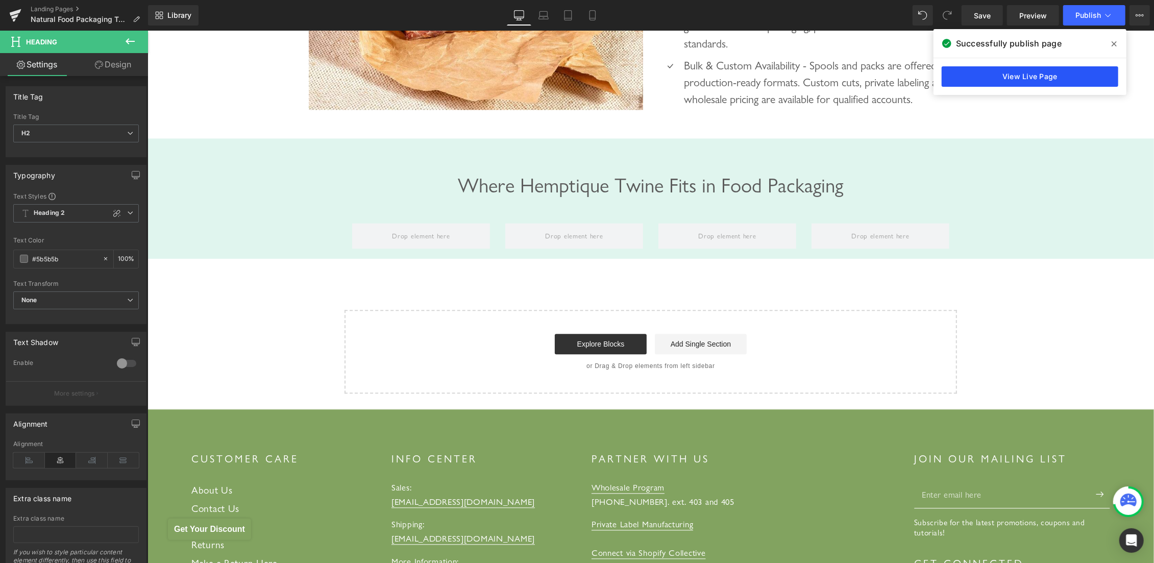
type input "#5b5b5b"
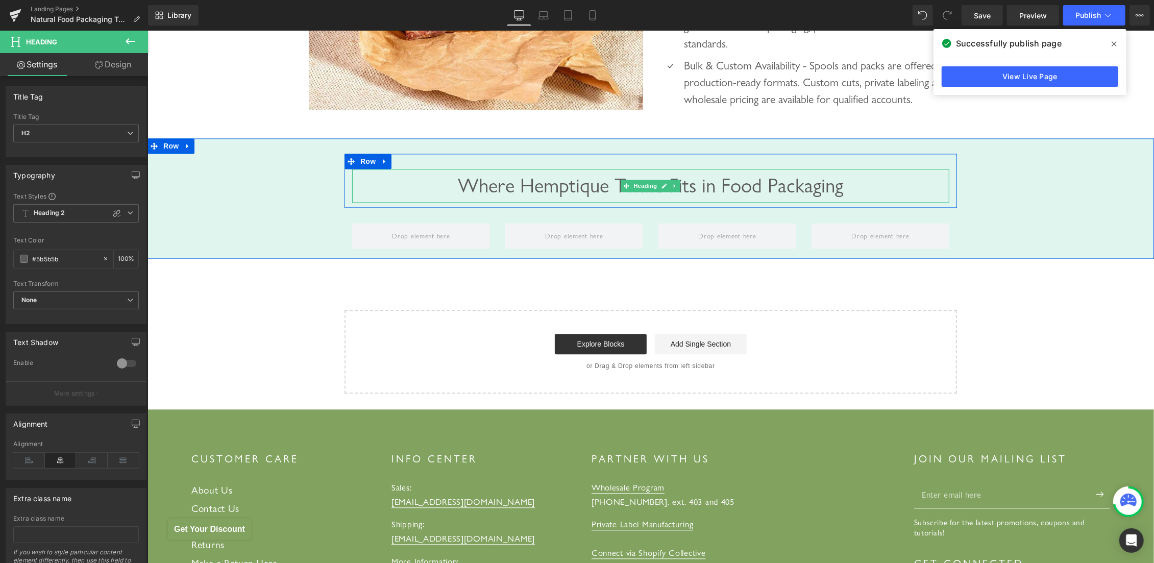
click at [542, 184] on span "Where Hemptique Twine Fits in Food Packaging" at bounding box center [650, 184] width 385 height 23
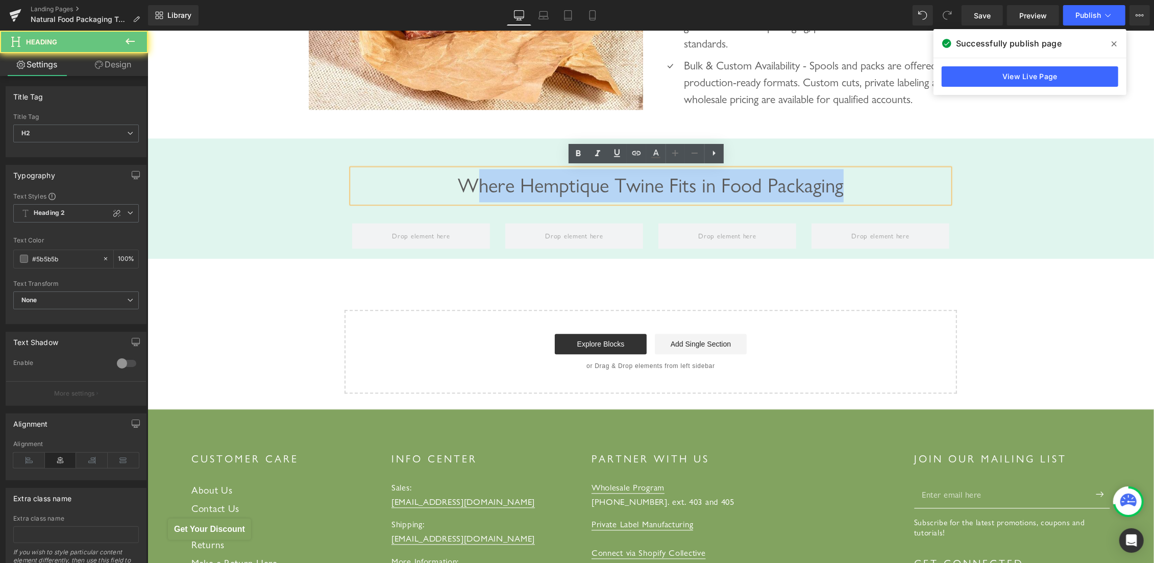
drag, startPoint x: 460, startPoint y: 186, endPoint x: 978, endPoint y: 195, distance: 517.7
click at [978, 195] on div "Where Hemptique Twine Fits in Food Packaging Heading Row Row" at bounding box center [650, 203] width 1007 height 100
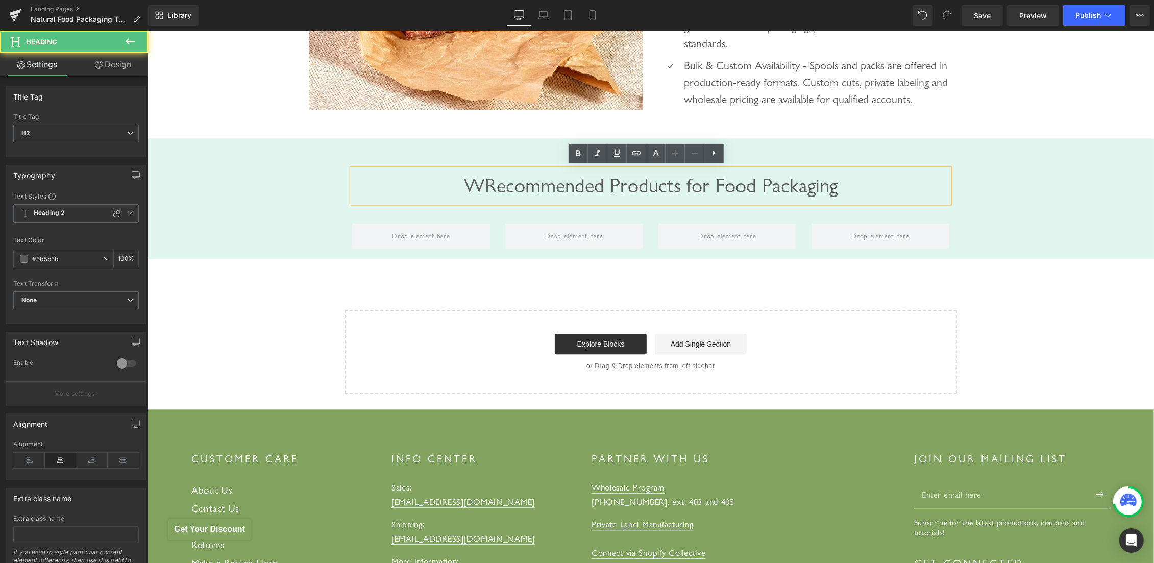
click at [472, 181] on span "WRecommended Products for Food Packaging" at bounding box center [650, 184] width 374 height 23
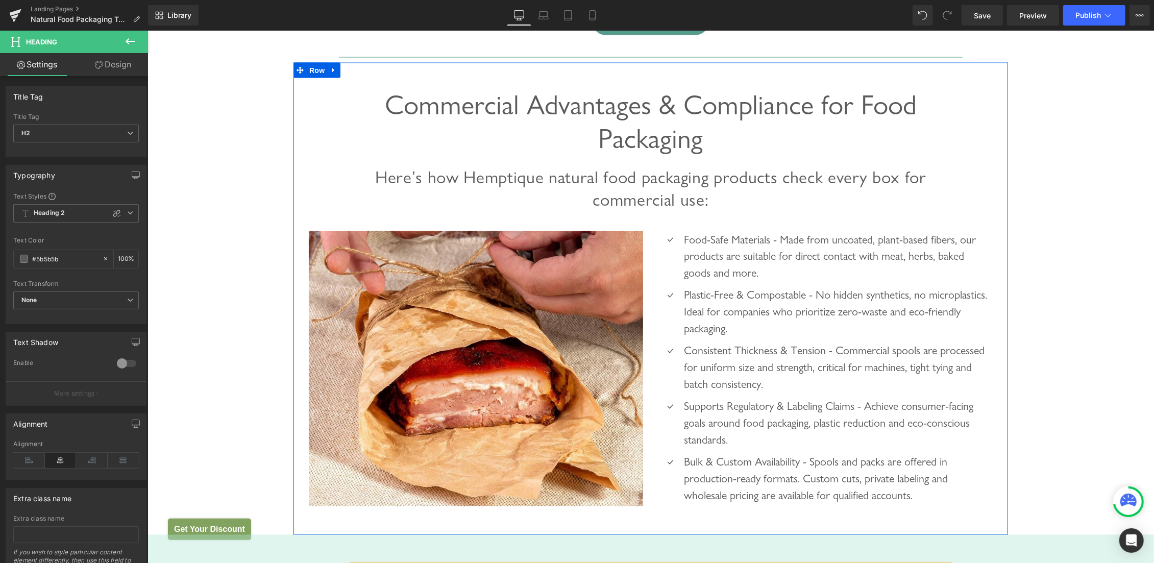
scroll to position [1480, 0]
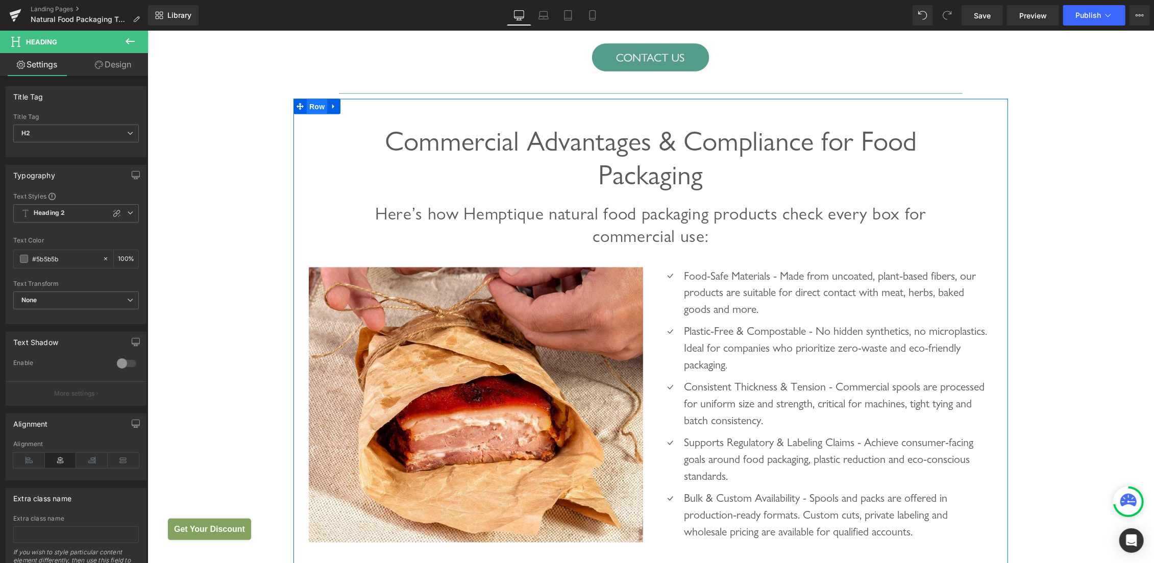
click at [315, 102] on span "Row" at bounding box center [316, 106] width 20 height 15
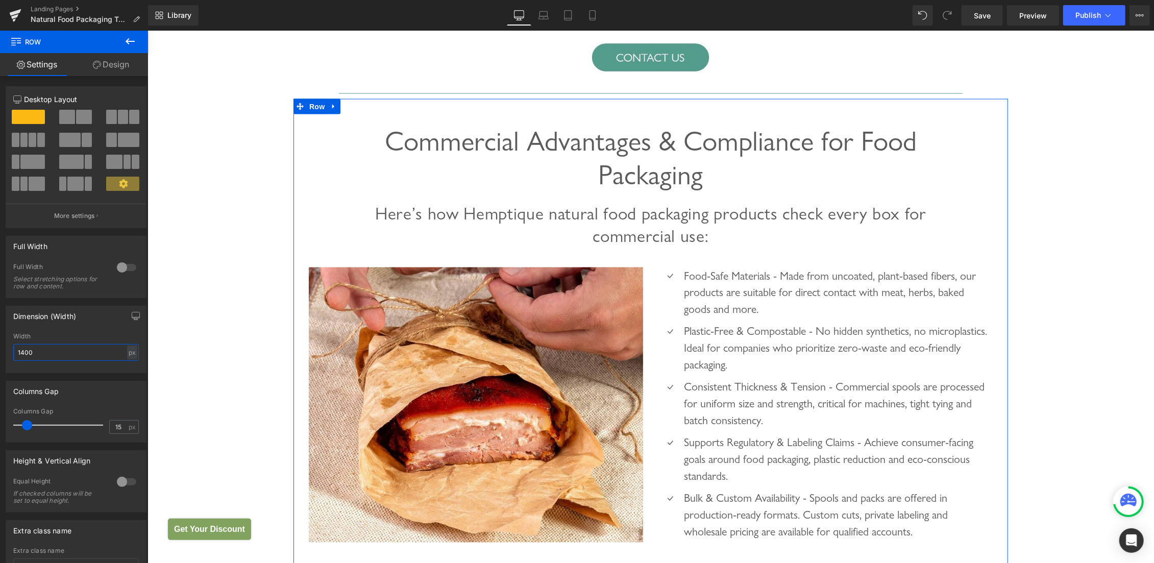
drag, startPoint x: 34, startPoint y: 351, endPoint x: 0, endPoint y: 314, distance: 49.5
click at [13, 344] on input "1400" at bounding box center [76, 352] width 126 height 17
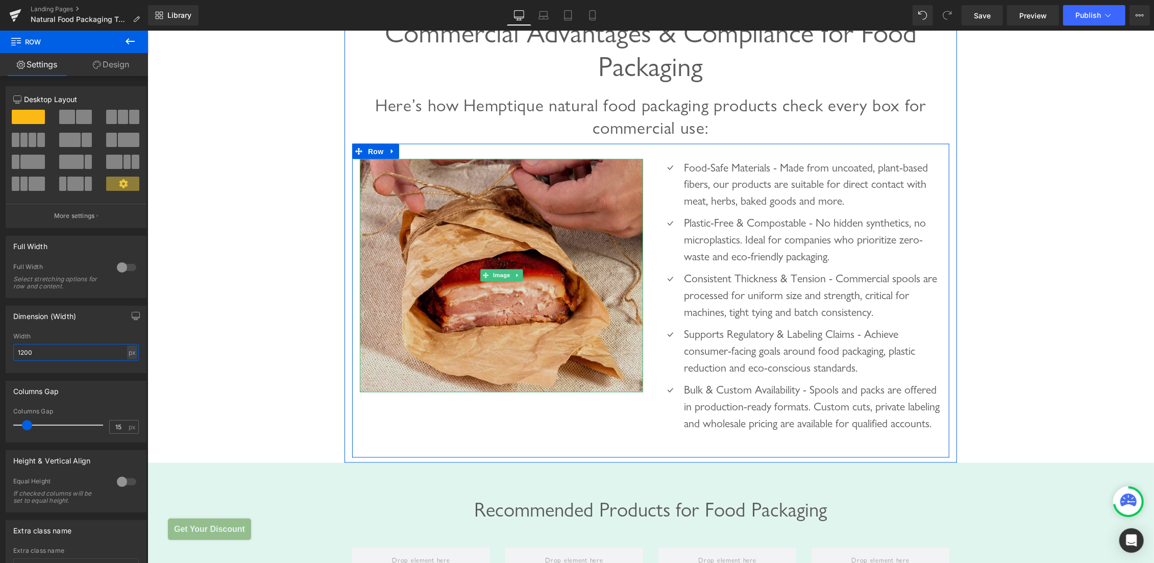
scroll to position [1371, 0]
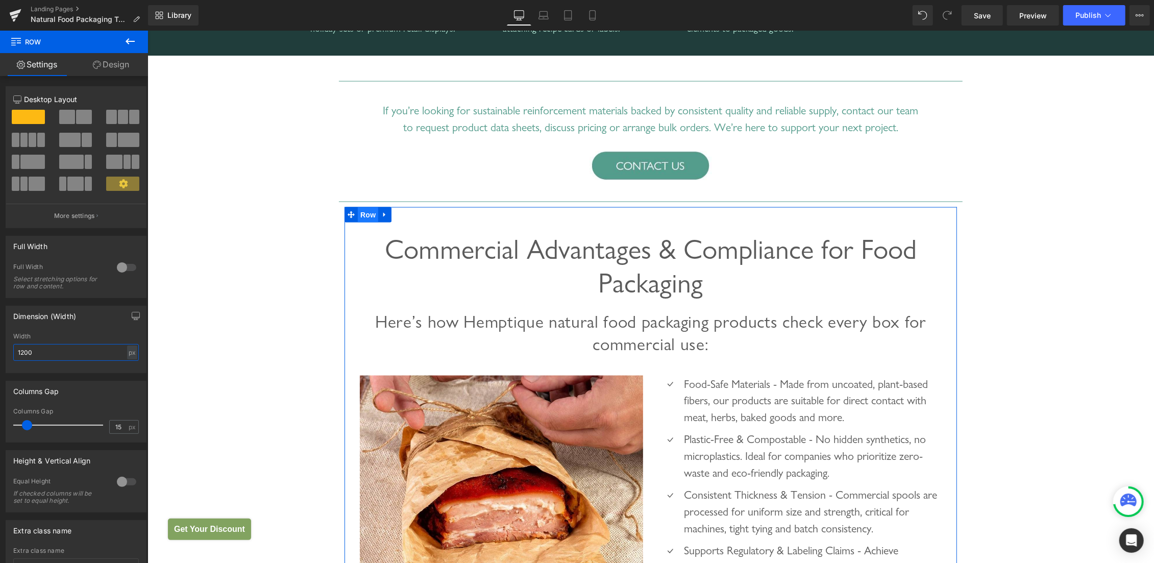
click at [357, 216] on span "Row" at bounding box center [367, 214] width 20 height 15
drag, startPoint x: 49, startPoint y: 350, endPoint x: 0, endPoint y: 331, distance: 52.3
click at [13, 344] on input "1200" at bounding box center [76, 352] width 126 height 17
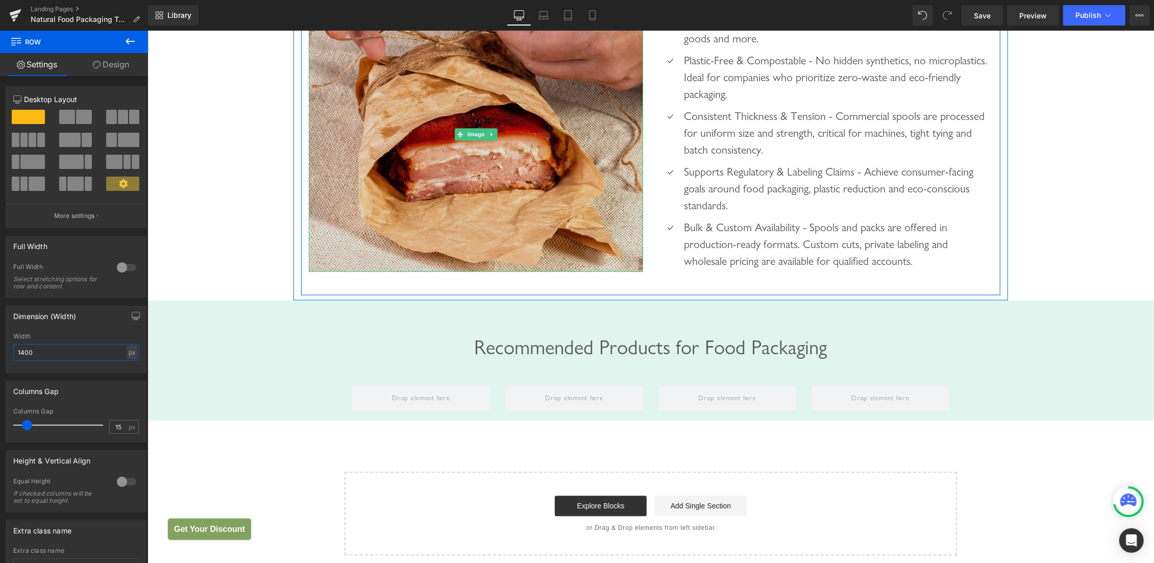
scroll to position [1534, 0]
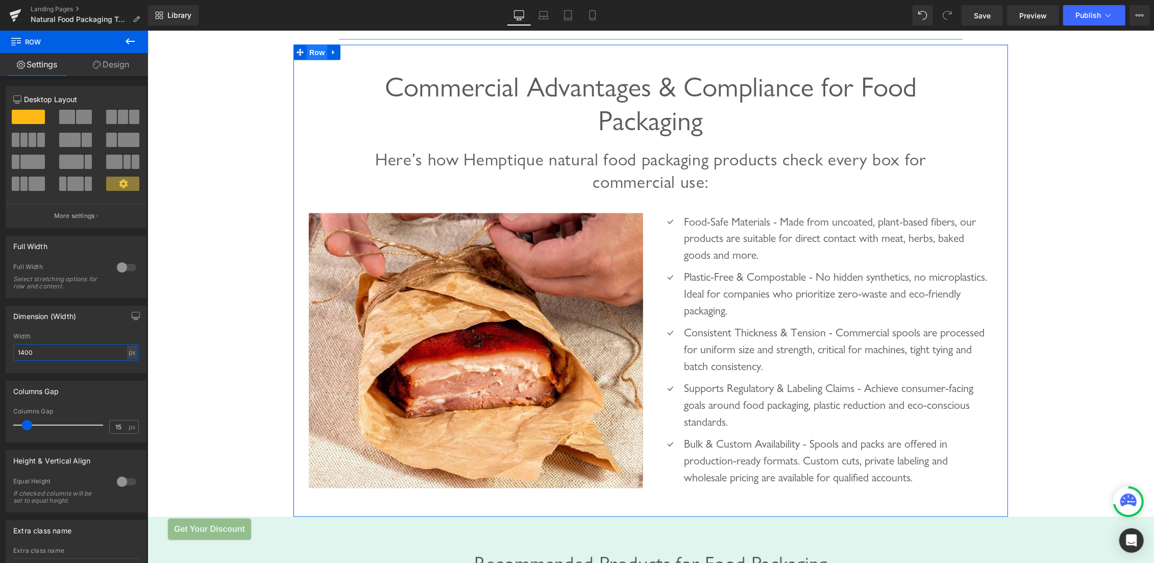
click at [312, 47] on span "Row" at bounding box center [316, 51] width 20 height 15
drag, startPoint x: 14, startPoint y: 347, endPoint x: 0, endPoint y: 332, distance: 20.2
click at [13, 344] on input "1400" at bounding box center [76, 352] width 126 height 17
type input "1200"
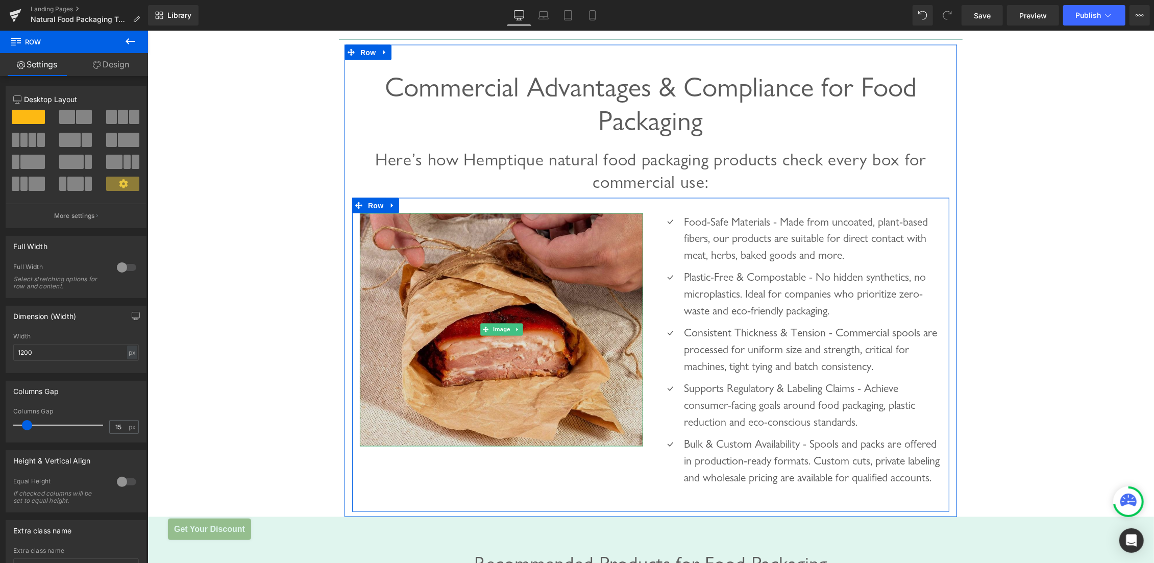
click at [514, 258] on img at bounding box center [500, 329] width 283 height 233
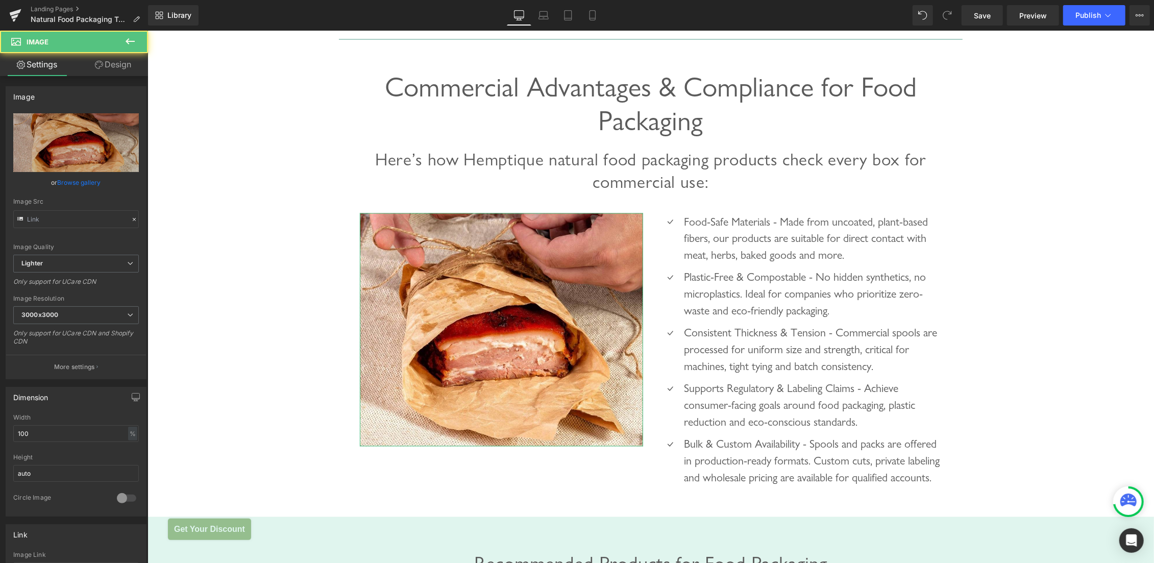
type input "https://ucarecdn.com/87a067f3-dd5b-4ef4-a9b5-5d4a211c50b8/-/format/auto/-/previ…"
click at [116, 69] on link "Design" at bounding box center [113, 64] width 74 height 23
click at [0, 0] on div "Spacing" at bounding box center [0, 0] width 0 height 0
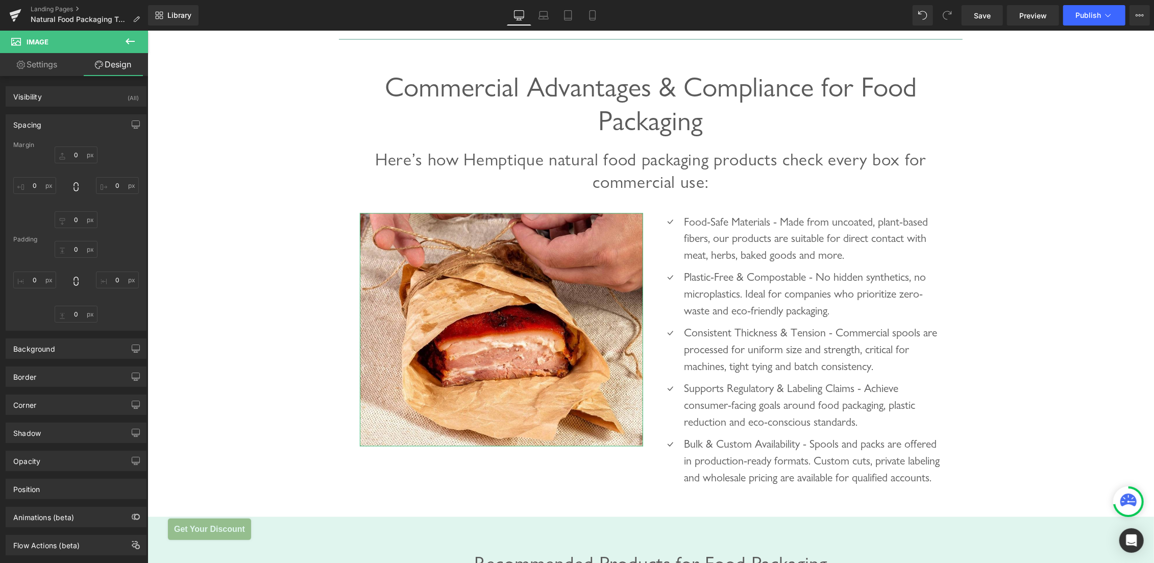
type input "0"
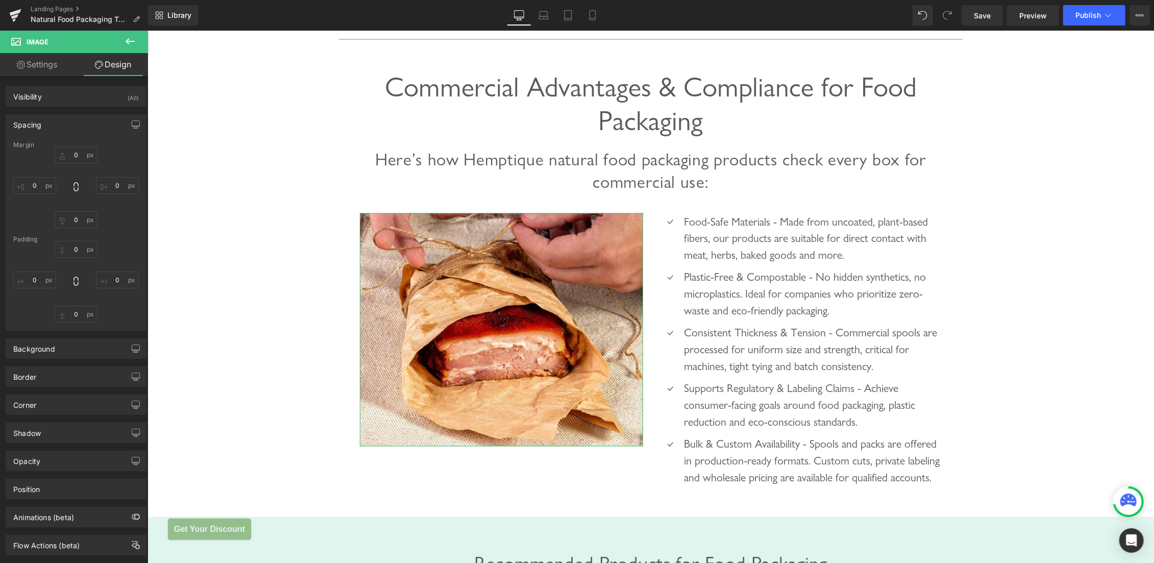
type input "0"
click at [64, 154] on input "0" at bounding box center [76, 154] width 43 height 17
type input "."
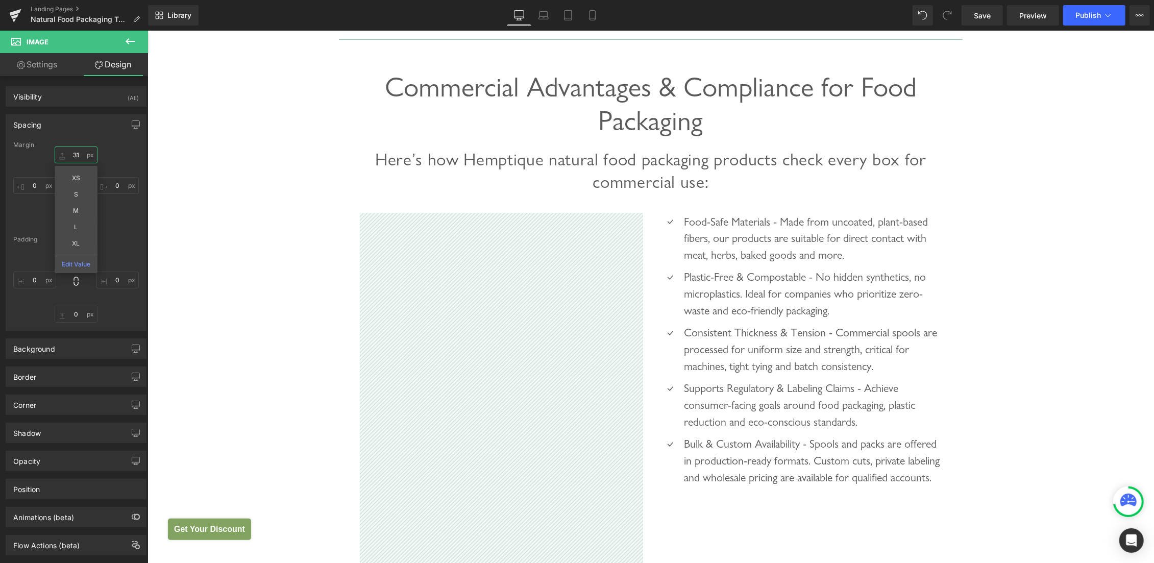
type input "3"
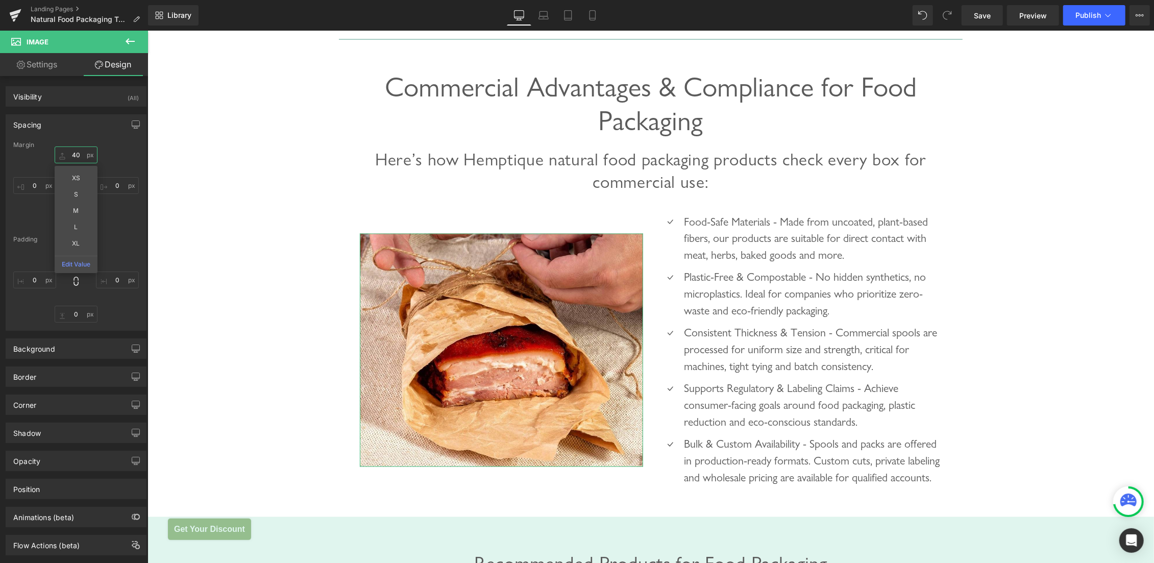
type input "4"
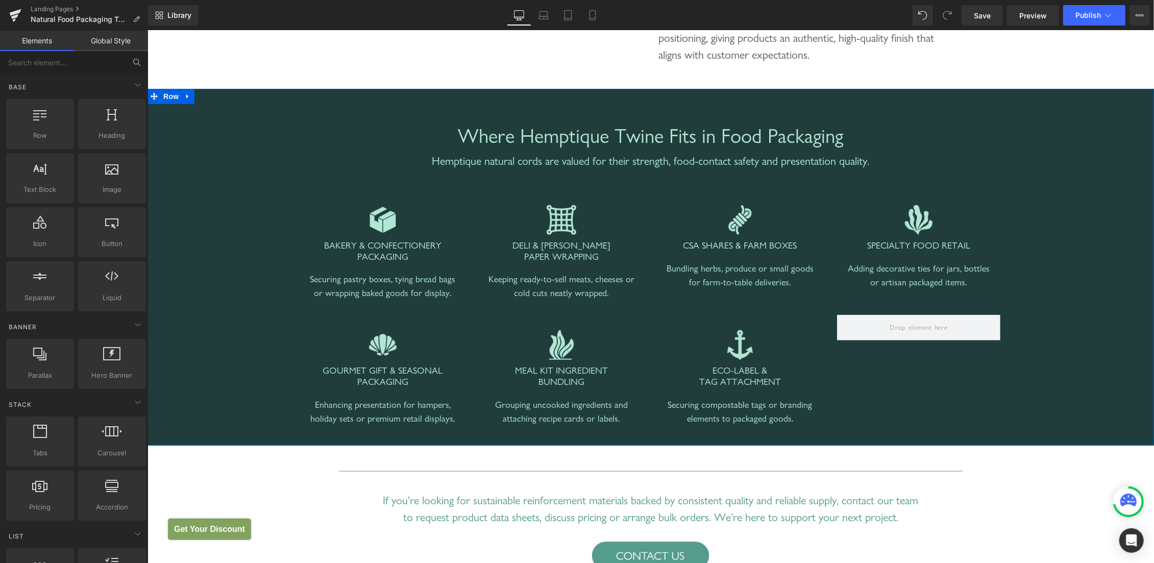
scroll to position [999, 0]
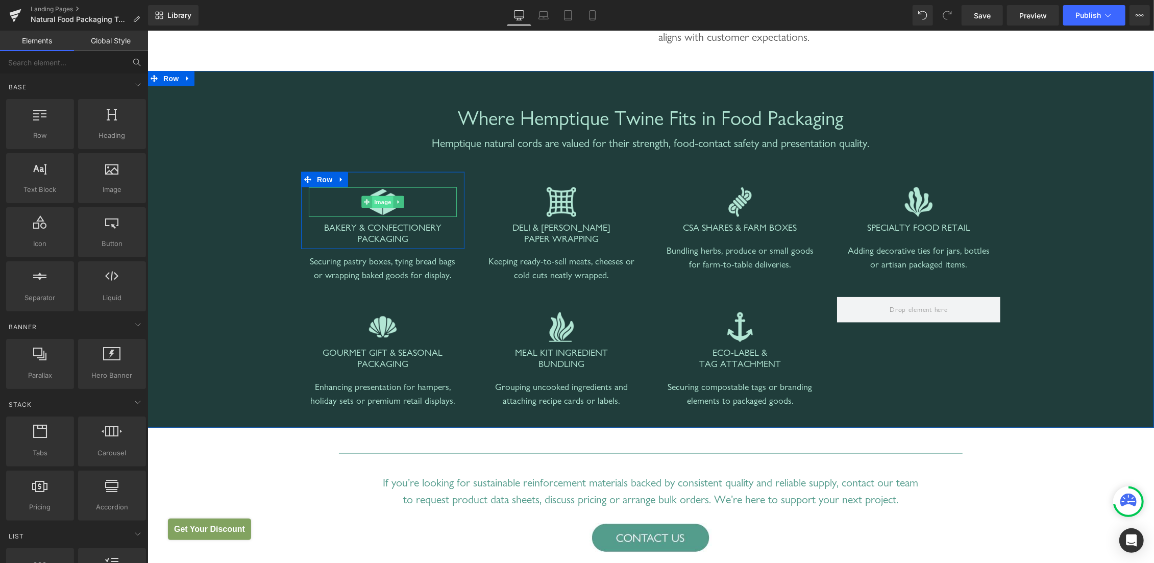
click at [377, 198] on span "Image" at bounding box center [382, 202] width 21 height 12
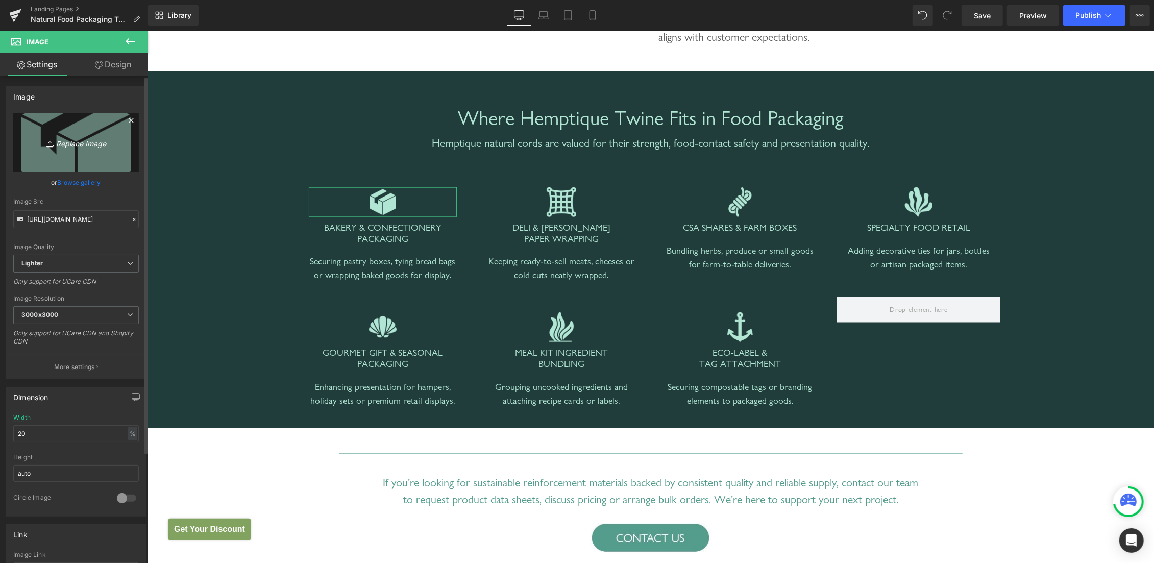
click at [59, 143] on icon "Replace Image" at bounding box center [76, 142] width 82 height 13
type input "C:\fakepath\Untitled design(3).png"
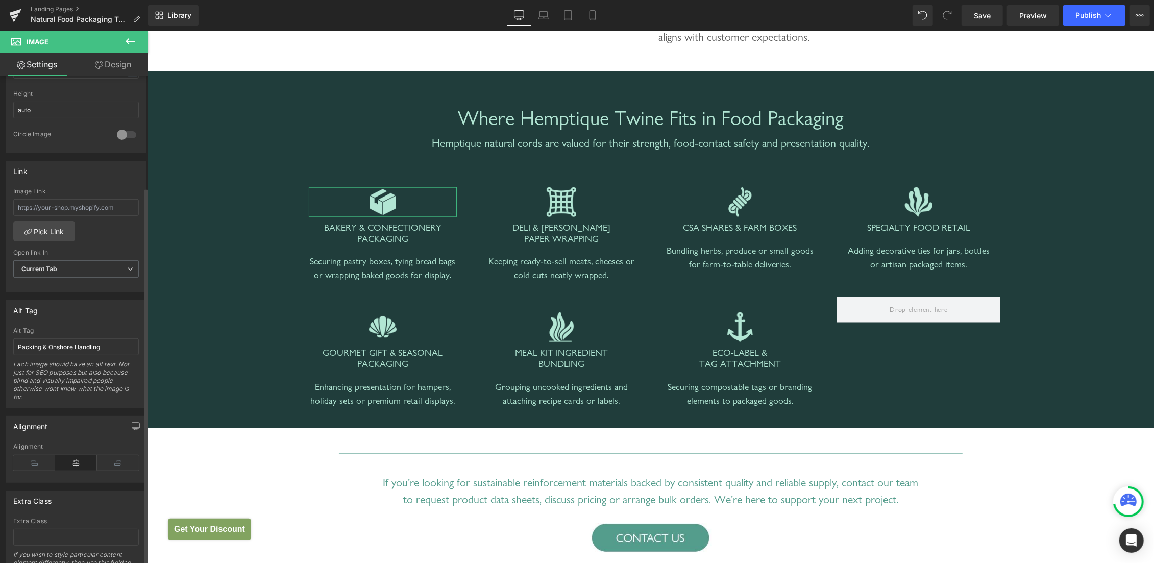
scroll to position [359, 0]
click at [79, 342] on input "Packing & Onshore Handling" at bounding box center [76, 343] width 126 height 17
paste input "BAKERY & CONFECTIONERY PACKAGING"
type input "BAKERY & CONFECTIONERY PACKAGING"
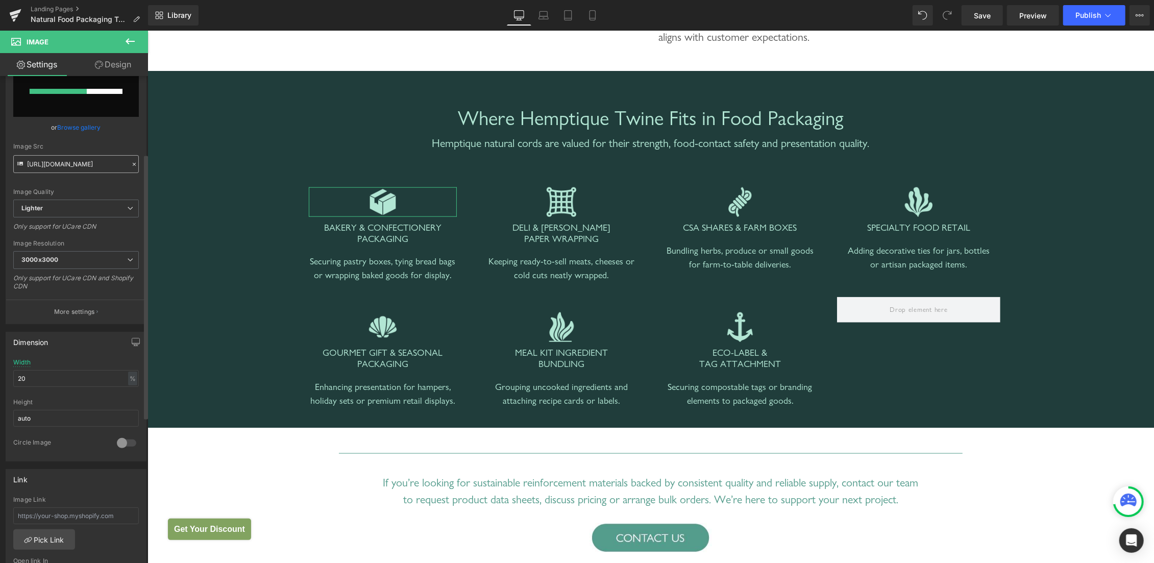
scroll to position [0, 0]
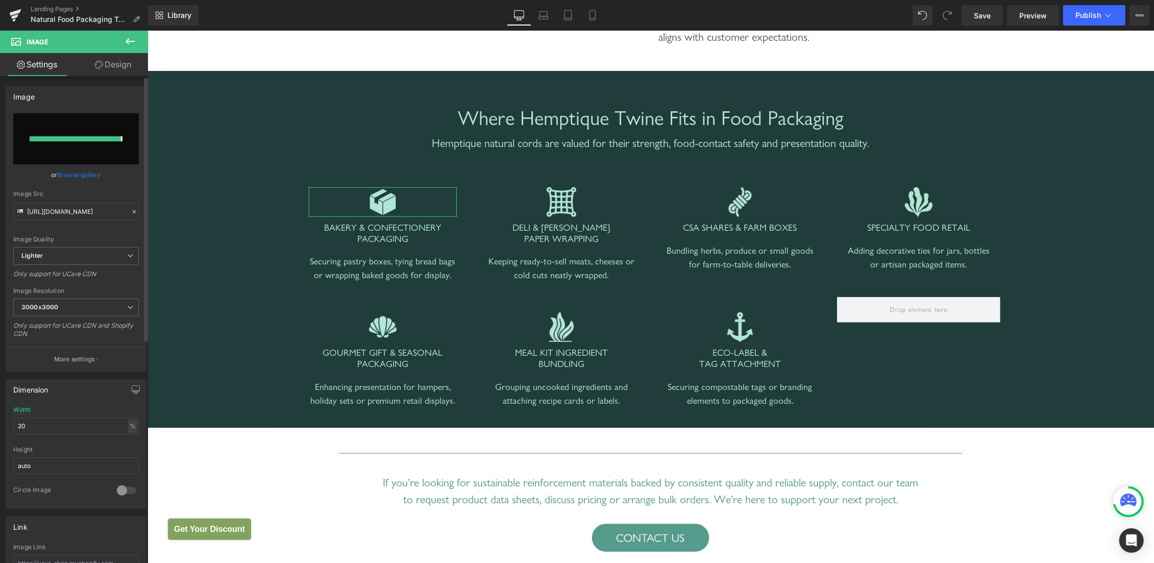
type input "https://ucarecdn.com/becbaa84-852e-475b-a2d0-a5b15184c174/-/format/auto/-/previ…"
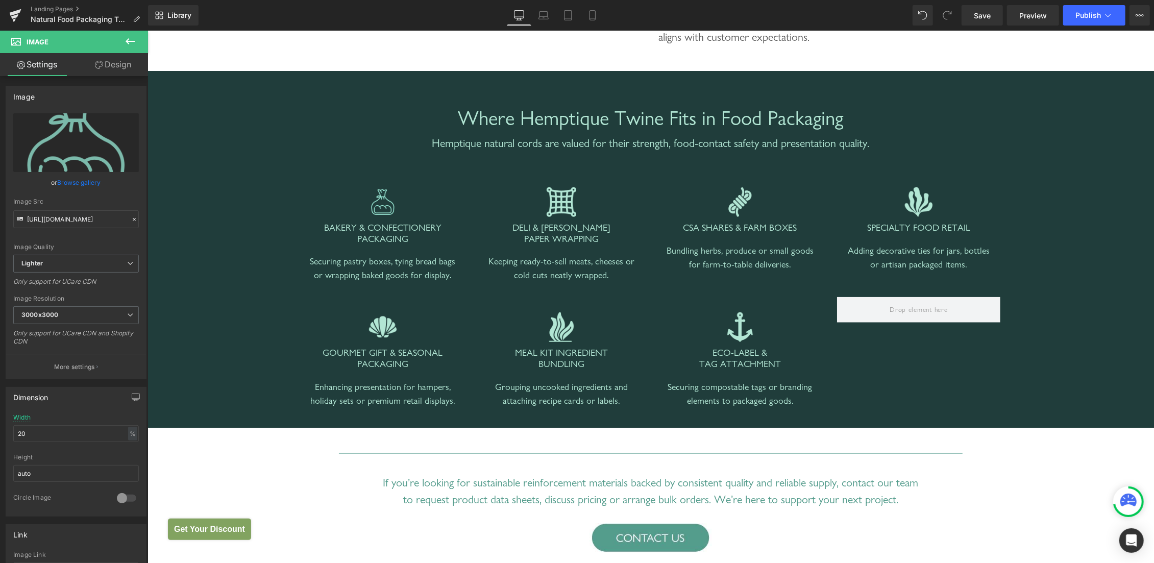
type input "BAKERY & CONFECTIONERY PACKAGING"
click at [1108, 17] on icon at bounding box center [1108, 15] width 10 height 10
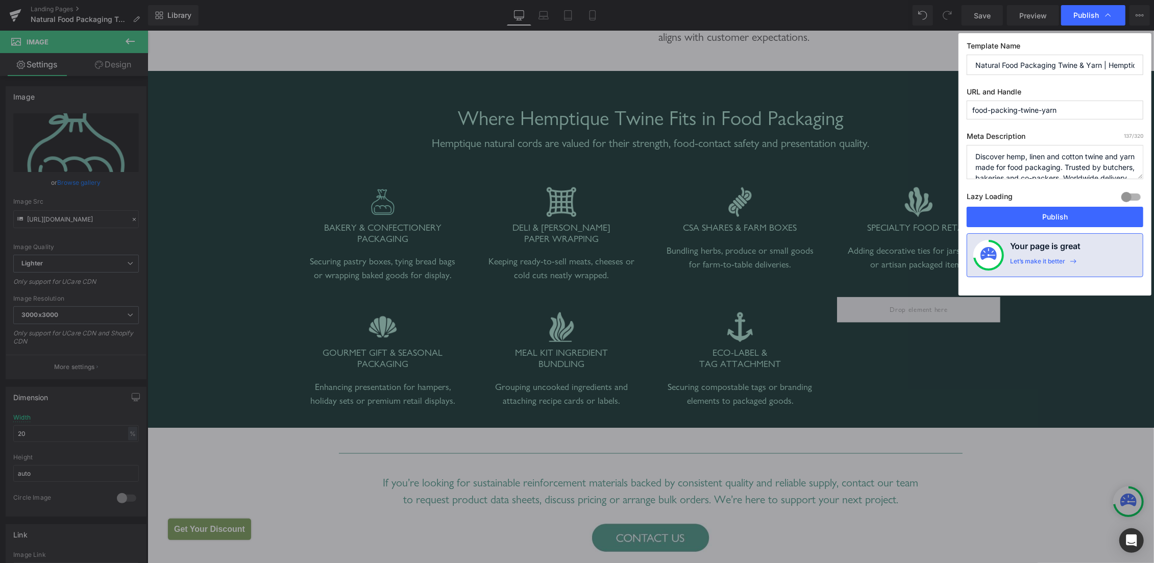
drag, startPoint x: 1075, startPoint y: 110, endPoint x: 921, endPoint y: 112, distance: 154.2
click at [967, 112] on input "food-packing-twine-yarn" at bounding box center [1055, 110] width 177 height 19
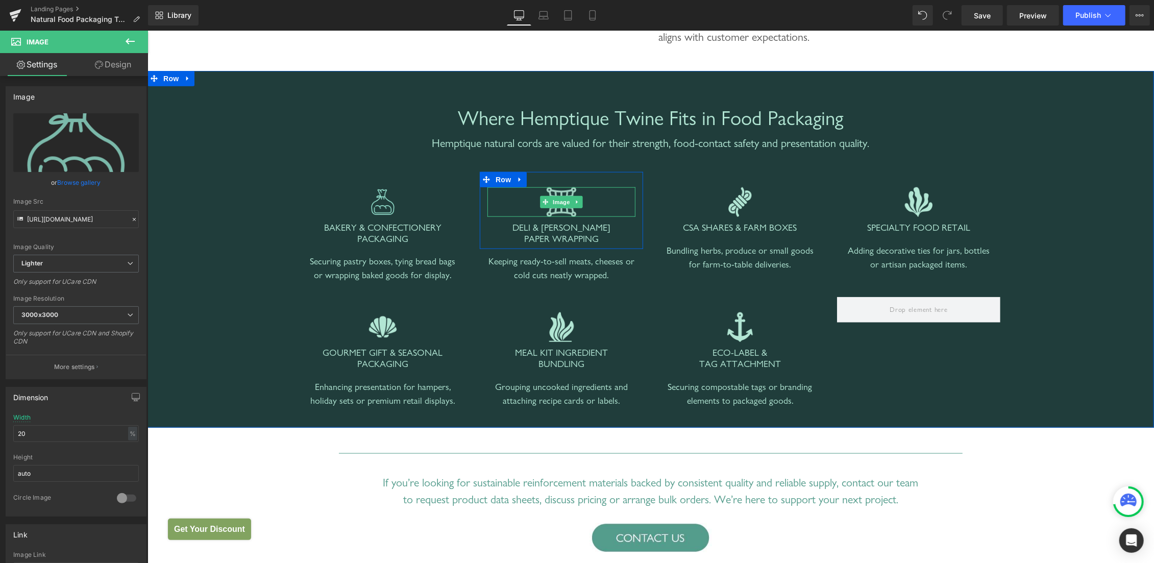
click at [553, 194] on img at bounding box center [561, 202] width 30 height 30
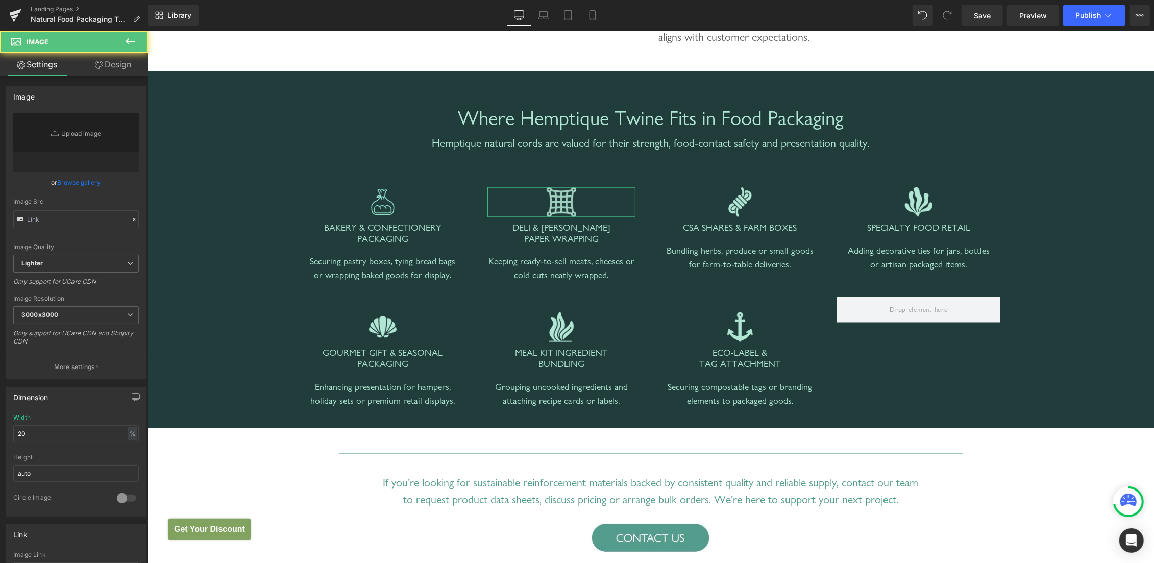
type input "https://ucarecdn.com/a12d1145-b3d6-428b-8b84-fa97128d7b03/-/format/auto/-/previ…"
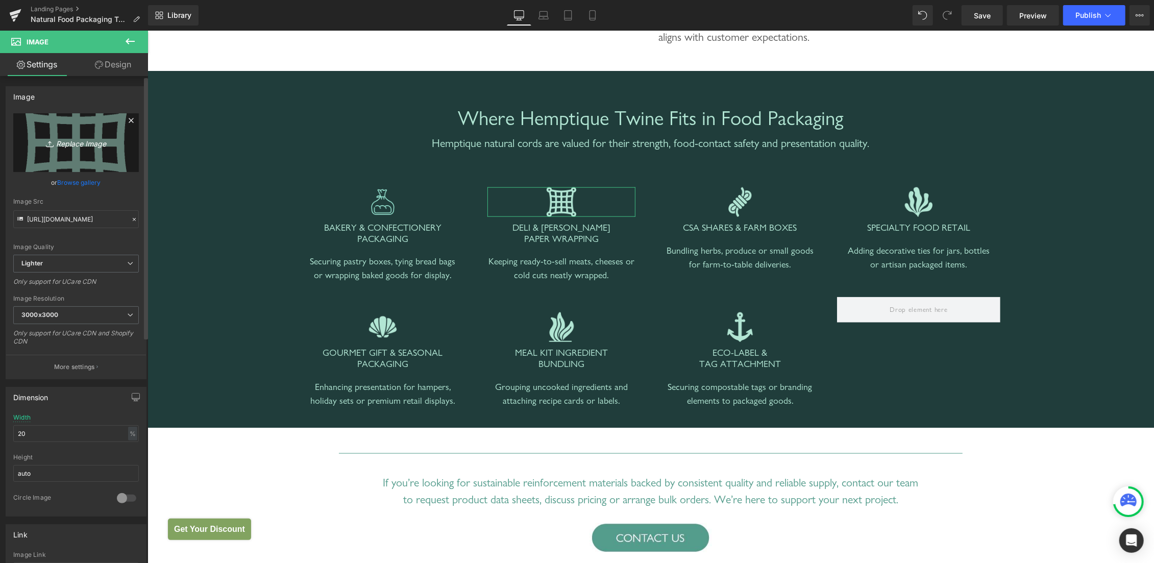
click at [67, 149] on icon "Replace Image" at bounding box center [76, 142] width 82 height 13
type input "C:\fakepath\3.png"
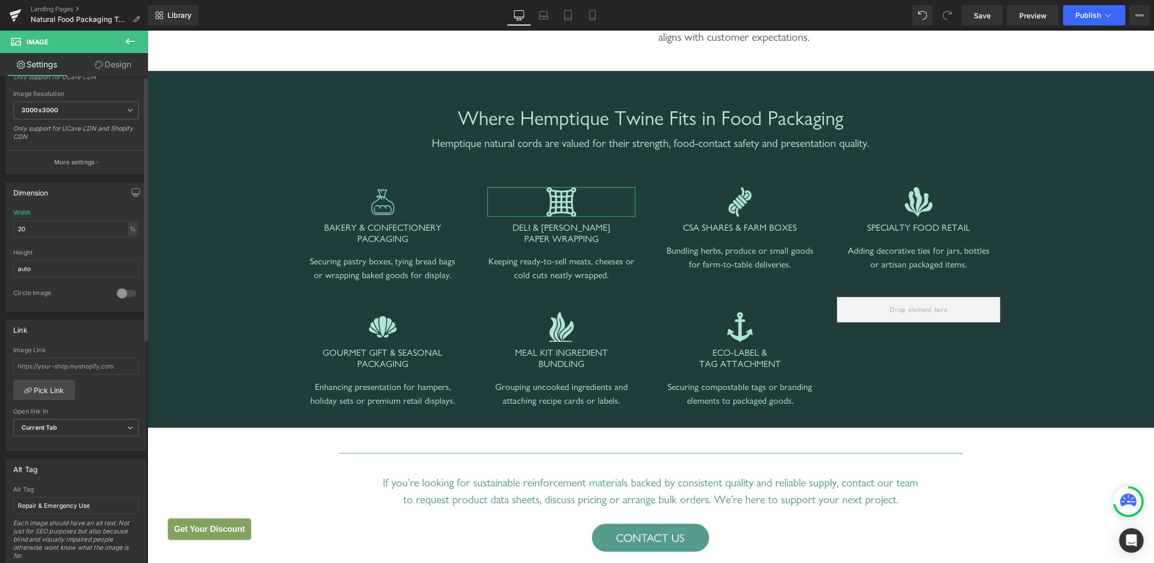
scroll to position [359, 0]
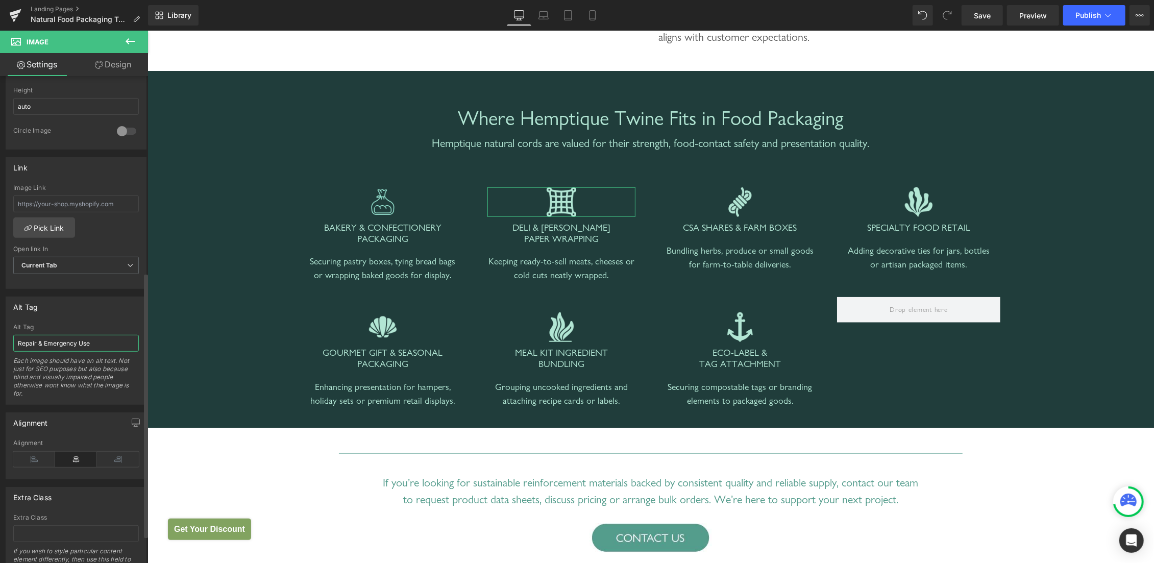
click at [59, 346] on input "Repair & Emergency Use" at bounding box center [76, 343] width 126 height 17
paste input "DELI & BUTCHER PAPER WRAPPING"
type input "DELI & BUTCHER PAPER WRAPPING"
type input "https://ucarecdn.com/63864667-9570-4c0a-bd37-6916f993e484/-/format/auto/-/previ…"
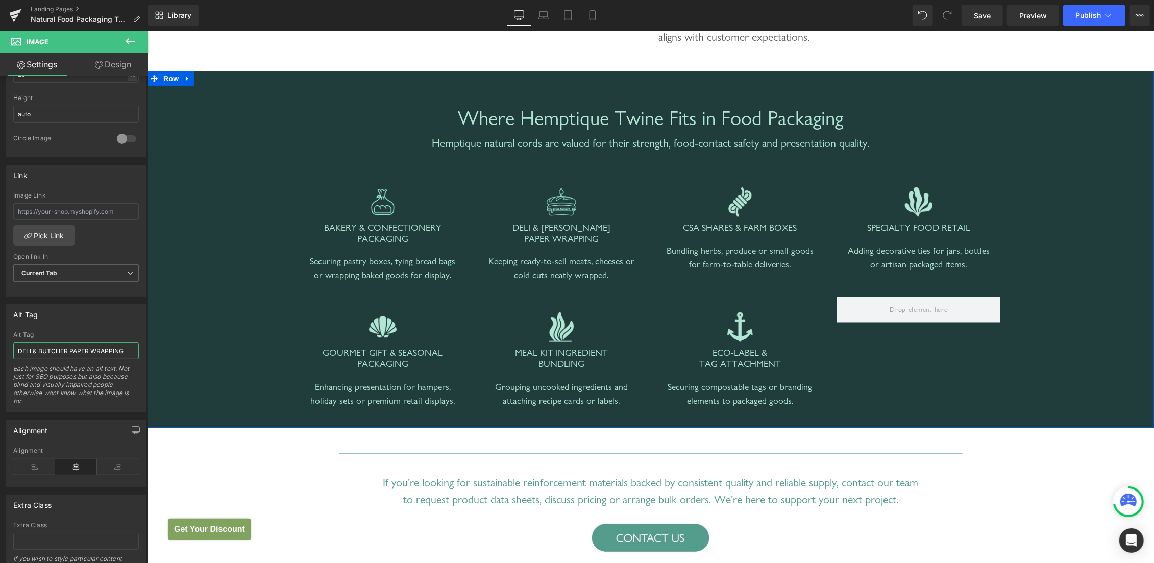
scroll to position [367, 0]
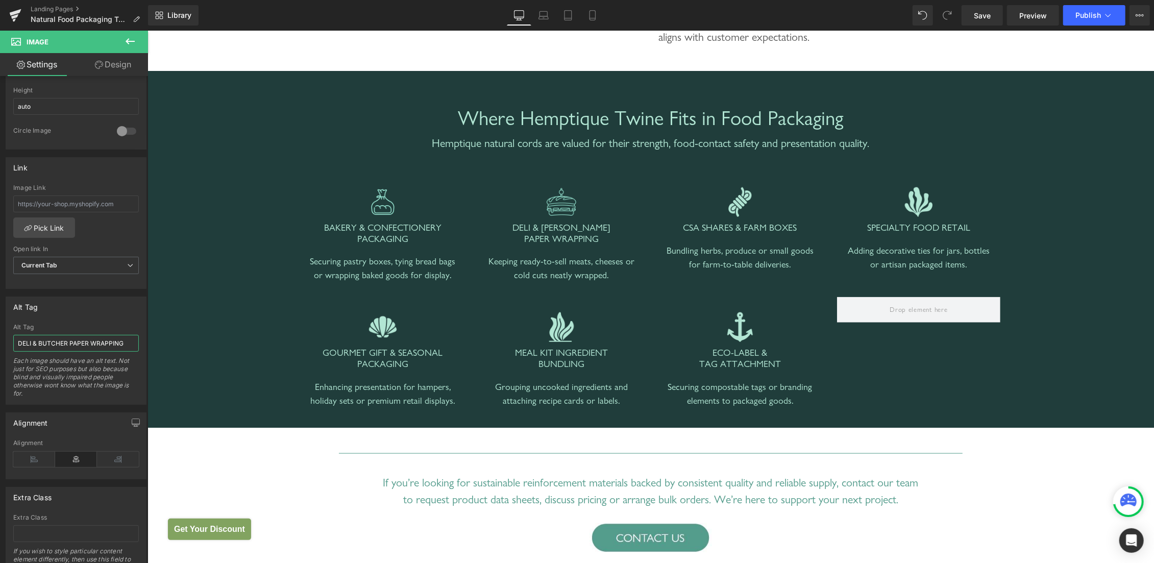
type input "DELI & BUTCHER PAPER WRAPPING"
click at [729, 202] on span "Image" at bounding box center [739, 201] width 21 height 12
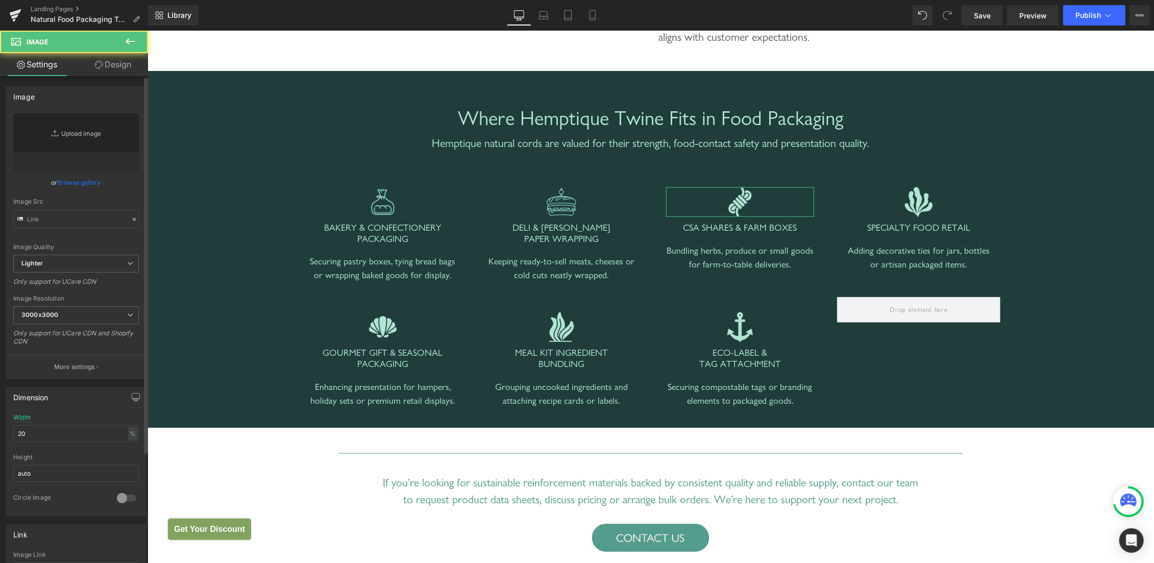
type input "https://ucarecdn.com/fc5d9b35-7218-4f8e-9177-b742409e5597/-/format/auto/-/previ…"
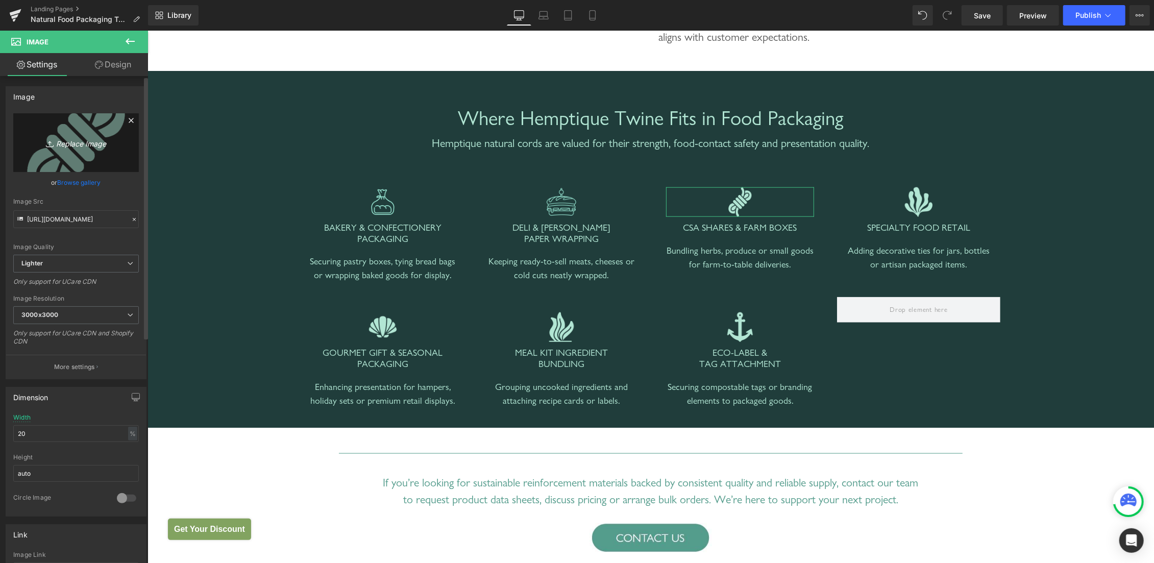
click at [61, 137] on icon "Replace Image" at bounding box center [76, 142] width 82 height 13
type input "C:\fakepath\4.png"
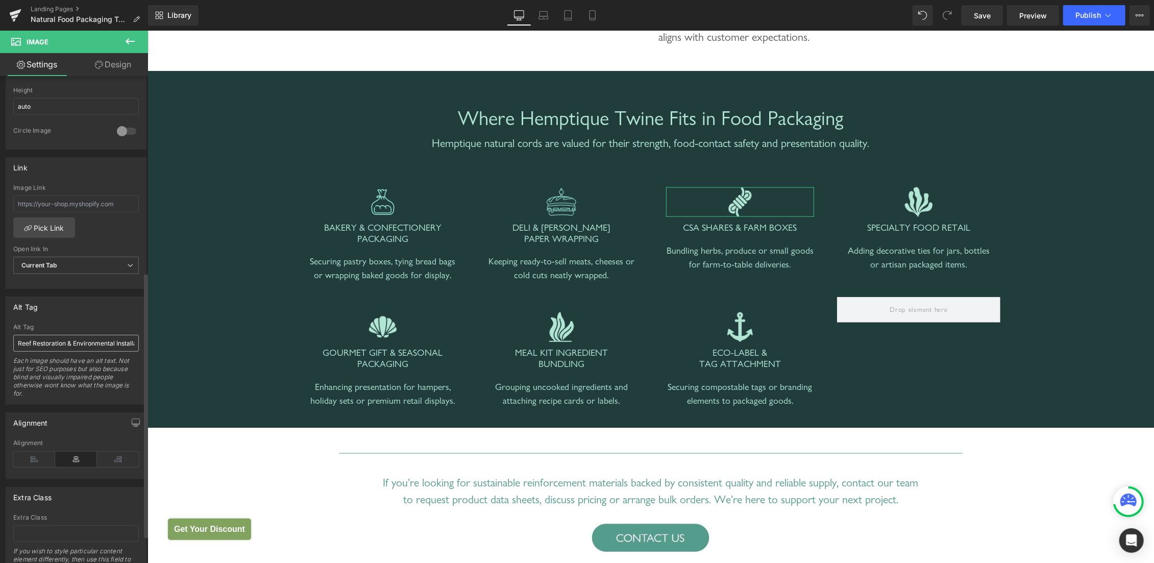
type input "https://ucarecdn.com/d6ebb0cb-d5d2-4002-a153-a155a3bc55ee/-/format/auto/-/previ…"
click at [56, 337] on input "Reef Restoration & Environmental Installations" at bounding box center [76, 343] width 126 height 17
paste input "CSA SHARES & FARM BOXES"
type input "CSA SHARES & FARM BOXES"
click at [908, 194] on img at bounding box center [918, 202] width 30 height 30
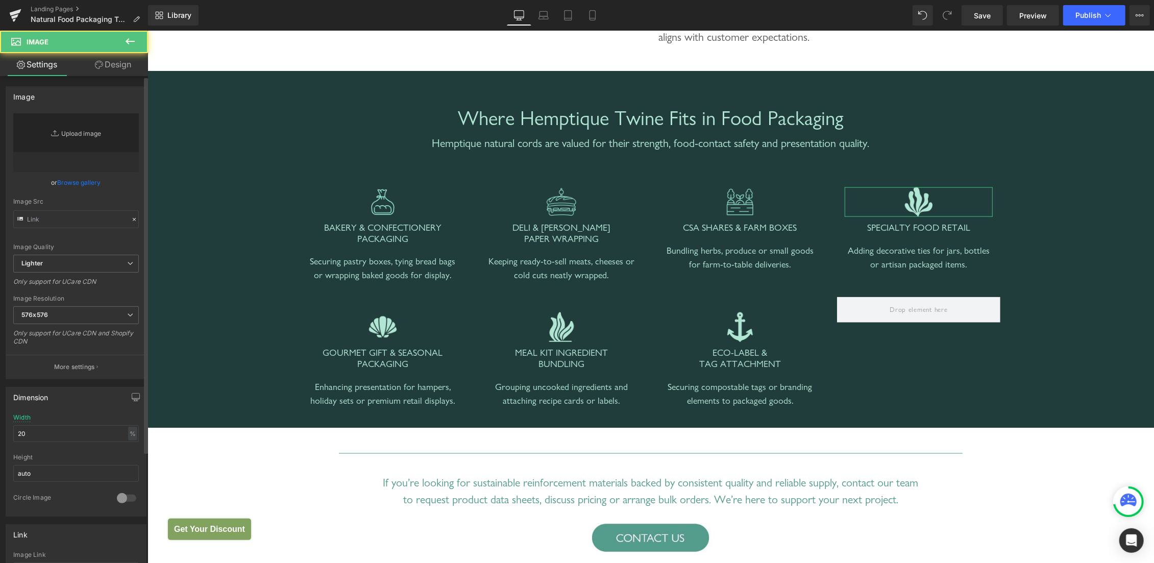
type input "https://ucarecdn.com/13f973cf-9757-4b7f-b5d4-81f48c7e3489/-/format/auto/-/previ…"
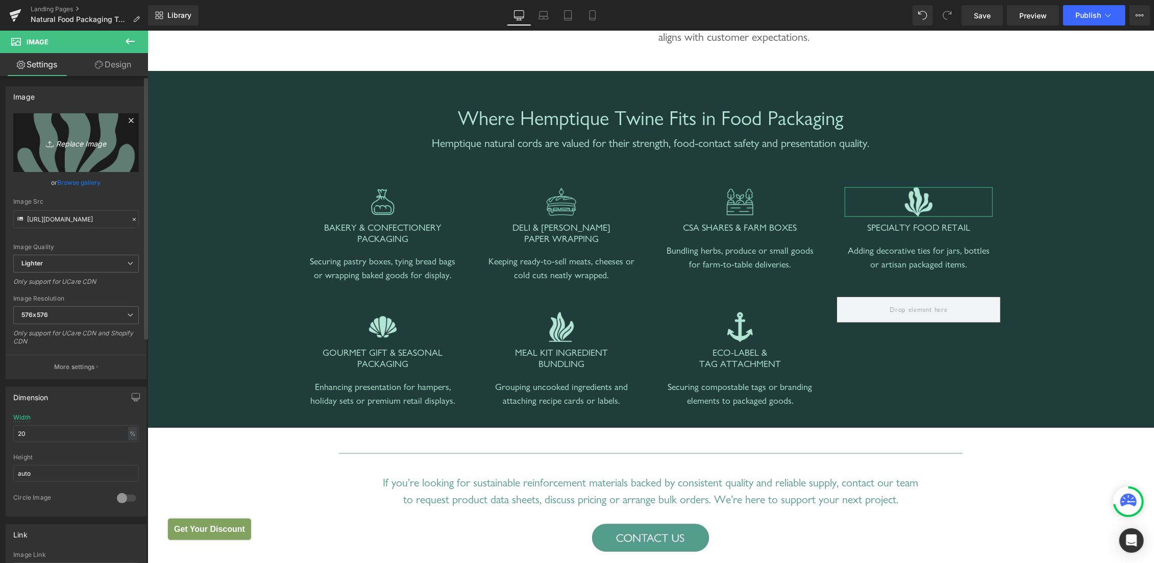
click at [69, 142] on icon "Replace Image" at bounding box center [76, 142] width 82 height 13
type input "C:\fakepath\5.png"
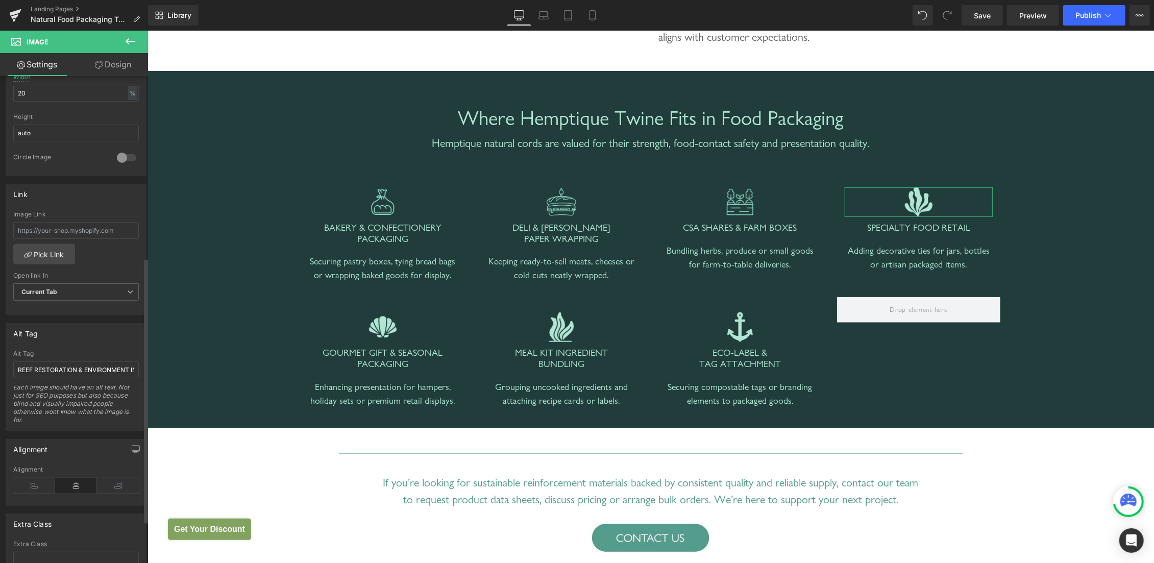
scroll to position [409, 0]
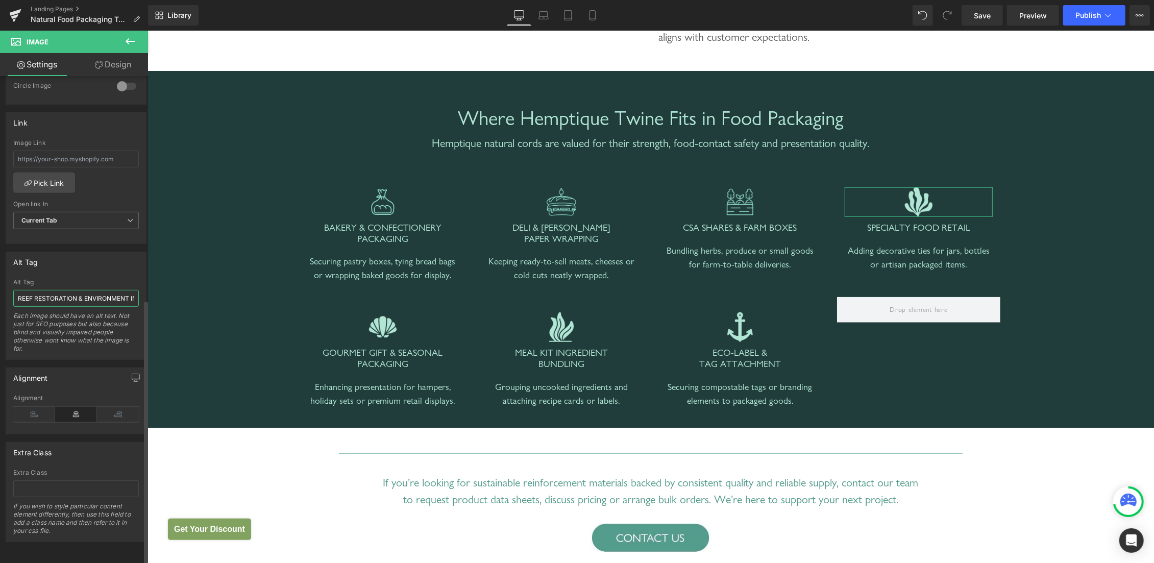
click at [67, 290] on input "REEF RESTORATION & ENVIRONMENT INSTALLATIONS" at bounding box center [76, 298] width 126 height 17
paste input "SPECIALTY FOOD RETAIL"
type input "SPECIALTY FOOD RETAIL"
type input "https://ucarecdn.com/b4bdad19-5004-452b-99b1-5bb1288f9a42/-/format/auto/-/previ…"
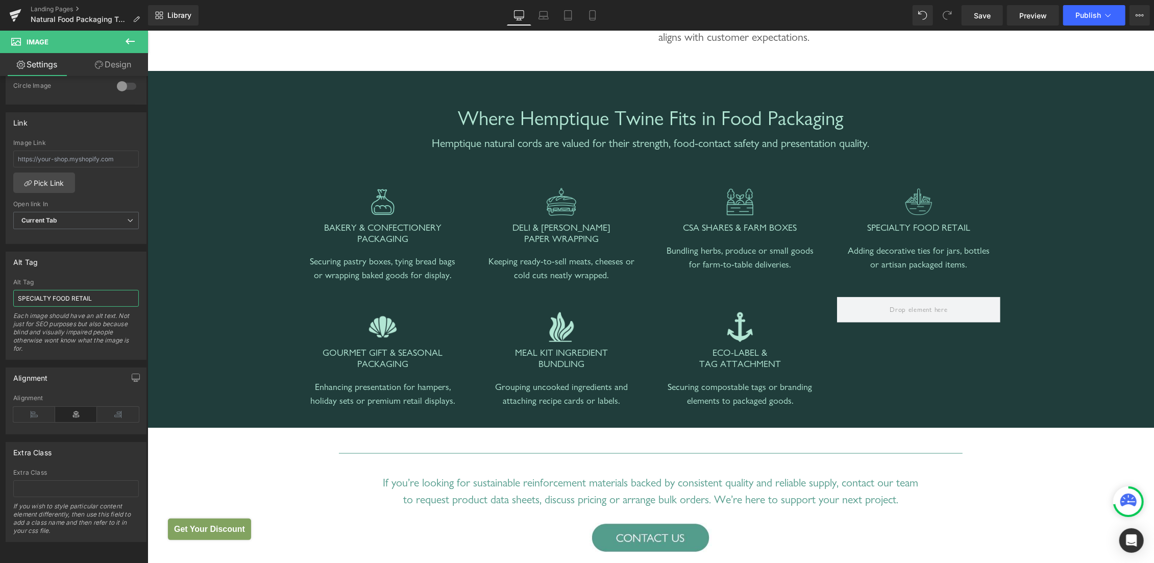
type input "SPECIALTY FOOD RETAIL"
click at [373, 329] on span "Image" at bounding box center [382, 327] width 21 height 12
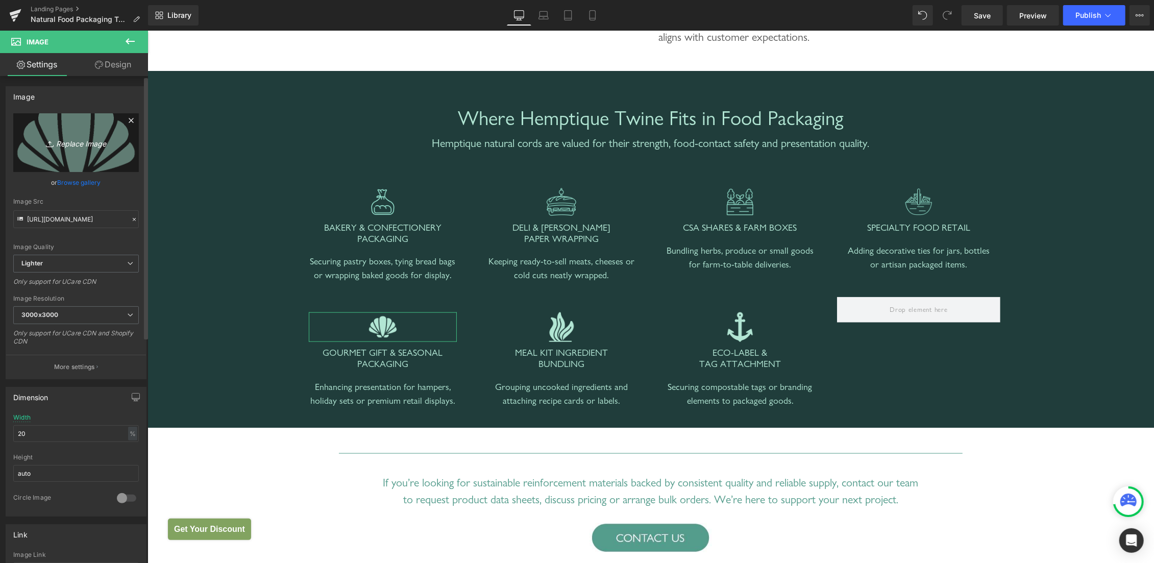
click at [60, 145] on icon "Replace Image" at bounding box center [76, 142] width 82 height 13
type input "C:\fakepath\6.png"
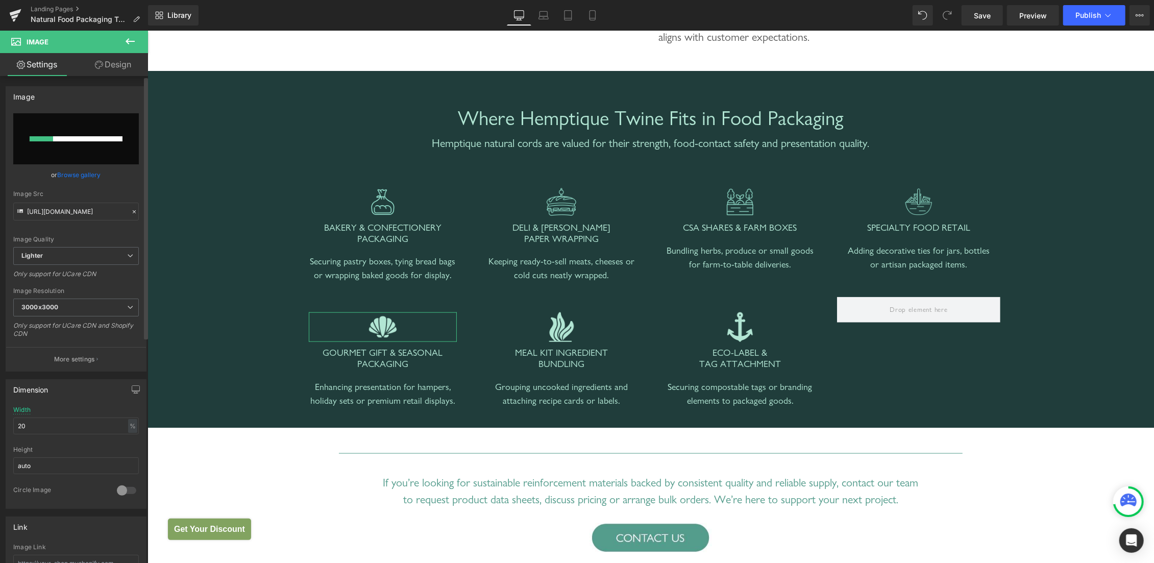
scroll to position [359, 0]
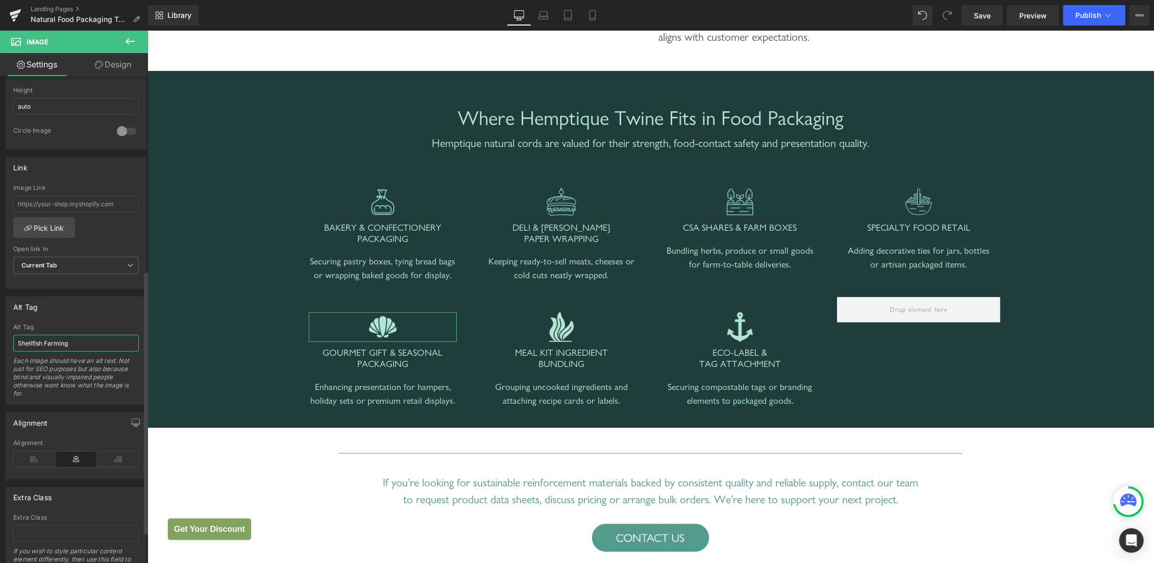
click at [82, 339] on input "Shellfish Farming" at bounding box center [76, 343] width 126 height 17
paste input "GOURMET GIFT & SEASONAL PACKAGING"
type input "GOURMET GIFT & SEASONAL PACKAGING"
type input "https://ucarecdn.com/e995241a-72d7-4b3e-a46f-db18f897e163/-/format/auto/-/previ…"
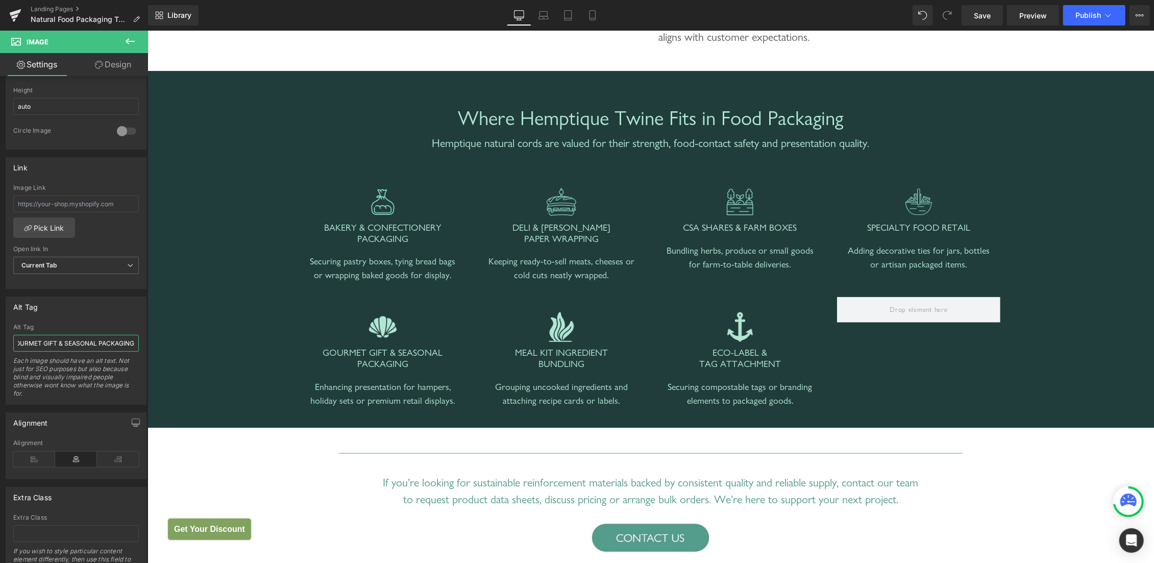
type input "GOURMET GIFT & SEASONAL PACKAGING"
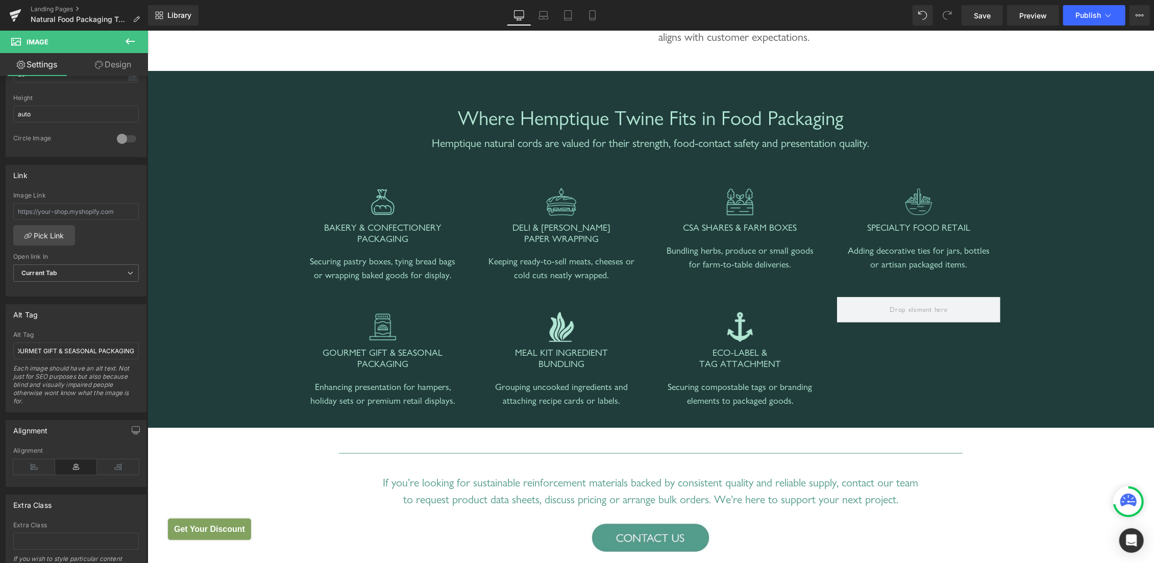
scroll to position [367, 0]
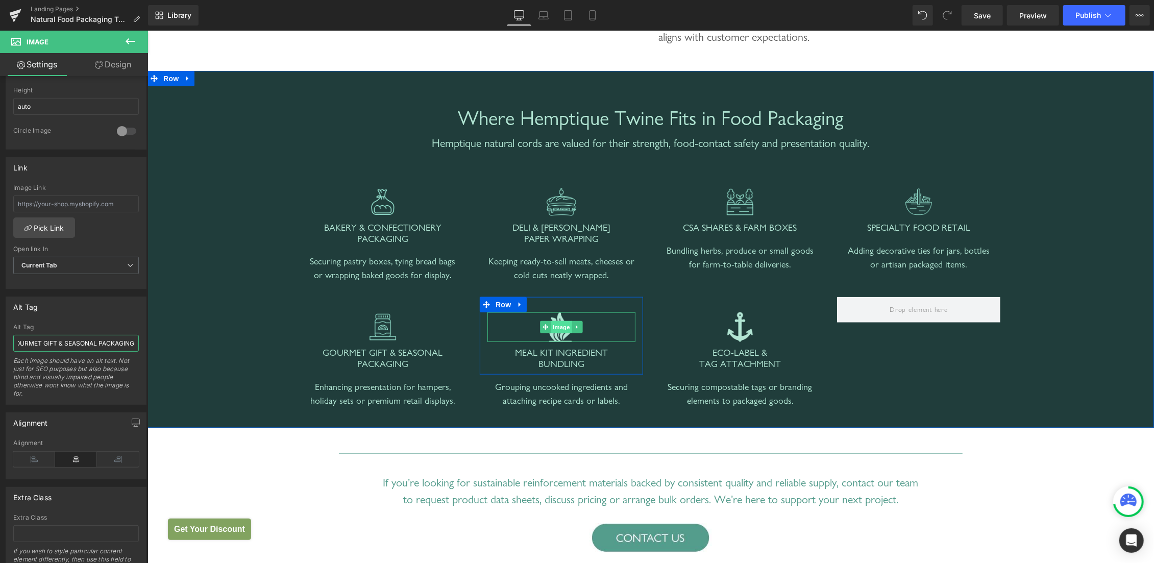
click at [556, 329] on span "Image" at bounding box center [560, 327] width 21 height 12
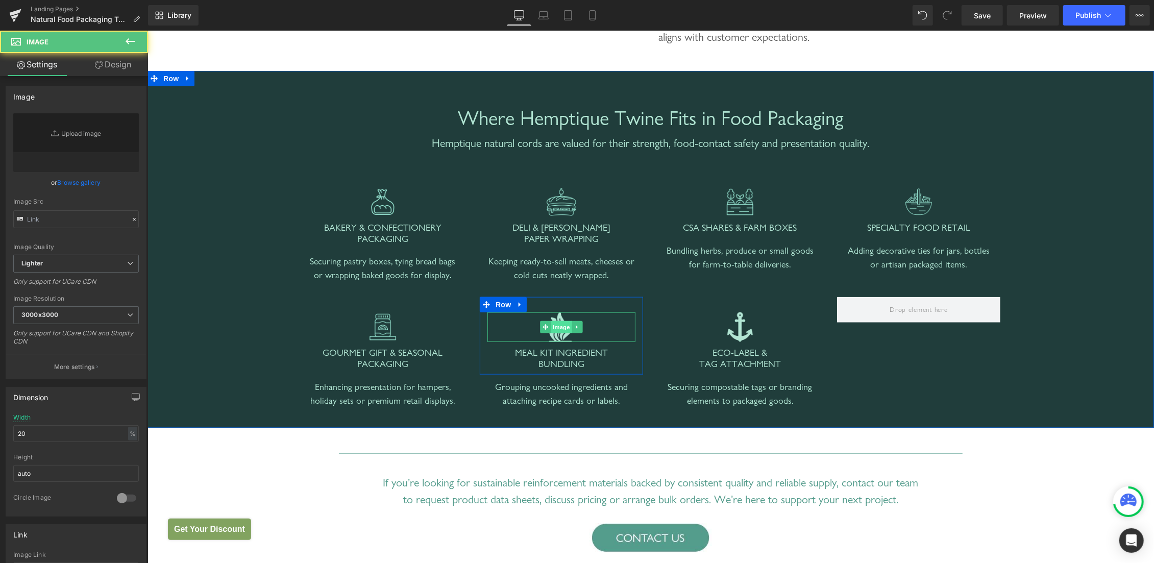
type input "https://ucarecdn.com/3fdb7e88-baad-49bd-b19e-b5bd402fc0f6/-/format/auto/-/previ…"
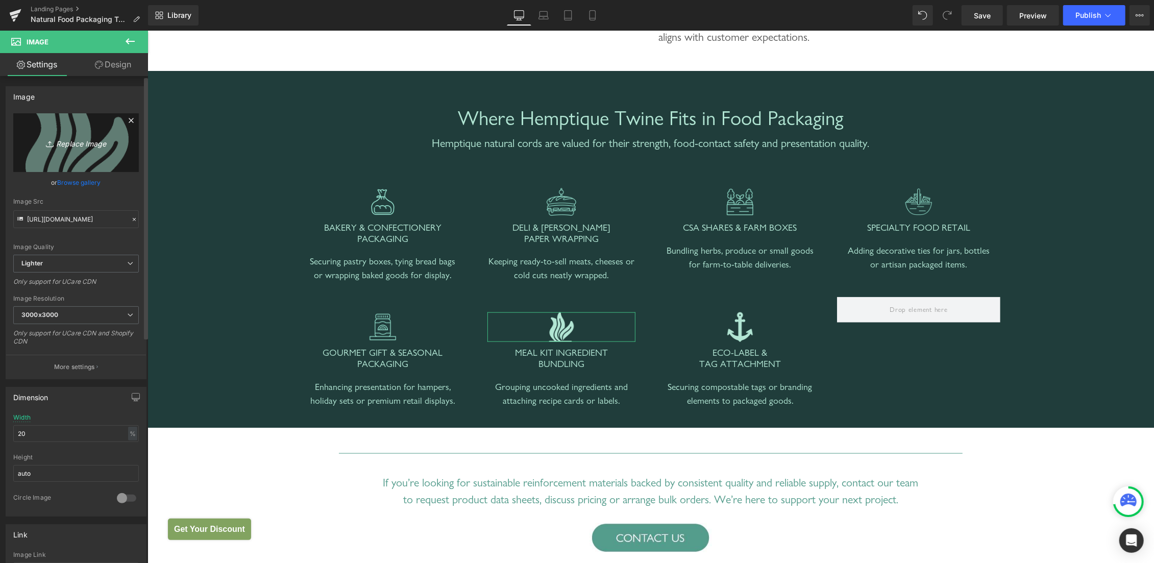
click at [79, 145] on icon "Replace Image" at bounding box center [76, 142] width 82 height 13
type input "C:\fakepath\7.png"
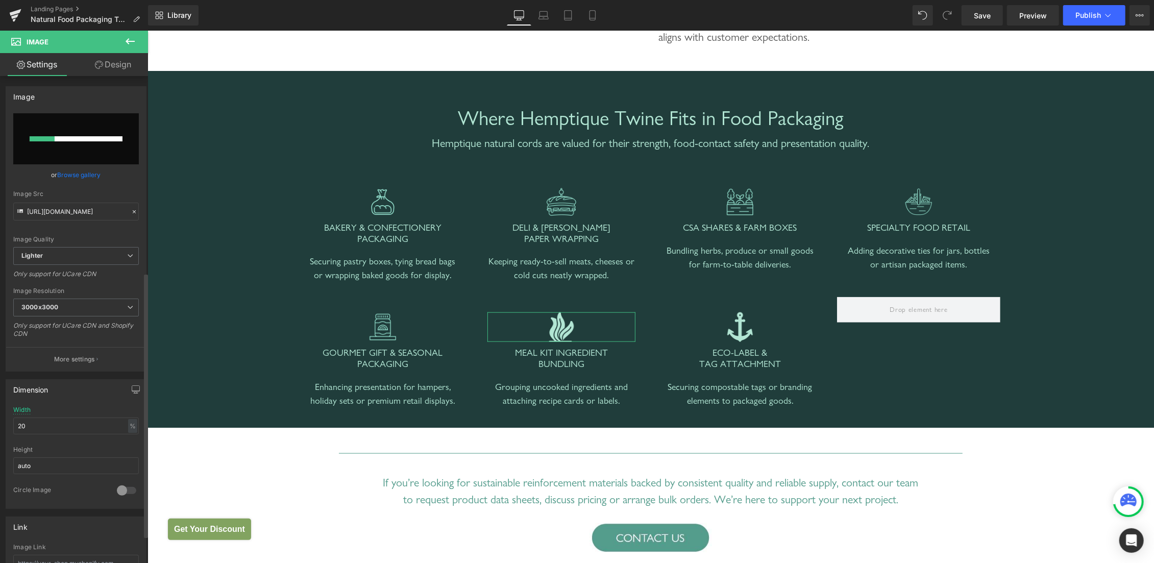
scroll to position [359, 0]
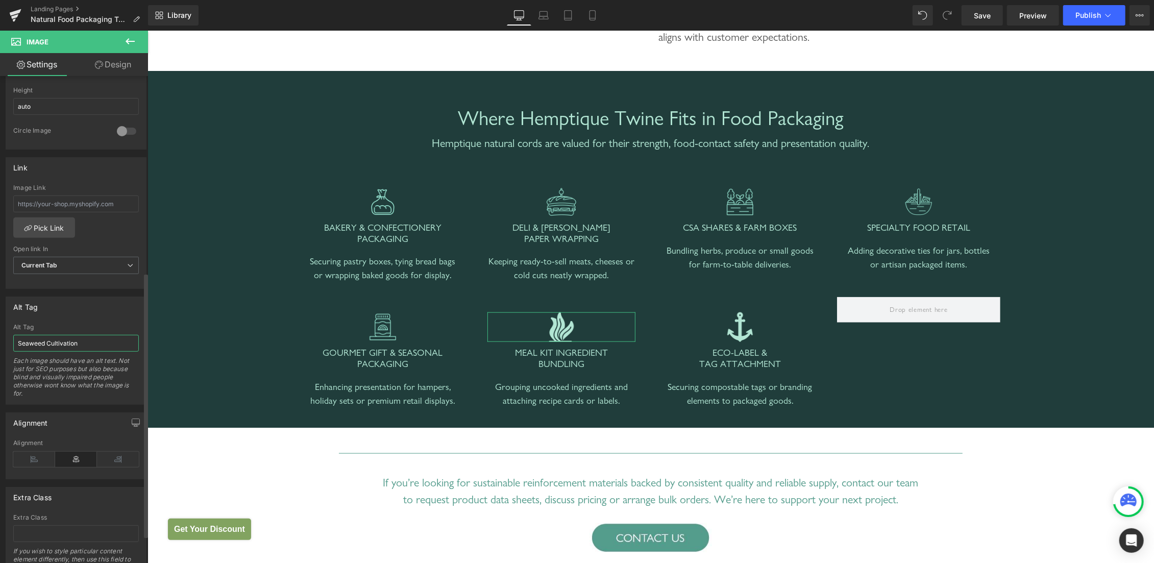
click at [90, 342] on input "Seaweed Cultivation" at bounding box center [76, 343] width 126 height 17
paste input "MEAL KIT INGREDIENT BUNDLING"
type input "MEAL KIT INGREDIENT BUNDLING"
type input "https://ucarecdn.com/d5176b69-d81a-4a37-b590-7fa331c5deb4/-/format/auto/-/previ…"
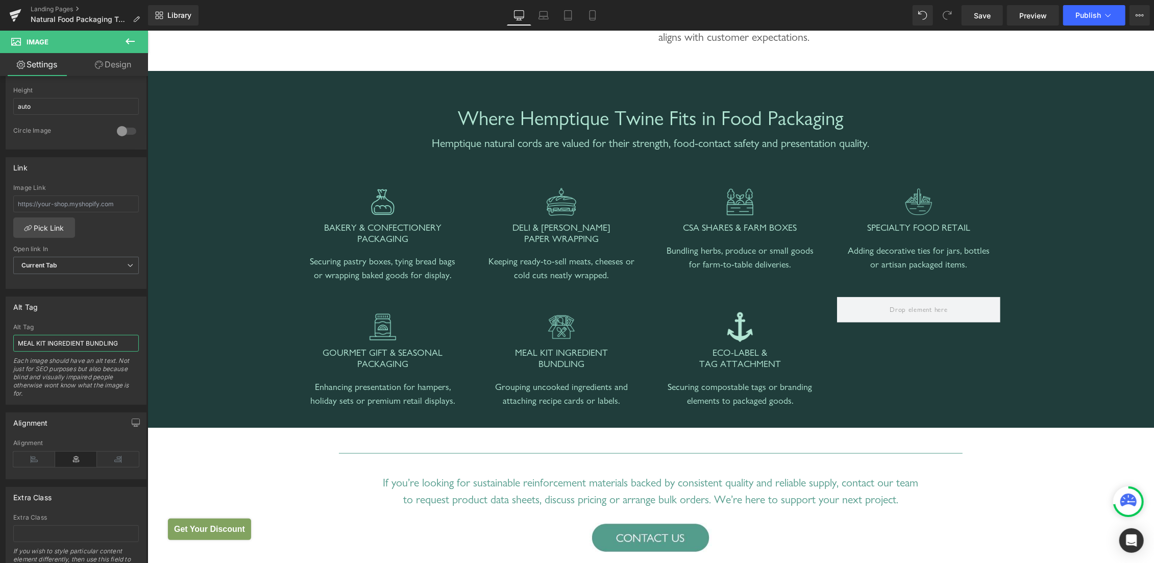
type input "MEAL KIT INGREDIENT BUNDLING"
click at [739, 323] on span "Image" at bounding box center [739, 327] width 21 height 12
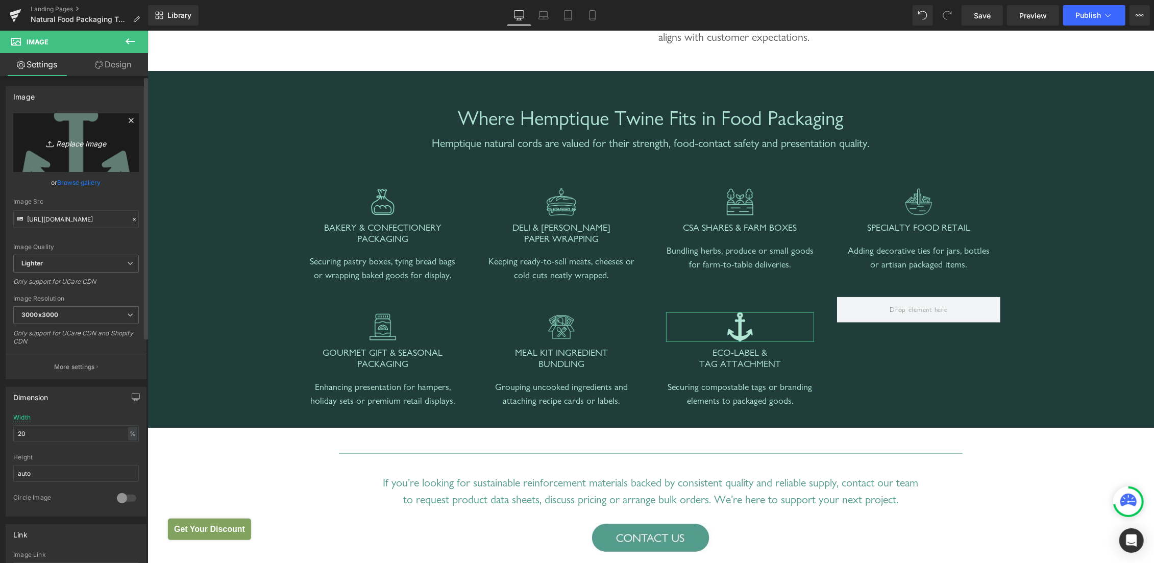
click at [75, 138] on icon "Replace Image" at bounding box center [76, 142] width 82 height 13
type input "C:\fakepath\1.png"
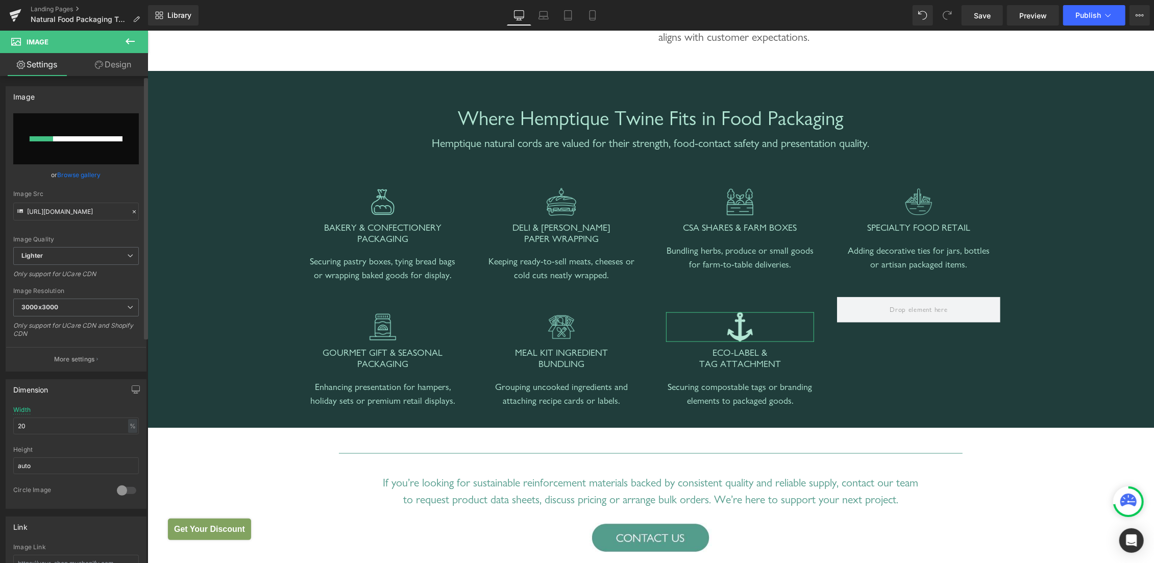
scroll to position [359, 0]
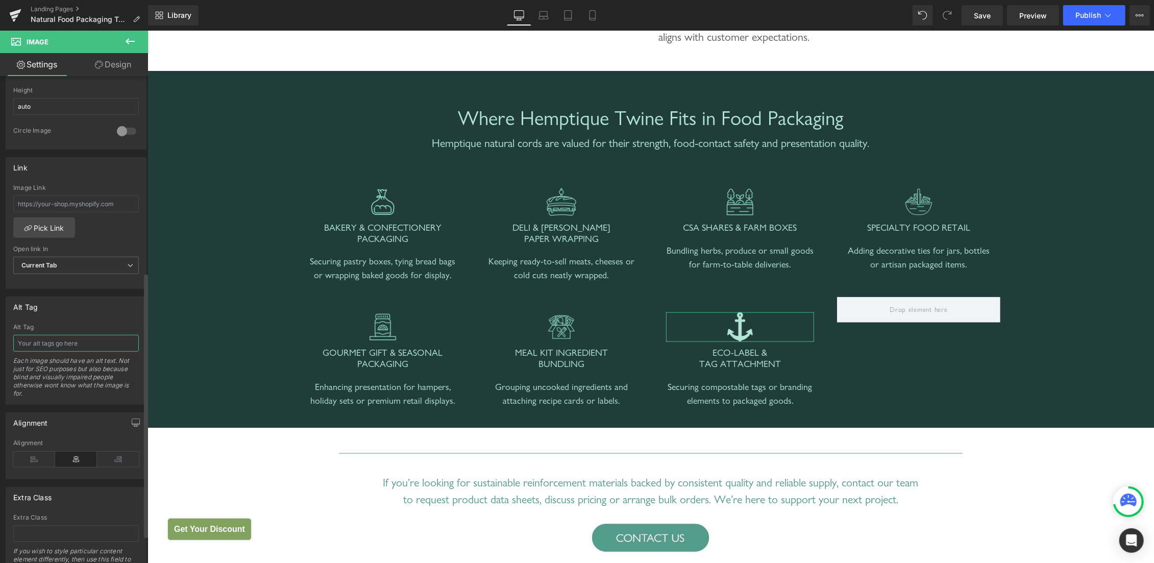
click at [96, 345] on input "text" at bounding box center [76, 343] width 126 height 17
paste input "ECO-LABEL & TAG ATTACHMENT"
type input "ECO-LABEL & TAG ATTACHMENT"
type input "https://ucarecdn.com/98e2a476-f5e6-4068-8d2e-79dd1ec6d8ff/-/format/auto/-/previ…"
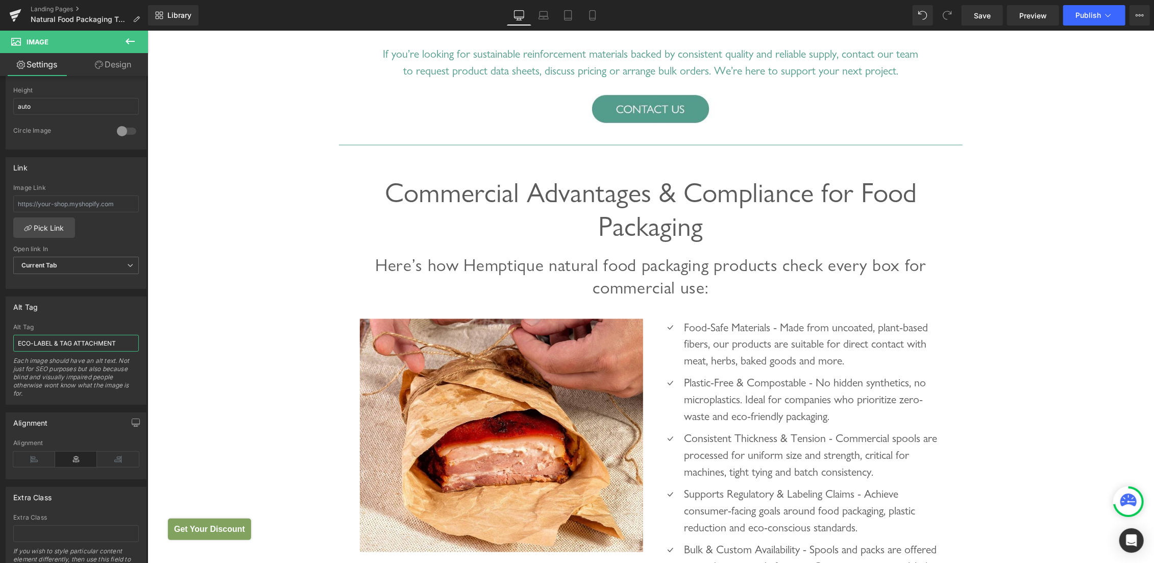
scroll to position [1432, 0]
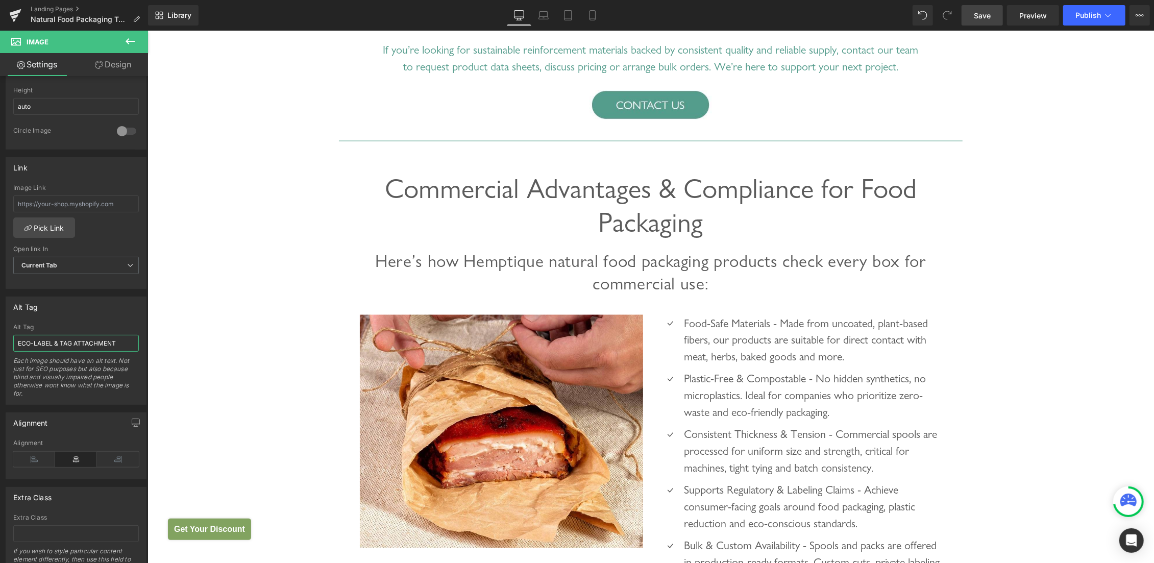
type input "ECO-LABEL & TAG ATTACHMENT"
click at [979, 16] on span "Save" at bounding box center [982, 15] width 17 height 11
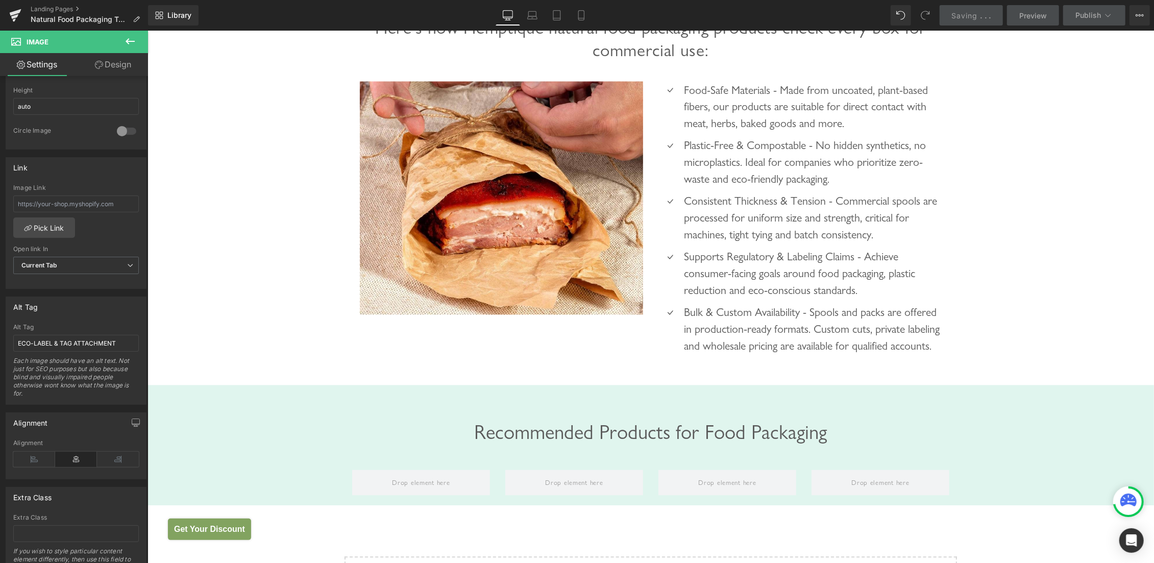
scroll to position [1811, 0]
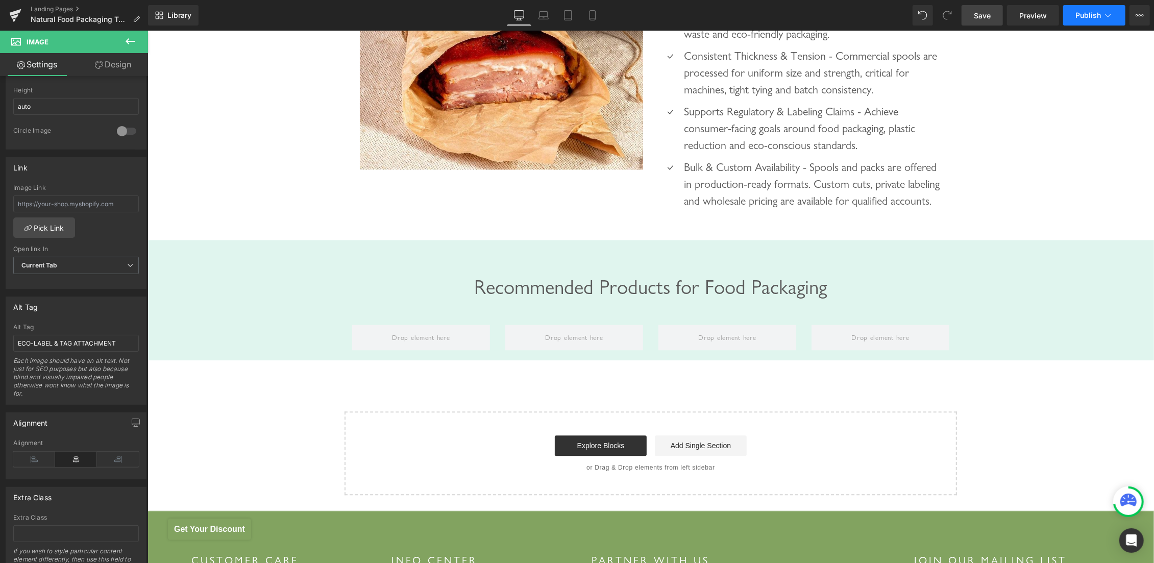
click at [1087, 17] on span "Publish" at bounding box center [1088, 15] width 26 height 8
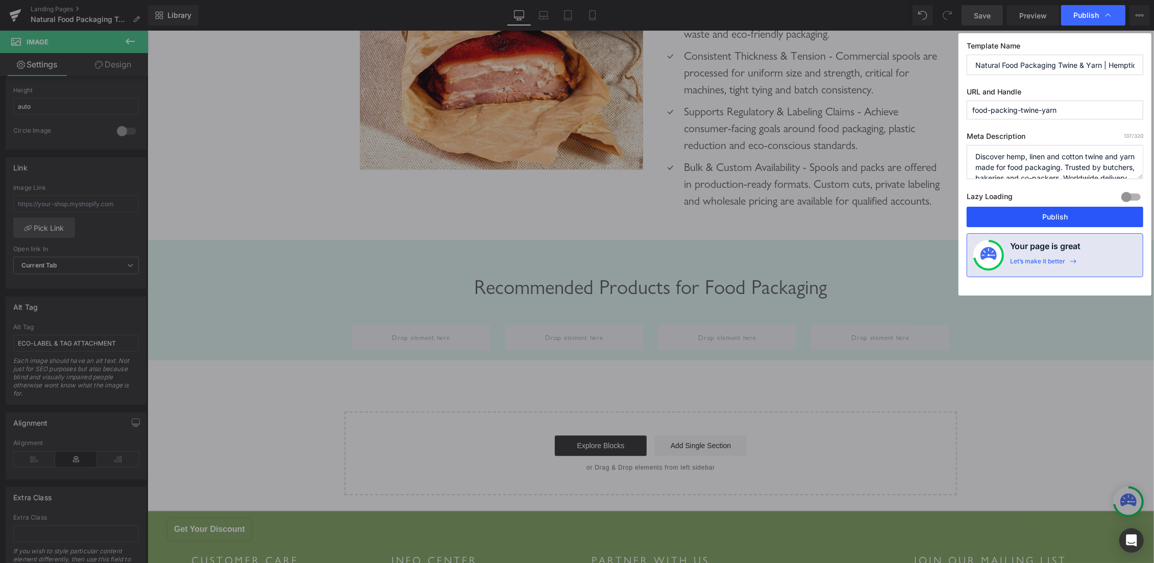
click at [1055, 222] on button "Publish" at bounding box center [1055, 217] width 177 height 20
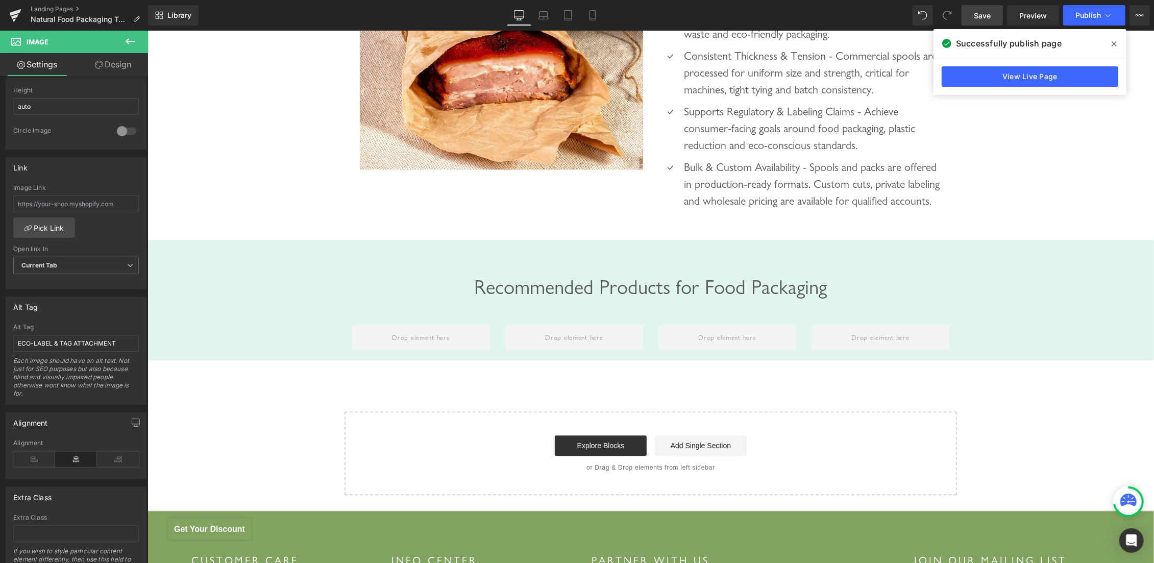
click at [132, 37] on icon at bounding box center [130, 41] width 12 height 12
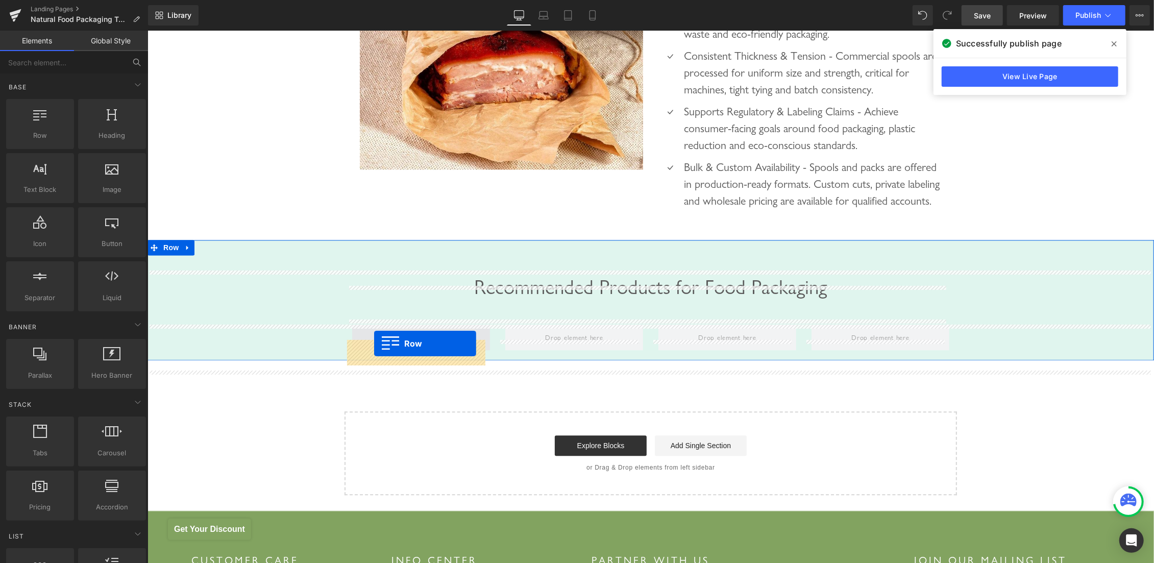
drag, startPoint x: 188, startPoint y: 159, endPoint x: 374, endPoint y: 343, distance: 262.0
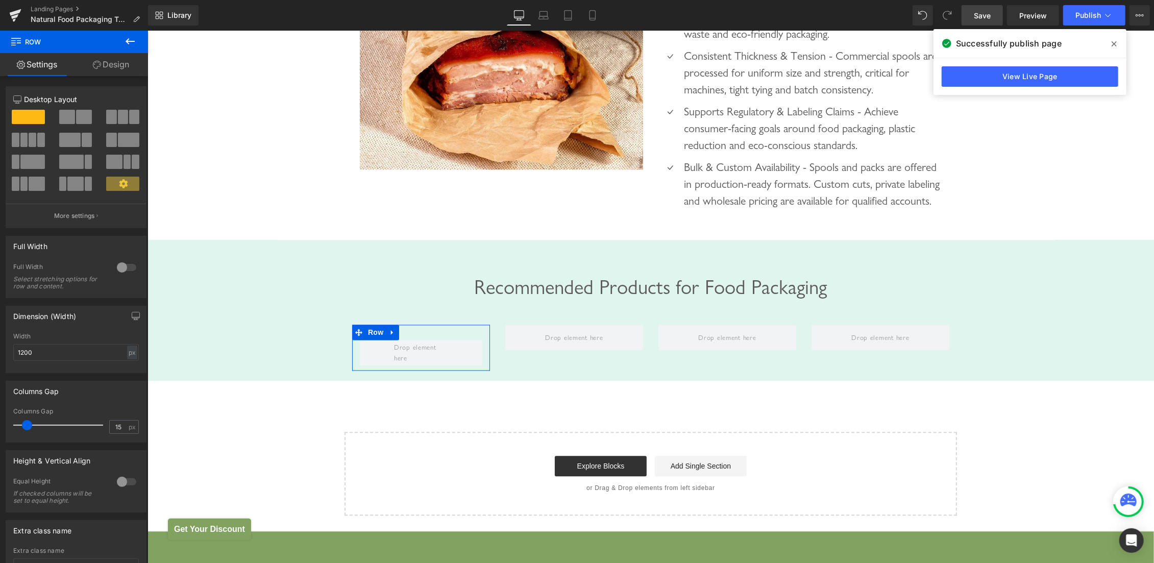
click at [109, 65] on link "Design" at bounding box center [111, 64] width 74 height 23
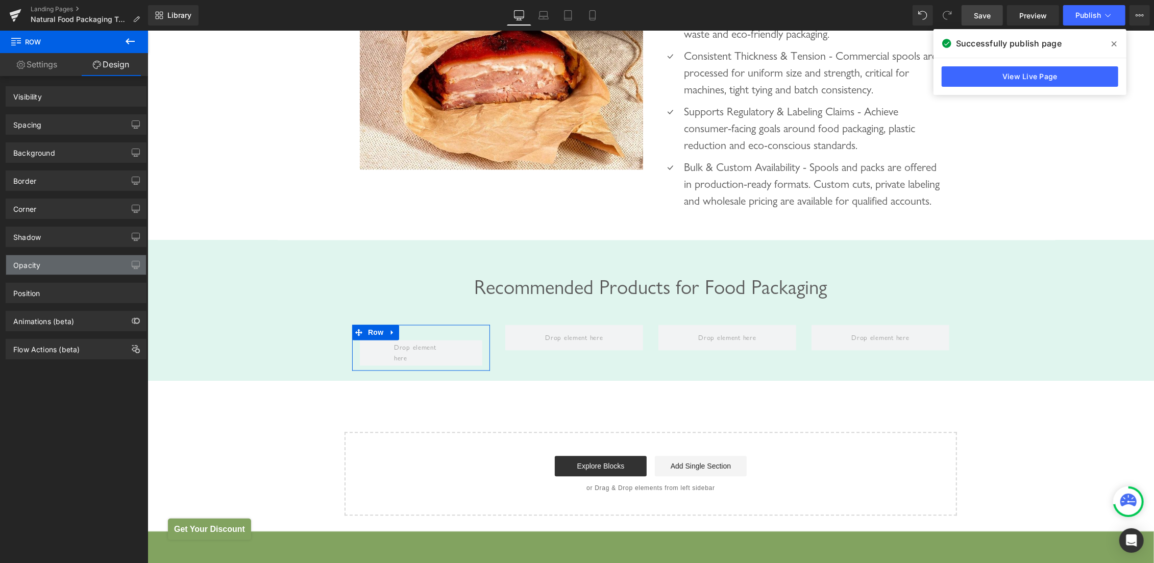
click at [48, 157] on div "Background" at bounding box center [34, 150] width 42 height 14
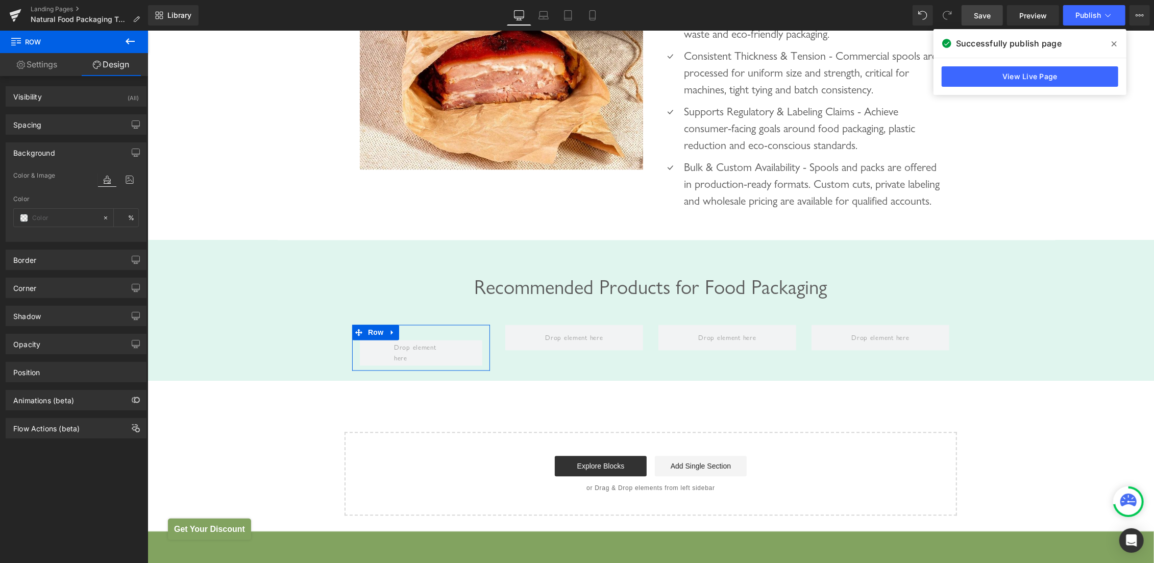
type input "transparent"
type input "0"
click at [48, 214] on input "transparent" at bounding box center [64, 217] width 65 height 11
click at [25, 214] on span at bounding box center [24, 218] width 8 height 8
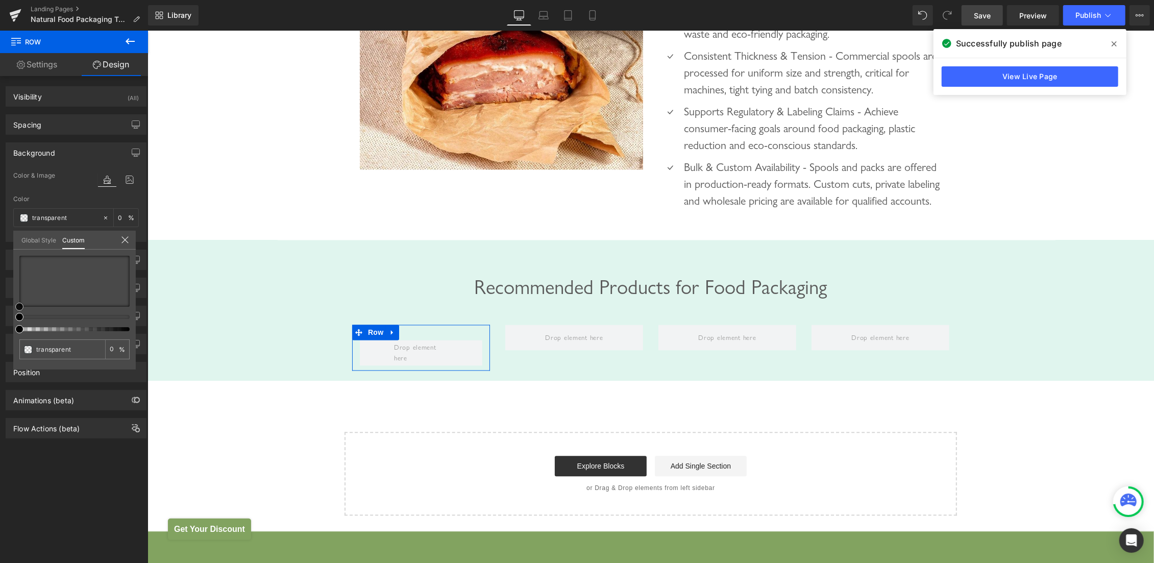
type input "#3a2b2b"
type input "100"
type input "#3a2b2b"
type input "100"
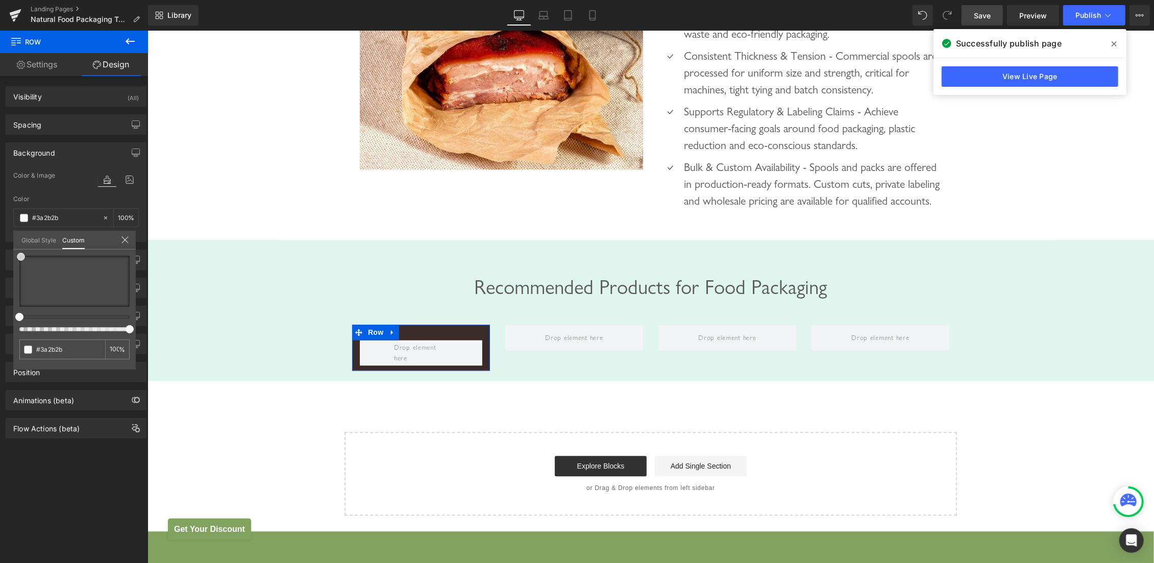
type input "#f9f9f9"
drag, startPoint x: 21, startPoint y: 257, endPoint x: 0, endPoint y: 173, distance: 86.8
click at [0, 173] on div "Background Color & Image color rgba(249, 249, 249, 1) Color #f9f9f9 100 % Image…" at bounding box center [76, 188] width 153 height 107
type input "#ffffff"
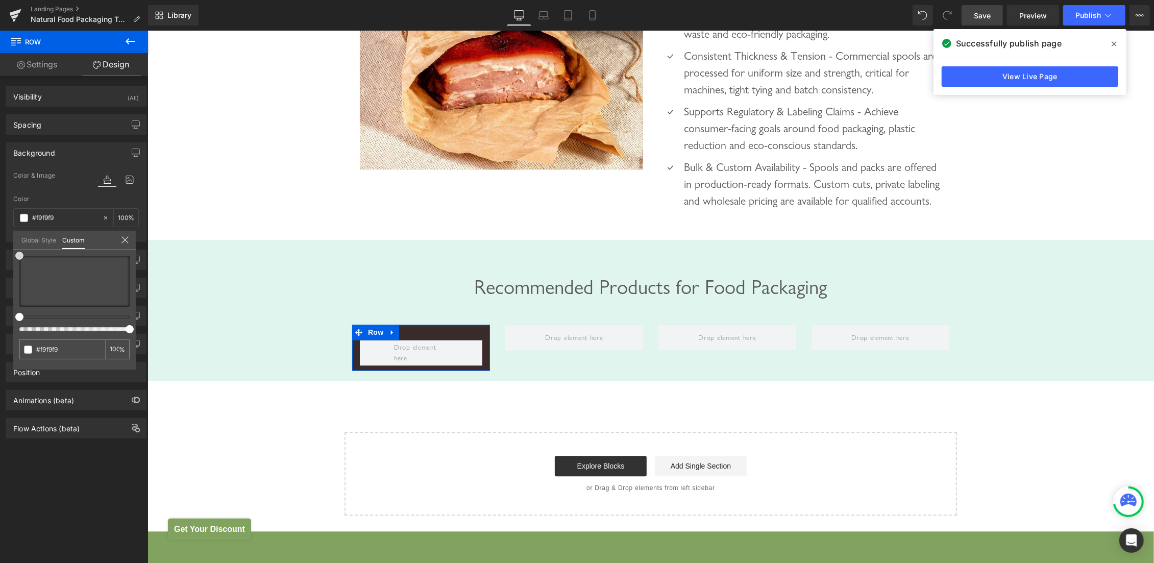
type input "#ffffff"
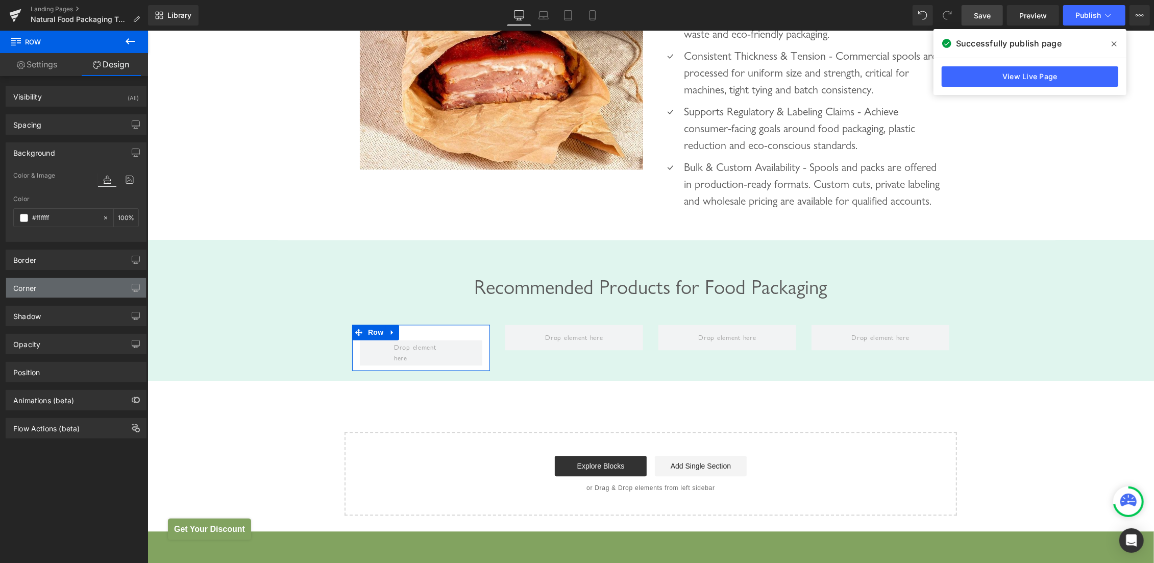
click at [67, 287] on div "Corner" at bounding box center [76, 287] width 140 height 19
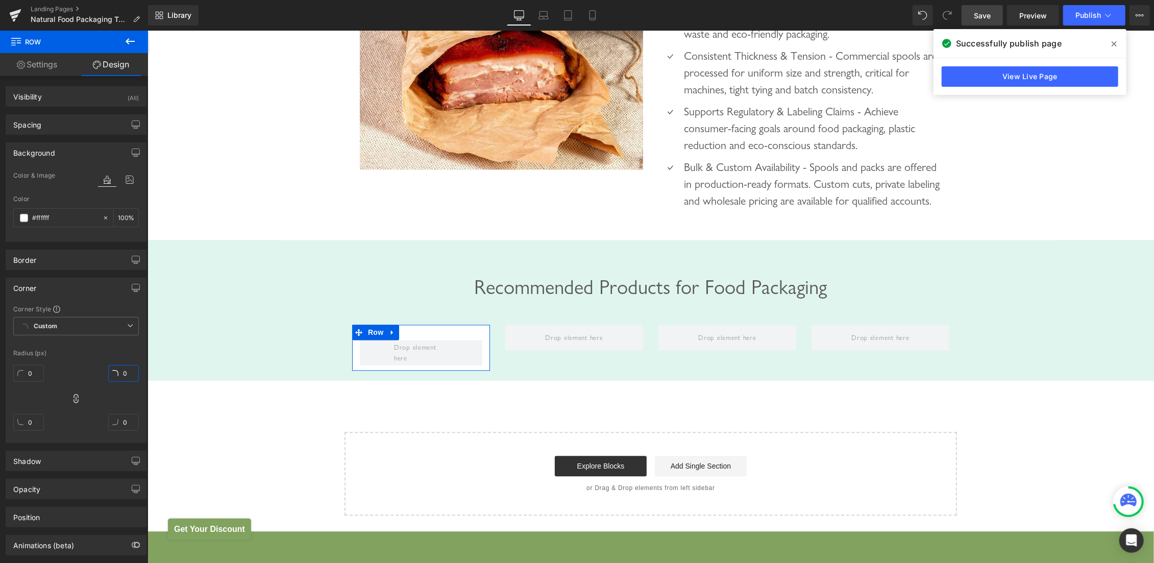
click at [113, 373] on input "0" at bounding box center [123, 373] width 31 height 17
type input "20"
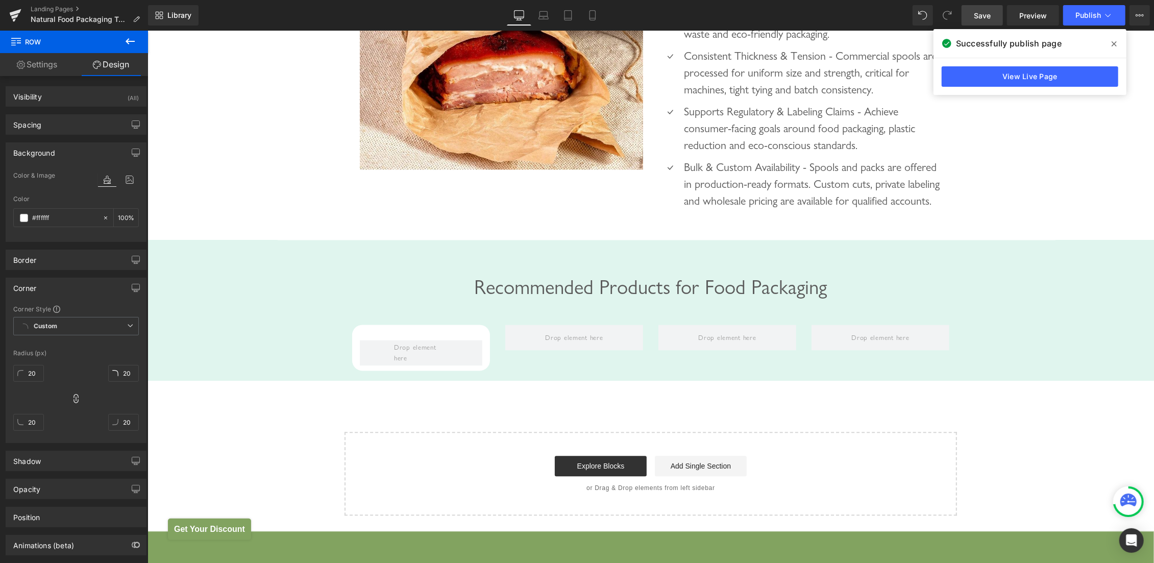
click at [124, 39] on button at bounding box center [130, 42] width 36 height 22
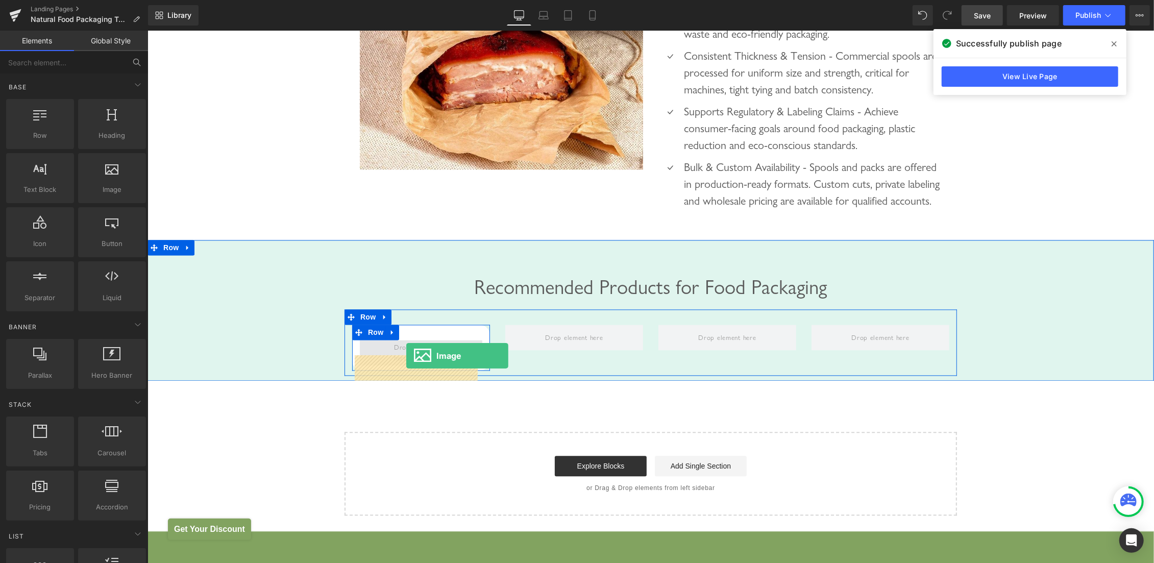
drag, startPoint x: 289, startPoint y: 219, endPoint x: 406, endPoint y: 355, distance: 179.2
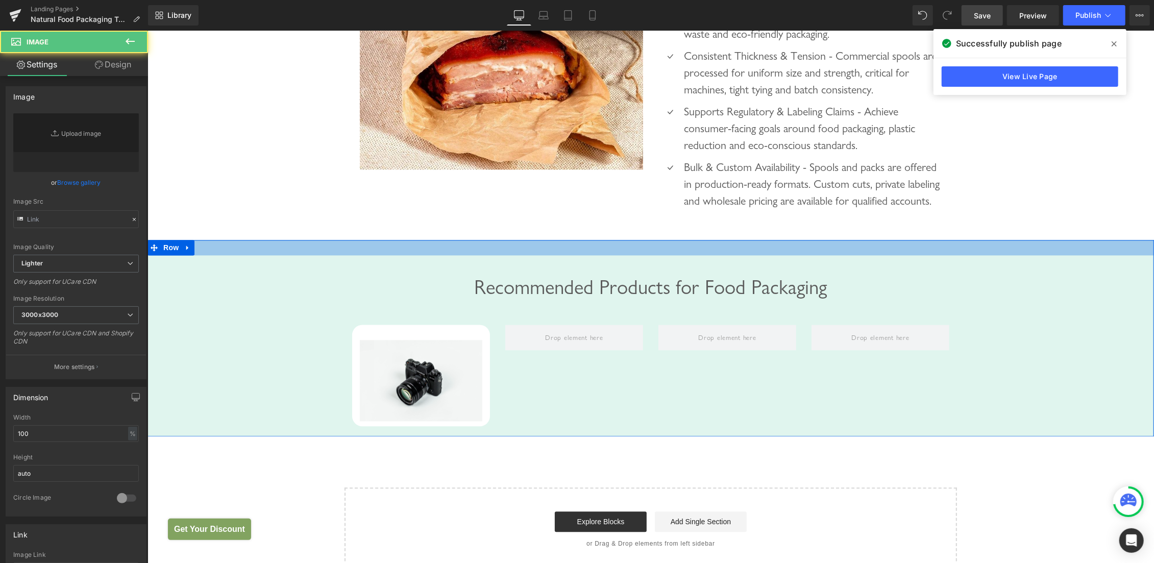
scroll to position [143, 0]
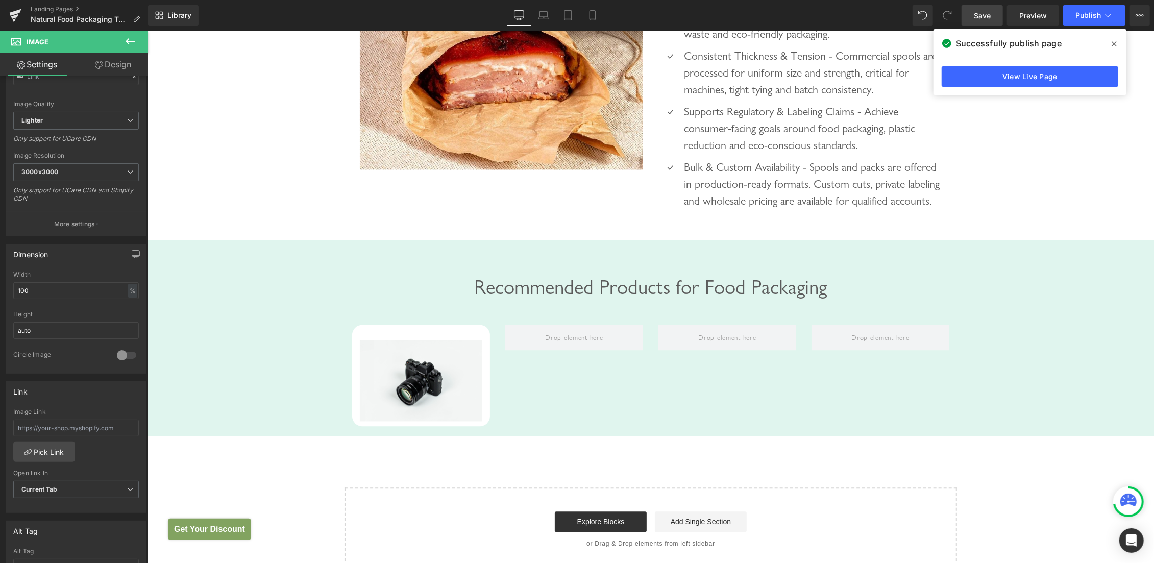
type input "//d1um8515vdn9kb.cloudfront.net/images/parallax.jpg"
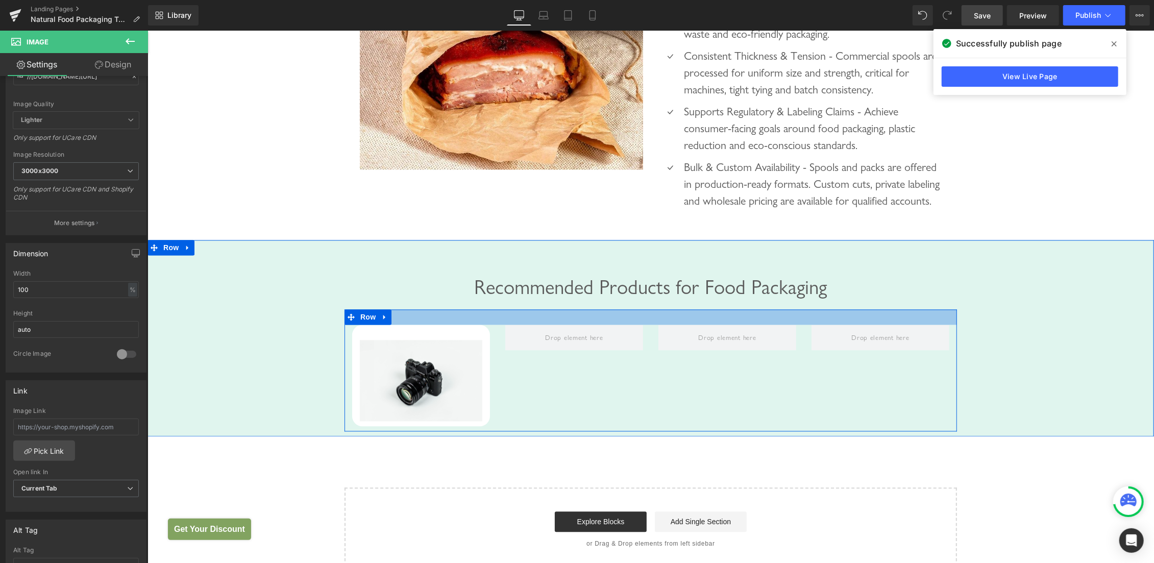
scroll to position [1919, 0]
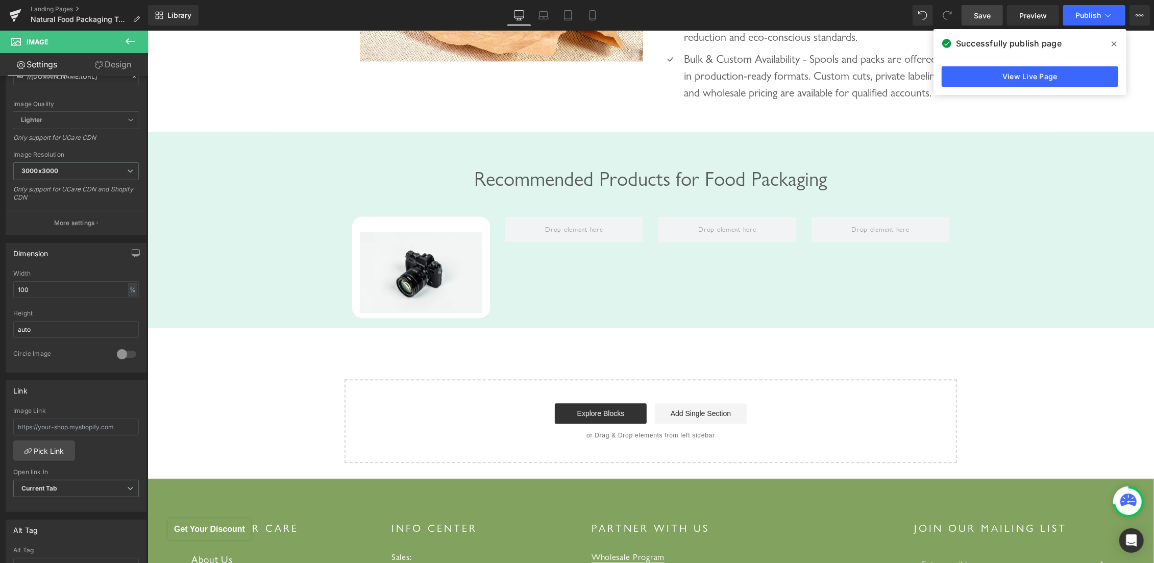
click at [120, 39] on button at bounding box center [130, 42] width 36 height 22
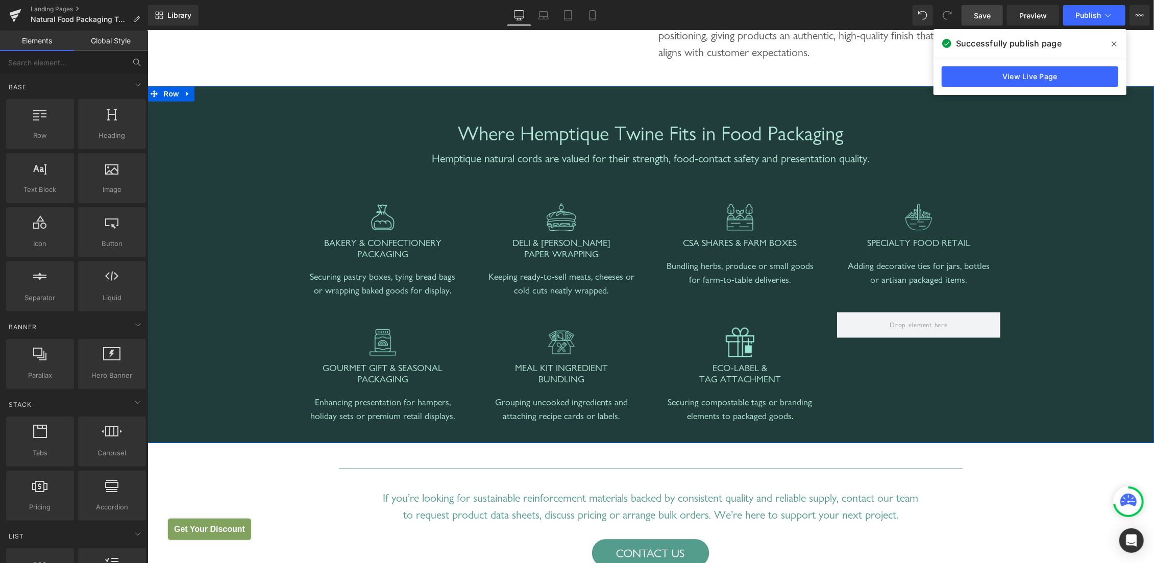
scroll to position [999, 0]
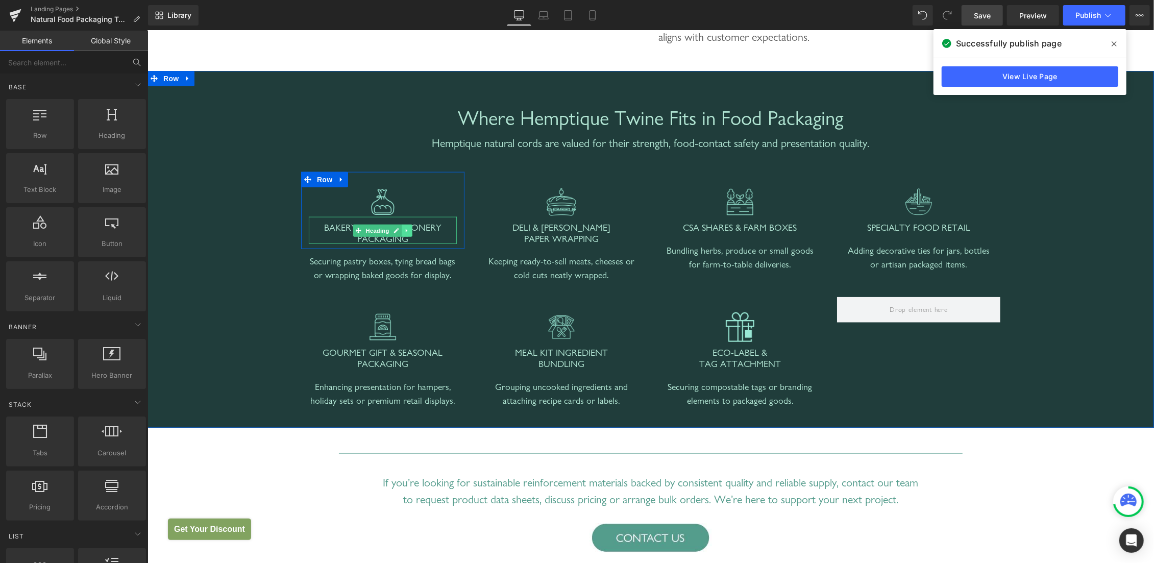
click at [404, 232] on icon at bounding box center [407, 230] width 6 height 6
click at [399, 231] on icon at bounding box center [402, 230] width 6 height 6
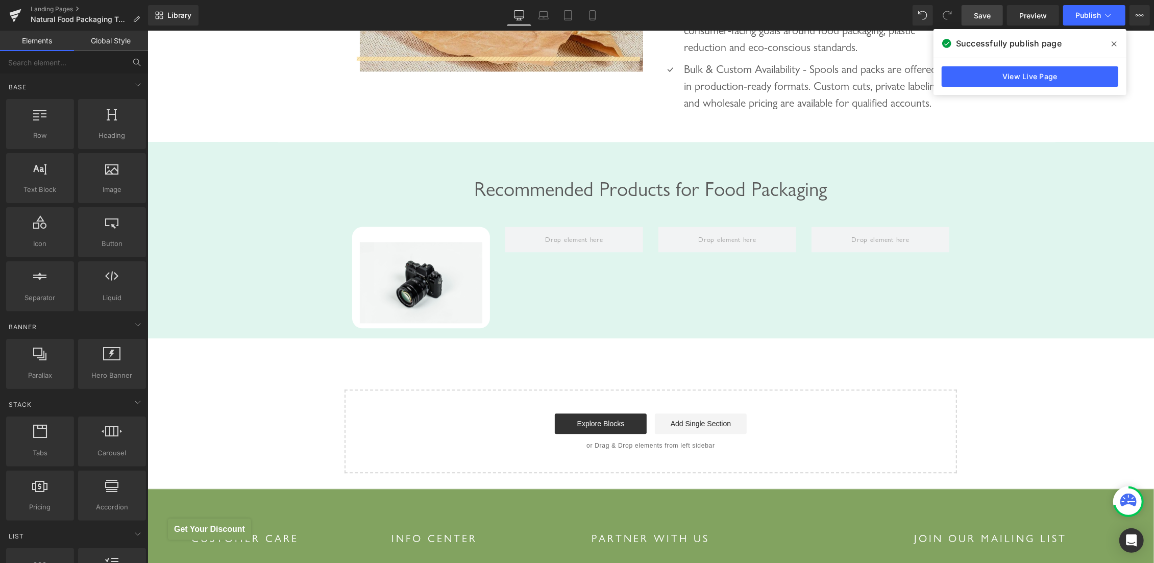
scroll to position [1948, 0]
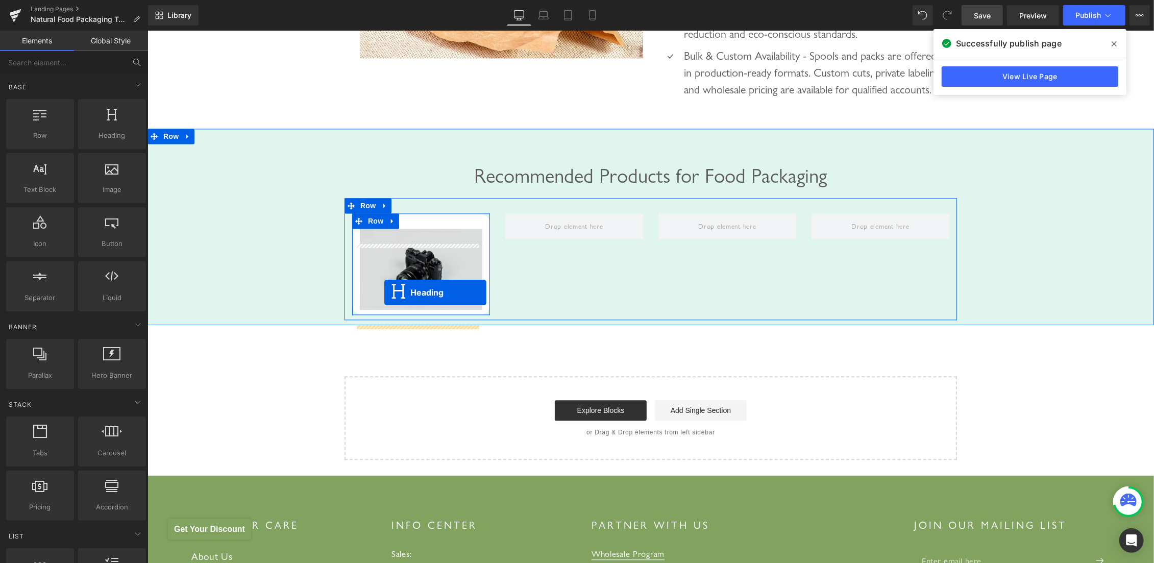
drag, startPoint x: 358, startPoint y: 149, endPoint x: 384, endPoint y: 292, distance: 145.7
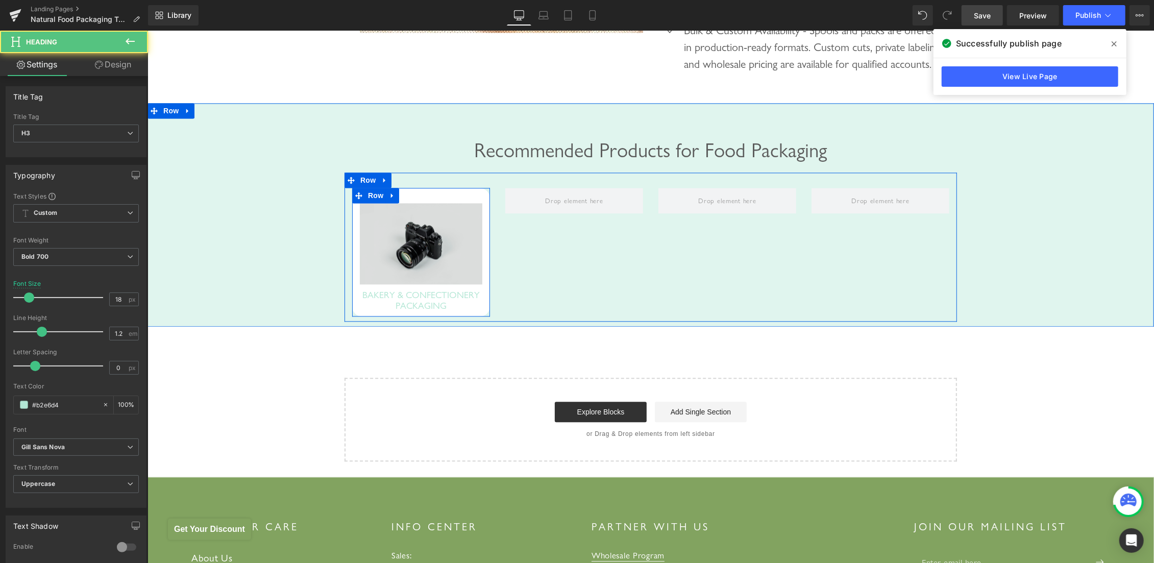
scroll to position [1922, 0]
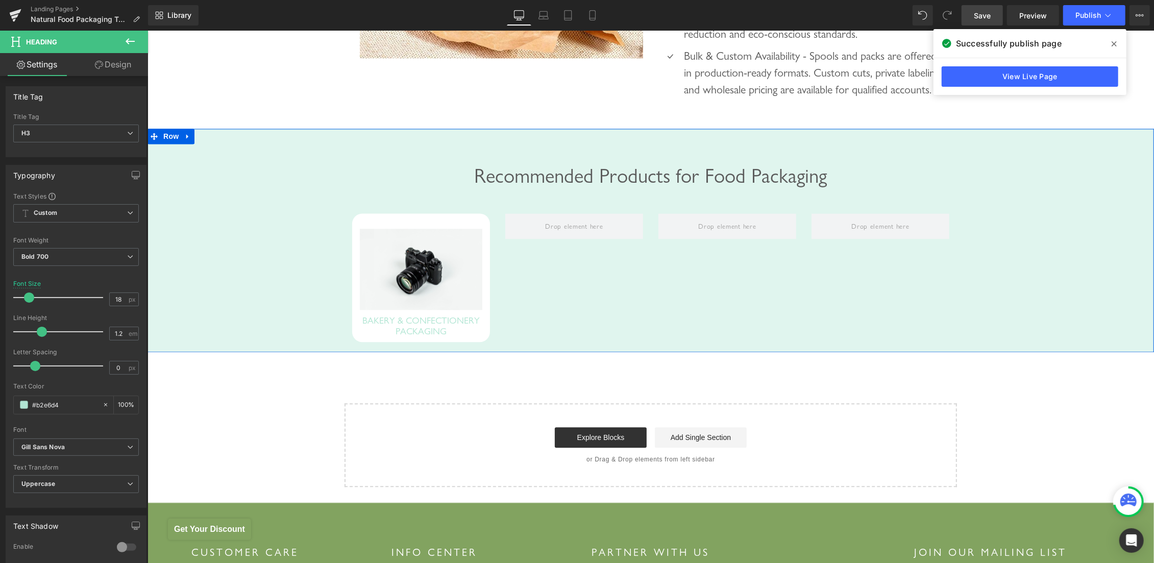
click at [569, 187] on span "Recommended Products for Food Packaging" at bounding box center [650, 174] width 353 height 23
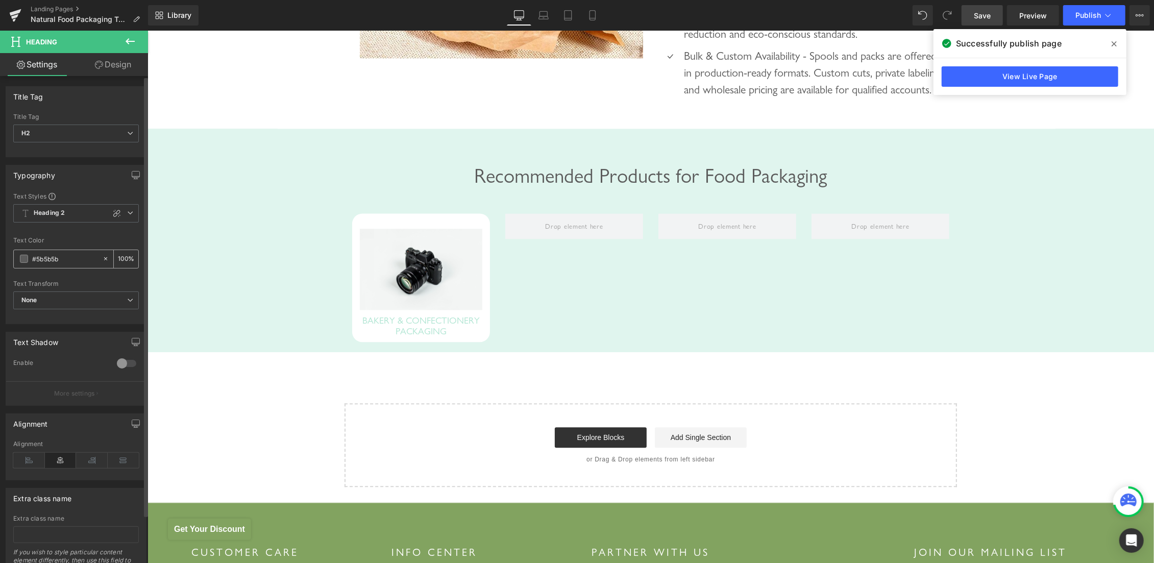
click at [57, 261] on input "#5b5b5b" at bounding box center [64, 258] width 65 height 11
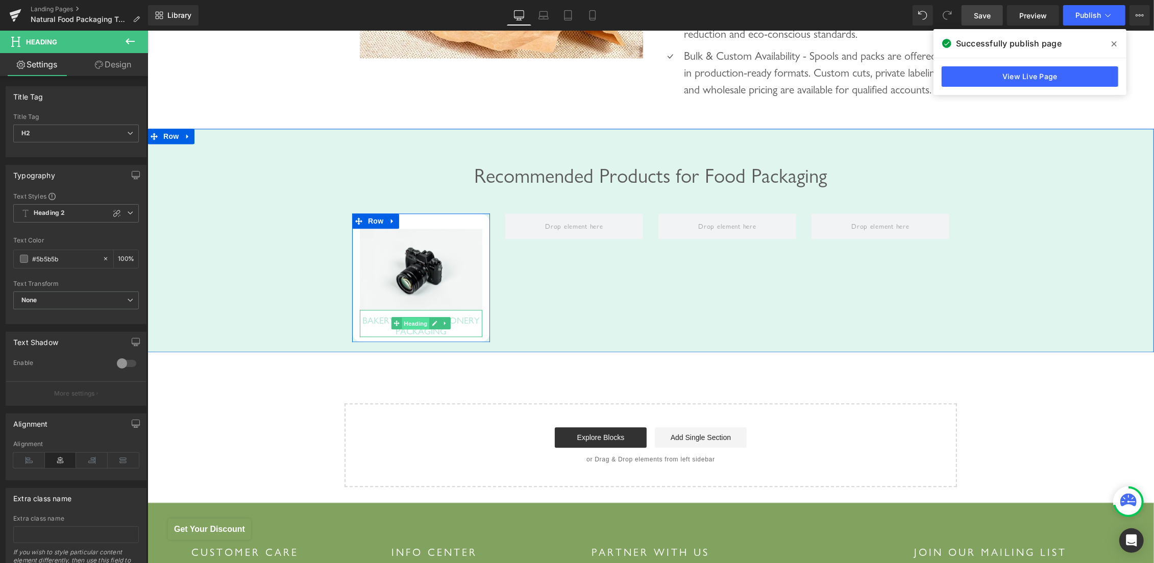
click at [407, 329] on span "Heading" at bounding box center [416, 323] width 28 height 12
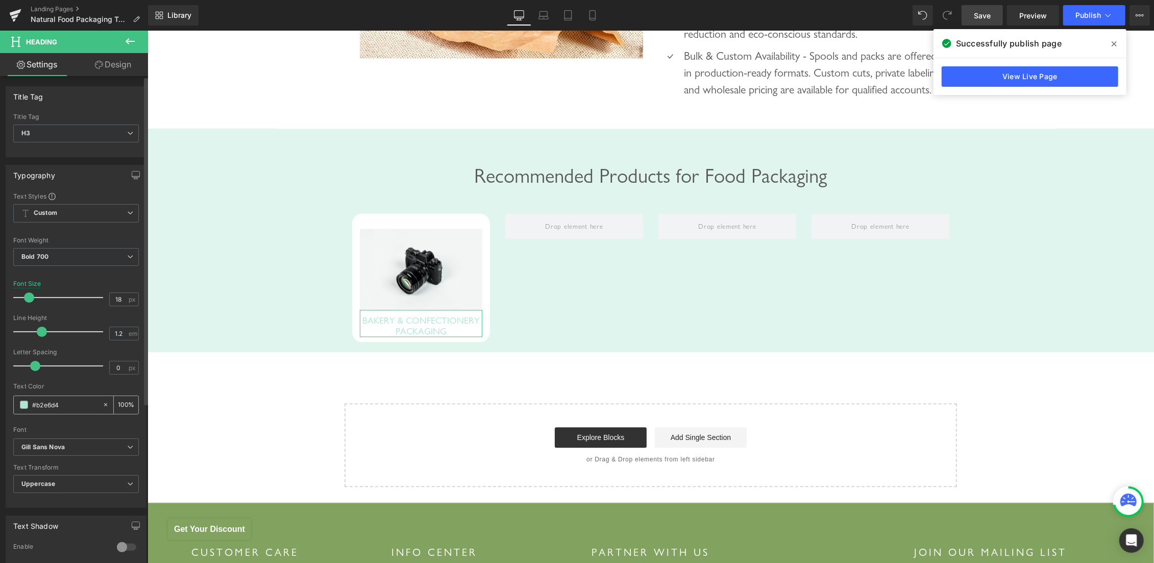
click at [56, 405] on input "#b2e6d4" at bounding box center [64, 404] width 65 height 11
paste input "5b5b5b"
type input "#5b5b5b"
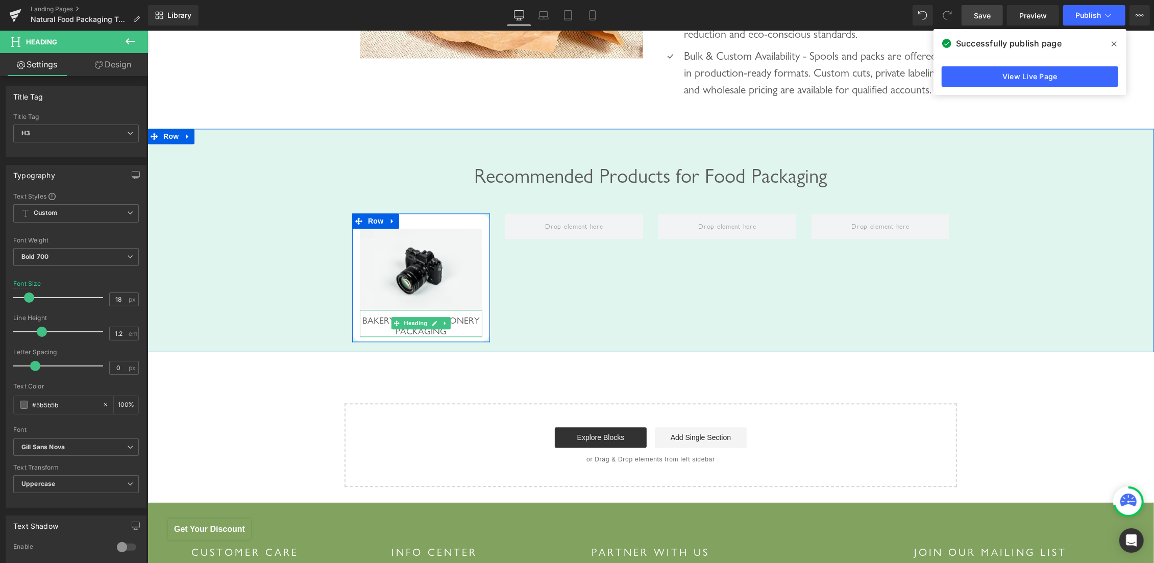
click at [403, 333] on span "BAKERY & CONFECTIONERY PACKAGING" at bounding box center [420, 325] width 117 height 22
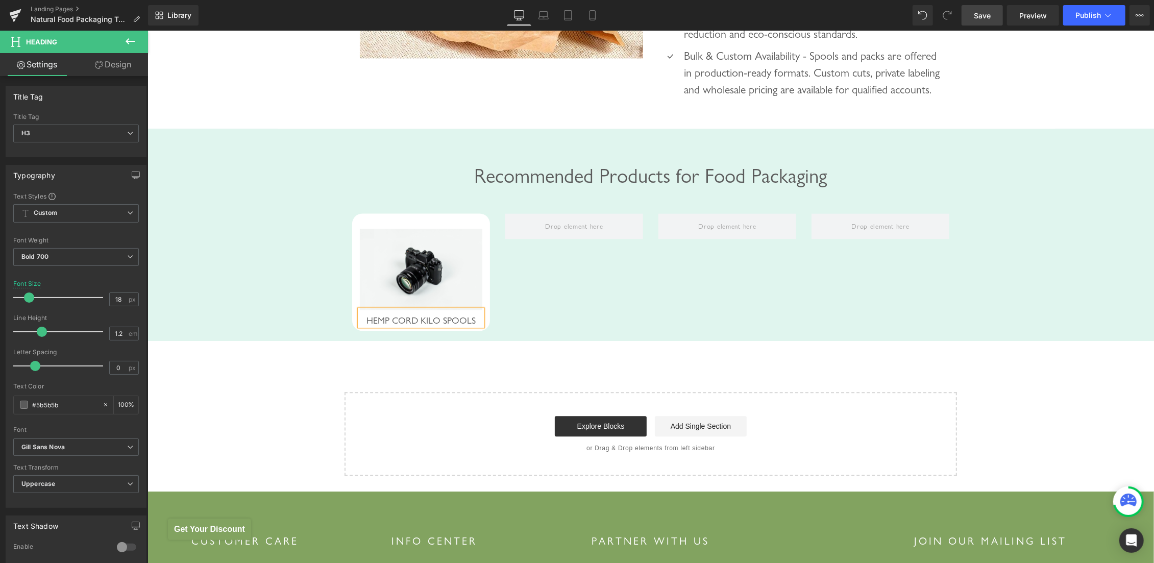
click at [603, 314] on div "Image HEMP CORD KILO SPOOLS Heading Row Row" at bounding box center [650, 267] width 612 height 138
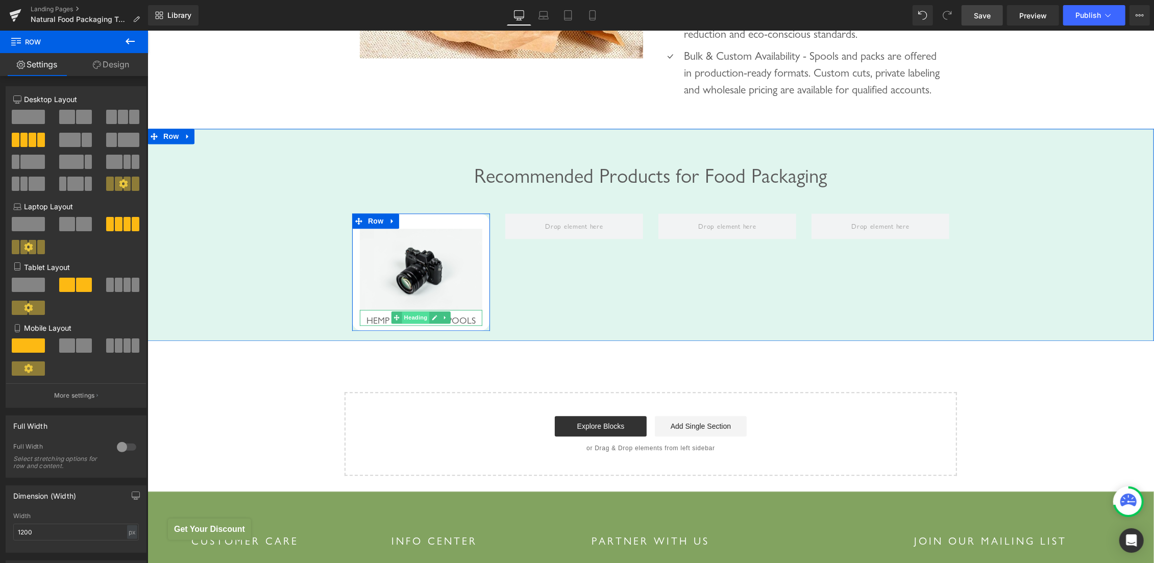
click at [403, 323] on span "Heading" at bounding box center [416, 317] width 28 height 12
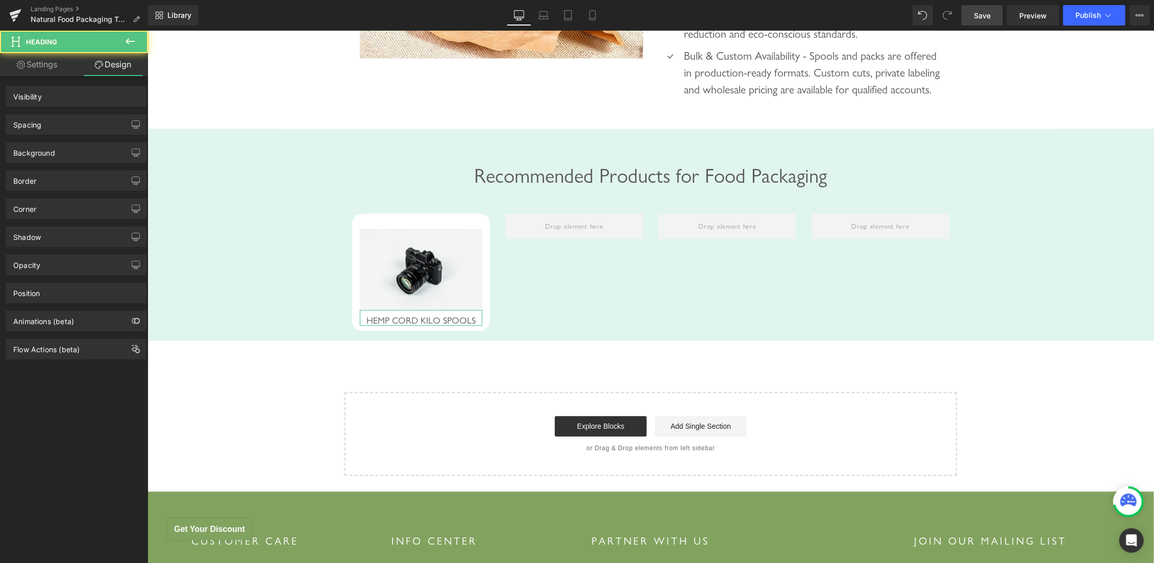
click at [56, 123] on div "Spacing" at bounding box center [76, 124] width 140 height 19
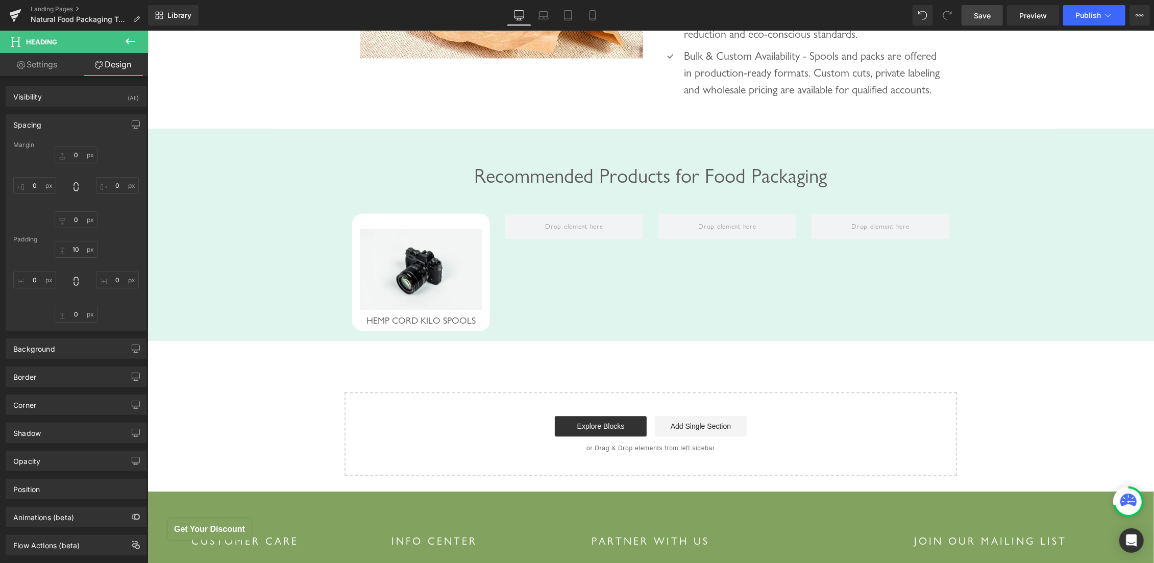
type input "0"
type input "10"
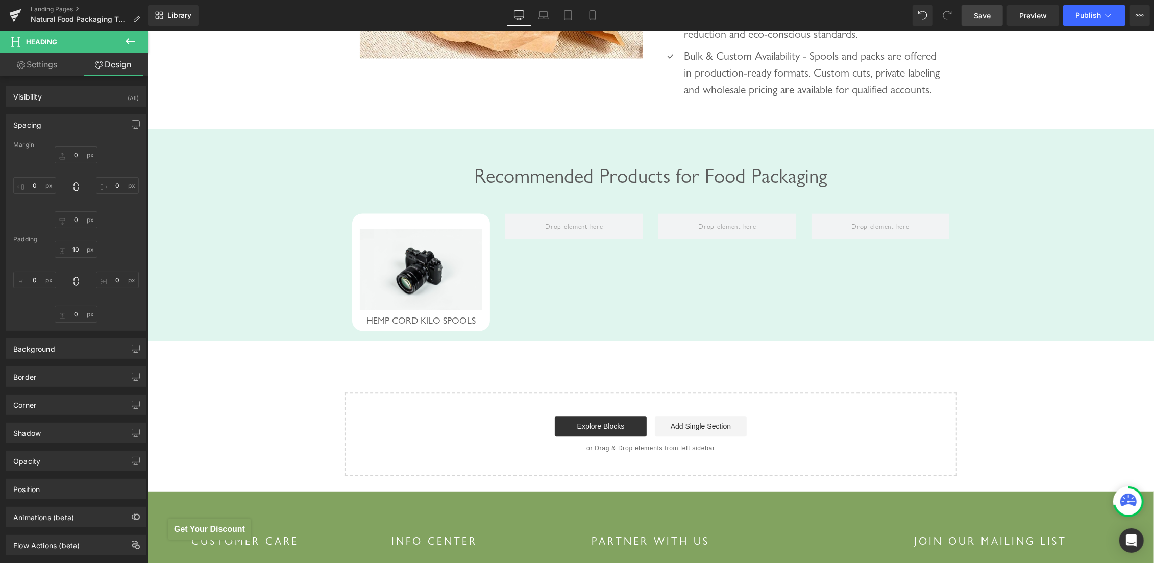
type input "0"
click at [69, 153] on input "0" at bounding box center [76, 154] width 43 height 17
click at [67, 153] on input "0" at bounding box center [76, 154] width 43 height 17
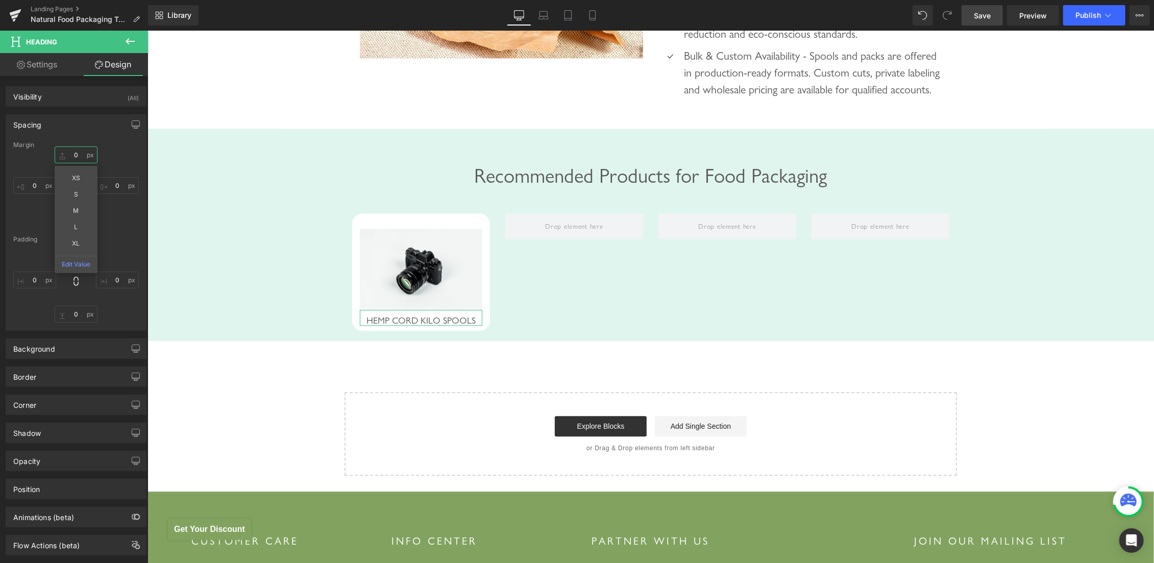
type input "10"
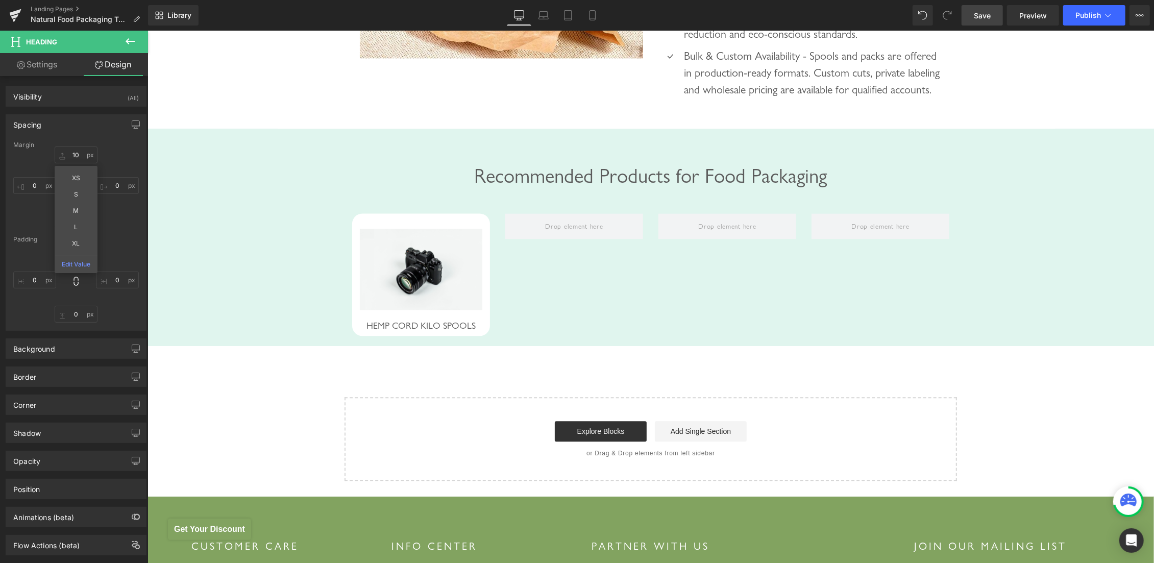
click at [676, 228] on div "Image HEMP CORD KILO SPOOLS Heading Row Row" at bounding box center [650, 269] width 612 height 143
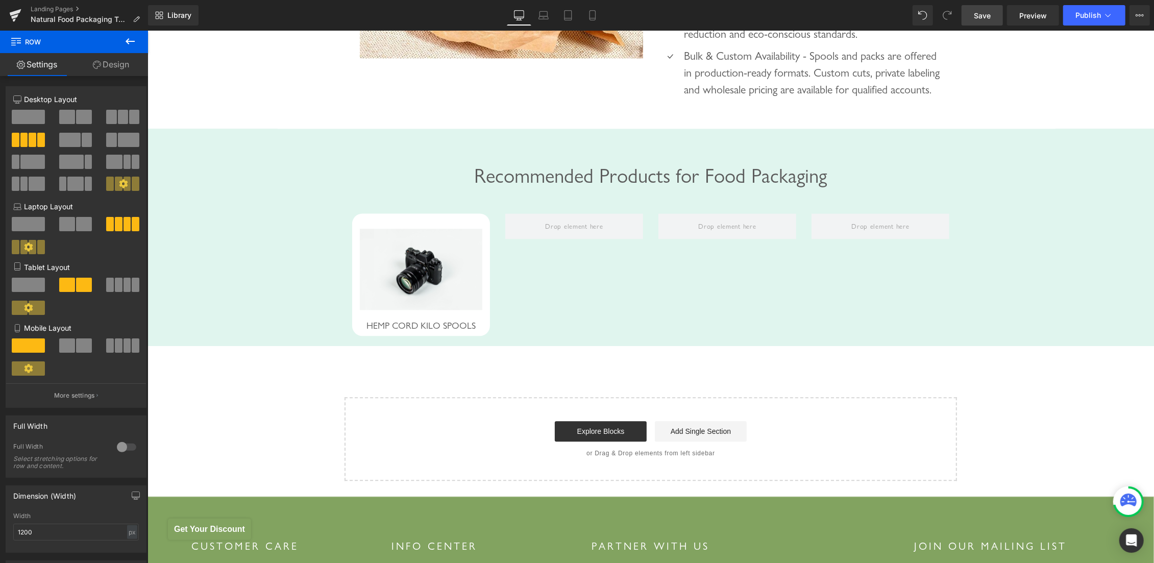
click at [126, 41] on icon at bounding box center [130, 41] width 9 height 6
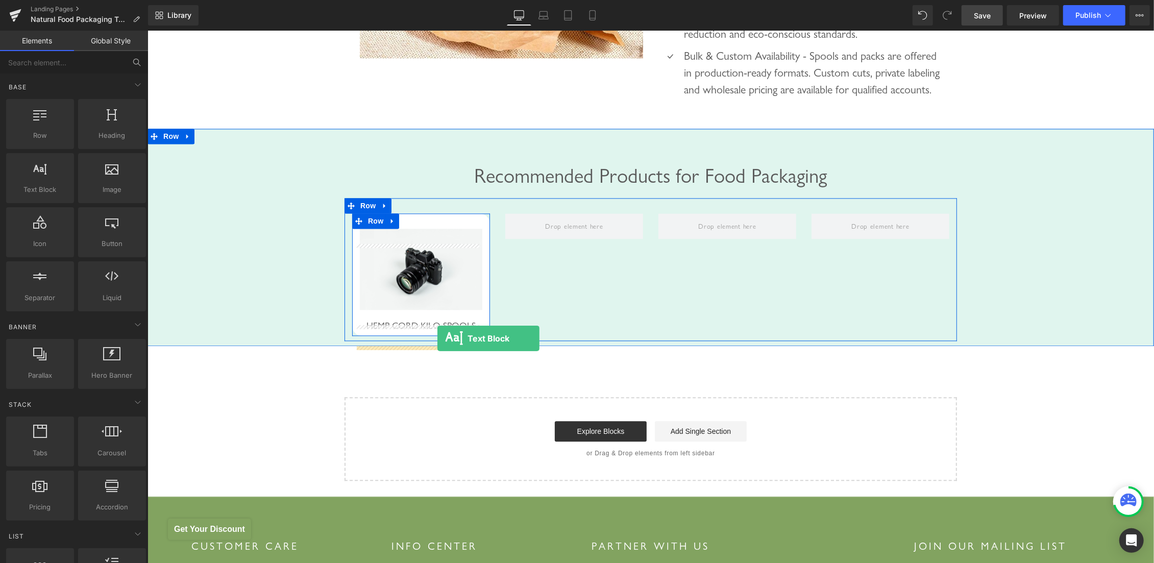
drag, startPoint x: 198, startPoint y: 206, endPoint x: 437, endPoint y: 338, distance: 272.8
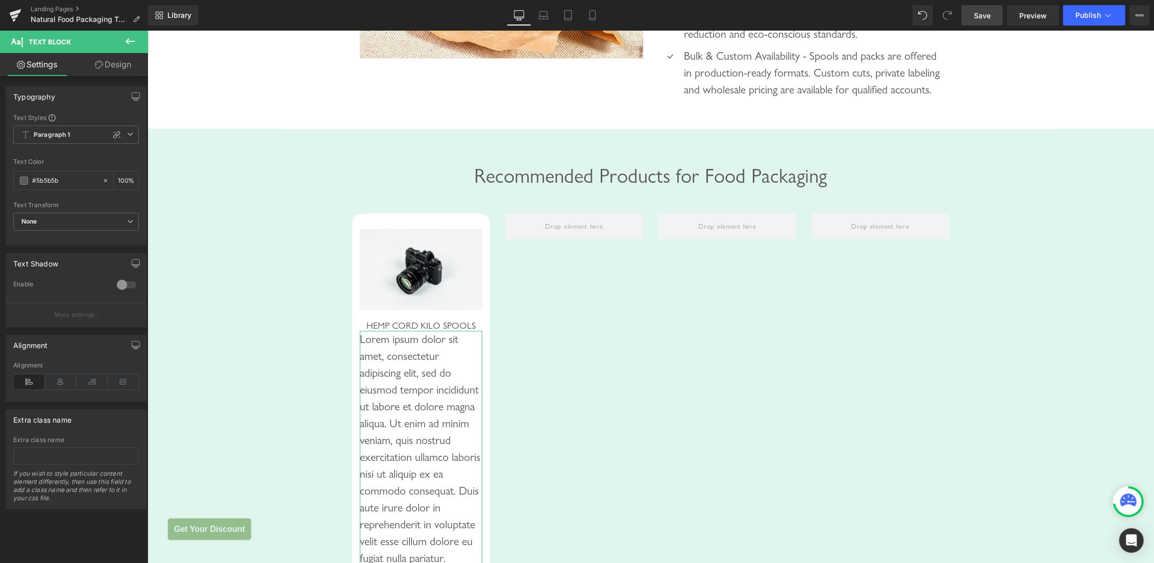
click at [111, 68] on link "Design" at bounding box center [113, 64] width 74 height 23
click at [0, 0] on div "Spacing" at bounding box center [0, 0] width 0 height 0
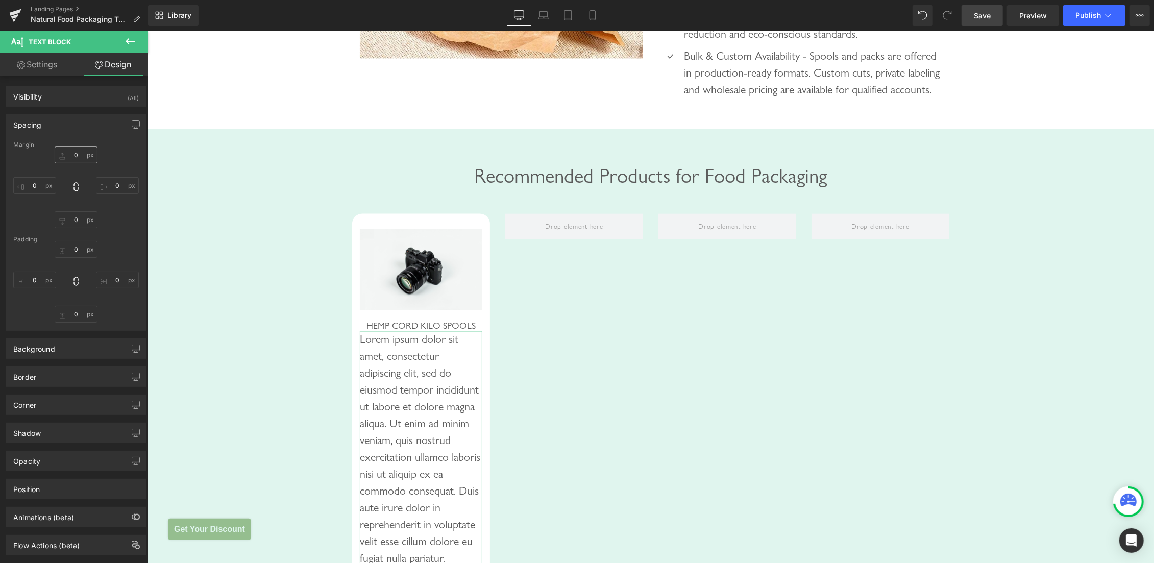
type input "0"
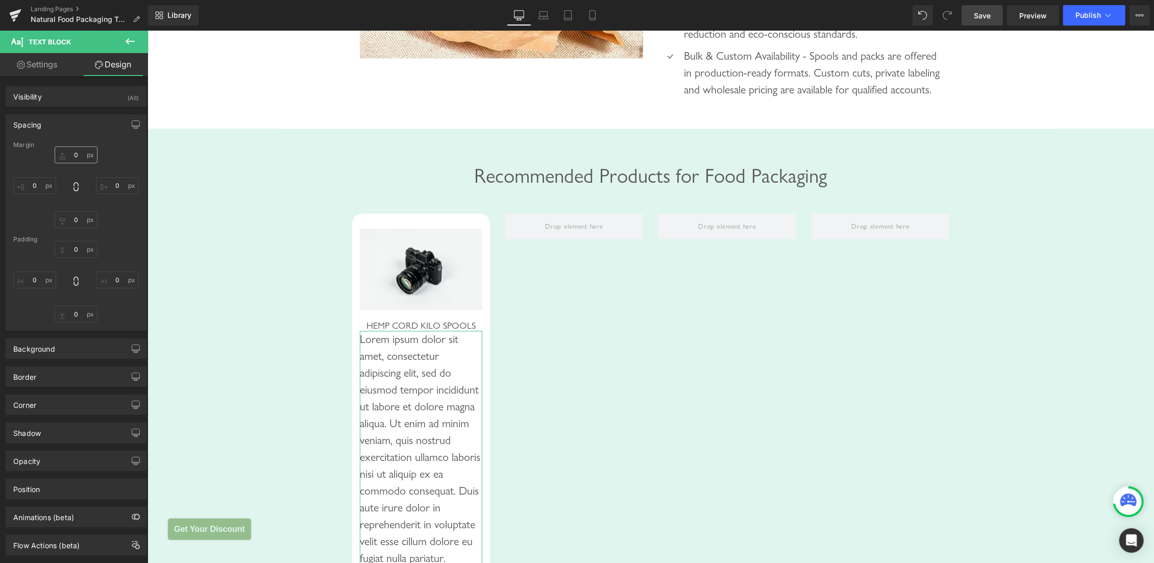
type input "0"
click at [71, 153] on input "0" at bounding box center [76, 154] width 43 height 17
click at [68, 153] on input "0" at bounding box center [76, 154] width 43 height 17
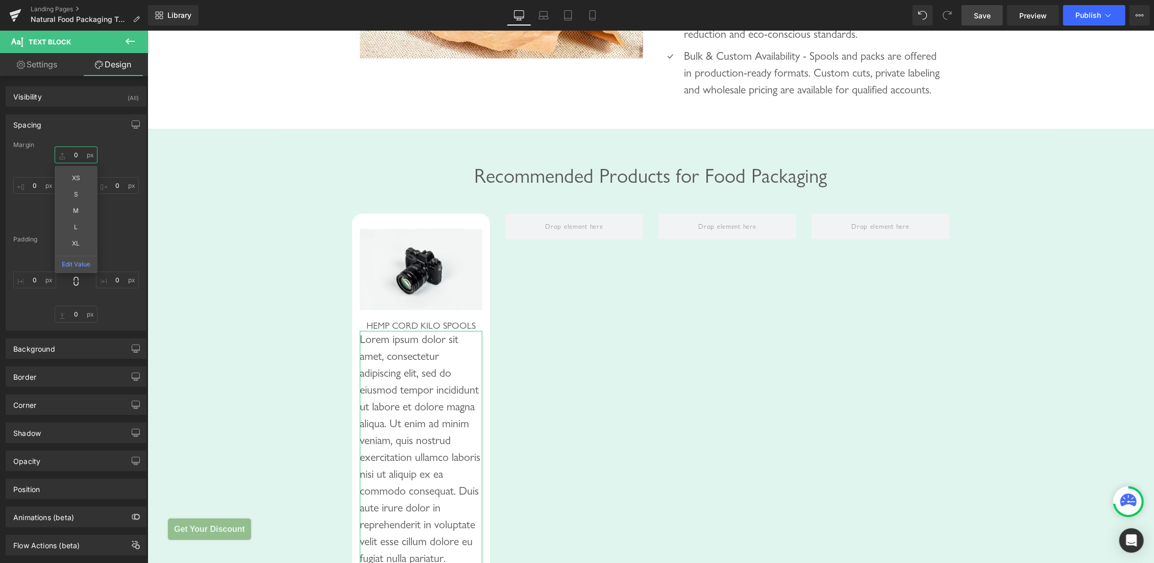
type input "10"
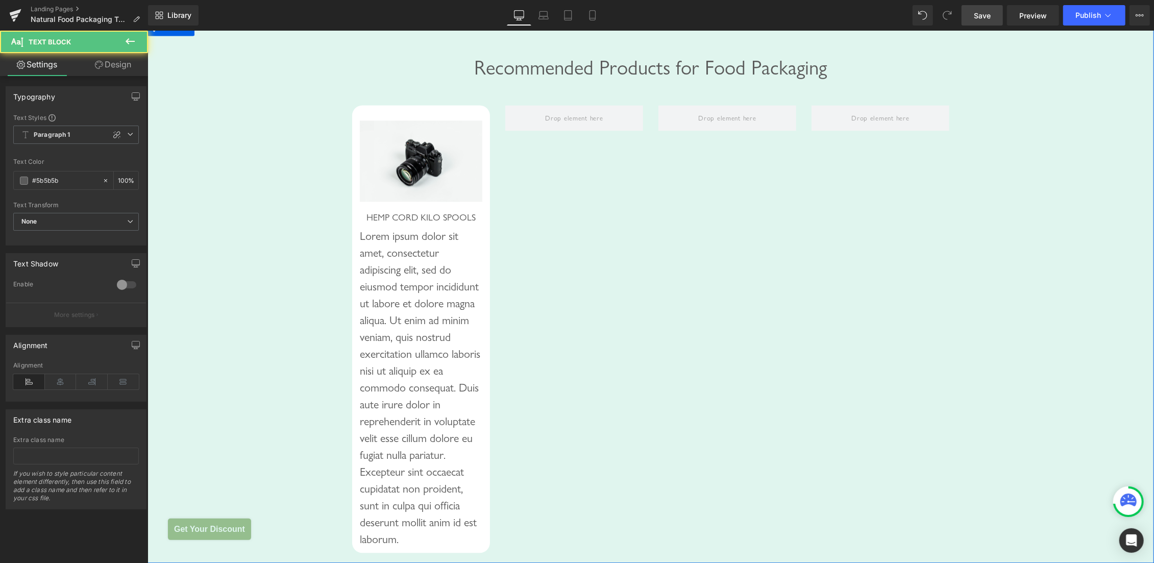
scroll to position [2033, 0]
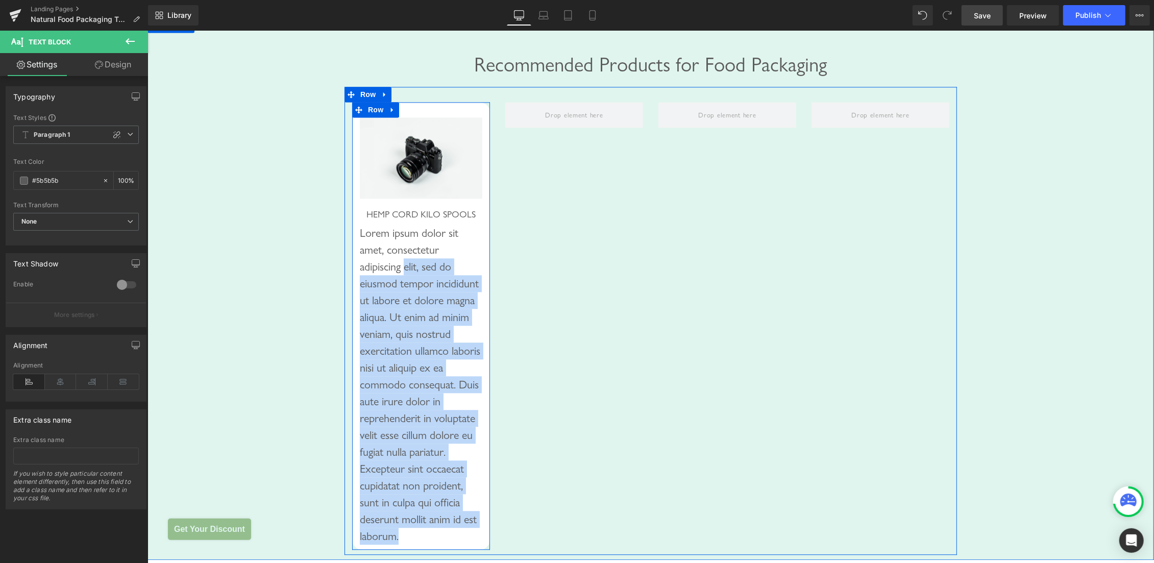
drag, startPoint x: 405, startPoint y: 284, endPoint x: 425, endPoint y: 560, distance: 276.9
click at [425, 550] on div "Image HEMP CORD KILO SPOOLS Heading Lorem ipsum dolor sit amet, consectetur adi…" at bounding box center [421, 326] width 138 height 448
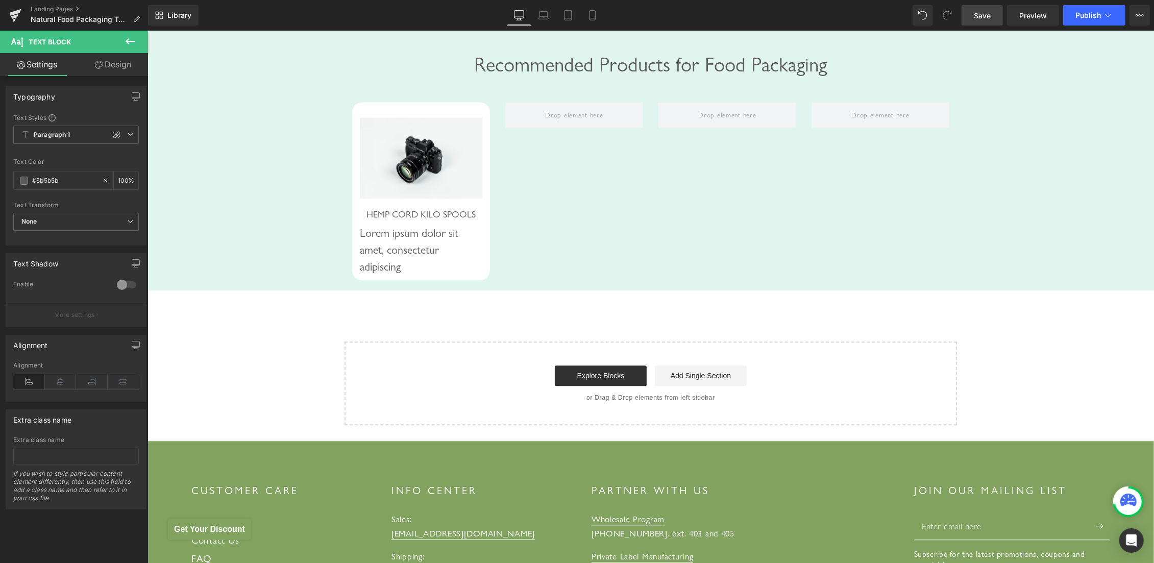
click at [126, 41] on icon at bounding box center [130, 41] width 9 height 6
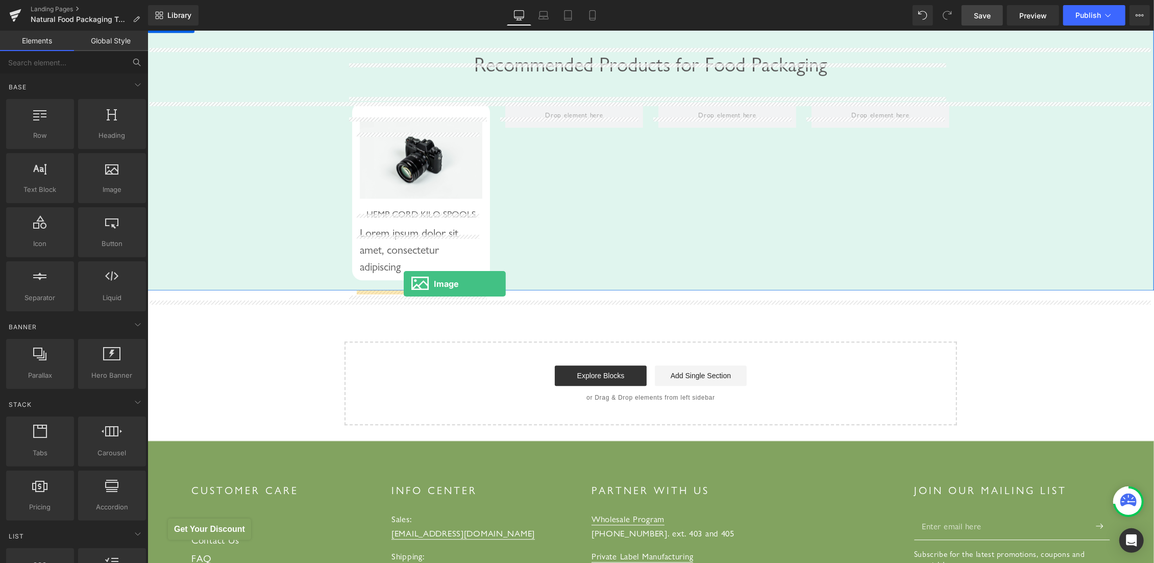
drag, startPoint x: 260, startPoint y: 199, endPoint x: 403, endPoint y: 283, distance: 166.3
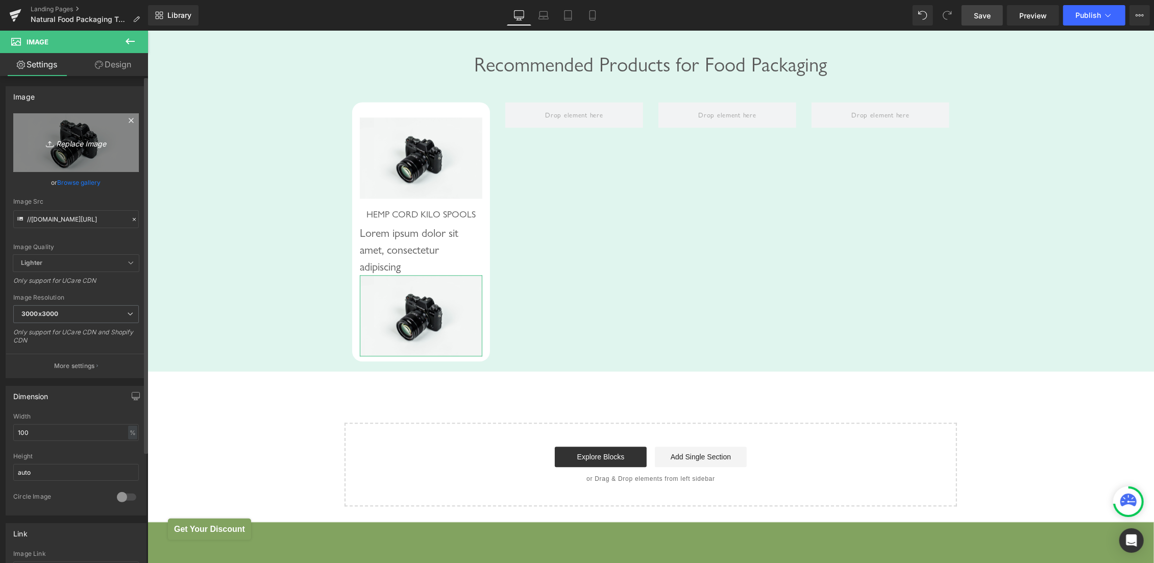
click at [62, 147] on icon "Replace Image" at bounding box center [76, 142] width 82 height 13
type input "C:\fakepath\VIEW PRODUCT.jpg"
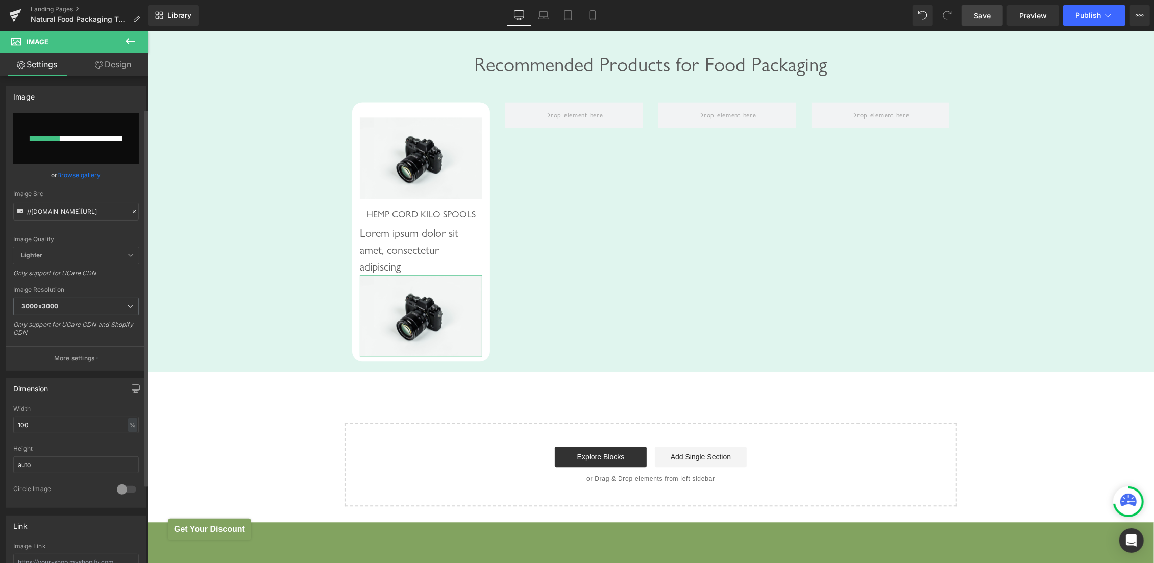
scroll to position [51, 0]
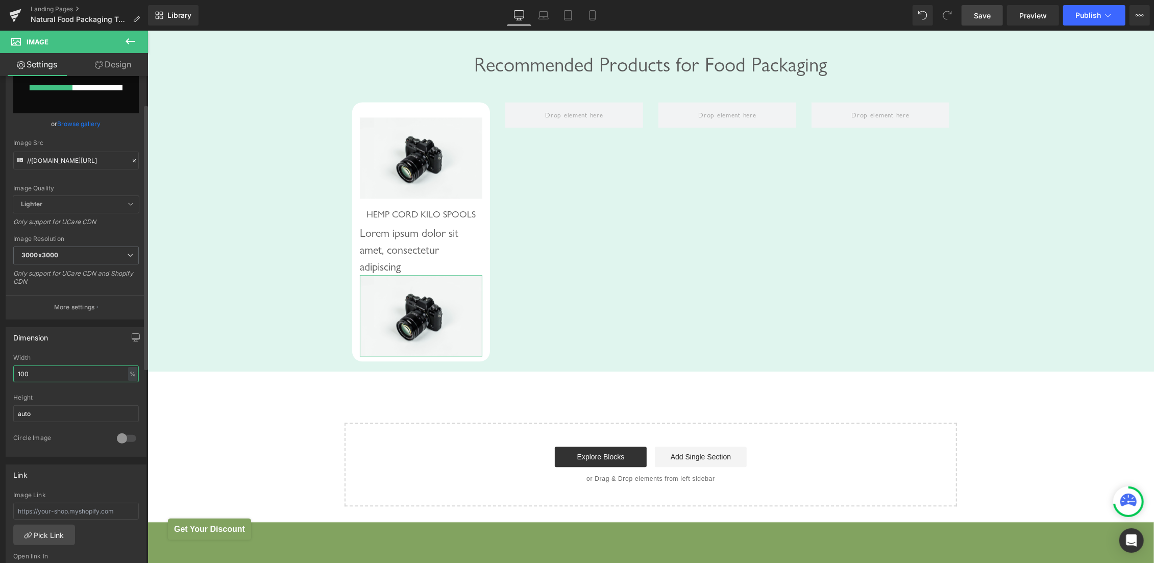
drag, startPoint x: 71, startPoint y: 378, endPoint x: 0, endPoint y: 379, distance: 70.9
click at [13, 379] on input "100" at bounding box center [76, 373] width 126 height 17
type input "50"
type input "https://ucarecdn.com/ab16e5ec-39e7-4d1b-87cf-1ec90f5bb3eb/-/format/auto/-/previ…"
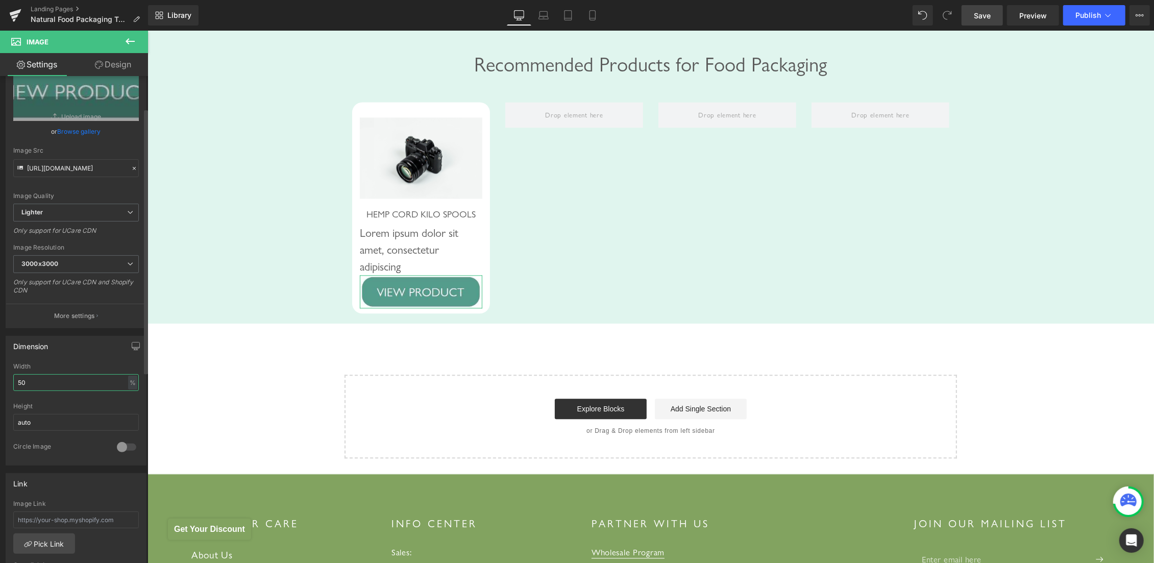
scroll to position [59, 0]
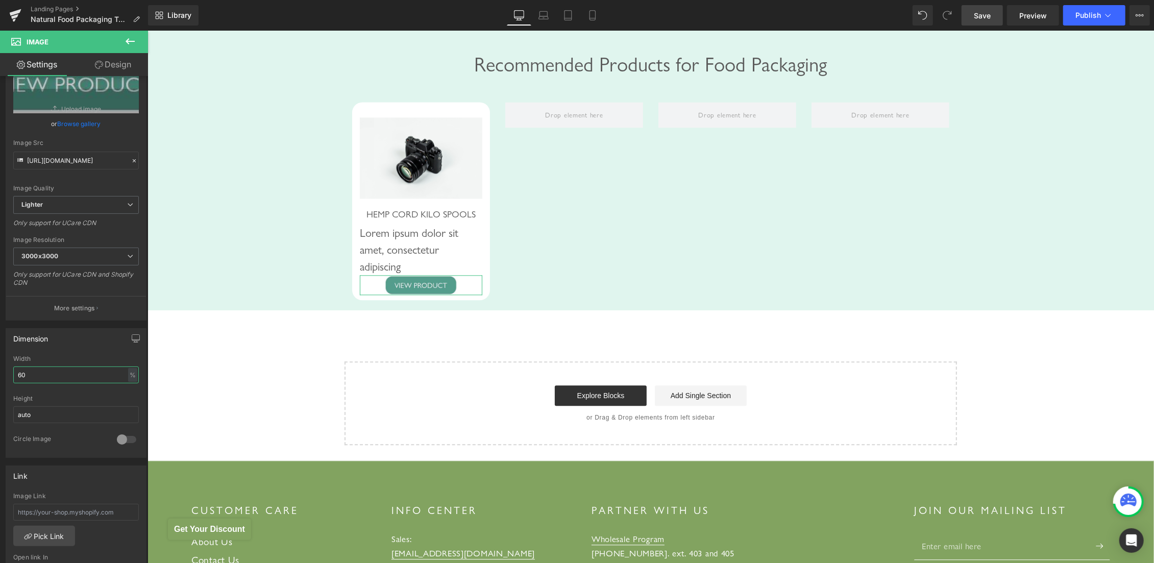
type input "60"
click at [114, 60] on link "Design" at bounding box center [113, 64] width 74 height 23
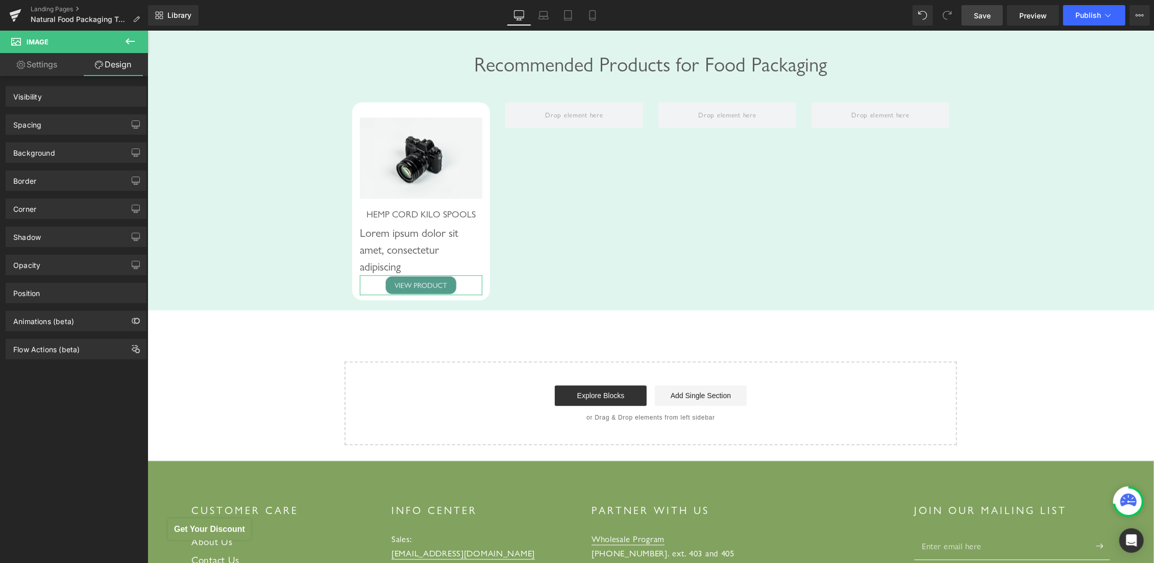
click at [54, 129] on div "Spacing" at bounding box center [76, 124] width 140 height 19
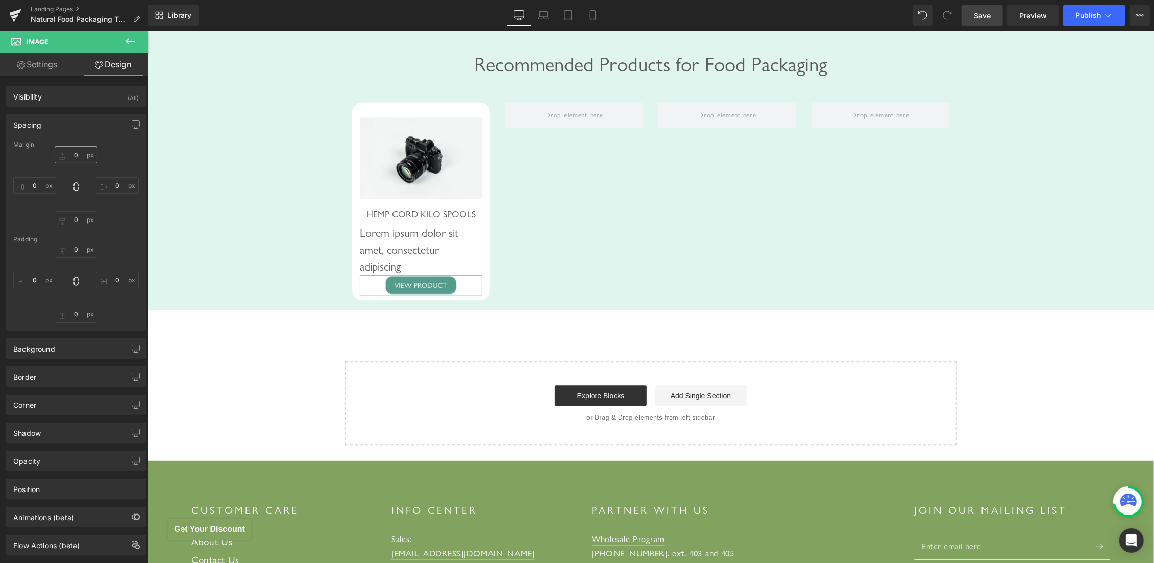
type input "0"
click at [64, 152] on input "0" at bounding box center [76, 154] width 43 height 17
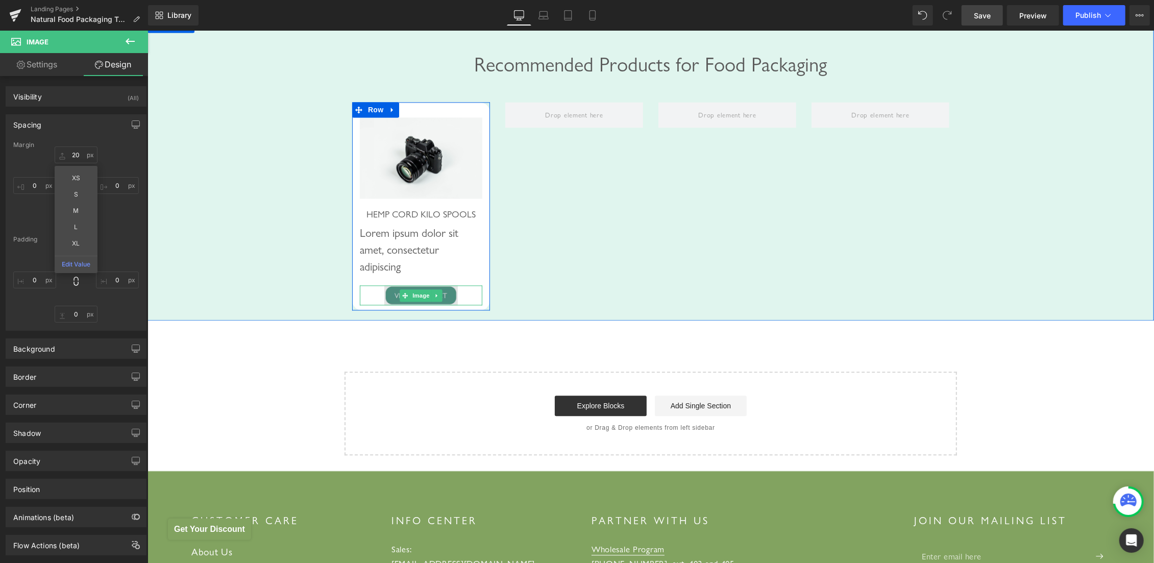
click at [435, 301] on link at bounding box center [436, 295] width 11 height 12
click at [367, 305] on div at bounding box center [420, 295] width 122 height 20
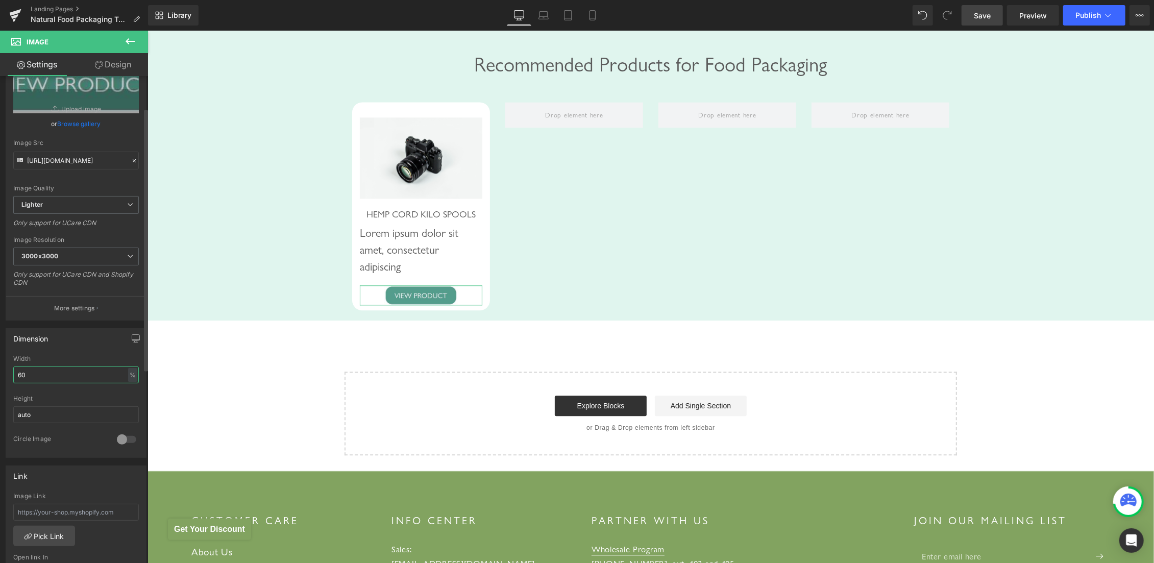
drag, startPoint x: 40, startPoint y: 376, endPoint x: 0, endPoint y: 373, distance: 39.9
click at [13, 373] on input "60" at bounding box center [76, 374] width 126 height 17
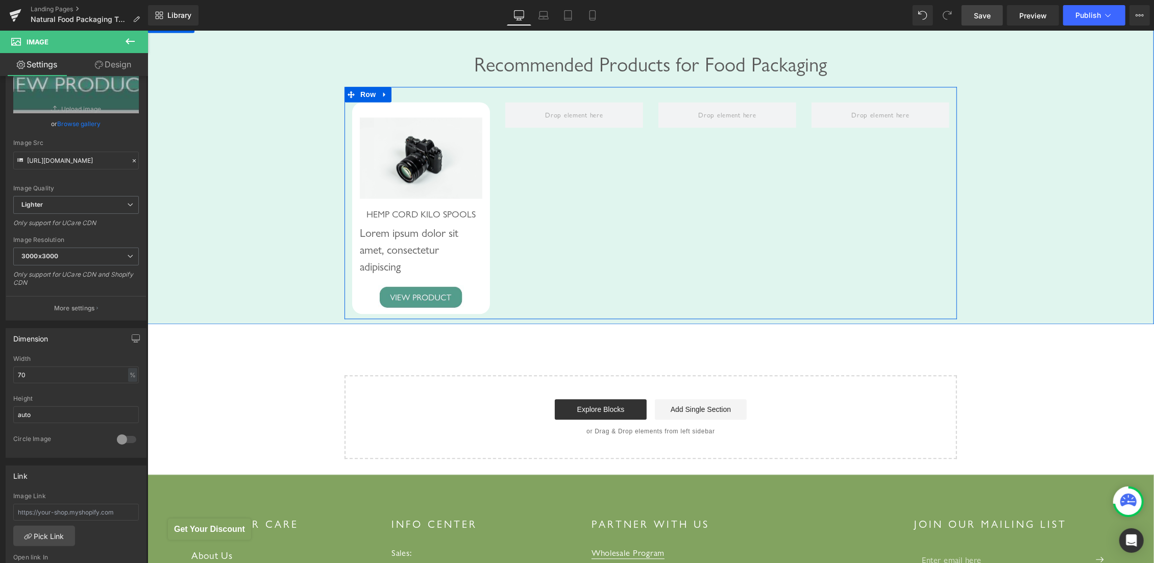
click at [734, 245] on div "Image HEMP CORD KILO SPOOLS Heading Lorem ipsum dolor sit amet, consectetur adi…" at bounding box center [650, 202] width 612 height 232
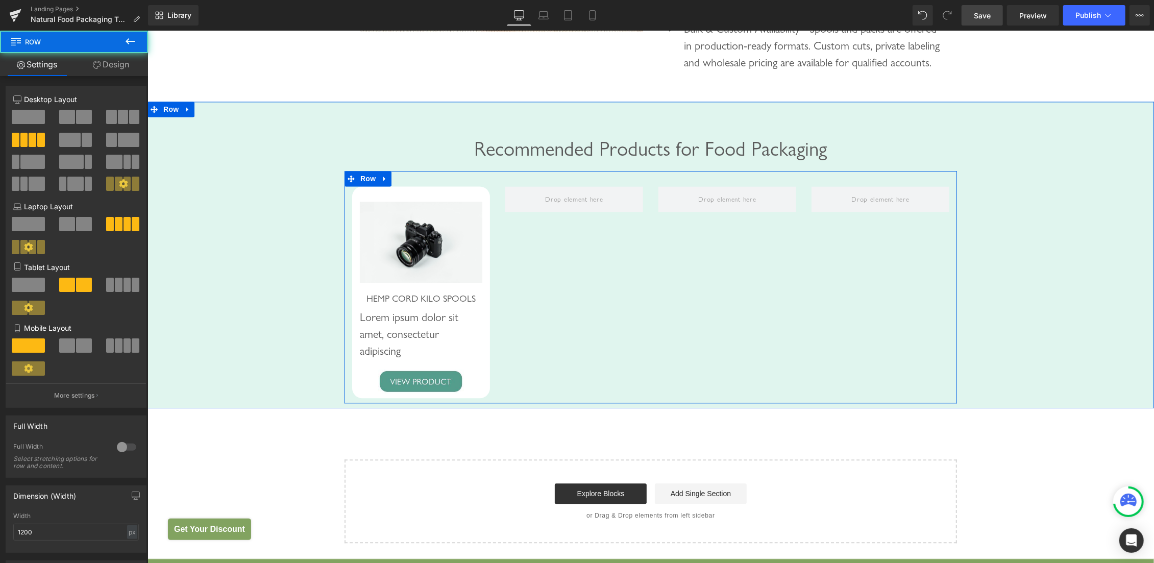
scroll to position [1871, 0]
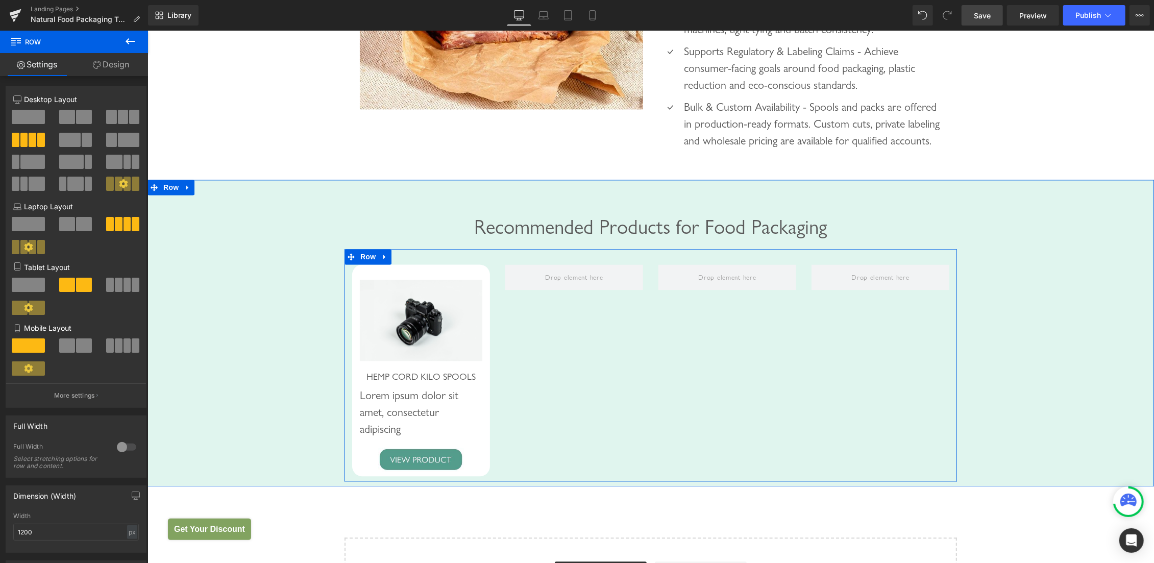
click at [693, 338] on div "Image HEMP CORD KILO SPOOLS Heading Lorem ipsum dolor sit amet, consectetur adi…" at bounding box center [650, 365] width 612 height 232
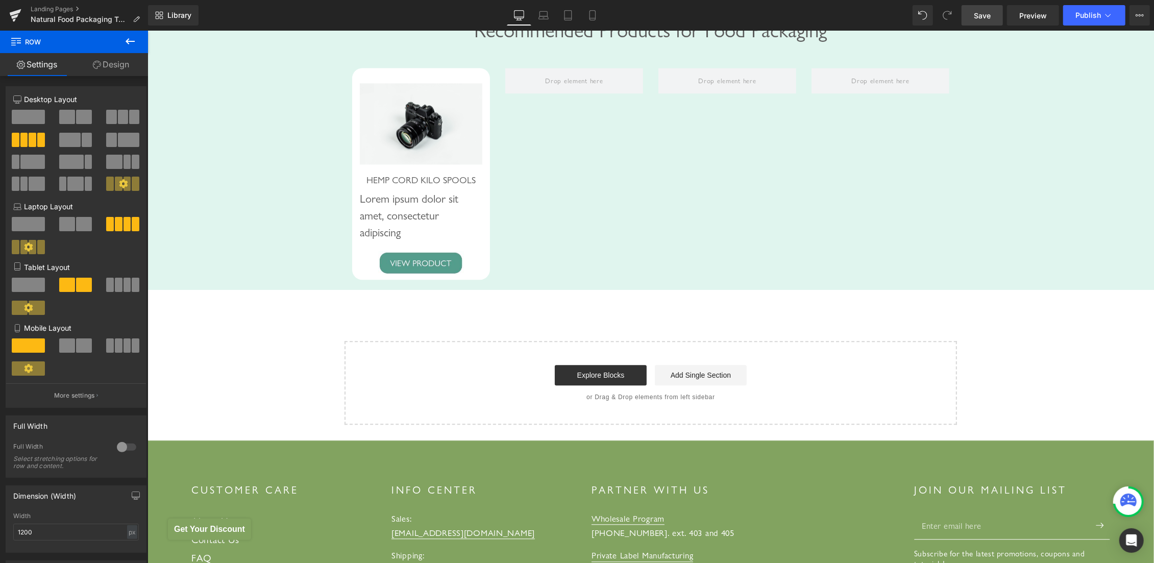
scroll to position [1979, 0]
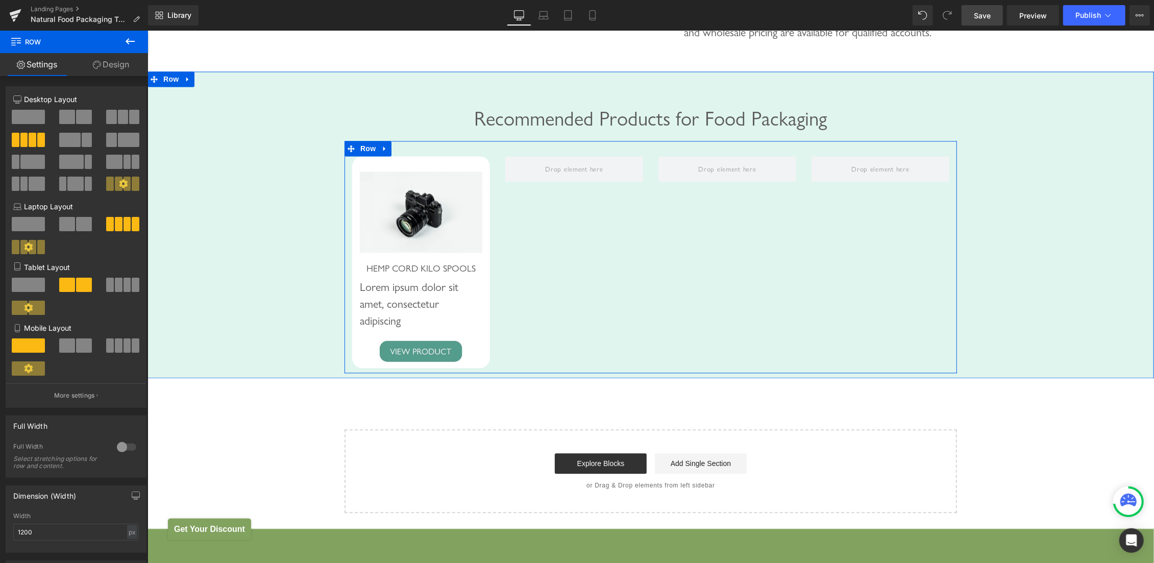
click at [659, 304] on div "Image HEMP CORD KILO SPOOLS Heading Lorem ipsum dolor sit amet, consectetur adi…" at bounding box center [650, 256] width 612 height 232
click at [390, 167] on icon at bounding box center [391, 163] width 7 height 8
click at [399, 171] on link at bounding box center [405, 163] width 13 height 15
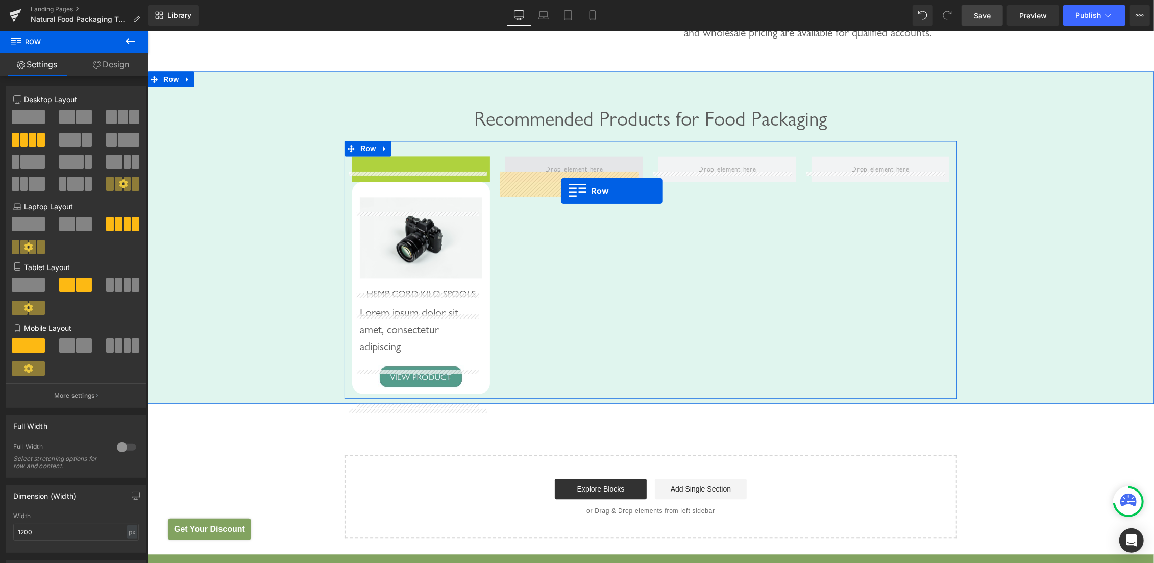
drag, startPoint x: 367, startPoint y: 178, endPoint x: 560, endPoint y: 190, distance: 193.4
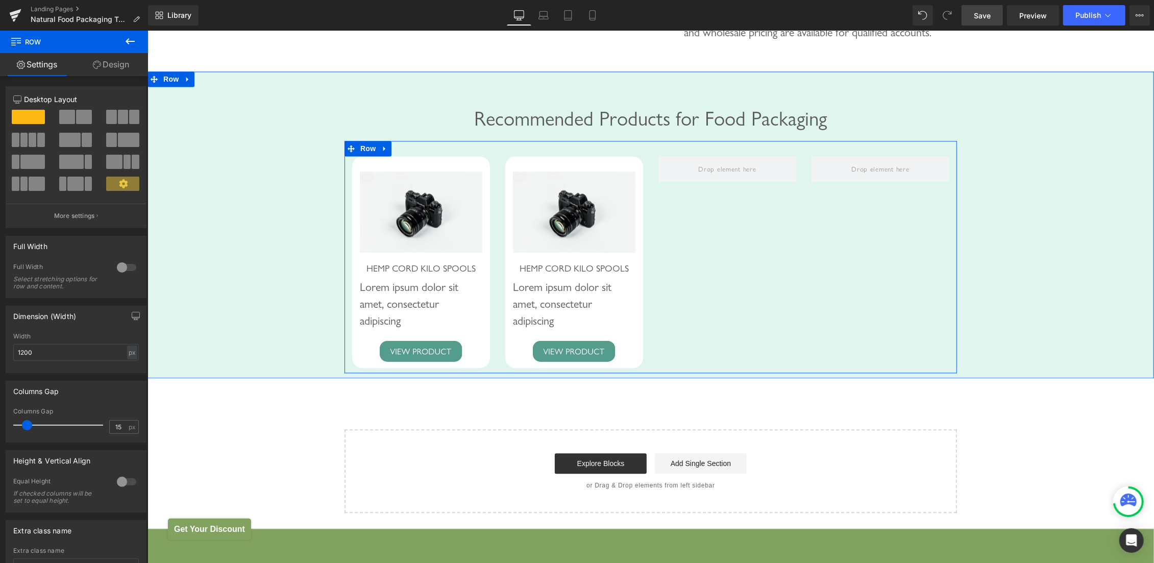
click at [732, 288] on div "Image HEMP CORD KILO SPOOLS Heading Lorem ipsum dolor sit amet, consectetur adi…" at bounding box center [650, 256] width 612 height 232
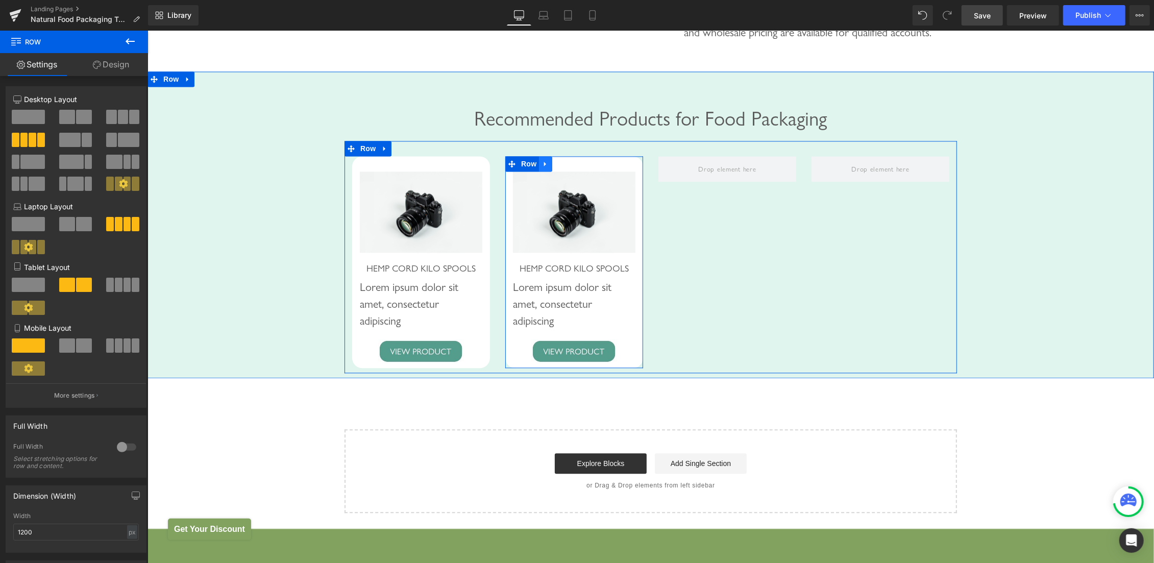
click at [543, 167] on icon at bounding box center [545, 163] width 7 height 8
click at [555, 167] on icon at bounding box center [558, 163] width 7 height 7
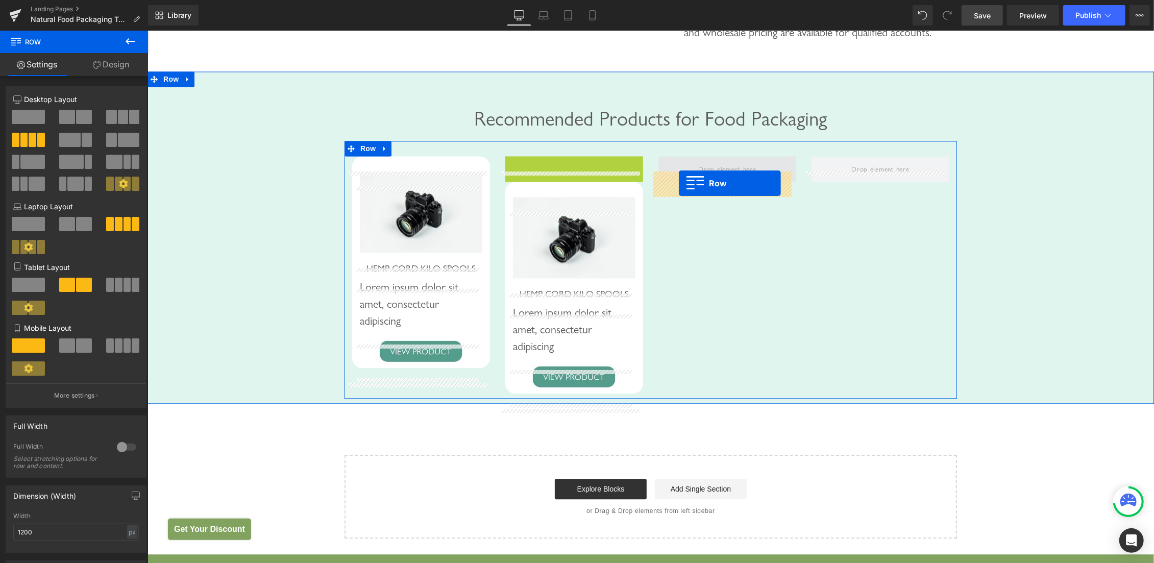
drag, startPoint x: 522, startPoint y: 179, endPoint x: 678, endPoint y: 183, distance: 156.7
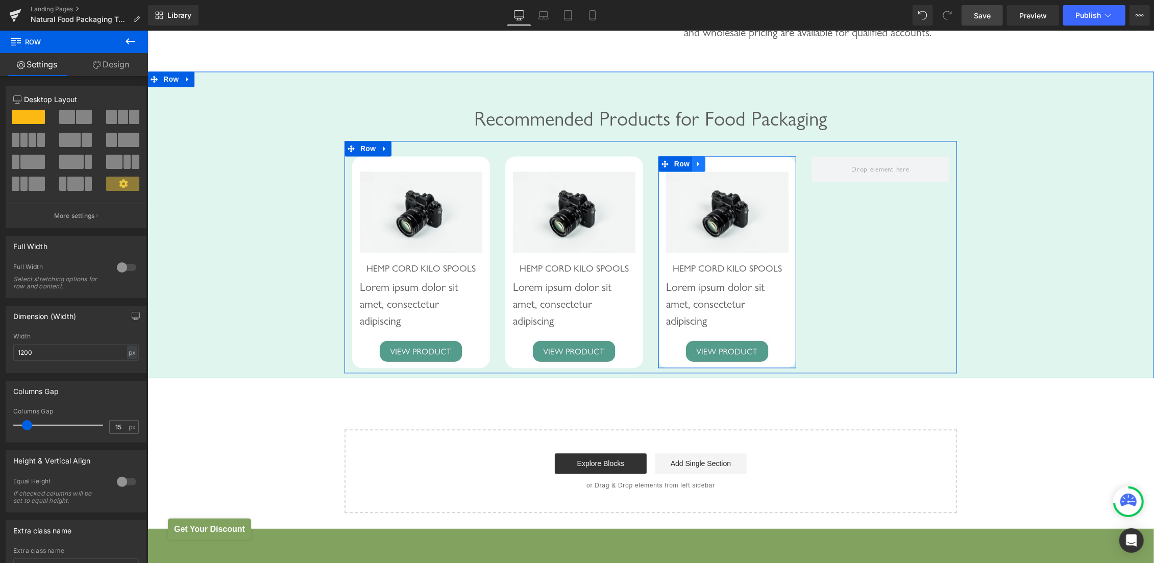
click at [696, 171] on link at bounding box center [698, 163] width 13 height 15
drag, startPoint x: 703, startPoint y: 179, endPoint x: 678, endPoint y: 178, distance: 25.5
click at [708, 167] on icon at bounding box center [711, 163] width 7 height 7
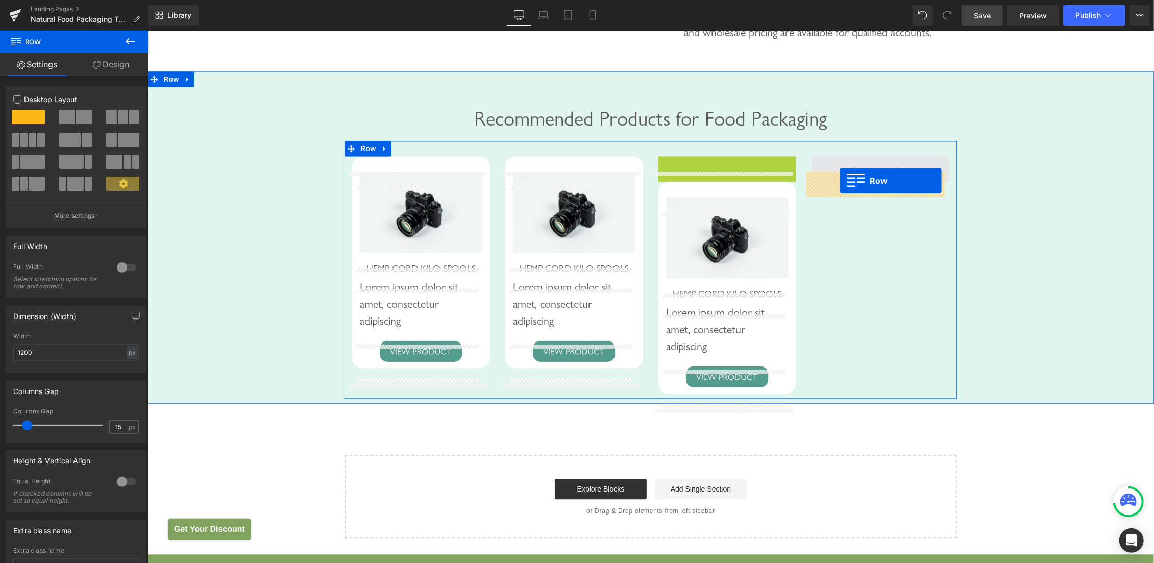
drag, startPoint x: 678, startPoint y: 178, endPoint x: 839, endPoint y: 180, distance: 161.3
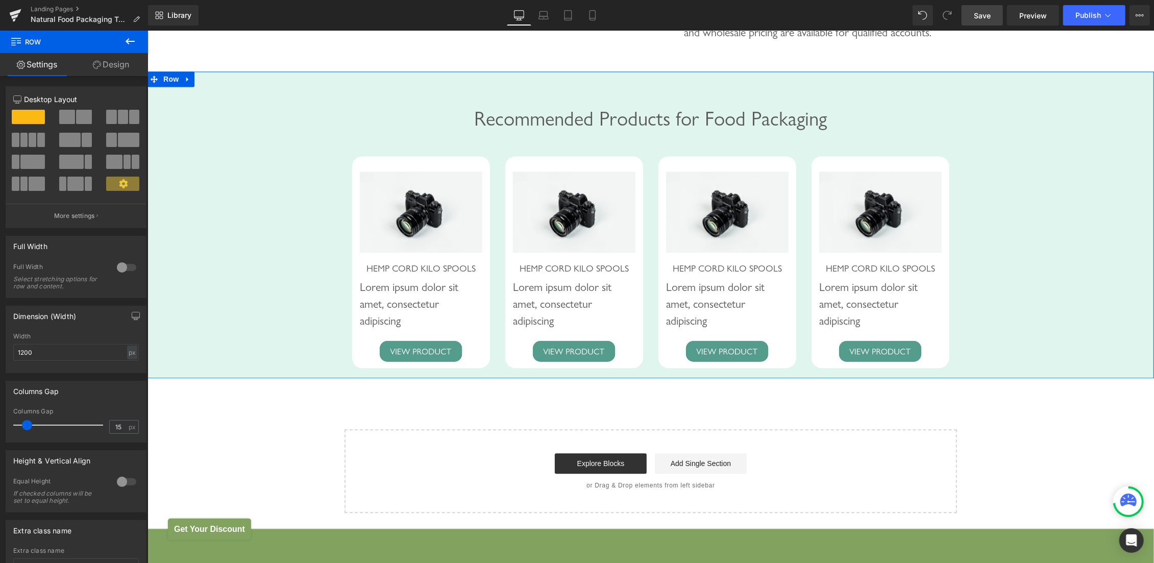
click at [316, 181] on div "Recommended Products for Food Packaging Heading Row Image HEMP CORD KILO SPOOLS…" at bounding box center [650, 229] width 1007 height 286
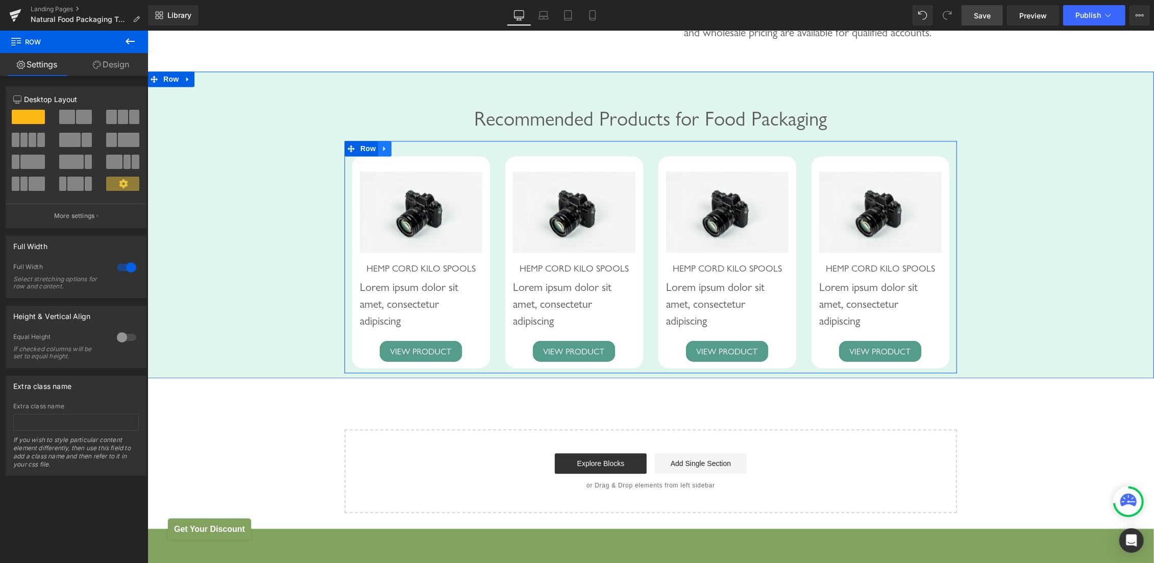
click at [381, 152] on icon at bounding box center [384, 148] width 7 height 8
click at [394, 152] on icon at bounding box center [397, 147] width 7 height 7
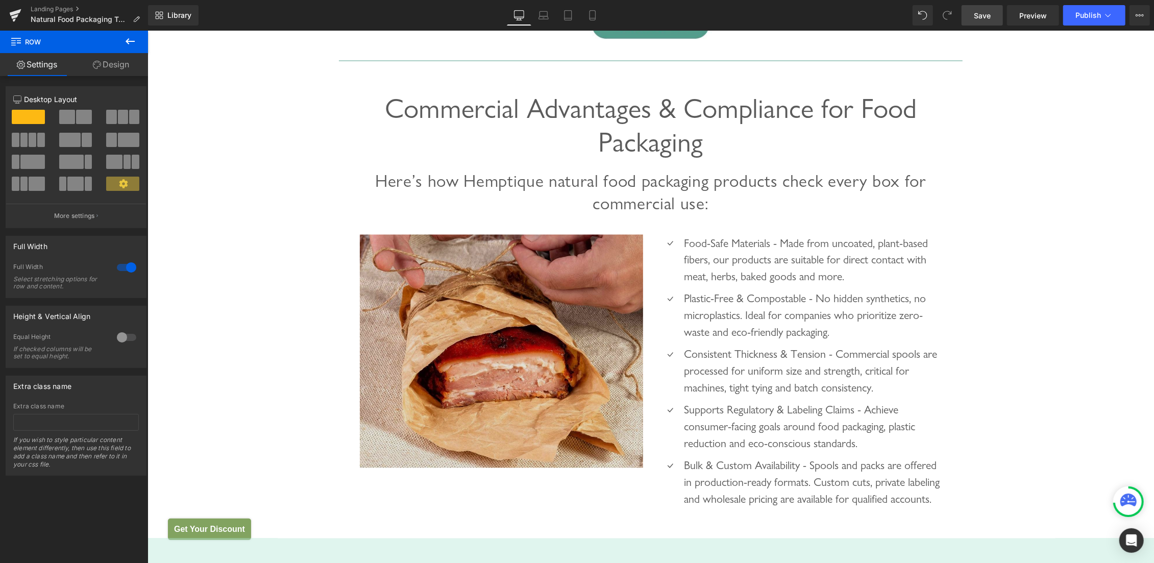
scroll to position [1492, 0]
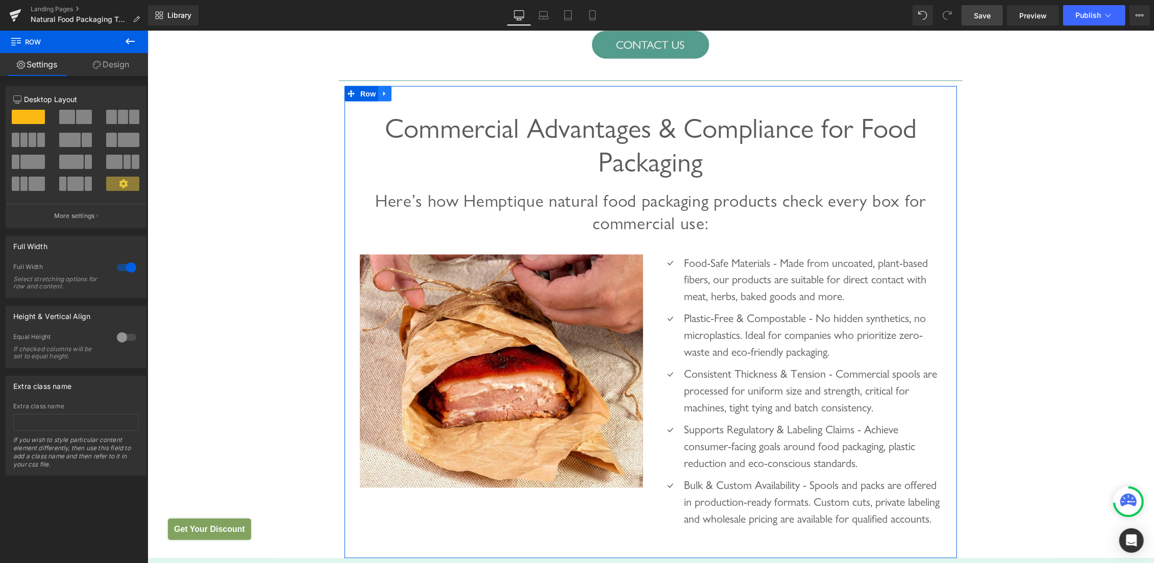
click at [383, 93] on icon at bounding box center [384, 93] width 2 height 5
click at [394, 92] on icon at bounding box center [397, 93] width 7 height 7
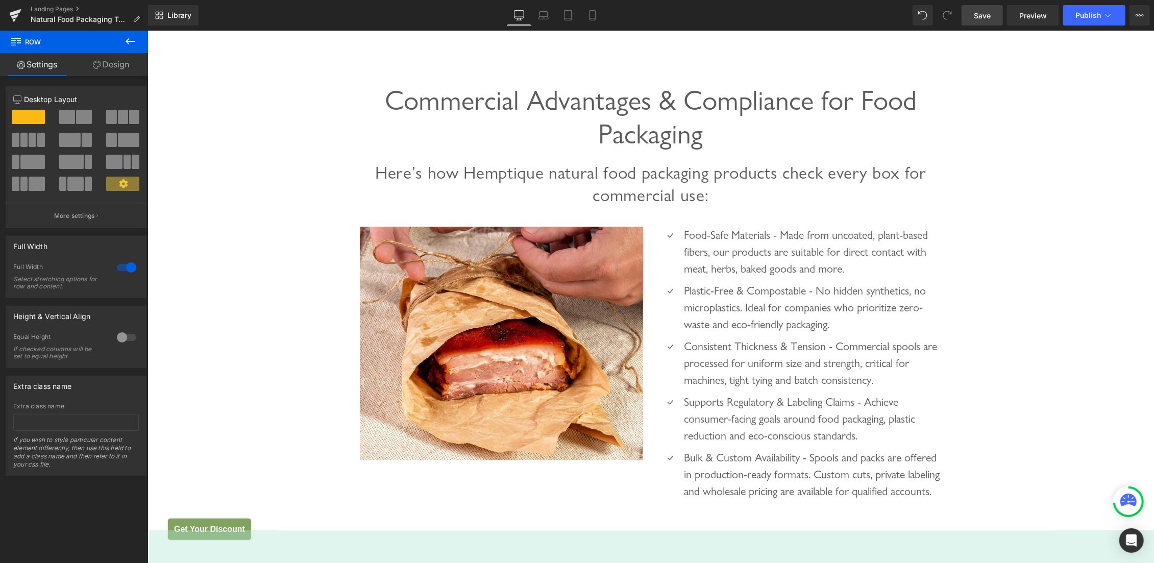
scroll to position [1995, 0]
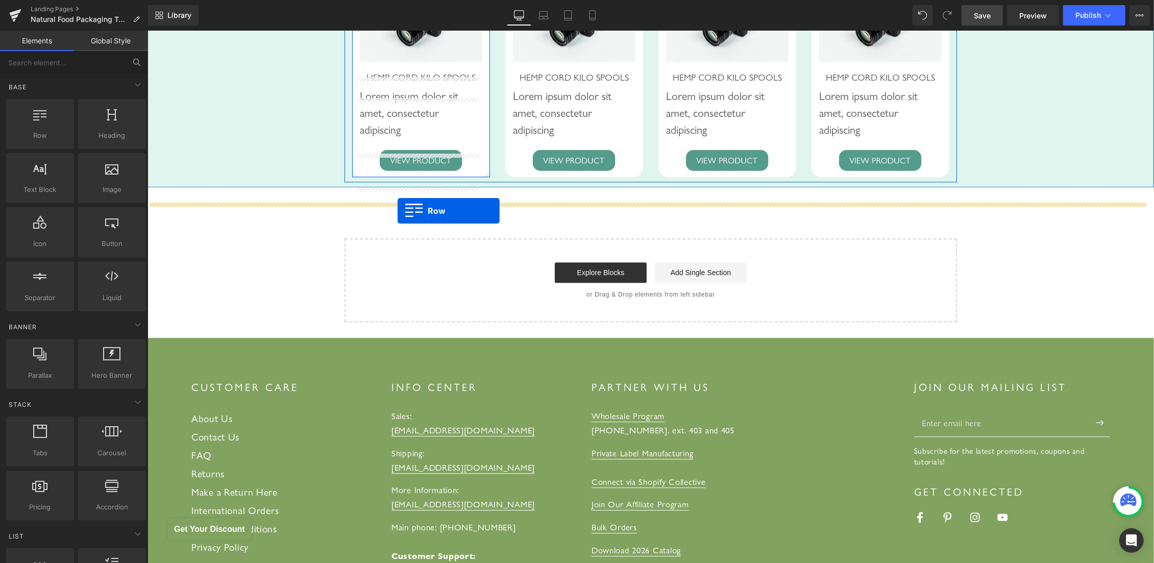
drag, startPoint x: 345, startPoint y: 75, endPoint x: 397, endPoint y: 210, distance: 145.1
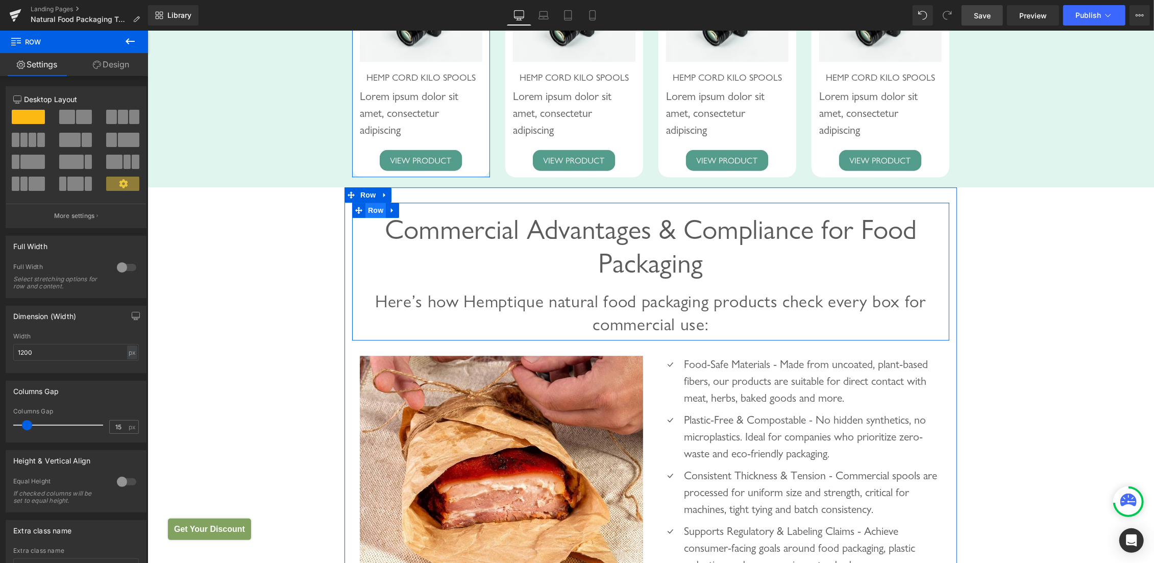
click at [371, 217] on span "Row" at bounding box center [375, 209] width 20 height 15
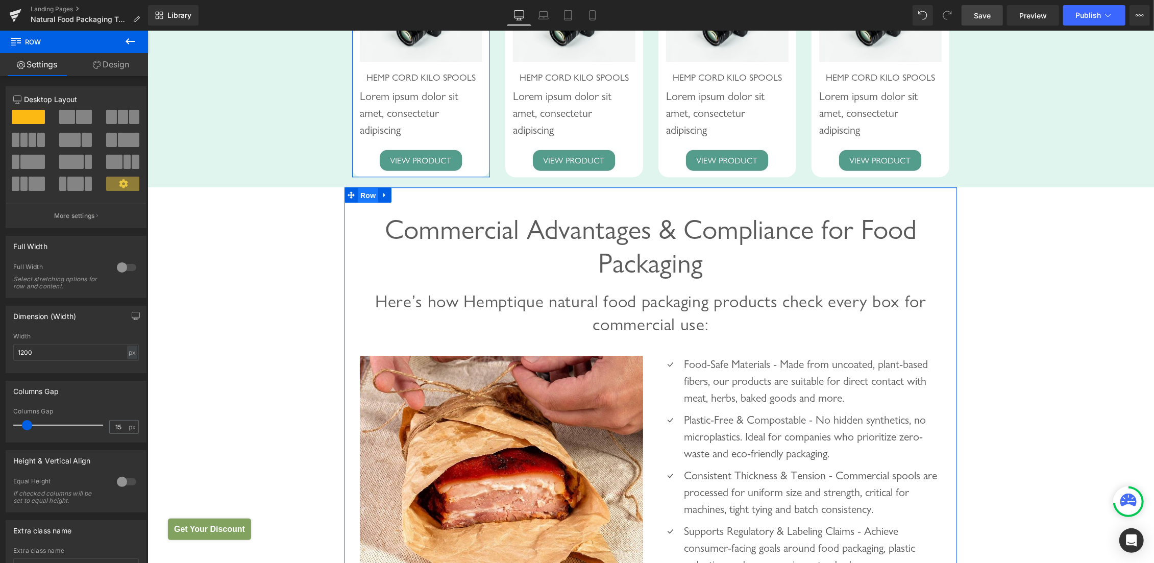
click at [360, 203] on span "Row" at bounding box center [367, 194] width 20 height 15
click at [64, 114] on span at bounding box center [67, 117] width 16 height 14
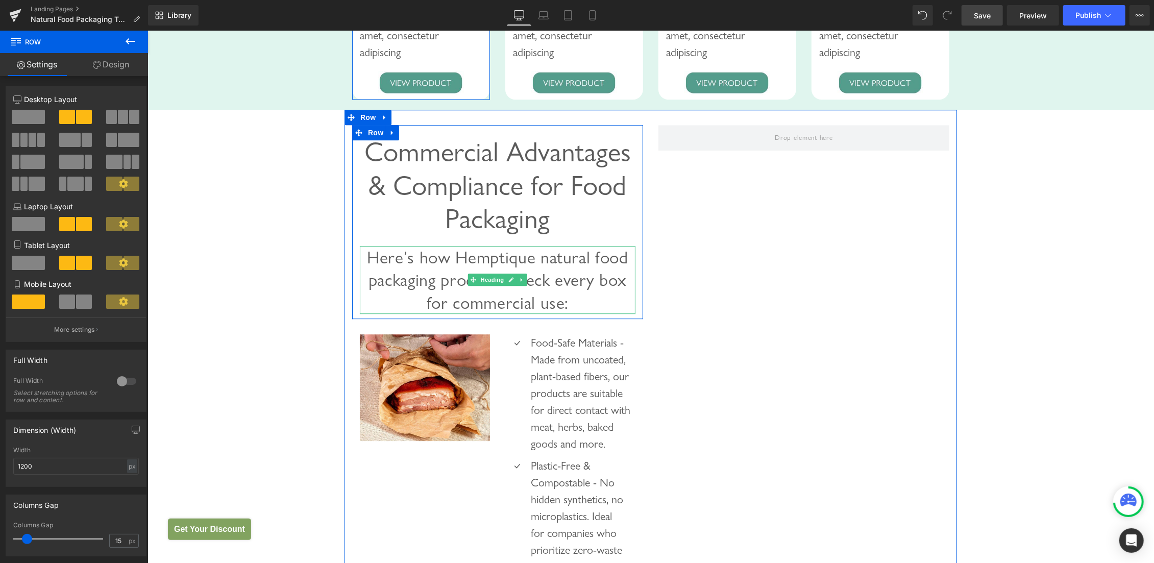
scroll to position [2511, 0]
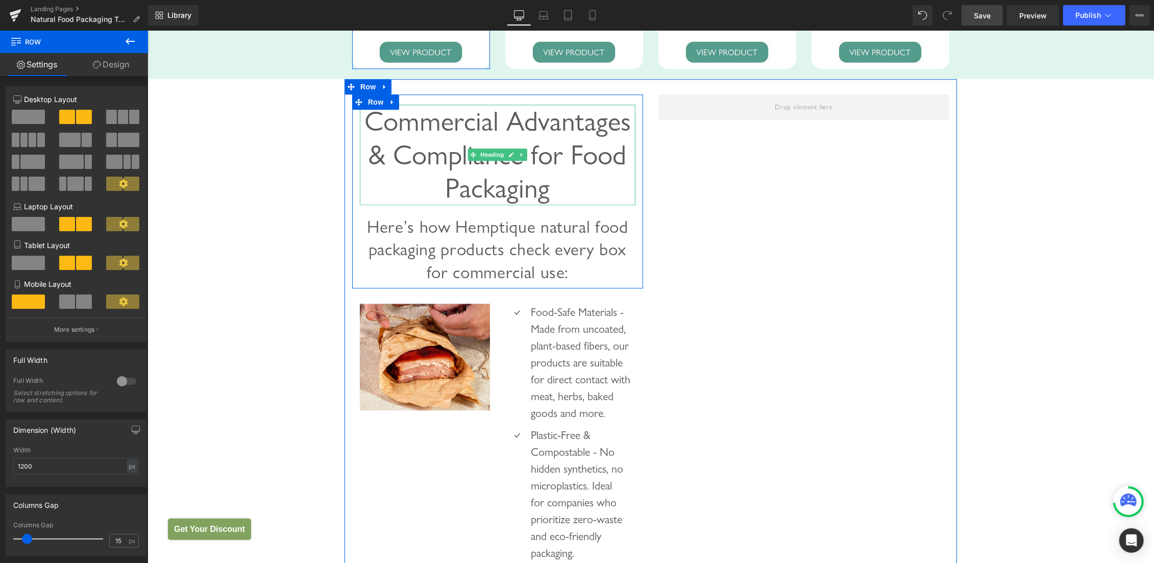
click at [479, 156] on span "Commercial Advantages & Compliance for Food Packaging" at bounding box center [497, 154] width 266 height 100
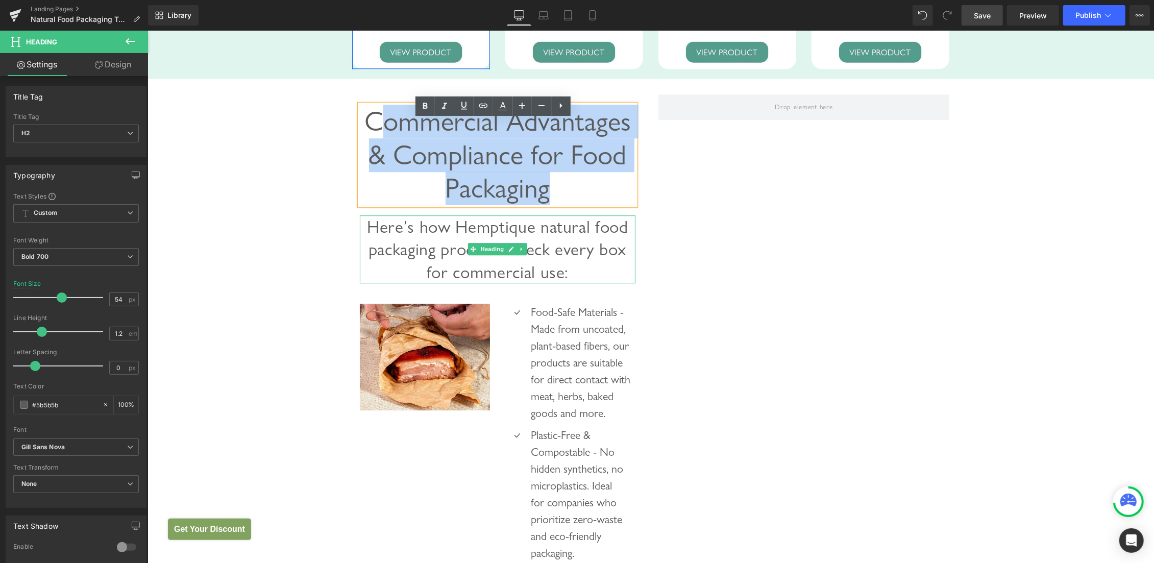
drag, startPoint x: 376, startPoint y: 138, endPoint x: 597, endPoint y: 241, distance: 243.4
click at [597, 241] on div "Commercial Advantages & Compliance for Food Packaging Heading Here’s how Hempti…" at bounding box center [497, 188] width 291 height 189
paste div
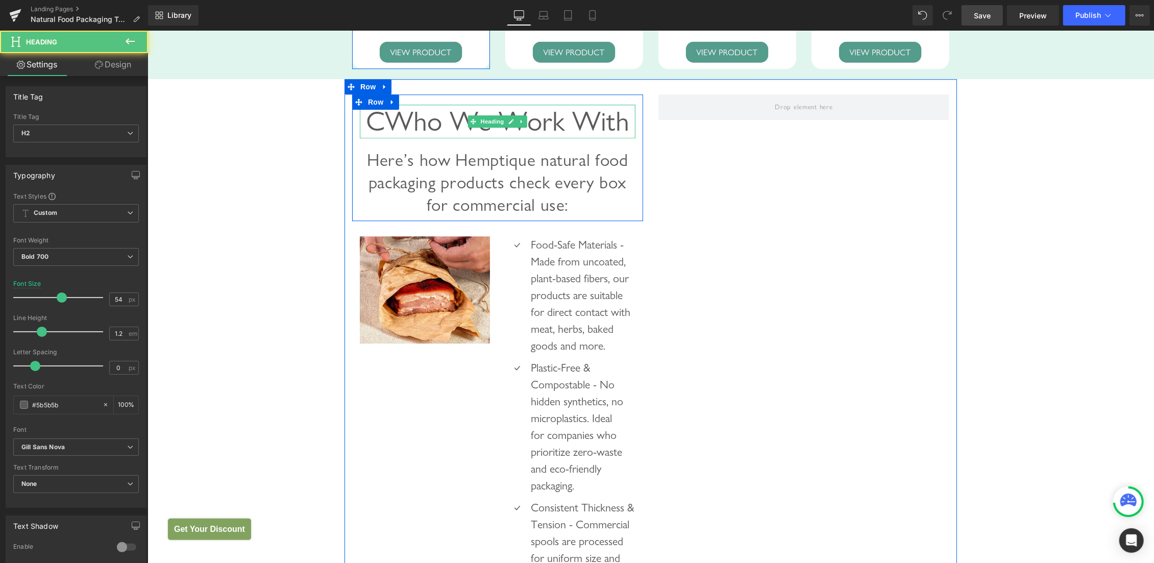
drag, startPoint x: 394, startPoint y: 130, endPoint x: 395, endPoint y: 135, distance: 5.6
click at [394, 130] on span "CWho We Work With" at bounding box center [496, 120] width 263 height 33
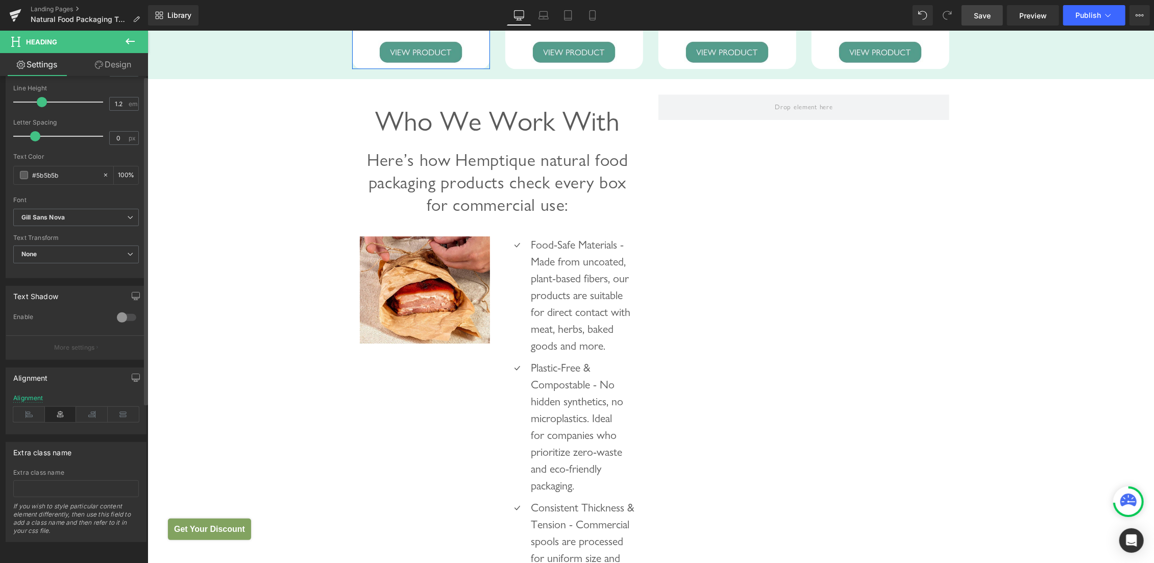
scroll to position [237, 0]
click at [31, 407] on icon at bounding box center [29, 414] width 32 height 15
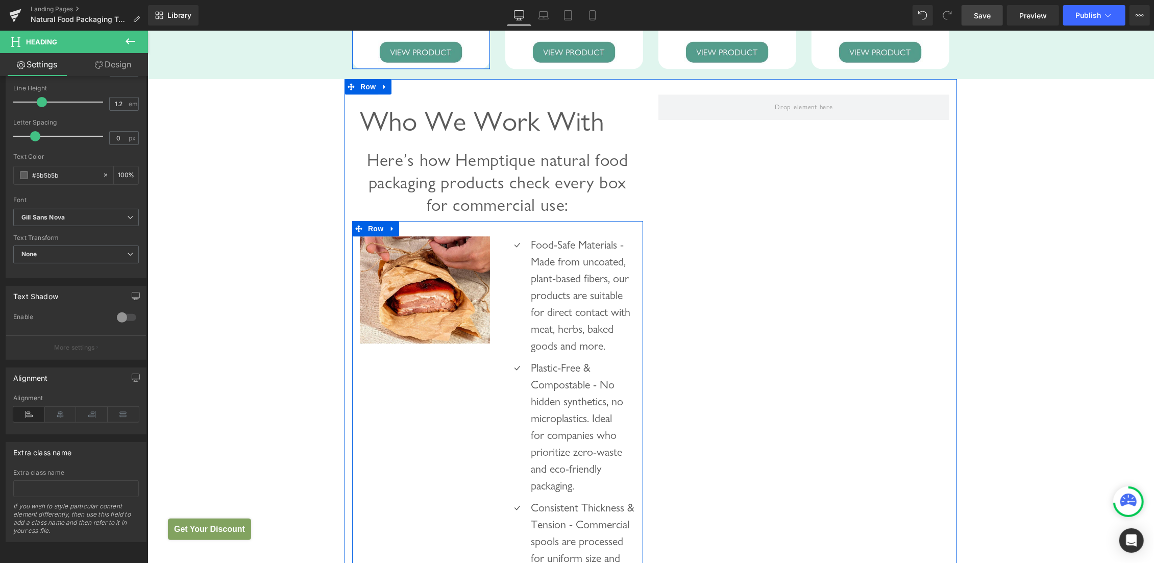
click at [378, 187] on span "Here’s how Hemptique natural food packaging products check every box for commer…" at bounding box center [496, 181] width 261 height 65
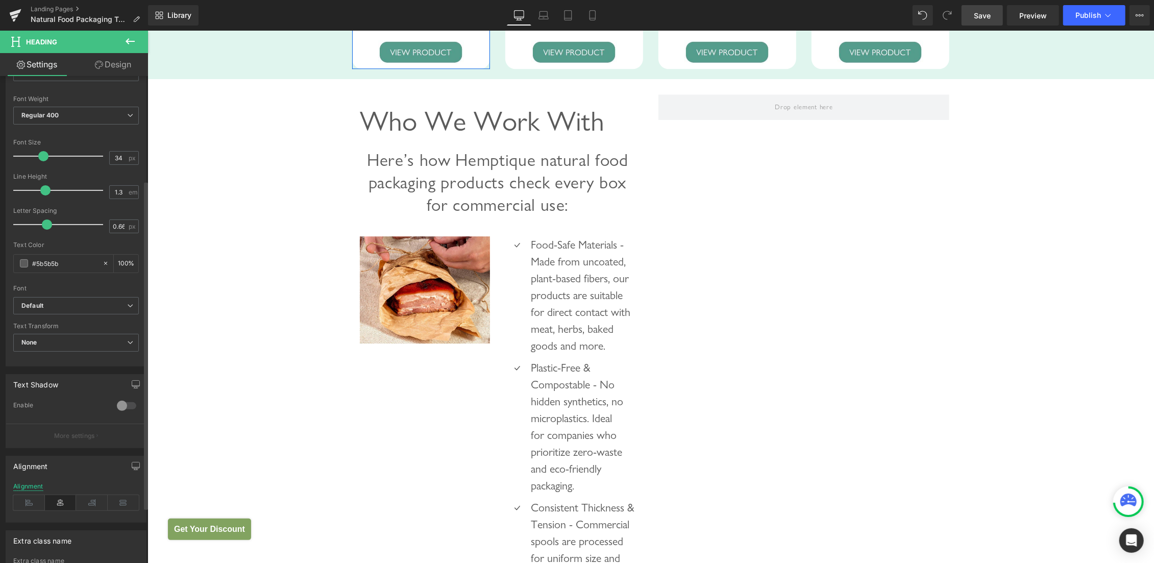
scroll to position [154, 0]
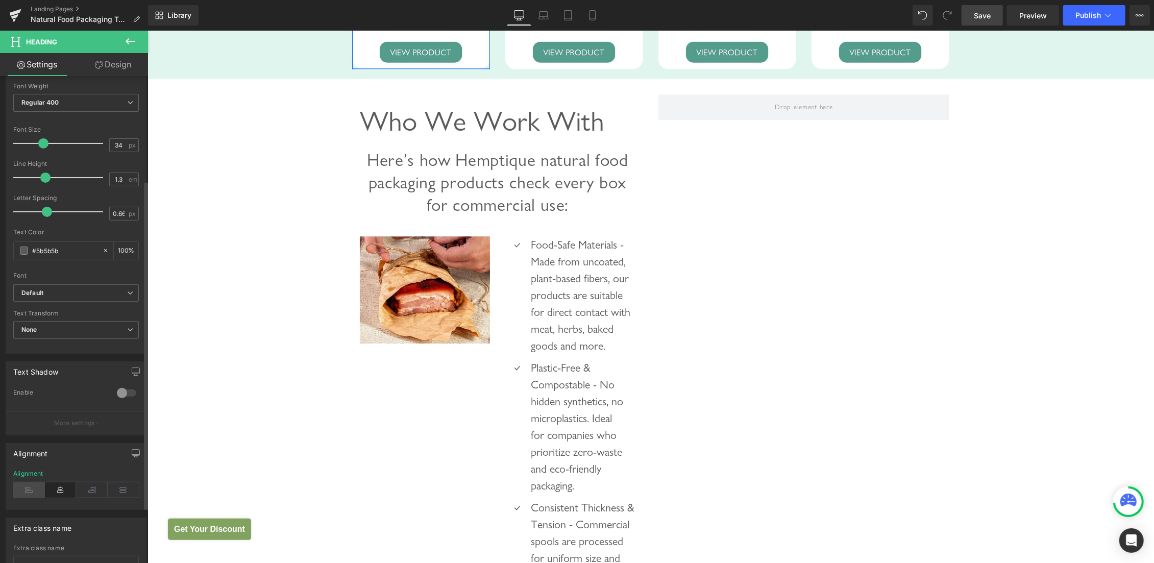
click at [31, 484] on icon at bounding box center [29, 489] width 32 height 15
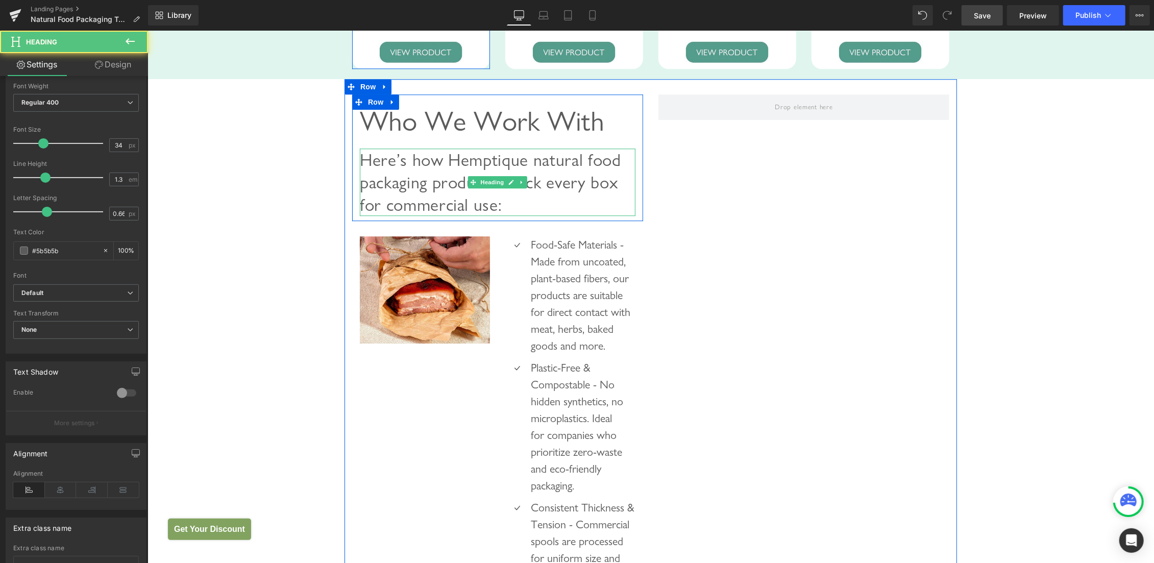
click at [382, 187] on h3 "Here’s how Hemptique natural food packaging products check every box for commer…" at bounding box center [497, 182] width 276 height 68
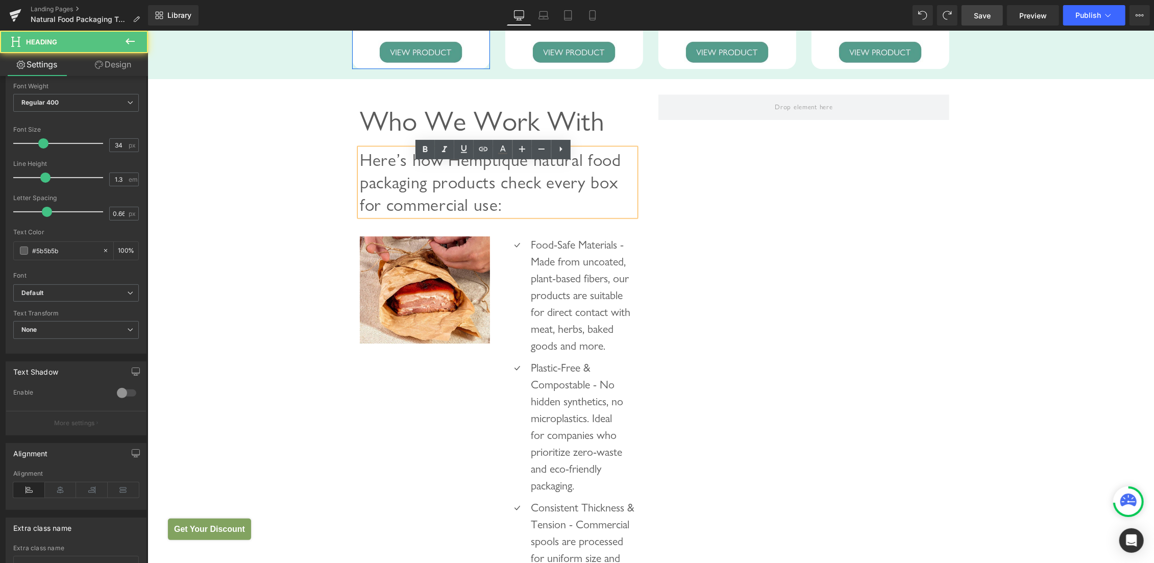
click at [372, 192] on span "Here’s how Hemptique natural food packaging products check every box for commer…" at bounding box center [489, 181] width 261 height 65
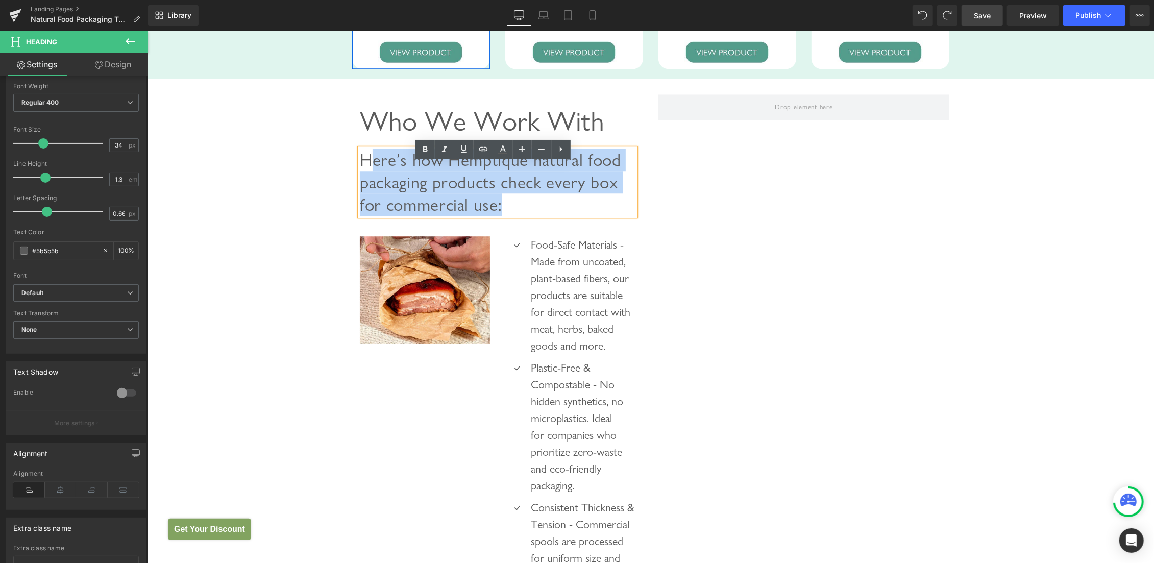
drag, startPoint x: 371, startPoint y: 174, endPoint x: 634, endPoint y: 236, distance: 270.5
click at [634, 236] on div "Who We Work With Heading Here’s how Hemptique natural food packaging products c…" at bounding box center [497, 516] width 306 height 845
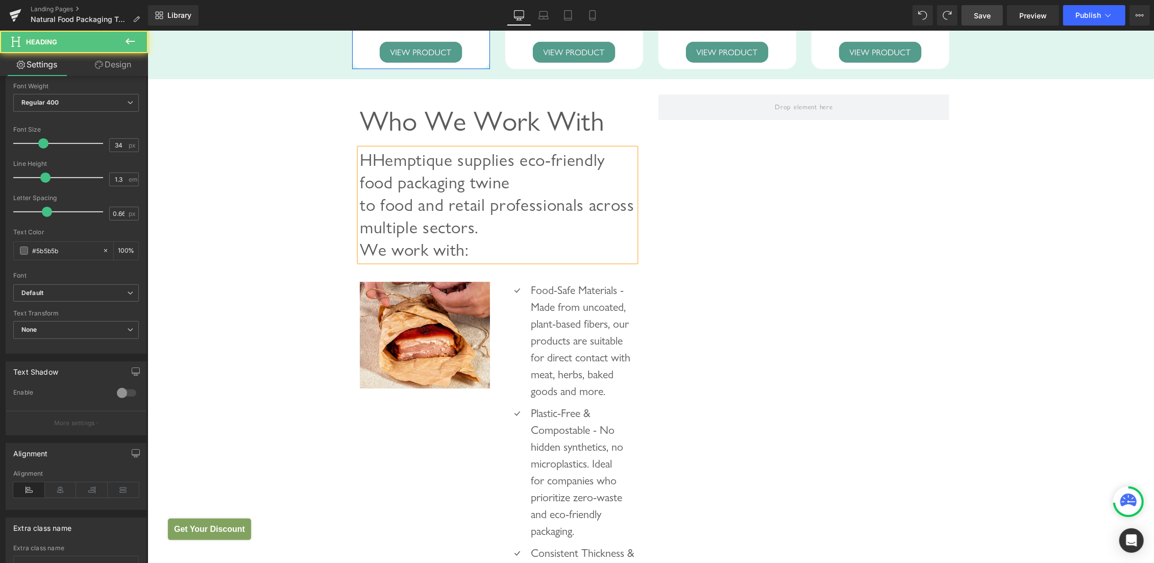
click at [367, 170] on span "HHemptique supplies eco-friendly food packaging twine to food and retail profes…" at bounding box center [496, 204] width 275 height 111
click at [529, 191] on h3 "Hemptique supplies eco-friendly food packaging twine to food and retail profess…" at bounding box center [497, 204] width 276 height 113
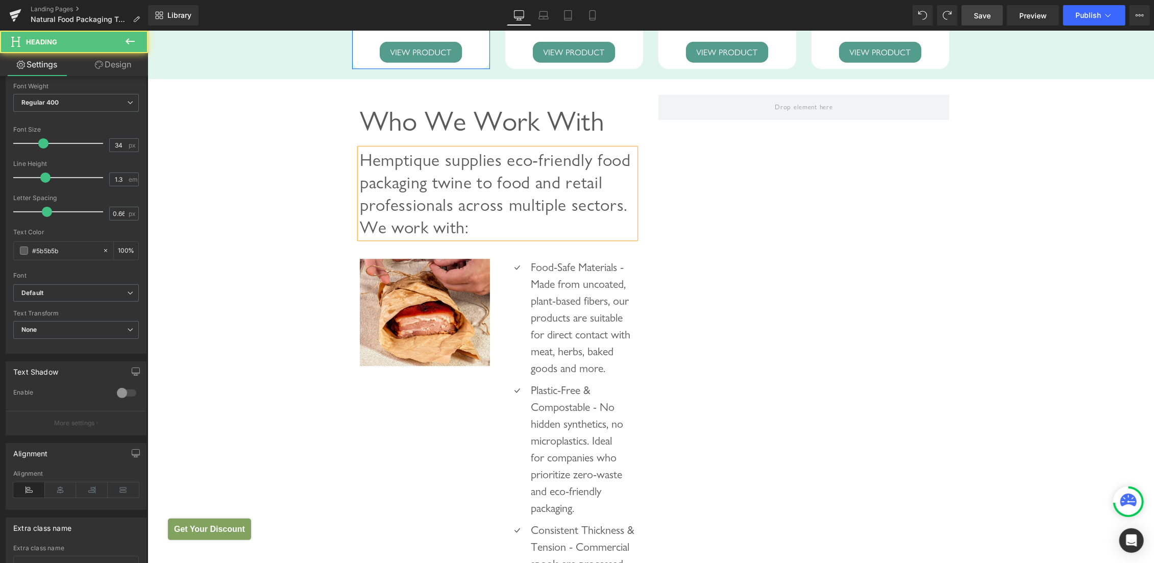
click at [596, 223] on h3 "Hemptique supplies eco-friendly food packaging twine to food and retail profess…" at bounding box center [497, 193] width 276 height 90
click at [563, 238] on h3 "Hemptique supplies eco-friendly food packaging twine to food and retail profess…" at bounding box center [497, 193] width 276 height 90
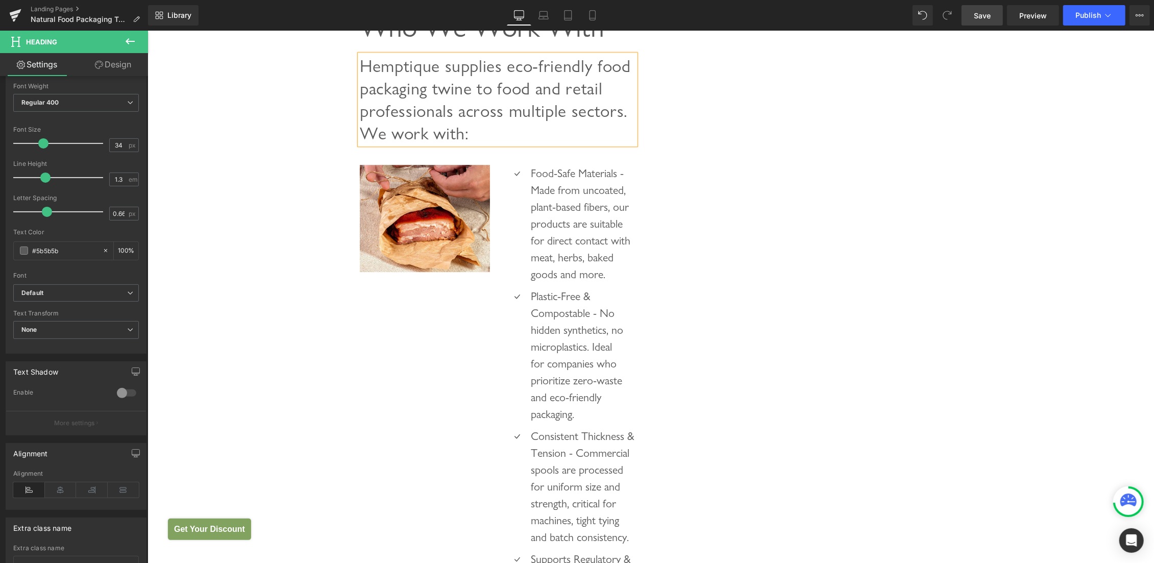
scroll to position [2673, 0]
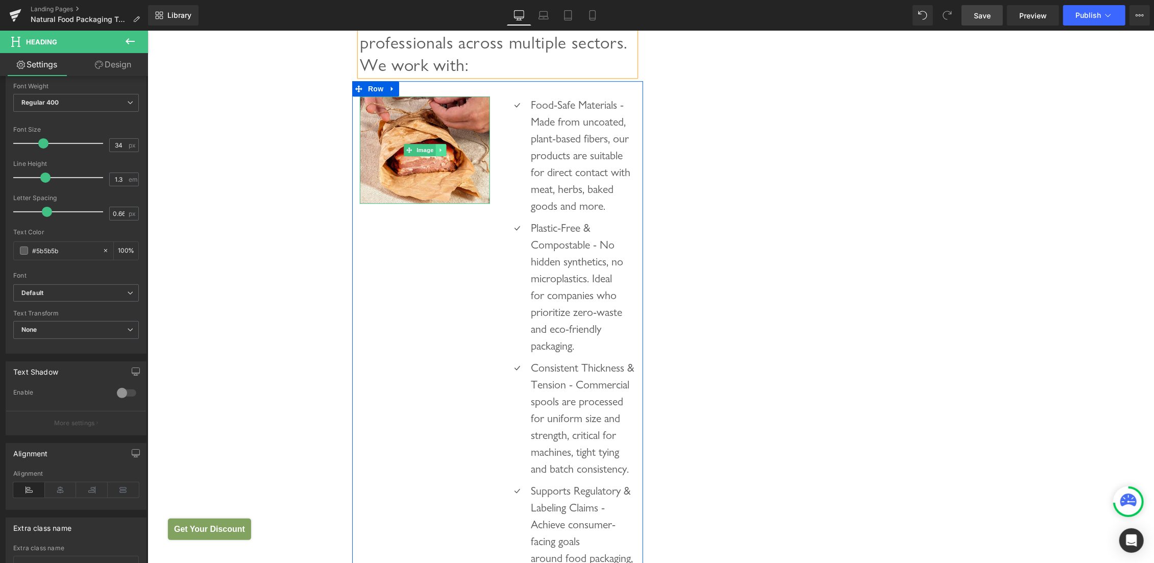
click at [437, 153] on icon at bounding box center [440, 149] width 6 height 6
click at [443, 153] on icon at bounding box center [446, 150] width 6 height 6
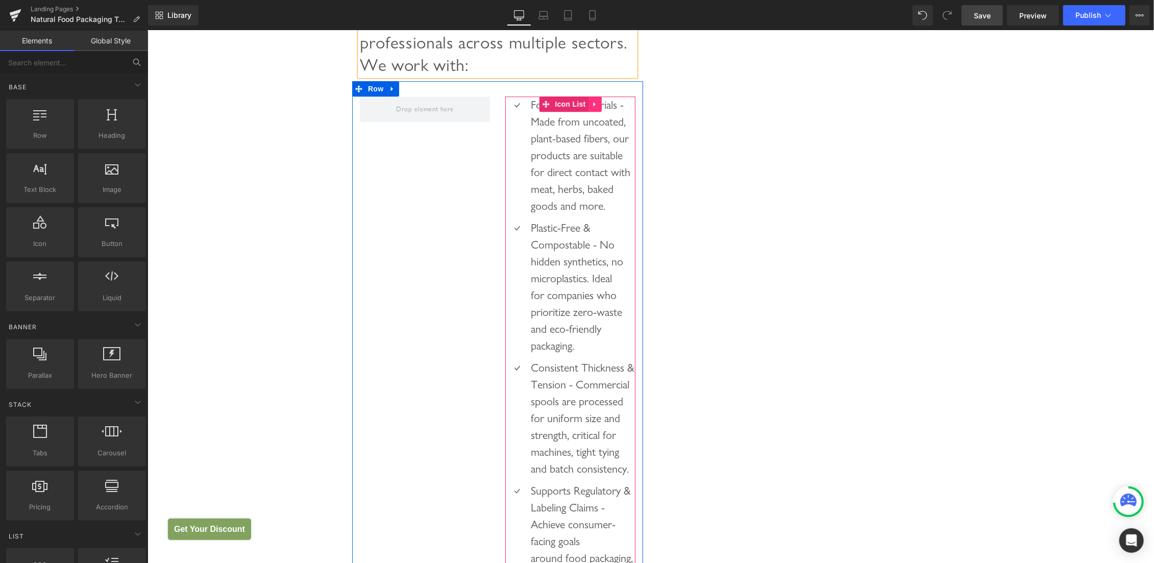
click at [591, 108] on icon at bounding box center [594, 104] width 7 height 8
click at [598, 107] on icon at bounding box center [601, 103] width 7 height 7
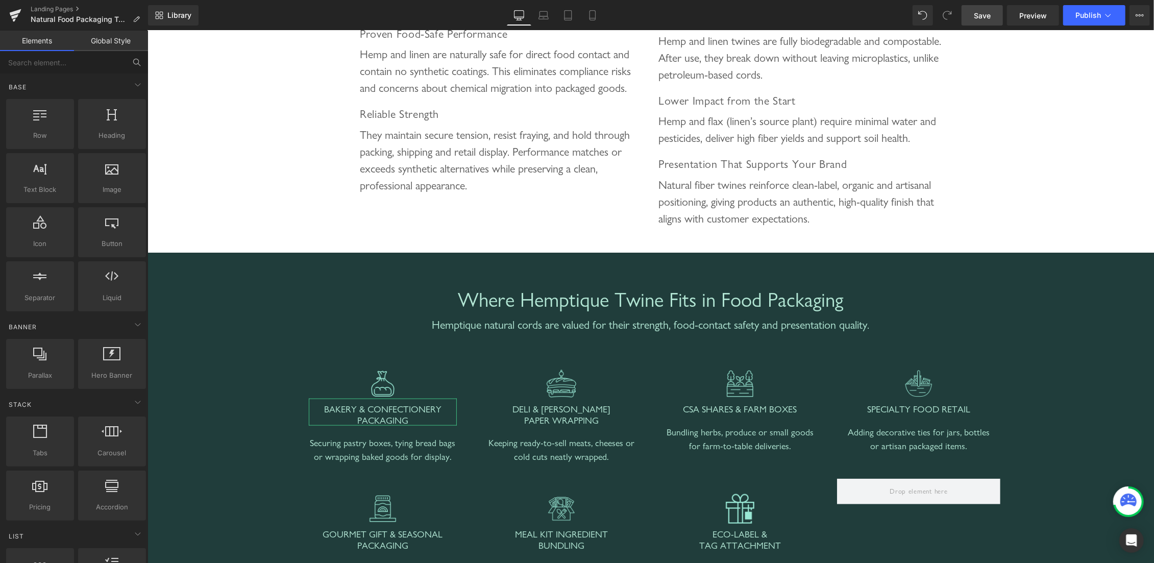
scroll to position [779, 0]
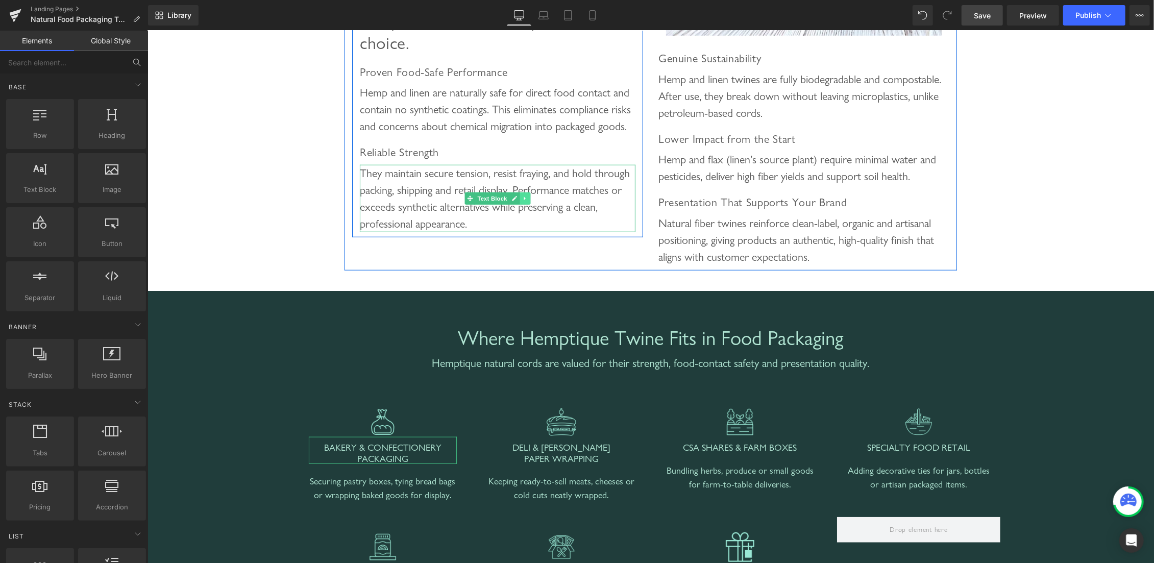
click at [523, 200] on icon at bounding box center [524, 198] width 2 height 4
click at [517, 201] on icon at bounding box center [520, 198] width 6 height 6
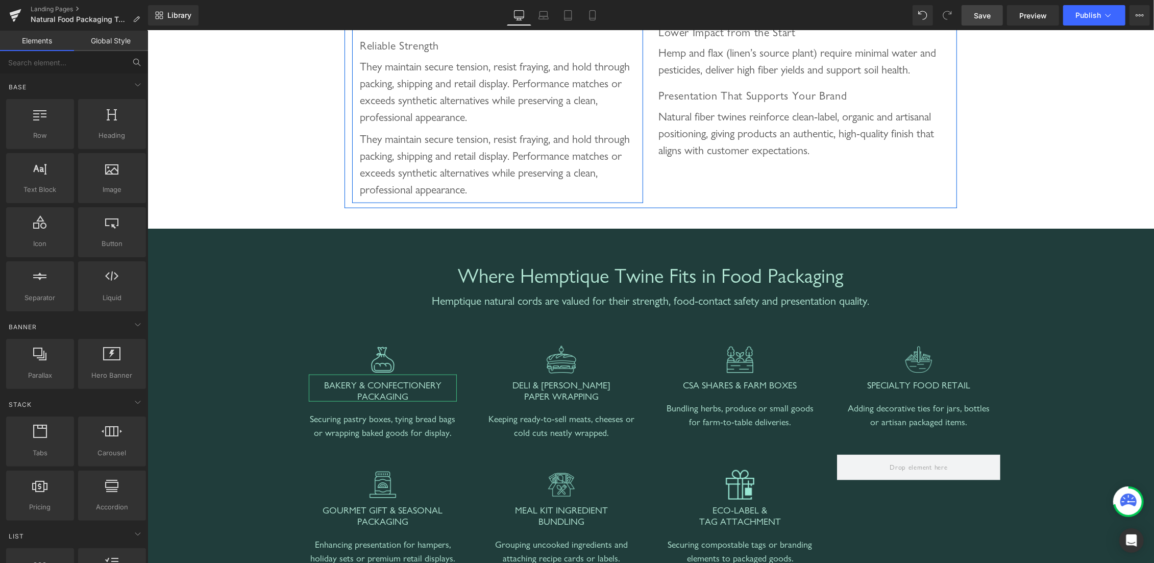
scroll to position [888, 0]
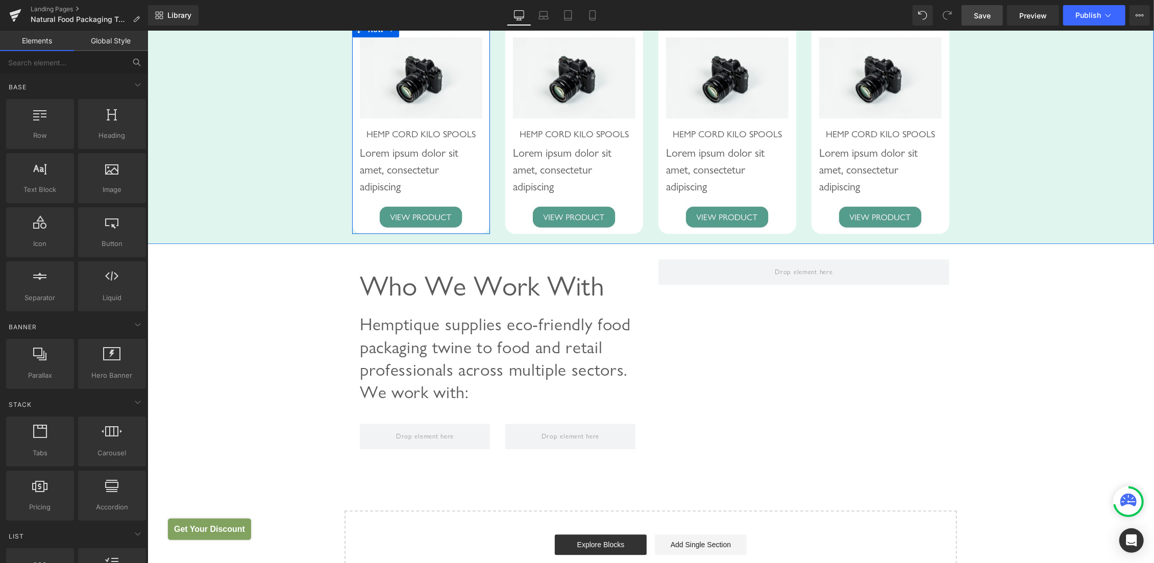
scroll to position [2619, 0]
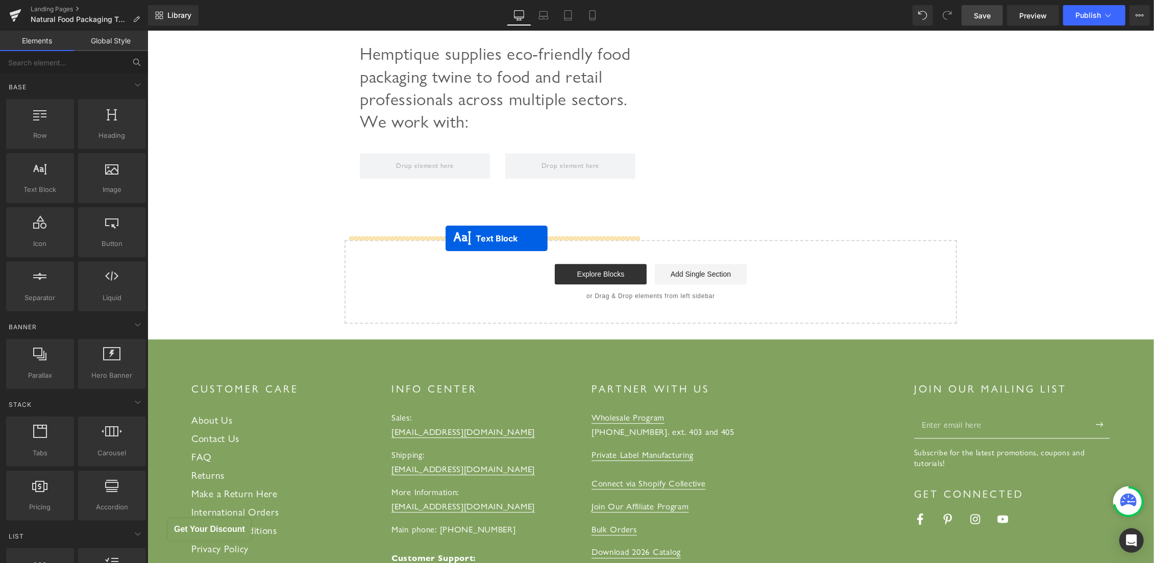
drag, startPoint x: 476, startPoint y: 175, endPoint x: 445, endPoint y: 237, distance: 69.9
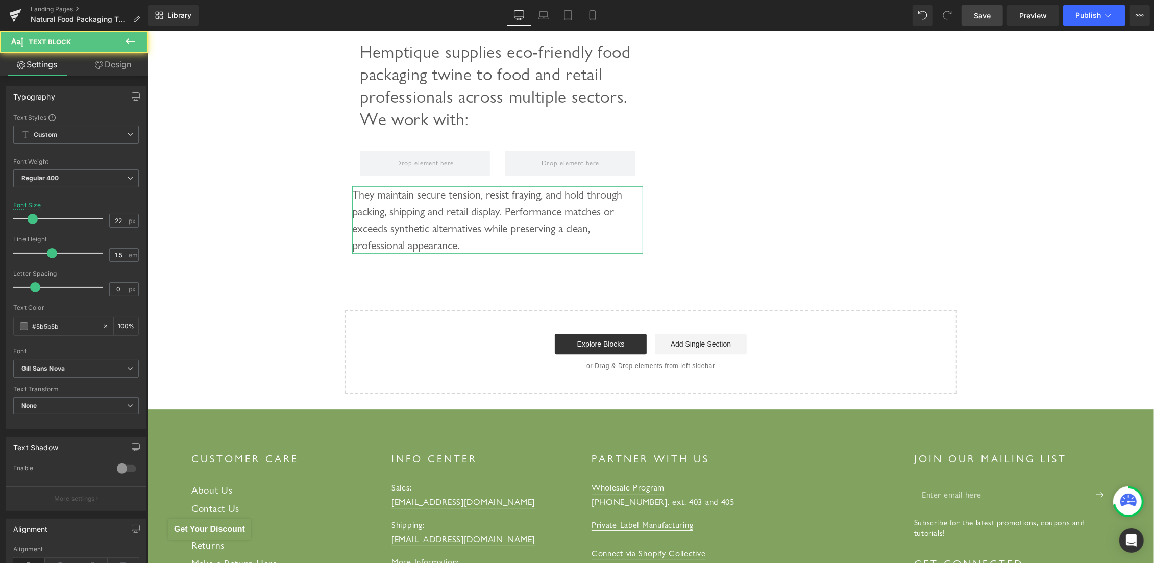
scroll to position [2602, 0]
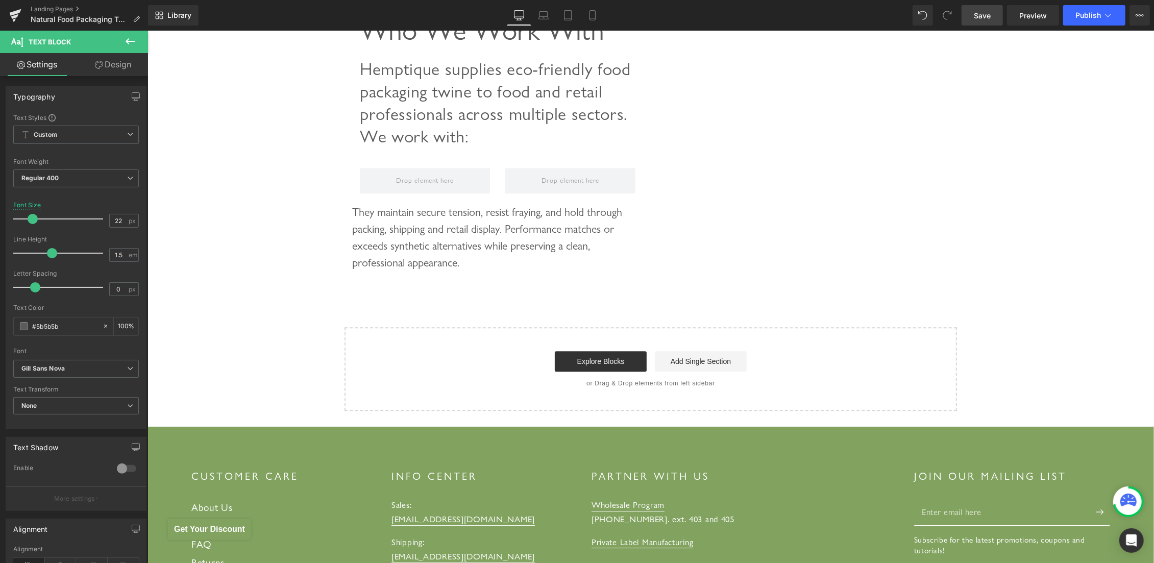
click at [134, 36] on icon at bounding box center [130, 41] width 12 height 12
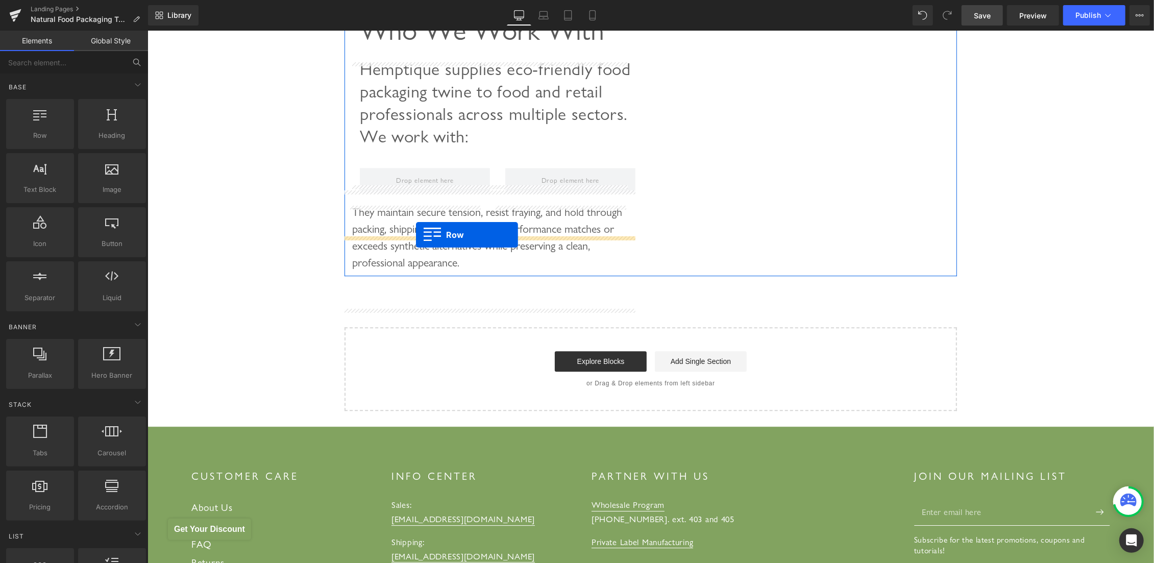
drag, startPoint x: 201, startPoint y: 157, endPoint x: 415, endPoint y: 234, distance: 227.6
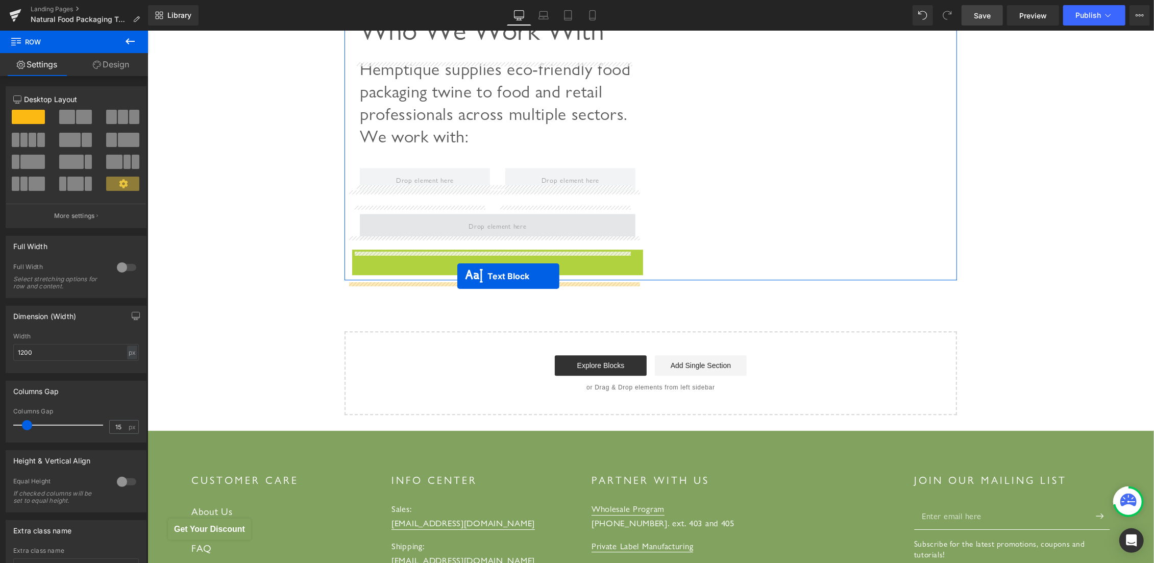
drag, startPoint x: 464, startPoint y: 319, endPoint x: 457, endPoint y: 276, distance: 44.0
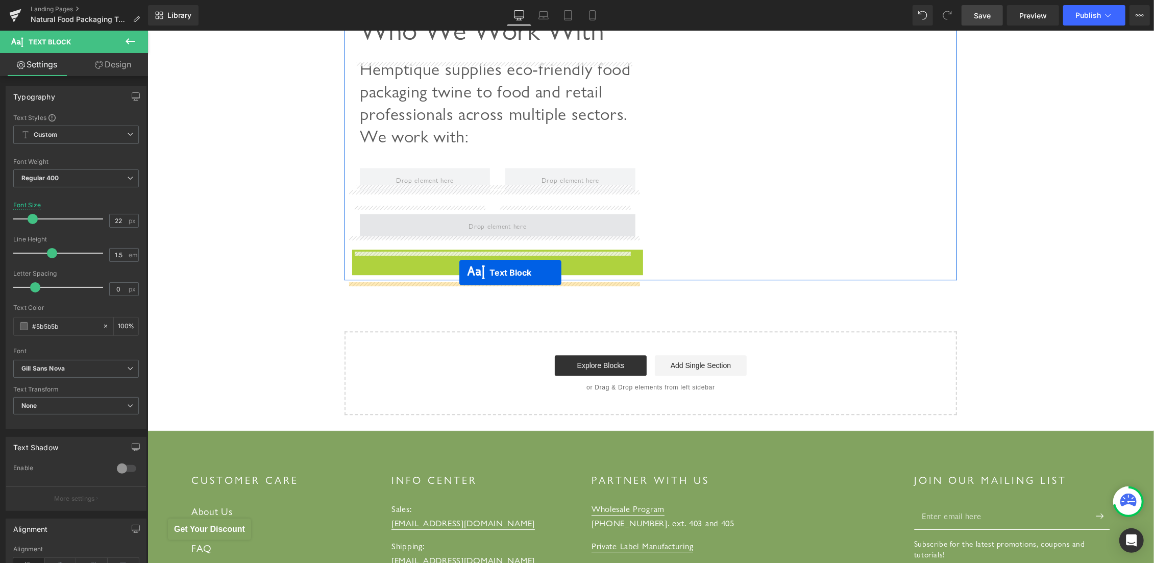
drag, startPoint x: 466, startPoint y: 319, endPoint x: 459, endPoint y: 272, distance: 47.5
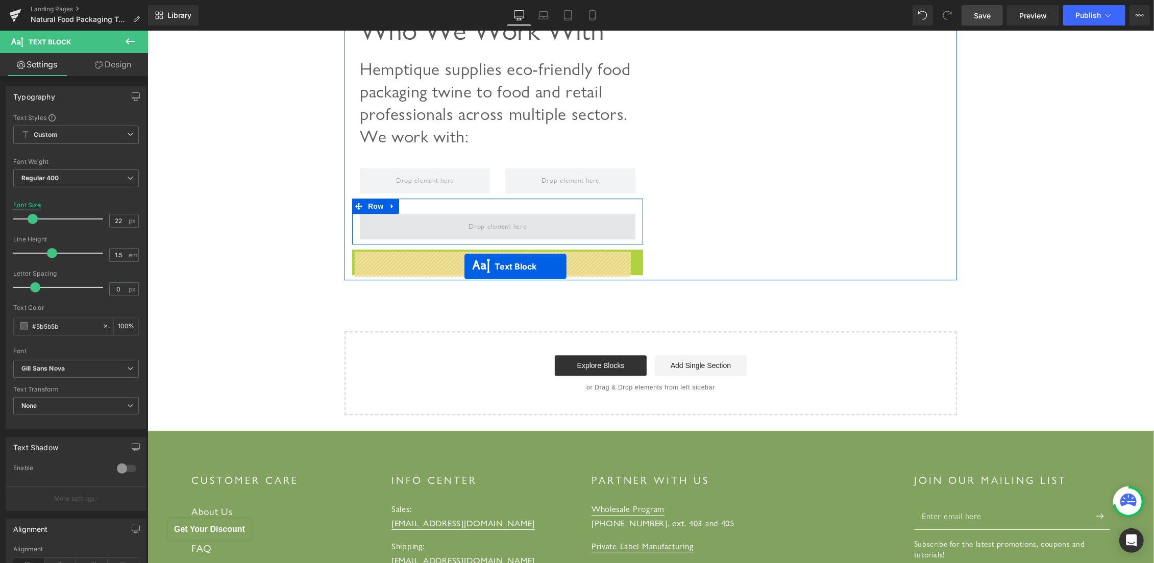
drag, startPoint x: 464, startPoint y: 320, endPoint x: 464, endPoint y: 266, distance: 54.1
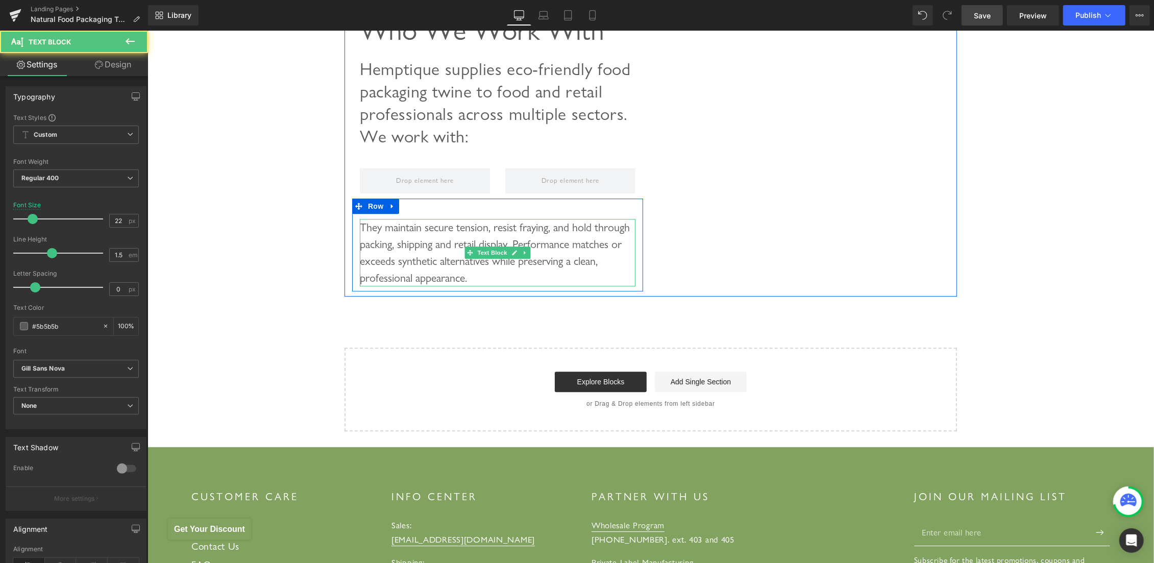
click at [424, 280] on div "They maintain secure tension, resist fraying, and hold through packing, shippin…" at bounding box center [497, 251] width 276 height 67
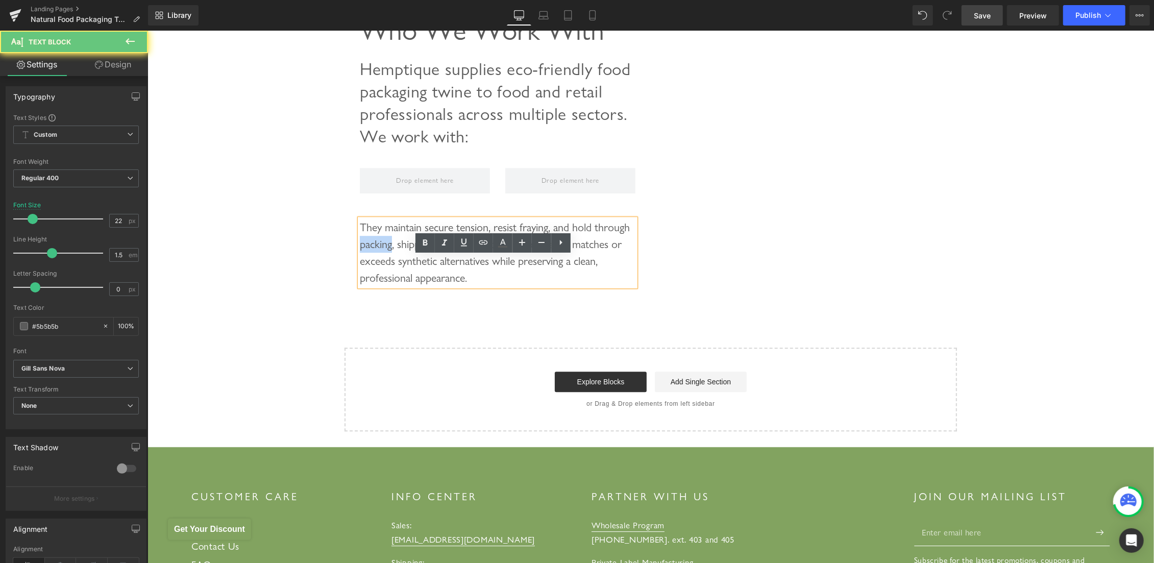
click at [424, 280] on div "They maintain secure tension, resist fraying, and hold through packing, shippin…" at bounding box center [497, 251] width 276 height 67
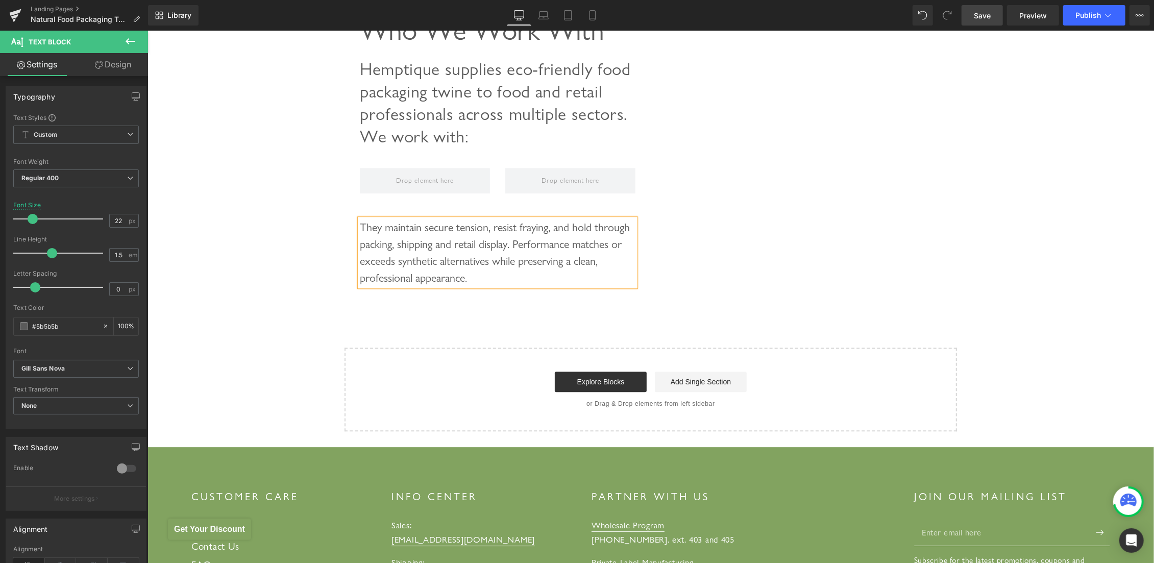
paste div
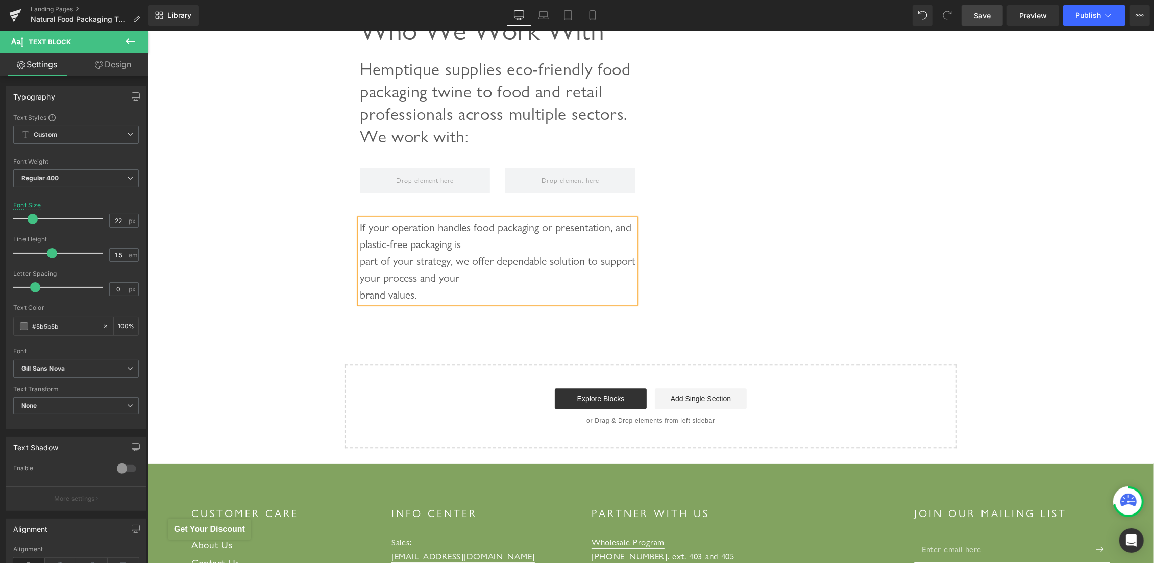
click at [506, 282] on div "If your operation handles food packaging or presentation, and plastic-free pack…" at bounding box center [497, 260] width 276 height 84
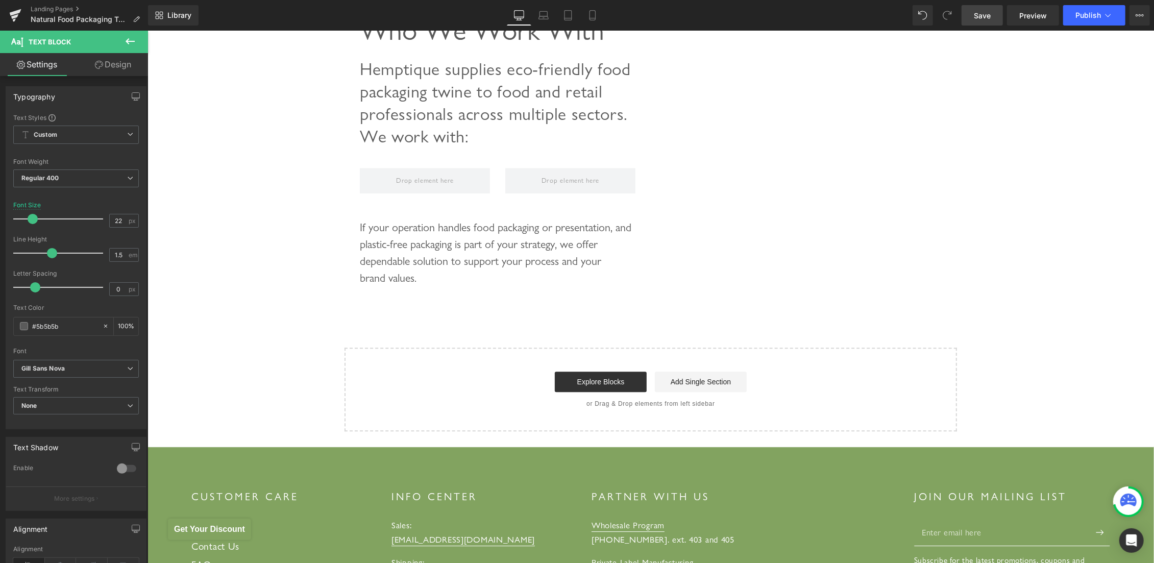
click at [134, 42] on icon at bounding box center [130, 41] width 12 height 12
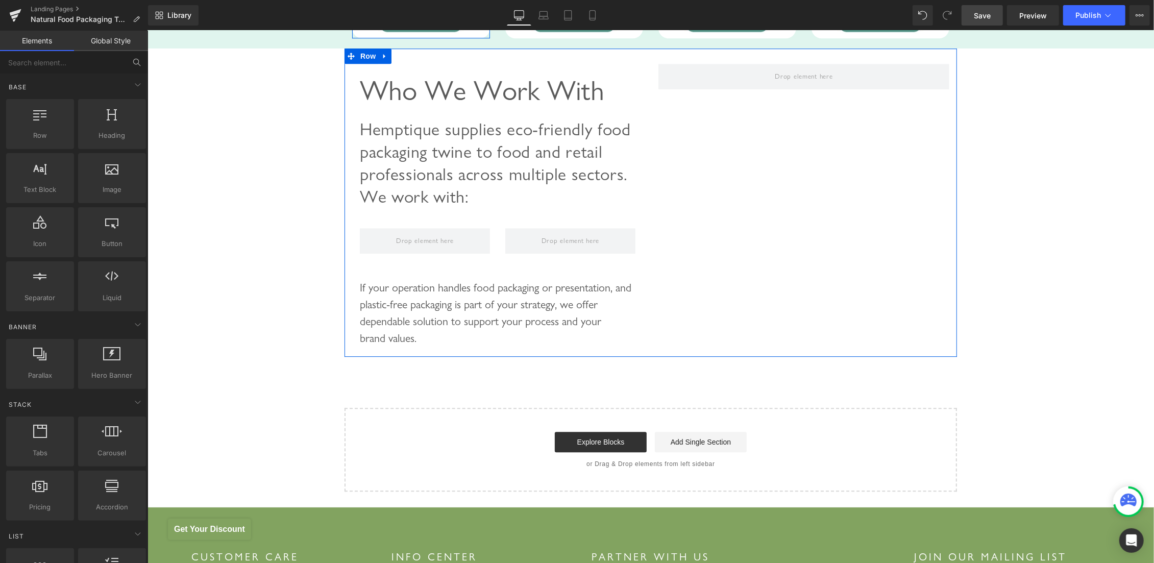
scroll to position [2493, 0]
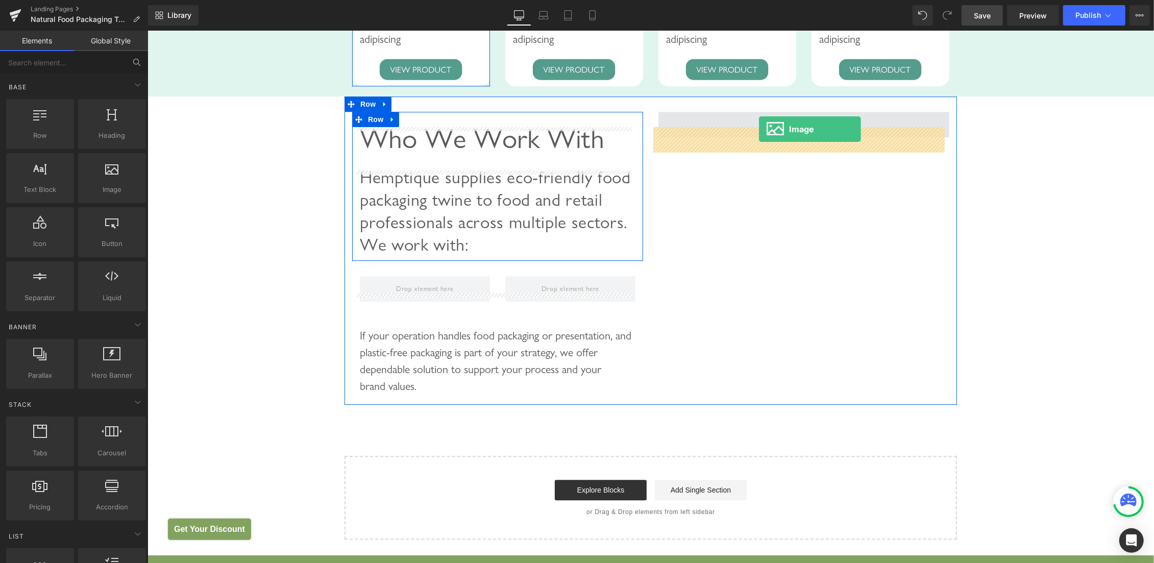
drag, startPoint x: 259, startPoint y: 209, endPoint x: 758, endPoint y: 129, distance: 505.7
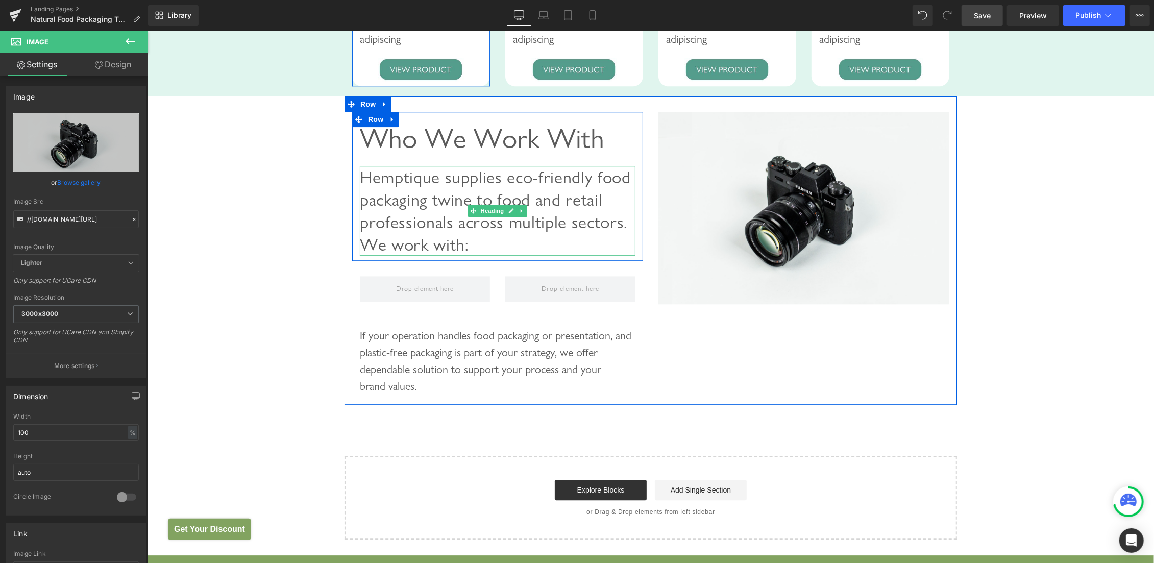
click at [411, 189] on span "Hemptique supplies eco-friendly food packaging twine to food and retail profess…" at bounding box center [494, 210] width 271 height 88
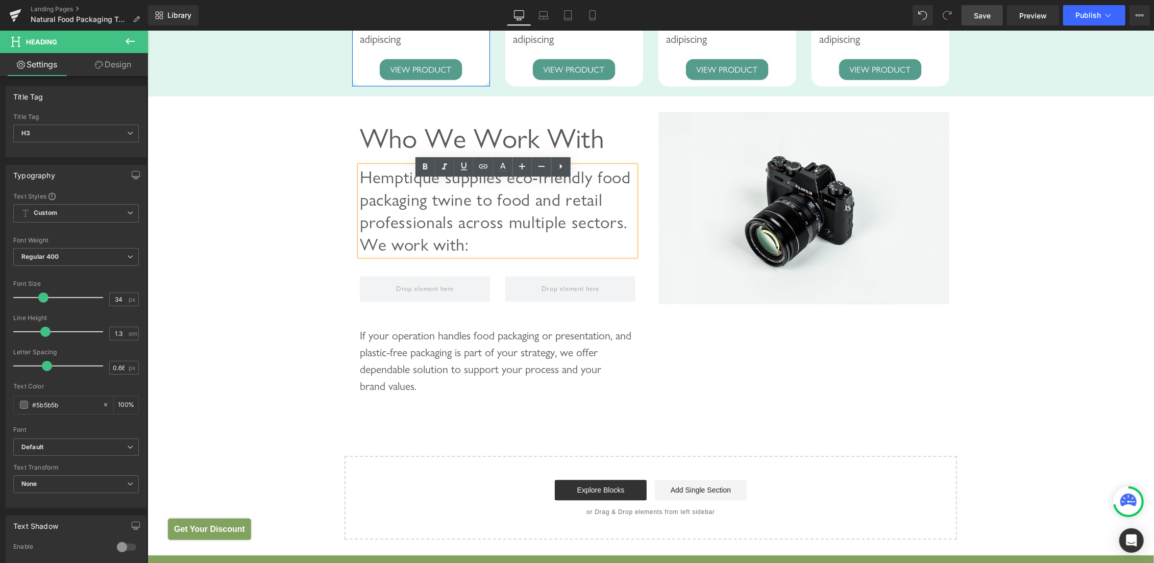
click at [359, 189] on span "Hemptique supplies eco-friendly food packaging twine to food and retail profess…" at bounding box center [494, 210] width 271 height 88
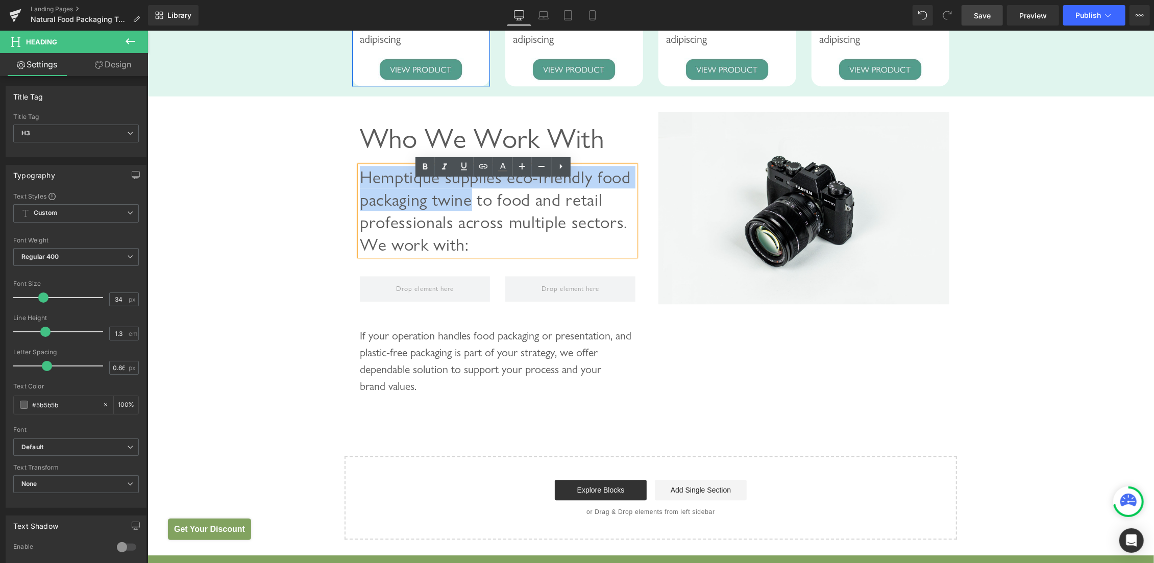
drag, startPoint x: 359, startPoint y: 188, endPoint x: 524, endPoint y: 210, distance: 165.9
click at [524, 210] on span "Hemptique supplies eco-friendly food packaging twine to food and retail profess…" at bounding box center [494, 210] width 271 height 88
copy span "Hemptique supplies eco-friendly food packaging twine"
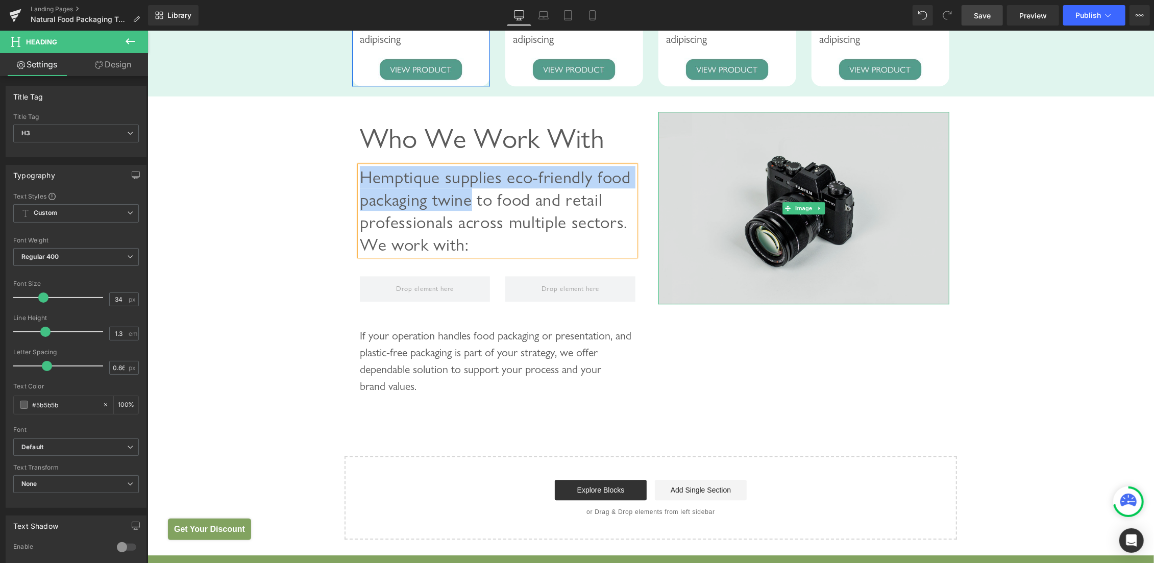
click at [841, 167] on img at bounding box center [803, 207] width 291 height 193
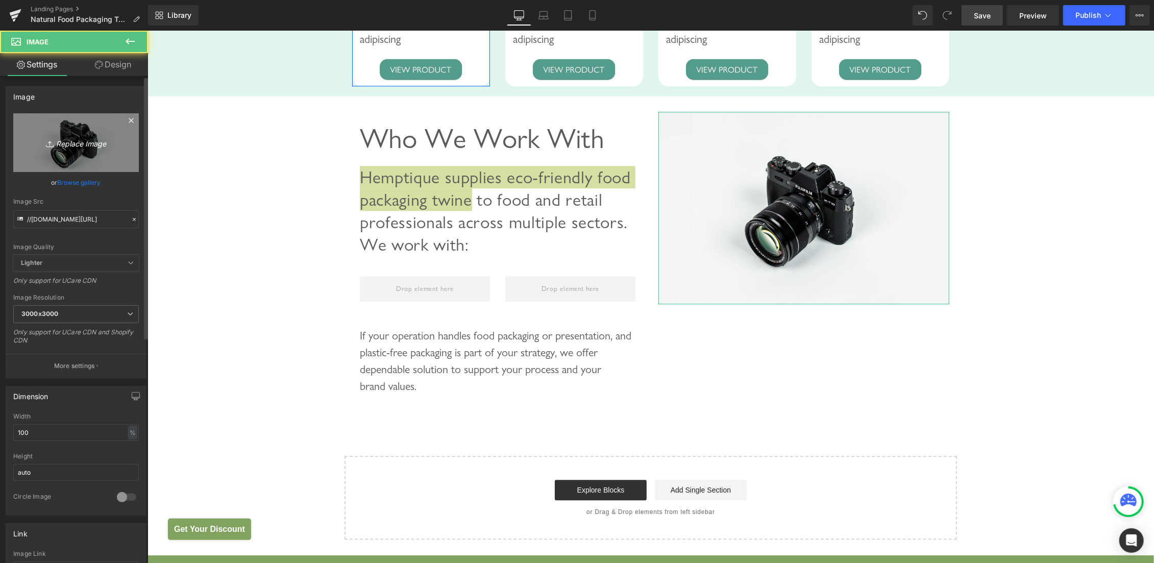
click at [58, 132] on link "Replace Image" at bounding box center [76, 142] width 126 height 59
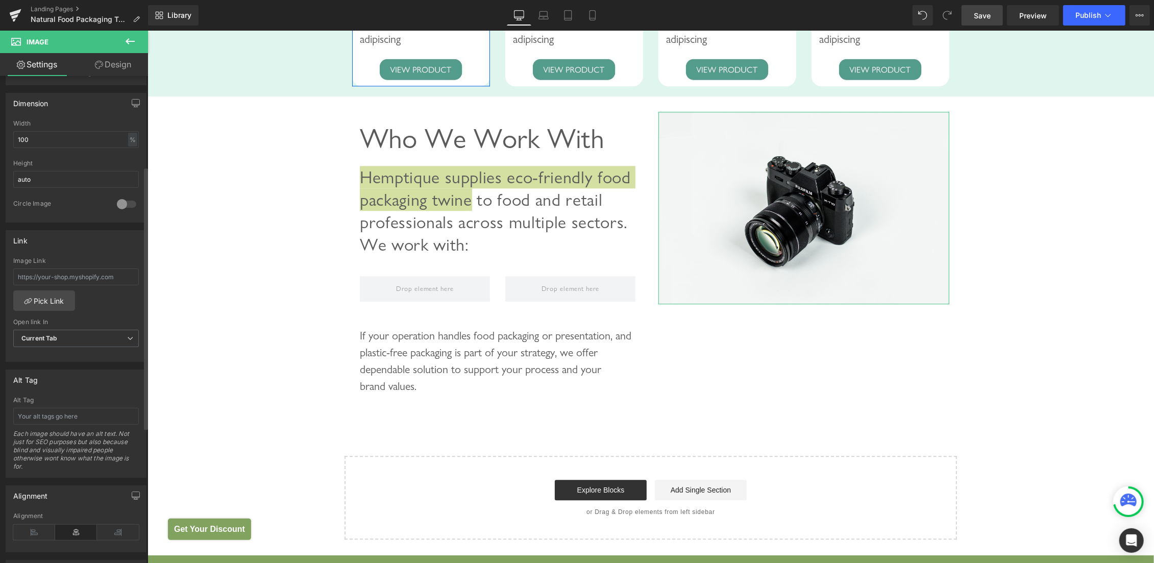
scroll to position [359, 0]
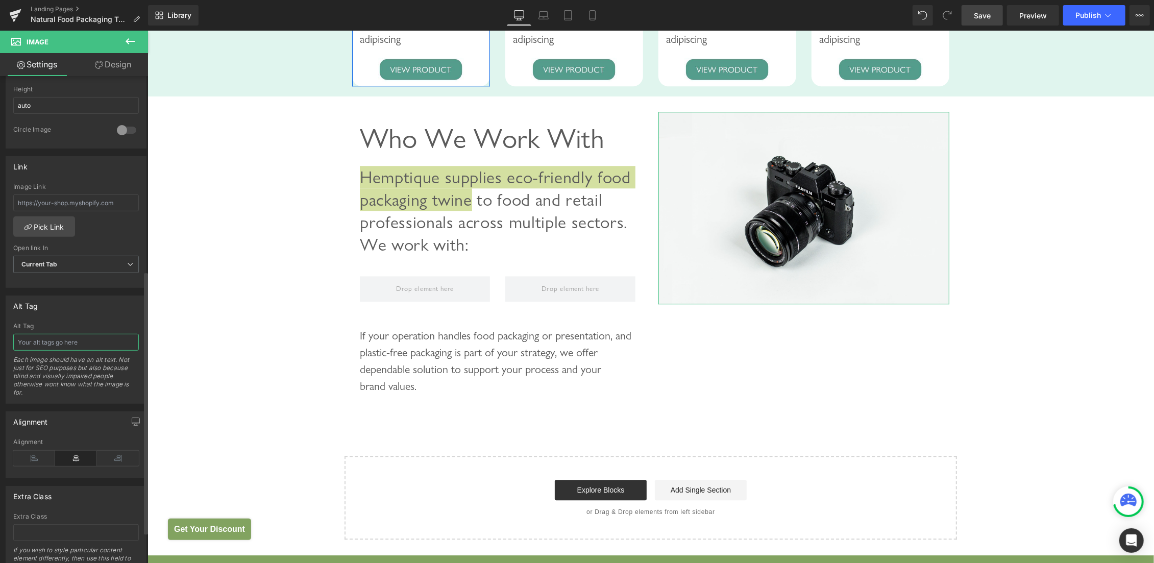
click at [68, 340] on input "text" at bounding box center [76, 342] width 126 height 17
paste input "Hemptique supplies eco-friendly food packaging twine"
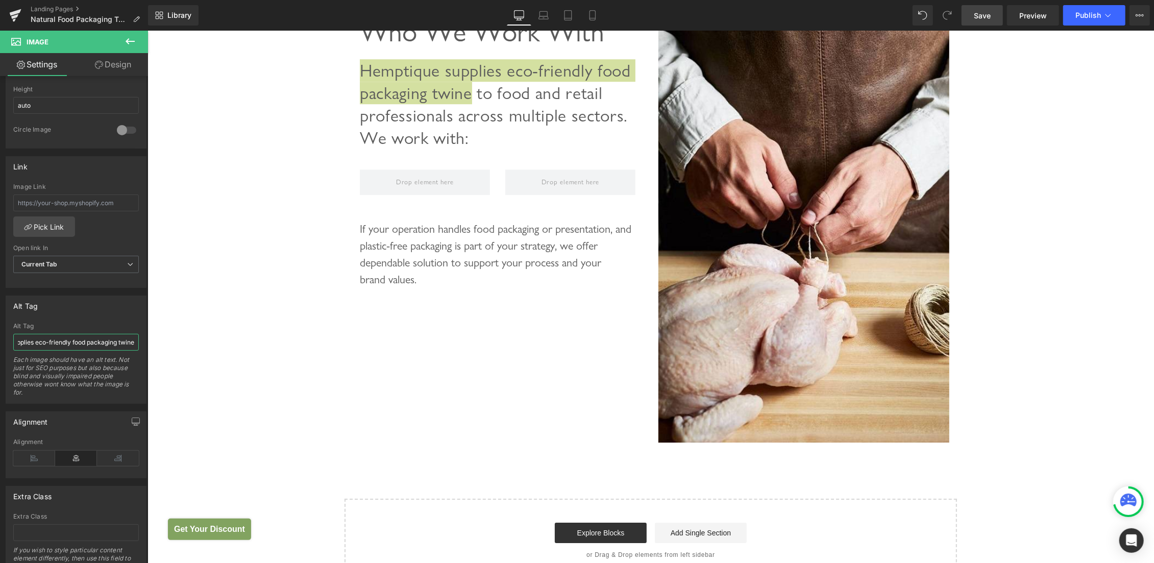
scroll to position [2602, 0]
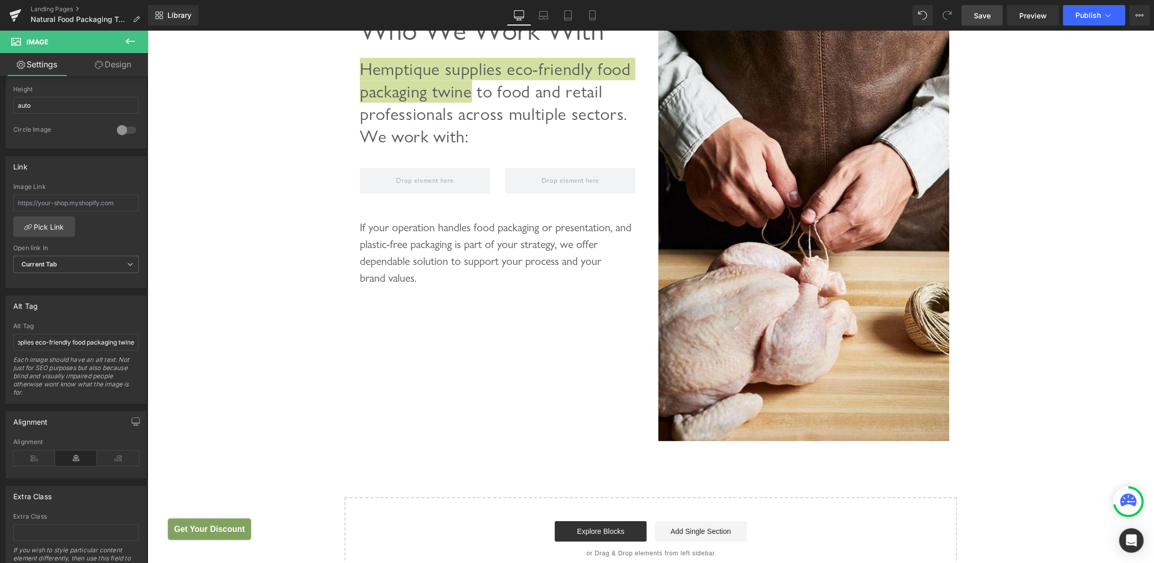
click at [127, 44] on icon at bounding box center [130, 41] width 12 height 12
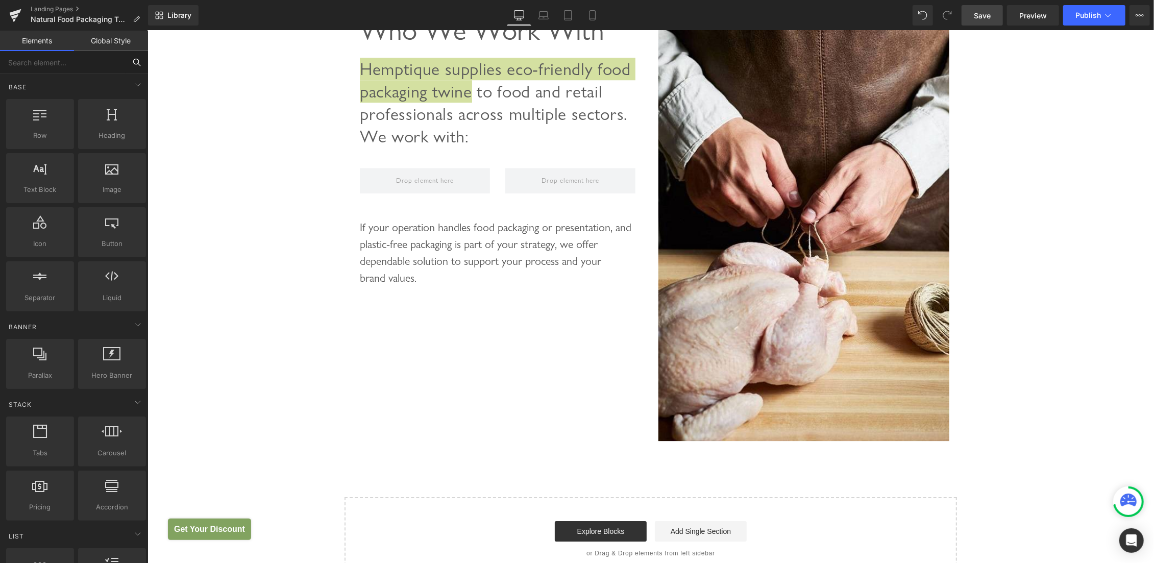
click at [115, 64] on input "text" at bounding box center [63, 62] width 126 height 22
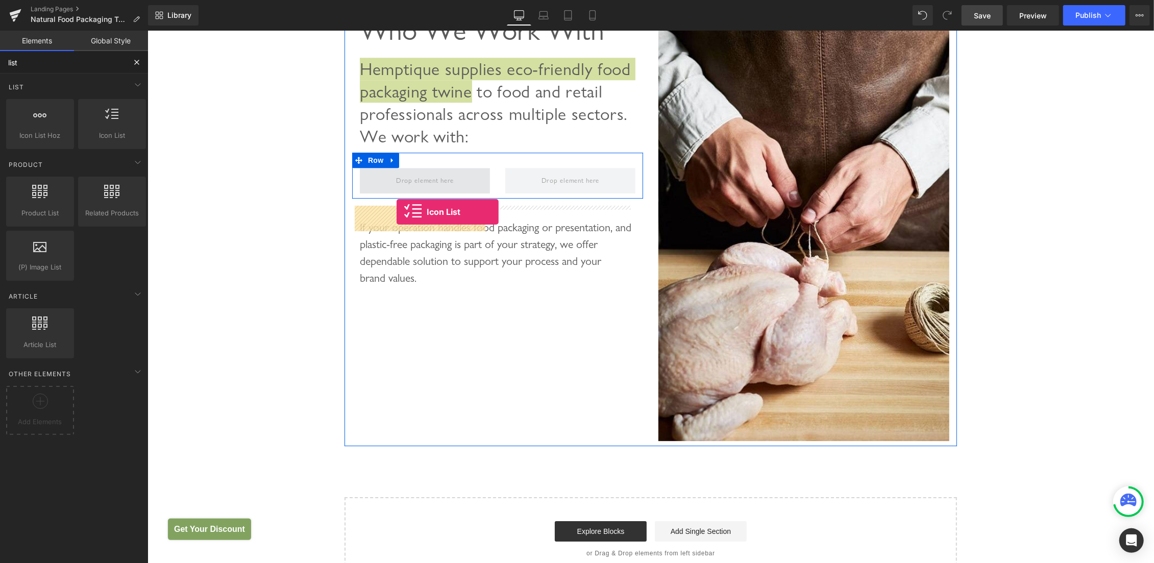
drag, startPoint x: 246, startPoint y: 154, endPoint x: 396, endPoint y: 211, distance: 160.6
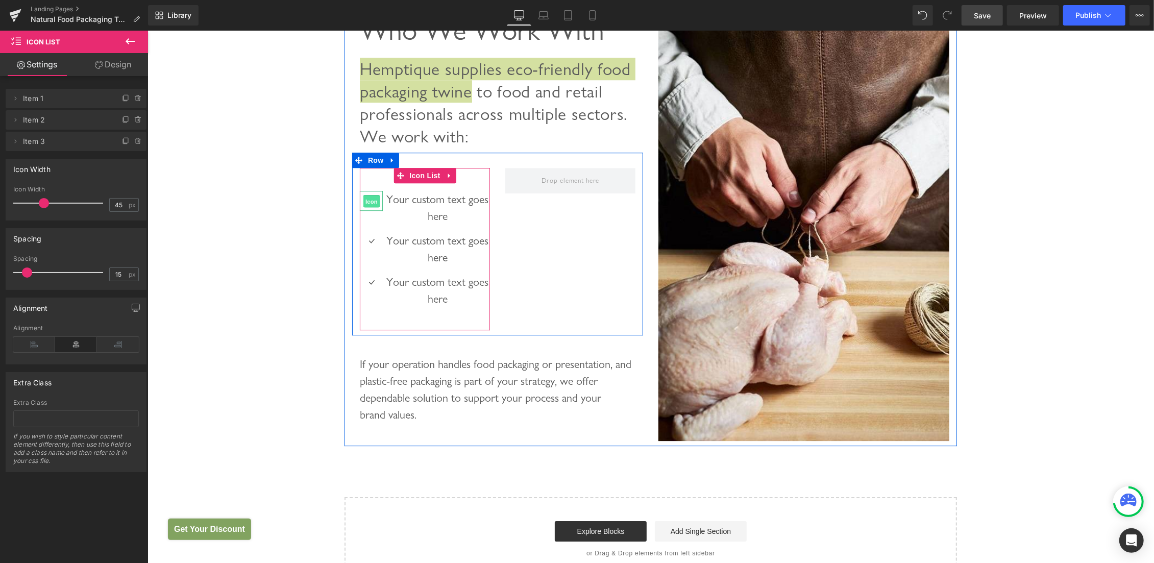
click at [363, 207] on span "Icon" at bounding box center [371, 200] width 16 height 12
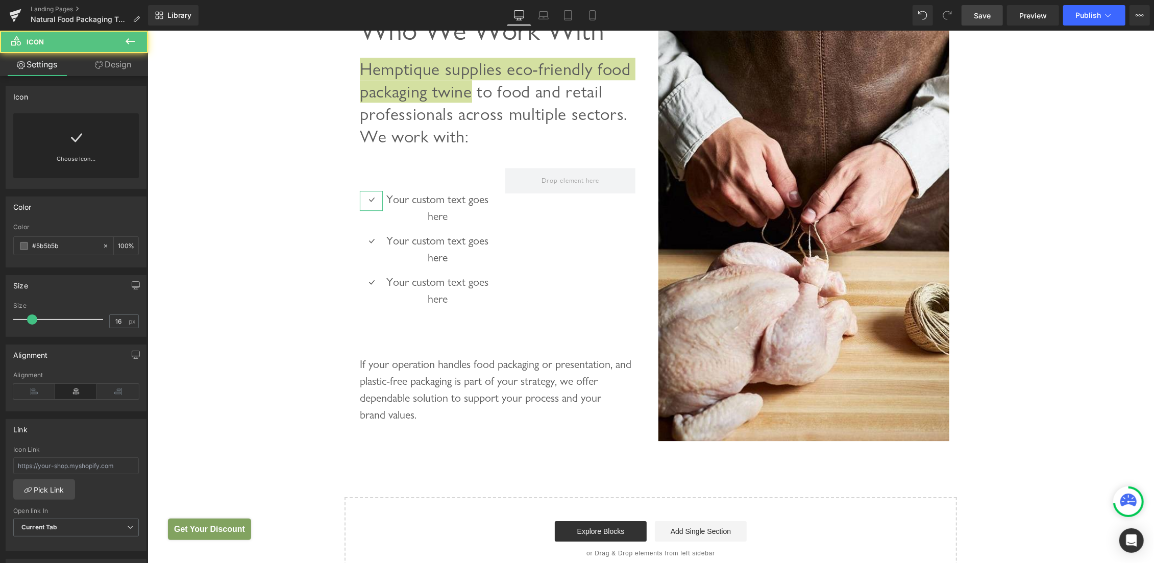
click at [72, 133] on icon at bounding box center [76, 138] width 16 height 16
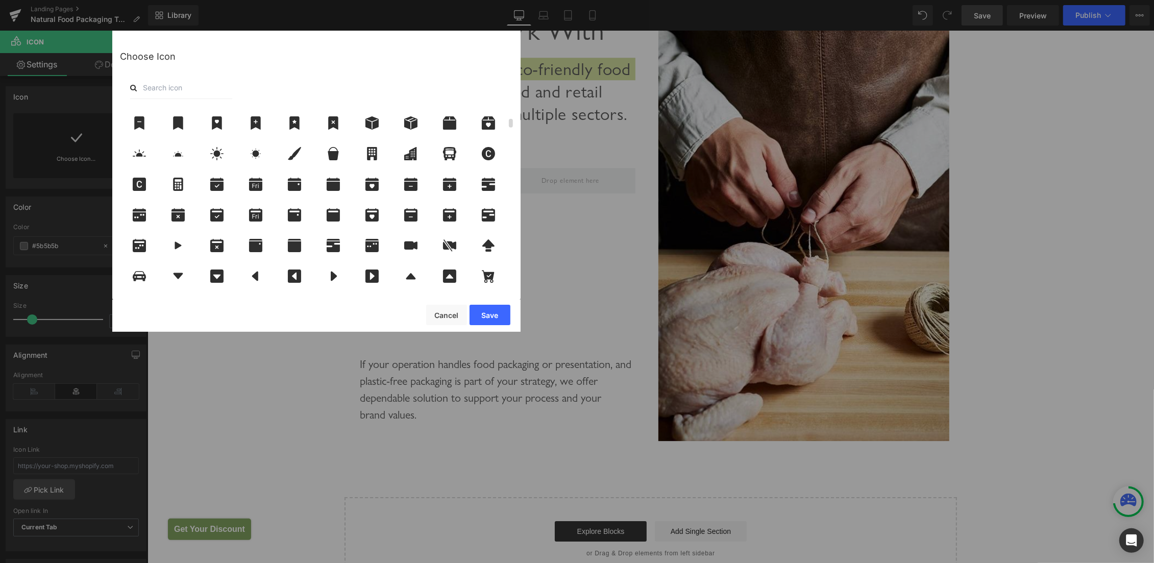
scroll to position [216, 0]
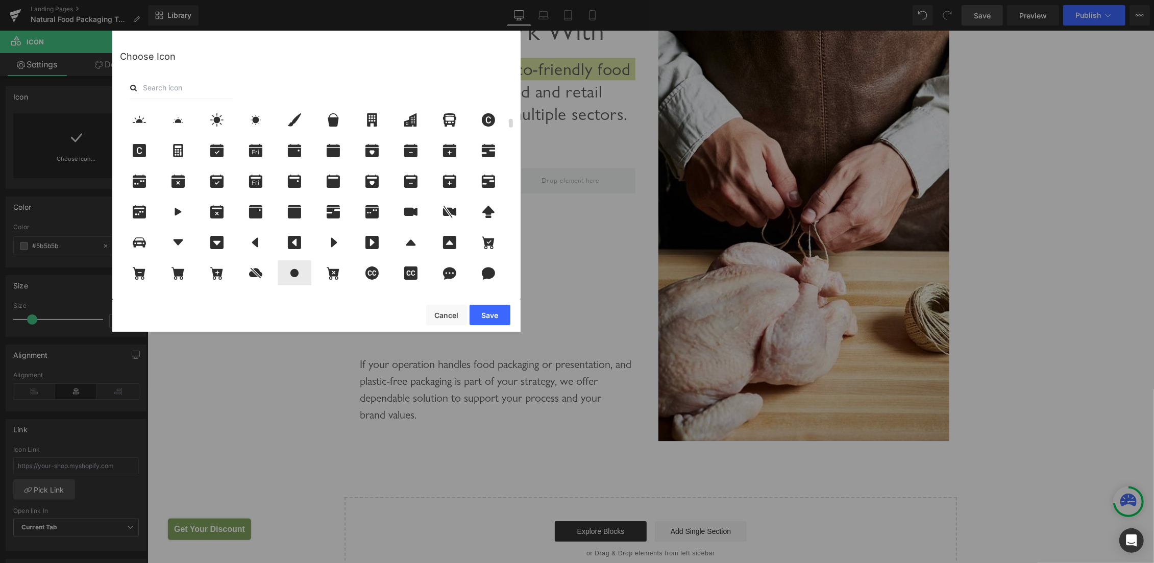
click at [291, 277] on icon at bounding box center [294, 272] width 21 height 13
click at [506, 311] on button "Save" at bounding box center [490, 315] width 41 height 20
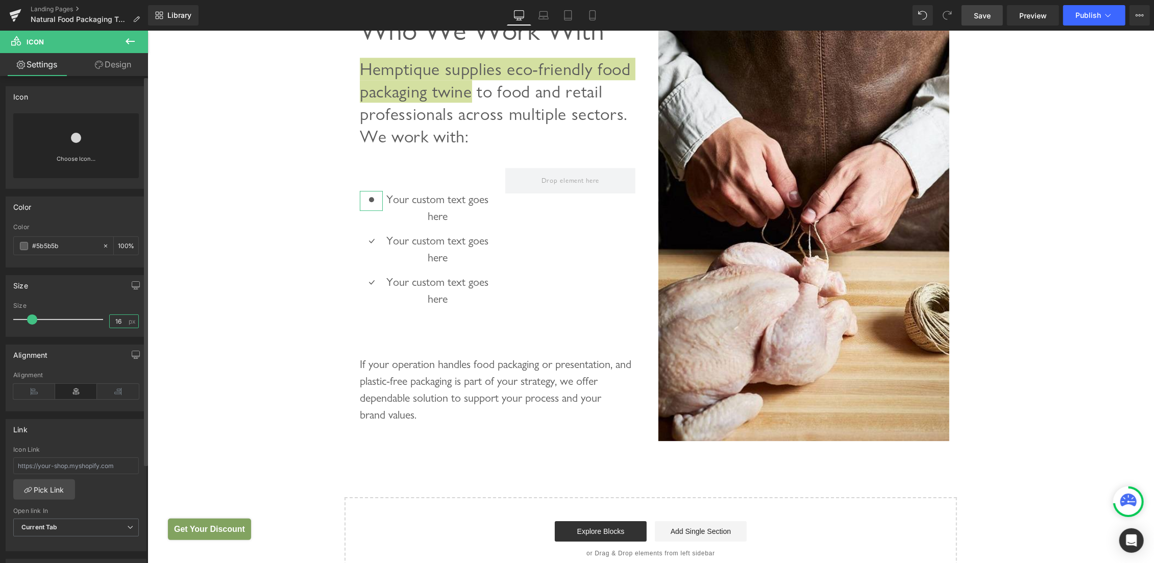
drag, startPoint x: 113, startPoint y: 319, endPoint x: 36, endPoint y: 319, distance: 77.1
click at [110, 319] on input "16" at bounding box center [119, 321] width 18 height 13
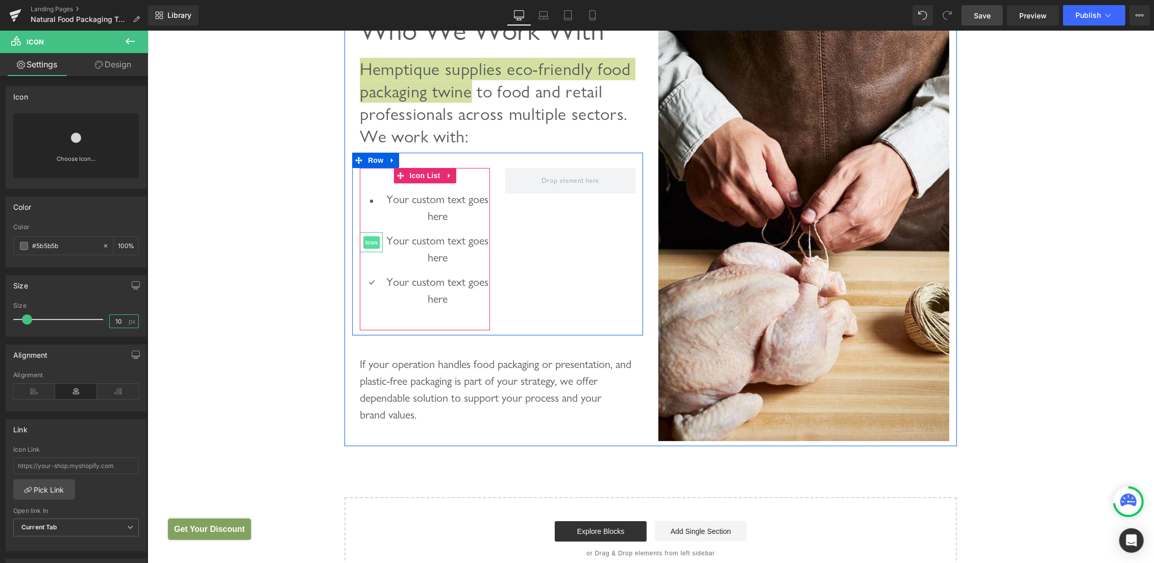
click at [365, 248] on span "Icon" at bounding box center [371, 242] width 16 height 12
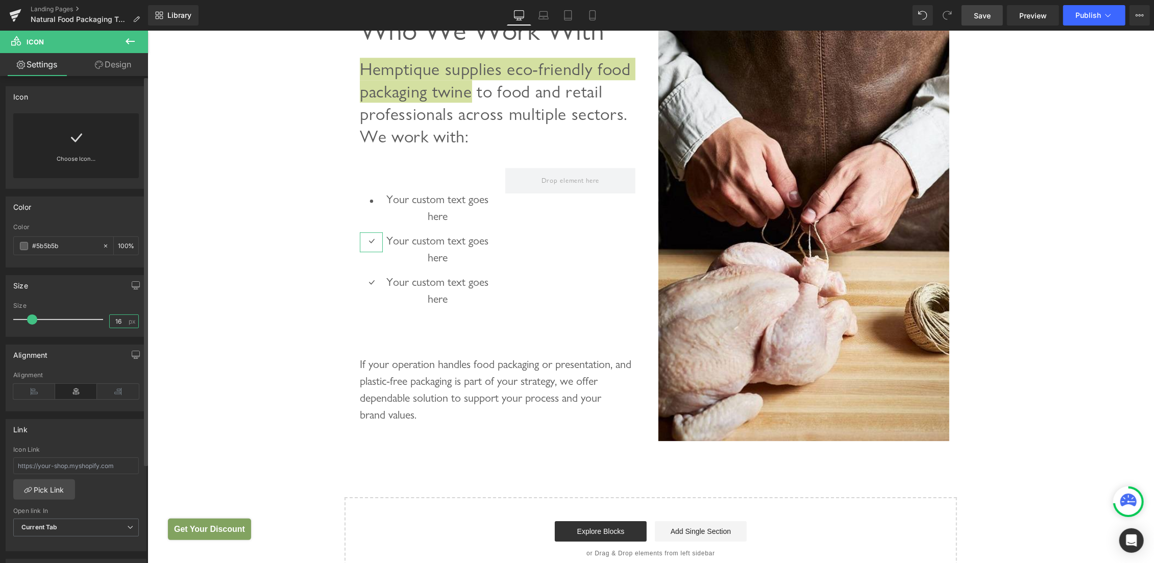
drag, startPoint x: 110, startPoint y: 316, endPoint x: 44, endPoint y: 309, distance: 66.8
click at [110, 315] on input "16" at bounding box center [119, 321] width 18 height 13
click at [74, 132] on icon at bounding box center [76, 138] width 16 height 16
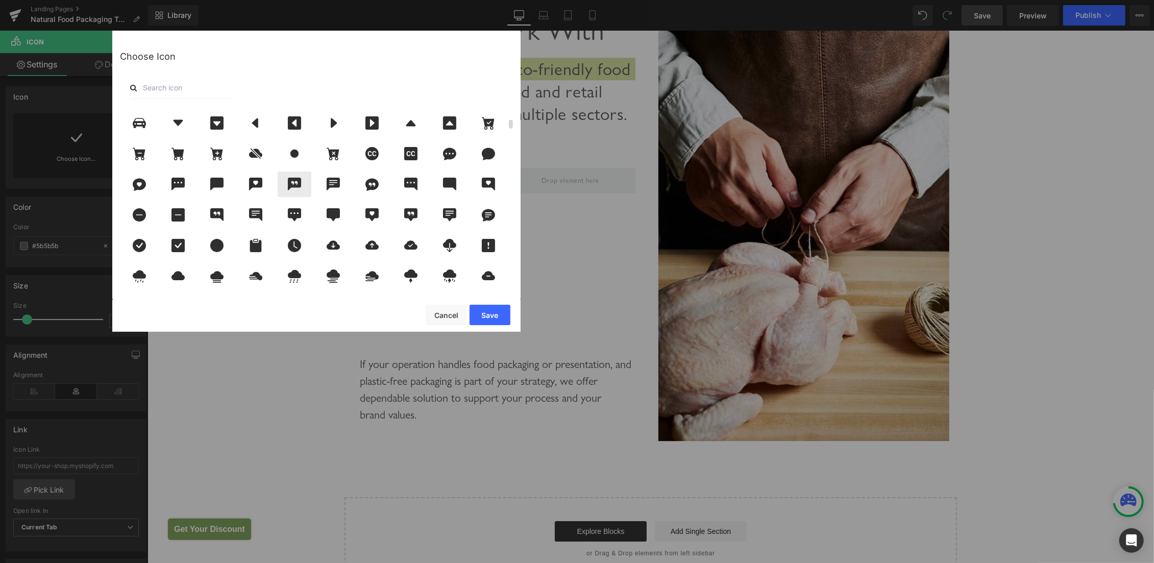
scroll to position [346, 0]
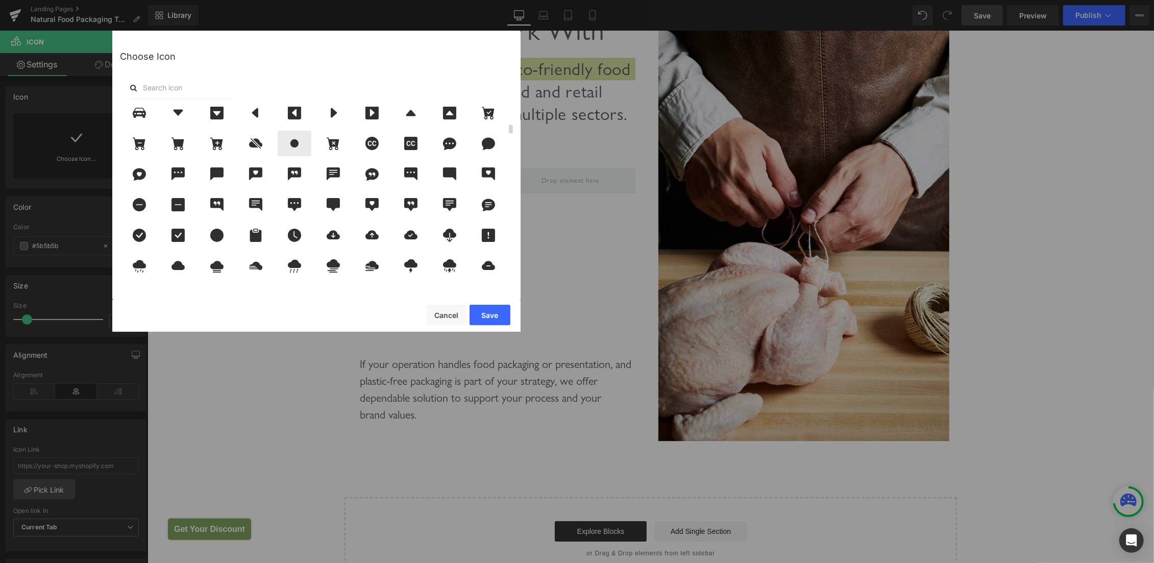
click at [303, 138] on icon at bounding box center [294, 143] width 21 height 13
drag, startPoint x: 482, startPoint y: 314, endPoint x: 329, endPoint y: 283, distance: 156.2
click at [482, 314] on button "Save" at bounding box center [490, 315] width 41 height 20
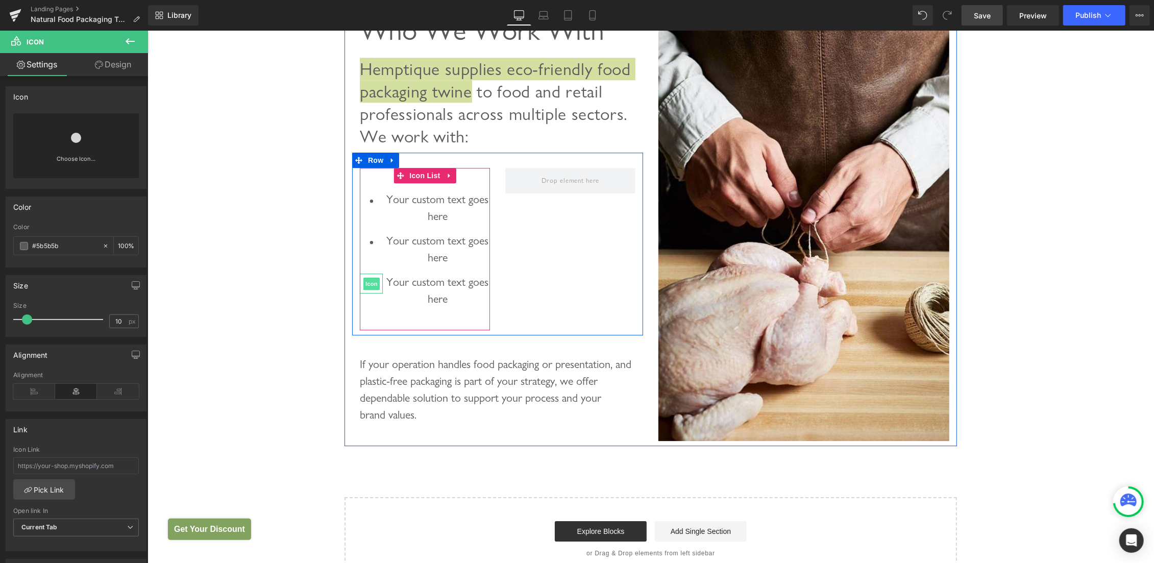
click at [367, 289] on span "Icon" at bounding box center [371, 283] width 16 height 12
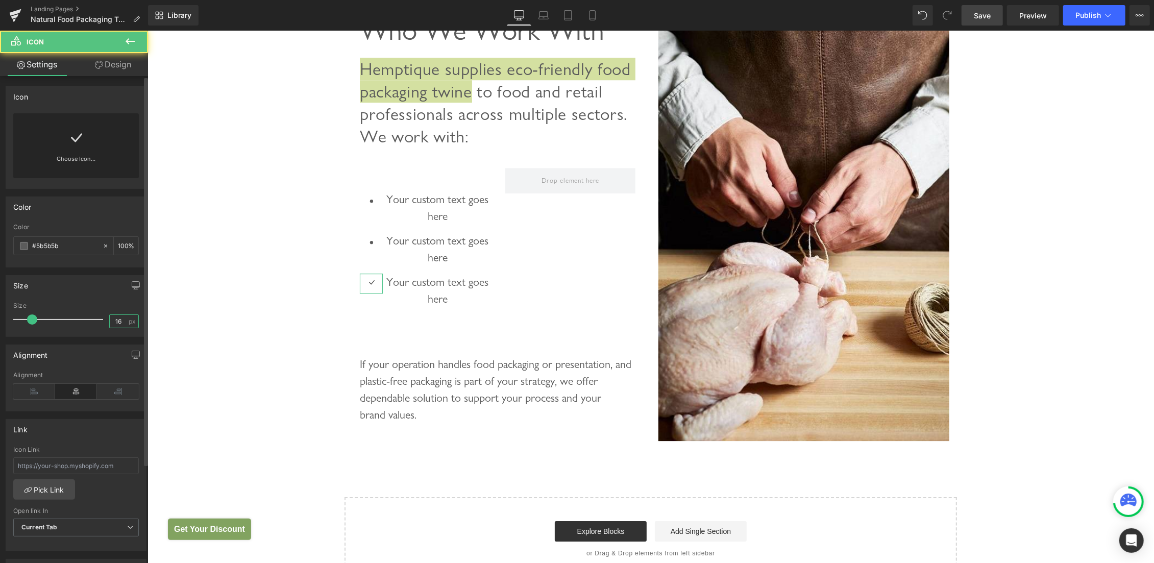
drag, startPoint x: 113, startPoint y: 322, endPoint x: 42, endPoint y: 326, distance: 71.6
click at [42, 326] on div "Size 16 px" at bounding box center [76, 319] width 126 height 34
click at [68, 133] on icon at bounding box center [76, 138] width 16 height 16
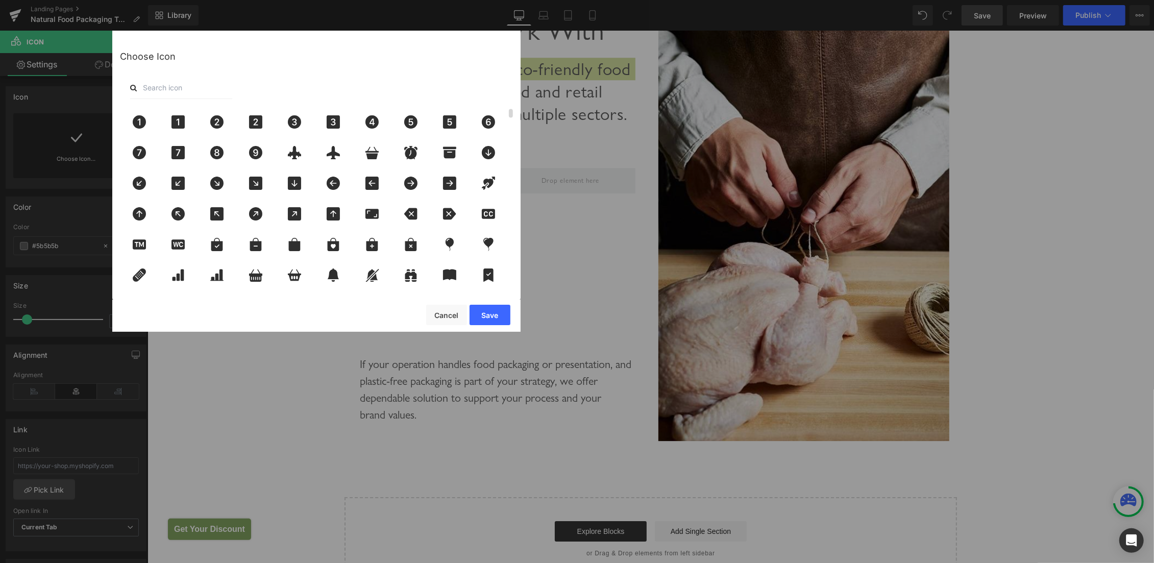
scroll to position [303, 0]
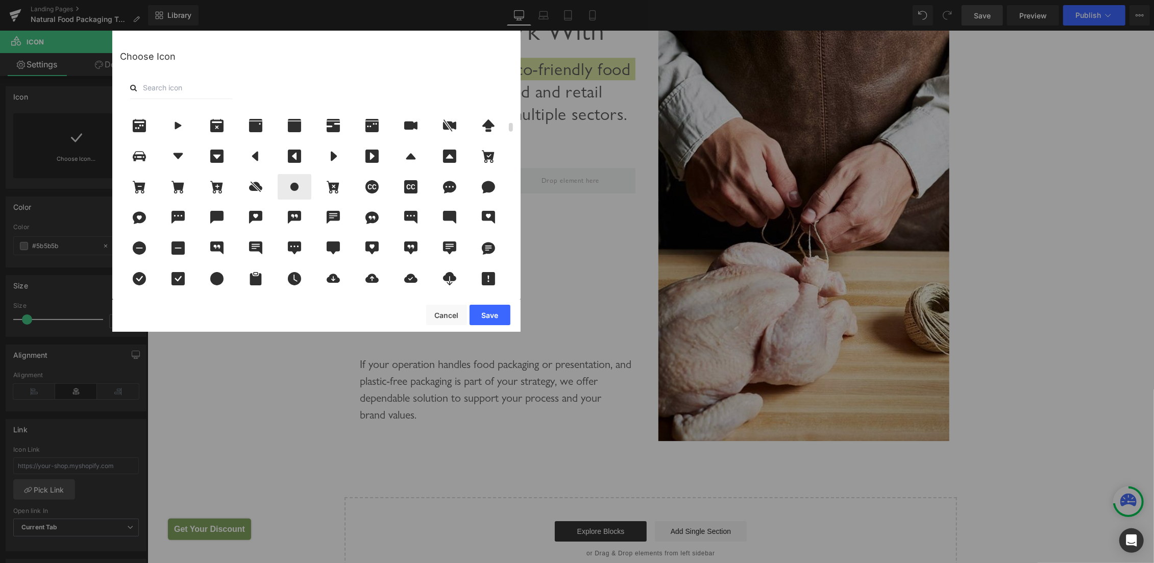
click at [296, 178] on div at bounding box center [295, 187] width 34 height 26
click at [477, 315] on button "Save" at bounding box center [490, 315] width 41 height 20
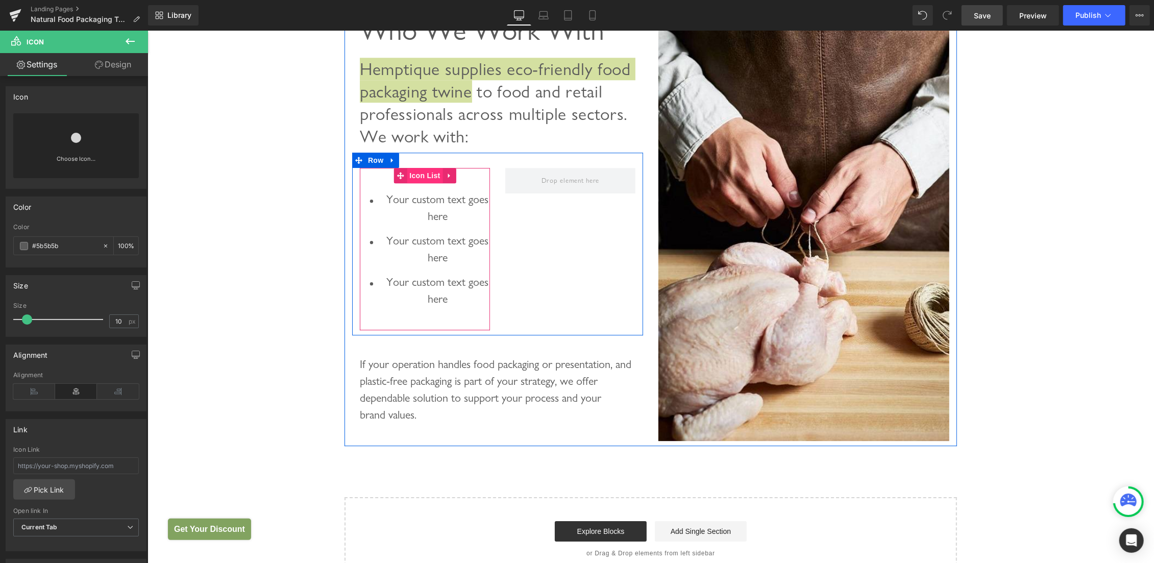
click at [427, 183] on span "Icon List" at bounding box center [424, 174] width 36 height 15
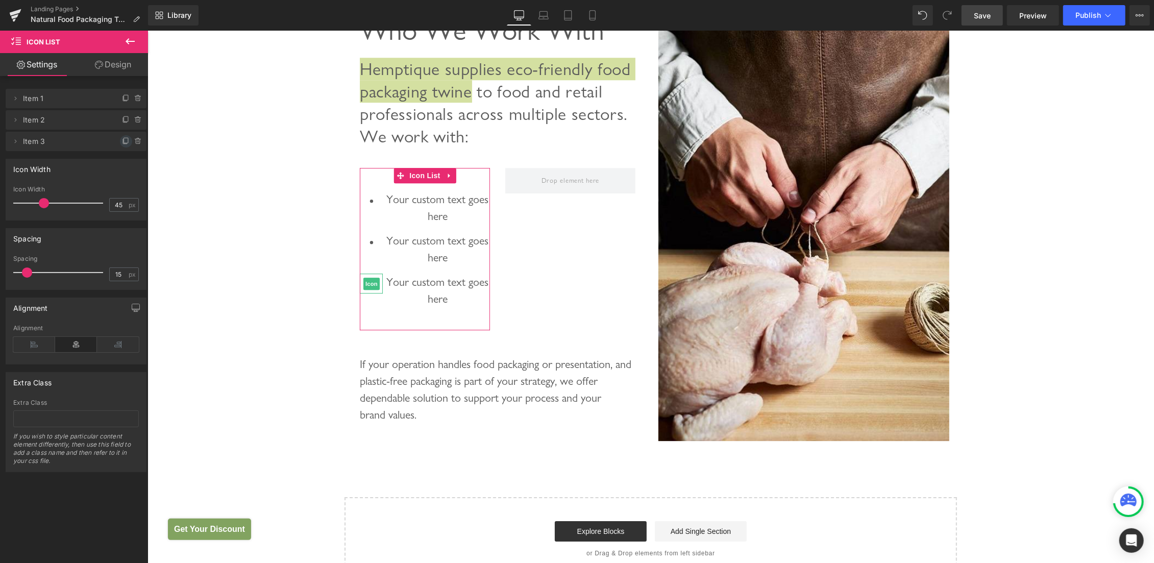
click at [121, 141] on span at bounding box center [126, 141] width 12 height 12
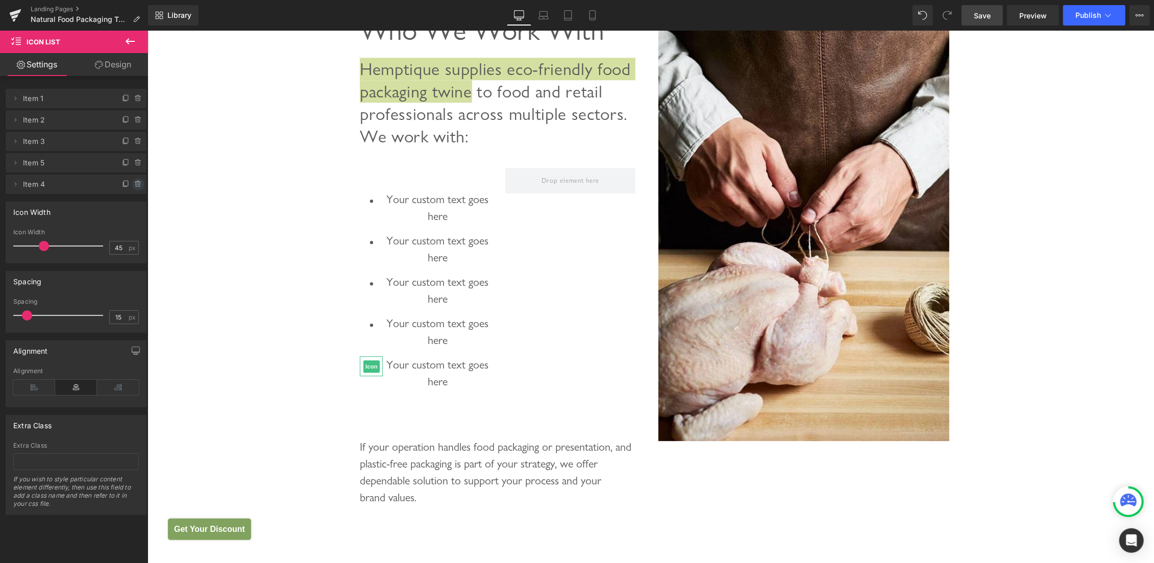
click at [136, 185] on icon at bounding box center [138, 184] width 4 height 5
click at [122, 183] on button "Delete" at bounding box center [127, 184] width 32 height 13
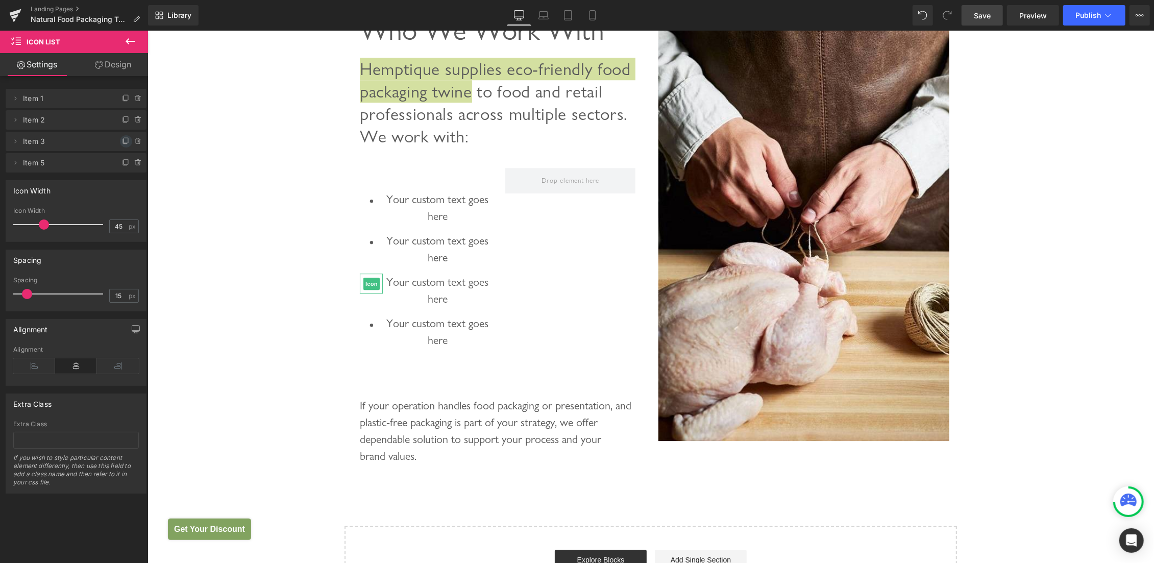
click at [122, 142] on icon at bounding box center [126, 141] width 8 height 8
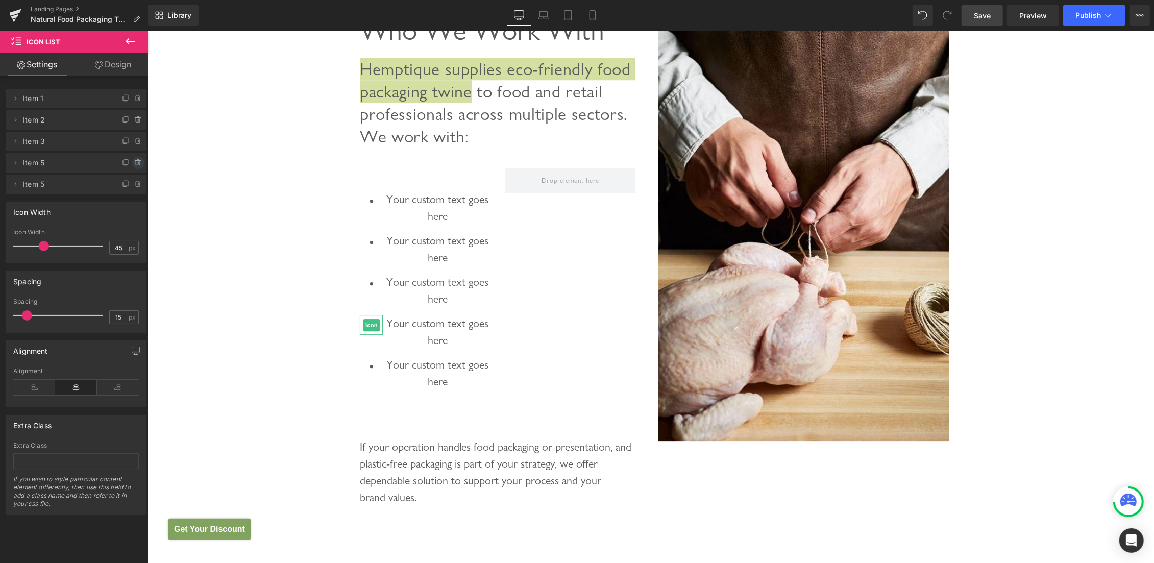
click at [136, 161] on icon at bounding box center [138, 163] width 4 height 5
click at [129, 162] on button "Delete" at bounding box center [127, 163] width 32 height 13
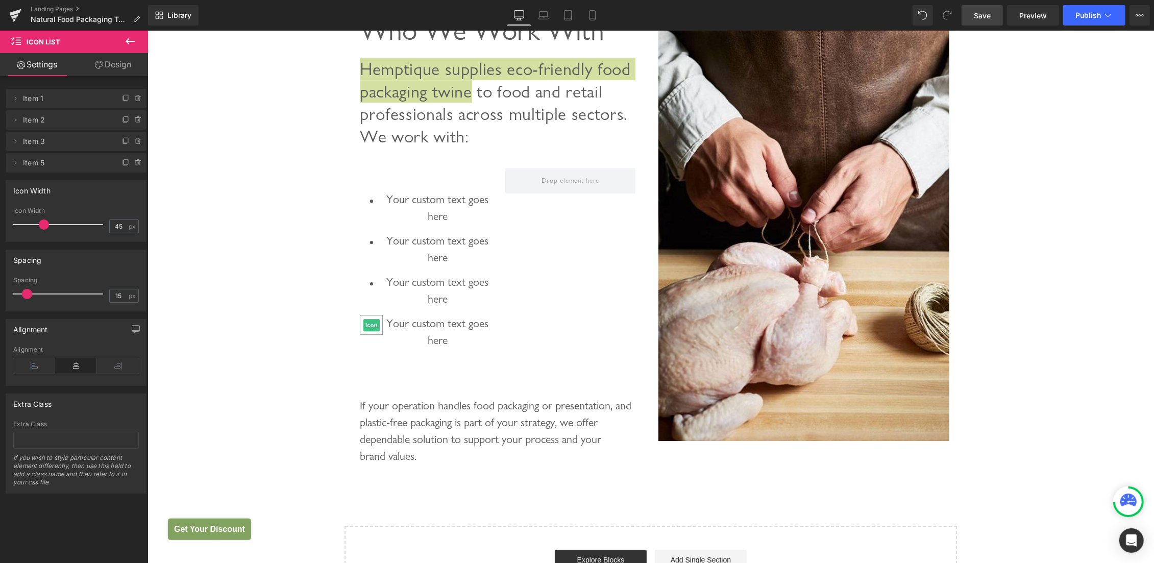
click at [138, 162] on icon at bounding box center [138, 163] width 0 height 2
click at [129, 162] on button "Delete" at bounding box center [127, 163] width 32 height 13
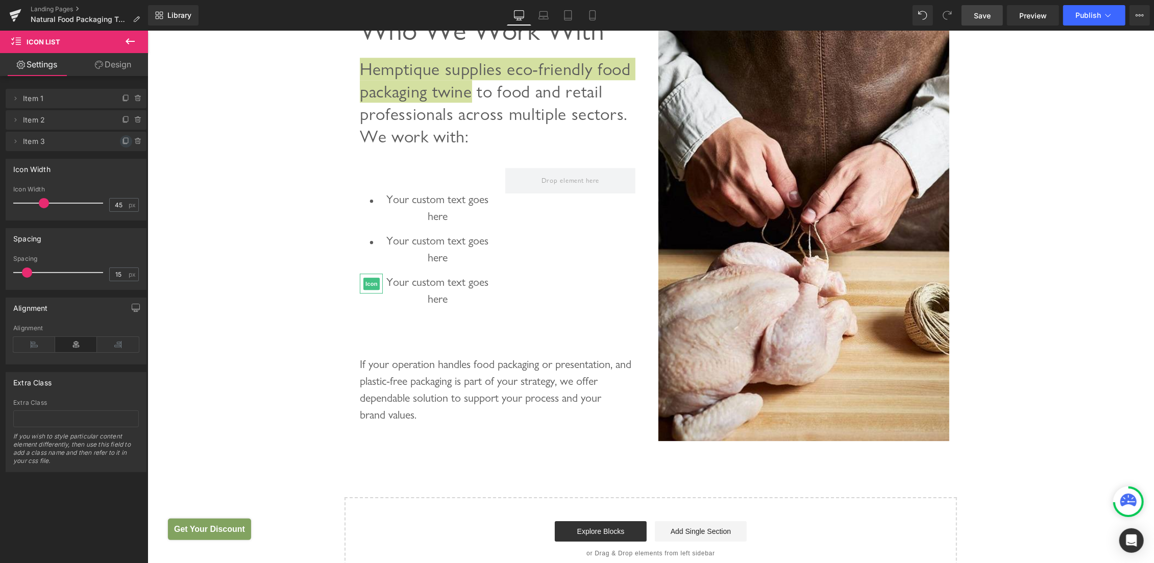
click at [122, 140] on icon at bounding box center [126, 141] width 8 height 8
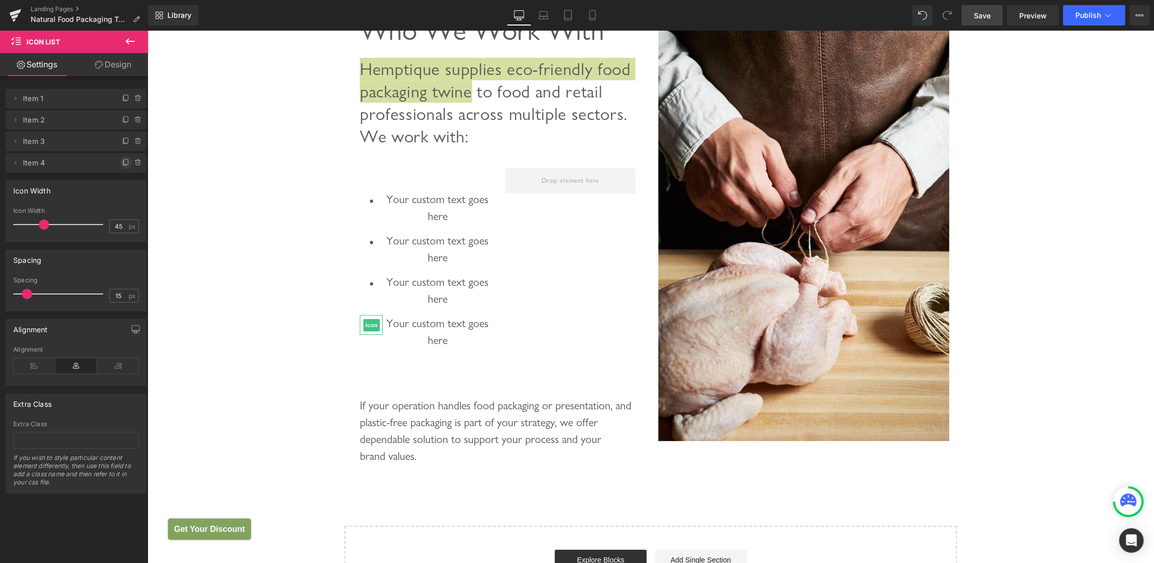
click at [122, 162] on icon at bounding box center [126, 163] width 8 height 8
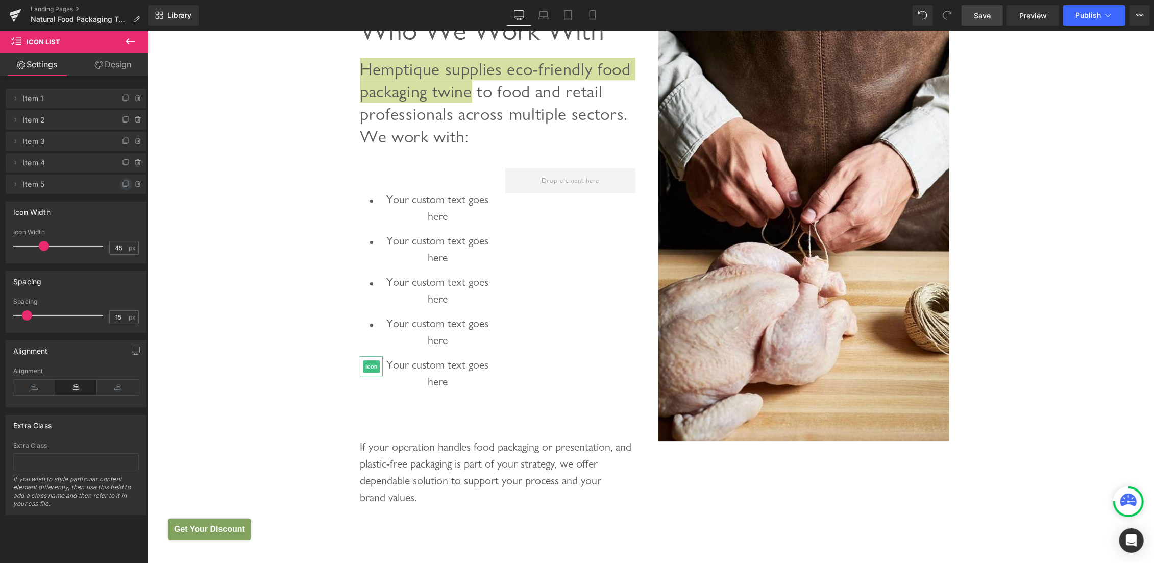
click at [122, 181] on icon at bounding box center [126, 184] width 8 height 8
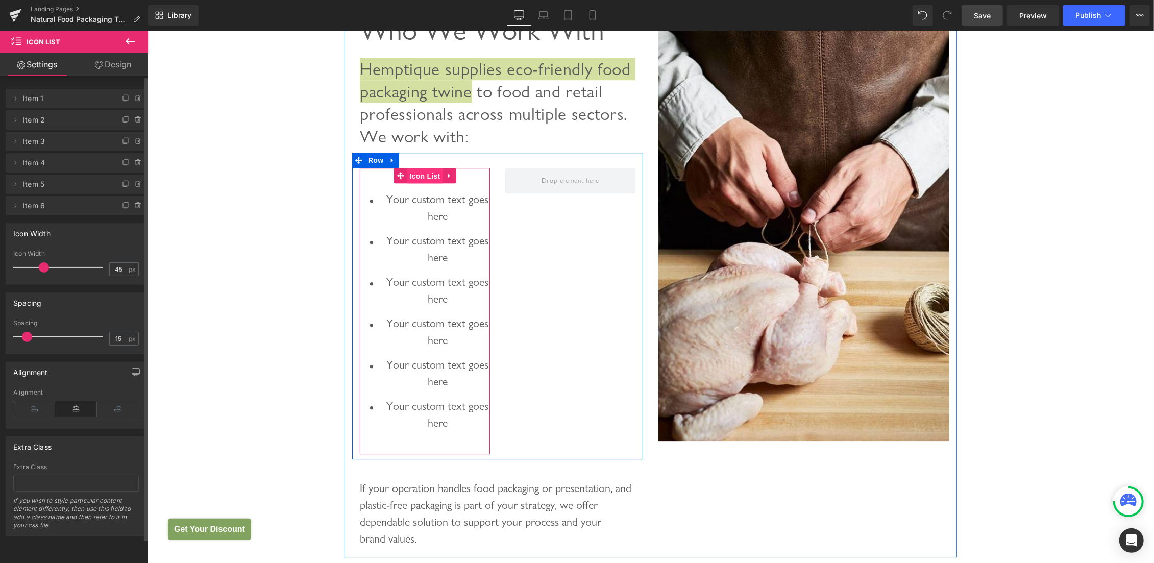
click at [426, 183] on span "Icon List" at bounding box center [424, 175] width 36 height 15
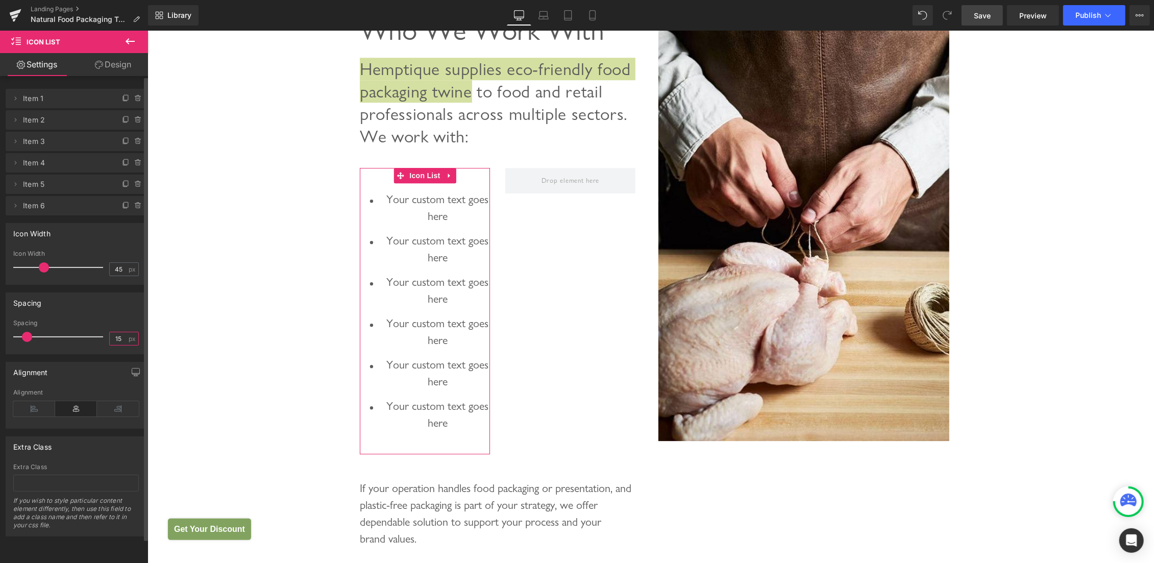
drag, startPoint x: 115, startPoint y: 340, endPoint x: 0, endPoint y: 344, distance: 114.9
click at [110, 344] on input "15" at bounding box center [119, 338] width 18 height 13
click at [111, 271] on input "45" at bounding box center [119, 269] width 18 height 13
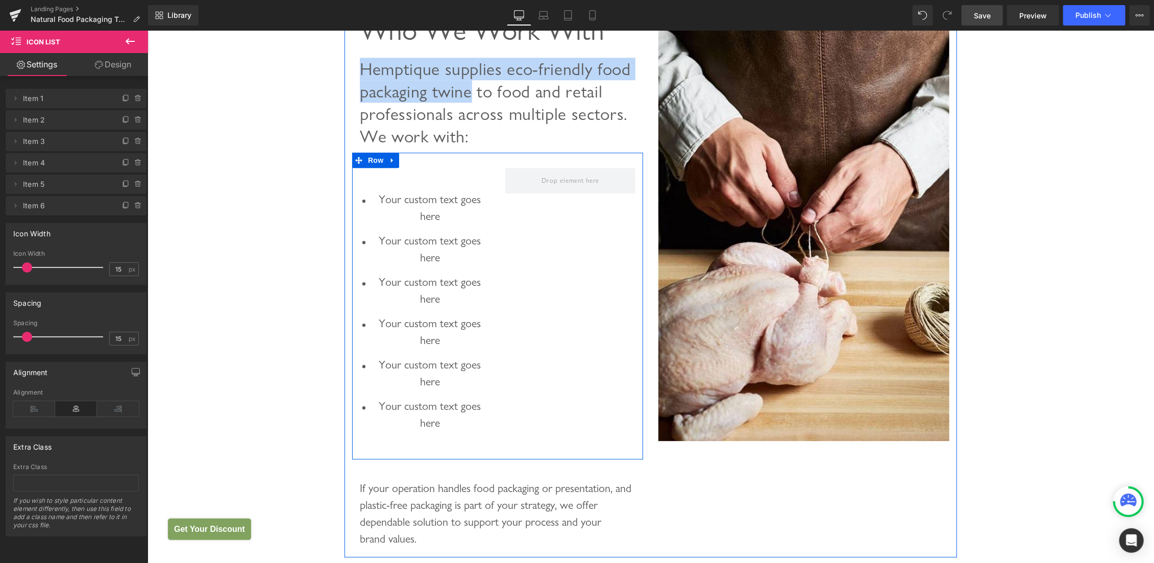
click at [384, 224] on p "Your custom text goes here" at bounding box center [430, 207] width 120 height 34
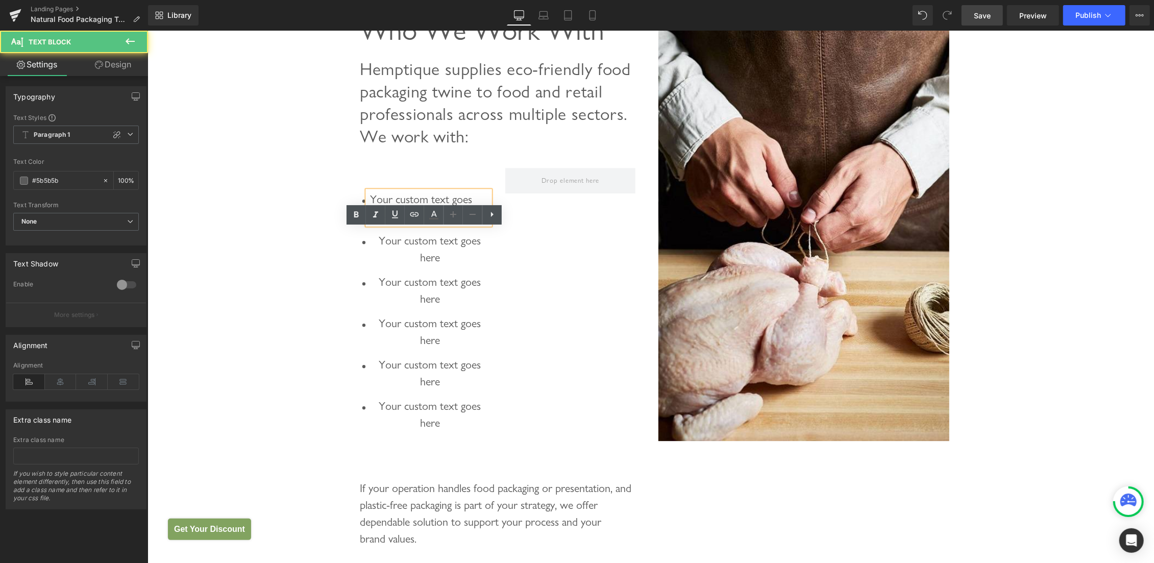
click at [378, 224] on p "Your custom text goes here" at bounding box center [430, 207] width 120 height 34
drag, startPoint x: 372, startPoint y: 237, endPoint x: 426, endPoint y: 268, distance: 62.4
click at [426, 268] on ul "Icon Your custom text goes here Text Block Icon Your custom text goes here Text…" at bounding box center [424, 314] width 130 height 248
paste div
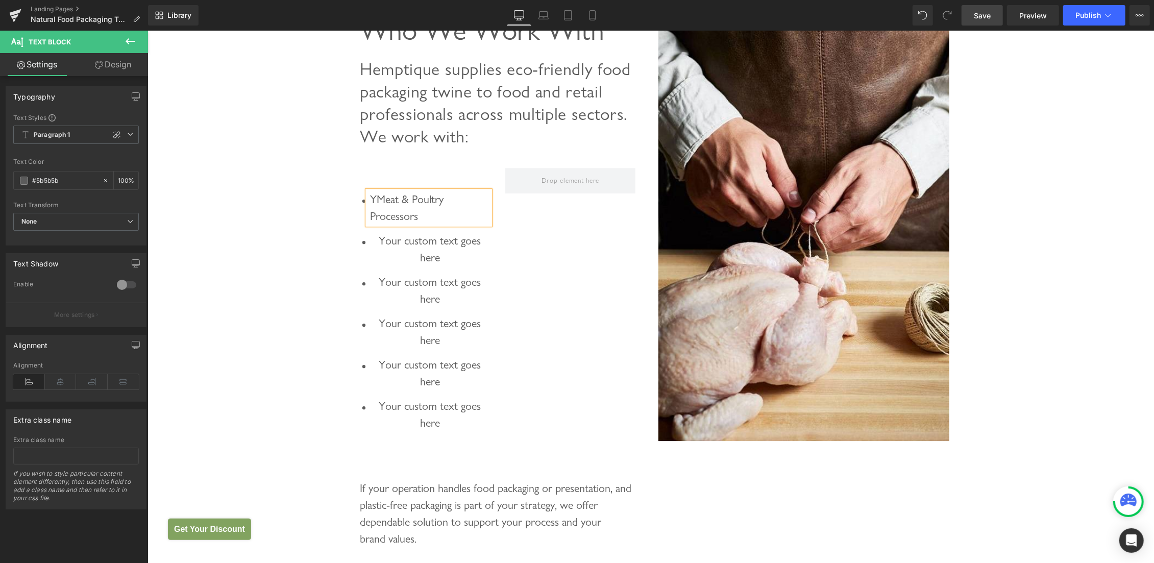
click at [374, 224] on p "YMeat & Poultry Processors" at bounding box center [430, 207] width 120 height 34
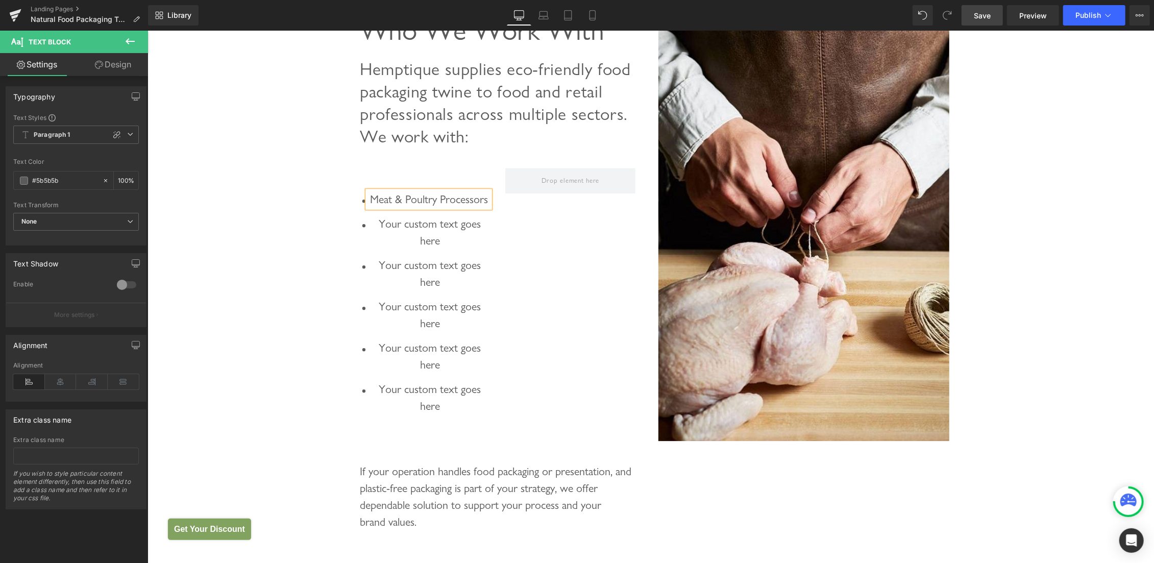
click at [452, 207] on p "Meat & Poultry Processors" at bounding box center [430, 198] width 120 height 17
click at [398, 207] on p "Meat & Poultry rocessors" at bounding box center [430, 198] width 120 height 17
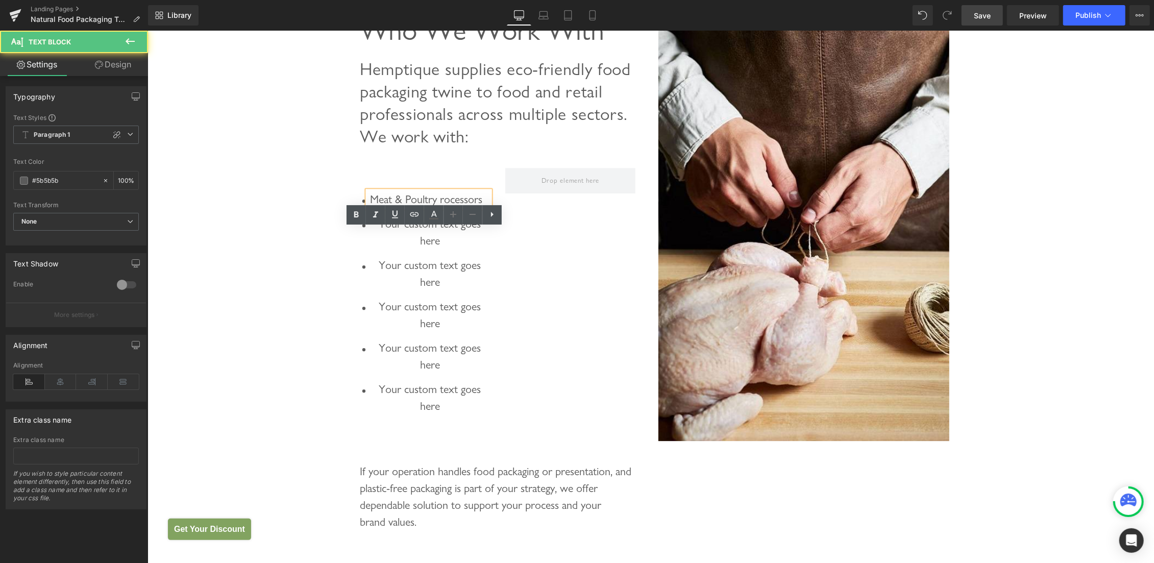
click at [378, 207] on p "Meat & Poultry rocessors" at bounding box center [430, 198] width 120 height 17
click at [430, 207] on p "Meat & Poultry rocessors" at bounding box center [430, 198] width 120 height 17
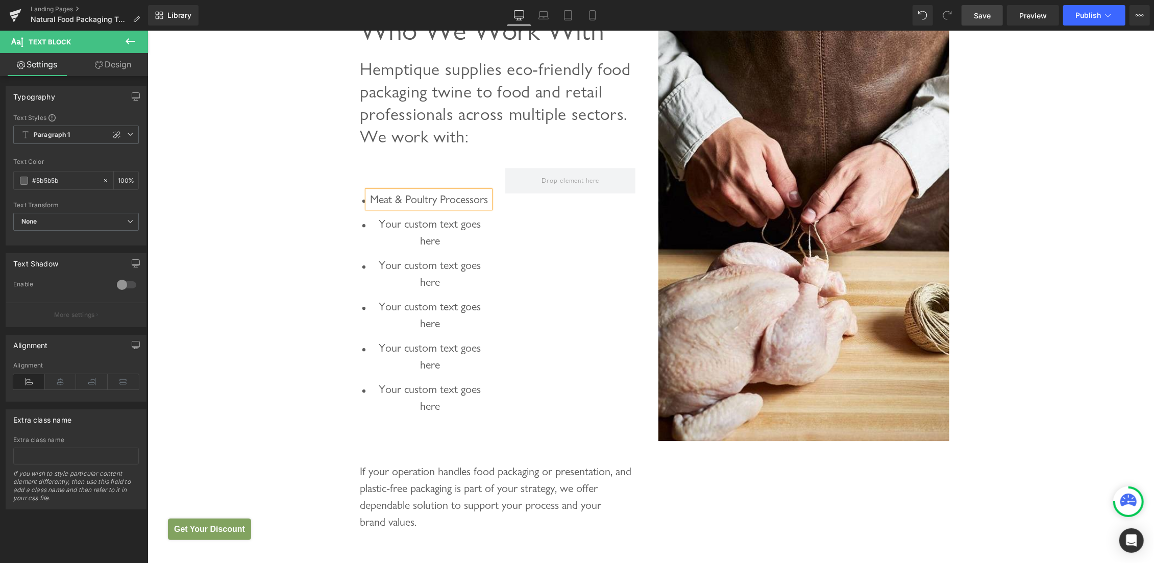
click at [440, 207] on div "Meat & Poultry Processors" at bounding box center [428, 198] width 122 height 17
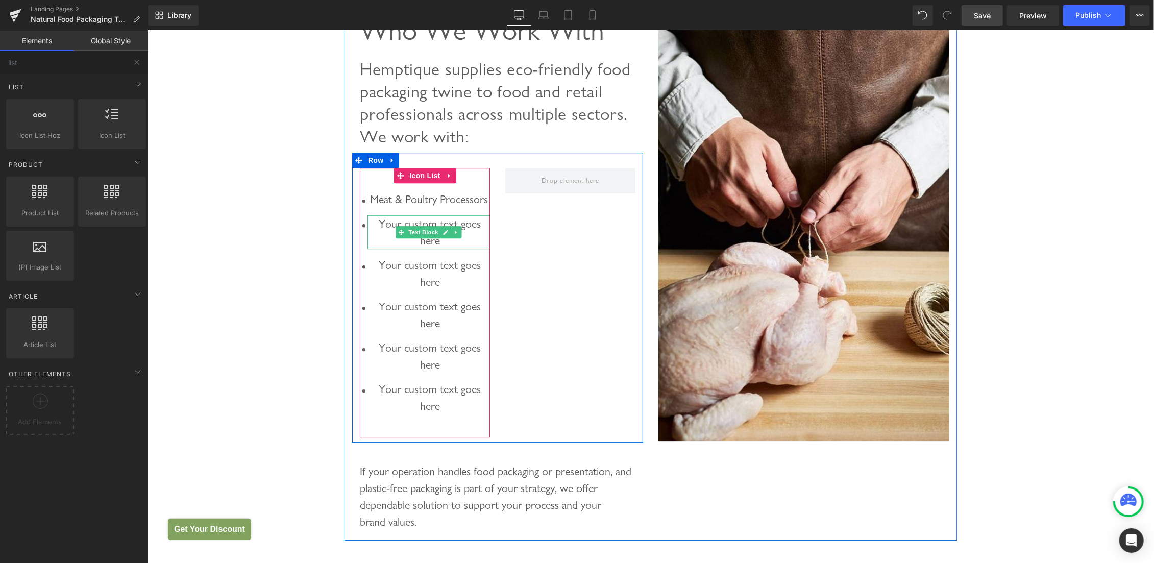
click at [391, 249] on p "Your custom text goes here" at bounding box center [430, 232] width 120 height 34
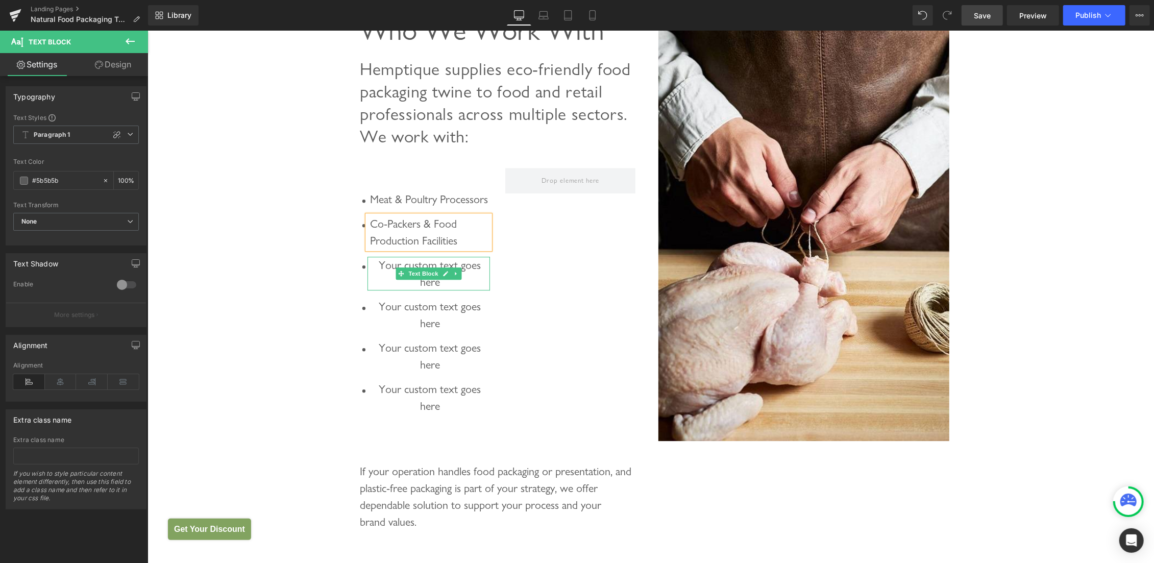
click at [384, 290] on p "Your custom text goes here" at bounding box center [430, 273] width 120 height 34
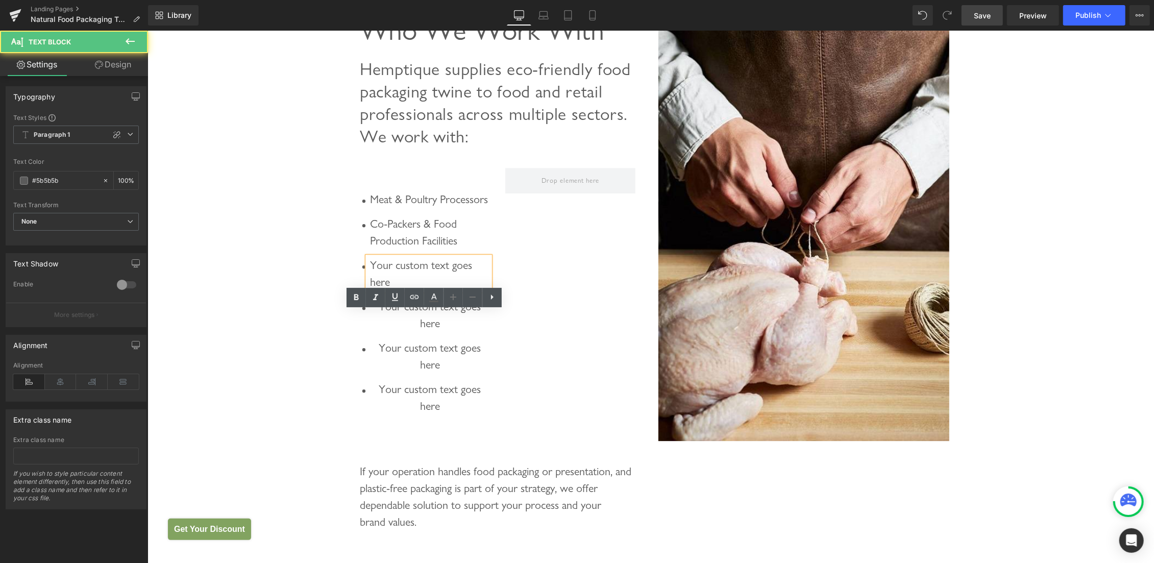
click at [384, 290] on p "Your custom text goes here" at bounding box center [430, 273] width 120 height 34
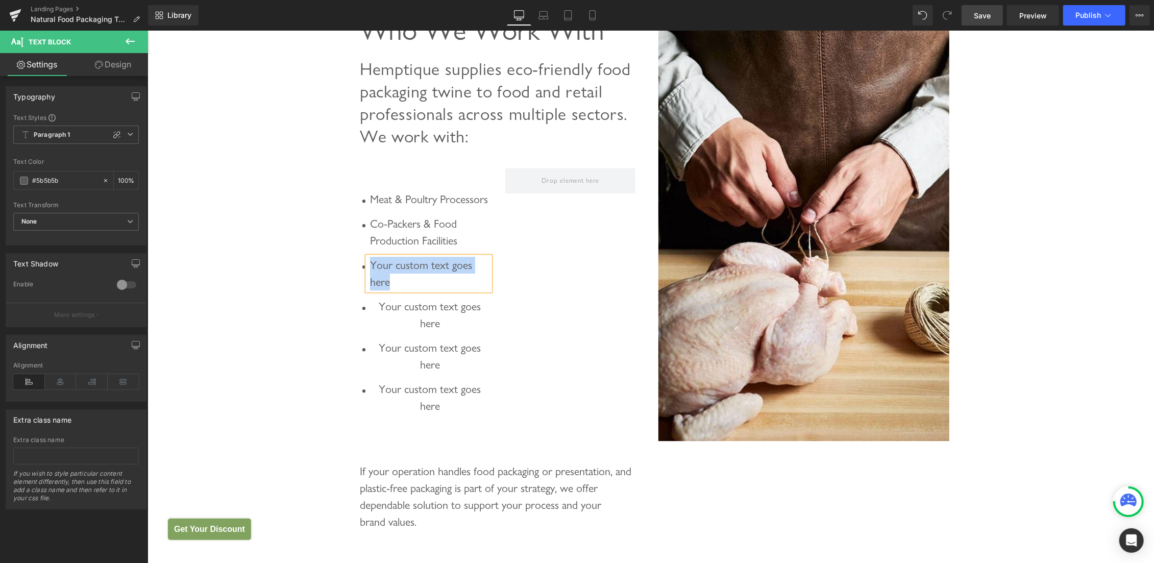
paste div
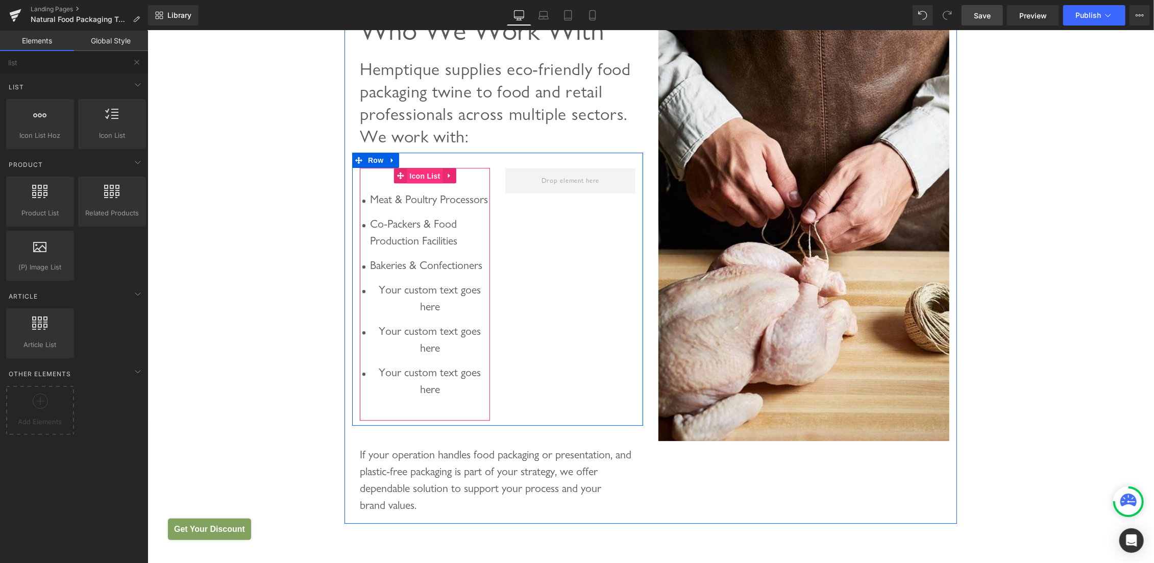
click at [418, 183] on span "Icon List" at bounding box center [424, 175] width 36 height 15
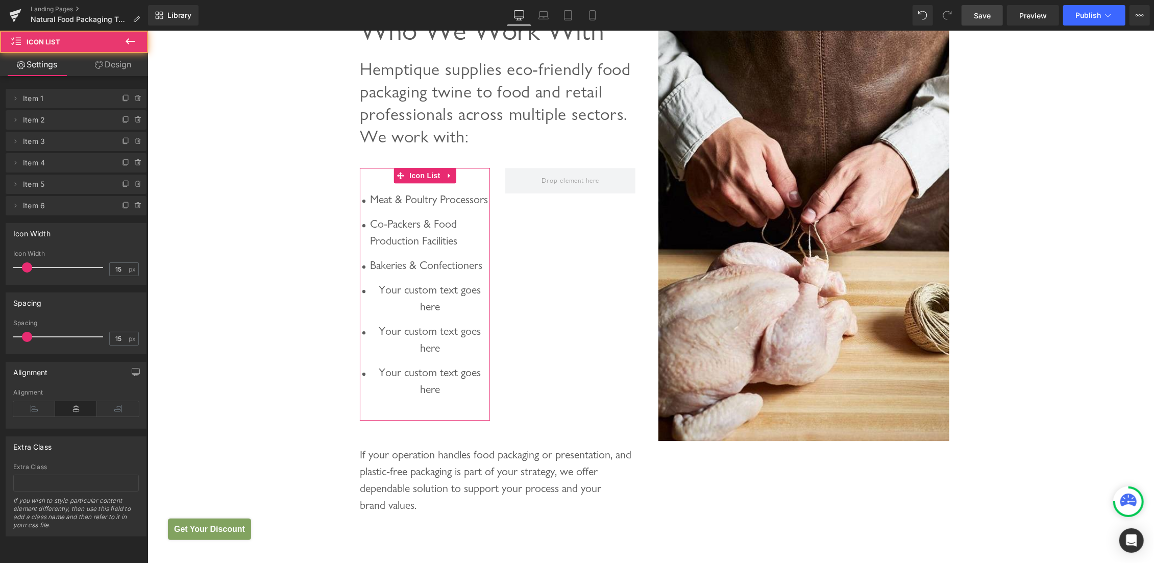
click at [115, 63] on link "Design" at bounding box center [113, 64] width 74 height 23
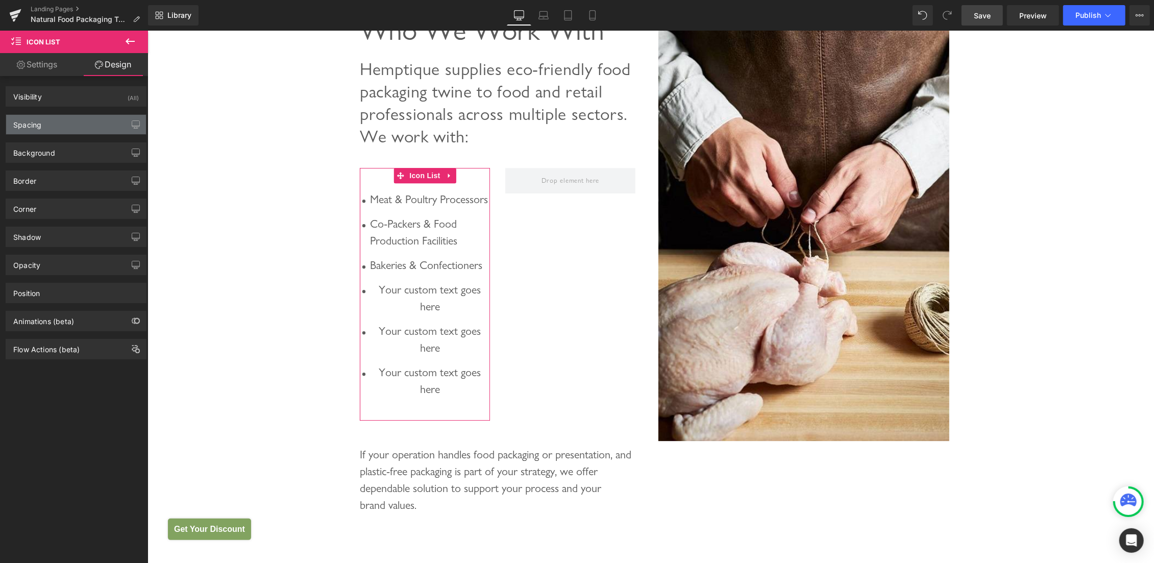
click at [67, 124] on div "Spacing" at bounding box center [76, 124] width 140 height 19
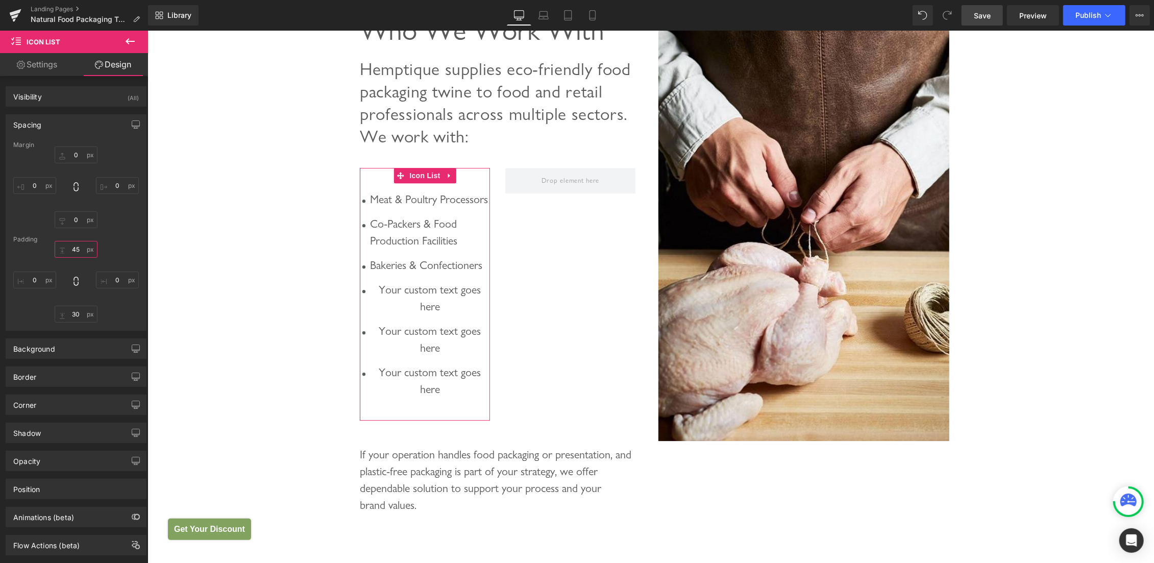
click at [72, 248] on input "text" at bounding box center [76, 249] width 43 height 17
click at [68, 252] on input "text" at bounding box center [76, 249] width 43 height 17
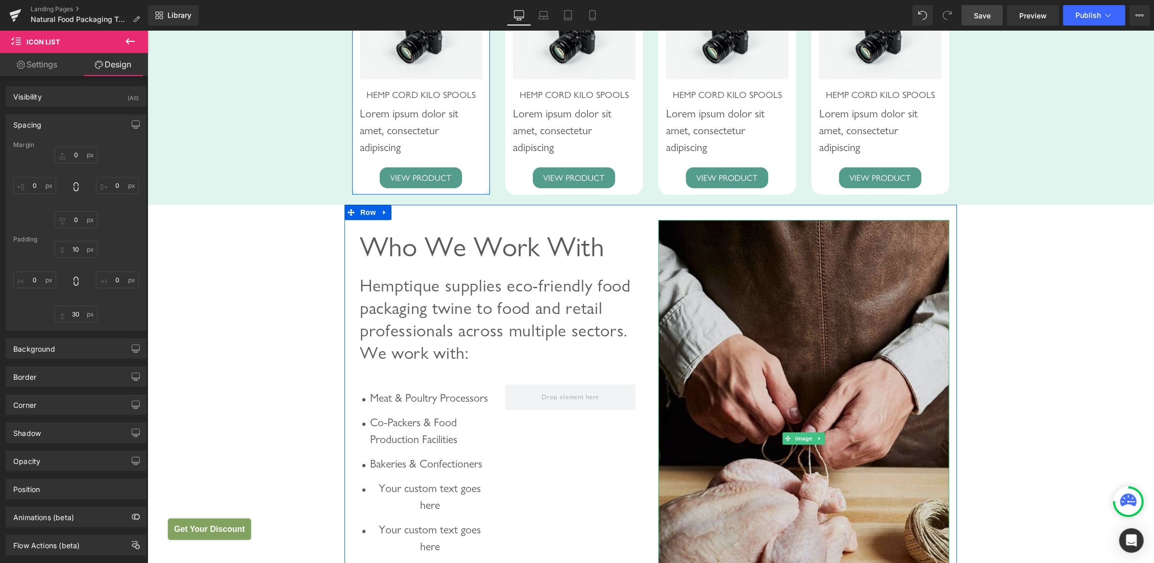
scroll to position [2439, 0]
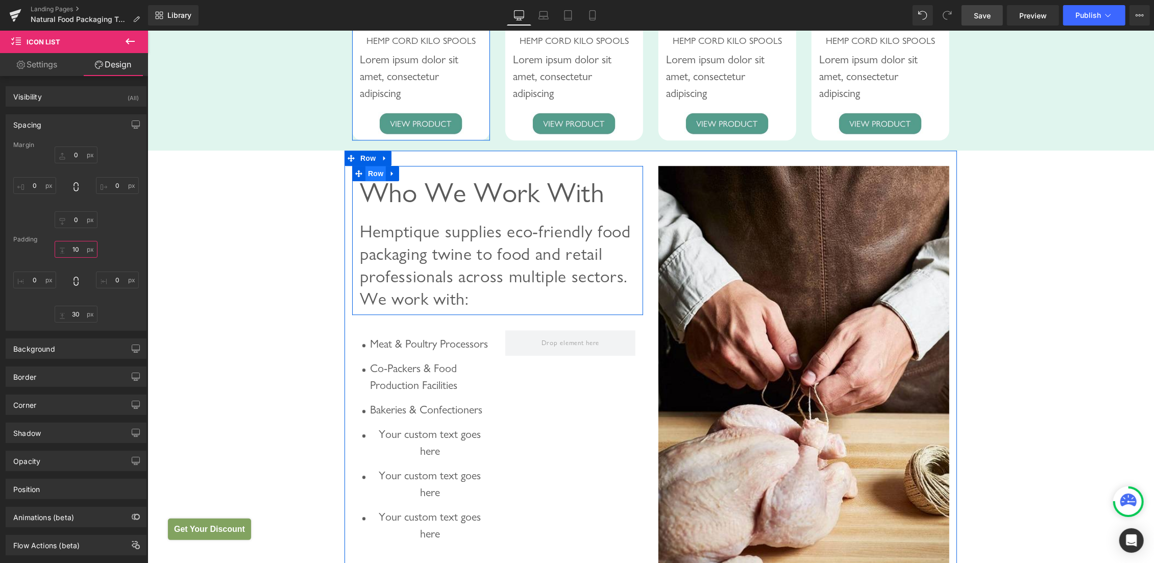
click at [370, 181] on span "Row" at bounding box center [375, 172] width 20 height 15
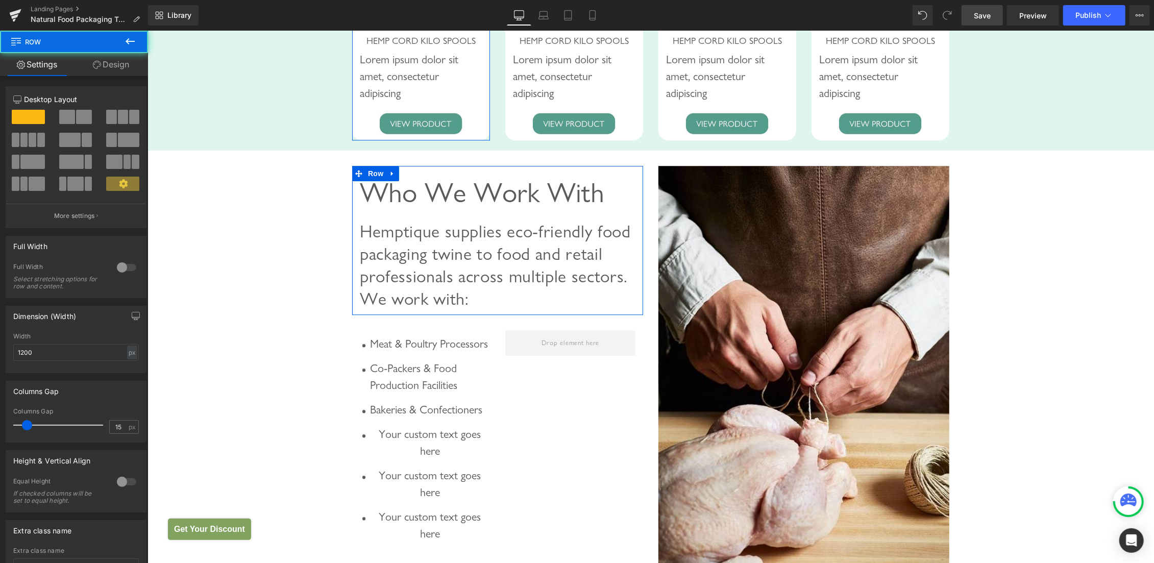
click at [122, 71] on link "Design" at bounding box center [111, 64] width 74 height 23
click at [0, 0] on div "Spacing" at bounding box center [0, 0] width 0 height 0
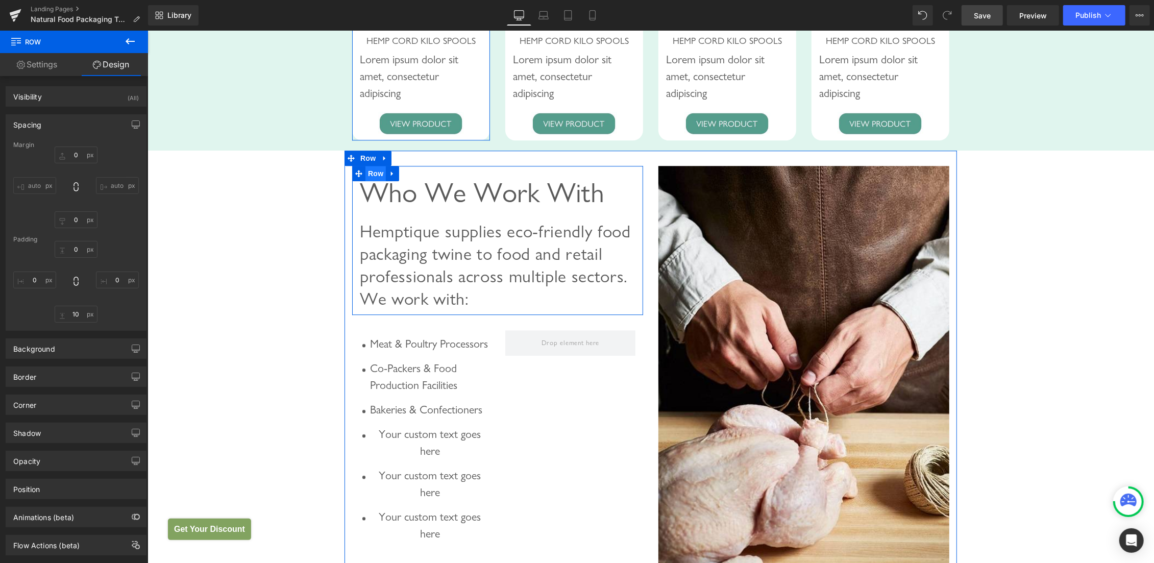
click at [369, 181] on span "Row" at bounding box center [375, 172] width 20 height 15
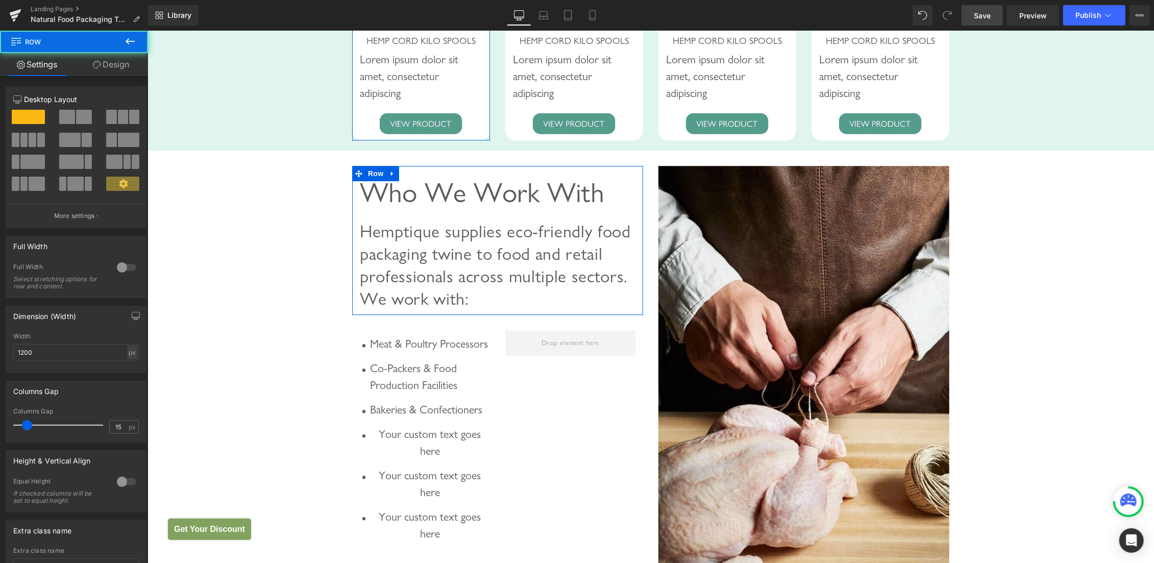
click at [116, 61] on link "Design" at bounding box center [111, 64] width 74 height 23
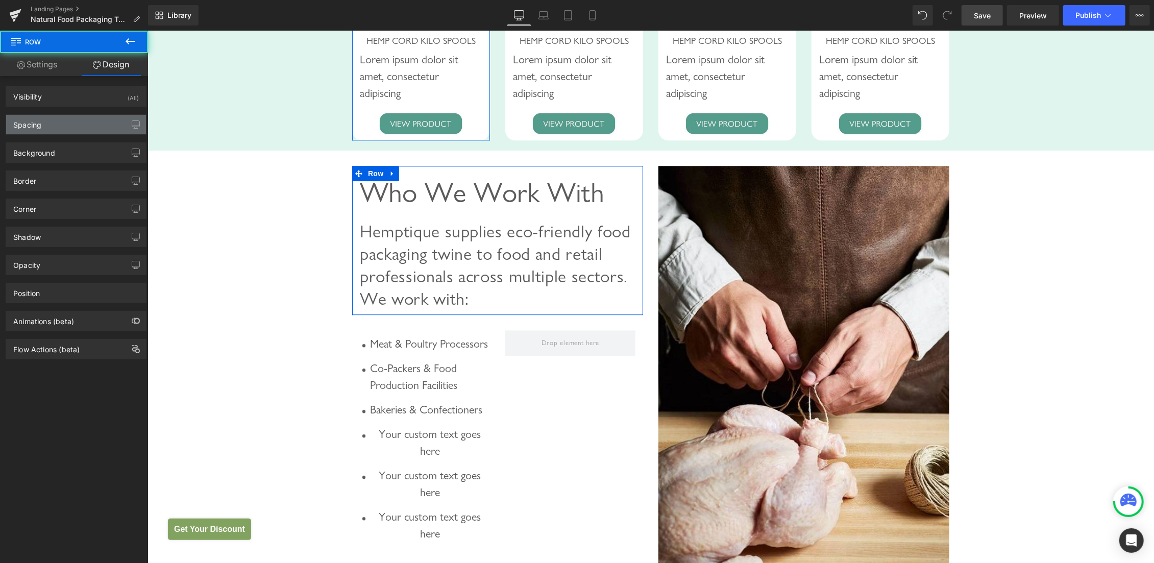
click at [61, 129] on div "Spacing" at bounding box center [76, 124] width 140 height 19
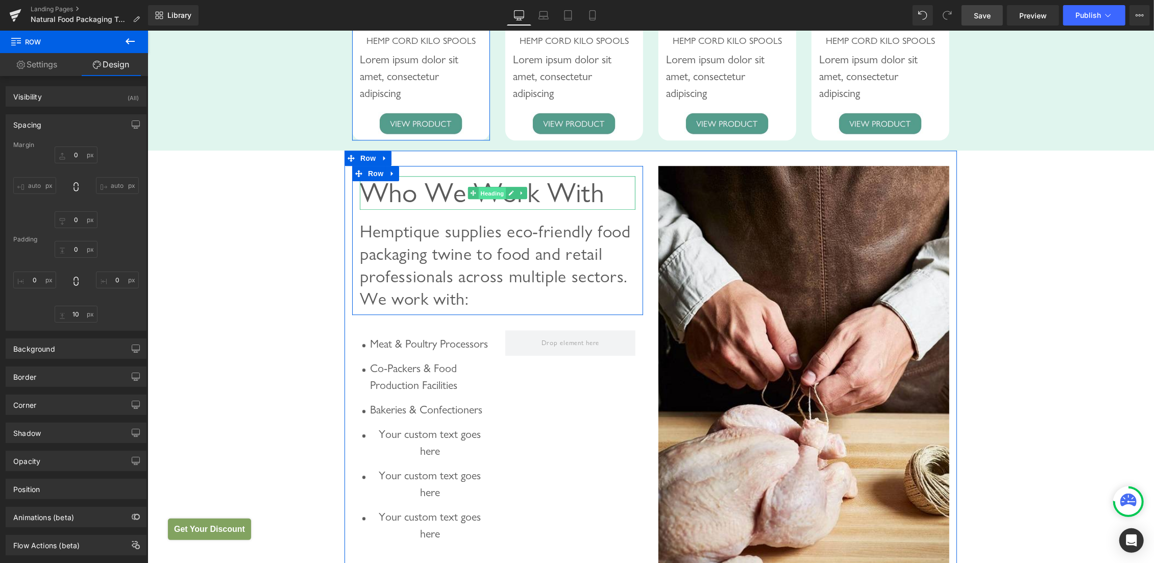
click at [485, 199] on span "Heading" at bounding box center [492, 192] width 28 height 12
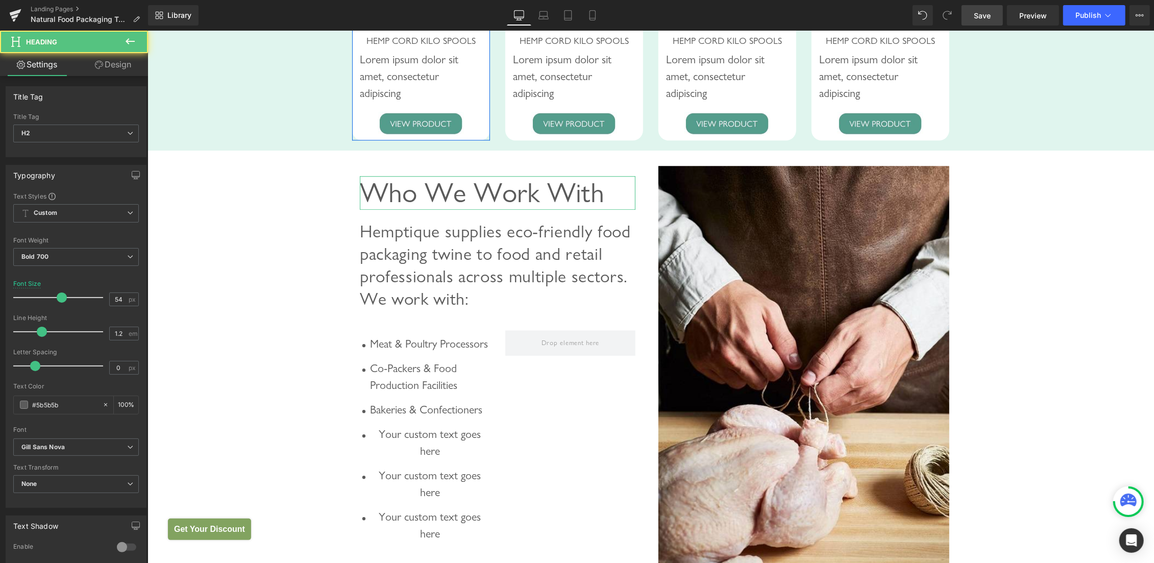
click at [98, 66] on icon at bounding box center [99, 65] width 8 height 8
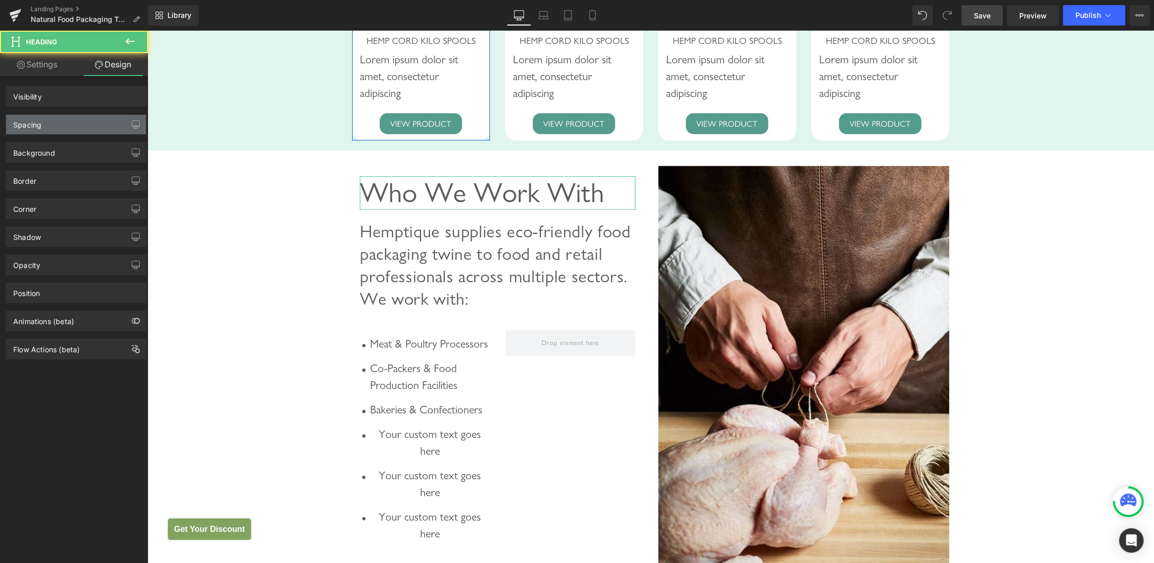
click at [39, 119] on div "Spacing" at bounding box center [27, 122] width 28 height 14
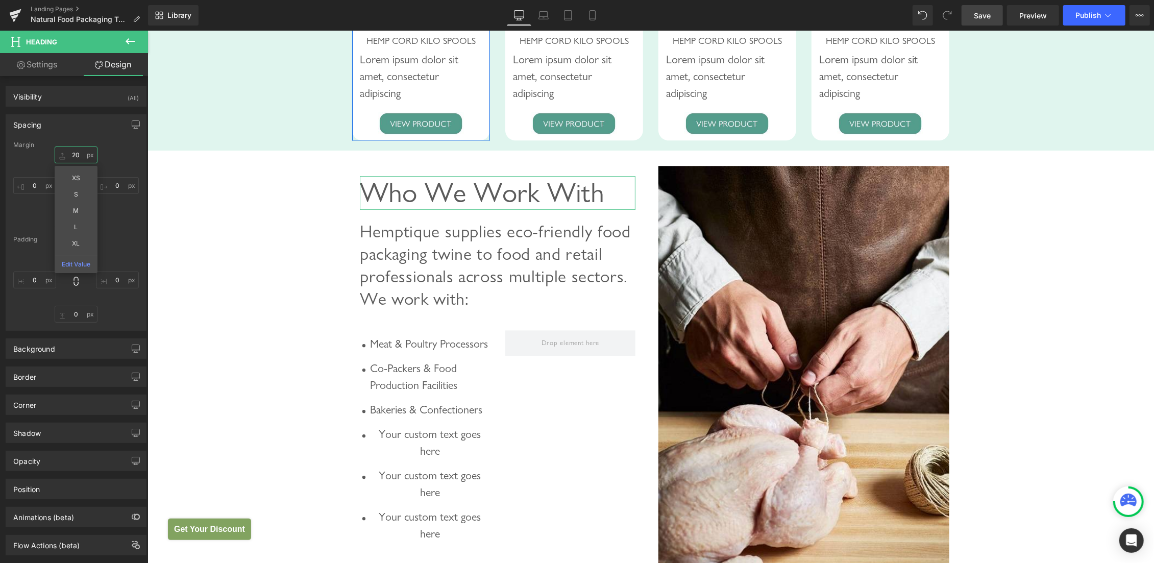
click at [77, 155] on input "text" at bounding box center [76, 154] width 43 height 17
click at [69, 155] on input "text" at bounding box center [76, 154] width 43 height 17
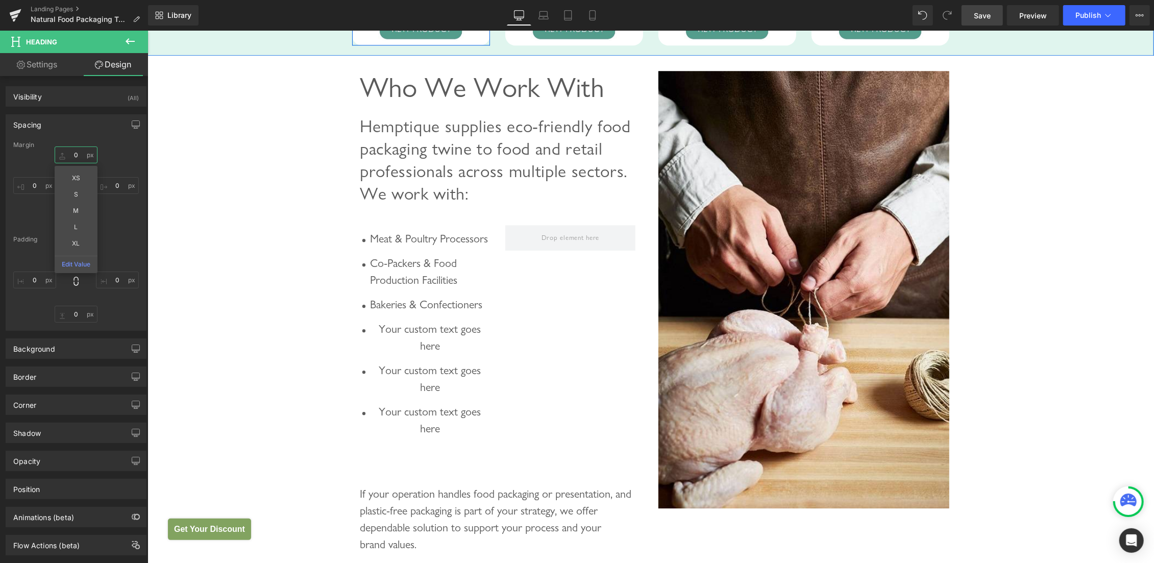
scroll to position [2547, 0]
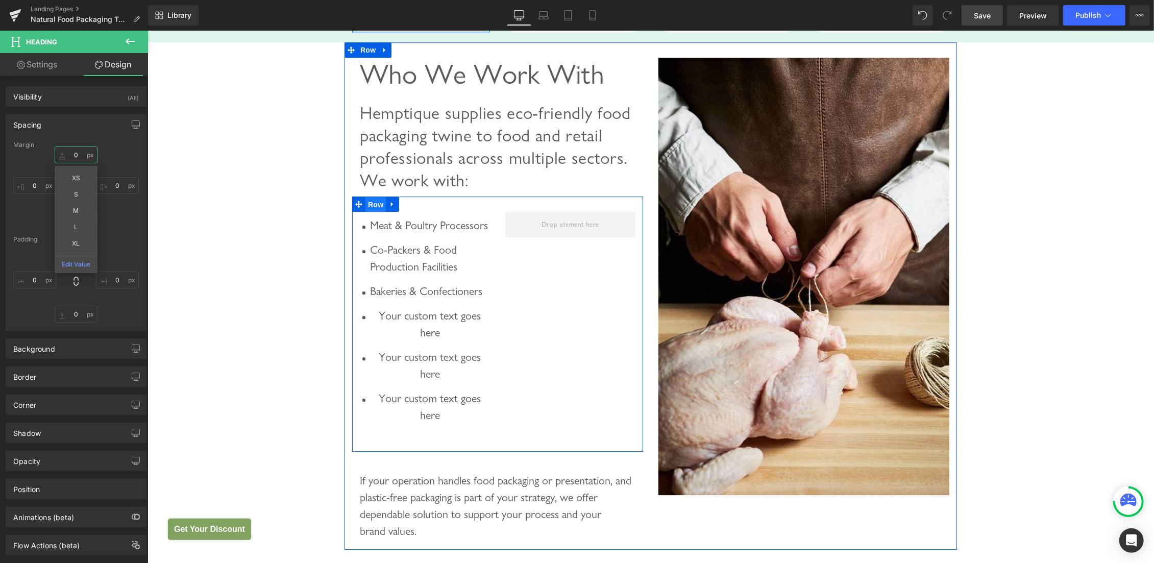
click at [371, 212] on span "Row" at bounding box center [375, 204] width 20 height 15
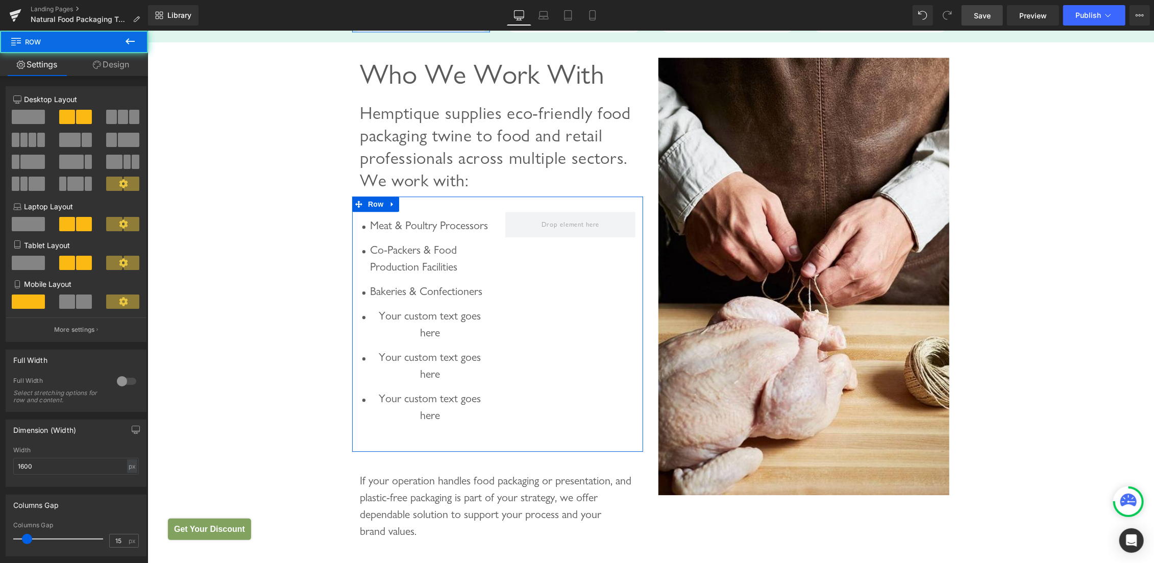
click at [117, 63] on link "Design" at bounding box center [111, 64] width 74 height 23
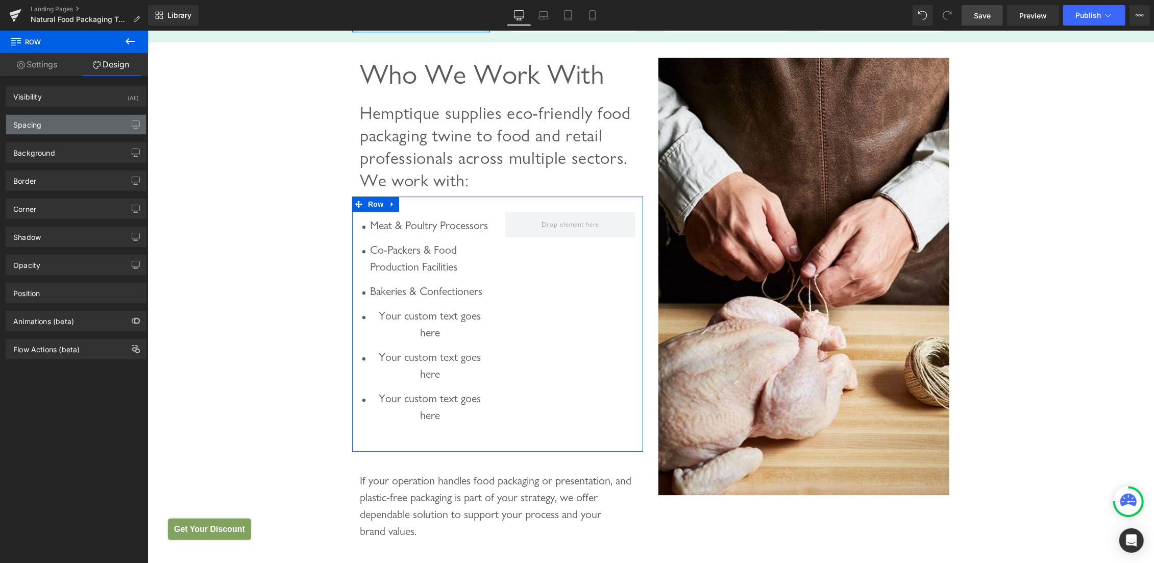
click at [41, 119] on div "Spacing" at bounding box center [27, 122] width 28 height 14
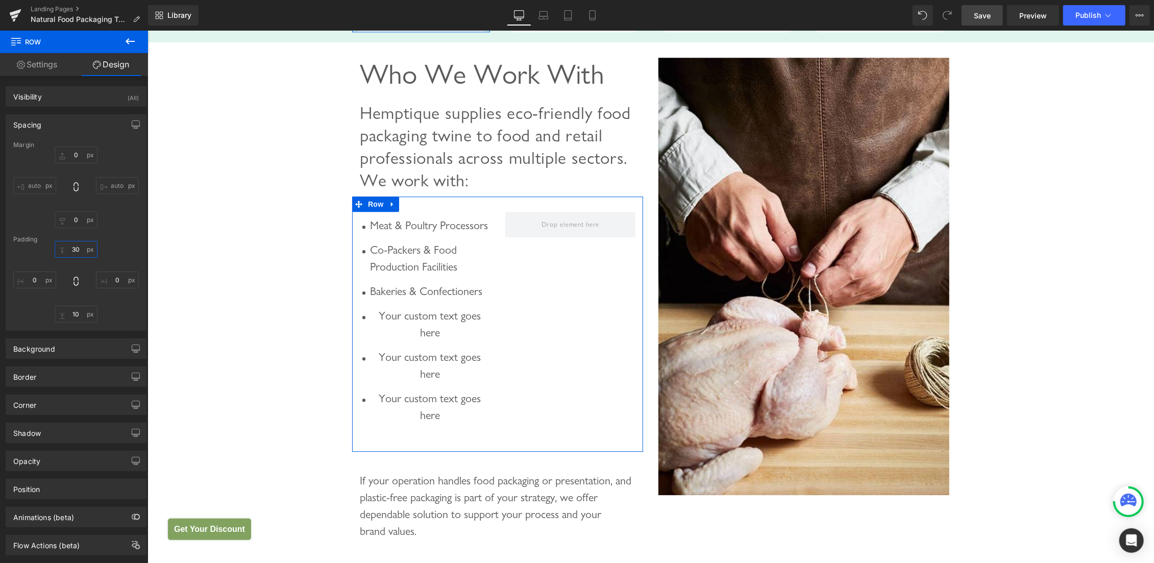
click at [76, 249] on input "text" at bounding box center [76, 249] width 43 height 17
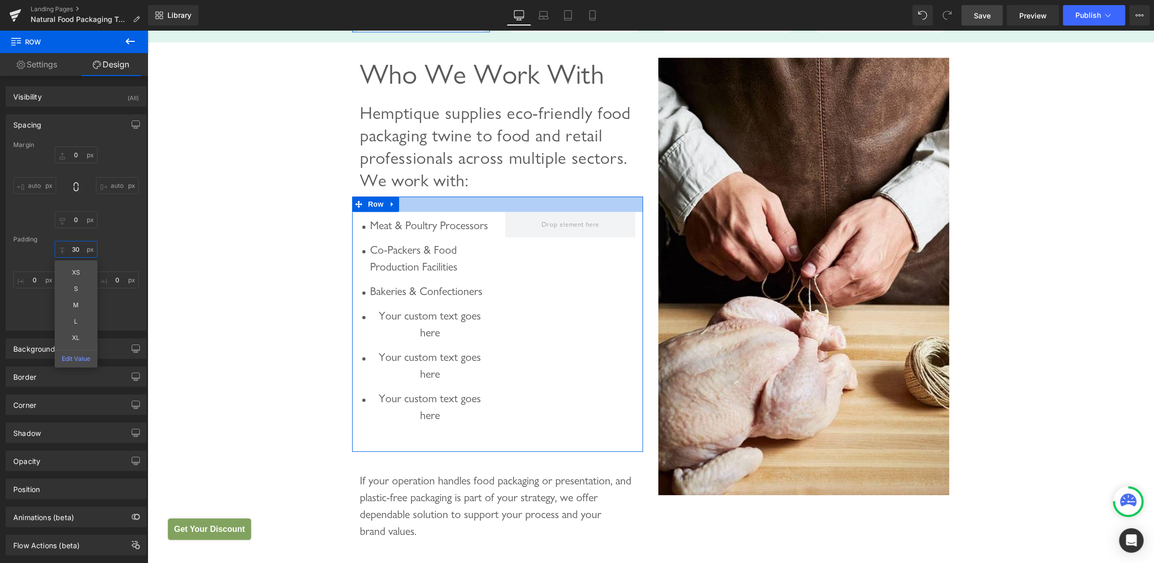
click at [71, 250] on input "text" at bounding box center [76, 249] width 43 height 17
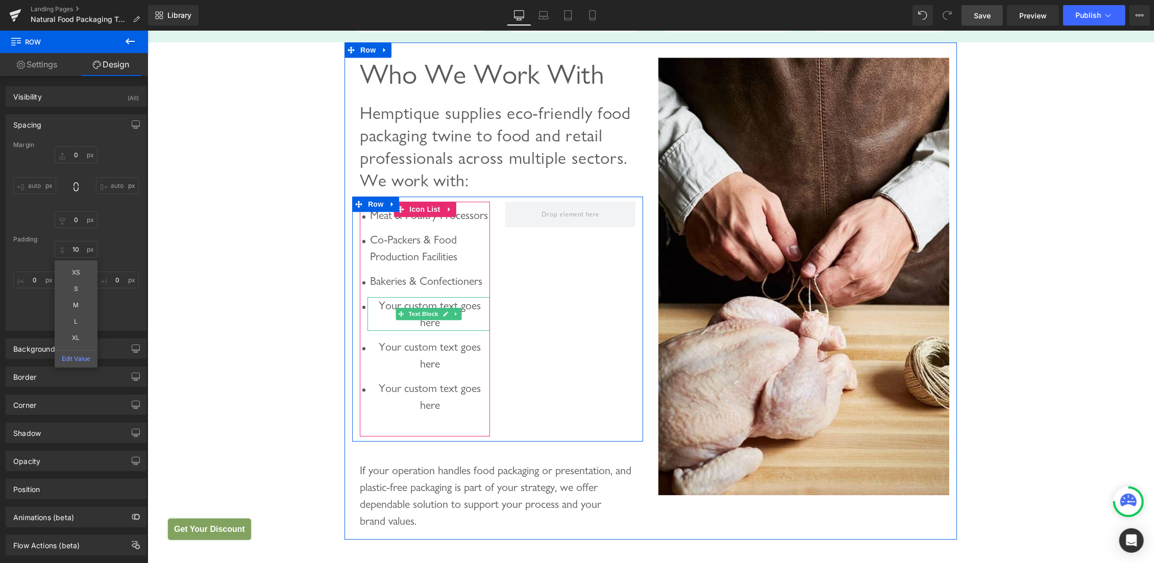
click at [378, 330] on p "Your custom text goes here" at bounding box center [430, 314] width 120 height 34
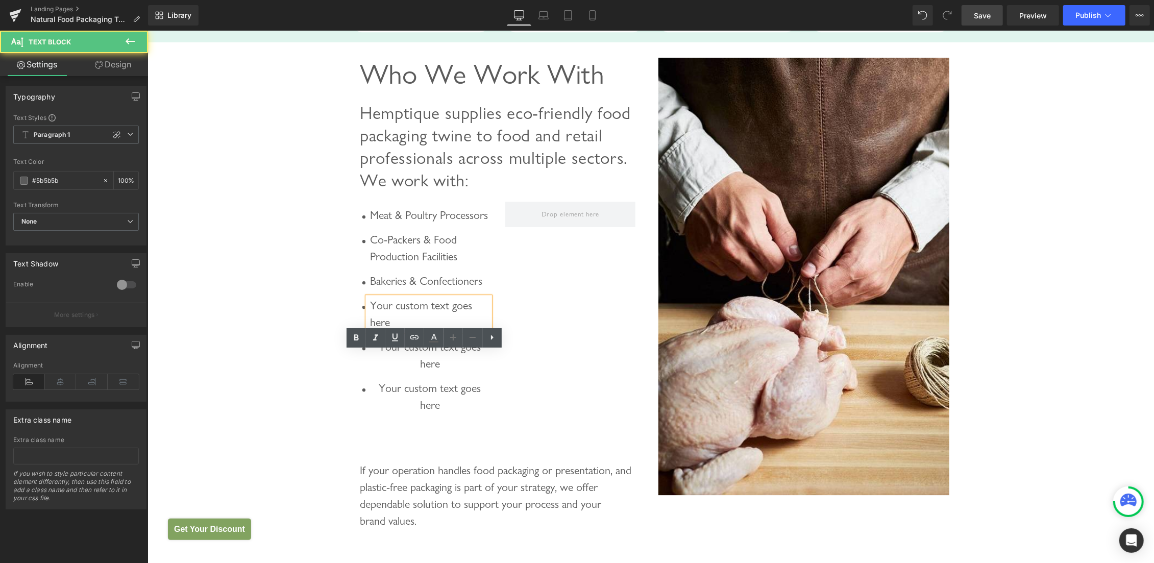
click at [387, 330] on p "Your custom text goes here" at bounding box center [430, 314] width 120 height 34
paste div
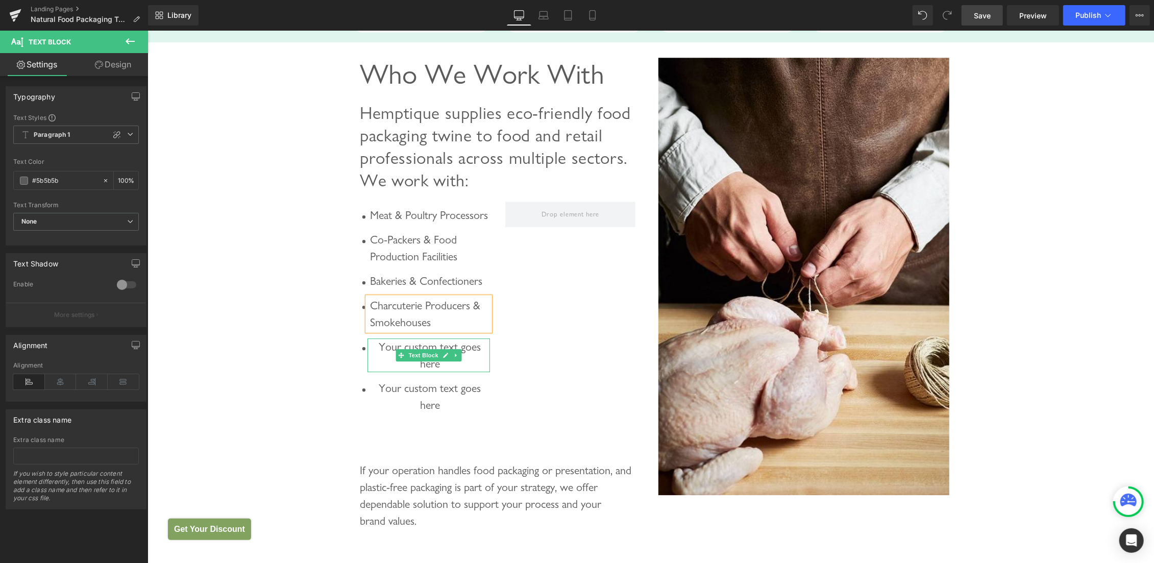
click at [387, 372] on p "Your custom text goes here" at bounding box center [430, 355] width 120 height 34
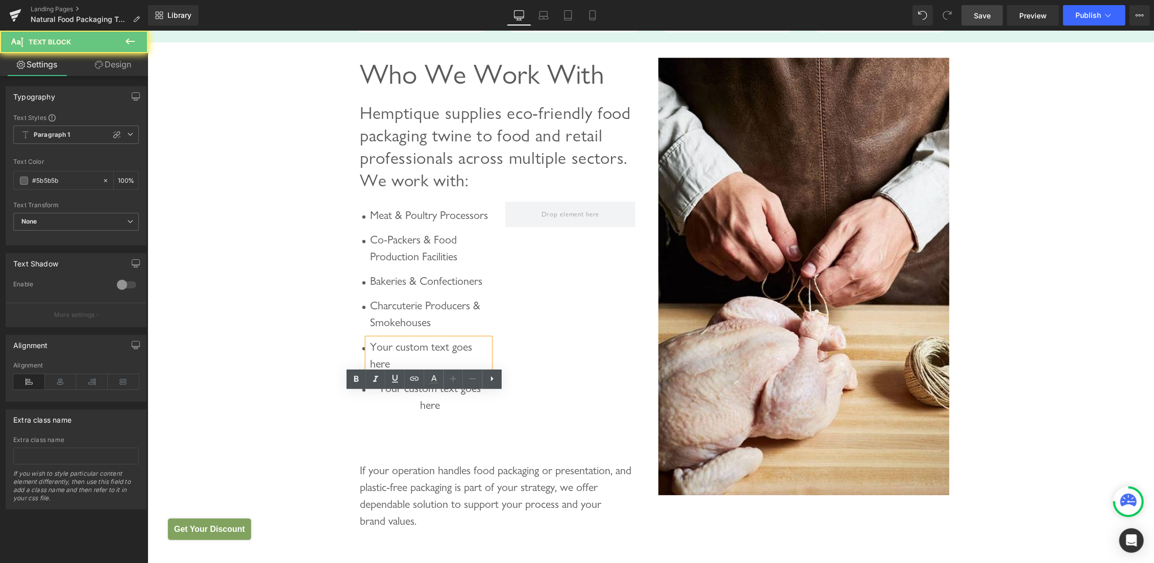
click at [383, 372] on p "Your custom text goes here" at bounding box center [430, 355] width 120 height 34
paste div
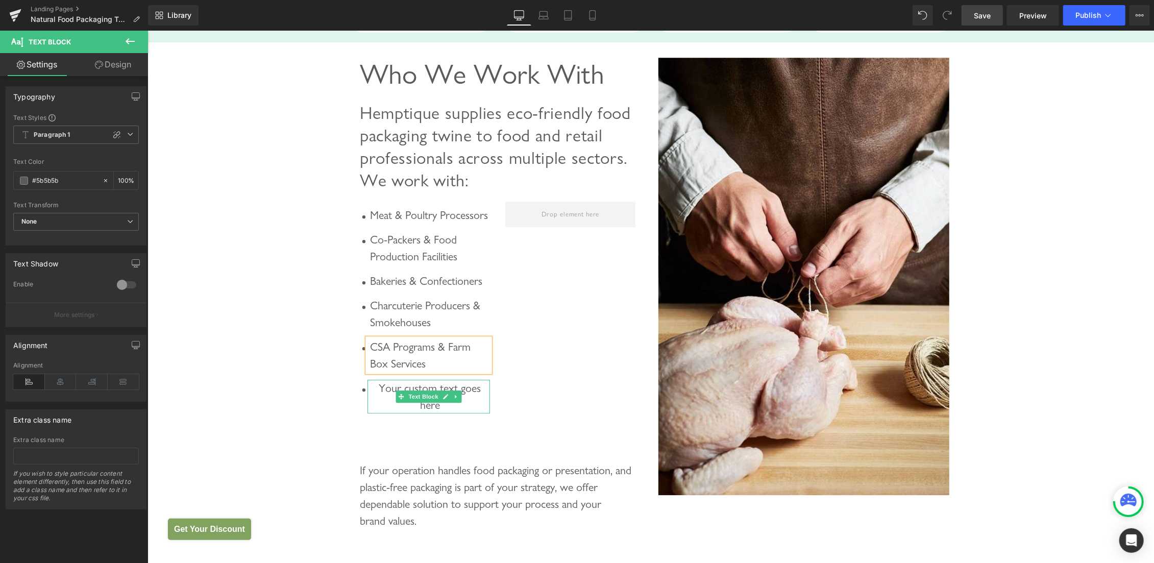
click at [390, 413] on p "Your custom text goes here" at bounding box center [430, 396] width 120 height 34
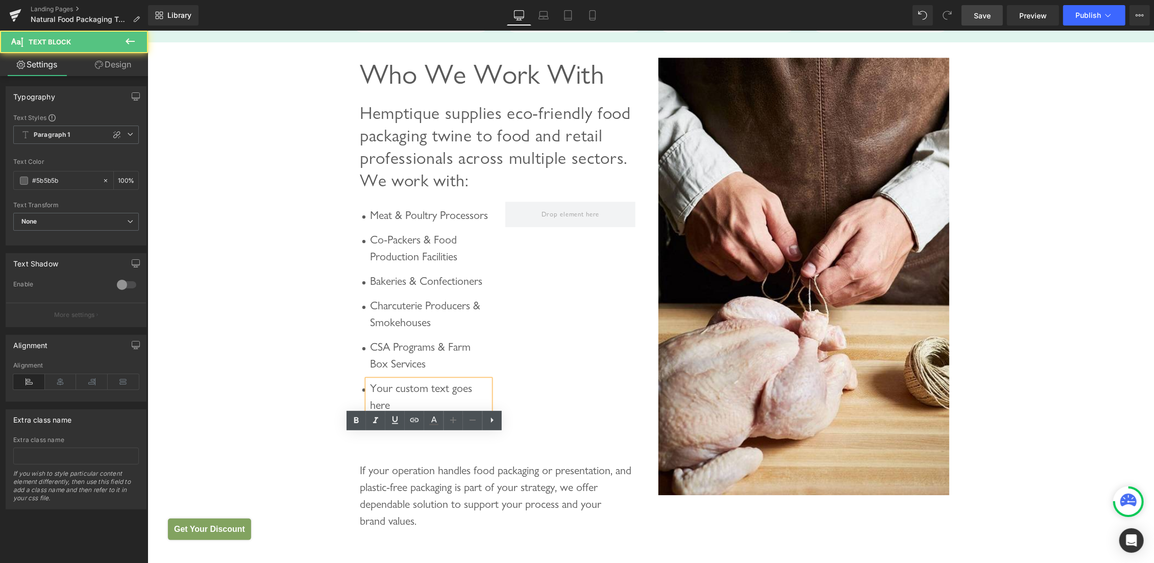
click at [379, 413] on p "Your custom text goes here" at bounding box center [430, 396] width 120 height 34
click at [384, 413] on p "Your custom text goes here" at bounding box center [430, 396] width 120 height 34
paste div
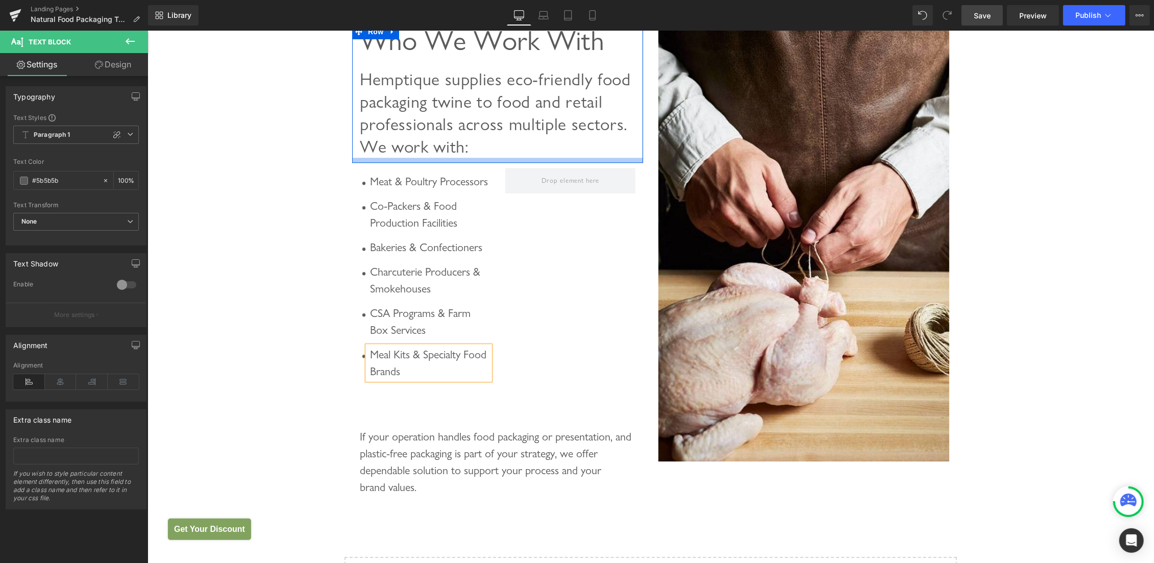
scroll to position [2602, 0]
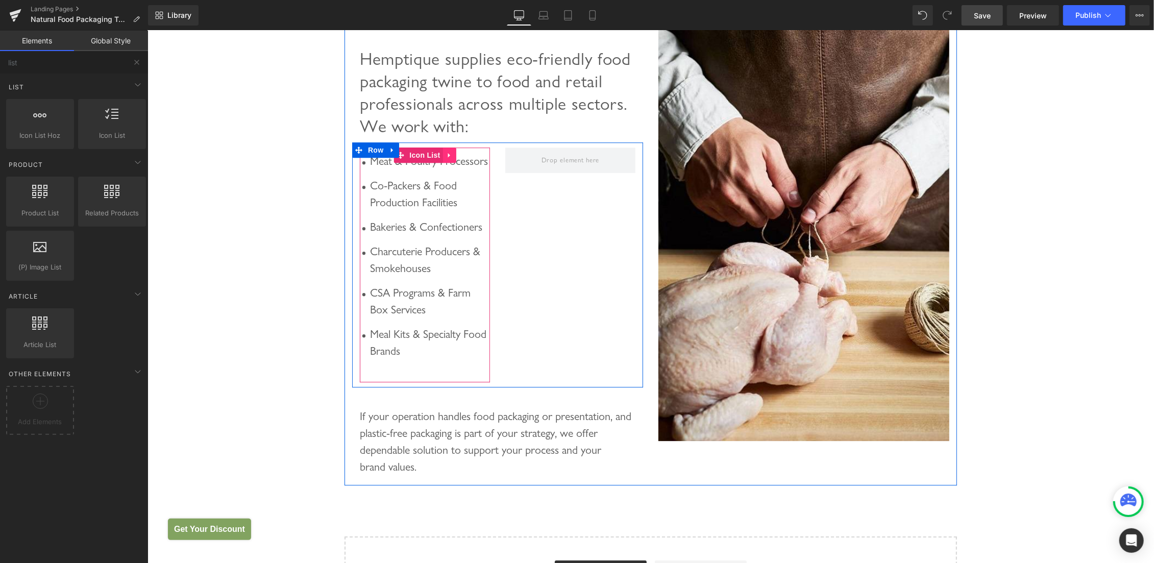
click at [447, 157] on icon at bounding box center [448, 155] width 2 height 5
click at [439, 158] on icon at bounding box center [442, 154] width 7 height 7
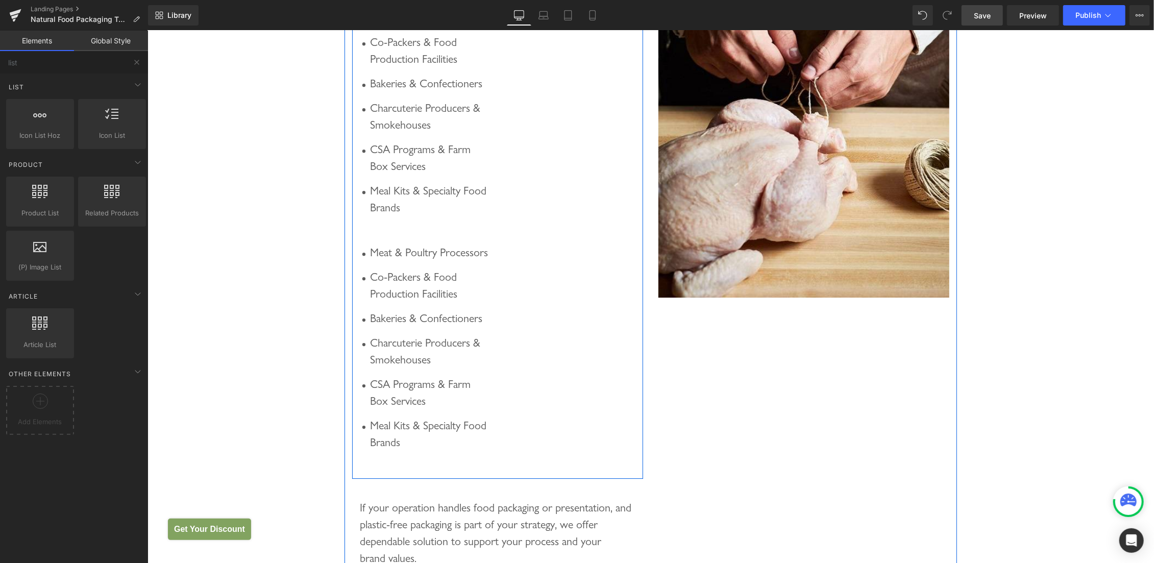
scroll to position [2588, 0]
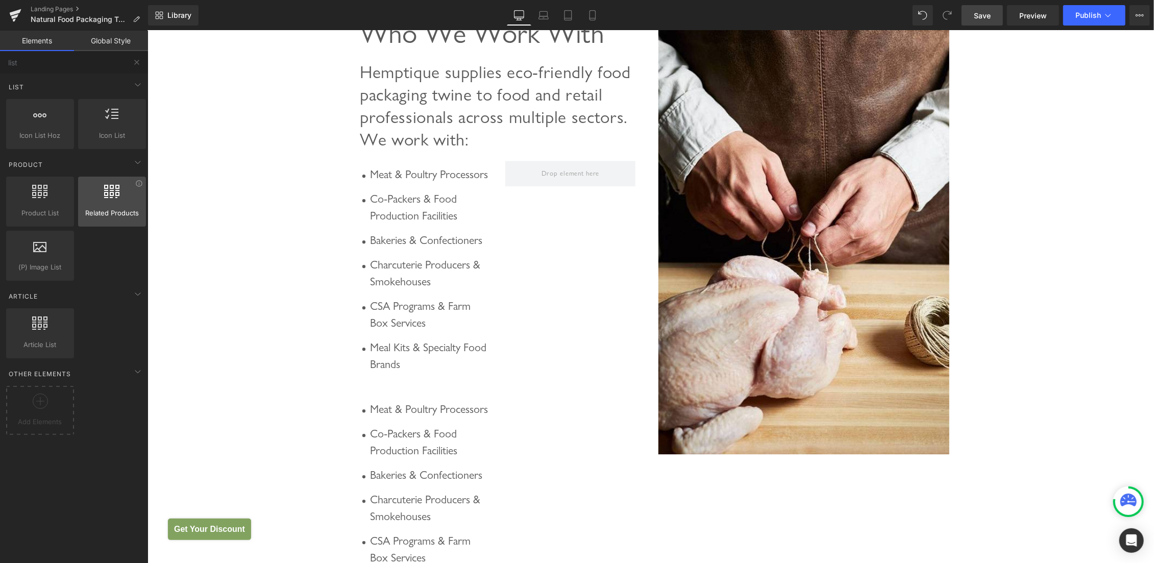
click at [118, 215] on span "Related Products" at bounding box center [112, 213] width 62 height 11
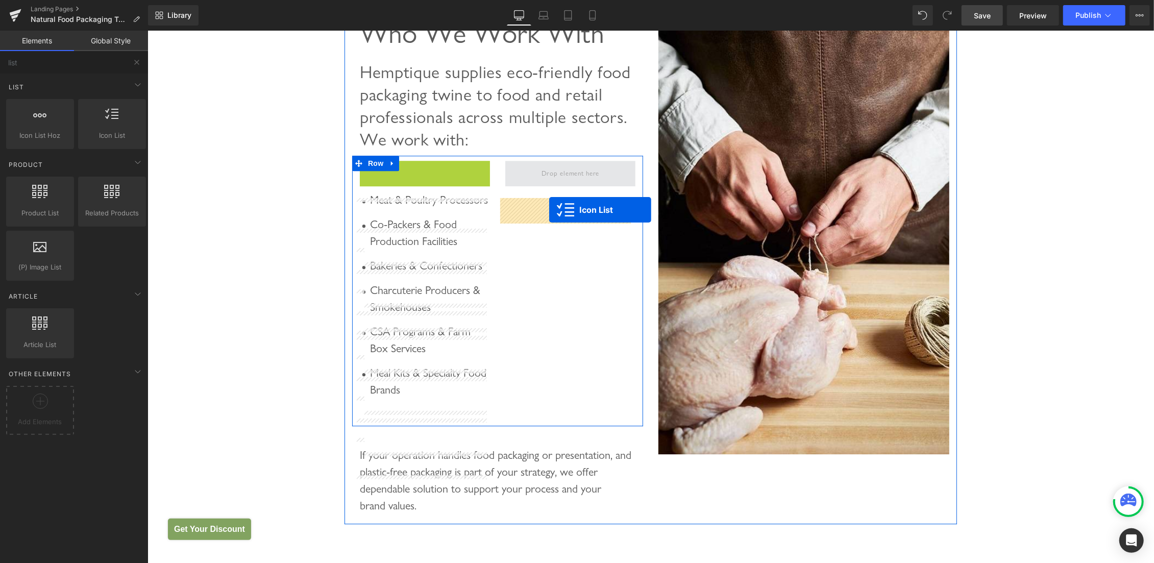
drag, startPoint x: 402, startPoint y: 206, endPoint x: 549, endPoint y: 210, distance: 147.0
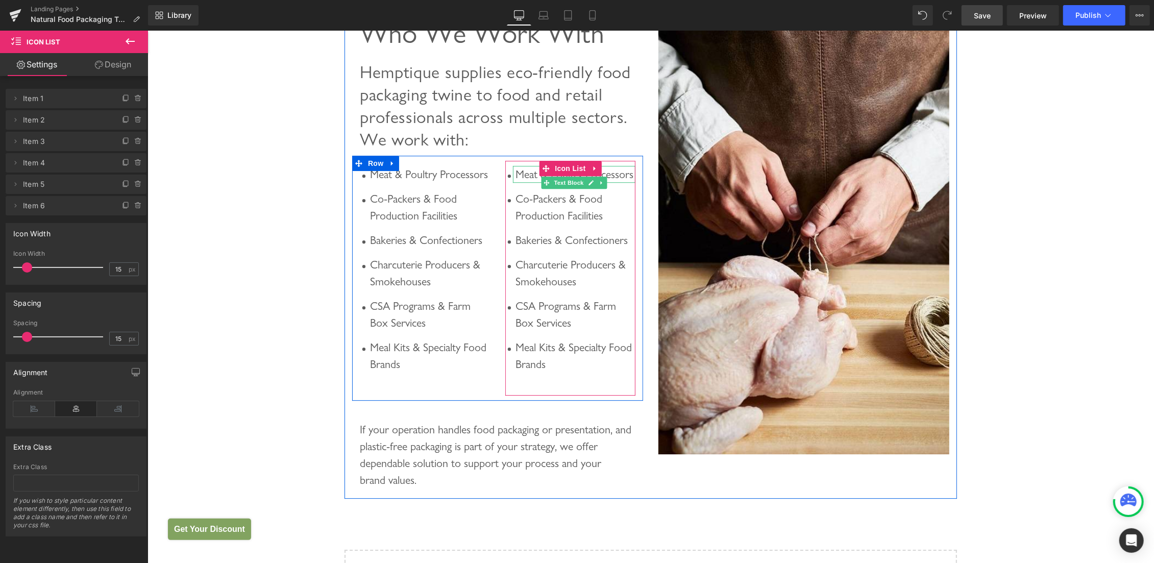
click at [522, 182] on div "Meat & Poultry Processors" at bounding box center [573, 173] width 122 height 17
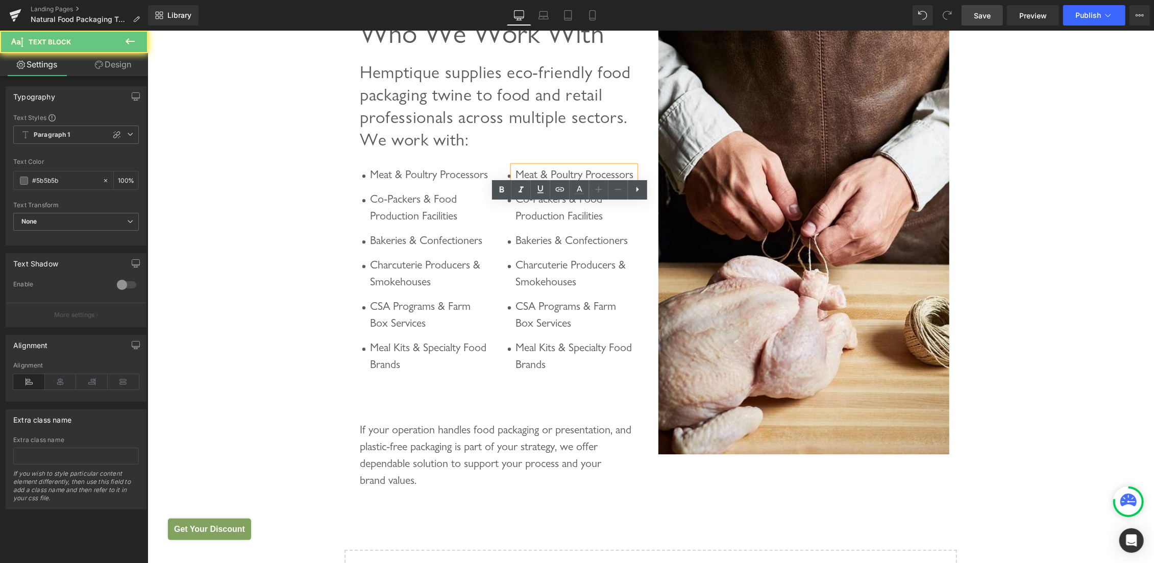
click at [525, 182] on div "Meat & Poultry Processors" at bounding box center [573, 173] width 122 height 17
paste div
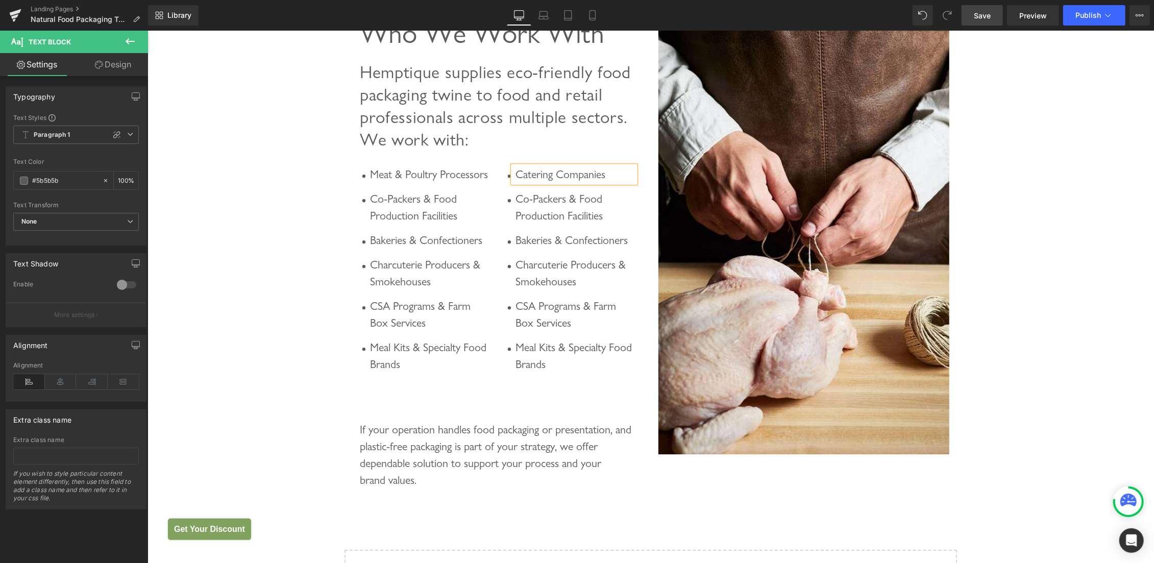
click at [534, 224] on div "Co-Packers & Food Production Facilities" at bounding box center [573, 207] width 122 height 34
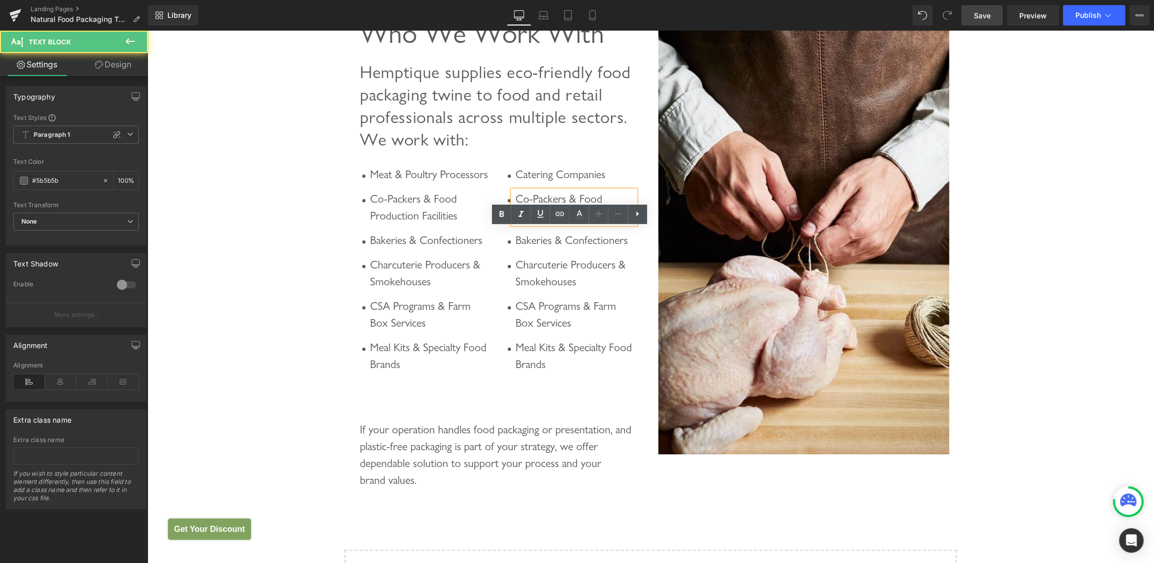
click at [522, 224] on div "Co-Packers & Food Production Facilities" at bounding box center [573, 207] width 122 height 34
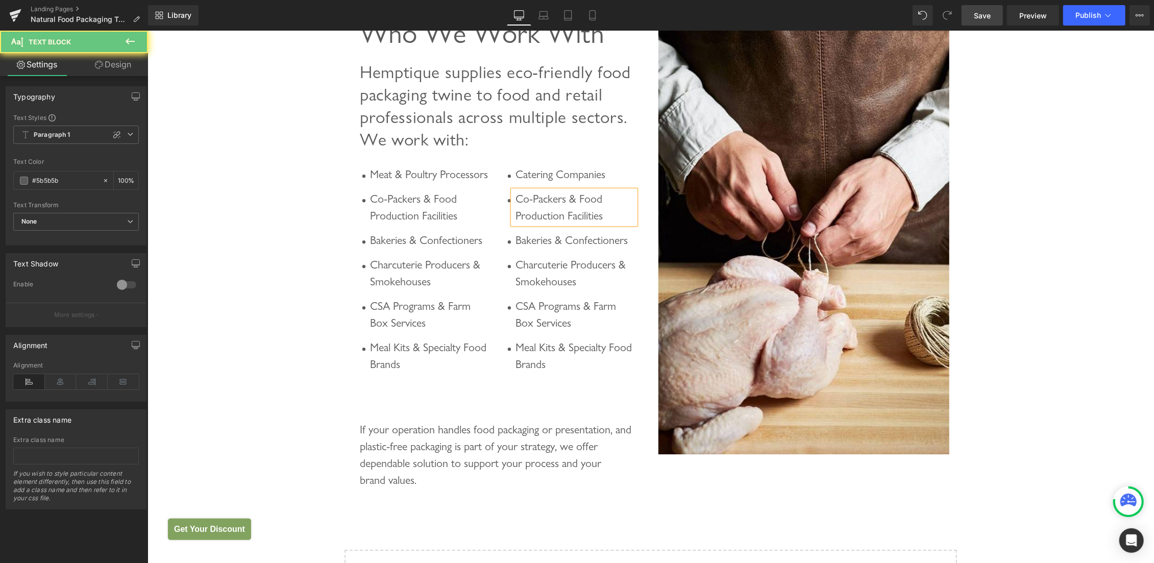
paste div
click at [551, 254] on span "Text Block" at bounding box center [568, 248] width 34 height 12
click at [522, 248] on div "Bakeries & Confectioners" at bounding box center [573, 239] width 122 height 17
paste div
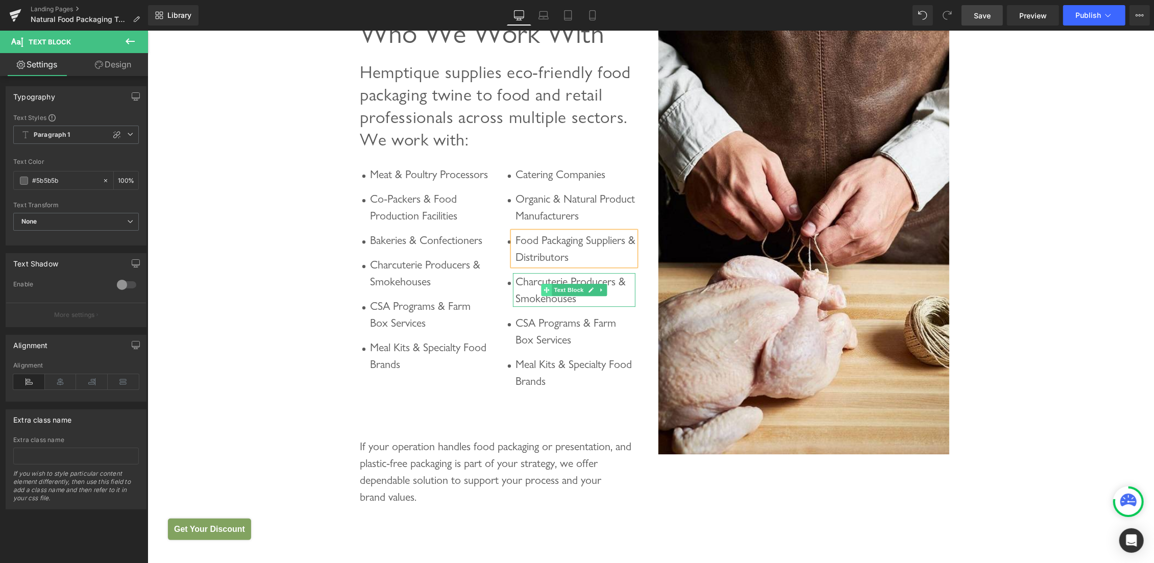
click at [541, 296] on span at bounding box center [546, 289] width 11 height 12
click at [527, 306] on div "Charcuterie Producers & Smokehouses" at bounding box center [573, 290] width 122 height 34
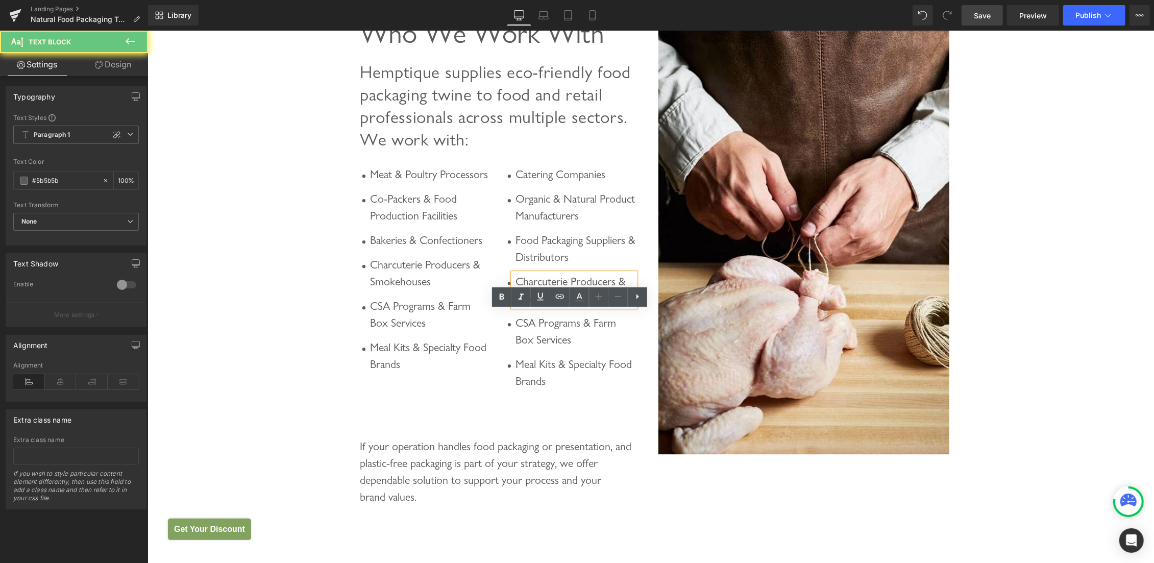
click at [526, 306] on div "Charcuterie Producers & Smokehouses" at bounding box center [573, 290] width 122 height 34
paste div
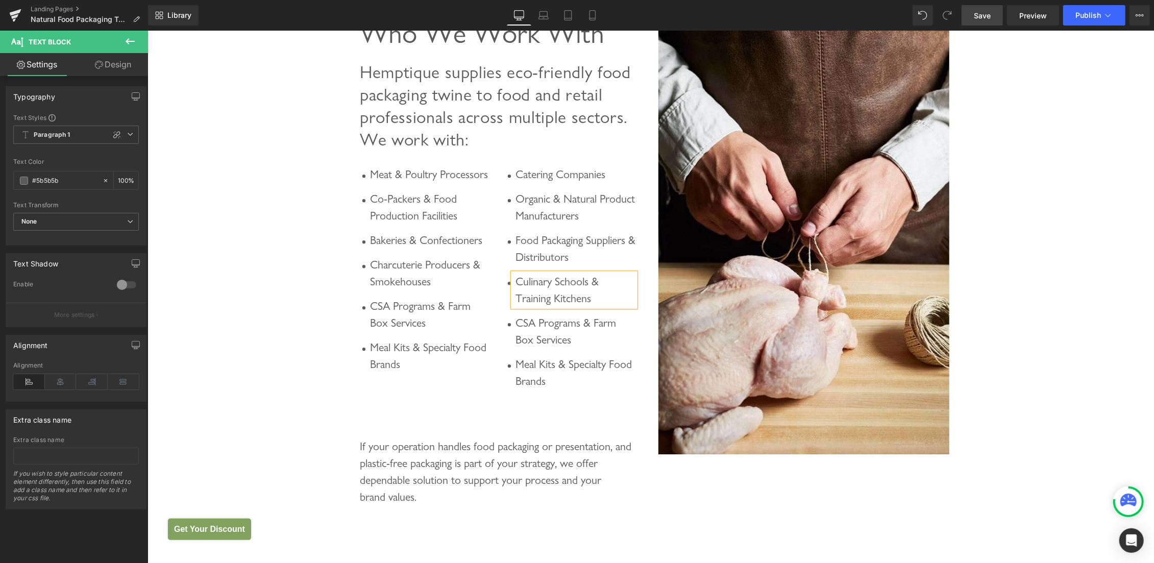
click at [522, 348] on div "CSA Programs & Farm Box Services" at bounding box center [573, 331] width 122 height 34
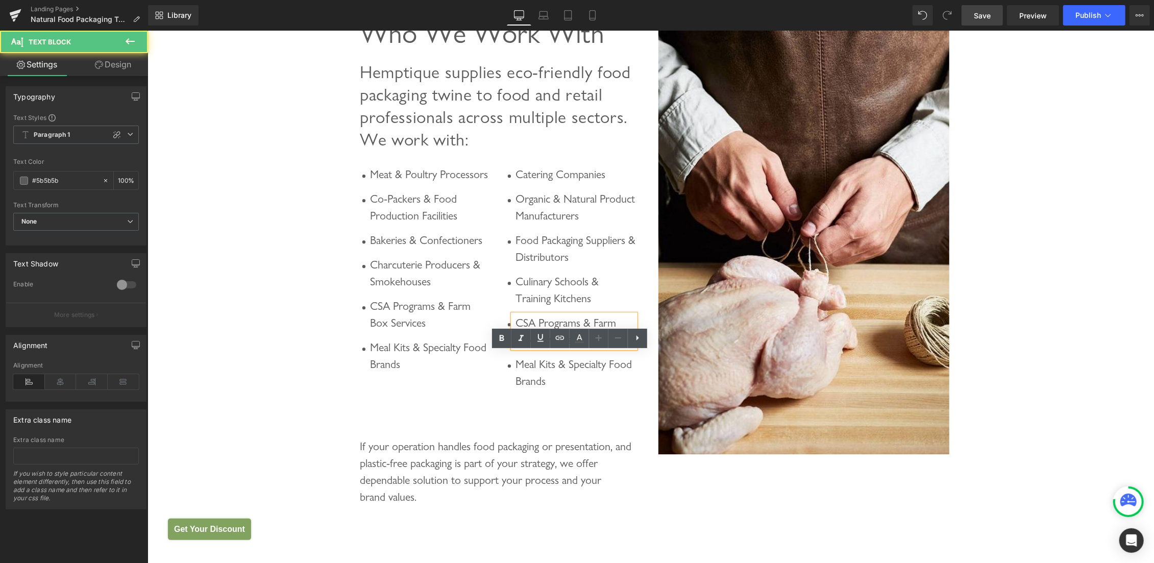
click at [518, 348] on div "CSA Programs & Farm Box Services" at bounding box center [573, 331] width 122 height 34
paste div
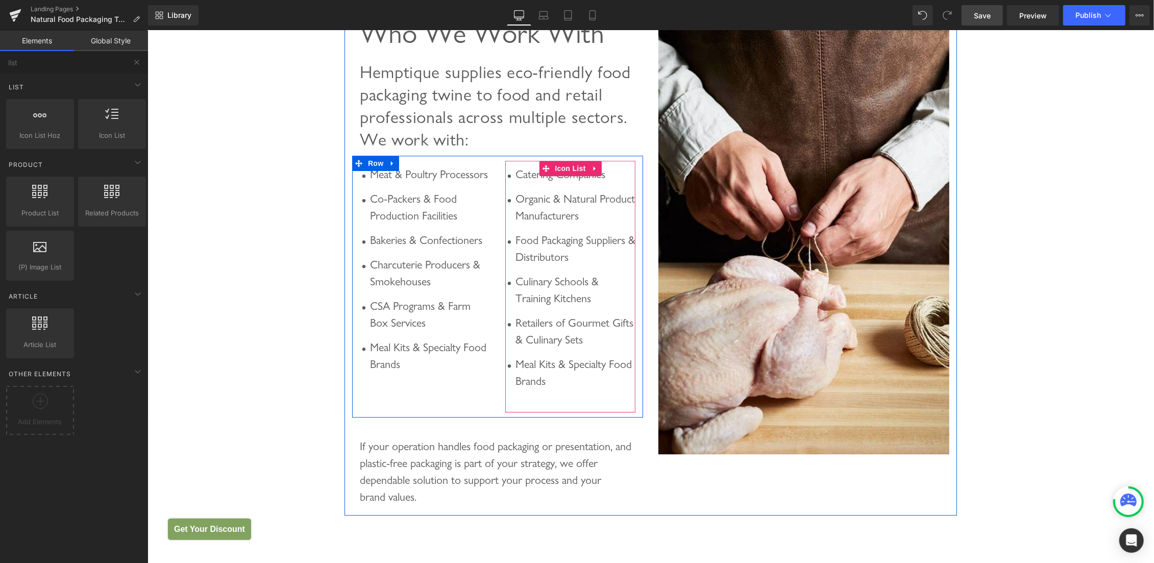
click at [557, 176] on span "Icon List" at bounding box center [570, 167] width 36 height 15
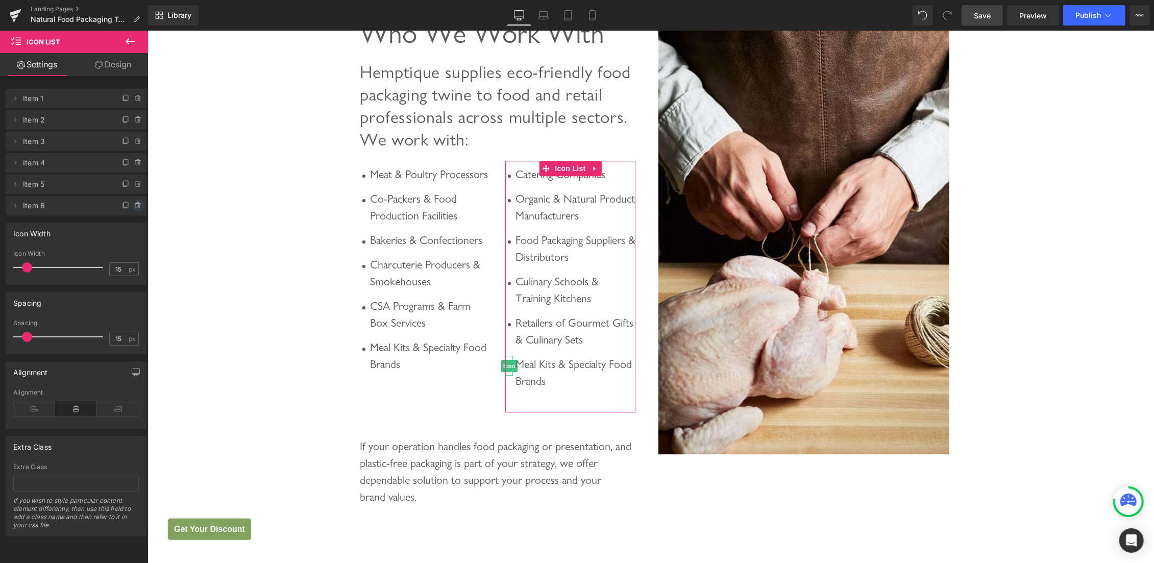
click at [134, 206] on icon at bounding box center [138, 206] width 8 height 8
click at [120, 208] on button "Delete" at bounding box center [127, 206] width 32 height 13
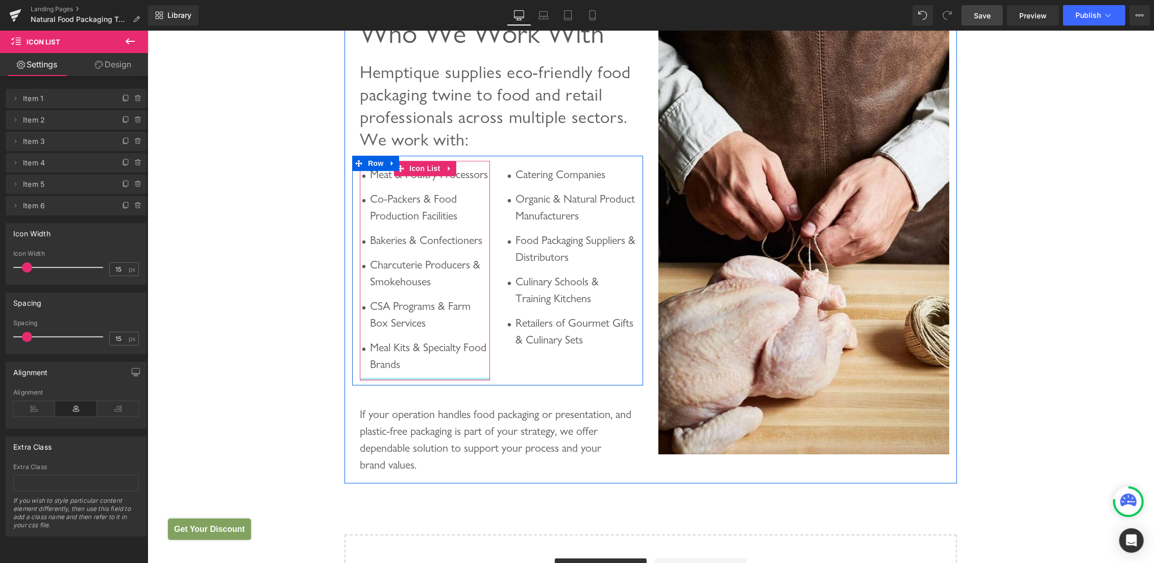
drag, startPoint x: 458, startPoint y: 449, endPoint x: 458, endPoint y: 432, distance: 16.3
click at [458, 380] on div at bounding box center [424, 378] width 130 height 3
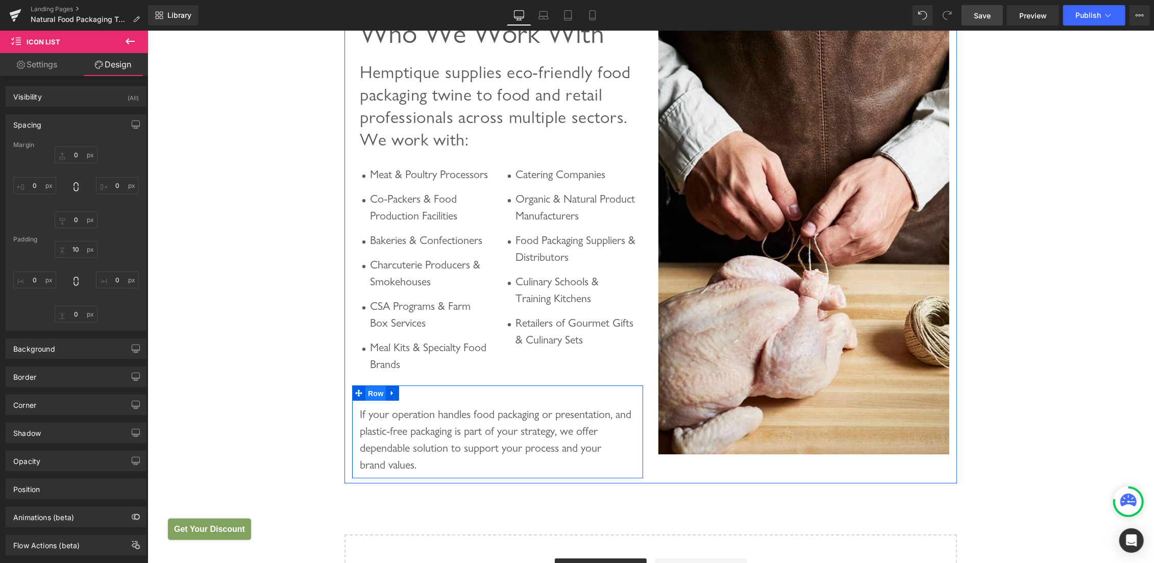
click at [370, 401] on span "Row" at bounding box center [375, 392] width 20 height 15
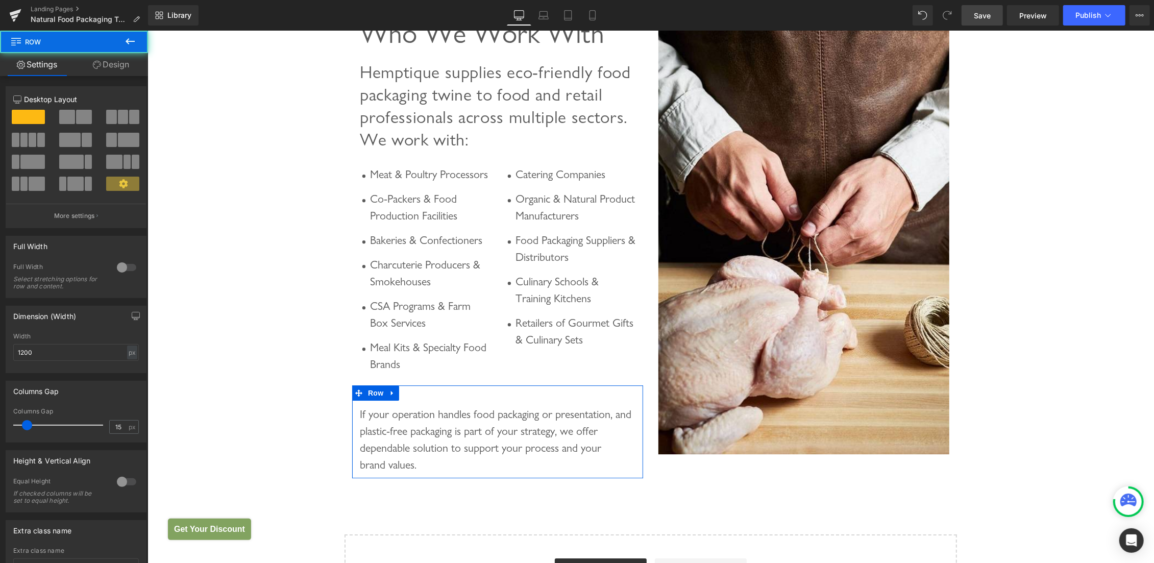
click at [111, 64] on link "Design" at bounding box center [111, 64] width 74 height 23
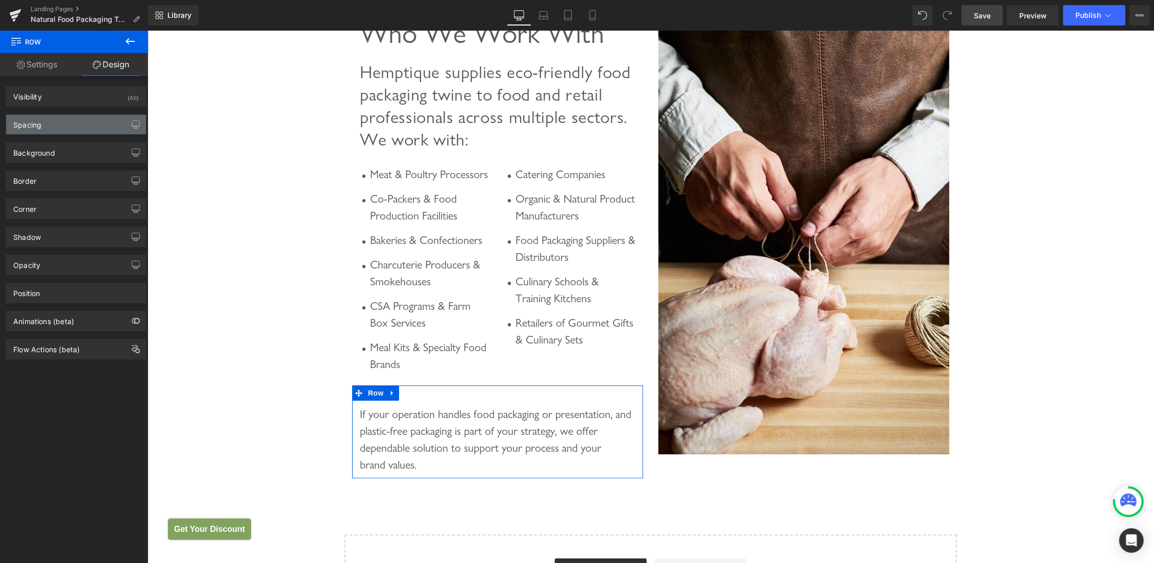
click at [51, 122] on div "Spacing" at bounding box center [76, 124] width 140 height 19
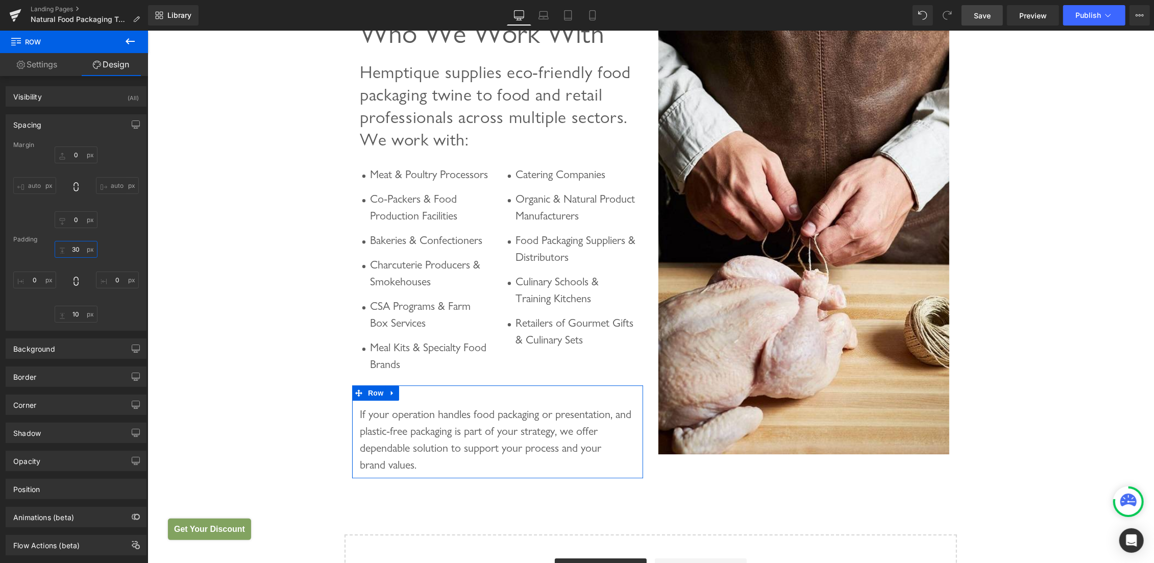
click at [69, 244] on input "text" at bounding box center [76, 249] width 43 height 17
click at [72, 248] on input "text" at bounding box center [76, 249] width 43 height 17
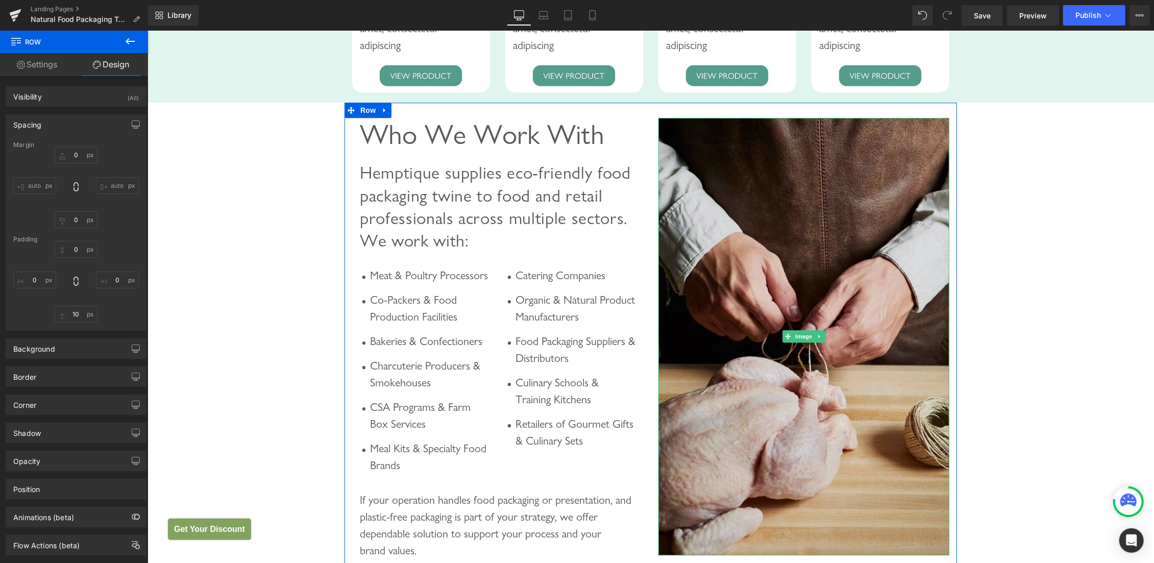
scroll to position [2534, 0]
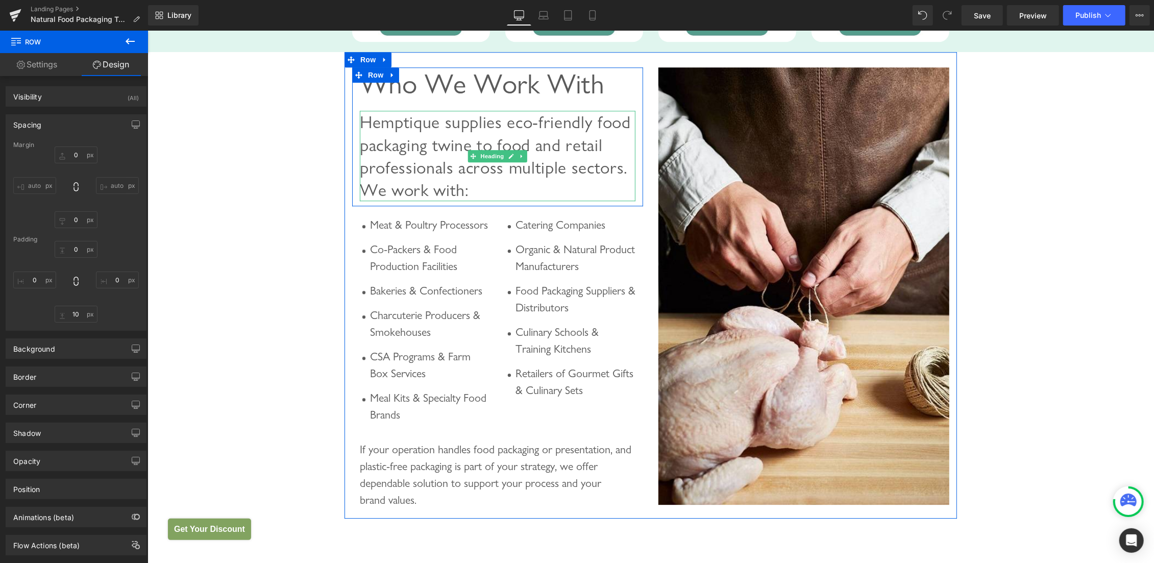
click at [476, 191] on span "Hemptique supplies eco-friendly food packaging twine to food and retail profess…" at bounding box center [494, 155] width 271 height 88
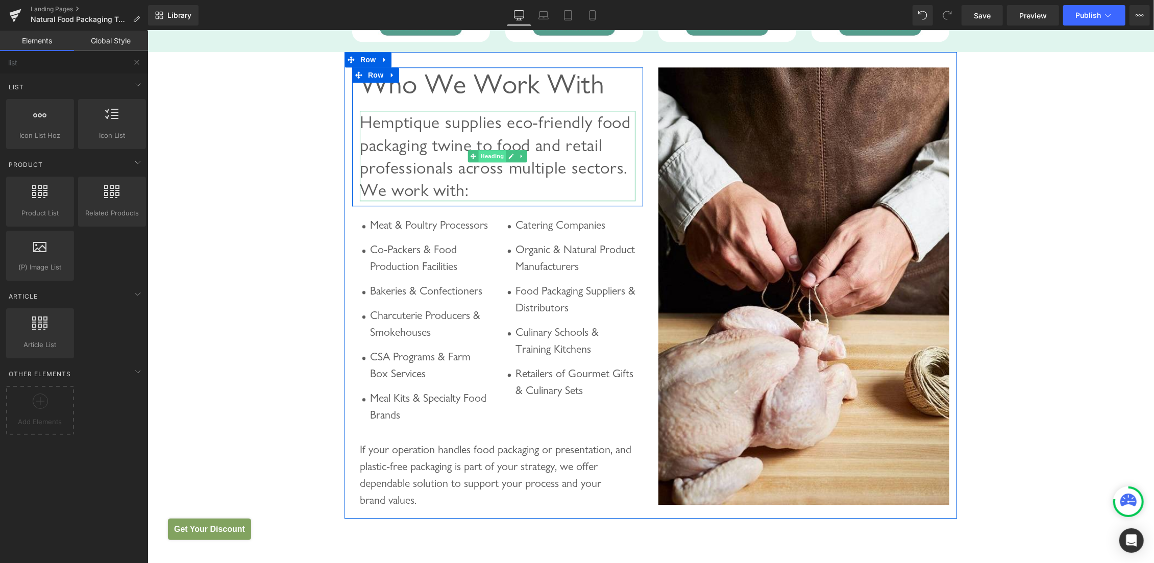
click at [488, 162] on span "Heading" at bounding box center [492, 156] width 28 height 12
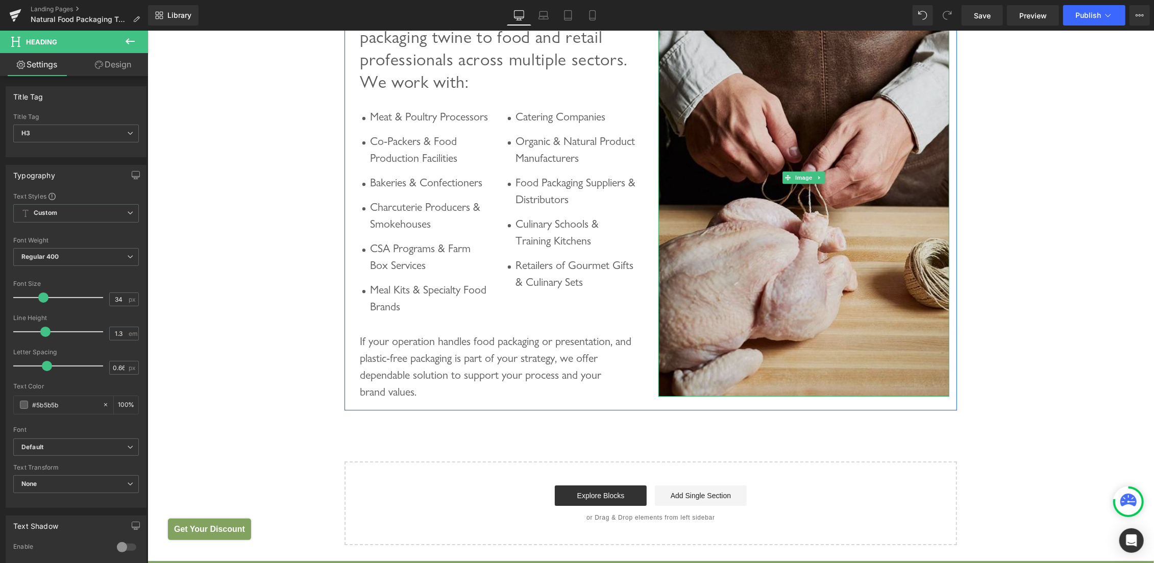
scroll to position [2426, 0]
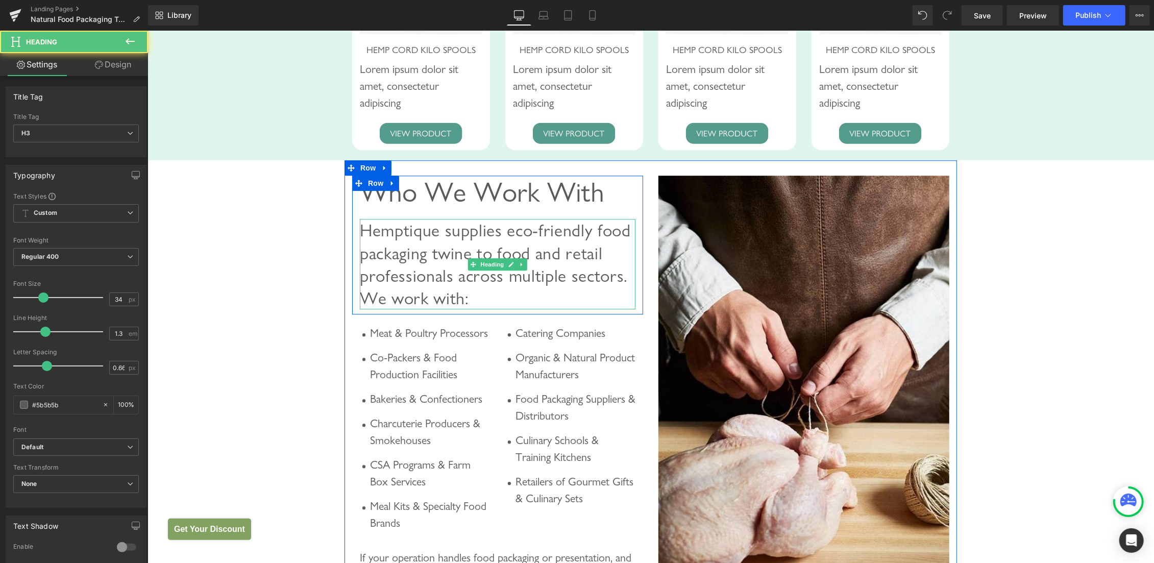
click at [469, 264] on span "Hemptique supplies eco-friendly food packaging twine to food and retail profess…" at bounding box center [494, 263] width 271 height 88
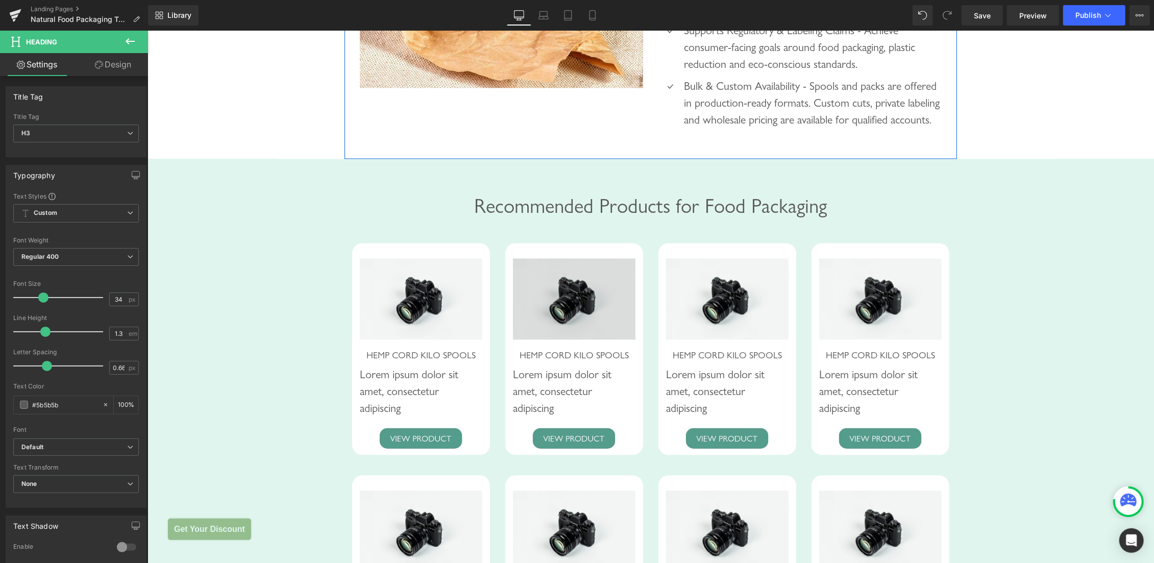
scroll to position [1939, 0]
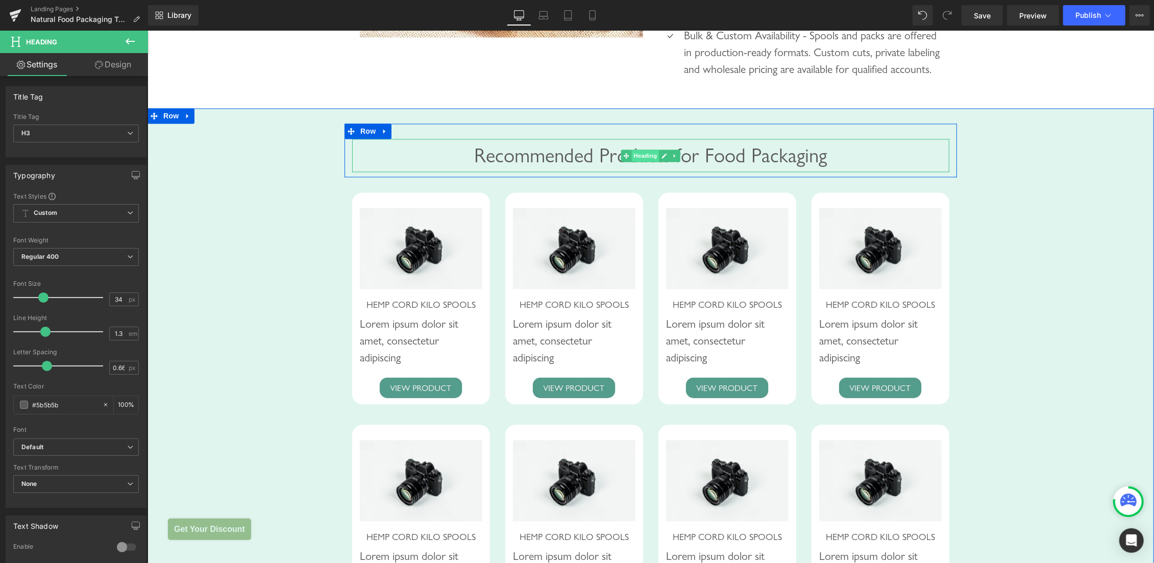
click at [636, 161] on span "Heading" at bounding box center [645, 155] width 28 height 12
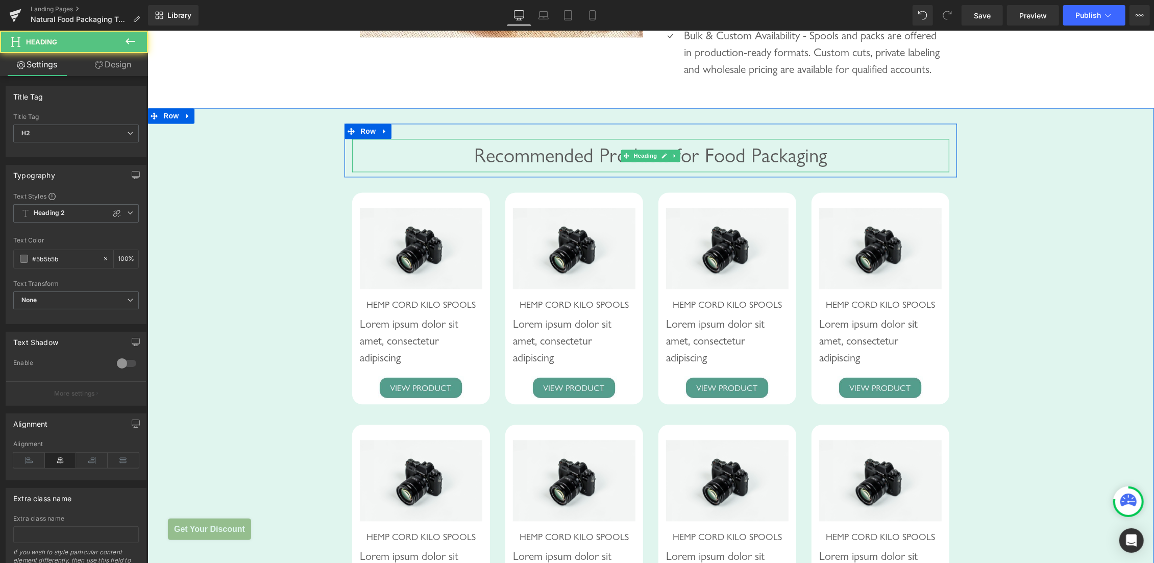
click at [703, 166] on span "Recommended Products for Food Packaging" at bounding box center [650, 154] width 353 height 23
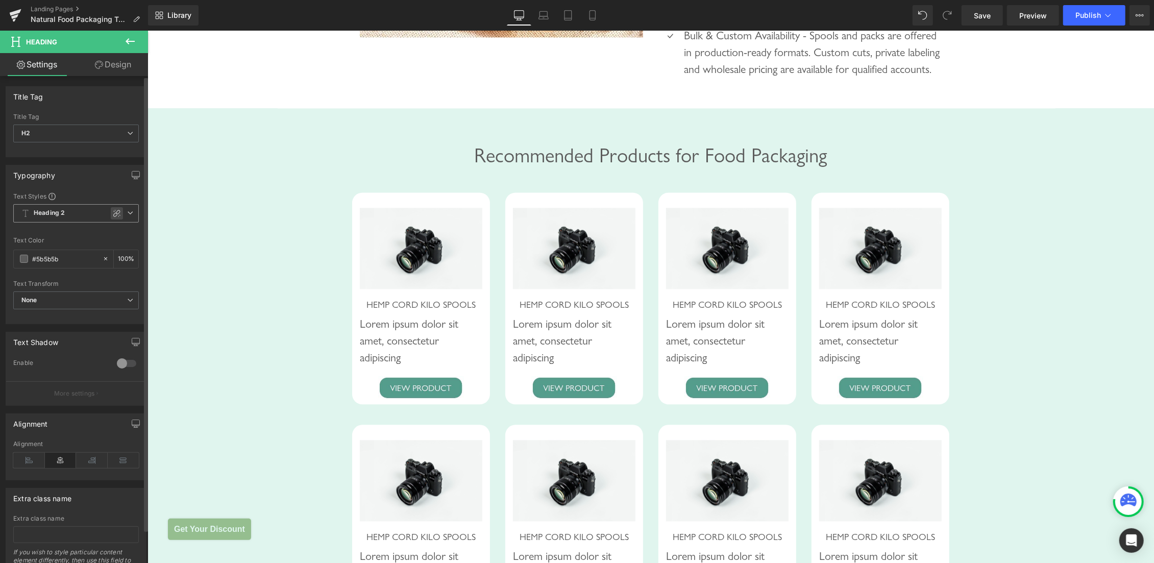
click at [113, 213] on icon at bounding box center [117, 213] width 8 height 8
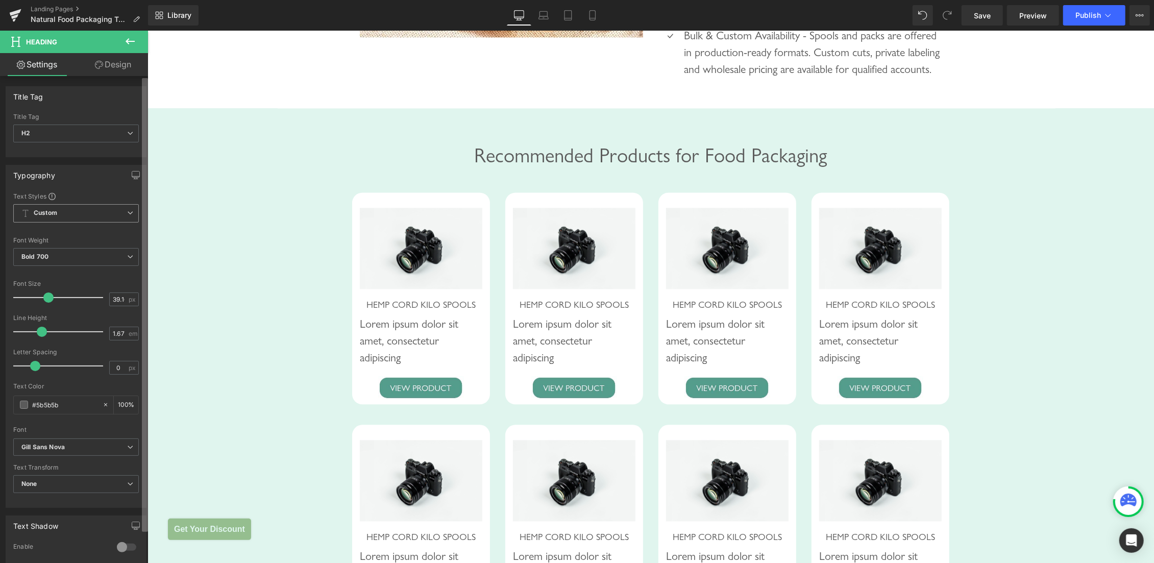
type input "1.2"
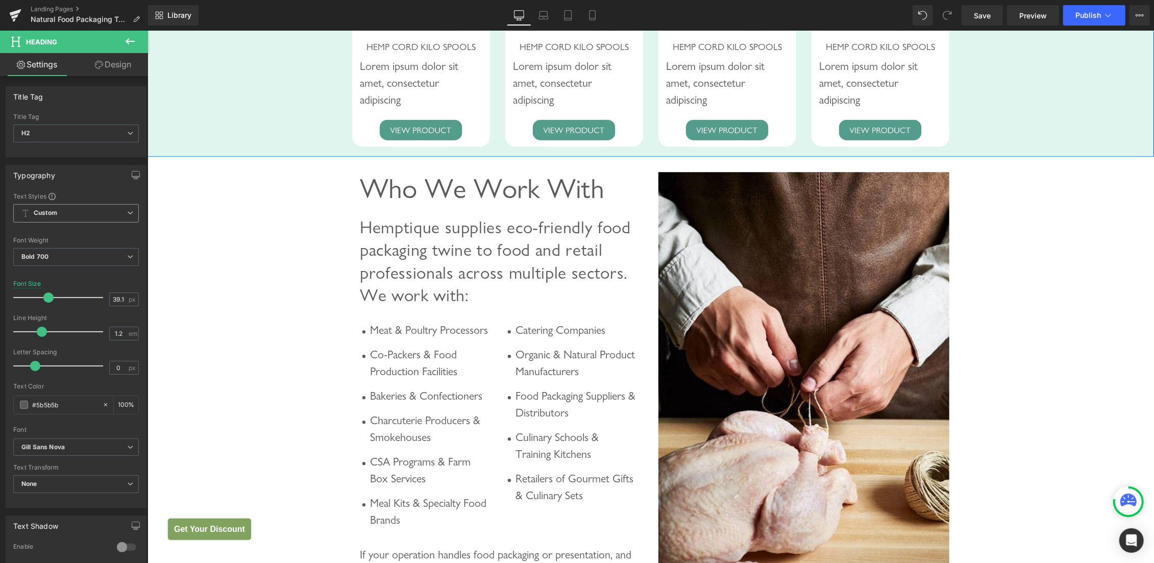
scroll to position [2534, 0]
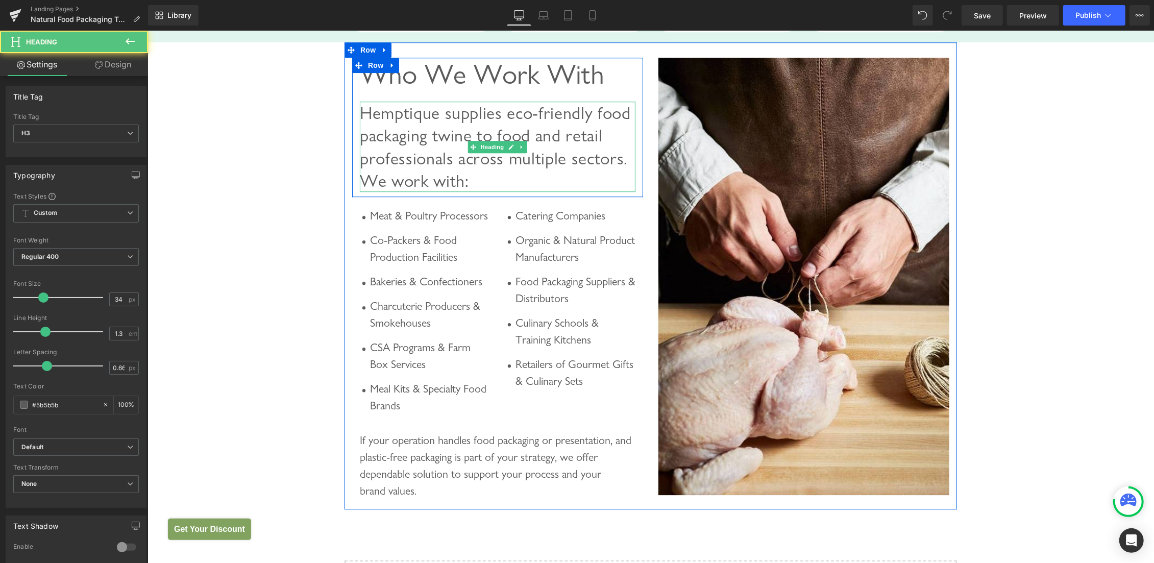
click at [495, 141] on h3 "Hemptique supplies eco-friendly food packaging twine to food and retail profess…" at bounding box center [497, 146] width 276 height 90
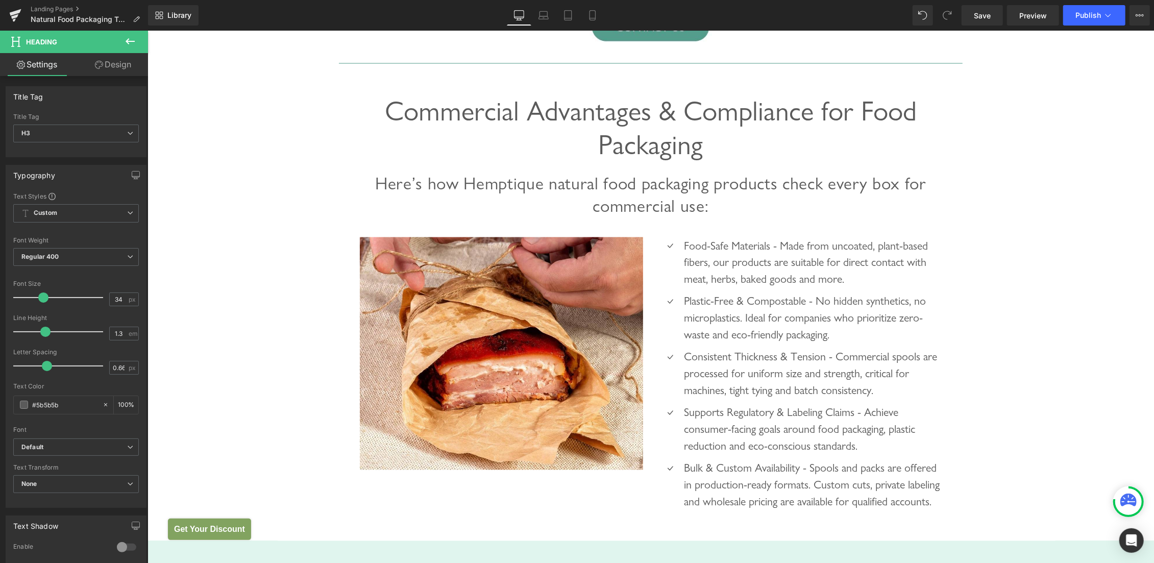
scroll to position [1290, 0]
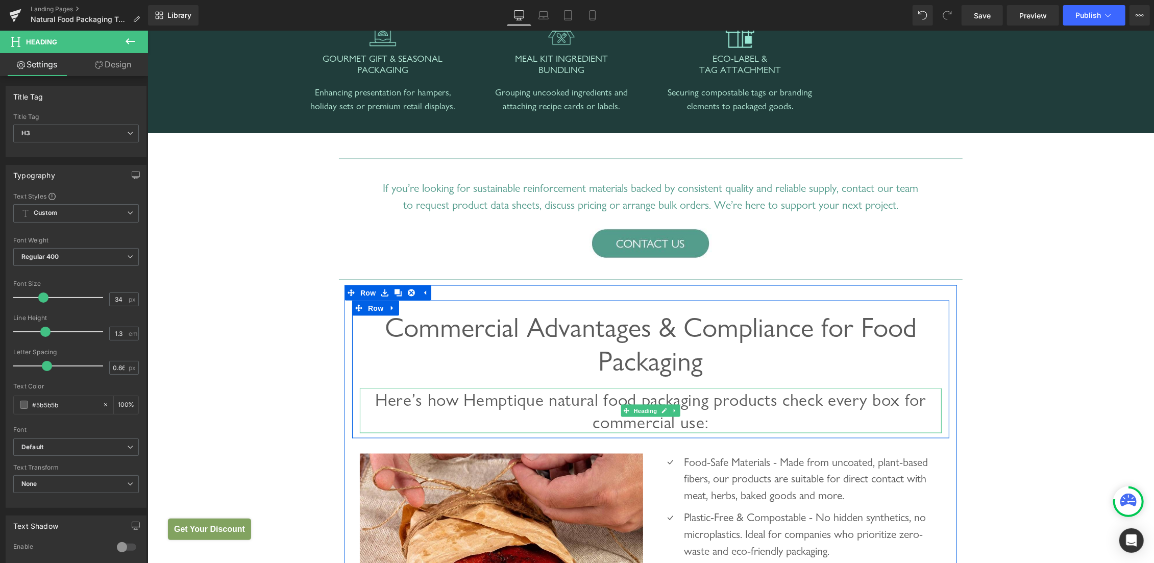
click at [528, 399] on span "Here’s how Hemptique natural food packaging products check every box for commer…" at bounding box center [650, 410] width 551 height 43
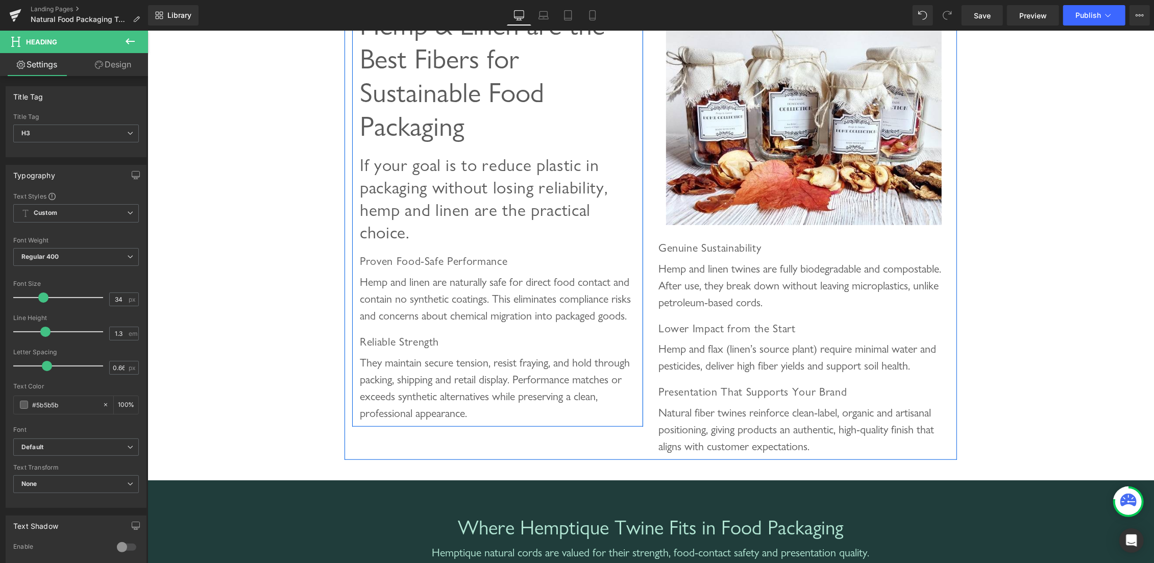
scroll to position [370, 0]
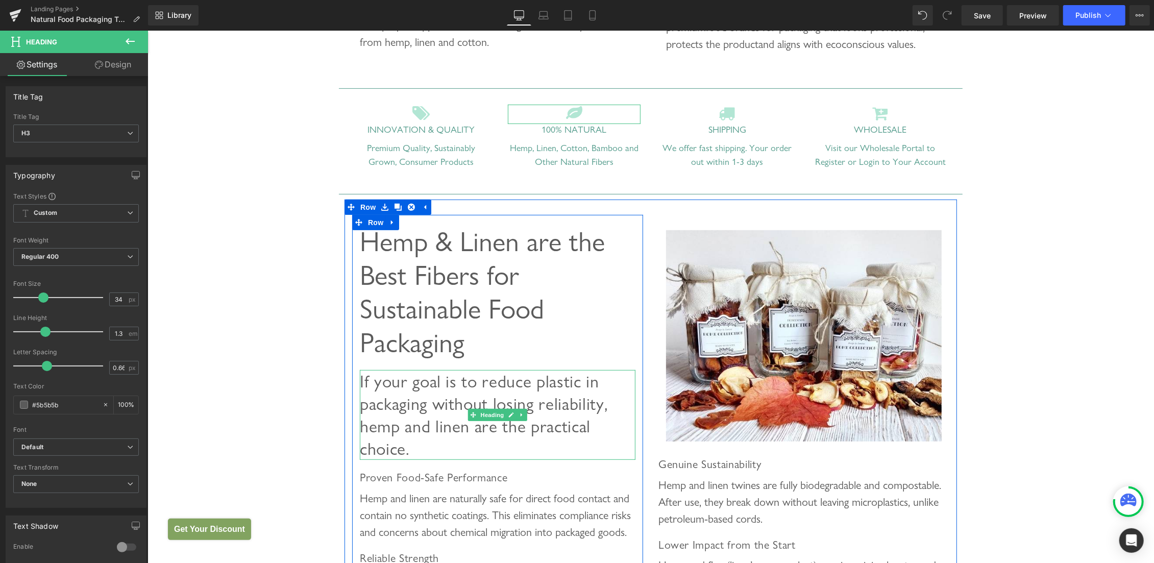
click at [429, 391] on span "If your goal is to reduce plastic in packaging without losing reliability, hemp…" at bounding box center [483, 415] width 248 height 88
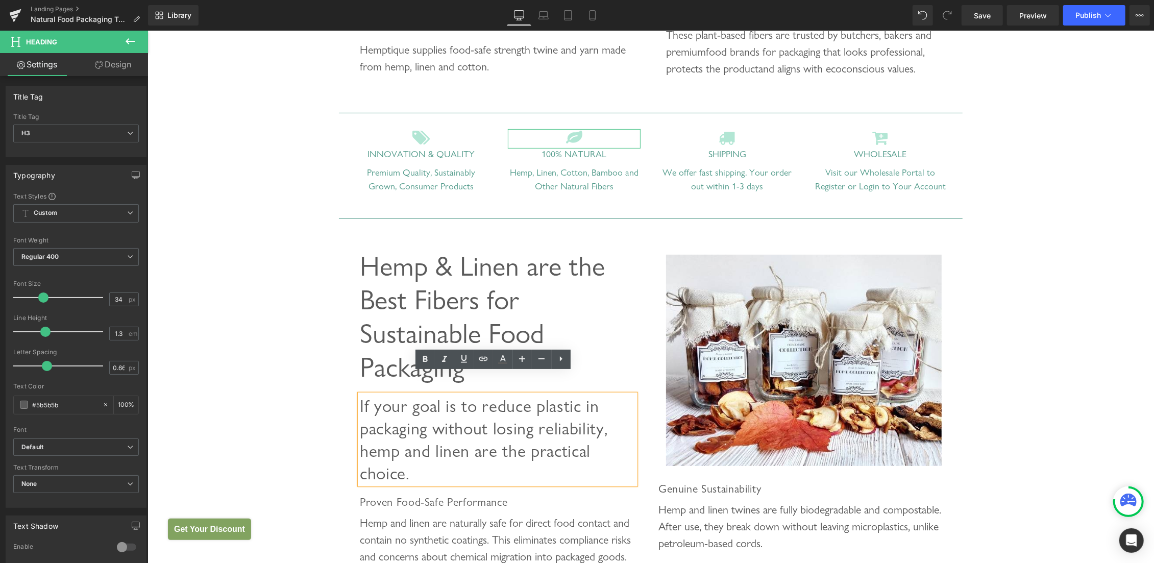
scroll to position [45, 0]
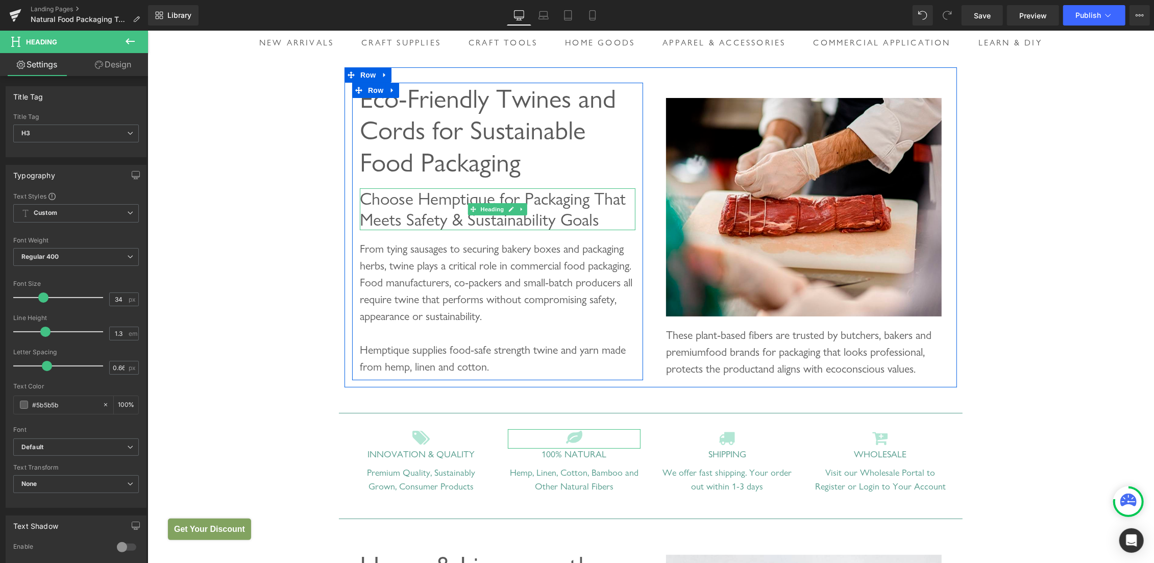
click at [446, 210] on span "Choose Hemptique for Packaging That Meets Safety & Sustainability Goals" at bounding box center [492, 208] width 266 height 41
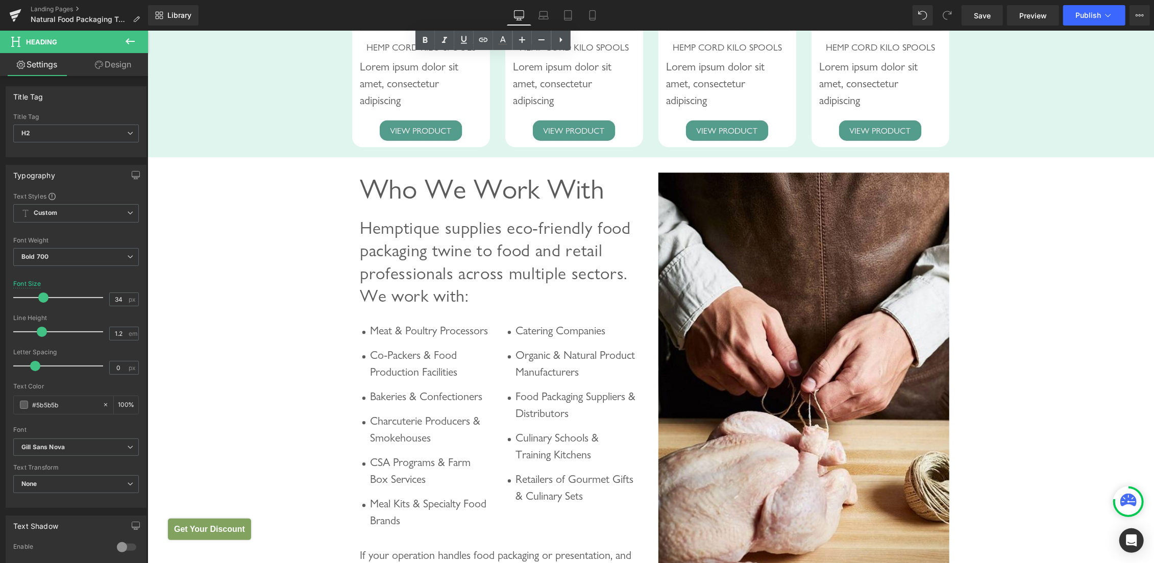
scroll to position [2534, 0]
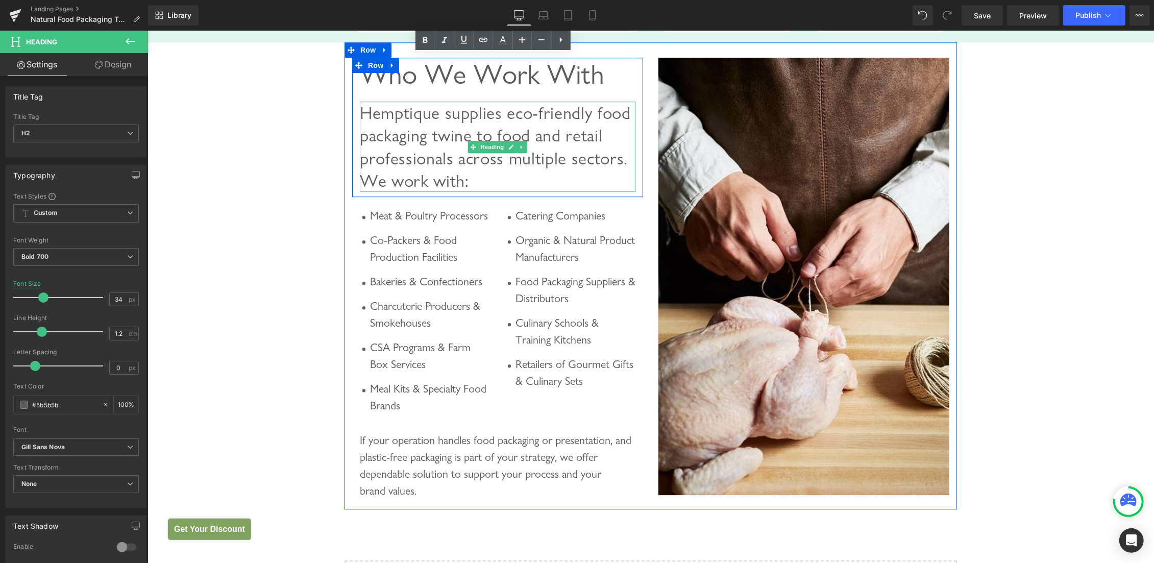
click at [439, 174] on span "Hemptique supplies eco-friendly food packaging twine to food and retail profess…" at bounding box center [494, 146] width 271 height 88
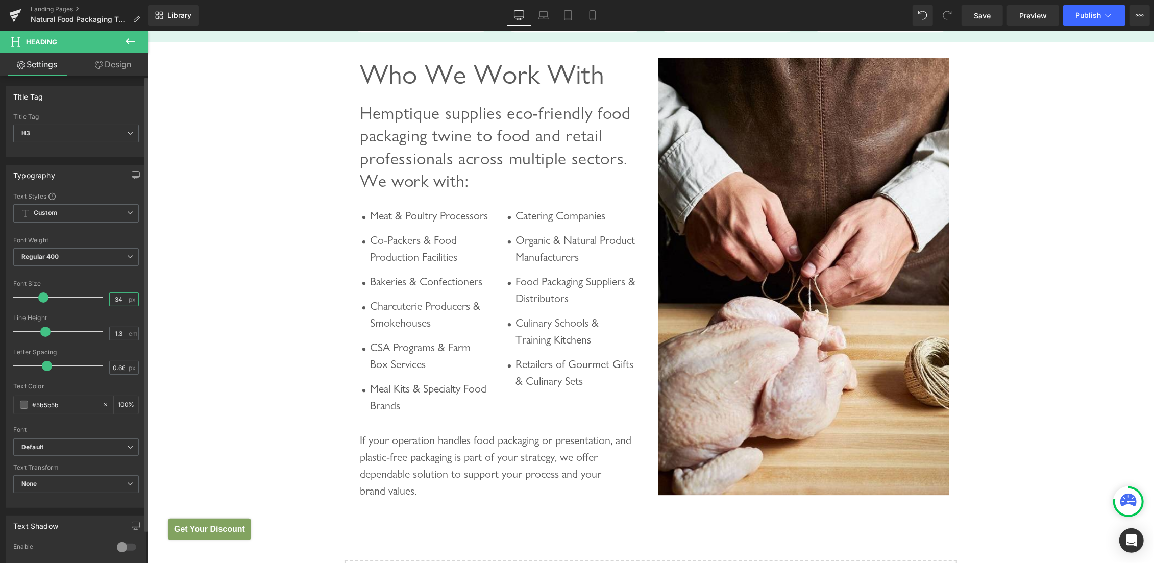
click at [110, 303] on input "34" at bounding box center [119, 299] width 18 height 13
type input "32"
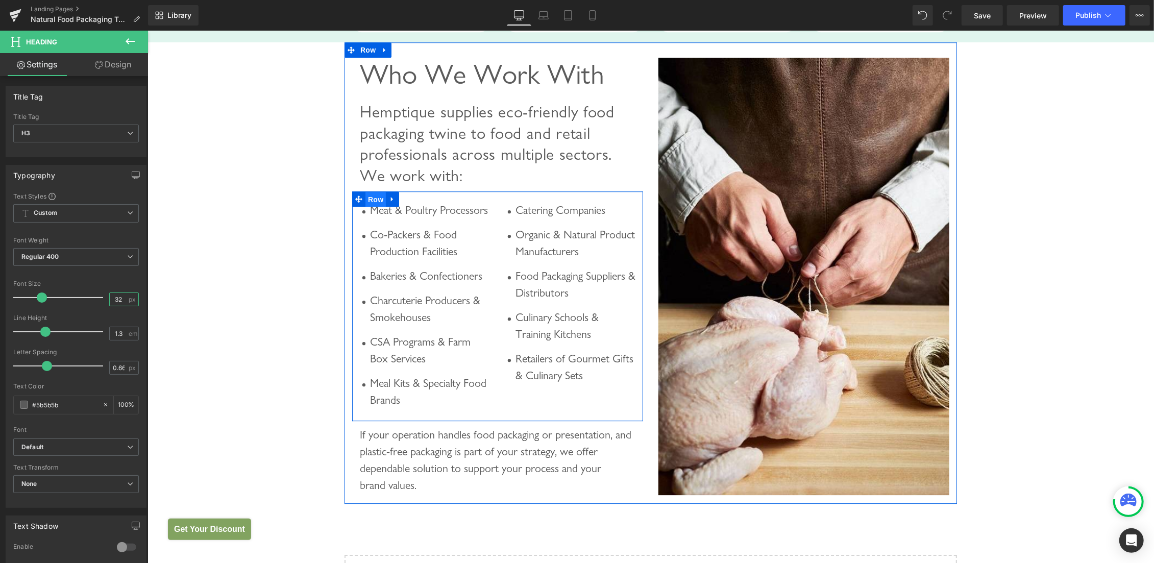
click at [365, 207] on span "Row" at bounding box center [375, 198] width 20 height 15
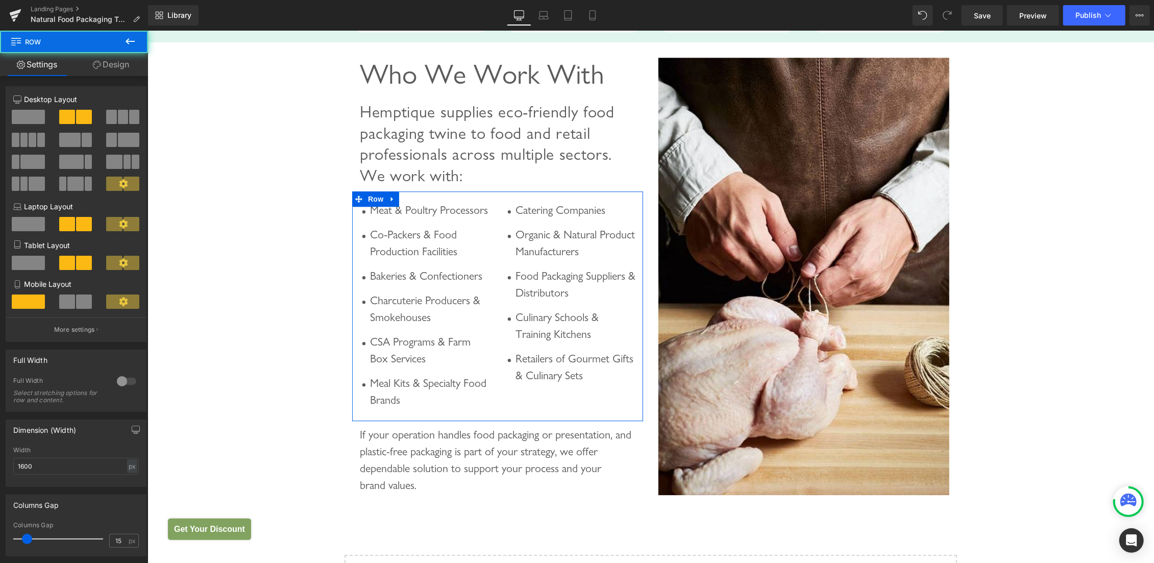
click at [123, 59] on link "Design" at bounding box center [111, 64] width 74 height 23
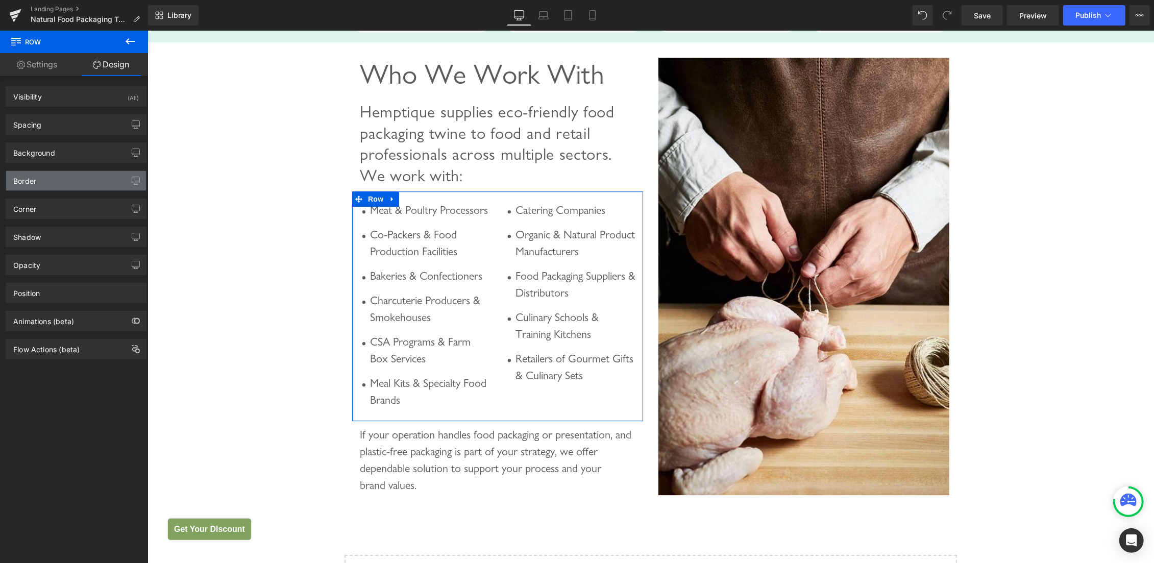
type input "0"
type input "10"
type input "0"
type input "10"
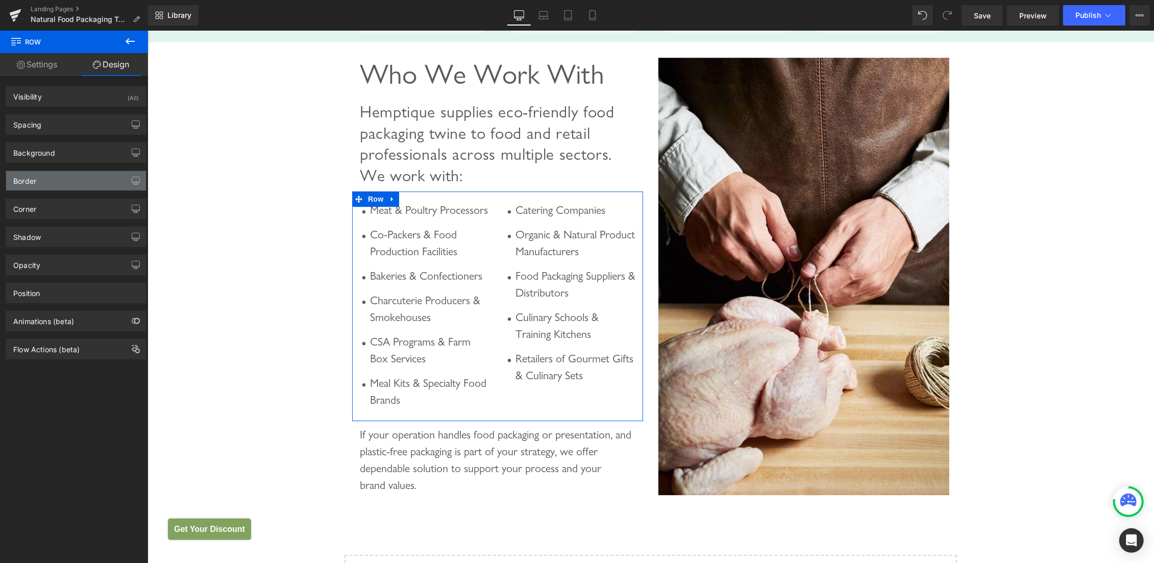
type input "0"
click at [64, 121] on div "Spacing" at bounding box center [76, 124] width 140 height 19
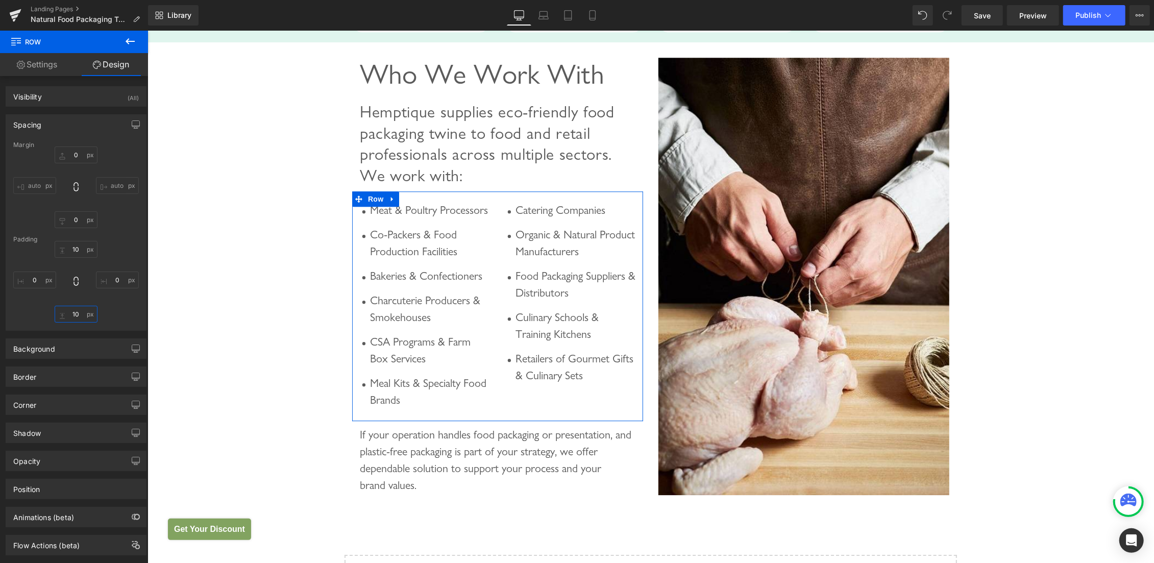
click at [72, 313] on input "10" at bounding box center [76, 314] width 43 height 17
click at [69, 316] on input "10" at bounding box center [76, 314] width 43 height 17
type input "0"
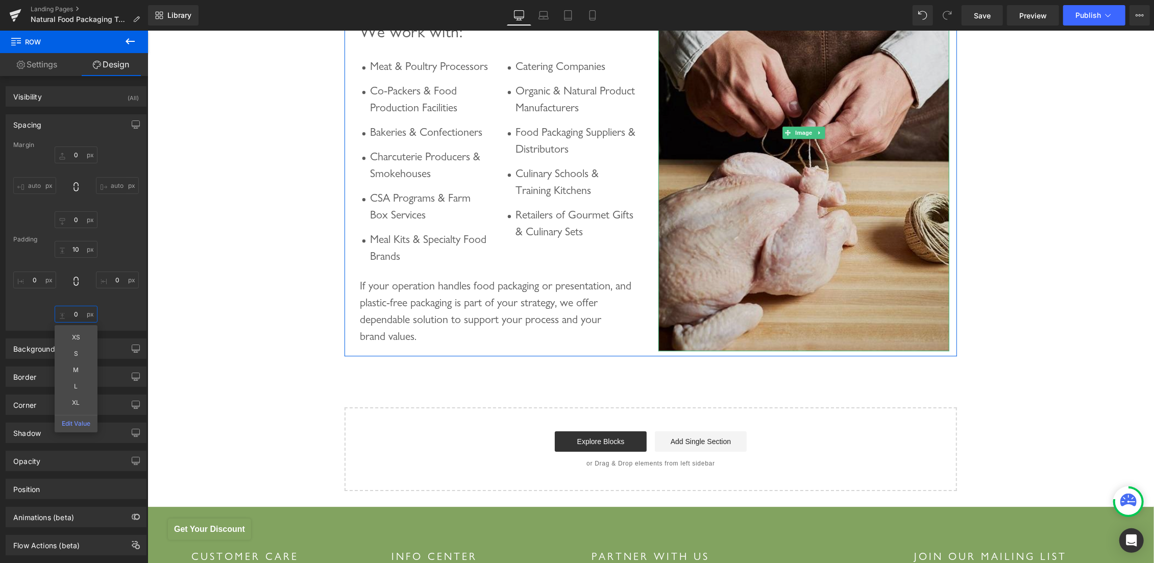
scroll to position [2642, 0]
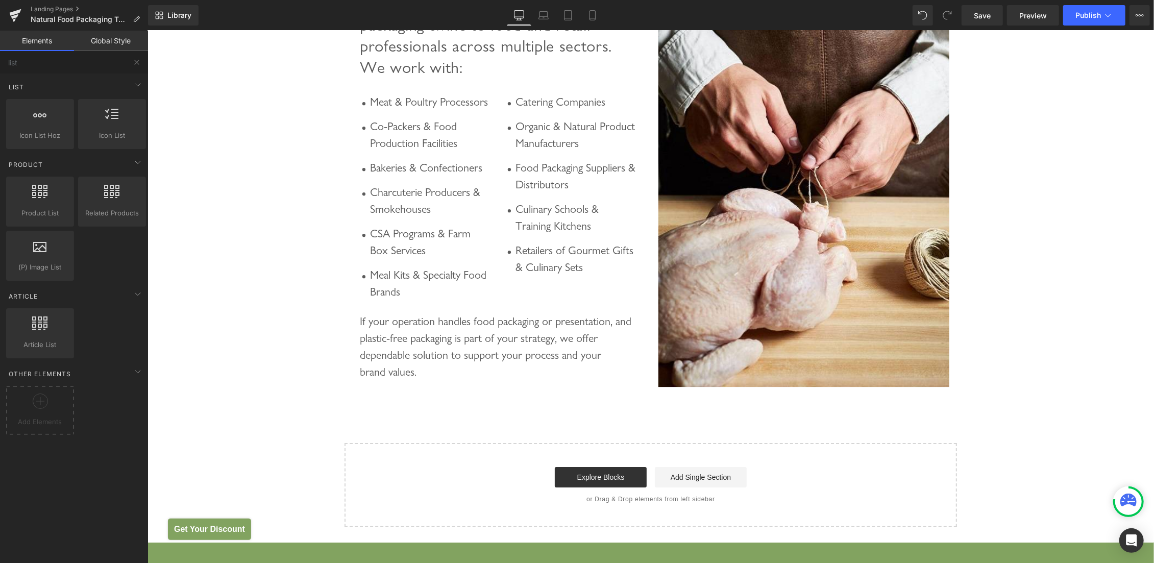
scroll to position [2859, 0]
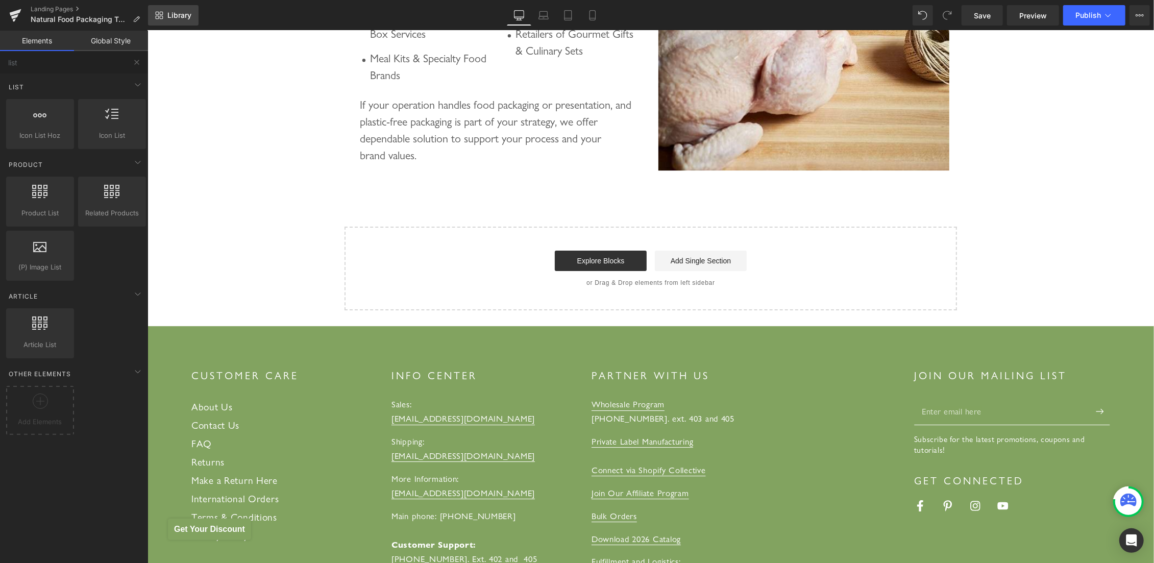
click at [175, 16] on span "Library" at bounding box center [179, 15] width 24 height 9
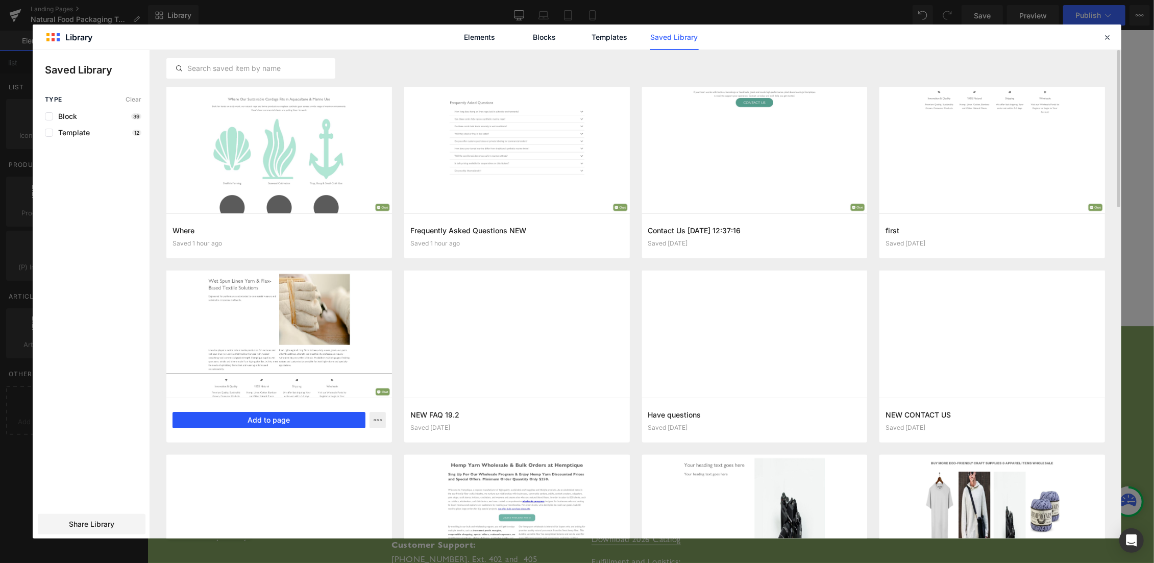
click at [261, 415] on button "Add to page" at bounding box center [269, 420] width 193 height 16
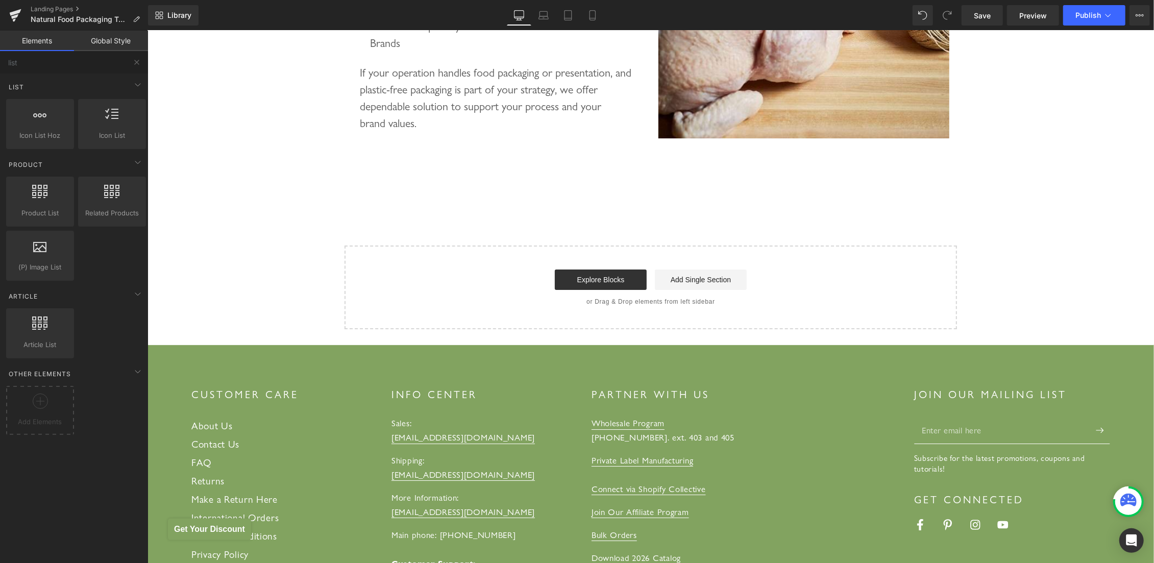
scroll to position [3008, 0]
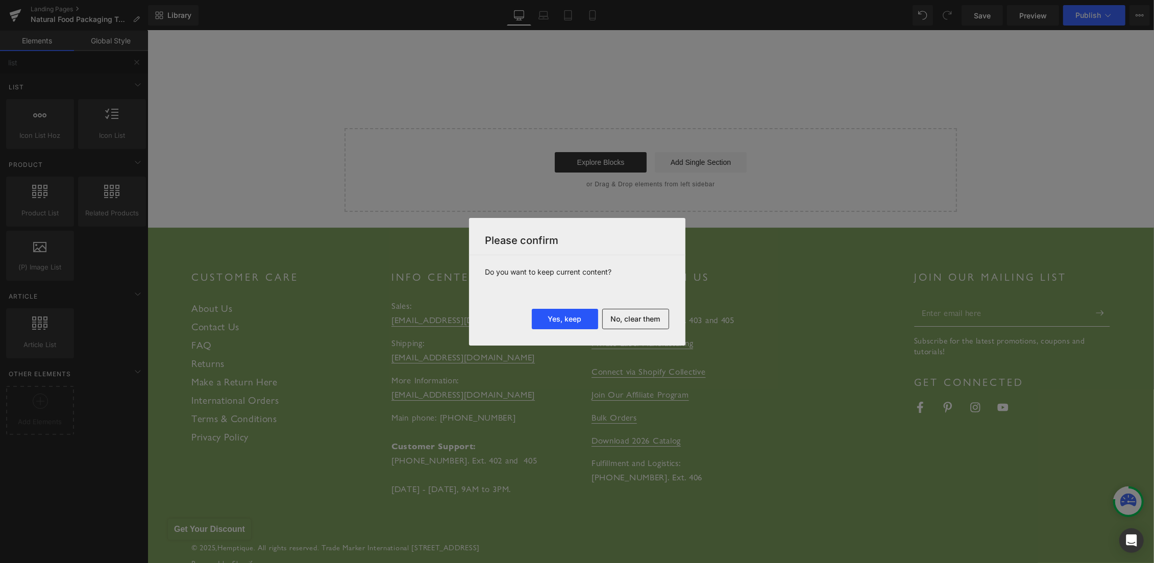
click at [579, 322] on button "Yes, keep" at bounding box center [565, 319] width 66 height 20
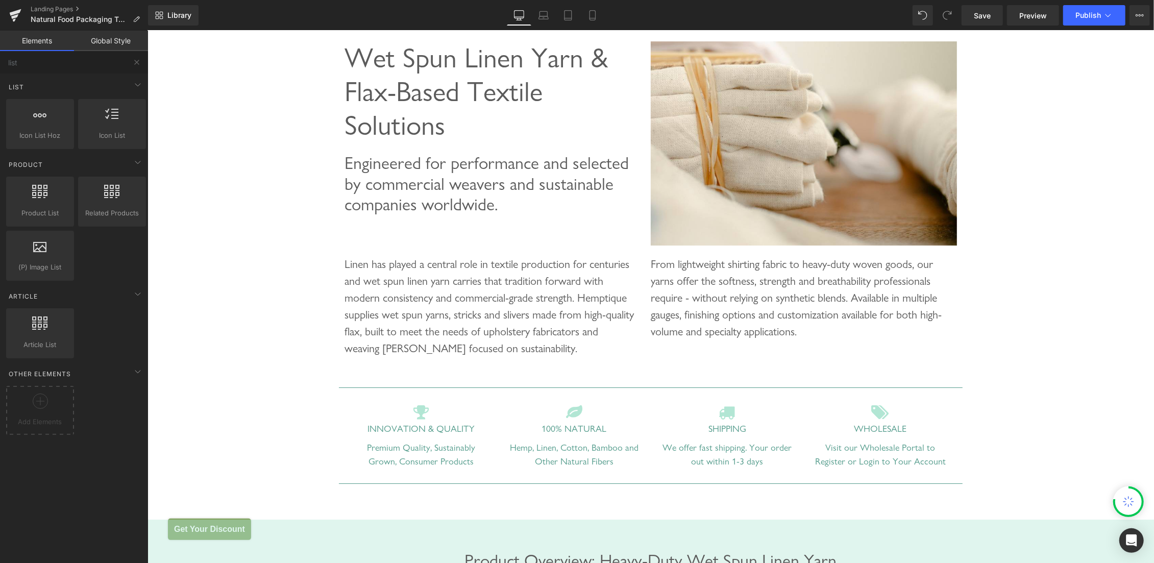
click at [286, 104] on div "Eco-Friendly Twines and Cords for Sustainable Food Packaging Heading Choose Hem…" at bounding box center [650, 354] width 1007 height 6500
click at [445, 141] on span "Wet Spun Linen Yarn & Flax-Based Textile Solutions" at bounding box center [475, 91] width 263 height 100
click at [268, 282] on div "Eco-Friendly Twines and Cords for Sustainable Food Packaging Heading Choose Hem…" at bounding box center [650, 354] width 1007 height 6500
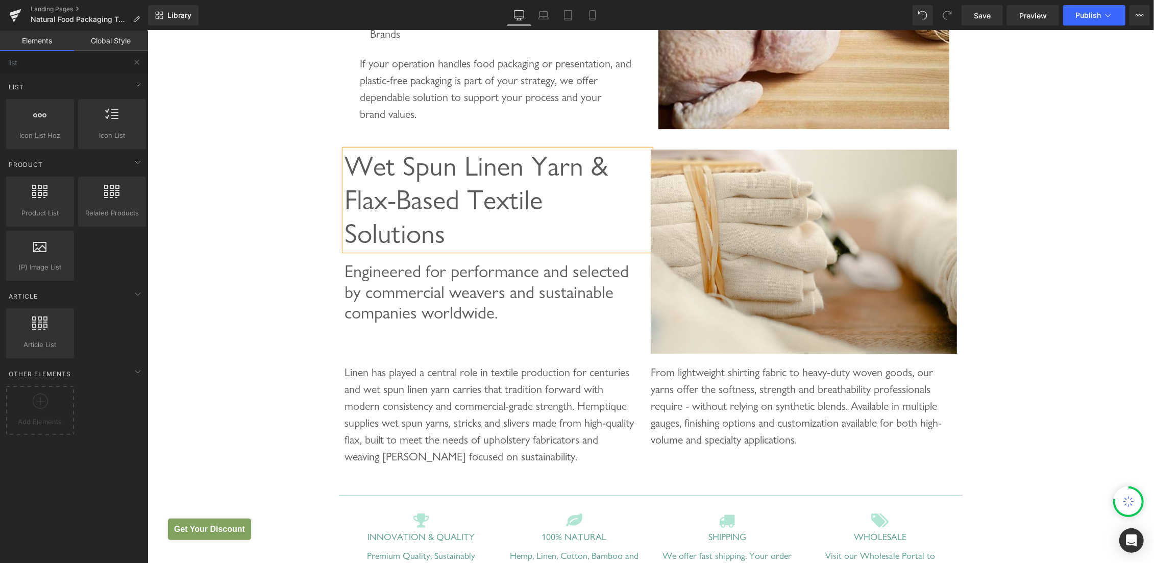
click at [289, 217] on div "Eco-Friendly Twines and Cords for Sustainable Food Packaging Heading Choose Hem…" at bounding box center [650, 462] width 1007 height 6500
click at [352, 358] on div "Wet Spun Linen Yarn & Flax-Based Textile Solutions Heading Engineered for perfo…" at bounding box center [650, 246] width 612 height 225
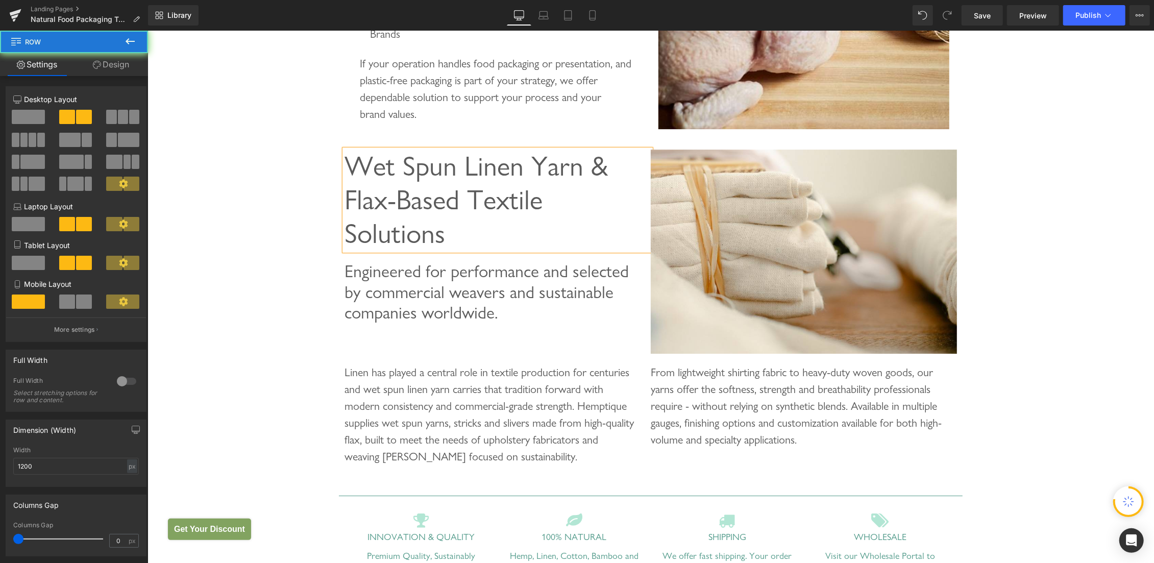
click at [754, 160] on div "Eco-Friendly Twines and Cords for Sustainable Food Packaging Heading Choose Hem…" at bounding box center [650, 470] width 1007 height 6516
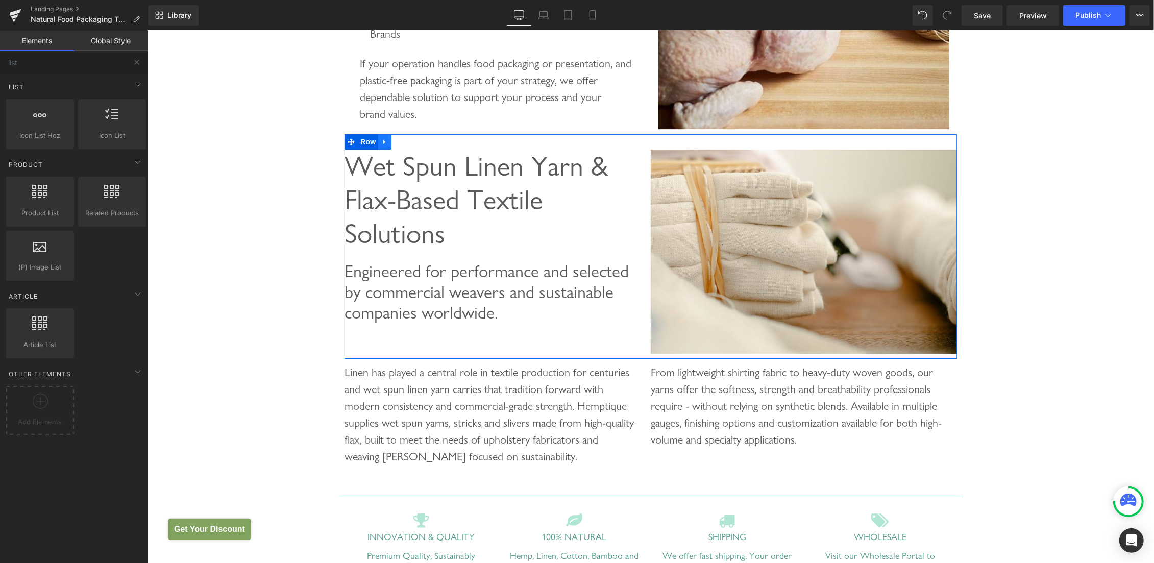
click at [381, 145] on icon at bounding box center [384, 142] width 7 height 8
click at [407, 145] on icon at bounding box center [410, 141] width 7 height 7
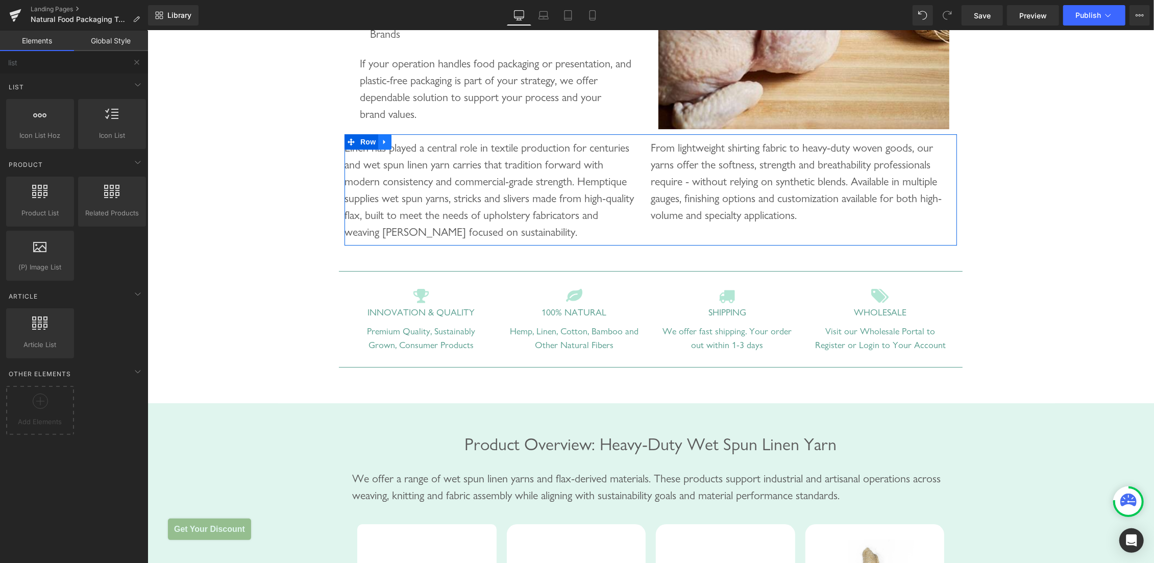
click at [381, 145] on icon at bounding box center [384, 142] width 7 height 8
click at [407, 145] on icon at bounding box center [410, 141] width 7 height 7
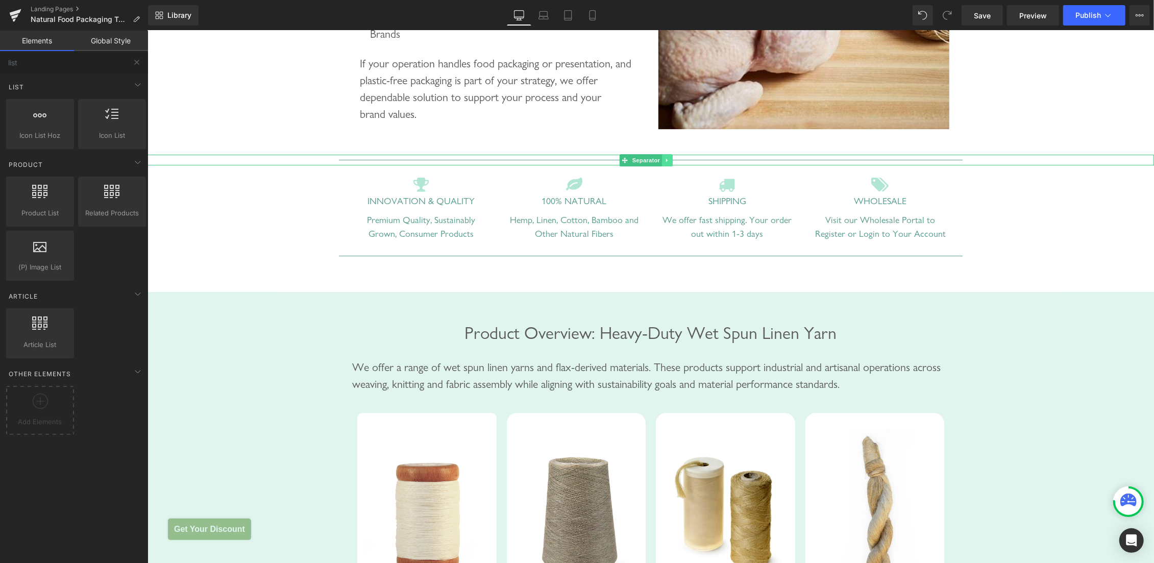
click at [666, 163] on icon at bounding box center [667, 160] width 6 height 6
click at [676, 166] on link at bounding box center [672, 160] width 11 height 12
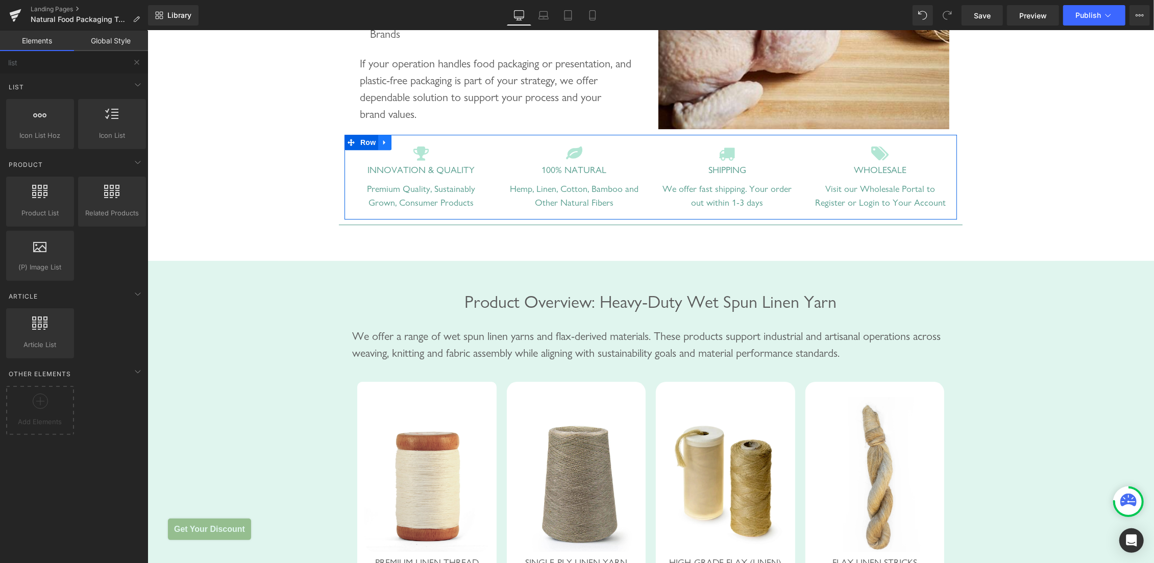
click at [381, 146] on icon at bounding box center [384, 142] width 7 height 8
click at [407, 145] on icon at bounding box center [410, 141] width 7 height 7
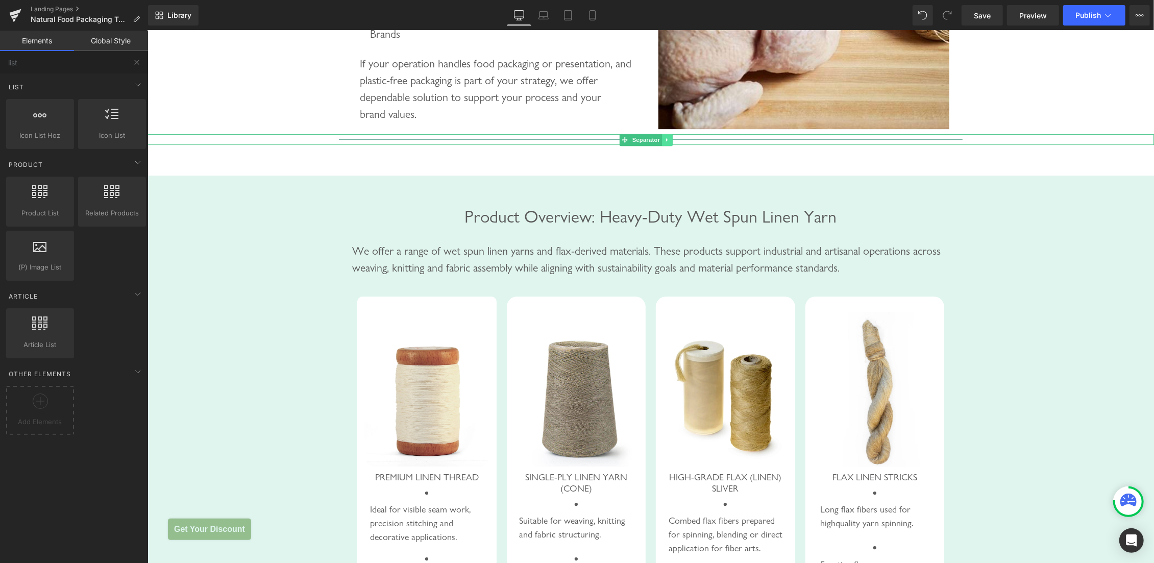
click at [666, 141] on icon at bounding box center [667, 140] width 2 height 4
click at [669, 145] on link at bounding box center [672, 139] width 11 height 12
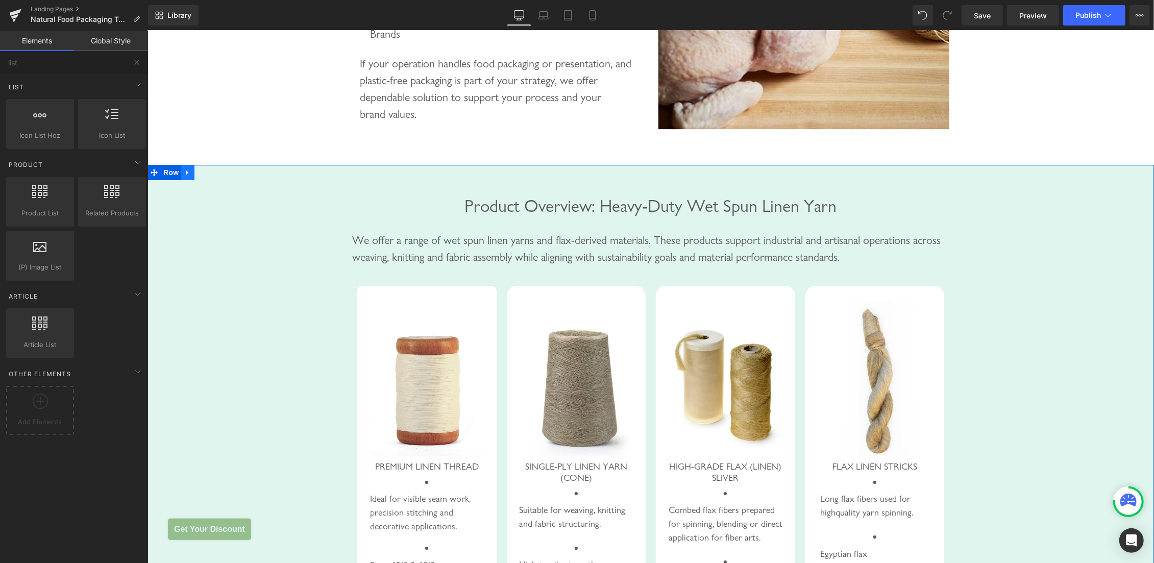
click at [186, 176] on icon at bounding box center [187, 172] width 7 height 8
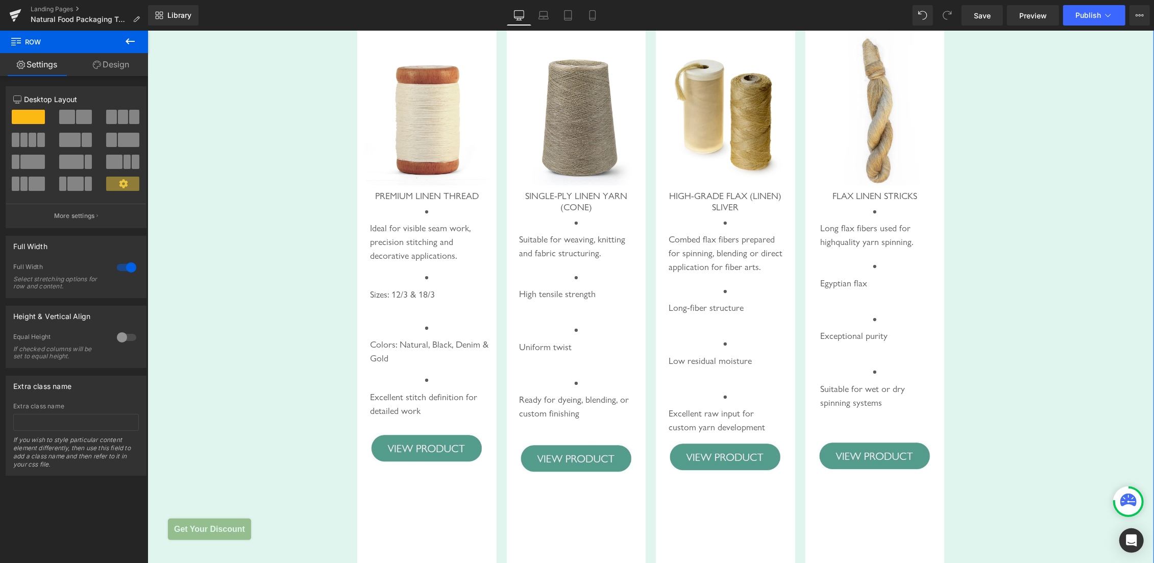
scroll to position [2954, 0]
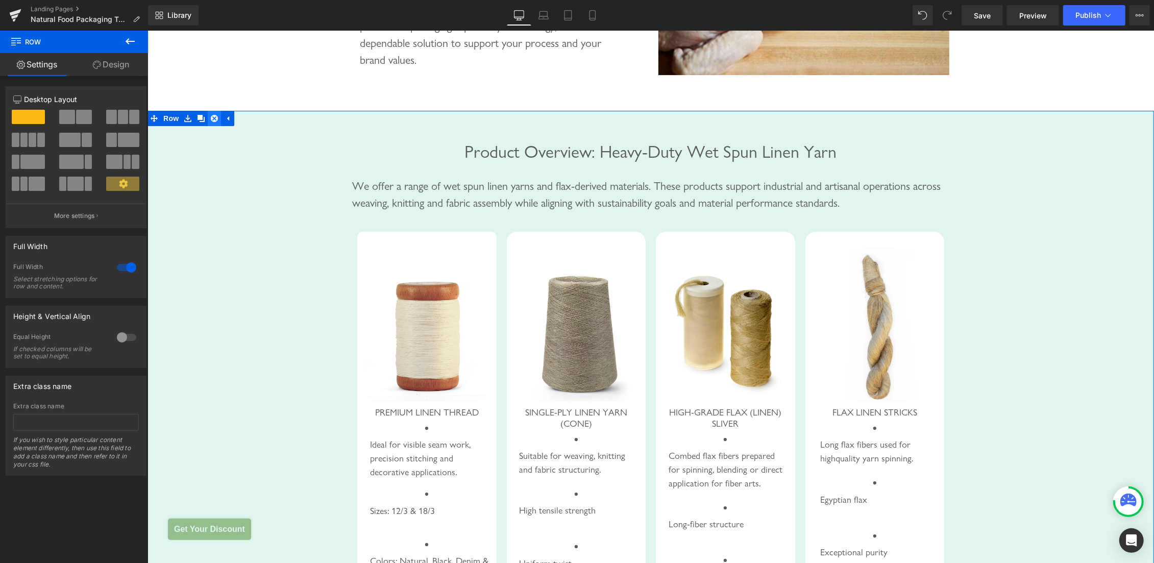
click at [212, 121] on icon at bounding box center [213, 117] width 7 height 7
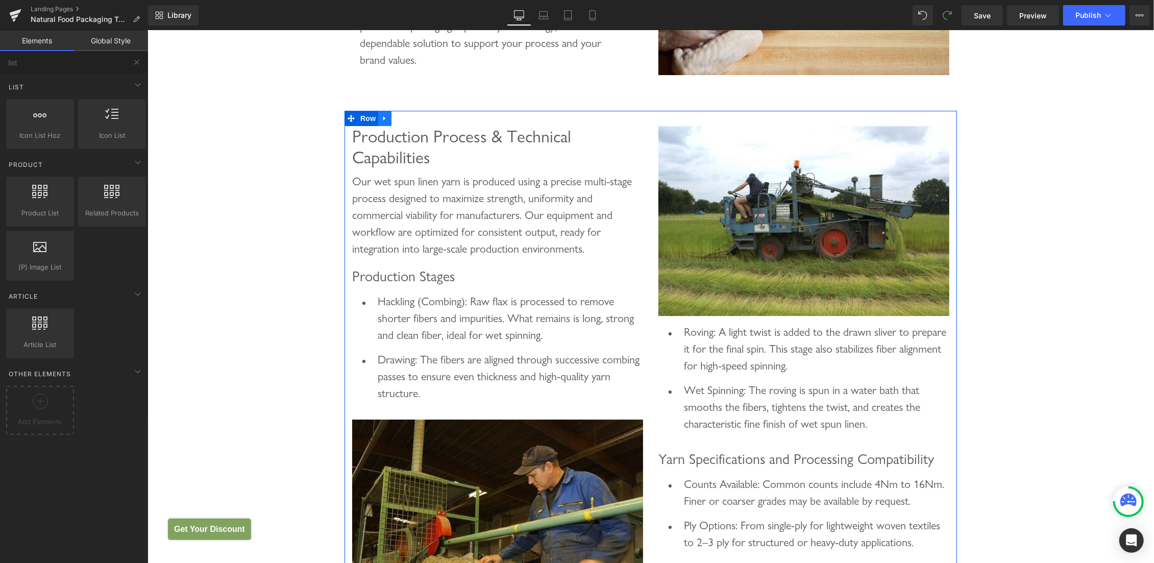
click at [381, 122] on icon at bounding box center [384, 118] width 7 height 8
click at [407, 122] on icon at bounding box center [410, 118] width 7 height 8
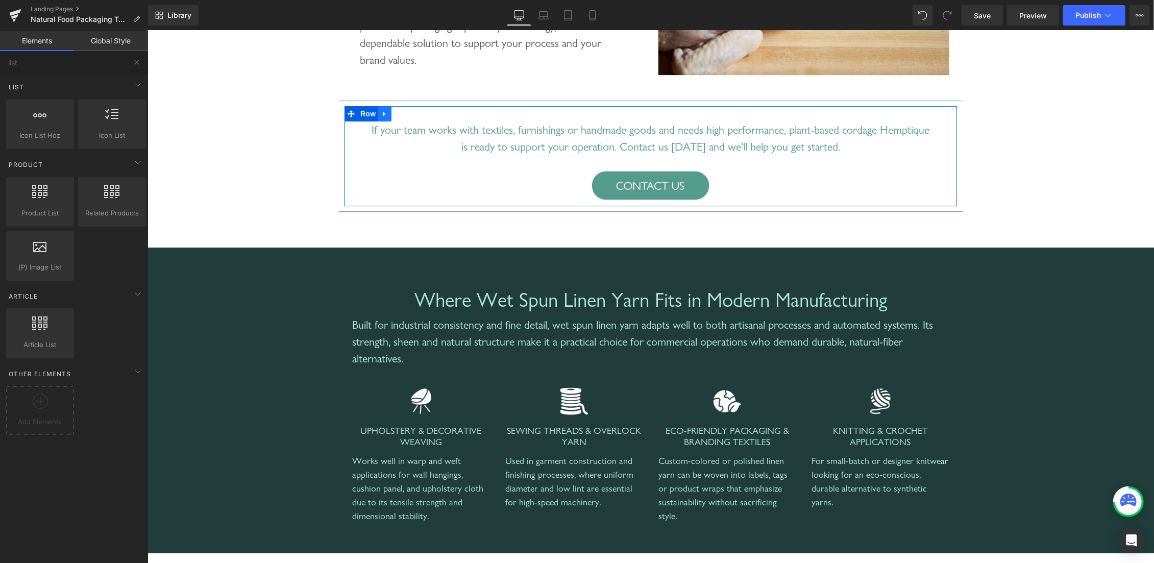
click at [383, 116] on icon at bounding box center [384, 113] width 2 height 5
click at [408, 117] on icon at bounding box center [410, 114] width 7 height 8
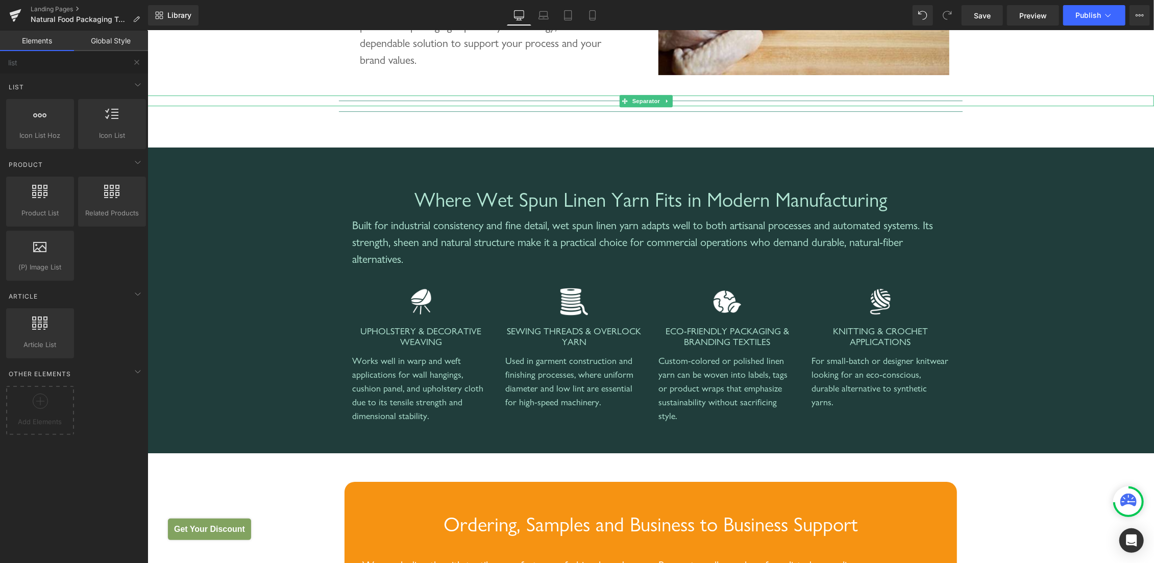
click at [394, 106] on div at bounding box center [650, 100] width 1007 height 11
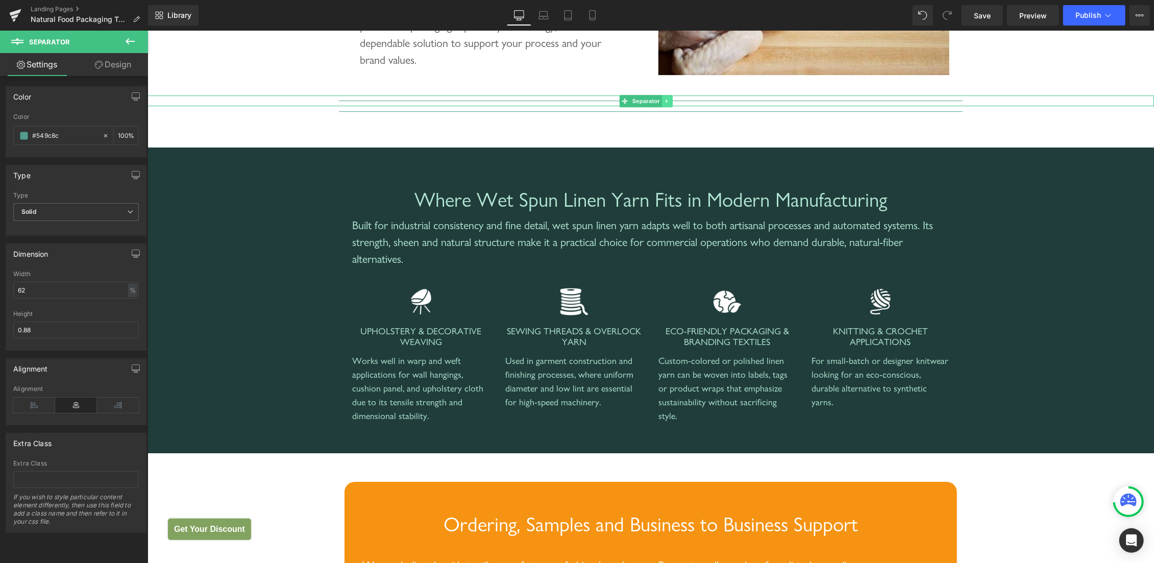
click at [670, 107] on link at bounding box center [666, 100] width 11 height 12
click at [672, 103] on icon at bounding box center [672, 100] width 6 height 6
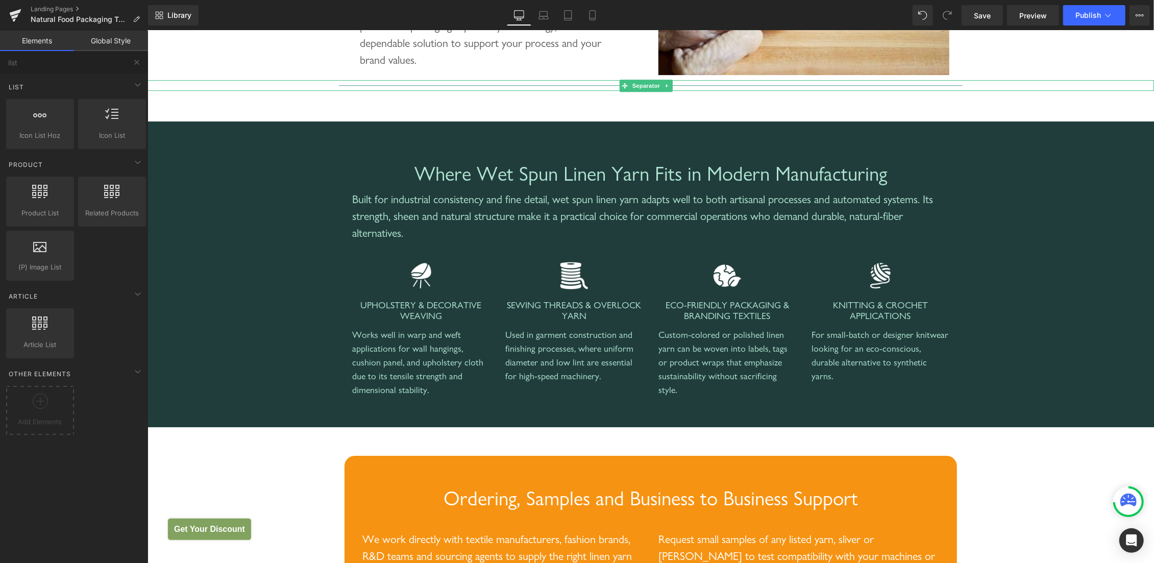
click at [425, 90] on div at bounding box center [650, 85] width 1007 height 11
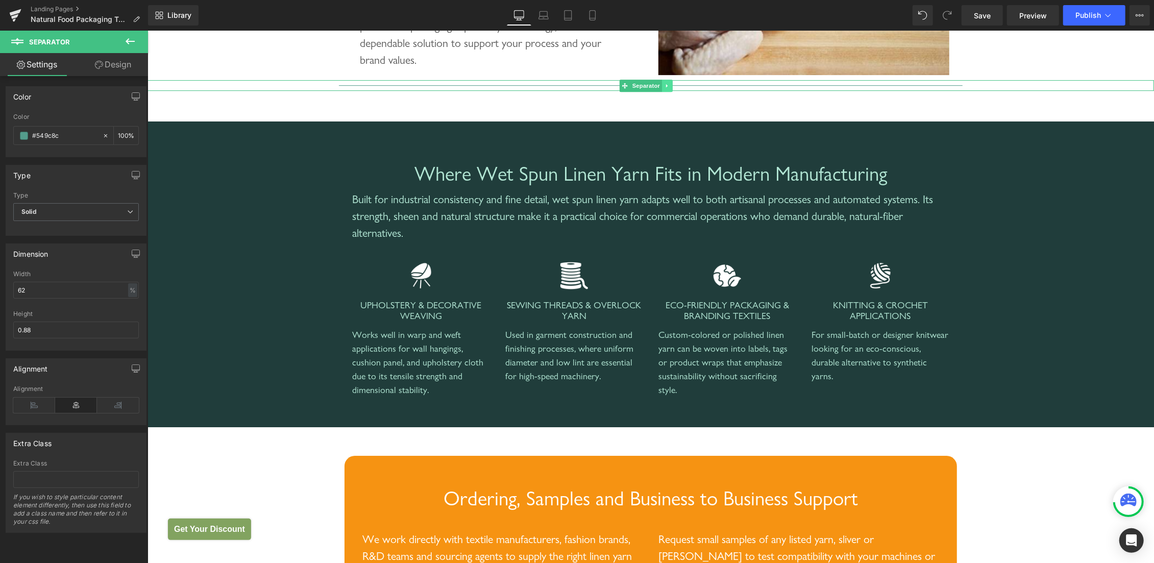
click at [667, 87] on icon at bounding box center [667, 86] width 2 height 4
click at [674, 88] on icon at bounding box center [672, 85] width 6 height 6
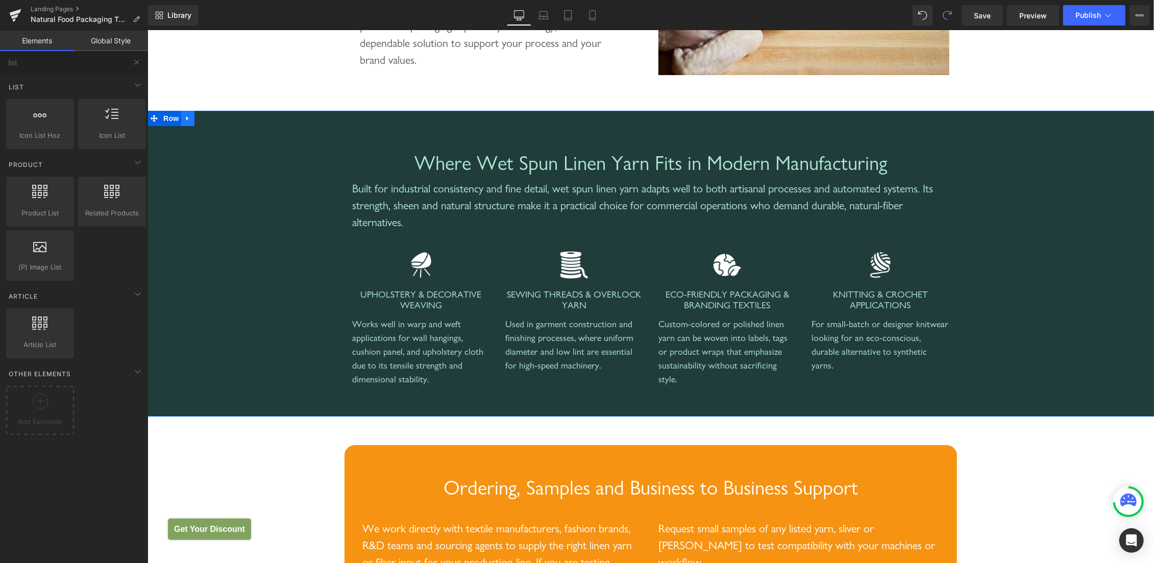
click at [187, 126] on link at bounding box center [187, 117] width 13 height 15
click at [211, 121] on icon at bounding box center [213, 117] width 7 height 7
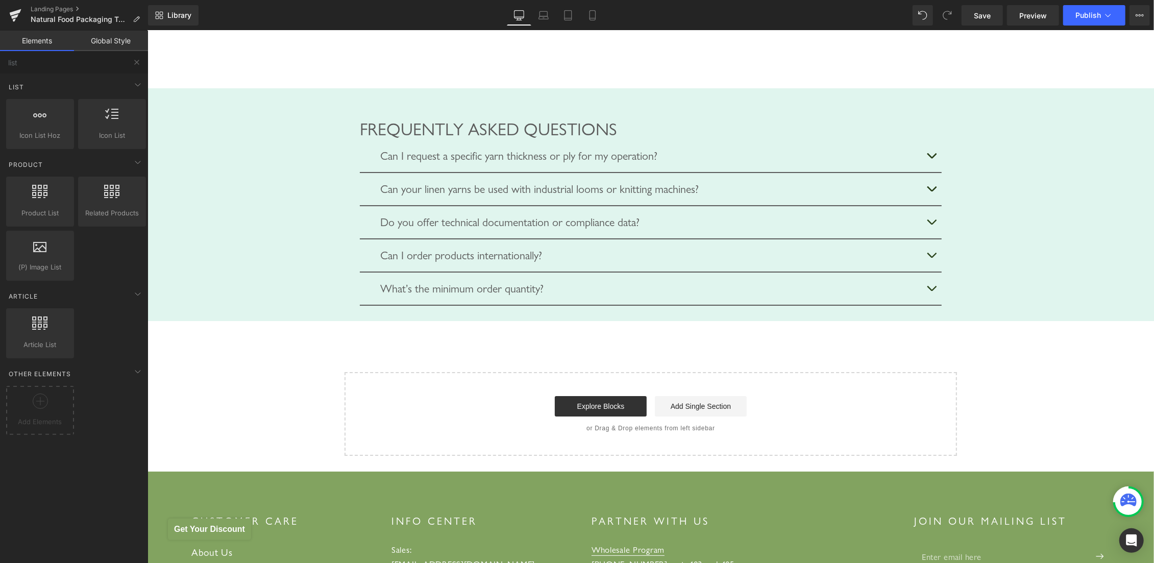
scroll to position [3333, 0]
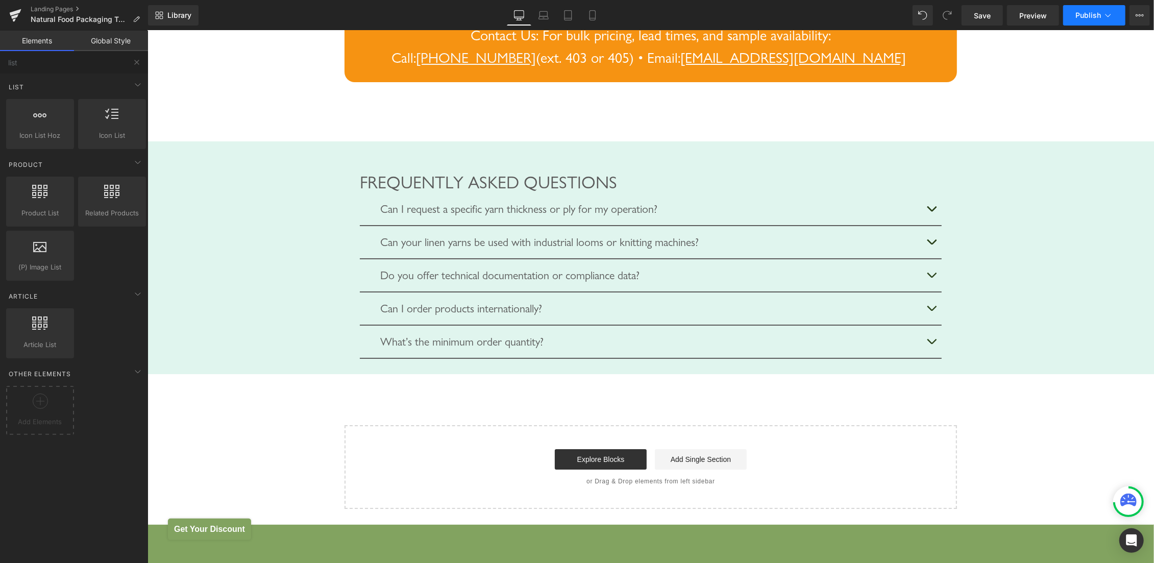
click at [1085, 17] on span "Publish" at bounding box center [1088, 15] width 26 height 8
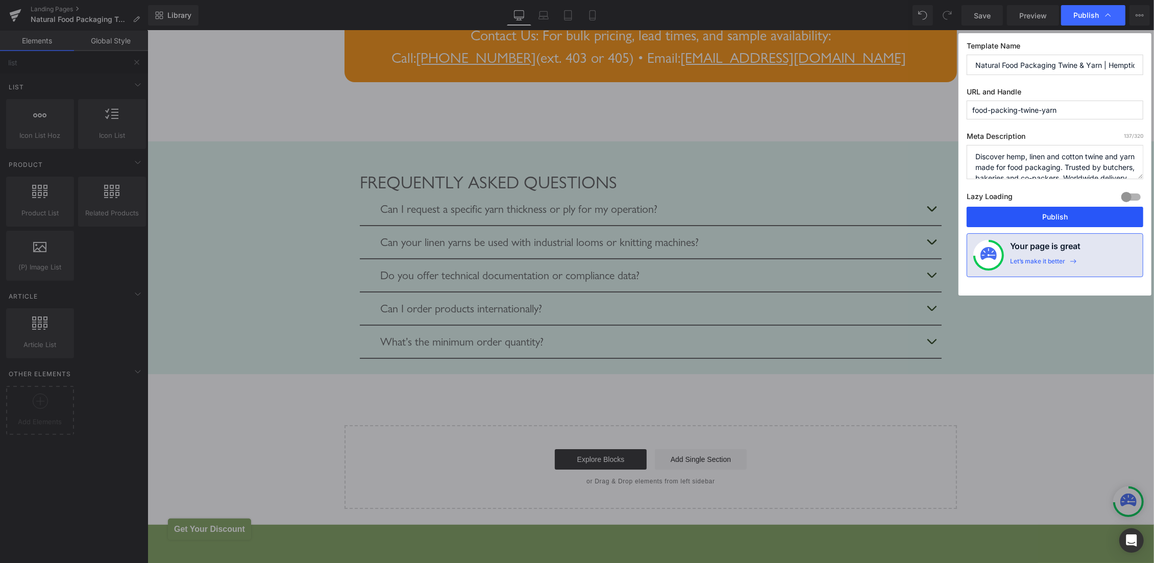
click at [1061, 210] on button "Publish" at bounding box center [1055, 217] width 177 height 20
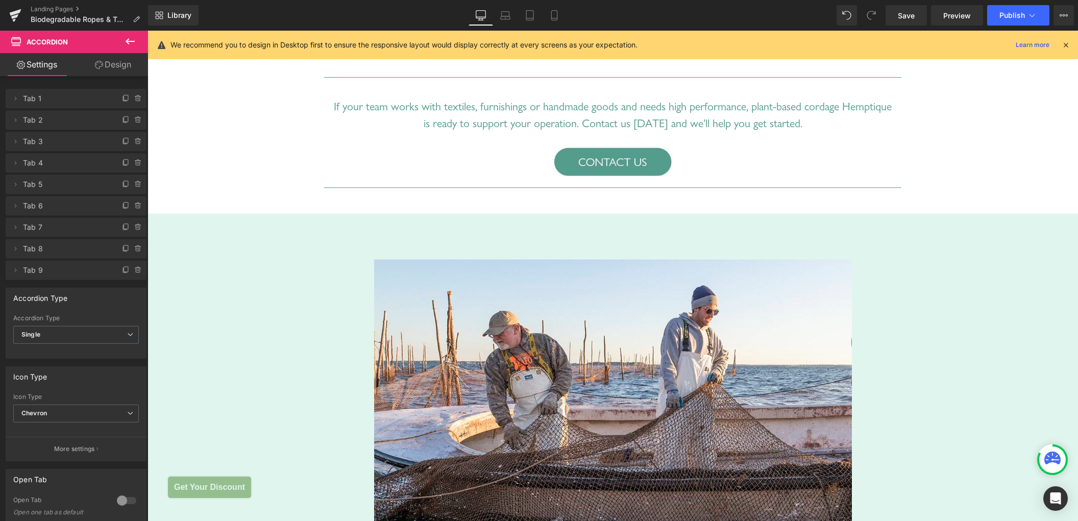
scroll to position [1532, 0]
